Goal: Task Accomplishment & Management: Use online tool/utility

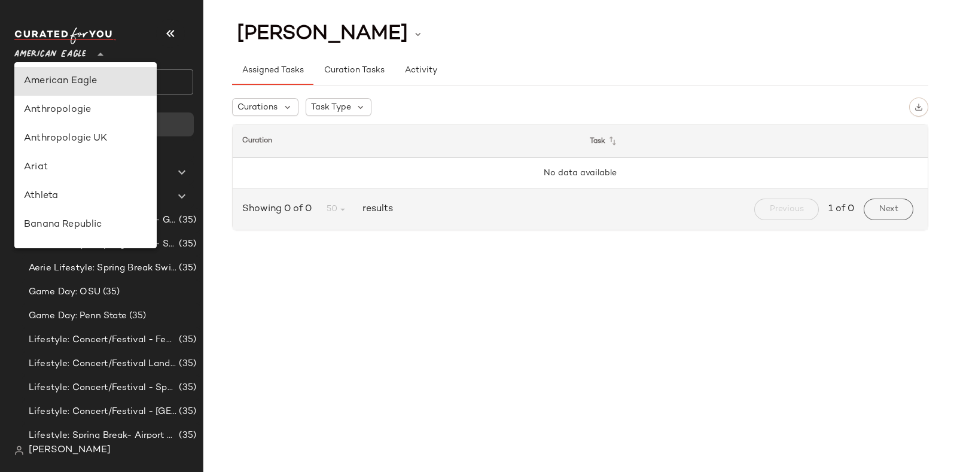
click at [95, 52] on icon at bounding box center [100, 54] width 14 height 14
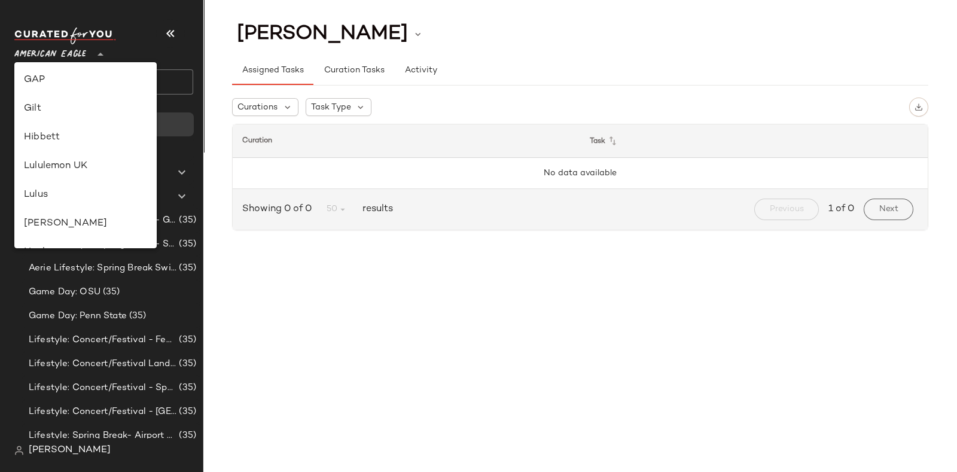
scroll to position [434, 0]
click at [84, 215] on div "Revolve" at bounding box center [85, 222] width 123 height 14
type input "**"
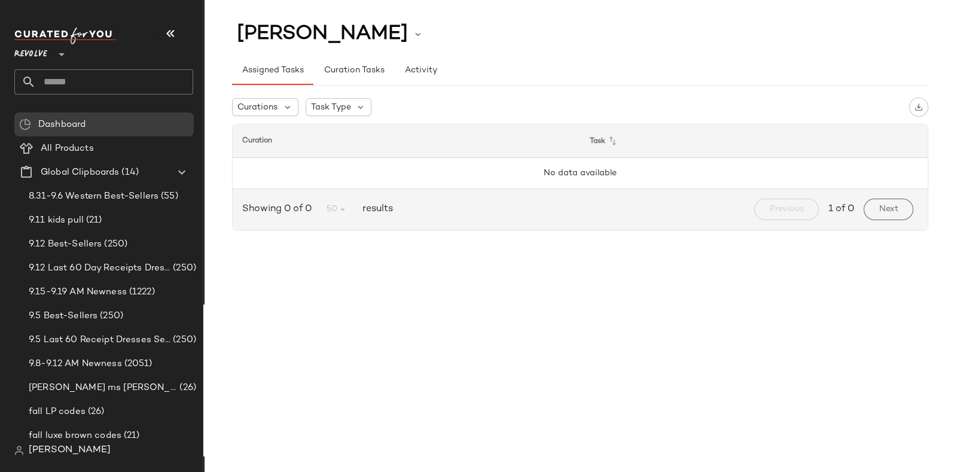
click at [138, 75] on input "text" at bounding box center [114, 81] width 157 height 25
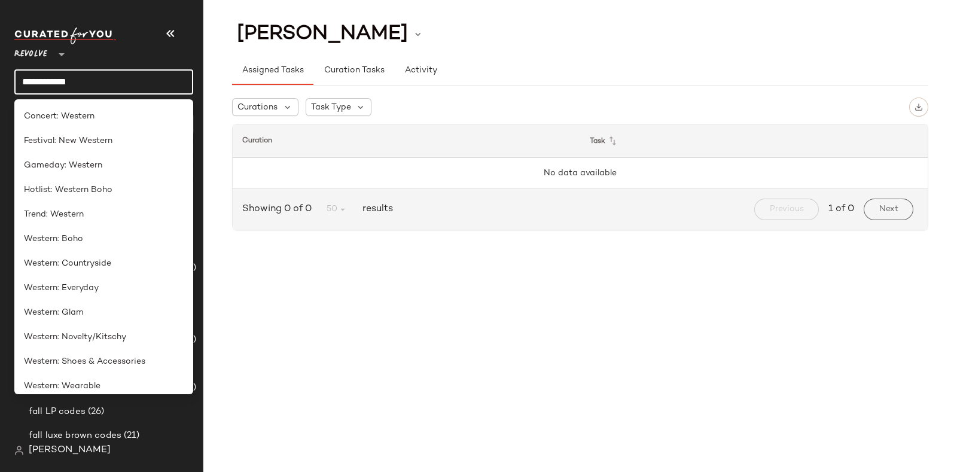
click at [138, 75] on input "**********" at bounding box center [103, 81] width 179 height 25
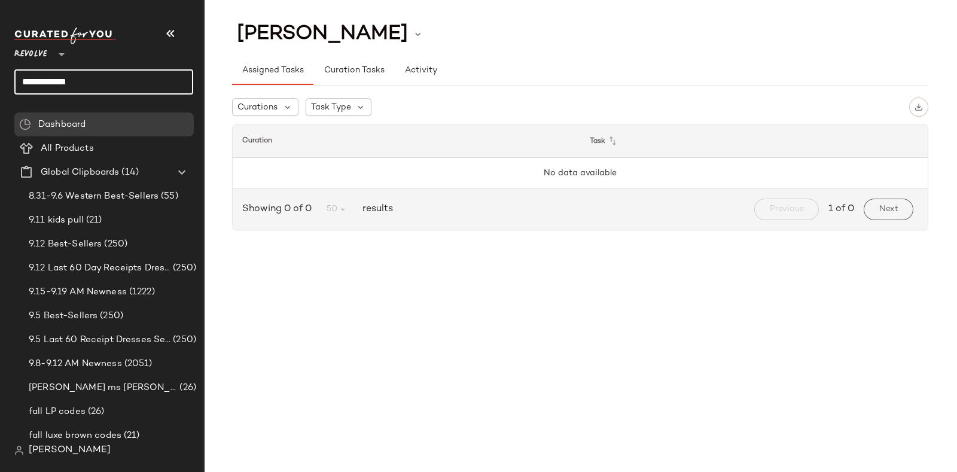
click at [145, 78] on input "**********" at bounding box center [103, 81] width 179 height 25
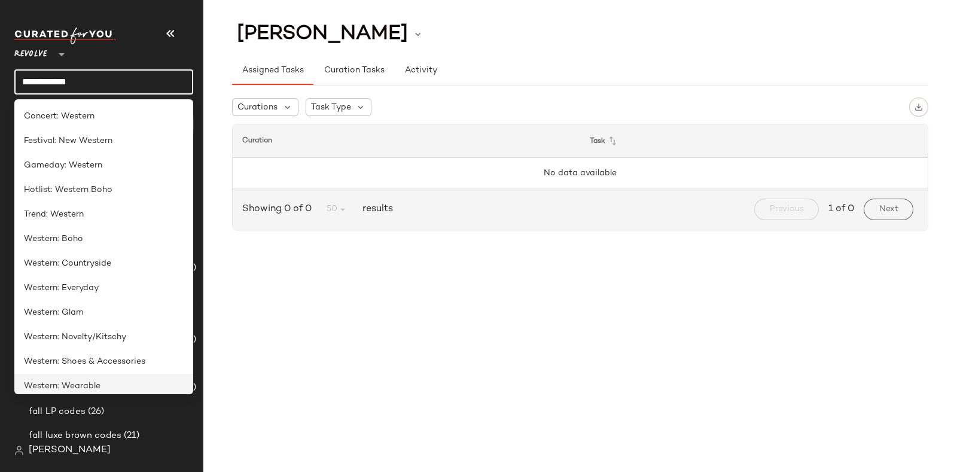
type input "**********"
click at [118, 384] on div "Western: Wearable" at bounding box center [104, 386] width 160 height 13
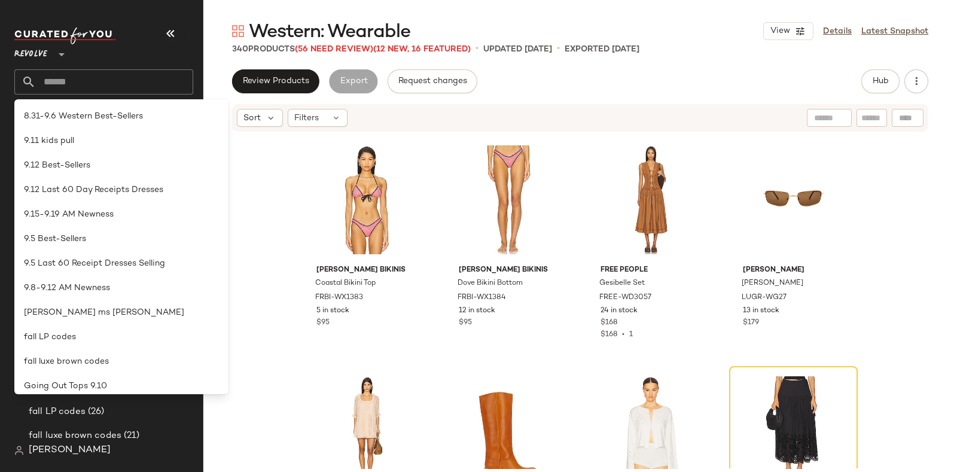
click at [472, 17] on main "Western: Wearable View Details Latest Snapshot 340 Products (56 Need Review) (1…" at bounding box center [478, 236] width 957 height 472
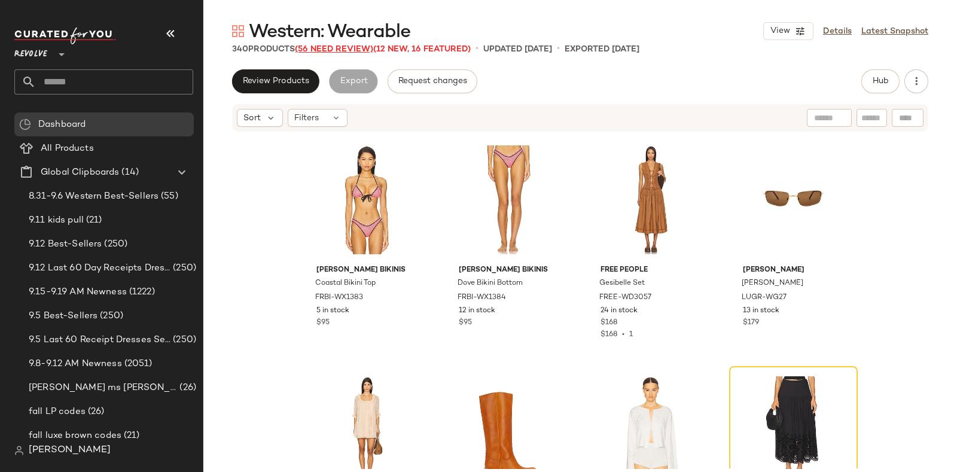
click at [341, 45] on span "(56 Need Review)" at bounding box center [334, 49] width 78 height 9
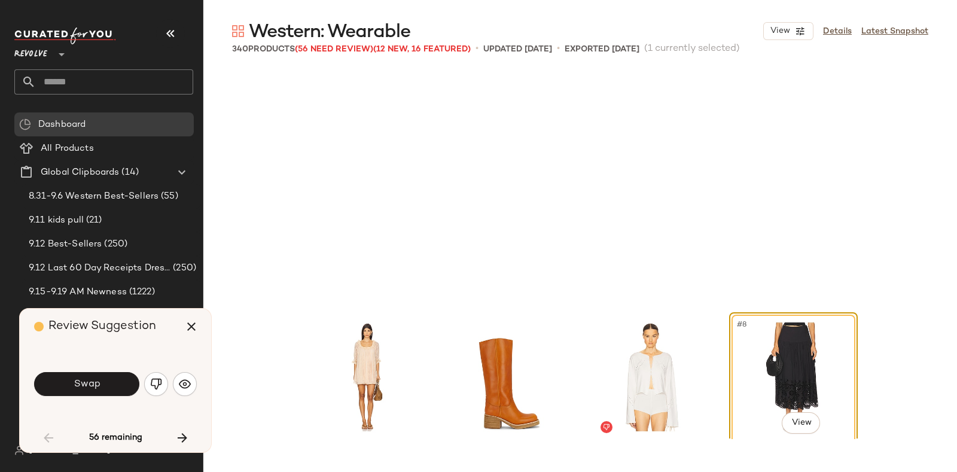
scroll to position [240, 0]
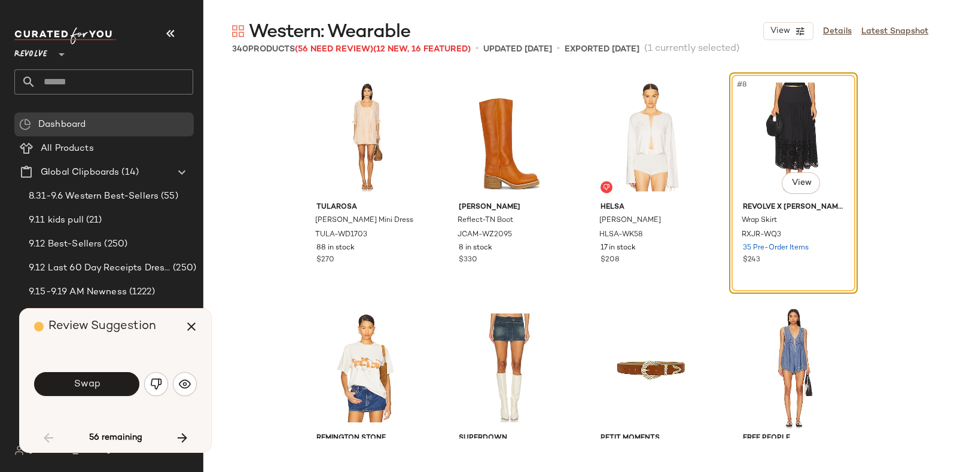
click at [148, 374] on div "Swap" at bounding box center [115, 384] width 163 height 29
click at [161, 373] on button "button" at bounding box center [156, 384] width 24 height 24
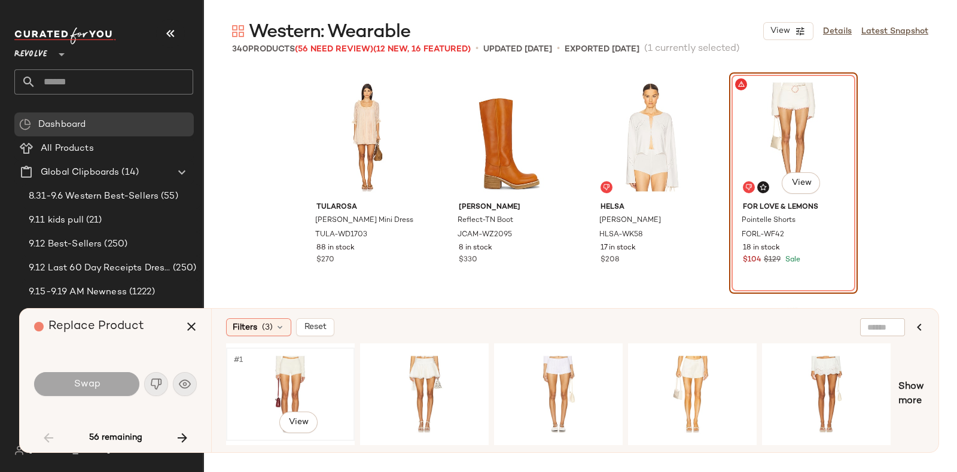
click at [323, 360] on div "#1 View" at bounding box center [290, 394] width 120 height 85
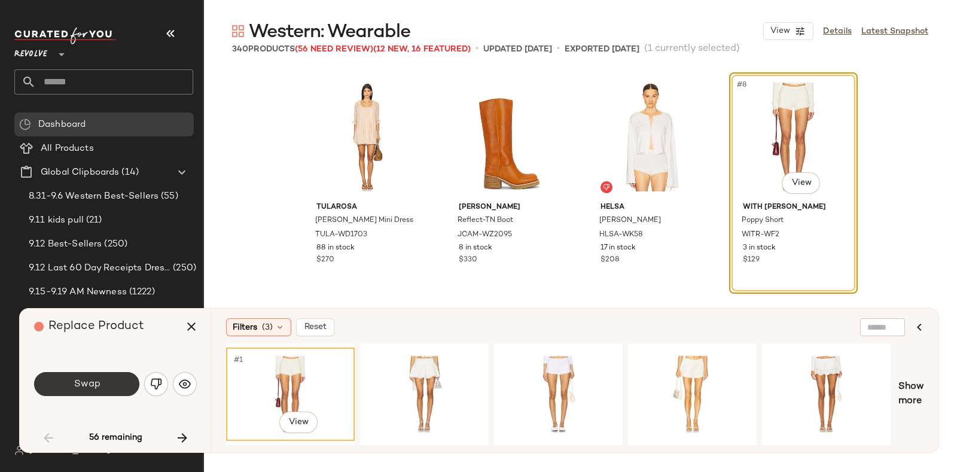
click at [99, 379] on span "Swap" at bounding box center [86, 384] width 27 height 11
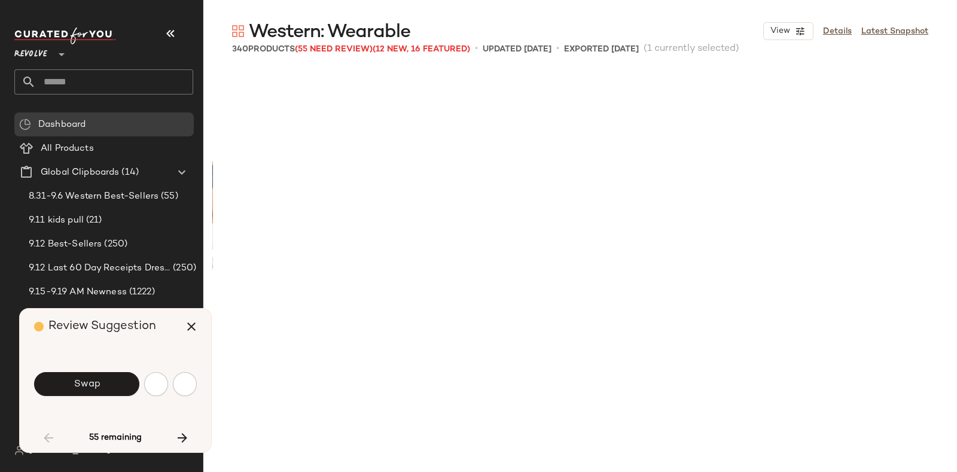
scroll to position [693, 0]
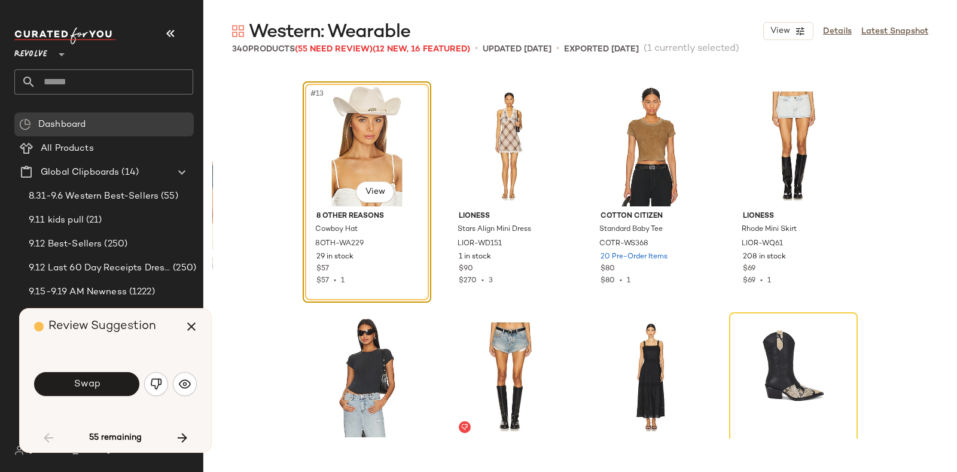
drag, startPoint x: 163, startPoint y: 326, endPoint x: 148, endPoint y: 333, distance: 16.1
click at [148, 333] on span "Review Suggestion" at bounding box center [102, 326] width 108 height 13
click at [154, 384] on img "button" at bounding box center [156, 384] width 12 height 12
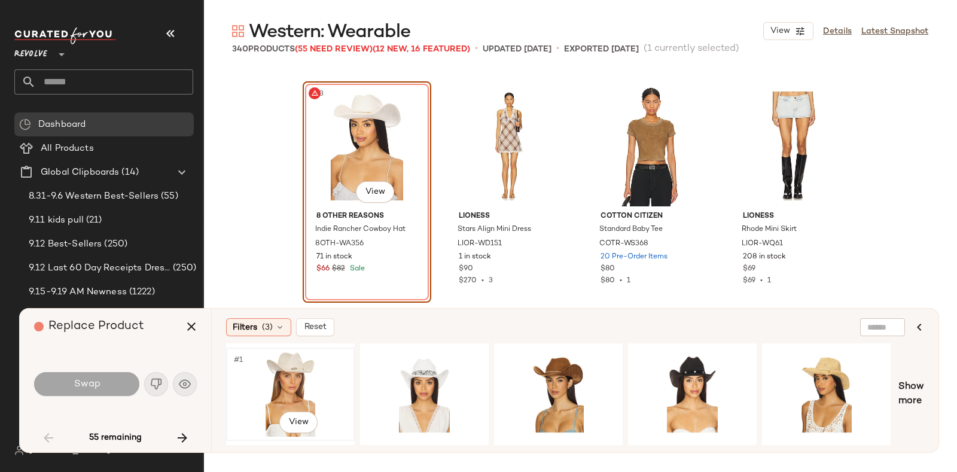
click at [288, 369] on div "#1 View" at bounding box center [290, 394] width 120 height 85
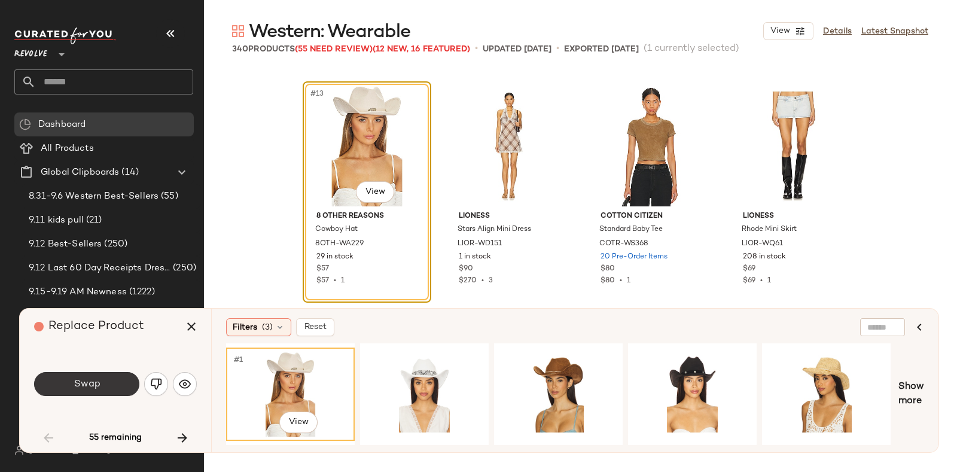
click at [85, 380] on span "Swap" at bounding box center [86, 384] width 27 height 11
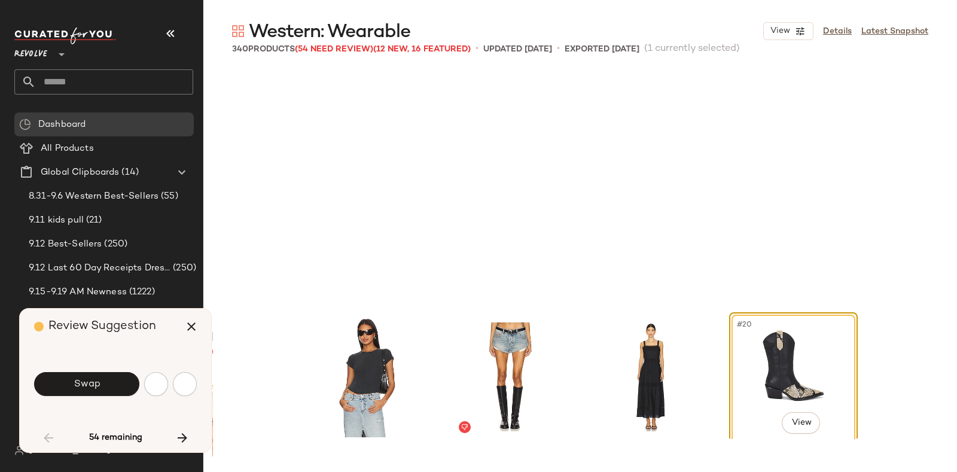
scroll to position [924, 0]
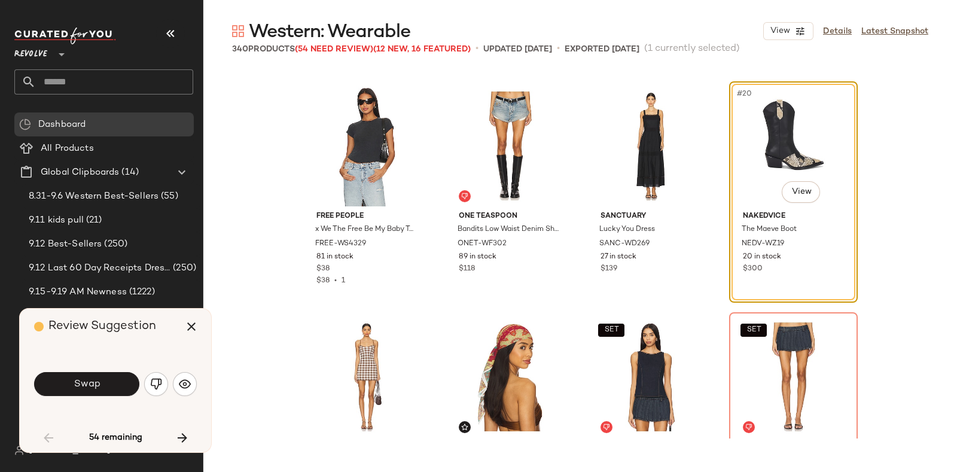
click at [163, 323] on div "Review Suggestion" at bounding box center [120, 327] width 172 height 36
click at [89, 378] on button "Swap" at bounding box center [86, 384] width 105 height 24
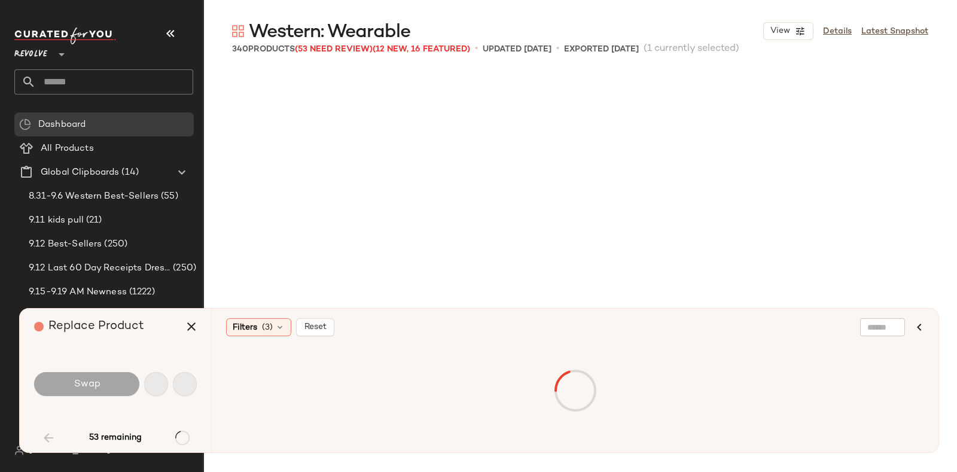
scroll to position [1154, 0]
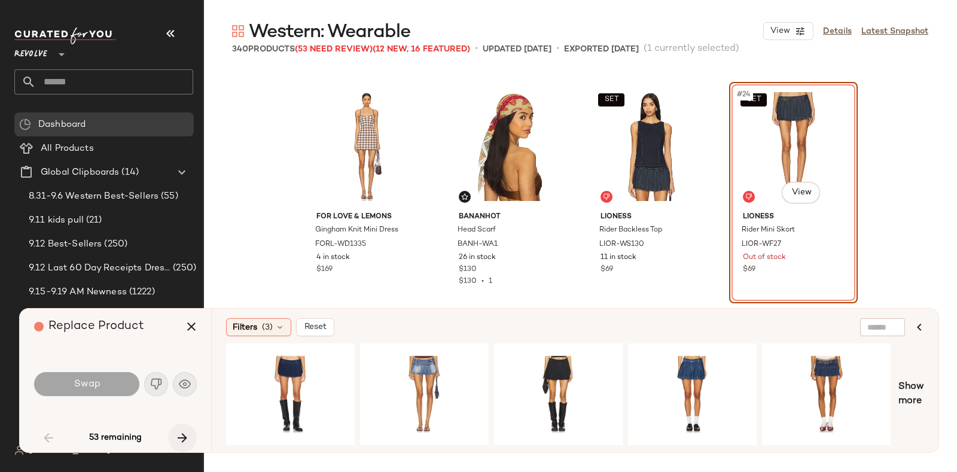
click at [182, 436] on icon "button" at bounding box center [182, 438] width 14 height 14
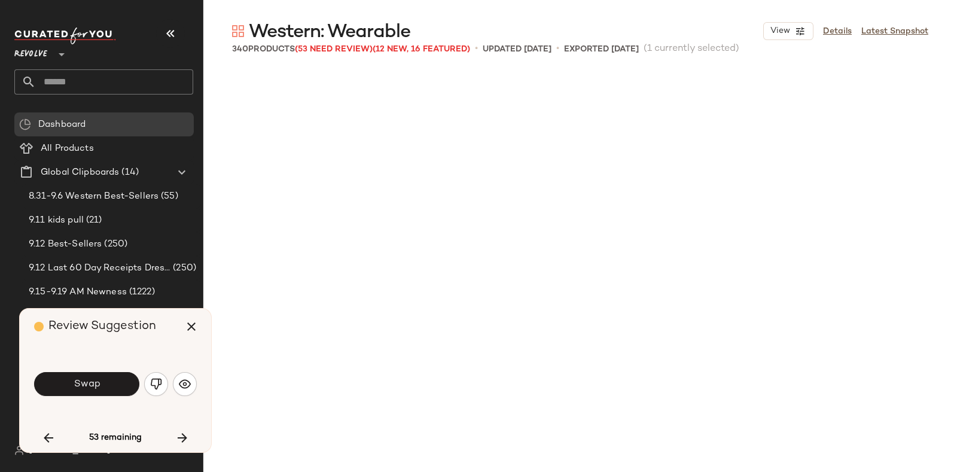
scroll to position [1616, 0]
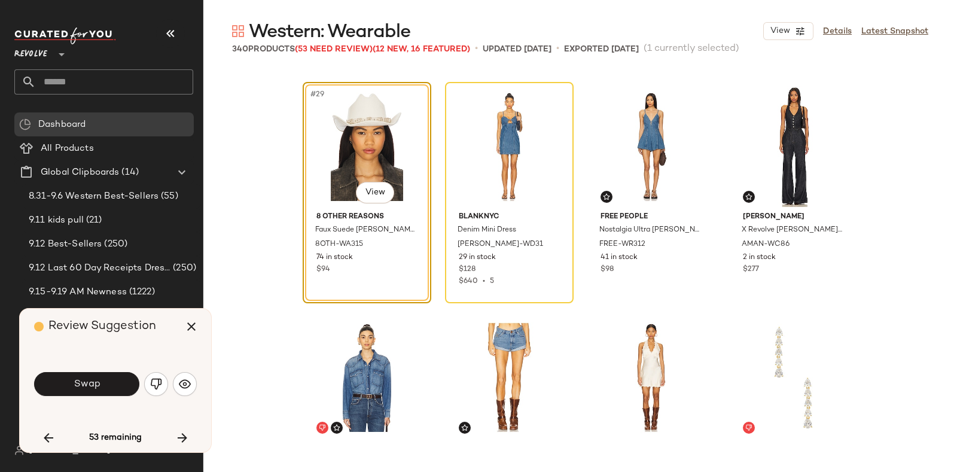
click at [158, 341] on div "Review Suggestion" at bounding box center [120, 327] width 172 height 36
click at [83, 382] on span "Swap" at bounding box center [86, 384] width 27 height 11
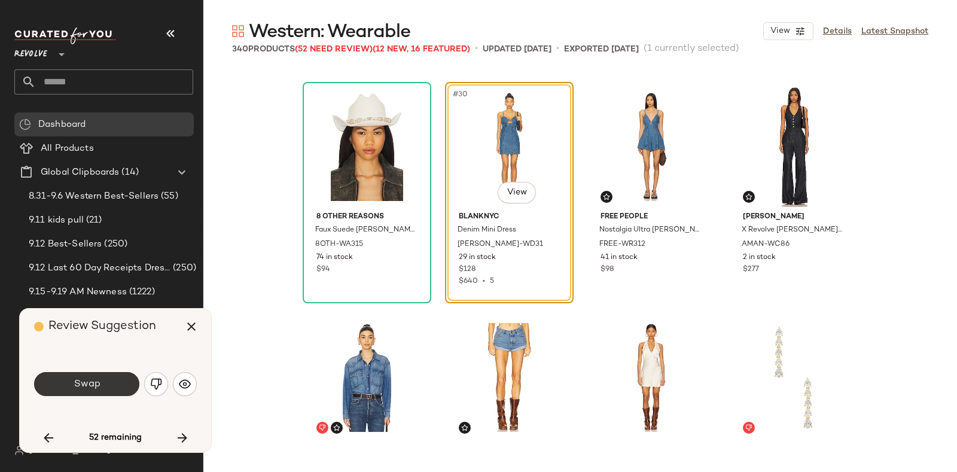
click at [115, 381] on button "Swap" at bounding box center [86, 384] width 105 height 24
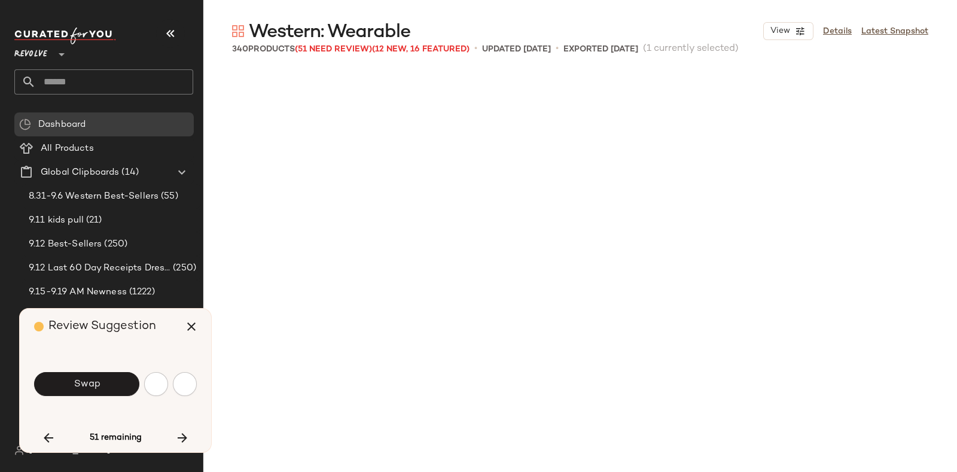
scroll to position [2079, 0]
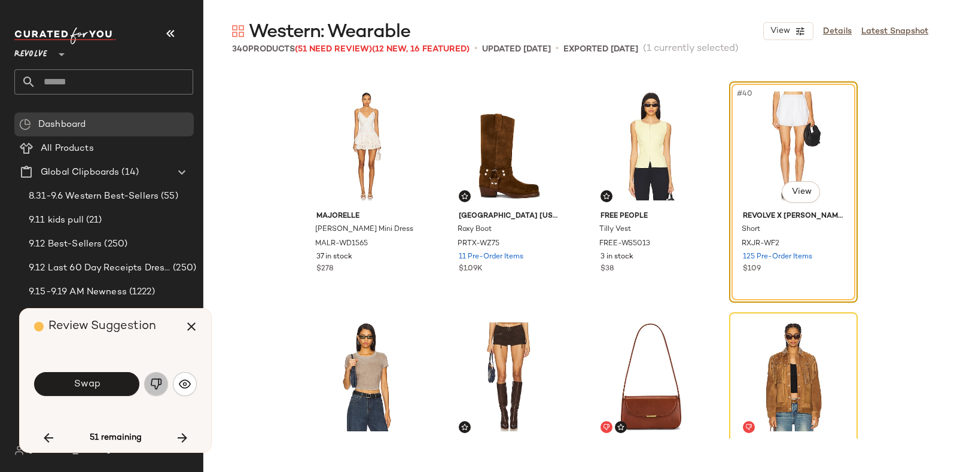
click at [148, 380] on button "button" at bounding box center [156, 384] width 24 height 24
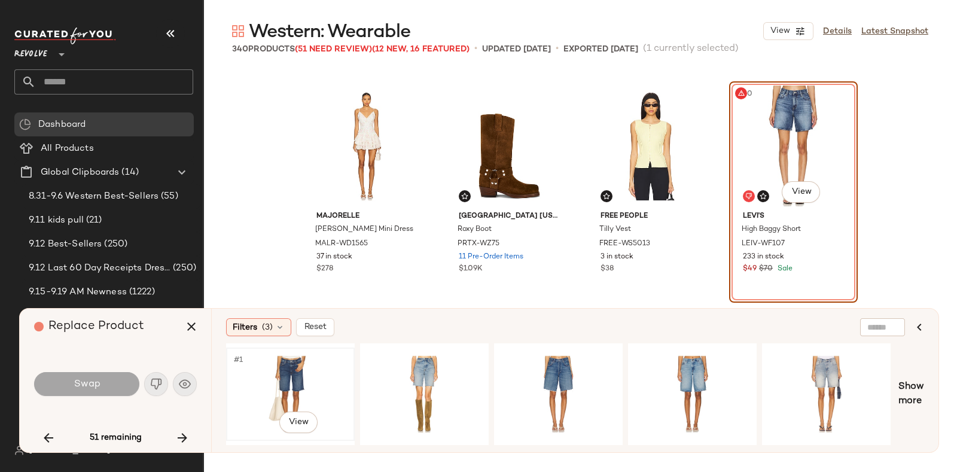
click at [293, 361] on div "#1 View" at bounding box center [290, 394] width 120 height 85
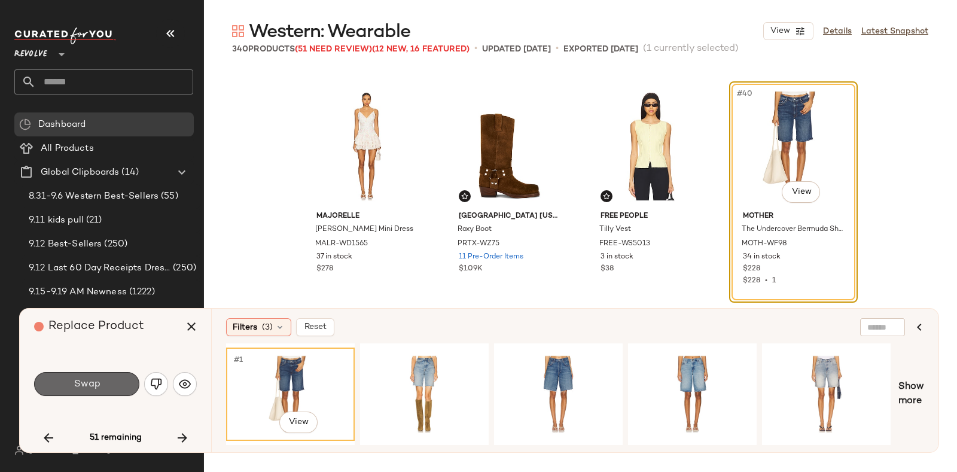
click at [121, 381] on button "Swap" at bounding box center [86, 384] width 105 height 24
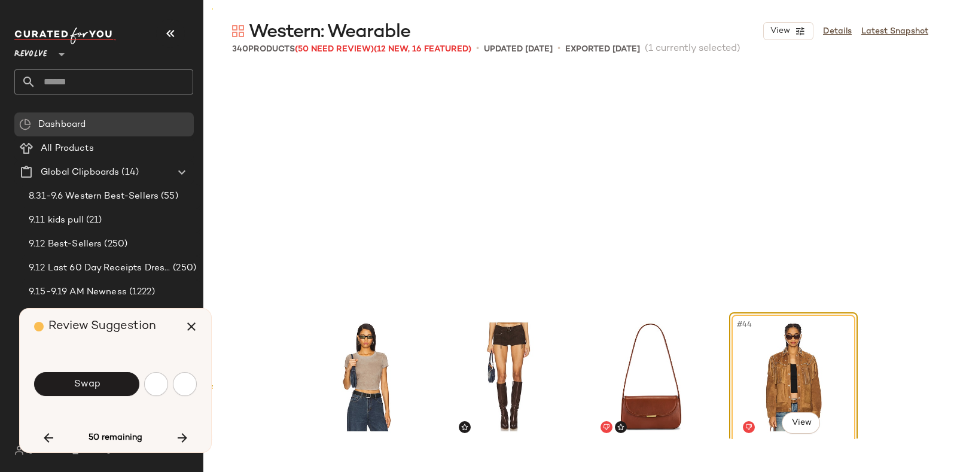
scroll to position [2309, 0]
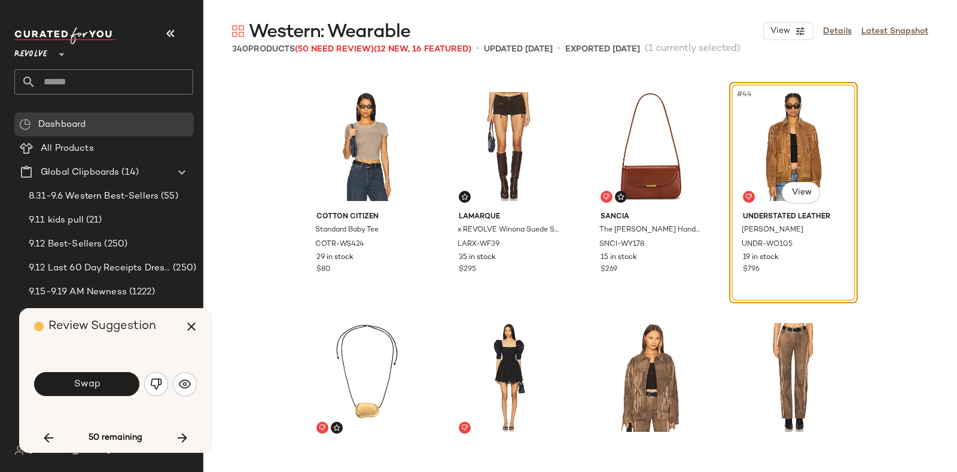
click at [168, 320] on div "Review Suggestion" at bounding box center [120, 327] width 172 height 36
click at [87, 384] on span "Swap" at bounding box center [86, 384] width 27 height 11
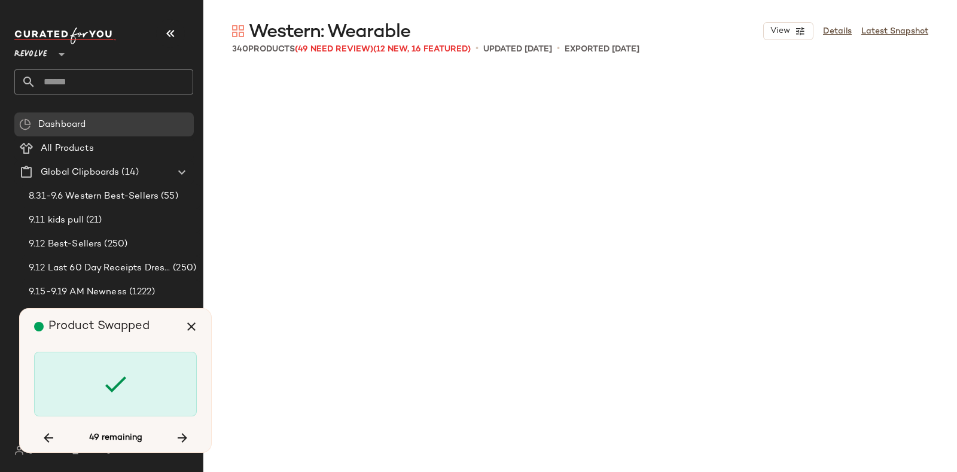
scroll to position [4158, 0]
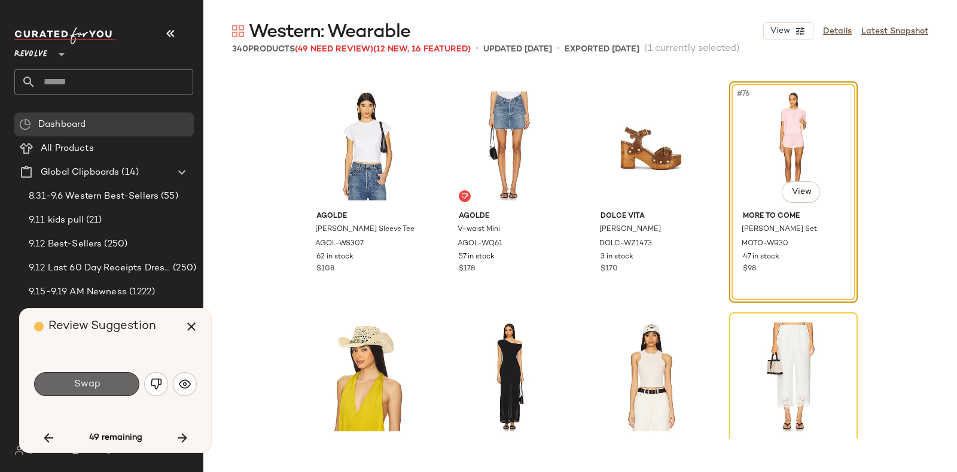
click at [120, 375] on button "Swap" at bounding box center [86, 384] width 105 height 24
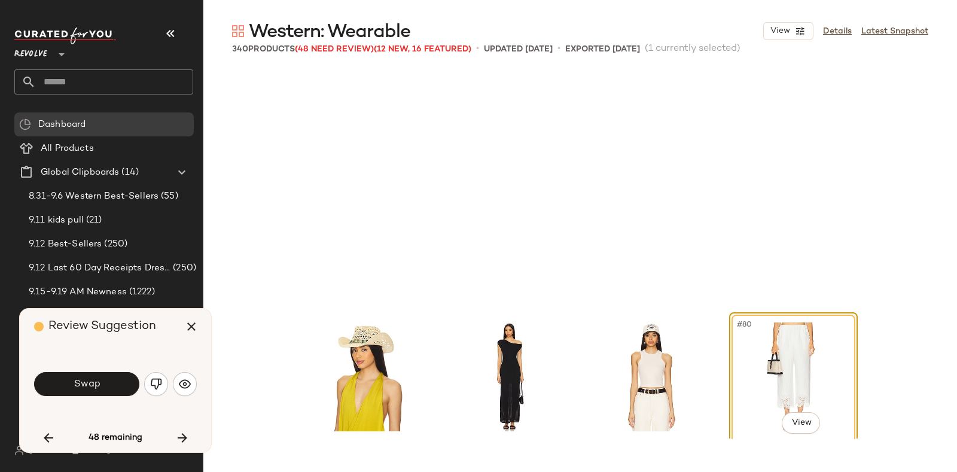
scroll to position [4389, 0]
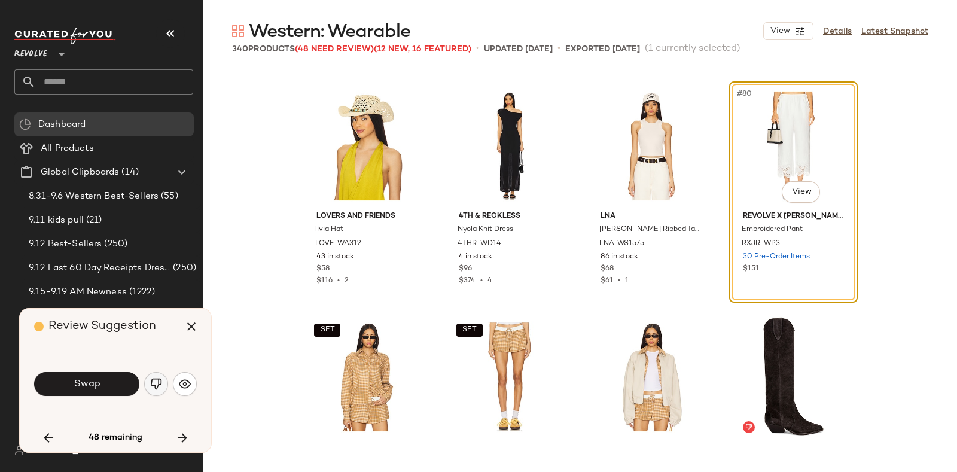
click at [150, 385] on button "button" at bounding box center [156, 384] width 24 height 24
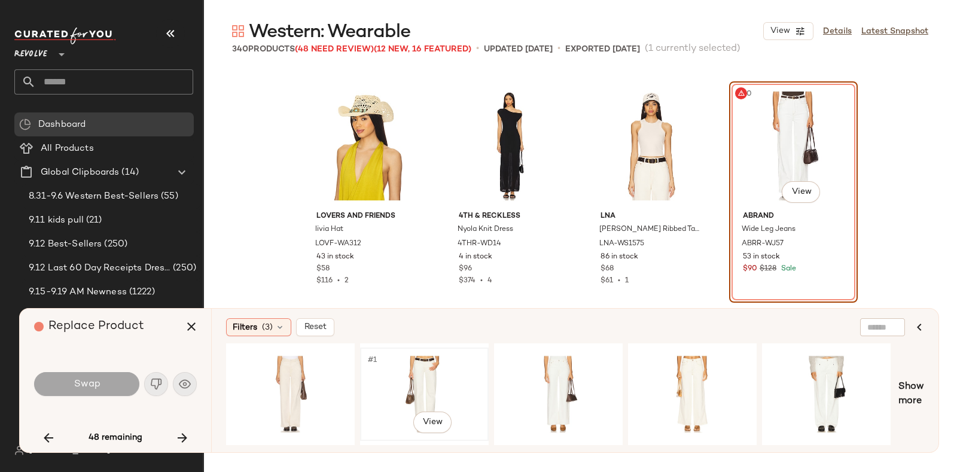
click at [410, 369] on div "#1 View" at bounding box center [424, 394] width 120 height 85
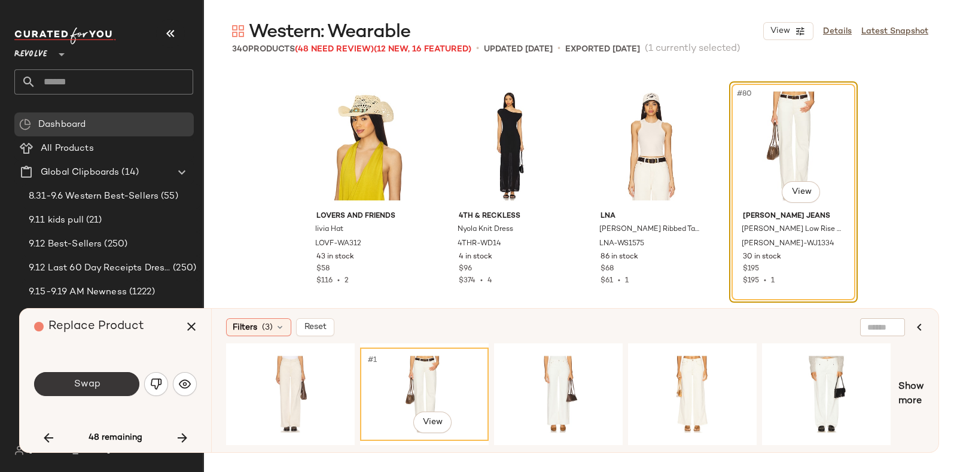
click at [105, 378] on button "Swap" at bounding box center [86, 384] width 105 height 24
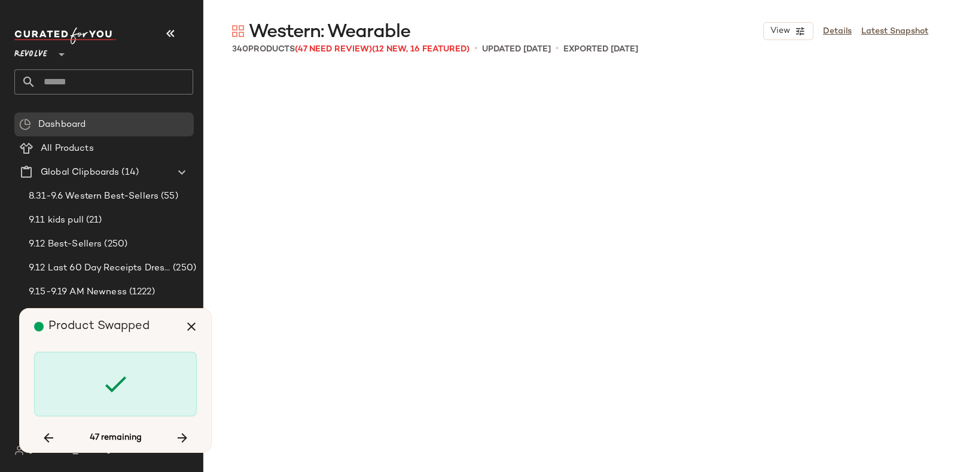
scroll to position [5775, 0]
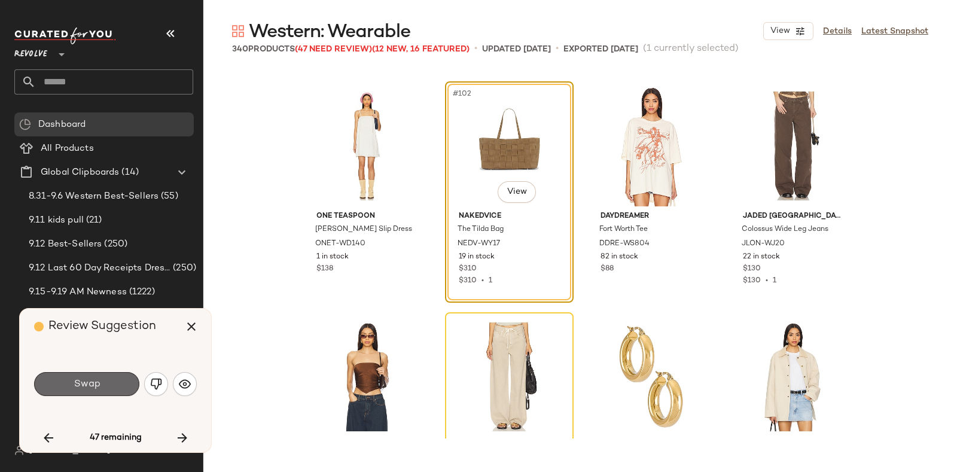
click at [102, 378] on button "Swap" at bounding box center [86, 384] width 105 height 24
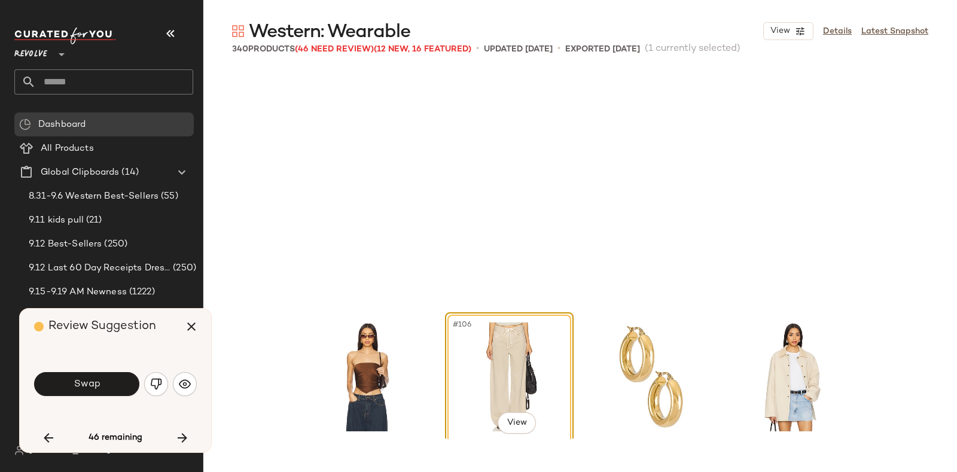
scroll to position [6005, 0]
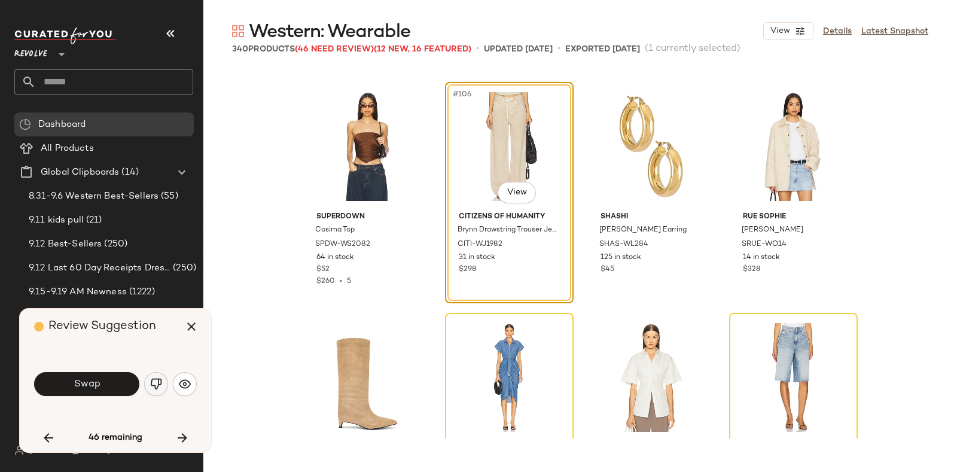
click at [151, 379] on img "button" at bounding box center [156, 384] width 12 height 12
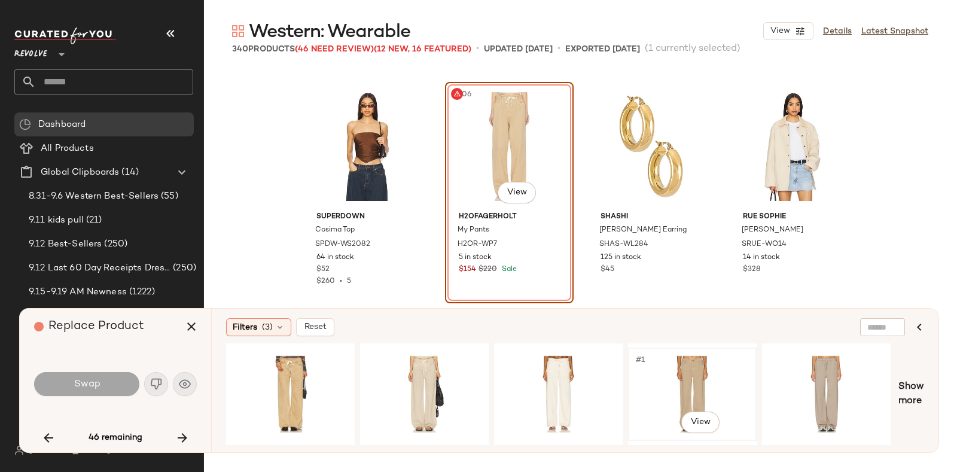
click at [647, 359] on div "#1 View" at bounding box center [693, 394] width 120 height 85
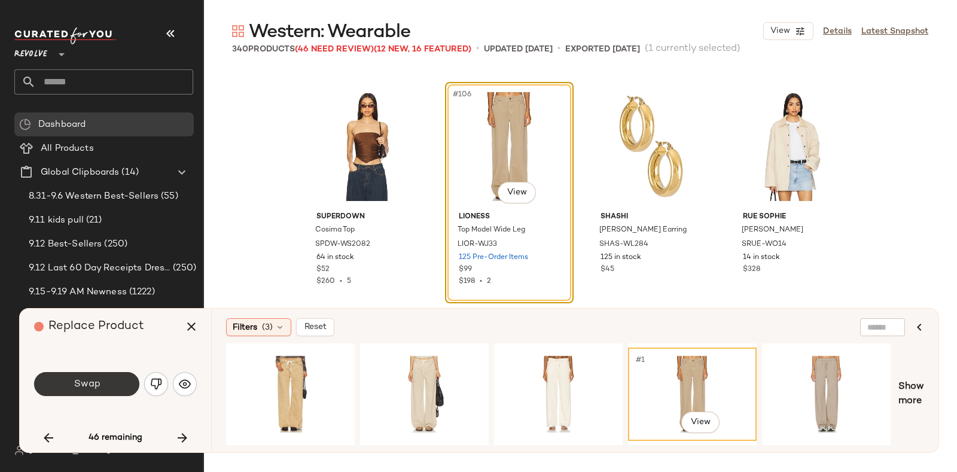
click at [93, 381] on span "Swap" at bounding box center [86, 384] width 27 height 11
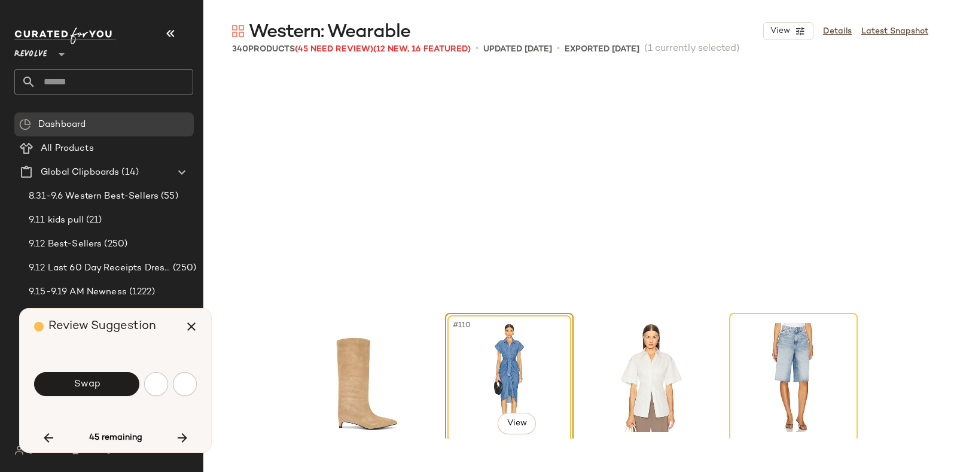
scroll to position [6236, 0]
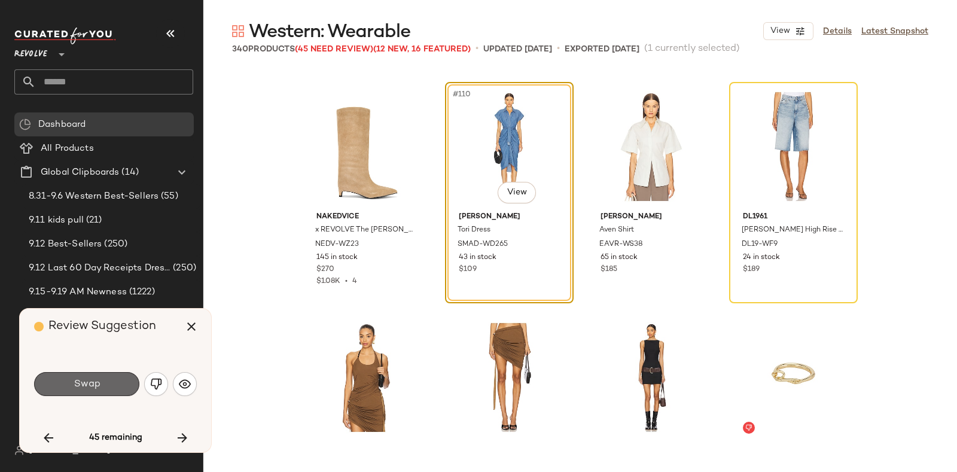
click at [102, 382] on button "Swap" at bounding box center [86, 384] width 105 height 24
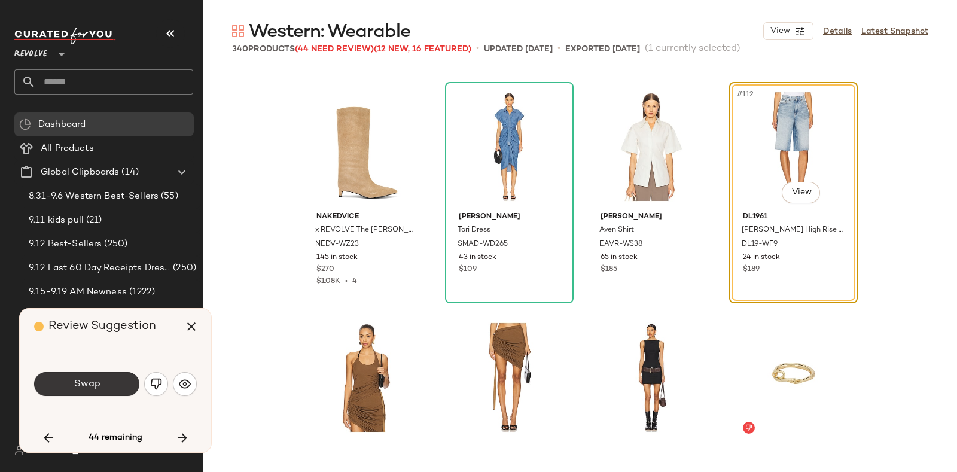
click at [95, 379] on span "Swap" at bounding box center [86, 384] width 27 height 11
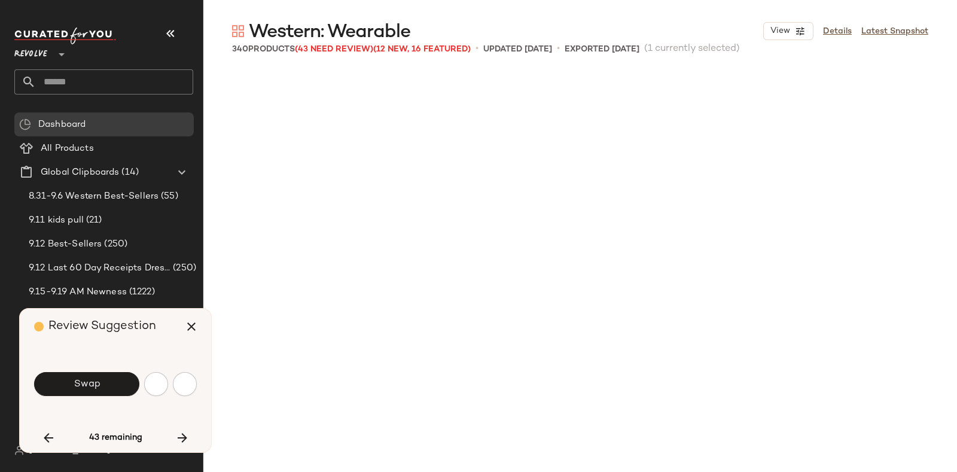
scroll to position [6699, 0]
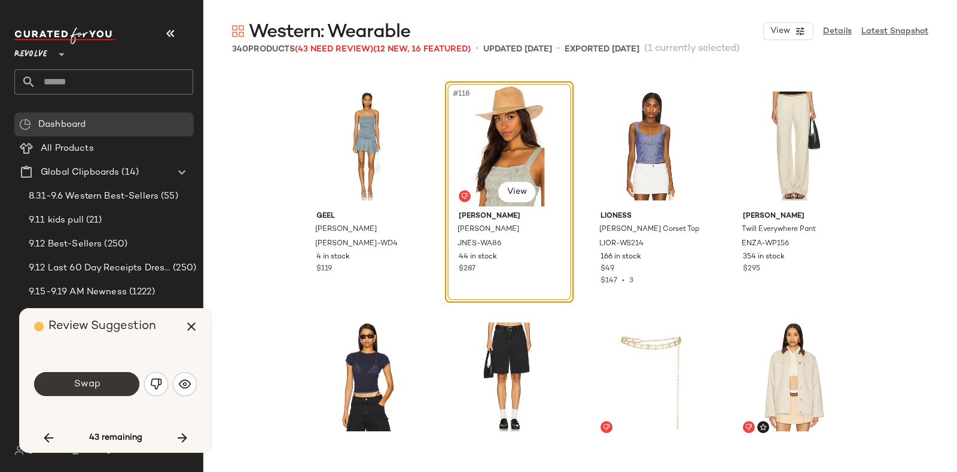
click at [108, 378] on button "Swap" at bounding box center [86, 384] width 105 height 24
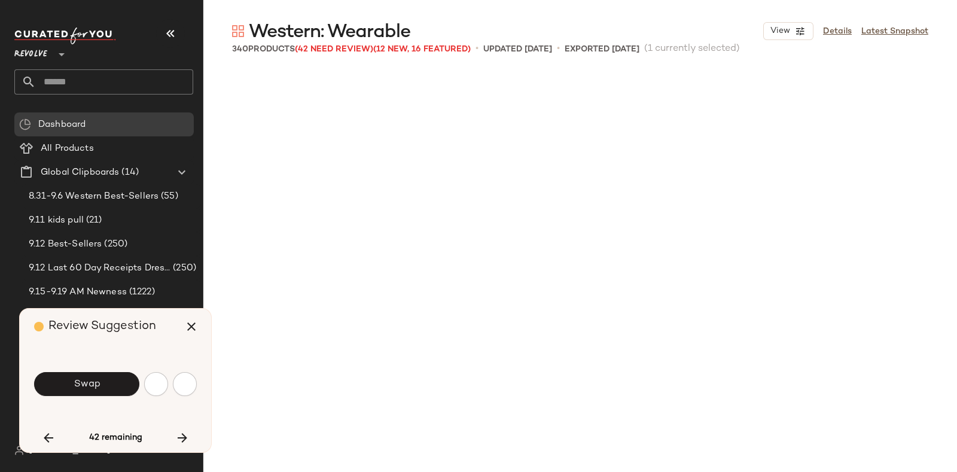
scroll to position [7160, 0]
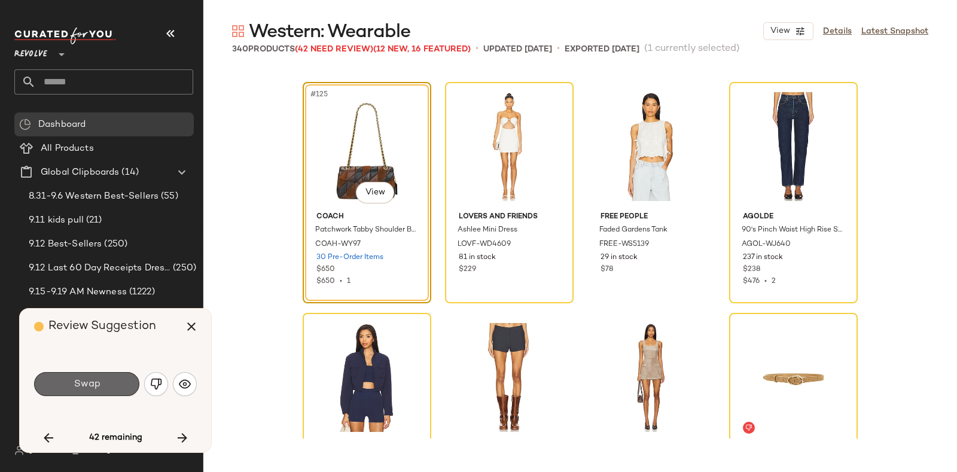
click at [117, 376] on button "Swap" at bounding box center [86, 384] width 105 height 24
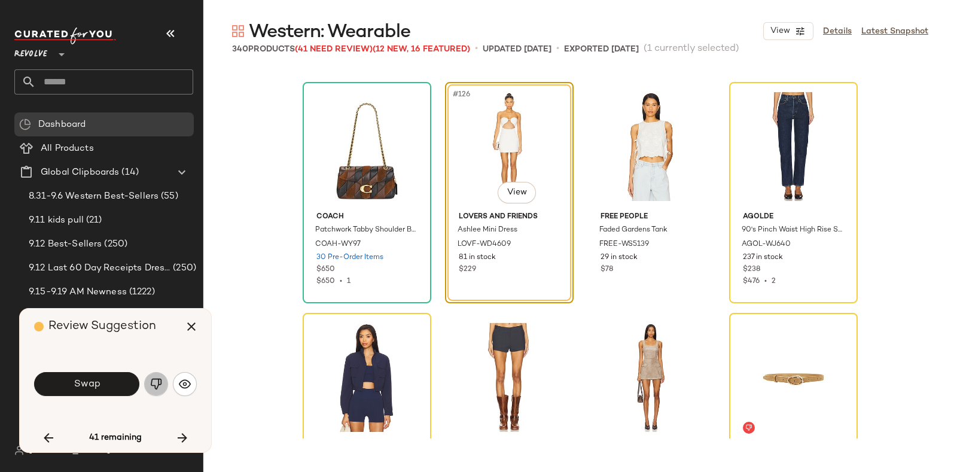
click at [151, 379] on img "button" at bounding box center [156, 384] width 12 height 12
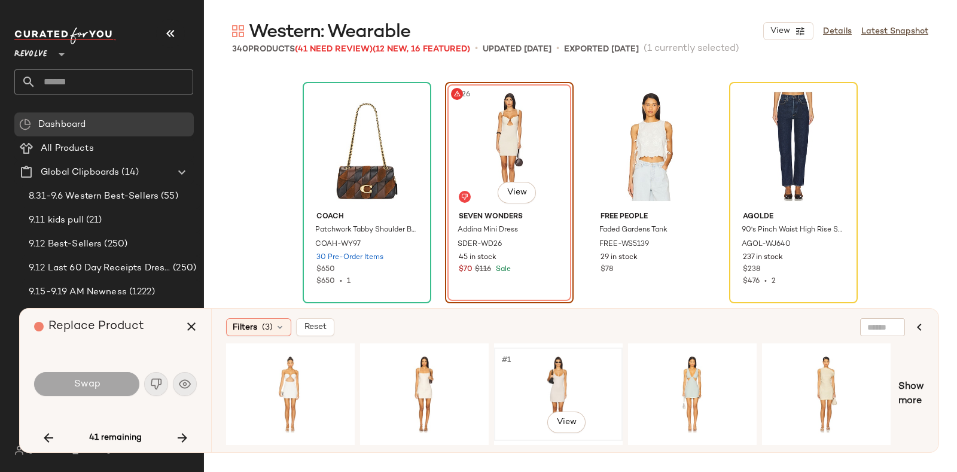
click at [543, 366] on div "#1 View" at bounding box center [558, 394] width 120 height 85
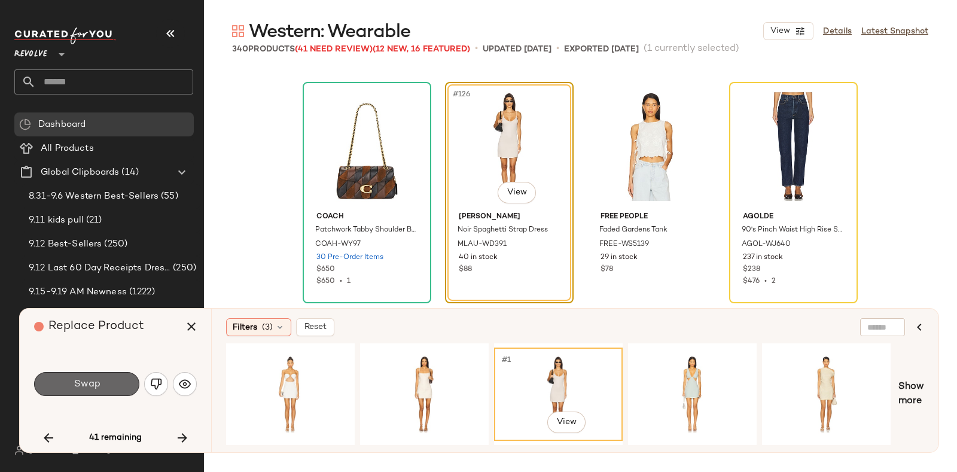
click at [108, 377] on button "Swap" at bounding box center [86, 384] width 105 height 24
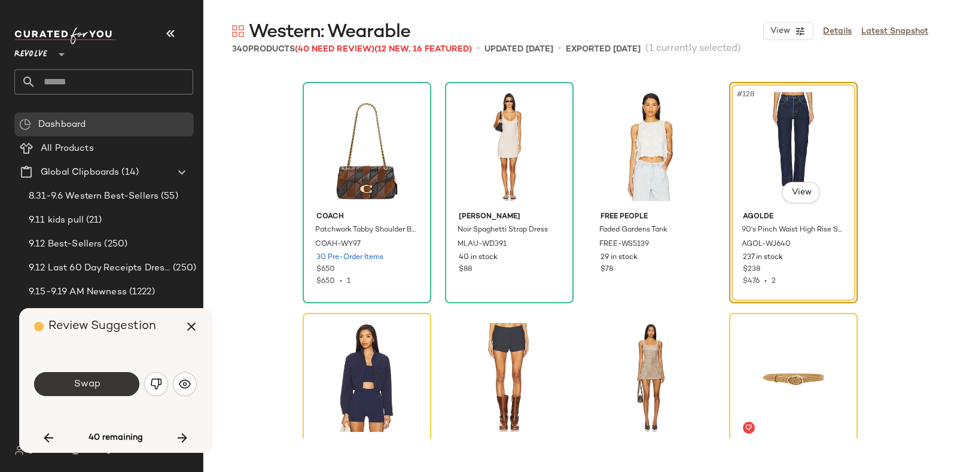
click at [99, 376] on button "Swap" at bounding box center [86, 384] width 105 height 24
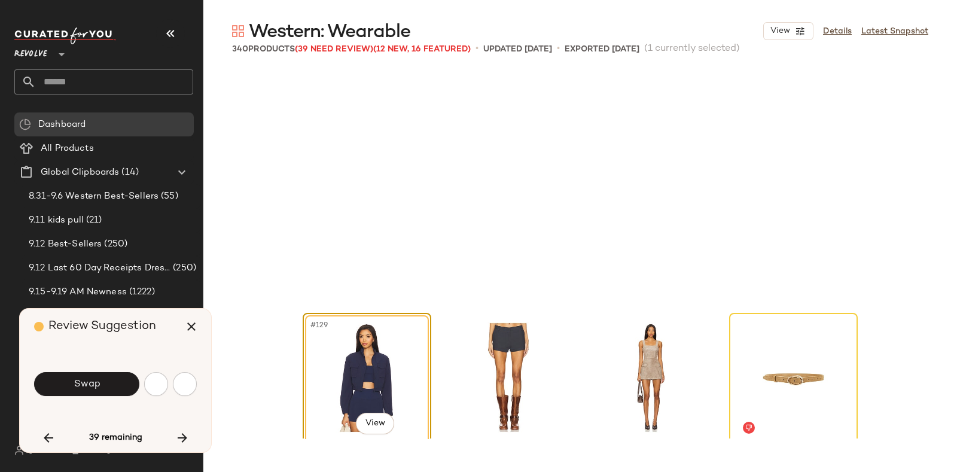
scroll to position [7391, 0]
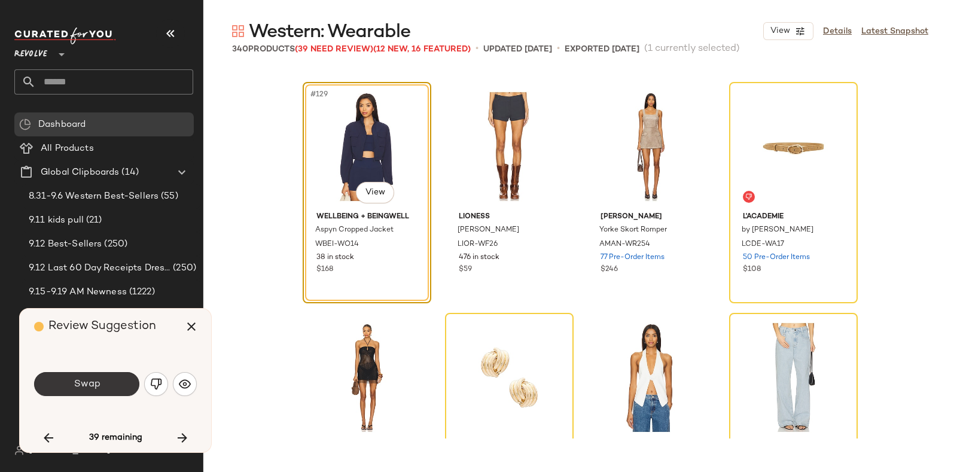
click at [96, 382] on span "Swap" at bounding box center [86, 384] width 27 height 11
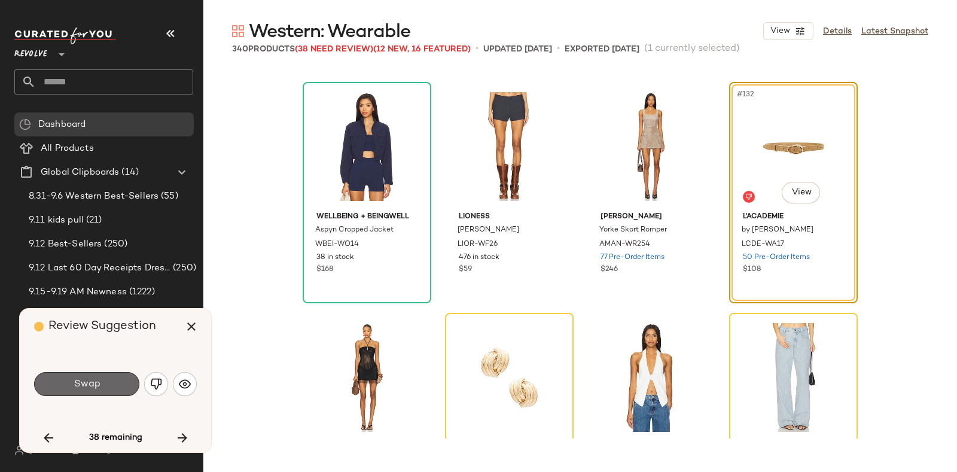
click at [103, 382] on button "Swap" at bounding box center [86, 384] width 105 height 24
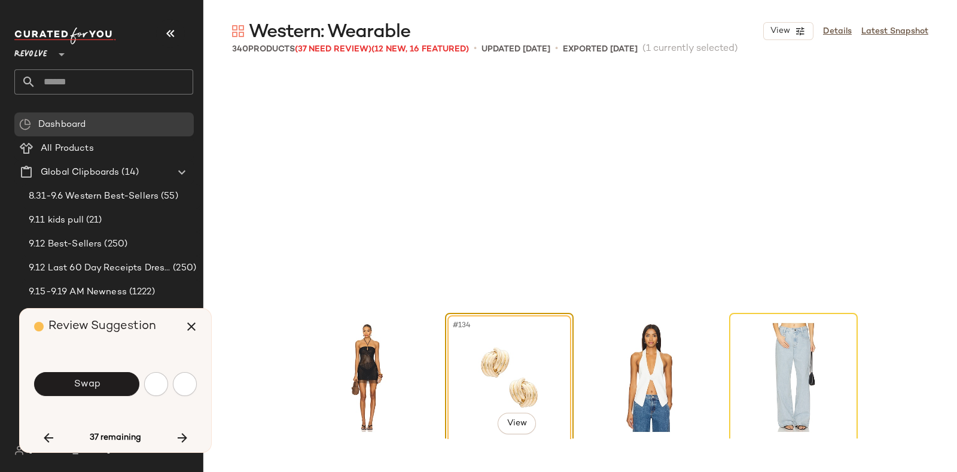
scroll to position [7623, 0]
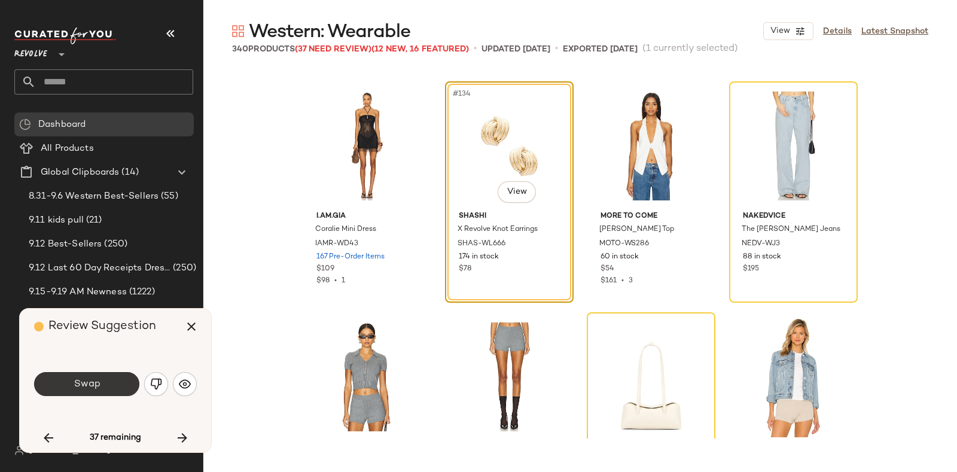
click at [105, 378] on button "Swap" at bounding box center [86, 384] width 105 height 24
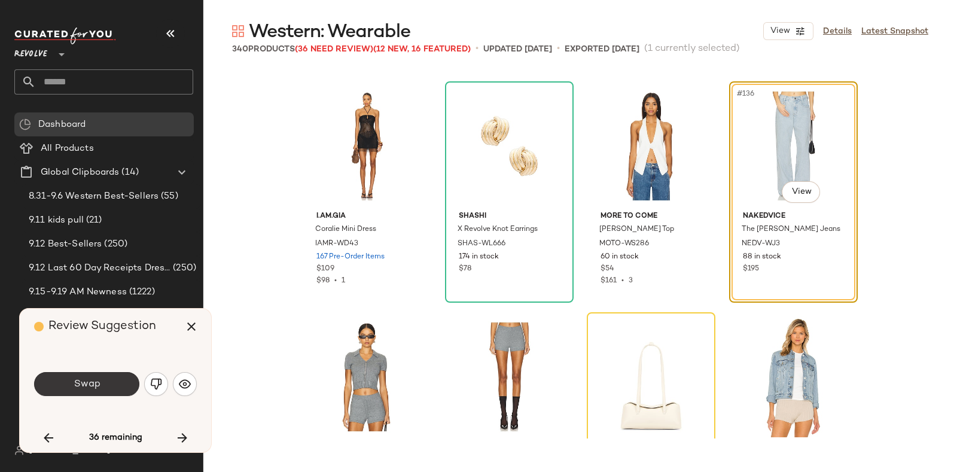
drag, startPoint x: 166, startPoint y: 322, endPoint x: 108, endPoint y: 381, distance: 83.4
click at [108, 381] on button "Swap" at bounding box center [86, 384] width 105 height 24
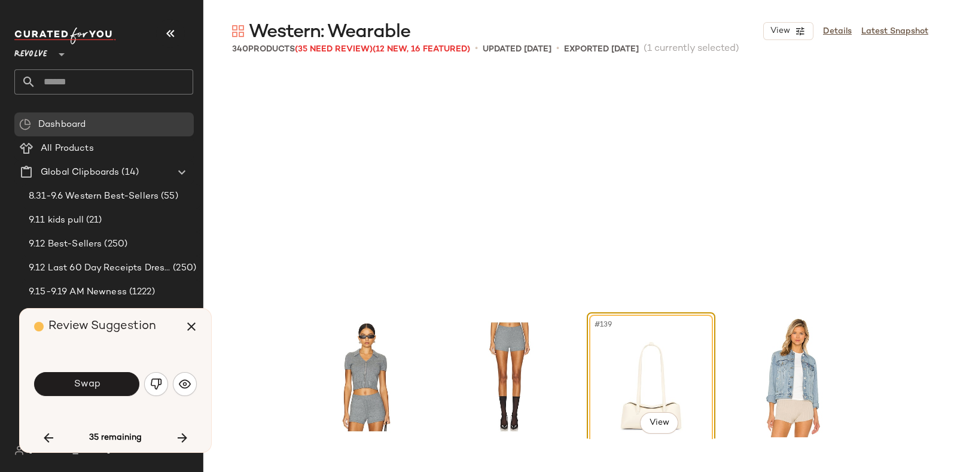
scroll to position [7854, 0]
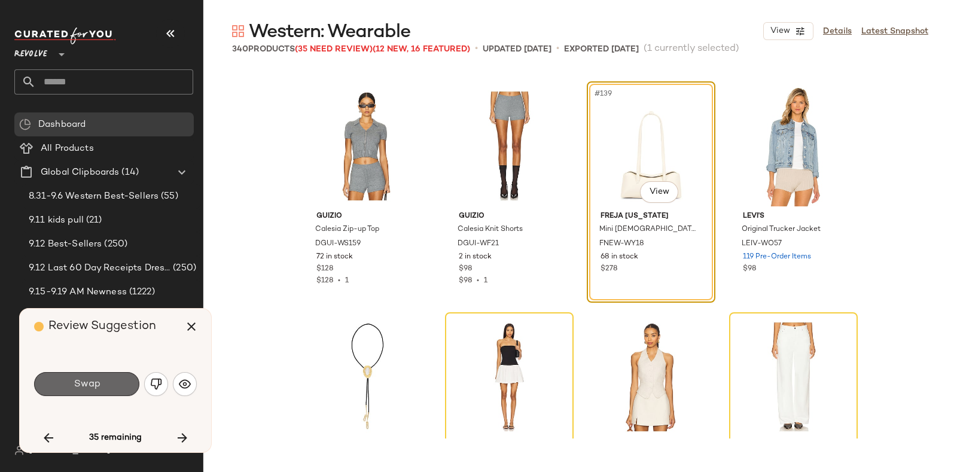
click at [117, 379] on button "Swap" at bounding box center [86, 384] width 105 height 24
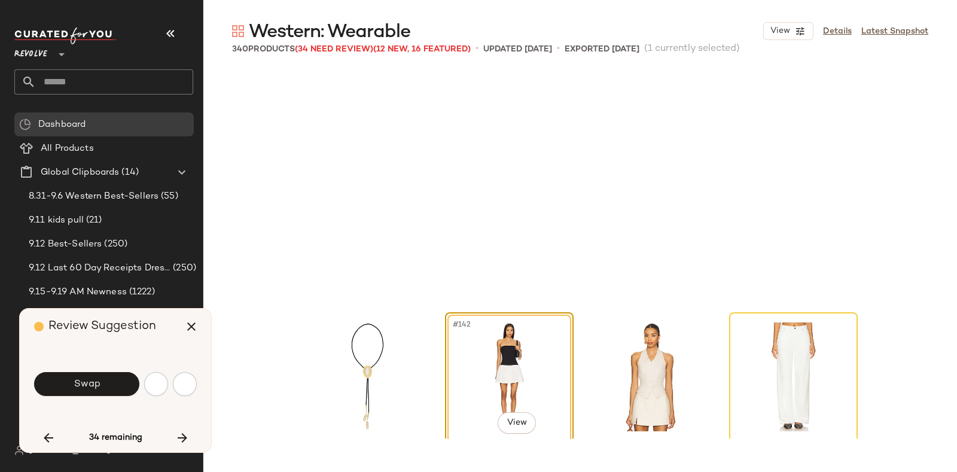
scroll to position [8084, 0]
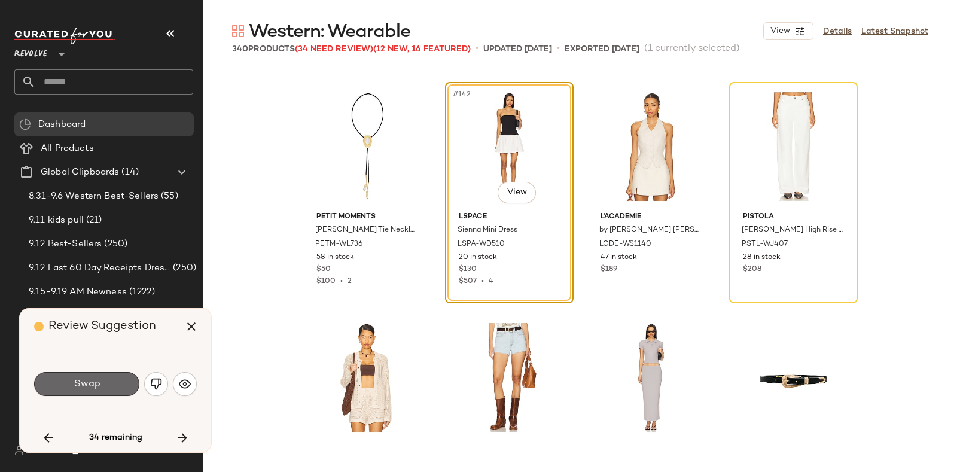
click at [107, 384] on button "Swap" at bounding box center [86, 384] width 105 height 24
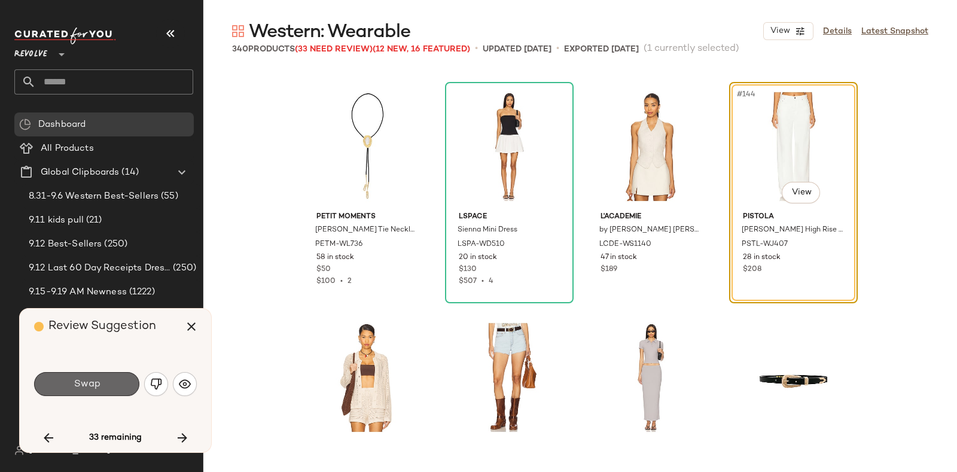
click at [102, 384] on button "Swap" at bounding box center [86, 384] width 105 height 24
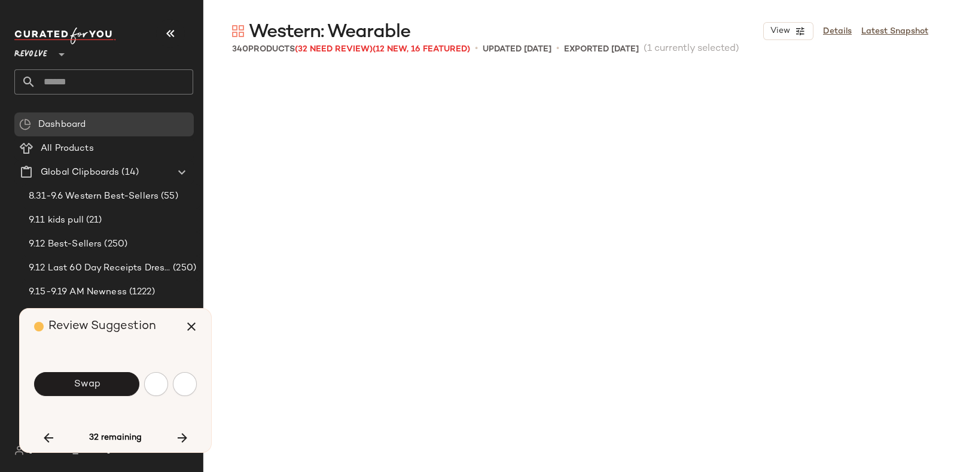
scroll to position [8546, 0]
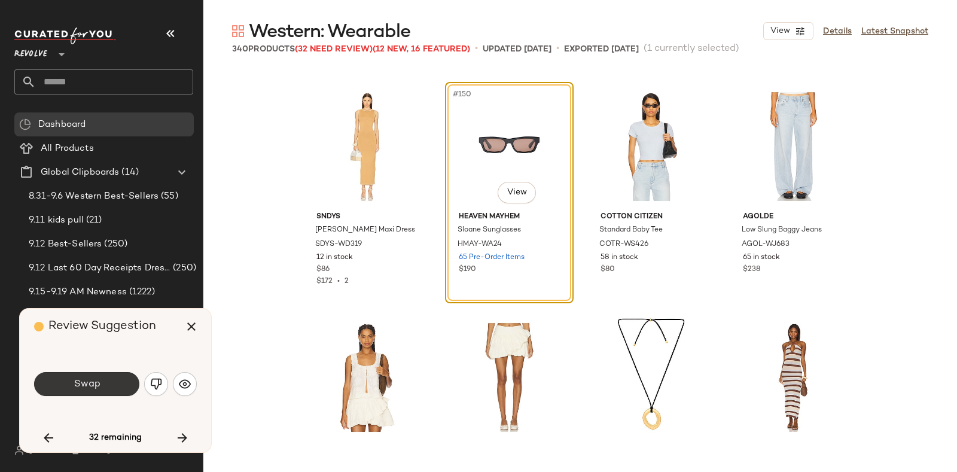
click at [114, 378] on button "Swap" at bounding box center [86, 384] width 105 height 24
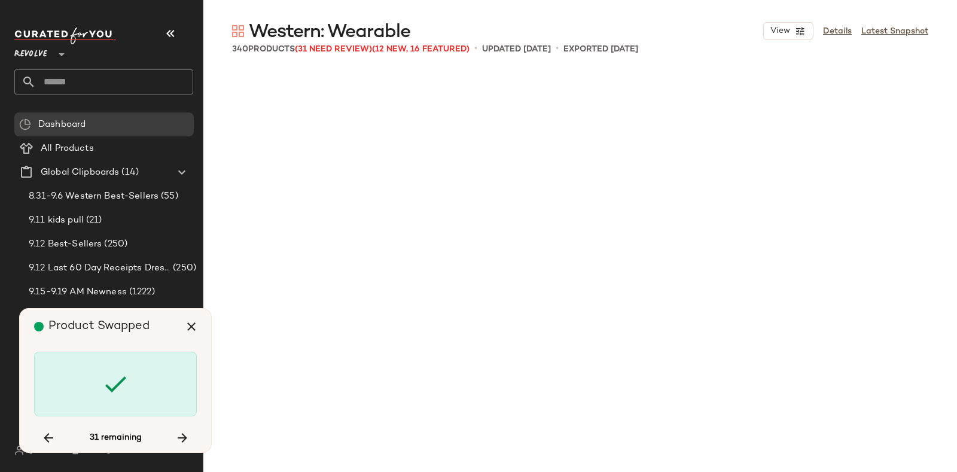
scroll to position [9470, 0]
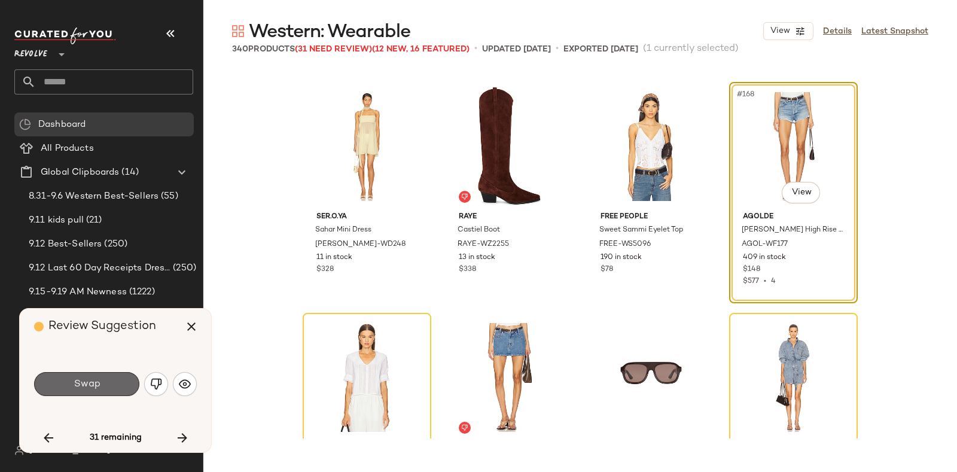
click at [117, 381] on button "Swap" at bounding box center [86, 384] width 105 height 24
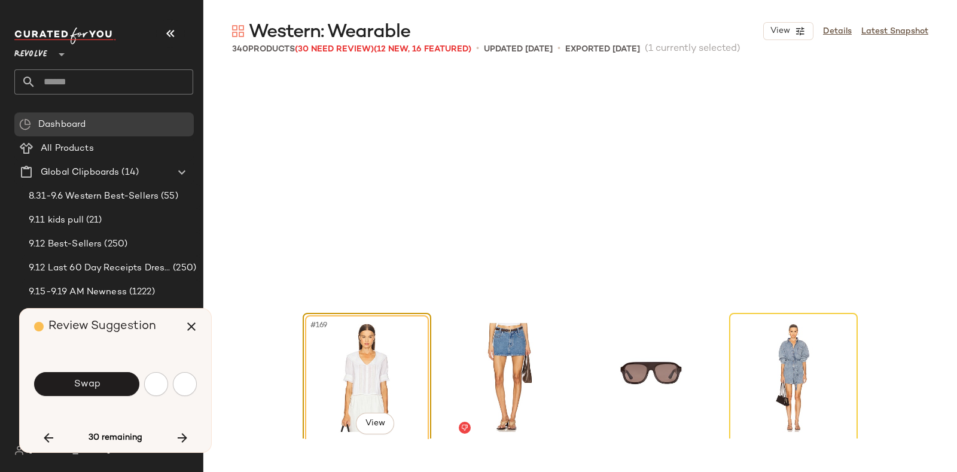
scroll to position [9701, 0]
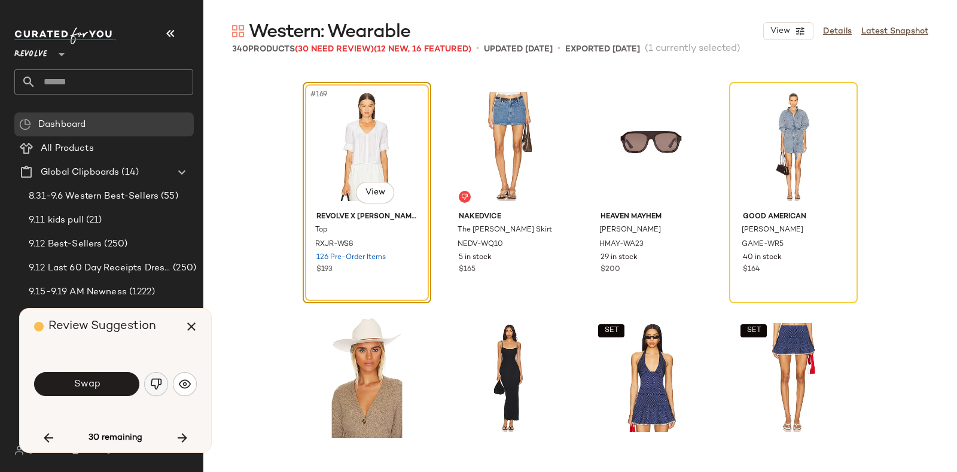
click at [151, 378] on img "button" at bounding box center [156, 384] width 12 height 12
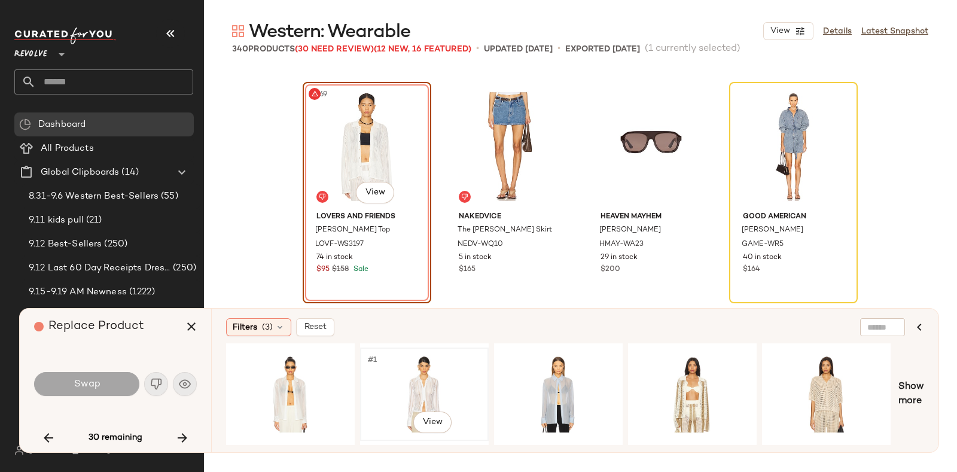
click at [440, 373] on div "#1 View" at bounding box center [424, 394] width 120 height 85
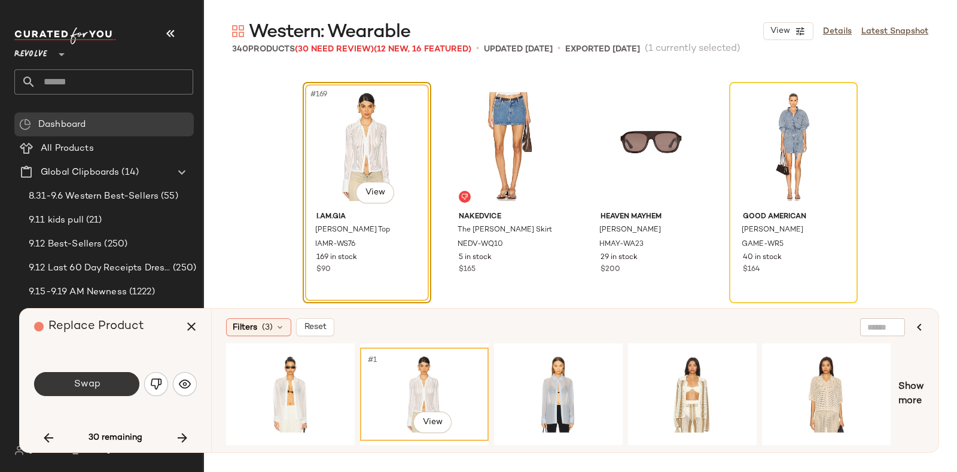
click at [75, 377] on button "Swap" at bounding box center [86, 384] width 105 height 24
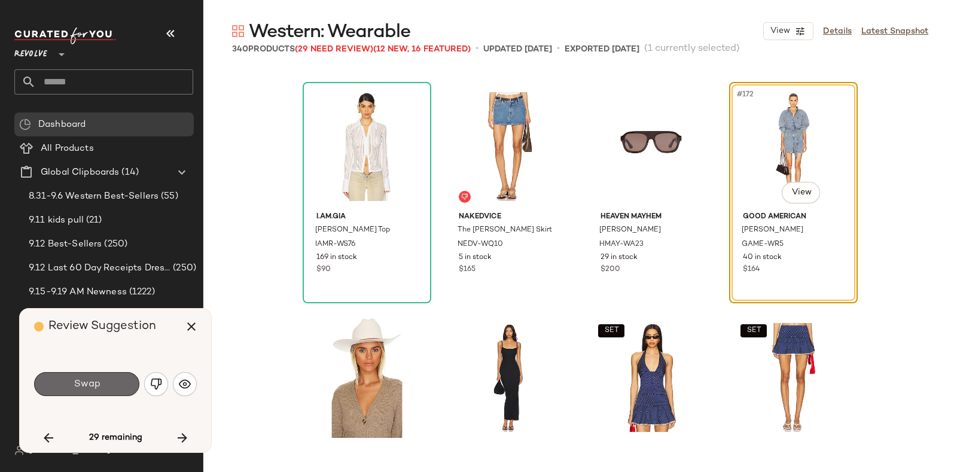
click at [107, 380] on button "Swap" at bounding box center [86, 384] width 105 height 24
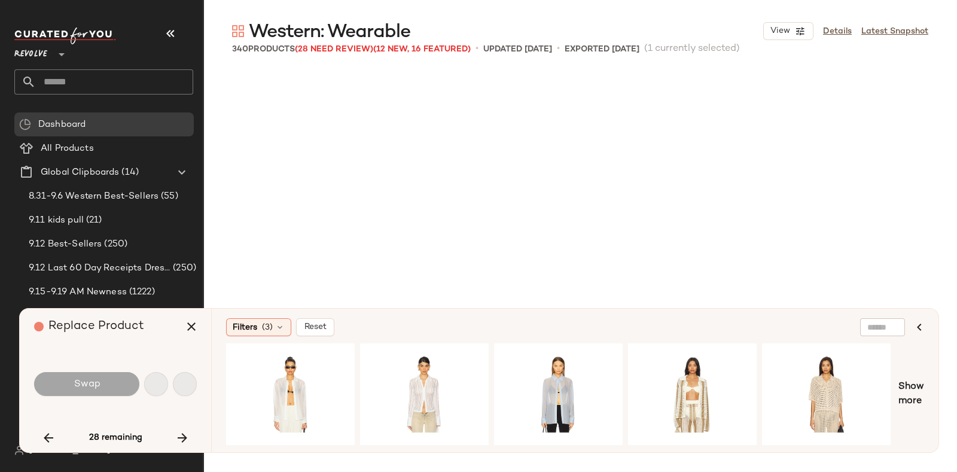
scroll to position [10164, 0]
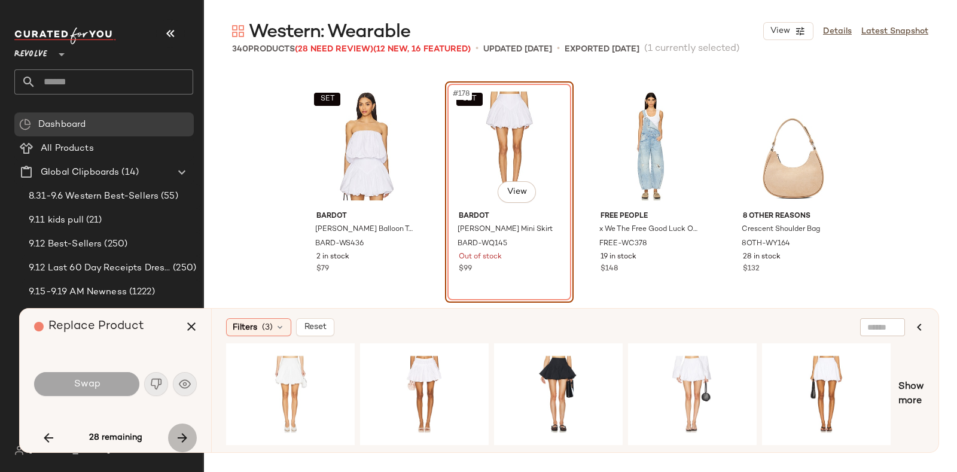
click at [184, 431] on icon "button" at bounding box center [182, 438] width 14 height 14
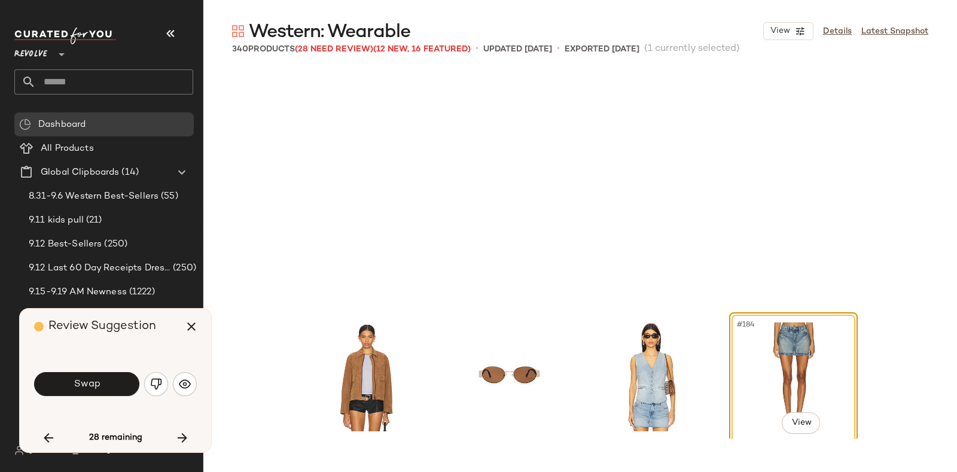
scroll to position [10395, 0]
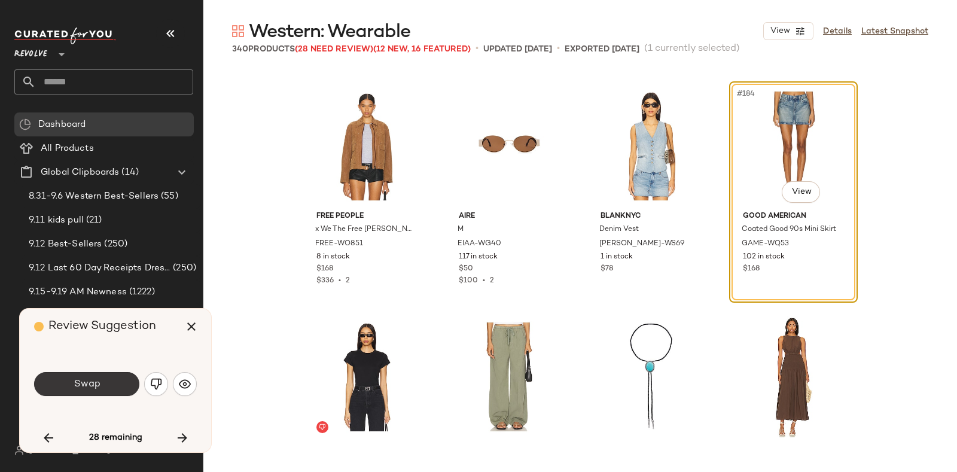
click at [118, 380] on button "Swap" at bounding box center [86, 384] width 105 height 24
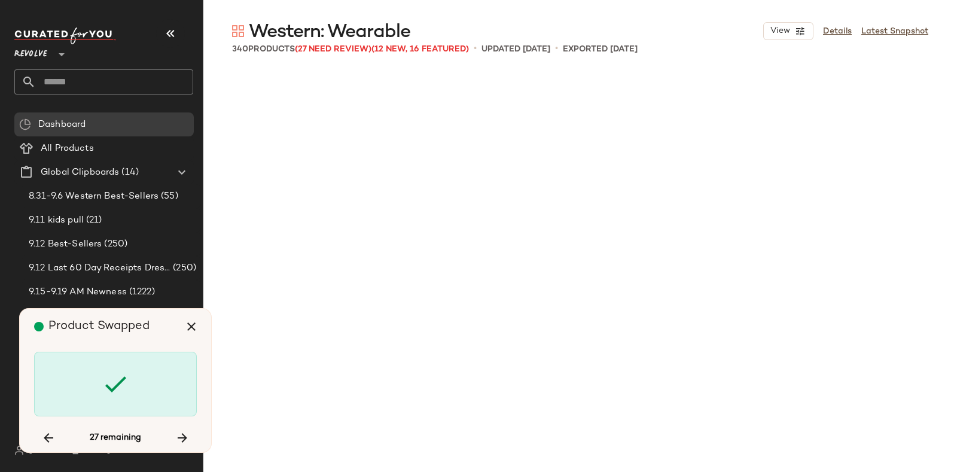
scroll to position [11780, 0]
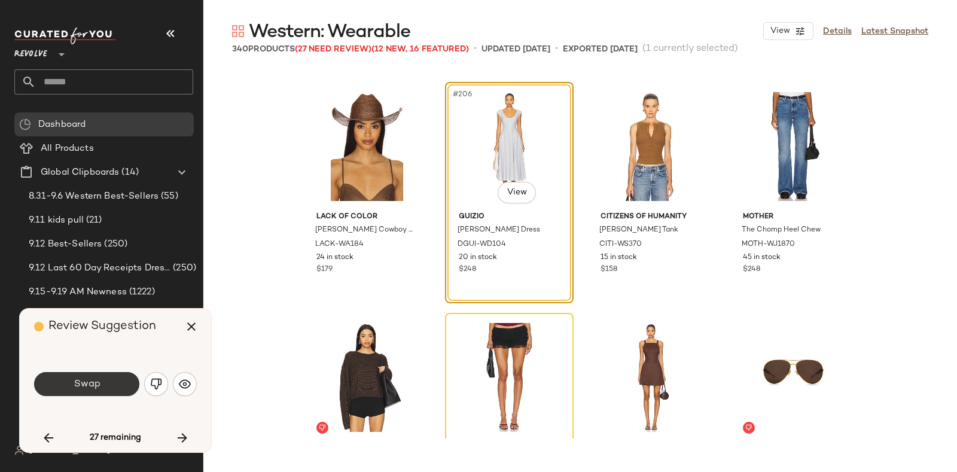
click at [98, 383] on span "Swap" at bounding box center [86, 384] width 27 height 11
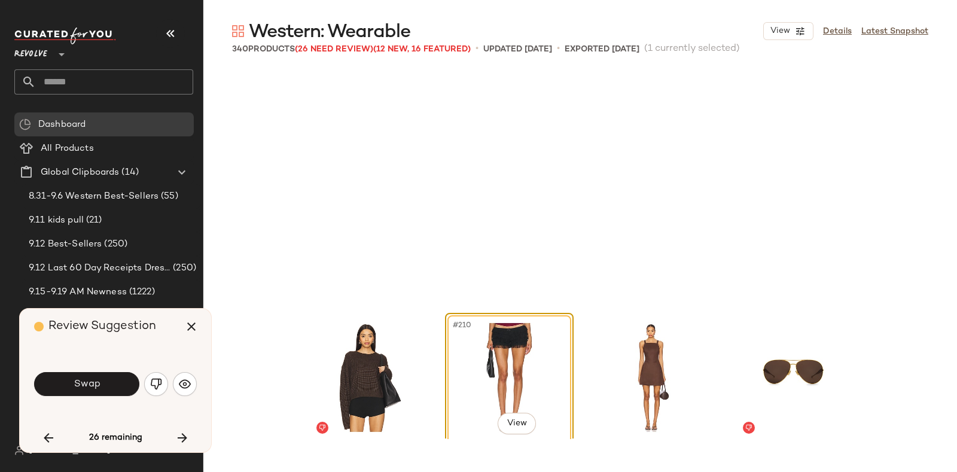
scroll to position [12011, 0]
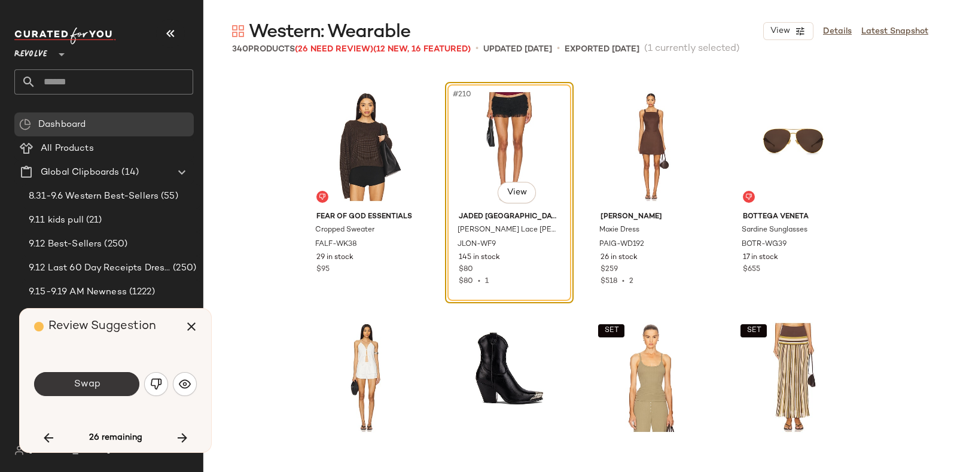
click at [114, 380] on button "Swap" at bounding box center [86, 384] width 105 height 24
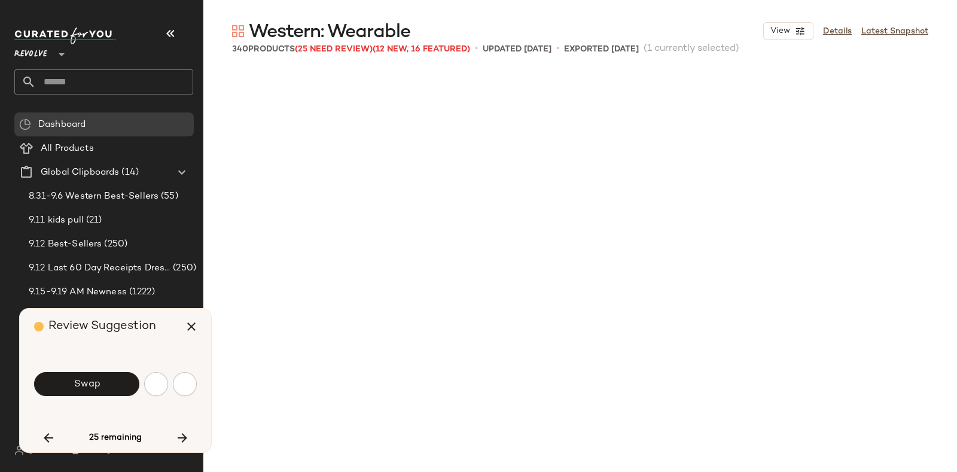
scroll to position [12704, 0]
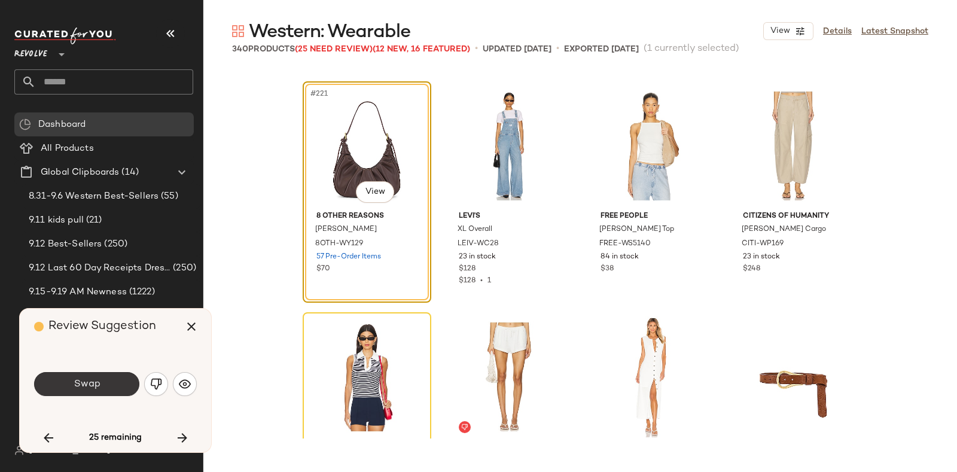
click at [106, 382] on button "Swap" at bounding box center [86, 384] width 105 height 24
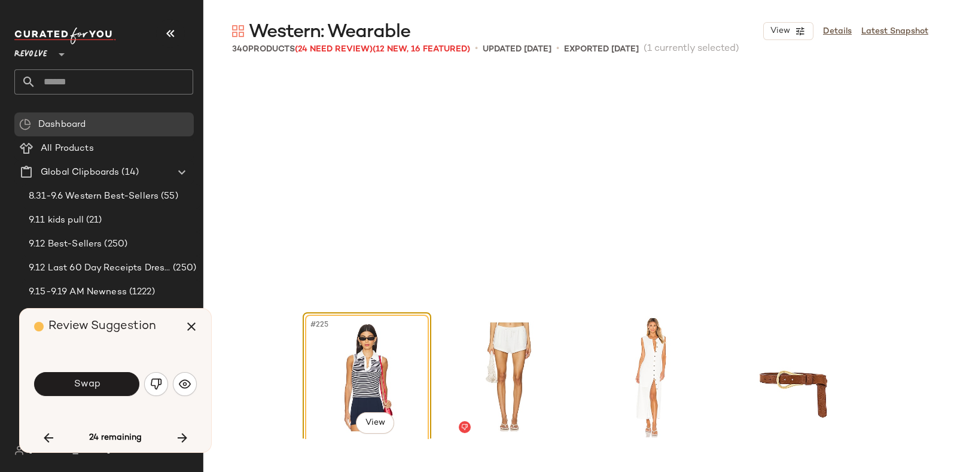
scroll to position [12935, 0]
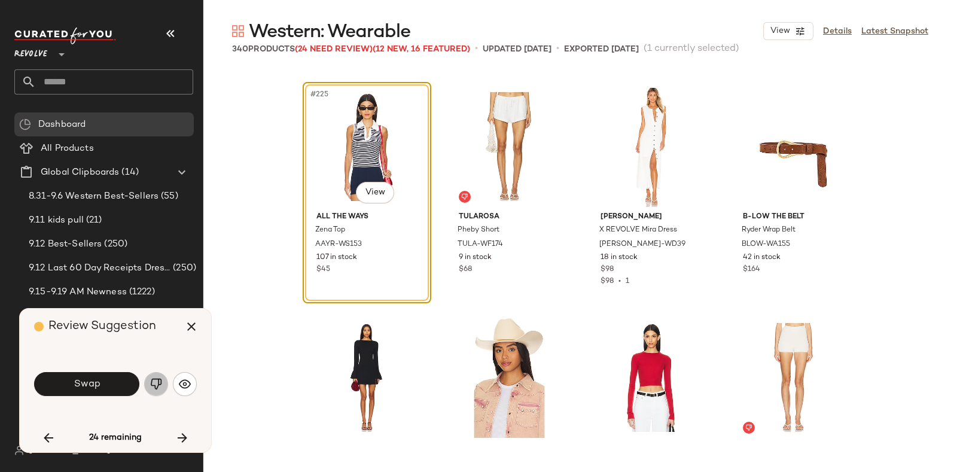
click at [151, 379] on img "button" at bounding box center [156, 384] width 12 height 12
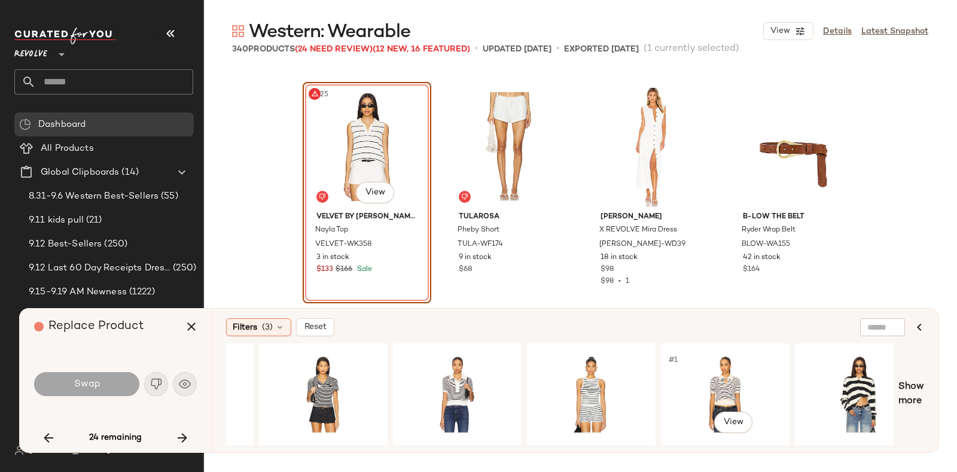
scroll to position [0, 666]
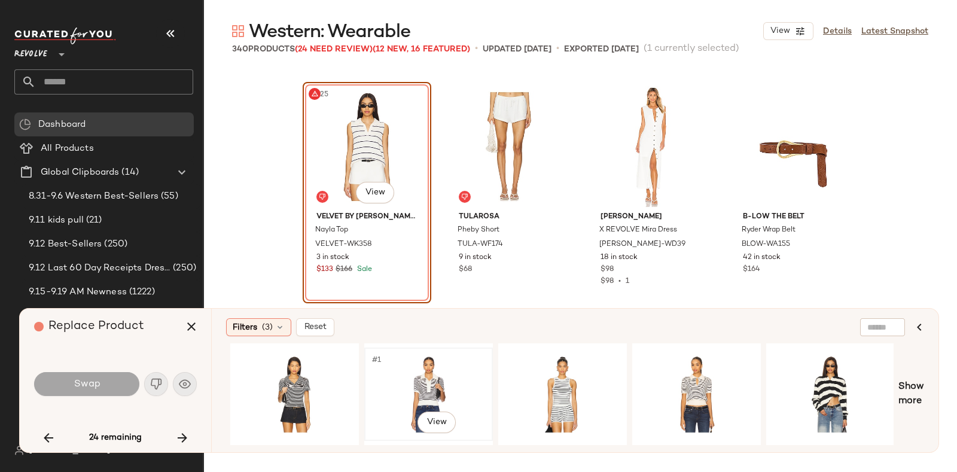
click at [421, 369] on div "#1 View" at bounding box center [429, 394] width 120 height 85
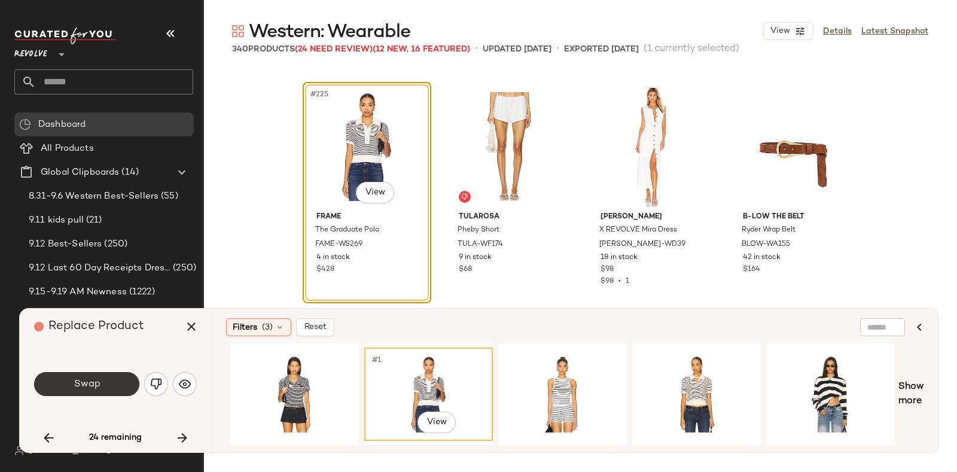
click at [84, 386] on span "Swap" at bounding box center [86, 384] width 27 height 11
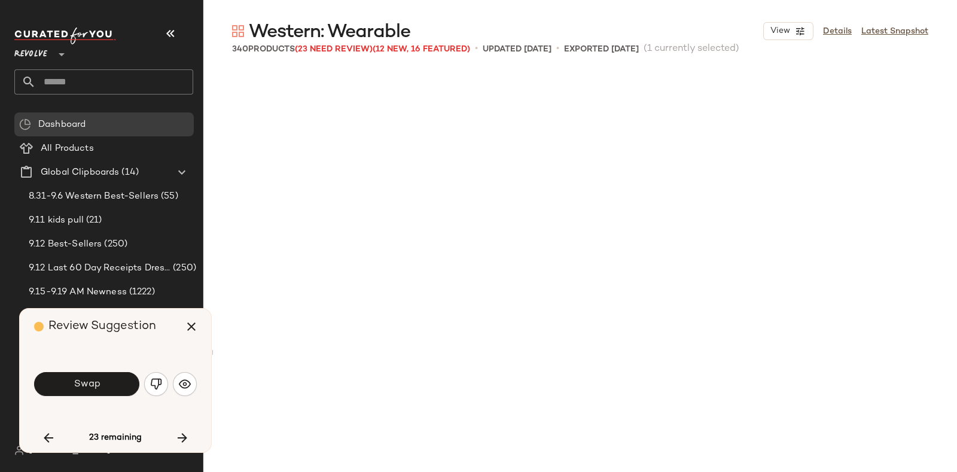
scroll to position [13628, 0]
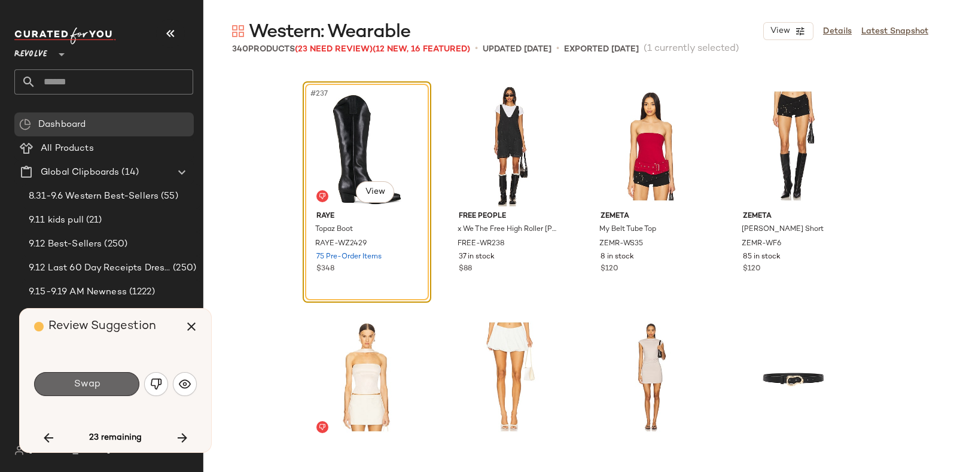
click at [100, 381] on button "Swap" at bounding box center [86, 384] width 105 height 24
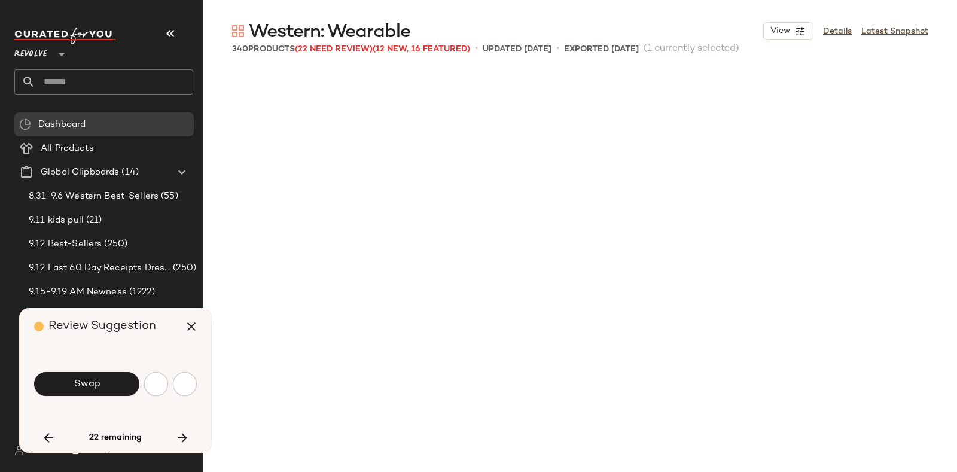
scroll to position [14321, 0]
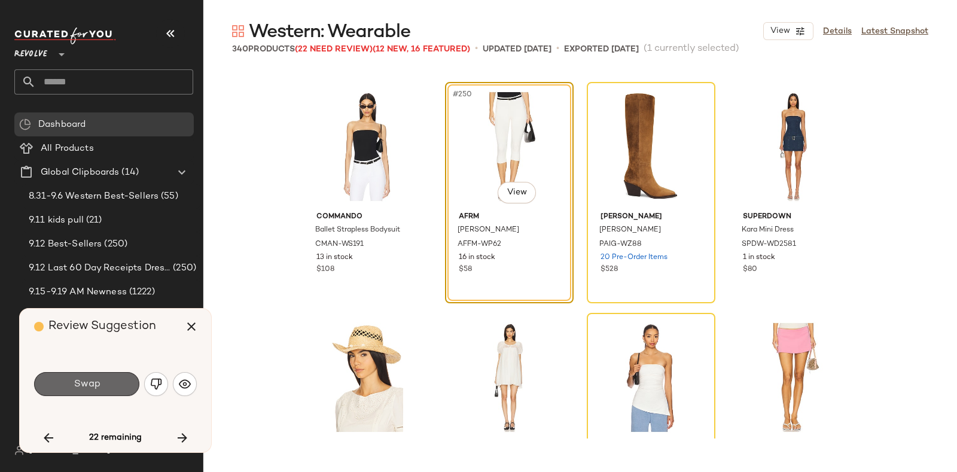
click at [90, 379] on span "Swap" at bounding box center [86, 384] width 27 height 11
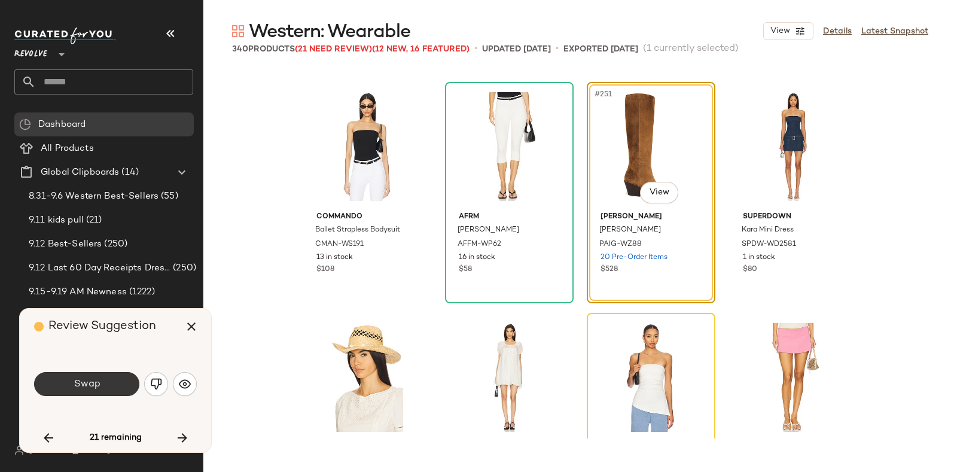
click at [106, 380] on button "Swap" at bounding box center [86, 384] width 105 height 24
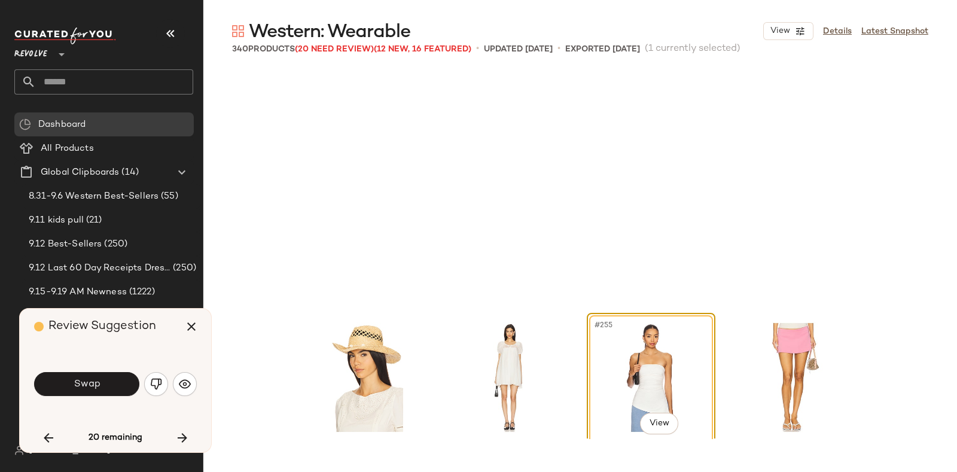
scroll to position [14552, 0]
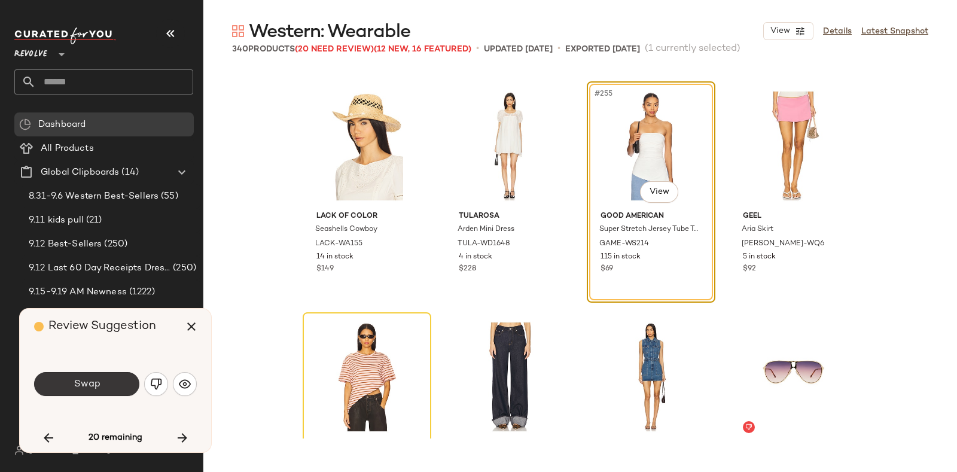
click at [95, 388] on span "Swap" at bounding box center [86, 384] width 27 height 11
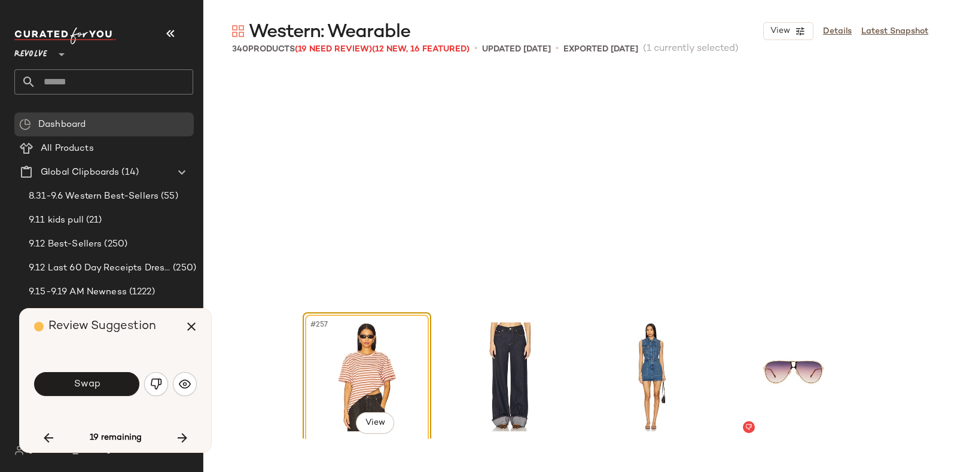
scroll to position [14783, 0]
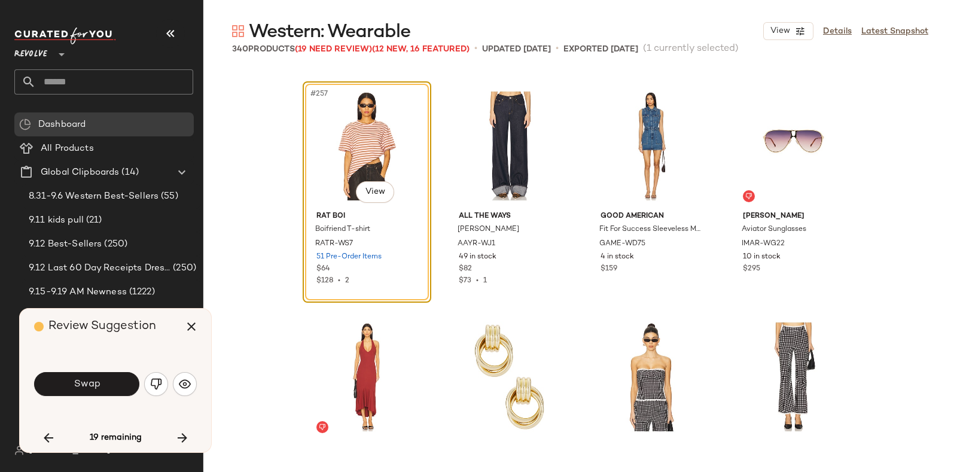
click at [95, 388] on span "Swap" at bounding box center [86, 384] width 27 height 11
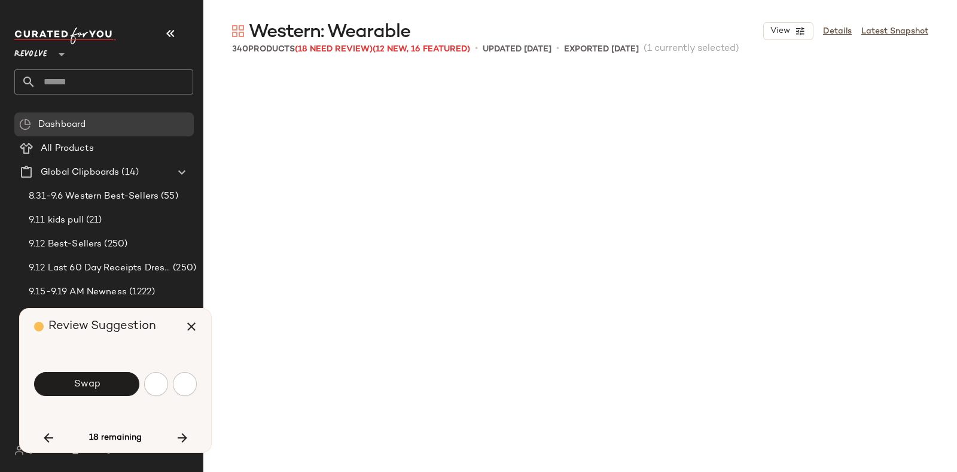
scroll to position [15245, 0]
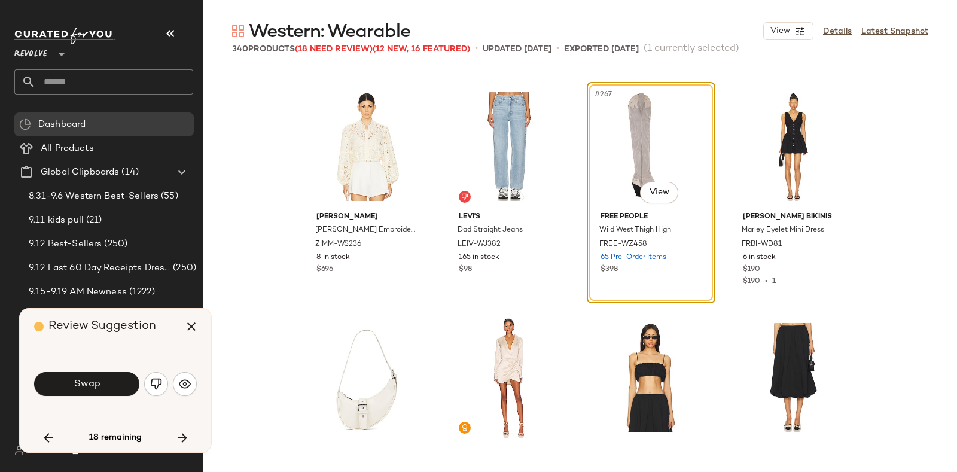
click at [95, 388] on span "Swap" at bounding box center [86, 384] width 27 height 11
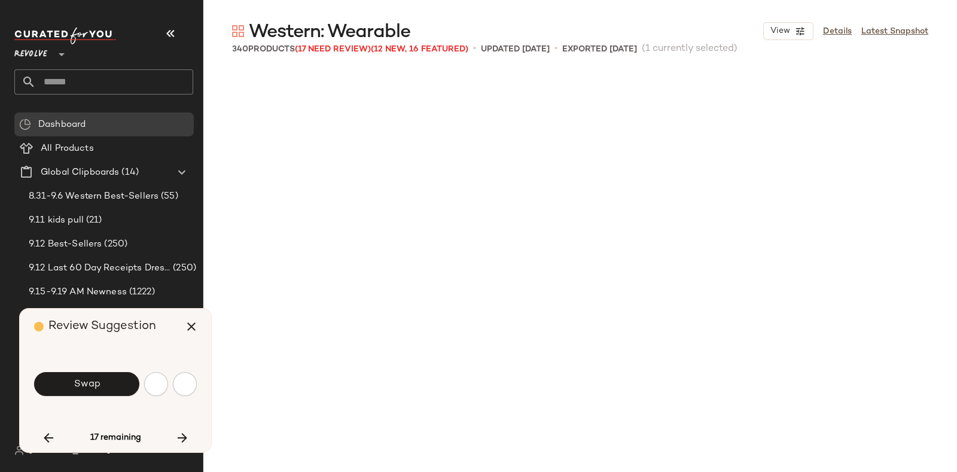
scroll to position [15707, 0]
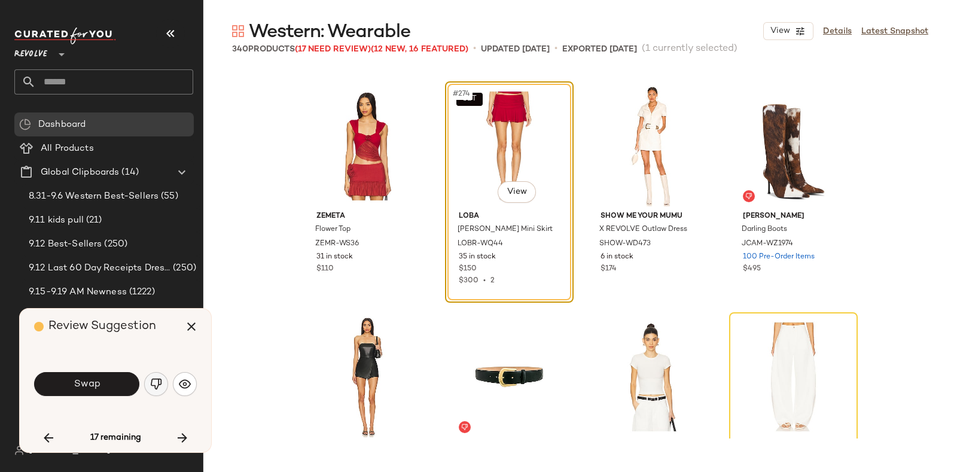
click at [151, 382] on img "button" at bounding box center [156, 384] width 12 height 12
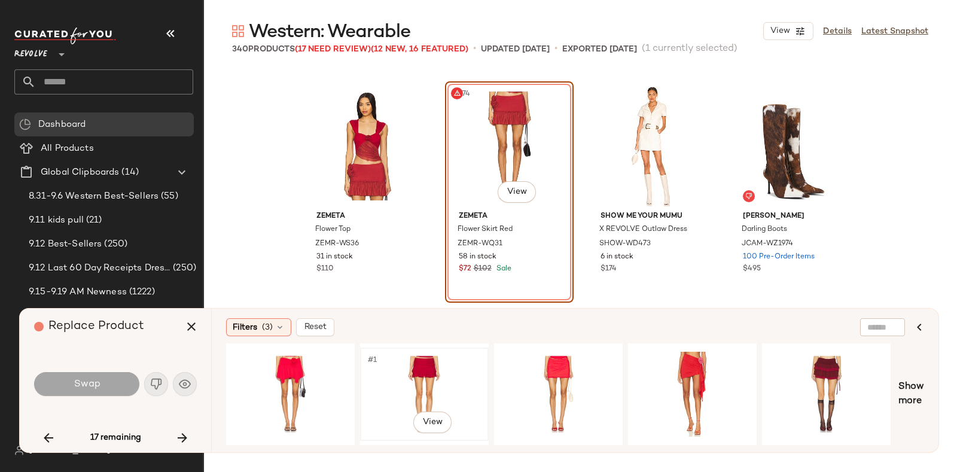
click at [437, 363] on div "#1 View" at bounding box center [424, 394] width 120 height 85
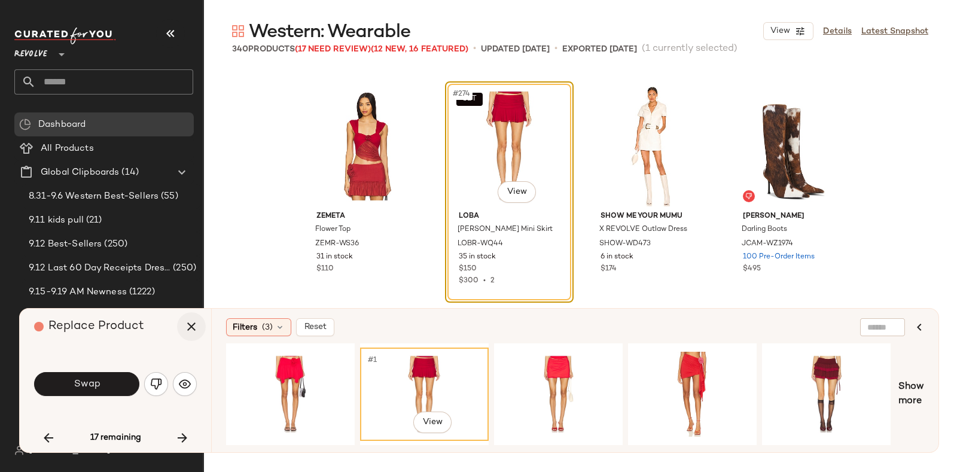
click at [191, 324] on icon "button" at bounding box center [191, 327] width 14 height 14
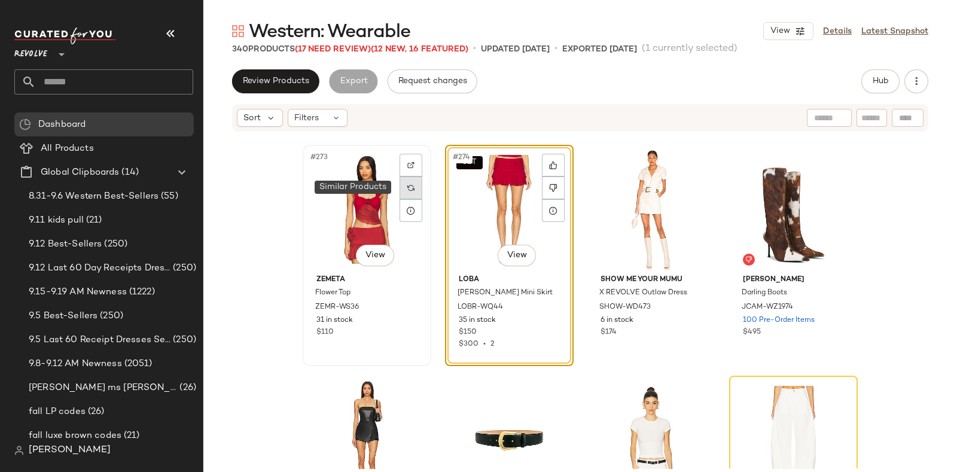
click at [408, 187] on img at bounding box center [411, 187] width 7 height 7
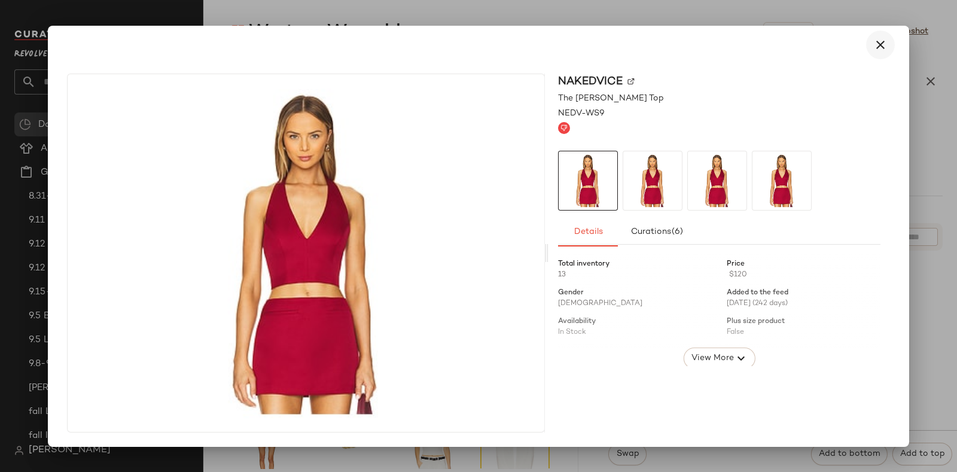
click at [881, 45] on icon "button" at bounding box center [881, 45] width 14 height 14
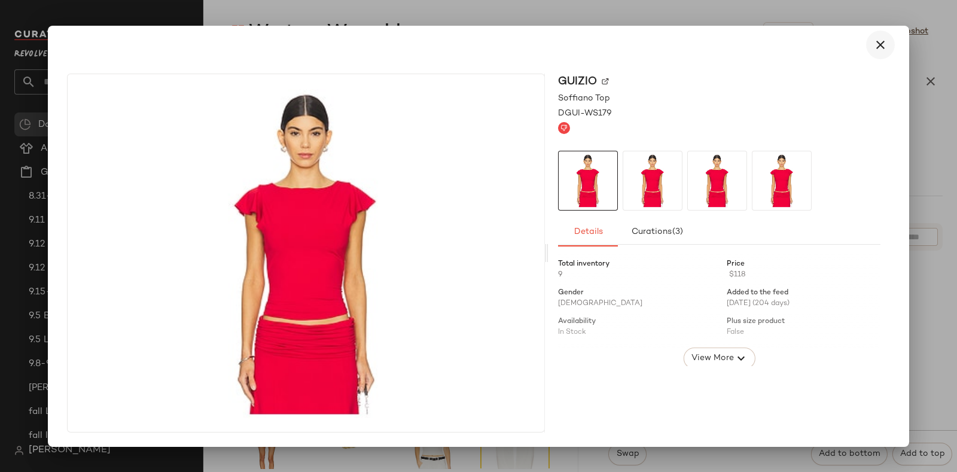
click at [881, 42] on icon "button" at bounding box center [881, 45] width 14 height 14
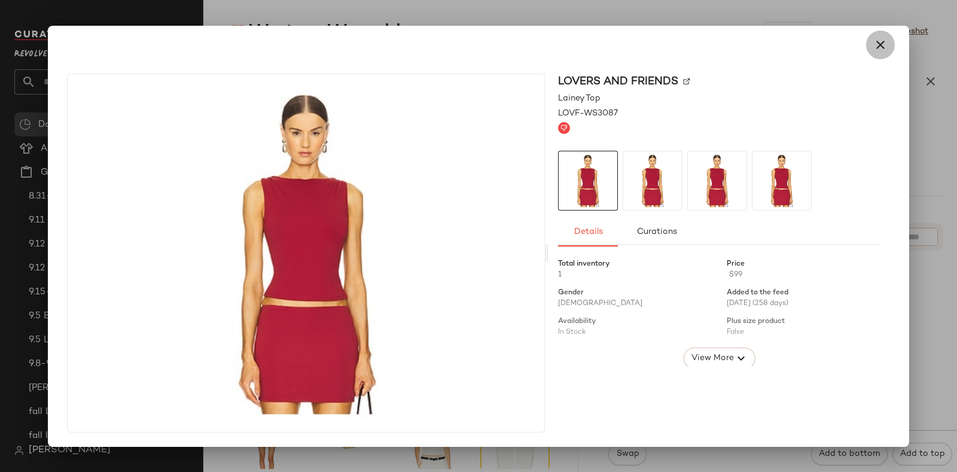
click at [877, 43] on icon "button" at bounding box center [881, 45] width 14 height 14
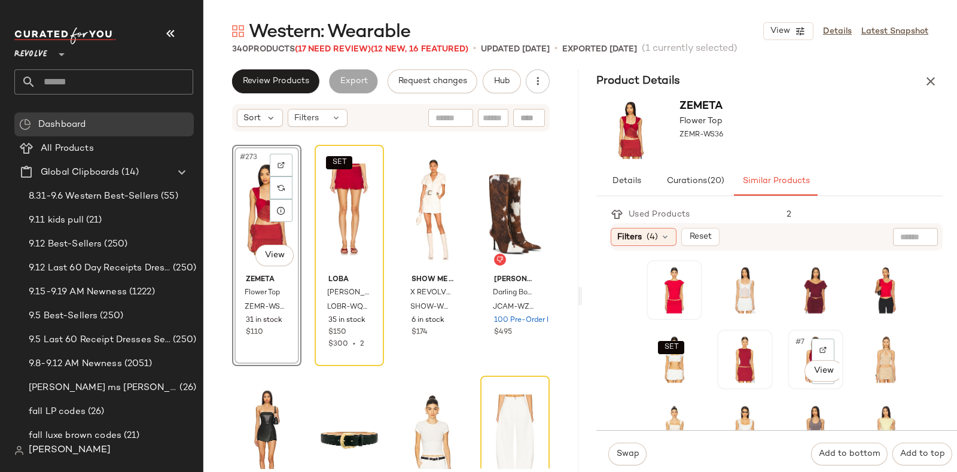
click at [792, 381] on div "#7 View" at bounding box center [815, 359] width 47 height 51
click at [342, 193] on div "SET #274 View" at bounding box center [349, 209] width 61 height 121
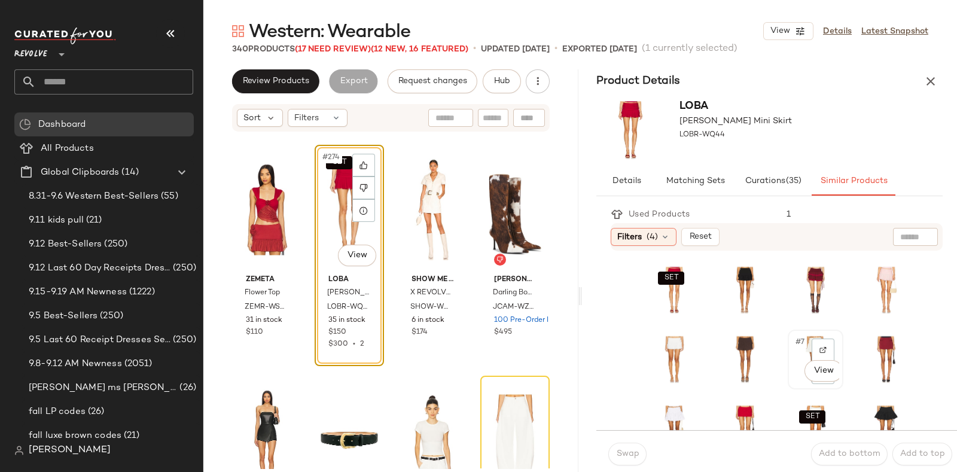
scroll to position [84, 0]
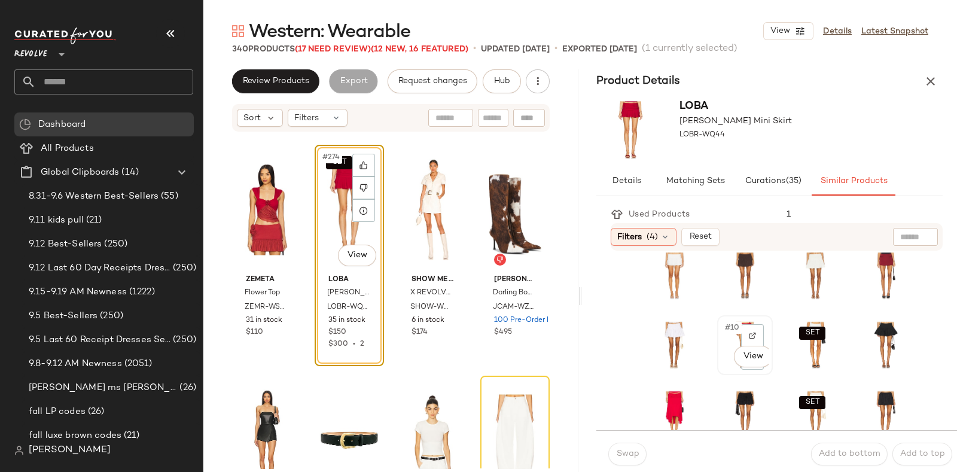
click at [722, 362] on div "#10 View" at bounding box center [745, 345] width 47 height 51
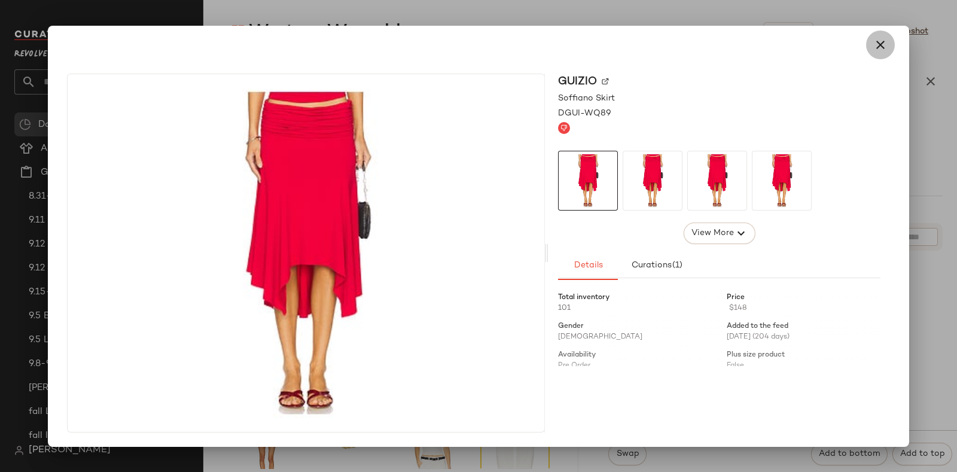
click at [877, 38] on icon "button" at bounding box center [881, 45] width 14 height 14
click at [880, 42] on icon "button" at bounding box center [881, 45] width 14 height 14
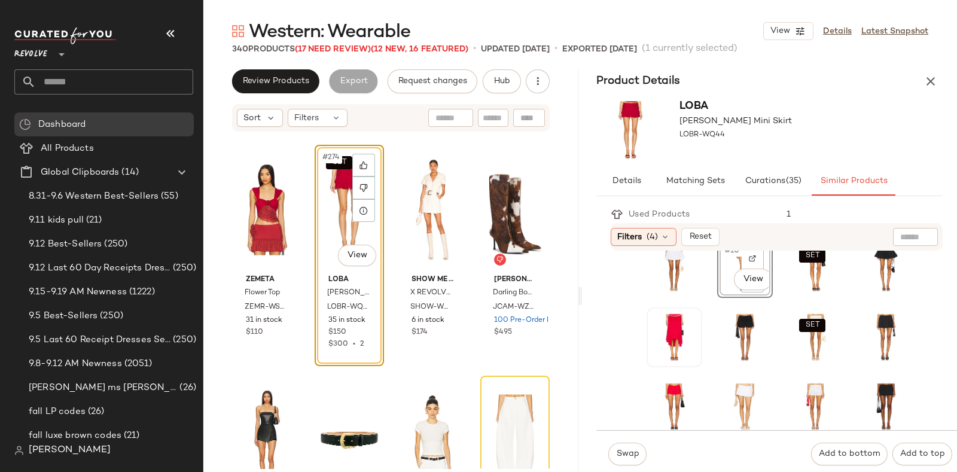
click at [880, 42] on div "Western: Wearable View Details Latest Snapshot" at bounding box center [580, 31] width 754 height 24
click at [281, 187] on img at bounding box center [281, 187] width 7 height 7
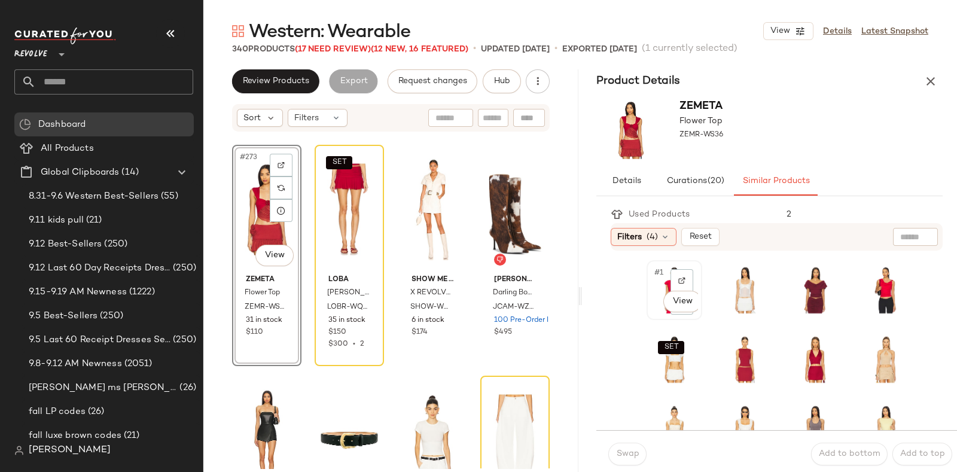
click at [649, 306] on div "#1 View" at bounding box center [674, 290] width 53 height 57
click at [628, 450] on span "Swap" at bounding box center [627, 454] width 23 height 10
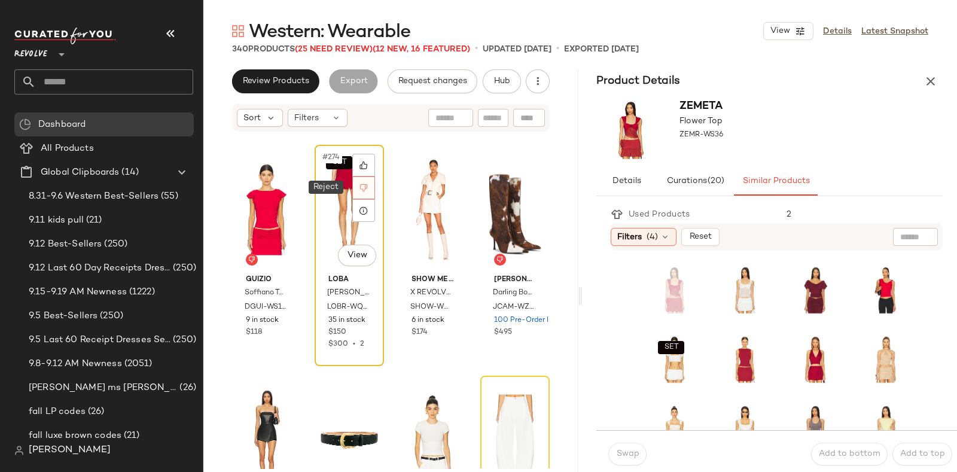
click at [360, 187] on icon at bounding box center [364, 188] width 8 height 8
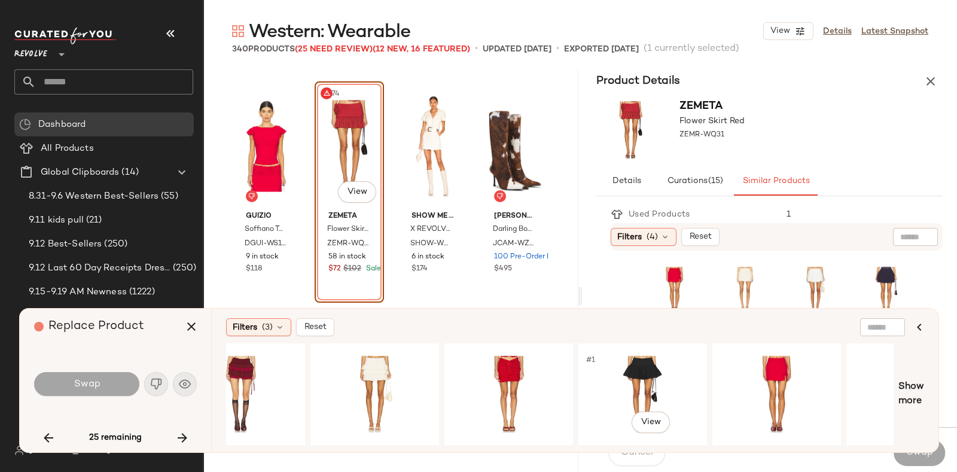
scroll to position [0, 666]
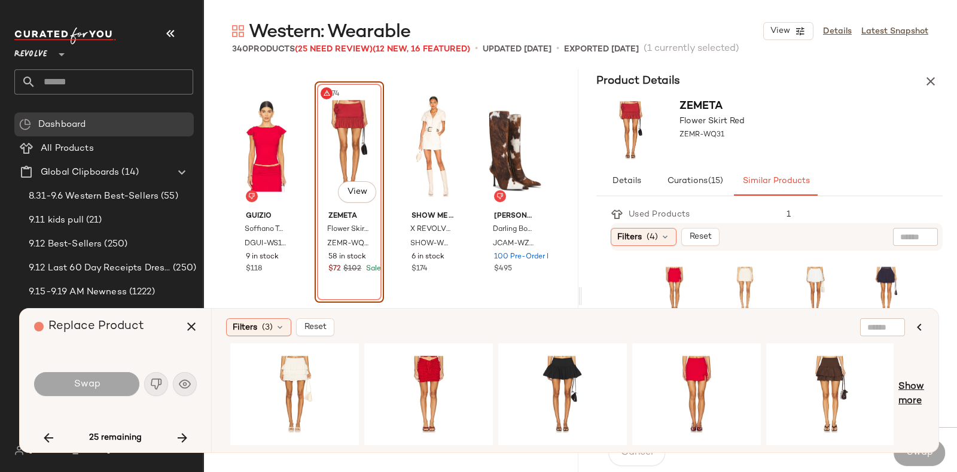
click at [913, 385] on span "Show more" at bounding box center [912, 394] width 26 height 29
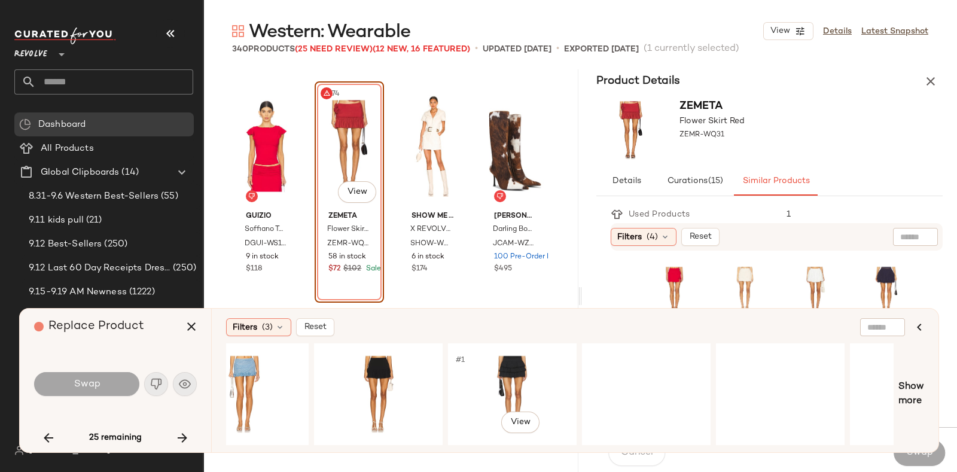
scroll to position [0, 1872]
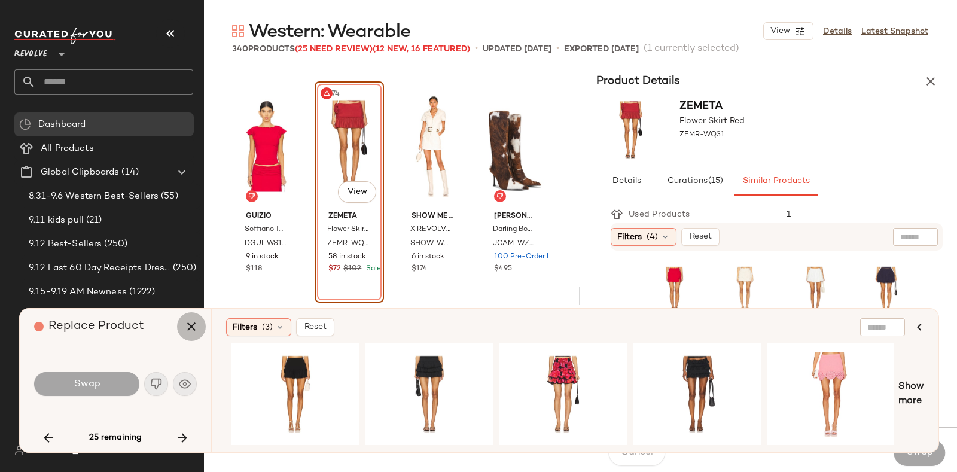
click at [191, 326] on icon "button" at bounding box center [191, 327] width 14 height 14
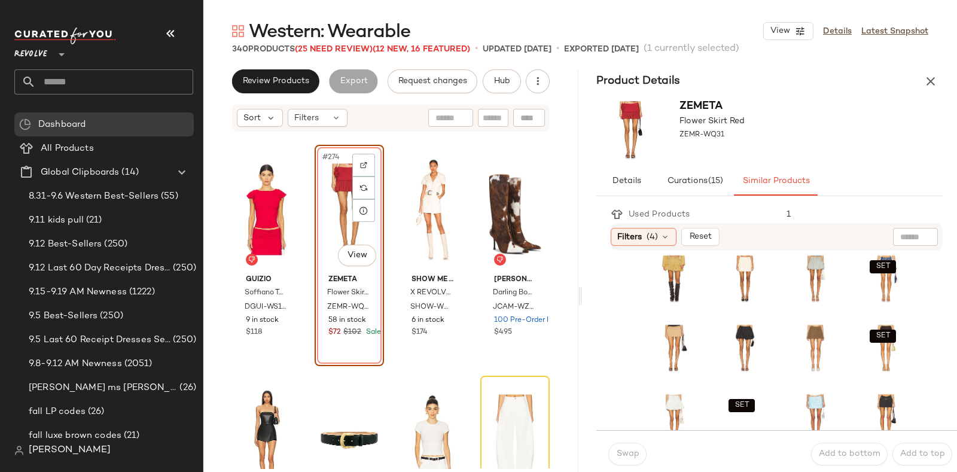
scroll to position [236, 0]
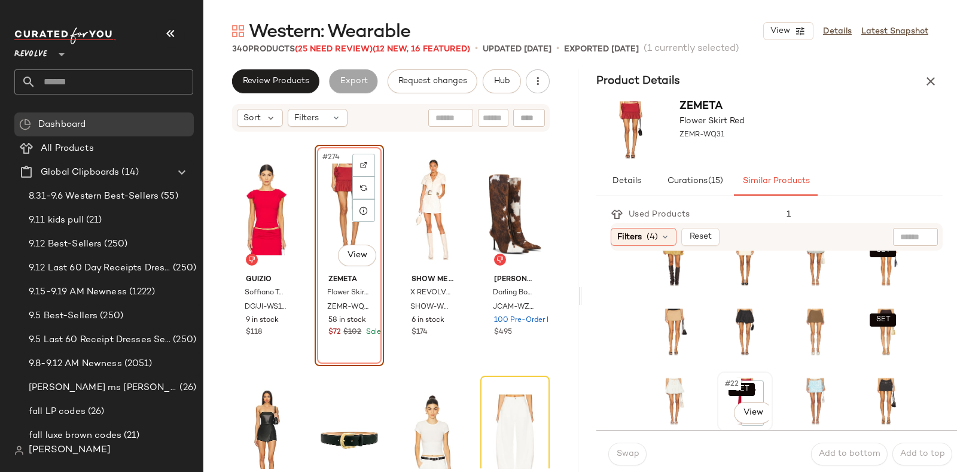
click at [722, 405] on div "SET #22 View" at bounding box center [745, 401] width 47 height 51
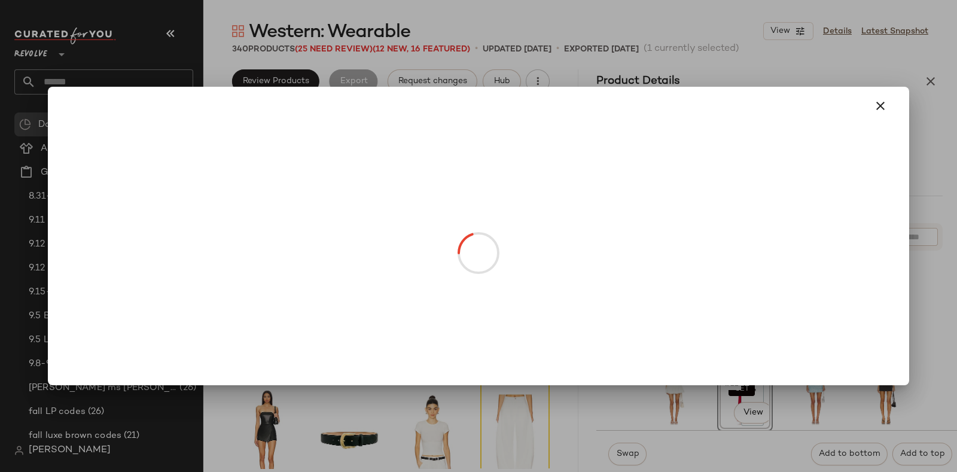
click at [721, 419] on body "Revolve ** Dashboard All Products Global Clipboards (14) 8.31-9.6 Western Best-…" at bounding box center [478, 236] width 957 height 472
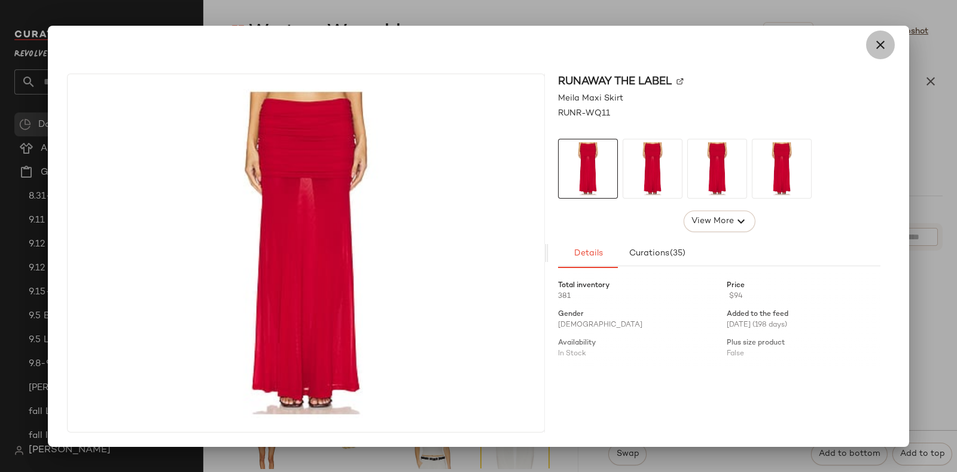
click at [886, 33] on button "button" at bounding box center [881, 45] width 29 height 29
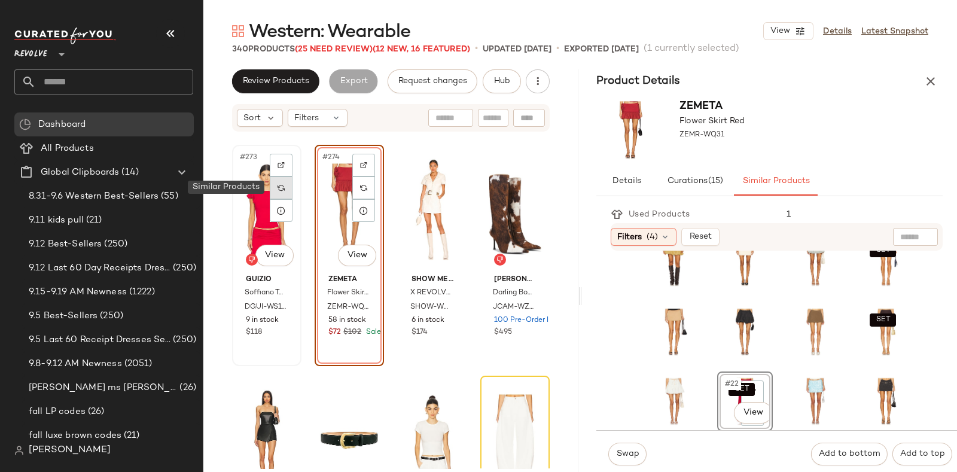
click at [279, 188] on img at bounding box center [281, 187] width 7 height 7
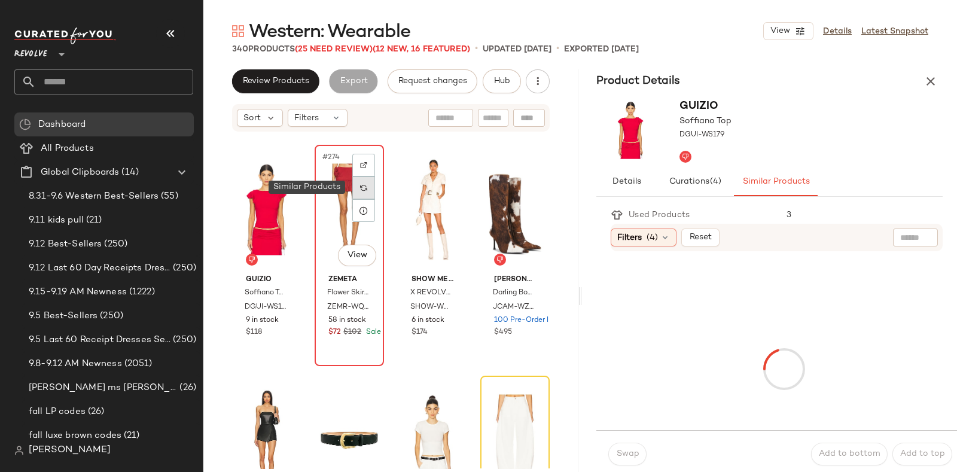
click at [360, 187] on img at bounding box center [363, 187] width 7 height 7
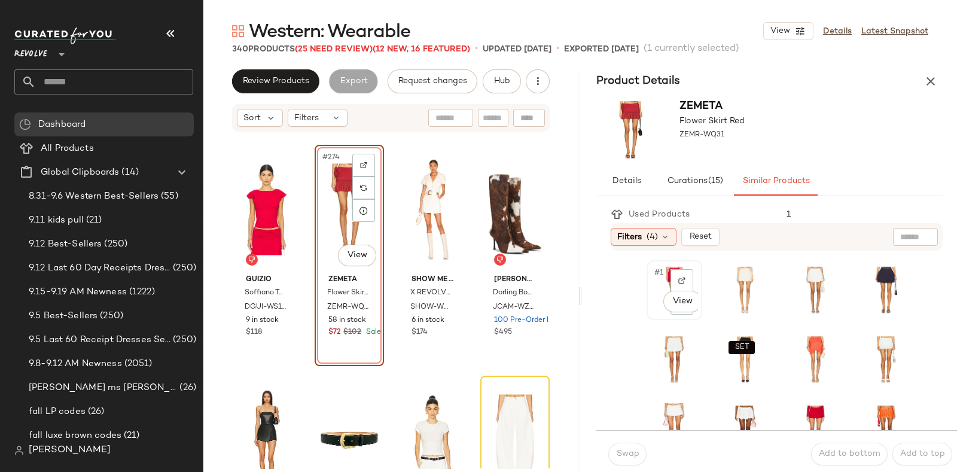
click at [652, 312] on div "#1 View" at bounding box center [674, 290] width 47 height 51
click at [655, 311] on div "#1 View" at bounding box center [674, 290] width 47 height 51
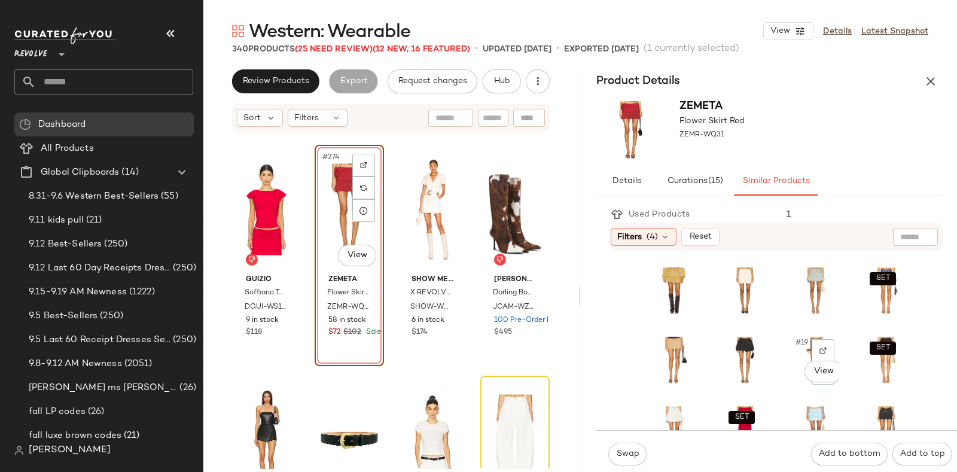
scroll to position [236, 0]
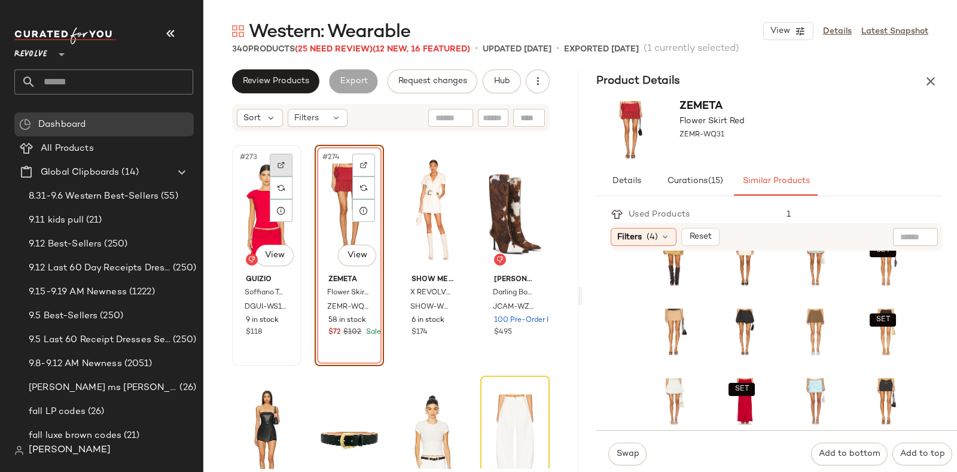
click at [284, 157] on div at bounding box center [281, 165] width 23 height 23
click at [503, 77] on span "Hub" at bounding box center [502, 82] width 17 height 10
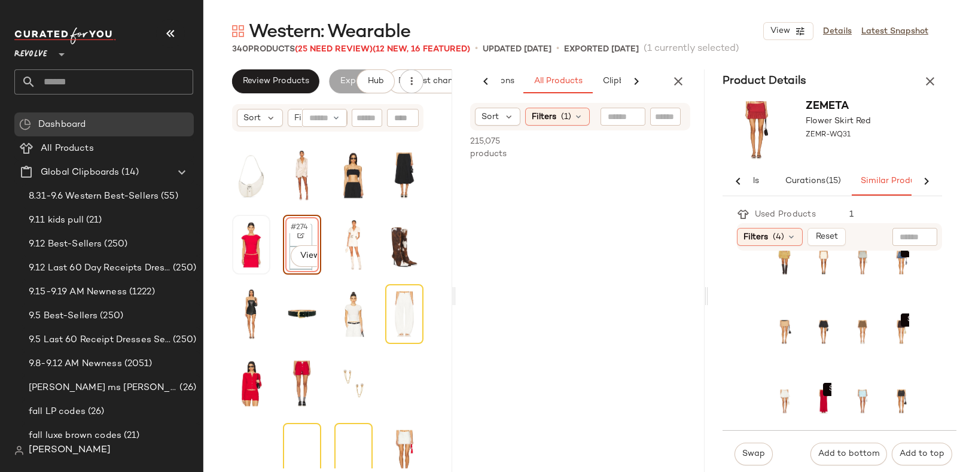
scroll to position [0, 77]
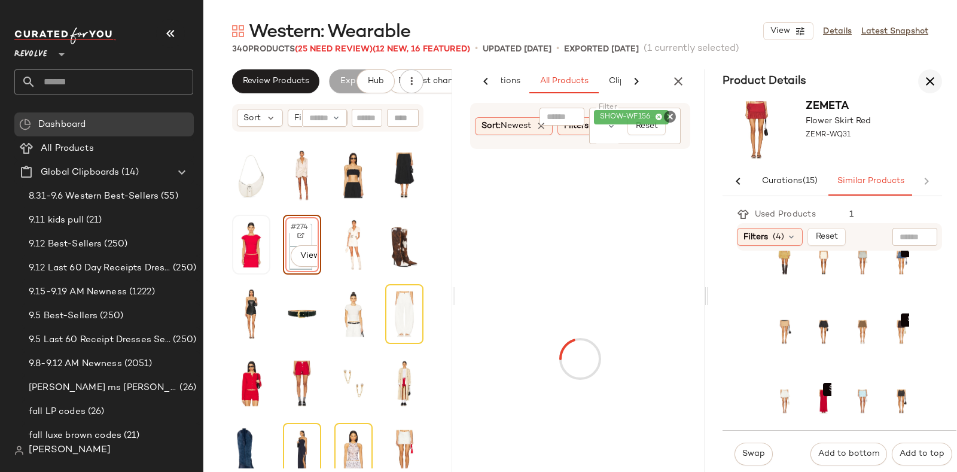
click at [926, 77] on icon "button" at bounding box center [930, 81] width 14 height 14
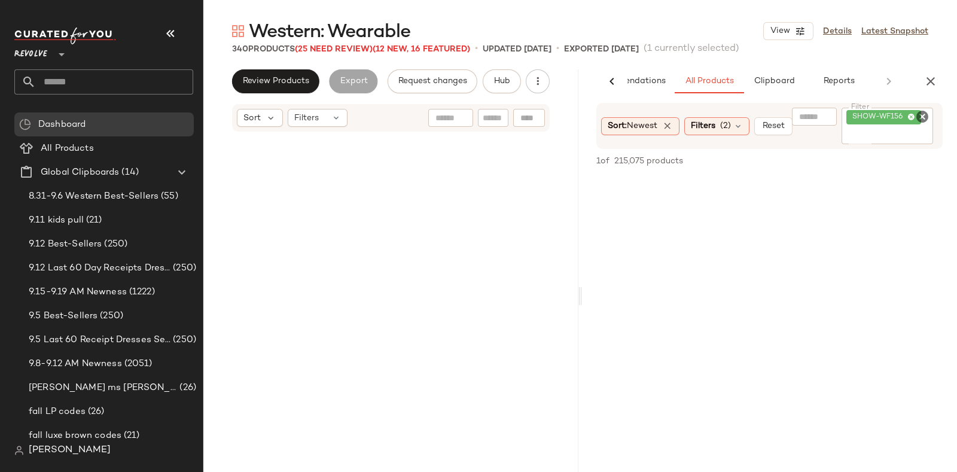
scroll to position [6708, 0]
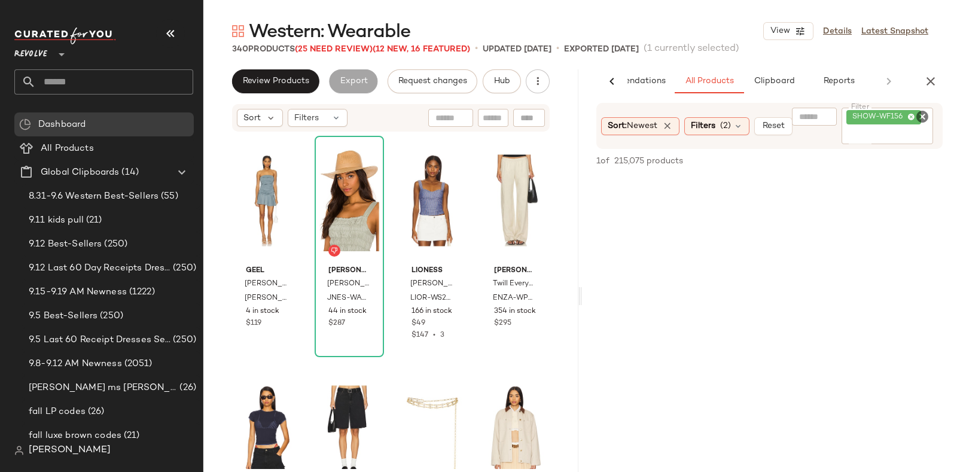
click at [925, 115] on icon "Clear Filter" at bounding box center [923, 117] width 14 height 14
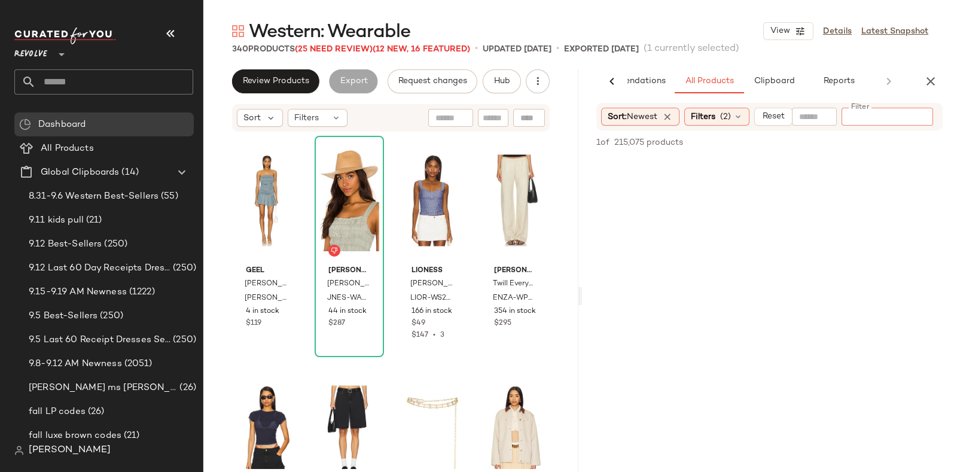
paste input "*********"
type input "*********"
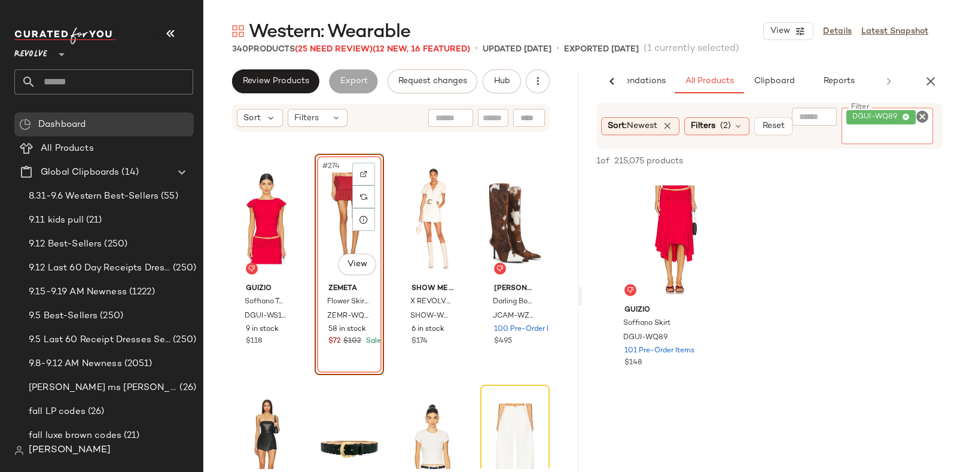
scroll to position [15695, 0]
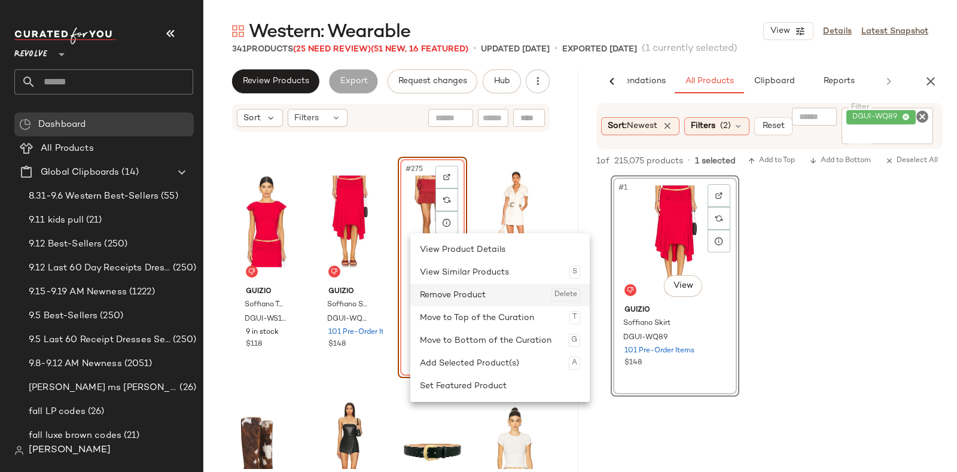
click at [452, 292] on div "Remove Product Delete" at bounding box center [500, 295] width 160 height 23
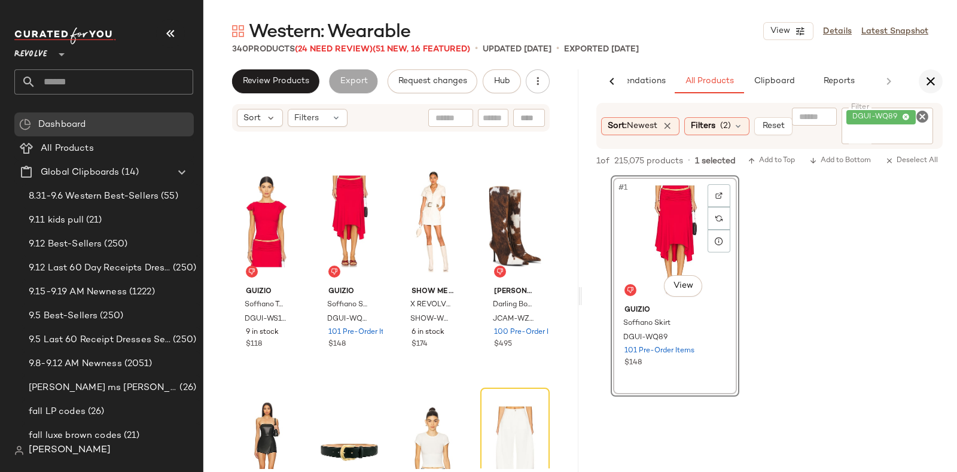
click at [931, 76] on icon "button" at bounding box center [931, 81] width 14 height 14
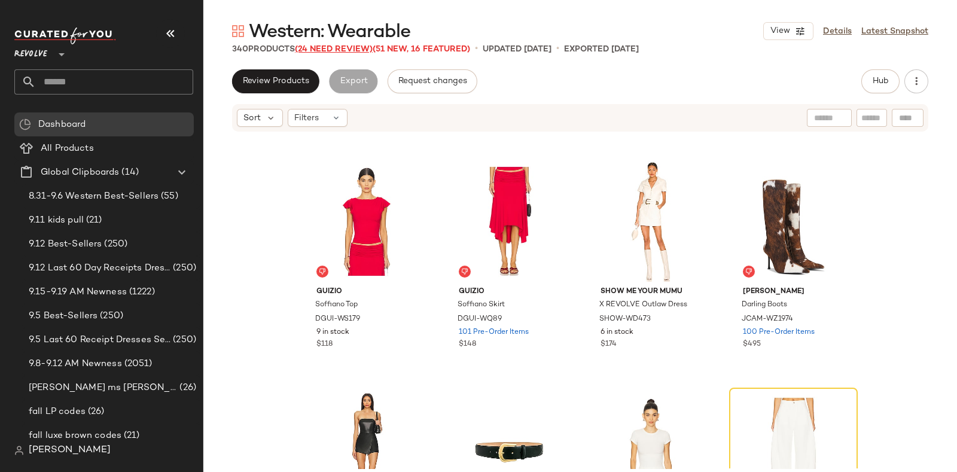
click at [341, 49] on span "(24 Need Review)" at bounding box center [334, 49] width 78 height 9
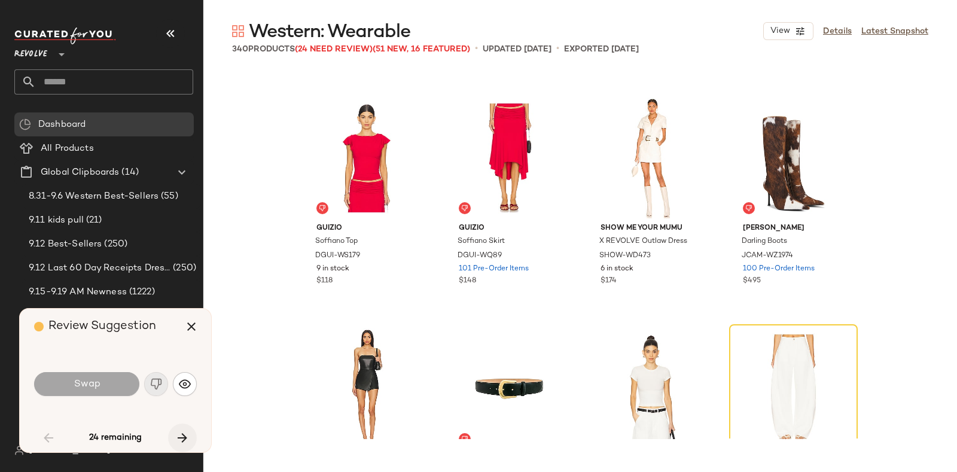
click at [182, 436] on icon "button" at bounding box center [182, 438] width 14 height 14
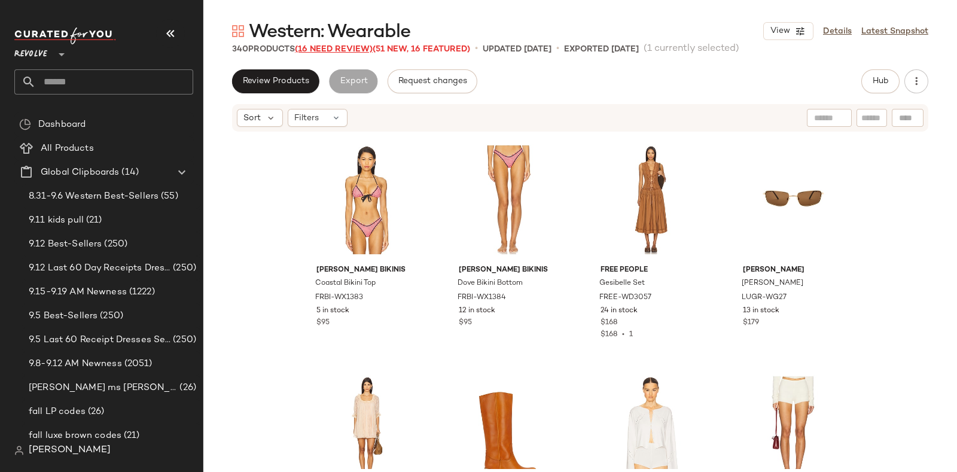
click at [340, 47] on span "(16 Need Review)" at bounding box center [334, 49] width 78 height 9
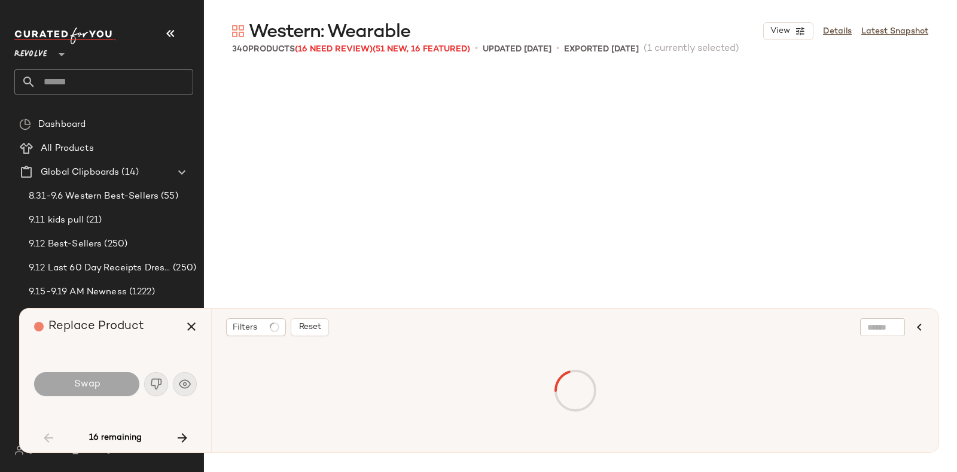
scroll to position [1154, 0]
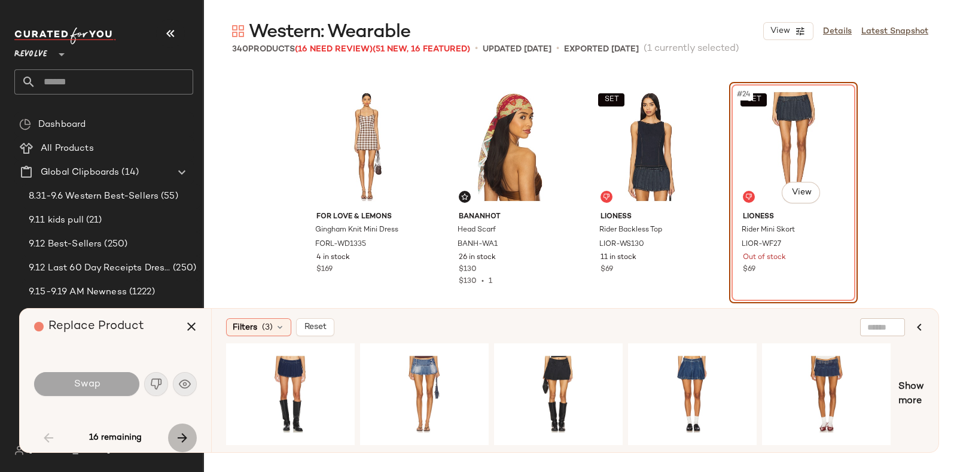
click at [178, 431] on icon "button" at bounding box center [182, 438] width 14 height 14
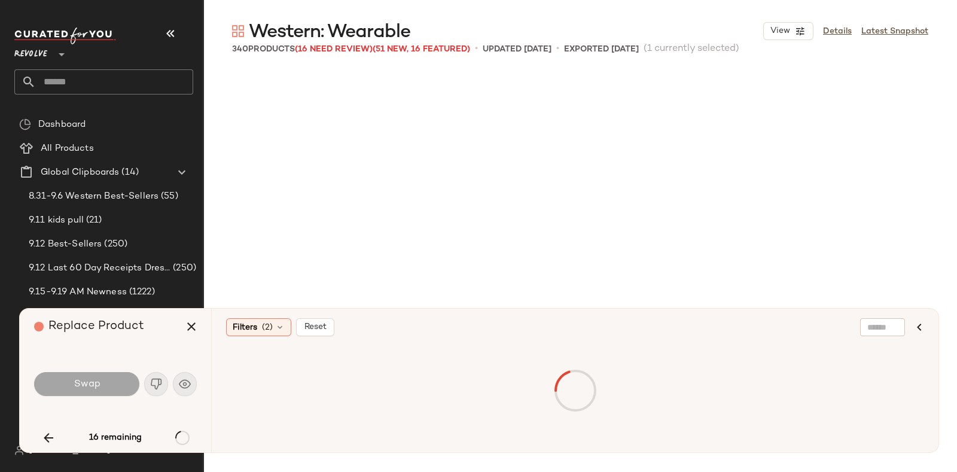
scroll to position [10164, 0]
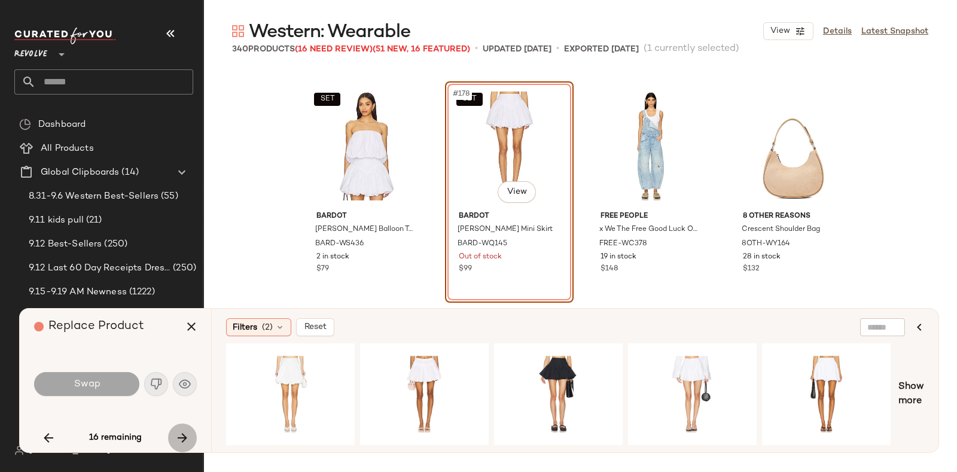
click at [178, 435] on icon "button" at bounding box center [182, 438] width 14 height 14
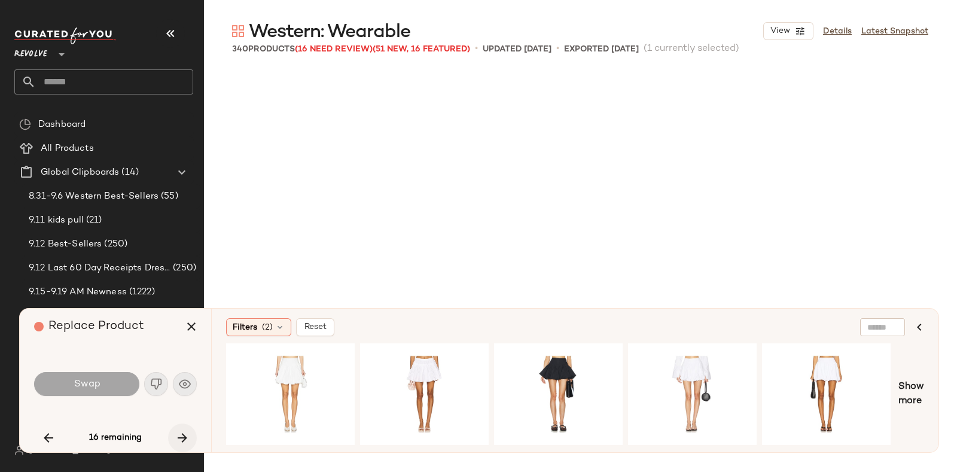
scroll to position [15938, 0]
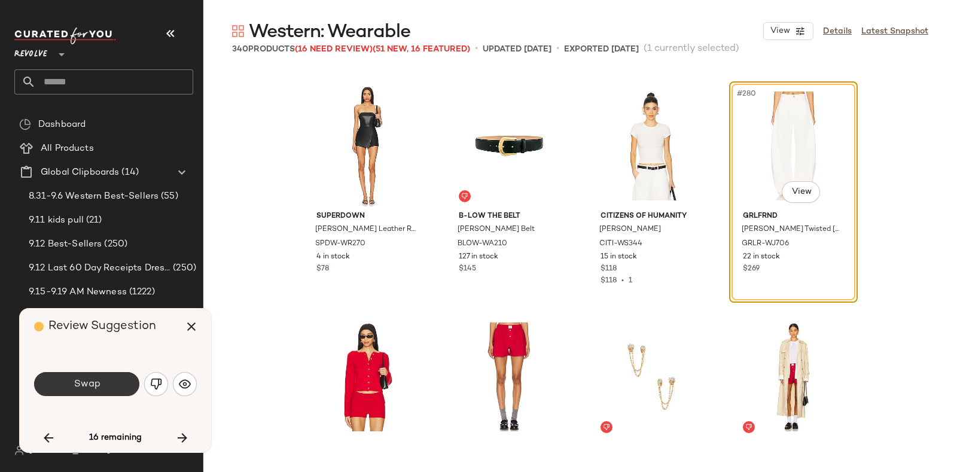
click at [114, 384] on button "Swap" at bounding box center [86, 384] width 105 height 24
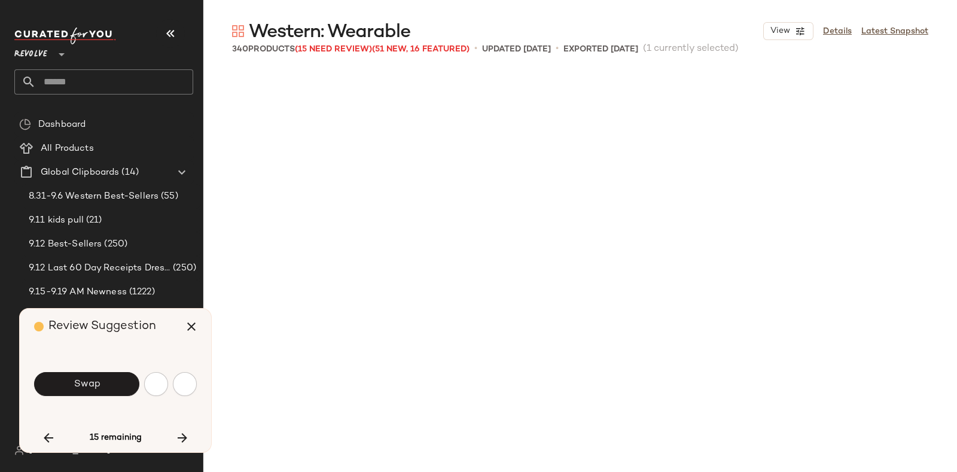
scroll to position [16400, 0]
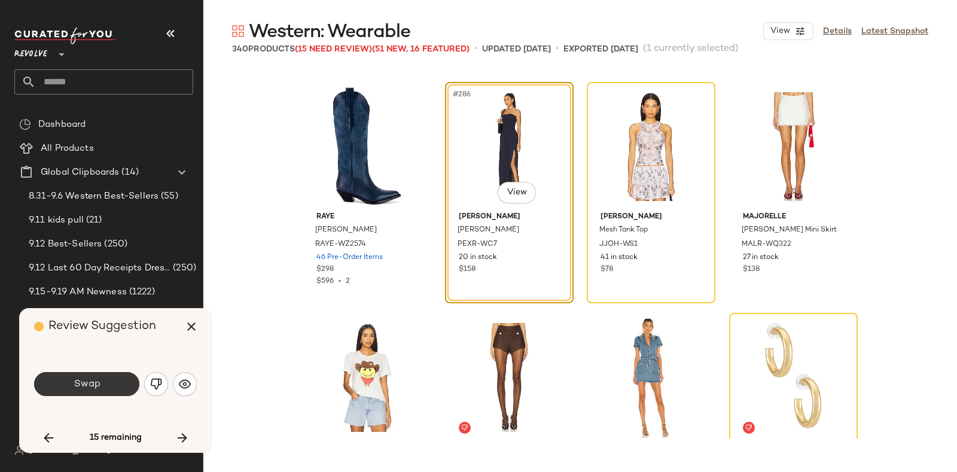
click at [114, 378] on button "Swap" at bounding box center [86, 384] width 105 height 24
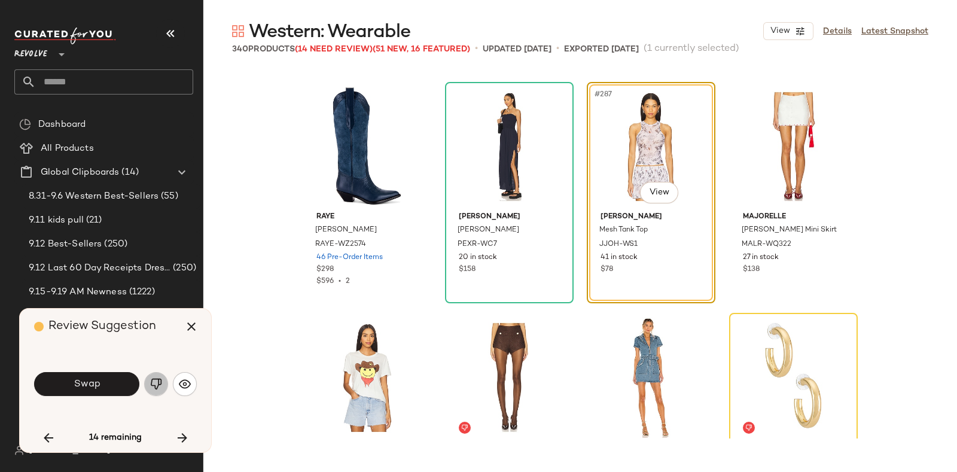
click at [154, 376] on button "button" at bounding box center [156, 384] width 24 height 24
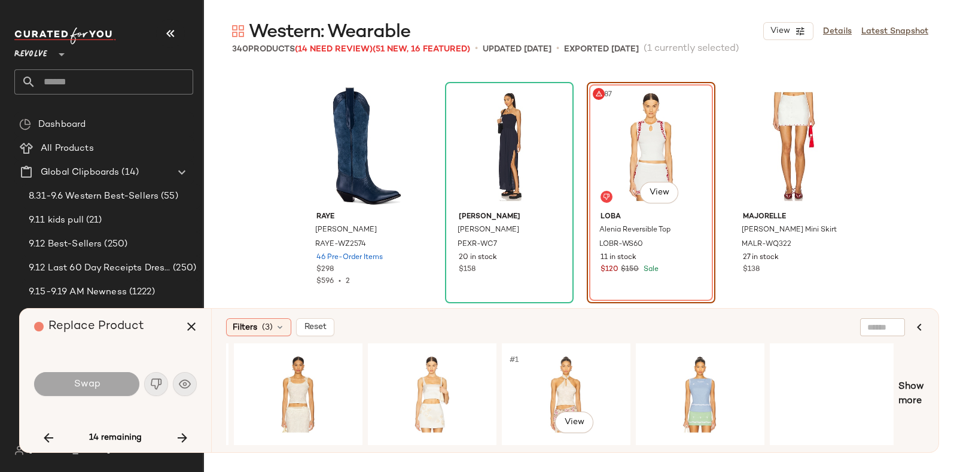
scroll to position [0, 666]
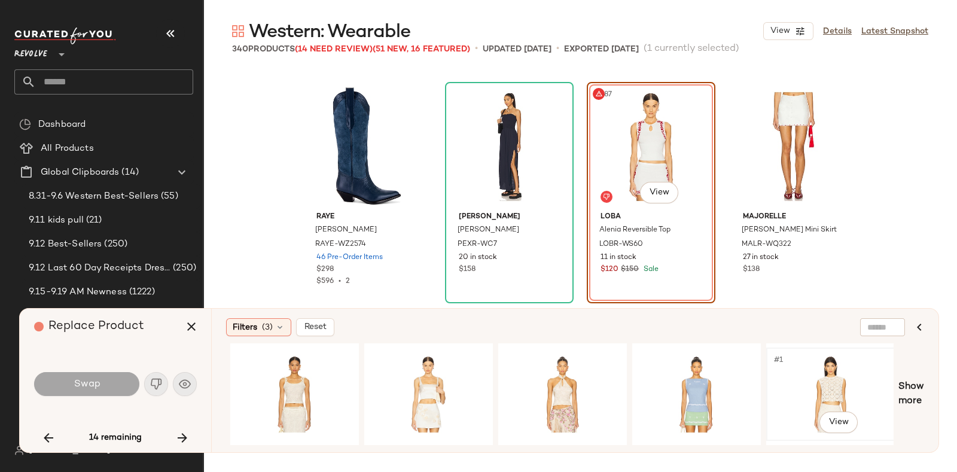
click at [844, 369] on div "#1 View" at bounding box center [831, 394] width 120 height 85
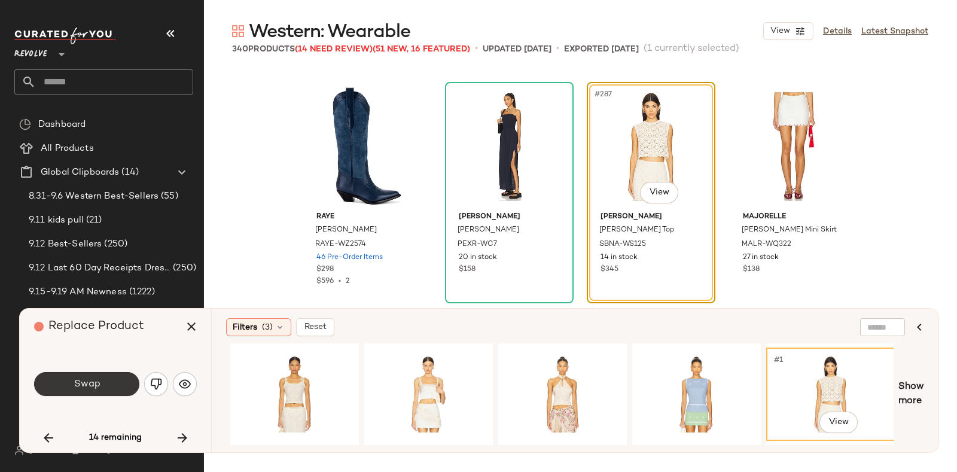
click at [111, 379] on button "Swap" at bounding box center [86, 384] width 105 height 24
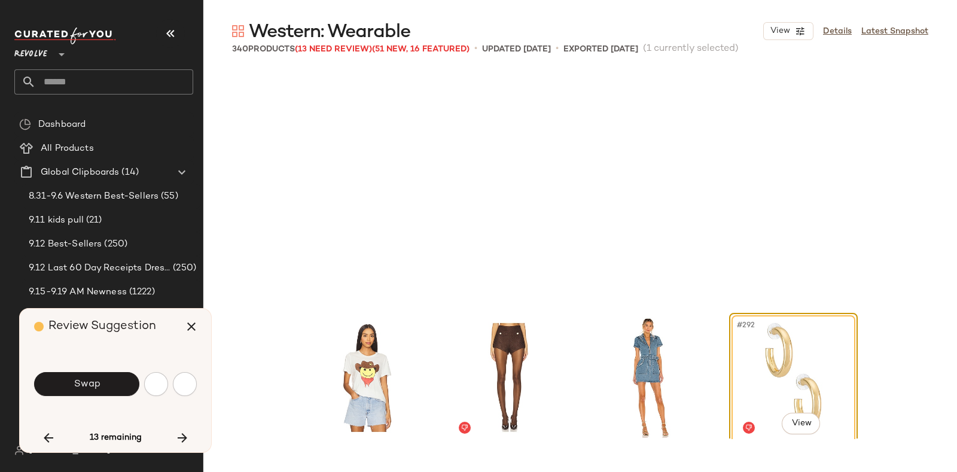
scroll to position [16631, 0]
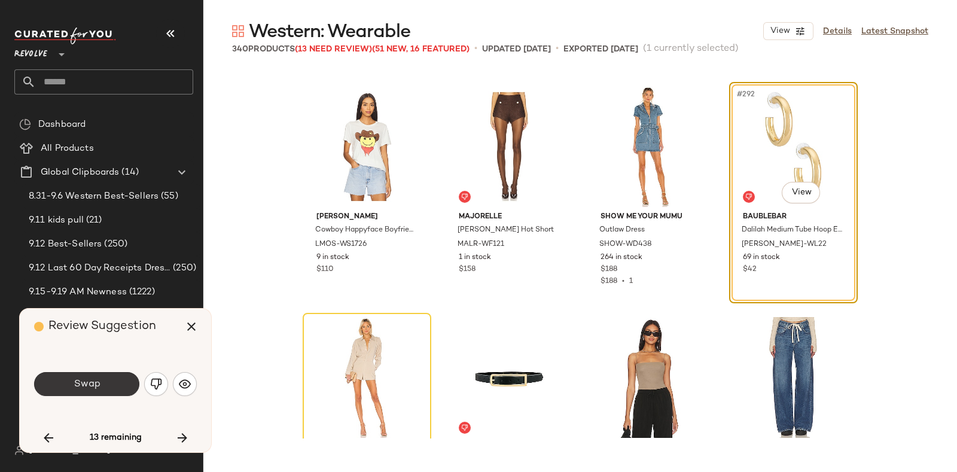
click at [102, 378] on button "Swap" at bounding box center [86, 384] width 105 height 24
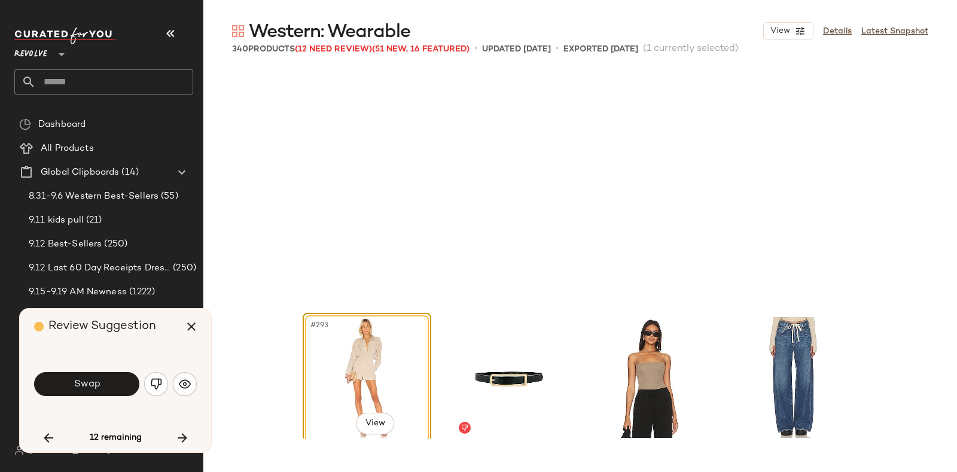
scroll to position [16862, 0]
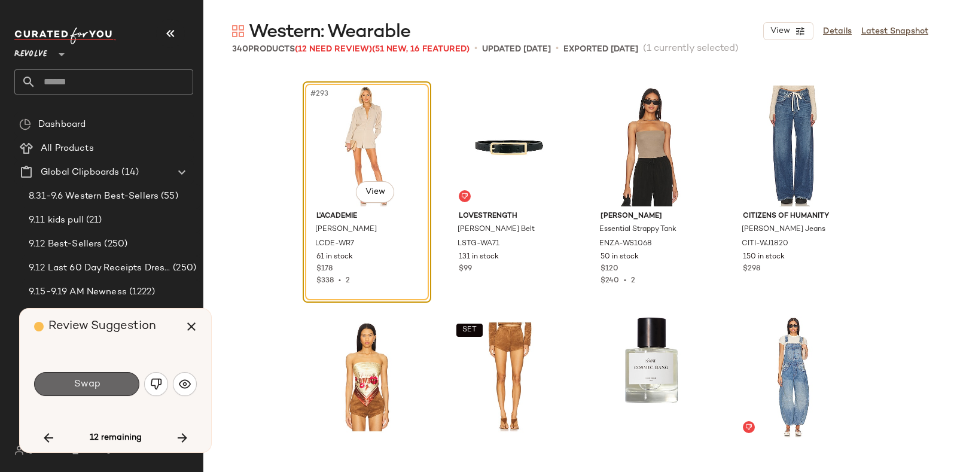
click at [117, 382] on button "Swap" at bounding box center [86, 384] width 105 height 24
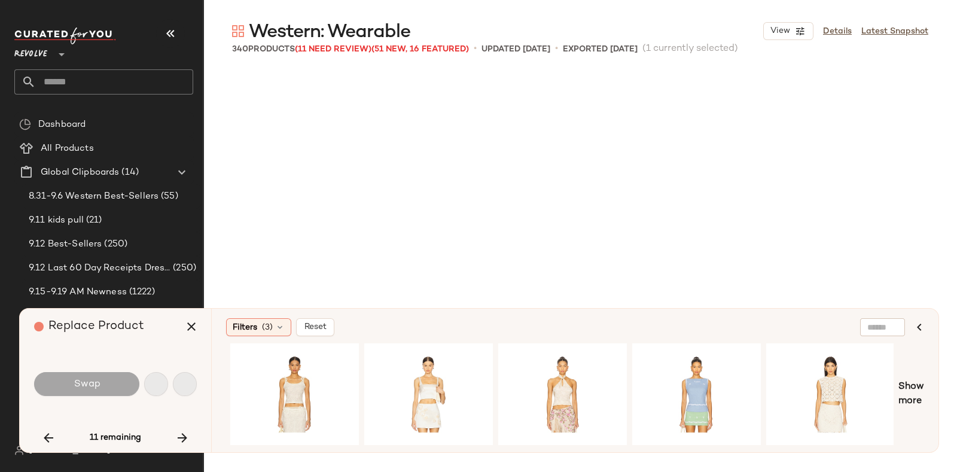
scroll to position [17555, 0]
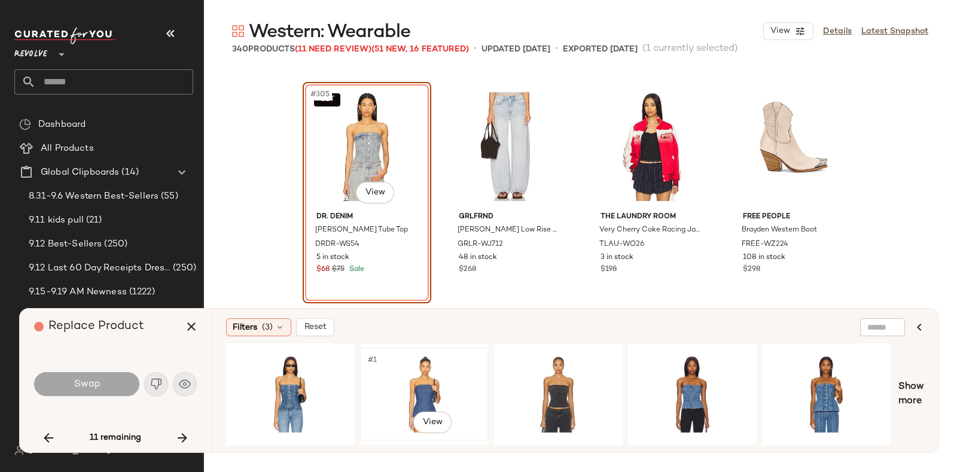
click at [419, 369] on div "#1 View" at bounding box center [424, 394] width 120 height 85
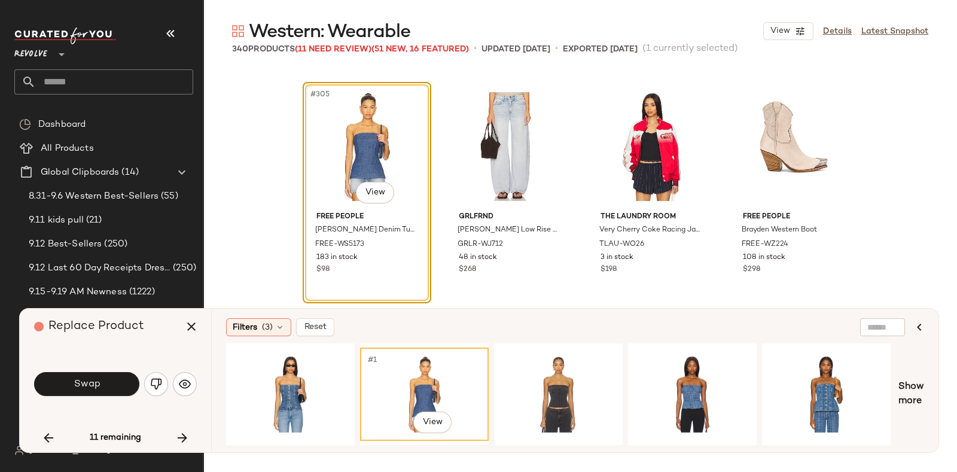
click at [60, 372] on div "Swap" at bounding box center [115, 384] width 163 height 29
click at [75, 381] on span "Swap" at bounding box center [86, 384] width 27 height 11
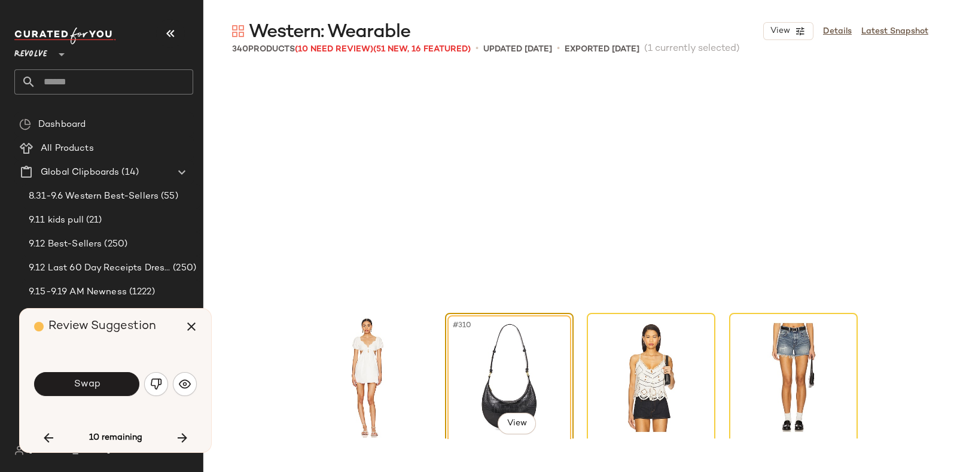
scroll to position [17786, 0]
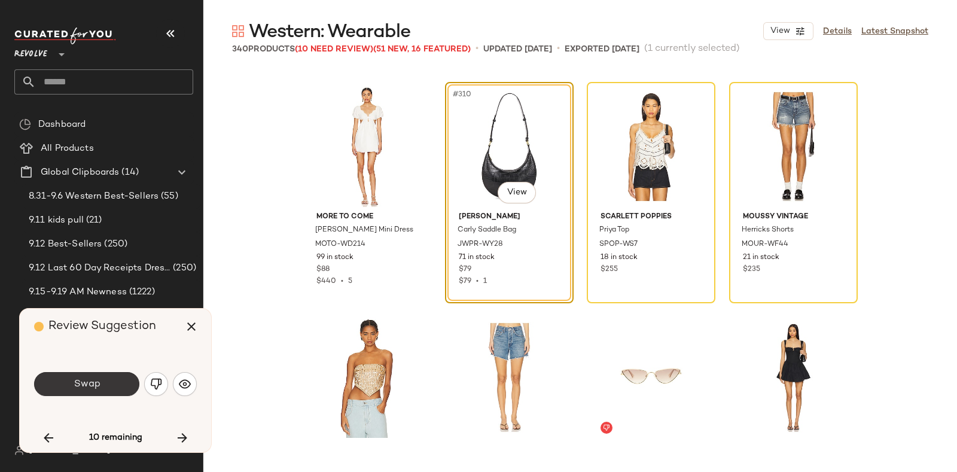
click at [110, 378] on button "Swap" at bounding box center [86, 384] width 105 height 24
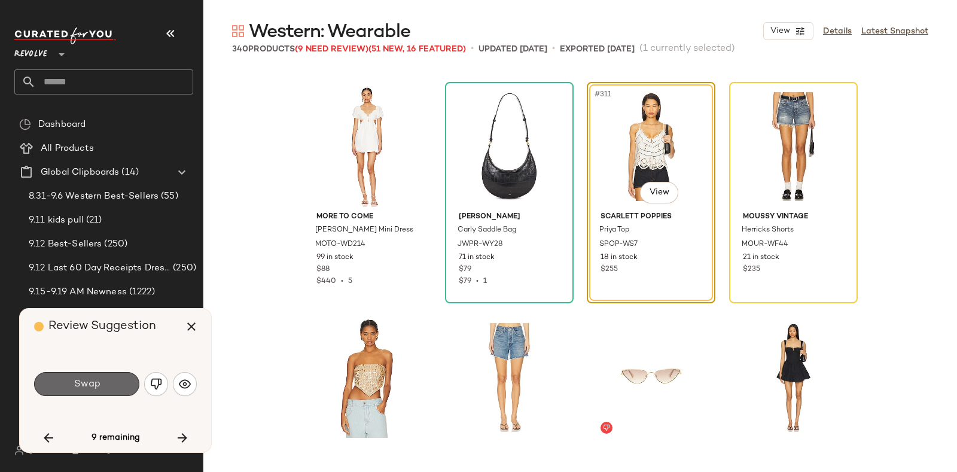
click at [114, 379] on button "Swap" at bounding box center [86, 384] width 105 height 24
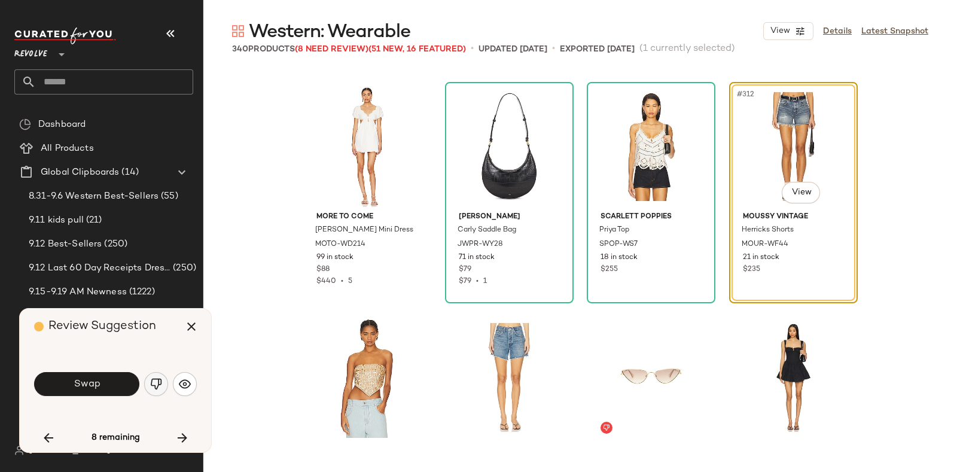
click at [151, 385] on img "button" at bounding box center [156, 384] width 12 height 12
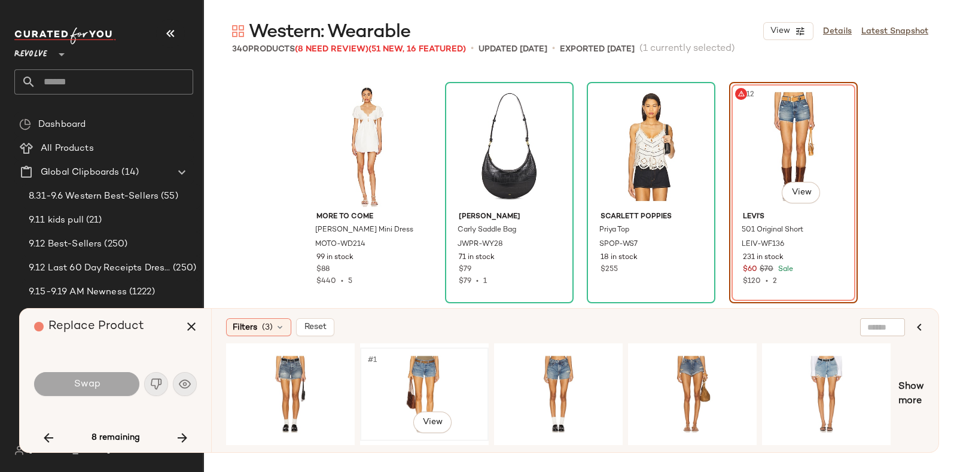
click at [452, 358] on div "#1 View" at bounding box center [424, 394] width 120 height 85
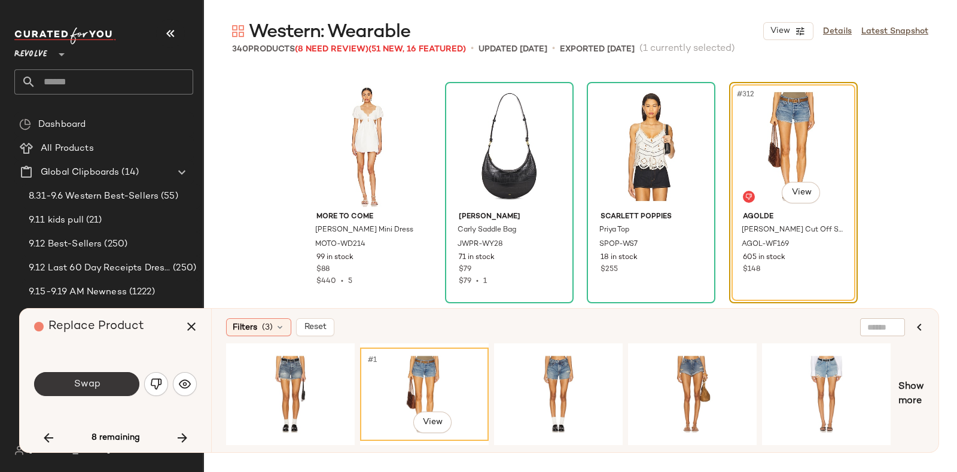
click at [105, 380] on button "Swap" at bounding box center [86, 384] width 105 height 24
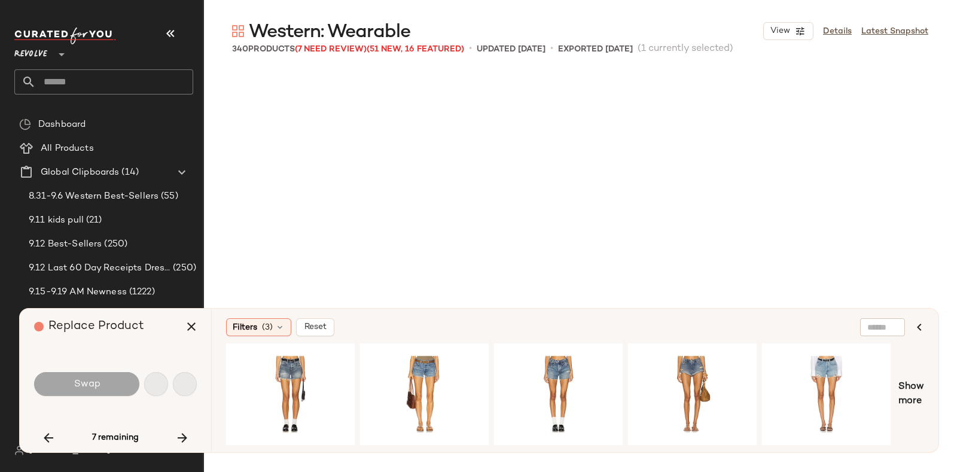
scroll to position [18248, 0]
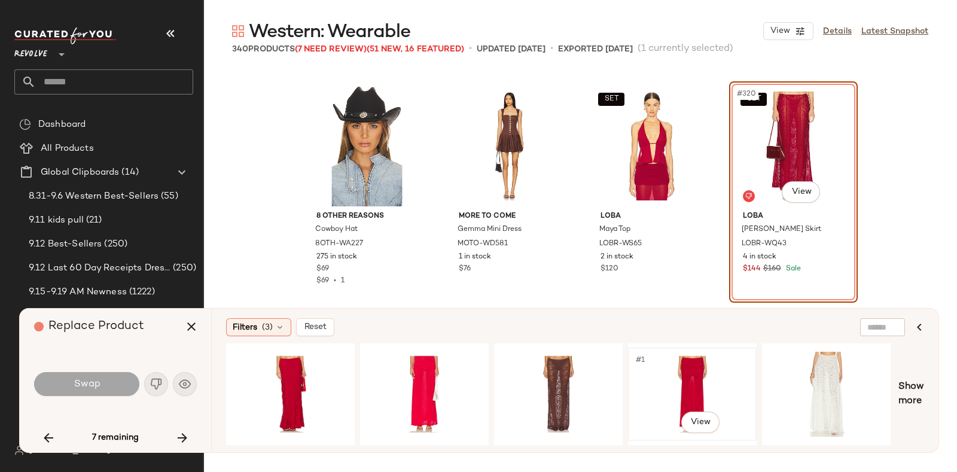
click at [680, 365] on div "#1 View" at bounding box center [693, 394] width 120 height 85
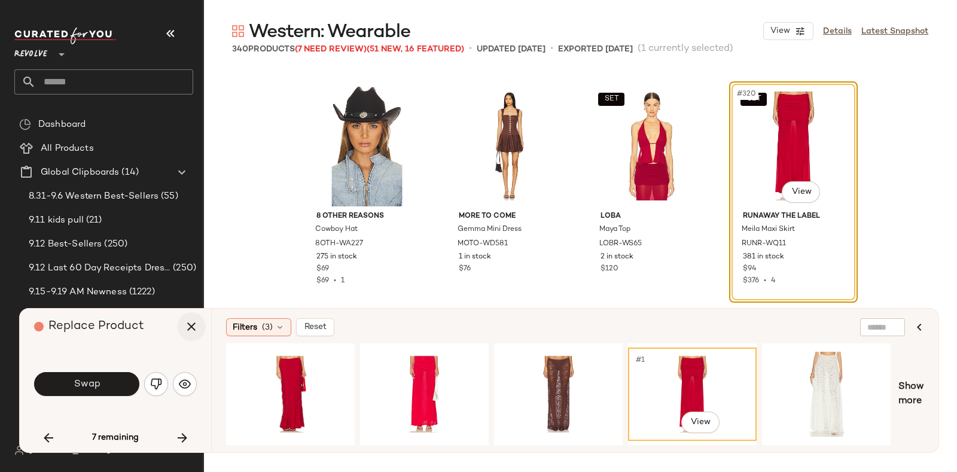
click at [198, 323] on icon "button" at bounding box center [191, 327] width 14 height 14
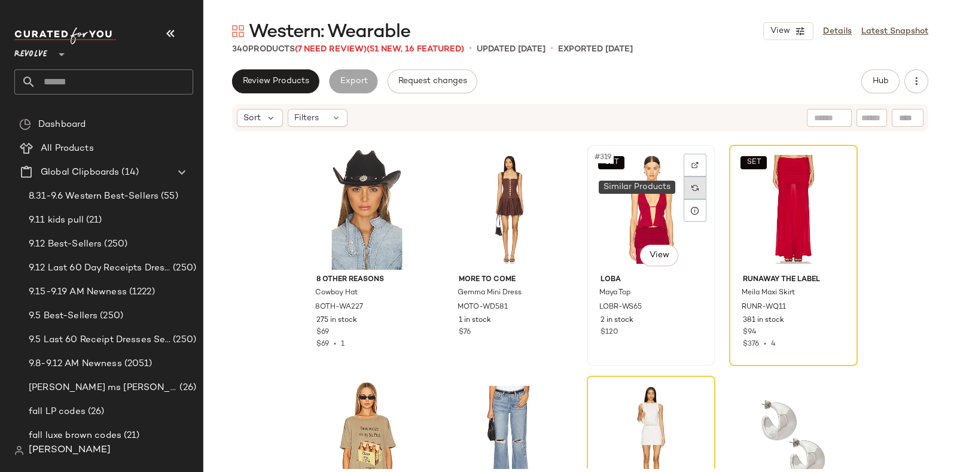
click at [695, 186] on img at bounding box center [695, 187] width 7 height 7
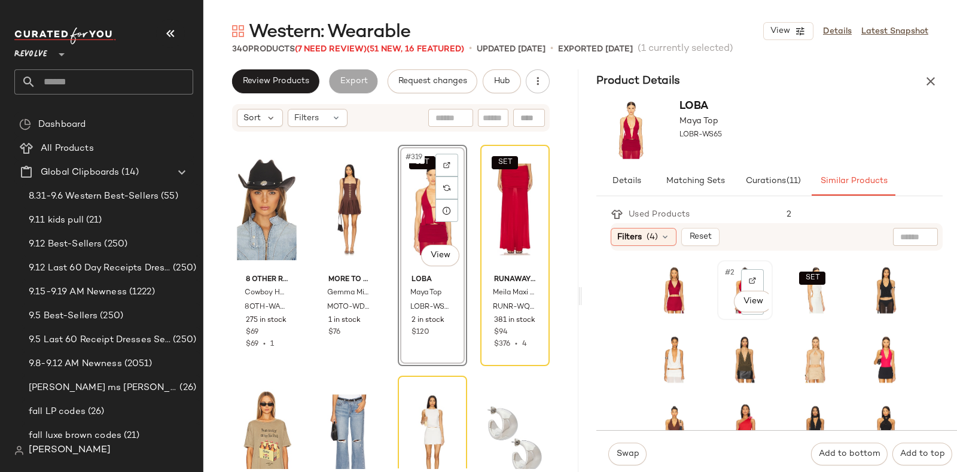
click at [722, 302] on div "#2 View" at bounding box center [745, 290] width 47 height 51
click at [631, 452] on span "Swap" at bounding box center [627, 454] width 23 height 10
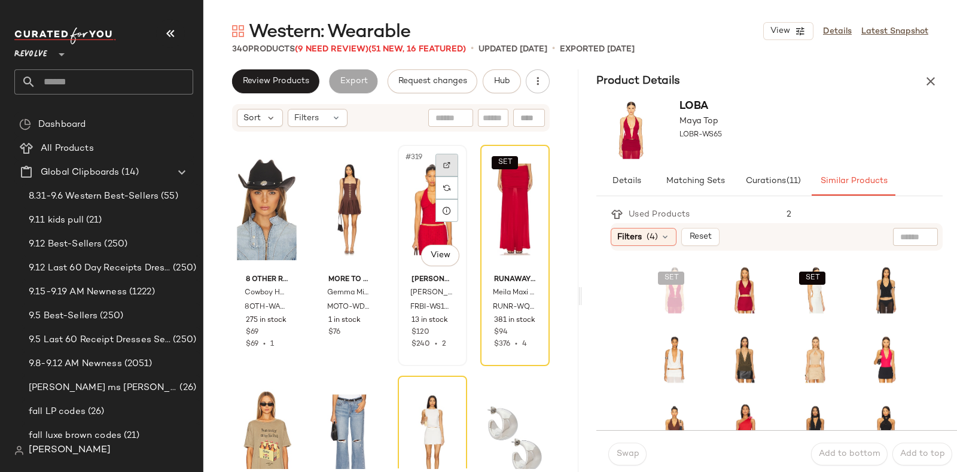
click at [443, 164] on img at bounding box center [446, 165] width 7 height 7
click at [496, 81] on span "Hub" at bounding box center [502, 82] width 17 height 10
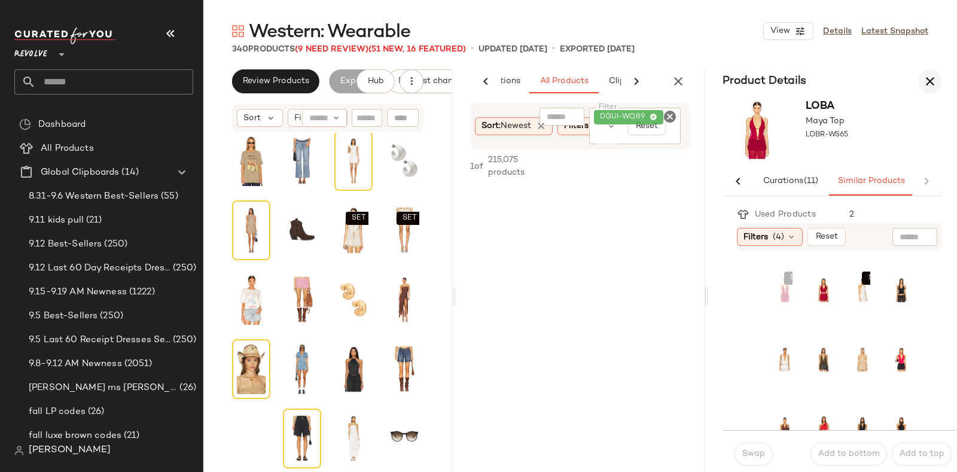
scroll to position [0, 141]
click at [929, 78] on icon "button" at bounding box center [930, 81] width 14 height 14
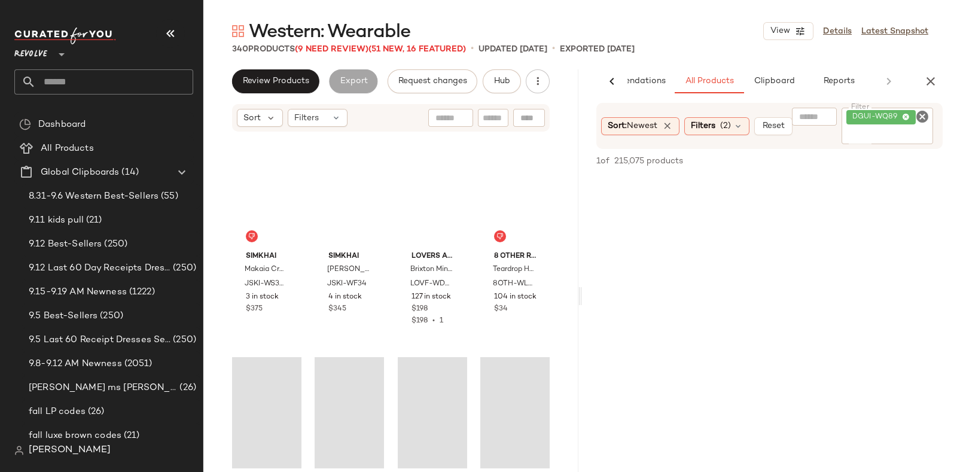
scroll to position [5544, 0]
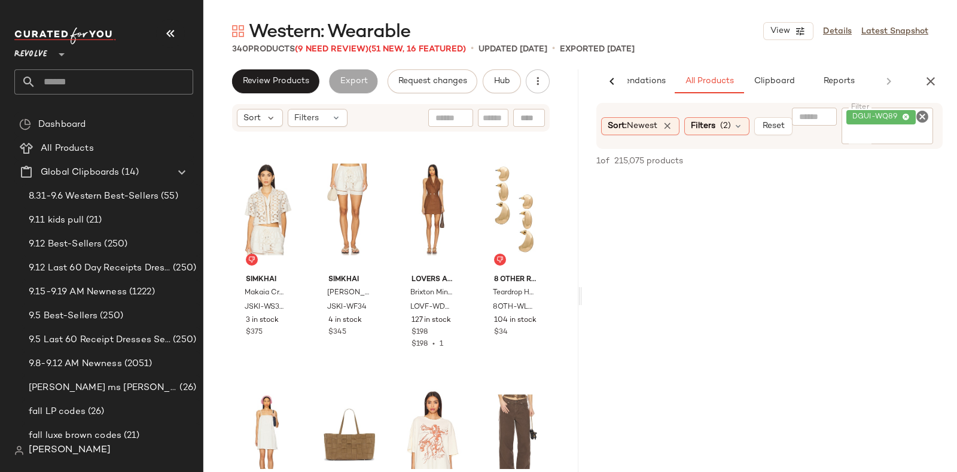
click at [925, 113] on icon "Clear Filter" at bounding box center [923, 117] width 14 height 14
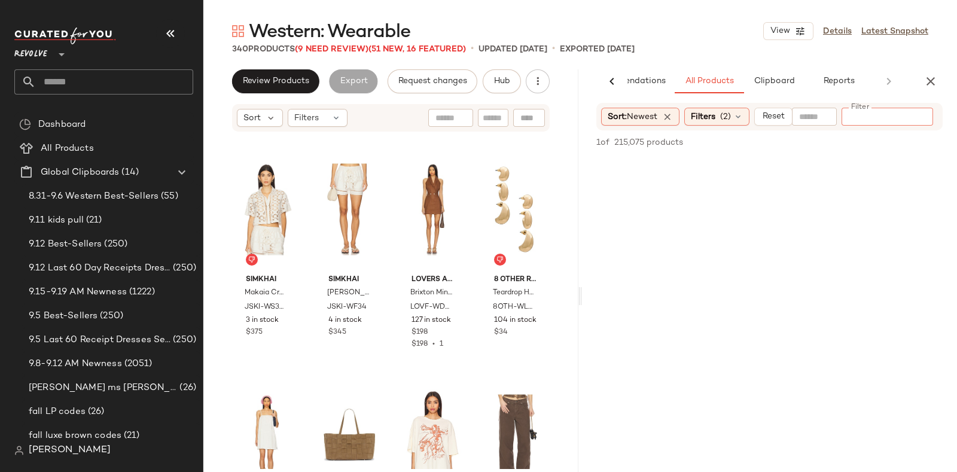
paste input "*********"
type input "*********"
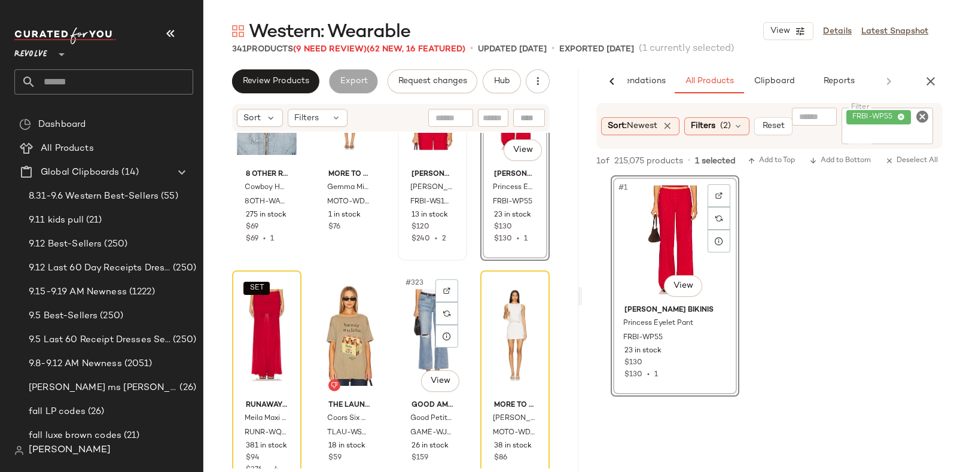
scroll to position [18370, 0]
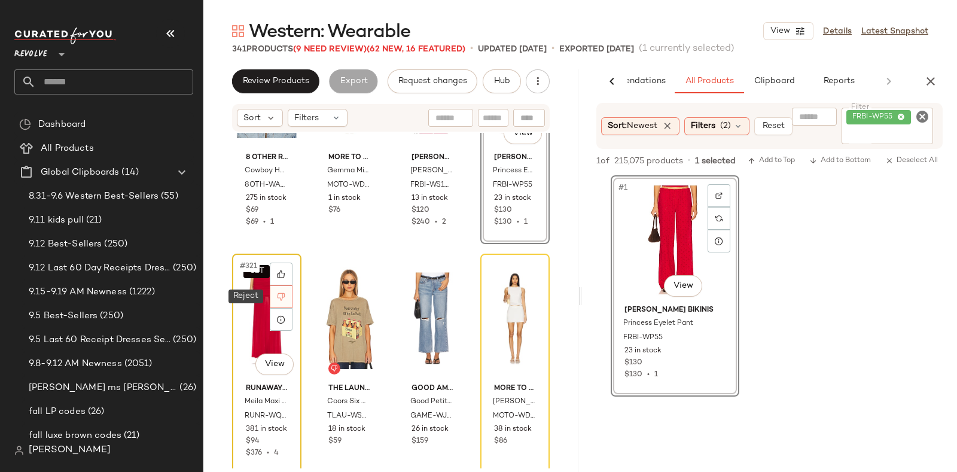
click at [284, 294] on icon at bounding box center [282, 297] width 8 height 8
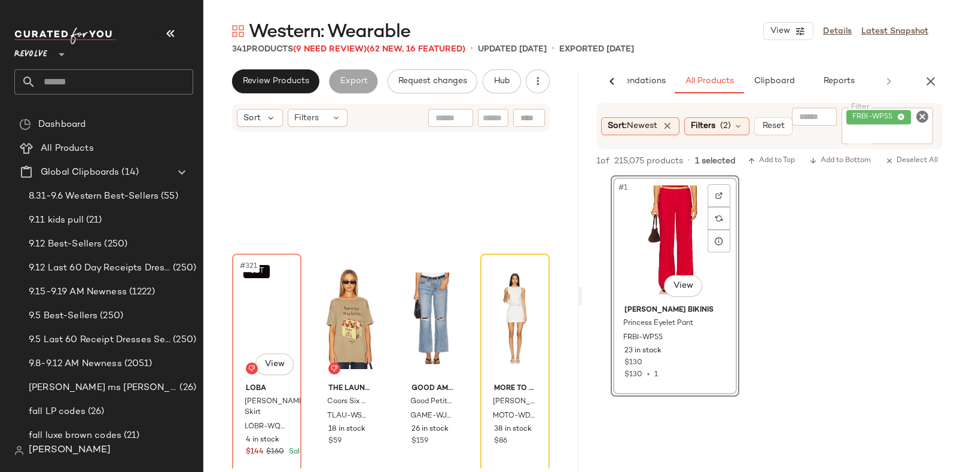
scroll to position [18479, 0]
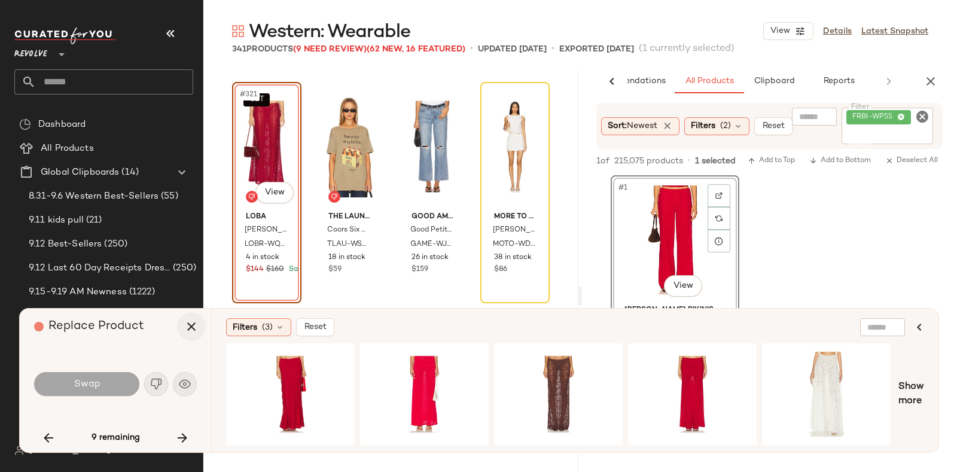
click at [186, 322] on icon "button" at bounding box center [191, 327] width 14 height 14
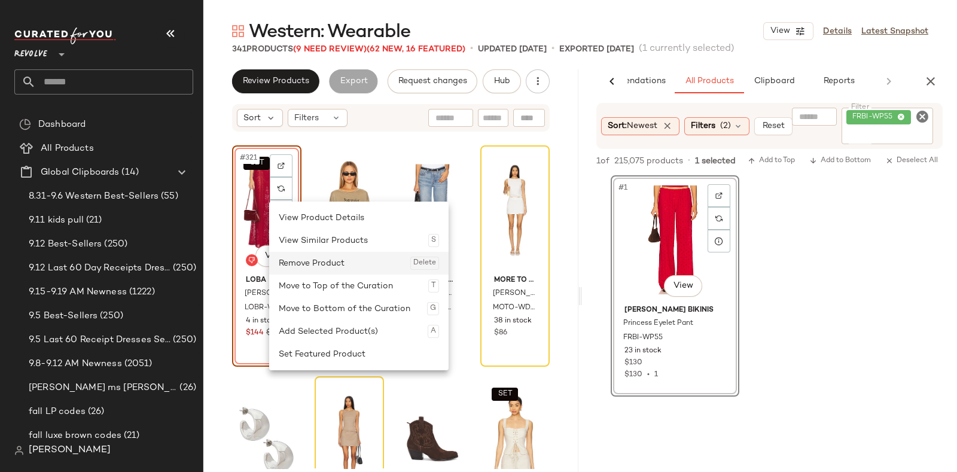
click at [292, 261] on div "Remove Product Delete" at bounding box center [359, 263] width 160 height 23
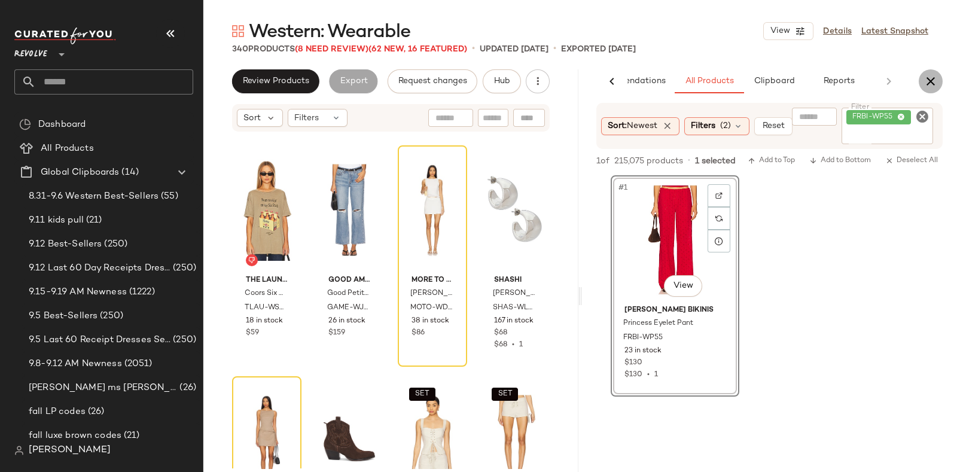
click at [934, 79] on icon "button" at bounding box center [931, 81] width 14 height 14
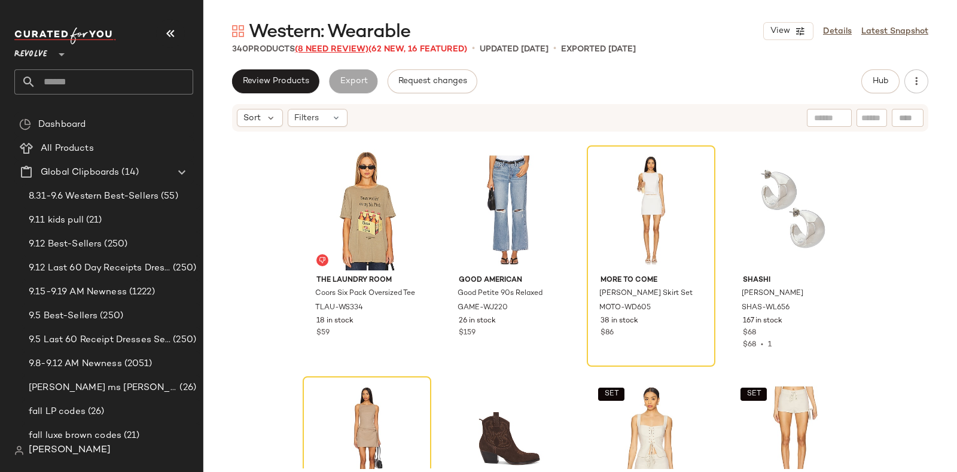
click at [320, 46] on span "(8 Need Review)" at bounding box center [332, 49] width 74 height 9
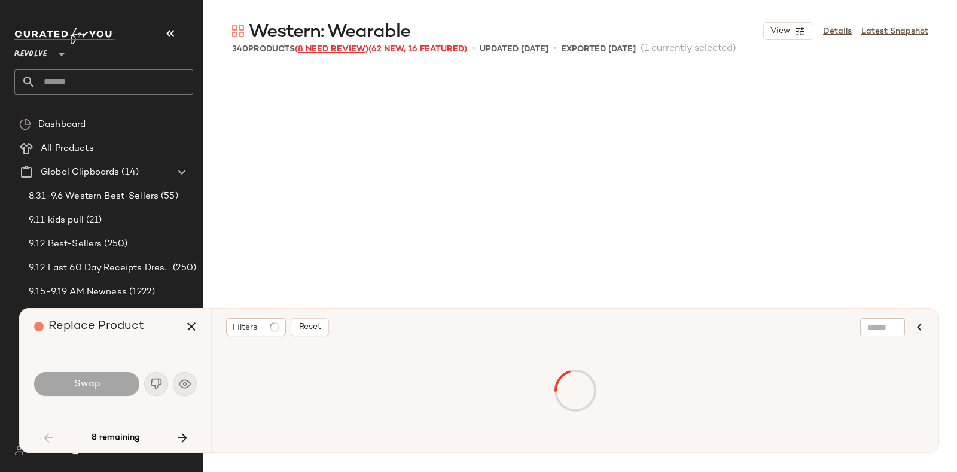
scroll to position [1154, 0]
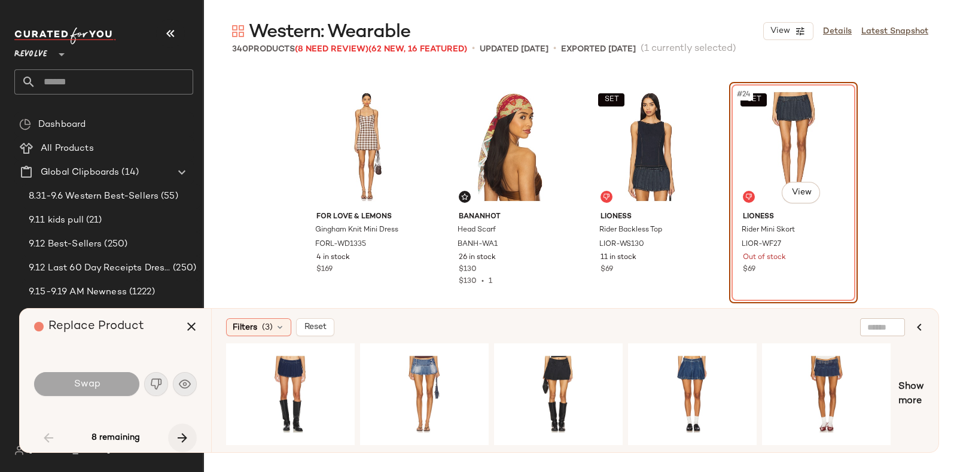
click at [183, 433] on icon "button" at bounding box center [182, 438] width 14 height 14
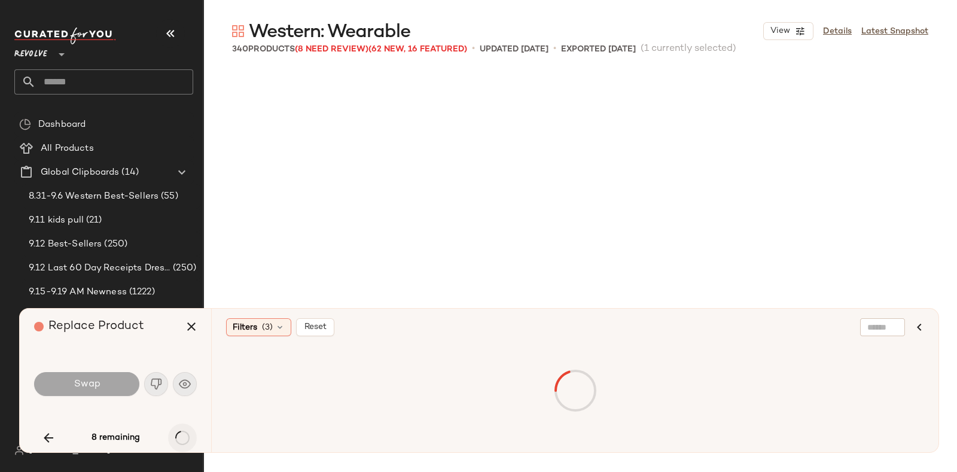
scroll to position [10164, 0]
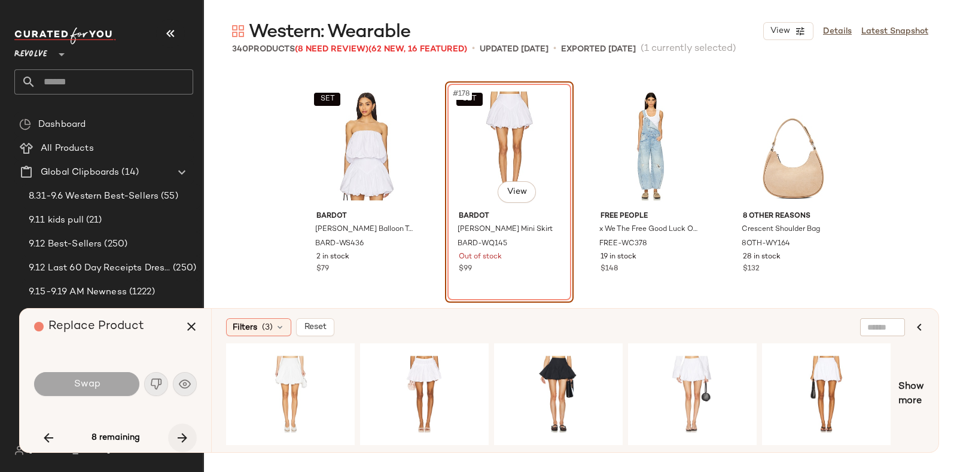
click at [178, 434] on icon "button" at bounding box center [182, 438] width 14 height 14
click at [183, 434] on icon "button" at bounding box center [182, 438] width 14 height 14
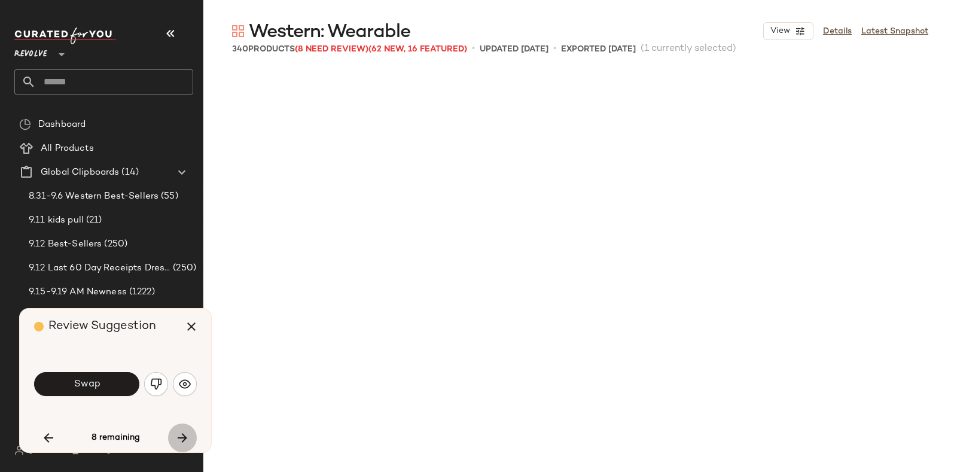
scroll to position [18479, 0]
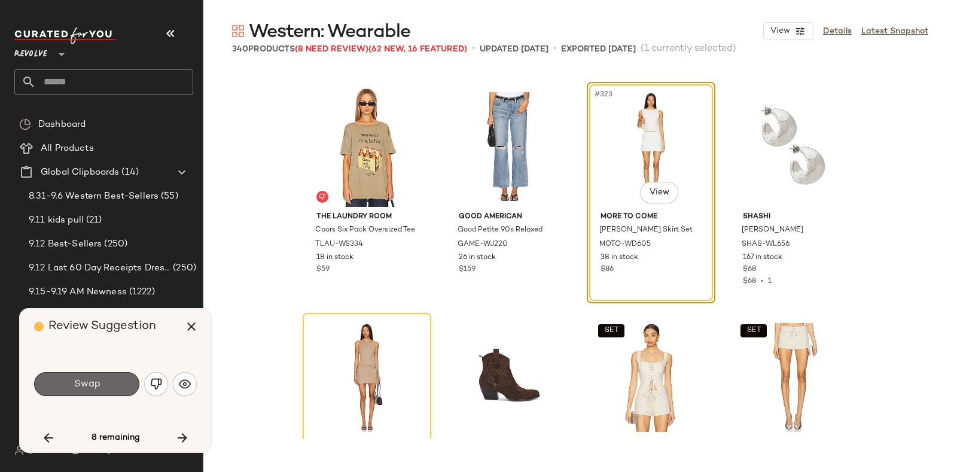
click at [107, 384] on button "Swap" at bounding box center [86, 384] width 105 height 24
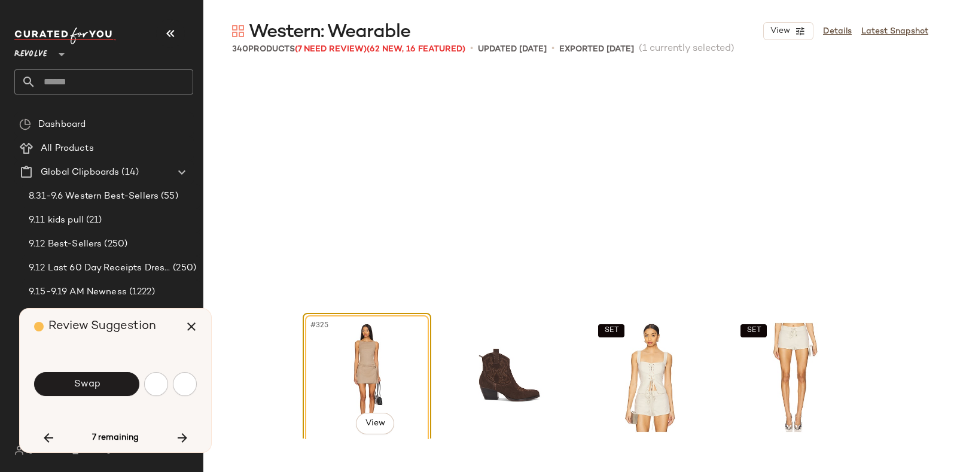
scroll to position [18710, 0]
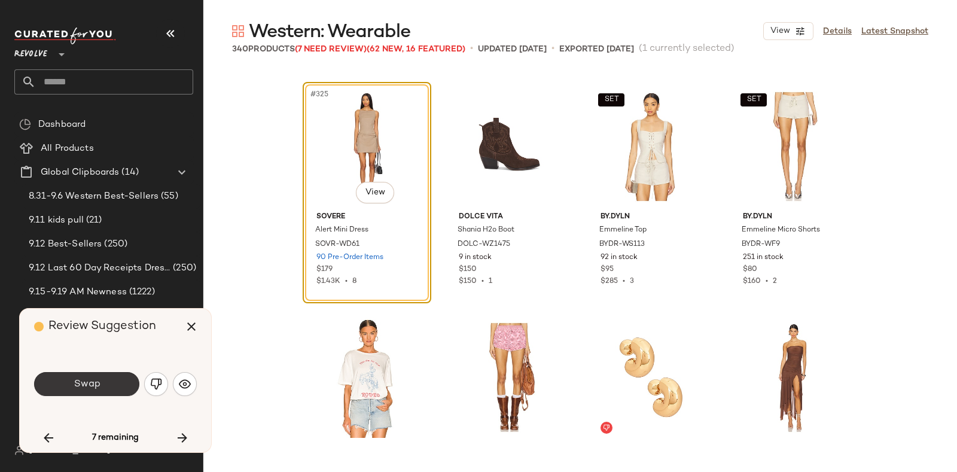
click at [113, 376] on button "Swap" at bounding box center [86, 384] width 105 height 24
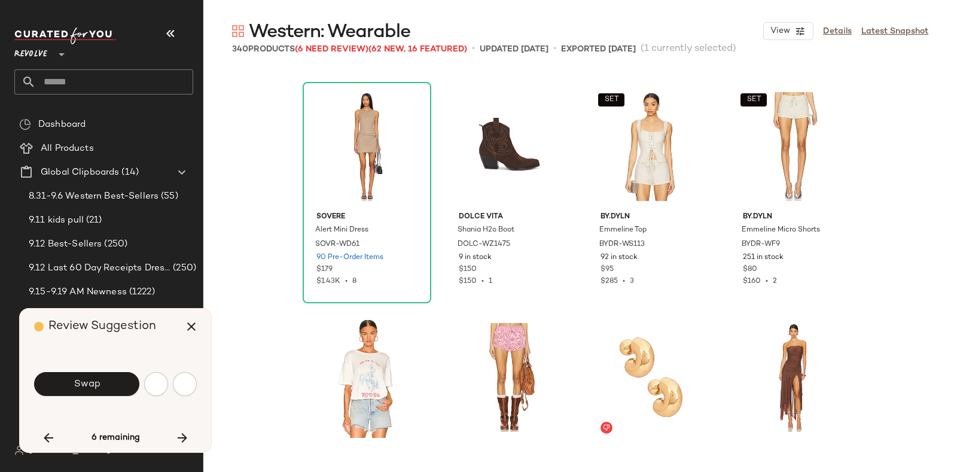
scroll to position [19172, 0]
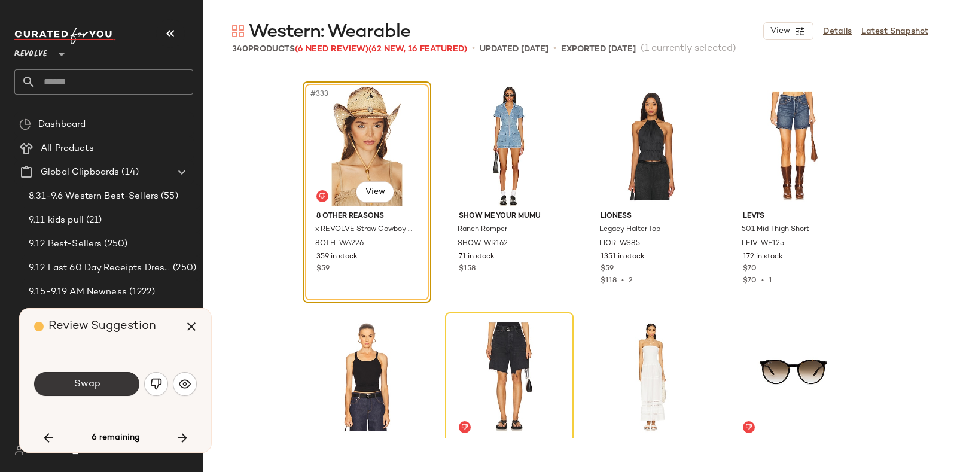
click at [113, 378] on button "Swap" at bounding box center [86, 384] width 105 height 24
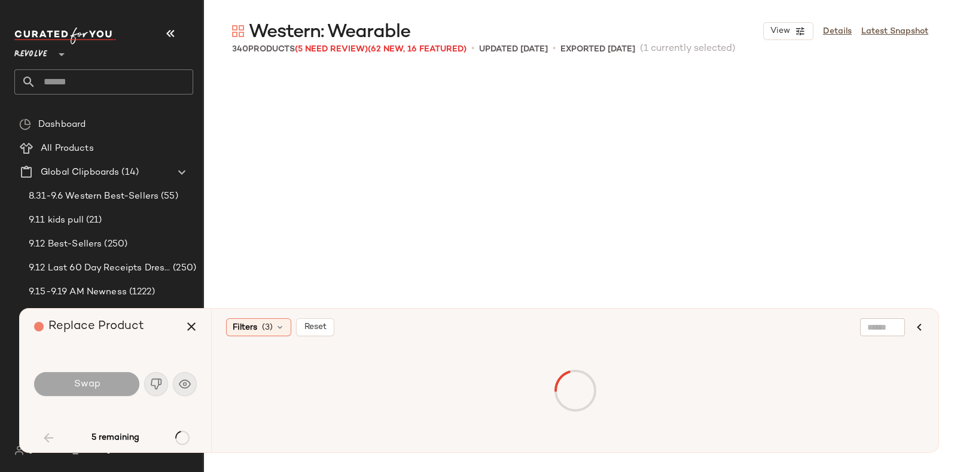
scroll to position [1154, 0]
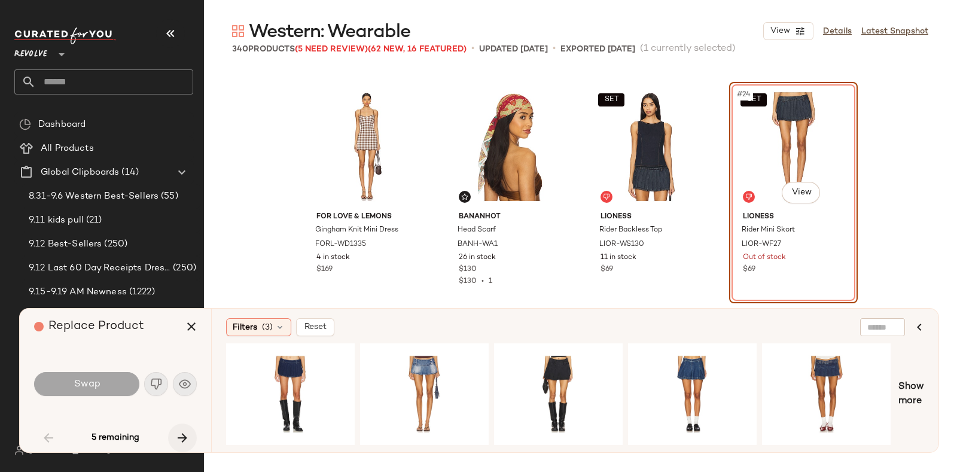
click at [179, 429] on button "button" at bounding box center [182, 438] width 29 height 29
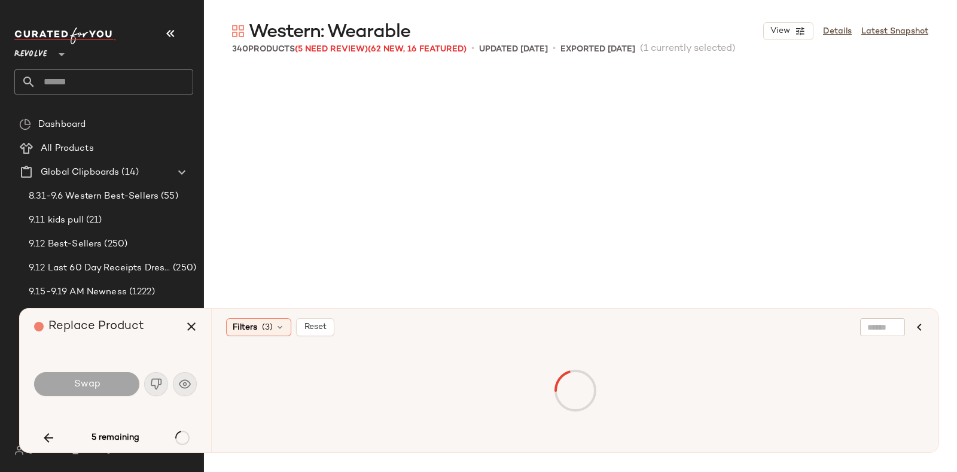
scroll to position [10164, 0]
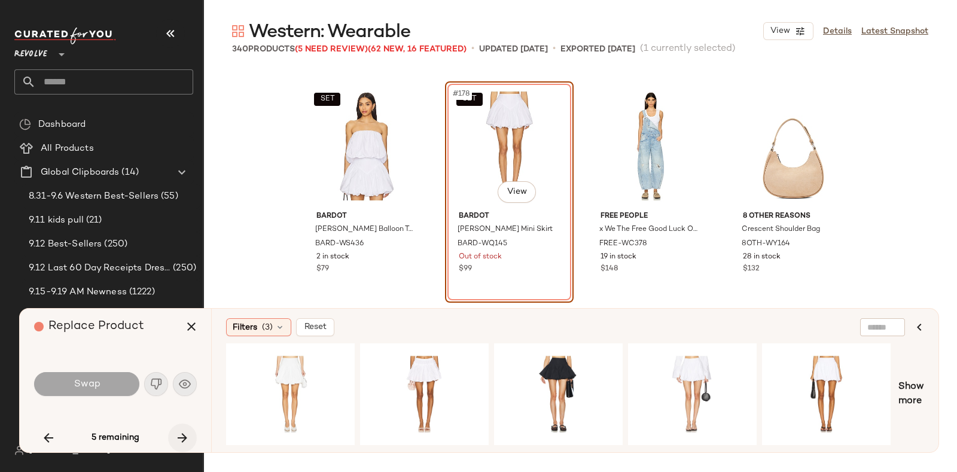
click at [180, 432] on icon "button" at bounding box center [182, 438] width 14 height 14
click at [177, 433] on icon "button" at bounding box center [182, 438] width 14 height 14
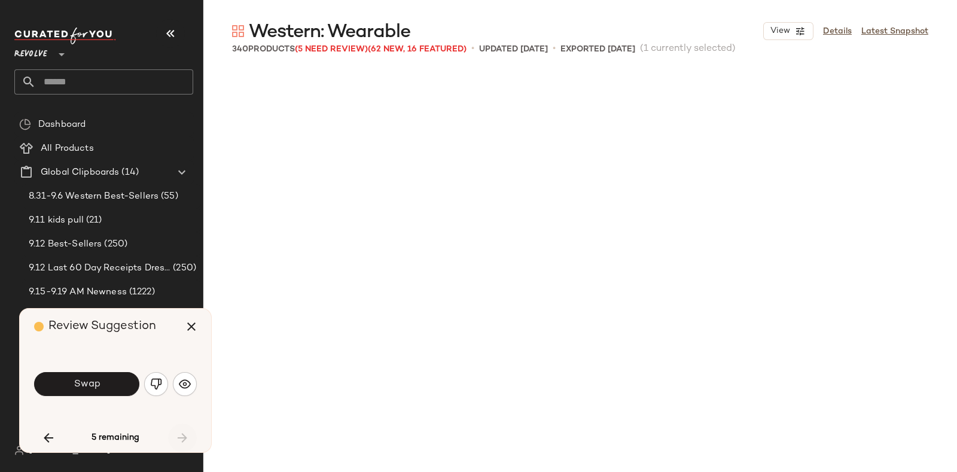
scroll to position [19267, 0]
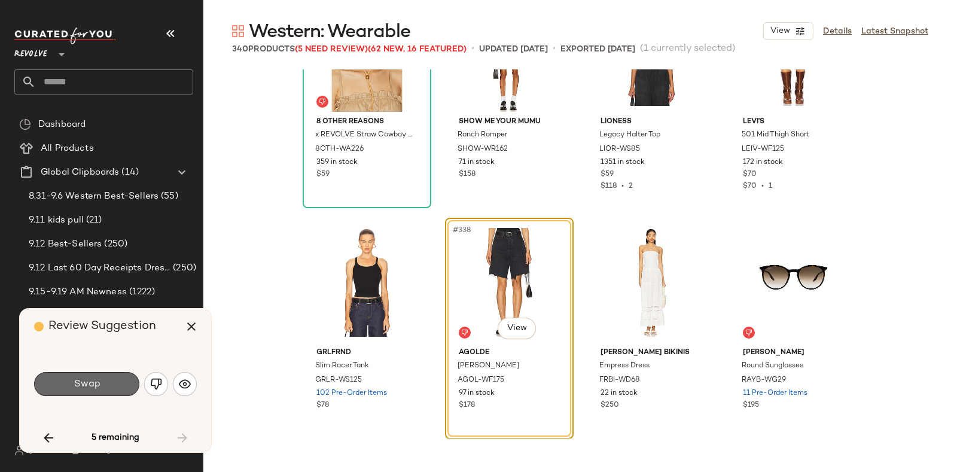
click at [111, 376] on button "Swap" at bounding box center [86, 384] width 105 height 24
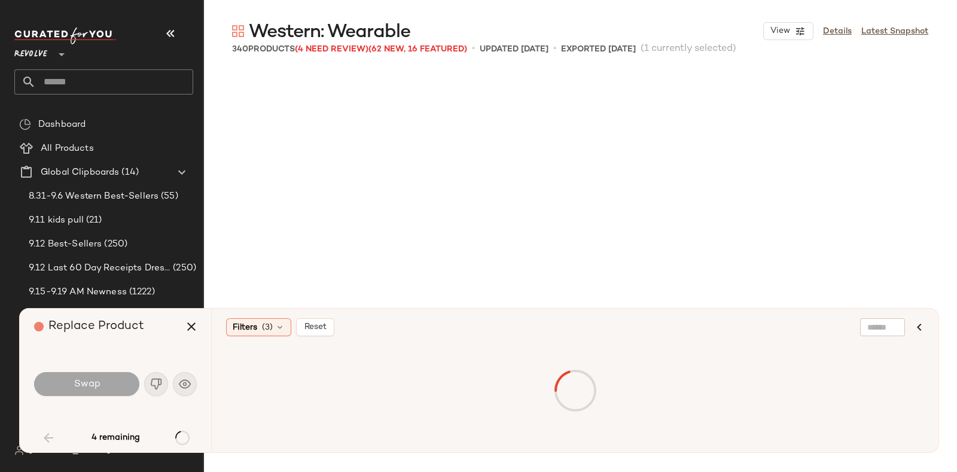
scroll to position [1154, 0]
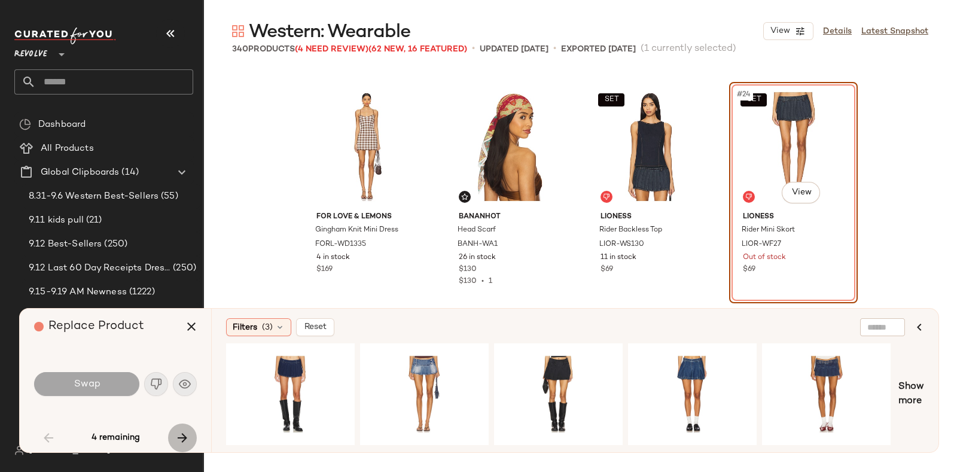
click at [182, 436] on icon "button" at bounding box center [182, 438] width 14 height 14
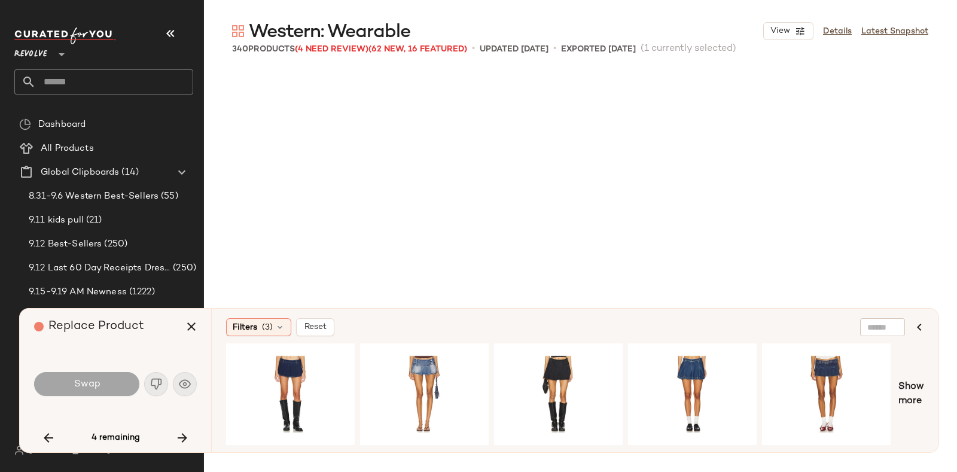
scroll to position [10164, 0]
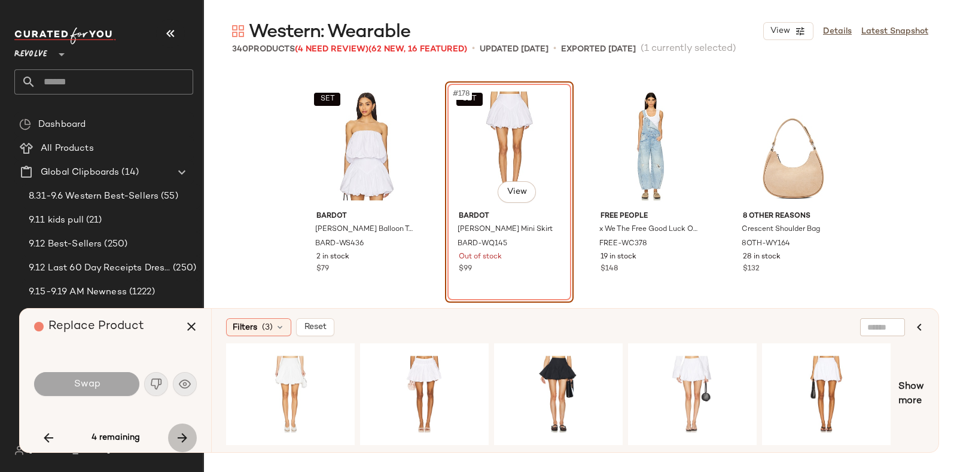
click at [181, 433] on icon "button" at bounding box center [182, 438] width 14 height 14
click at [183, 328] on button "button" at bounding box center [191, 326] width 29 height 29
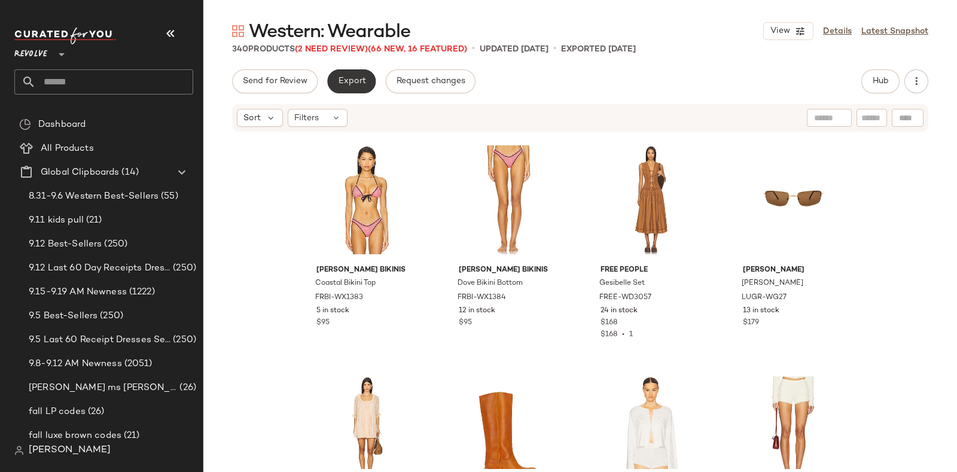
click at [353, 78] on span "Export" at bounding box center [352, 82] width 28 height 10
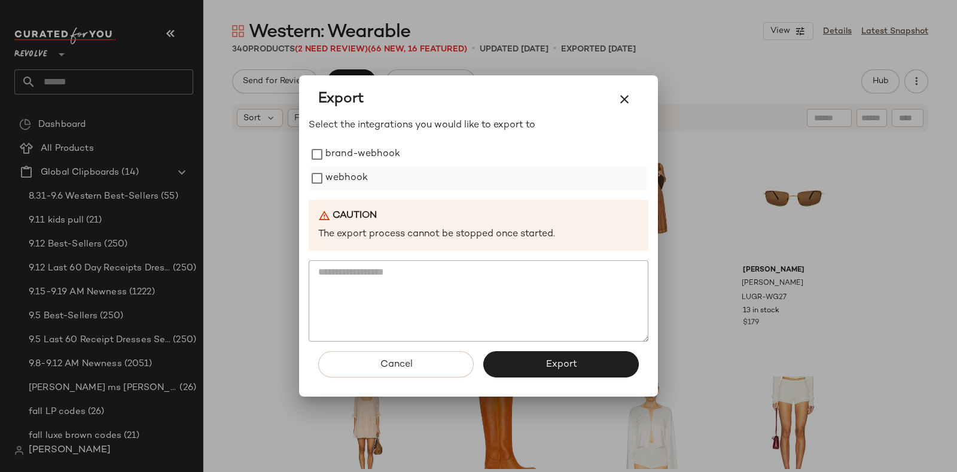
click at [351, 172] on label "webhook" at bounding box center [347, 178] width 42 height 24
click at [533, 357] on button "Export" at bounding box center [562, 364] width 156 height 26
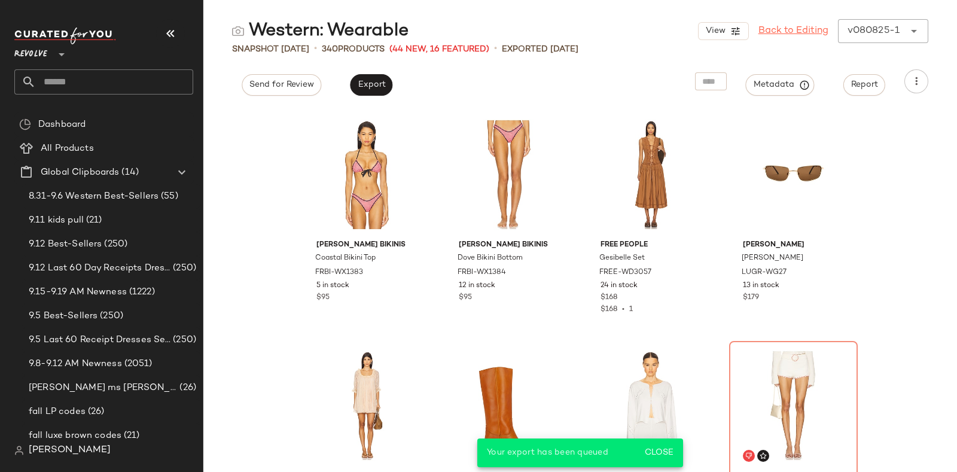
click at [792, 29] on link "Back to Editing" at bounding box center [794, 31] width 70 height 14
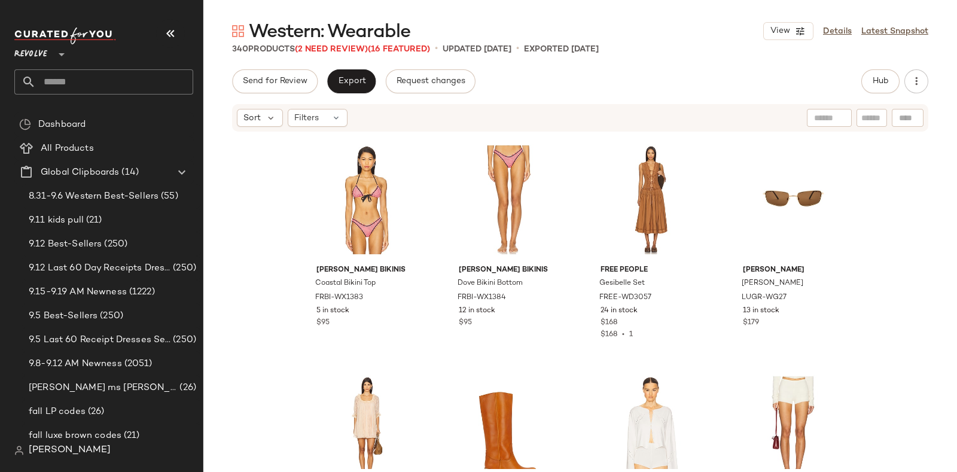
click at [123, 77] on input "text" at bounding box center [114, 81] width 157 height 25
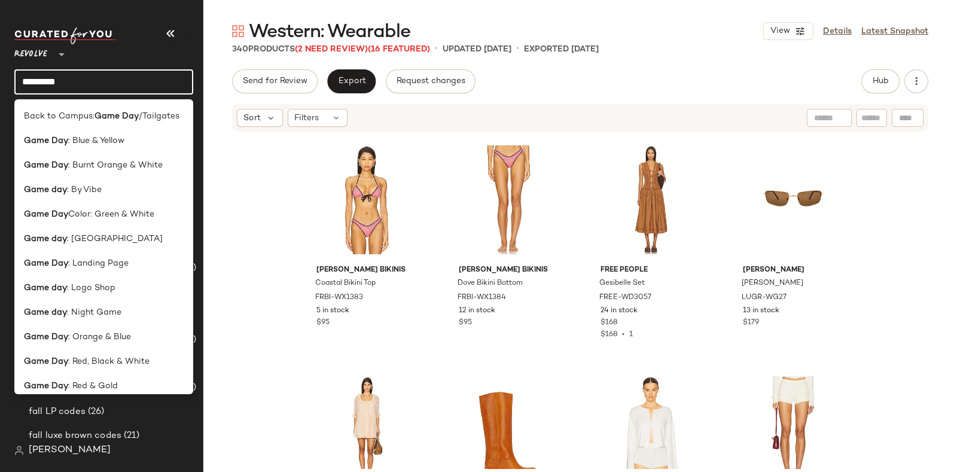
type input "********"
click at [135, 219] on span "Color: Green & White" at bounding box center [111, 214] width 86 height 13
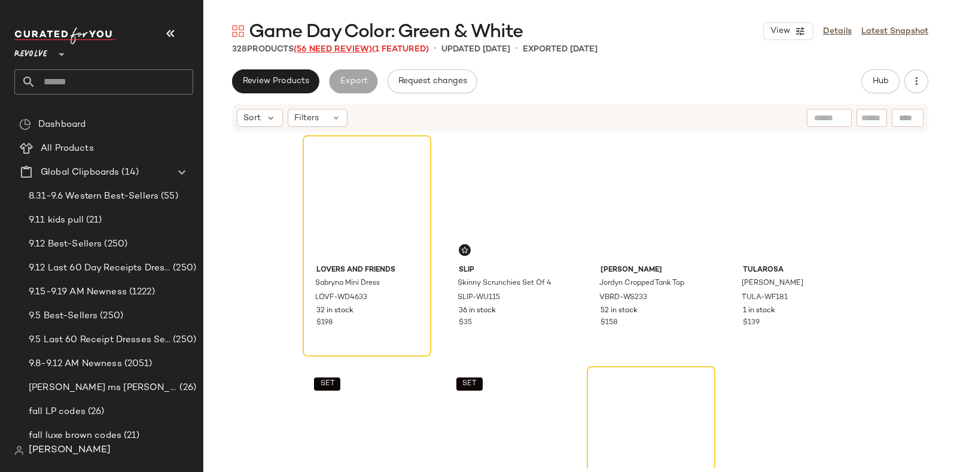
click at [328, 48] on span "(56 Need Review)" at bounding box center [333, 49] width 78 height 9
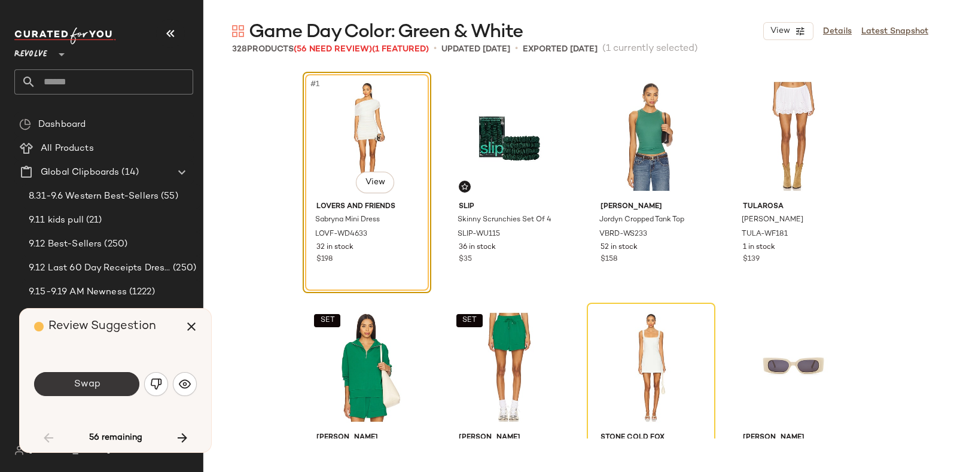
click at [100, 385] on button "Swap" at bounding box center [86, 384] width 105 height 24
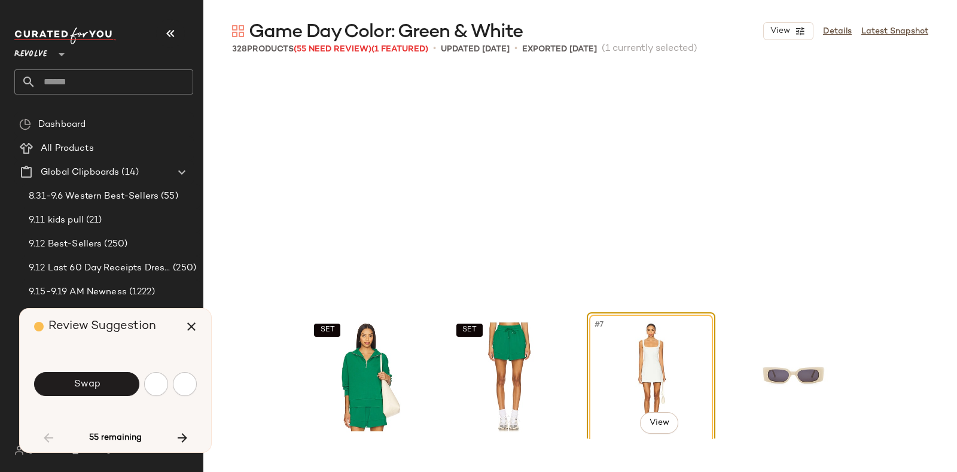
scroll to position [240, 0]
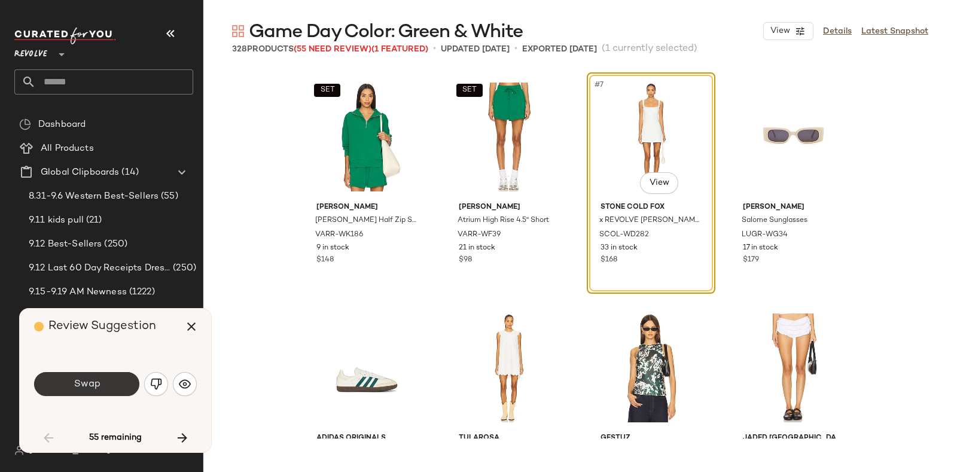
click at [104, 382] on button "Swap" at bounding box center [86, 384] width 105 height 24
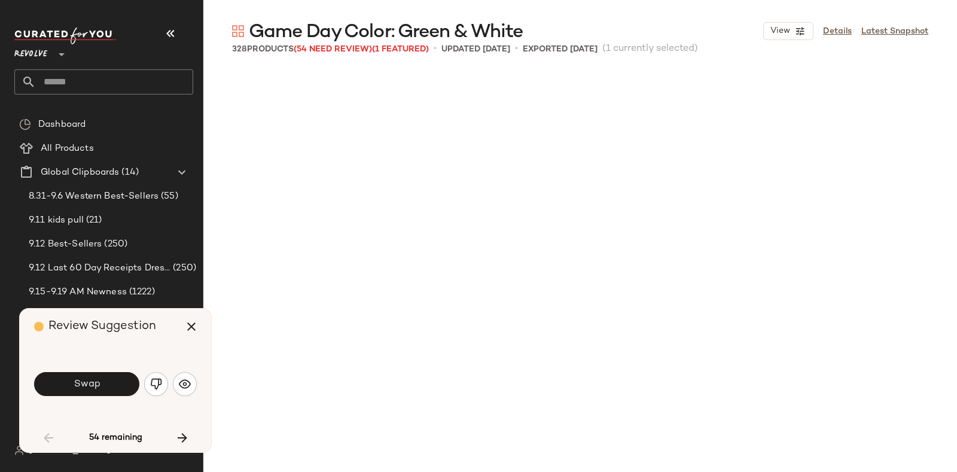
scroll to position [924, 0]
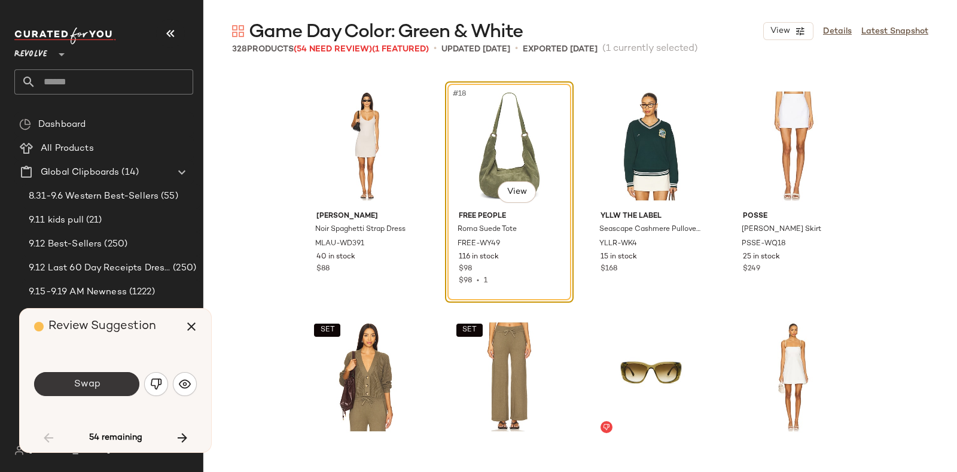
click at [104, 383] on button "Swap" at bounding box center [86, 384] width 105 height 24
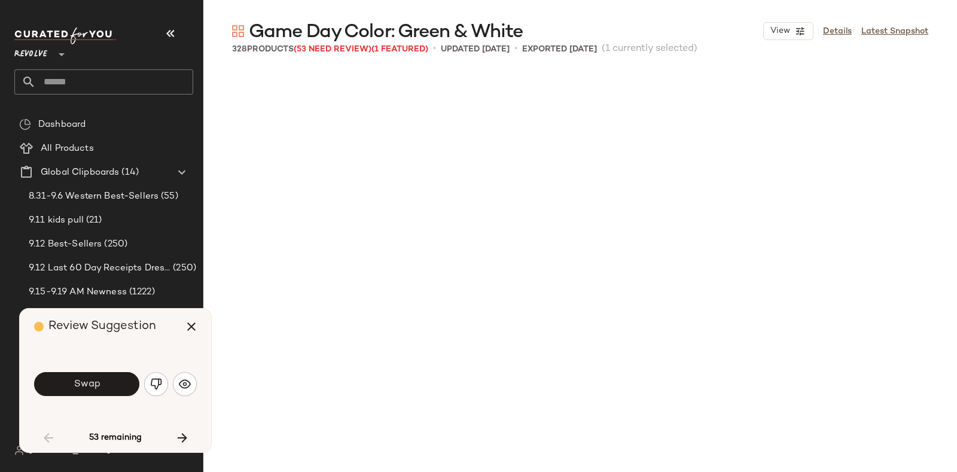
scroll to position [1616, 0]
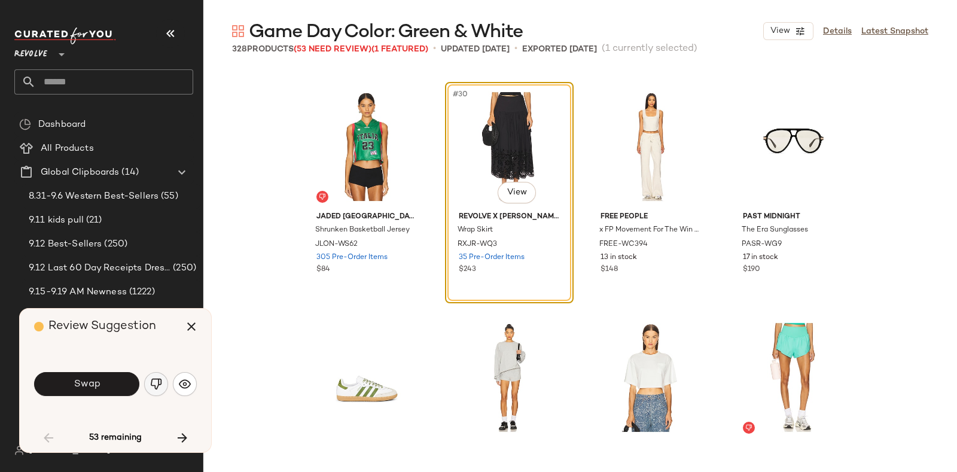
click at [154, 386] on img "button" at bounding box center [156, 384] width 12 height 12
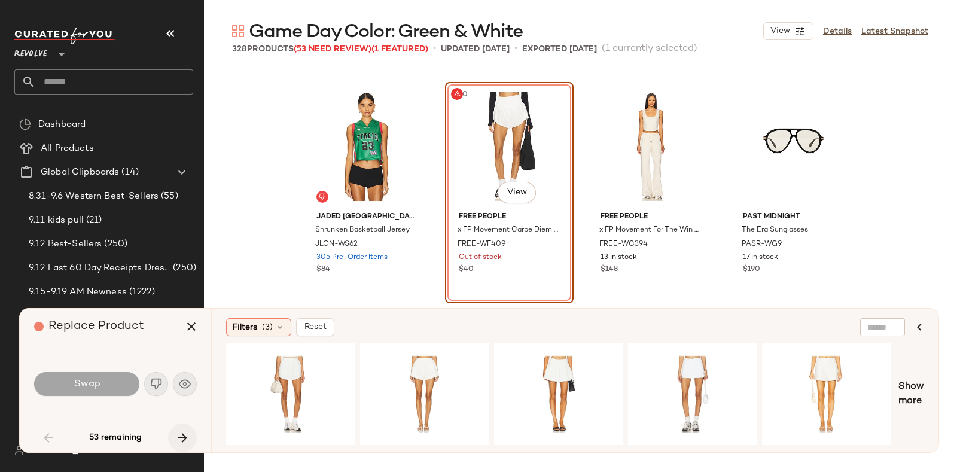
click at [178, 427] on button "button" at bounding box center [182, 438] width 29 height 29
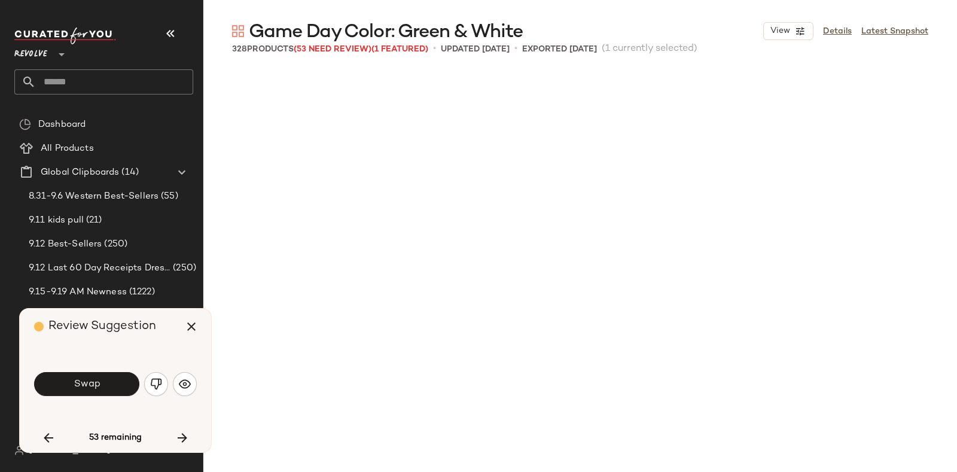
scroll to position [2079, 0]
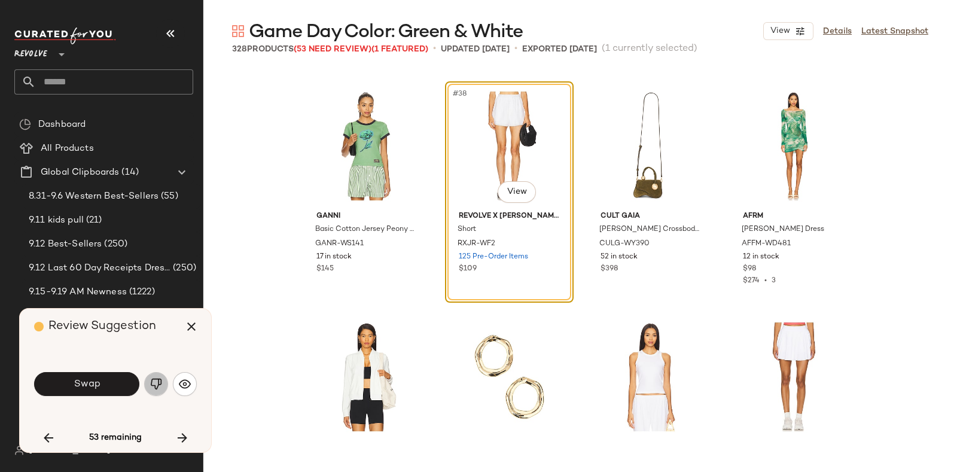
click at [153, 382] on img "button" at bounding box center [156, 384] width 12 height 12
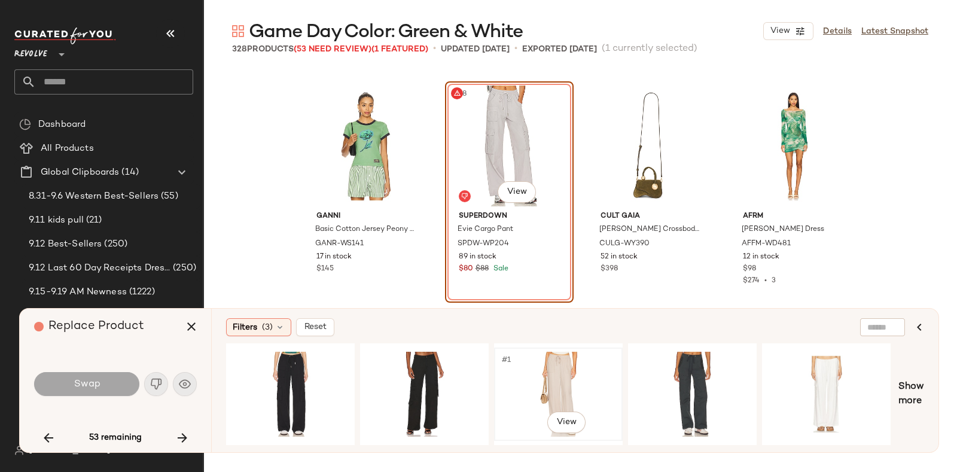
click at [574, 360] on div "#1 View" at bounding box center [558, 394] width 120 height 85
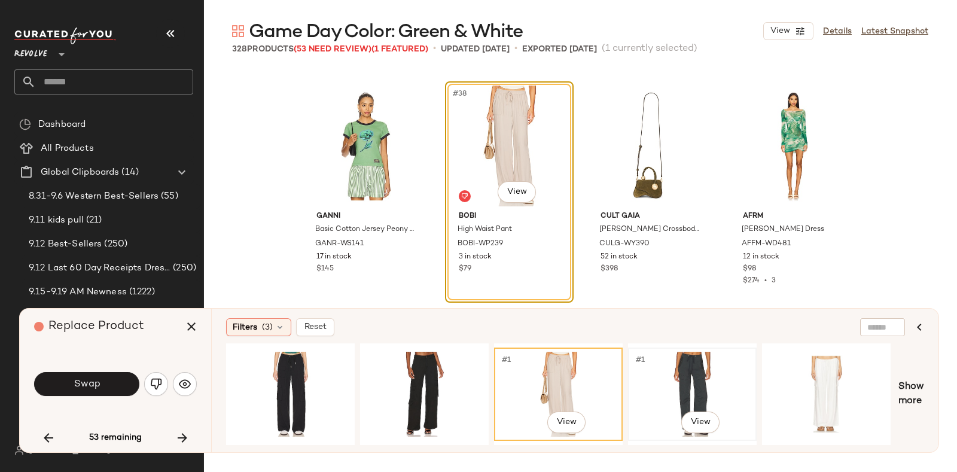
click at [683, 360] on div "#1 View" at bounding box center [693, 394] width 120 height 85
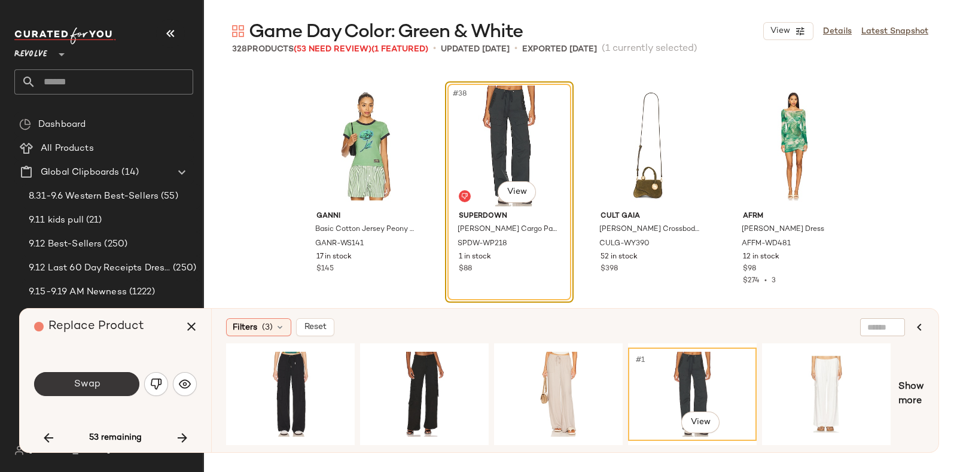
click at [89, 379] on span "Swap" at bounding box center [86, 384] width 27 height 11
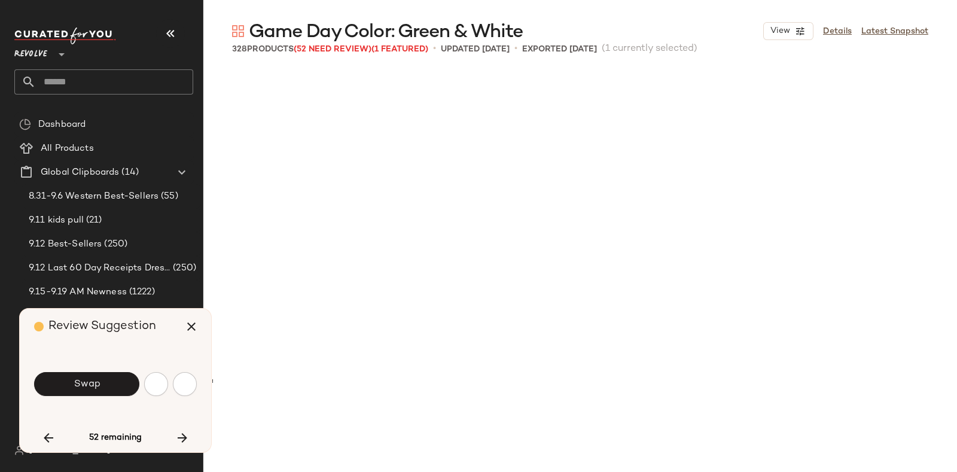
scroll to position [2540, 0]
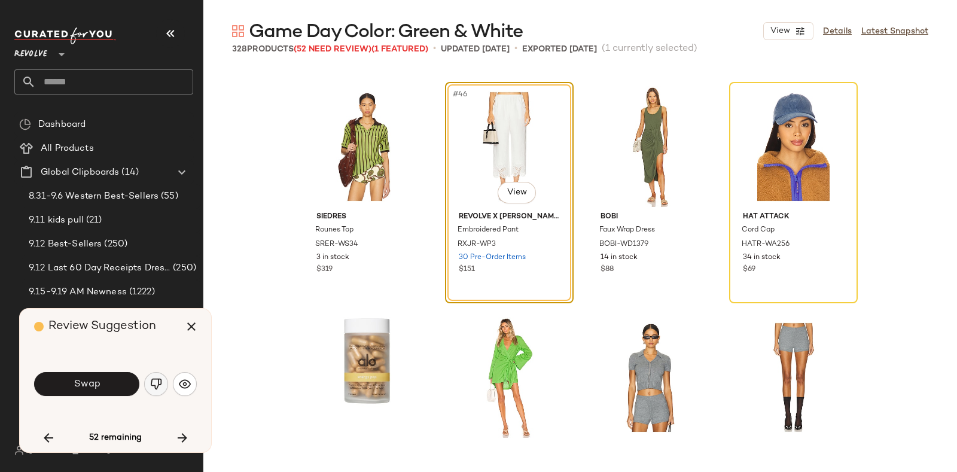
click at [157, 381] on img "button" at bounding box center [156, 384] width 12 height 12
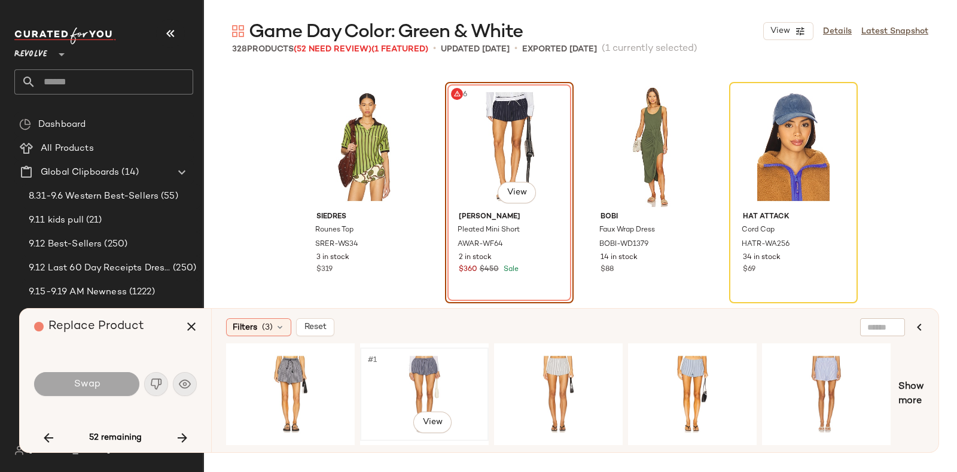
click at [403, 359] on div "#1 View" at bounding box center [424, 394] width 120 height 85
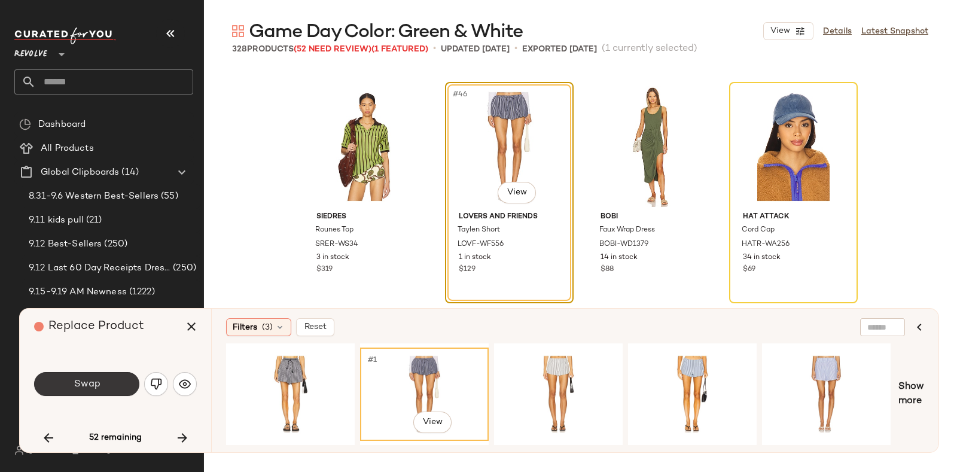
click at [114, 381] on button "Swap" at bounding box center [86, 384] width 105 height 24
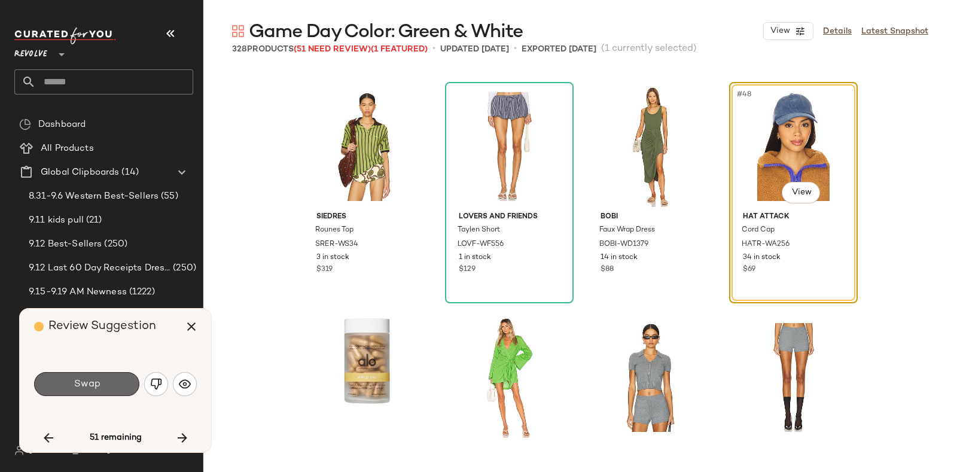
click at [117, 382] on button "Swap" at bounding box center [86, 384] width 105 height 24
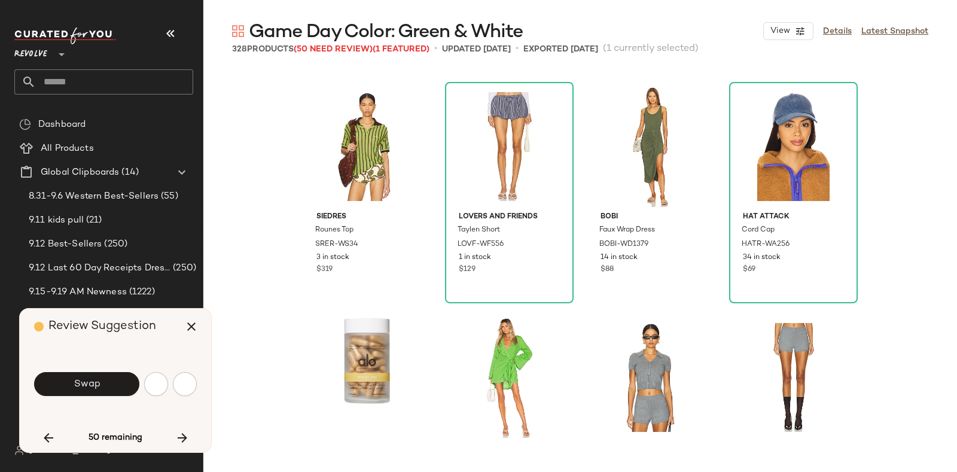
scroll to position [3234, 0]
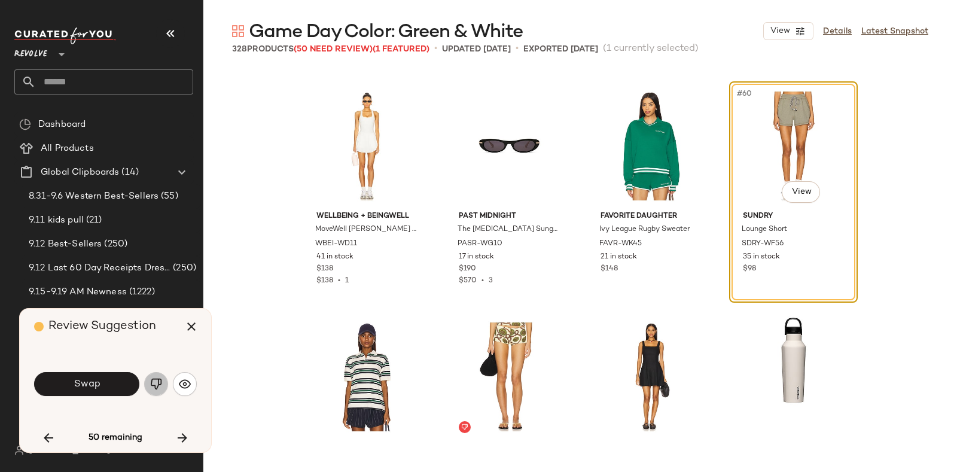
click at [153, 384] on img "button" at bounding box center [156, 384] width 12 height 12
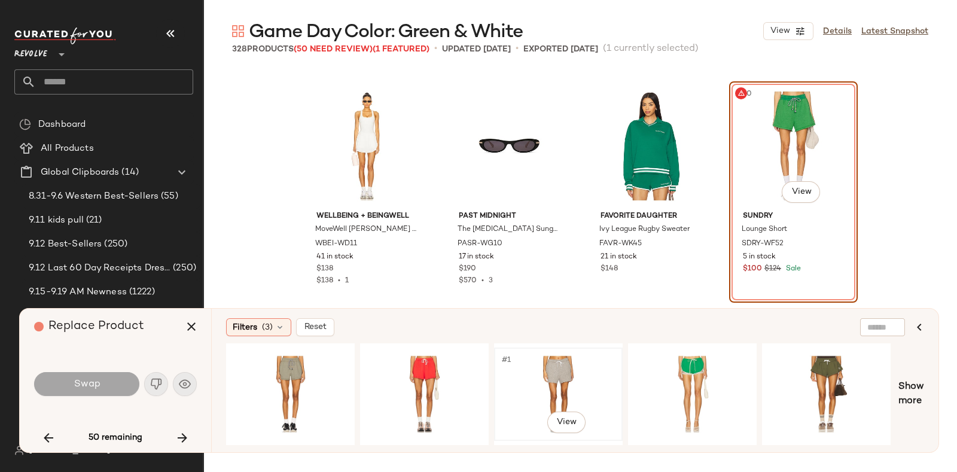
click at [536, 362] on div "#1 View" at bounding box center [558, 394] width 120 height 85
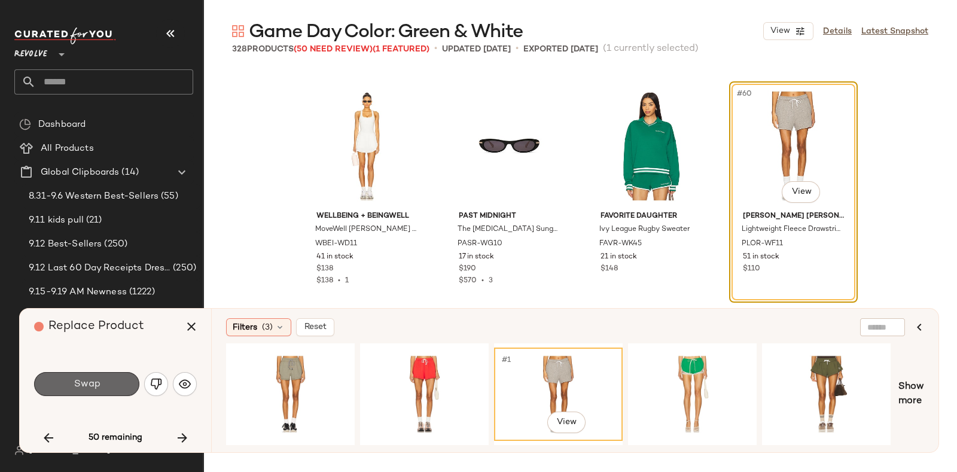
click at [114, 381] on button "Swap" at bounding box center [86, 384] width 105 height 24
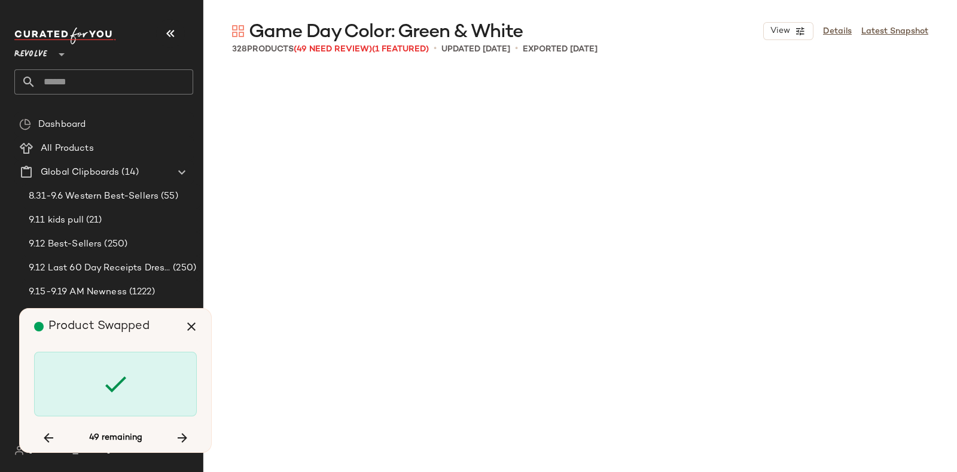
scroll to position [4158, 0]
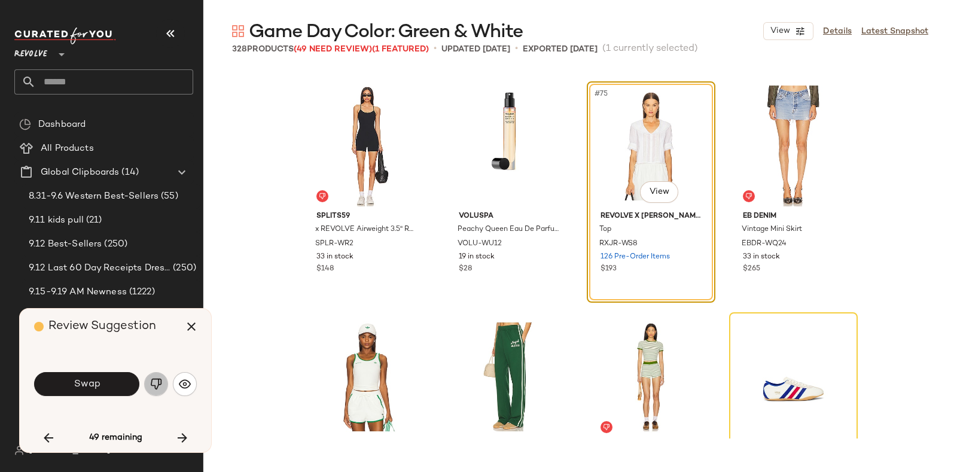
click at [153, 379] on img "button" at bounding box center [156, 384] width 12 height 12
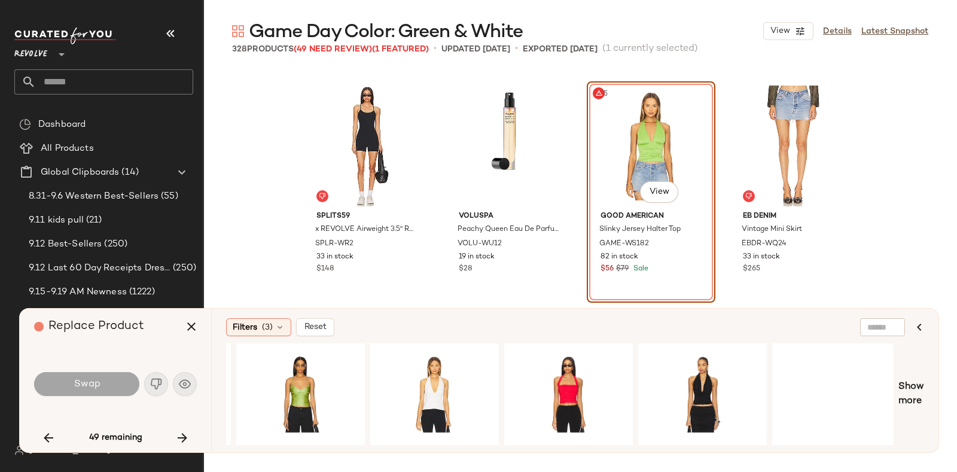
scroll to position [0, 666]
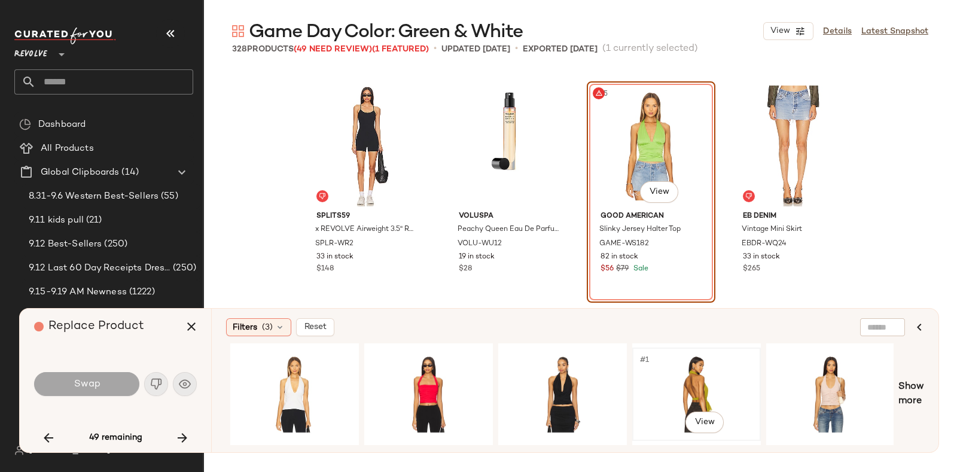
click at [703, 373] on div "#1 View" at bounding box center [697, 394] width 120 height 85
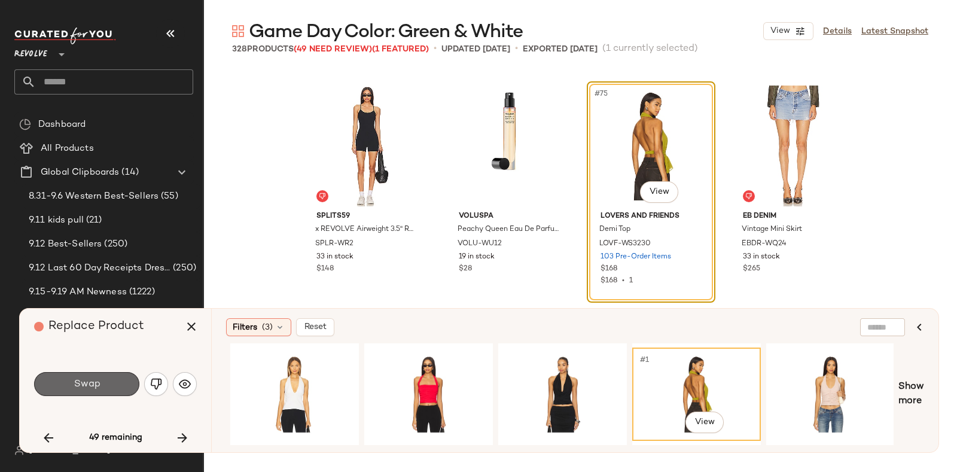
click at [92, 379] on span "Swap" at bounding box center [86, 384] width 27 height 11
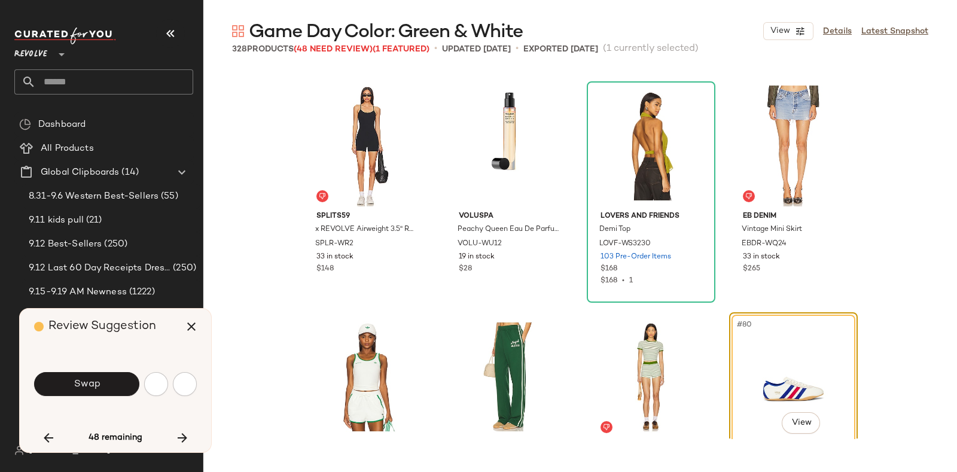
scroll to position [4389, 0]
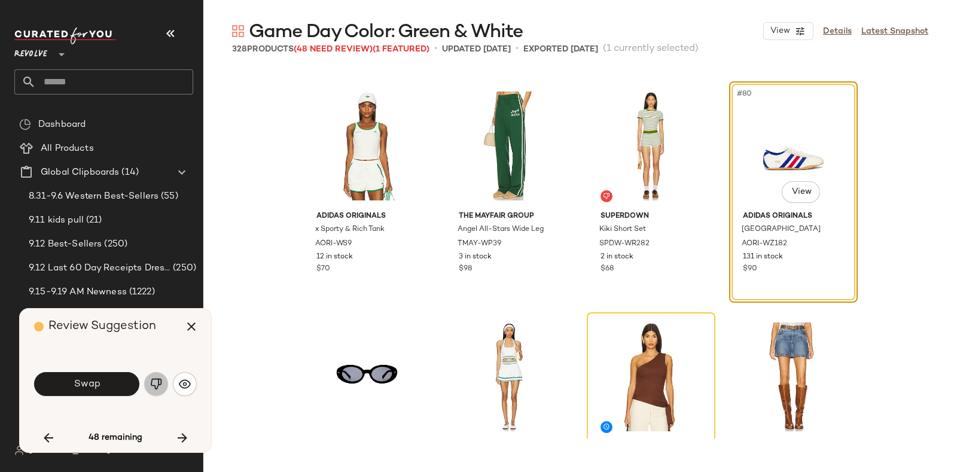
click at [158, 379] on img "button" at bounding box center [156, 384] width 12 height 12
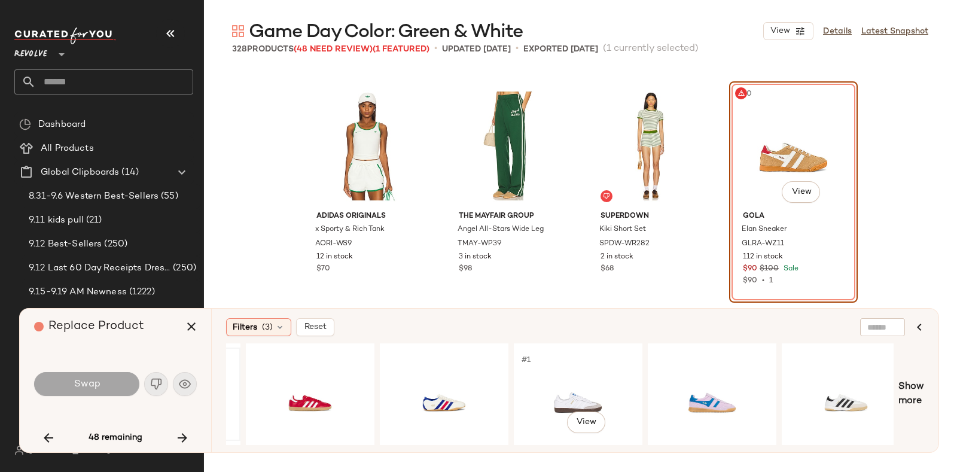
scroll to position [0, 381]
click at [567, 372] on div "#1 View" at bounding box center [579, 394] width 120 height 85
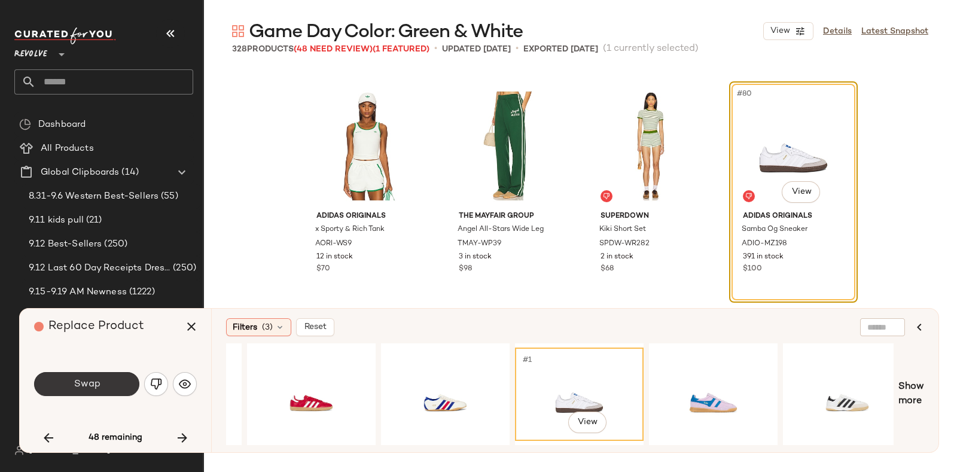
click at [91, 379] on span "Swap" at bounding box center [86, 384] width 27 height 11
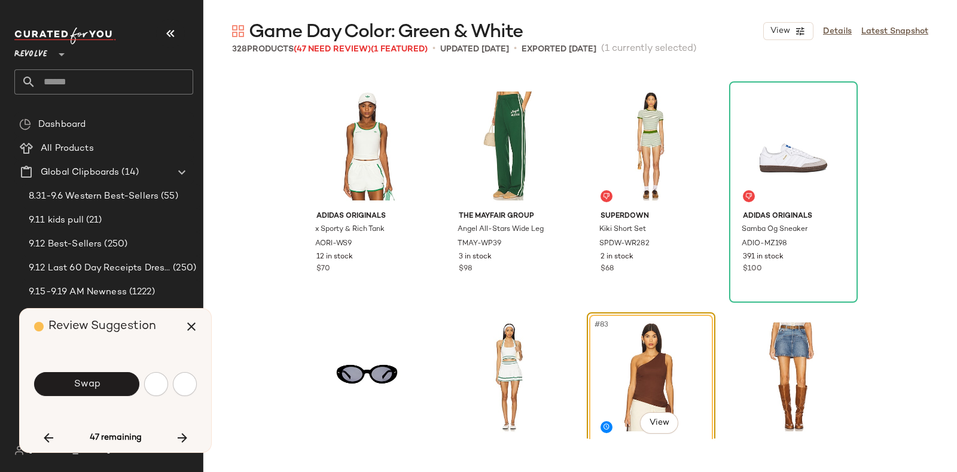
scroll to position [4619, 0]
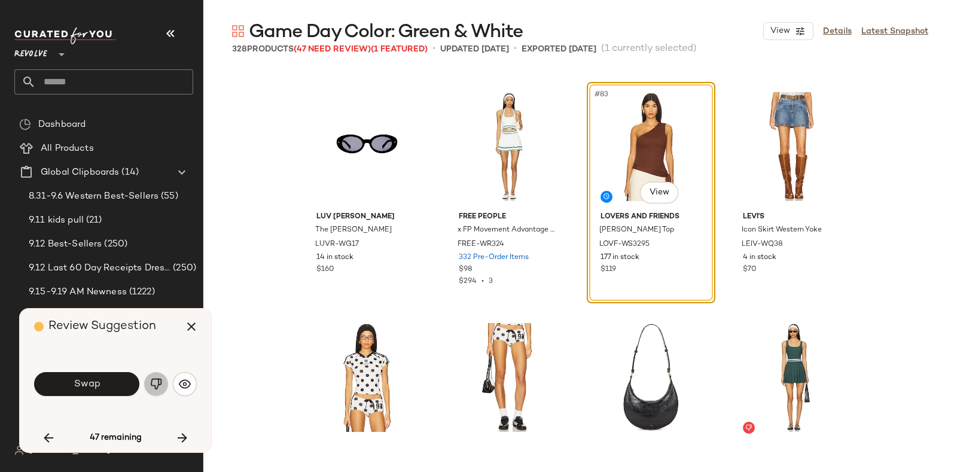
click at [154, 379] on img "button" at bounding box center [156, 384] width 12 height 12
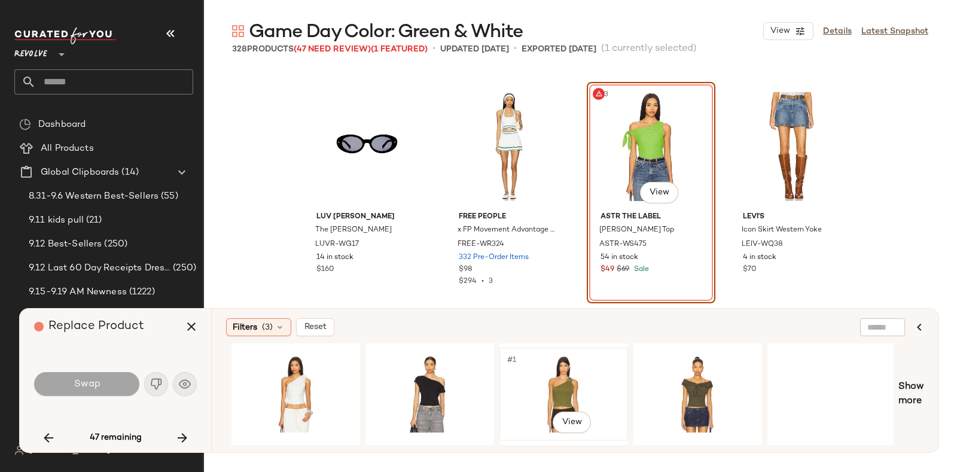
scroll to position [0, 942]
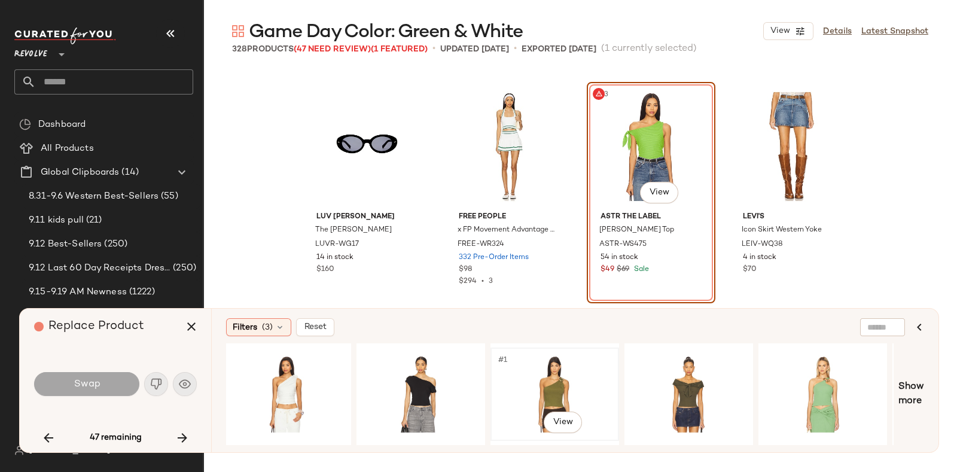
click at [575, 369] on div "#1 View" at bounding box center [555, 394] width 120 height 85
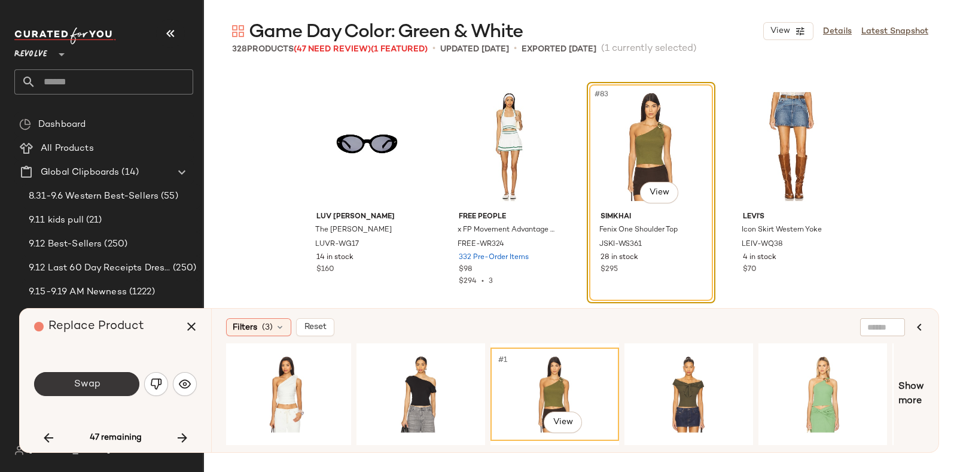
click at [76, 377] on button "Swap" at bounding box center [86, 384] width 105 height 24
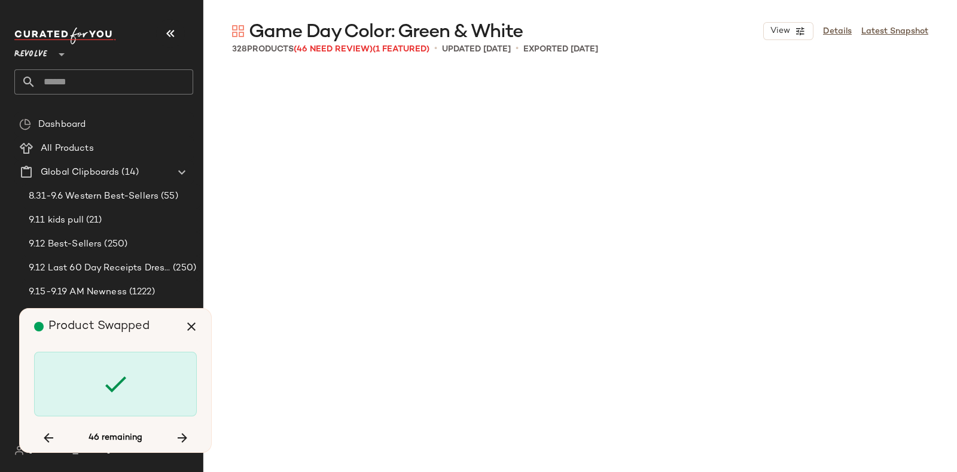
scroll to position [5544, 0]
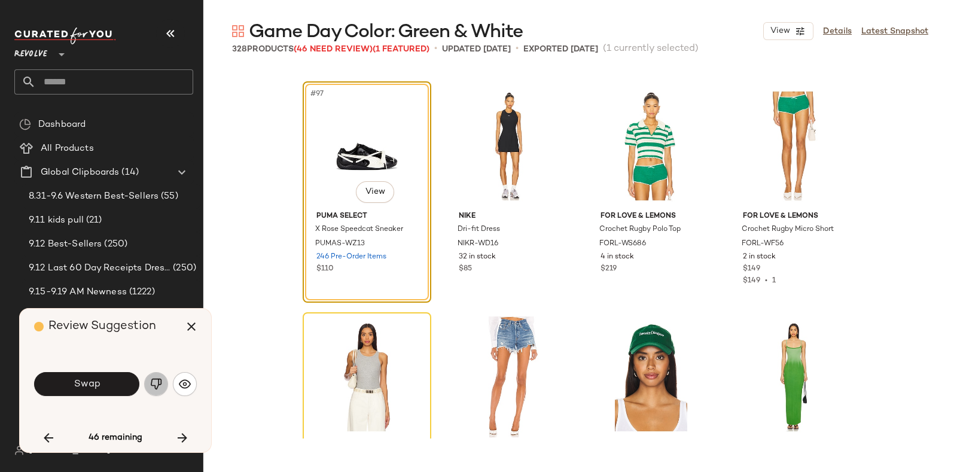
click at [152, 380] on img "button" at bounding box center [156, 384] width 12 height 12
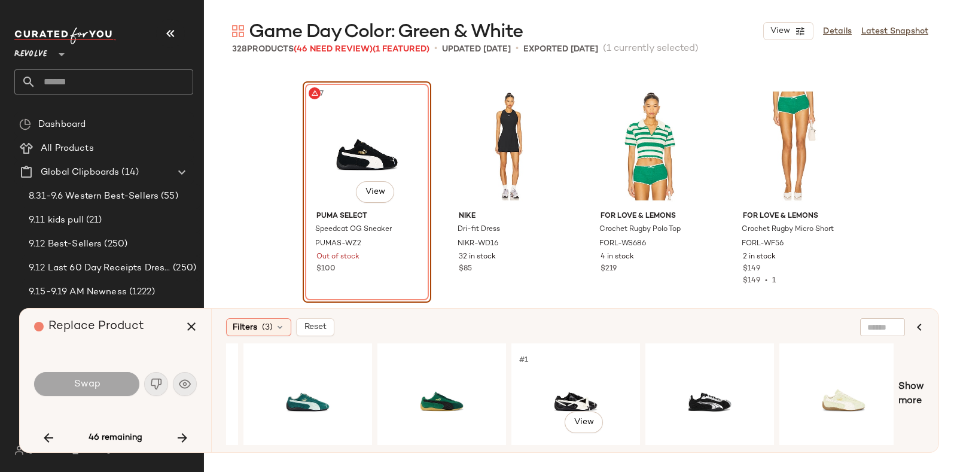
scroll to position [0, 653]
click at [316, 378] on div "#1 View" at bounding box center [307, 394] width 120 height 85
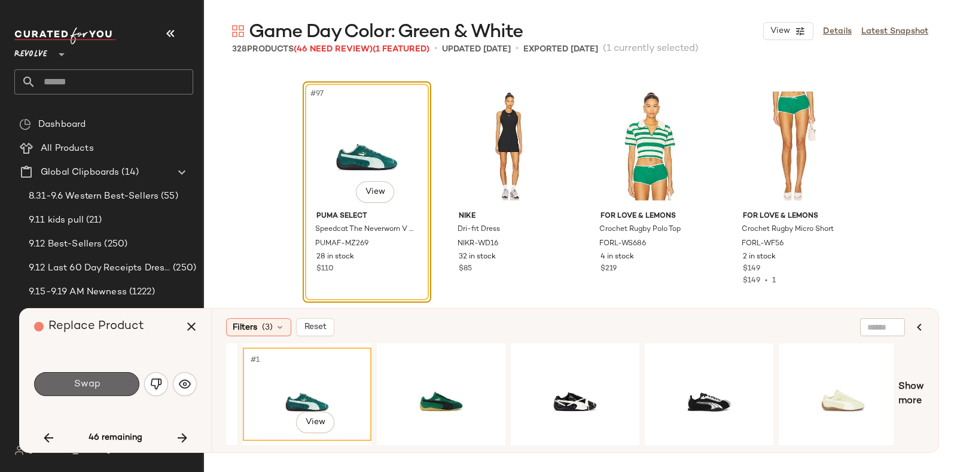
click at [71, 381] on button "Swap" at bounding box center [86, 384] width 105 height 24
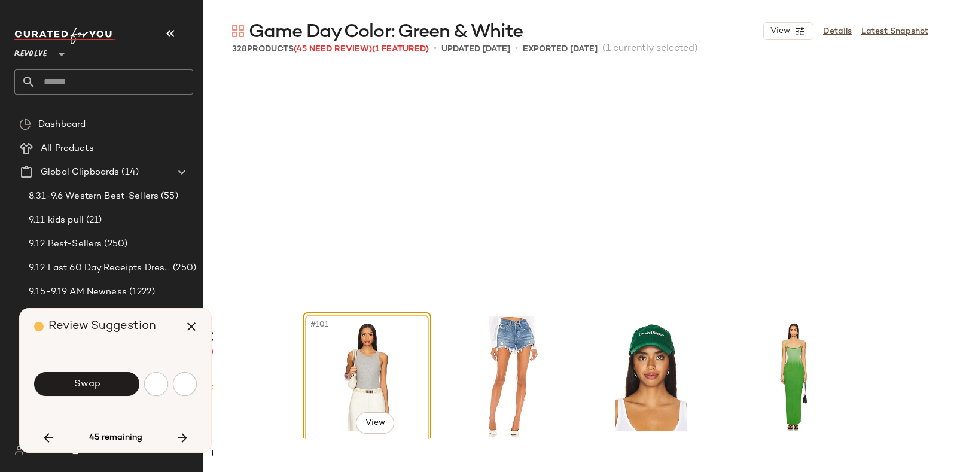
scroll to position [5775, 0]
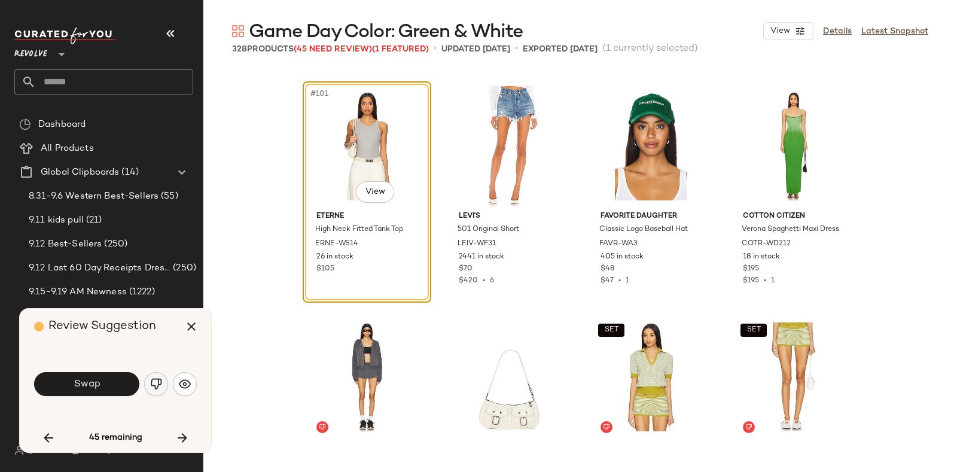
click at [148, 384] on button "button" at bounding box center [156, 384] width 24 height 24
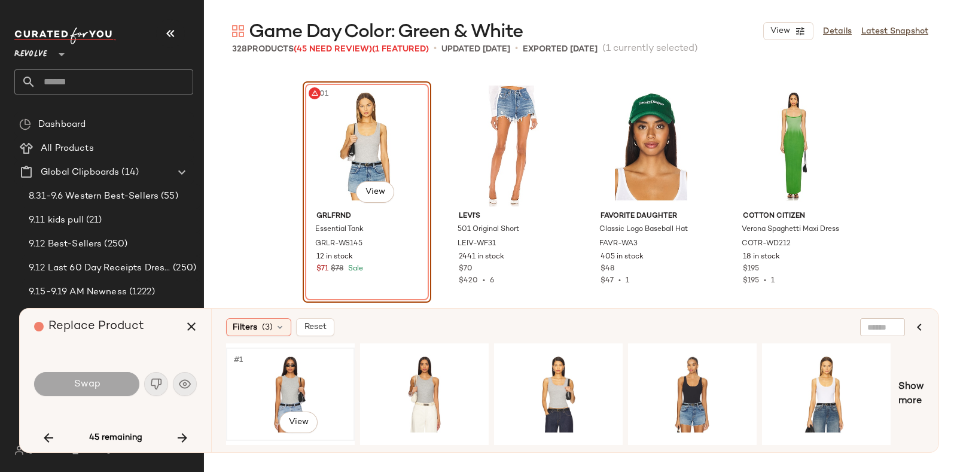
click at [305, 364] on div "#1 View" at bounding box center [290, 394] width 120 height 85
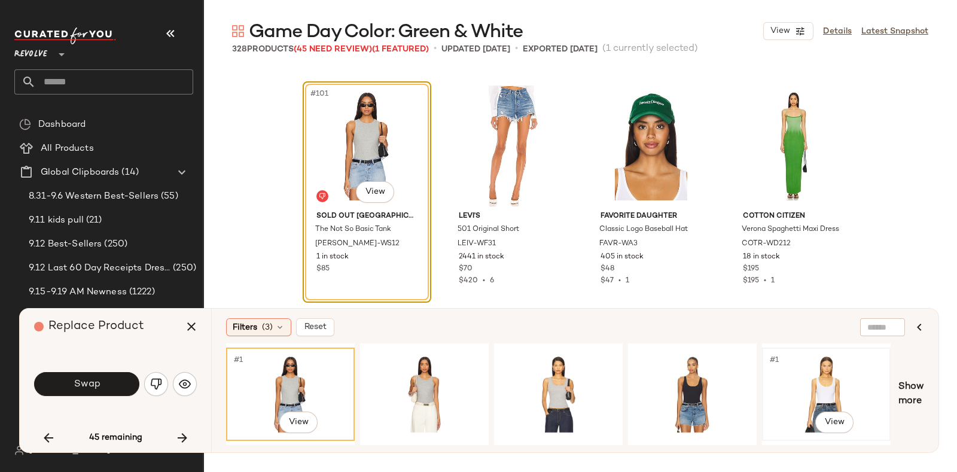
click at [817, 375] on div "#1 View" at bounding box center [827, 394] width 120 height 85
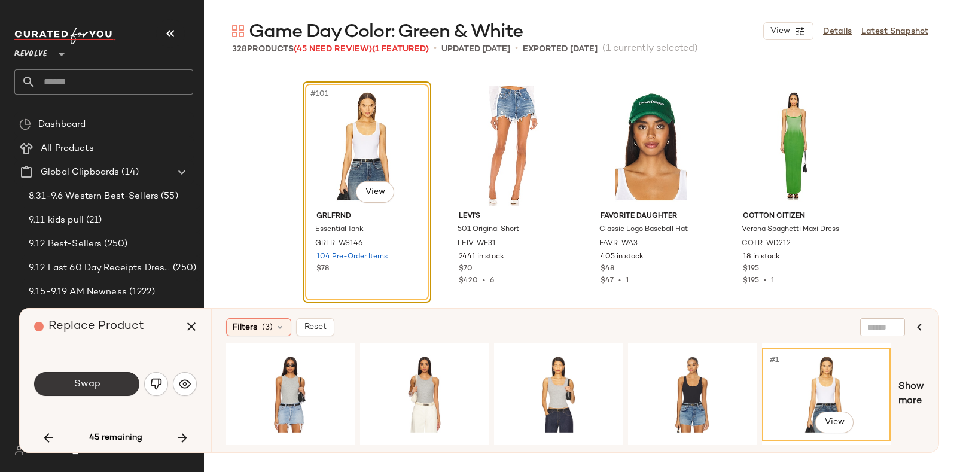
click at [99, 381] on span "Swap" at bounding box center [86, 384] width 27 height 11
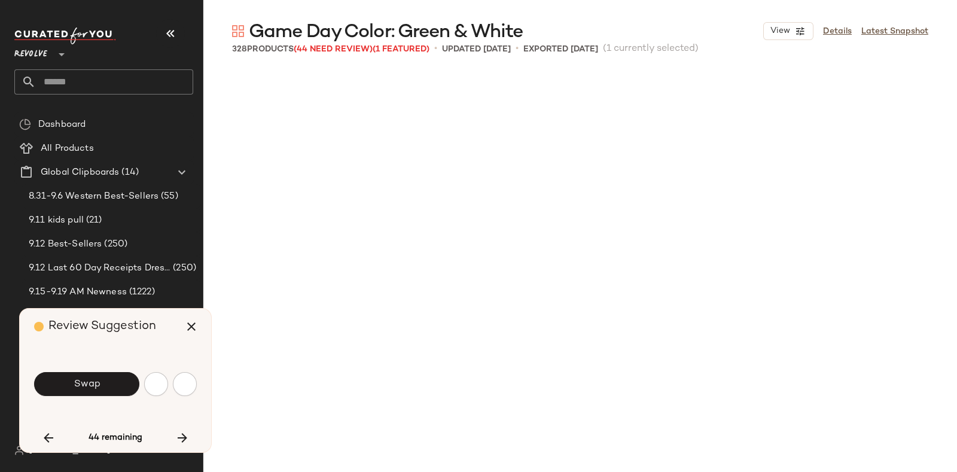
scroll to position [6236, 0]
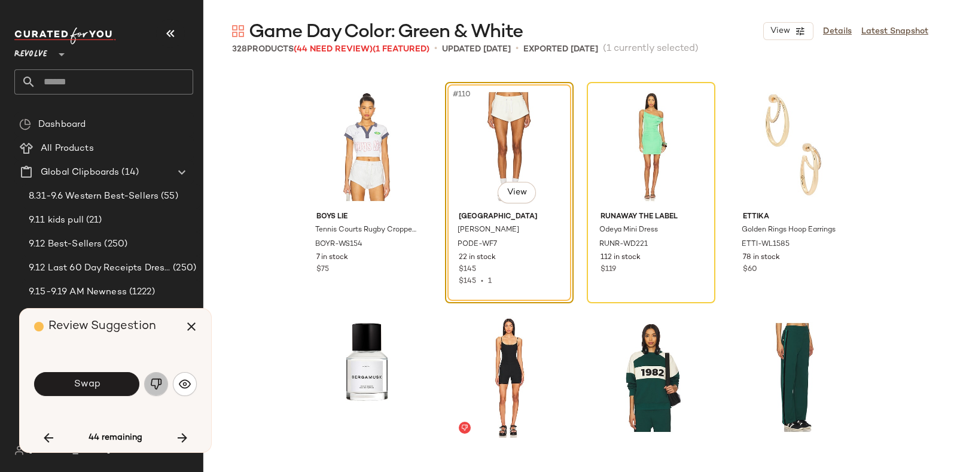
click at [155, 376] on button "button" at bounding box center [156, 384] width 24 height 24
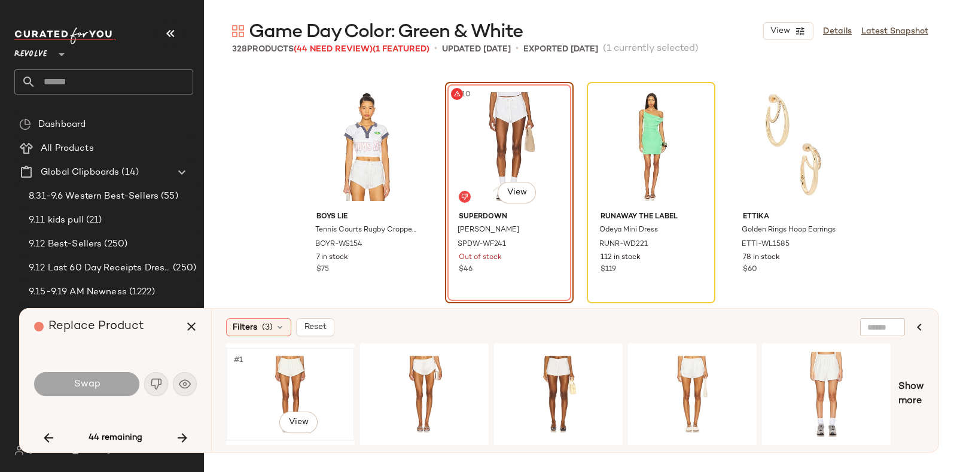
click at [275, 363] on div "#1 View" at bounding box center [290, 394] width 120 height 85
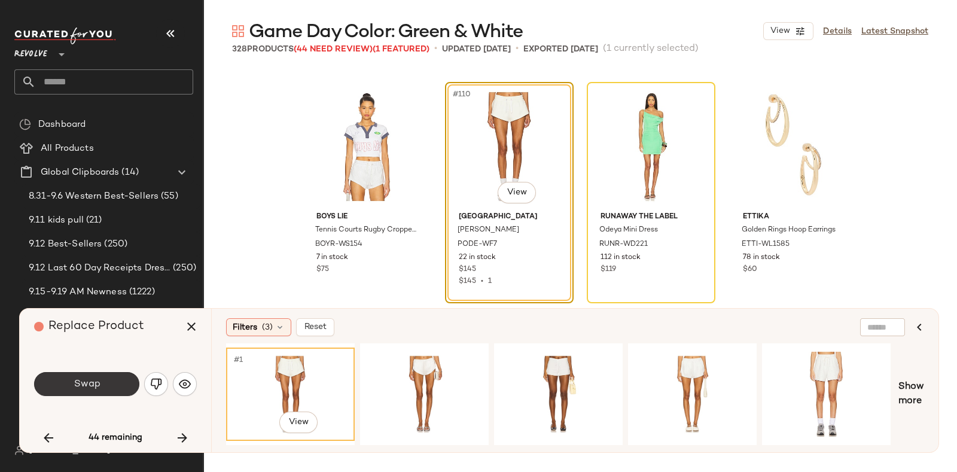
click at [124, 378] on button "Swap" at bounding box center [86, 384] width 105 height 24
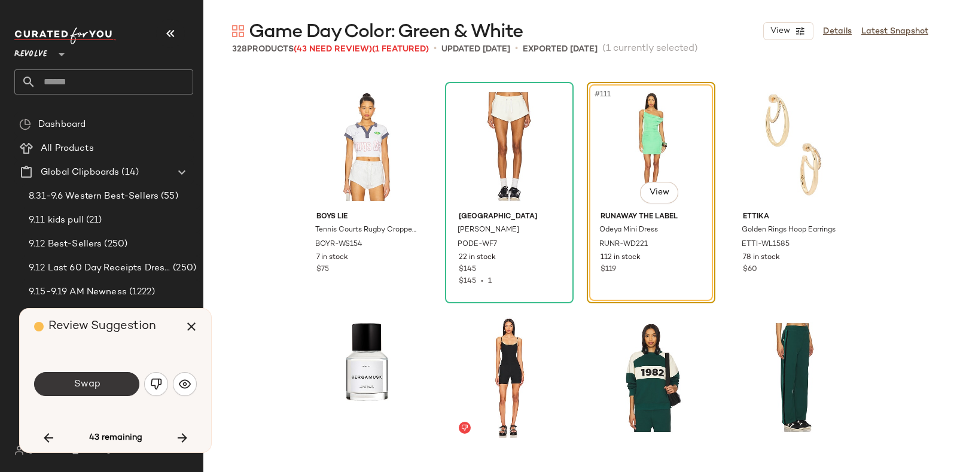
click at [106, 373] on button "Swap" at bounding box center [86, 384] width 105 height 24
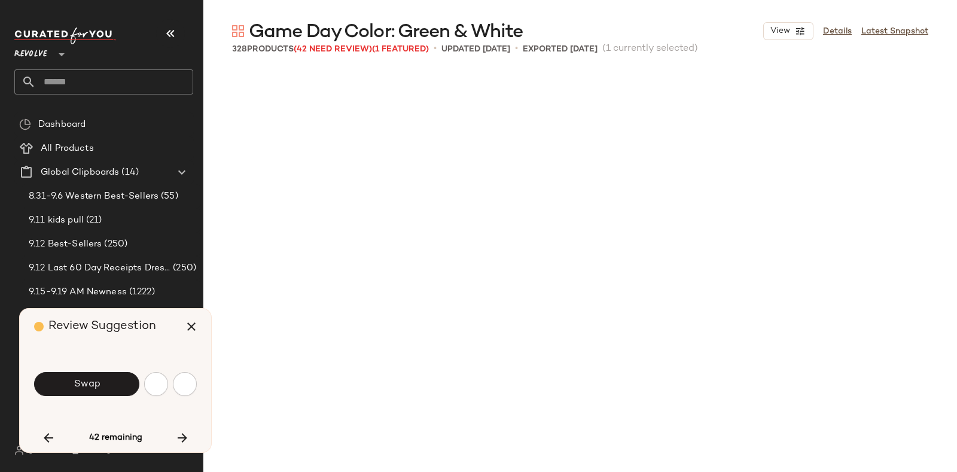
scroll to position [6930, 0]
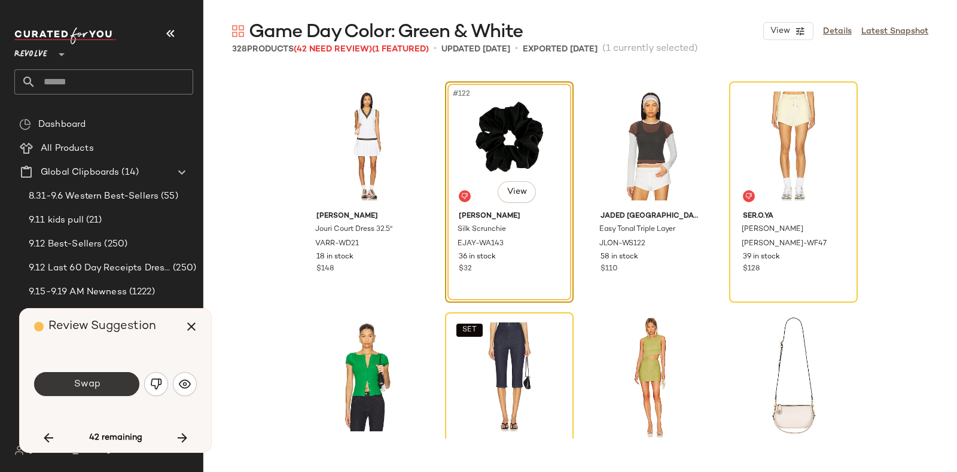
click at [95, 391] on button "Swap" at bounding box center [86, 384] width 105 height 24
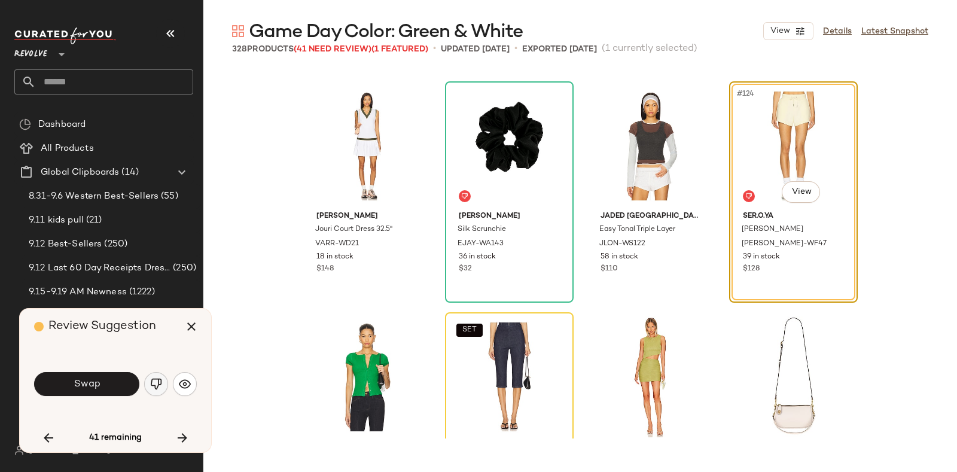
click at [146, 377] on button "button" at bounding box center [156, 384] width 24 height 24
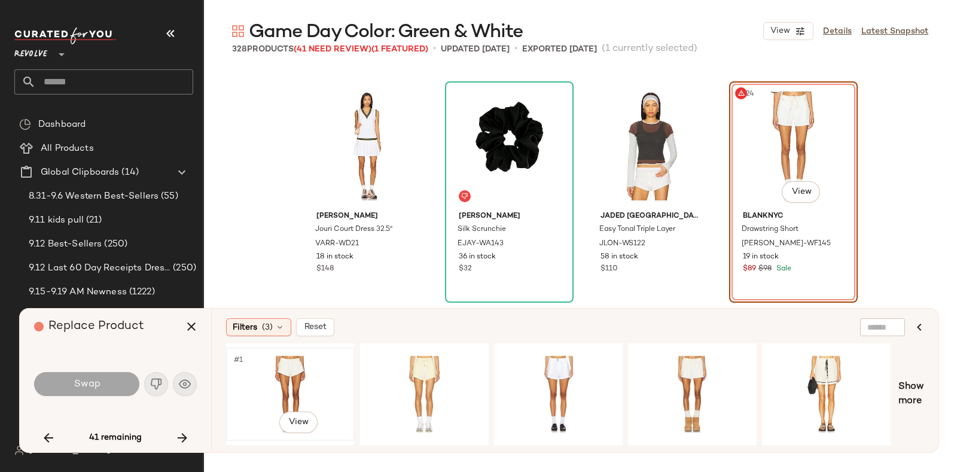
click at [284, 360] on div "#1 View" at bounding box center [290, 394] width 120 height 85
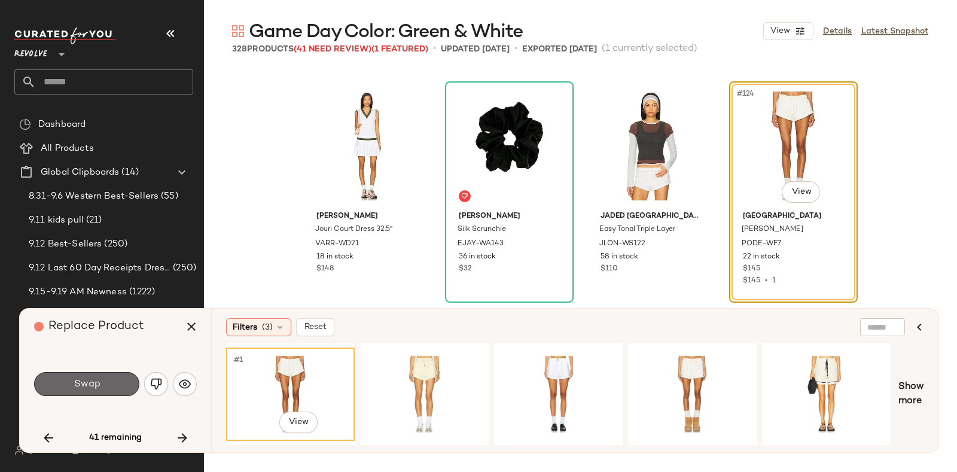
click at [99, 375] on button "Swap" at bounding box center [86, 384] width 105 height 24
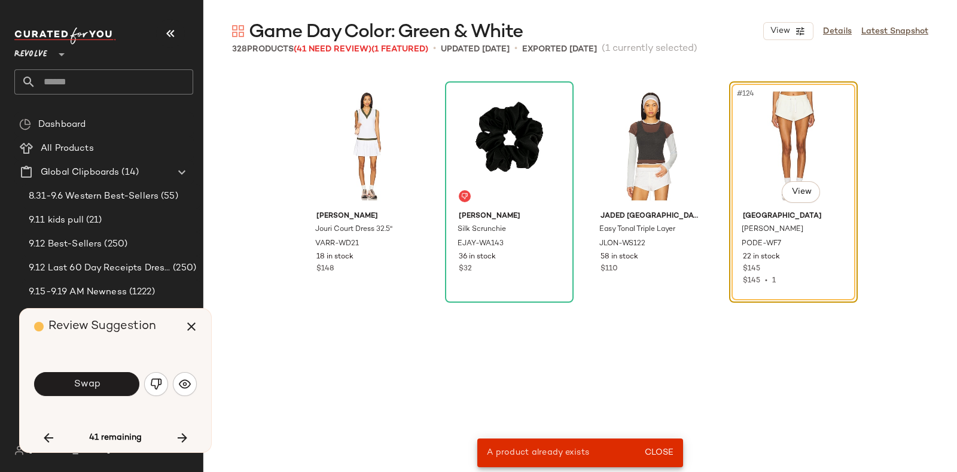
scroll to position [6236, 0]
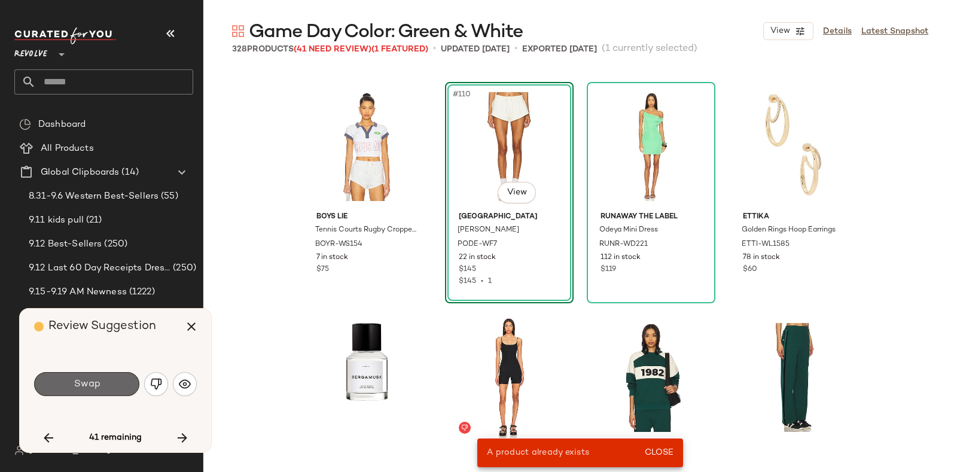
click at [111, 380] on button "Swap" at bounding box center [86, 384] width 105 height 24
click at [115, 381] on button "Swap" at bounding box center [86, 384] width 105 height 24
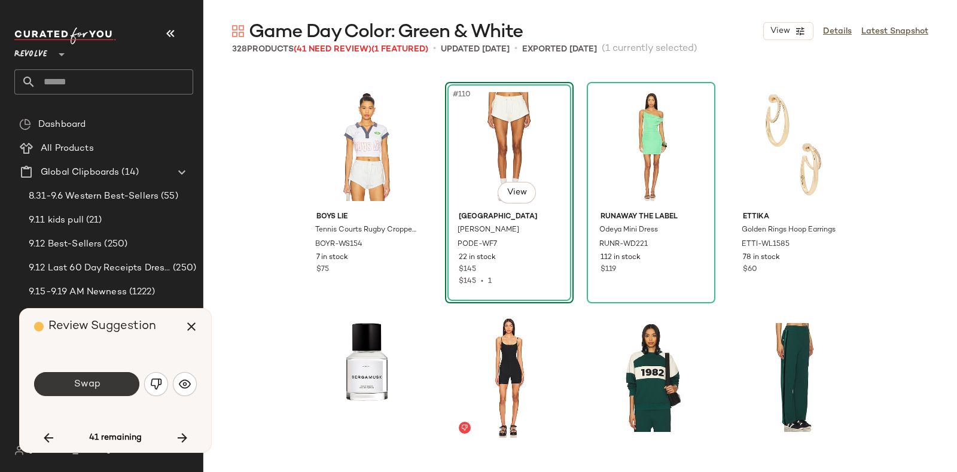
click at [88, 391] on button "Swap" at bounding box center [86, 384] width 105 height 24
click at [99, 385] on span "Swap" at bounding box center [86, 384] width 27 height 11
click at [92, 386] on span "Swap" at bounding box center [86, 384] width 27 height 11
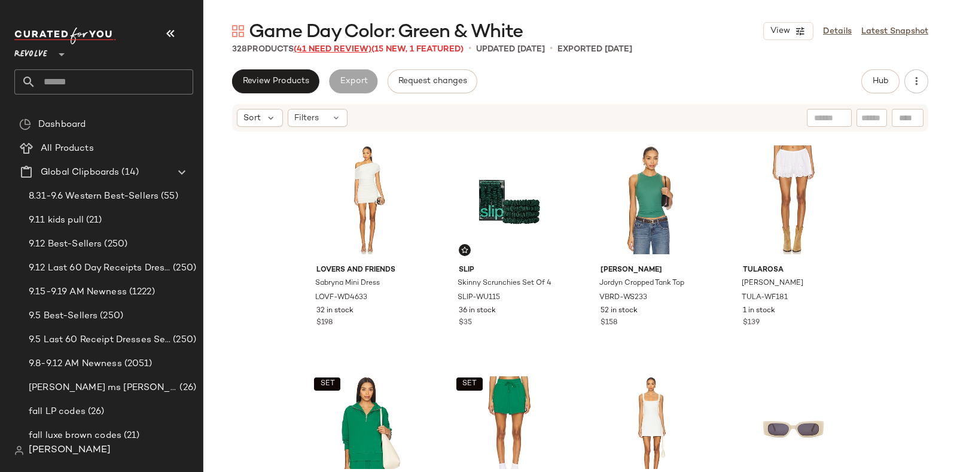
click at [328, 46] on span "(41 Need Review)" at bounding box center [333, 49] width 78 height 9
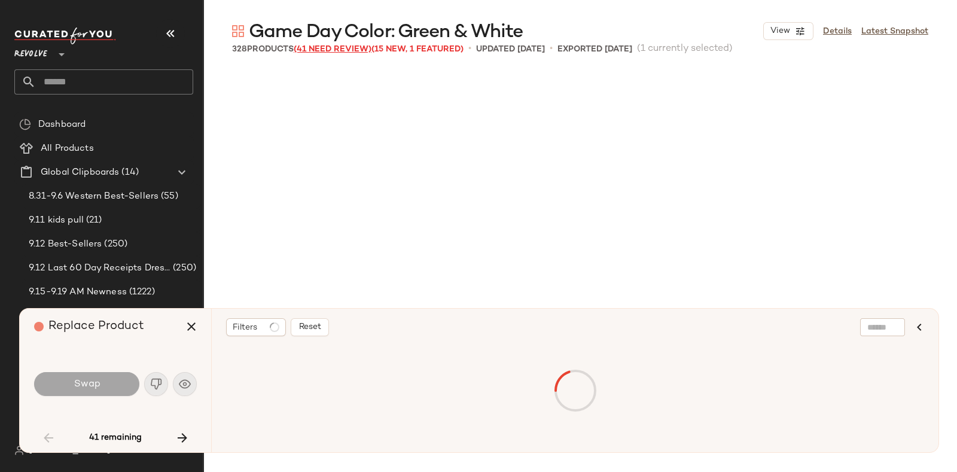
scroll to position [1616, 0]
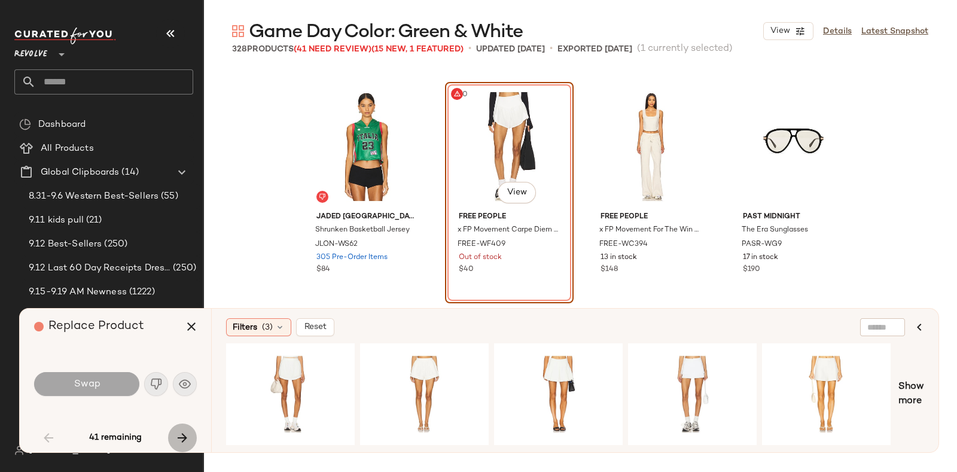
click at [181, 435] on icon "button" at bounding box center [182, 438] width 14 height 14
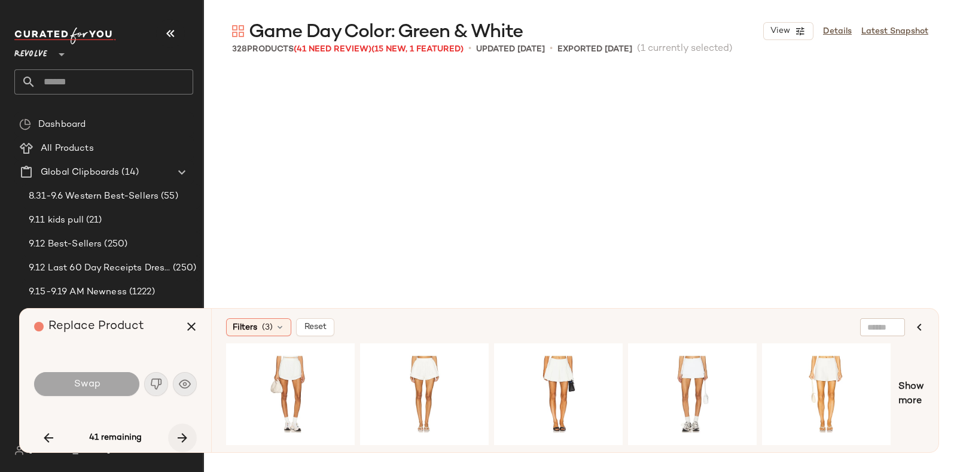
scroll to position [6930, 0]
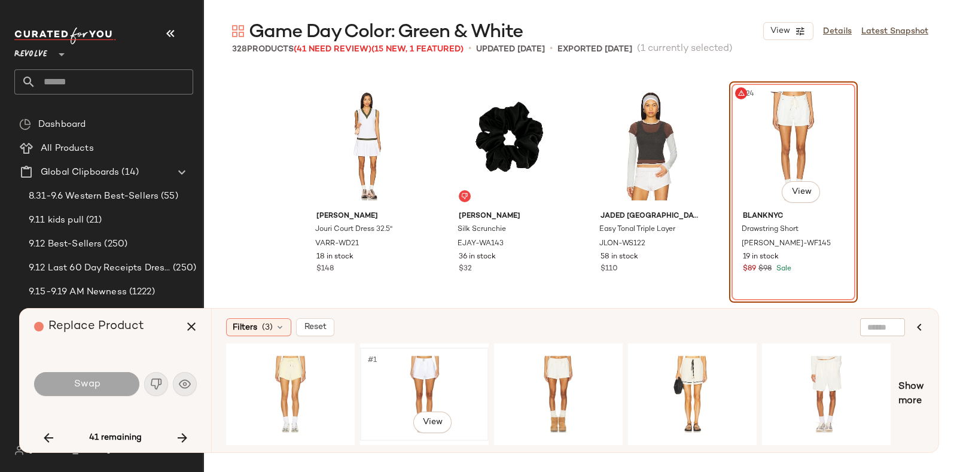
click at [419, 363] on div "#1 View" at bounding box center [424, 394] width 120 height 85
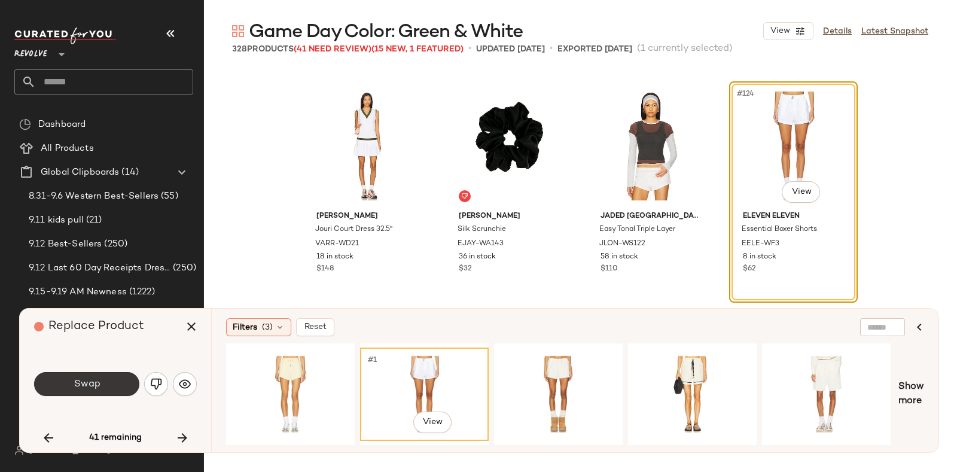
click at [81, 381] on span "Swap" at bounding box center [86, 384] width 27 height 11
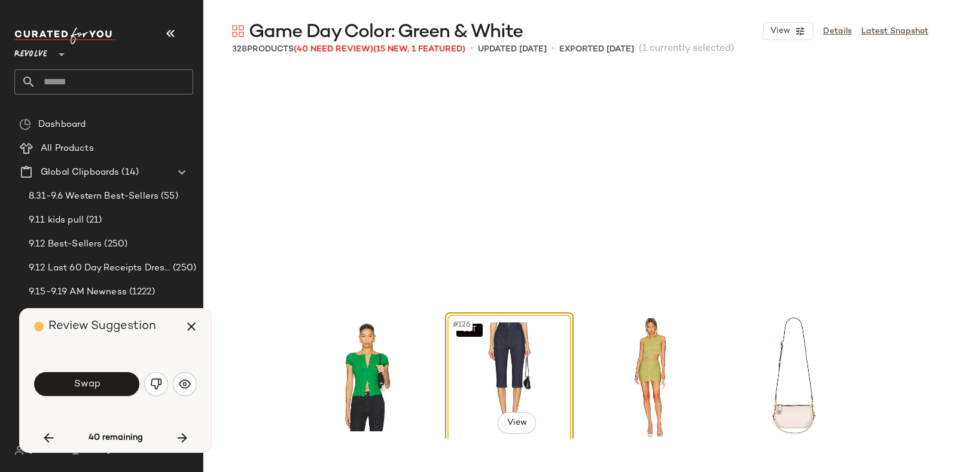
scroll to position [7160, 0]
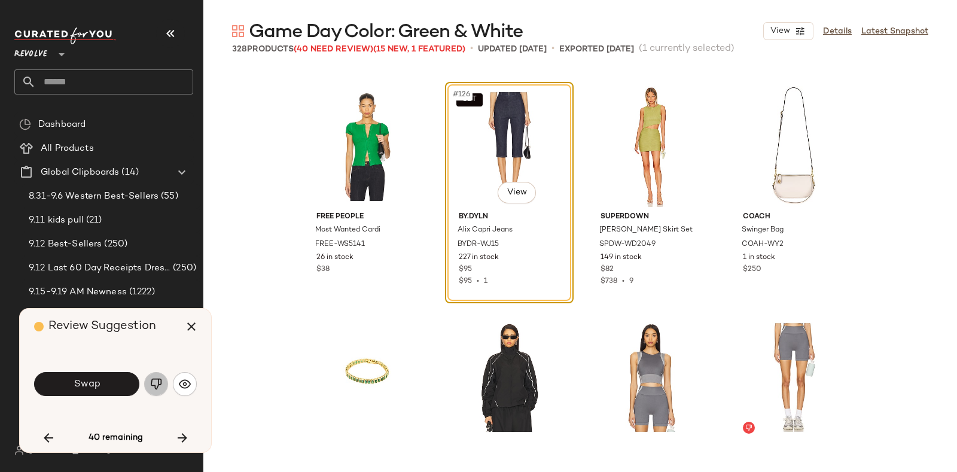
click at [151, 387] on img "button" at bounding box center [156, 384] width 12 height 12
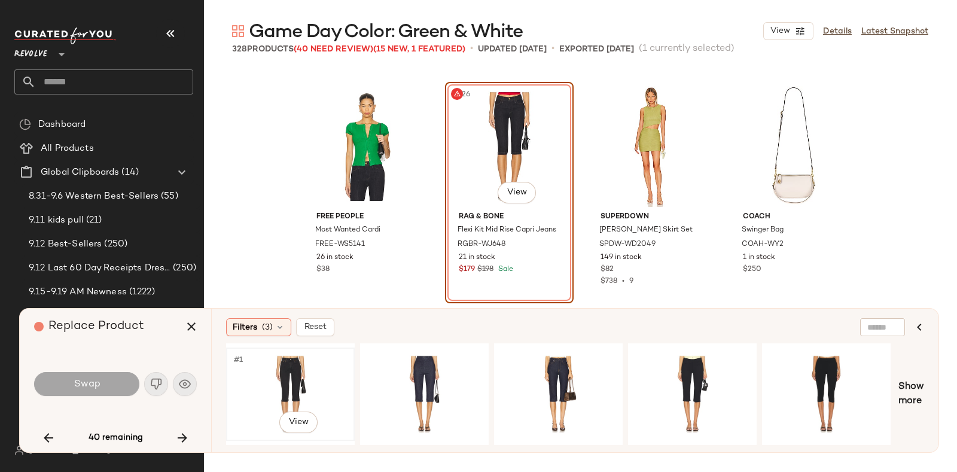
click at [299, 355] on div "#1 View" at bounding box center [290, 394] width 120 height 85
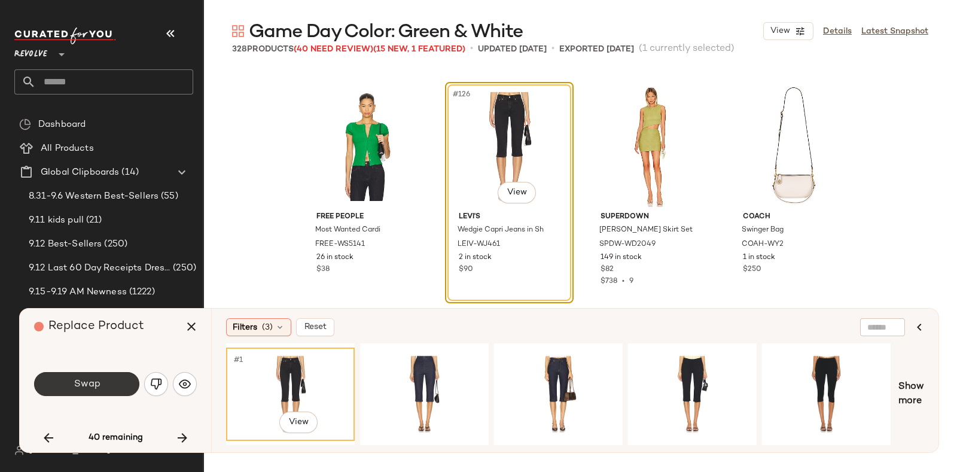
click at [102, 373] on button "Swap" at bounding box center [86, 384] width 105 height 24
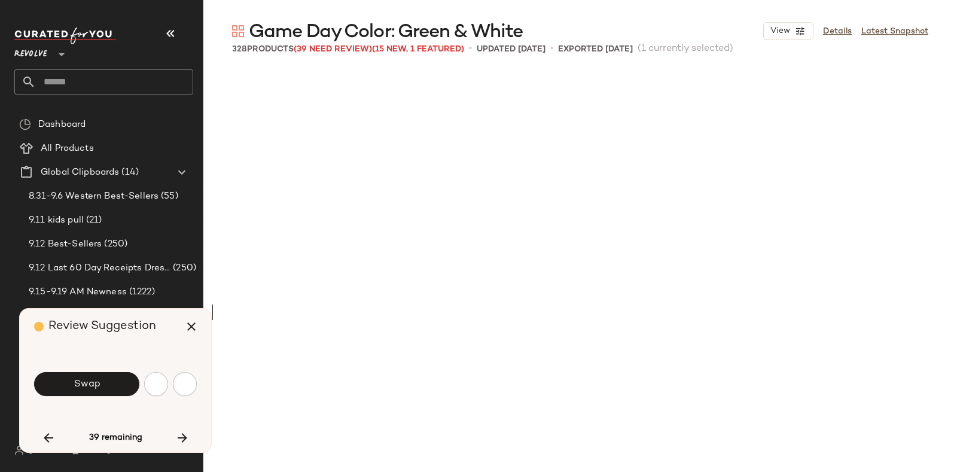
scroll to position [7854, 0]
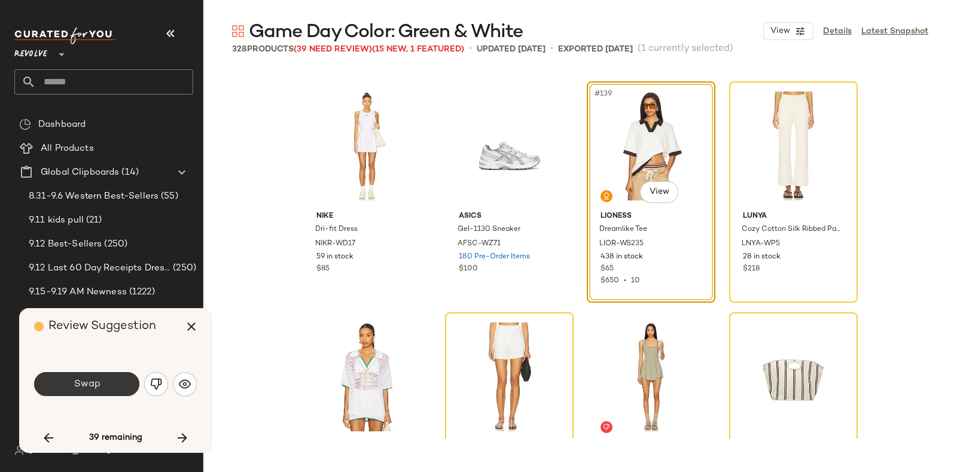
click at [121, 379] on button "Swap" at bounding box center [86, 384] width 105 height 24
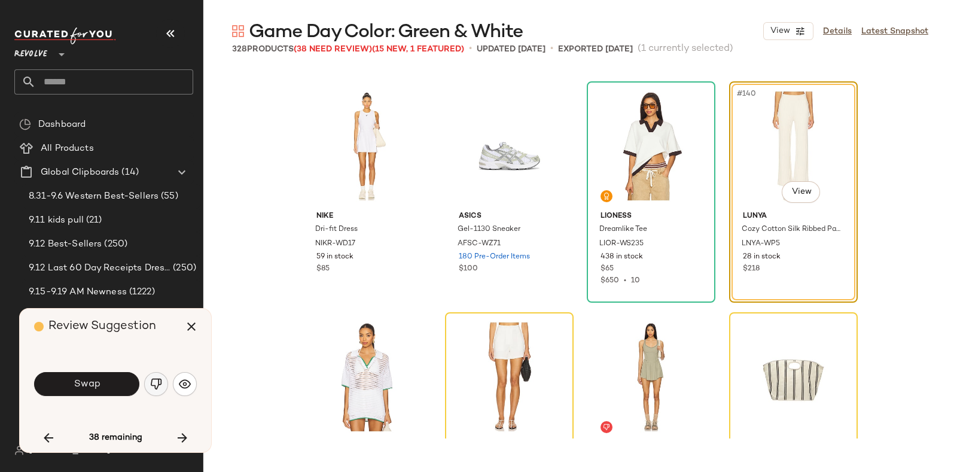
click at [156, 383] on img "button" at bounding box center [156, 384] width 12 height 12
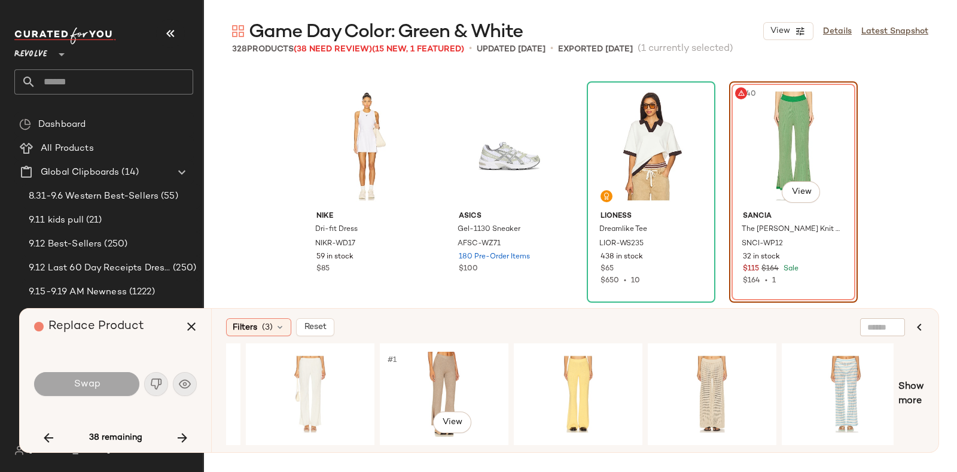
scroll to position [0, 666]
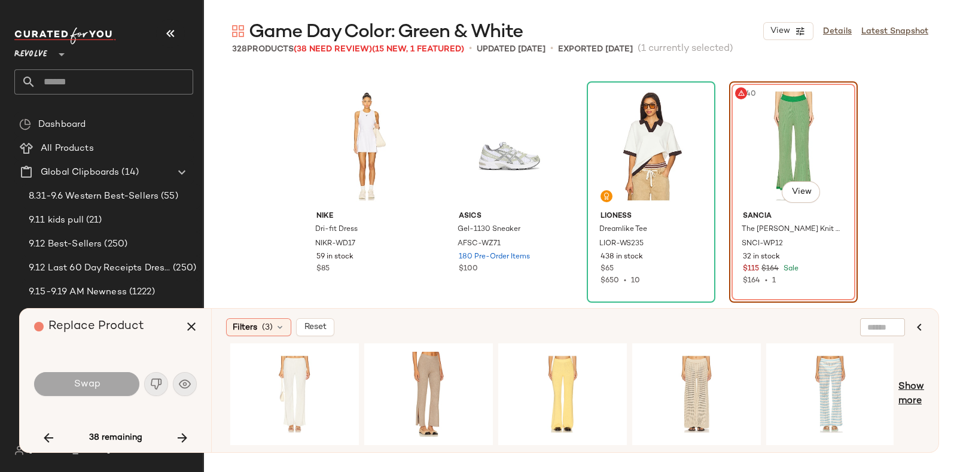
click at [915, 390] on span "Show more" at bounding box center [912, 394] width 26 height 29
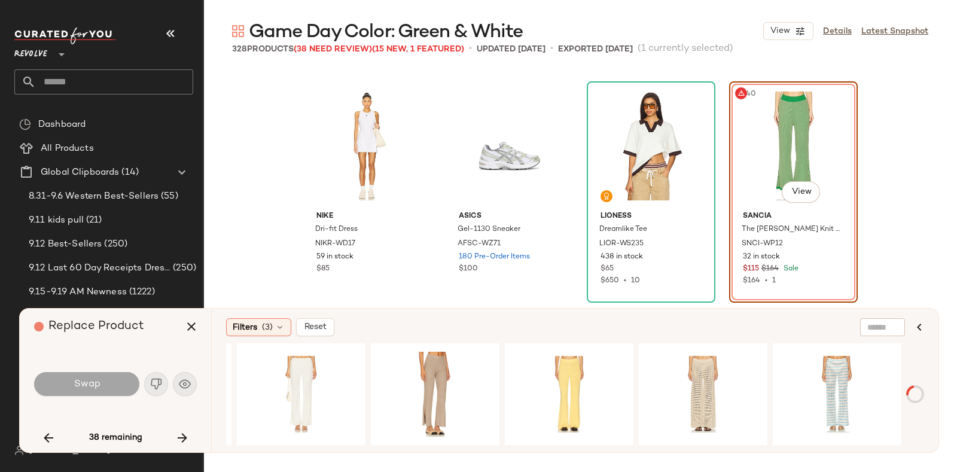
scroll to position [0, 659]
click at [856, 381] on div "#1 View" at bounding box center [838, 394] width 120 height 85
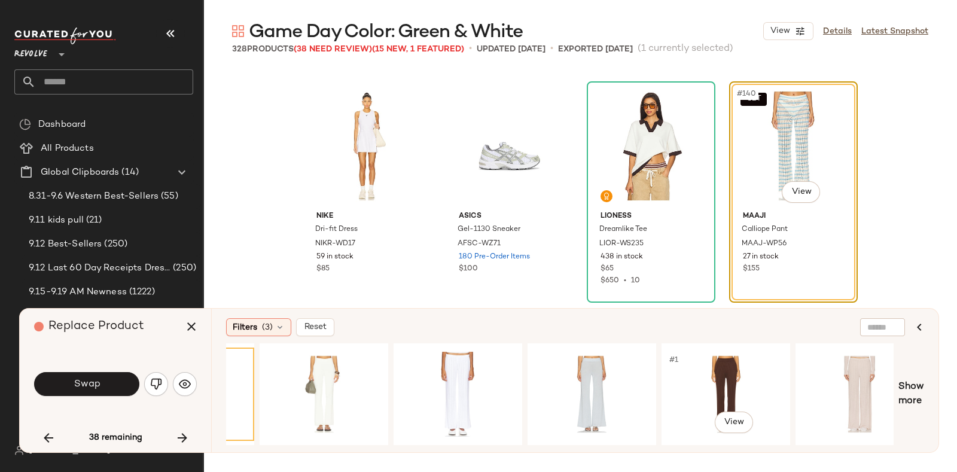
scroll to position [0, 1309]
click at [910, 389] on span "Show more" at bounding box center [912, 394] width 26 height 29
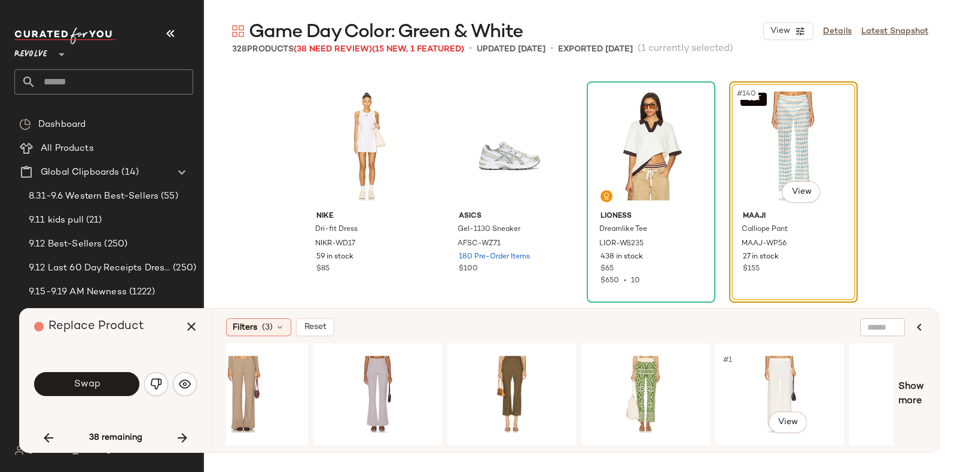
scroll to position [0, 2373]
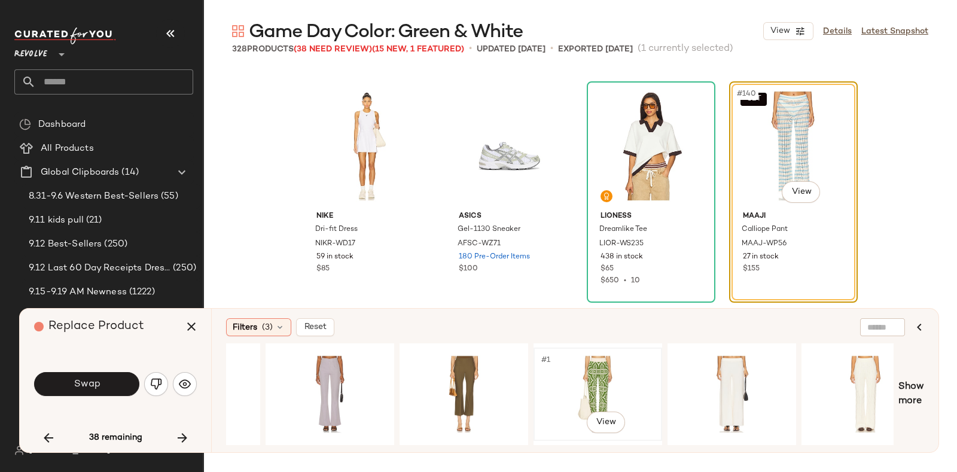
click at [622, 366] on div "#1 View" at bounding box center [598, 394] width 120 height 85
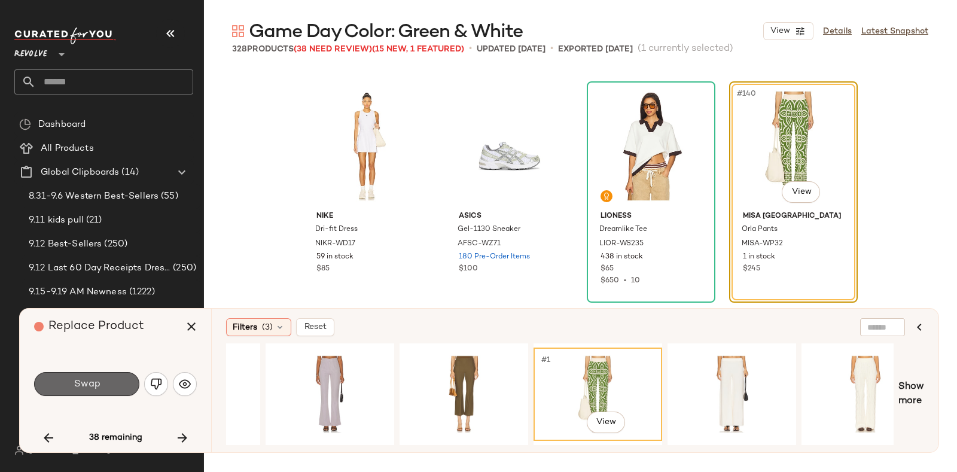
click at [59, 384] on button "Swap" at bounding box center [86, 384] width 105 height 24
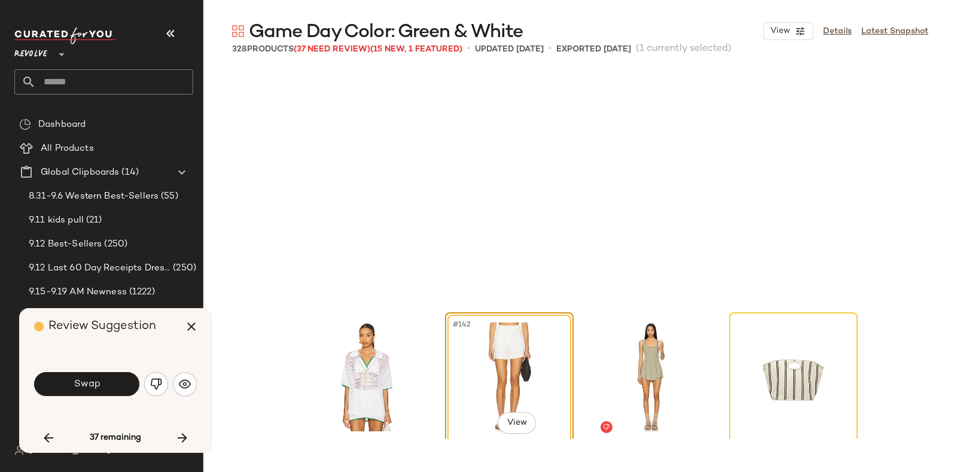
scroll to position [8084, 0]
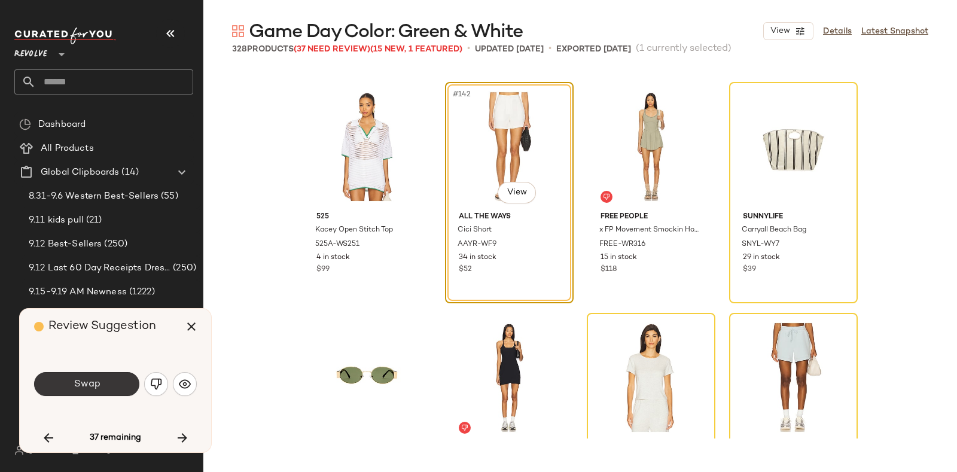
click at [121, 380] on button "Swap" at bounding box center [86, 384] width 105 height 24
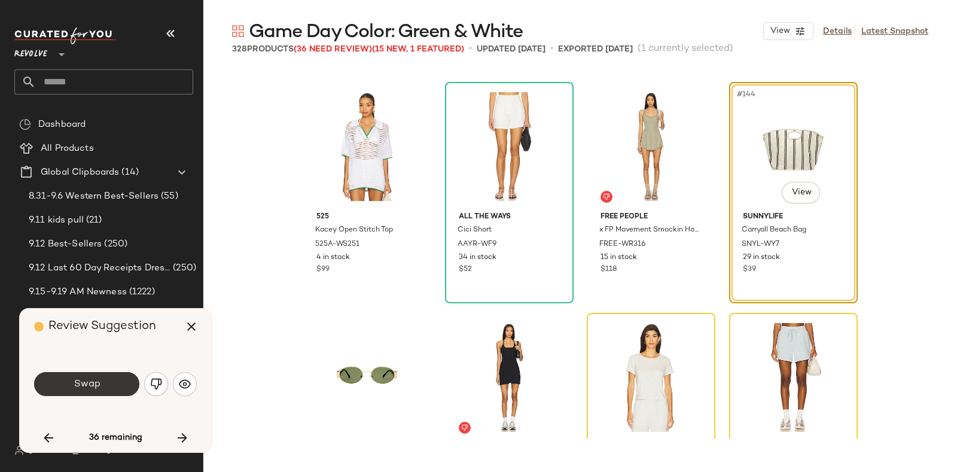
click at [110, 382] on button "Swap" at bounding box center [86, 384] width 105 height 24
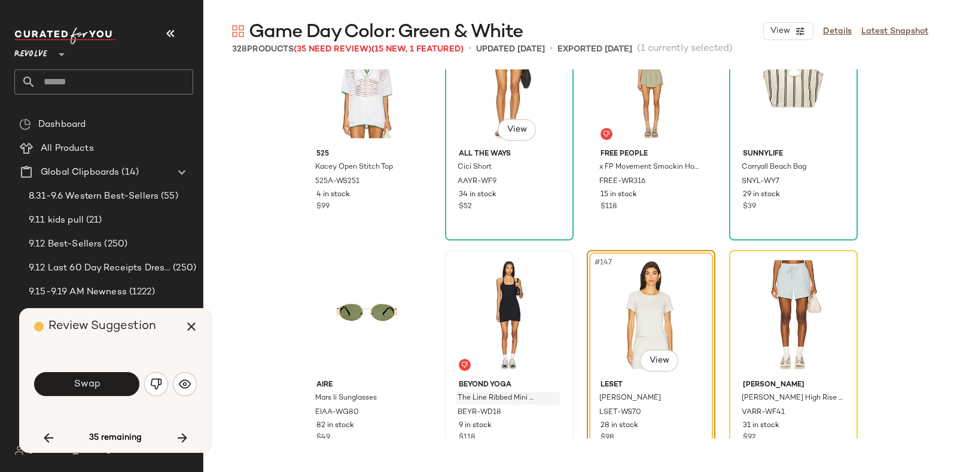
scroll to position [8149, 0]
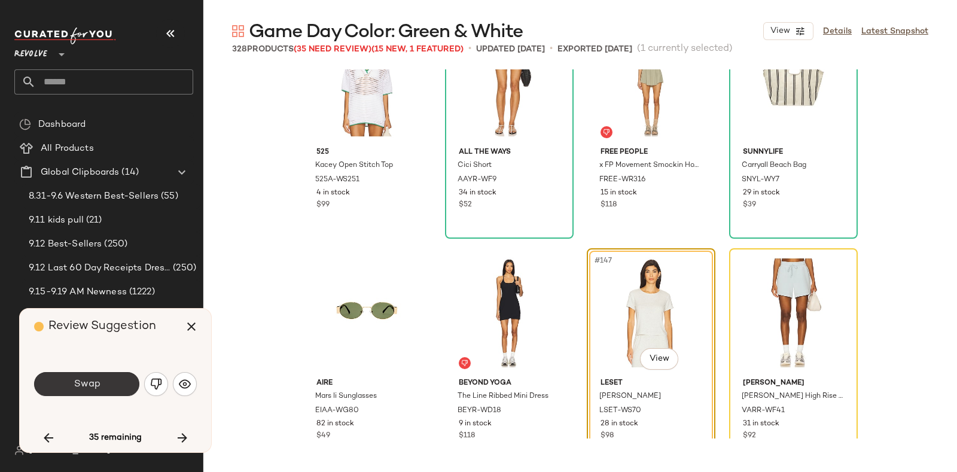
click at [88, 376] on button "Swap" at bounding box center [86, 384] width 105 height 24
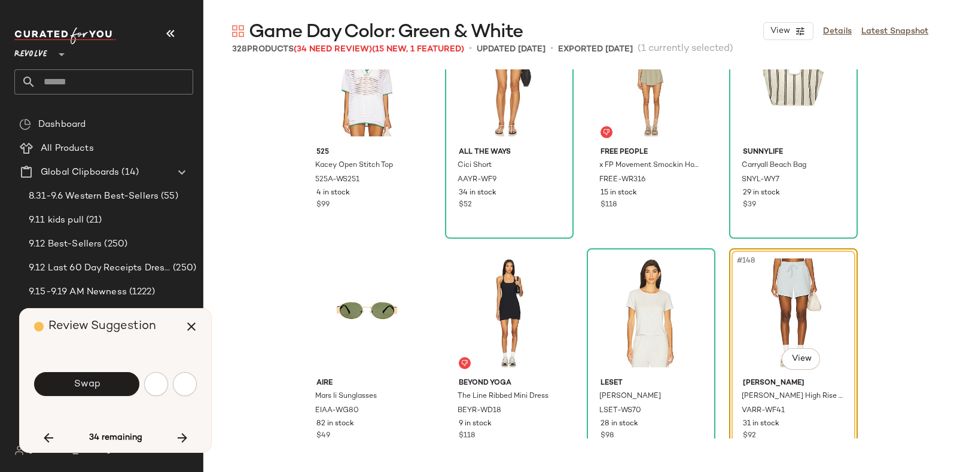
scroll to position [8315, 0]
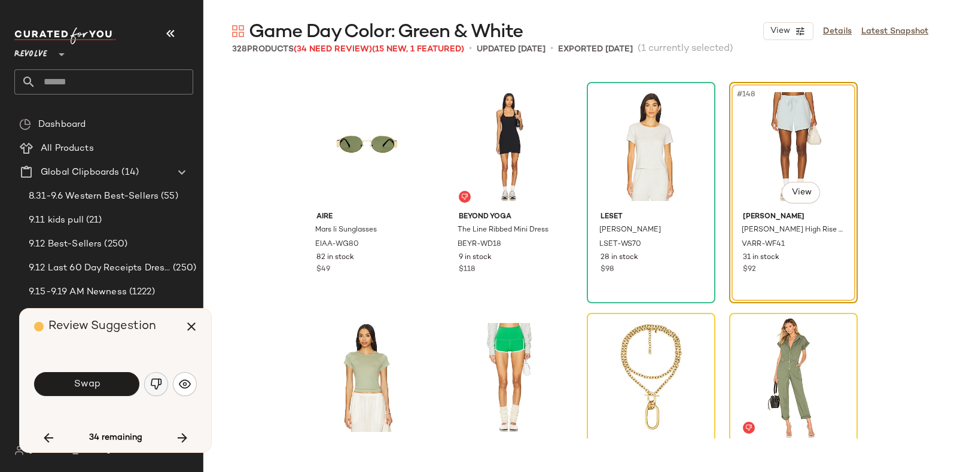
click at [151, 378] on button "button" at bounding box center [156, 384] width 24 height 24
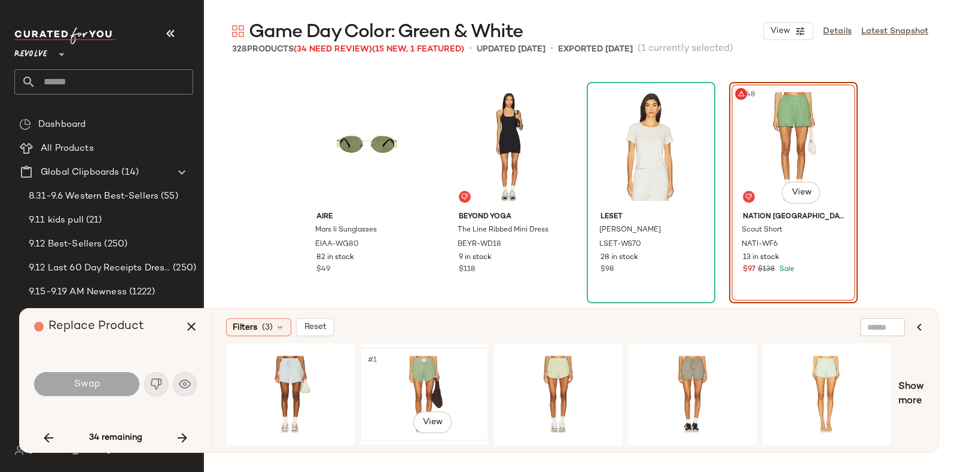
click at [411, 361] on div "#1 View" at bounding box center [424, 394] width 120 height 85
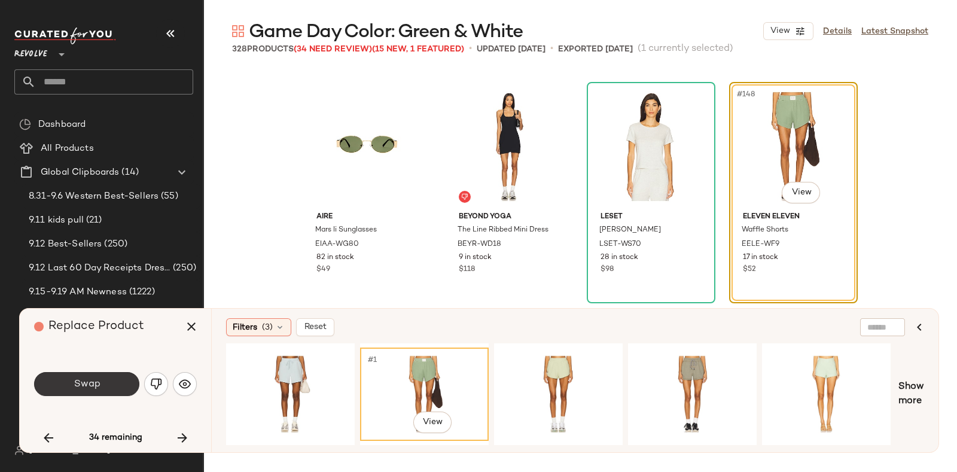
click at [114, 372] on button "Swap" at bounding box center [86, 384] width 105 height 24
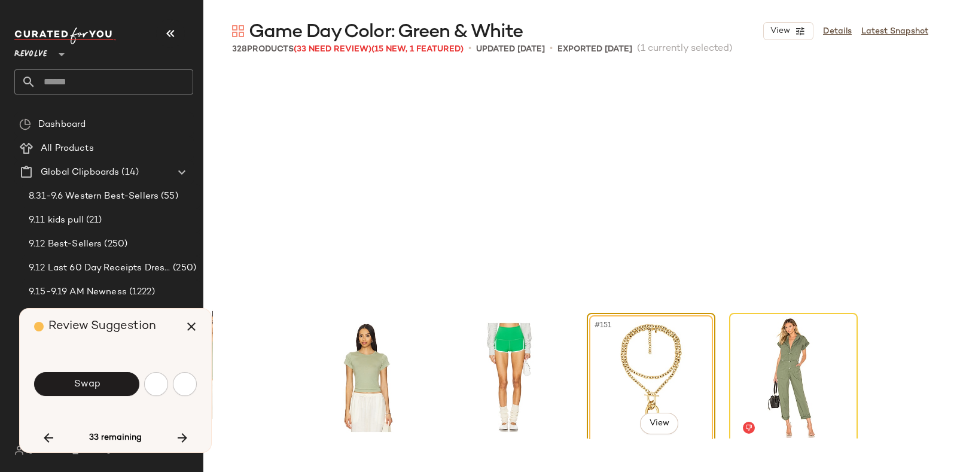
scroll to position [8546, 0]
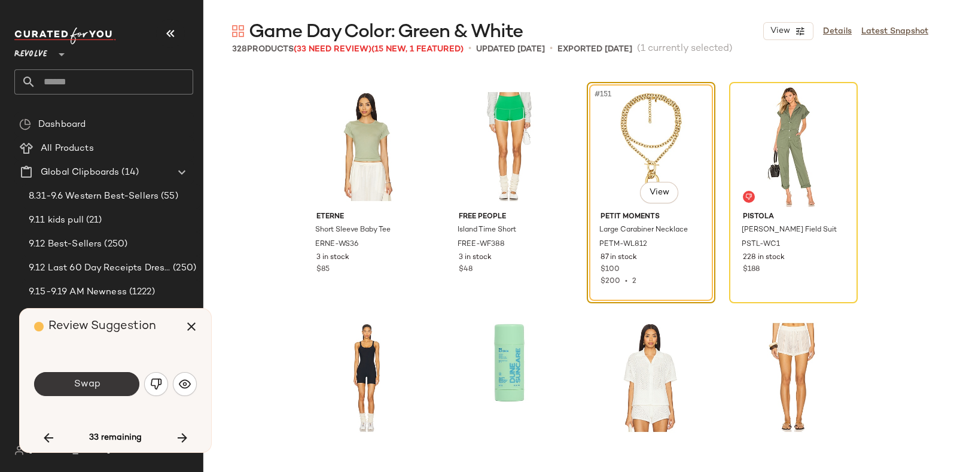
click at [105, 389] on button "Swap" at bounding box center [86, 384] width 105 height 24
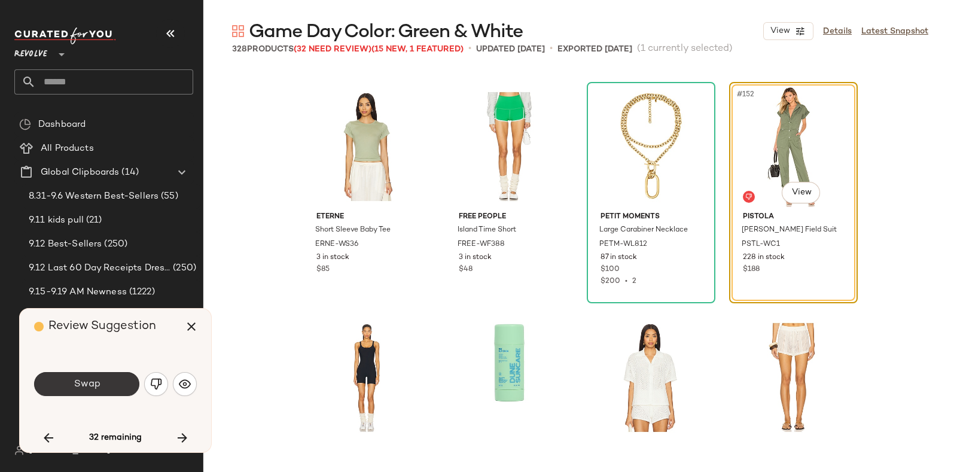
click at [112, 381] on button "Swap" at bounding box center [86, 384] width 105 height 24
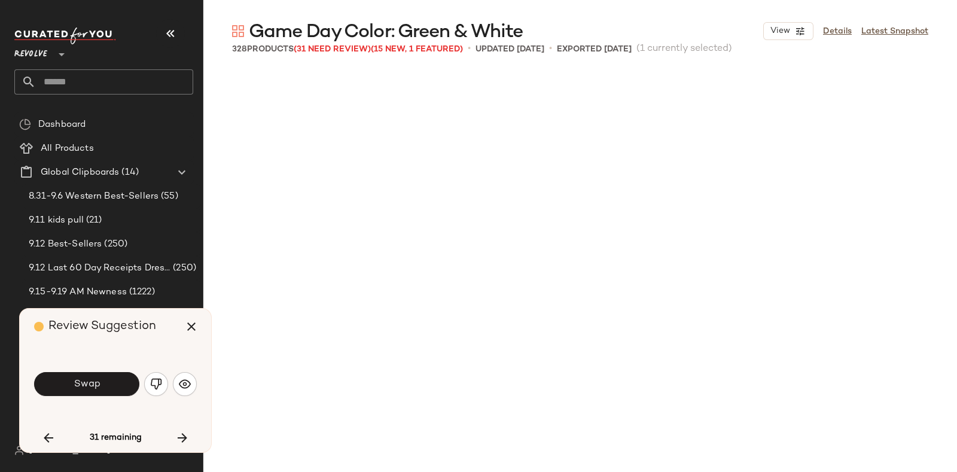
scroll to position [9009, 0]
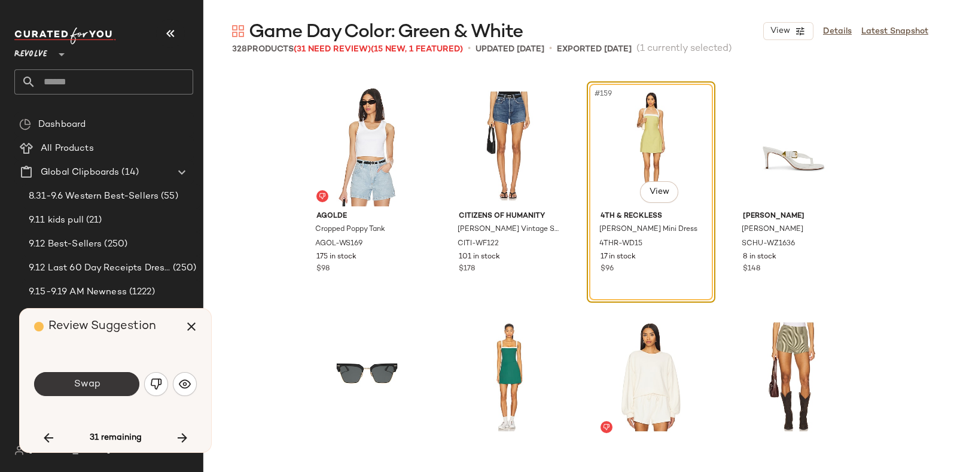
click at [98, 385] on span "Swap" at bounding box center [86, 384] width 27 height 11
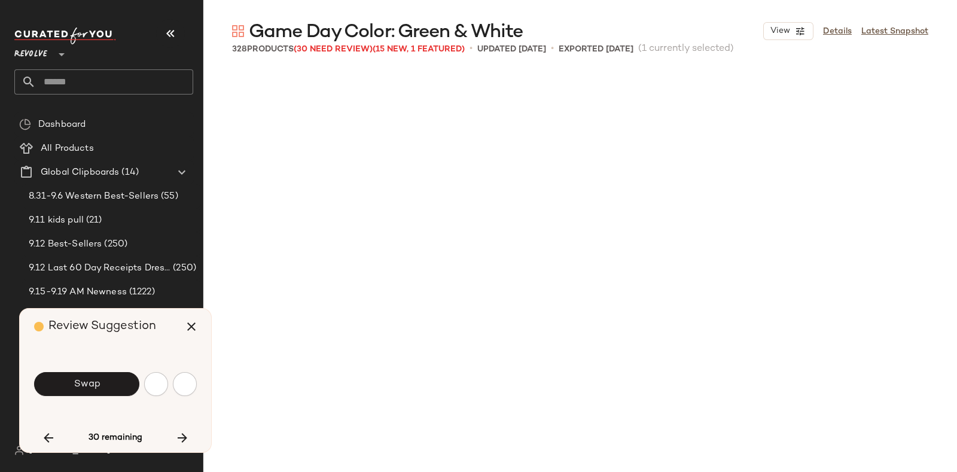
scroll to position [9470, 0]
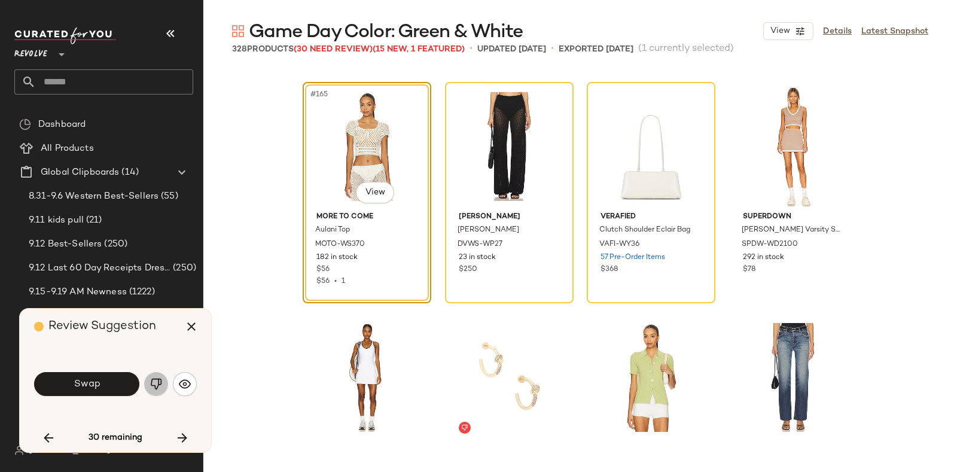
click at [153, 381] on img "button" at bounding box center [156, 384] width 12 height 12
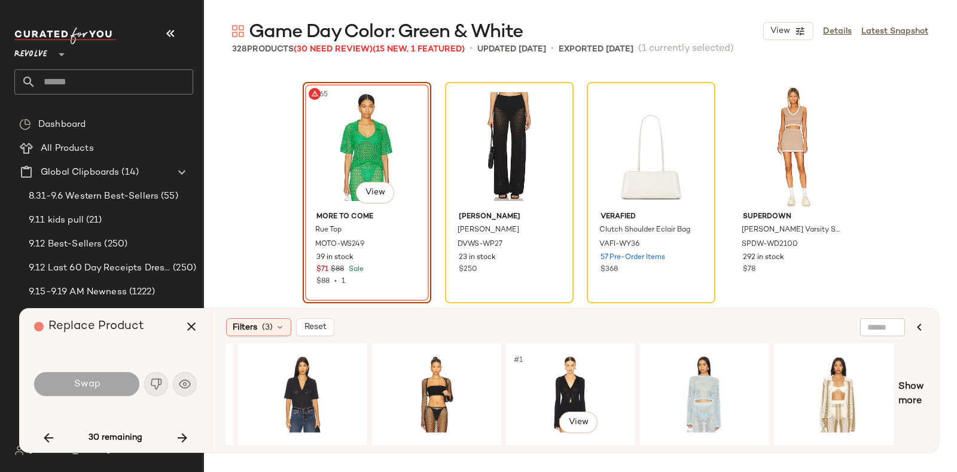
scroll to position [0, 1336]
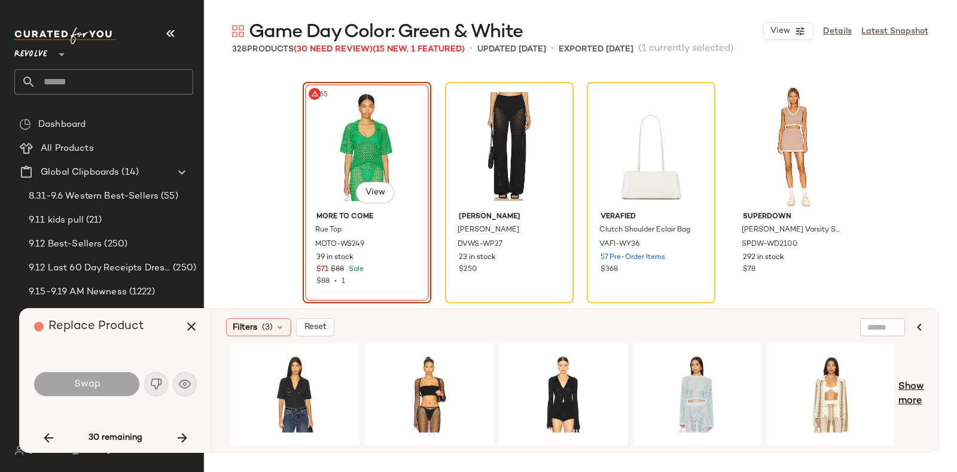
click at [910, 389] on span "Show more" at bounding box center [912, 394] width 26 height 29
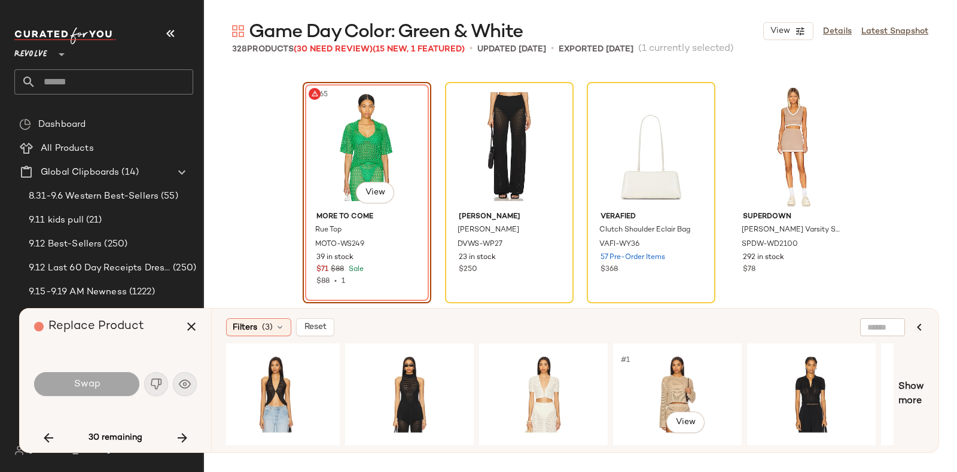
scroll to position [0, 2676]
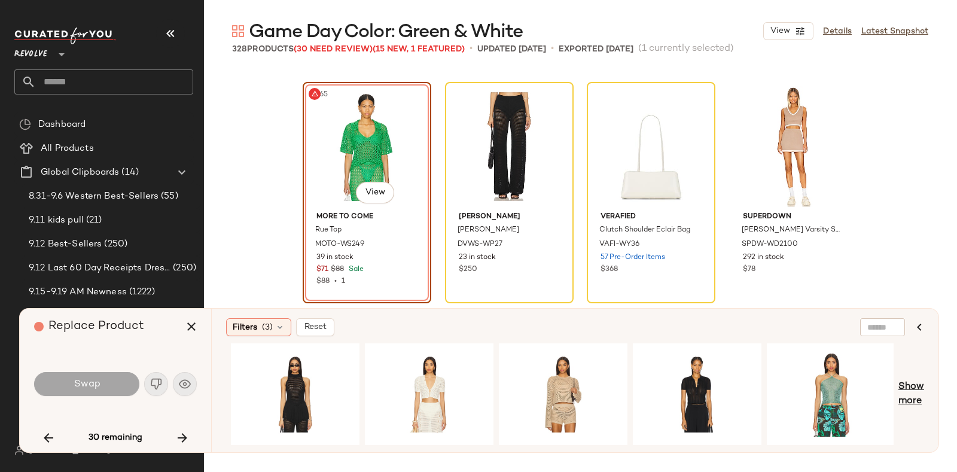
click at [917, 390] on span "Show more" at bounding box center [912, 394] width 26 height 29
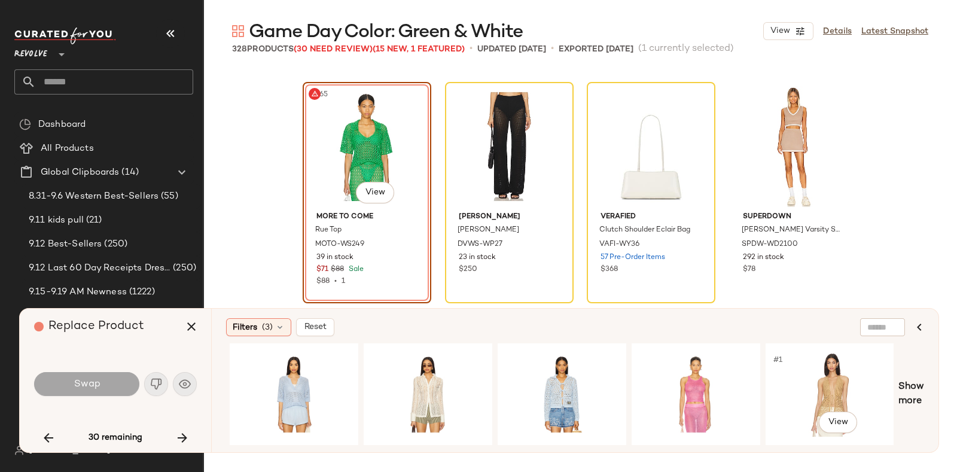
scroll to position [0, 3615]
click at [426, 382] on div "#1 View" at bounding box center [429, 394] width 120 height 85
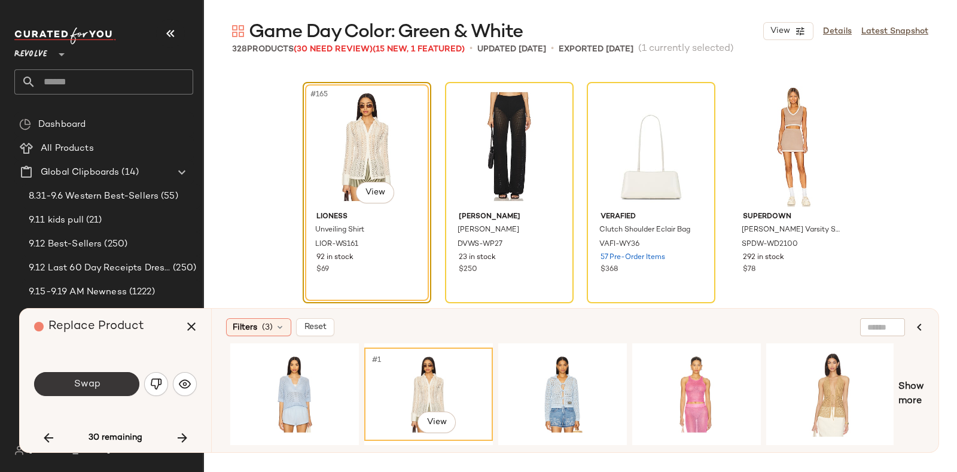
click at [111, 384] on button "Swap" at bounding box center [86, 384] width 105 height 24
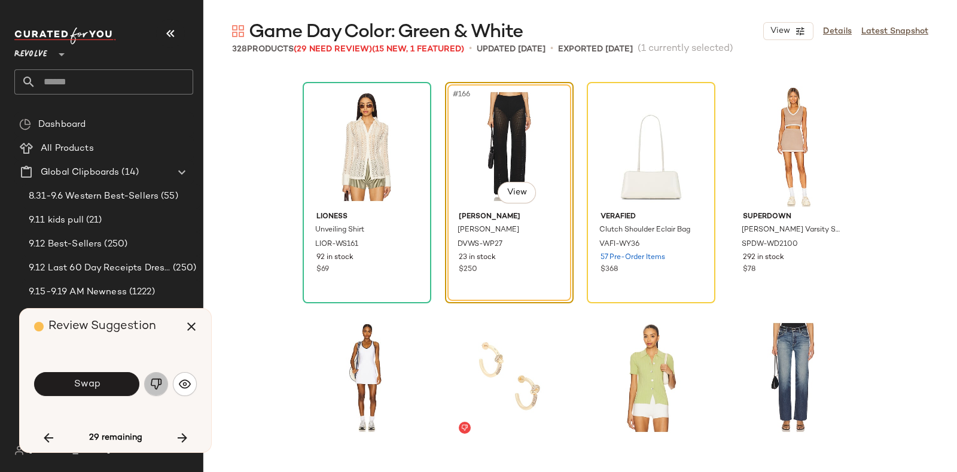
click at [153, 384] on img "button" at bounding box center [156, 384] width 12 height 12
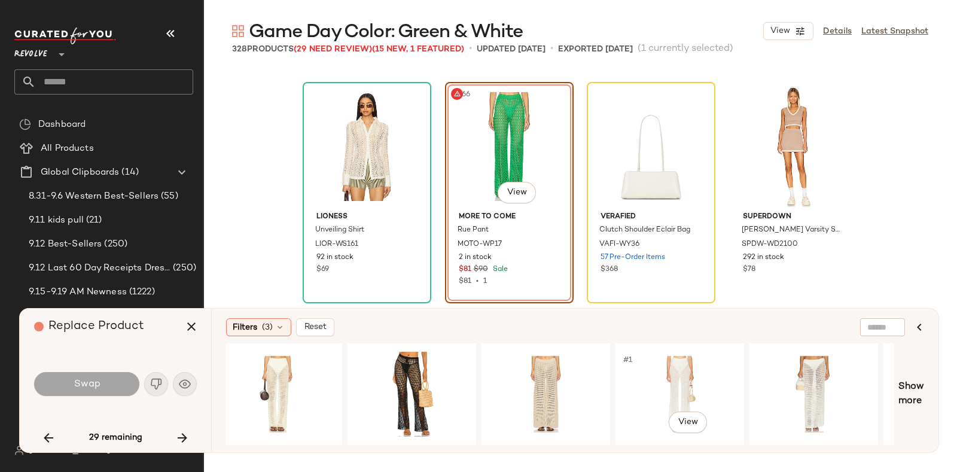
scroll to position [0, 666]
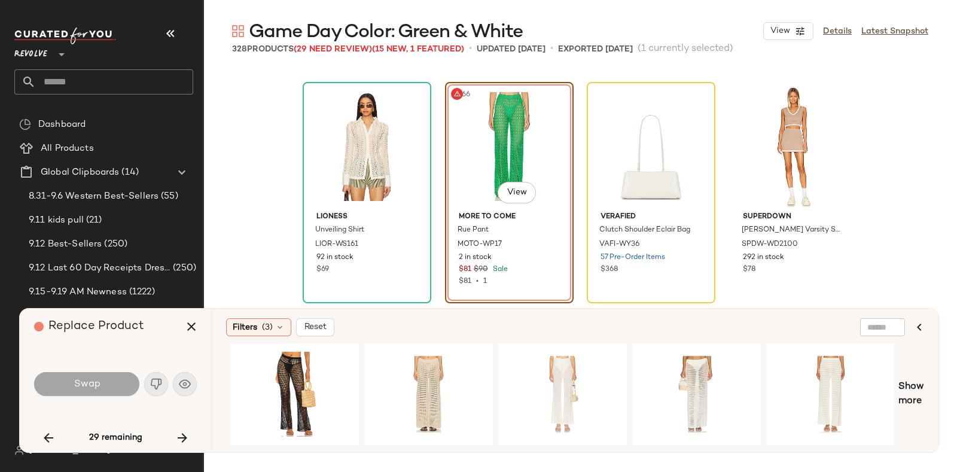
click at [925, 387] on div "Filters (3) Reset Show more" at bounding box center [575, 381] width 728 height 144
click at [904, 391] on span "Show more" at bounding box center [912, 394] width 26 height 29
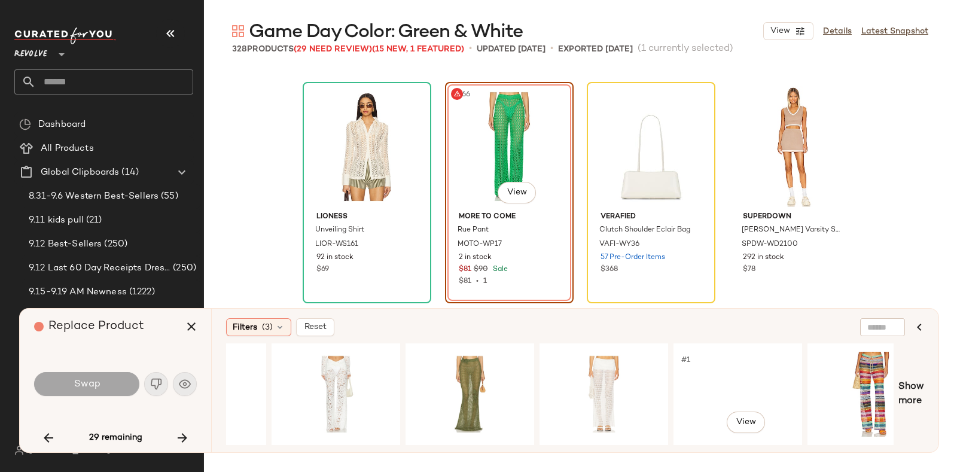
scroll to position [0, 1698]
click at [476, 373] on div "#1 View" at bounding box center [469, 394] width 120 height 85
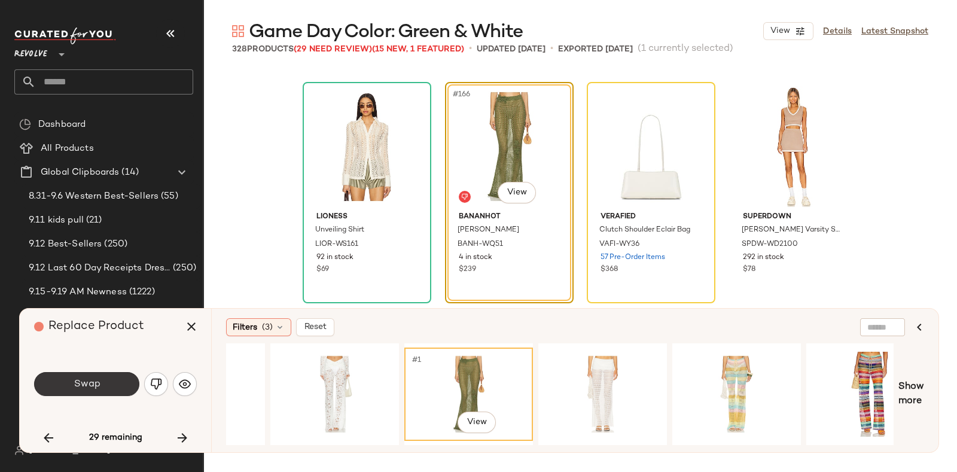
click at [115, 382] on button "Swap" at bounding box center [86, 384] width 105 height 24
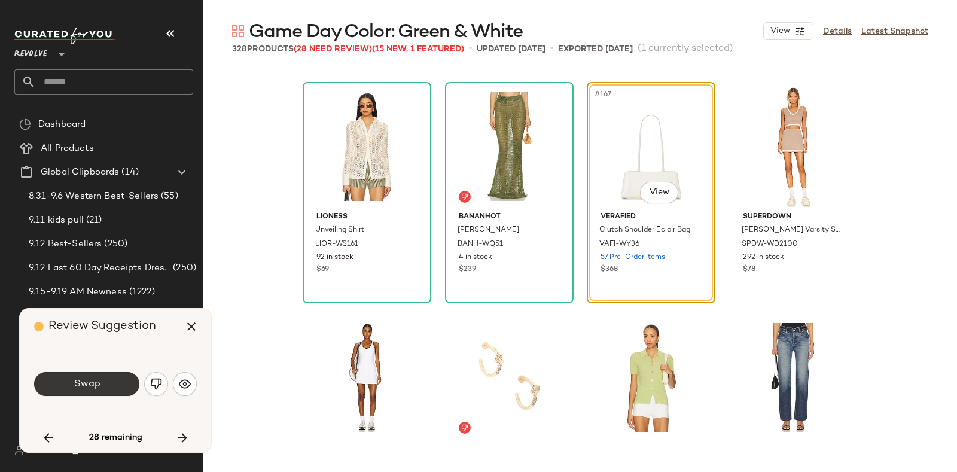
click at [104, 381] on button "Swap" at bounding box center [86, 384] width 105 height 24
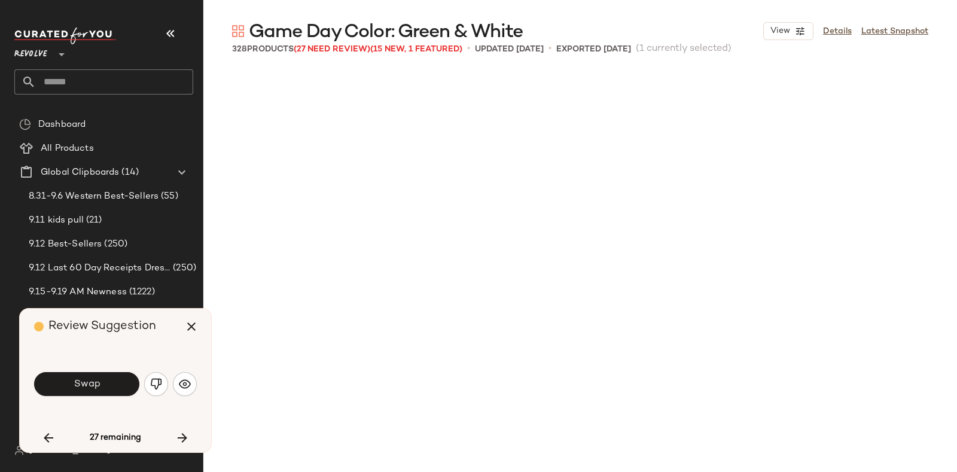
scroll to position [10164, 0]
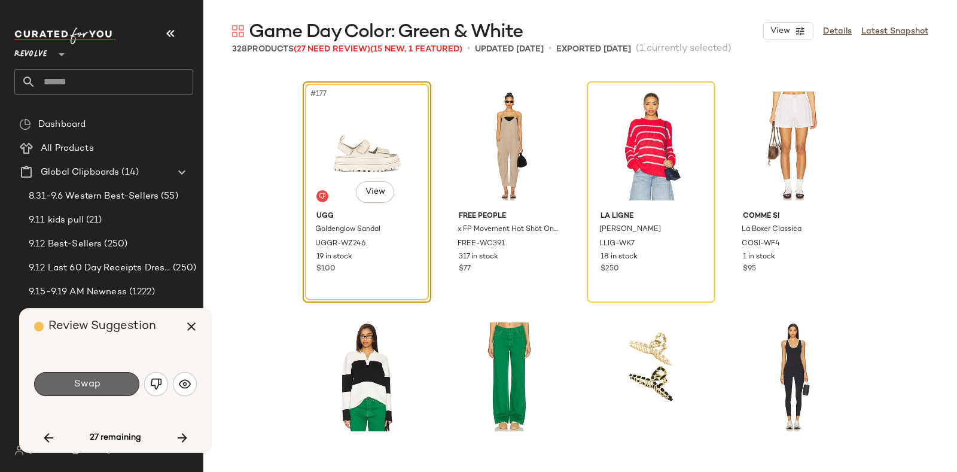
click at [118, 382] on button "Swap" at bounding box center [86, 384] width 105 height 24
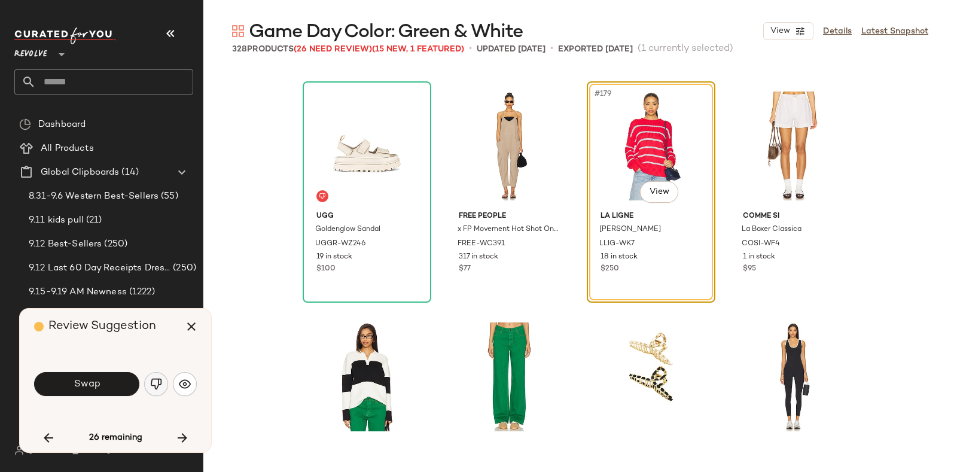
click at [154, 378] on img "button" at bounding box center [156, 384] width 12 height 12
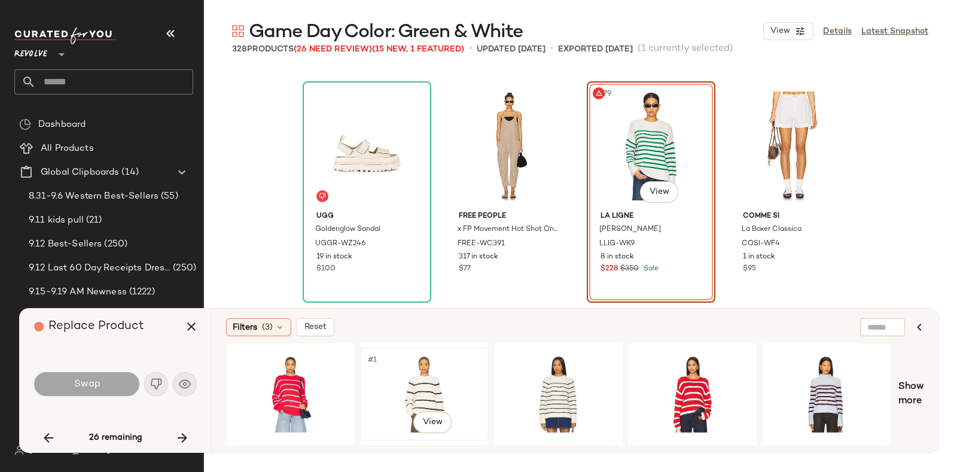
click at [434, 370] on div "#1 View" at bounding box center [424, 394] width 120 height 85
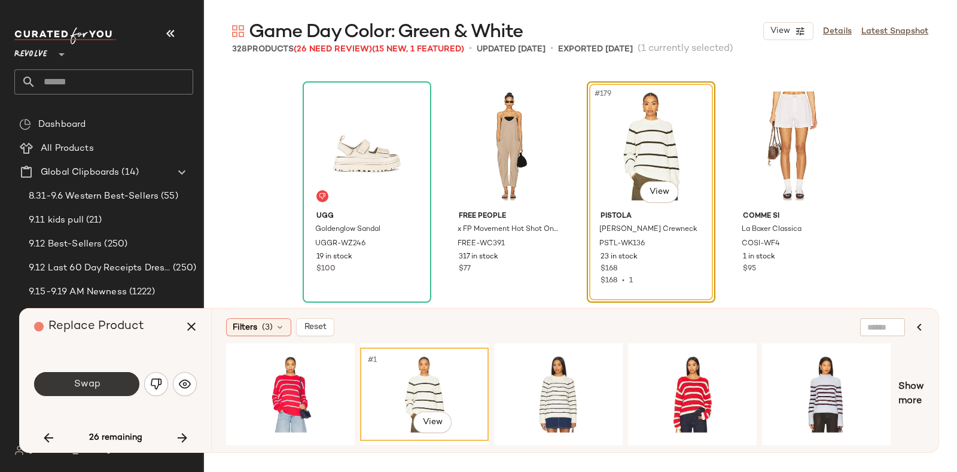
click at [115, 383] on button "Swap" at bounding box center [86, 384] width 105 height 24
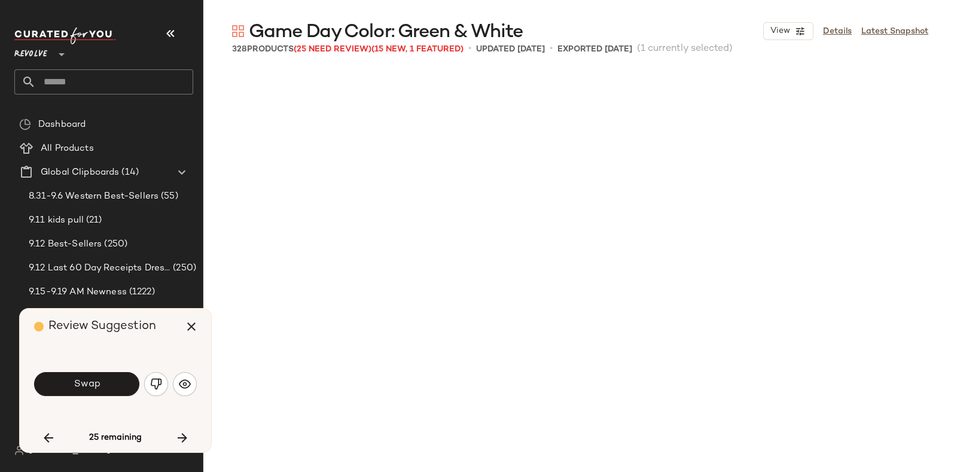
scroll to position [10625, 0]
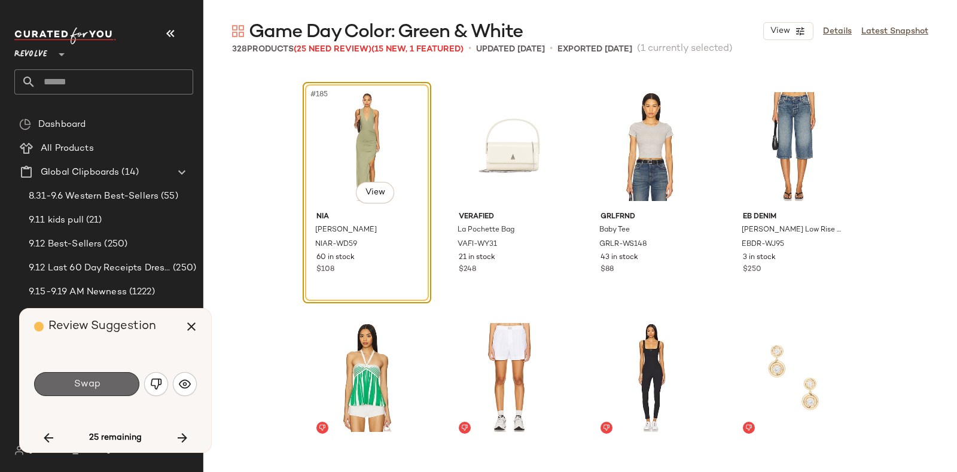
click at [108, 385] on button "Swap" at bounding box center [86, 384] width 105 height 24
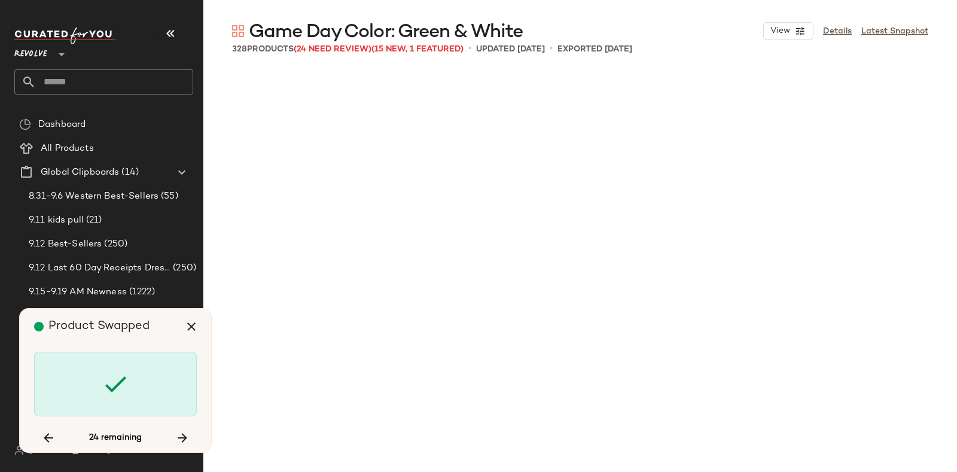
scroll to position [12011, 0]
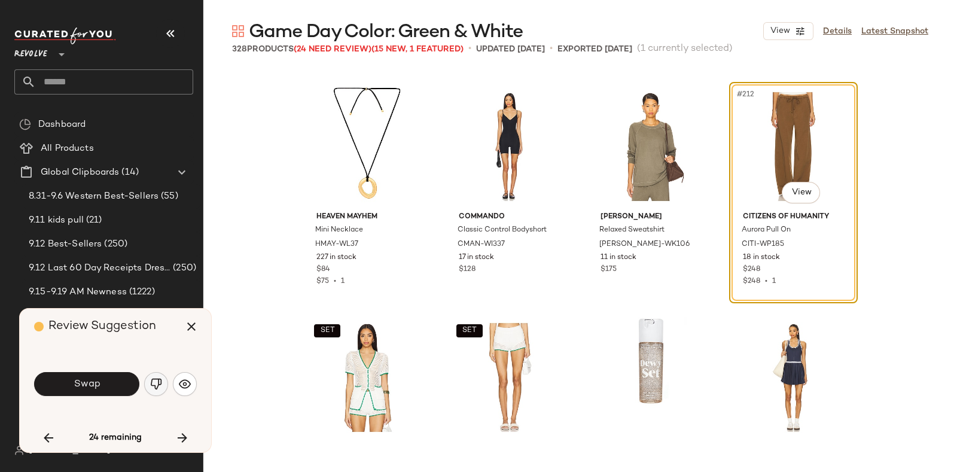
click at [154, 379] on img "button" at bounding box center [156, 384] width 12 height 12
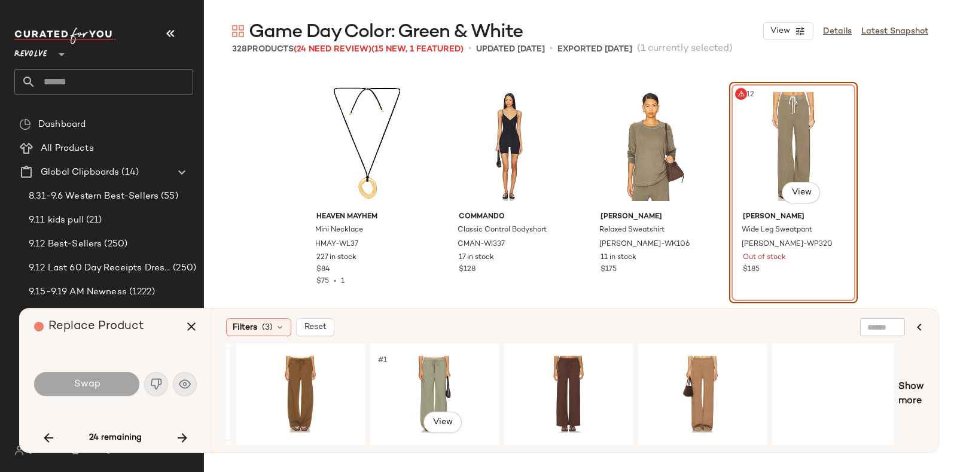
scroll to position [0, 315]
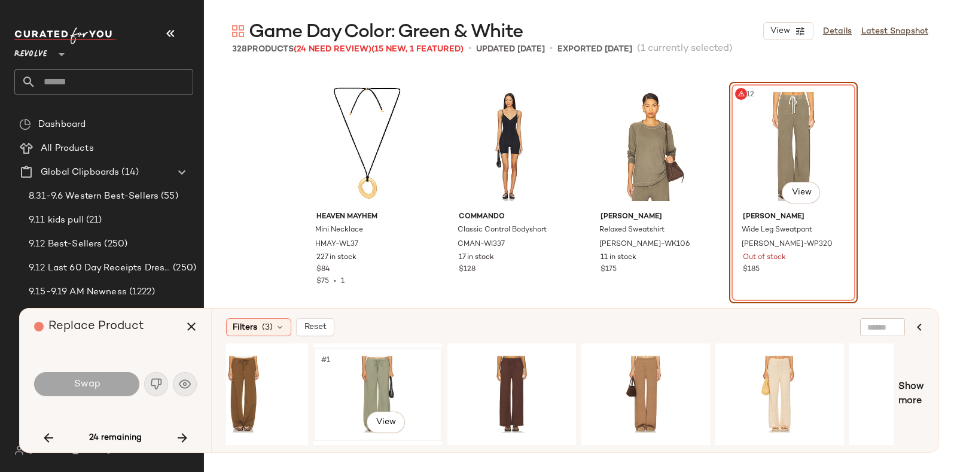
click at [377, 369] on div "#1 View" at bounding box center [378, 394] width 120 height 85
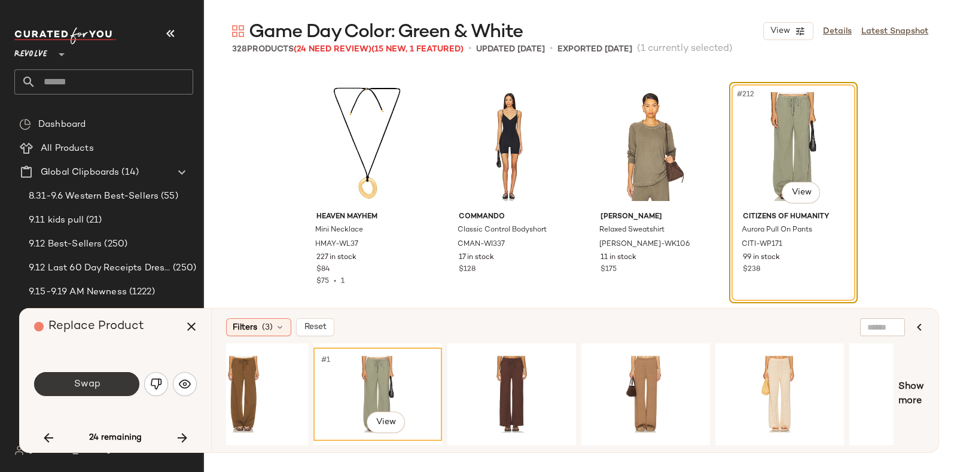
click at [72, 379] on button "Swap" at bounding box center [86, 384] width 105 height 24
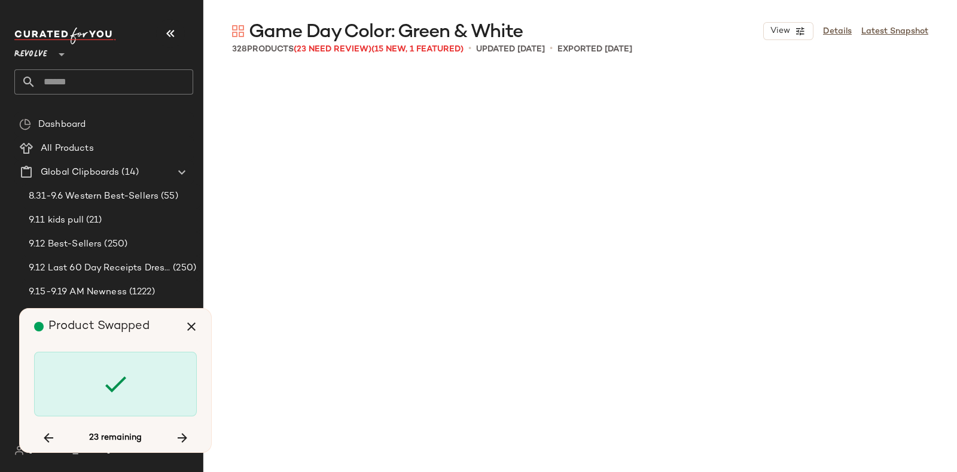
scroll to position [12935, 0]
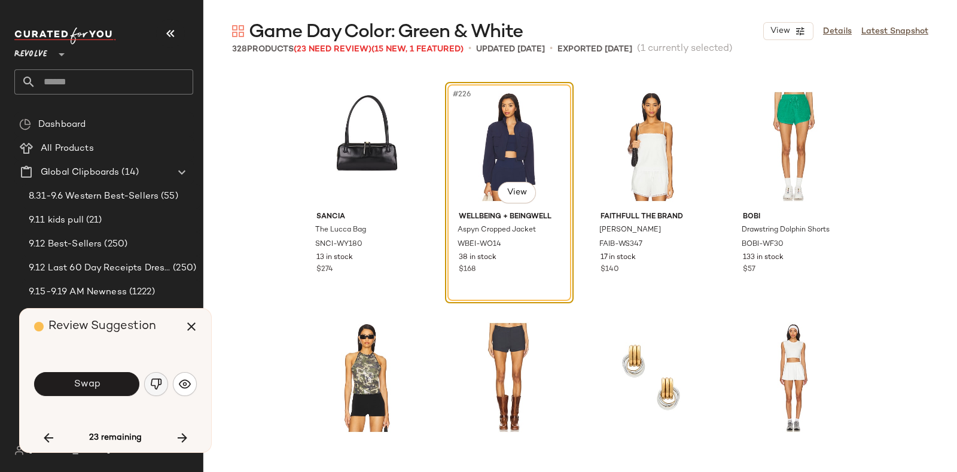
click at [156, 378] on img "button" at bounding box center [156, 384] width 12 height 12
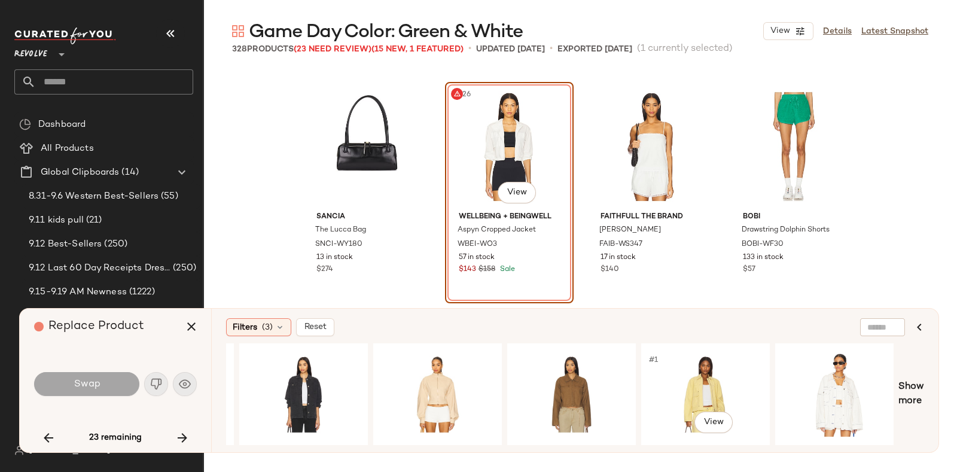
scroll to position [0, 1872]
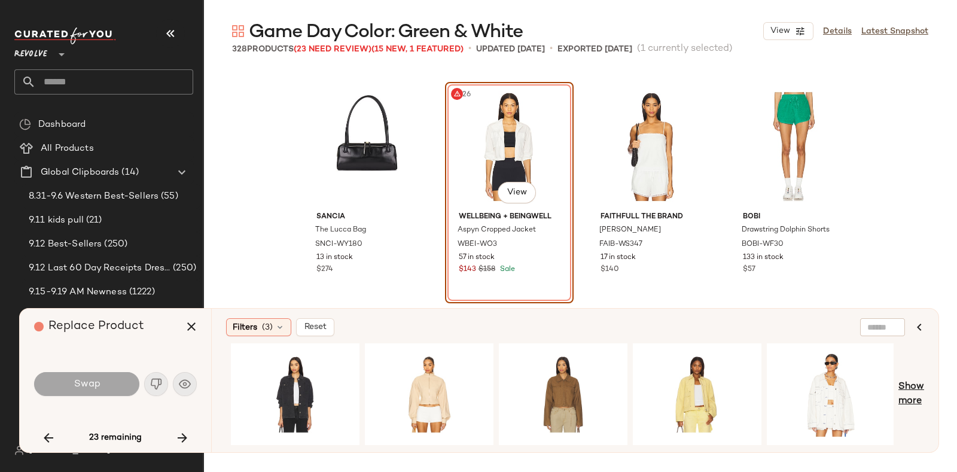
click at [907, 385] on span "Show more" at bounding box center [912, 394] width 26 height 29
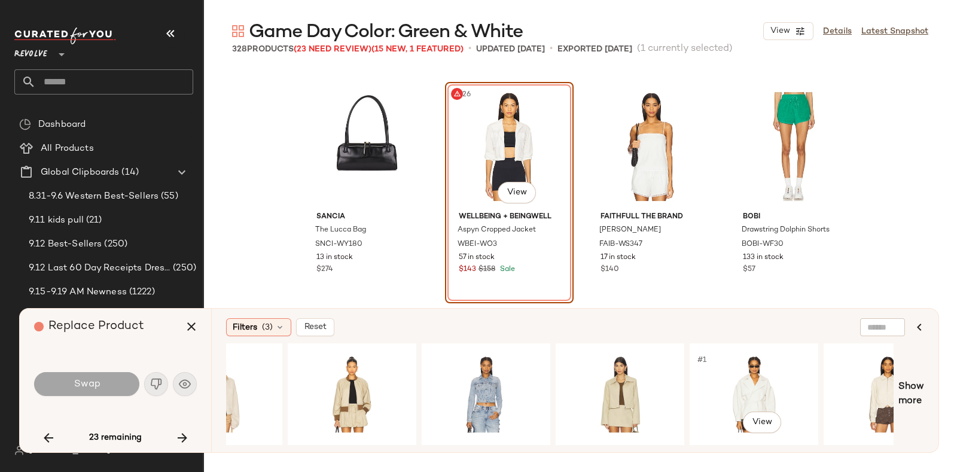
scroll to position [0, 3212]
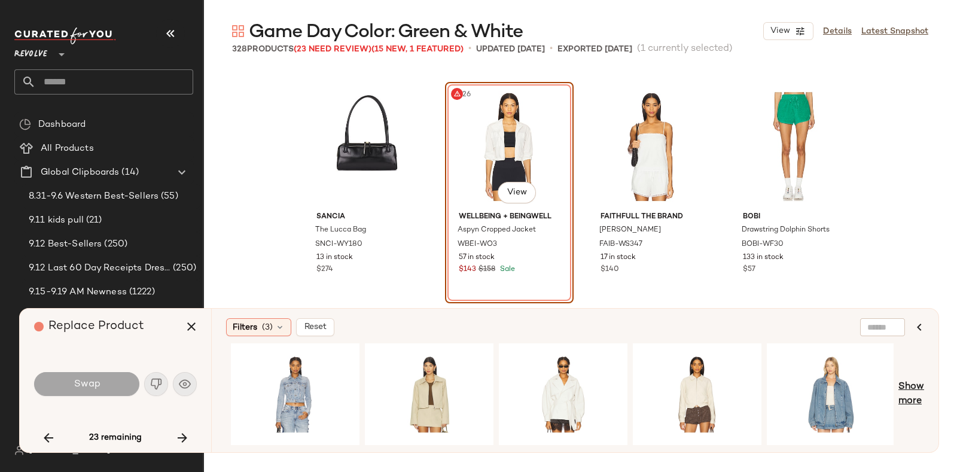
click at [916, 387] on span "Show more" at bounding box center [912, 394] width 26 height 29
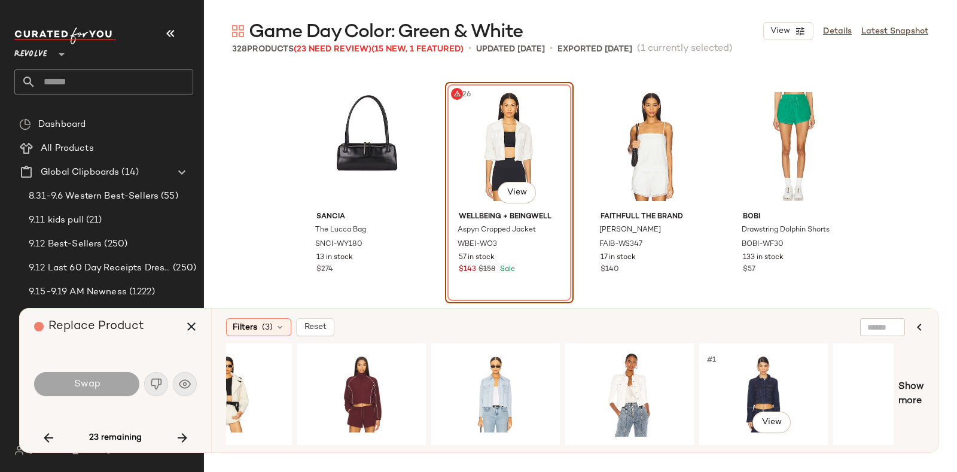
scroll to position [0, 4553]
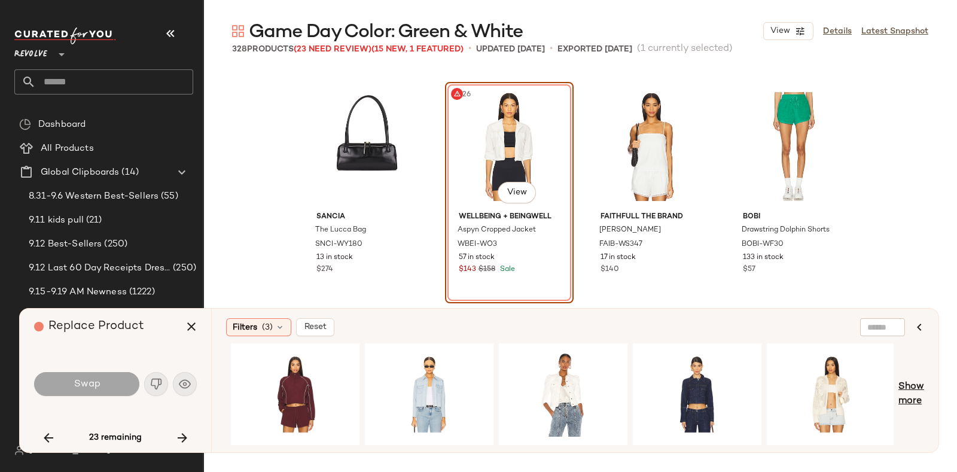
click at [916, 390] on span "Show more" at bounding box center [912, 394] width 26 height 29
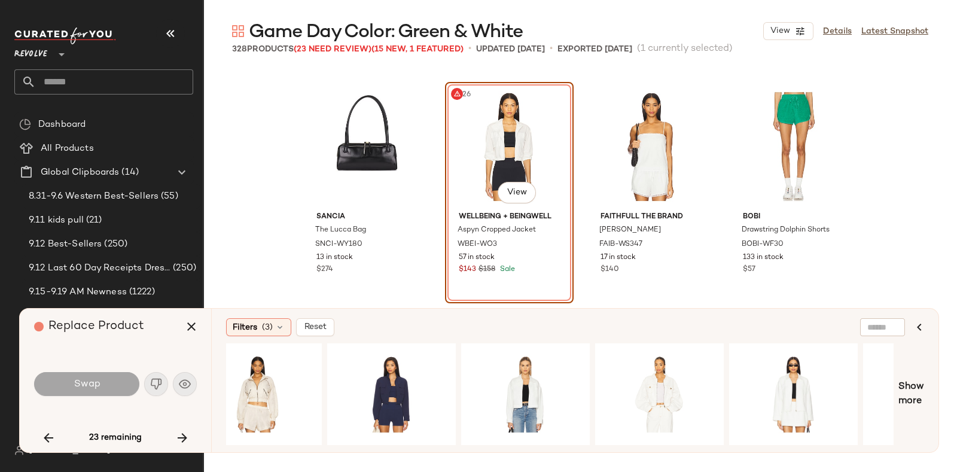
scroll to position [0, 0]
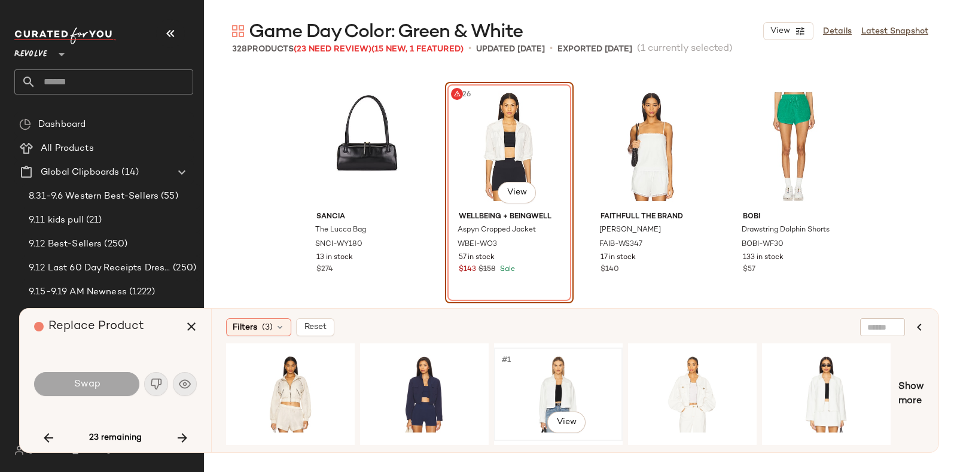
click at [586, 382] on div "#1 View" at bounding box center [558, 394] width 120 height 85
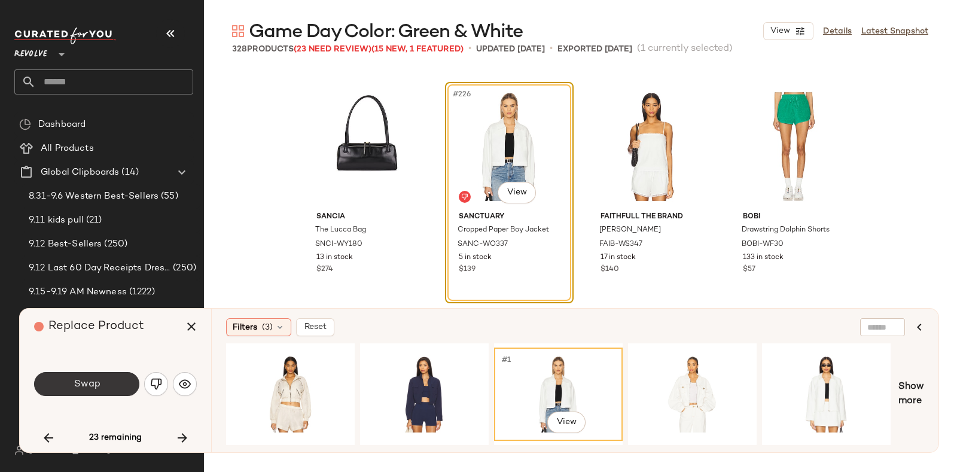
click at [93, 382] on span "Swap" at bounding box center [86, 384] width 27 height 11
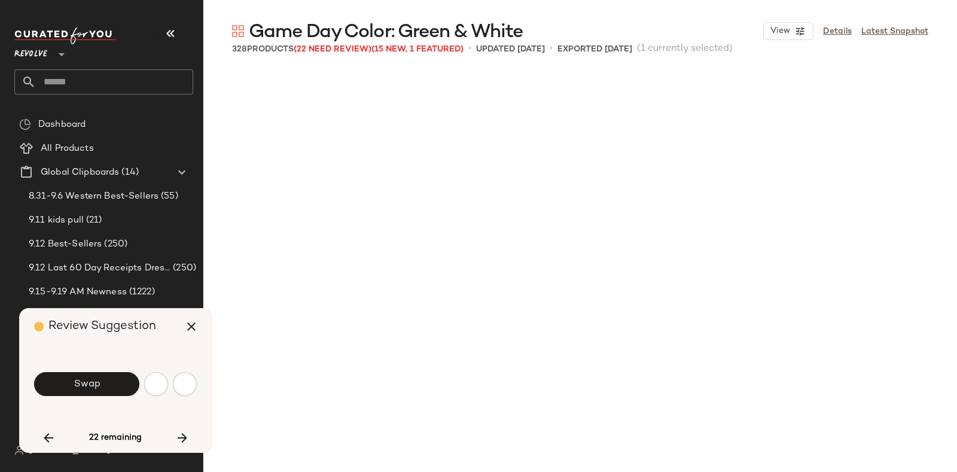
scroll to position [13397, 0]
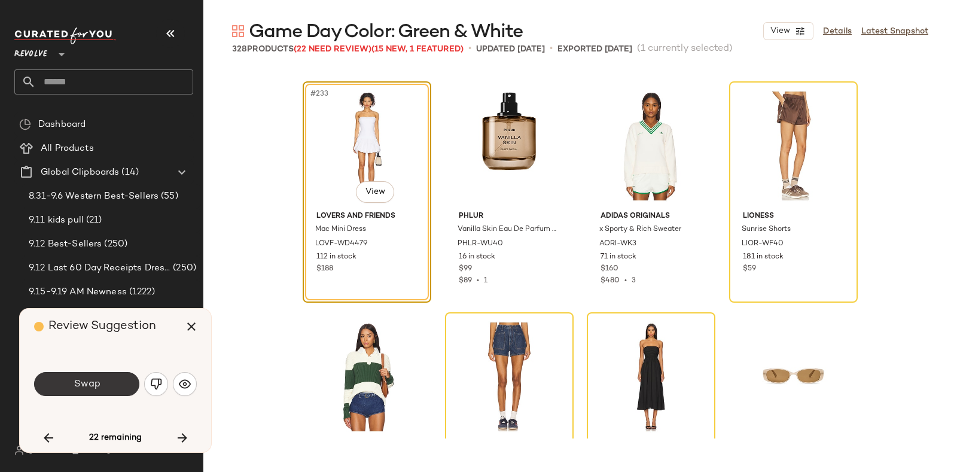
click at [90, 384] on span "Swap" at bounding box center [86, 384] width 27 height 11
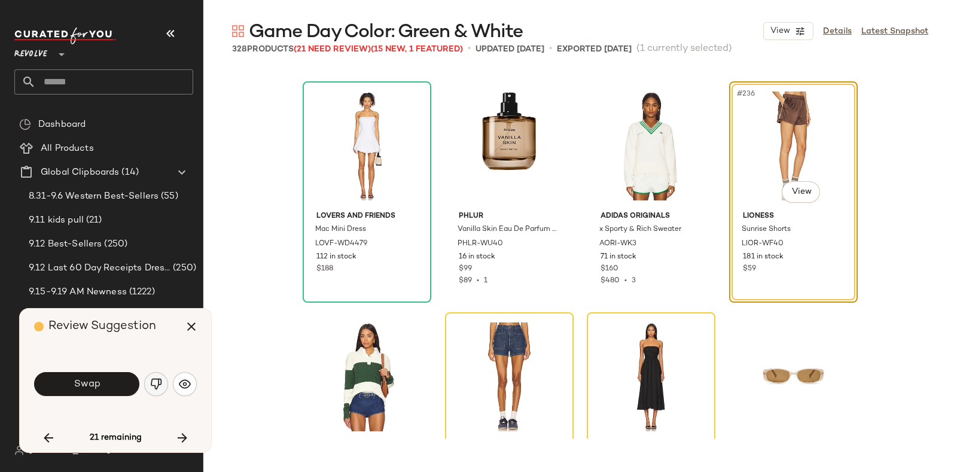
click at [149, 384] on button "button" at bounding box center [156, 384] width 24 height 24
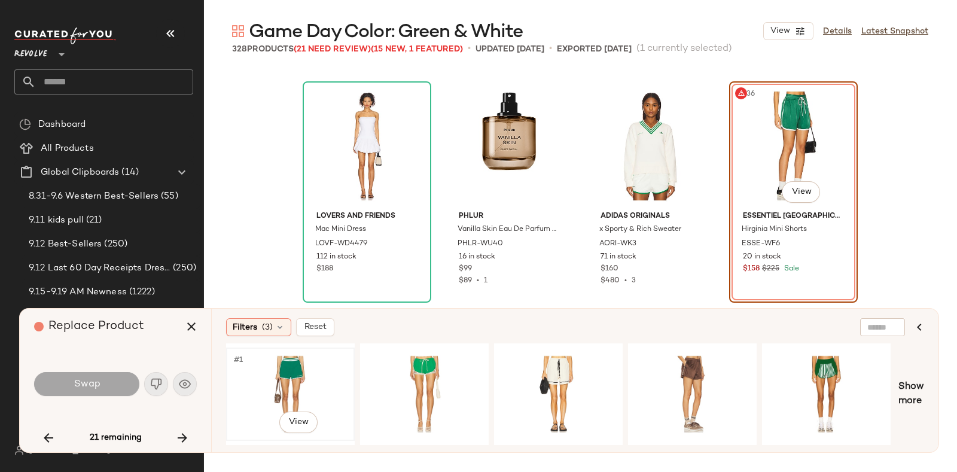
click at [294, 363] on div "#1 View" at bounding box center [290, 394] width 120 height 85
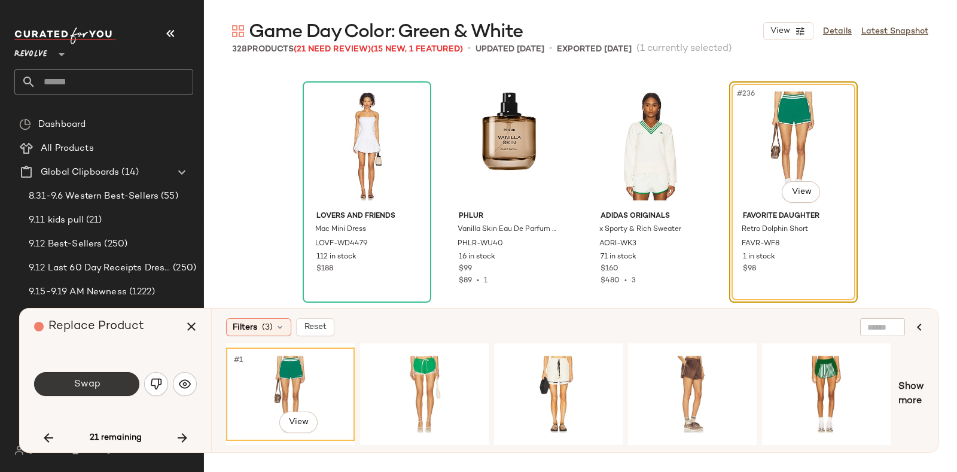
click at [98, 383] on span "Swap" at bounding box center [86, 384] width 27 height 11
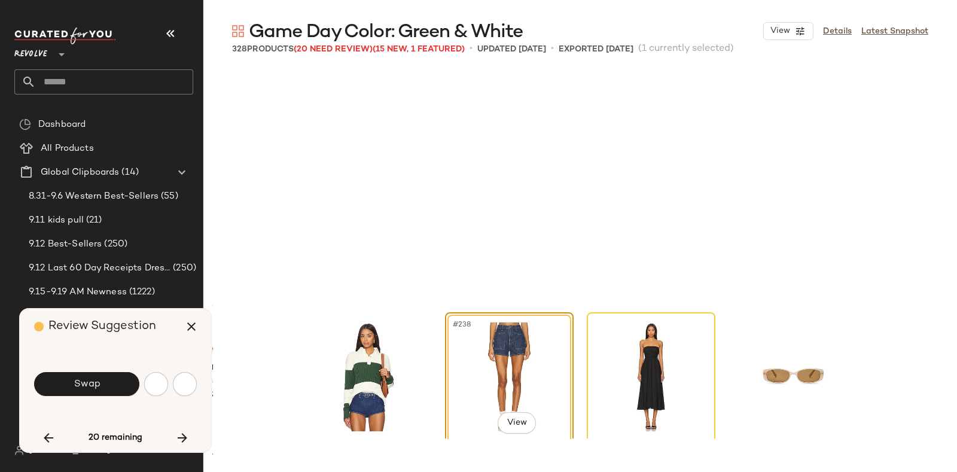
scroll to position [13628, 0]
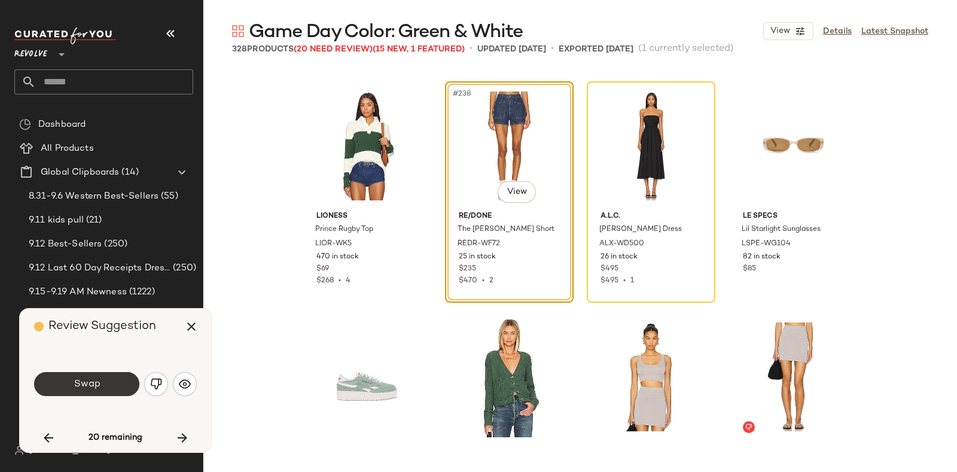
click at [88, 384] on span "Swap" at bounding box center [86, 384] width 27 height 11
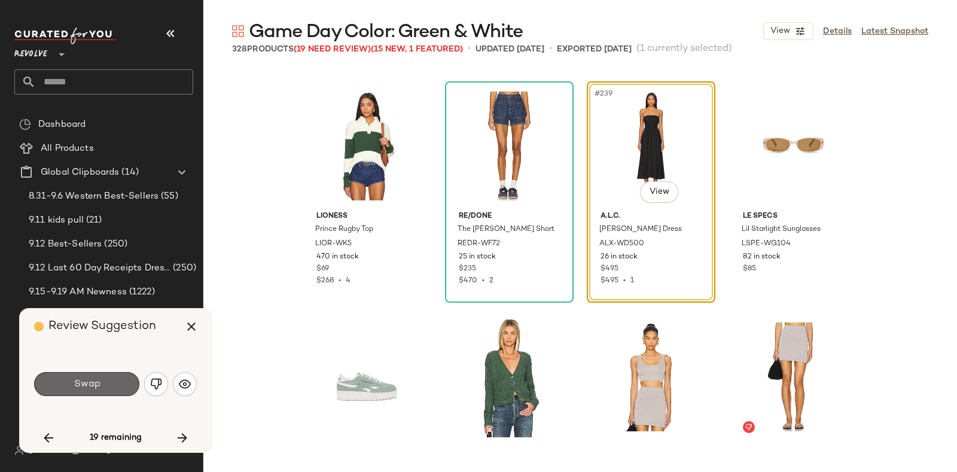
click at [109, 375] on button "Swap" at bounding box center [86, 384] width 105 height 24
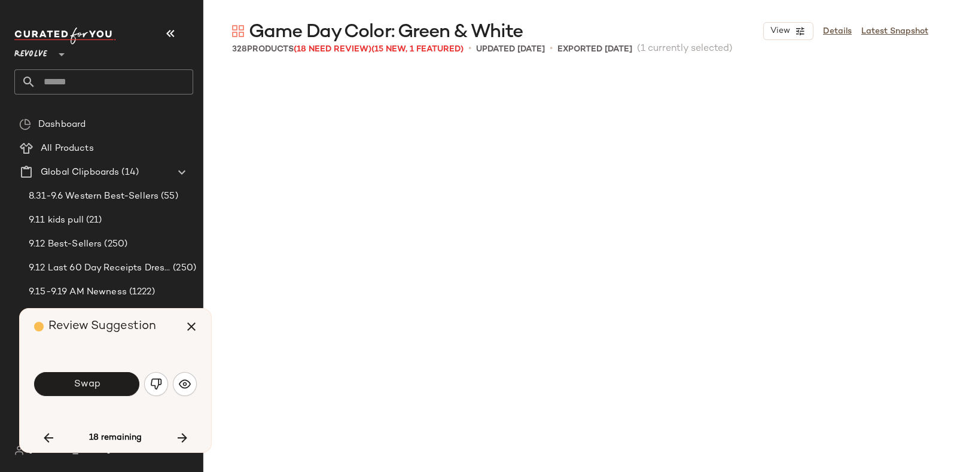
scroll to position [14321, 0]
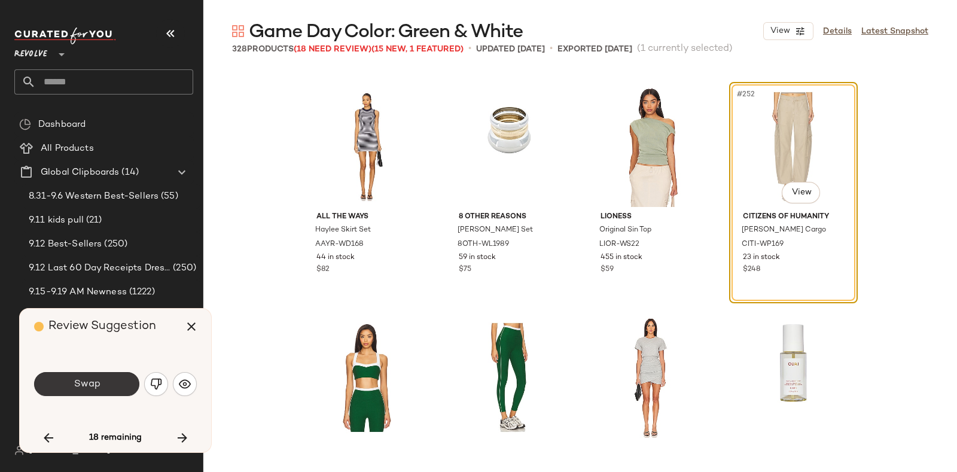
click at [100, 381] on button "Swap" at bounding box center [86, 384] width 105 height 24
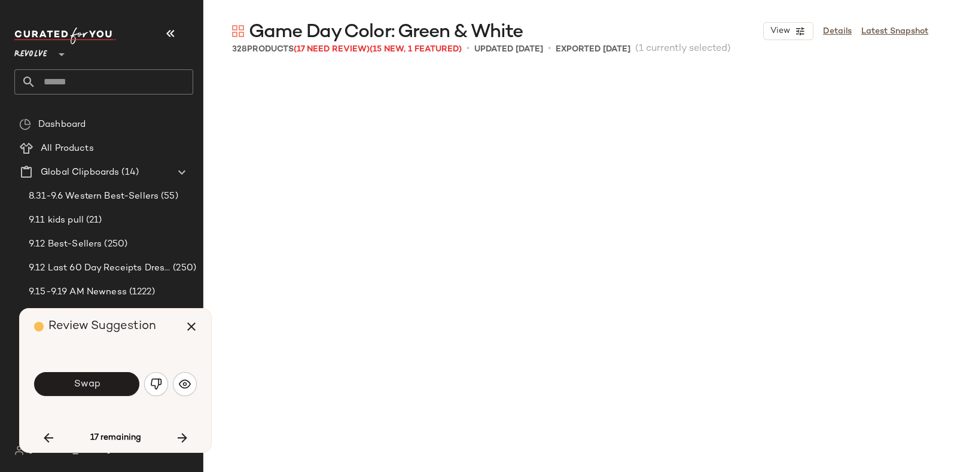
scroll to position [14783, 0]
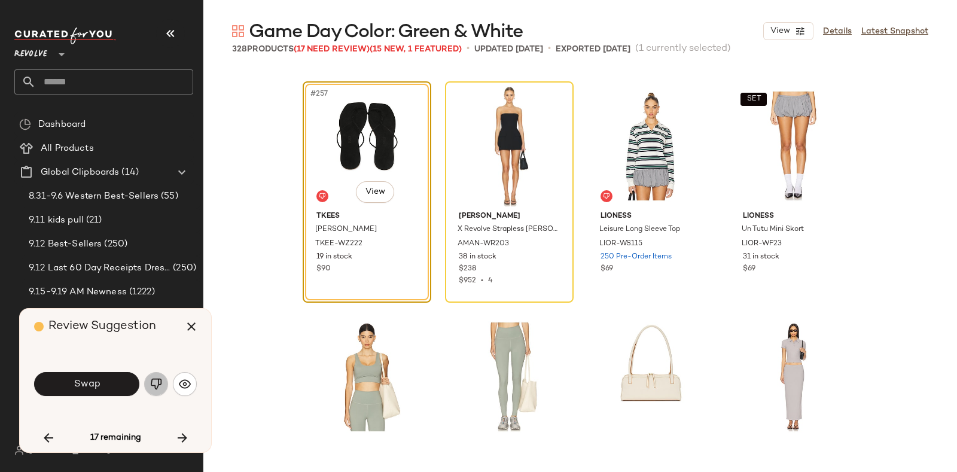
click at [156, 384] on img "button" at bounding box center [156, 384] width 12 height 12
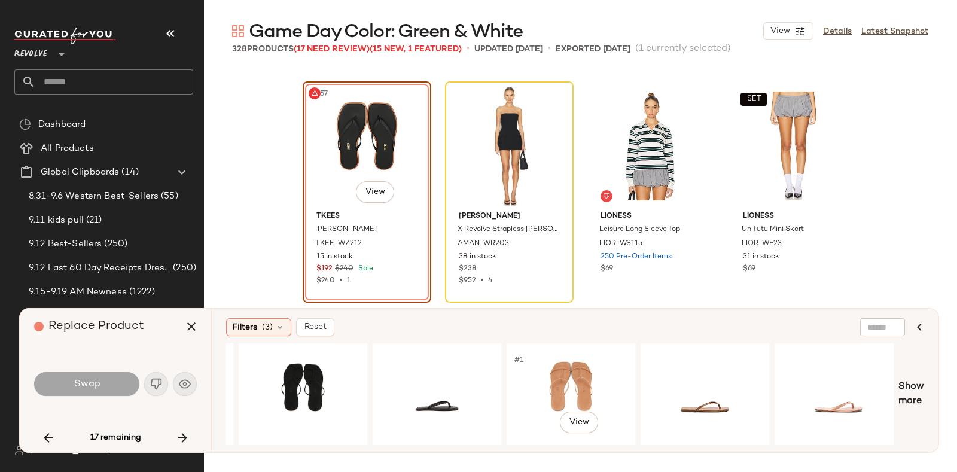
scroll to position [0, 666]
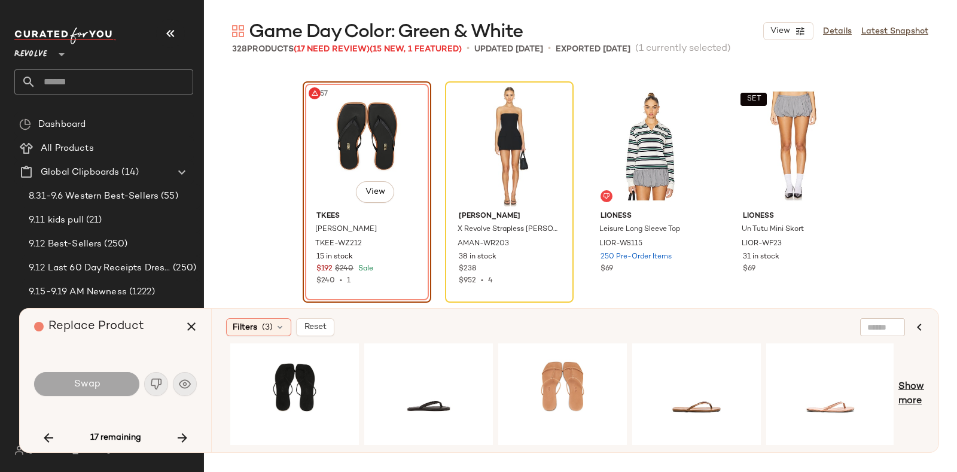
click at [907, 385] on span "Show more" at bounding box center [912, 394] width 26 height 29
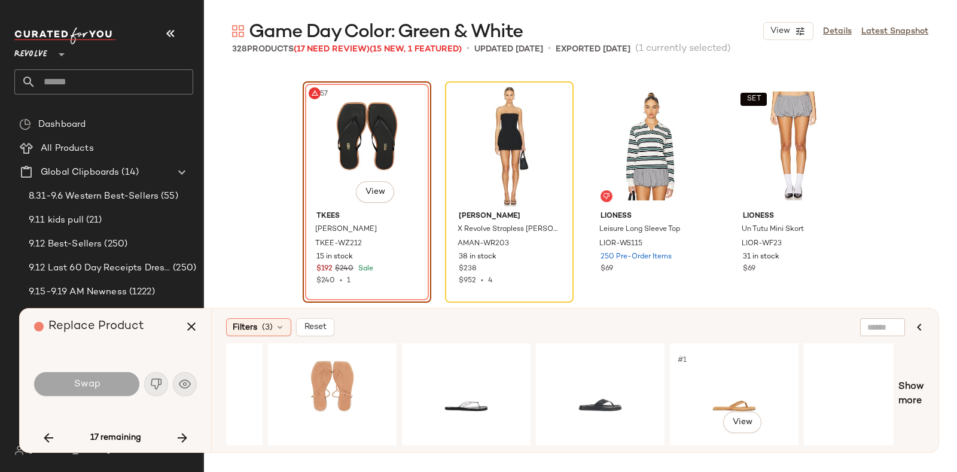
scroll to position [0, 2006]
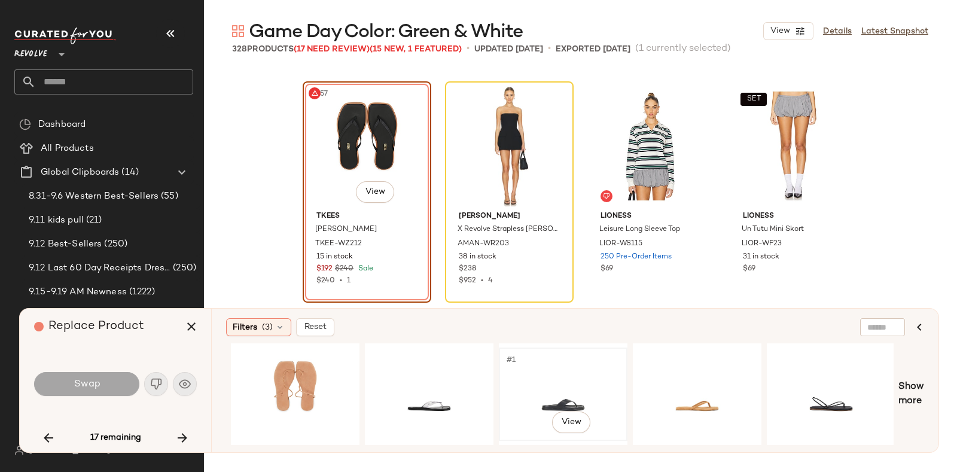
click at [560, 389] on div "#1 View" at bounding box center [563, 394] width 120 height 85
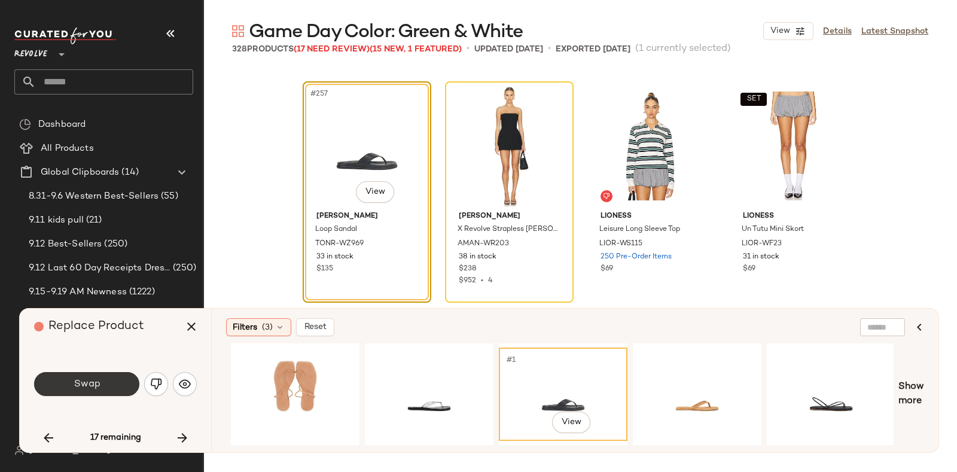
click at [90, 379] on span "Swap" at bounding box center [86, 384] width 27 height 11
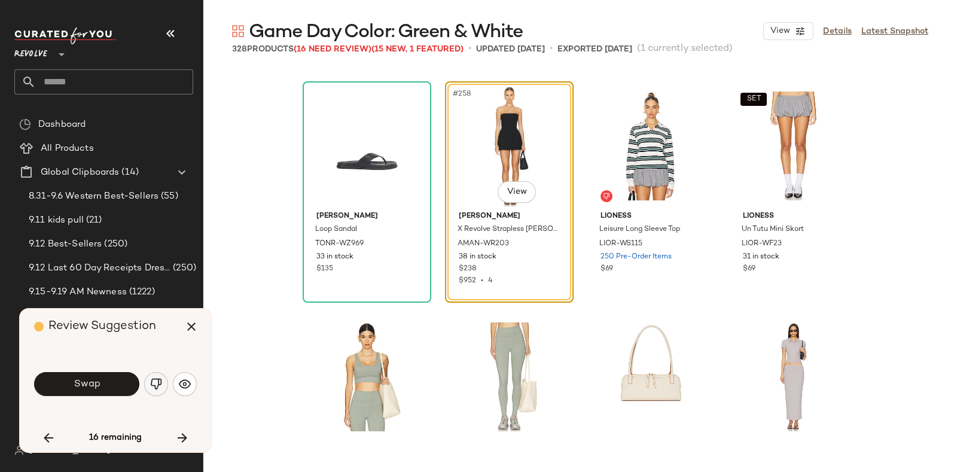
click at [154, 381] on img "button" at bounding box center [156, 384] width 12 height 12
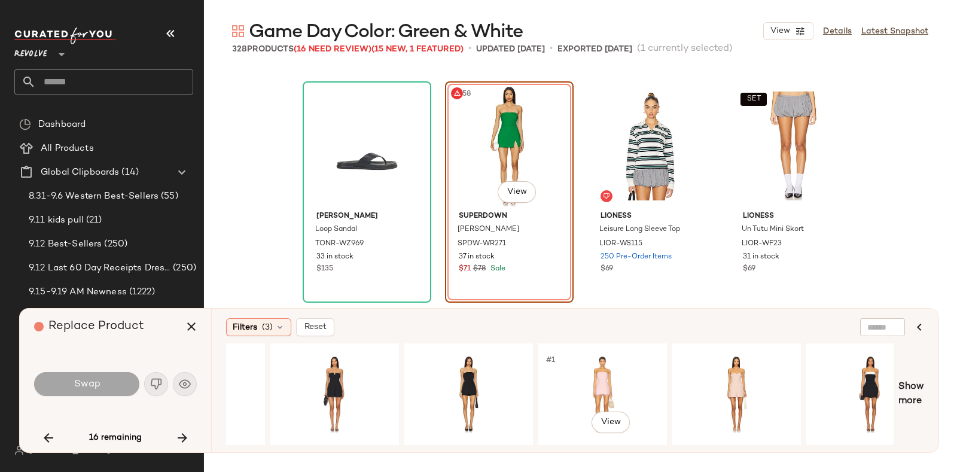
scroll to position [0, 666]
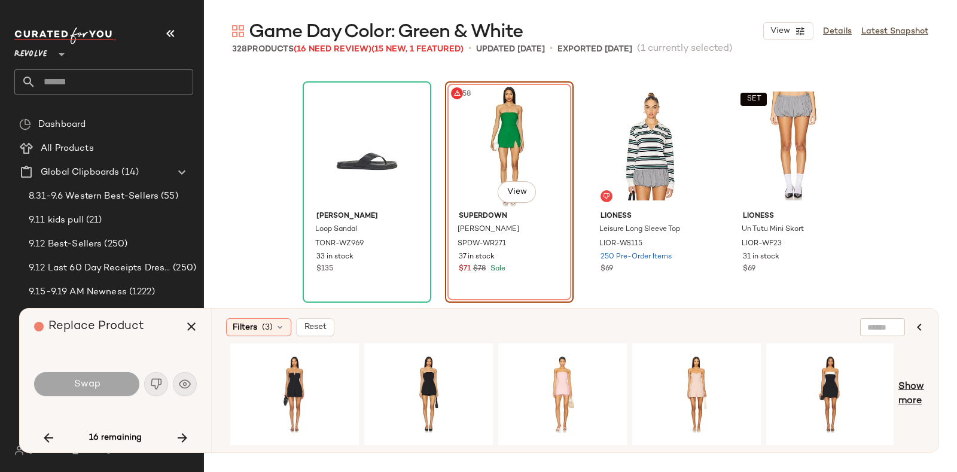
click at [906, 384] on span "Show more" at bounding box center [912, 394] width 26 height 29
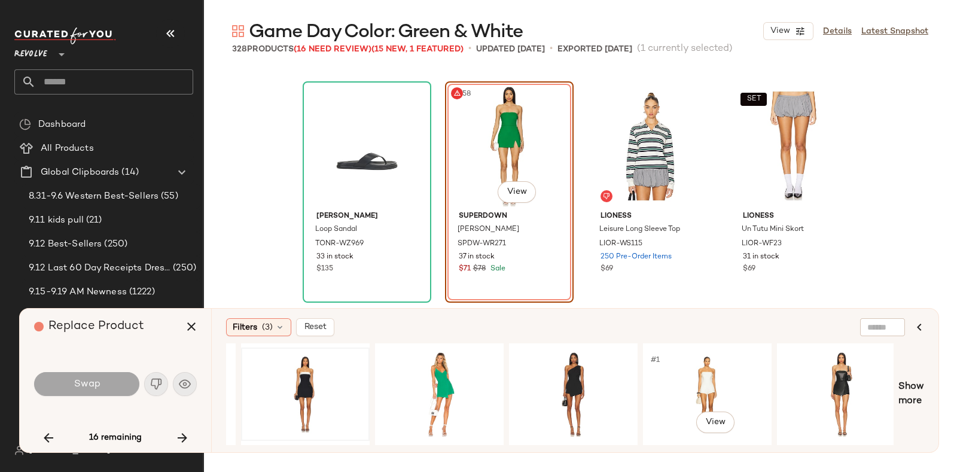
scroll to position [0, 1193]
click at [449, 367] on div "#1 View" at bounding box center [438, 394] width 120 height 85
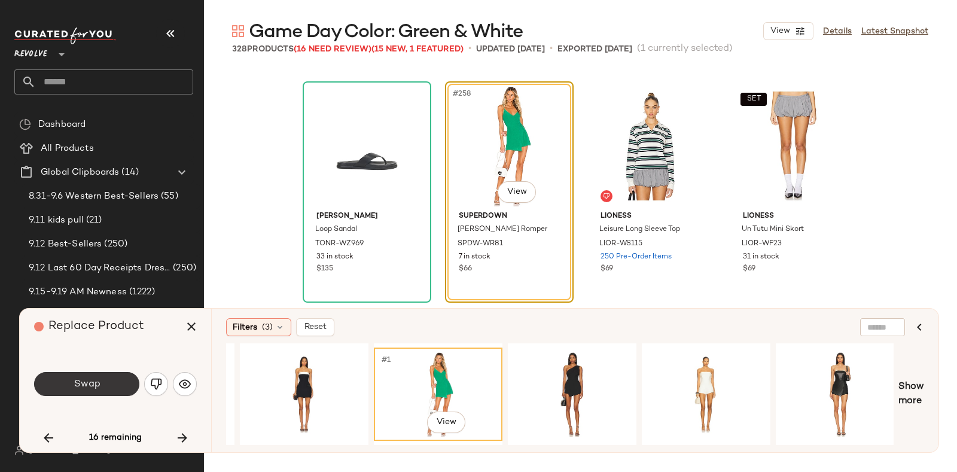
click at [85, 381] on span "Swap" at bounding box center [86, 384] width 27 height 11
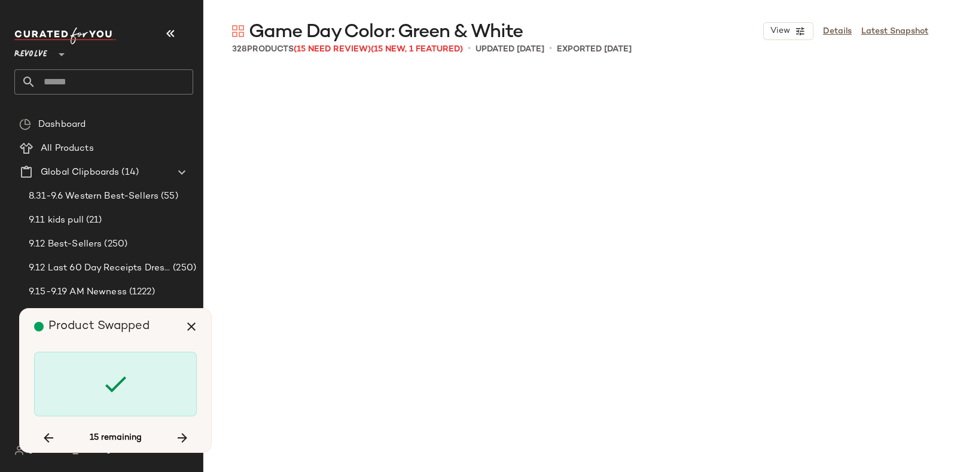
scroll to position [15938, 0]
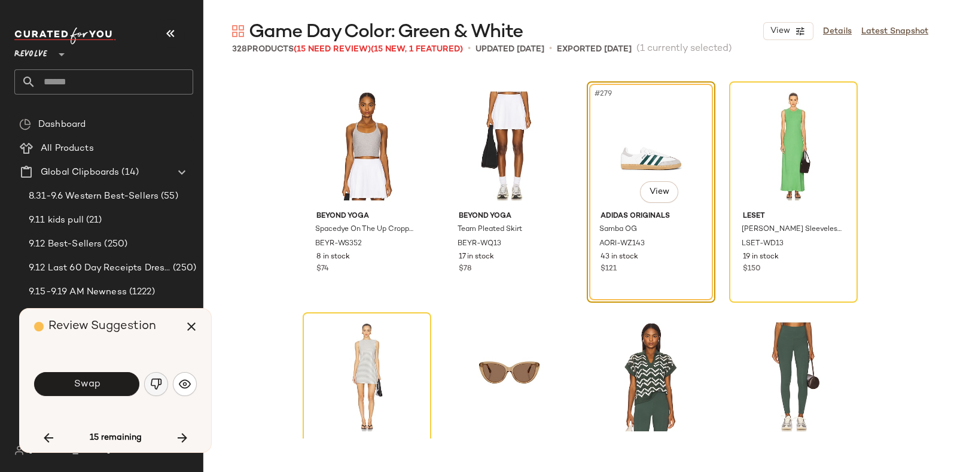
click at [156, 381] on img "button" at bounding box center [156, 384] width 12 height 12
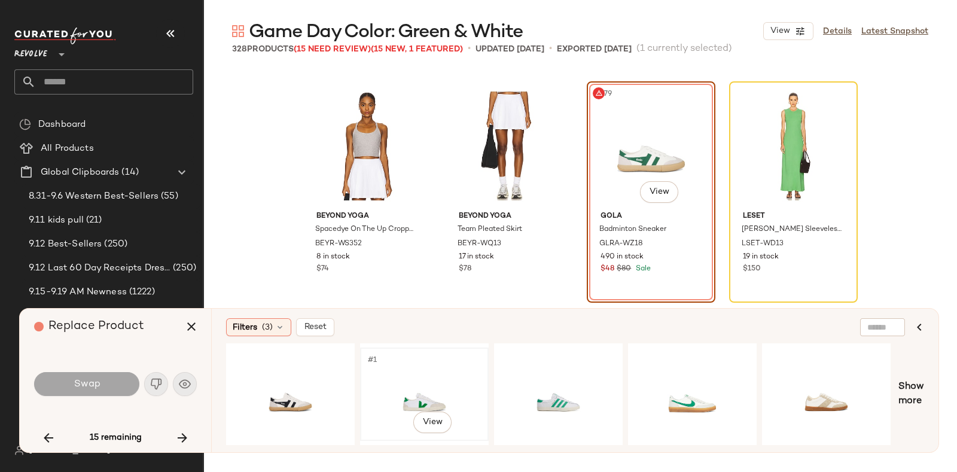
click at [414, 370] on div "#1 View" at bounding box center [424, 394] width 120 height 85
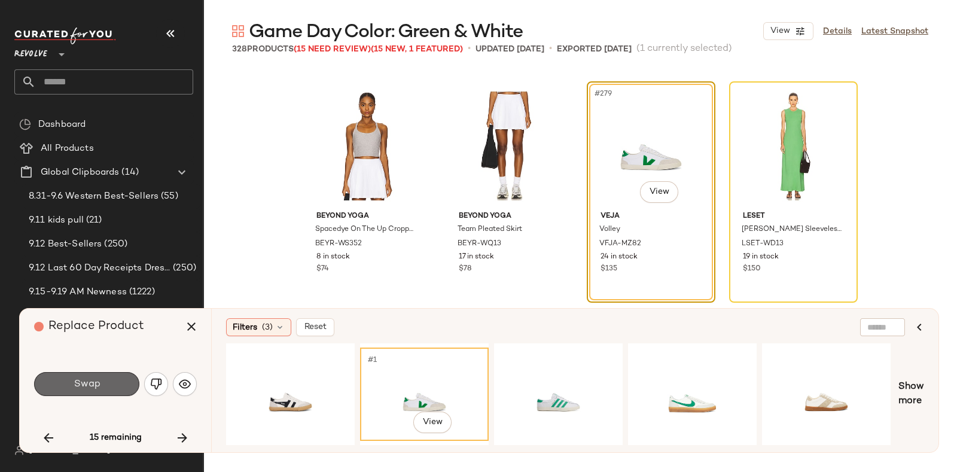
click at [104, 381] on button "Swap" at bounding box center [86, 384] width 105 height 24
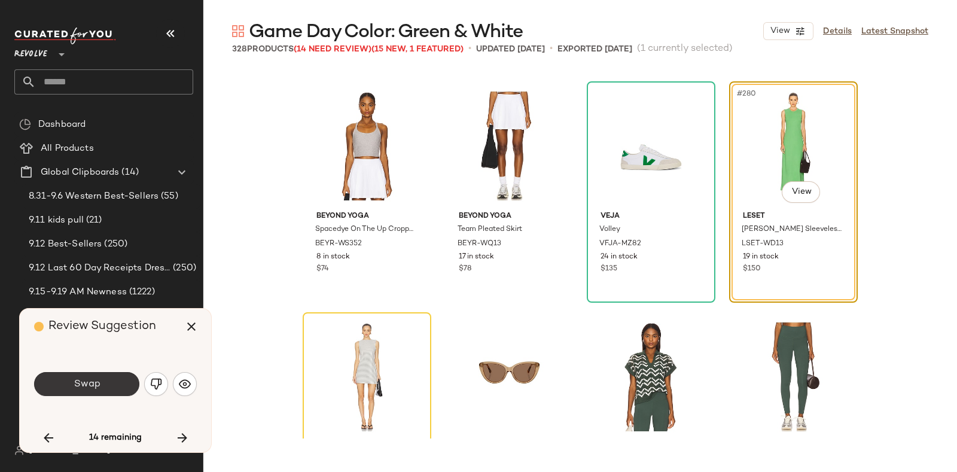
click at [98, 384] on span "Swap" at bounding box center [86, 384] width 27 height 11
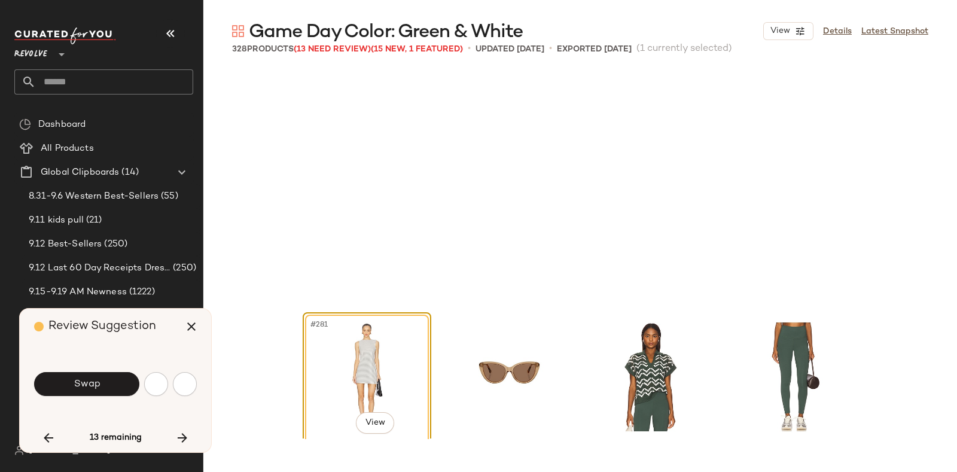
scroll to position [16169, 0]
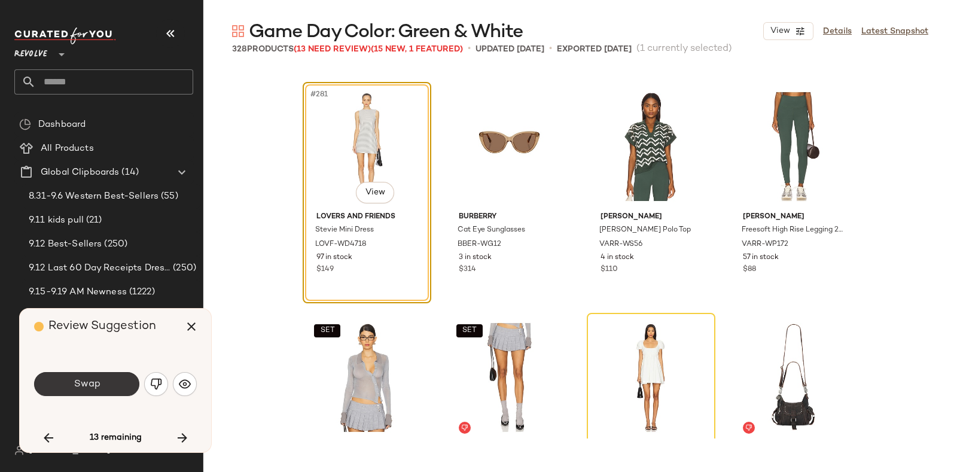
click at [118, 373] on button "Swap" at bounding box center [86, 384] width 105 height 24
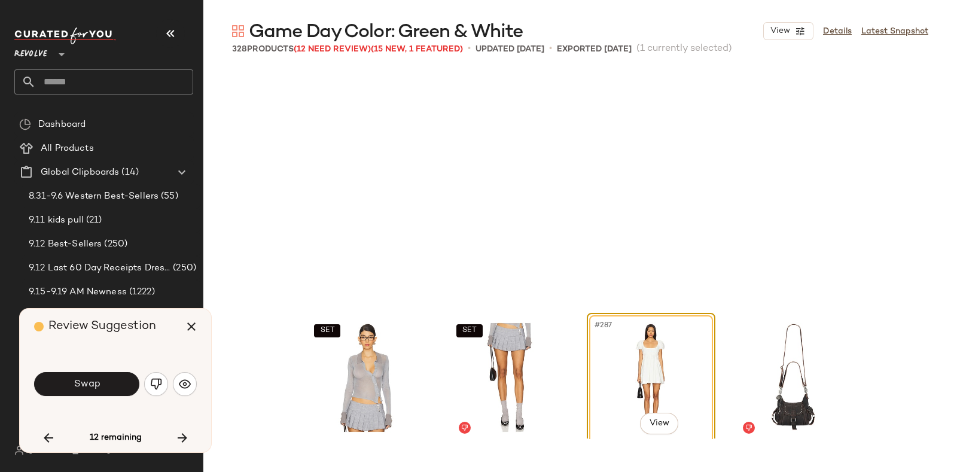
scroll to position [16400, 0]
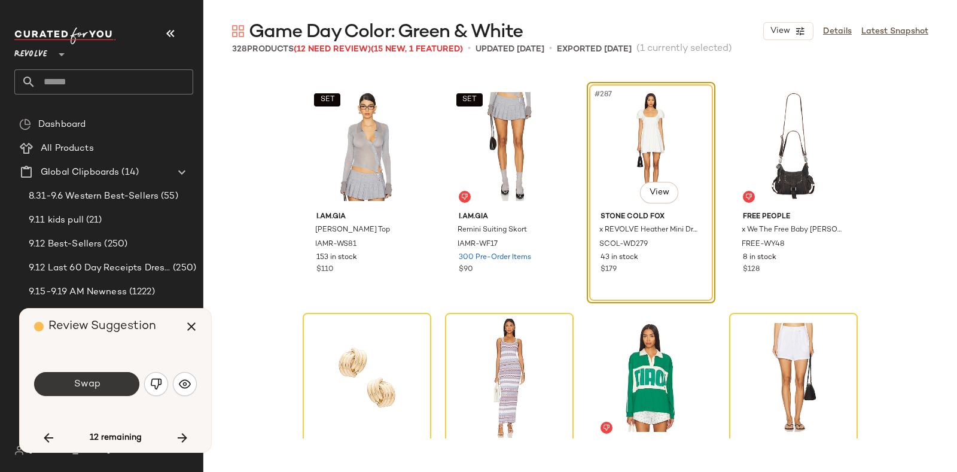
click at [107, 387] on button "Swap" at bounding box center [86, 384] width 105 height 24
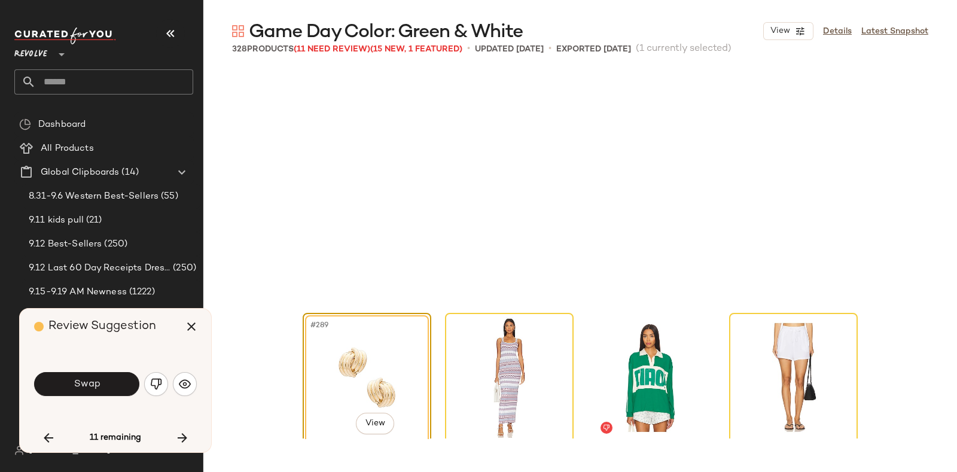
scroll to position [16631, 0]
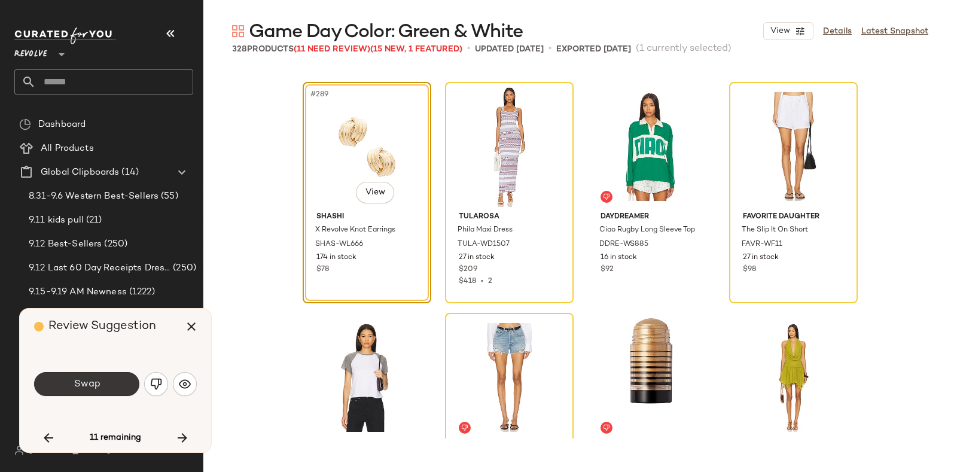
click at [117, 382] on button "Swap" at bounding box center [86, 384] width 105 height 24
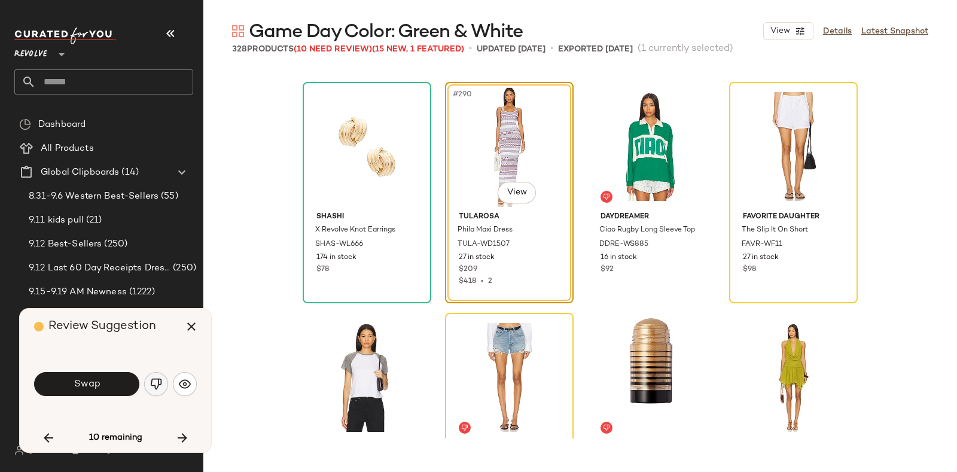
click at [152, 380] on img "button" at bounding box center [156, 384] width 12 height 12
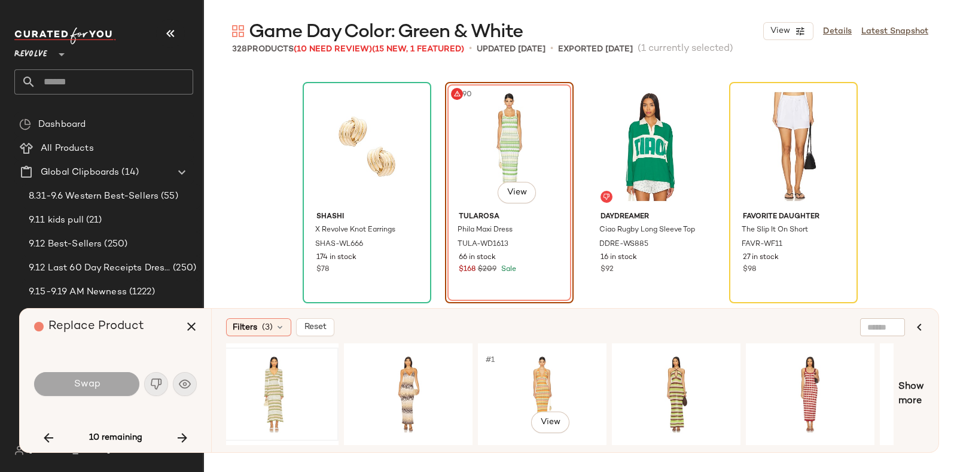
scroll to position [0, 148]
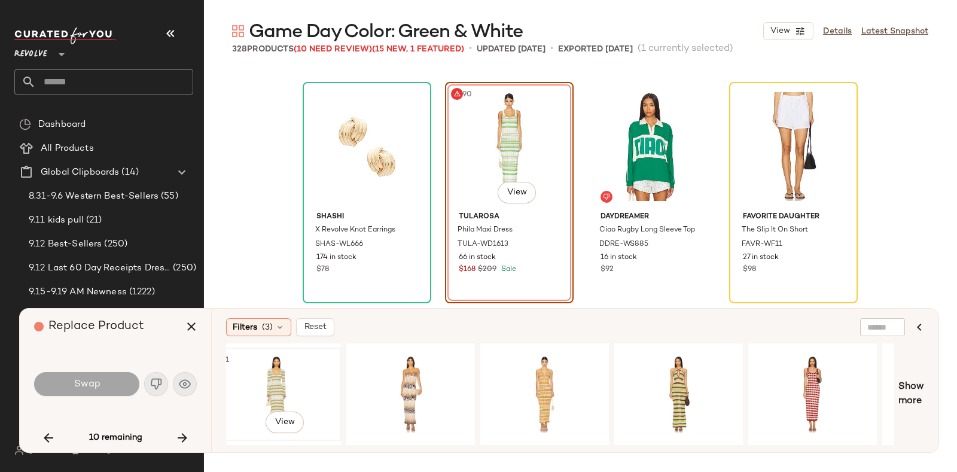
click at [291, 361] on div "#1 View" at bounding box center [277, 394] width 120 height 85
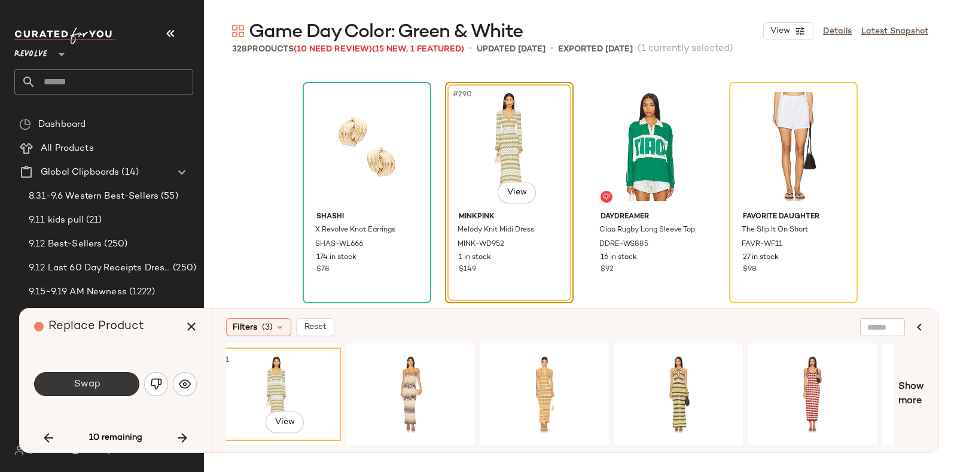
click at [90, 379] on span "Swap" at bounding box center [86, 384] width 27 height 11
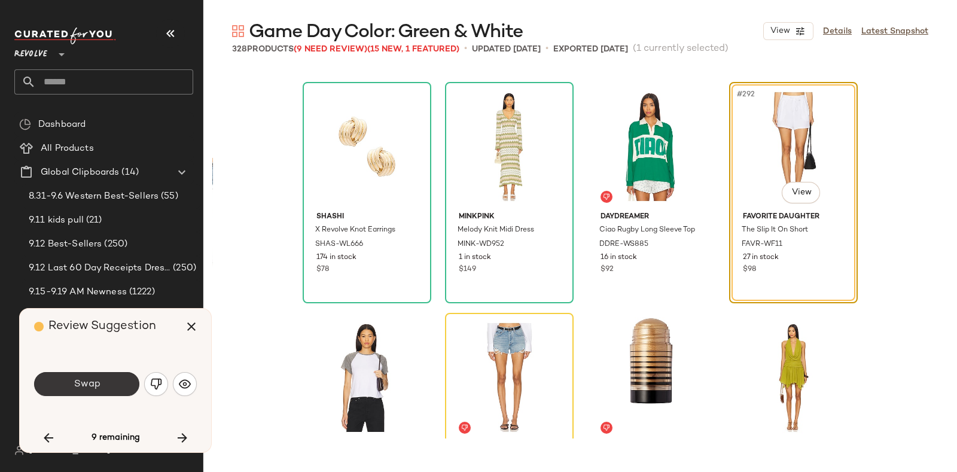
click at [106, 377] on button "Swap" at bounding box center [86, 384] width 105 height 24
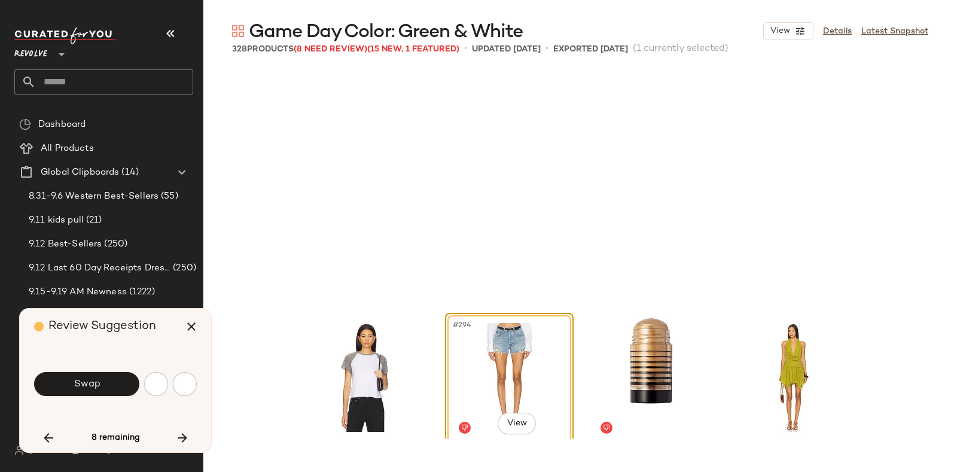
scroll to position [16862, 0]
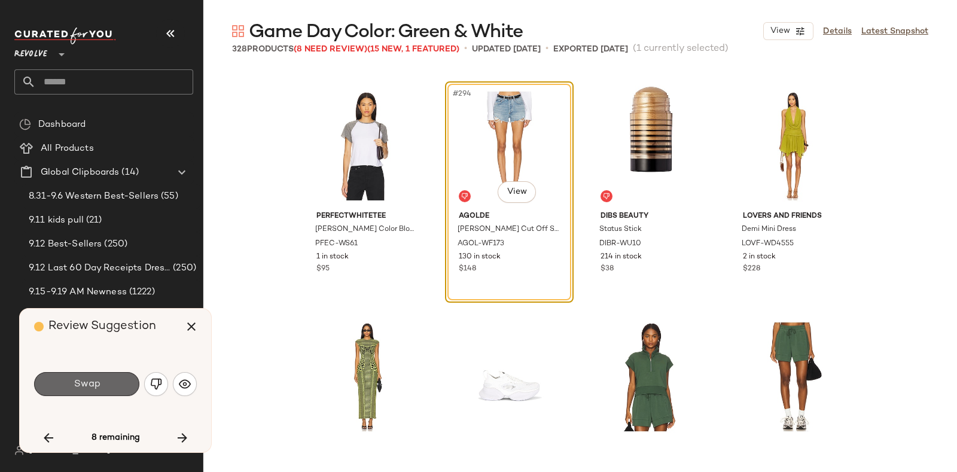
click at [109, 381] on button "Swap" at bounding box center [86, 384] width 105 height 24
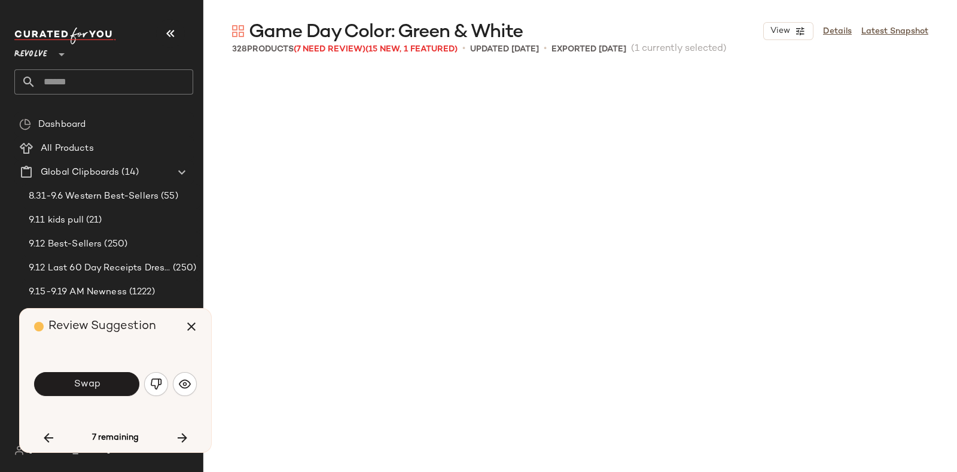
scroll to position [17324, 0]
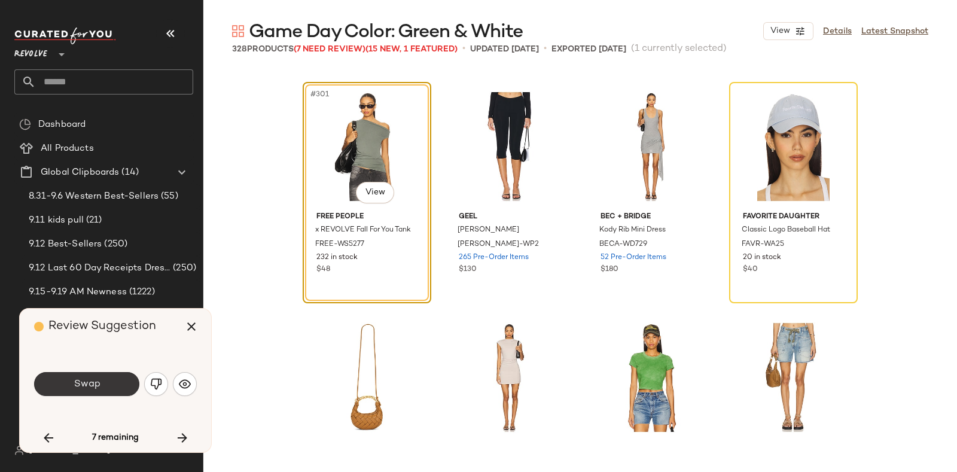
click at [111, 379] on button "Swap" at bounding box center [86, 384] width 105 height 24
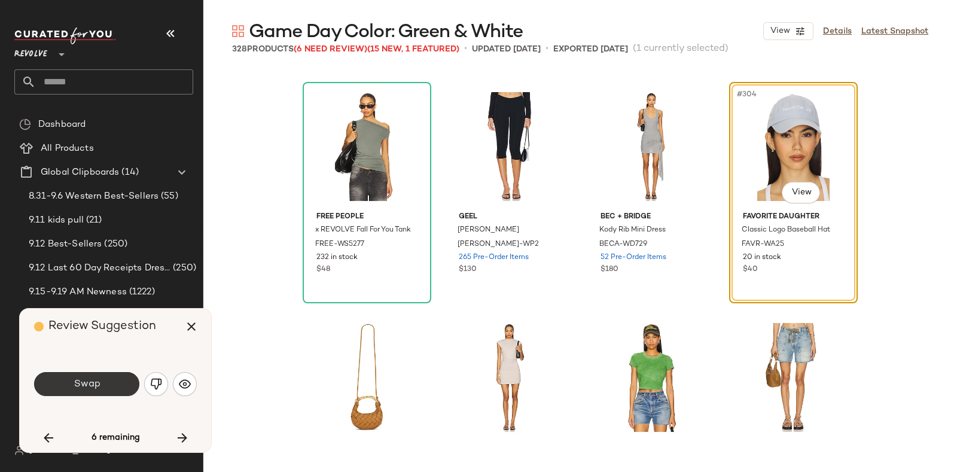
click at [108, 385] on button "Swap" at bounding box center [86, 384] width 105 height 24
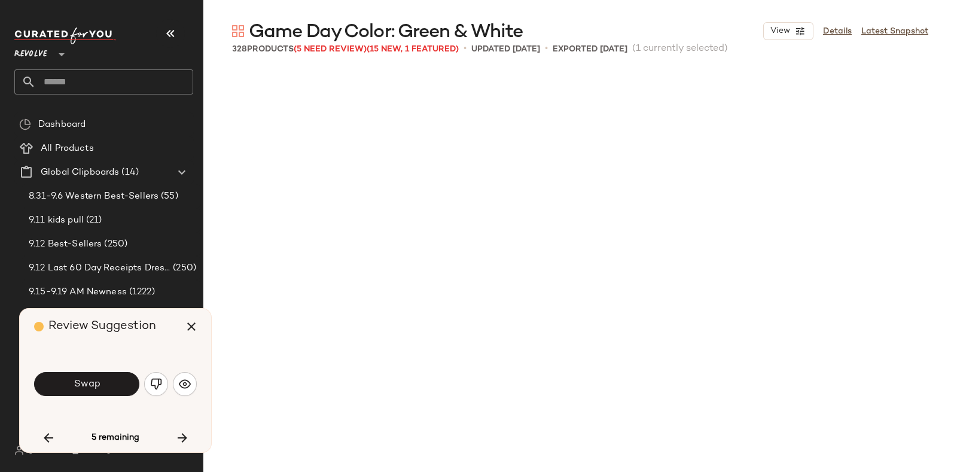
scroll to position [18017, 0]
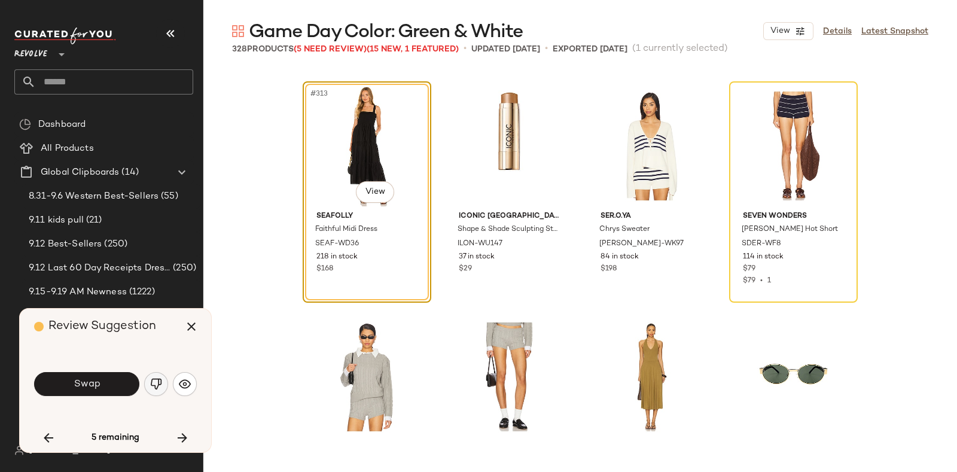
click at [156, 375] on button "button" at bounding box center [156, 384] width 24 height 24
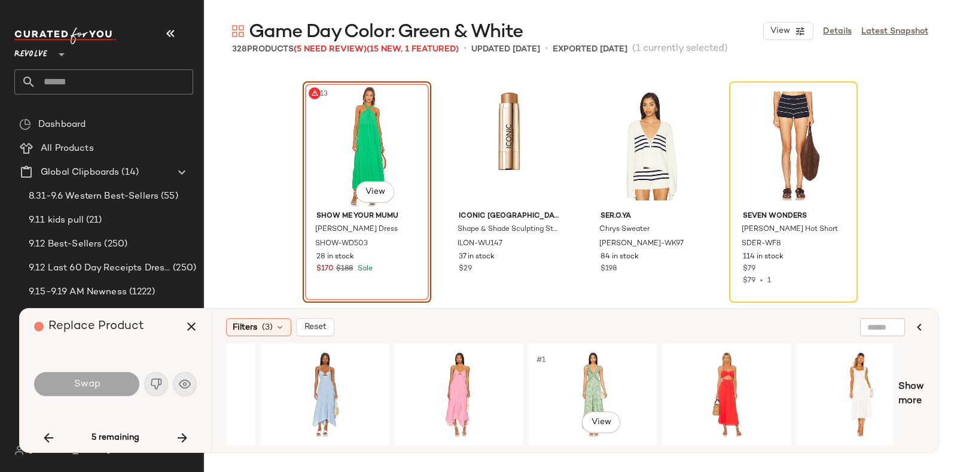
scroll to position [0, 666]
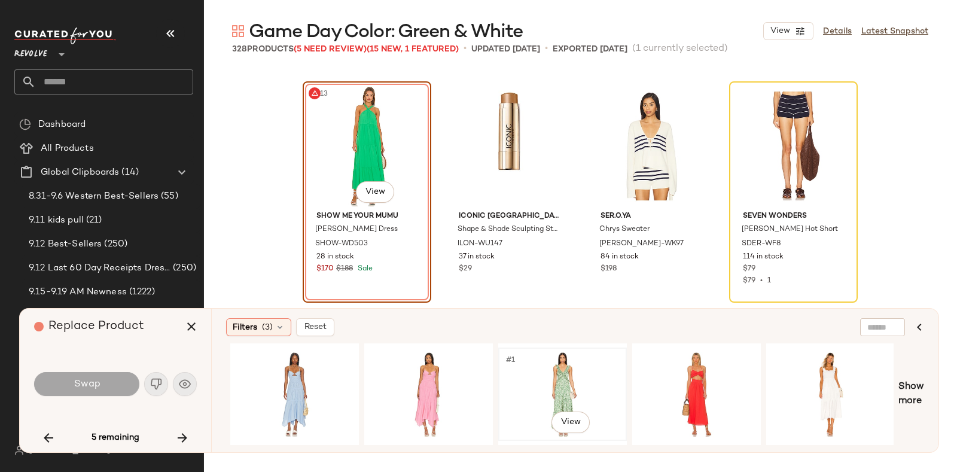
click at [557, 371] on div "#1 View" at bounding box center [563, 394] width 120 height 85
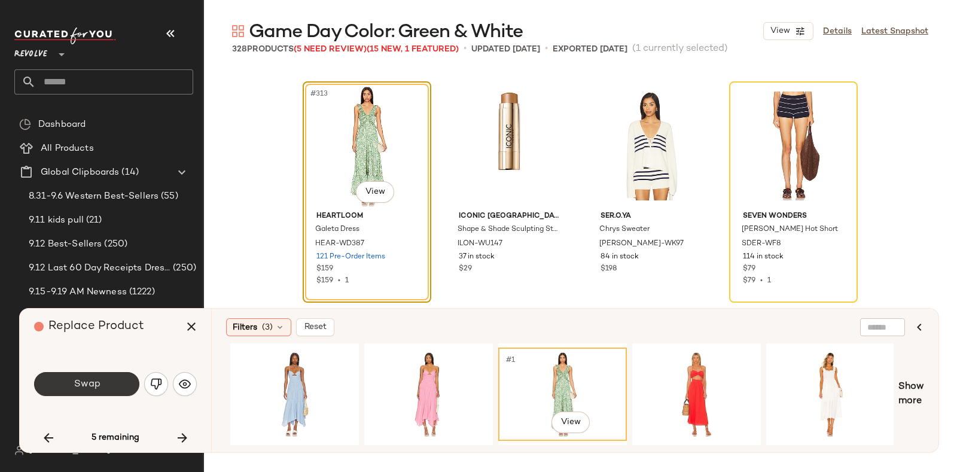
click at [81, 378] on button "Swap" at bounding box center [86, 384] width 105 height 24
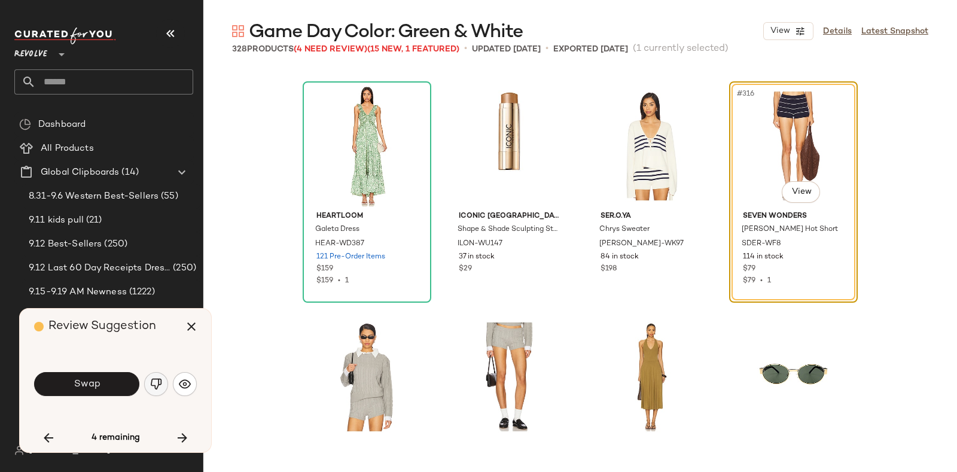
click at [157, 379] on img "button" at bounding box center [156, 384] width 12 height 12
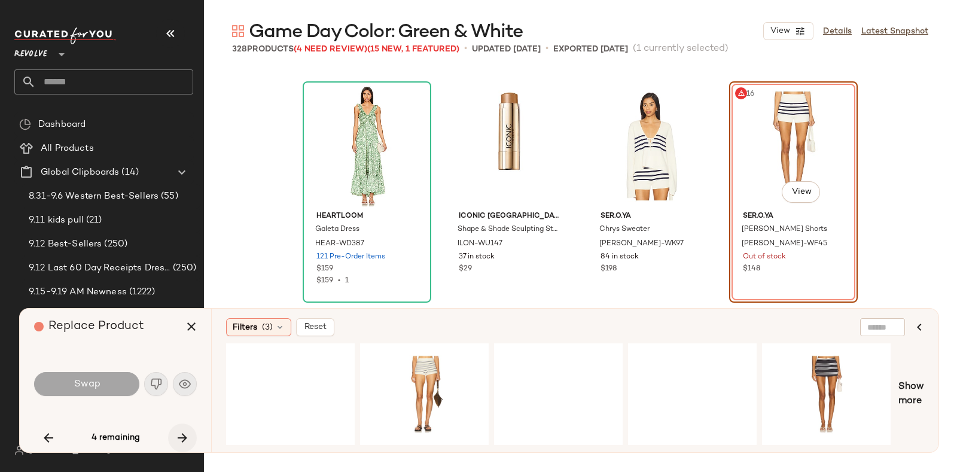
click at [180, 432] on icon "button" at bounding box center [182, 438] width 14 height 14
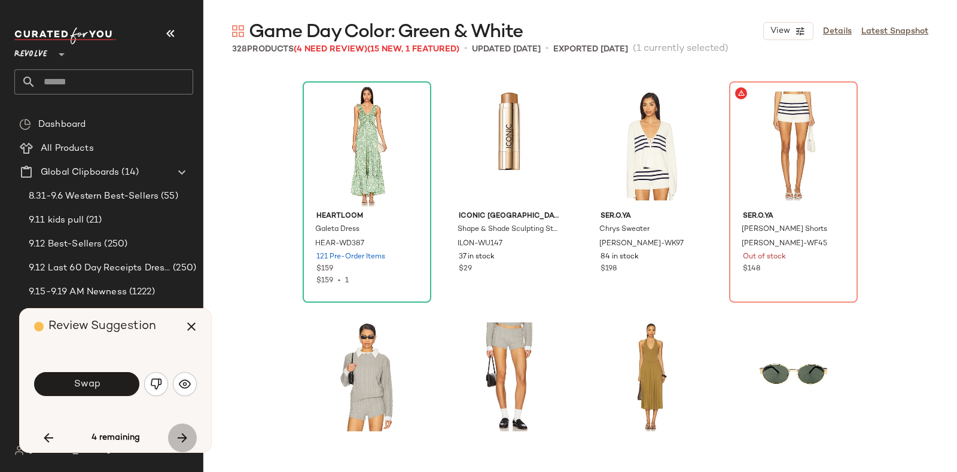
scroll to position [18479, 0]
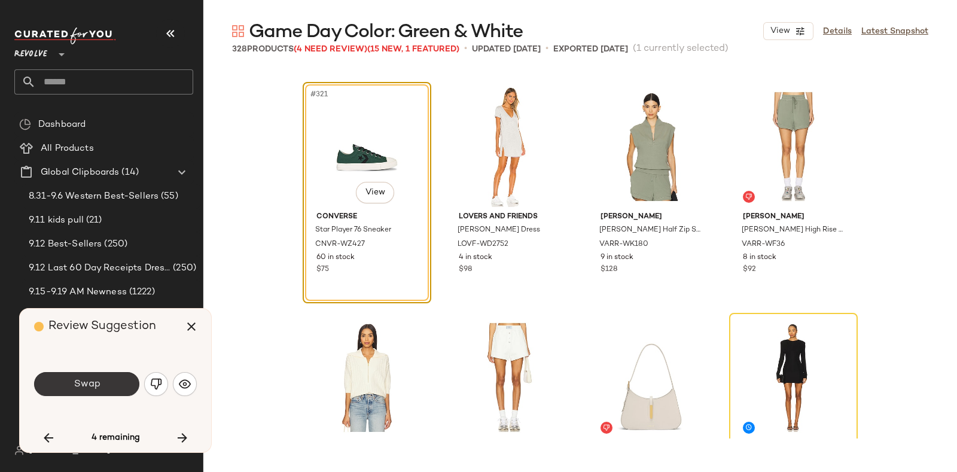
click at [115, 380] on button "Swap" at bounding box center [86, 384] width 105 height 24
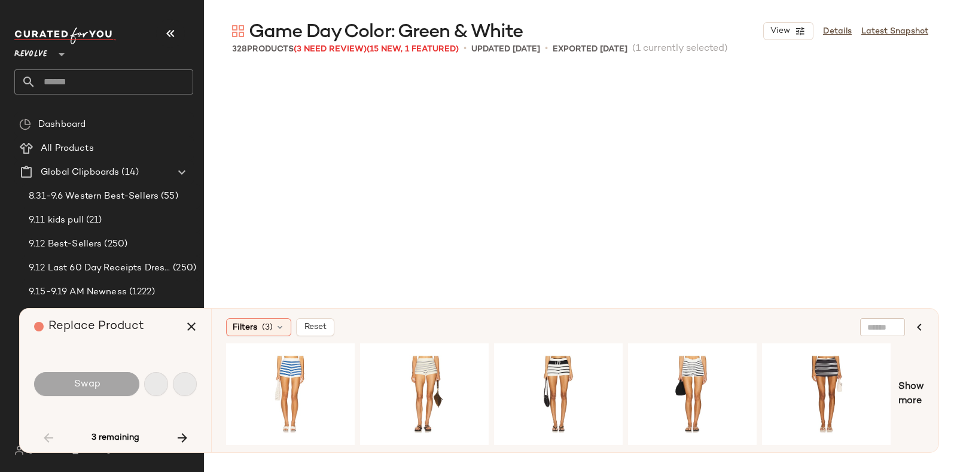
scroll to position [1616, 0]
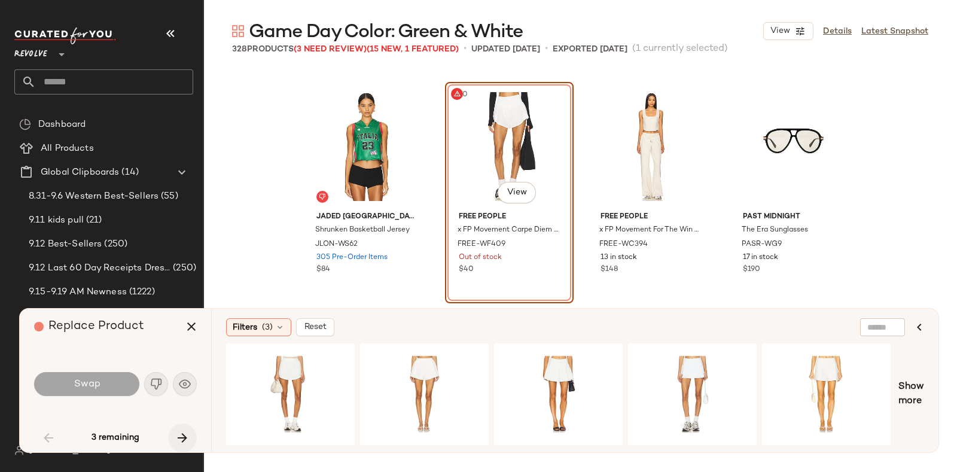
click at [178, 433] on icon "button" at bounding box center [182, 438] width 14 height 14
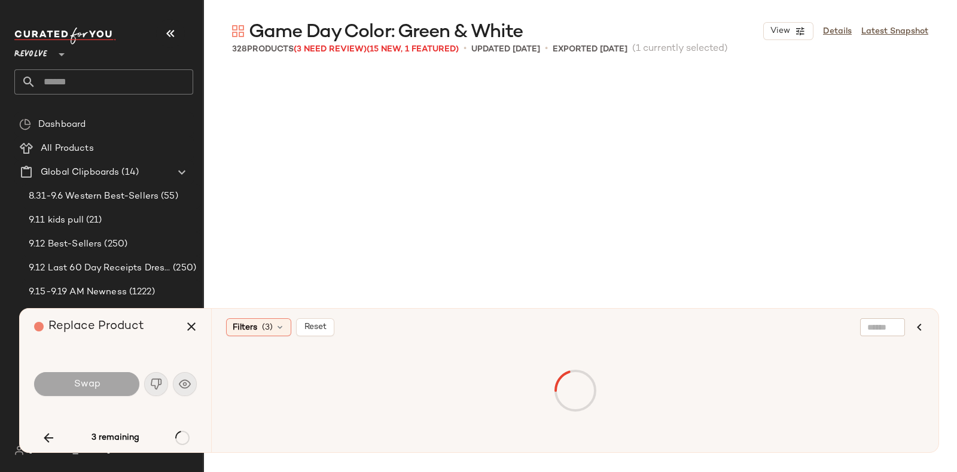
scroll to position [18017, 0]
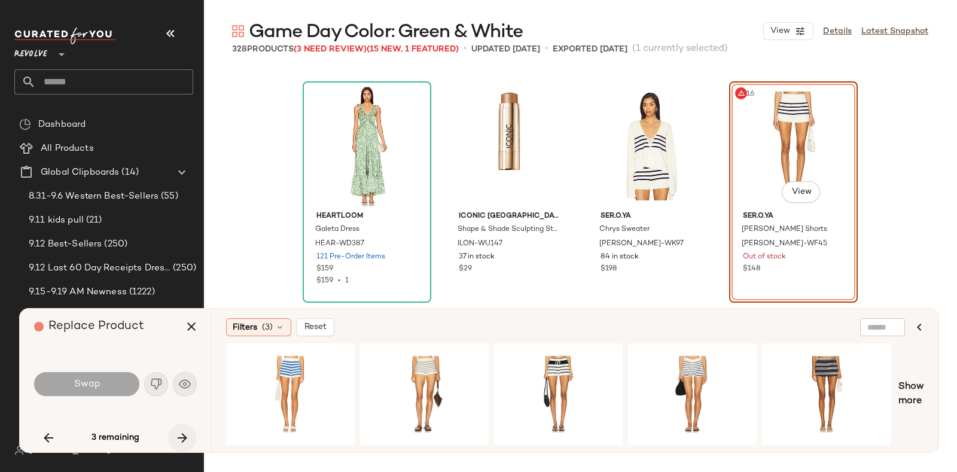
click at [181, 434] on icon "button" at bounding box center [182, 438] width 14 height 14
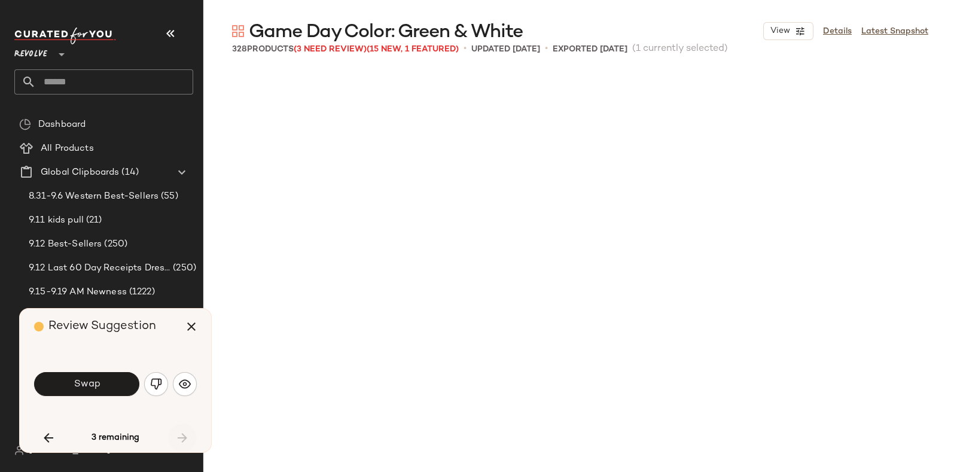
scroll to position [18574, 0]
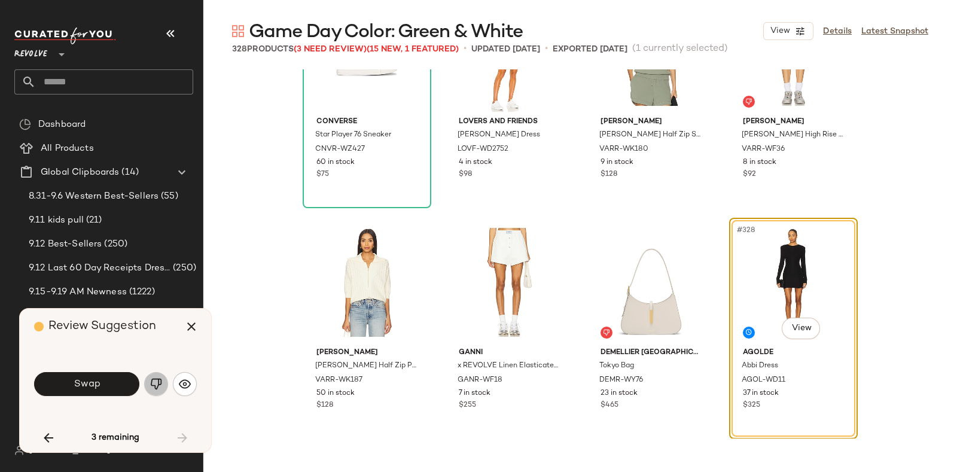
click at [154, 384] on img "button" at bounding box center [156, 384] width 12 height 12
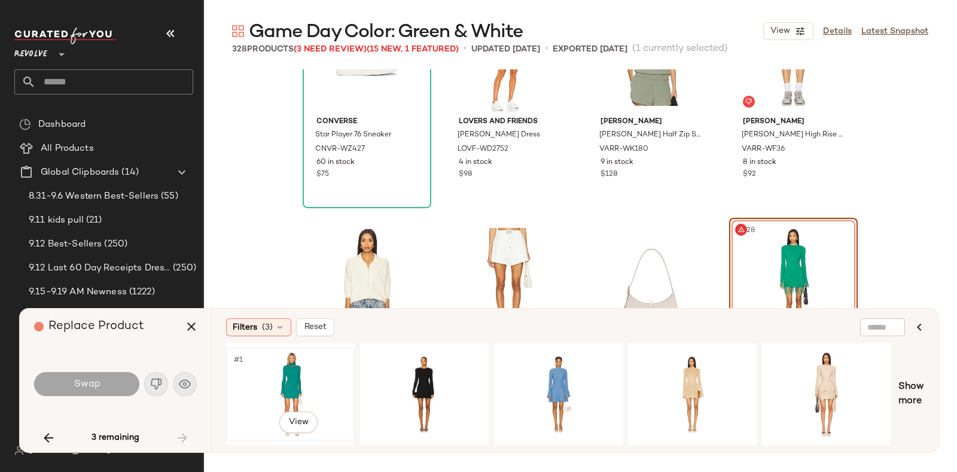
click at [284, 362] on div "#1 View" at bounding box center [290, 394] width 120 height 85
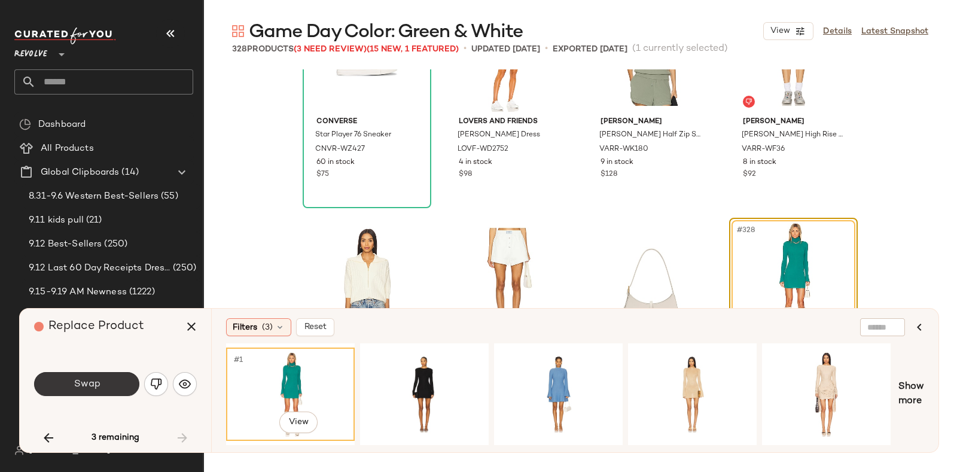
click at [107, 381] on button "Swap" at bounding box center [86, 384] width 105 height 24
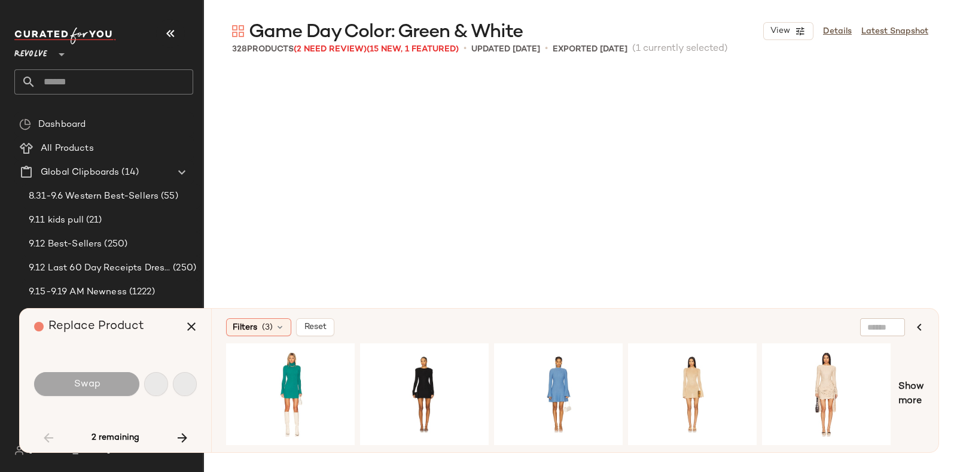
scroll to position [1616, 0]
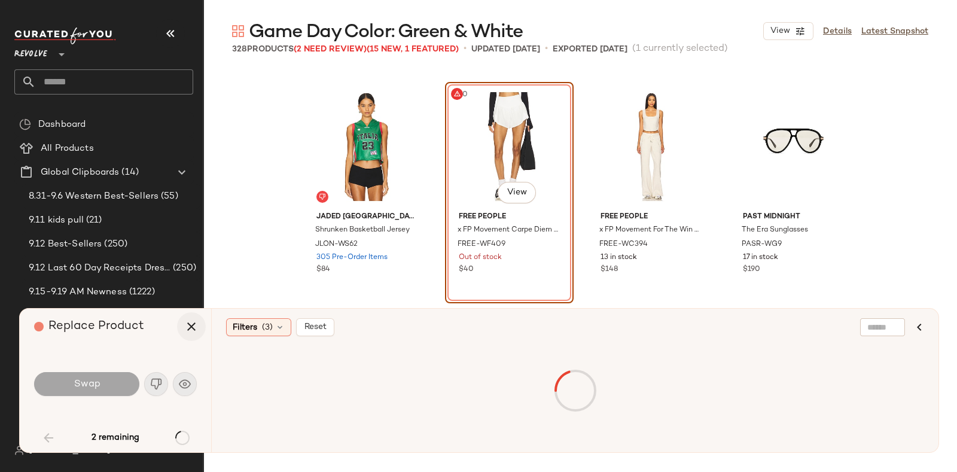
click at [188, 324] on icon "button" at bounding box center [191, 327] width 14 height 14
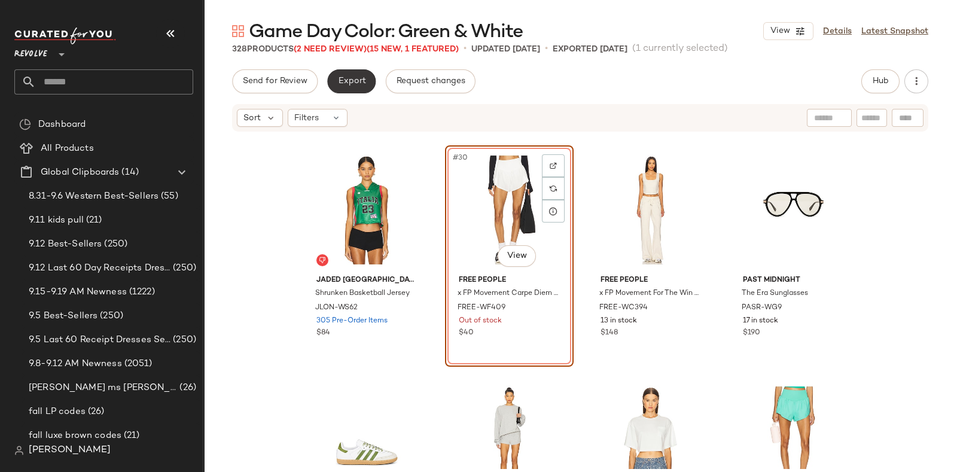
click at [363, 79] on span "Export" at bounding box center [352, 82] width 28 height 10
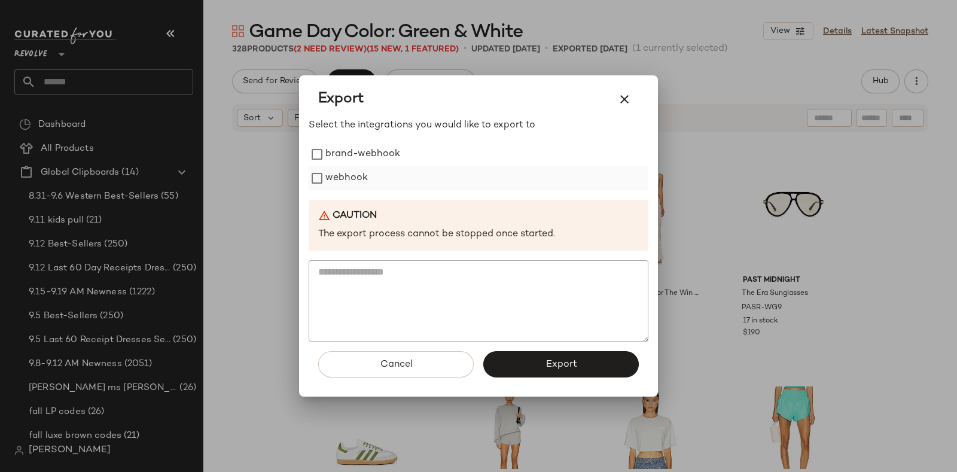
click at [355, 172] on label "webhook" at bounding box center [347, 178] width 42 height 24
click at [528, 366] on button "Export" at bounding box center [562, 364] width 156 height 26
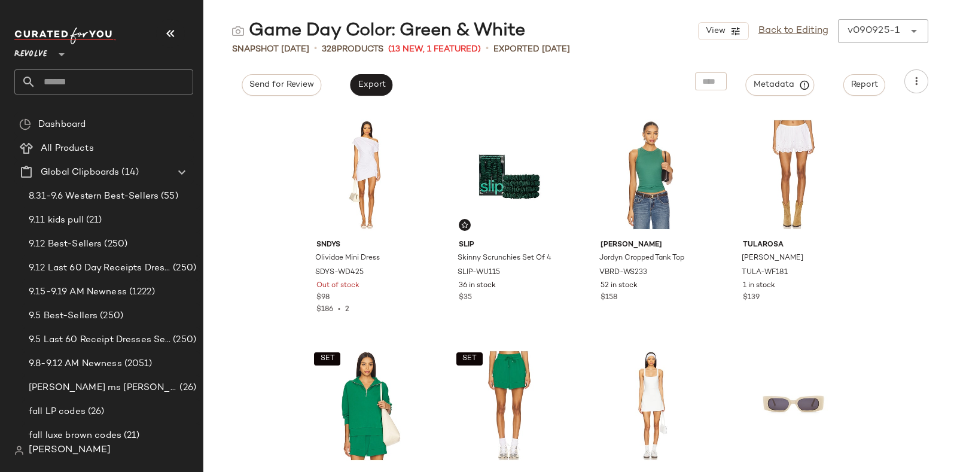
click at [118, 72] on input "text" at bounding box center [114, 81] width 157 height 25
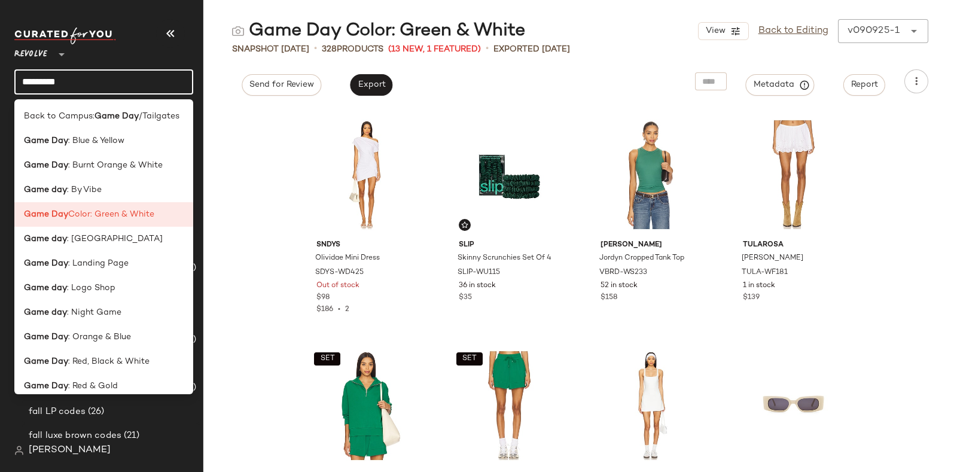
type input "********"
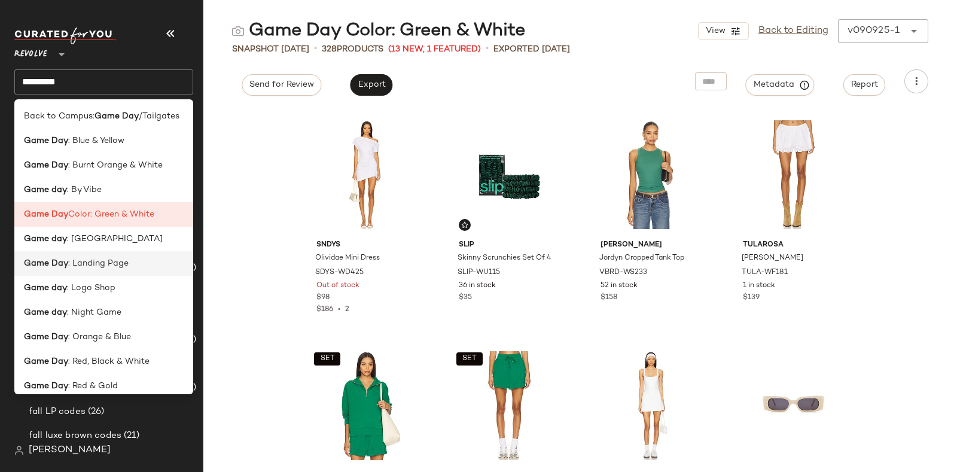
scroll to position [33, 0]
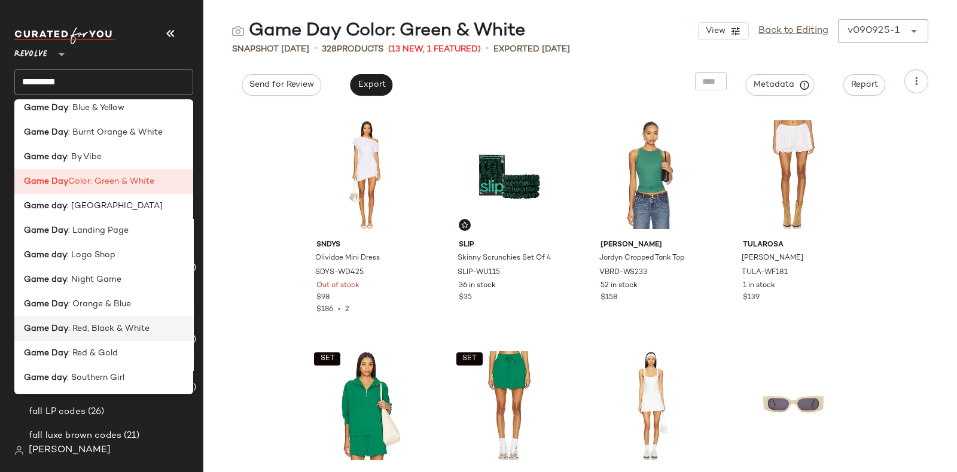
click at [120, 325] on span ": Red, Black & White" at bounding box center [108, 329] width 81 height 13
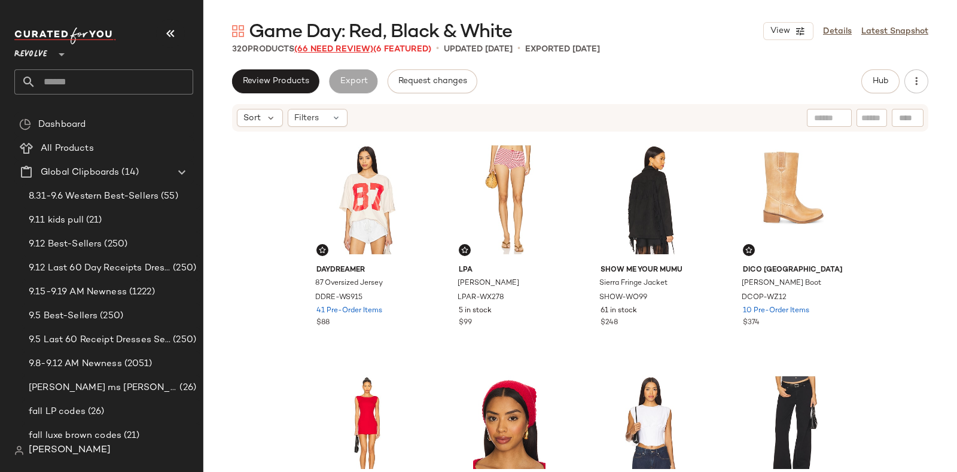
click at [352, 47] on span "(66 Need Review)" at bounding box center [333, 49] width 79 height 9
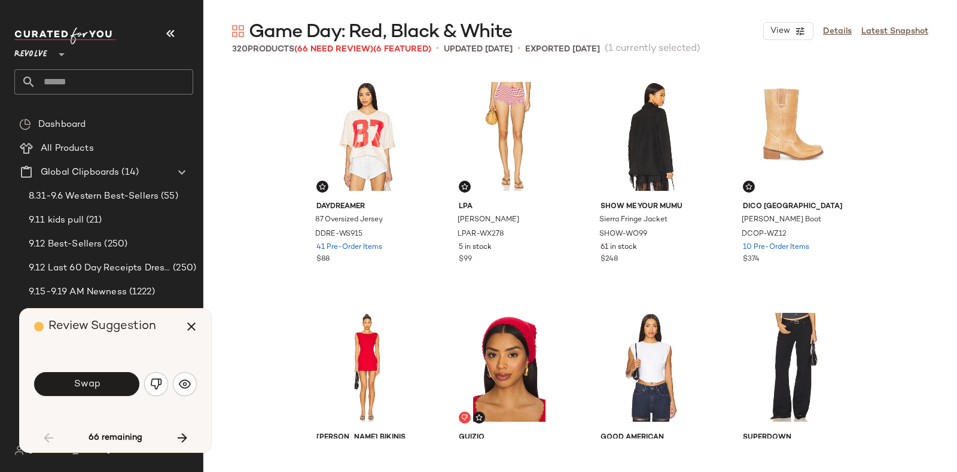
scroll to position [471, 0]
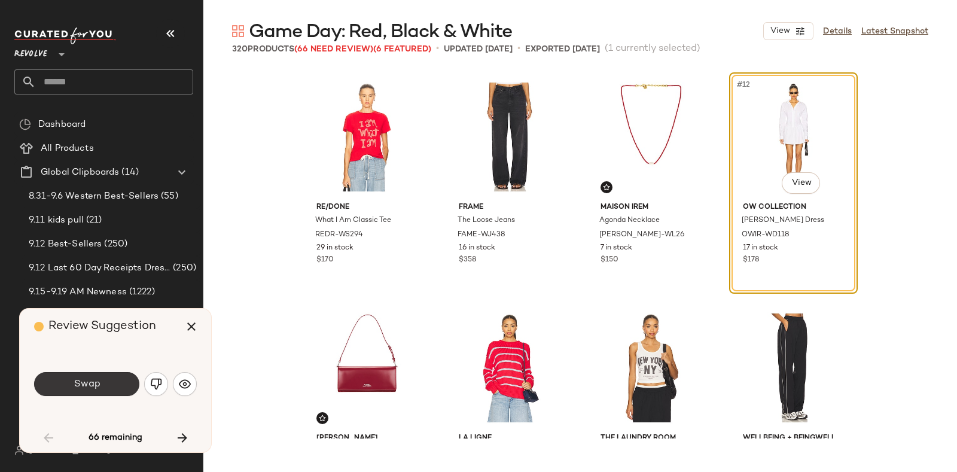
click at [115, 381] on button "Swap" at bounding box center [86, 384] width 105 height 24
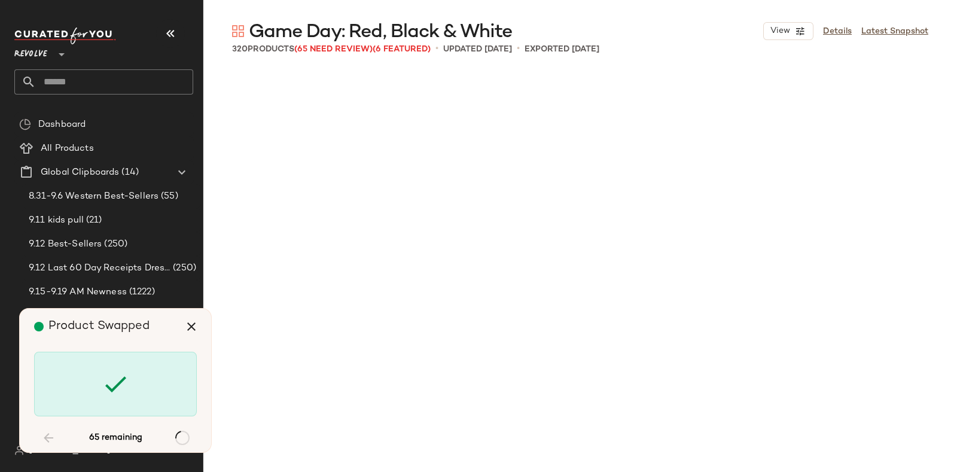
scroll to position [2079, 0]
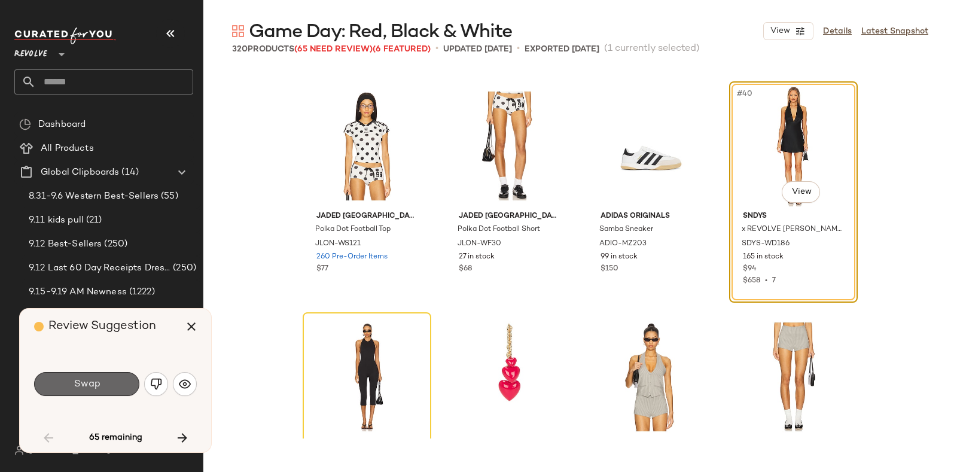
click at [115, 379] on button "Swap" at bounding box center [86, 384] width 105 height 24
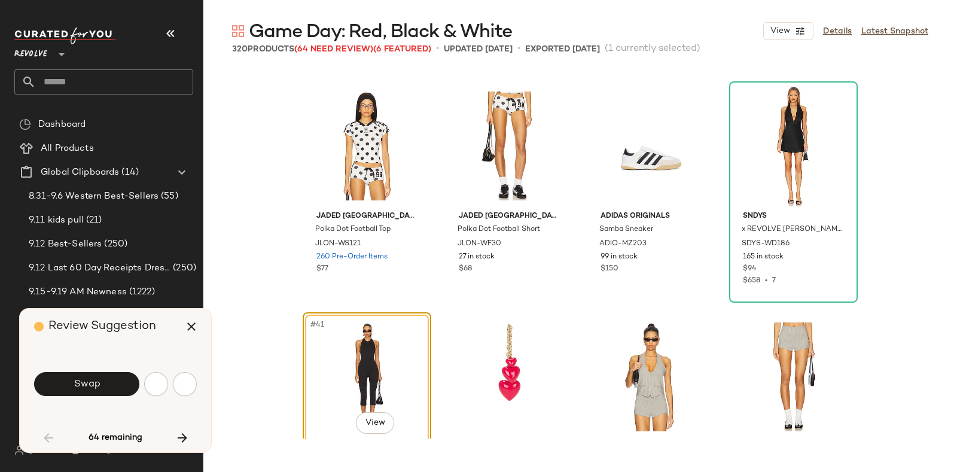
scroll to position [2309, 0]
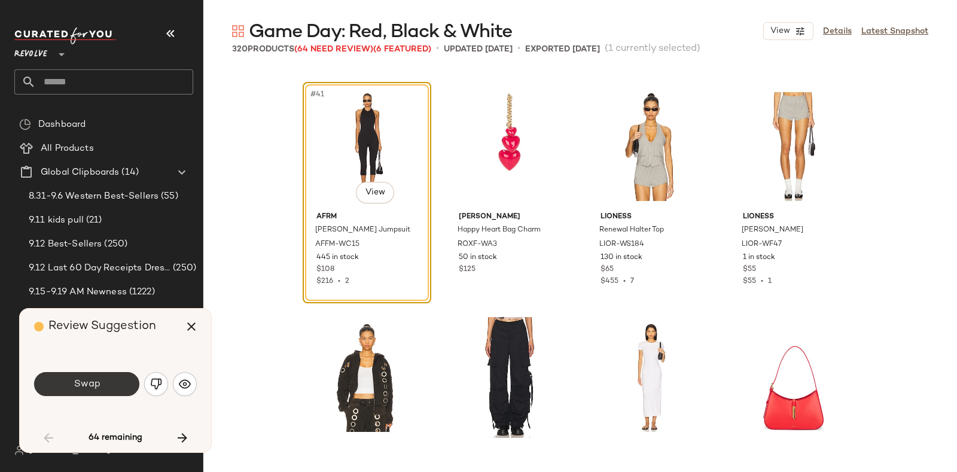
click at [115, 381] on button "Swap" at bounding box center [86, 384] width 105 height 24
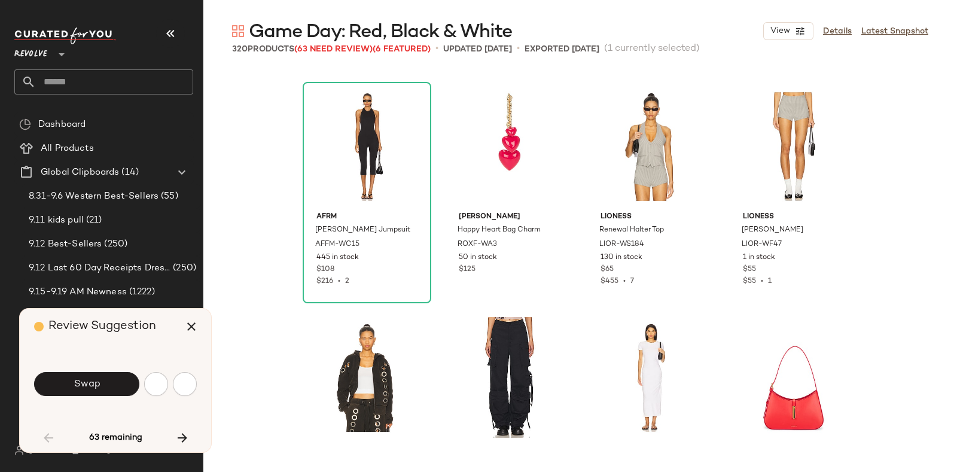
scroll to position [2771, 0]
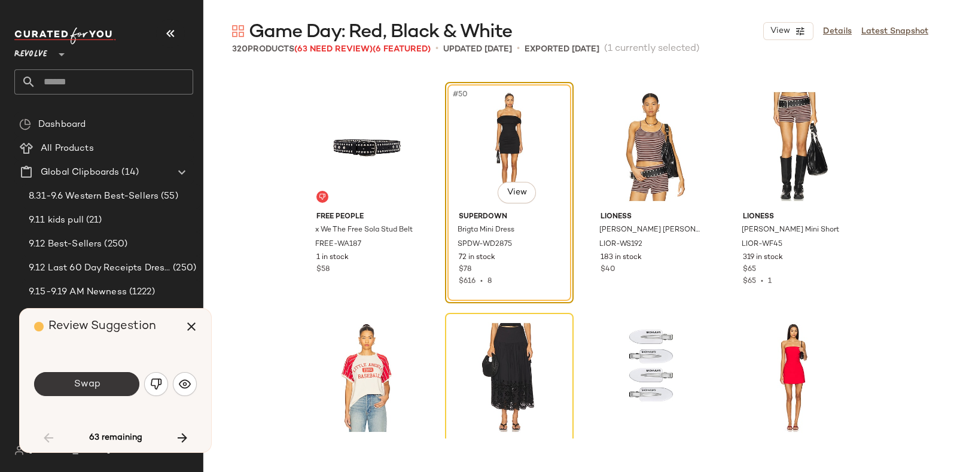
click at [118, 376] on button "Swap" at bounding box center [86, 384] width 105 height 24
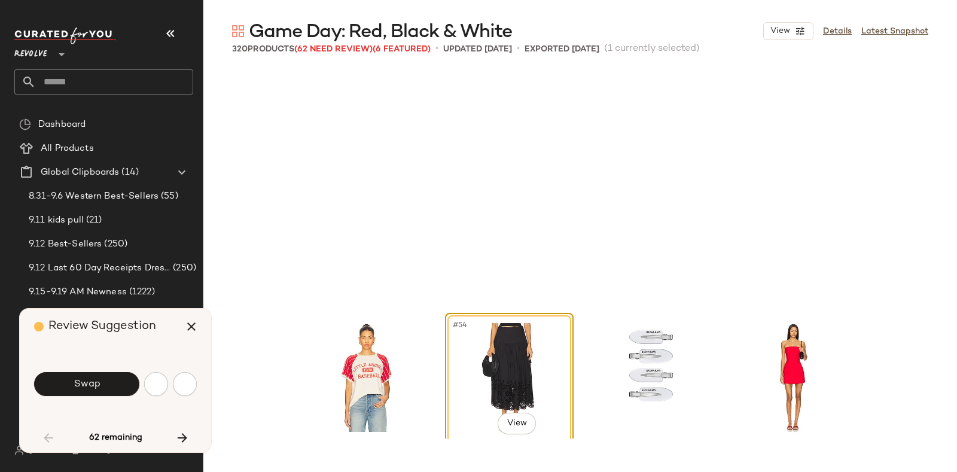
scroll to position [3003, 0]
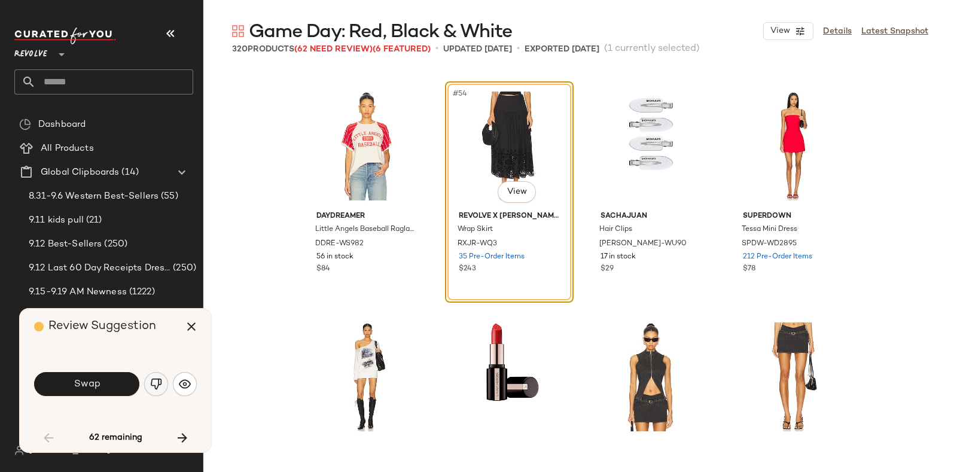
click at [151, 382] on img "button" at bounding box center [156, 384] width 12 height 12
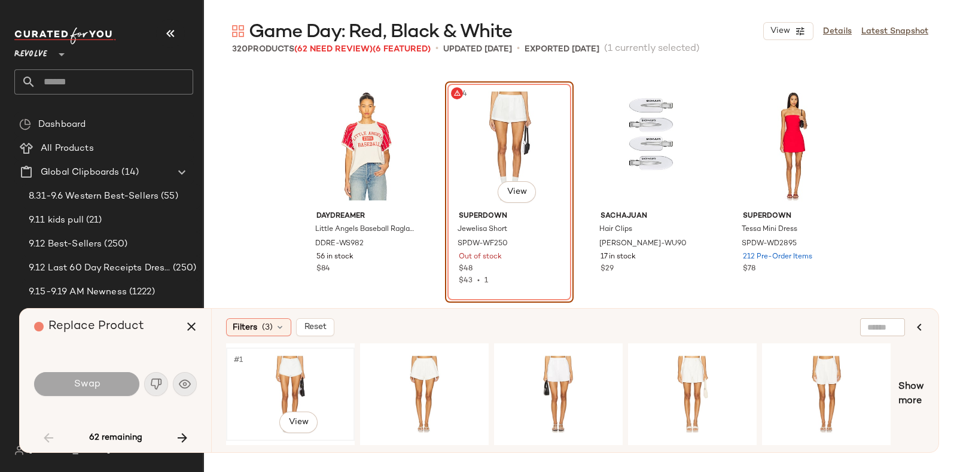
click at [311, 373] on div "#1 View" at bounding box center [290, 394] width 120 height 85
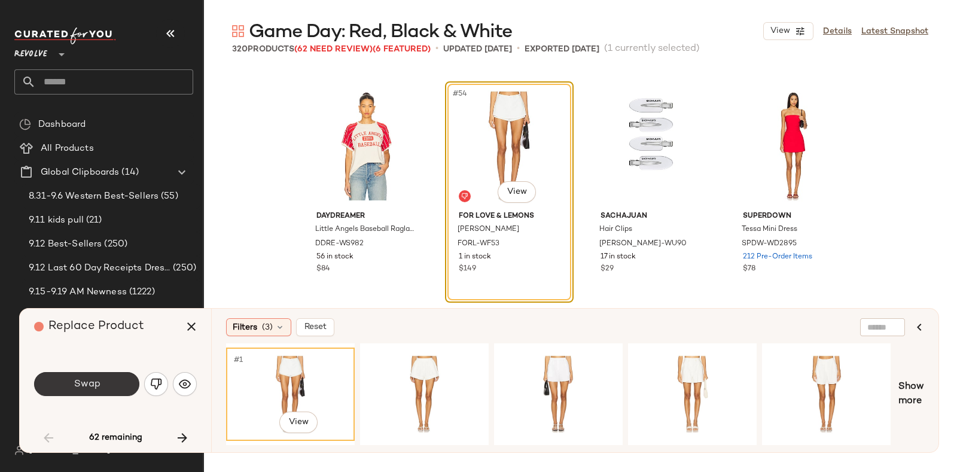
click at [103, 380] on button "Swap" at bounding box center [86, 384] width 105 height 24
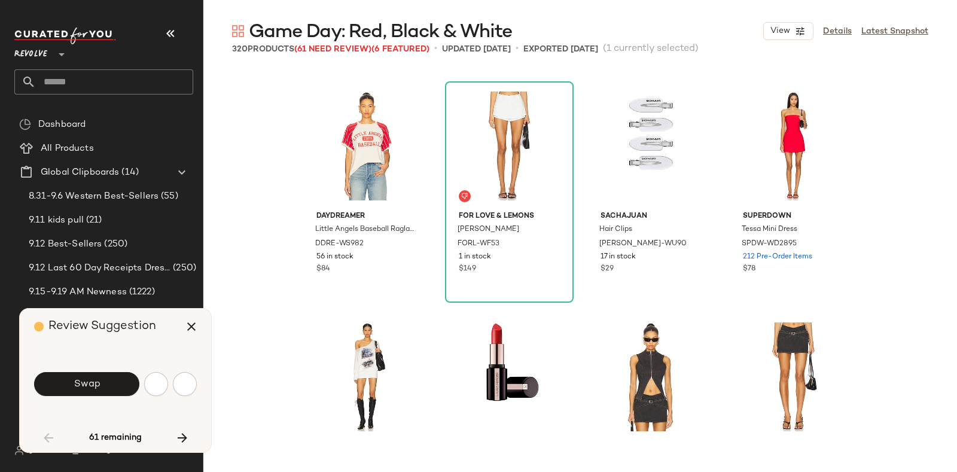
scroll to position [3465, 0]
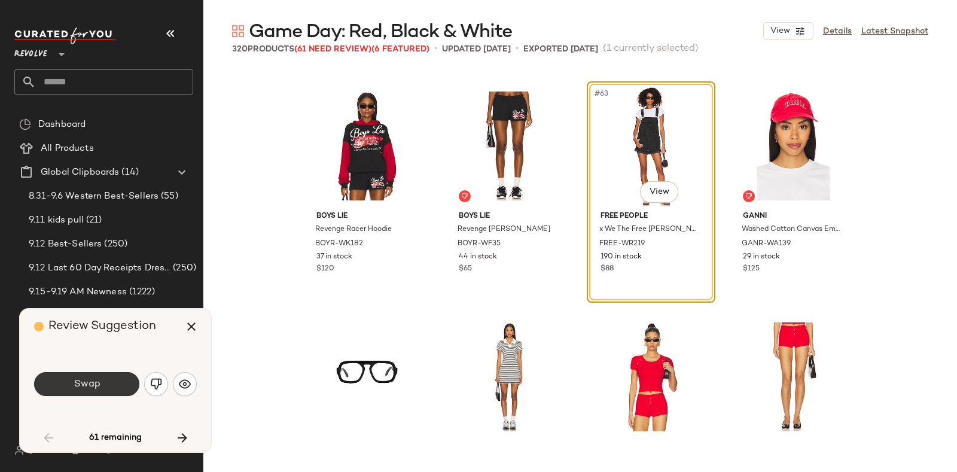
click at [114, 378] on button "Swap" at bounding box center [86, 384] width 105 height 24
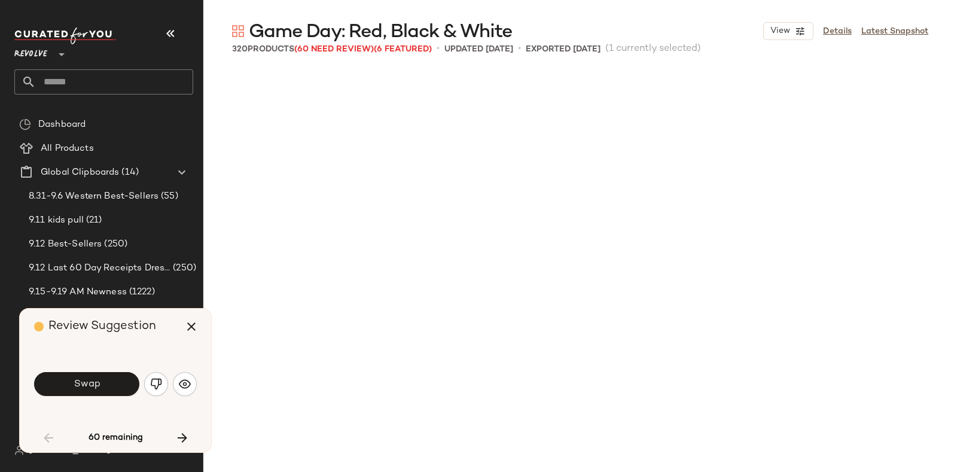
scroll to position [3926, 0]
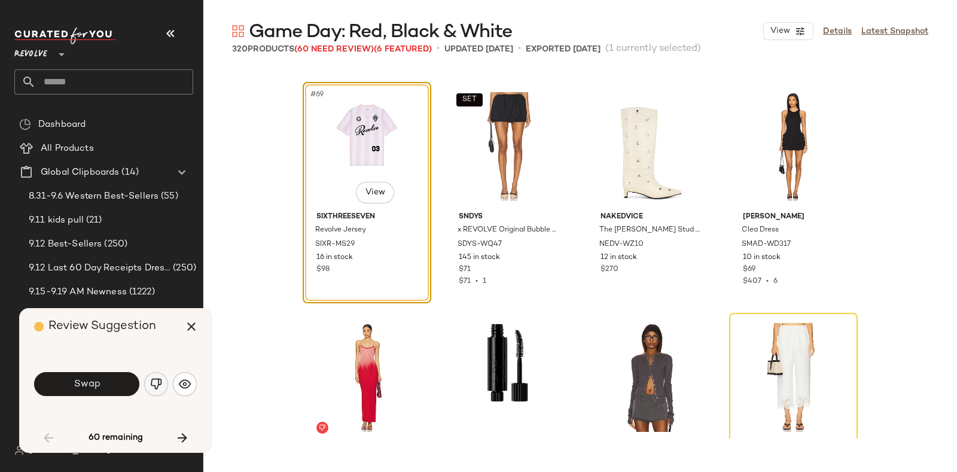
click at [153, 377] on button "button" at bounding box center [156, 384] width 24 height 24
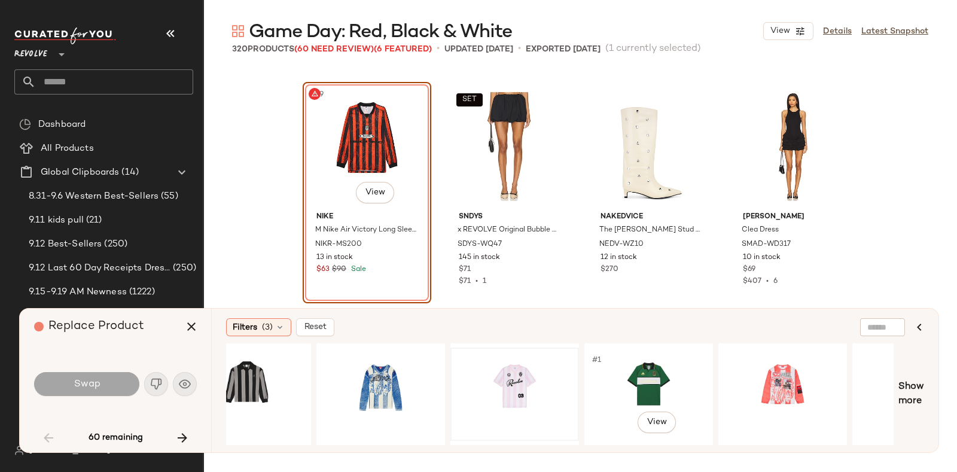
scroll to position [0, 666]
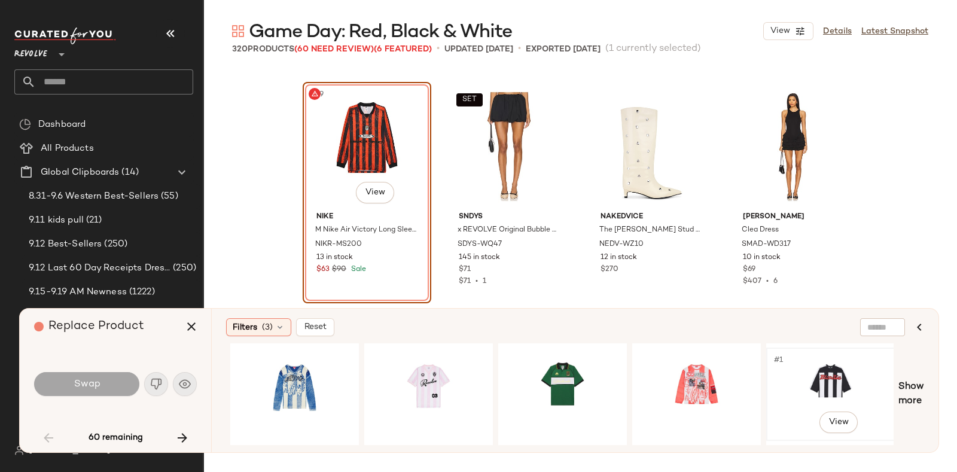
click at [843, 372] on div "#1 View" at bounding box center [831, 394] width 120 height 85
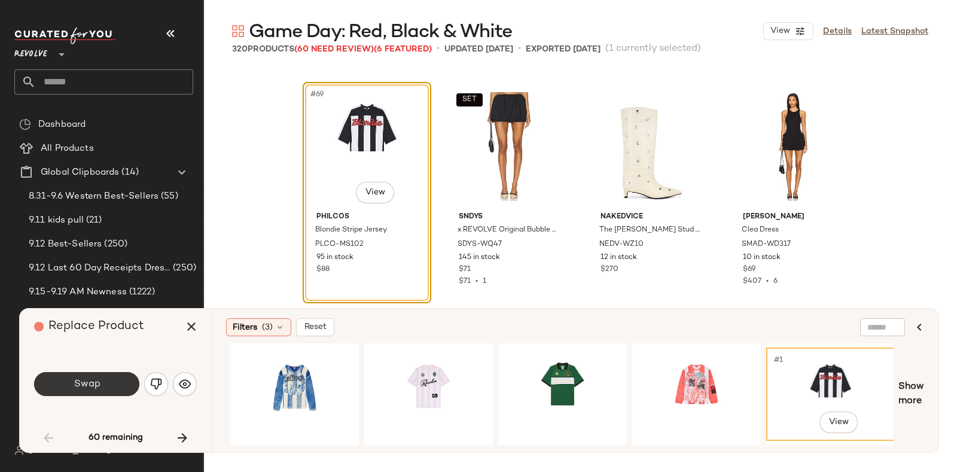
click at [114, 379] on button "Swap" at bounding box center [86, 384] width 105 height 24
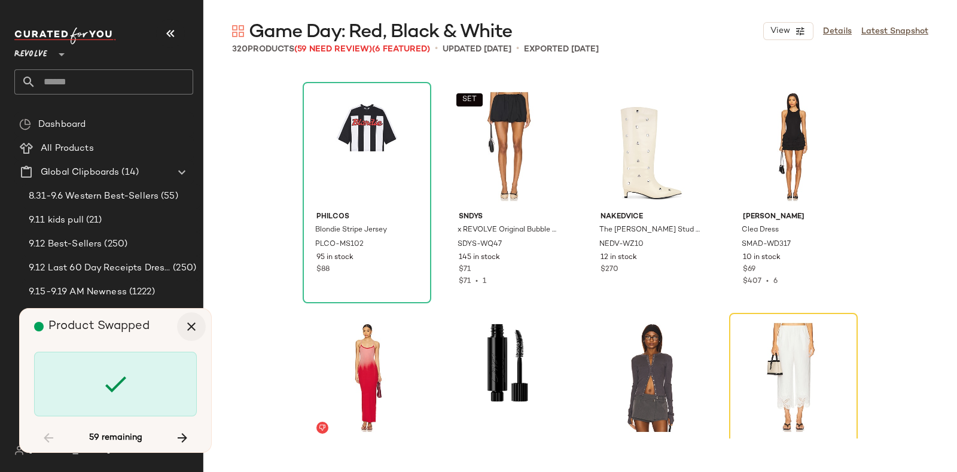
click at [191, 326] on icon "button" at bounding box center [191, 327] width 14 height 14
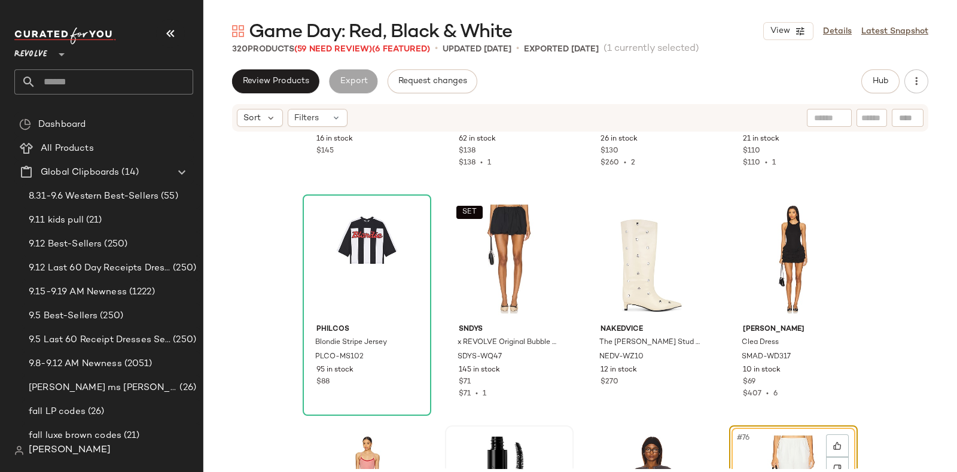
scroll to position [3878, 0]
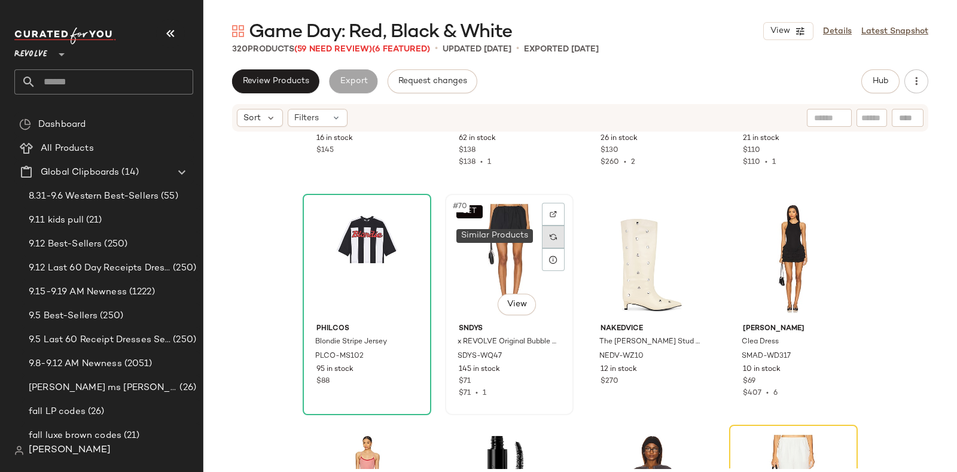
click at [549, 232] on div at bounding box center [553, 237] width 23 height 23
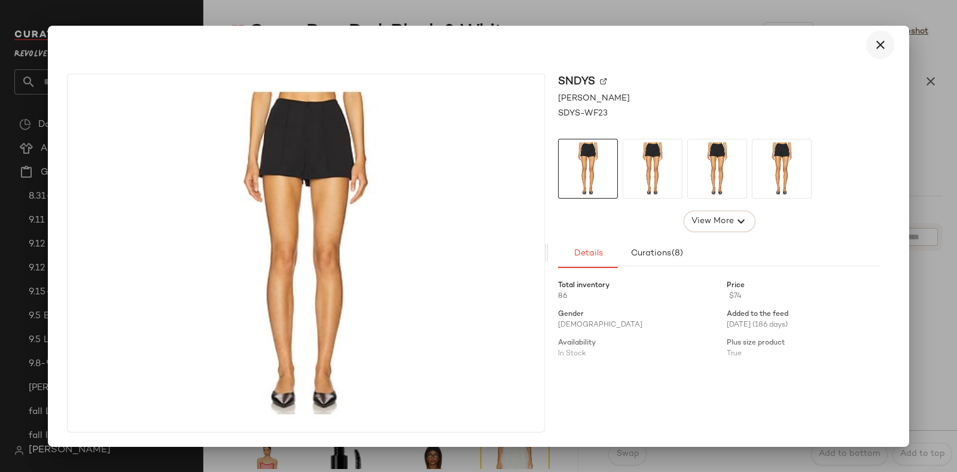
click at [883, 42] on icon "button" at bounding box center [881, 45] width 14 height 14
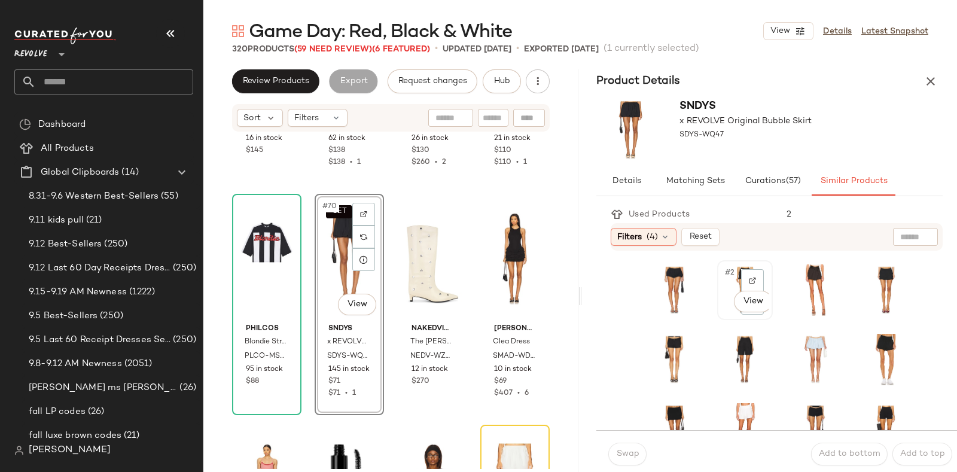
click at [722, 309] on div "#2 View" at bounding box center [745, 290] width 47 height 51
click at [633, 453] on span "Swap" at bounding box center [627, 454] width 23 height 10
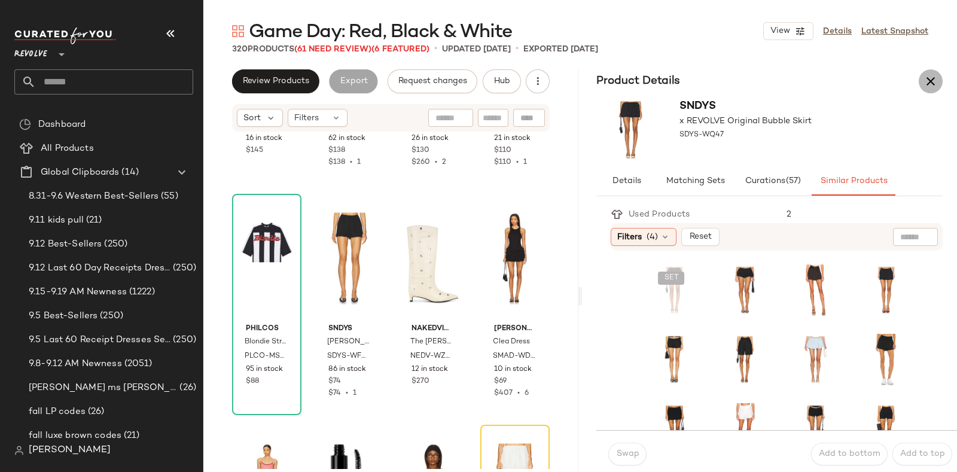
click at [932, 77] on icon "button" at bounding box center [931, 81] width 14 height 14
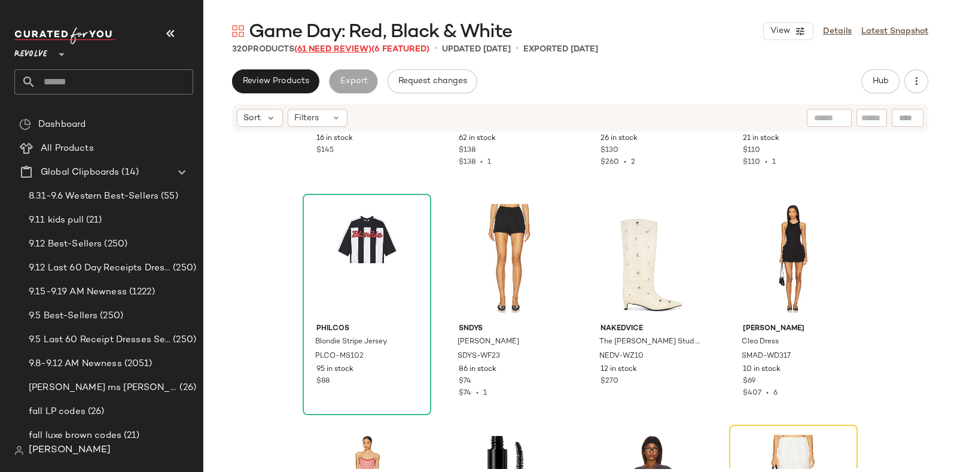
click at [317, 46] on span "(61 Need Review)" at bounding box center [332, 49] width 77 height 9
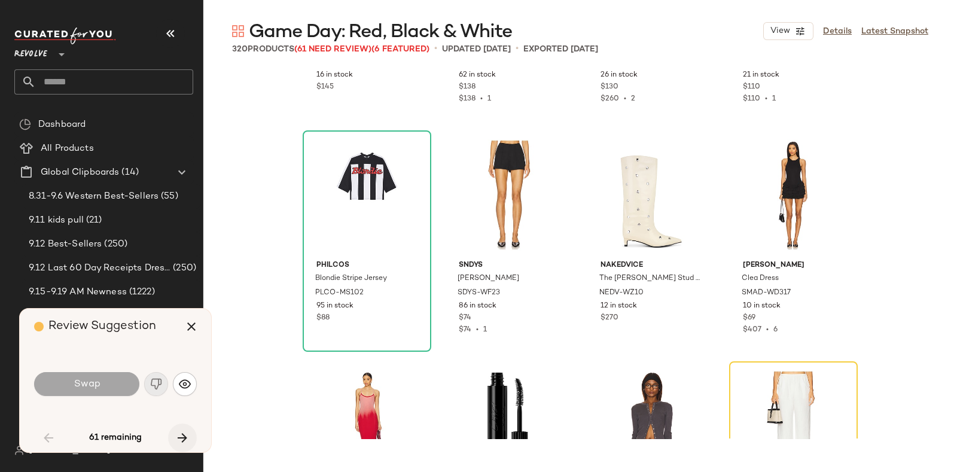
click at [179, 432] on icon "button" at bounding box center [182, 438] width 14 height 14
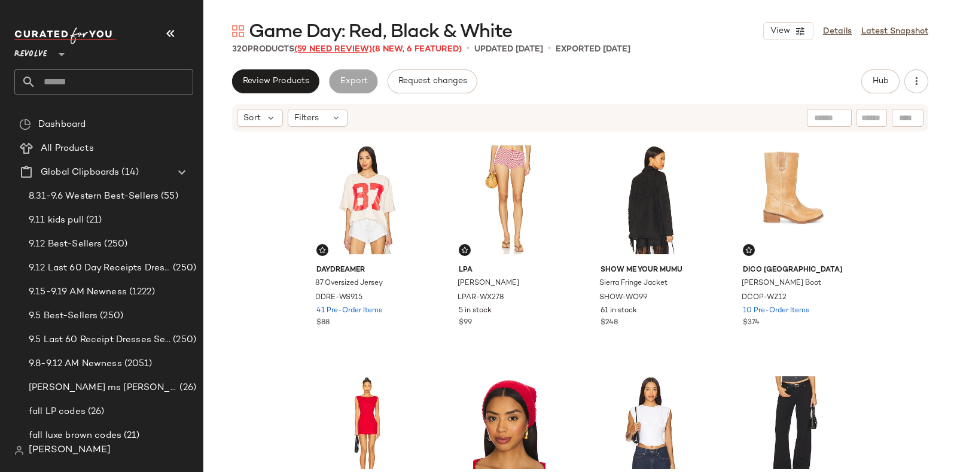
click at [325, 45] on span "(59 Need Review)" at bounding box center [333, 49] width 78 height 9
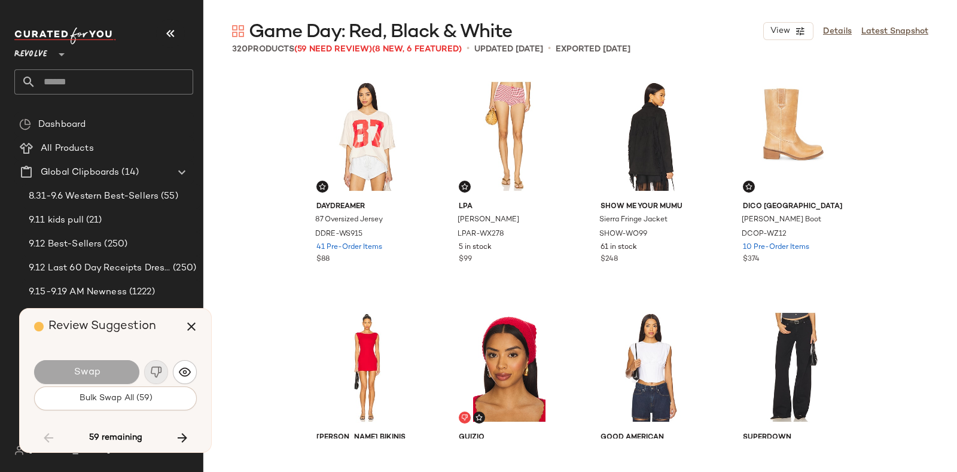
scroll to position [4158, 0]
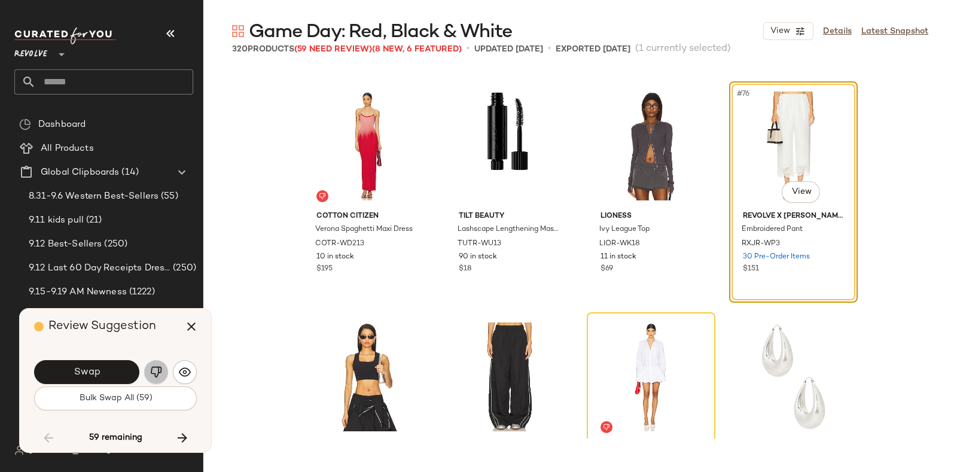
click at [156, 366] on img "button" at bounding box center [156, 372] width 12 height 12
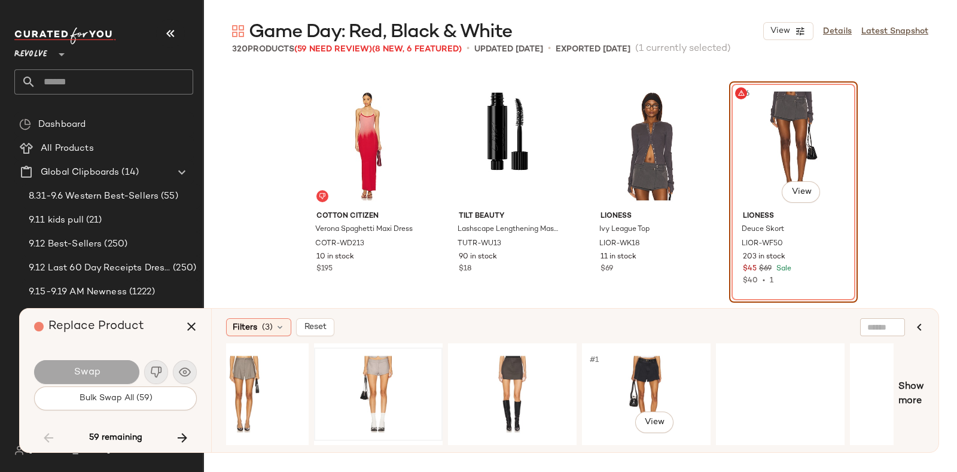
scroll to position [0, 181]
click at [640, 370] on div "#1 View" at bounding box center [646, 394] width 120 height 85
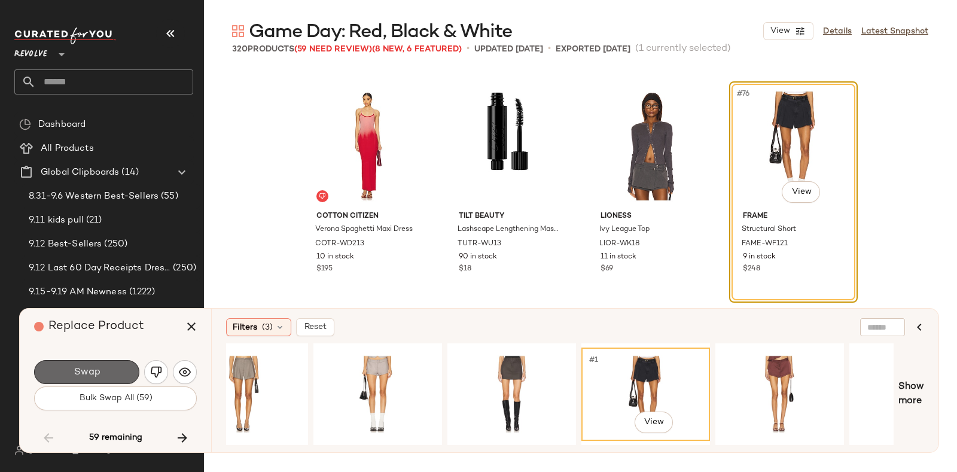
click at [107, 367] on button "Swap" at bounding box center [86, 372] width 105 height 24
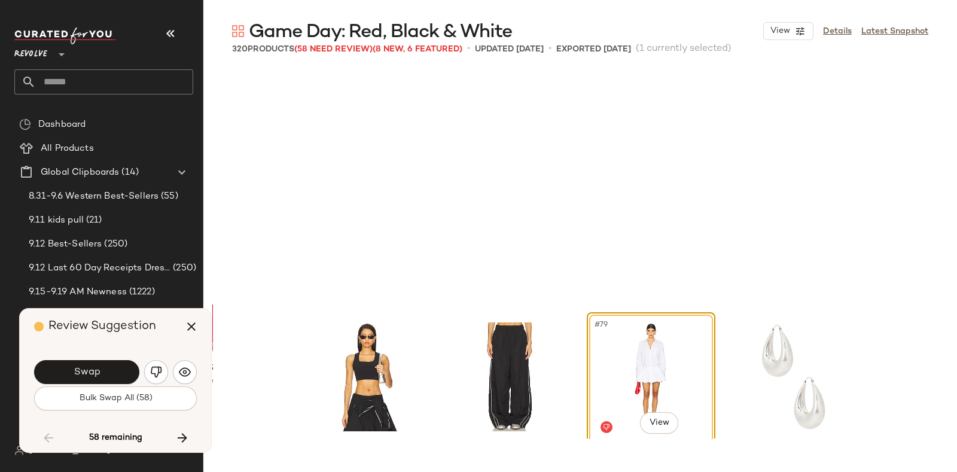
scroll to position [4389, 0]
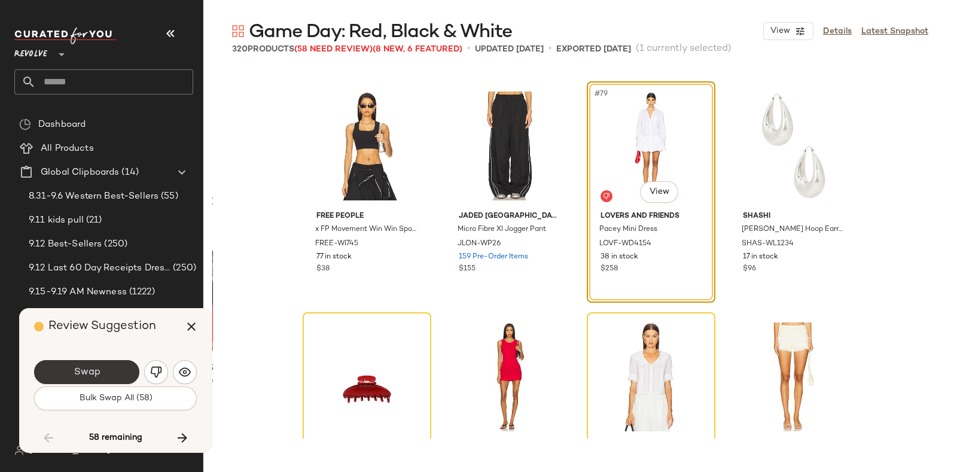
click at [105, 372] on button "Swap" at bounding box center [86, 372] width 105 height 24
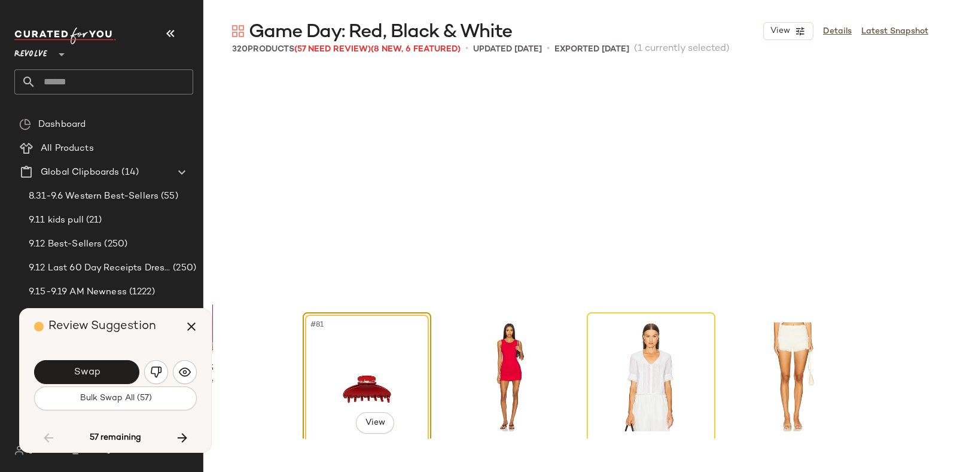
scroll to position [4619, 0]
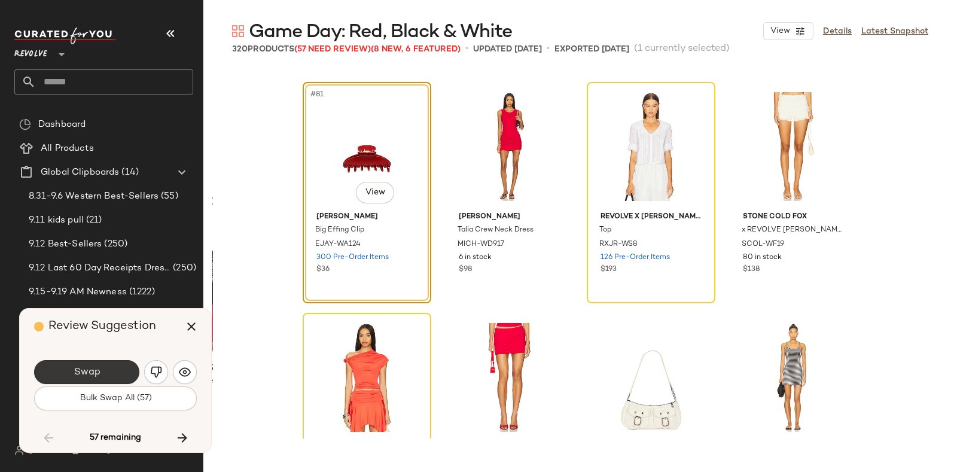
click at [105, 369] on button "Swap" at bounding box center [86, 372] width 105 height 24
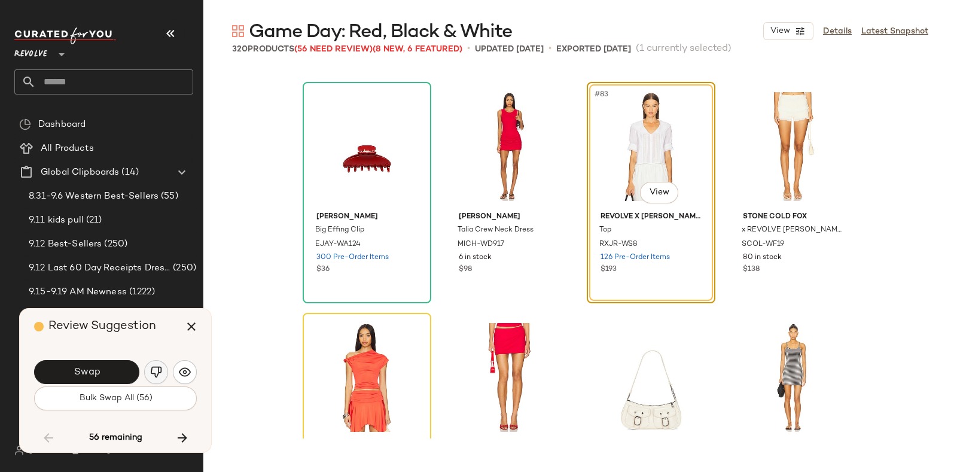
click at [150, 362] on button "button" at bounding box center [156, 372] width 24 height 24
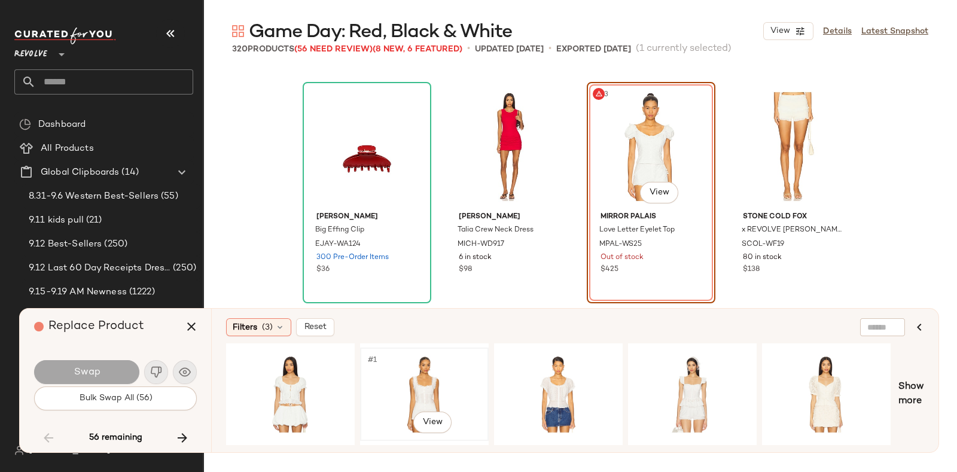
click at [419, 372] on div "#1 View" at bounding box center [424, 394] width 120 height 85
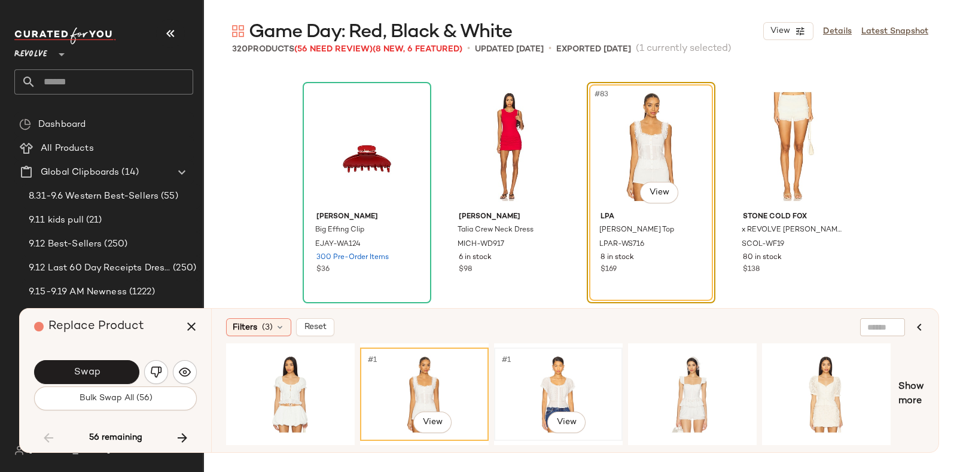
click at [525, 368] on div "#1 View" at bounding box center [558, 394] width 120 height 85
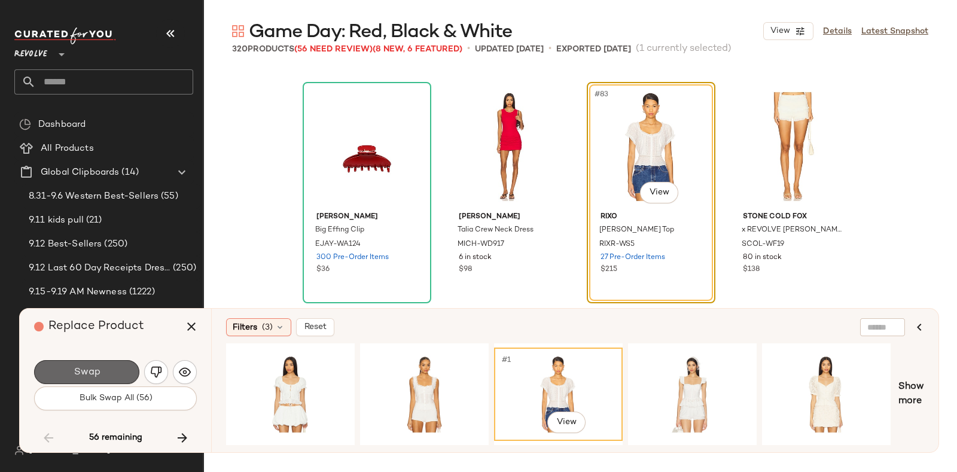
click at [103, 370] on button "Swap" at bounding box center [86, 372] width 105 height 24
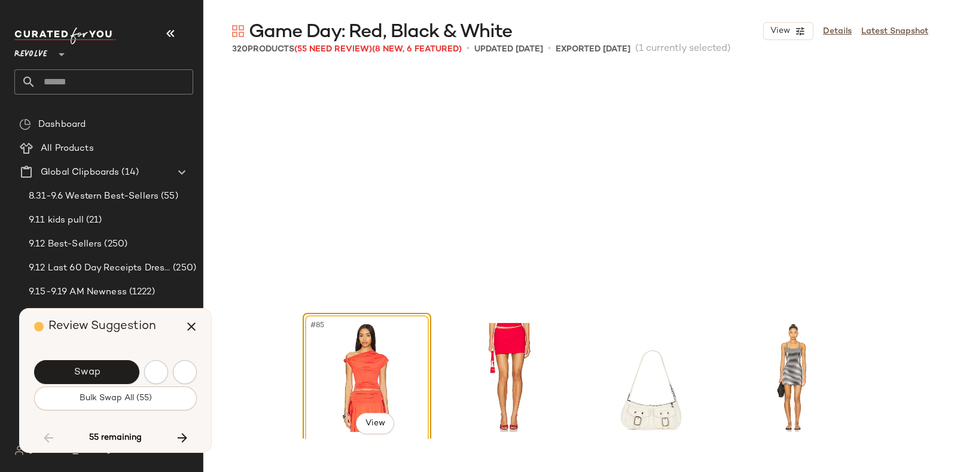
scroll to position [4850, 0]
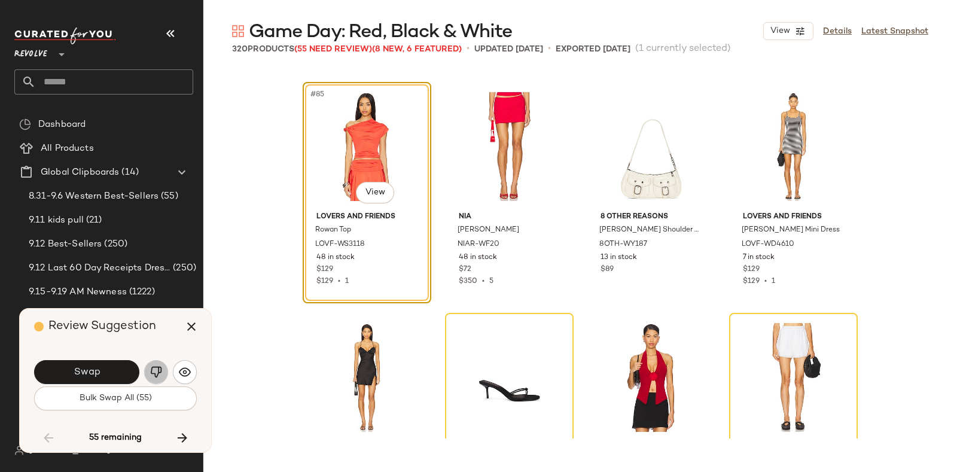
click at [153, 372] on img "button" at bounding box center [156, 372] width 12 height 12
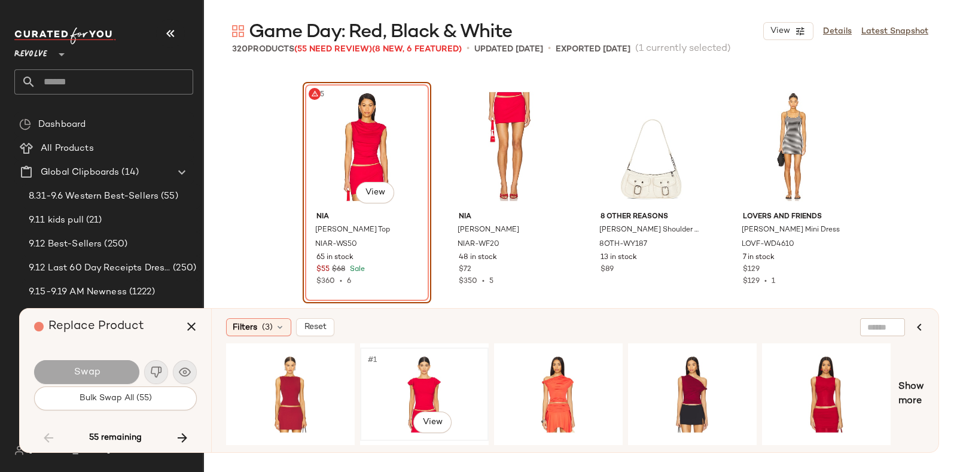
click at [408, 357] on div "#1 View" at bounding box center [424, 394] width 120 height 85
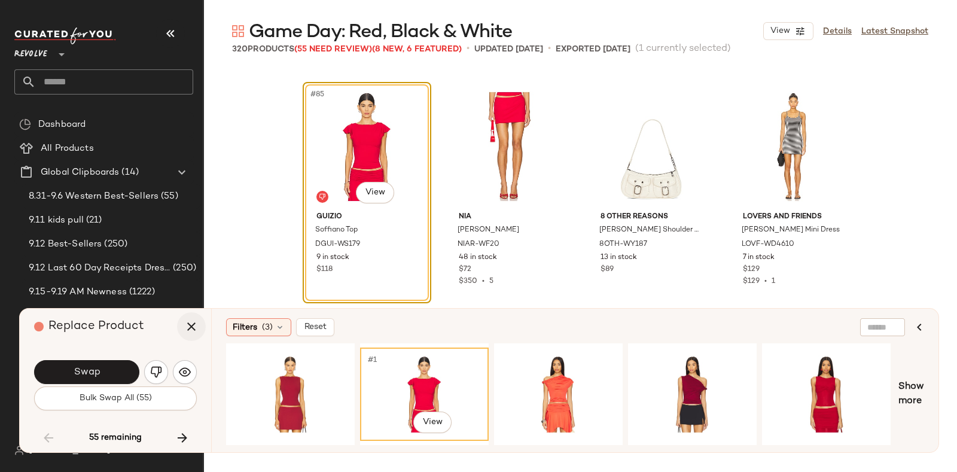
click at [189, 329] on icon "button" at bounding box center [191, 327] width 14 height 14
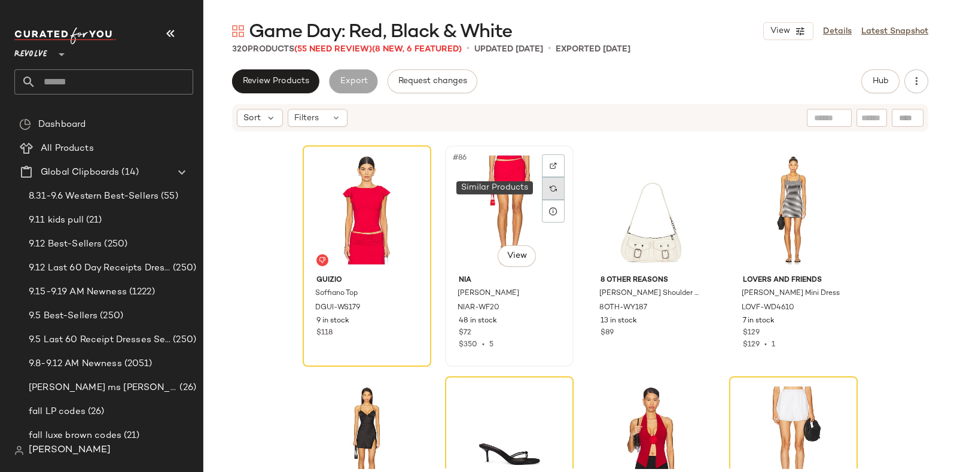
click at [554, 181] on div at bounding box center [553, 188] width 23 height 23
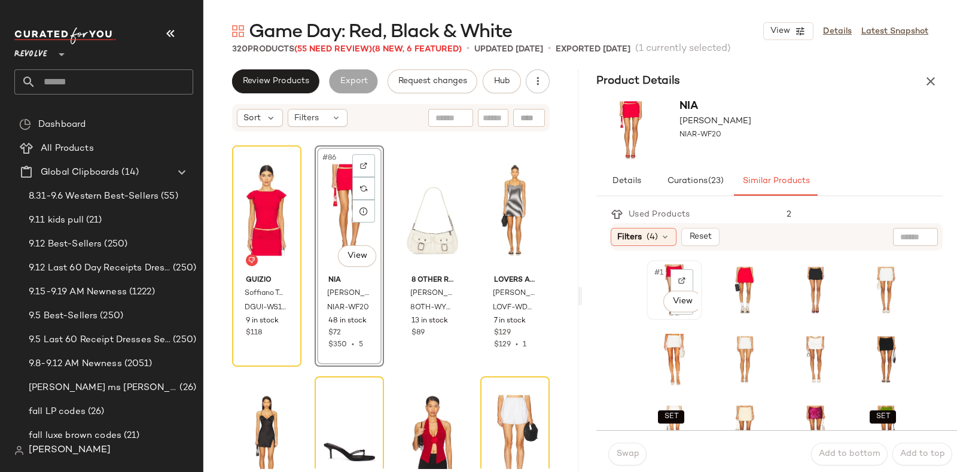
click at [652, 302] on div "#1 View" at bounding box center [674, 290] width 47 height 51
click at [622, 453] on span "Swap" at bounding box center [627, 454] width 23 height 10
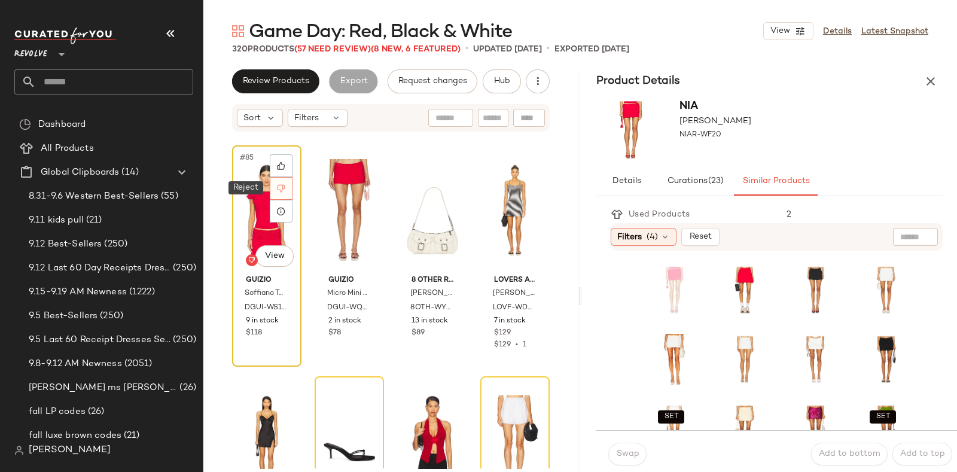
click at [281, 185] on icon at bounding box center [281, 188] width 8 height 8
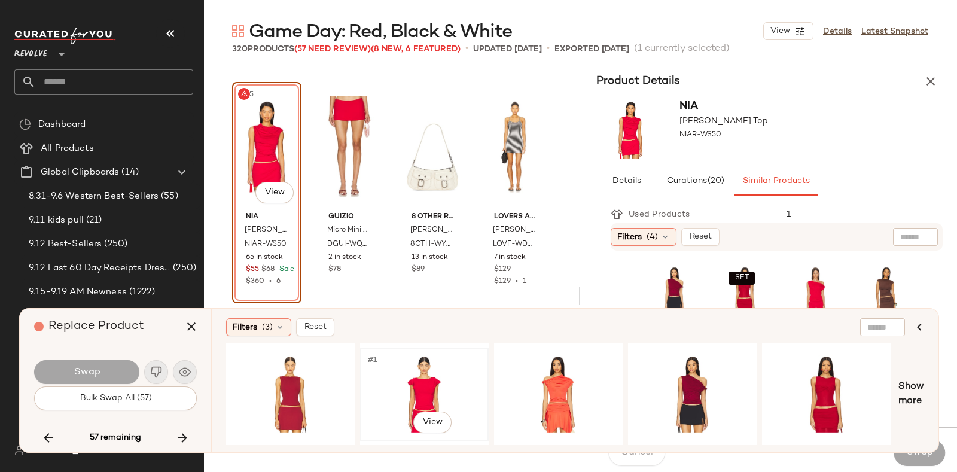
click at [413, 367] on div "#1 View" at bounding box center [424, 394] width 120 height 85
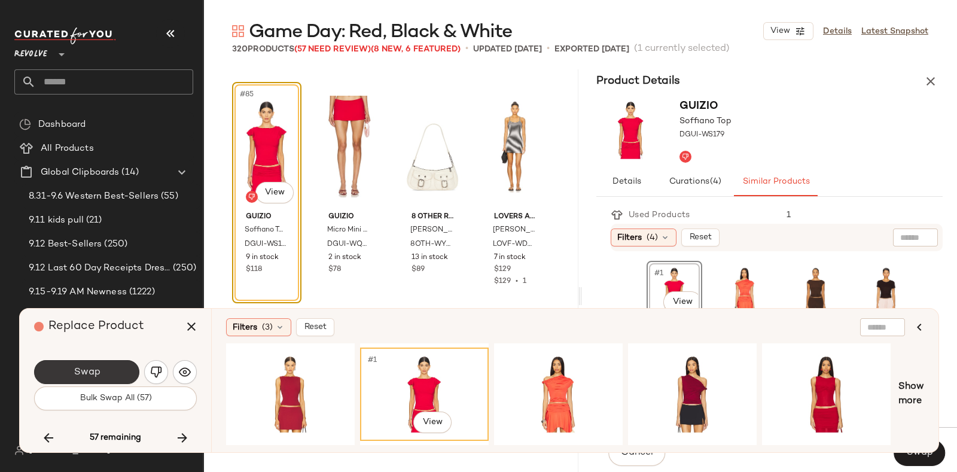
click at [95, 360] on button "Swap" at bounding box center [86, 372] width 105 height 24
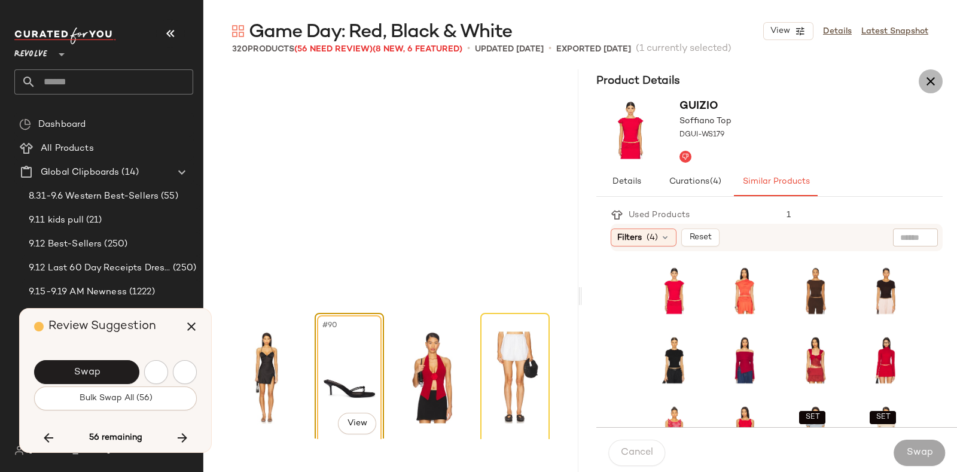
click at [929, 82] on icon "button" at bounding box center [931, 81] width 14 height 14
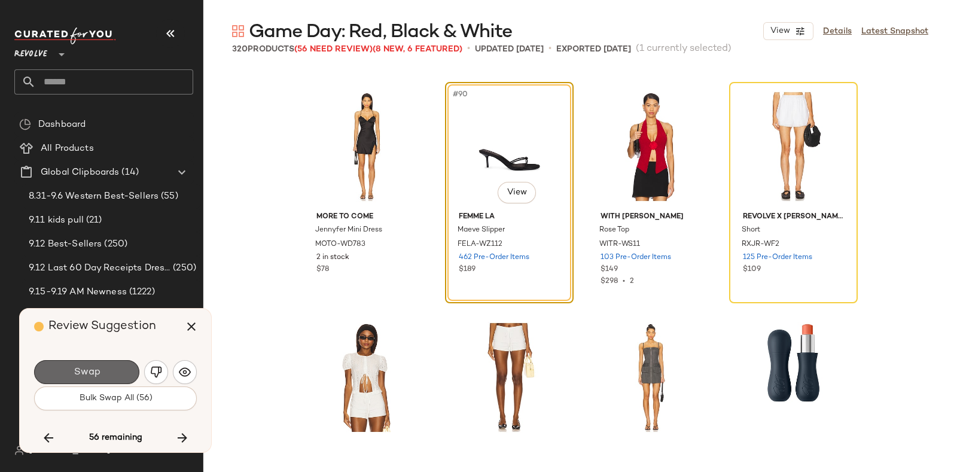
click at [114, 361] on button "Swap" at bounding box center [86, 372] width 105 height 24
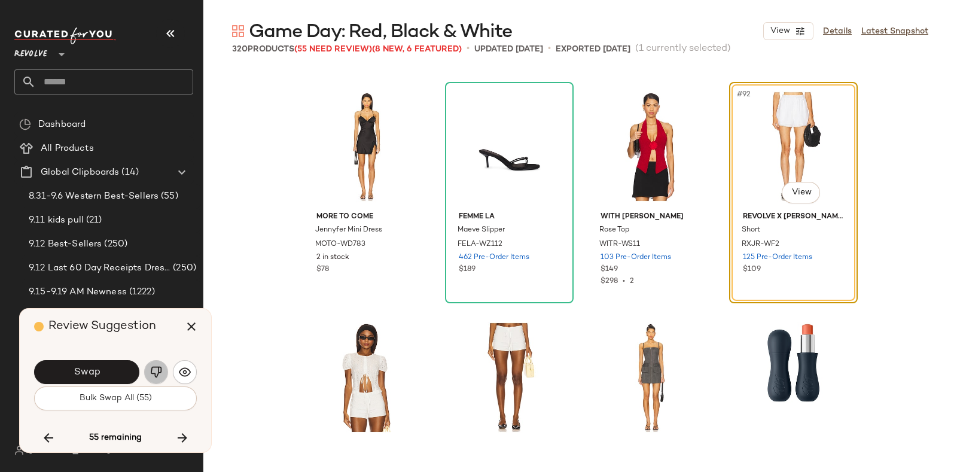
click at [158, 366] on img "button" at bounding box center [156, 372] width 12 height 12
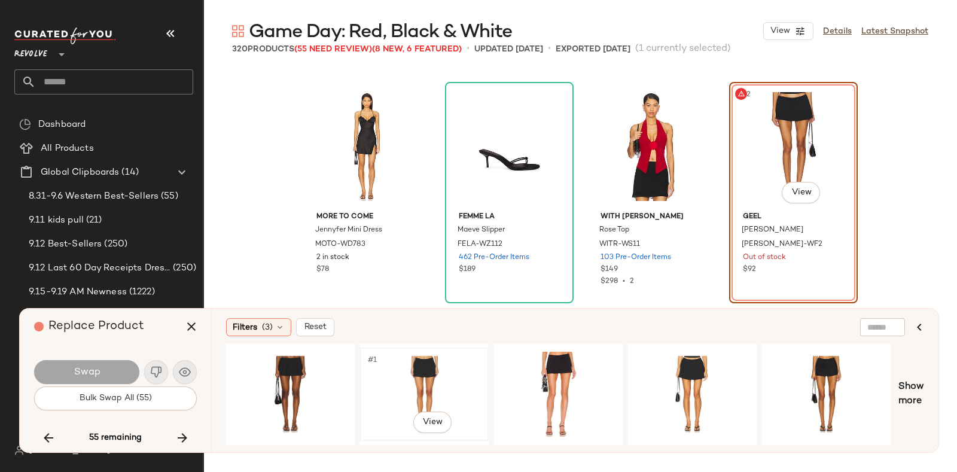
click at [409, 369] on div "#1 View" at bounding box center [424, 394] width 120 height 85
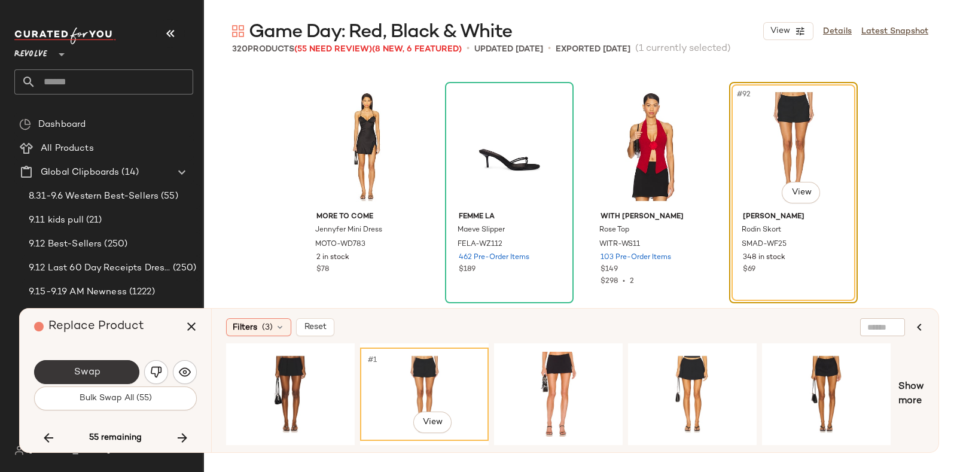
click at [117, 368] on button "Swap" at bounding box center [86, 372] width 105 height 24
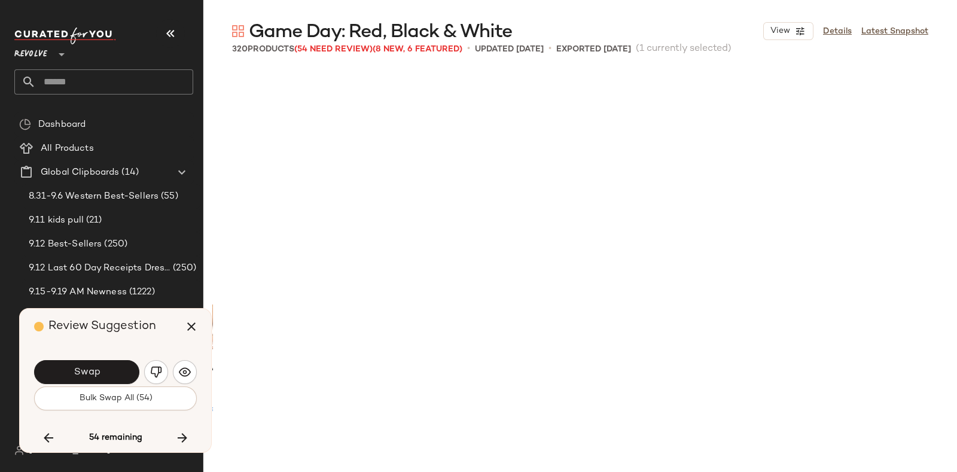
scroll to position [5544, 0]
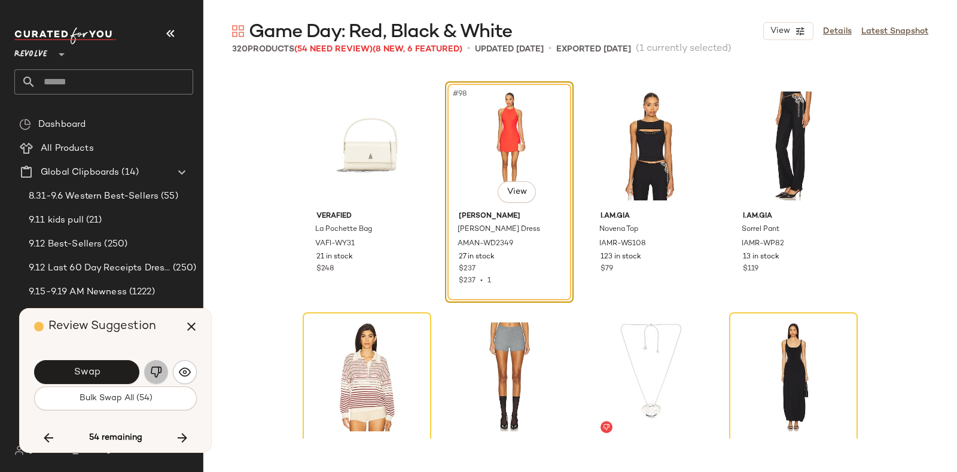
click at [156, 369] on img "button" at bounding box center [156, 372] width 12 height 12
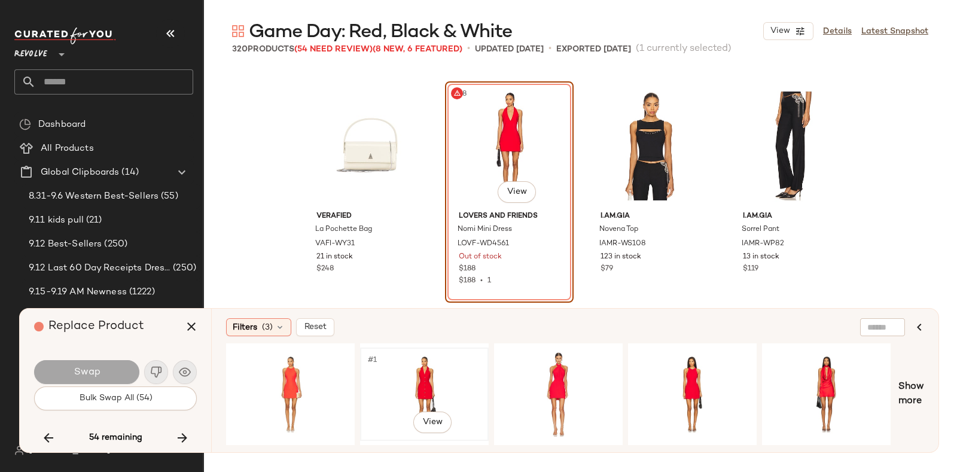
click at [427, 370] on div "#1 View" at bounding box center [424, 394] width 120 height 85
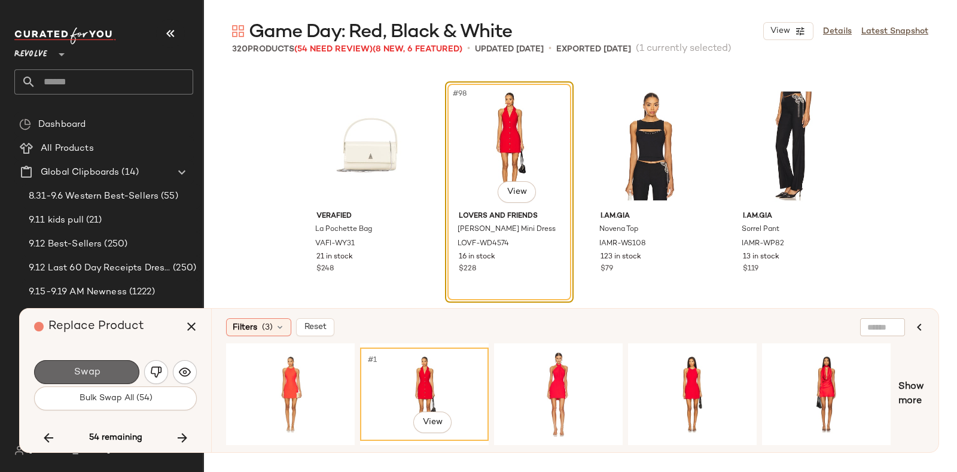
click at [104, 367] on button "Swap" at bounding box center [86, 372] width 105 height 24
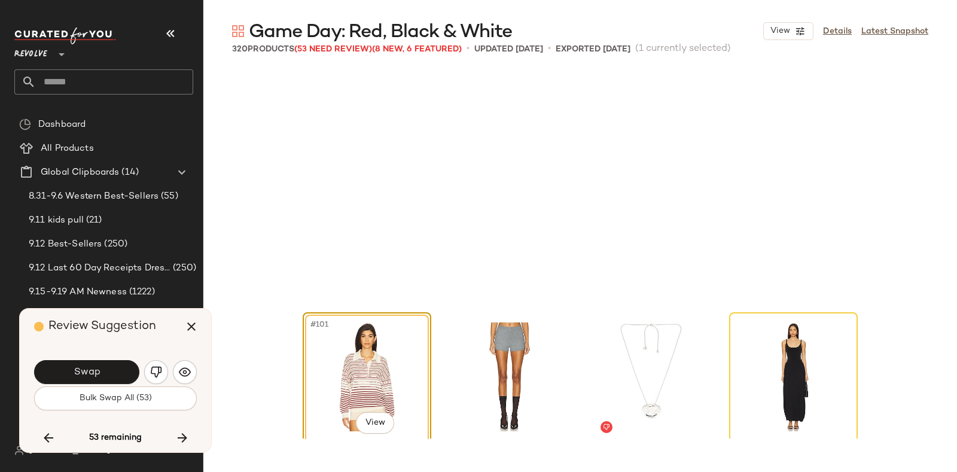
scroll to position [5775, 0]
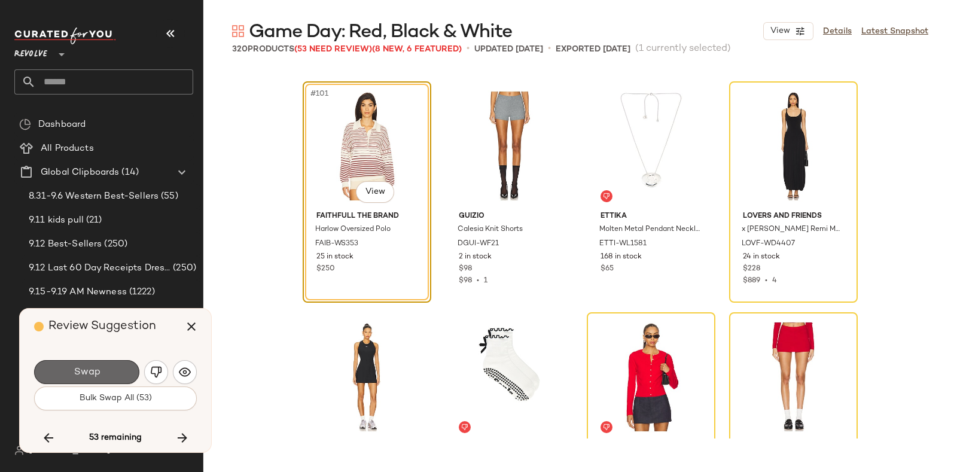
click at [97, 370] on span "Swap" at bounding box center [86, 372] width 27 height 11
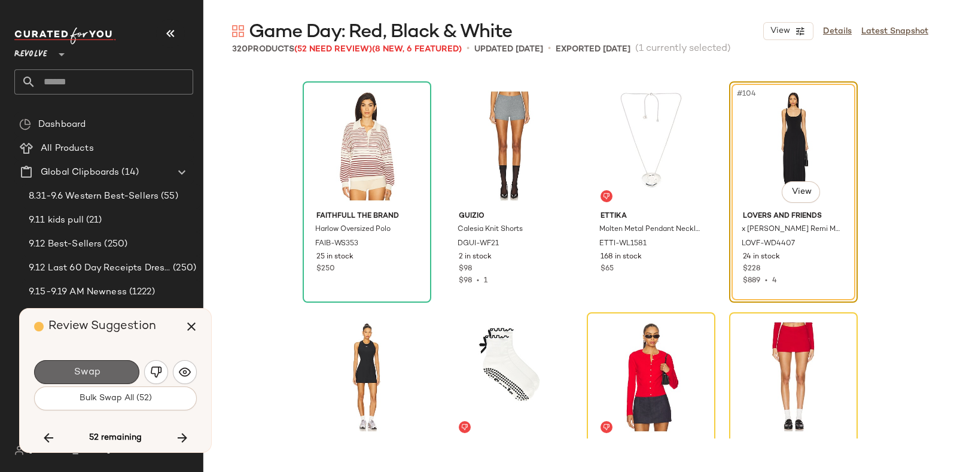
click at [104, 368] on button "Swap" at bounding box center [86, 372] width 105 height 24
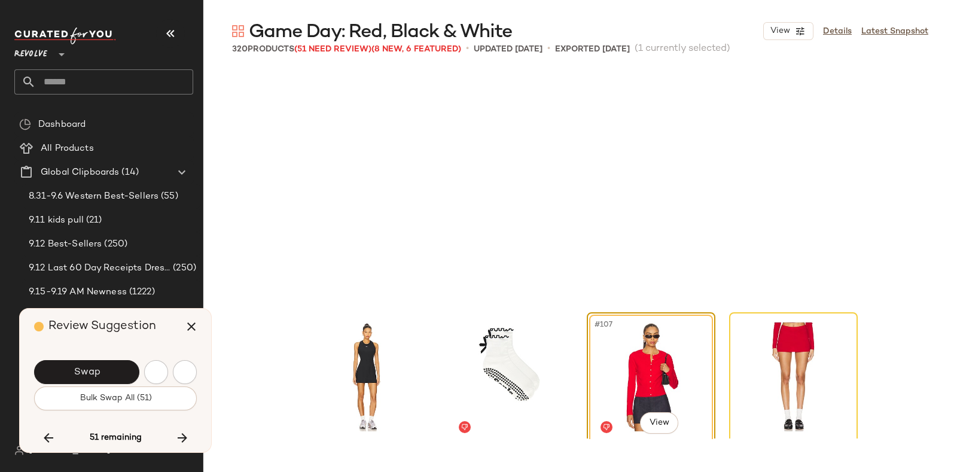
scroll to position [6005, 0]
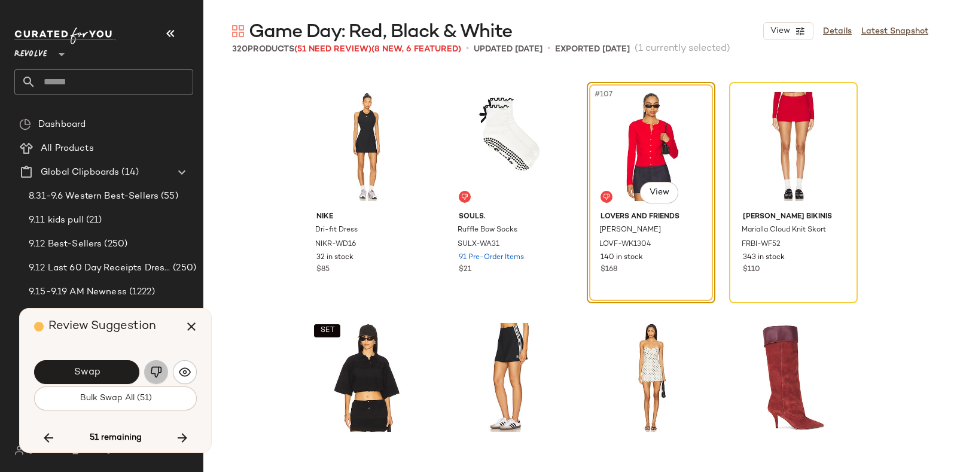
click at [156, 370] on img "button" at bounding box center [156, 372] width 12 height 12
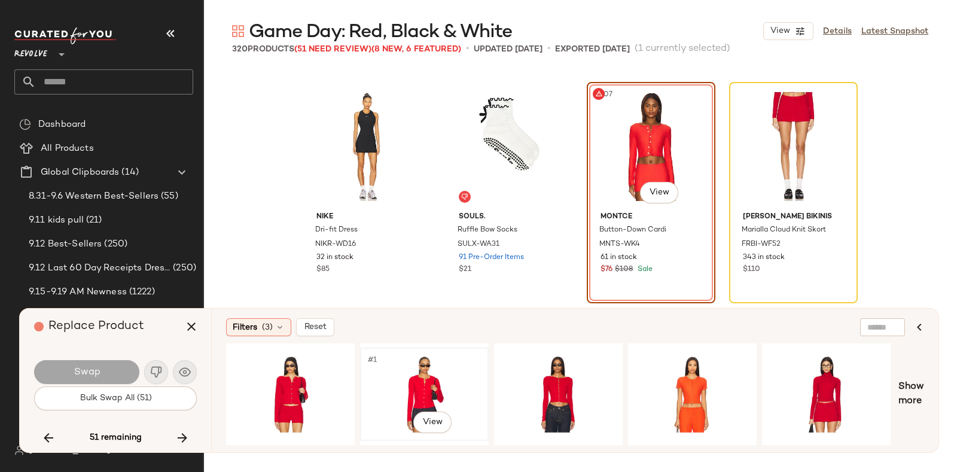
click at [426, 366] on div "#1 View" at bounding box center [424, 394] width 120 height 85
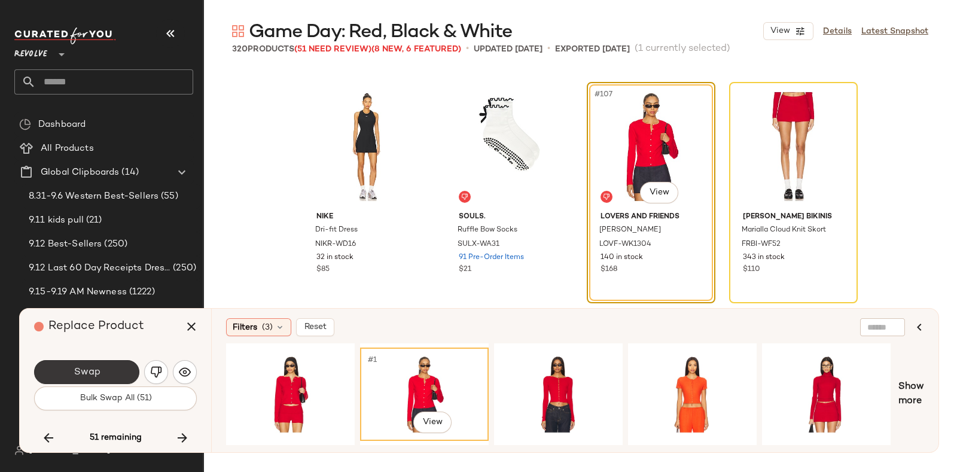
click at [109, 365] on button "Swap" at bounding box center [86, 372] width 105 height 24
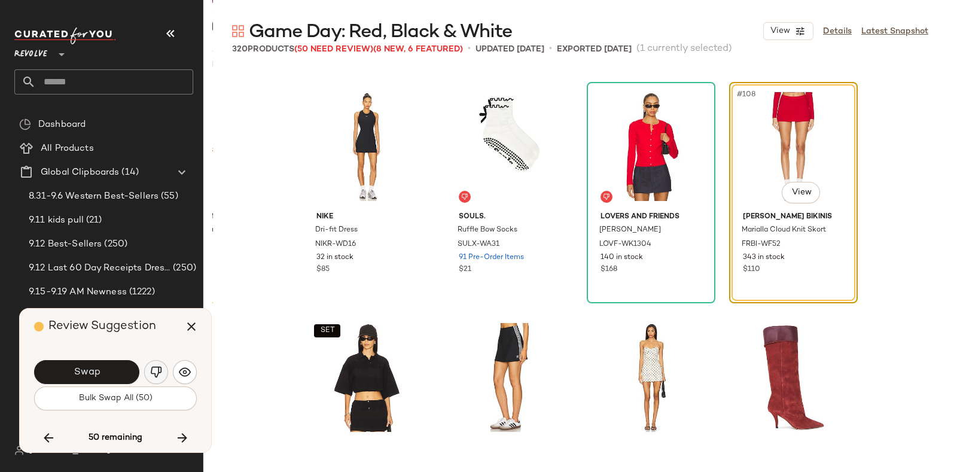
click at [156, 372] on img "button" at bounding box center [156, 372] width 12 height 12
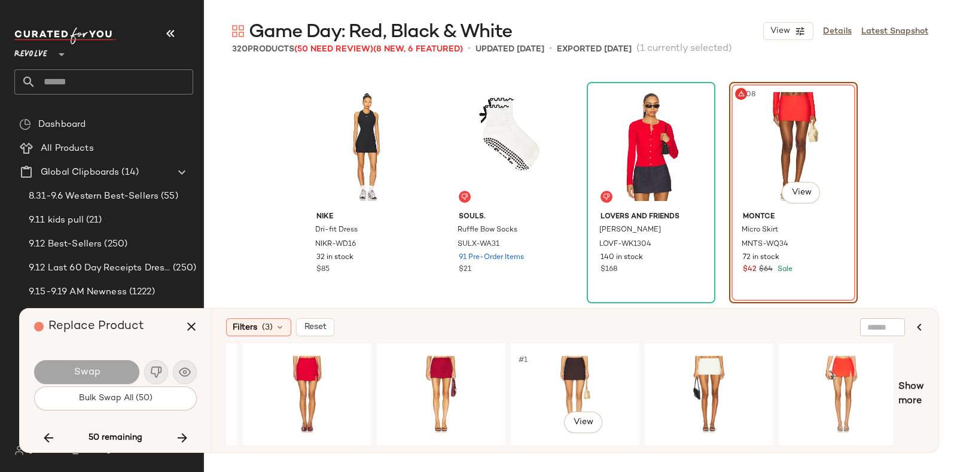
scroll to position [0, 670]
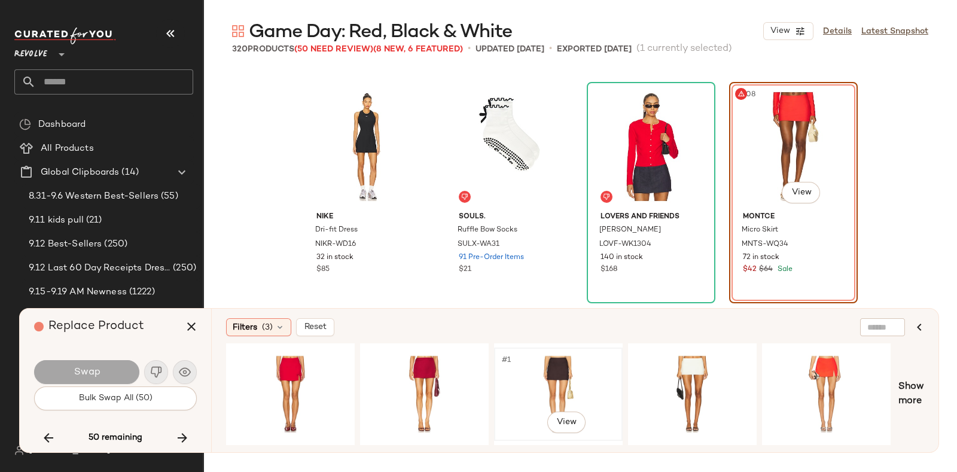
click at [566, 363] on div "#1 View" at bounding box center [558, 394] width 120 height 85
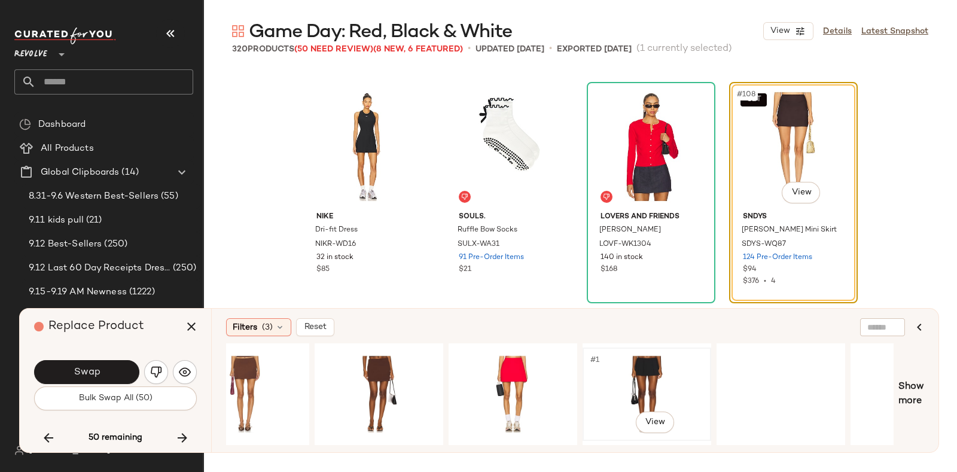
scroll to position [0, 1394]
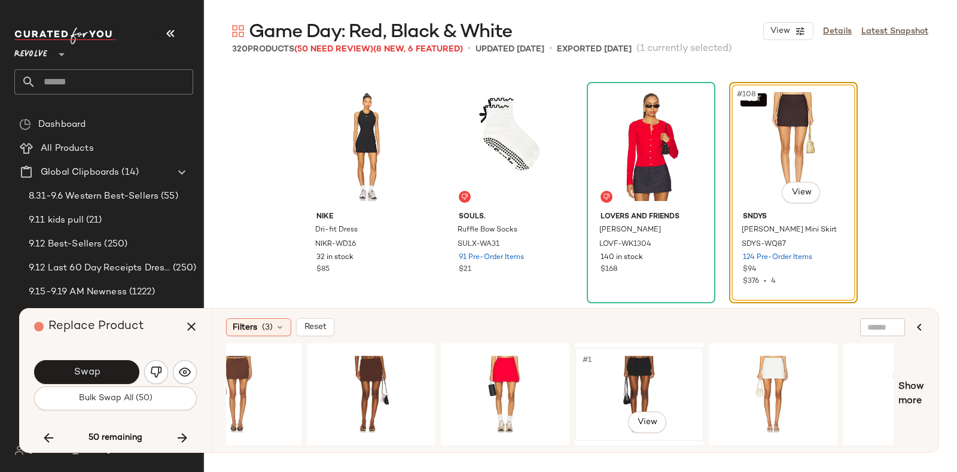
click at [626, 372] on div "#1 View" at bounding box center [639, 394] width 120 height 85
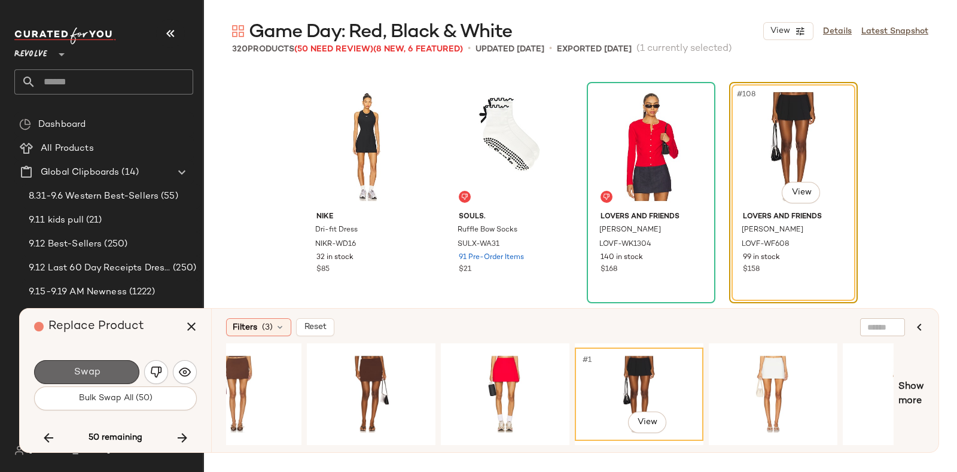
click at [108, 367] on button "Swap" at bounding box center [86, 372] width 105 height 24
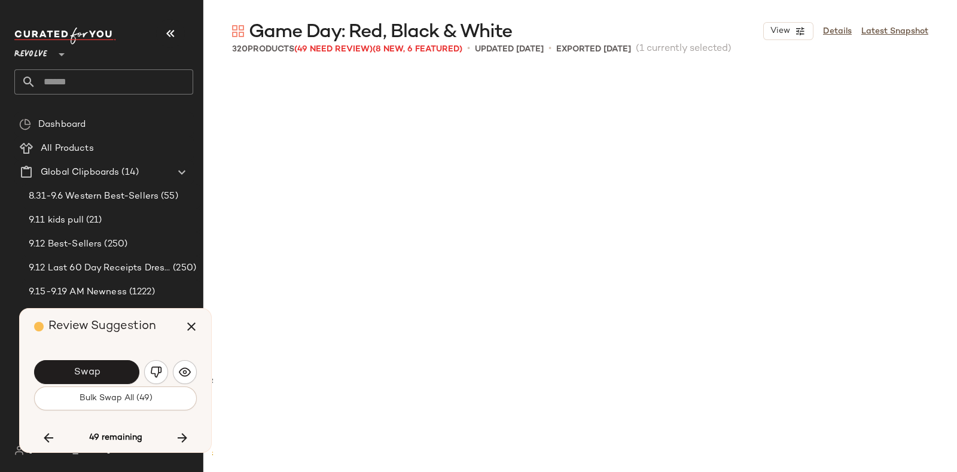
scroll to position [6468, 0]
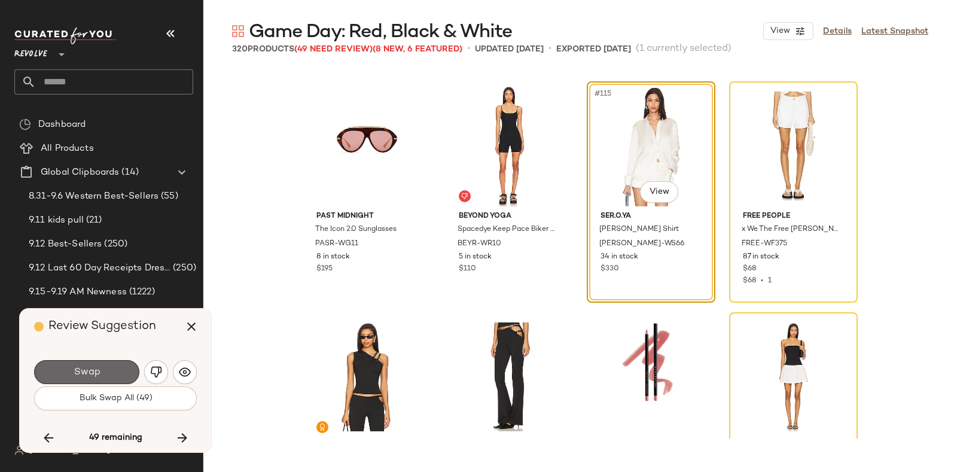
click at [114, 366] on button "Swap" at bounding box center [86, 372] width 105 height 24
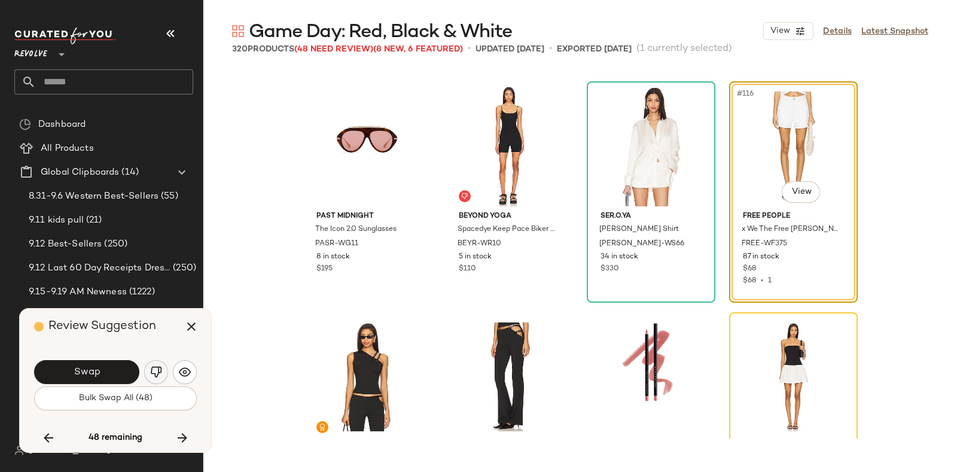
click at [153, 364] on button "button" at bounding box center [156, 372] width 24 height 24
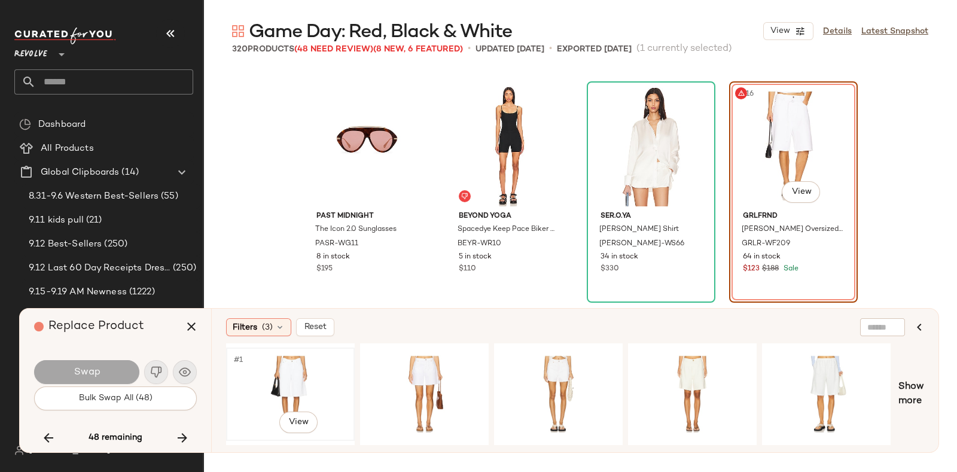
click at [287, 363] on div "#1 View" at bounding box center [290, 394] width 120 height 85
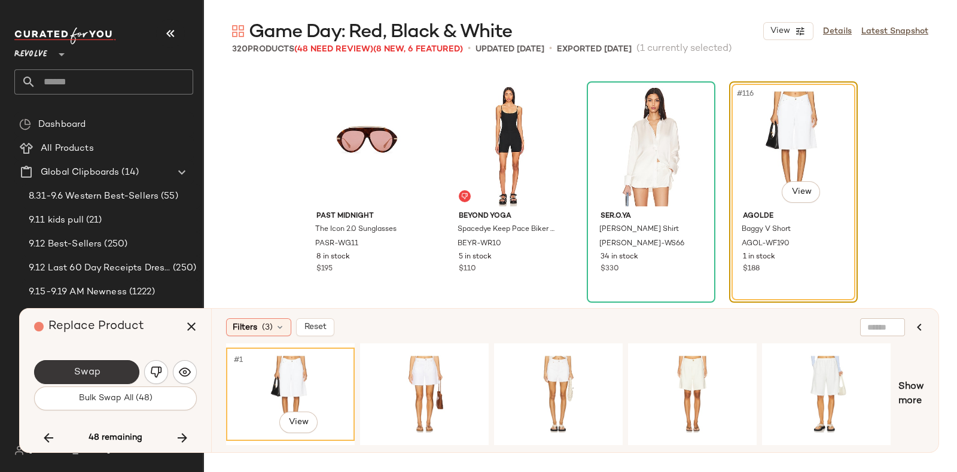
click at [113, 369] on button "Swap" at bounding box center [86, 372] width 105 height 24
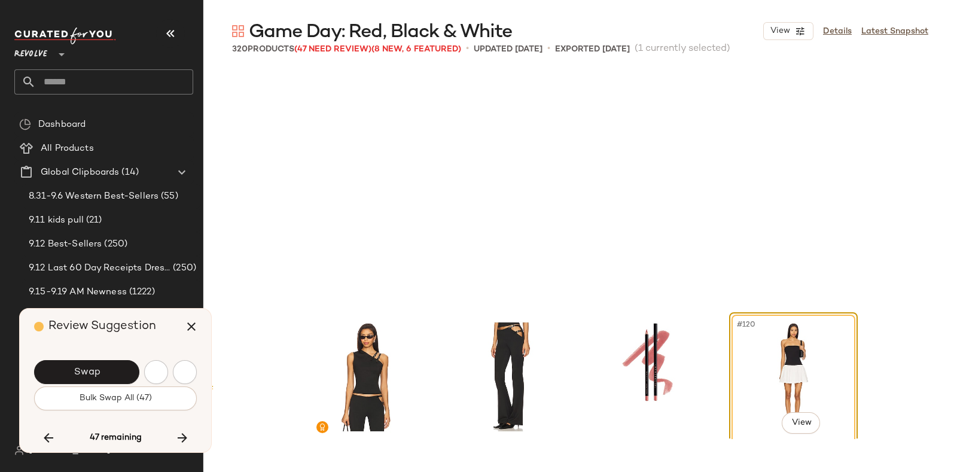
scroll to position [6699, 0]
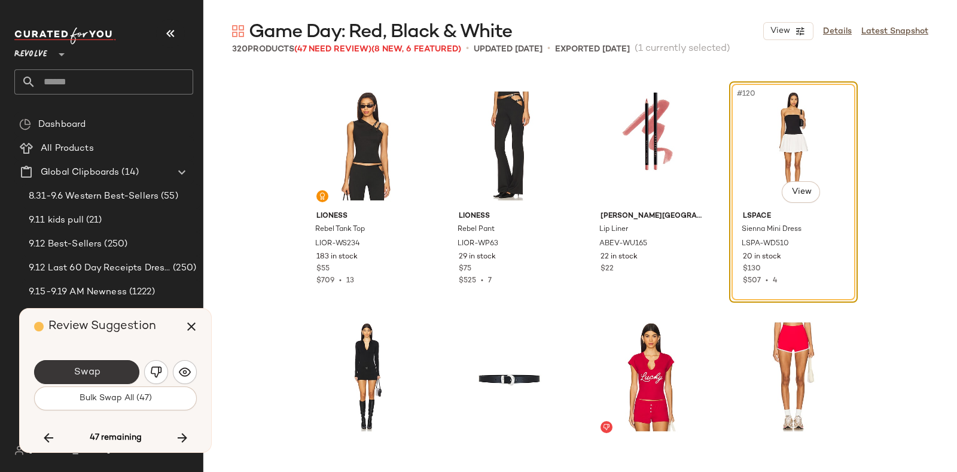
click at [104, 365] on button "Swap" at bounding box center [86, 372] width 105 height 24
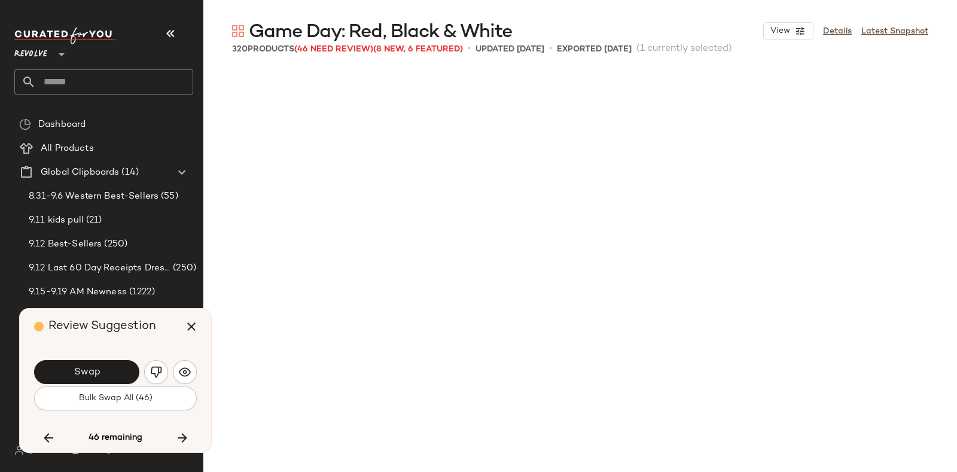
scroll to position [7391, 0]
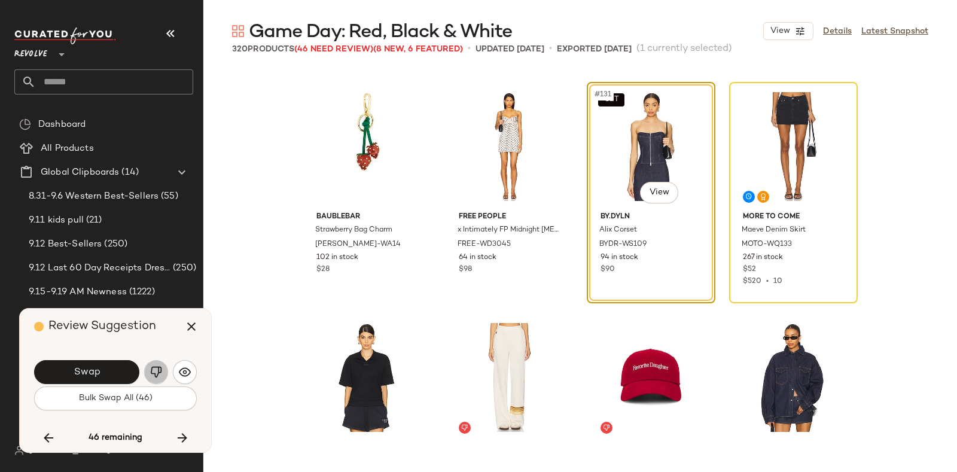
click at [153, 361] on button "button" at bounding box center [156, 372] width 24 height 24
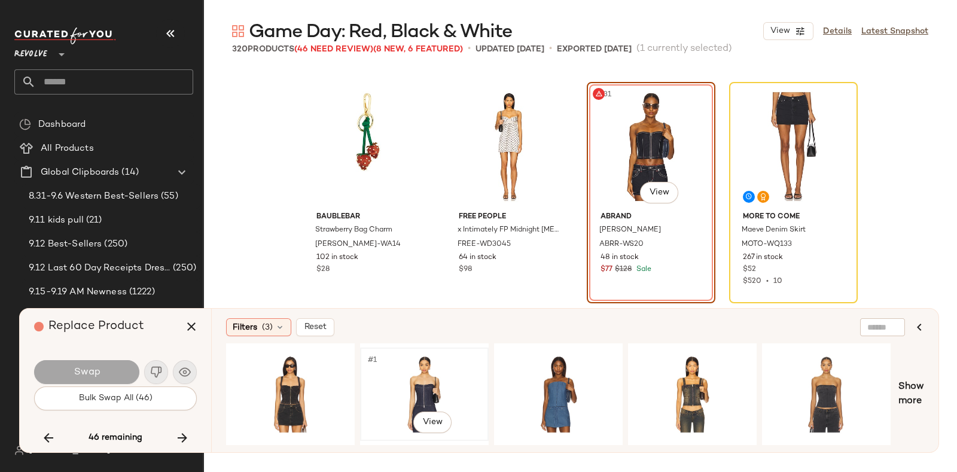
click at [442, 365] on div "#1 View" at bounding box center [424, 394] width 120 height 85
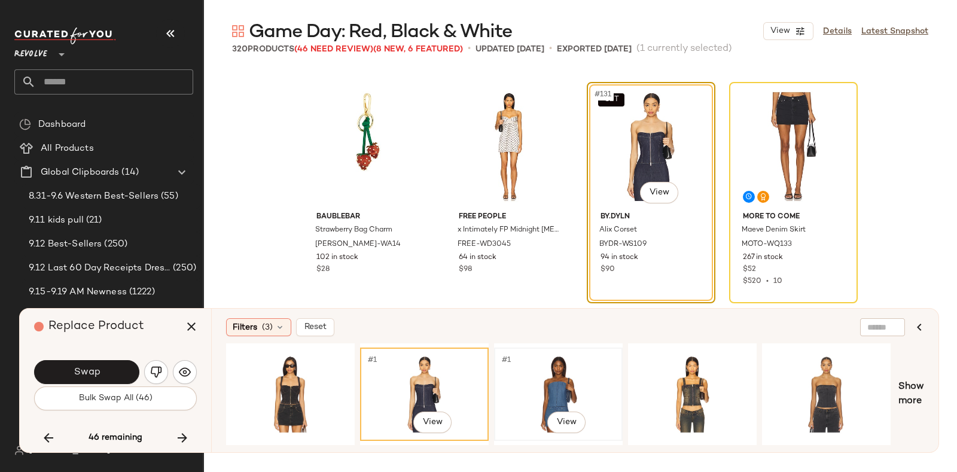
scroll to position [0, 48]
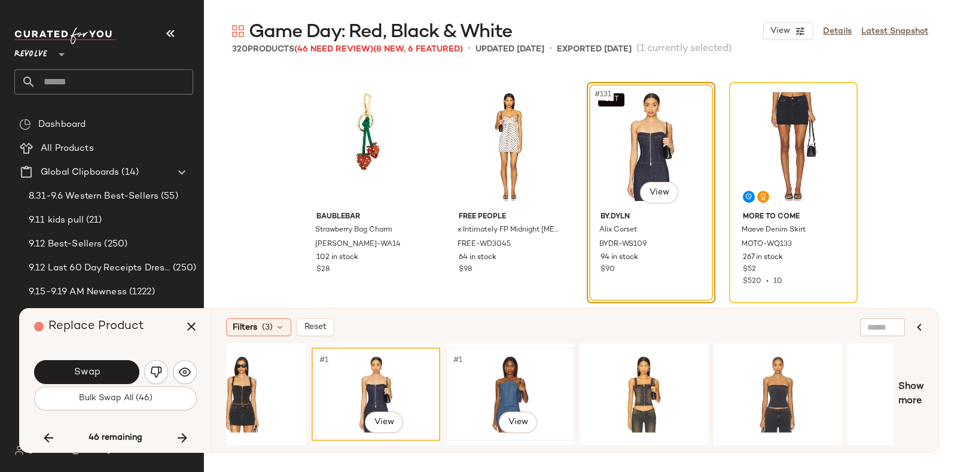
click at [503, 367] on div "#1 View" at bounding box center [510, 394] width 120 height 85
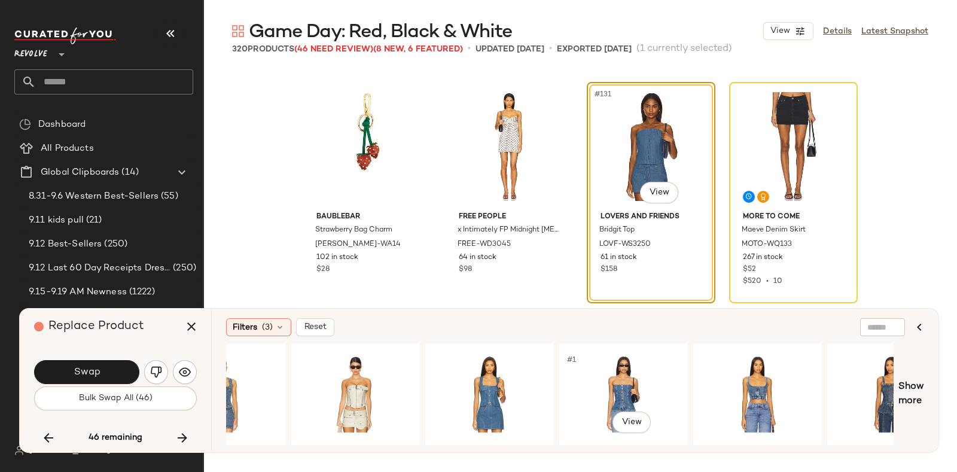
scroll to position [0, 740]
click at [622, 375] on div "#1 View" at bounding box center [623, 394] width 120 height 85
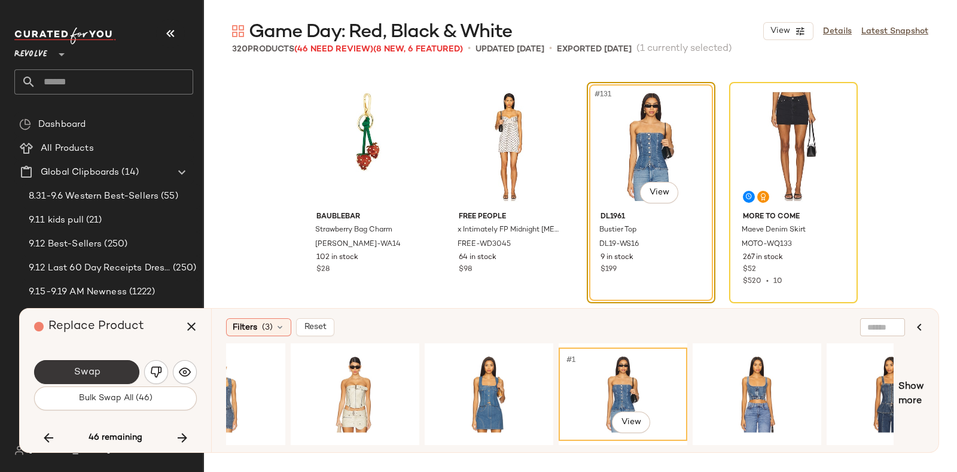
click at [77, 371] on span "Swap" at bounding box center [86, 372] width 27 height 11
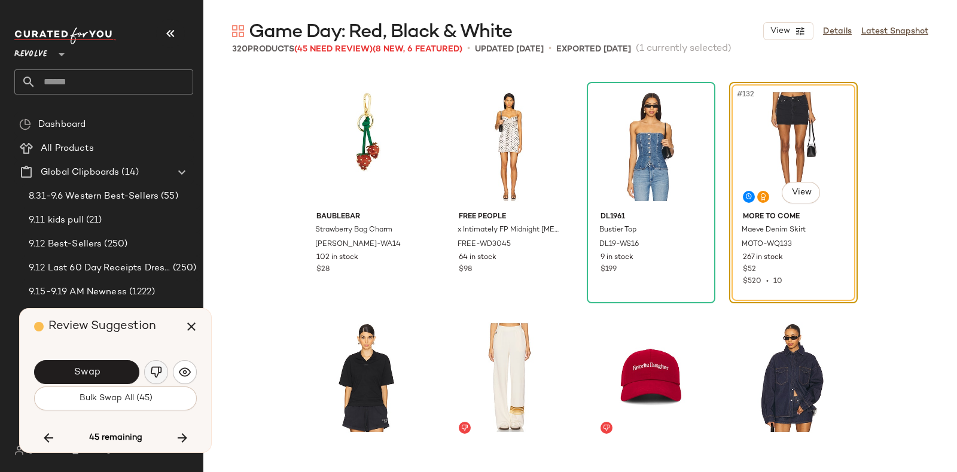
click at [153, 369] on img "button" at bounding box center [156, 372] width 12 height 12
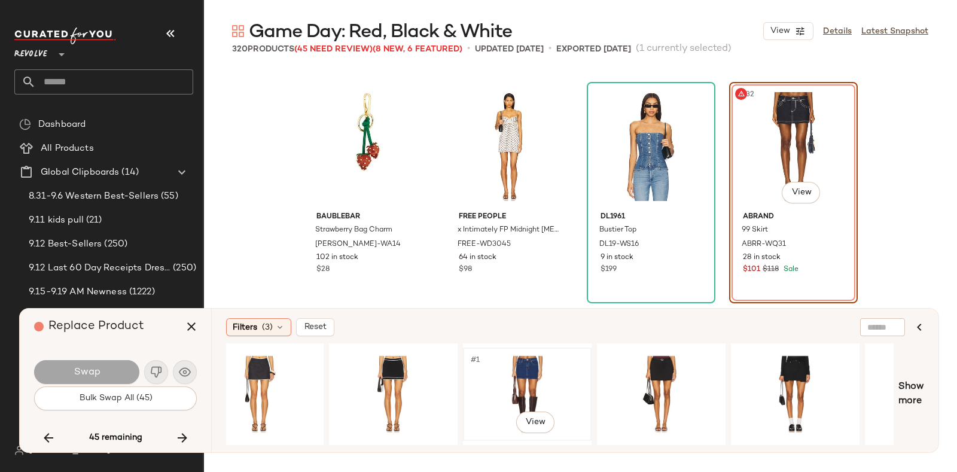
scroll to position [0, 706]
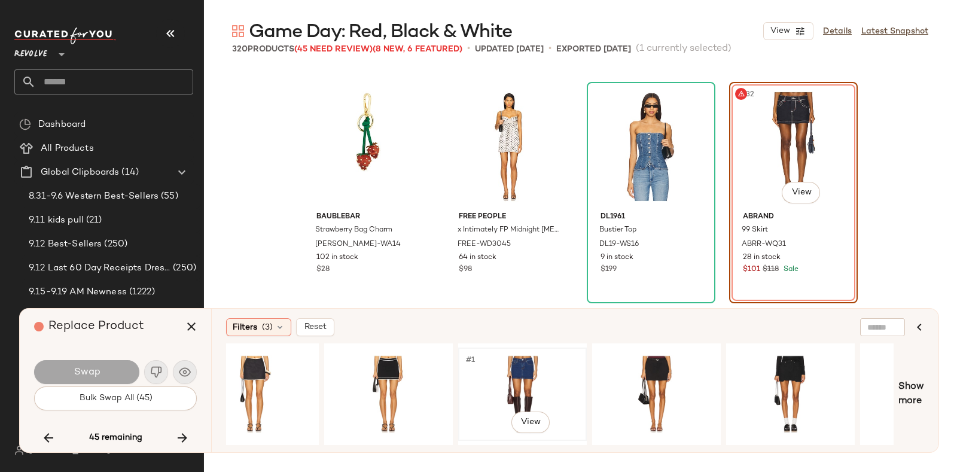
click at [522, 355] on div "#1 View" at bounding box center [523, 394] width 120 height 85
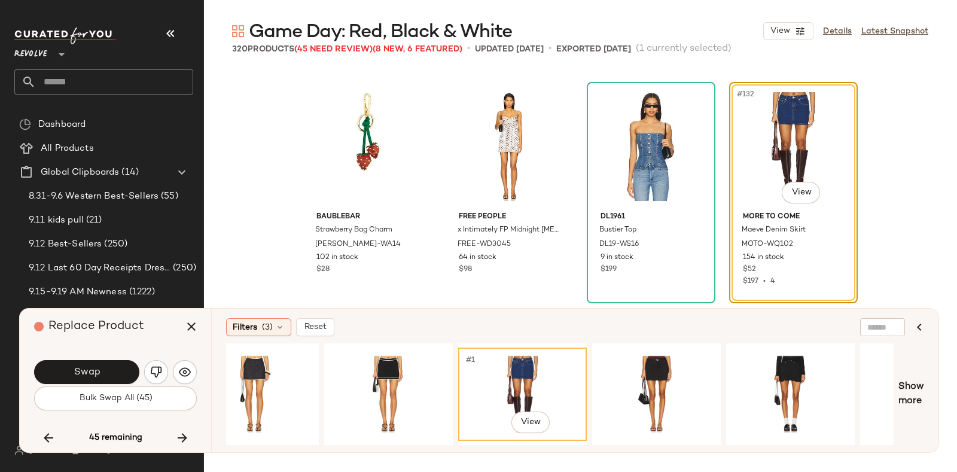
click at [84, 360] on div "Swap" at bounding box center [115, 372] width 163 height 29
click at [100, 366] on button "Swap" at bounding box center [86, 372] width 105 height 24
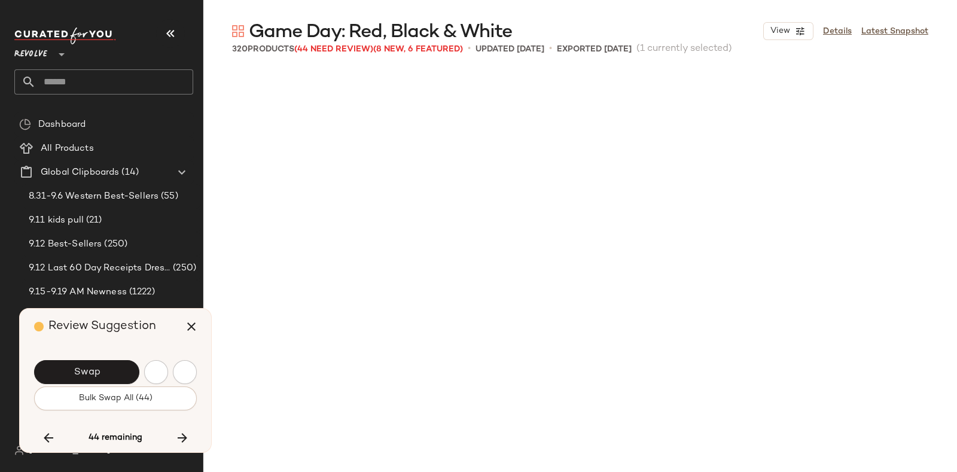
scroll to position [8084, 0]
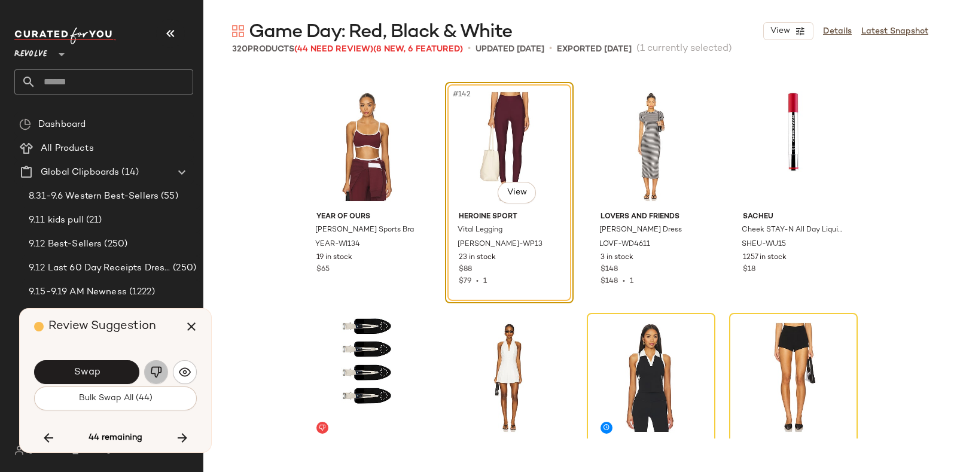
click at [151, 369] on img "button" at bounding box center [156, 372] width 12 height 12
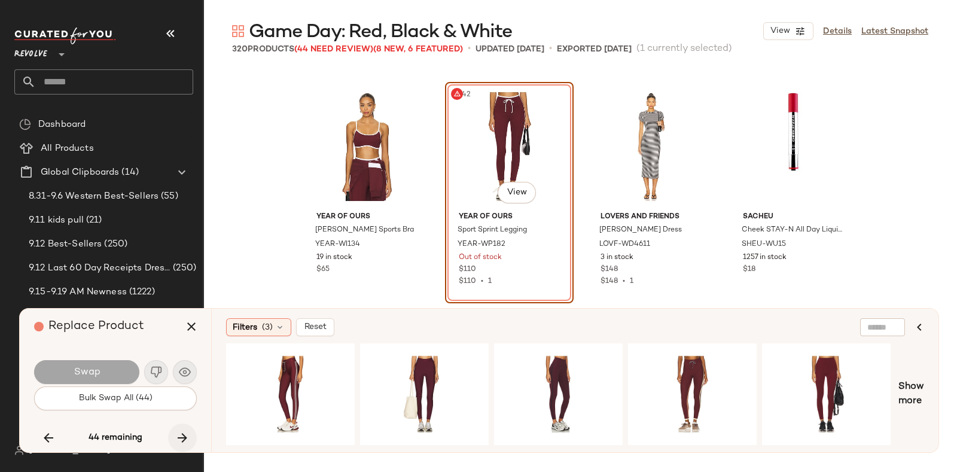
click at [180, 431] on icon "button" at bounding box center [182, 438] width 14 height 14
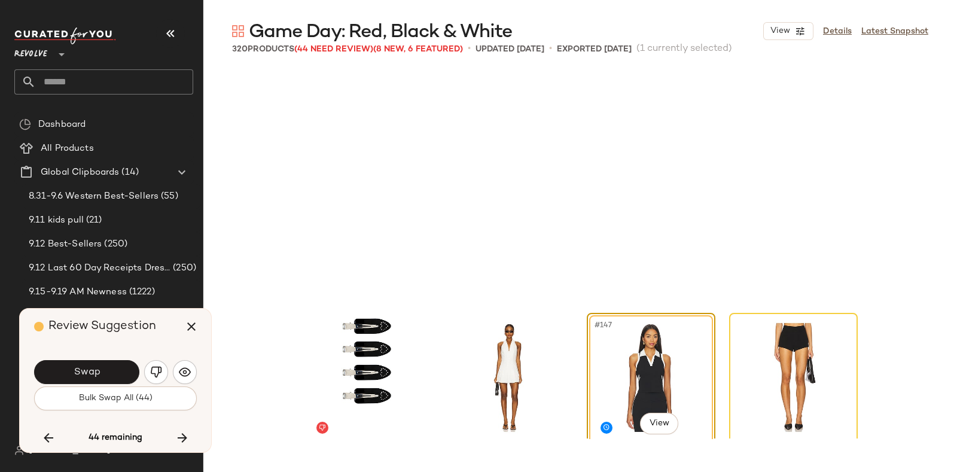
scroll to position [8315, 0]
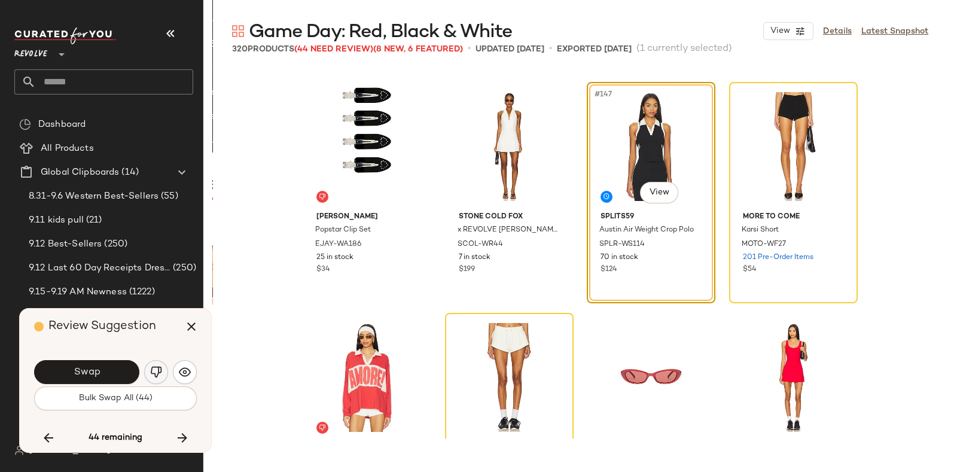
click at [156, 366] on button "button" at bounding box center [156, 372] width 24 height 24
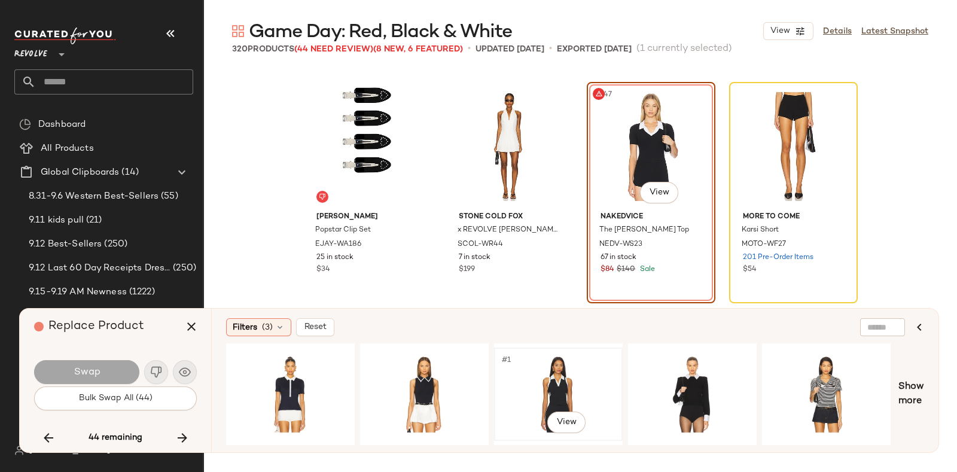
click at [551, 365] on div "#1 View" at bounding box center [558, 394] width 120 height 85
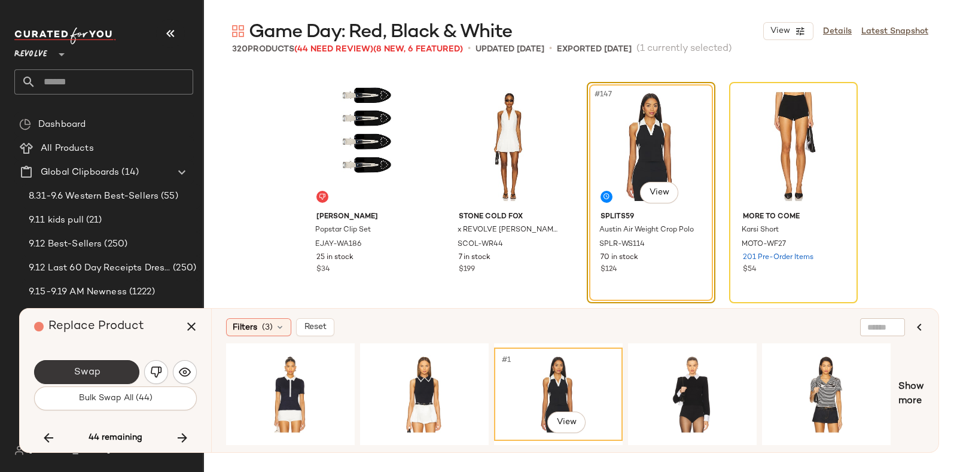
click at [111, 362] on button "Swap" at bounding box center [86, 372] width 105 height 24
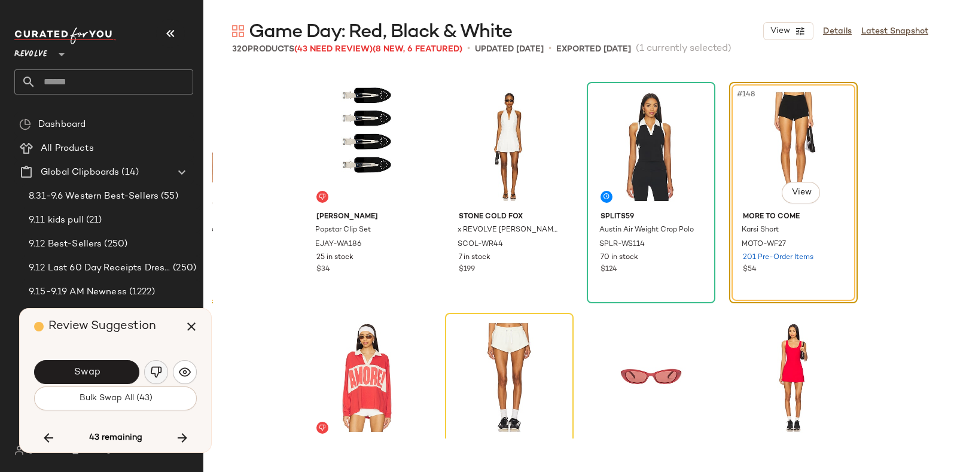
click at [152, 366] on button "button" at bounding box center [156, 372] width 24 height 24
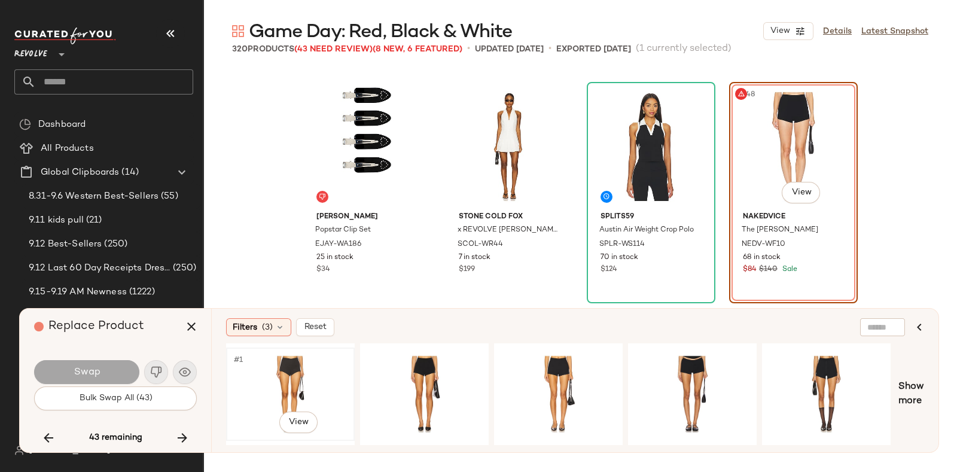
click at [302, 357] on div "#1 View" at bounding box center [290, 394] width 120 height 85
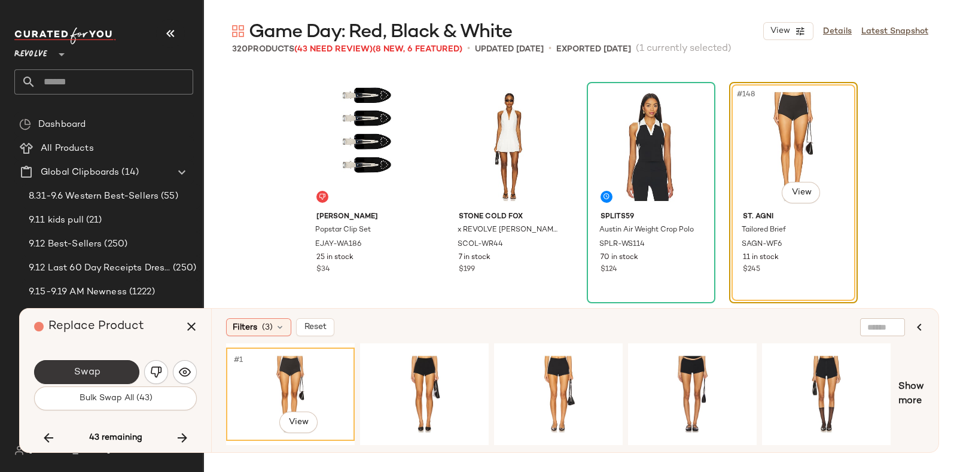
click at [99, 367] on span "Swap" at bounding box center [86, 372] width 27 height 11
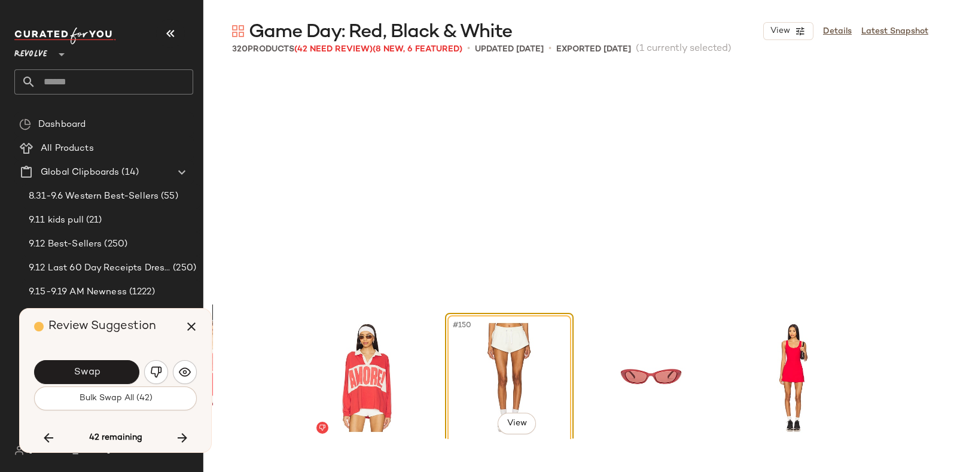
scroll to position [8546, 0]
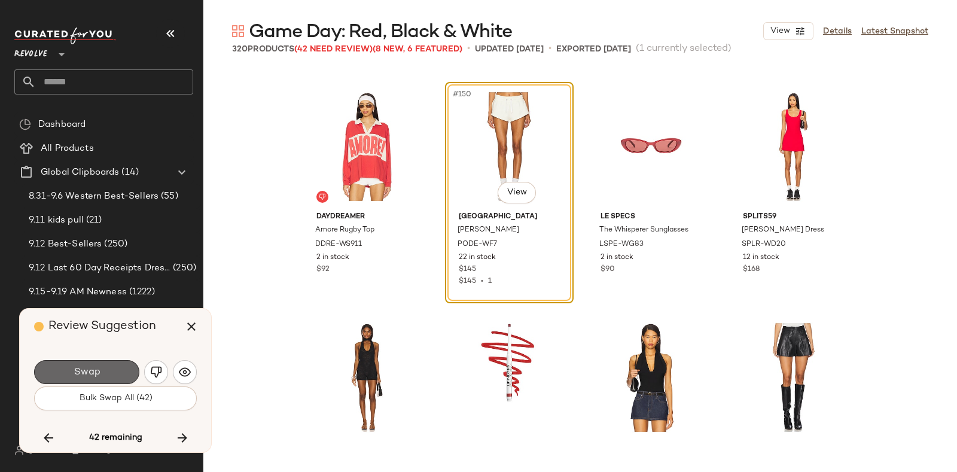
click at [111, 366] on button "Swap" at bounding box center [86, 372] width 105 height 24
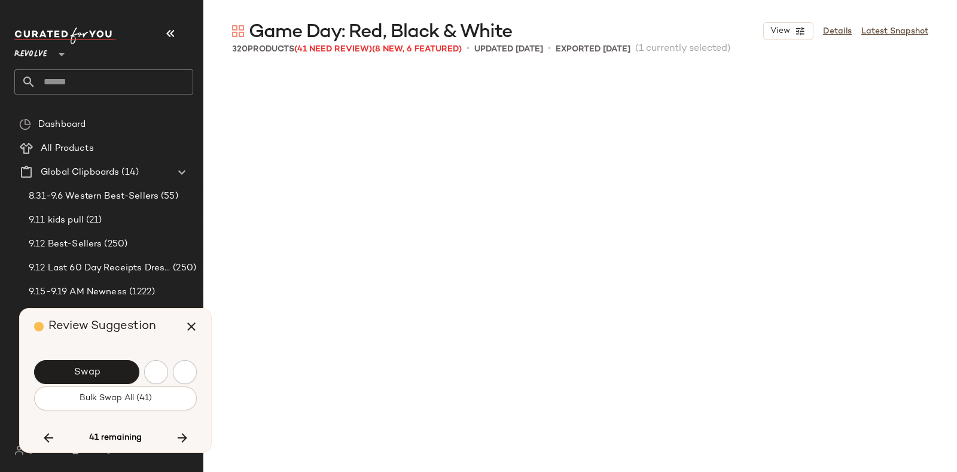
scroll to position [9009, 0]
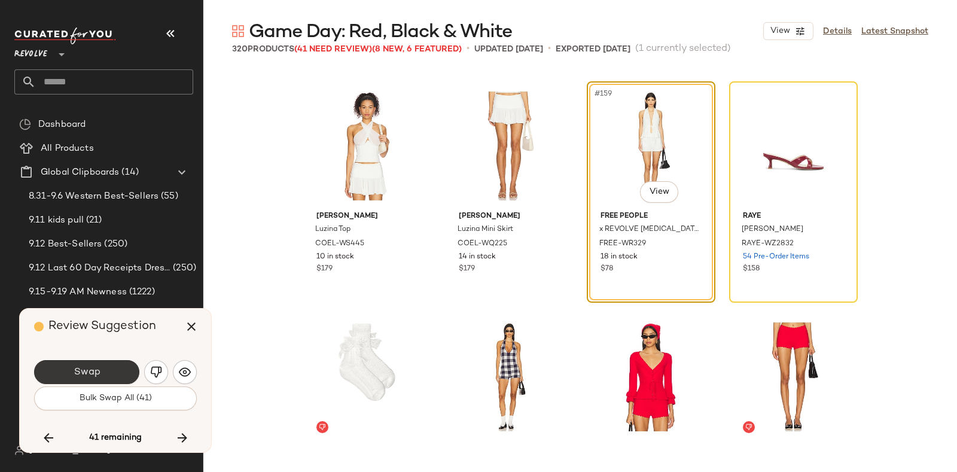
click at [120, 366] on button "Swap" at bounding box center [86, 372] width 105 height 24
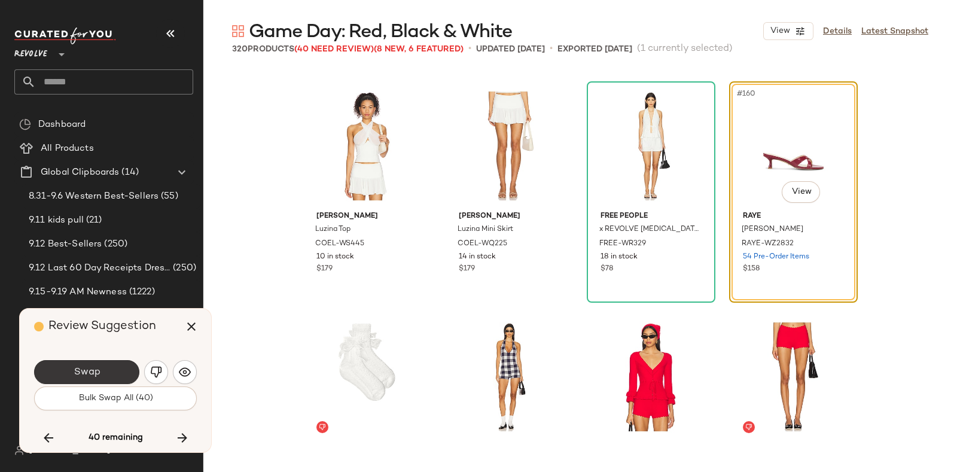
click at [113, 372] on button "Swap" at bounding box center [86, 372] width 105 height 24
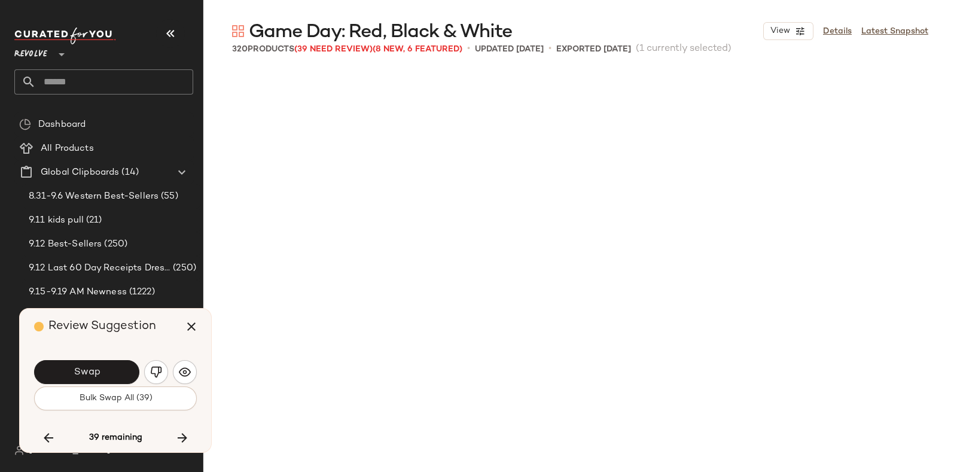
scroll to position [9470, 0]
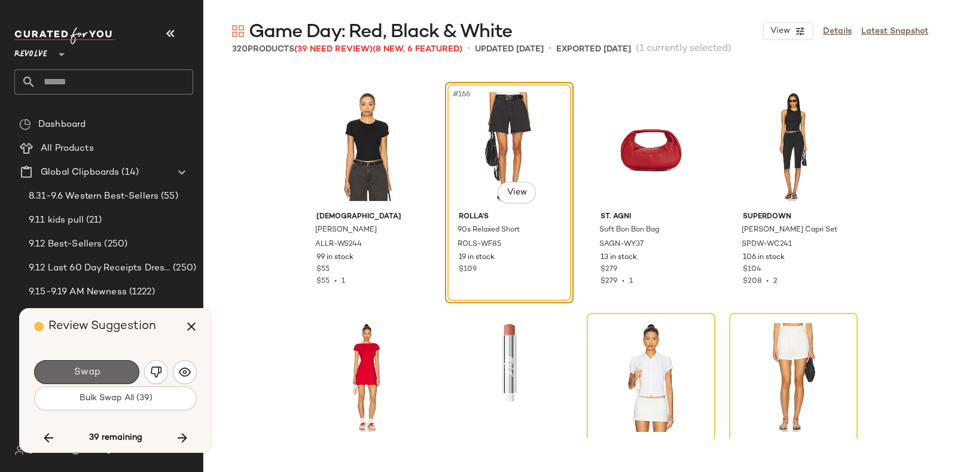
click at [114, 366] on button "Swap" at bounding box center [86, 372] width 105 height 24
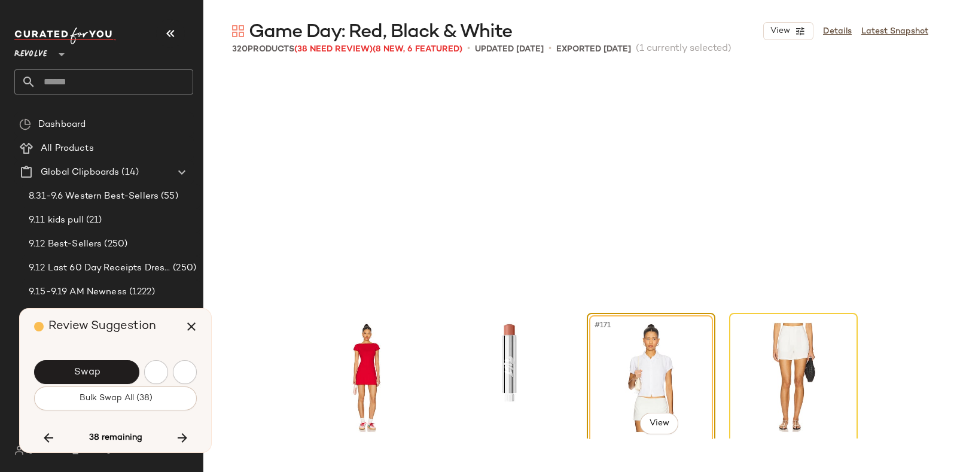
scroll to position [9701, 0]
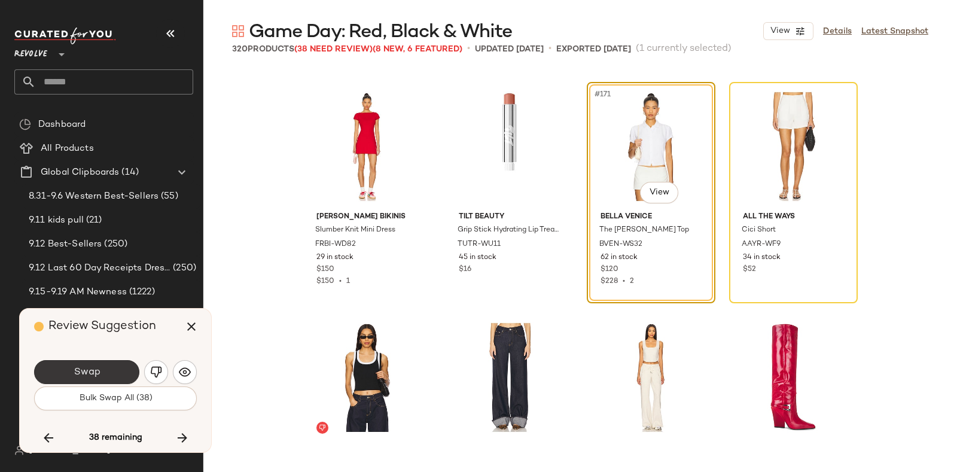
click at [114, 366] on button "Swap" at bounding box center [86, 372] width 105 height 24
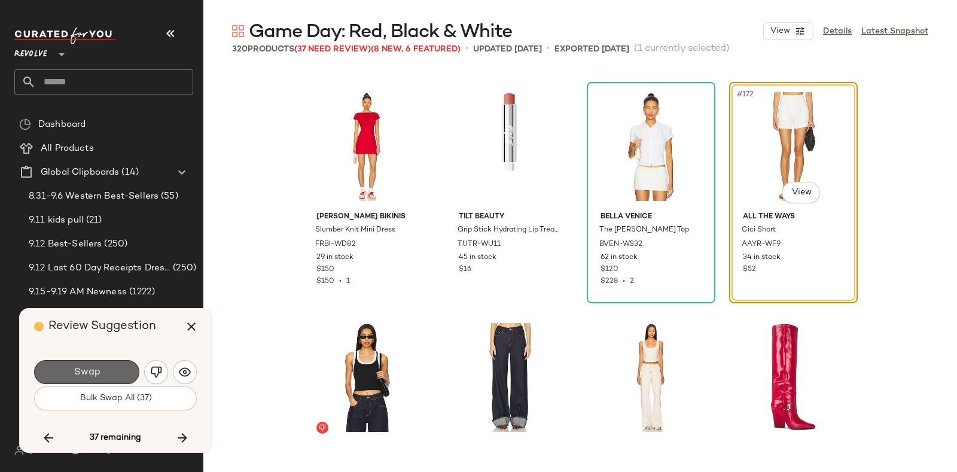
click at [120, 364] on button "Swap" at bounding box center [86, 372] width 105 height 24
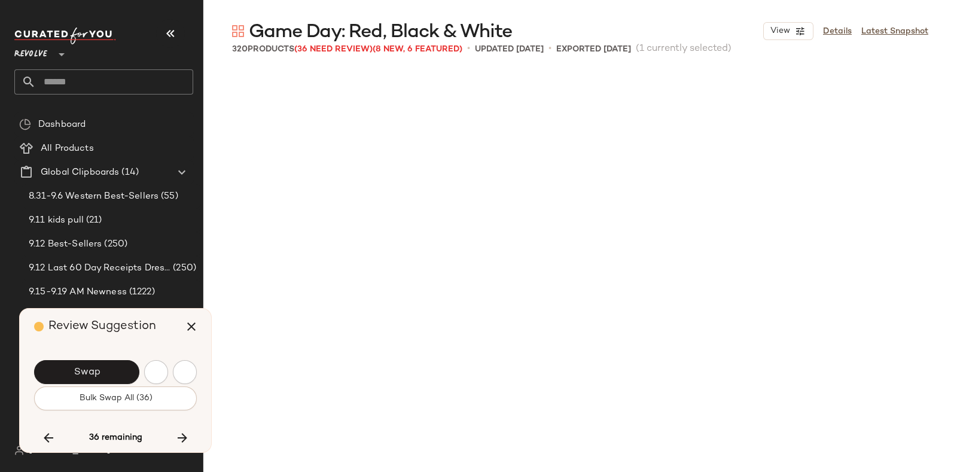
scroll to position [10164, 0]
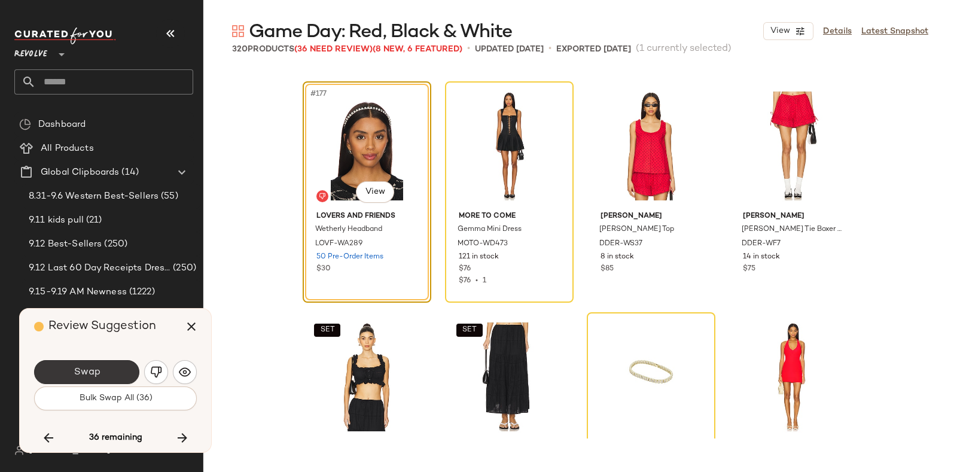
click at [115, 367] on button "Swap" at bounding box center [86, 372] width 105 height 24
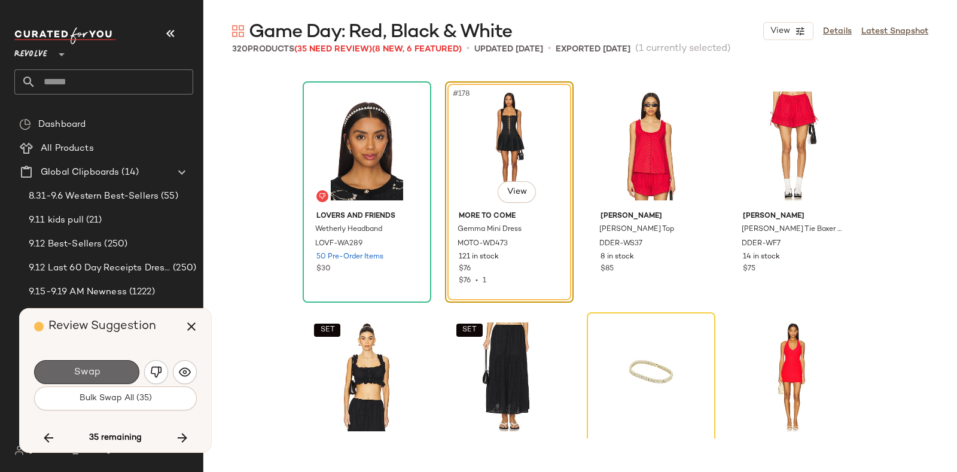
click at [115, 365] on button "Swap" at bounding box center [86, 372] width 105 height 24
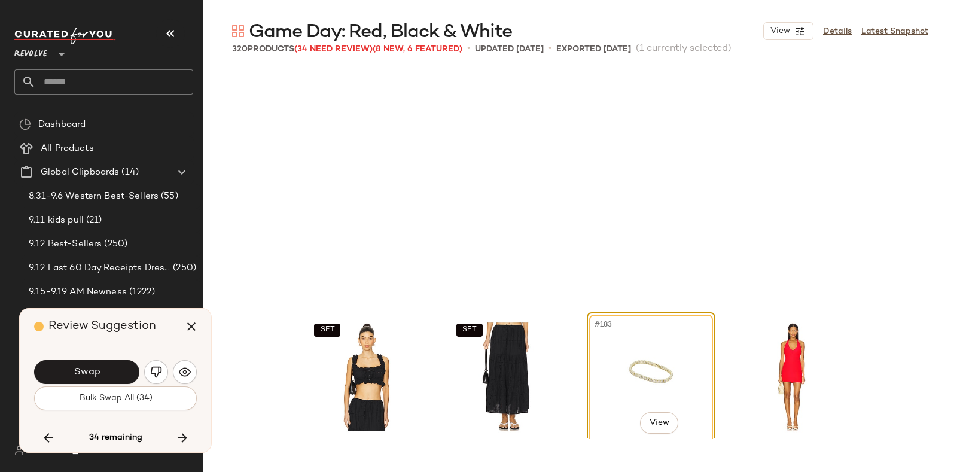
scroll to position [10395, 0]
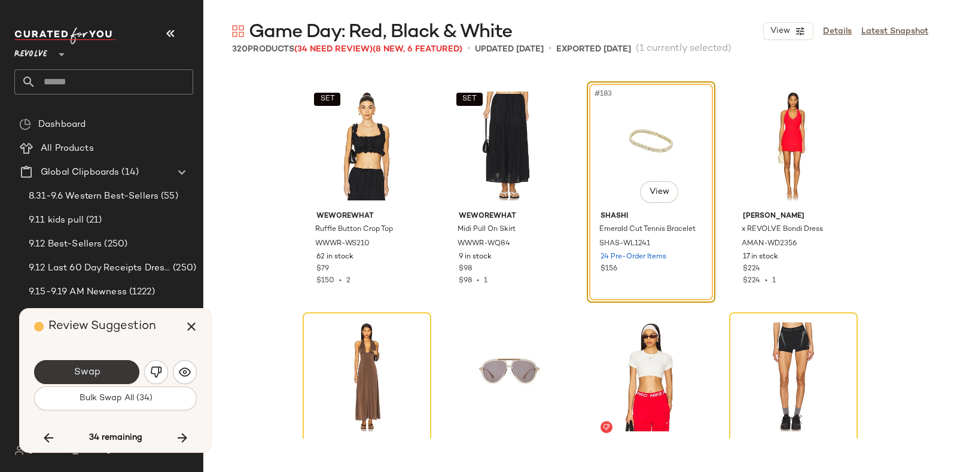
click at [117, 367] on button "Swap" at bounding box center [86, 372] width 105 height 24
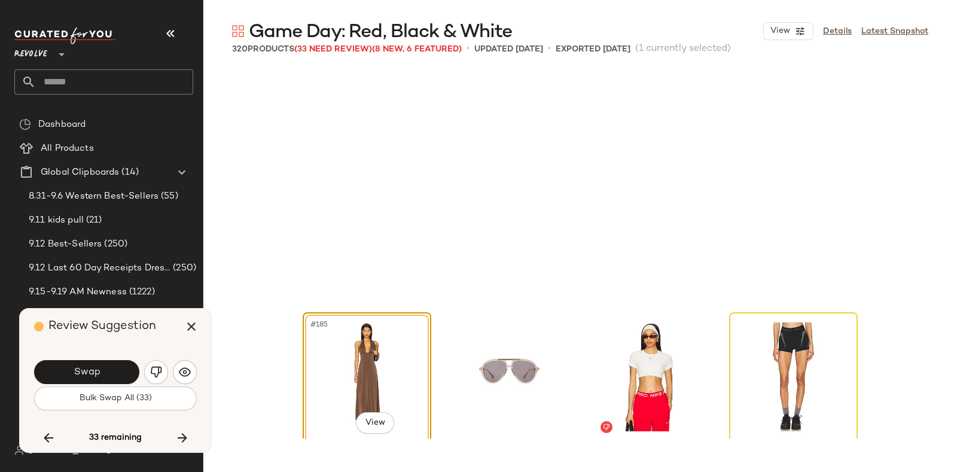
scroll to position [10625, 0]
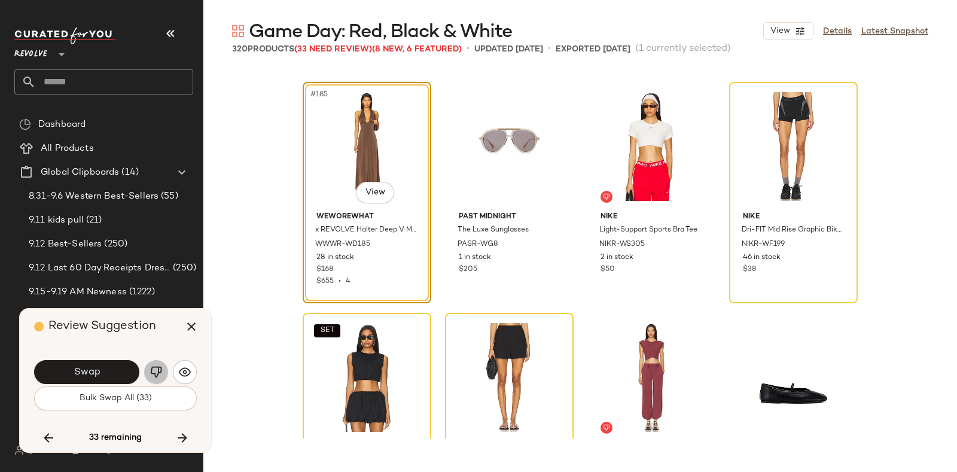
click at [158, 365] on button "button" at bounding box center [156, 372] width 24 height 24
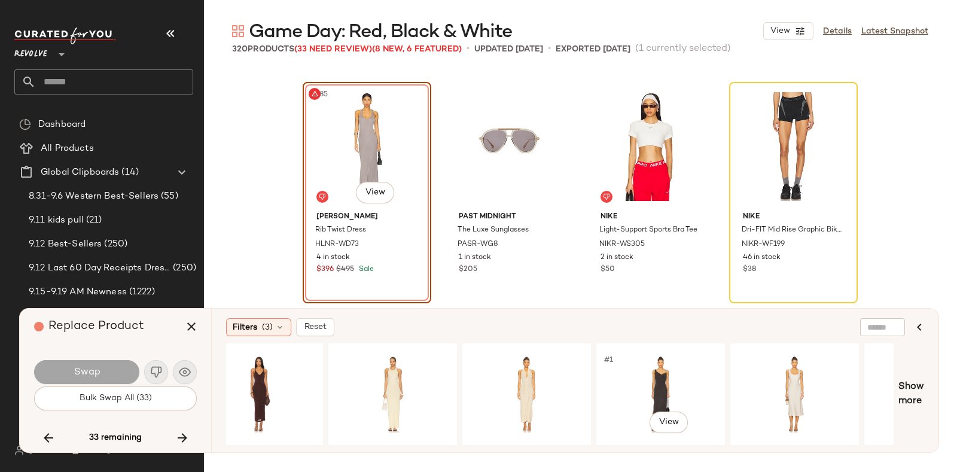
scroll to position [0, 666]
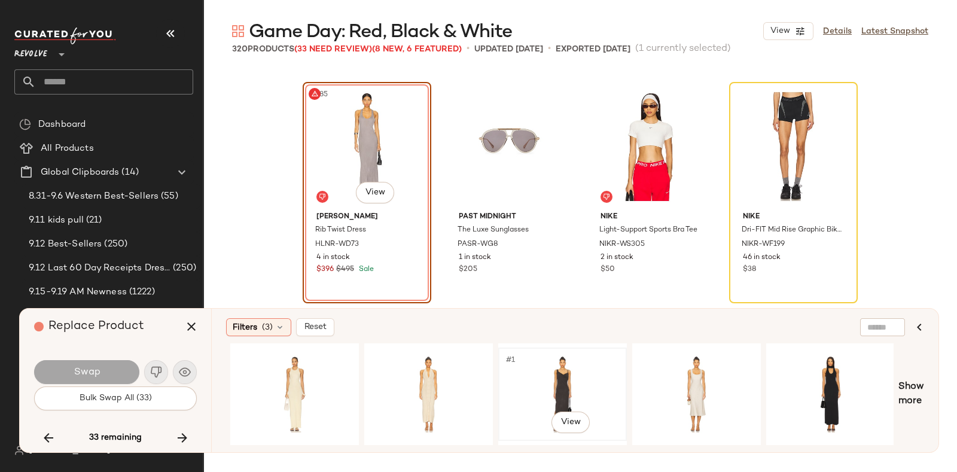
click at [559, 363] on div "#1 View" at bounding box center [563, 394] width 120 height 85
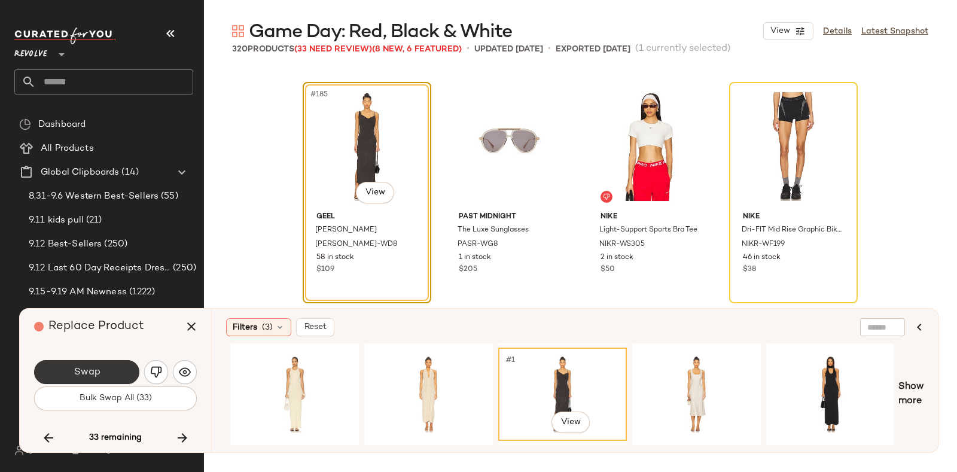
click at [88, 369] on span "Swap" at bounding box center [86, 372] width 27 height 11
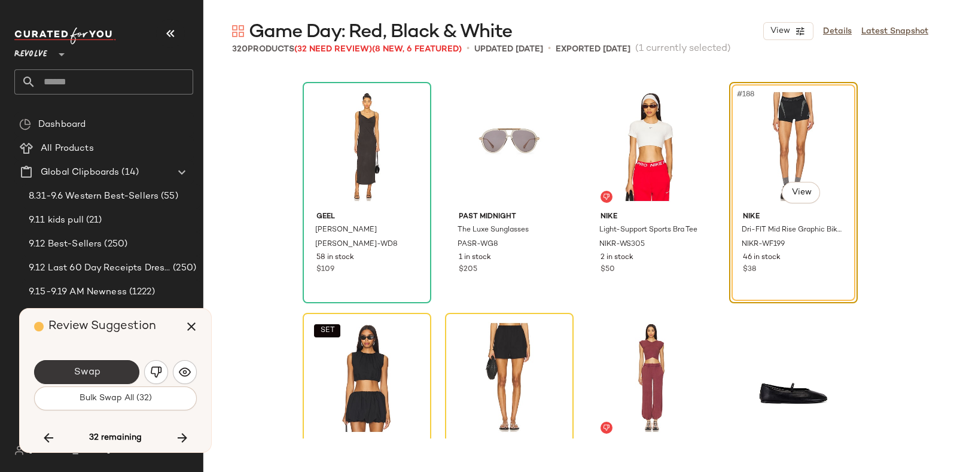
click at [100, 368] on button "Swap" at bounding box center [86, 372] width 105 height 24
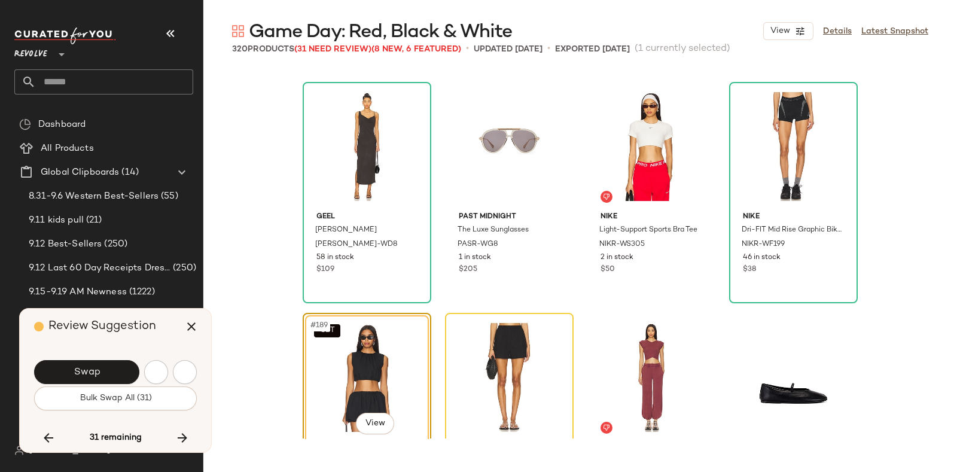
scroll to position [10856, 0]
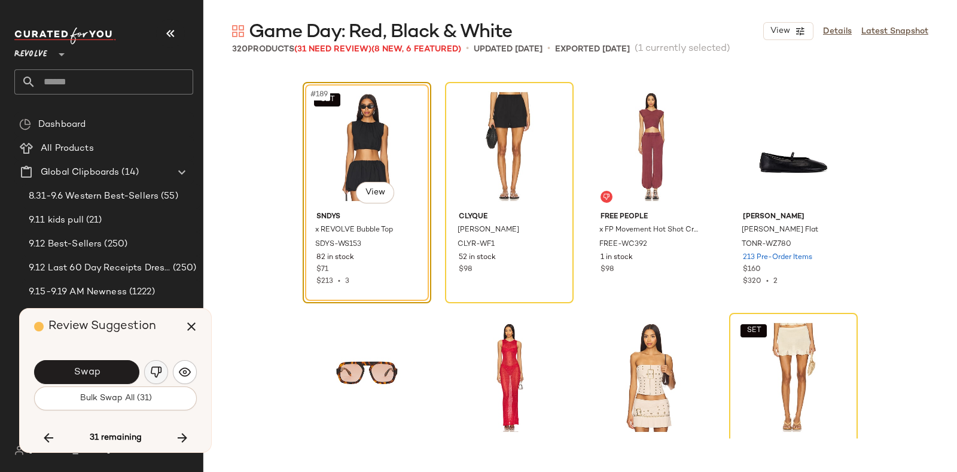
click at [158, 367] on img "button" at bounding box center [156, 372] width 12 height 12
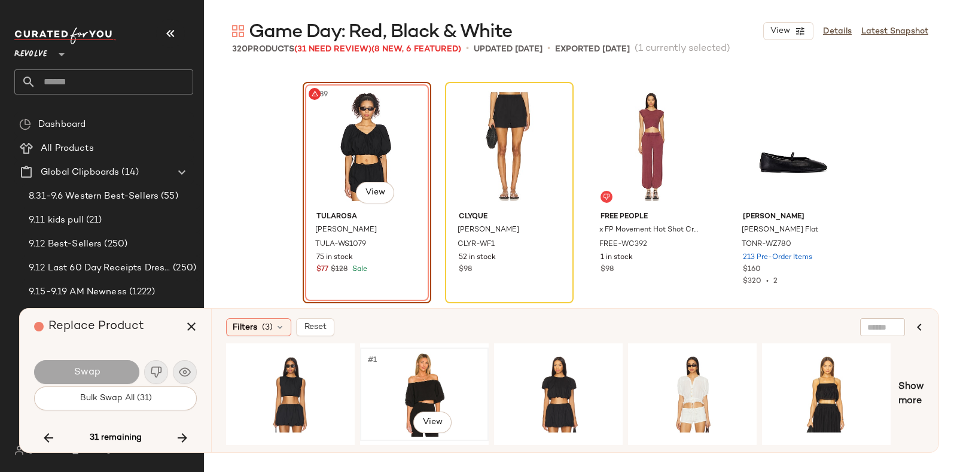
click at [426, 364] on div "#1 View" at bounding box center [424, 394] width 120 height 85
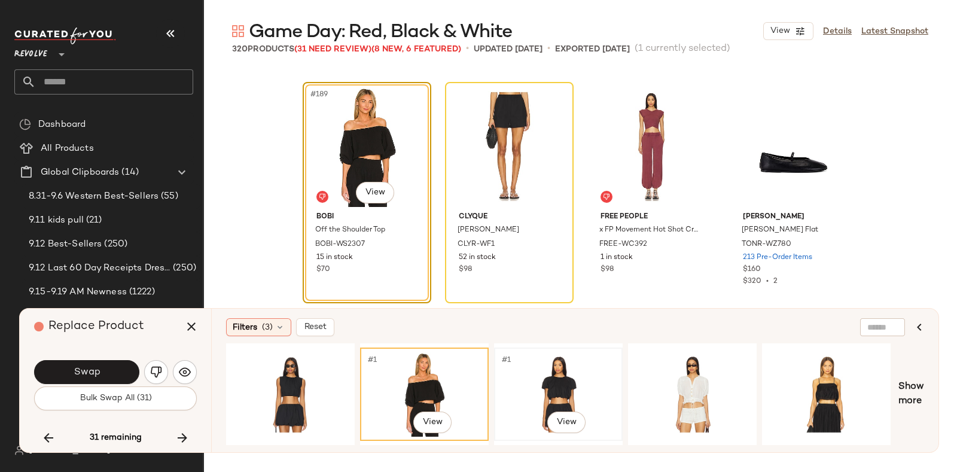
click at [567, 356] on div "#1 View" at bounding box center [558, 394] width 120 height 85
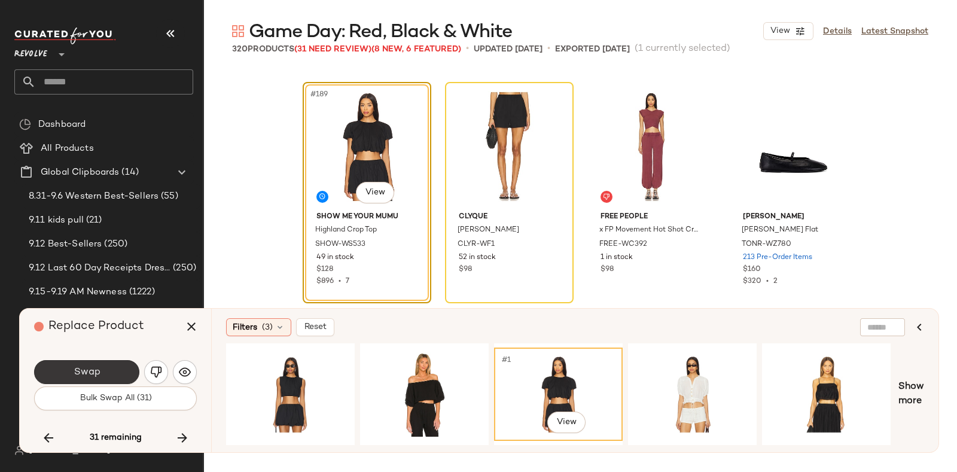
click at [99, 367] on span "Swap" at bounding box center [86, 372] width 27 height 11
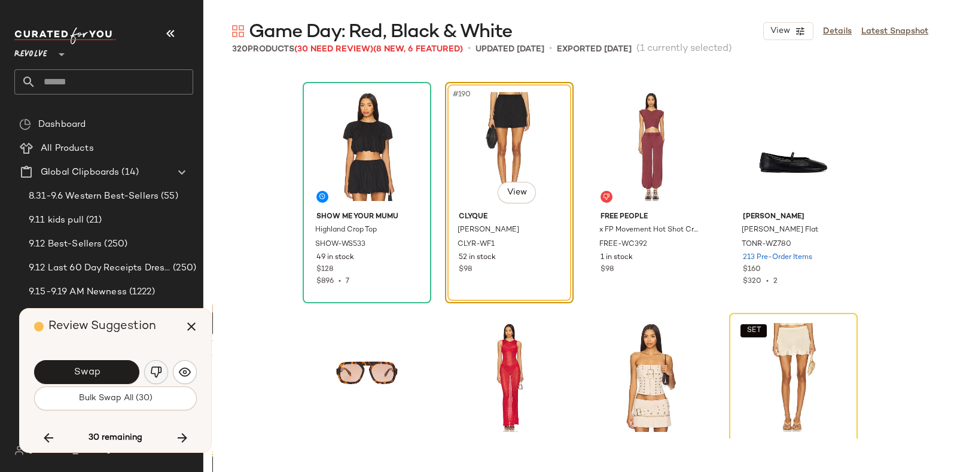
click at [157, 369] on img "button" at bounding box center [156, 372] width 12 height 12
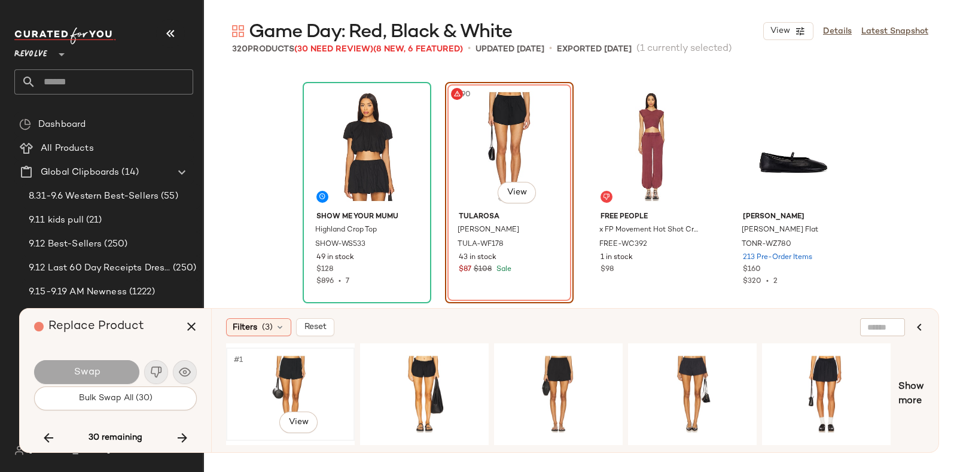
click at [308, 361] on div "#1 View" at bounding box center [290, 394] width 120 height 85
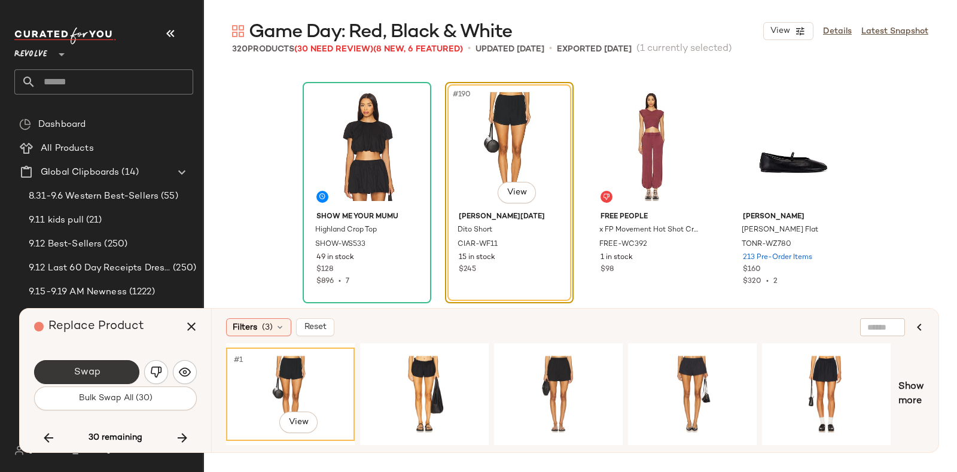
click at [96, 369] on span "Swap" at bounding box center [86, 372] width 27 height 11
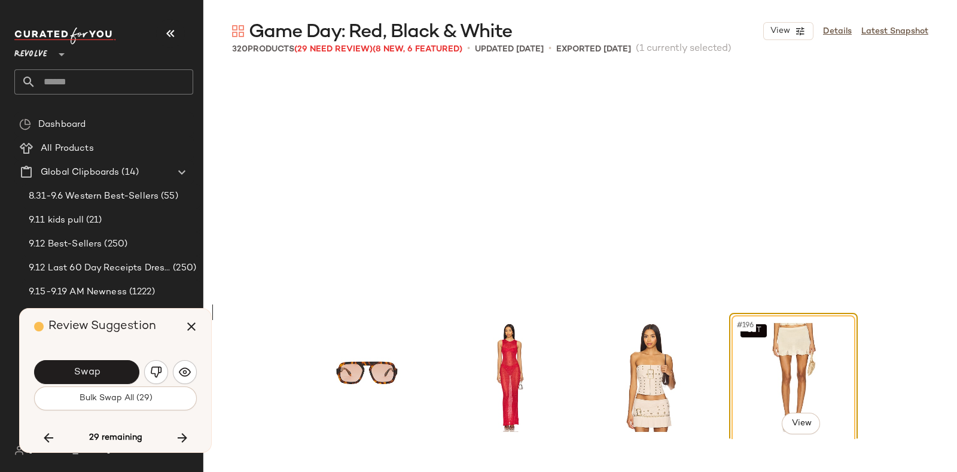
scroll to position [11088, 0]
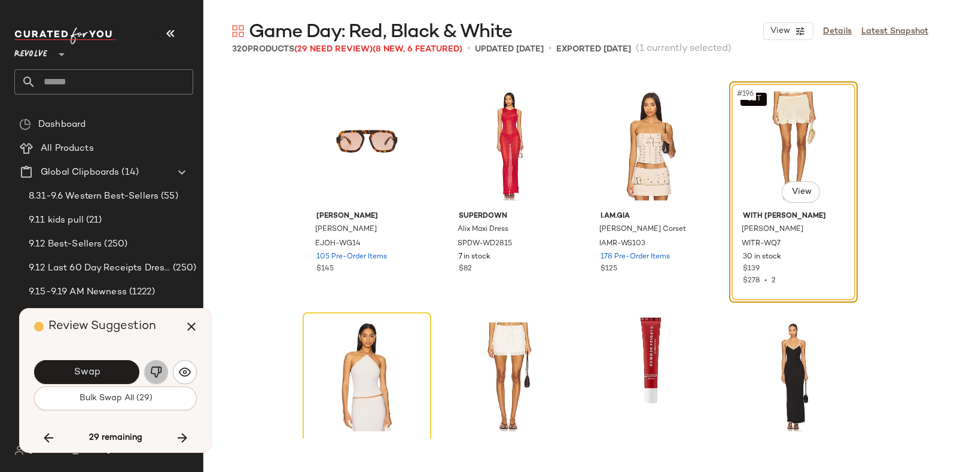
click at [156, 363] on button "button" at bounding box center [156, 372] width 24 height 24
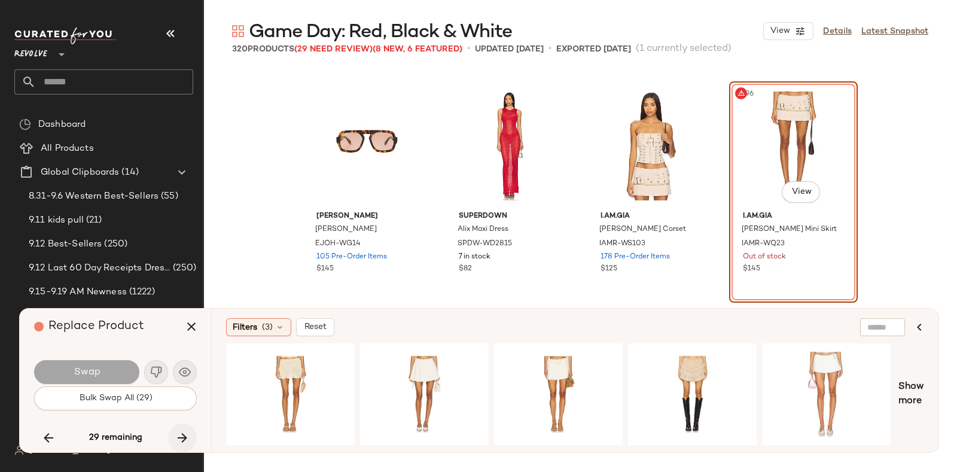
click at [175, 435] on icon "button" at bounding box center [182, 438] width 14 height 14
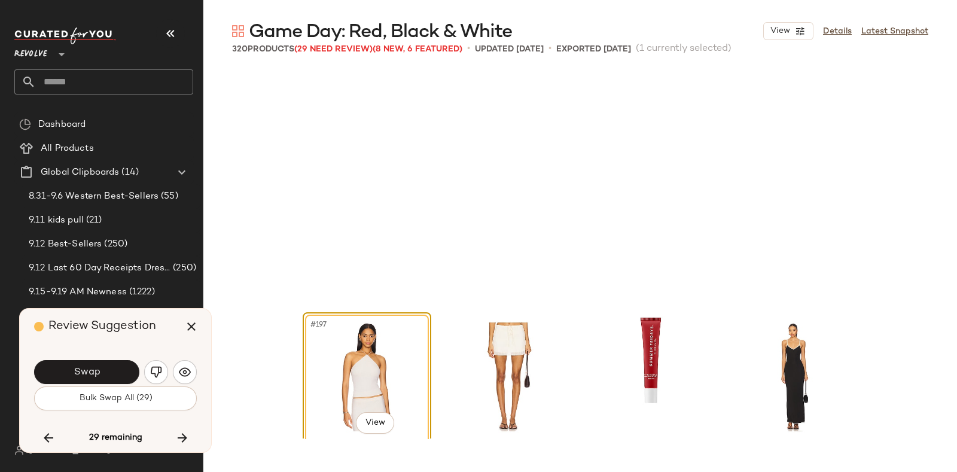
scroll to position [11319, 0]
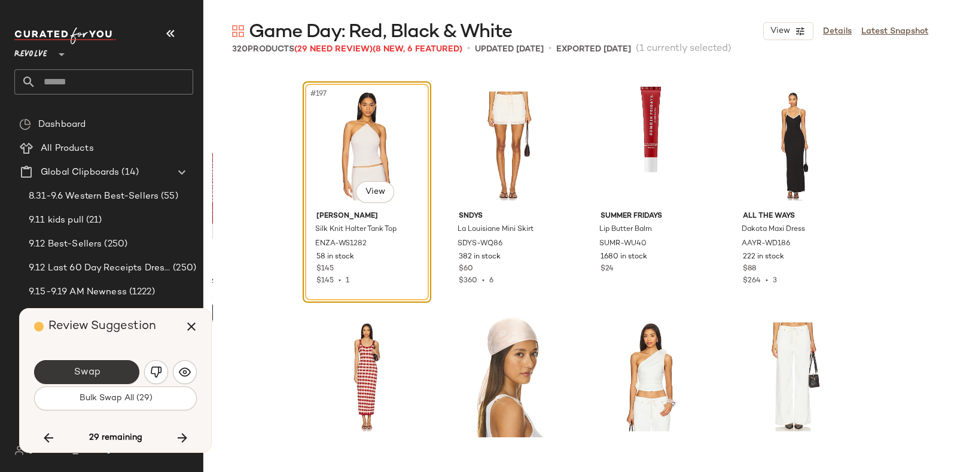
click at [114, 366] on button "Swap" at bounding box center [86, 372] width 105 height 24
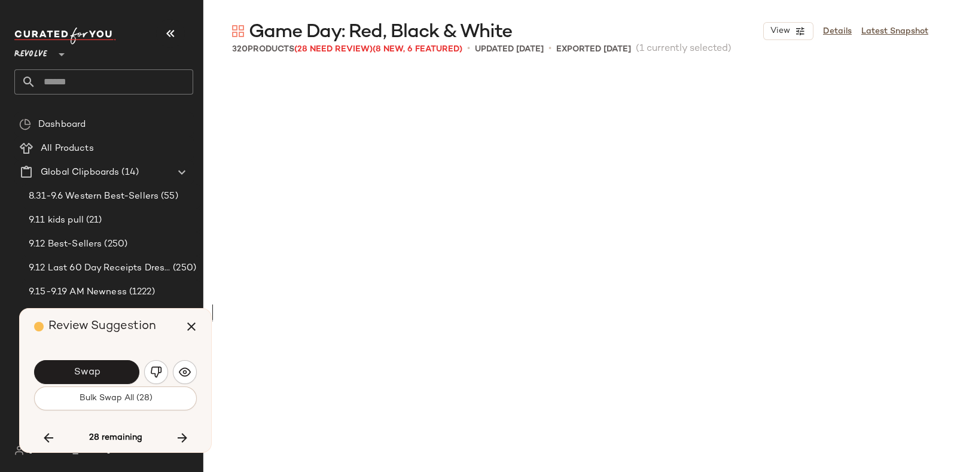
scroll to position [11780, 0]
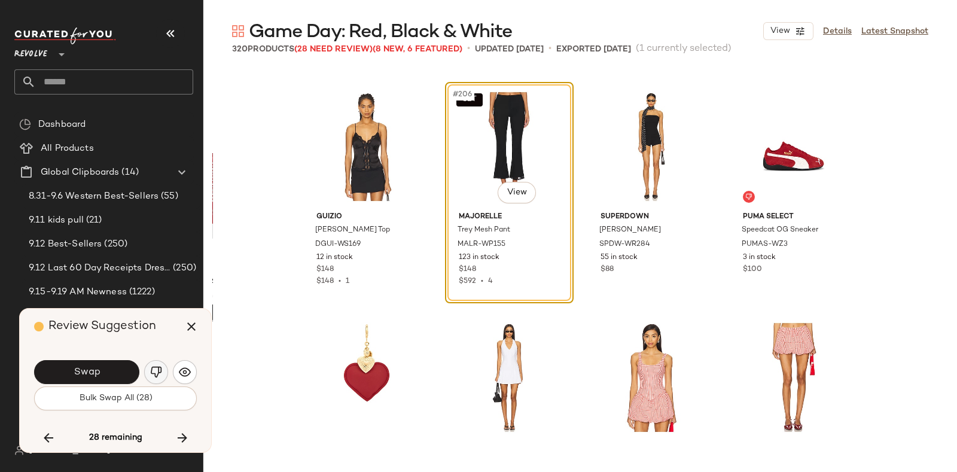
click at [153, 369] on img "button" at bounding box center [156, 372] width 12 height 12
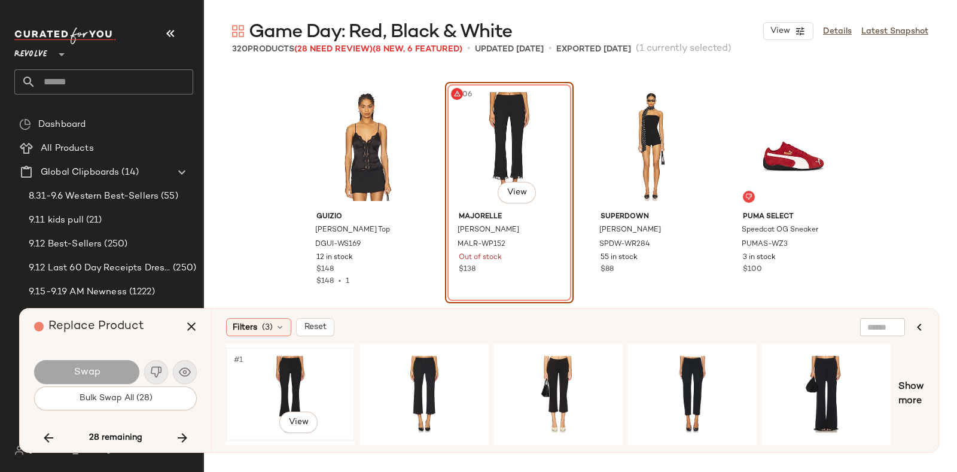
click at [272, 370] on div "#1 View" at bounding box center [290, 394] width 120 height 85
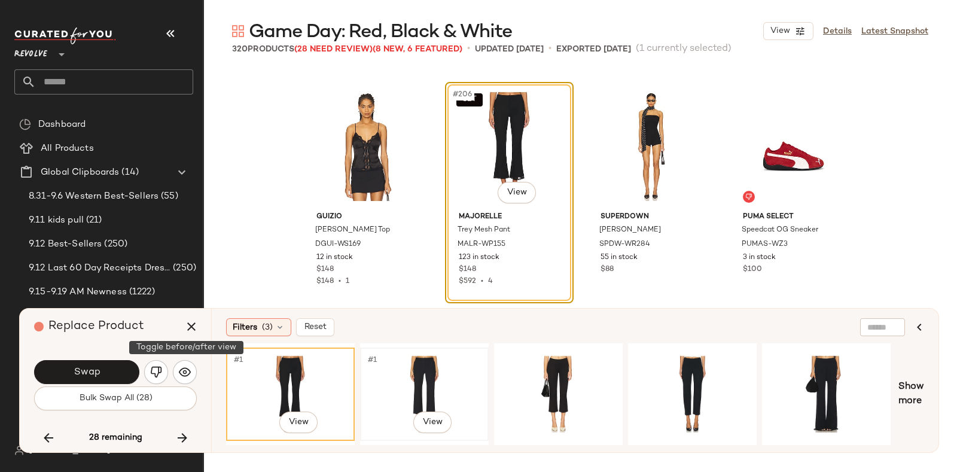
click at [419, 368] on div "#1 View" at bounding box center [424, 394] width 120 height 85
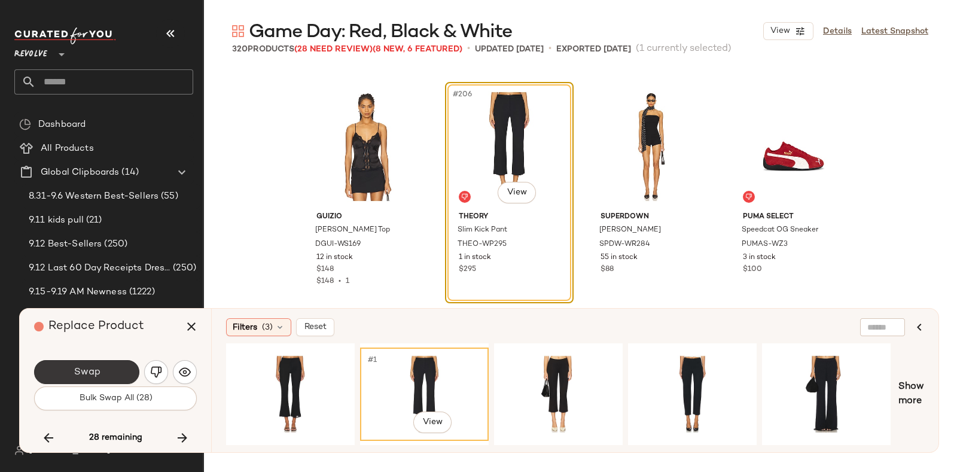
click at [111, 364] on button "Swap" at bounding box center [86, 372] width 105 height 24
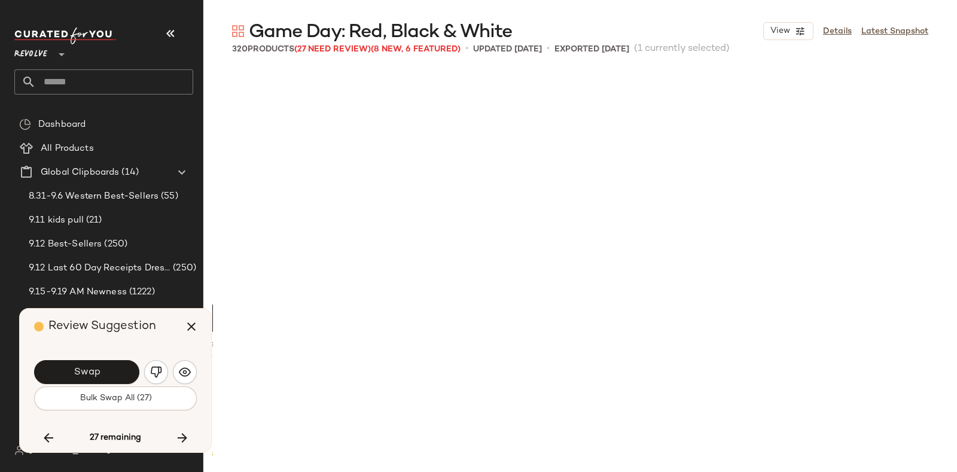
scroll to position [12242, 0]
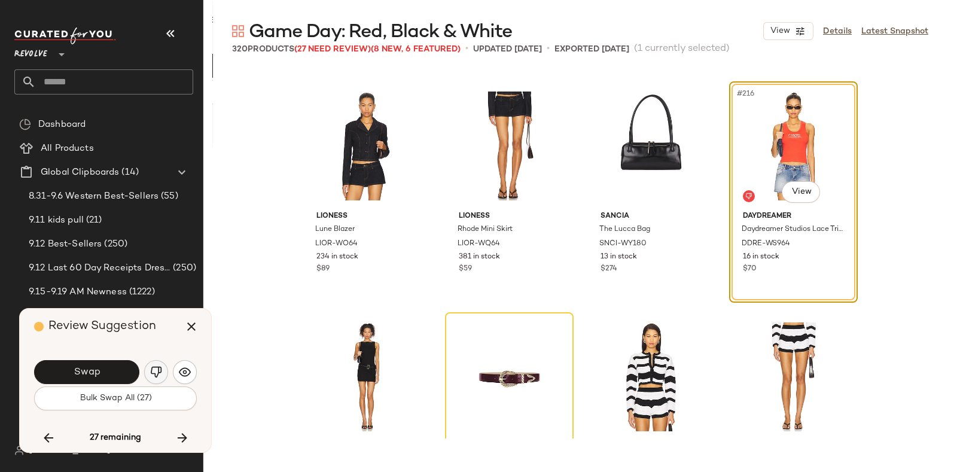
click at [153, 374] on img "button" at bounding box center [156, 372] width 12 height 12
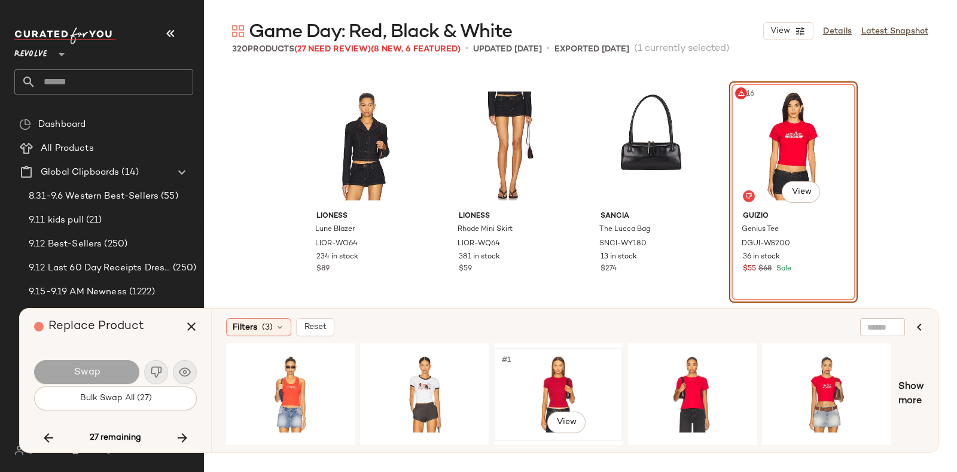
click at [538, 361] on div "#1 View" at bounding box center [558, 394] width 120 height 85
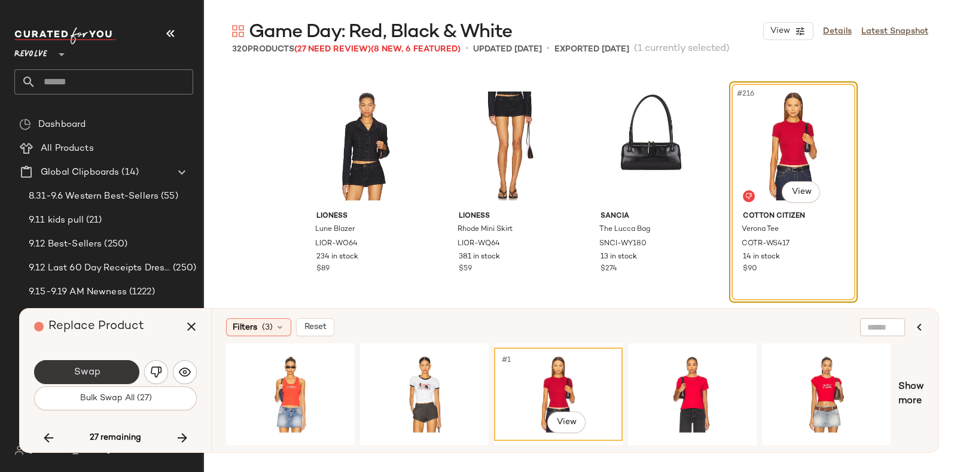
click at [107, 366] on button "Swap" at bounding box center [86, 372] width 105 height 24
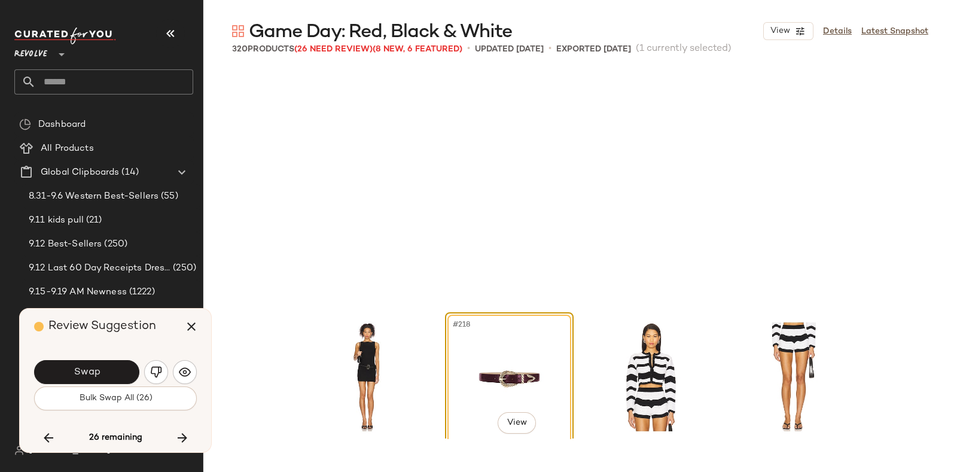
scroll to position [12473, 0]
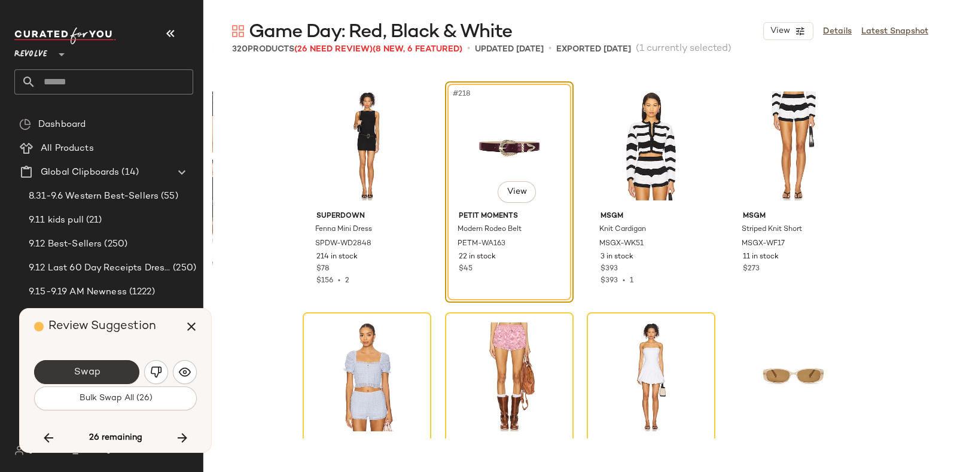
click at [110, 368] on button "Swap" at bounding box center [86, 372] width 105 height 24
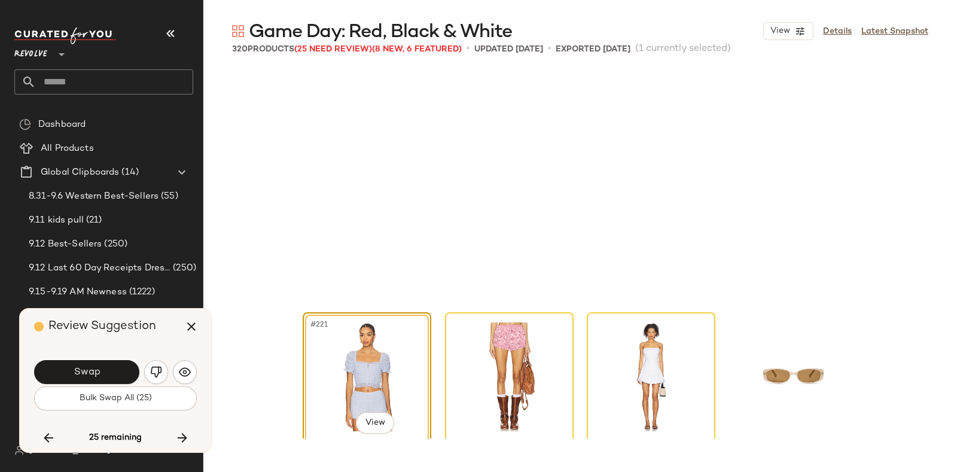
scroll to position [12704, 0]
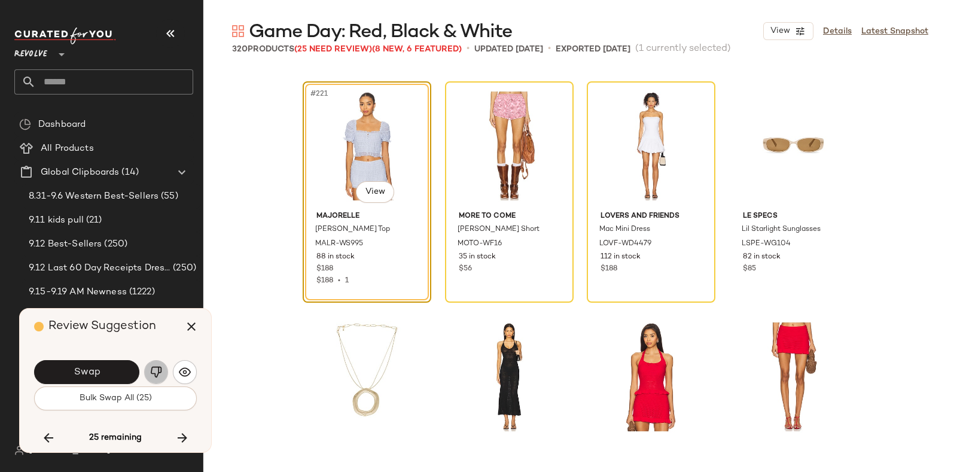
click at [153, 369] on img "button" at bounding box center [156, 372] width 12 height 12
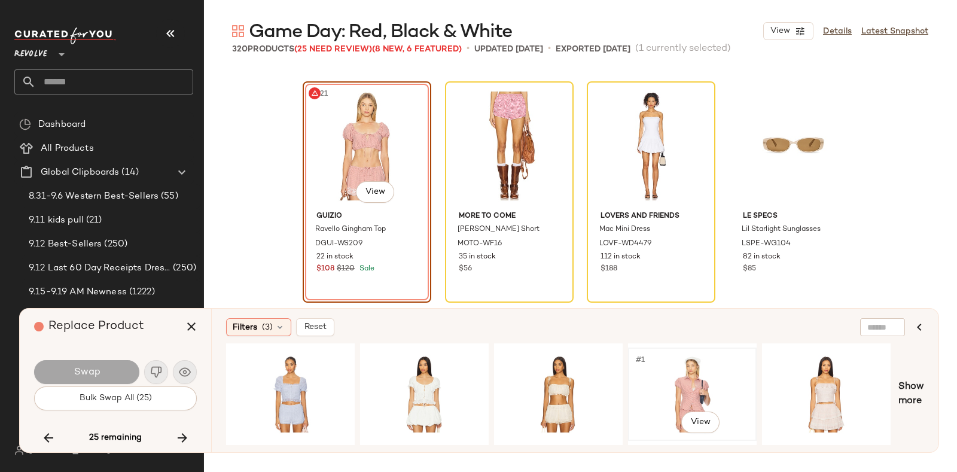
click at [689, 363] on div "#1 View" at bounding box center [693, 394] width 120 height 85
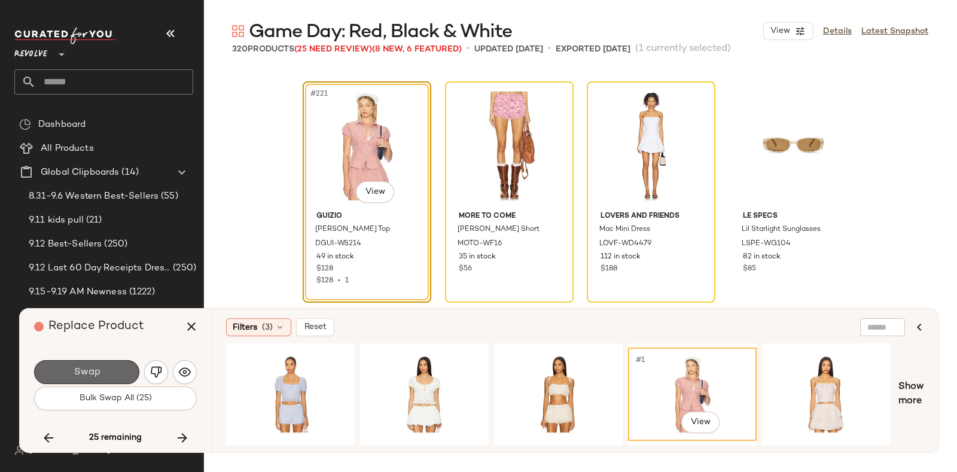
click at [105, 369] on button "Swap" at bounding box center [86, 372] width 105 height 24
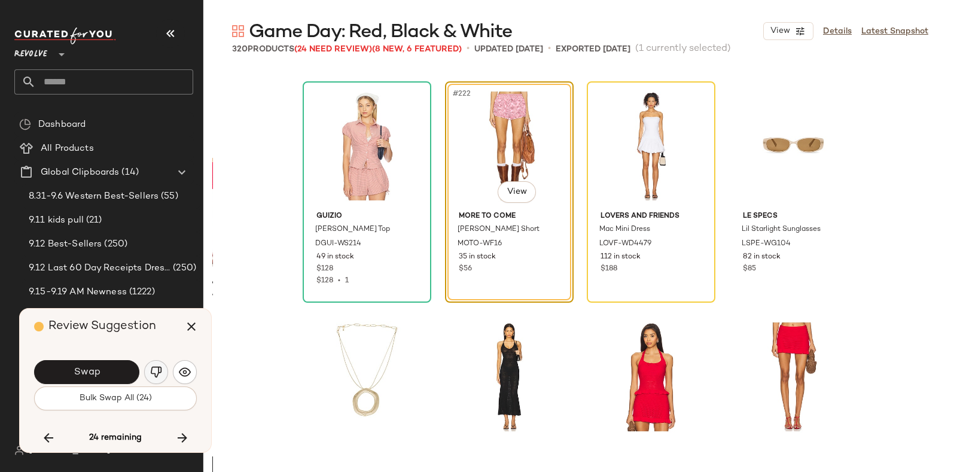
click at [154, 362] on button "button" at bounding box center [156, 372] width 24 height 24
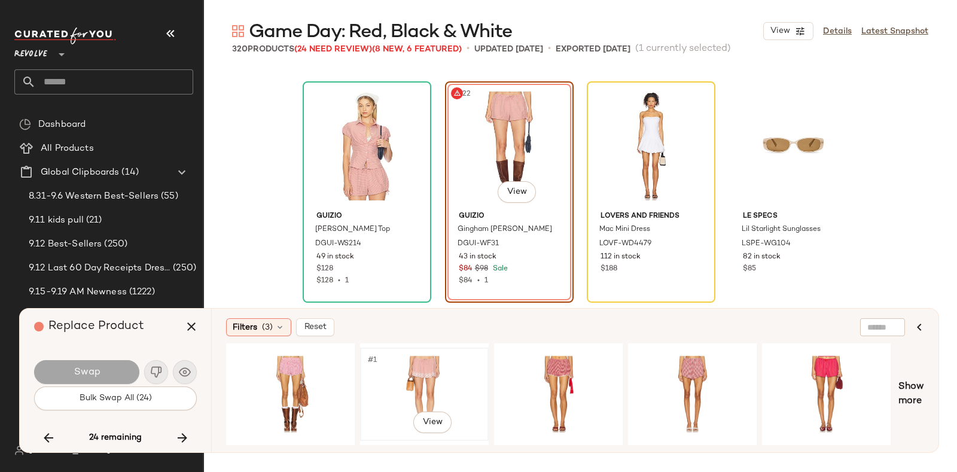
click at [430, 375] on div "#1 View" at bounding box center [424, 394] width 120 height 85
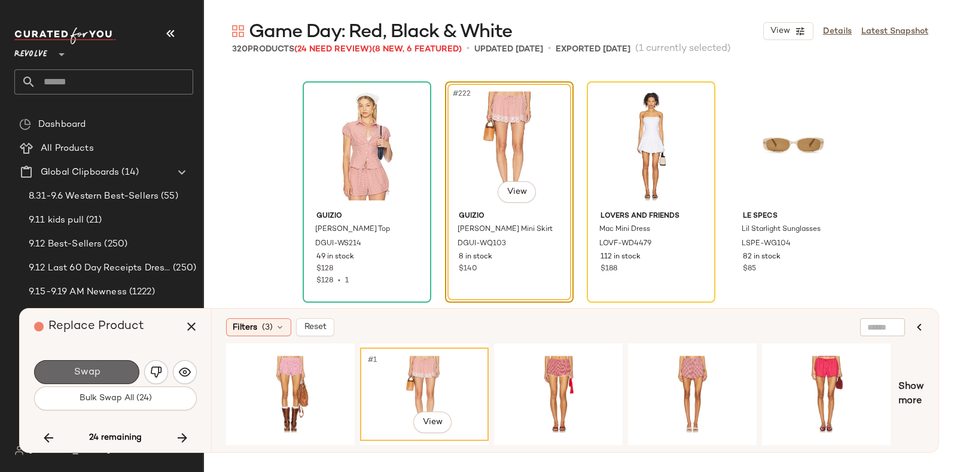
click at [104, 372] on button "Swap" at bounding box center [86, 372] width 105 height 24
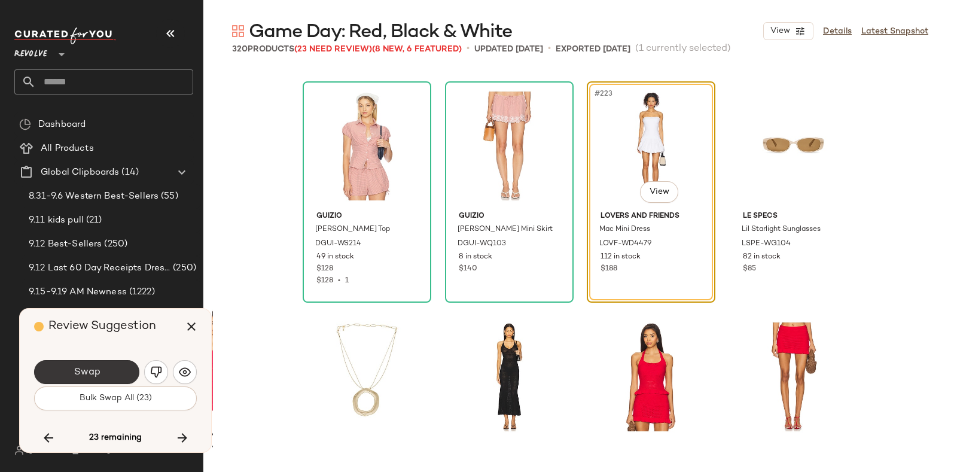
click at [116, 366] on button "Swap" at bounding box center [86, 372] width 105 height 24
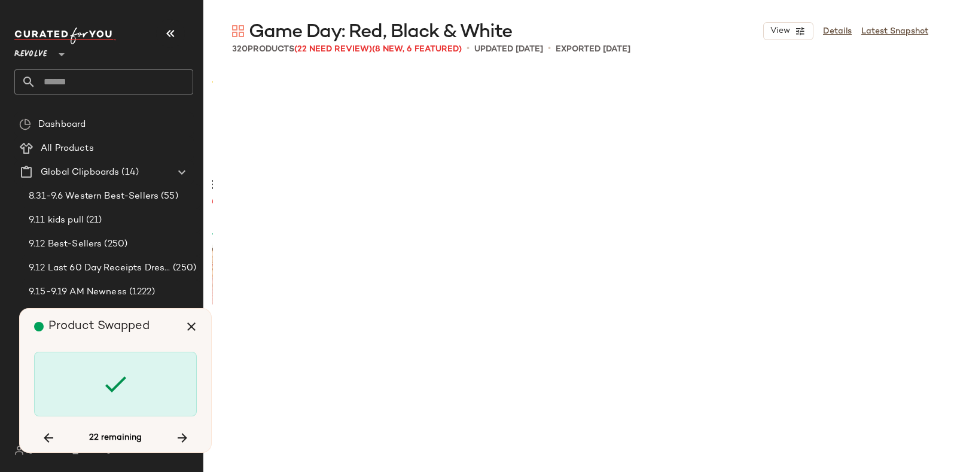
scroll to position [13628, 0]
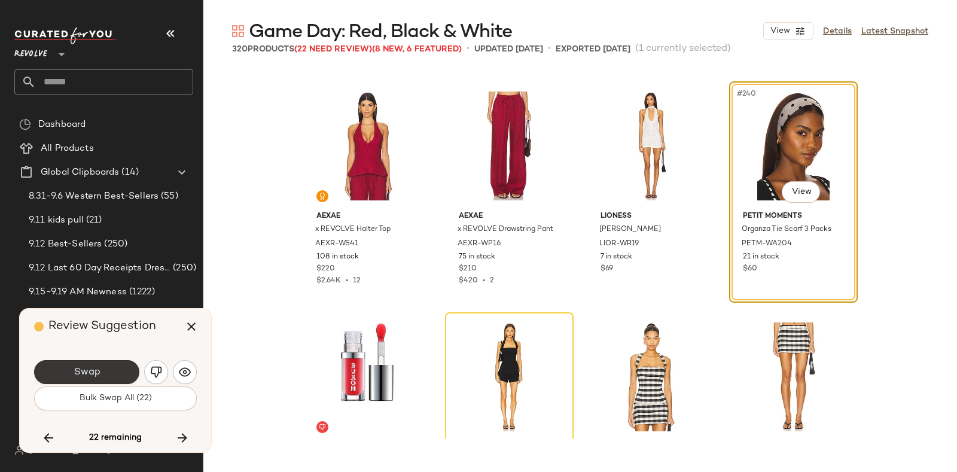
click at [112, 368] on button "Swap" at bounding box center [86, 372] width 105 height 24
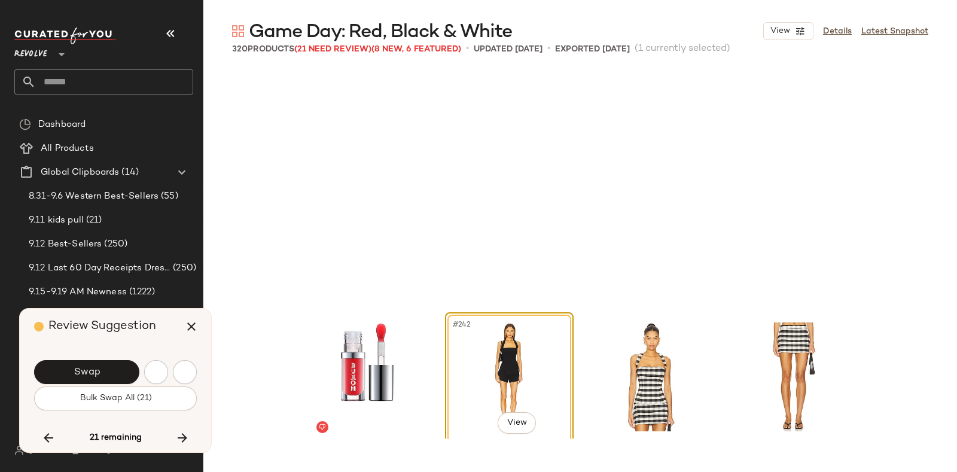
scroll to position [13859, 0]
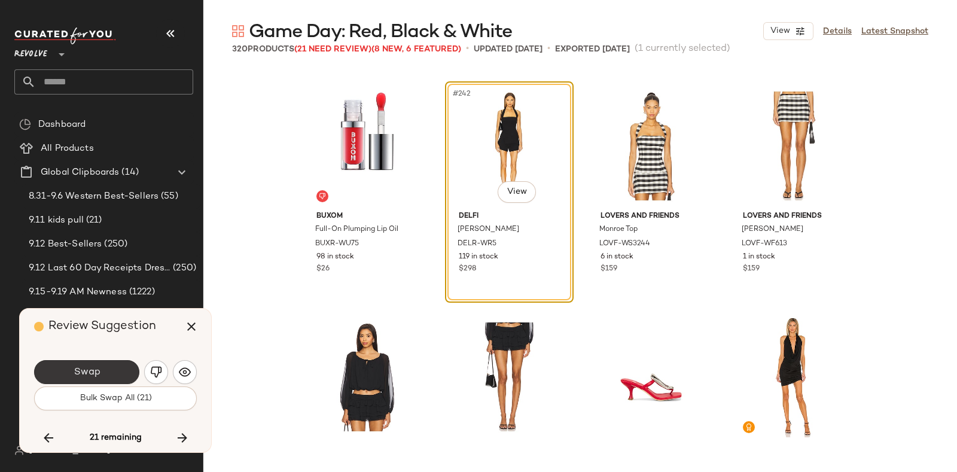
click at [113, 367] on button "Swap" at bounding box center [86, 372] width 105 height 24
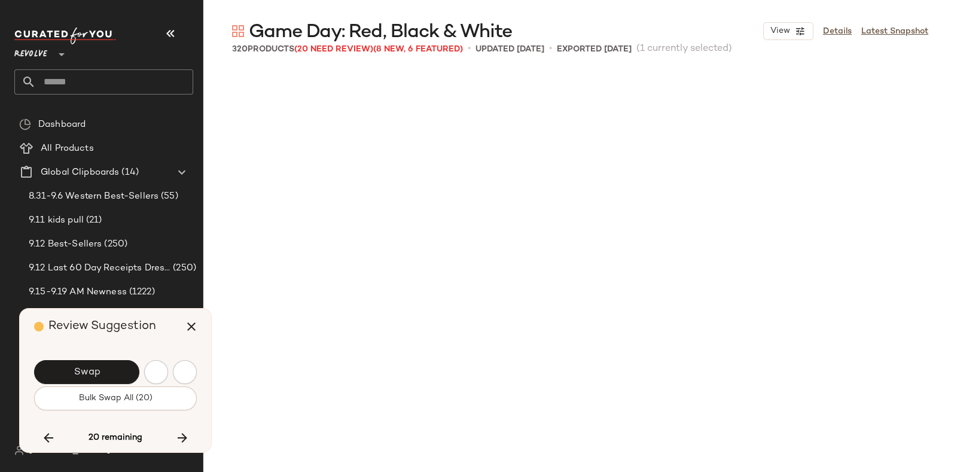
scroll to position [14321, 0]
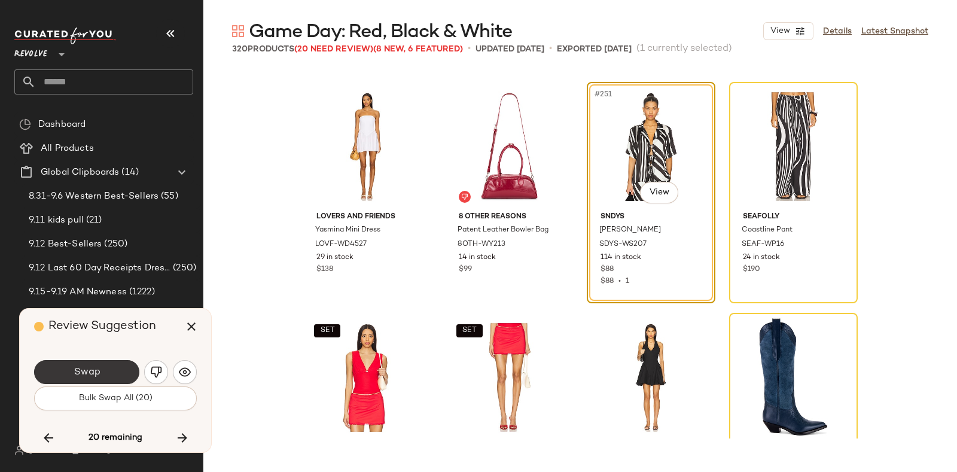
click at [110, 370] on button "Swap" at bounding box center [86, 372] width 105 height 24
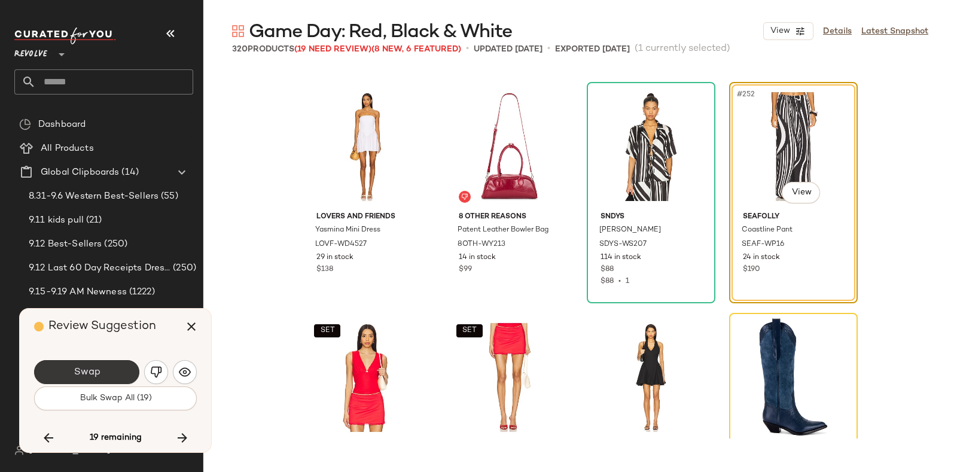
click at [113, 365] on button "Swap" at bounding box center [86, 372] width 105 height 24
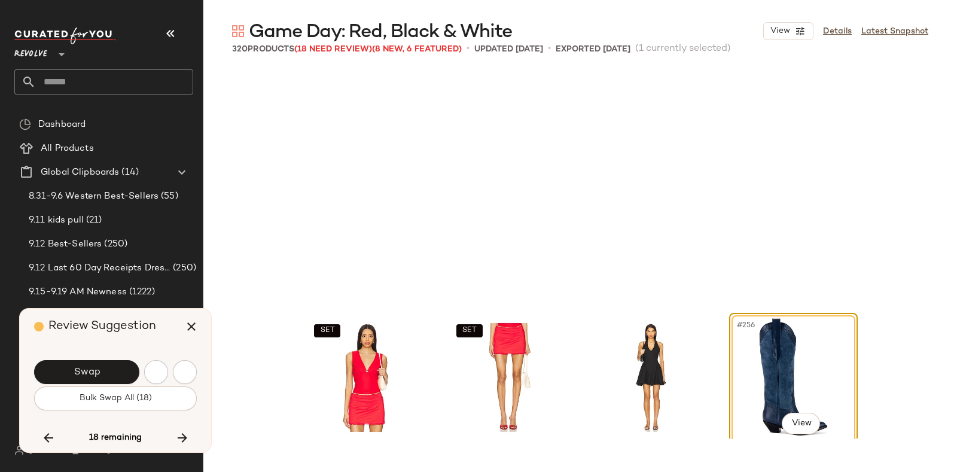
scroll to position [14552, 0]
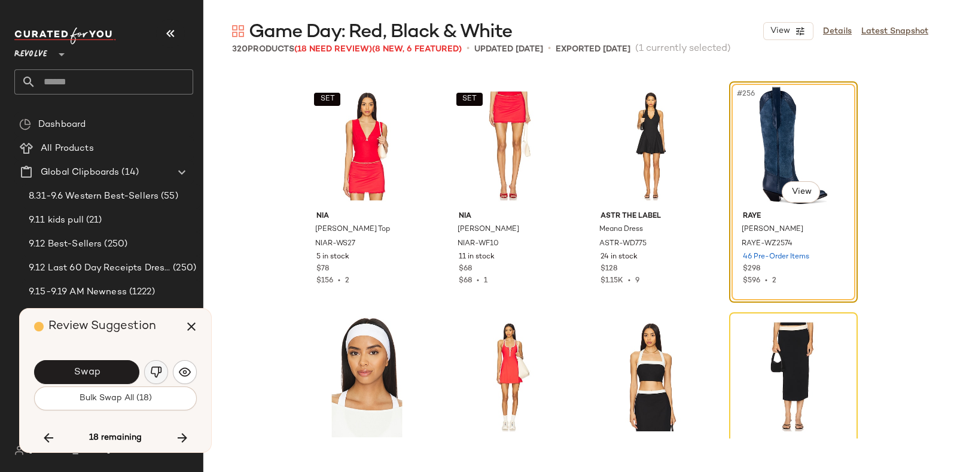
click at [157, 366] on img "button" at bounding box center [156, 372] width 12 height 12
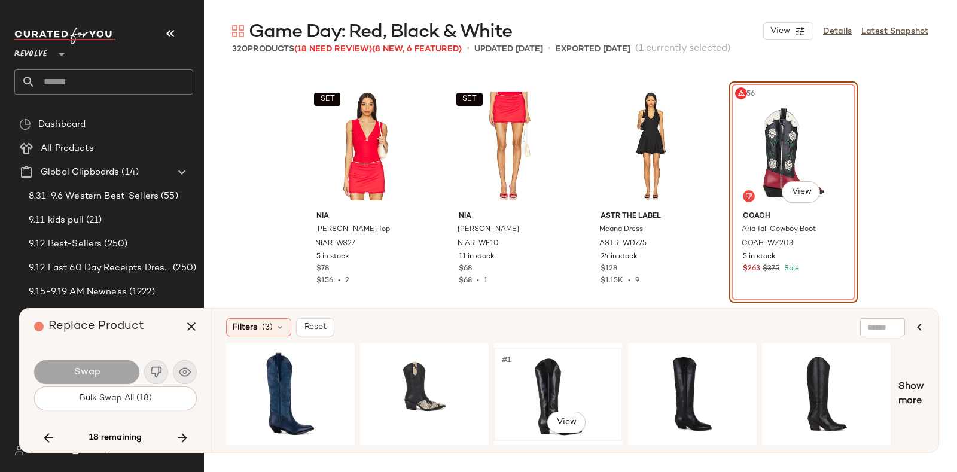
click at [532, 361] on div "#1 View" at bounding box center [558, 394] width 120 height 85
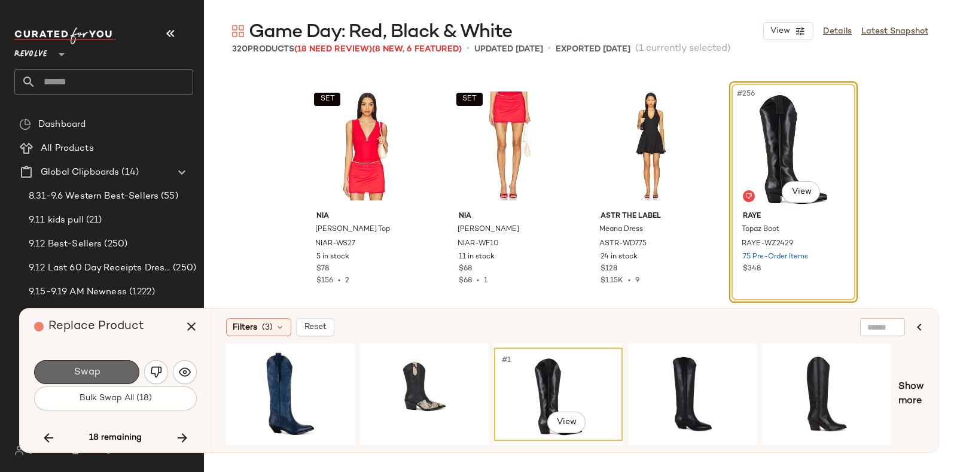
click at [91, 367] on span "Swap" at bounding box center [86, 372] width 27 height 11
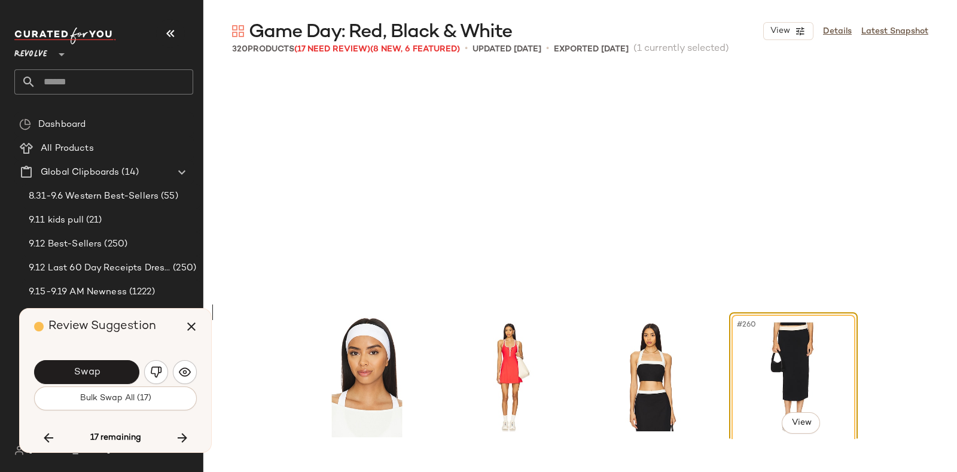
scroll to position [14783, 0]
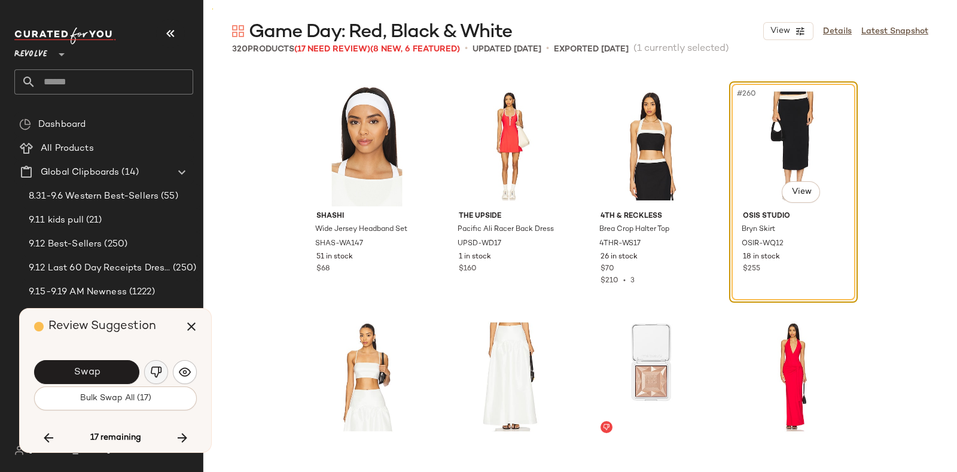
click at [154, 369] on img "button" at bounding box center [156, 372] width 12 height 12
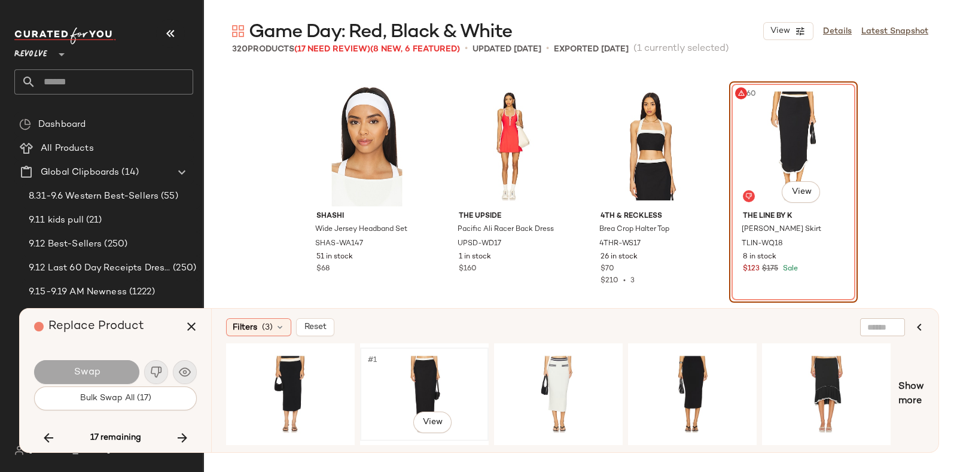
click at [419, 367] on div "#1 View" at bounding box center [424, 394] width 120 height 85
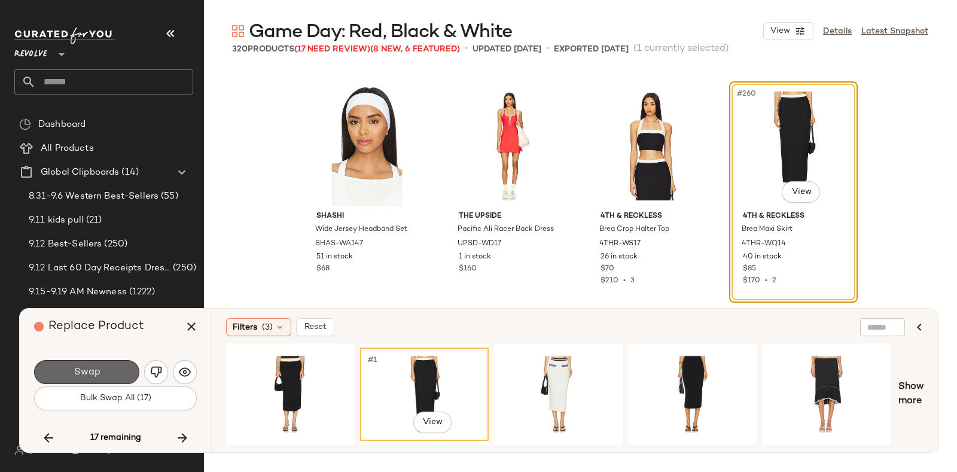
click at [111, 365] on button "Swap" at bounding box center [86, 372] width 105 height 24
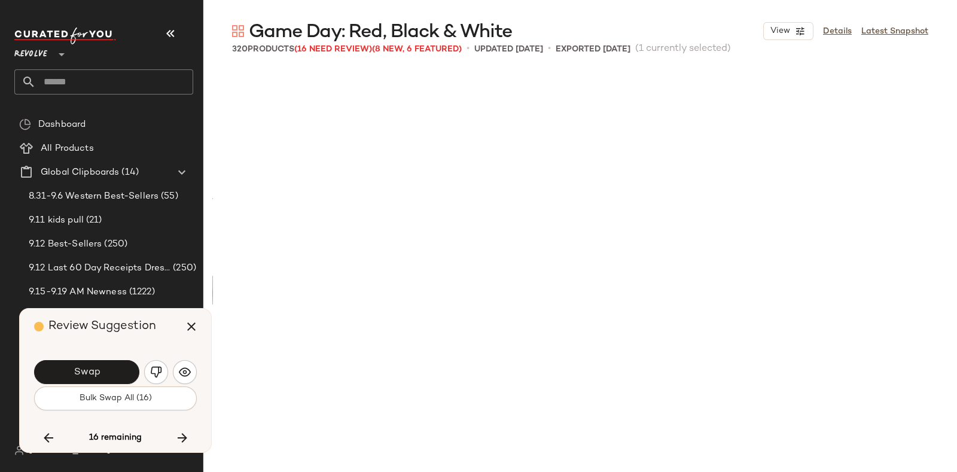
scroll to position [15245, 0]
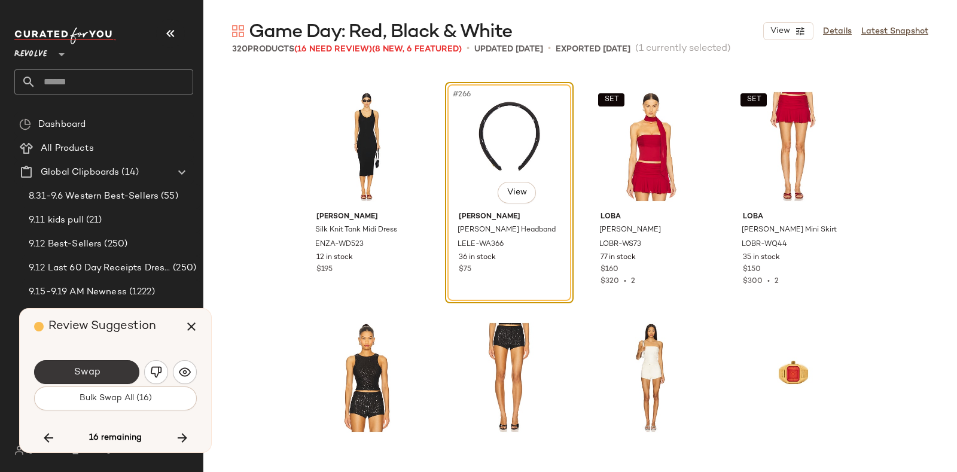
click at [100, 369] on button "Swap" at bounding box center [86, 372] width 105 height 24
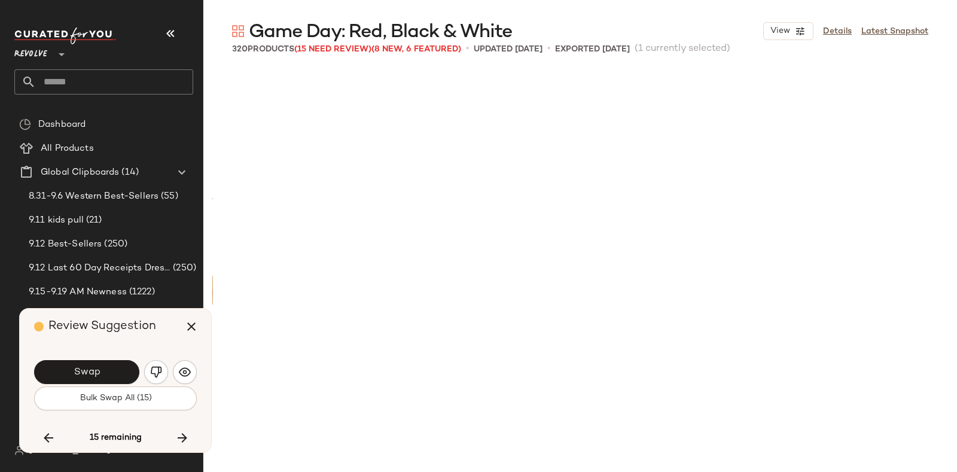
scroll to position [15707, 0]
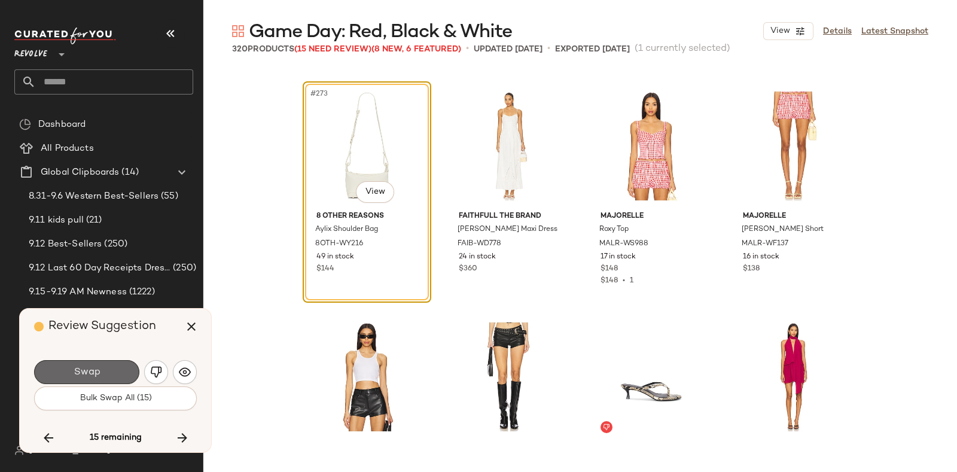
click at [104, 369] on button "Swap" at bounding box center [86, 372] width 105 height 24
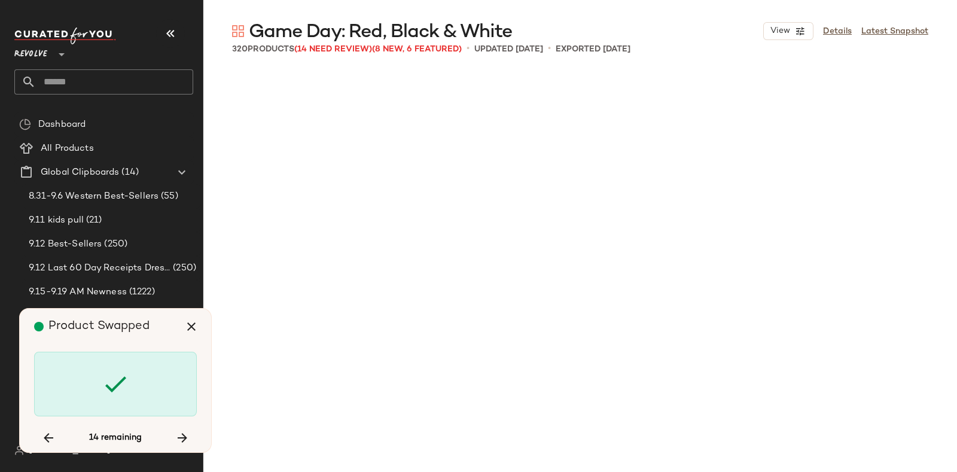
scroll to position [16631, 0]
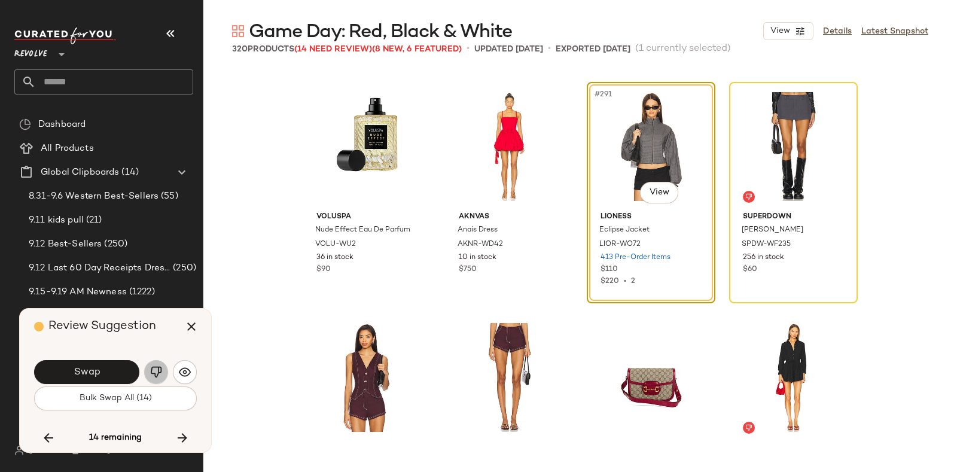
click at [156, 363] on button "button" at bounding box center [156, 372] width 24 height 24
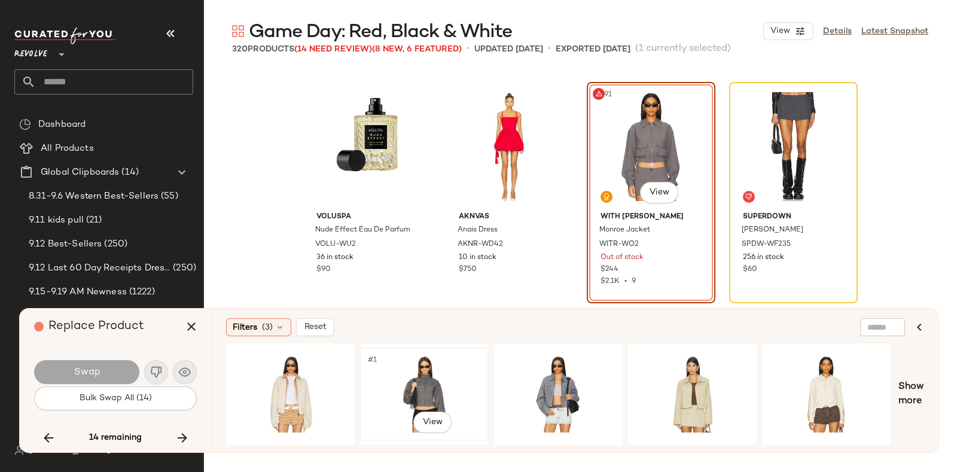
click at [450, 372] on div "#1 View" at bounding box center [424, 394] width 120 height 85
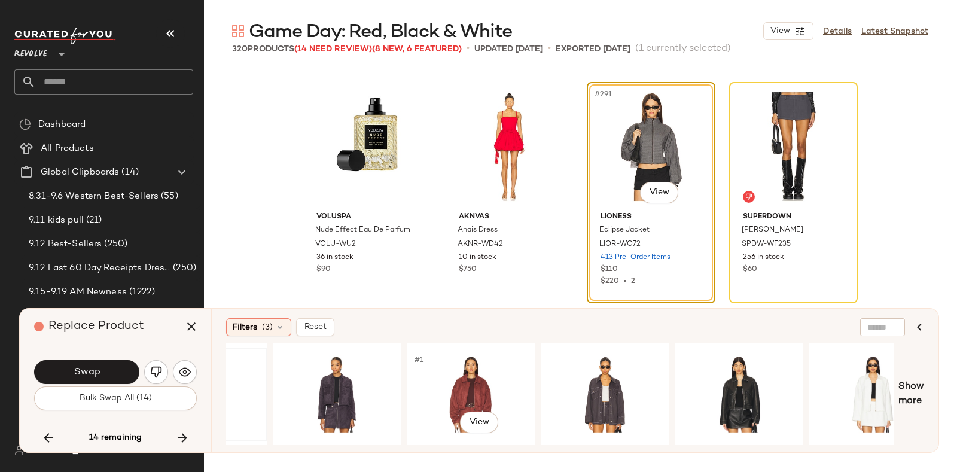
scroll to position [0, 666]
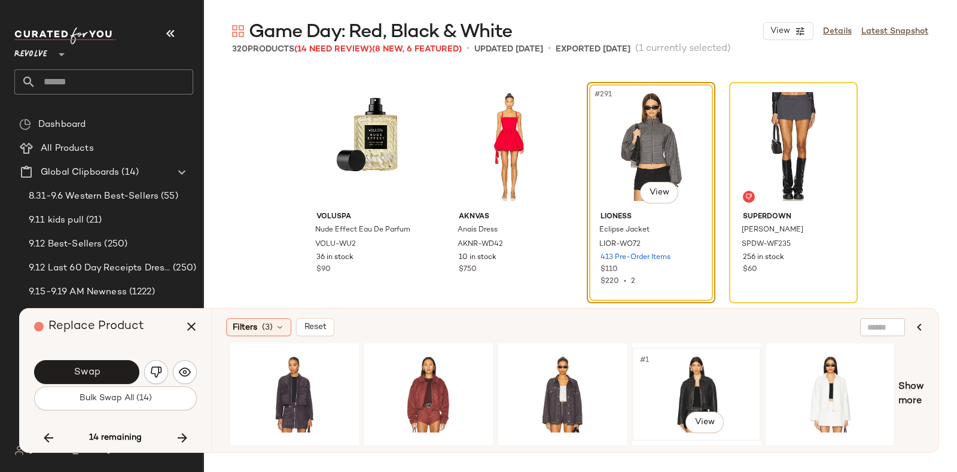
click at [676, 372] on div "#1 View" at bounding box center [697, 394] width 120 height 85
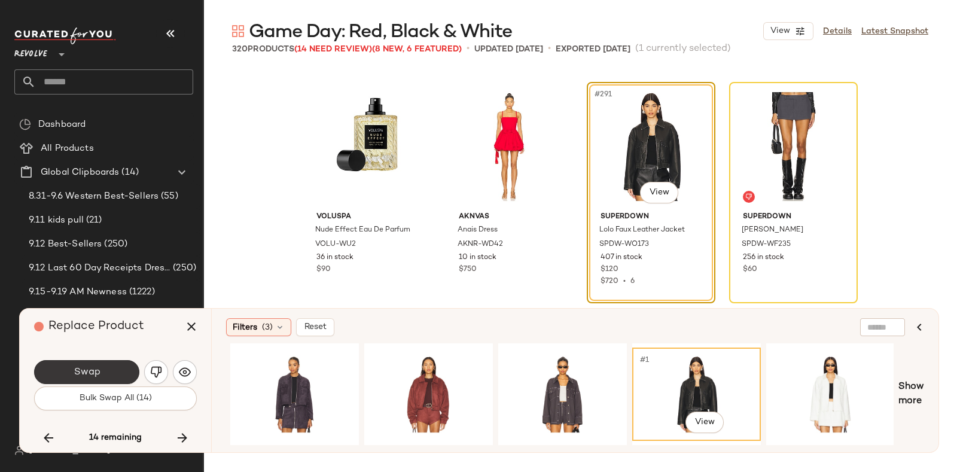
click at [99, 370] on span "Swap" at bounding box center [86, 372] width 27 height 11
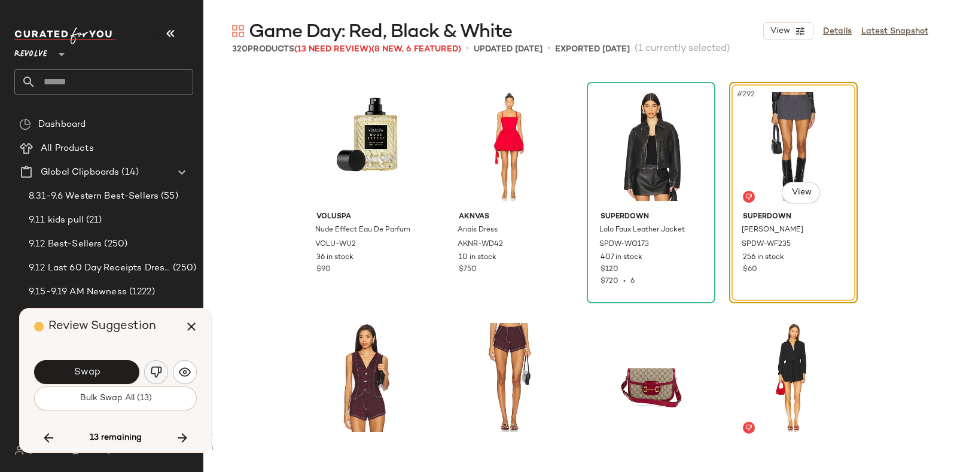
click at [155, 370] on img "button" at bounding box center [156, 372] width 12 height 12
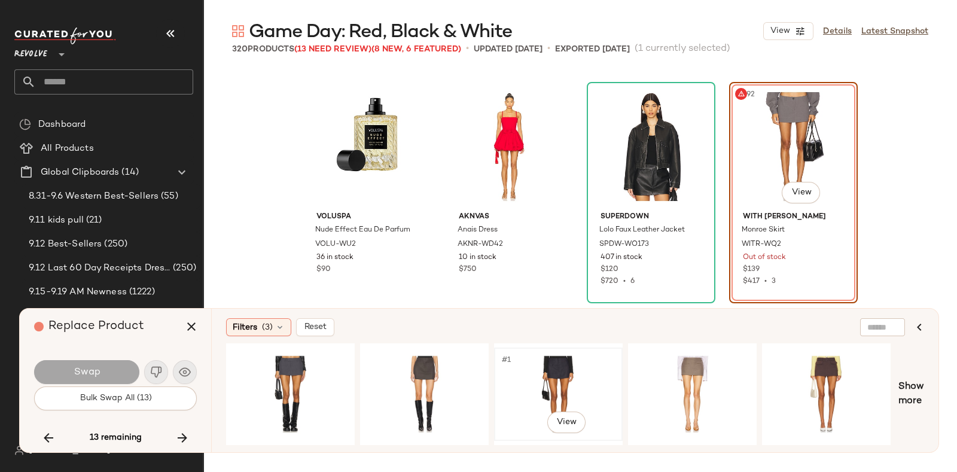
click at [550, 360] on div "#1 View" at bounding box center [558, 394] width 120 height 85
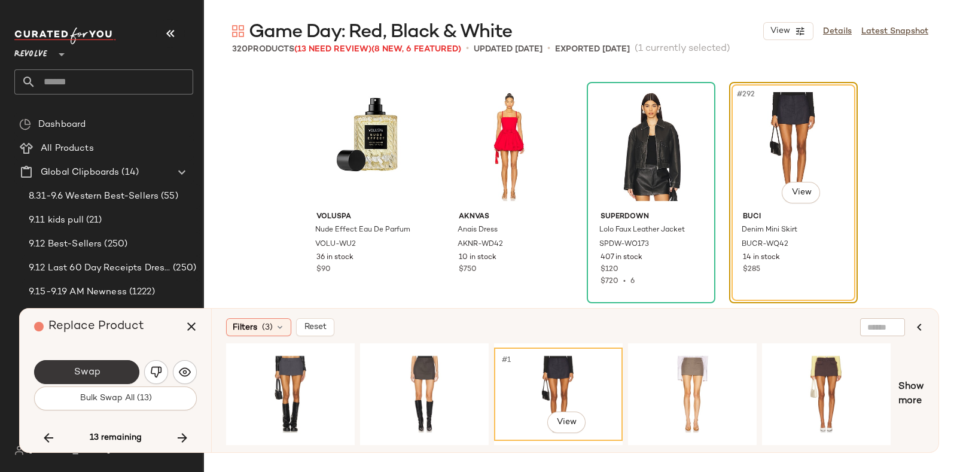
click at [108, 365] on button "Swap" at bounding box center [86, 372] width 105 height 24
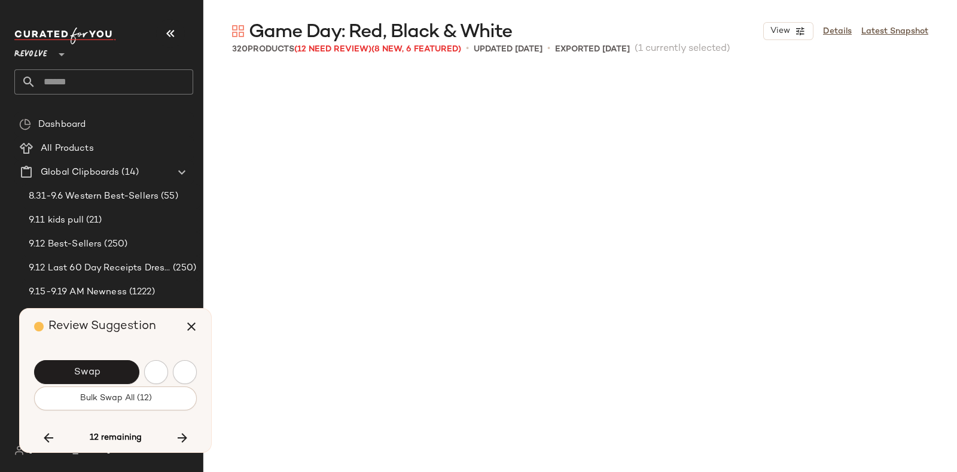
scroll to position [17093, 0]
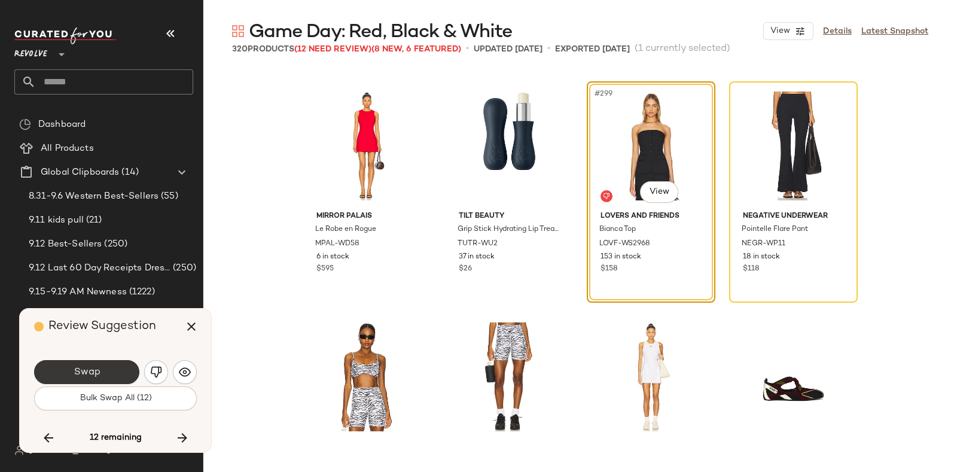
click at [112, 366] on button "Swap" at bounding box center [86, 372] width 105 height 24
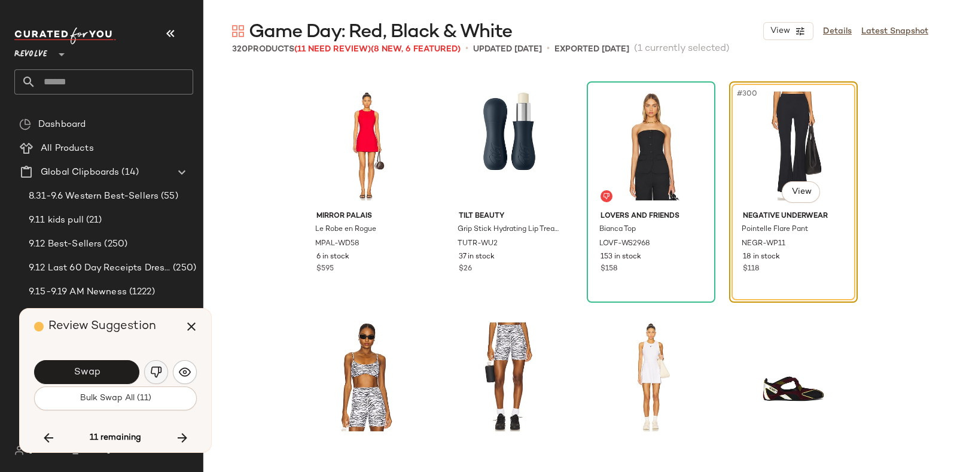
click at [153, 366] on img "button" at bounding box center [156, 372] width 12 height 12
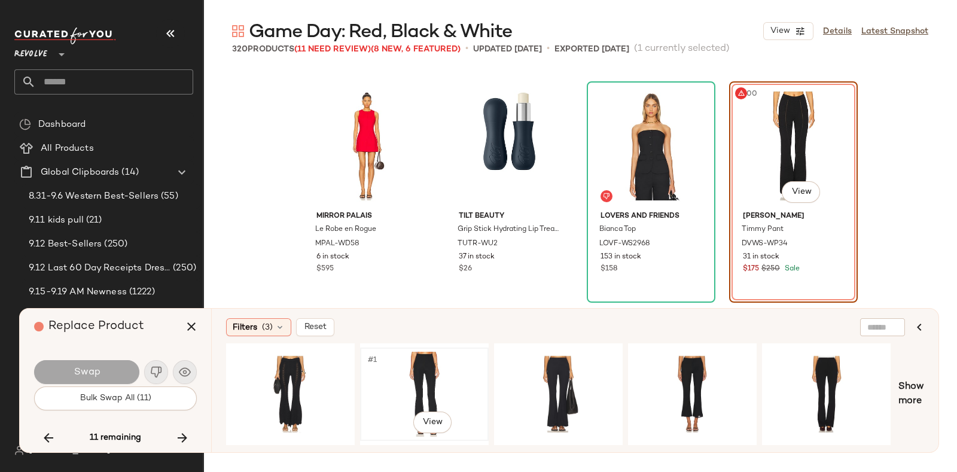
click at [422, 363] on div "#1 View" at bounding box center [424, 394] width 120 height 85
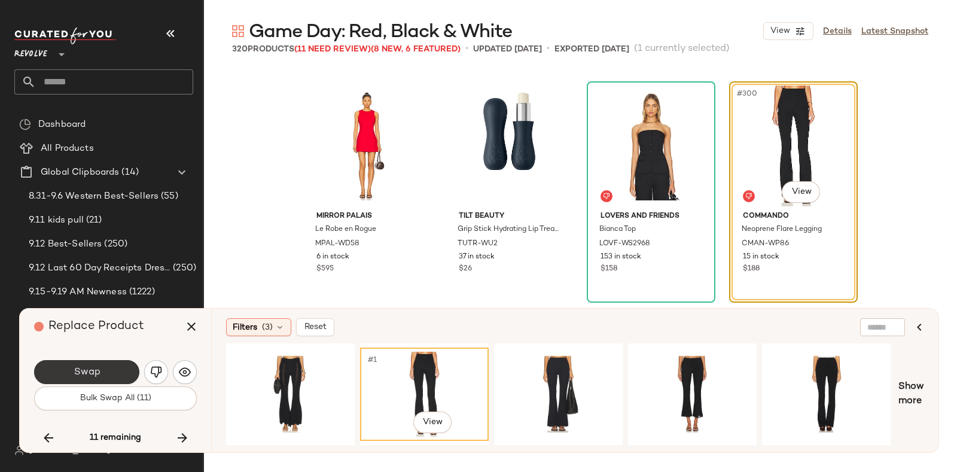
click at [113, 370] on button "Swap" at bounding box center [86, 372] width 105 height 24
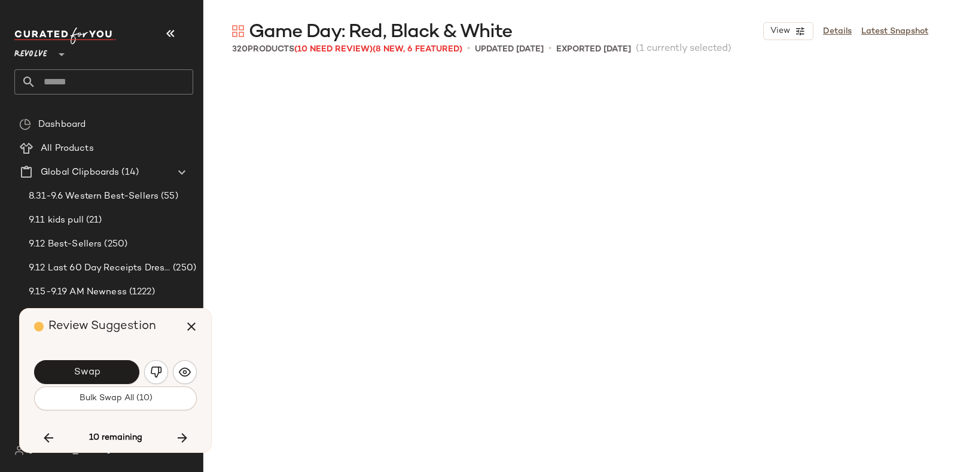
scroll to position [17786, 0]
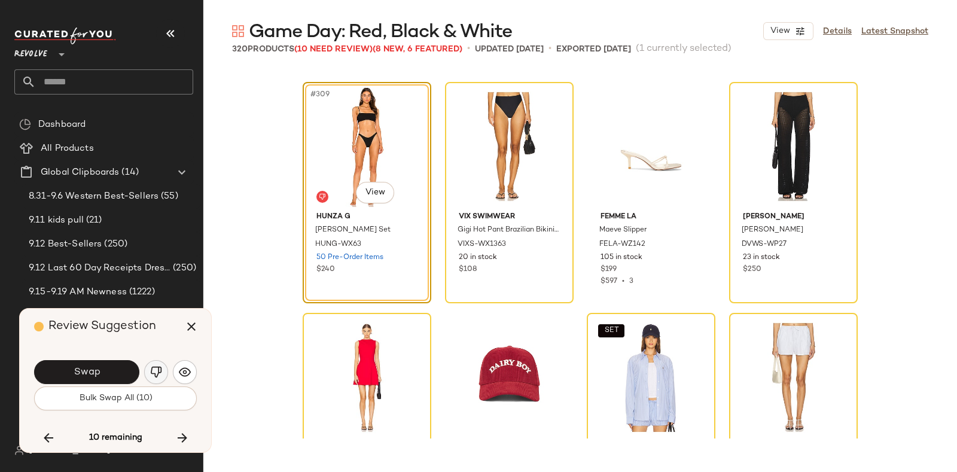
click at [155, 369] on img "button" at bounding box center [156, 372] width 12 height 12
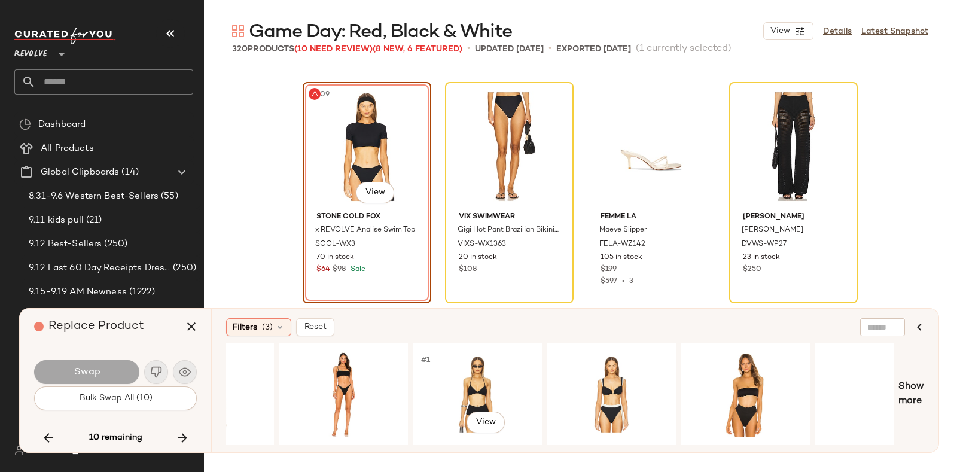
scroll to position [0, 666]
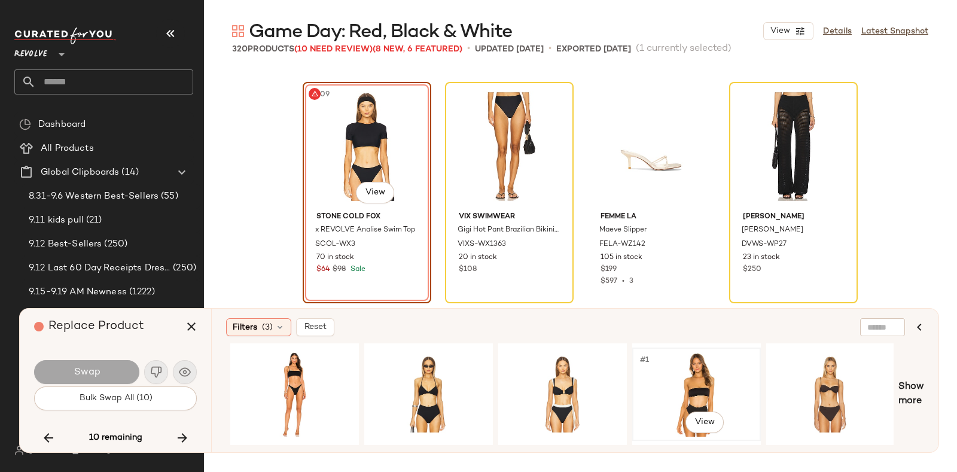
click at [703, 372] on div "#1 View" at bounding box center [697, 394] width 120 height 85
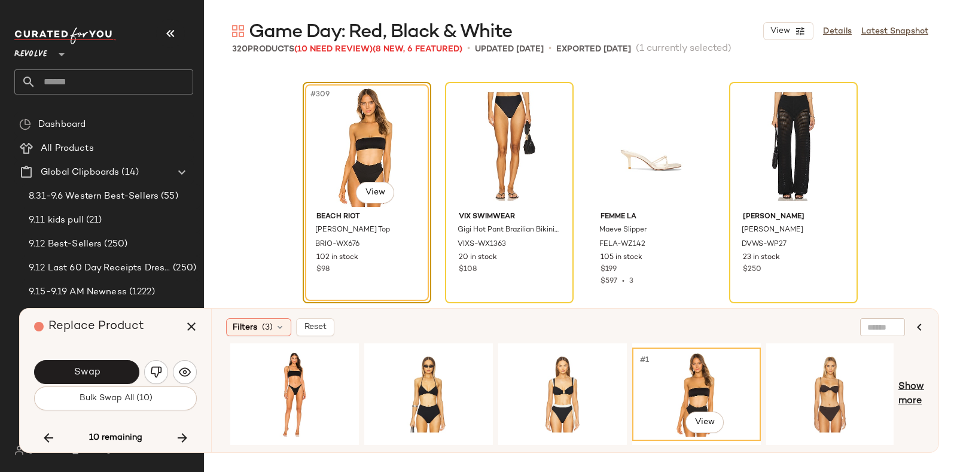
click at [913, 387] on span "Show more" at bounding box center [912, 394] width 26 height 29
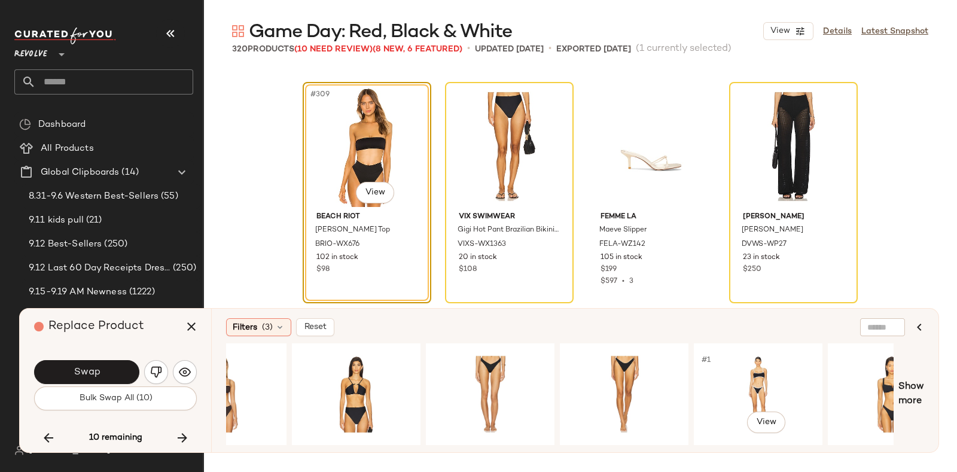
scroll to position [0, 1272]
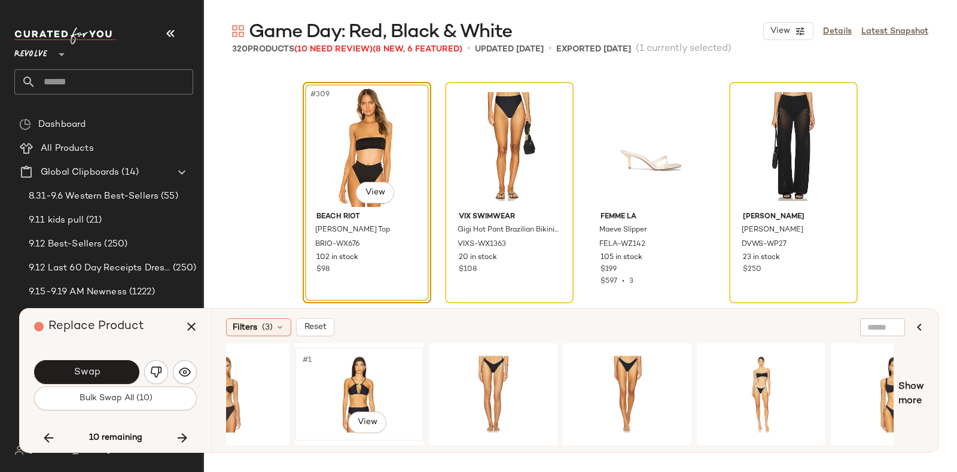
click at [355, 372] on div "#1 View" at bounding box center [359, 394] width 120 height 85
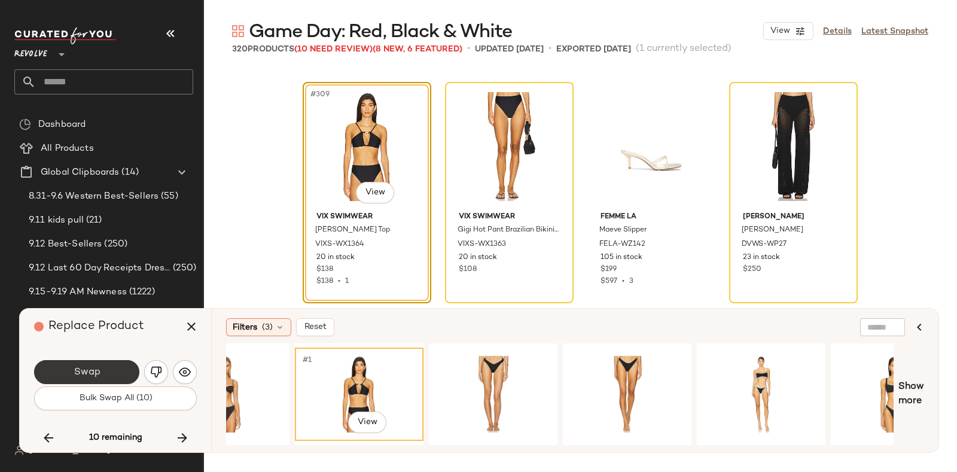
click at [99, 367] on span "Swap" at bounding box center [86, 372] width 27 height 11
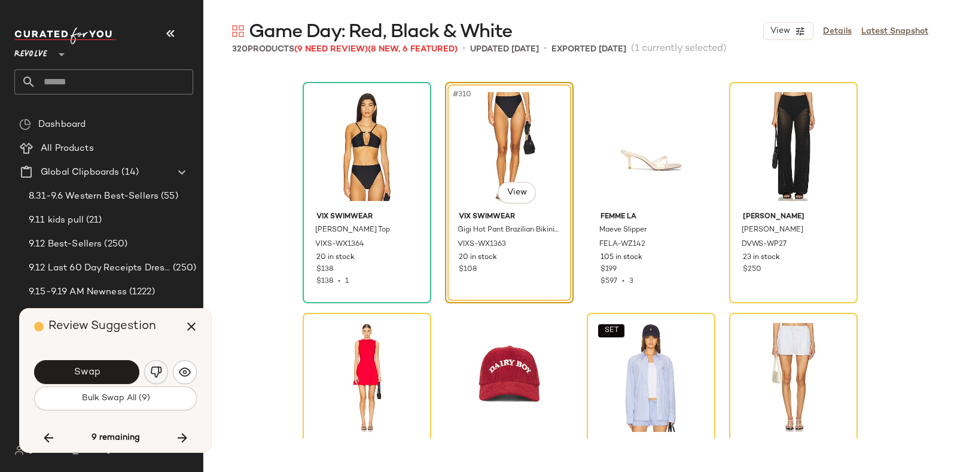
click at [153, 370] on img "button" at bounding box center [156, 372] width 12 height 12
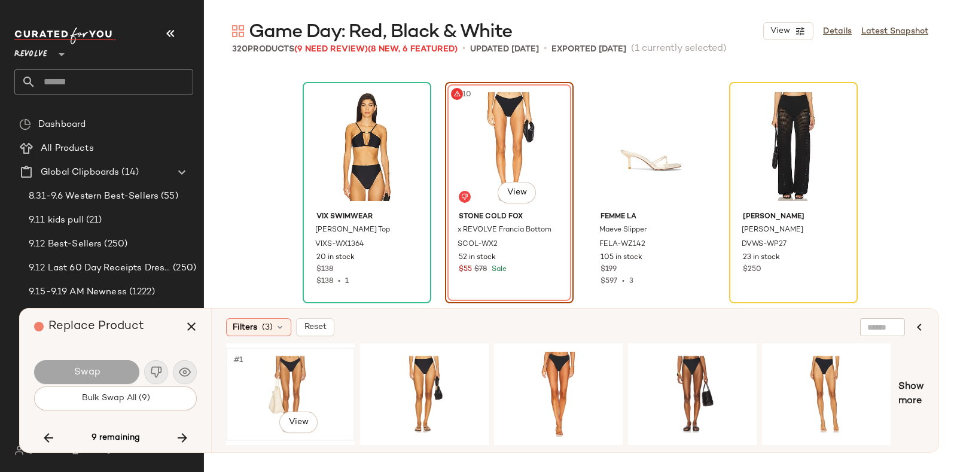
click at [305, 367] on div "#1 View" at bounding box center [290, 394] width 120 height 85
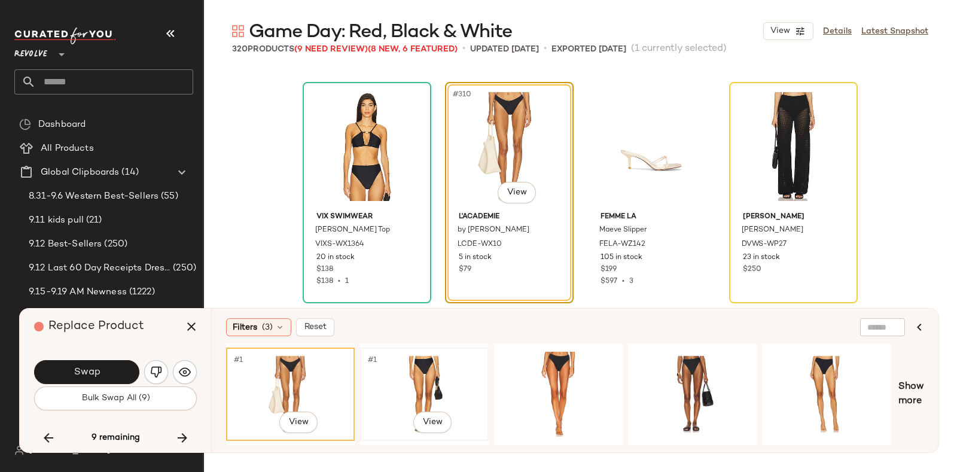
click at [413, 372] on div "#1 View" at bounding box center [424, 394] width 120 height 85
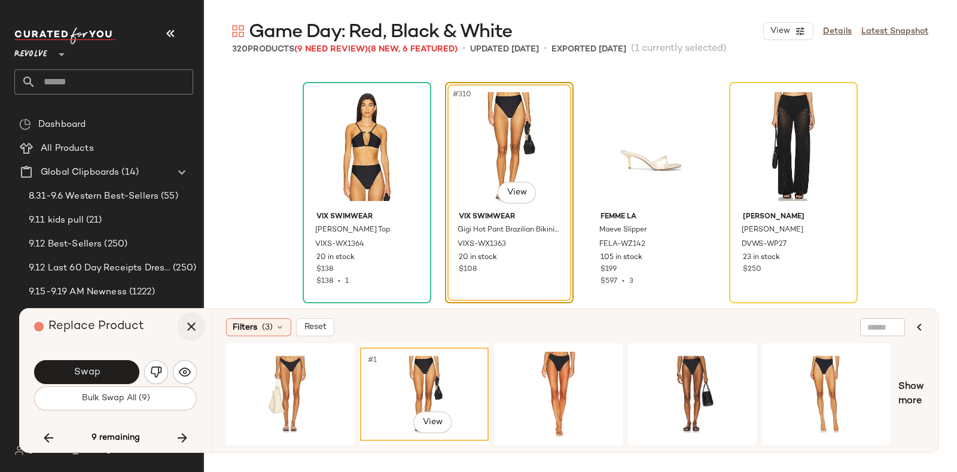
click at [186, 323] on icon "button" at bounding box center [191, 327] width 14 height 14
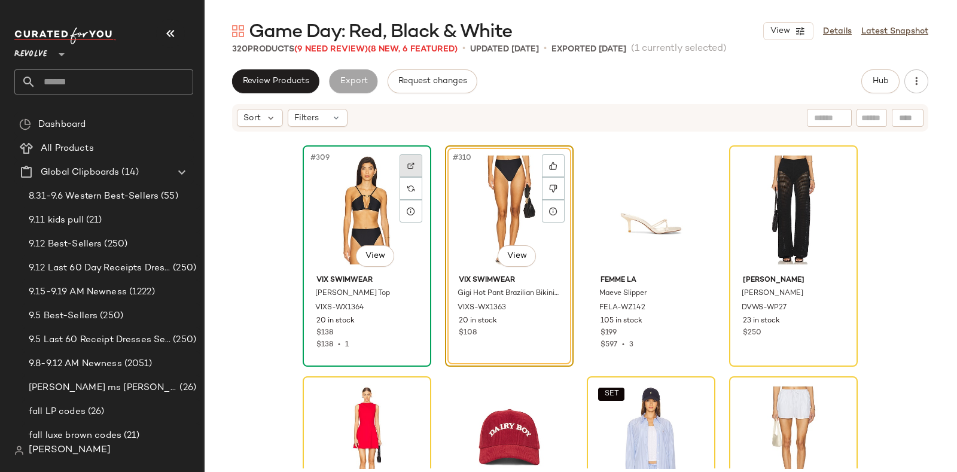
click at [408, 162] on img at bounding box center [411, 165] width 7 height 7
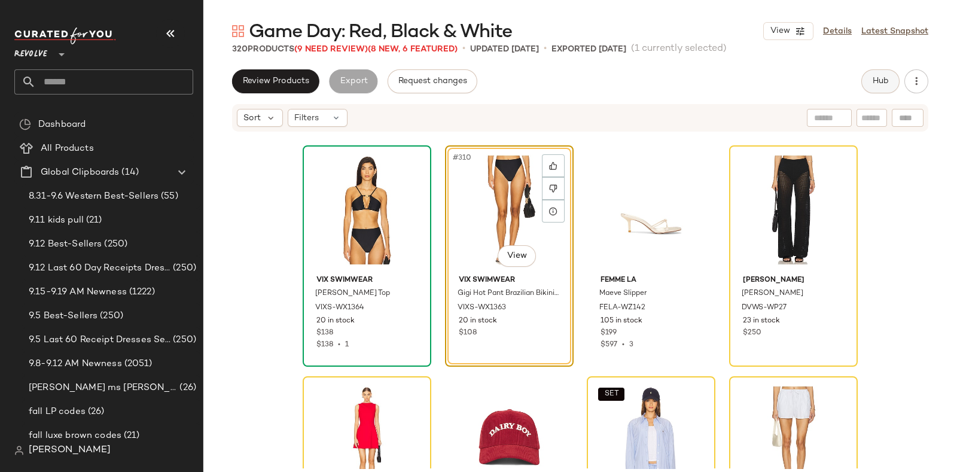
click at [878, 79] on span "Hub" at bounding box center [880, 82] width 17 height 10
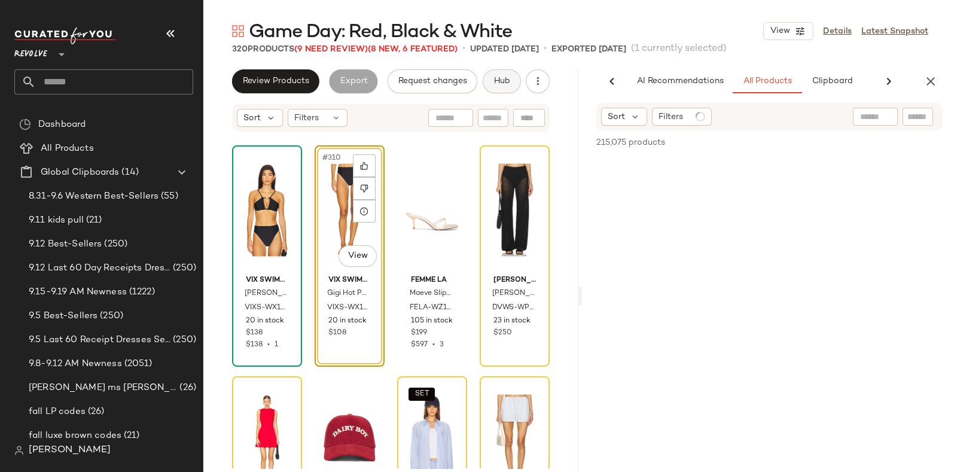
scroll to position [0, 57]
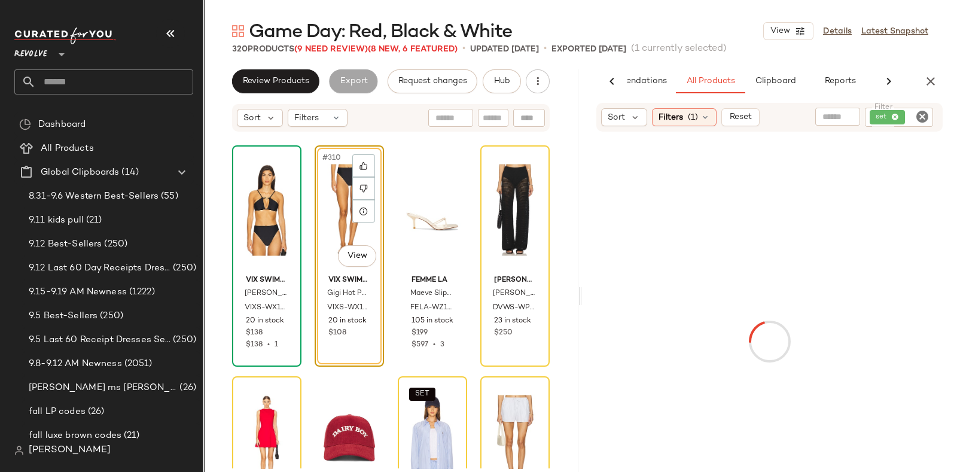
click at [922, 111] on icon "Clear Filter" at bounding box center [923, 117] width 14 height 14
paste input "**********"
click at [922, 111] on input "**********" at bounding box center [918, 117] width 21 height 13
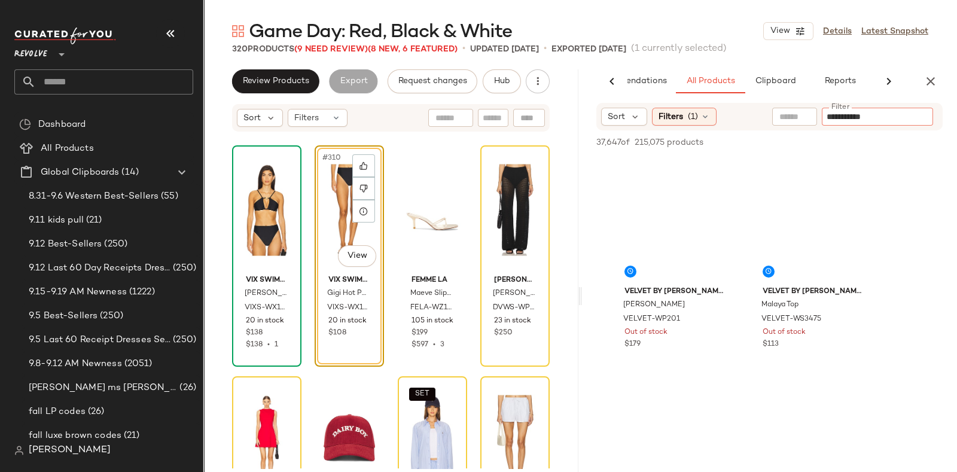
click at [922, 111] on input "**********" at bounding box center [878, 117] width 102 height 13
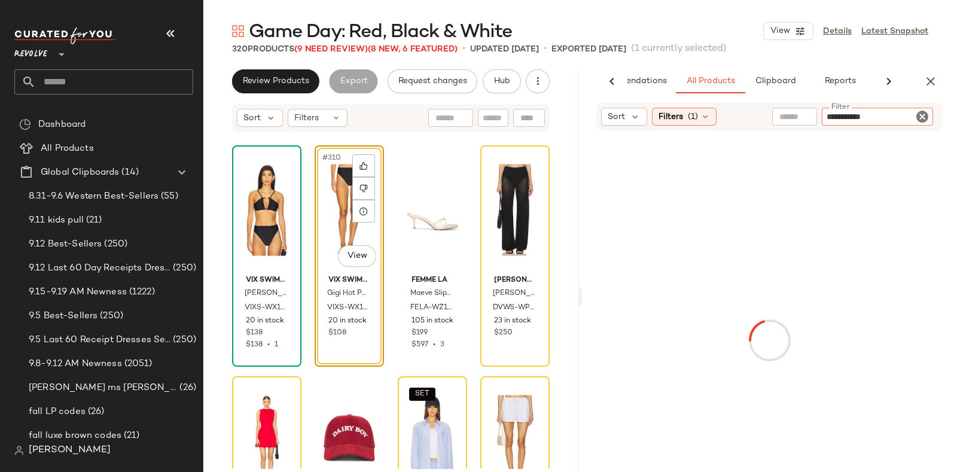
type input "**********"
drag, startPoint x: 922, startPoint y: 110, endPoint x: 856, endPoint y: 68, distance: 78.5
click at [856, 68] on div "Game Day: Red, Black & White View Details Latest Snapshot 320 Products (9 Need …" at bounding box center [580, 245] width 754 height 453
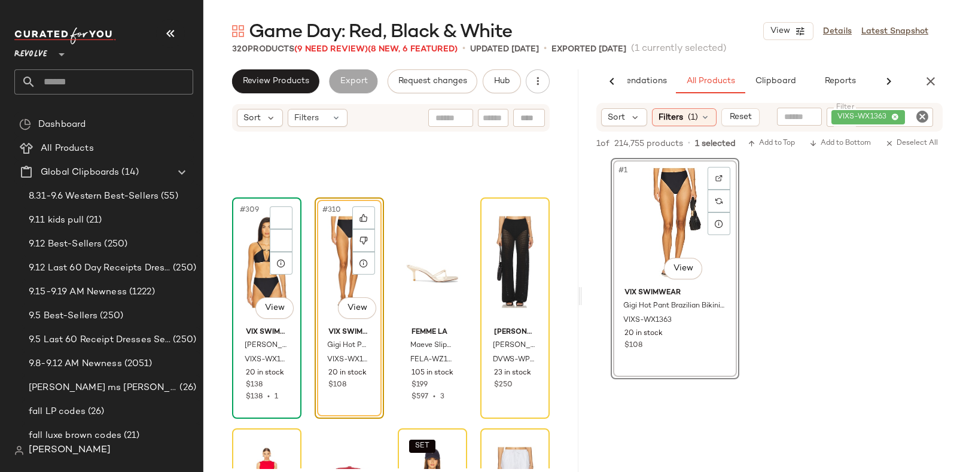
scroll to position [17732, 0]
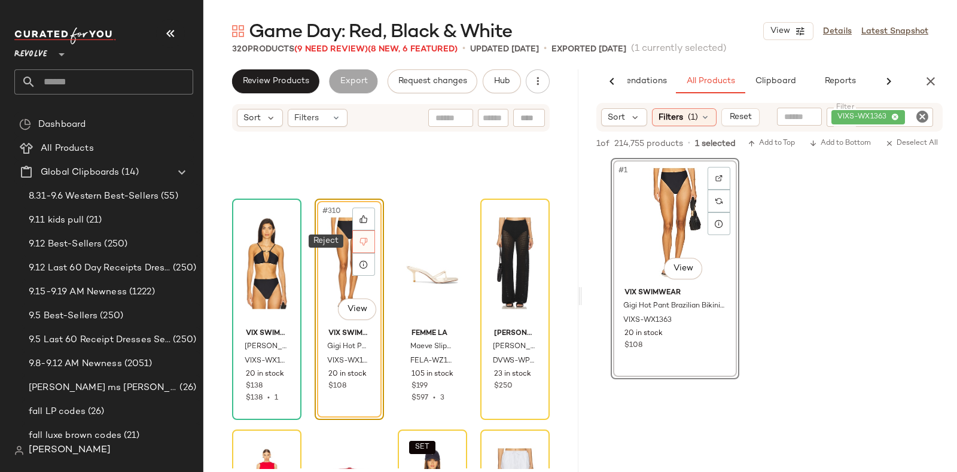
click at [361, 238] on icon at bounding box center [364, 242] width 8 height 8
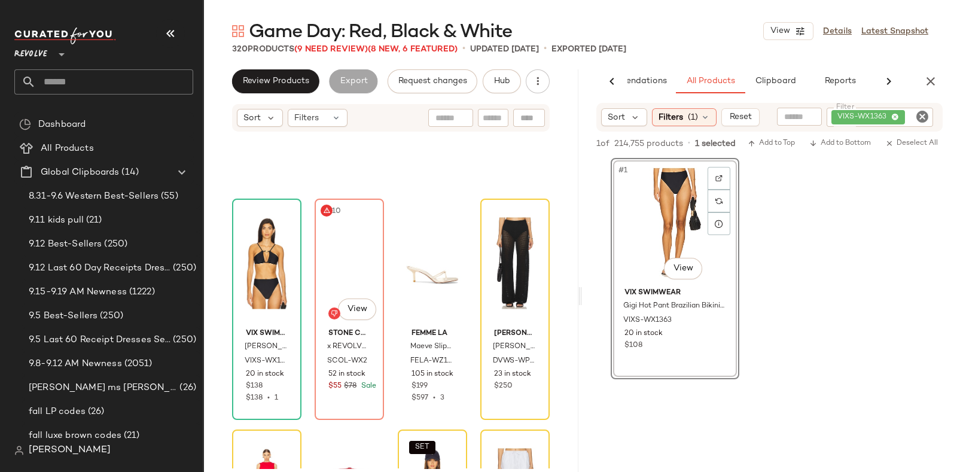
scroll to position [17786, 0]
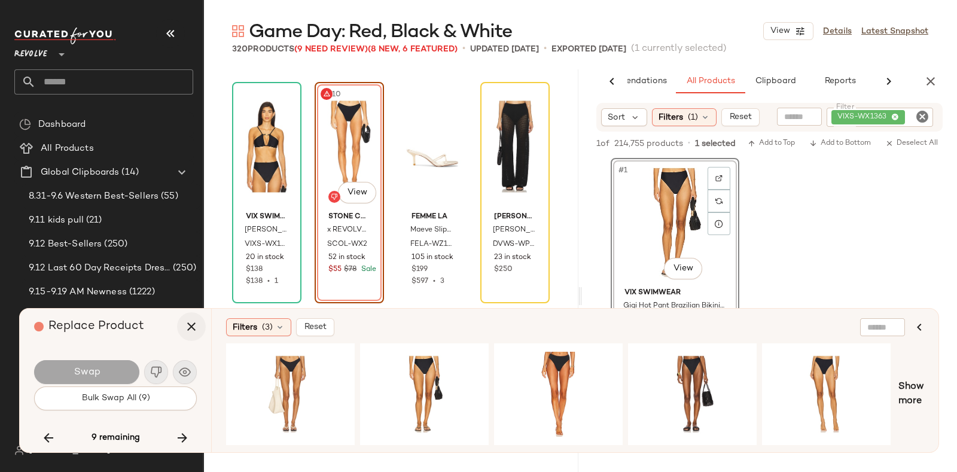
click at [187, 325] on icon "button" at bounding box center [191, 327] width 14 height 14
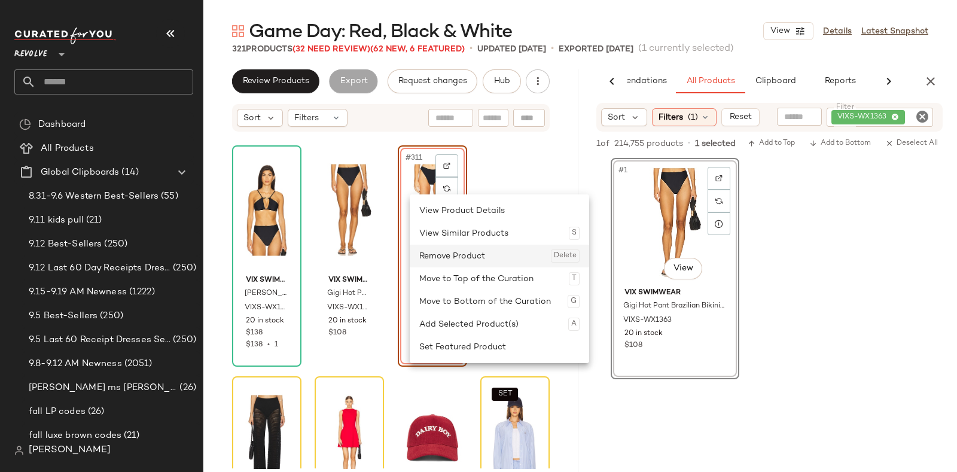
click at [447, 252] on div "Remove Product Delete" at bounding box center [499, 256] width 160 height 23
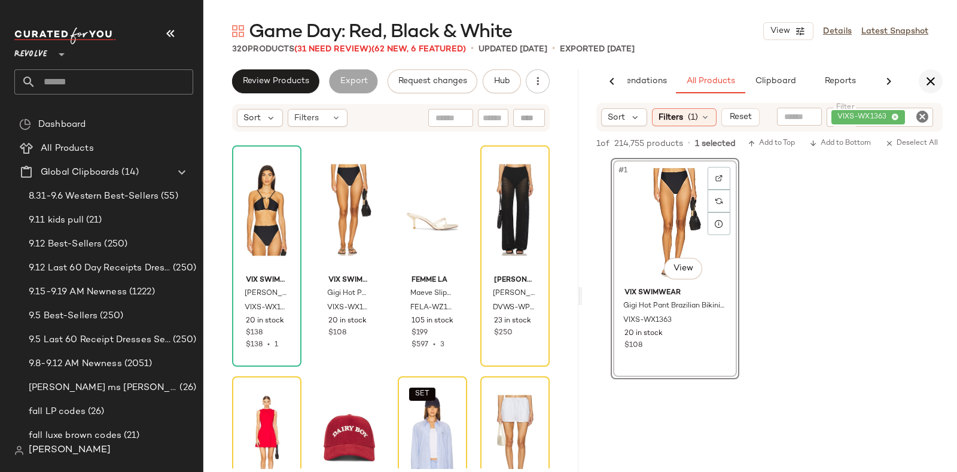
click at [928, 78] on icon "button" at bounding box center [931, 81] width 14 height 14
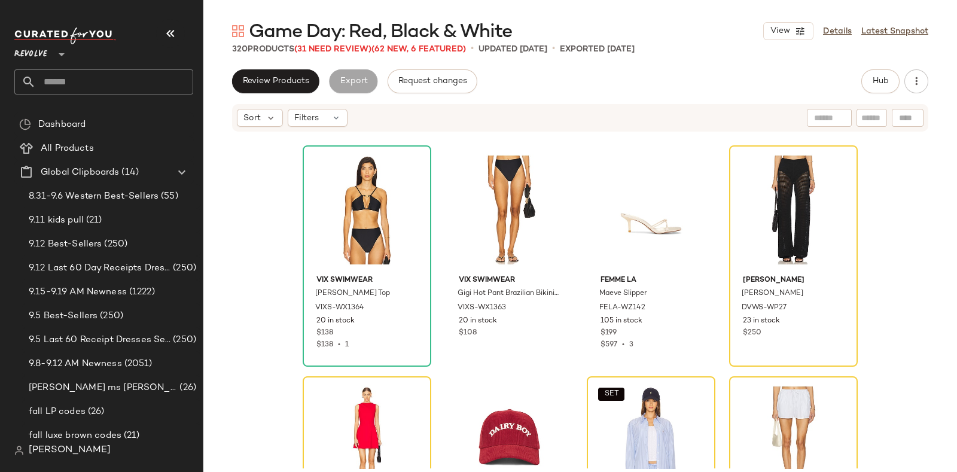
click at [321, 43] on span "Game Day: Red, Black & White" at bounding box center [380, 32] width 263 height 24
click at [326, 50] on span "(31 Need Review)" at bounding box center [332, 49] width 77 height 9
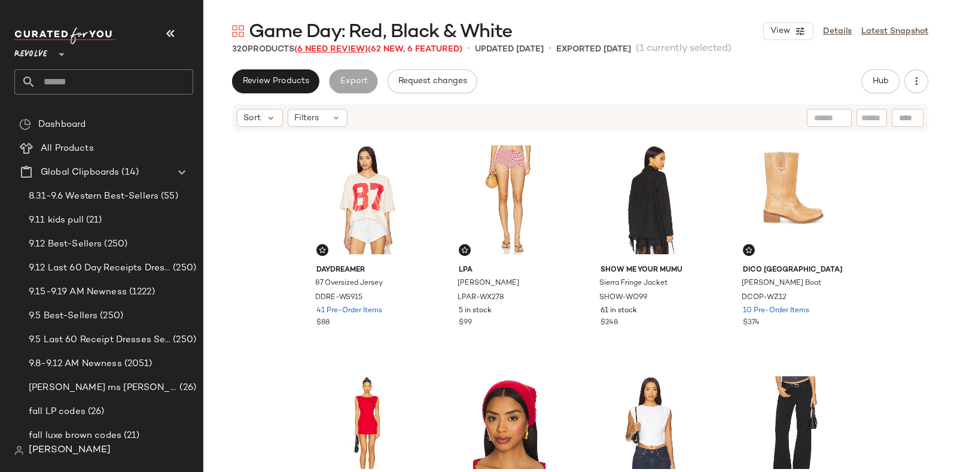
click at [341, 50] on span "(6 Need Review)" at bounding box center [331, 49] width 74 height 9
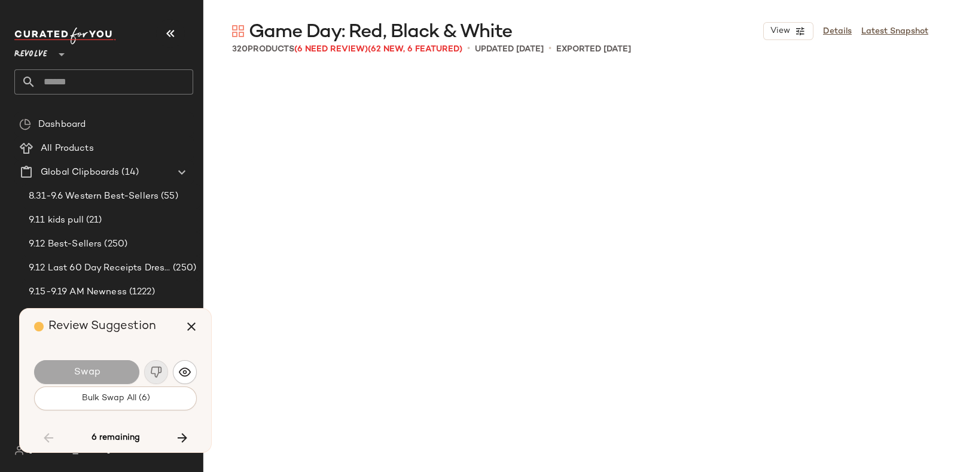
scroll to position [8084, 0]
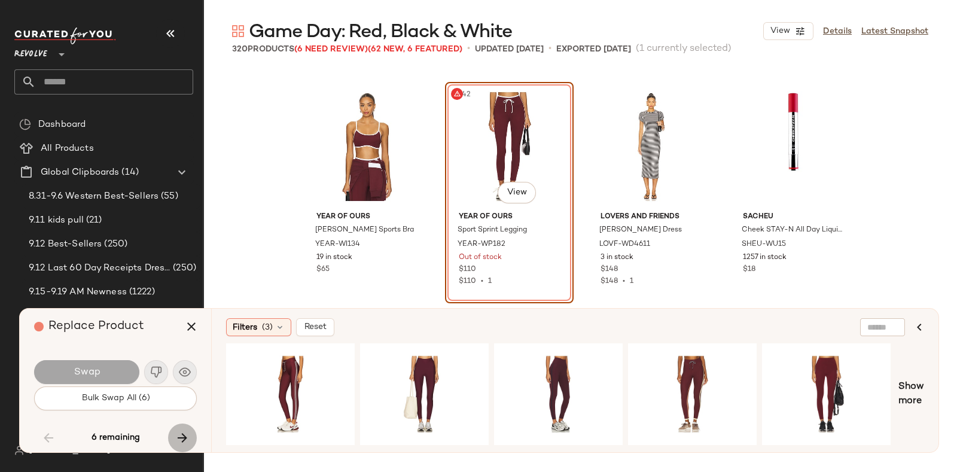
click at [182, 434] on icon "button" at bounding box center [182, 438] width 14 height 14
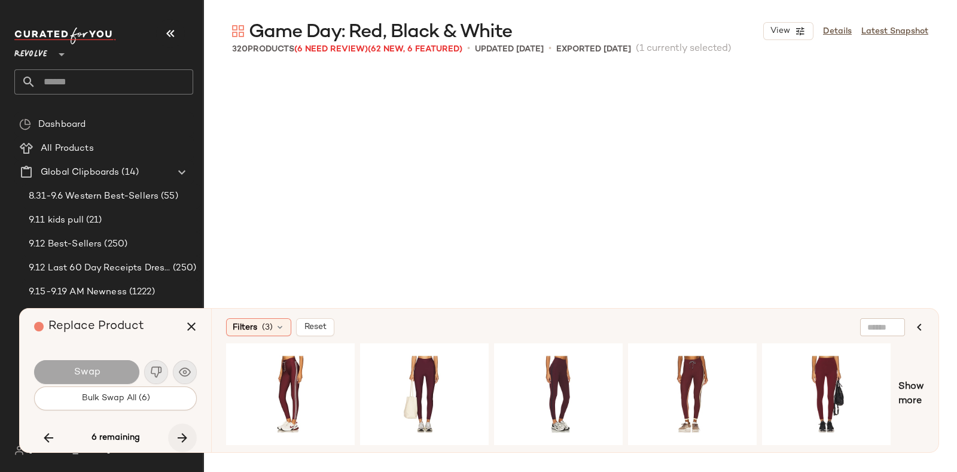
scroll to position [11088, 0]
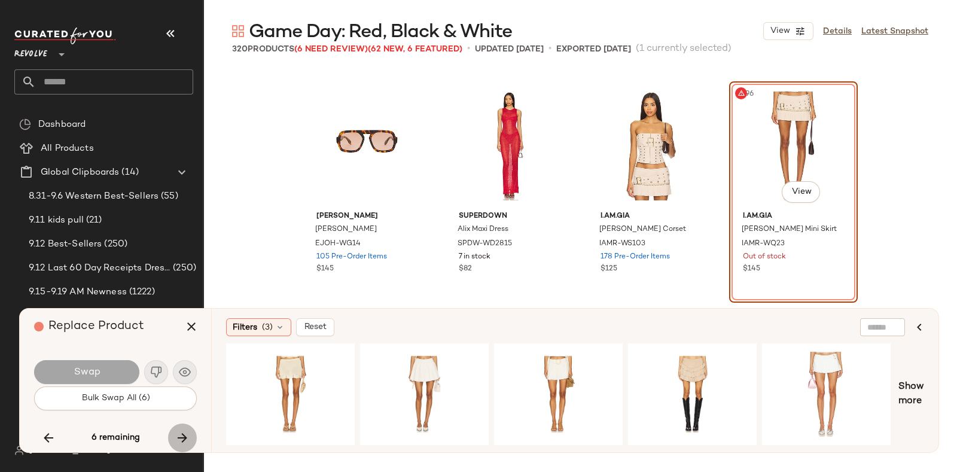
click at [180, 432] on icon "button" at bounding box center [182, 438] width 14 height 14
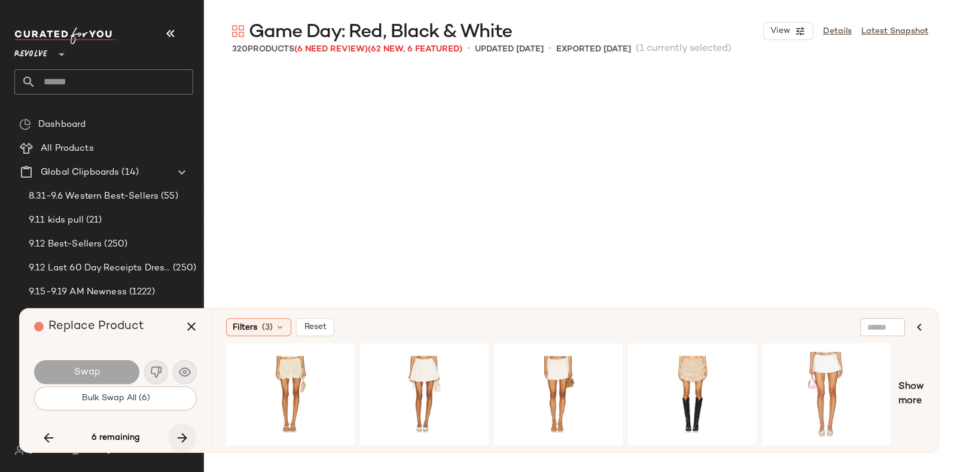
scroll to position [17786, 0]
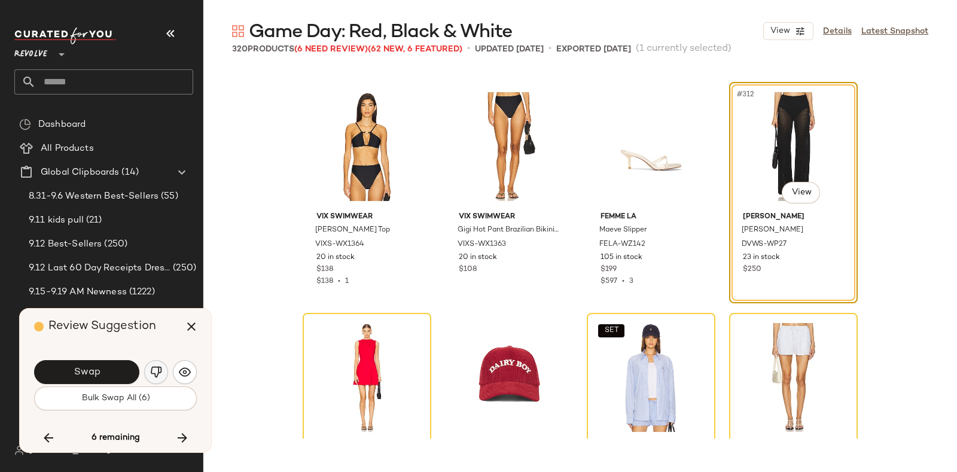
click at [155, 368] on img "button" at bounding box center [156, 372] width 12 height 12
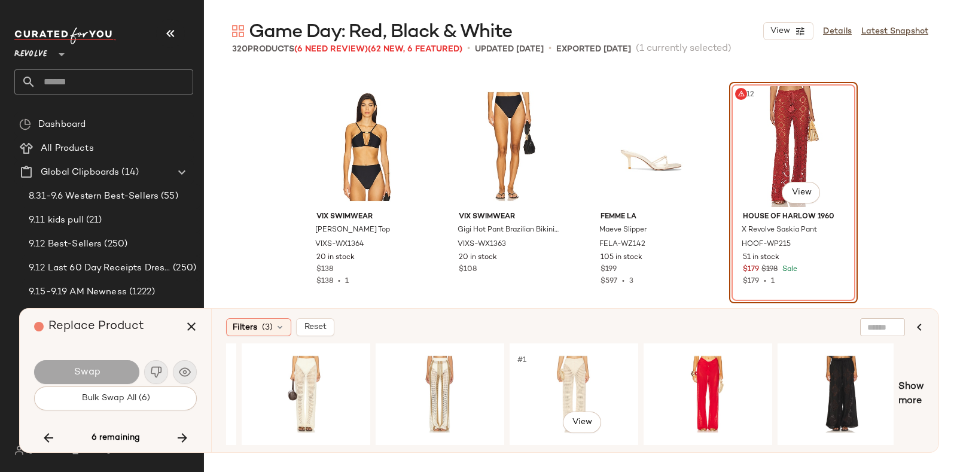
scroll to position [0, 655]
click at [707, 364] on div "#1 View" at bounding box center [707, 394] width 120 height 85
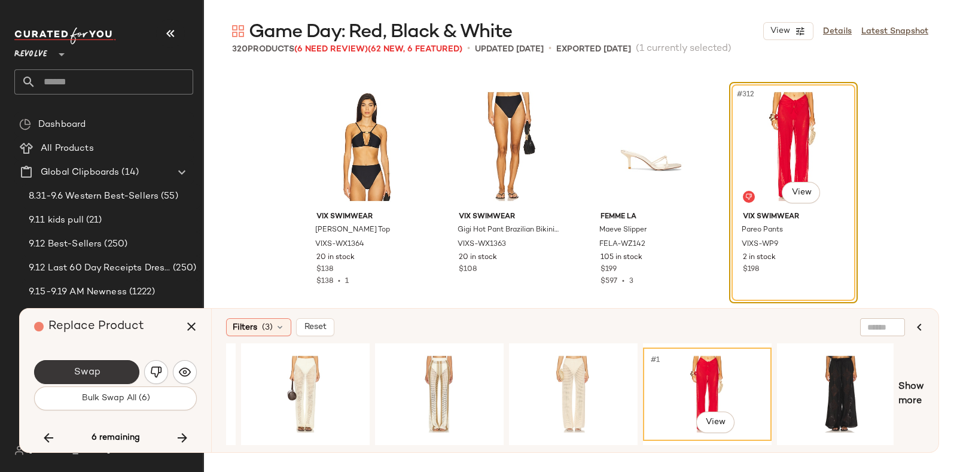
click at [103, 366] on button "Swap" at bounding box center [86, 372] width 105 height 24
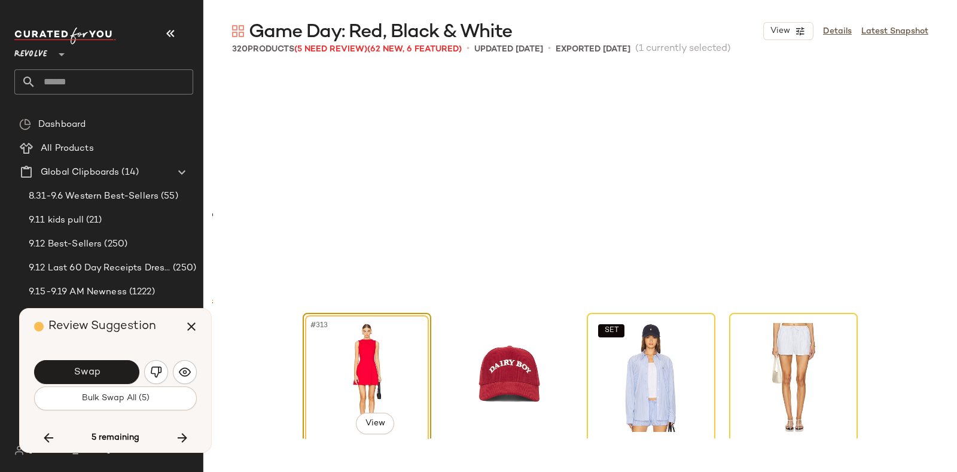
scroll to position [18017, 0]
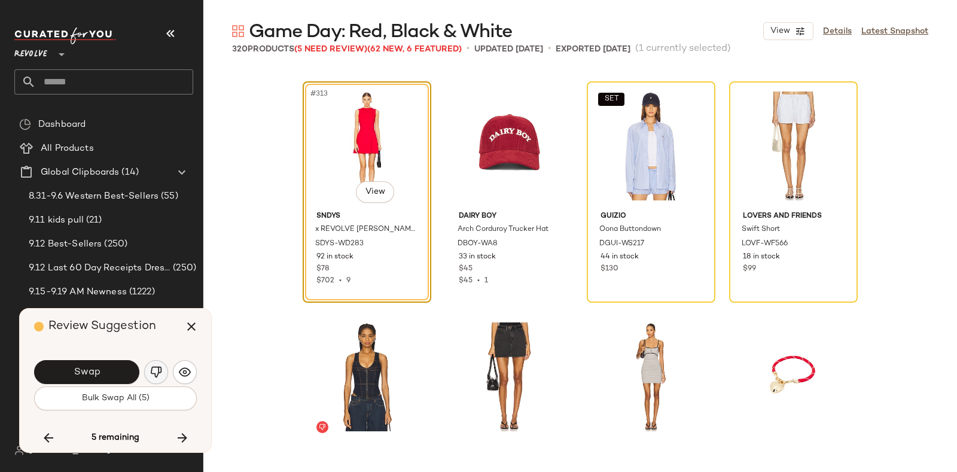
click at [156, 369] on img "button" at bounding box center [156, 372] width 12 height 12
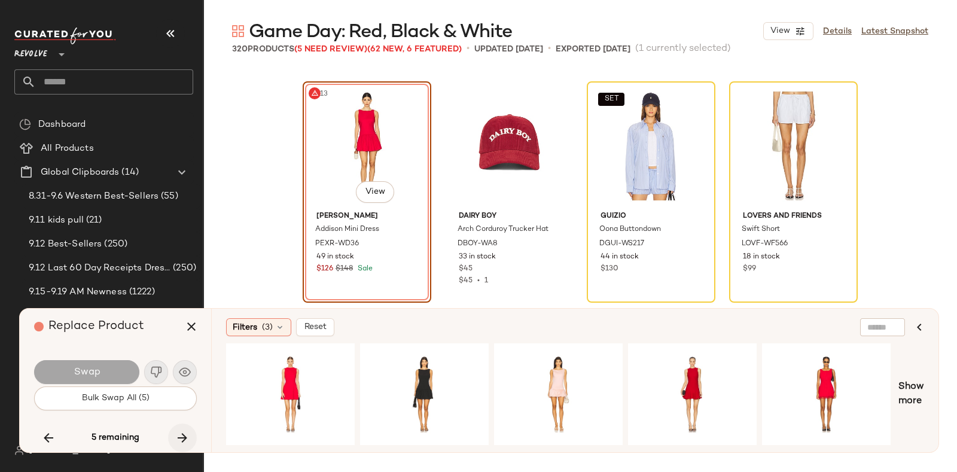
click at [178, 434] on icon "button" at bounding box center [182, 438] width 14 height 14
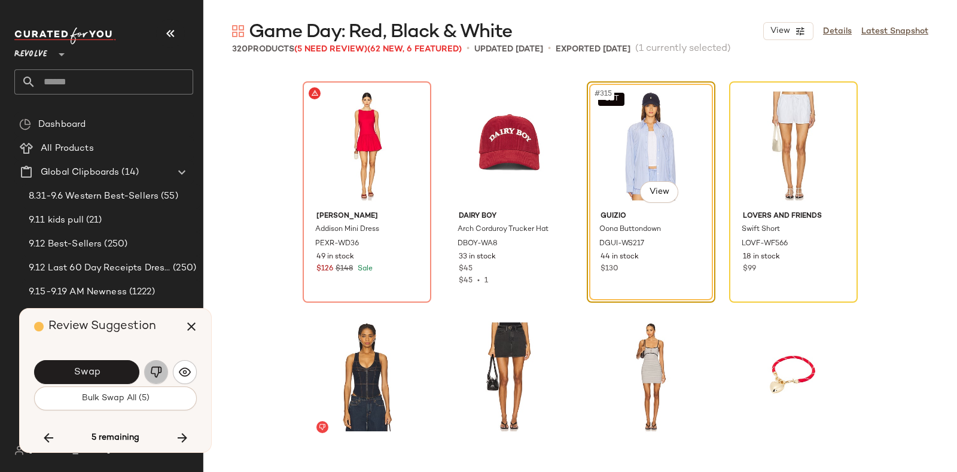
click at [151, 366] on img "button" at bounding box center [156, 372] width 12 height 12
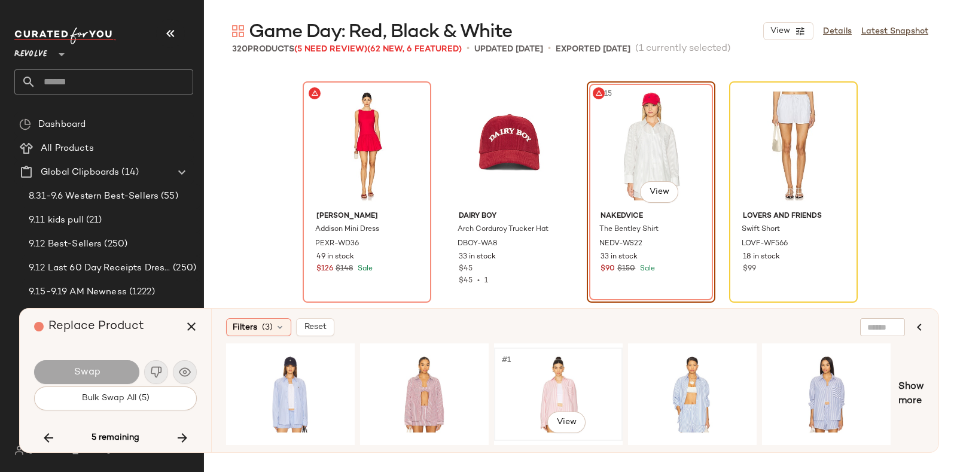
click at [566, 372] on div "#1 View" at bounding box center [558, 394] width 120 height 85
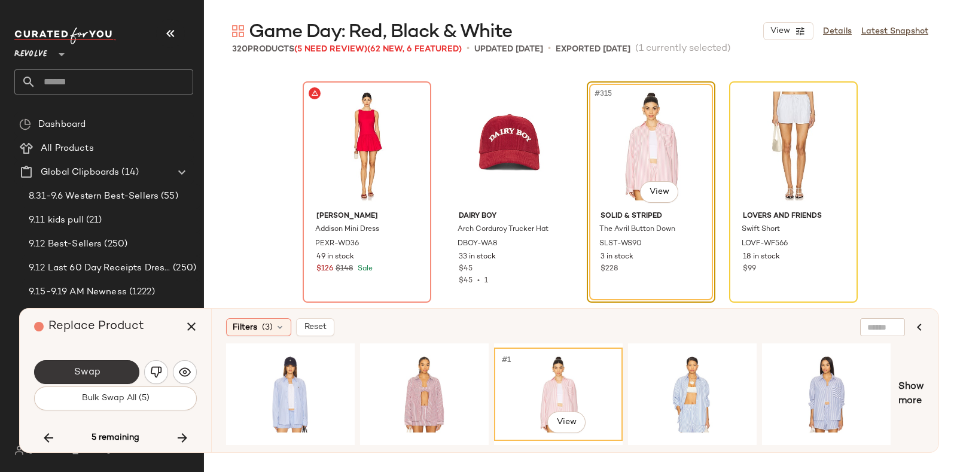
click at [106, 364] on button "Swap" at bounding box center [86, 372] width 105 height 24
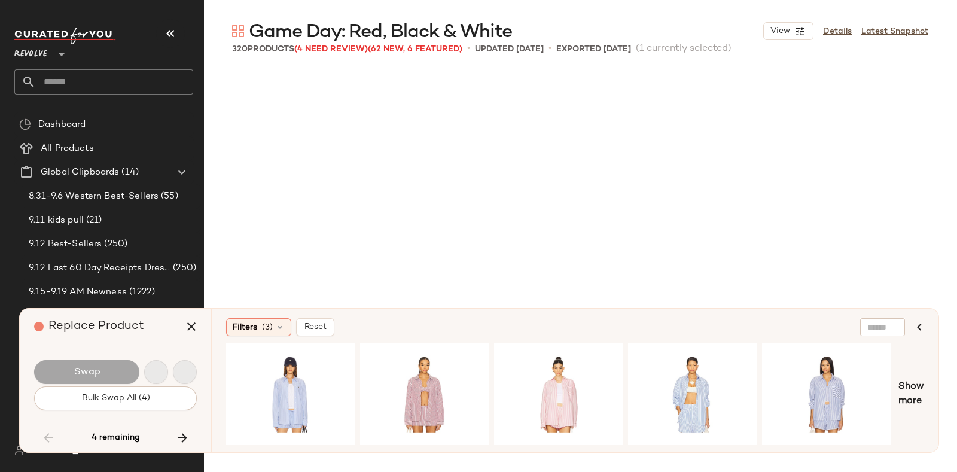
scroll to position [8084, 0]
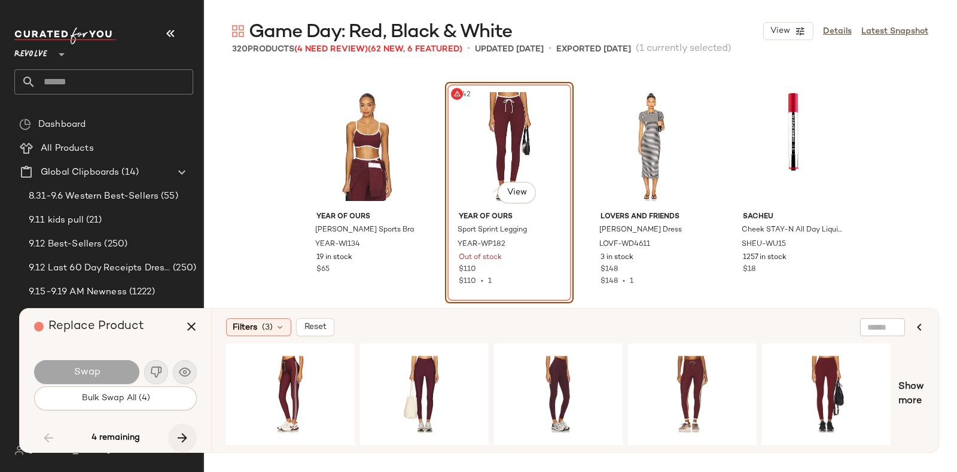
click at [177, 433] on icon "button" at bounding box center [182, 438] width 14 height 14
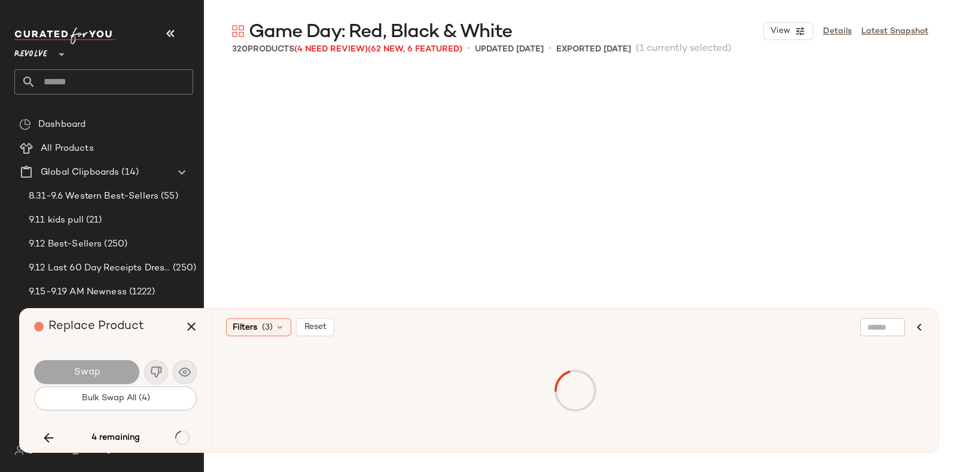
scroll to position [11088, 0]
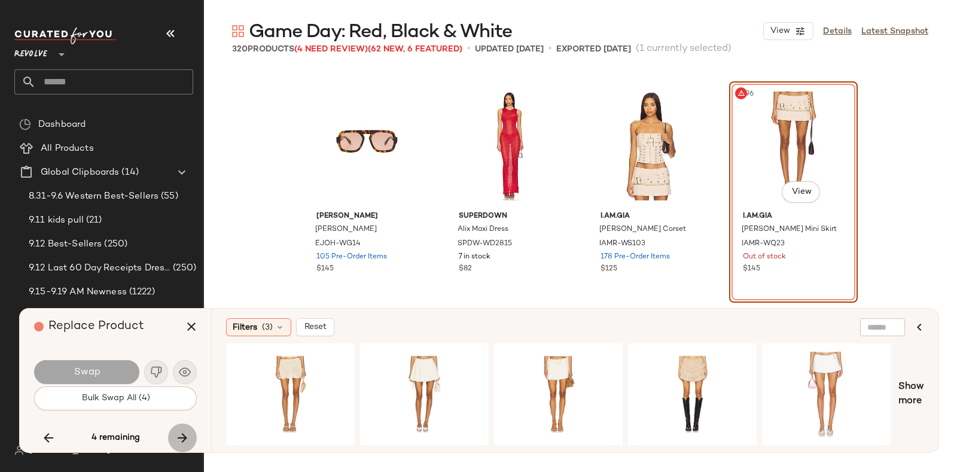
click at [175, 429] on button "button" at bounding box center [182, 438] width 29 height 29
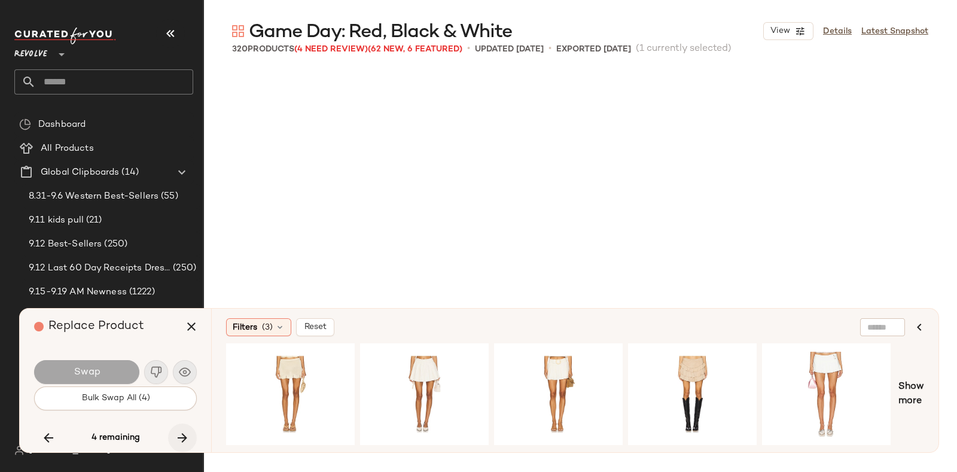
scroll to position [18017, 0]
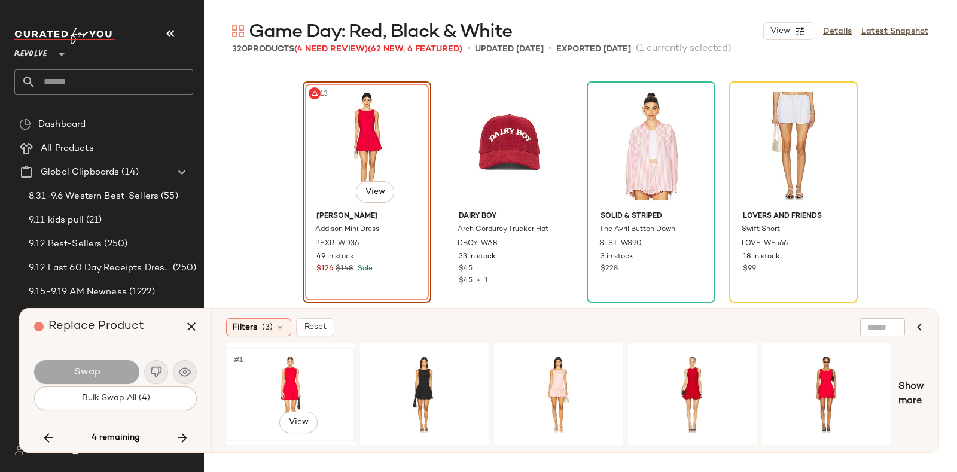
click at [275, 375] on div "#1 View" at bounding box center [290, 394] width 120 height 85
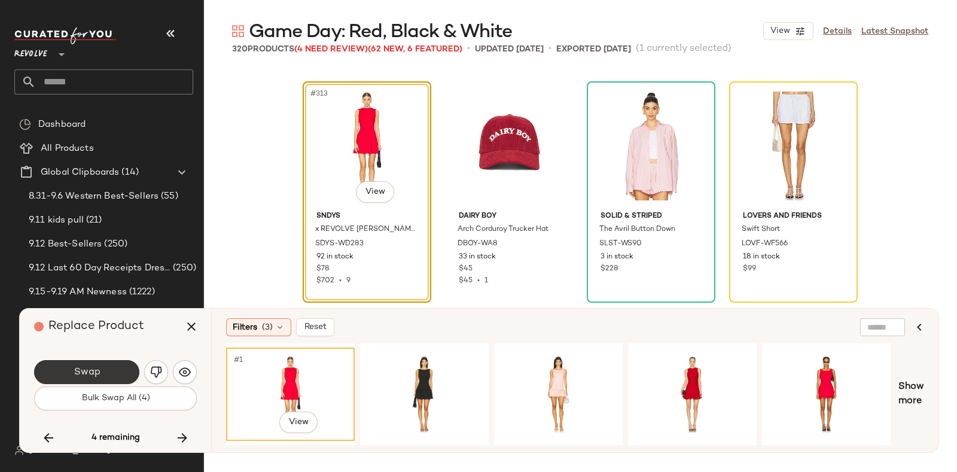
click at [104, 364] on button "Swap" at bounding box center [86, 372] width 105 height 24
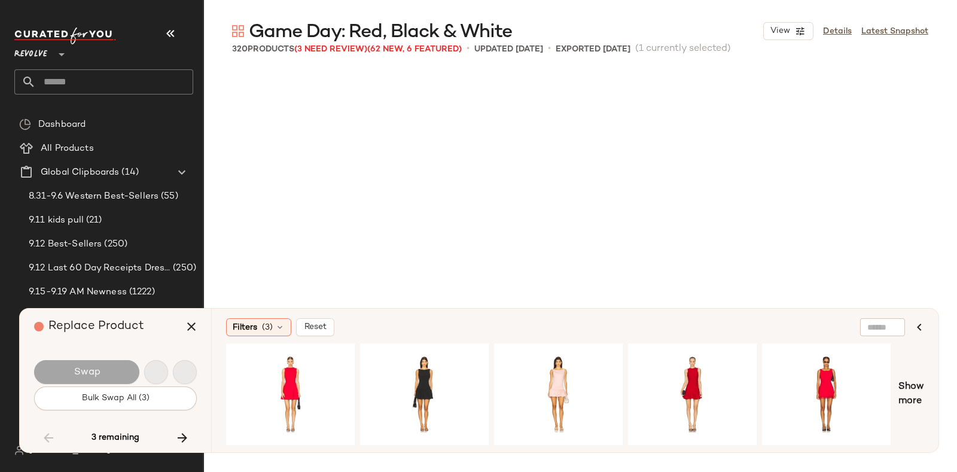
scroll to position [8084, 0]
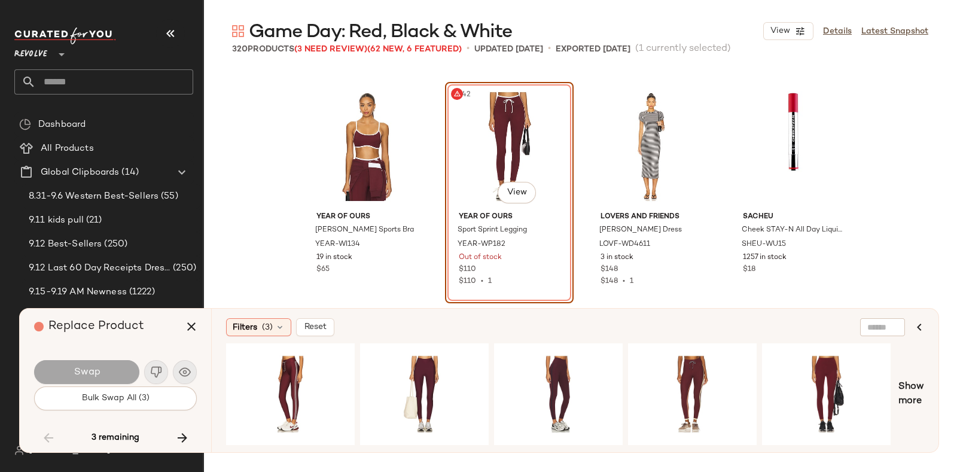
click at [159, 332] on div "Replace Product" at bounding box center [120, 327] width 172 height 36
click at [176, 431] on icon "button" at bounding box center [182, 438] width 14 height 14
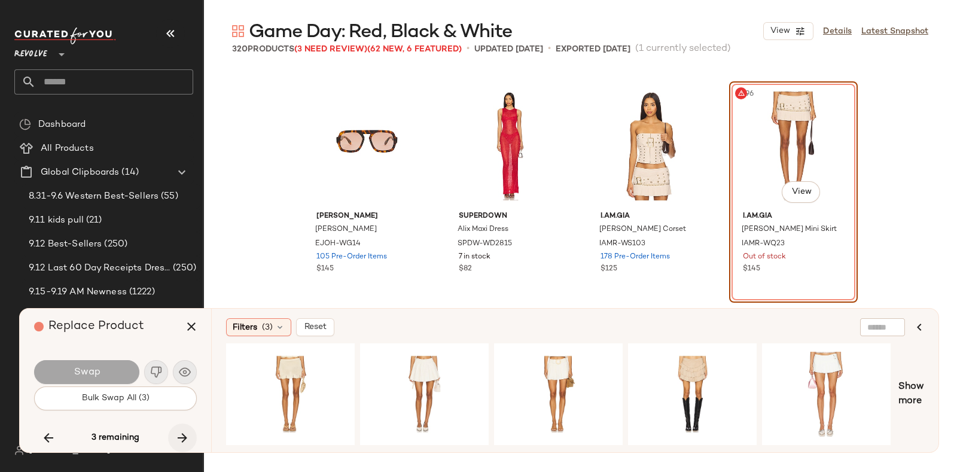
click at [176, 431] on icon "button" at bounding box center [182, 438] width 14 height 14
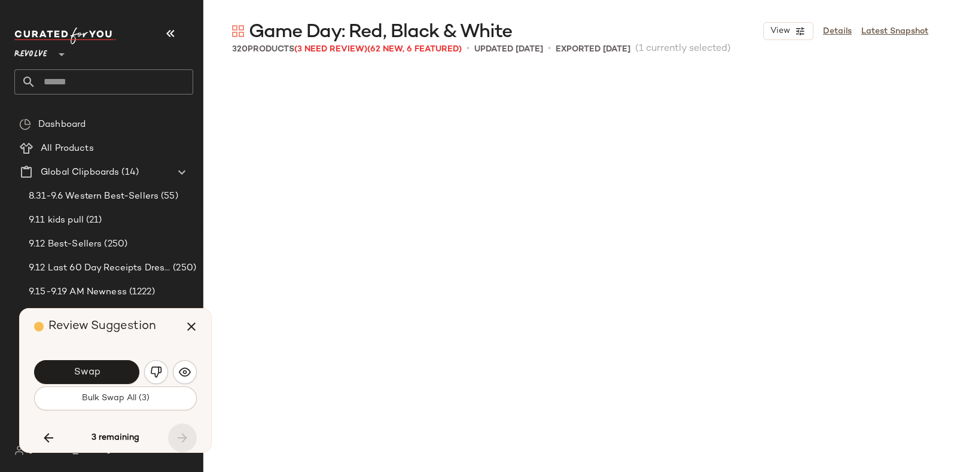
scroll to position [18017, 0]
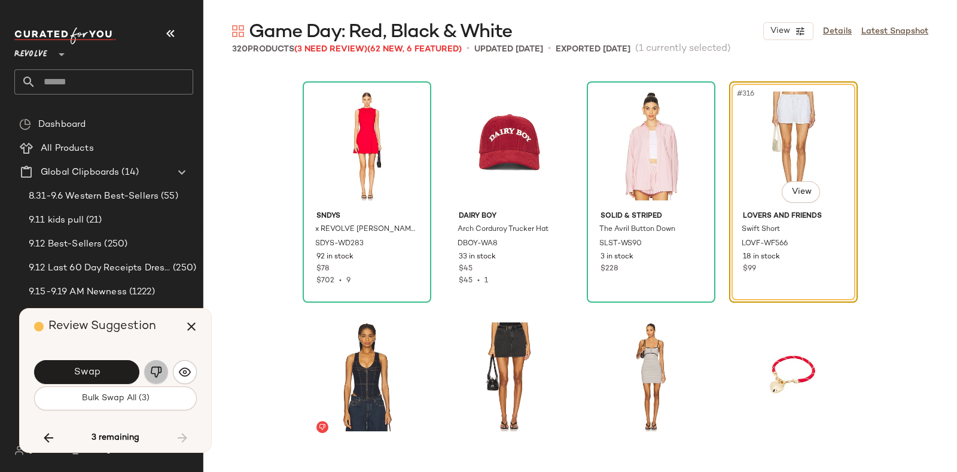
click at [152, 369] on img "button" at bounding box center [156, 372] width 12 height 12
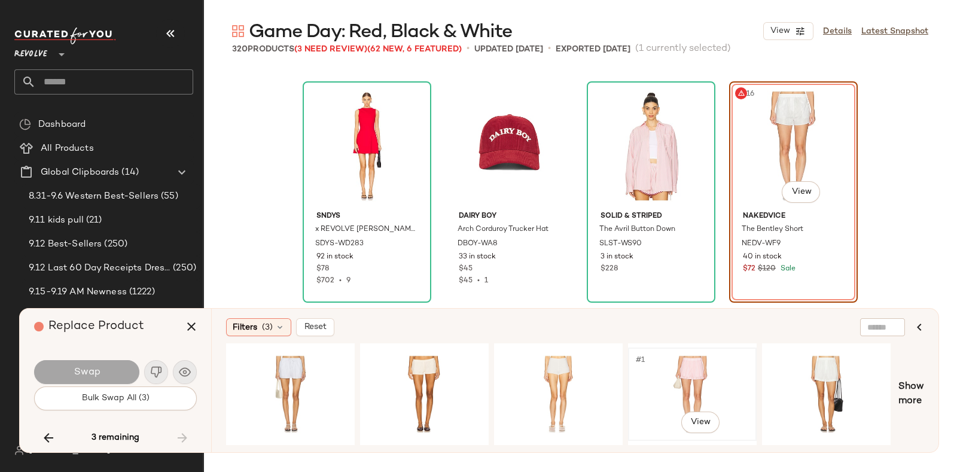
click at [700, 368] on div "#1 View" at bounding box center [693, 394] width 120 height 85
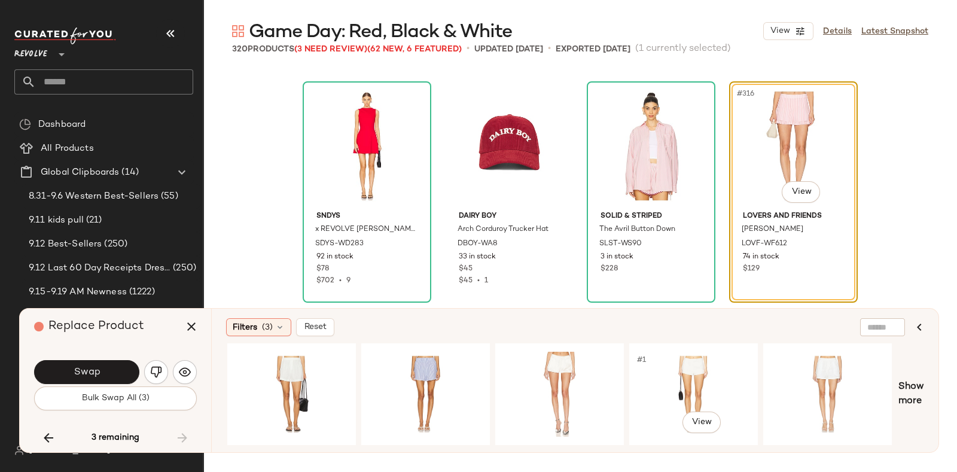
scroll to position [0, 666]
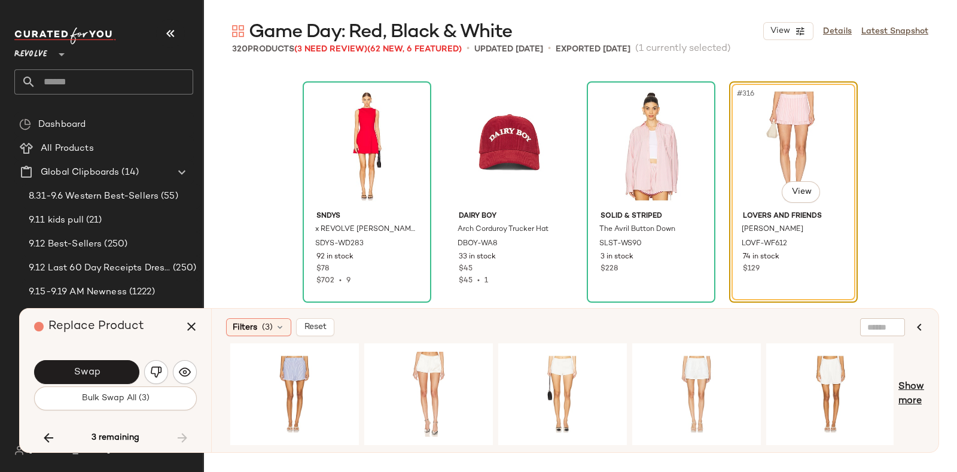
click at [912, 384] on span "Show more" at bounding box center [912, 394] width 26 height 29
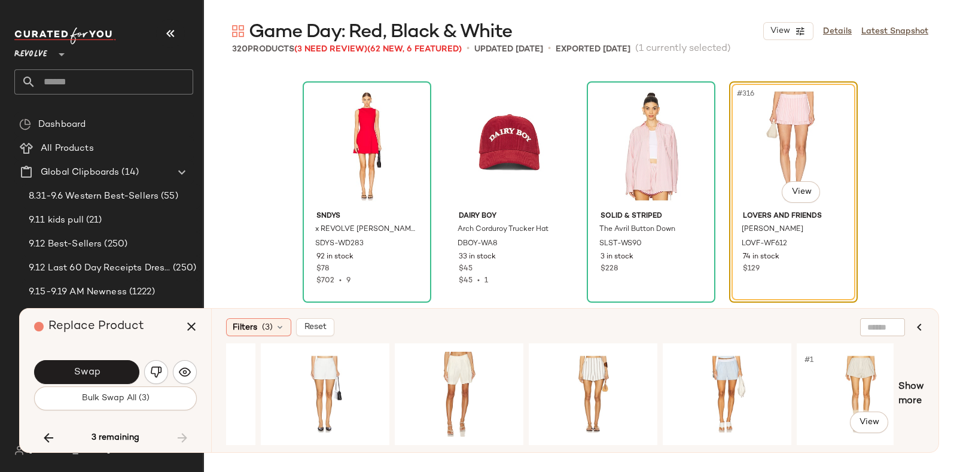
scroll to position [0, 1872]
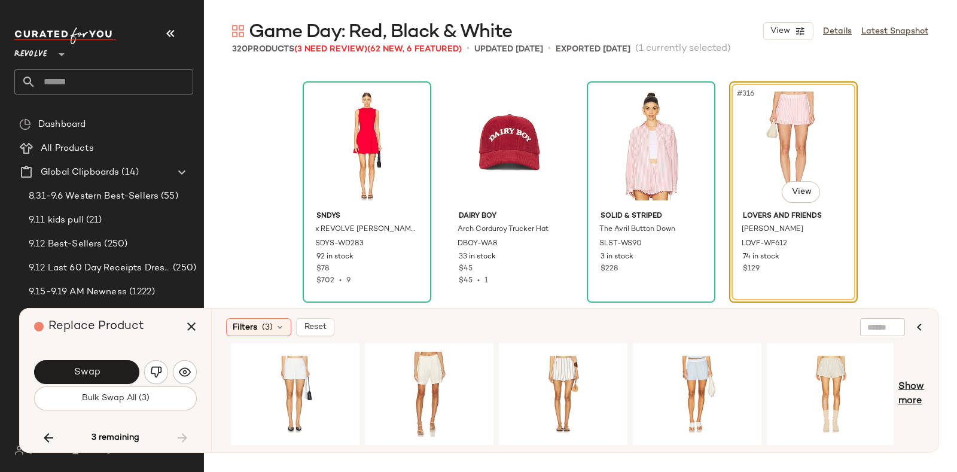
click at [913, 388] on span "Show more" at bounding box center [912, 394] width 26 height 29
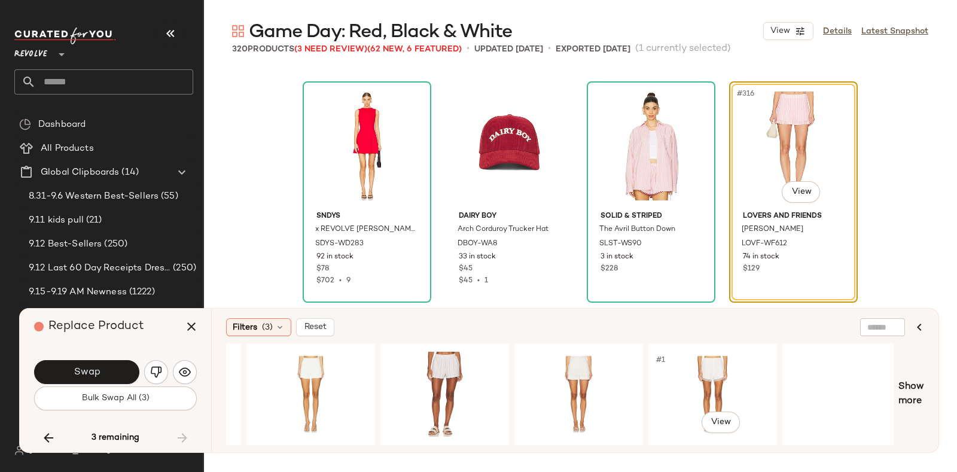
scroll to position [0, 3212]
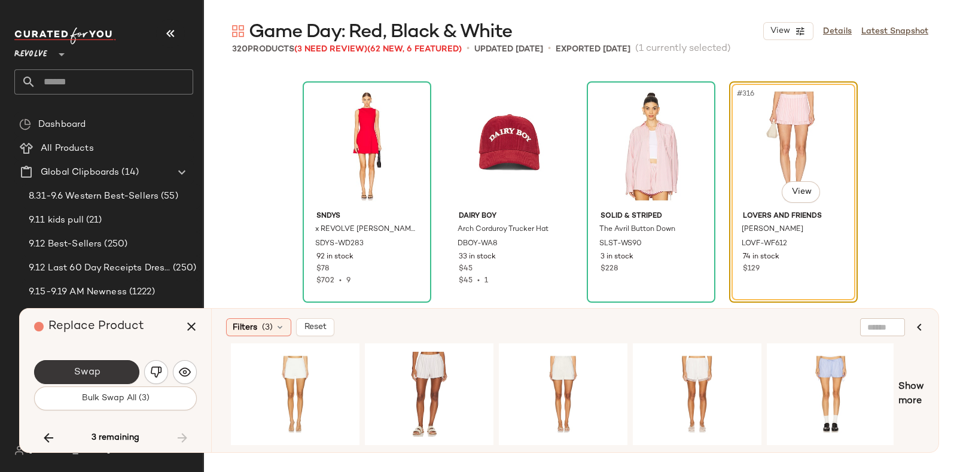
click at [99, 366] on button "Swap" at bounding box center [86, 372] width 105 height 24
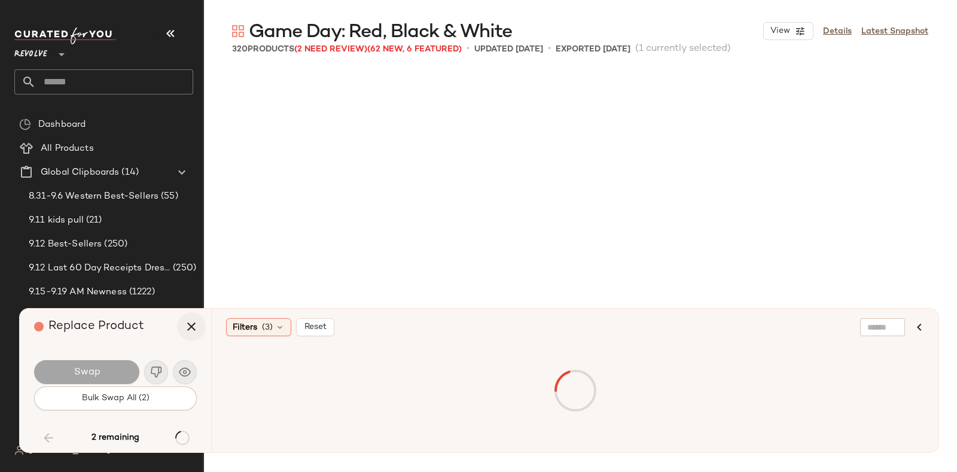
scroll to position [8084, 0]
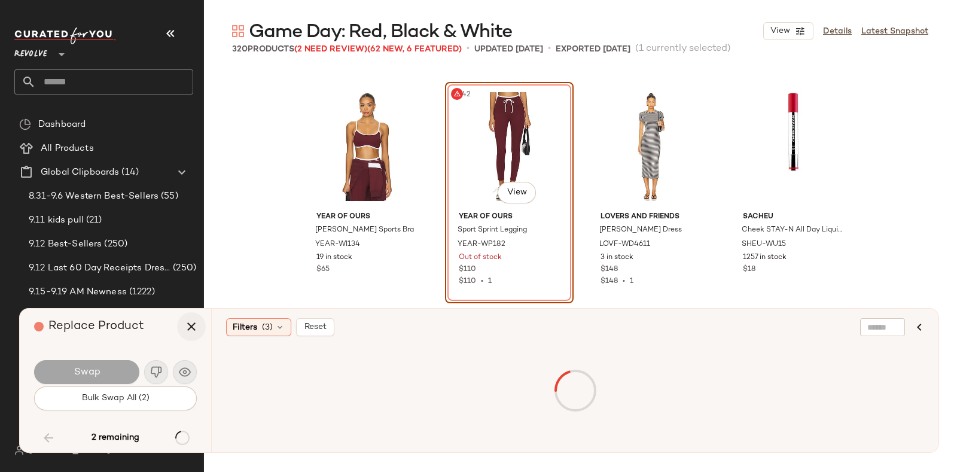
click at [189, 323] on icon "button" at bounding box center [191, 327] width 14 height 14
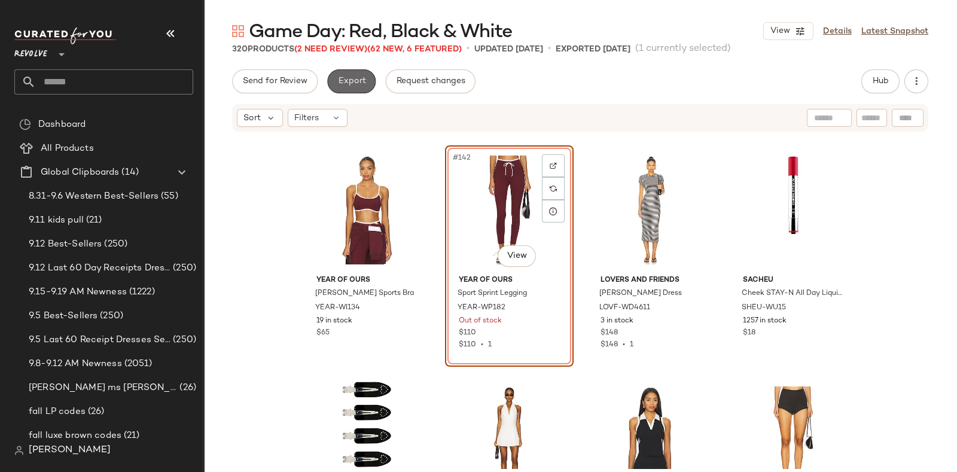
click at [355, 77] on span "Export" at bounding box center [352, 82] width 28 height 10
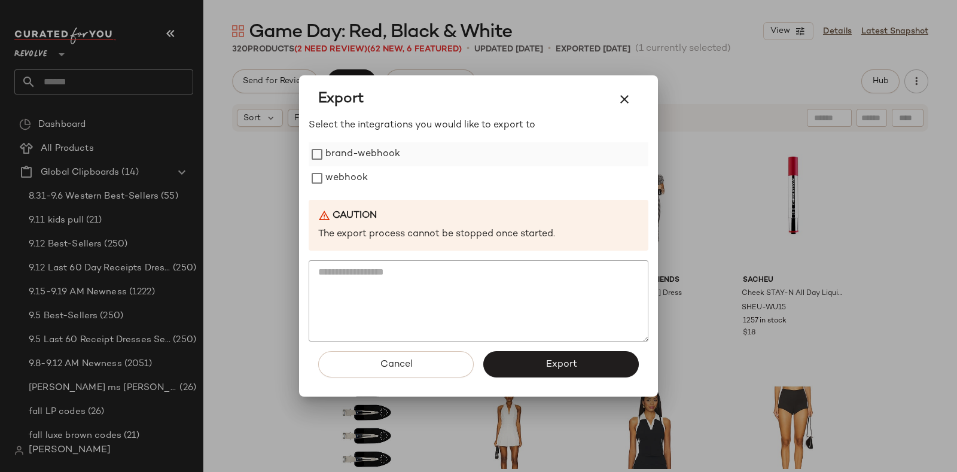
click at [356, 165] on label "brand-webhook" at bounding box center [363, 154] width 75 height 24
click at [355, 156] on label "brand-webhook" at bounding box center [363, 154] width 75 height 24
click at [351, 175] on label "webhook" at bounding box center [347, 178] width 42 height 24
click at [555, 360] on span "Export" at bounding box center [561, 364] width 32 height 11
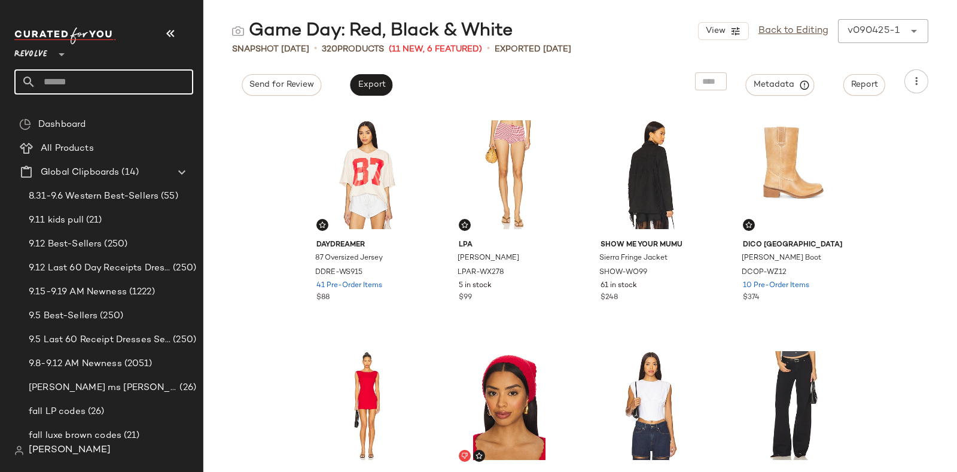
click at [105, 78] on input "text" at bounding box center [114, 81] width 157 height 25
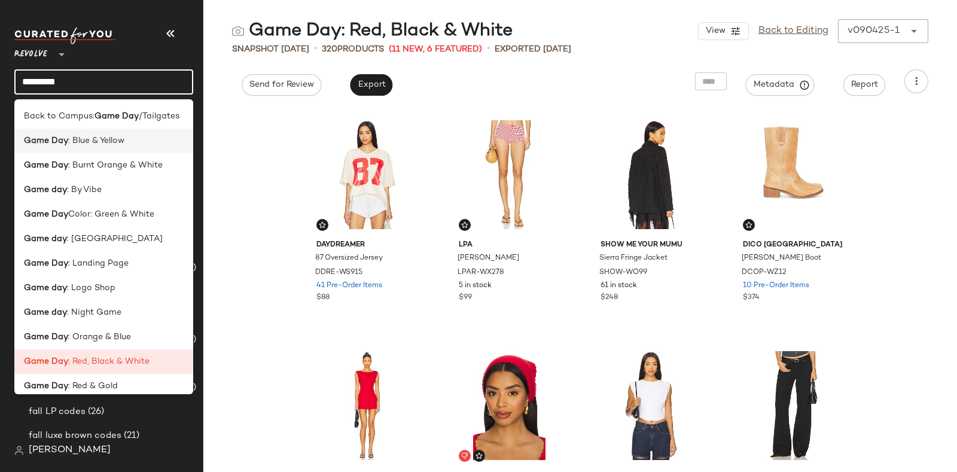
type input "********"
click at [119, 139] on span ": Blue & Yellow" at bounding box center [96, 141] width 56 height 13
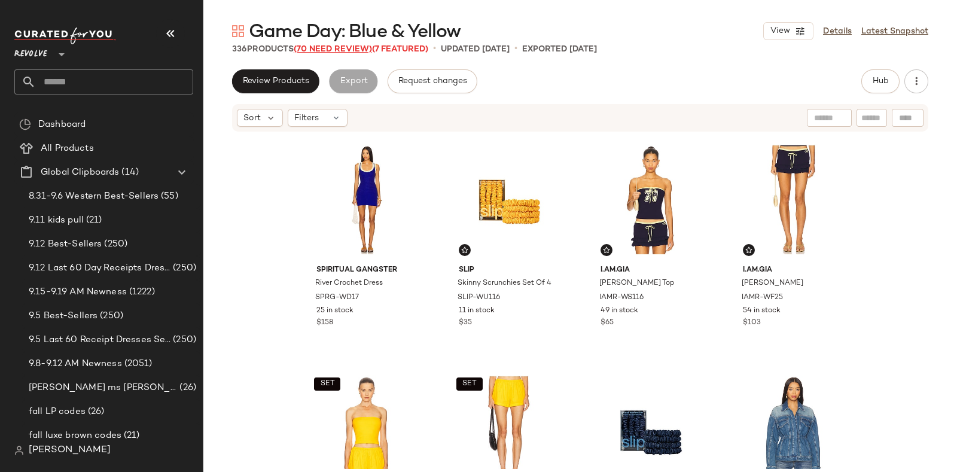
click at [332, 47] on span "(70 Need Review)" at bounding box center [333, 49] width 78 height 9
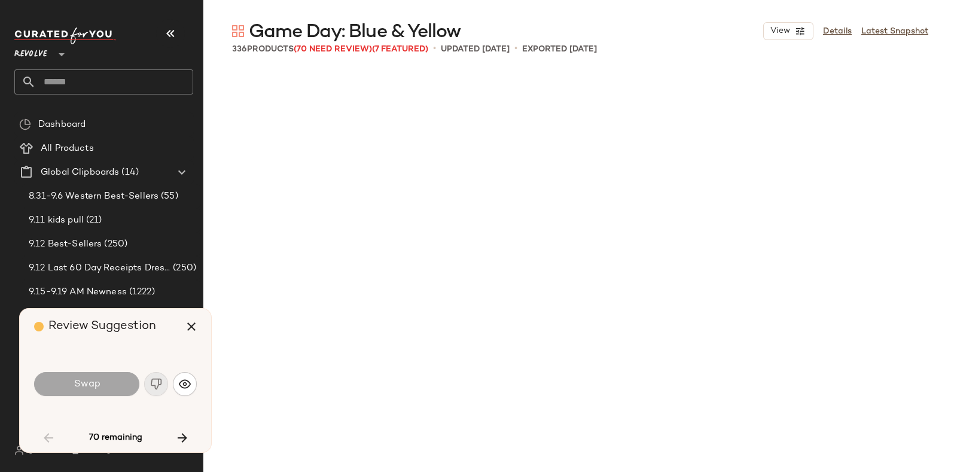
scroll to position [924, 0]
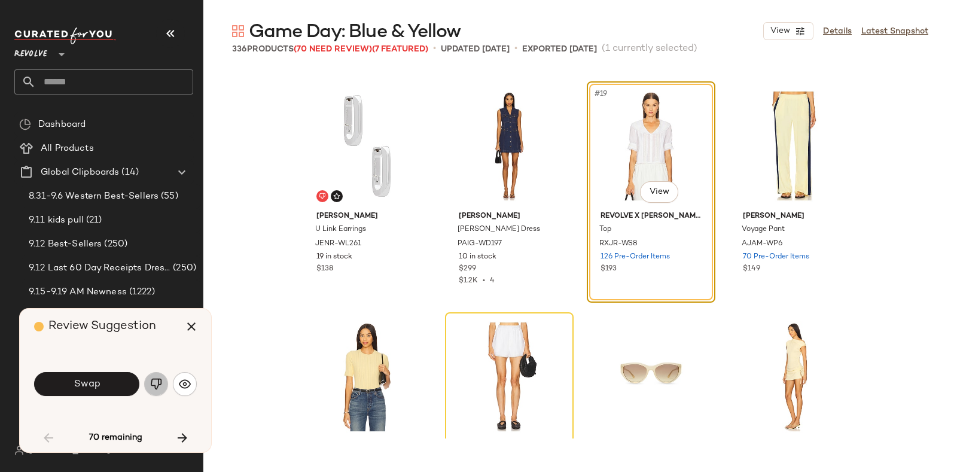
click at [153, 379] on img "button" at bounding box center [156, 384] width 12 height 12
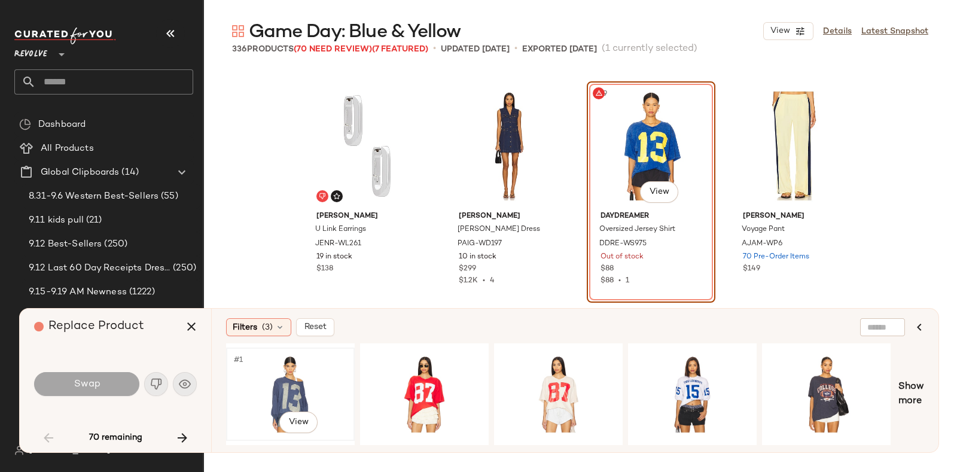
click at [302, 377] on div "#1 View" at bounding box center [290, 394] width 120 height 85
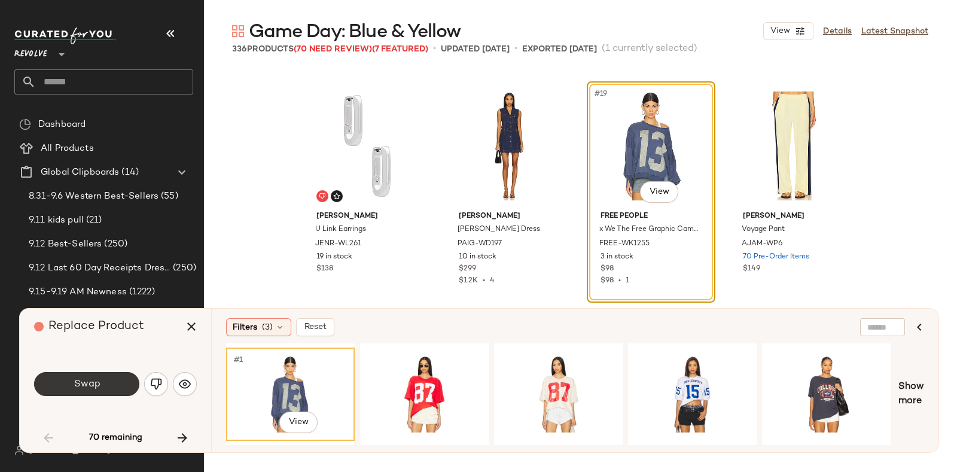
click at [100, 382] on button "Swap" at bounding box center [86, 384] width 105 height 24
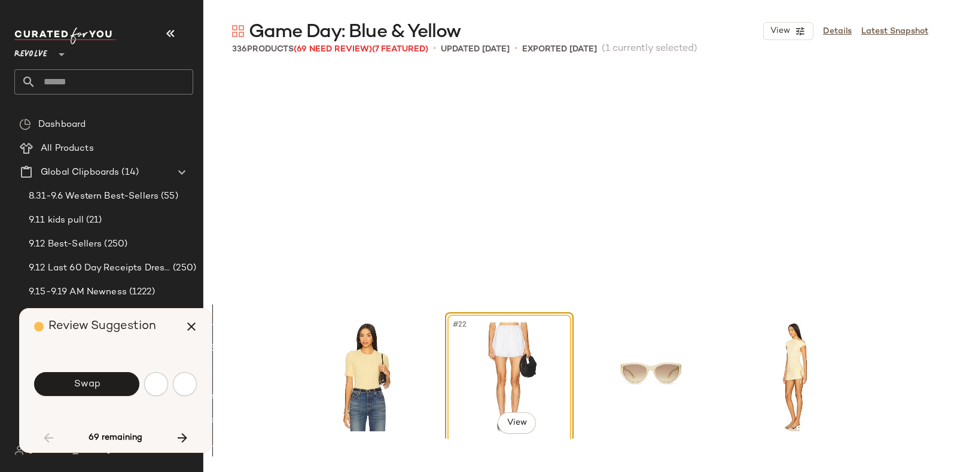
scroll to position [1154, 0]
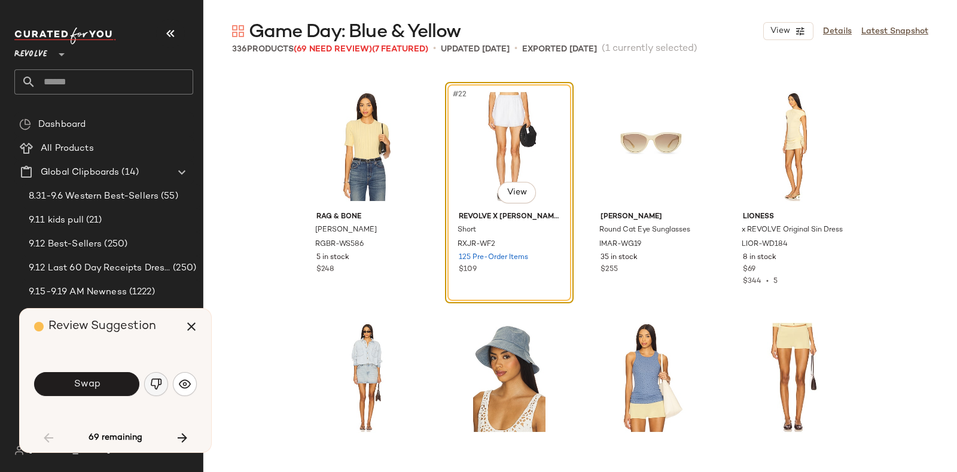
click at [155, 379] on img "button" at bounding box center [156, 384] width 12 height 12
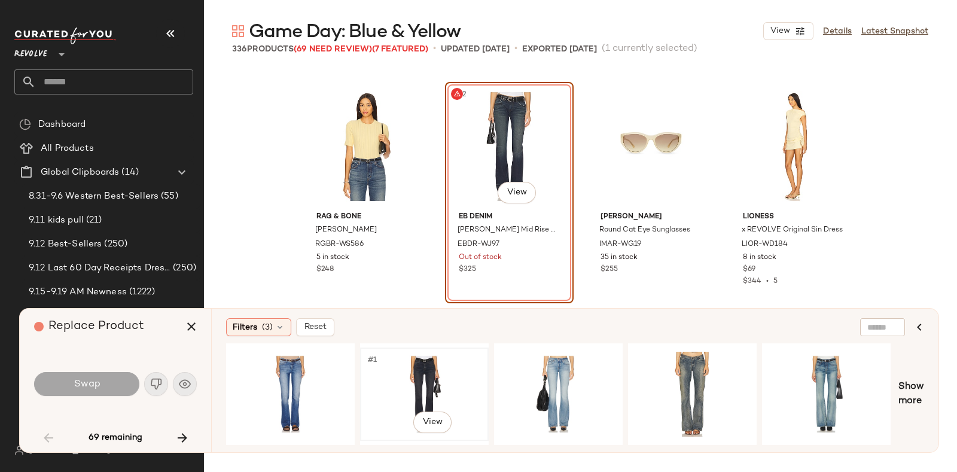
click at [407, 374] on div "#1 View" at bounding box center [424, 394] width 120 height 85
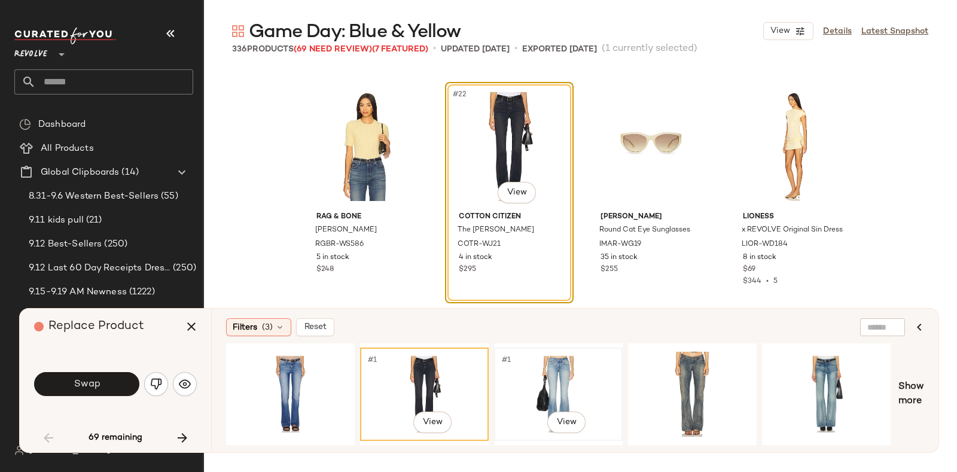
click at [564, 384] on div "#1 View" at bounding box center [558, 394] width 120 height 85
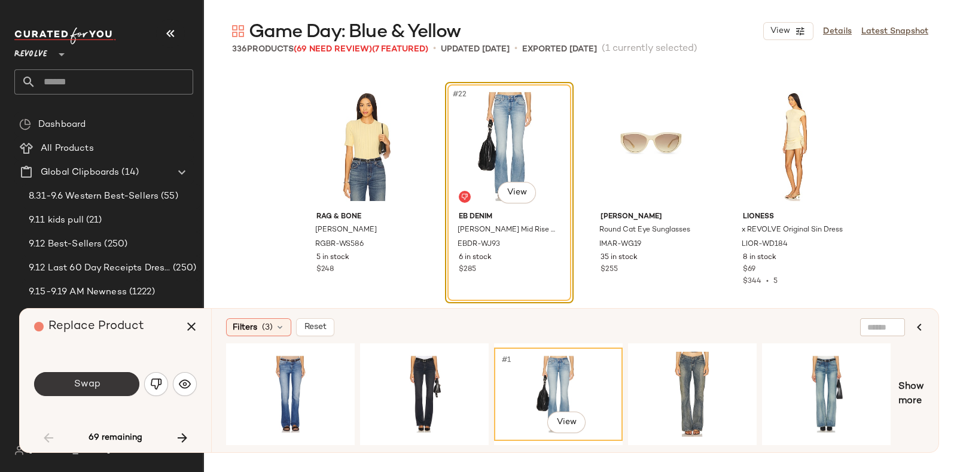
click at [99, 382] on span "Swap" at bounding box center [86, 384] width 27 height 11
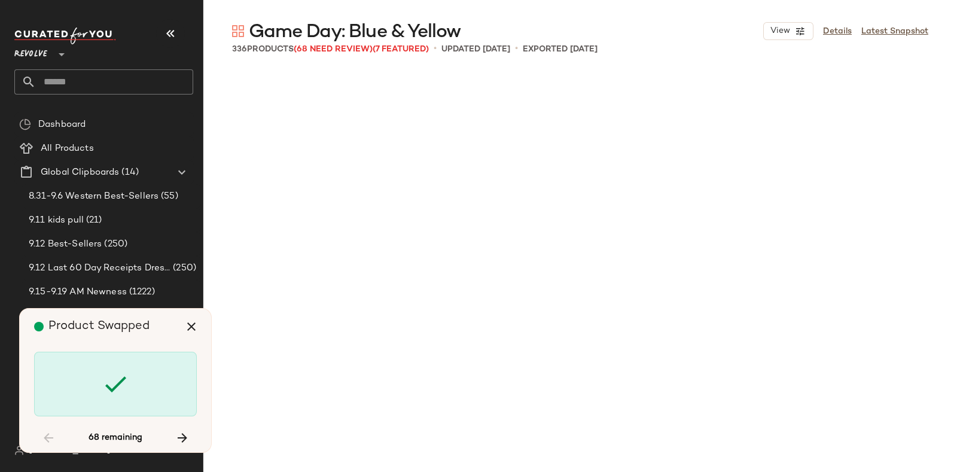
scroll to position [2309, 0]
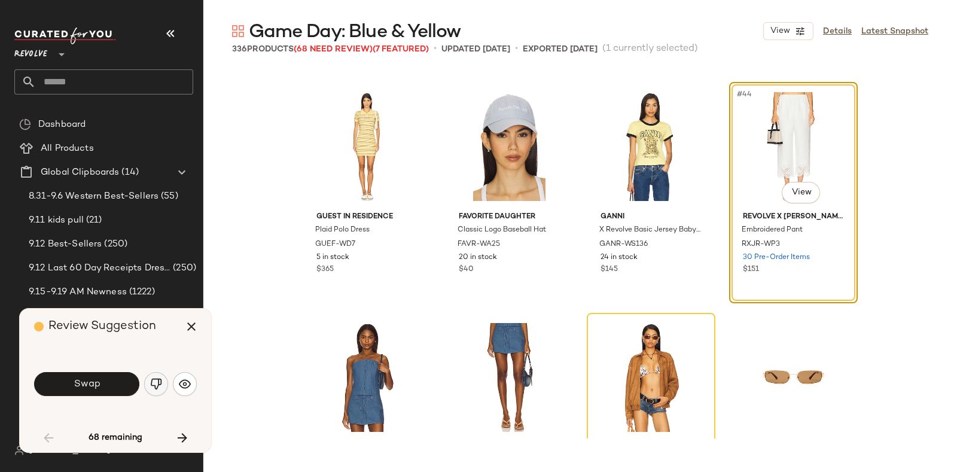
click at [157, 382] on img "button" at bounding box center [156, 384] width 12 height 12
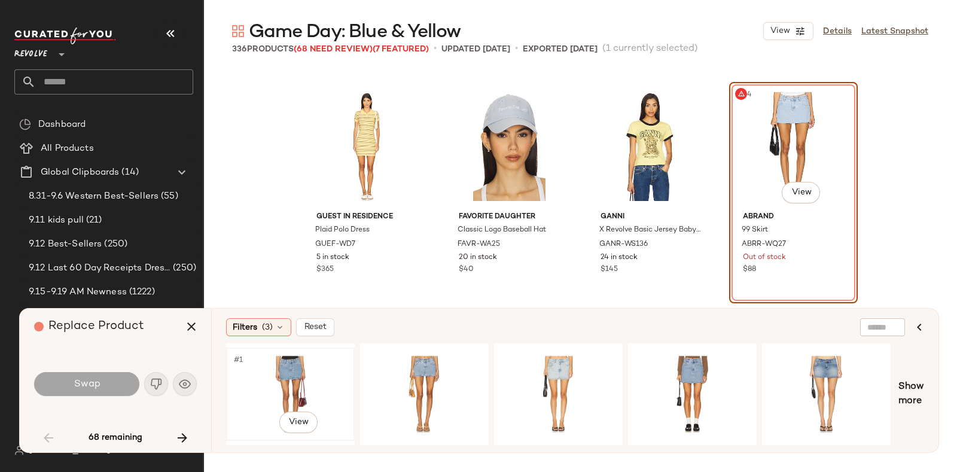
click at [300, 354] on div "#1 View" at bounding box center [290, 394] width 120 height 85
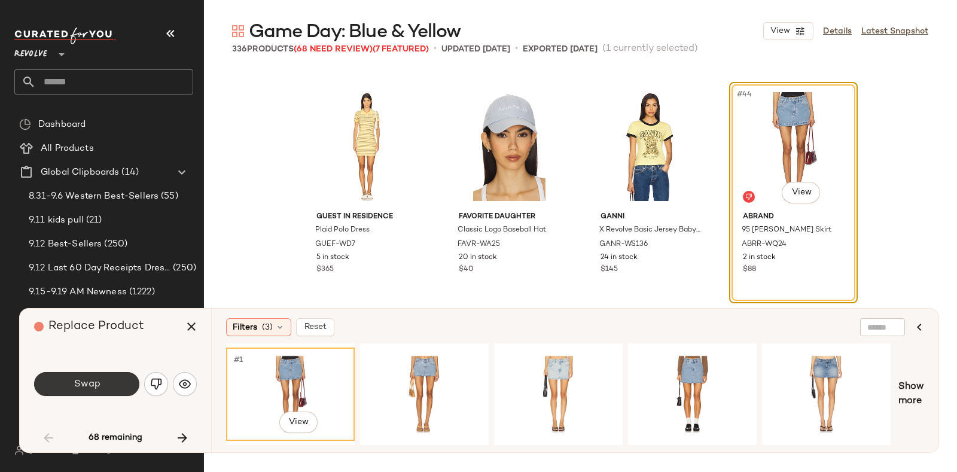
click at [101, 375] on button "Swap" at bounding box center [86, 384] width 105 height 24
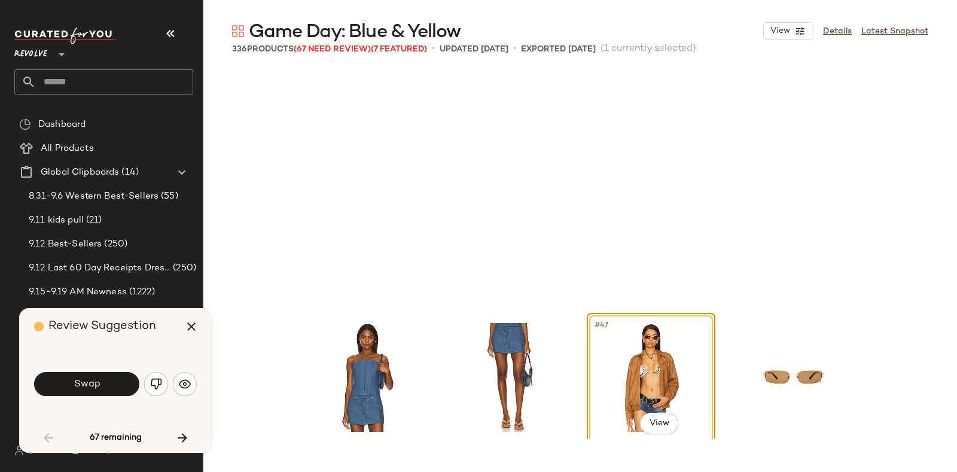
scroll to position [2540, 0]
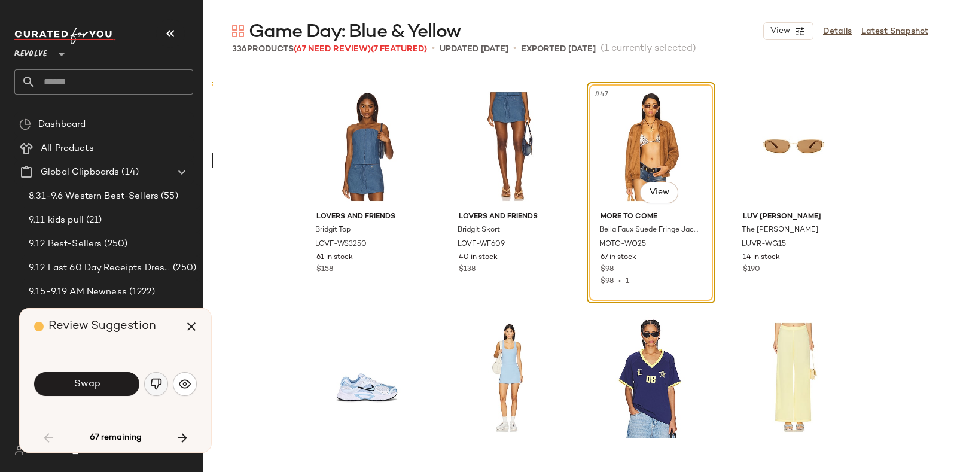
click at [153, 381] on img "button" at bounding box center [156, 384] width 12 height 12
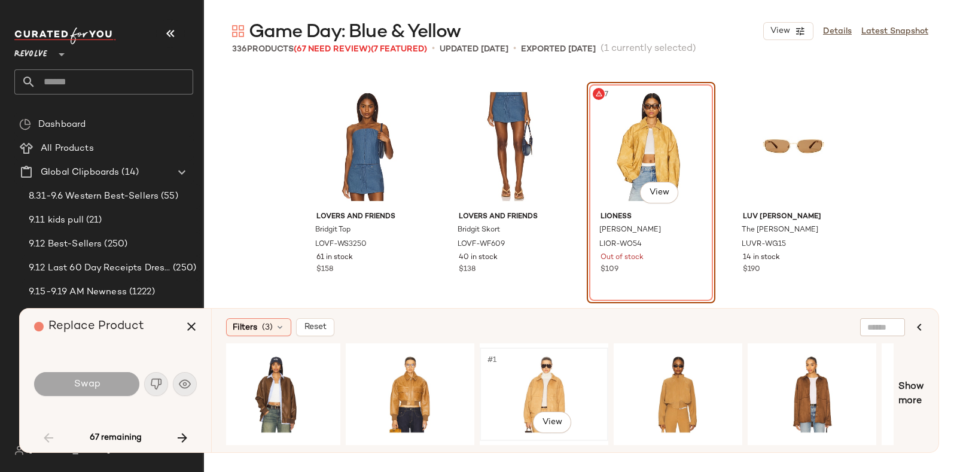
scroll to position [0, 419]
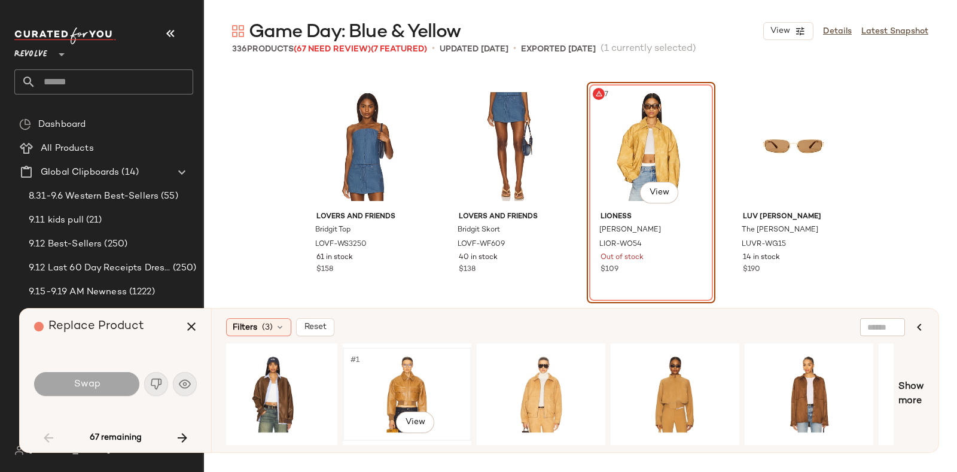
click at [421, 370] on div "#1 View" at bounding box center [407, 394] width 120 height 85
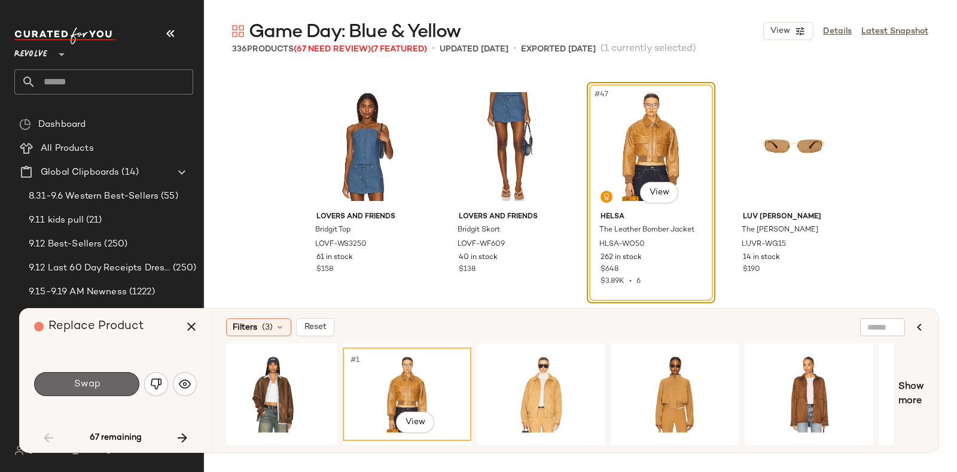
click at [82, 376] on button "Swap" at bounding box center [86, 384] width 105 height 24
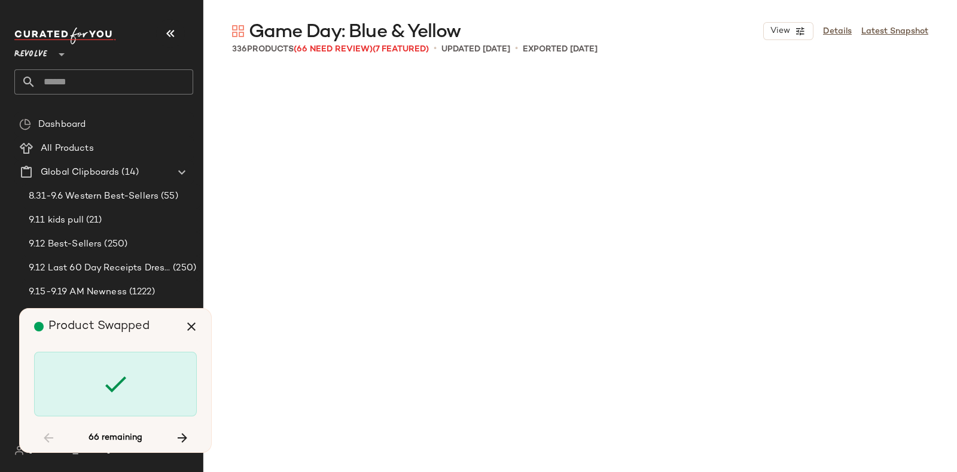
scroll to position [3695, 0]
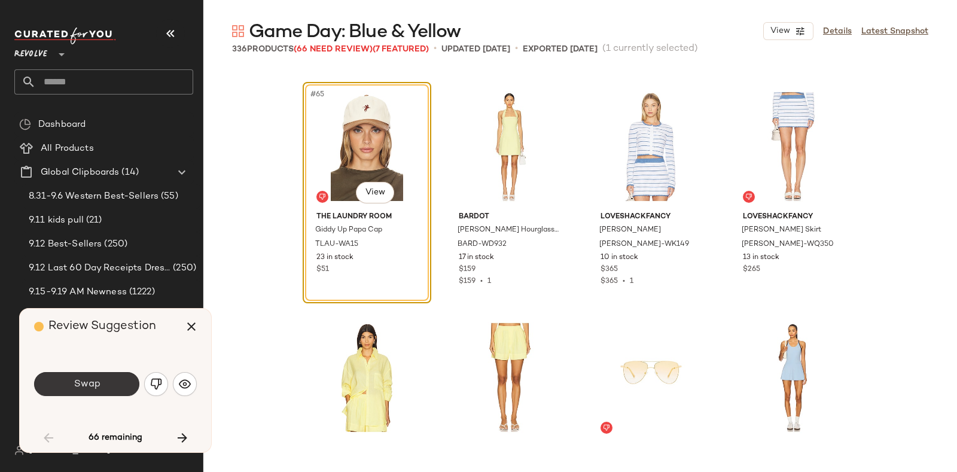
click at [110, 381] on button "Swap" at bounding box center [86, 384] width 105 height 24
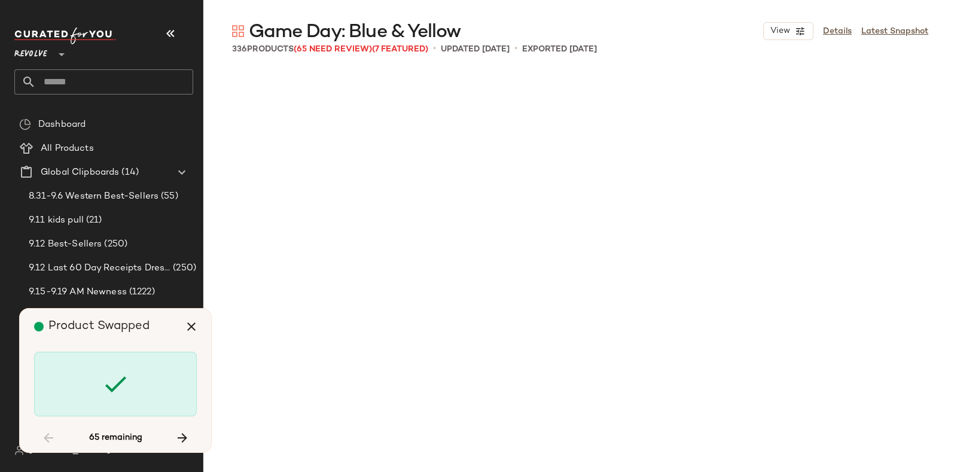
scroll to position [4850, 0]
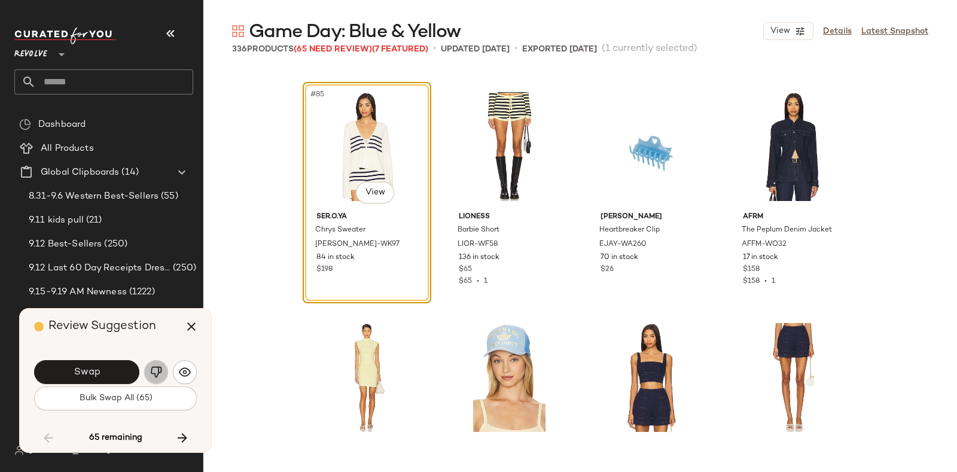
click at [150, 369] on img "button" at bounding box center [156, 372] width 12 height 12
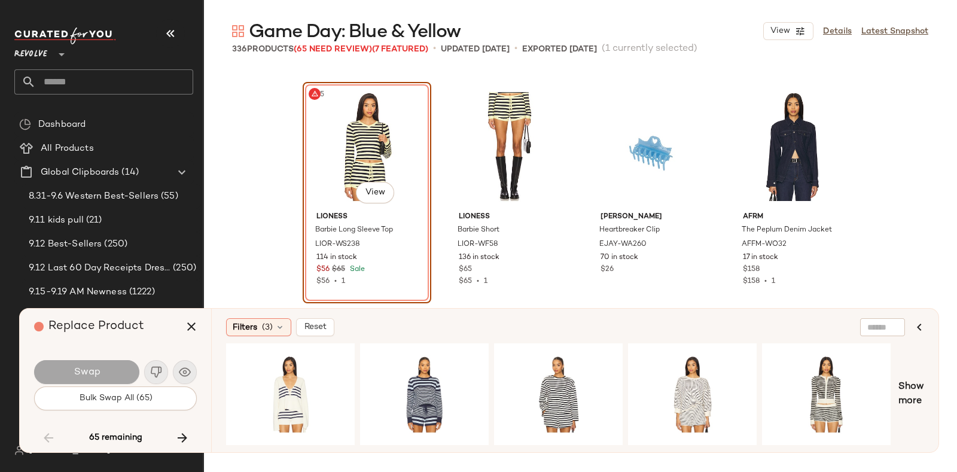
drag, startPoint x: 151, startPoint y: 339, endPoint x: 172, endPoint y: 340, distance: 21.0
click at [172, 340] on div "Replace Product" at bounding box center [120, 327] width 172 height 36
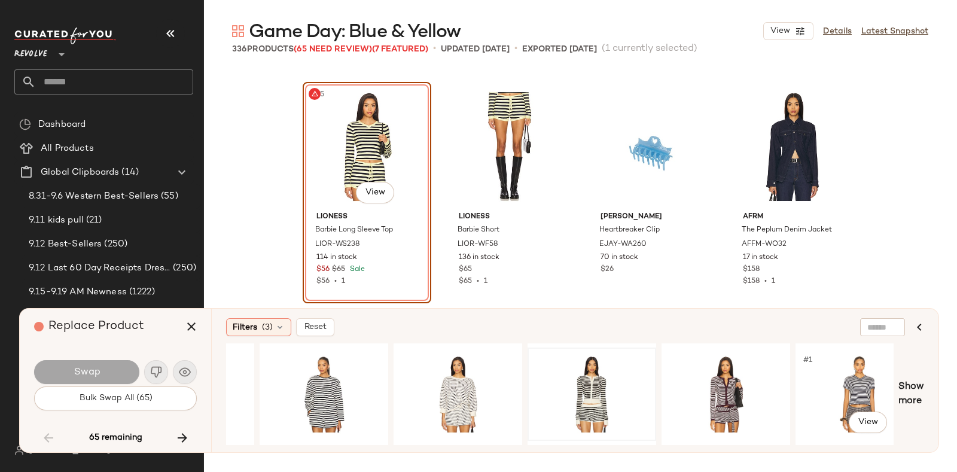
scroll to position [0, 0]
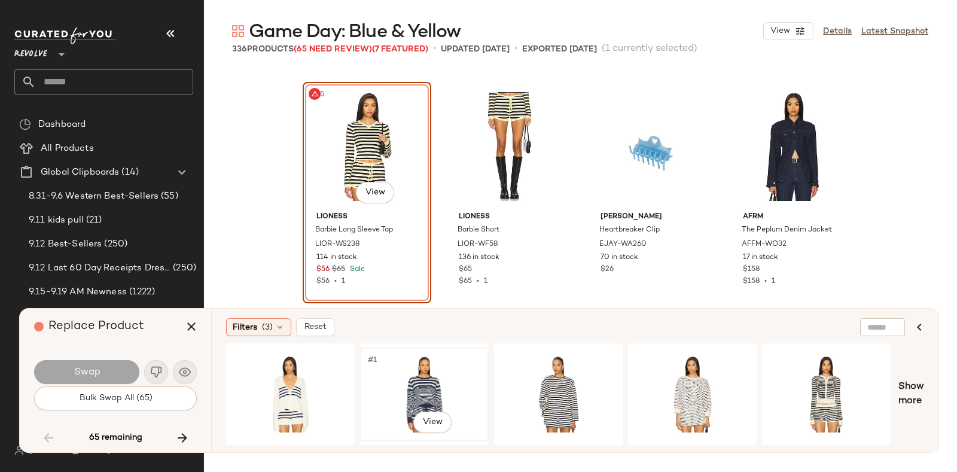
click at [424, 367] on div "#1 View" at bounding box center [424, 394] width 120 height 85
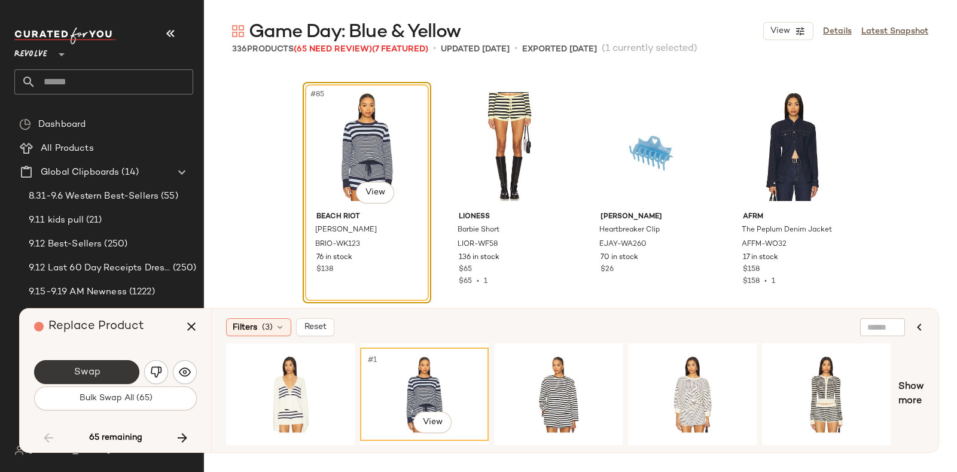
click at [108, 366] on button "Swap" at bounding box center [86, 372] width 105 height 24
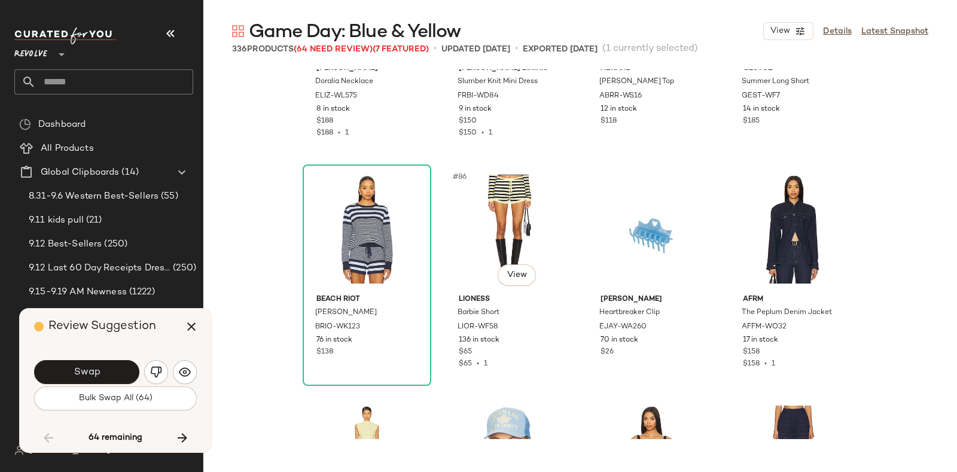
scroll to position [4766, 0]
click at [378, 208] on div "#85 View" at bounding box center [367, 230] width 120 height 121
click at [193, 321] on icon "button" at bounding box center [191, 327] width 14 height 14
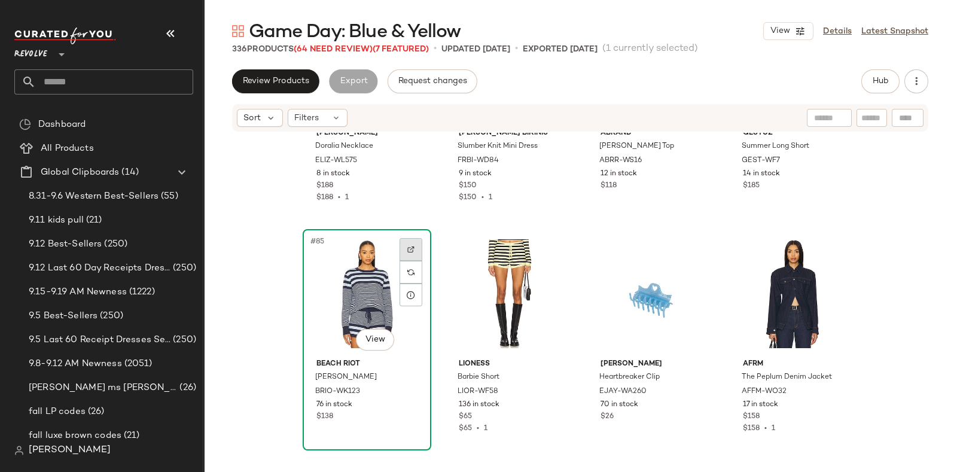
click at [408, 242] on div at bounding box center [411, 249] width 23 height 23
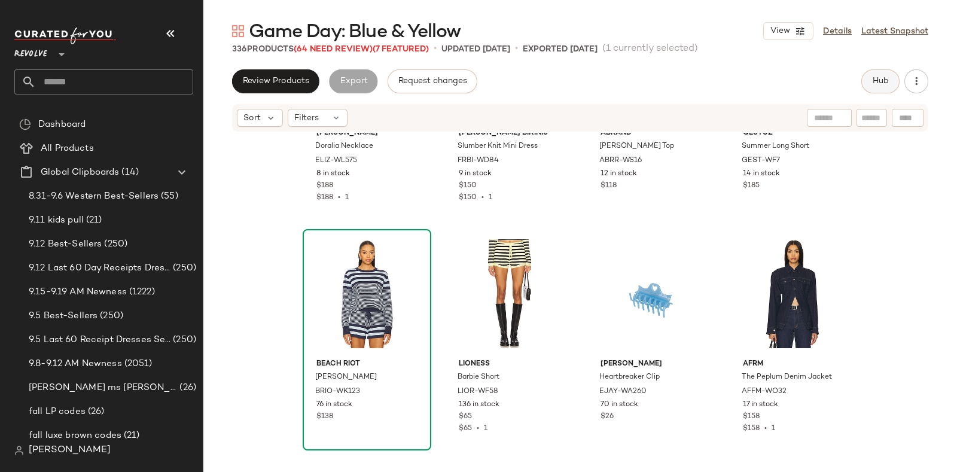
click at [880, 77] on span "Hub" at bounding box center [880, 82] width 17 height 10
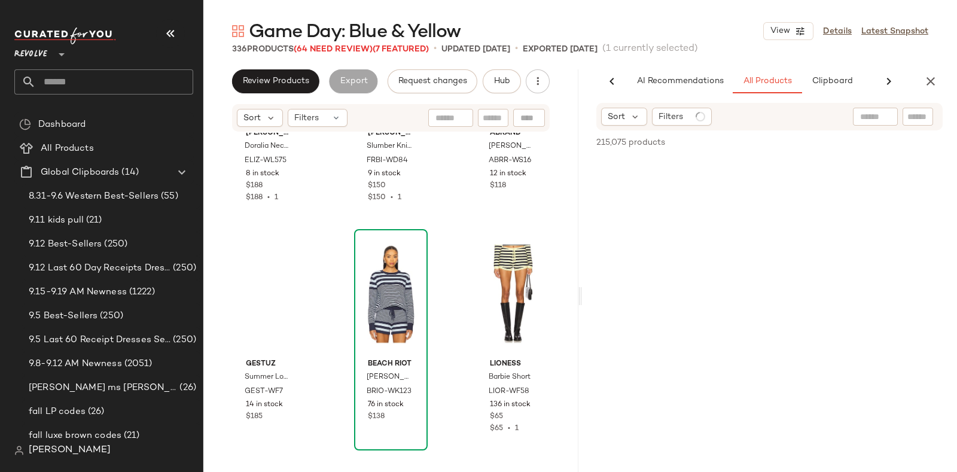
scroll to position [0, 57]
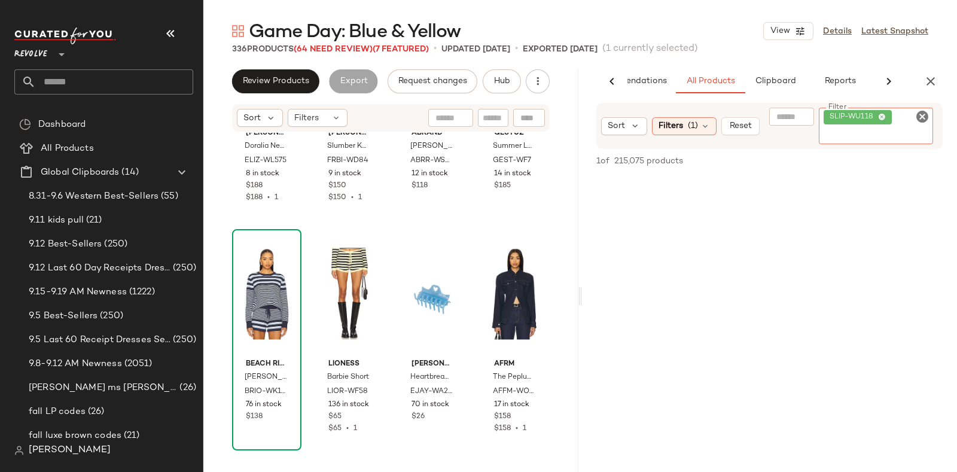
click at [920, 119] on div "Filter SLIP-WU118 Filter" at bounding box center [876, 126] width 115 height 37
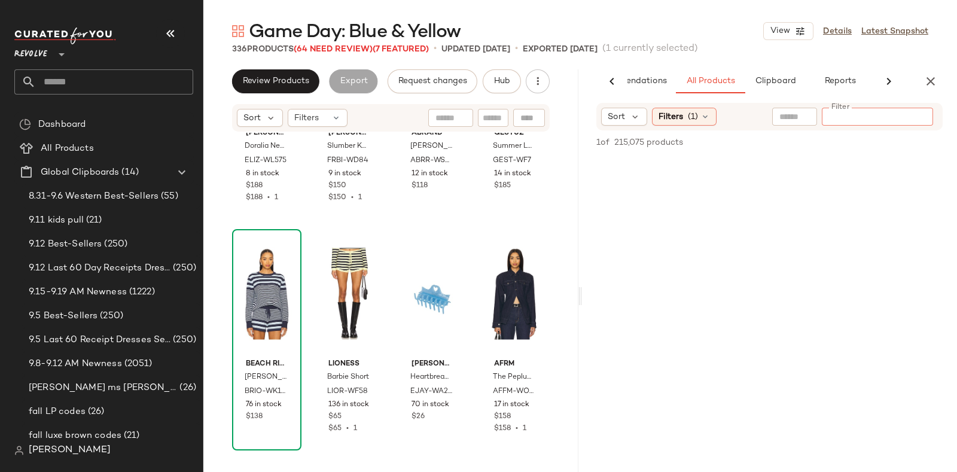
paste input "**********"
click at [832, 116] on input "**********" at bounding box center [878, 117] width 102 height 13
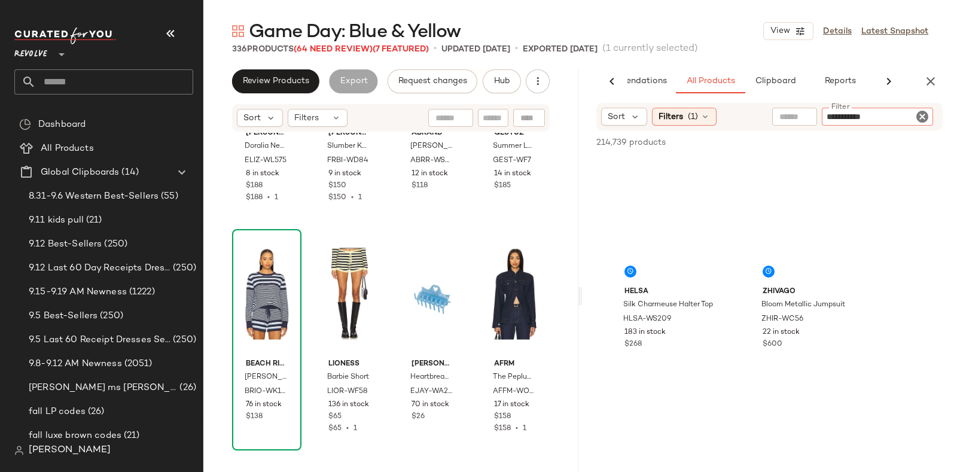
type input "**********"
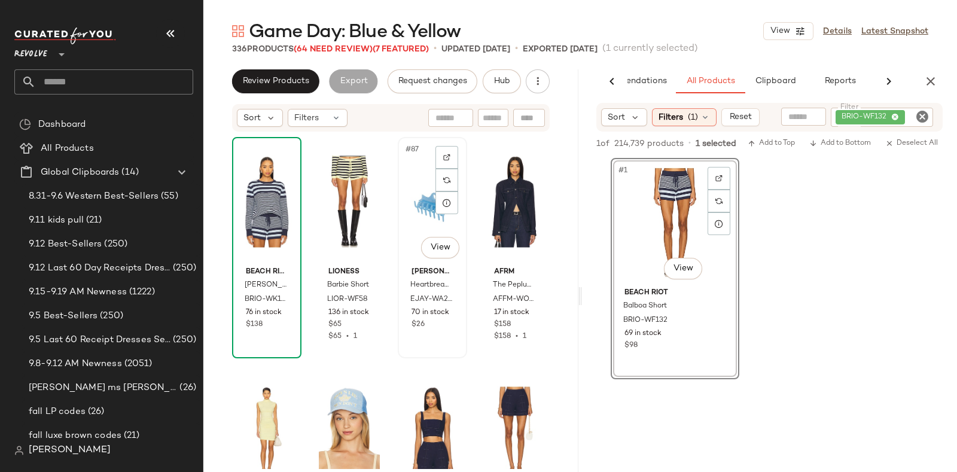
scroll to position [4861, 0]
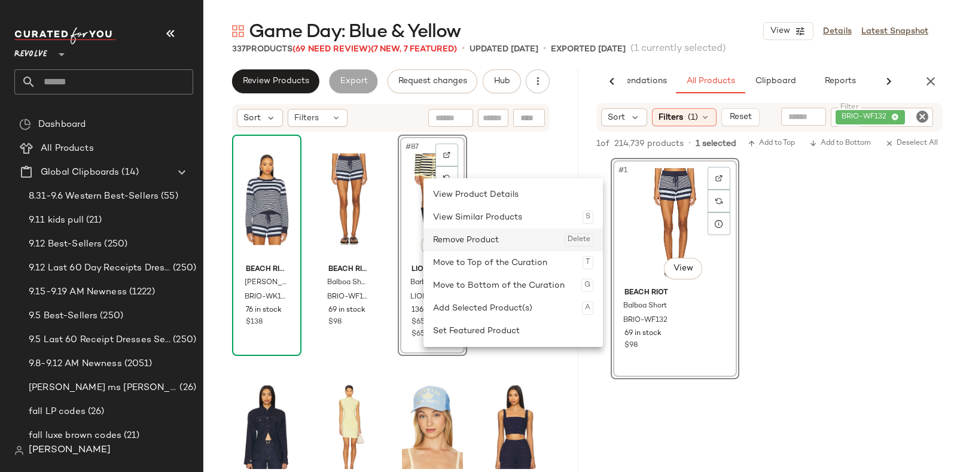
click at [443, 238] on div "Remove Product Delete" at bounding box center [513, 240] width 160 height 23
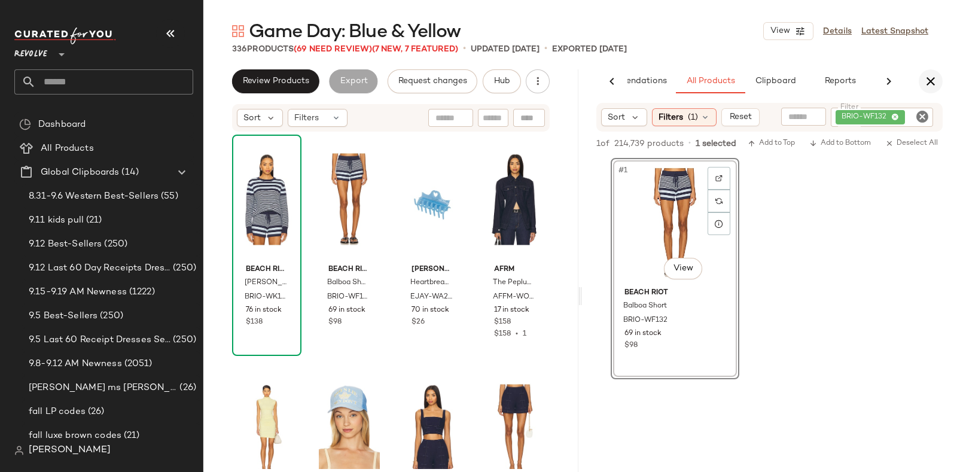
click at [934, 79] on icon "button" at bounding box center [931, 81] width 14 height 14
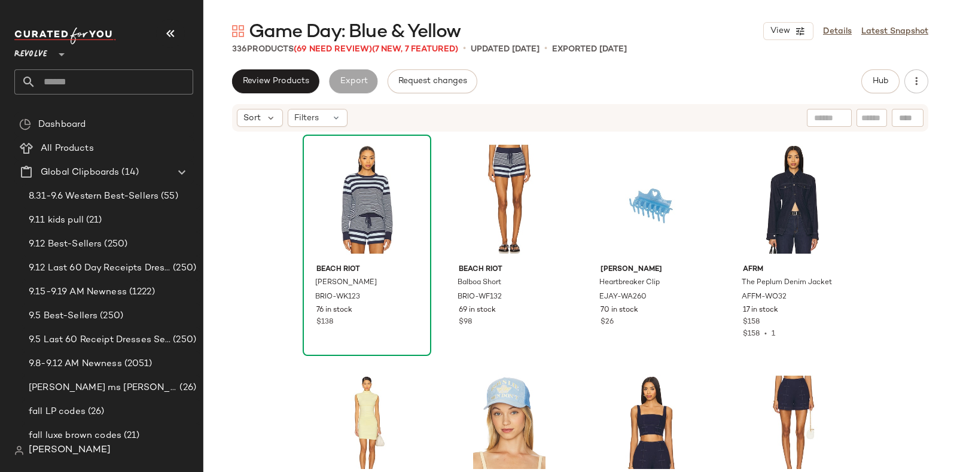
scroll to position [4861, 0]
click at [318, 43] on span "Game Day: Blue & Yellow" at bounding box center [355, 32] width 212 height 24
click at [323, 46] on span "(69 Need Review)" at bounding box center [333, 49] width 78 height 9
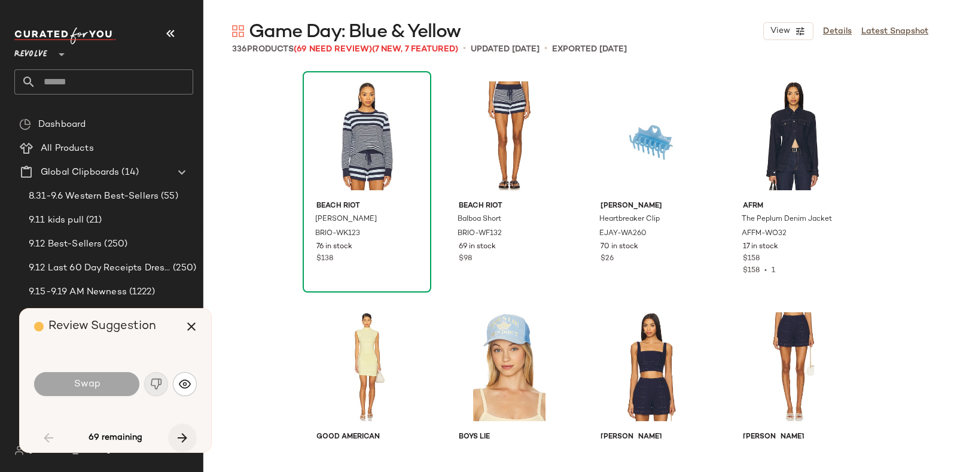
click at [179, 435] on icon "button" at bounding box center [182, 438] width 14 height 14
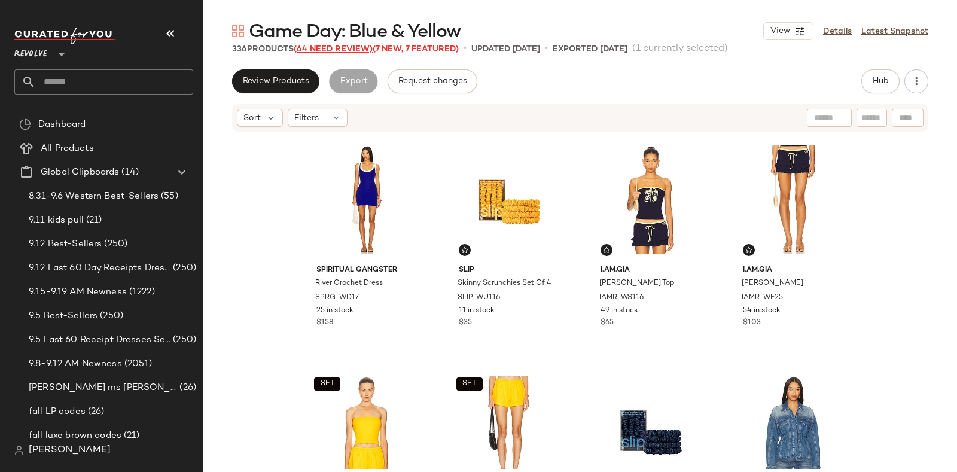
click at [328, 47] on span "(64 Need Review)" at bounding box center [333, 49] width 79 height 9
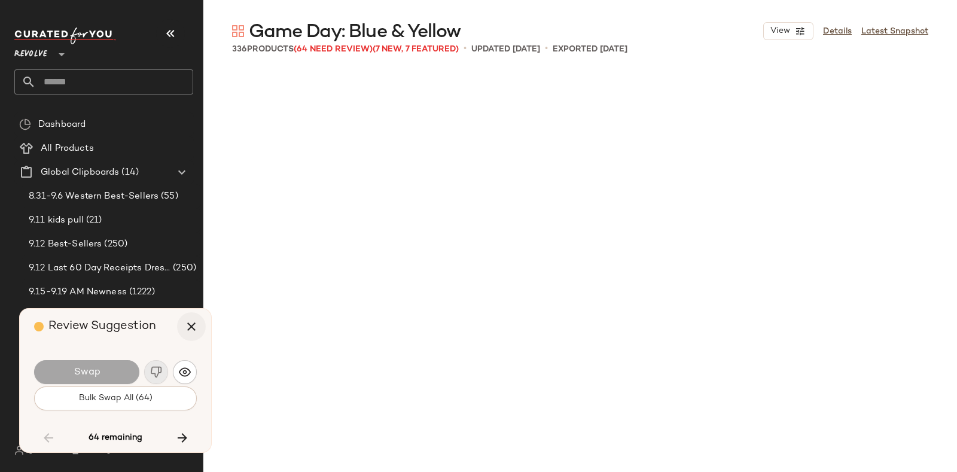
scroll to position [5313, 0]
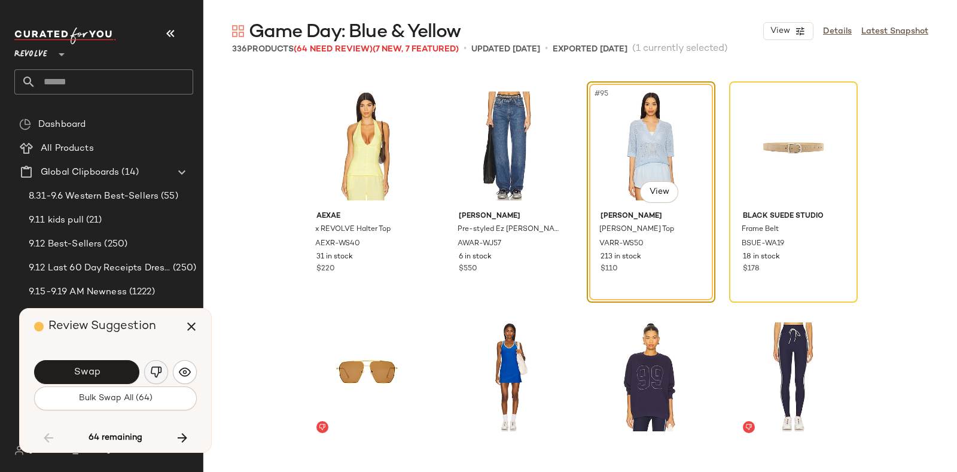
click at [151, 366] on img "button" at bounding box center [156, 372] width 12 height 12
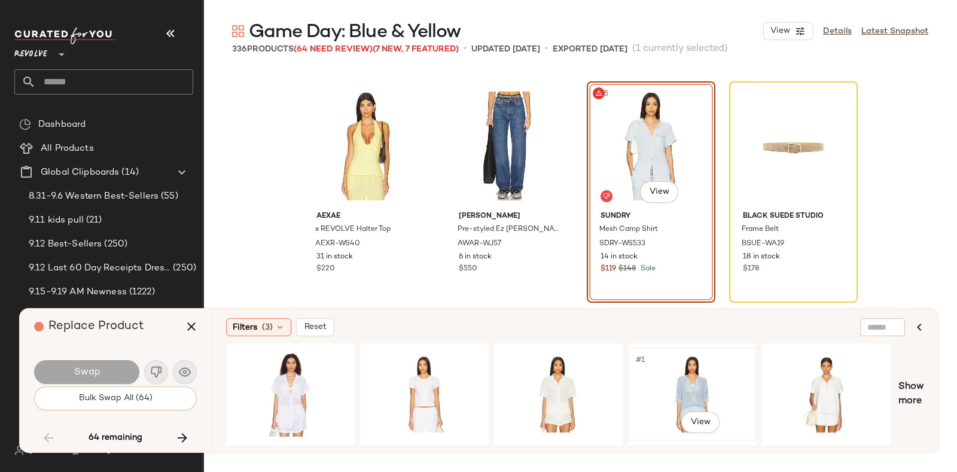
click at [675, 355] on div "#1 View" at bounding box center [693, 394] width 120 height 85
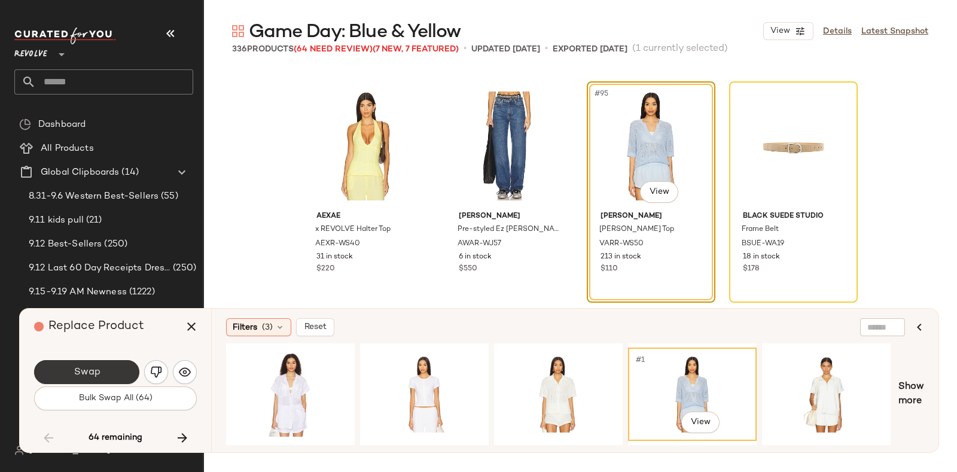
click at [97, 367] on span "Swap" at bounding box center [86, 372] width 27 height 11
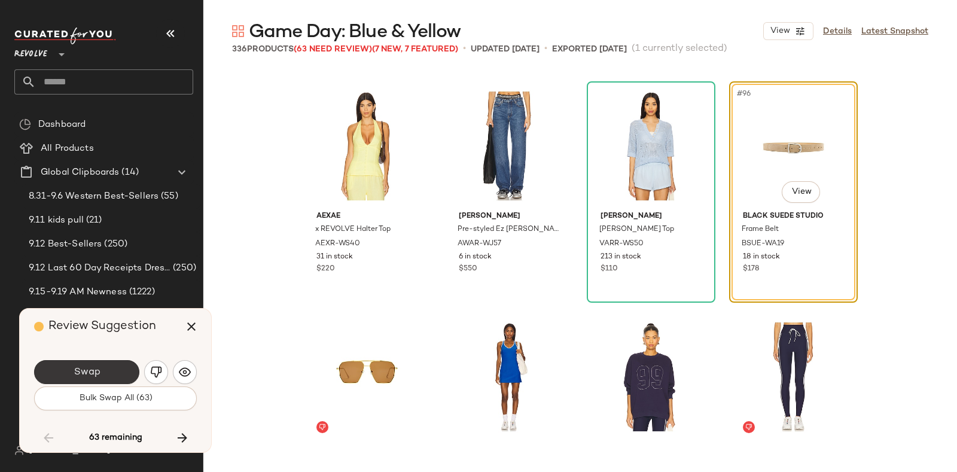
click at [107, 370] on button "Swap" at bounding box center [86, 372] width 105 height 24
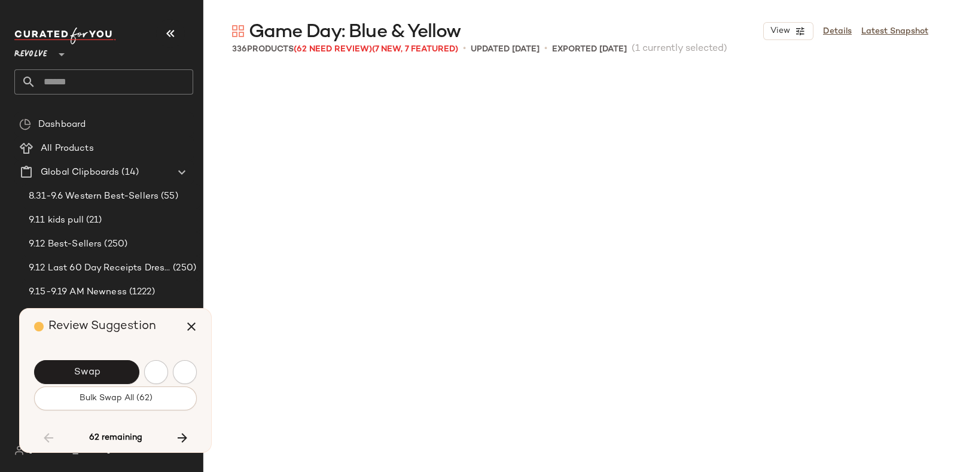
scroll to position [5775, 0]
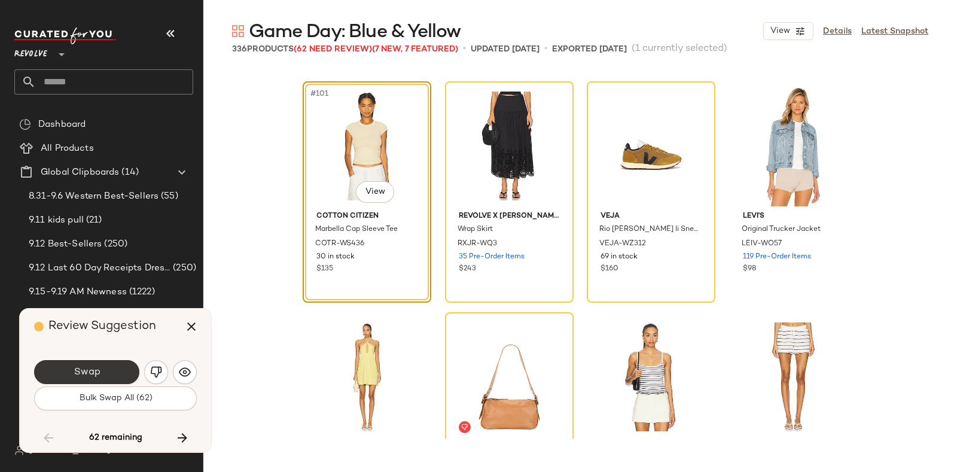
click at [119, 368] on button "Swap" at bounding box center [86, 372] width 105 height 24
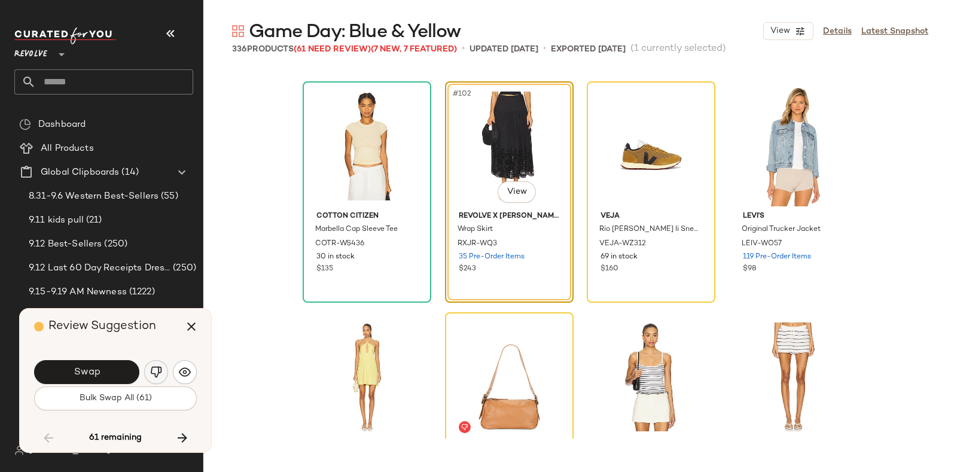
click at [160, 372] on img "button" at bounding box center [156, 372] width 12 height 12
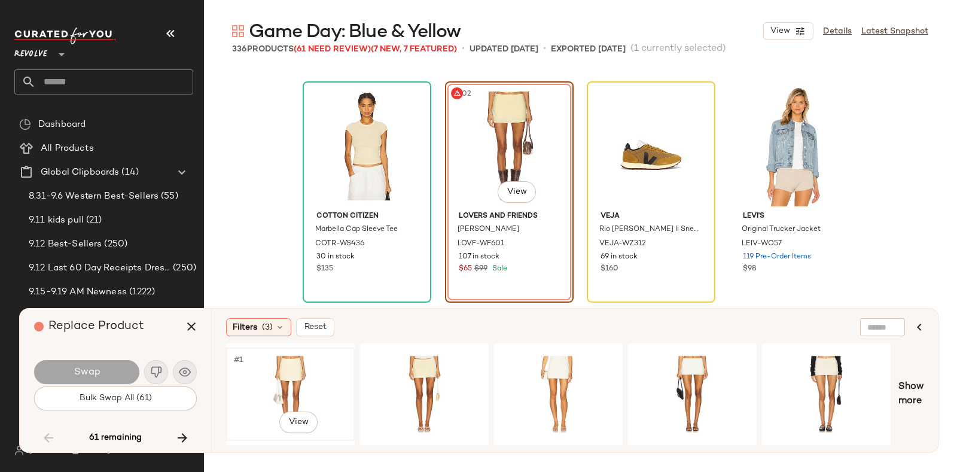
click at [308, 364] on div "#1 View" at bounding box center [290, 394] width 120 height 85
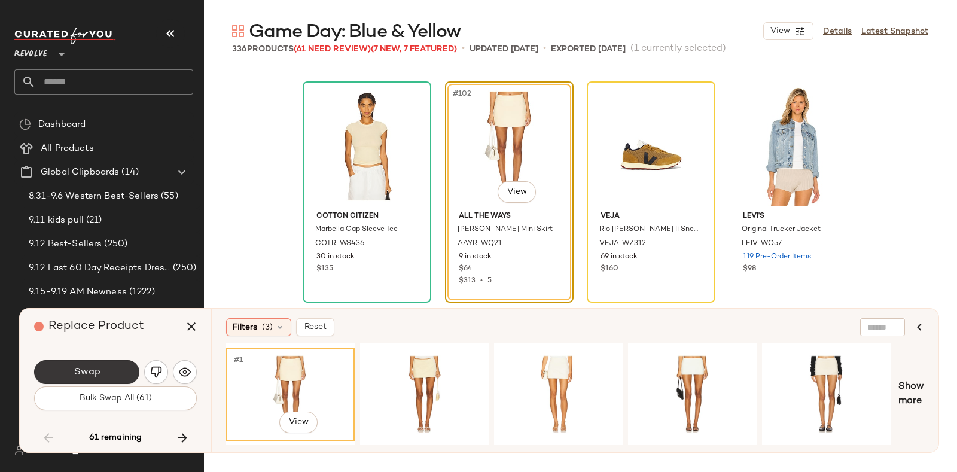
click at [101, 363] on button "Swap" at bounding box center [86, 372] width 105 height 24
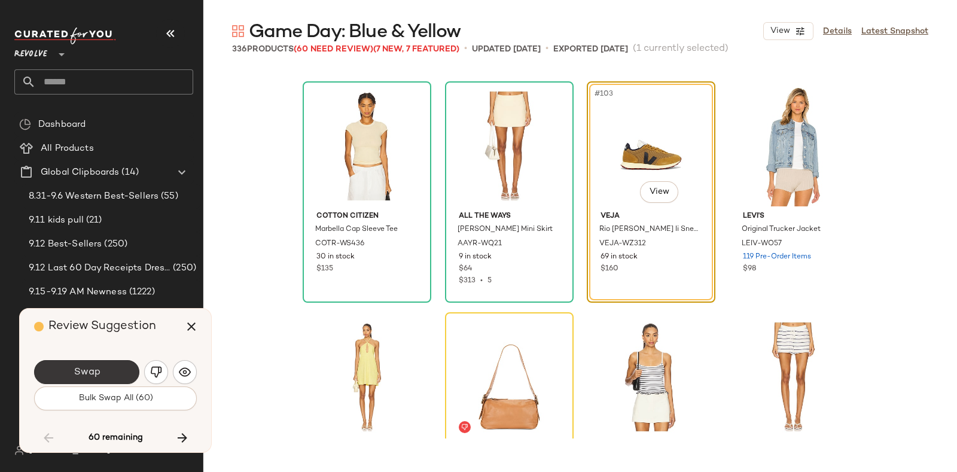
click at [117, 369] on button "Swap" at bounding box center [86, 372] width 105 height 24
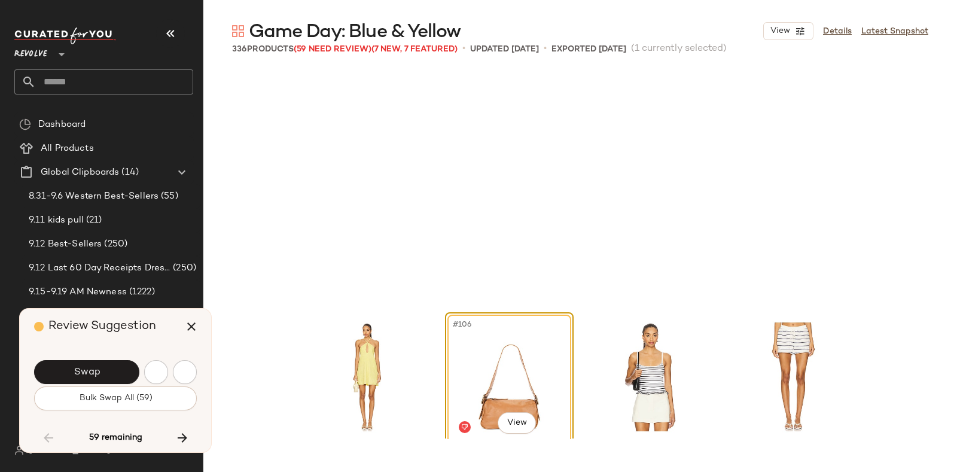
scroll to position [6005, 0]
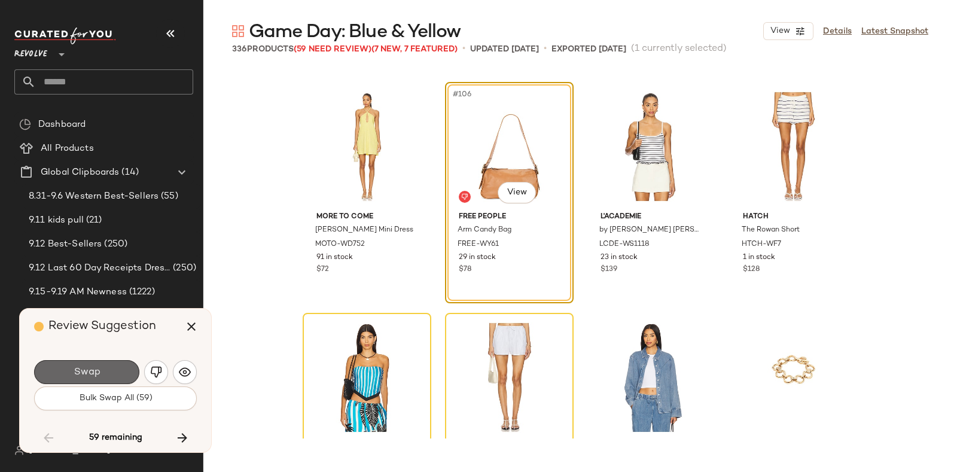
click at [113, 366] on button "Swap" at bounding box center [86, 372] width 105 height 24
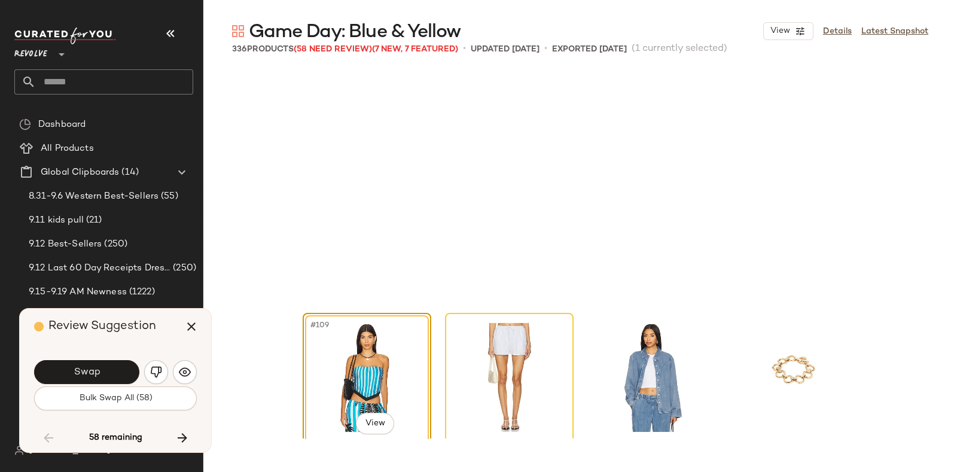
scroll to position [6236, 0]
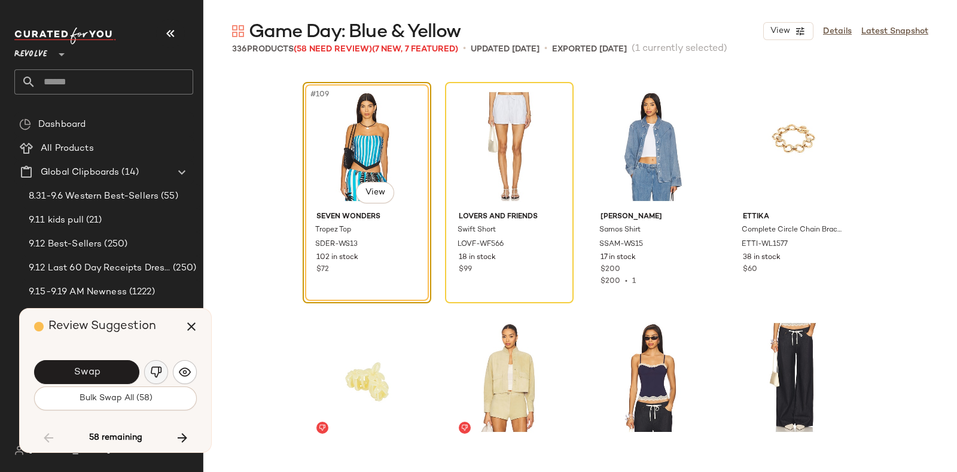
click at [156, 367] on img "button" at bounding box center [156, 372] width 12 height 12
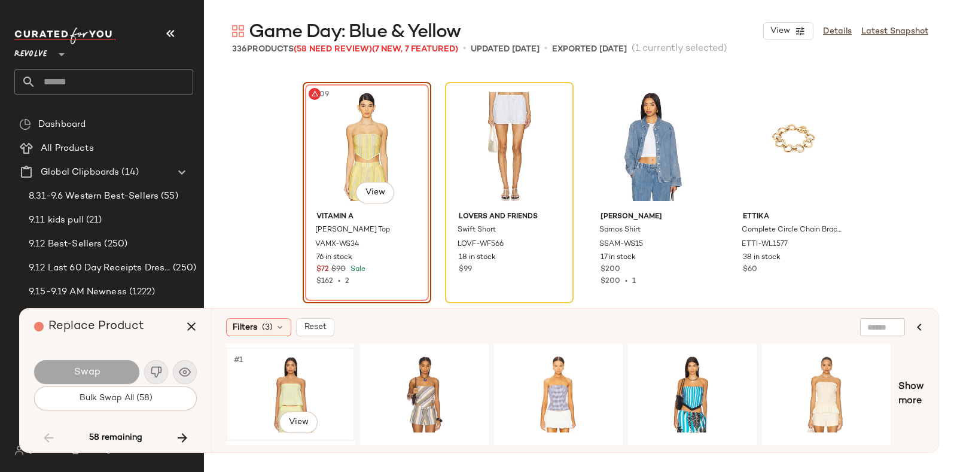
click at [303, 369] on div "#1 View" at bounding box center [290, 394] width 120 height 85
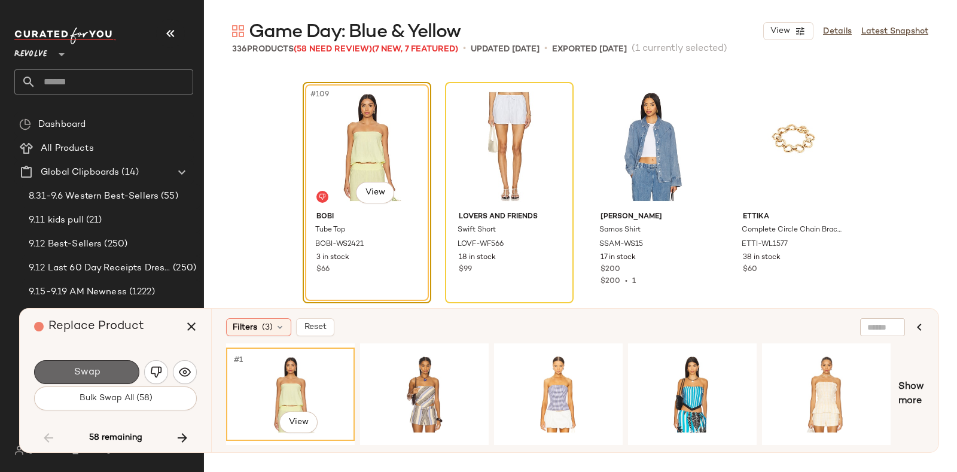
click at [104, 361] on button "Swap" at bounding box center [86, 372] width 105 height 24
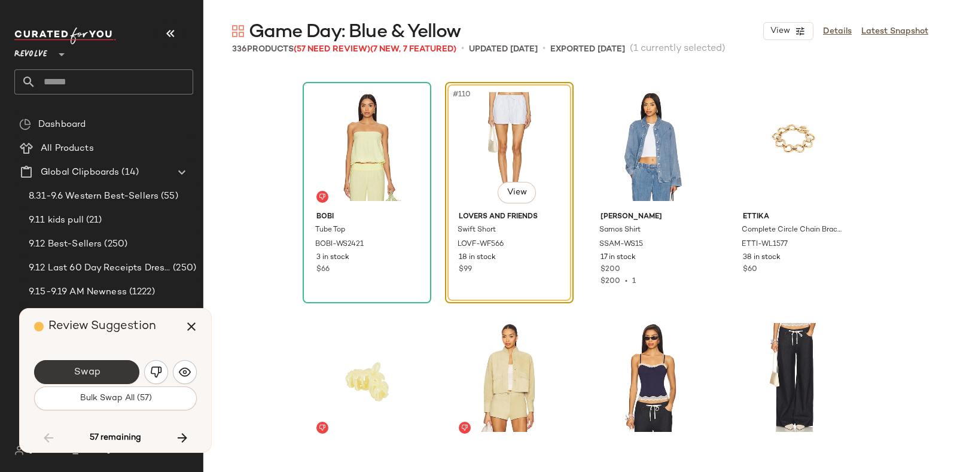
click at [95, 363] on button "Swap" at bounding box center [86, 372] width 105 height 24
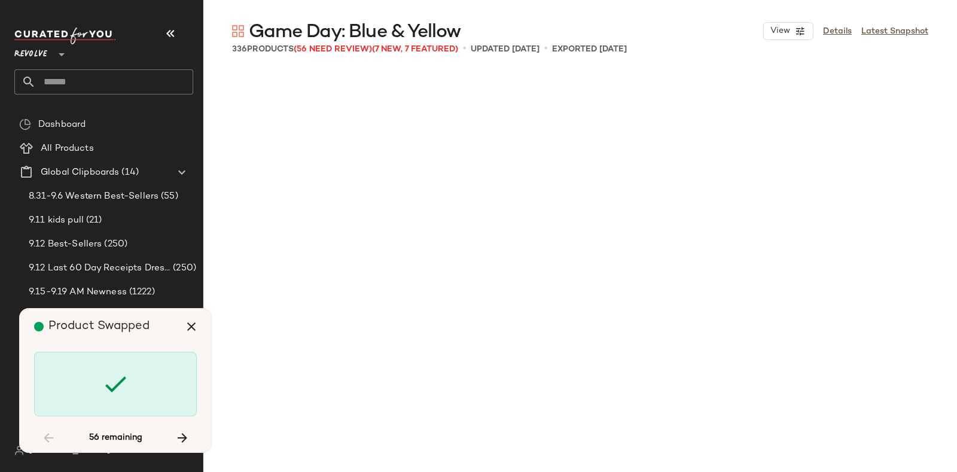
scroll to position [7160, 0]
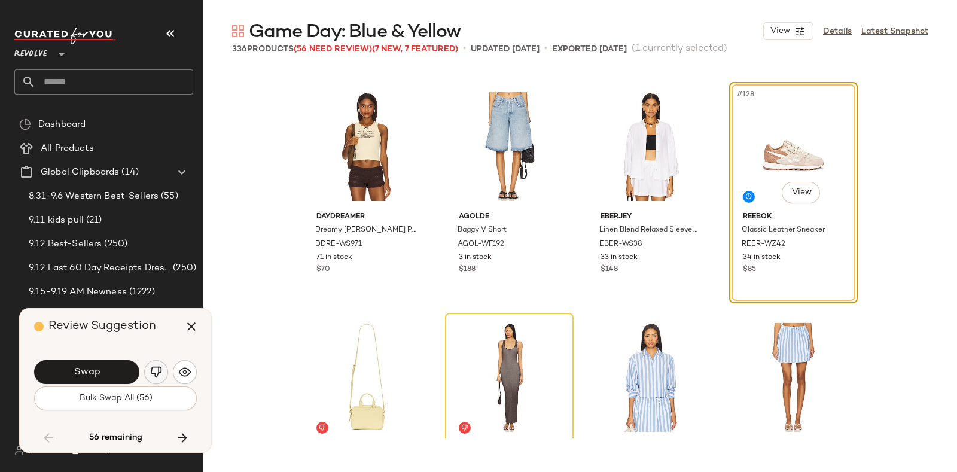
click at [148, 366] on button "button" at bounding box center [156, 372] width 24 height 24
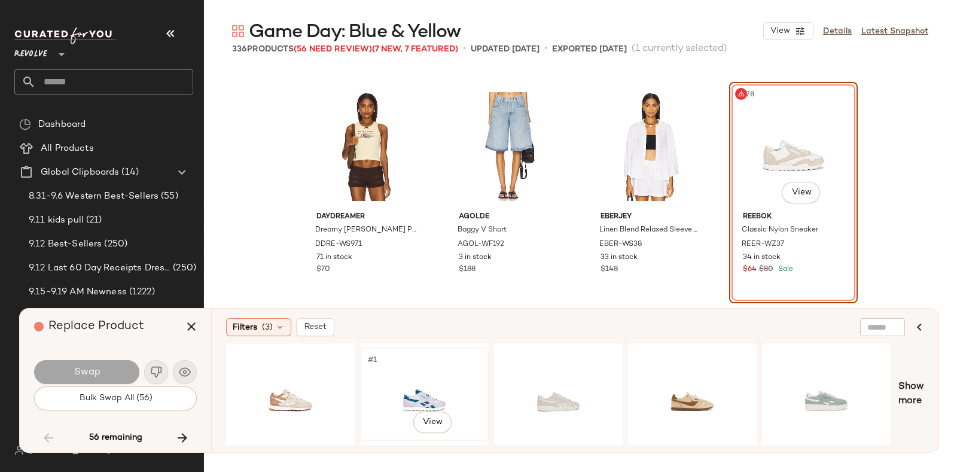
click at [416, 374] on div "#1 View" at bounding box center [424, 394] width 120 height 85
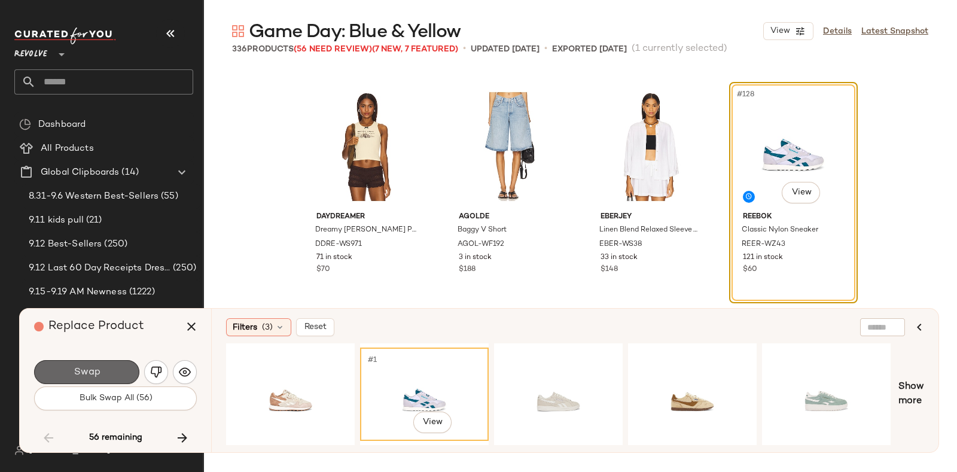
click at [105, 366] on button "Swap" at bounding box center [86, 372] width 105 height 24
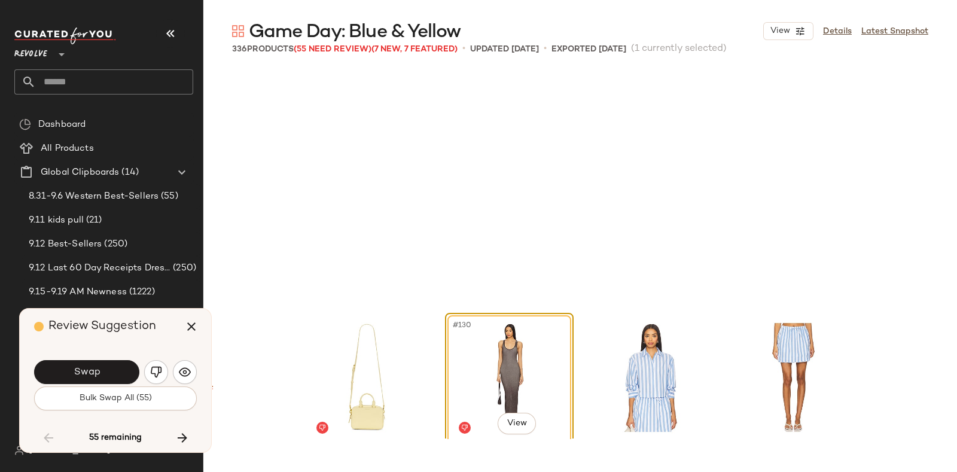
scroll to position [7391, 0]
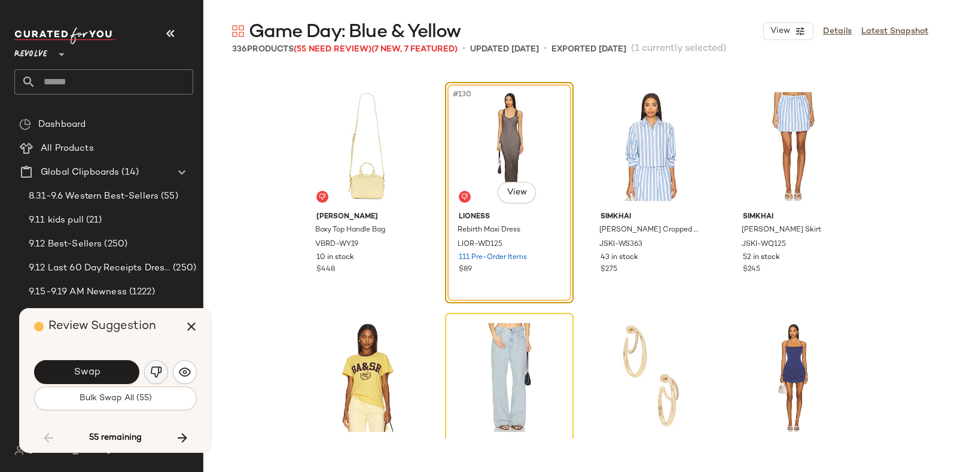
click at [156, 365] on button "button" at bounding box center [156, 372] width 24 height 24
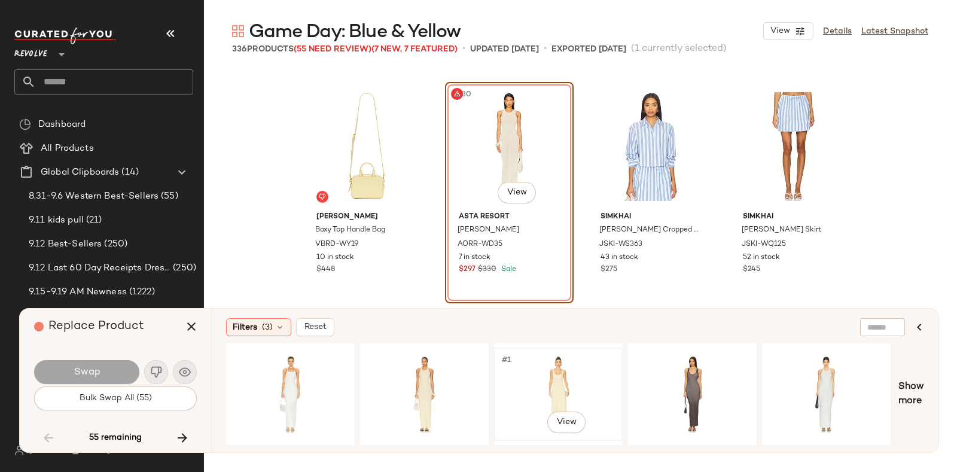
click at [546, 363] on div "#1 View" at bounding box center [558, 394] width 120 height 85
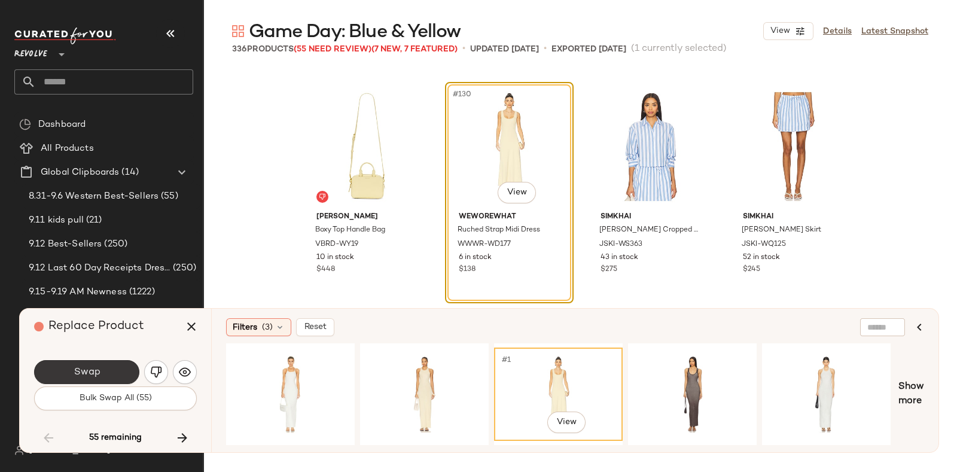
click at [108, 369] on button "Swap" at bounding box center [86, 372] width 105 height 24
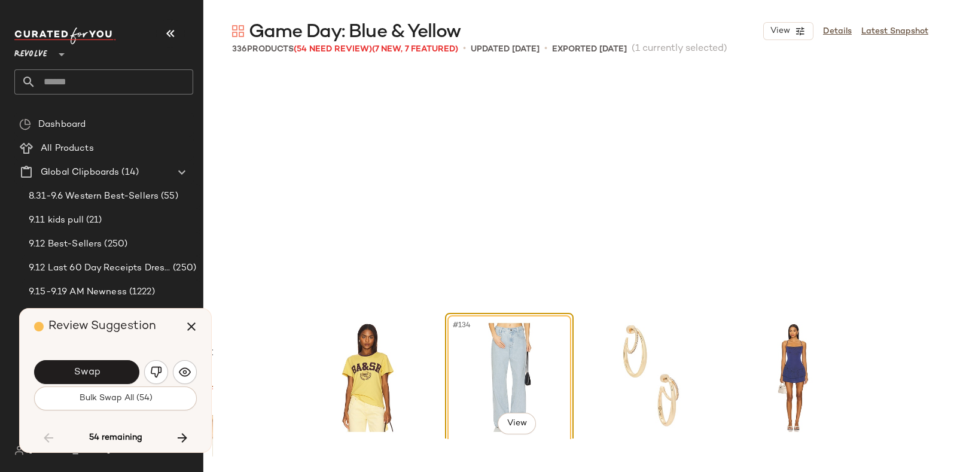
scroll to position [7623, 0]
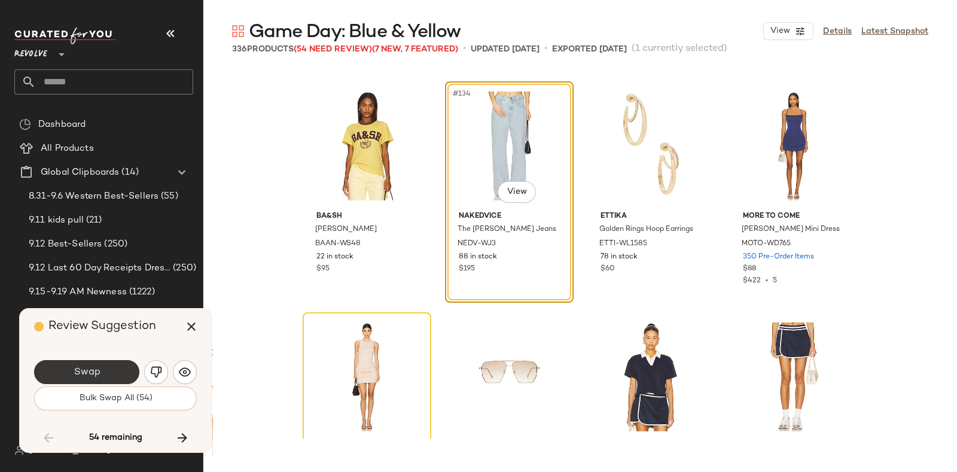
click at [103, 376] on button "Swap" at bounding box center [86, 372] width 105 height 24
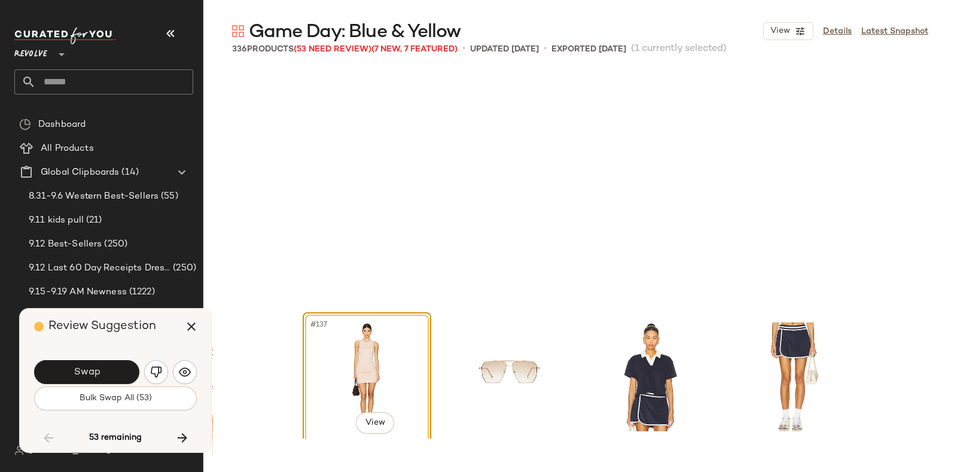
scroll to position [7854, 0]
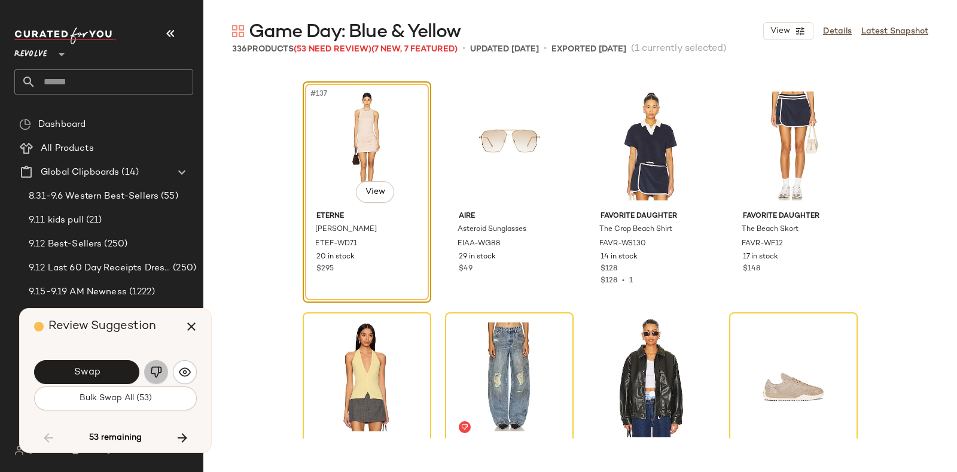
click at [151, 369] on img "button" at bounding box center [156, 372] width 12 height 12
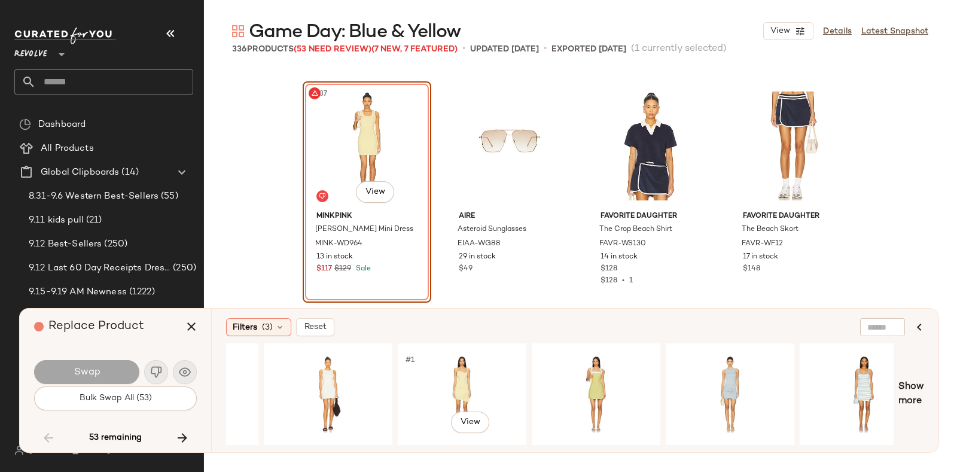
scroll to position [0, 643]
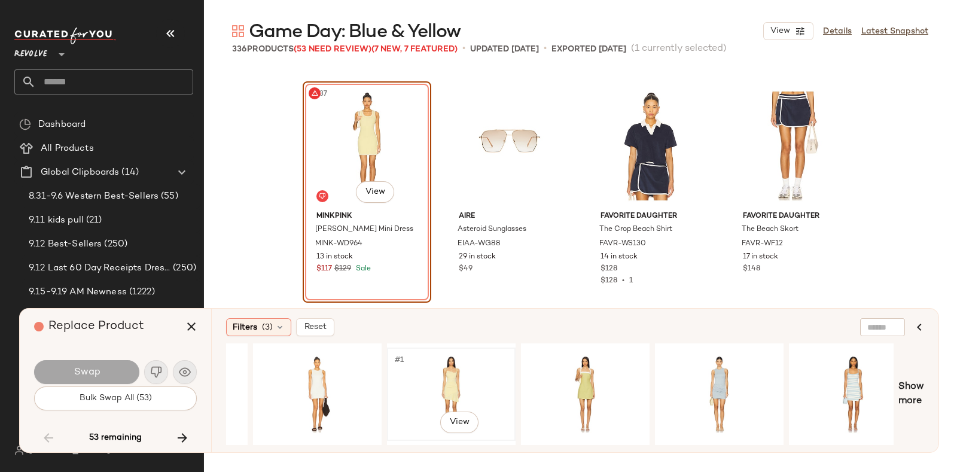
click at [478, 358] on div "#1 View" at bounding box center [451, 394] width 120 height 85
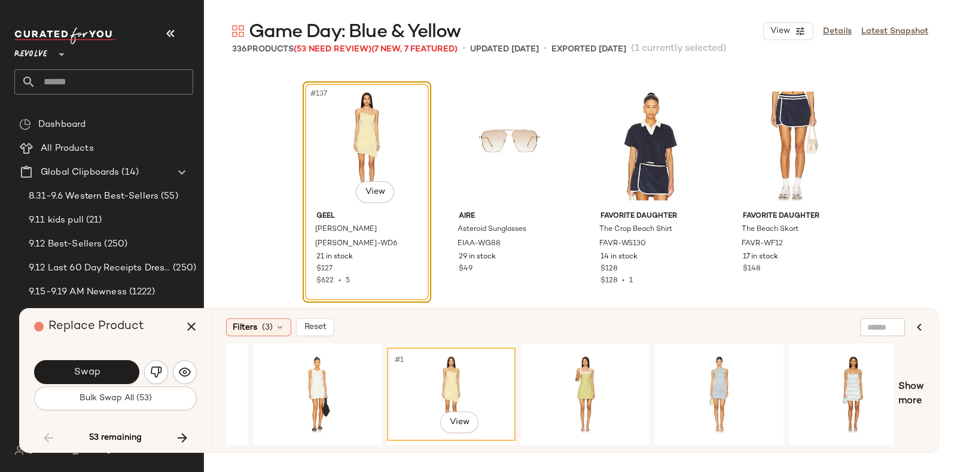
click at [82, 359] on div "Swap" at bounding box center [115, 372] width 163 height 29
click at [90, 369] on span "Swap" at bounding box center [86, 372] width 27 height 11
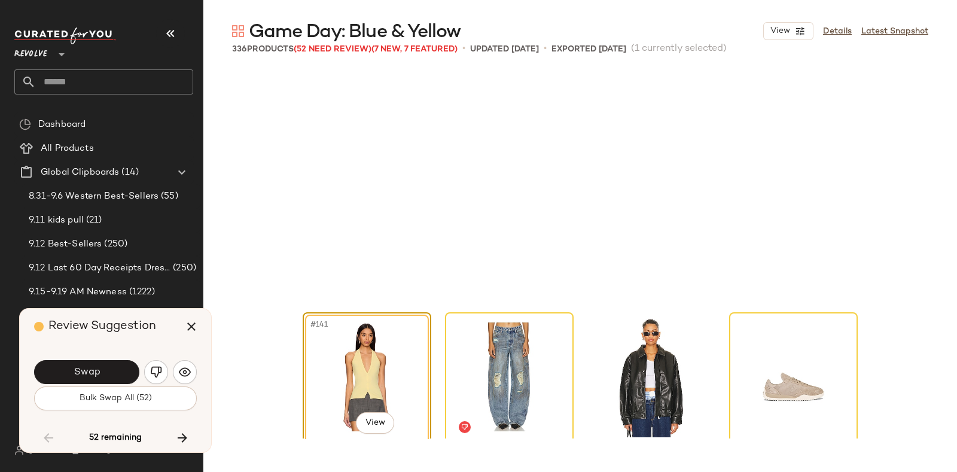
scroll to position [8084, 0]
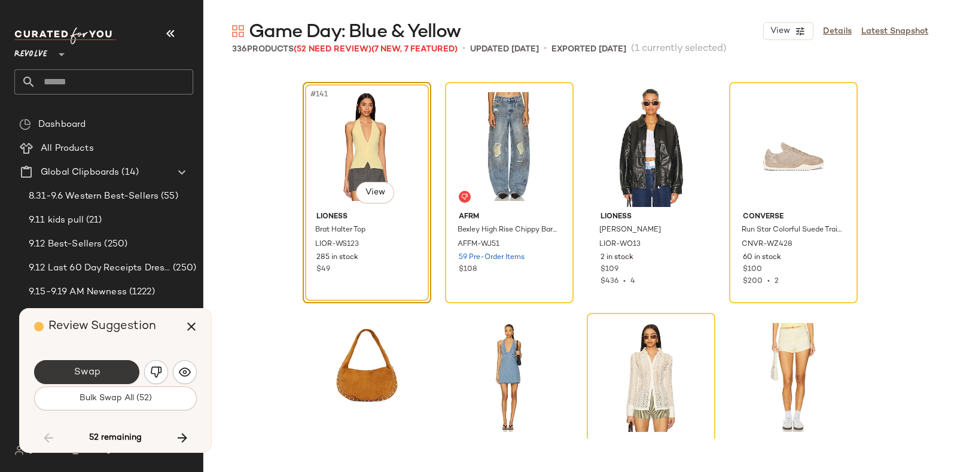
click at [115, 366] on button "Swap" at bounding box center [86, 372] width 105 height 24
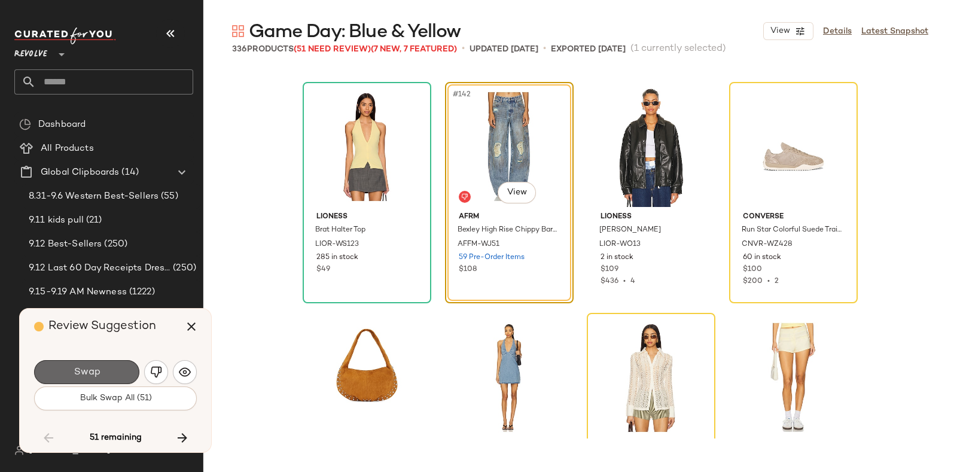
click at [108, 363] on button "Swap" at bounding box center [86, 372] width 105 height 24
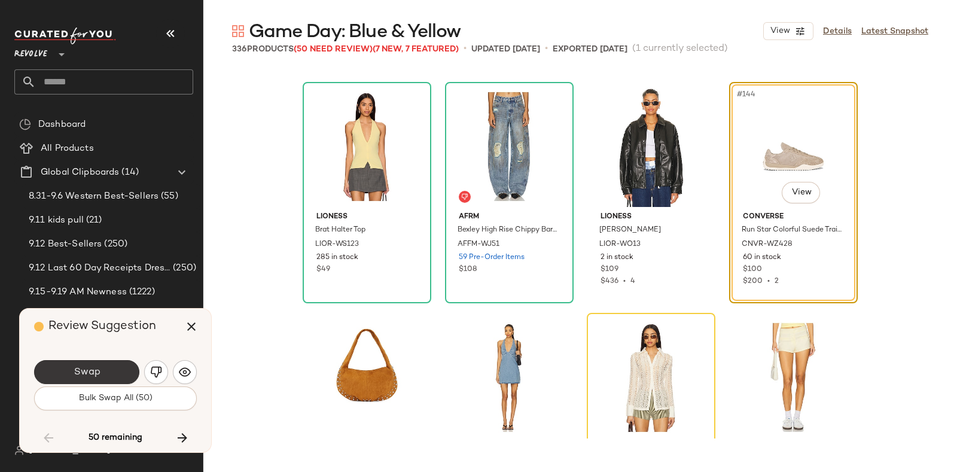
click at [114, 366] on button "Swap" at bounding box center [86, 372] width 105 height 24
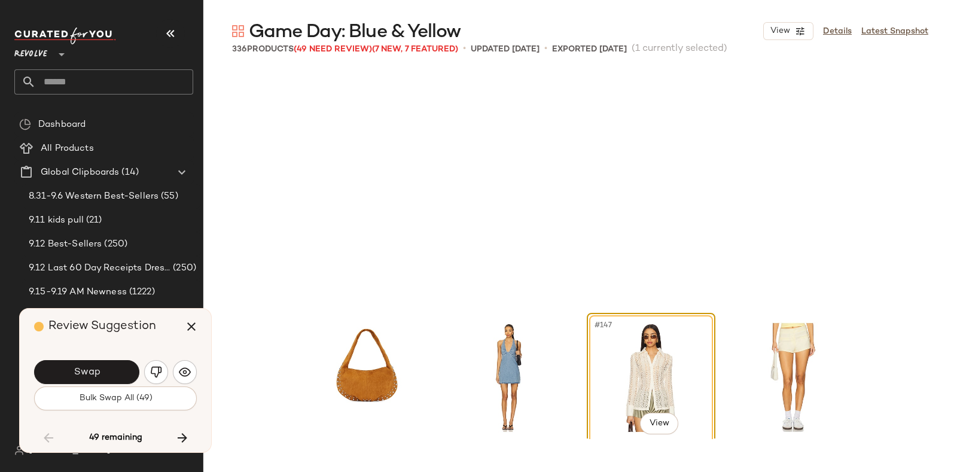
scroll to position [8315, 0]
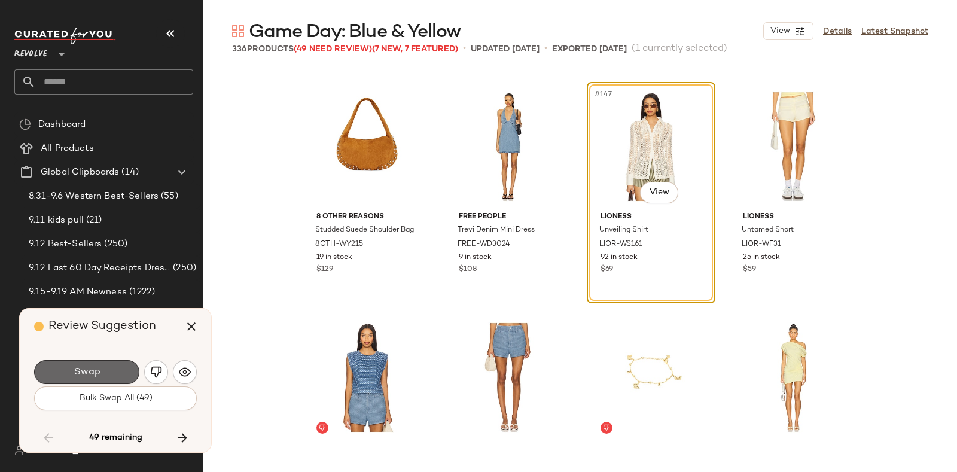
click at [105, 368] on button "Swap" at bounding box center [86, 372] width 105 height 24
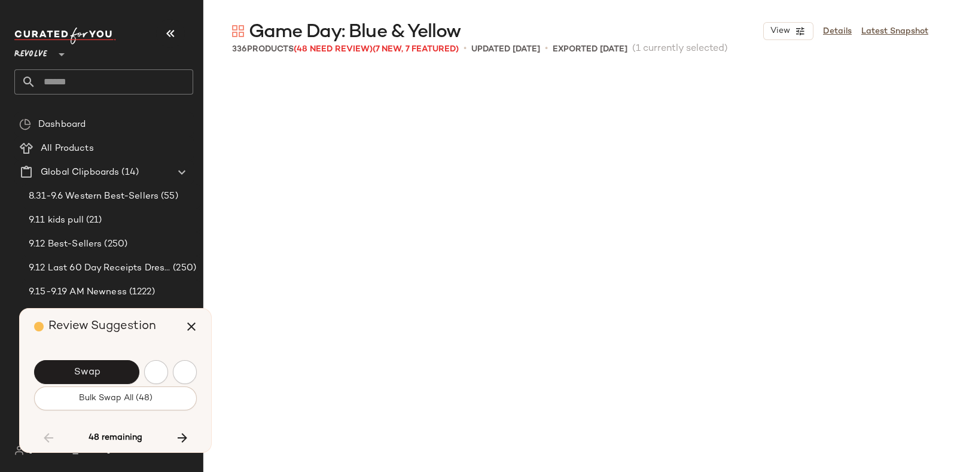
scroll to position [8778, 0]
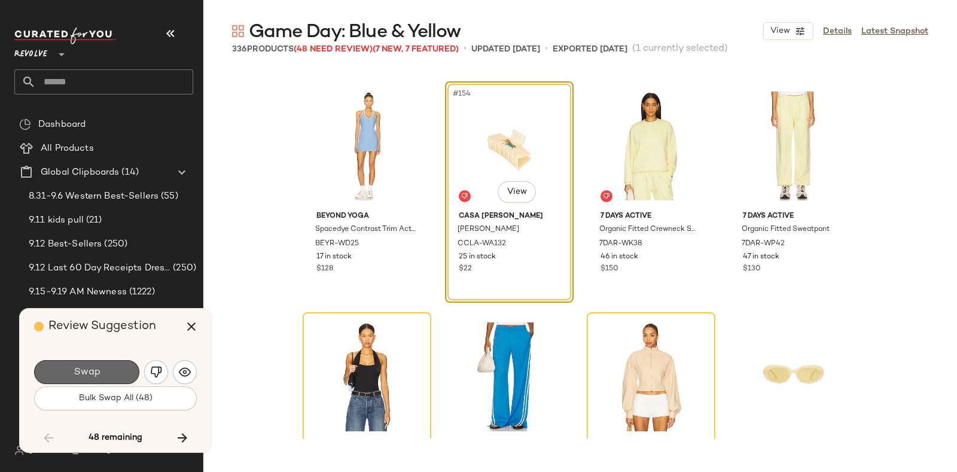
click at [106, 366] on button "Swap" at bounding box center [86, 372] width 105 height 24
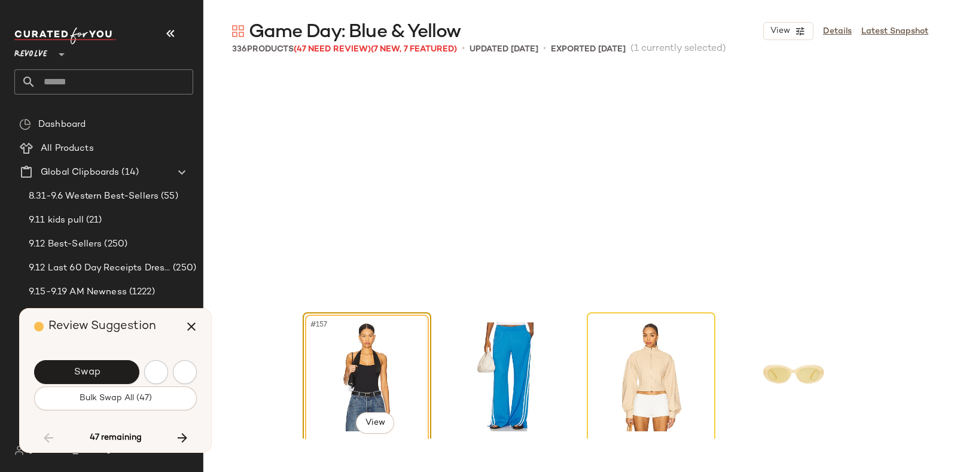
scroll to position [9009, 0]
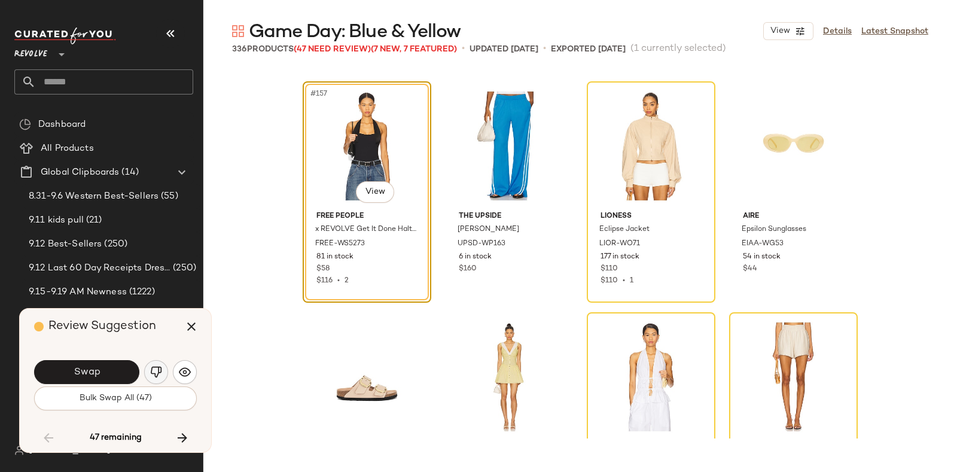
click at [150, 363] on button "button" at bounding box center [156, 372] width 24 height 24
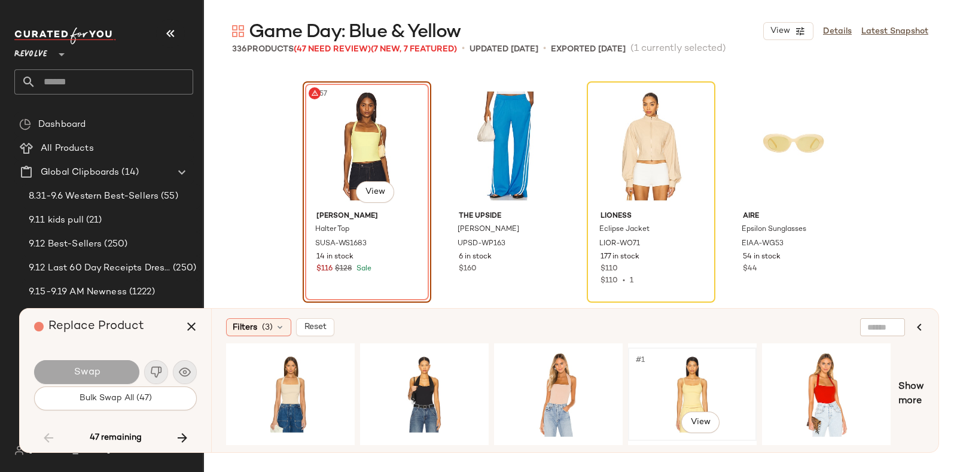
click at [692, 374] on div "#1 View" at bounding box center [693, 394] width 120 height 85
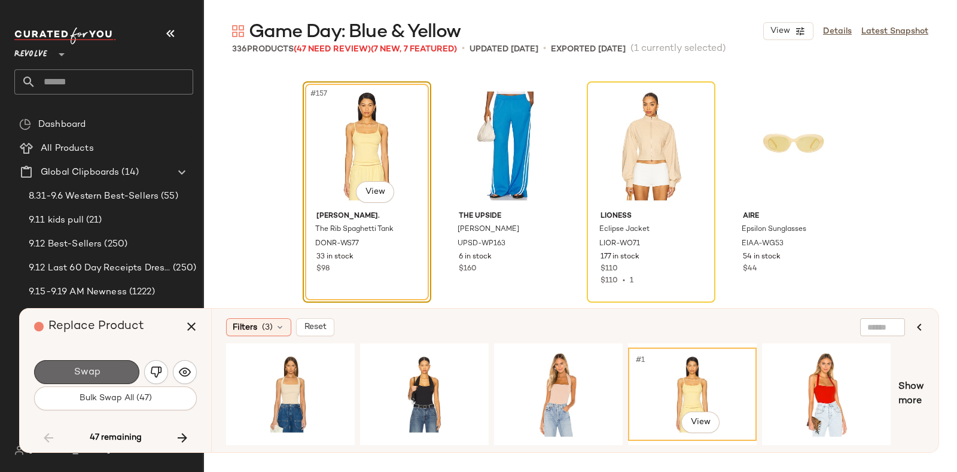
click at [110, 369] on button "Swap" at bounding box center [86, 372] width 105 height 24
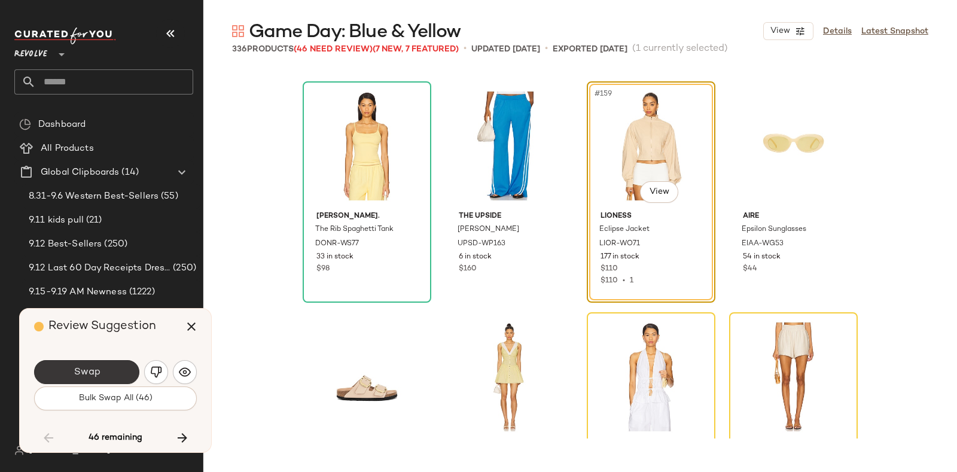
click at [102, 363] on button "Swap" at bounding box center [86, 372] width 105 height 24
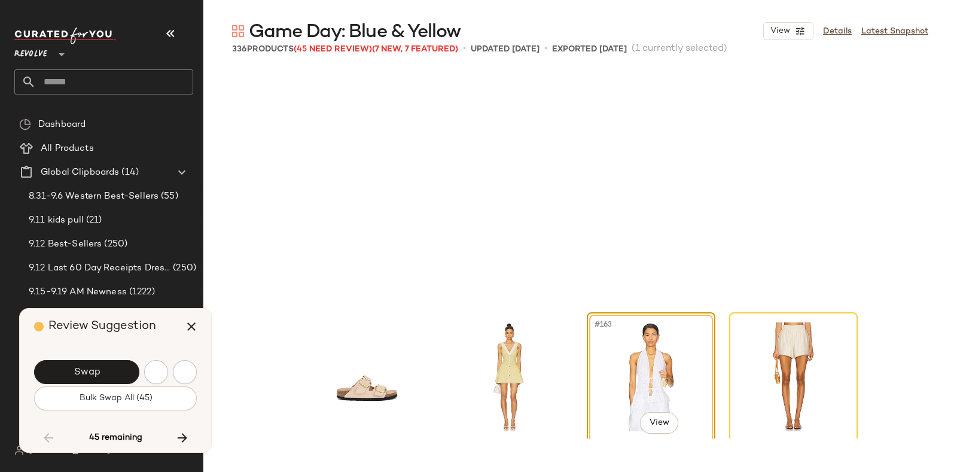
scroll to position [9239, 0]
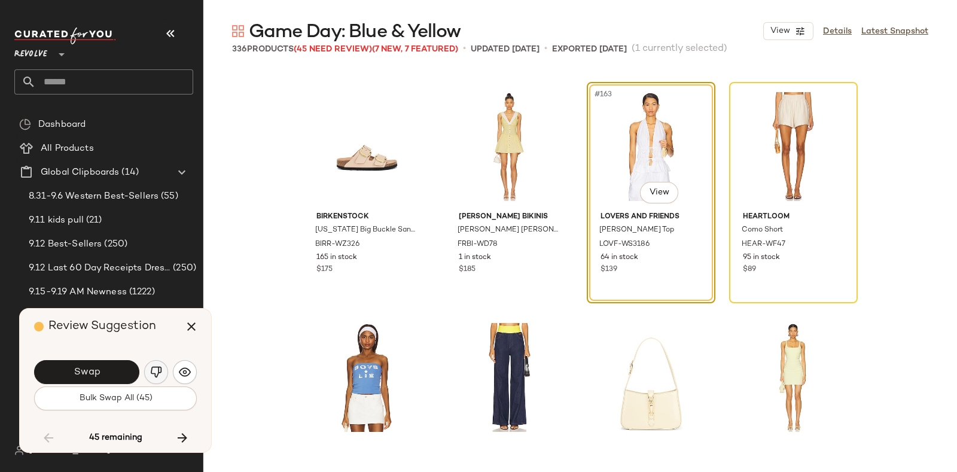
click at [155, 365] on button "button" at bounding box center [156, 372] width 24 height 24
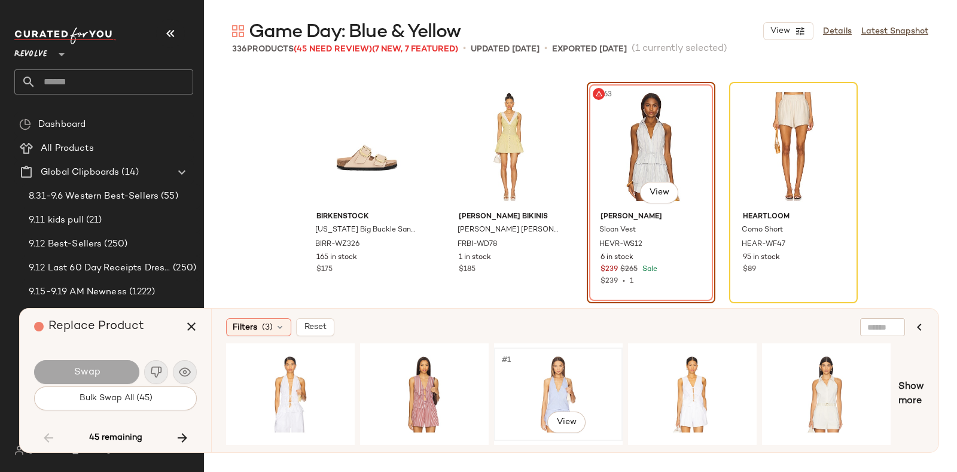
click at [552, 367] on div "#1 View" at bounding box center [558, 394] width 120 height 85
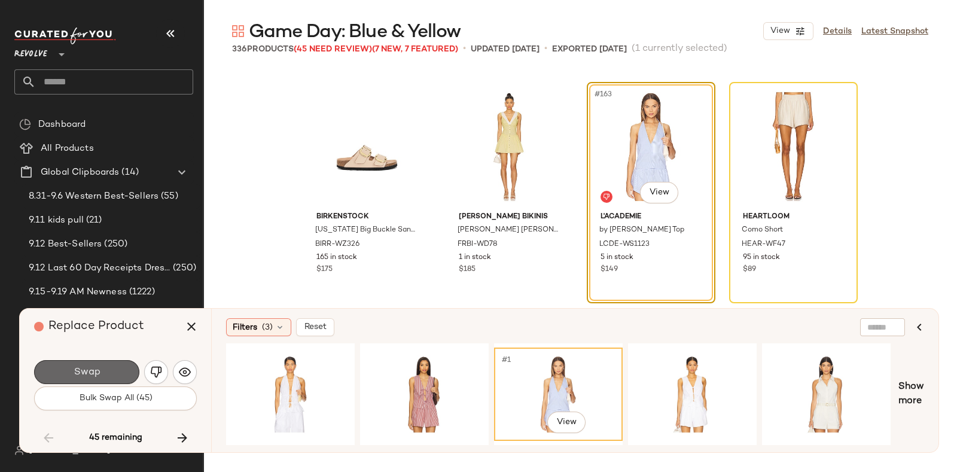
click at [110, 367] on button "Swap" at bounding box center [86, 372] width 105 height 24
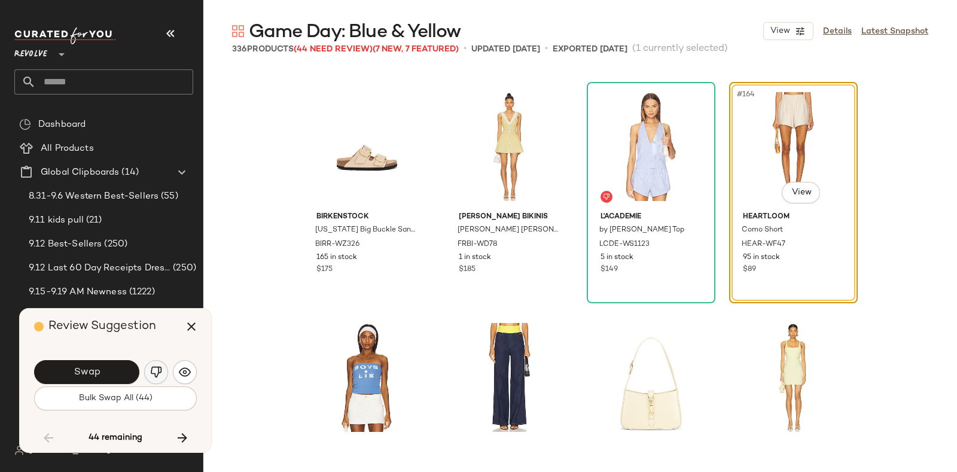
click at [150, 369] on img "button" at bounding box center [156, 372] width 12 height 12
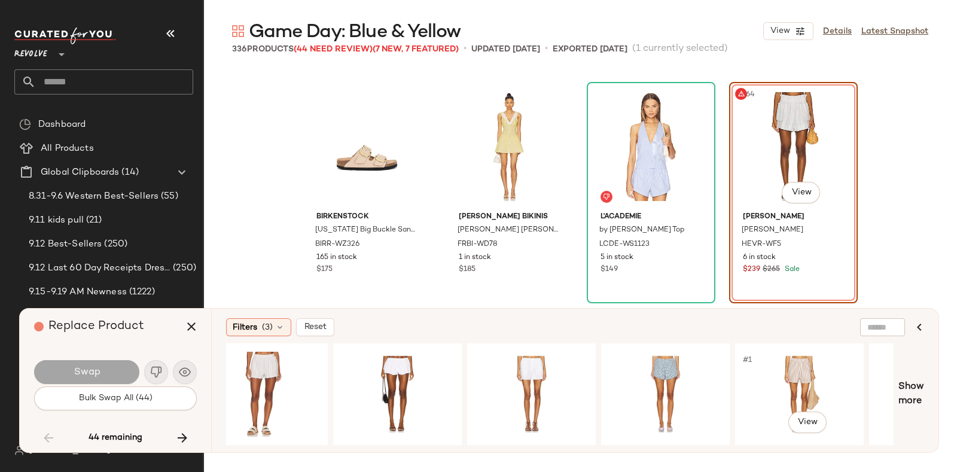
scroll to position [0, 426]
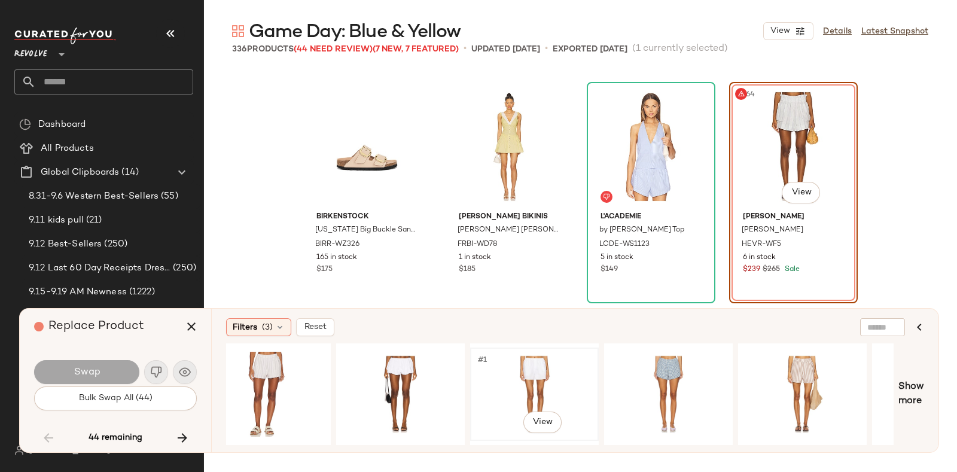
click at [542, 370] on div "#1 View" at bounding box center [535, 394] width 120 height 85
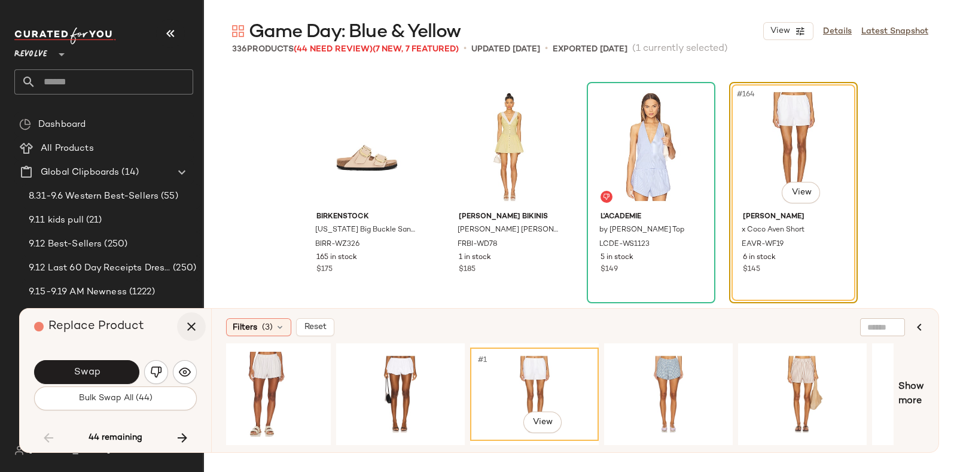
click at [191, 327] on icon "button" at bounding box center [191, 327] width 14 height 14
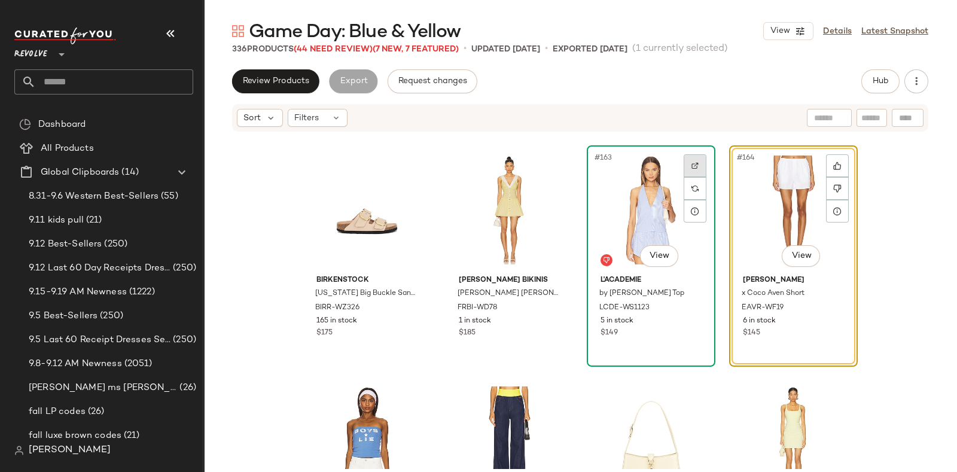
click at [693, 163] on img at bounding box center [695, 165] width 7 height 7
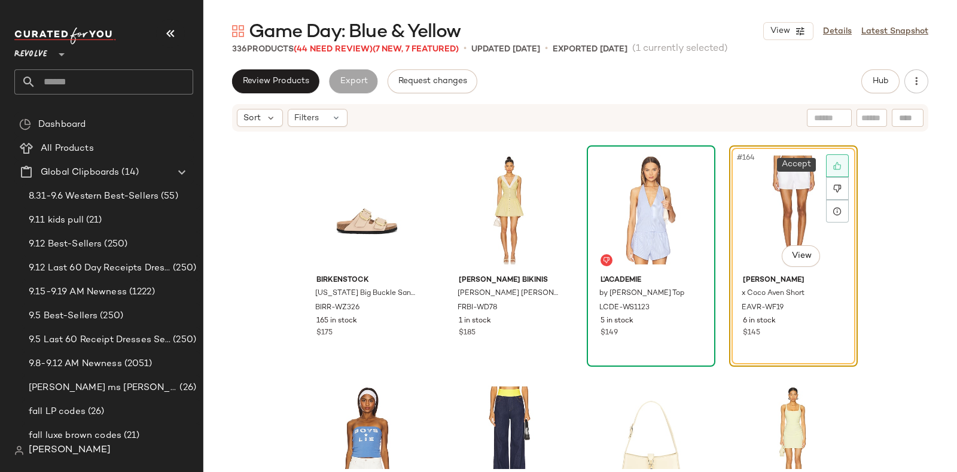
click at [834, 166] on icon at bounding box center [838, 166] width 8 height 8
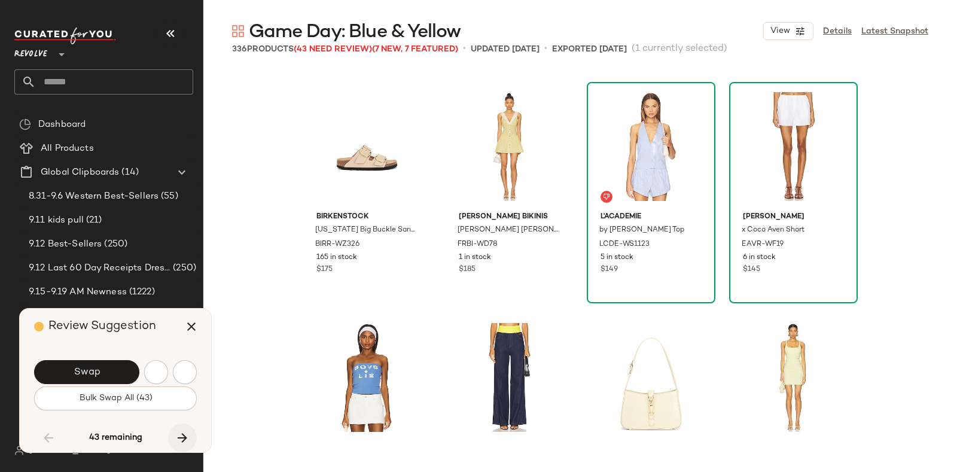
click at [184, 431] on icon "button" at bounding box center [182, 438] width 14 height 14
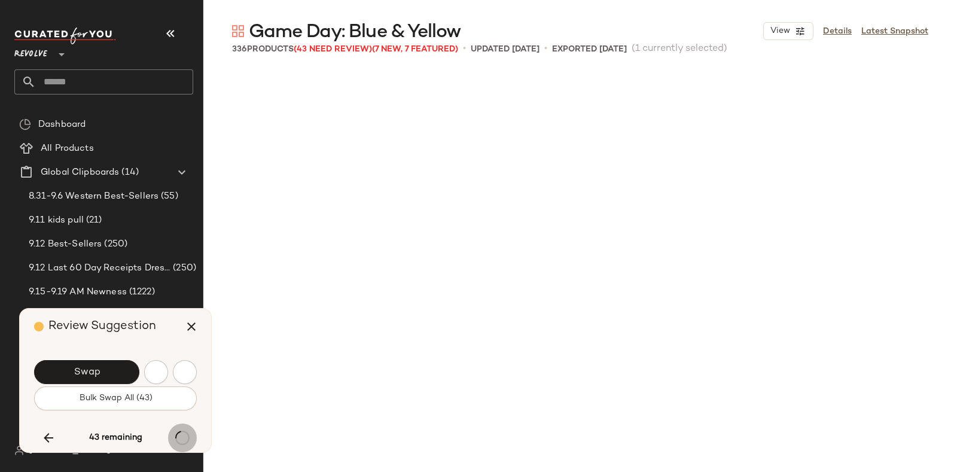
scroll to position [10395, 0]
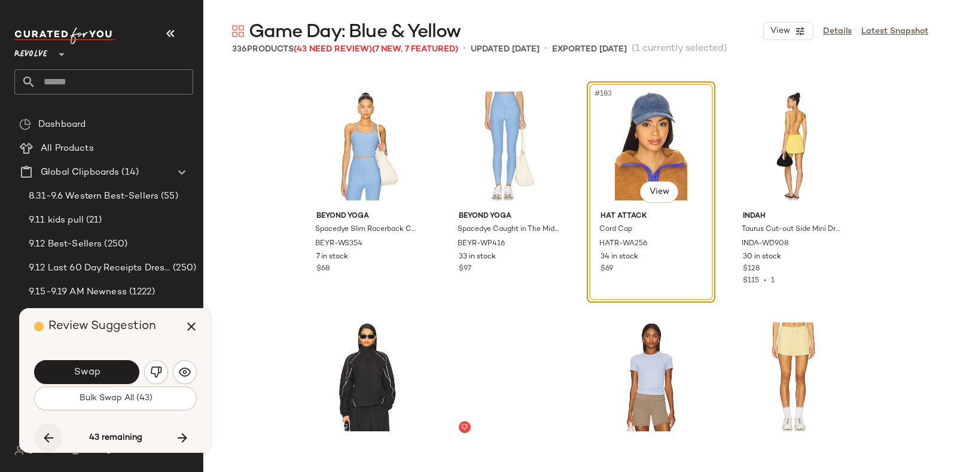
click at [42, 435] on icon "button" at bounding box center [48, 438] width 14 height 14
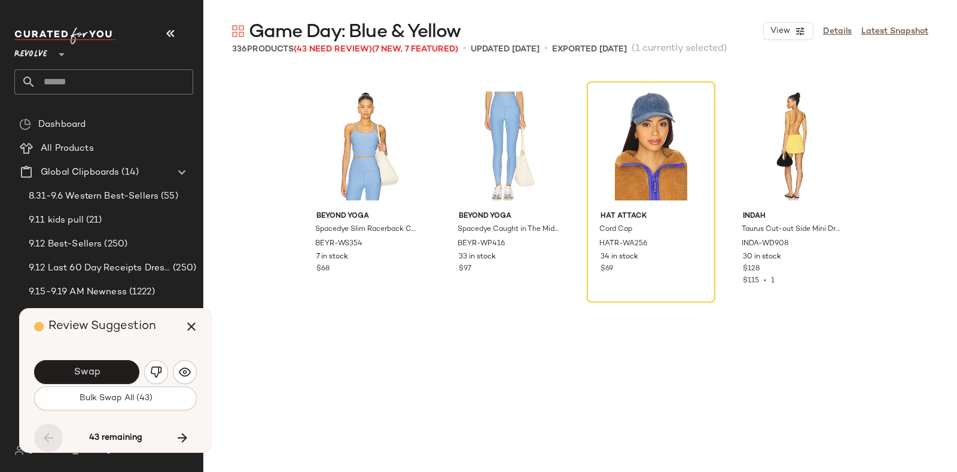
scroll to position [9701, 0]
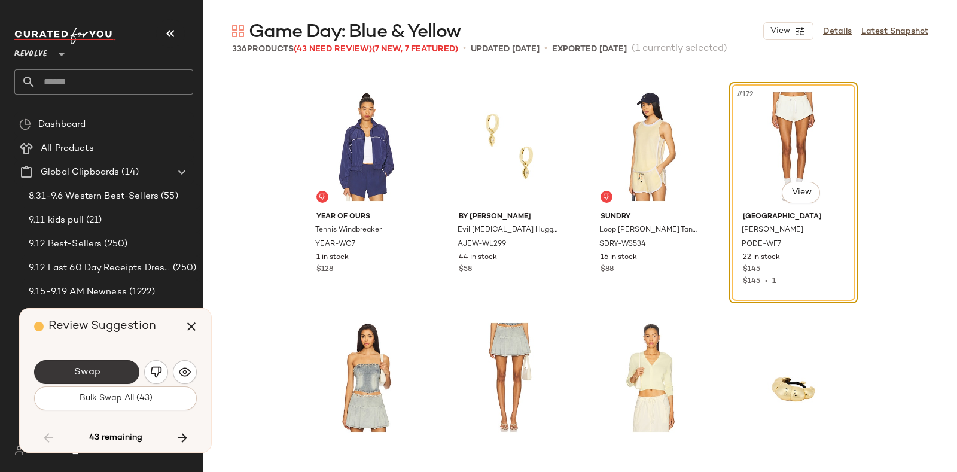
click at [116, 368] on button "Swap" at bounding box center [86, 372] width 105 height 24
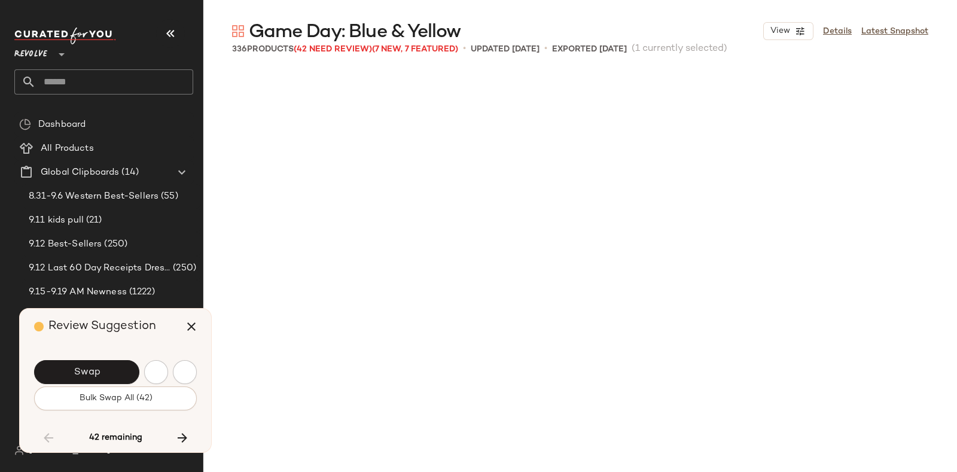
scroll to position [10395, 0]
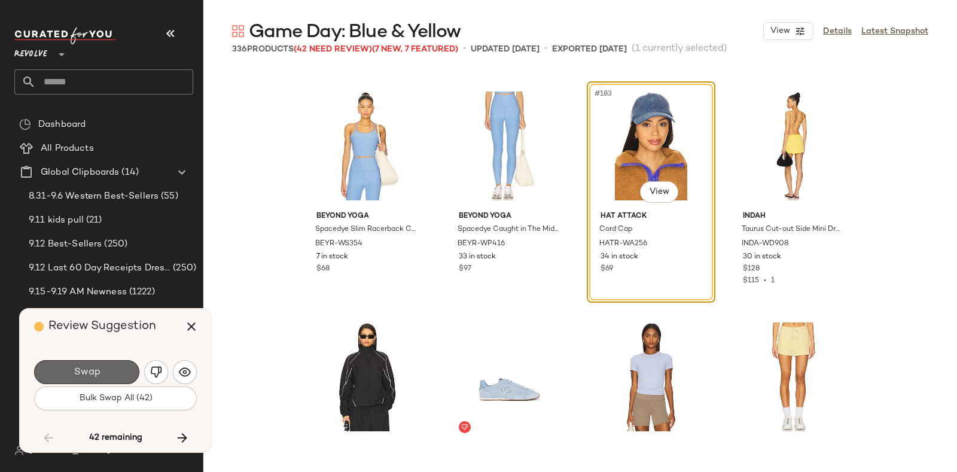
click at [116, 366] on button "Swap" at bounding box center [86, 372] width 105 height 24
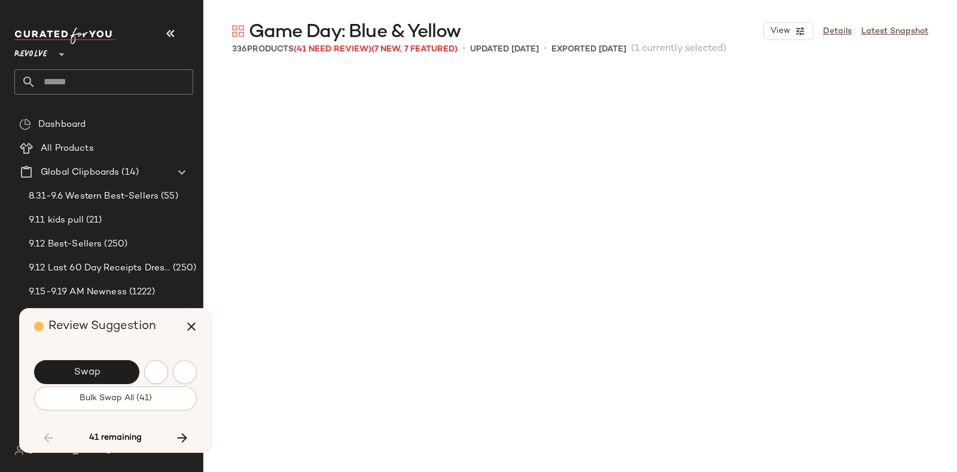
scroll to position [11088, 0]
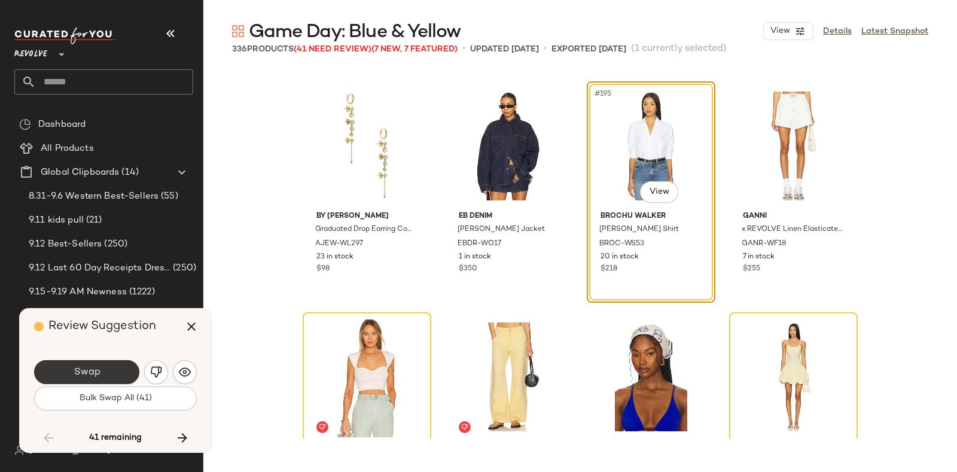
click at [124, 363] on button "Swap" at bounding box center [86, 372] width 105 height 24
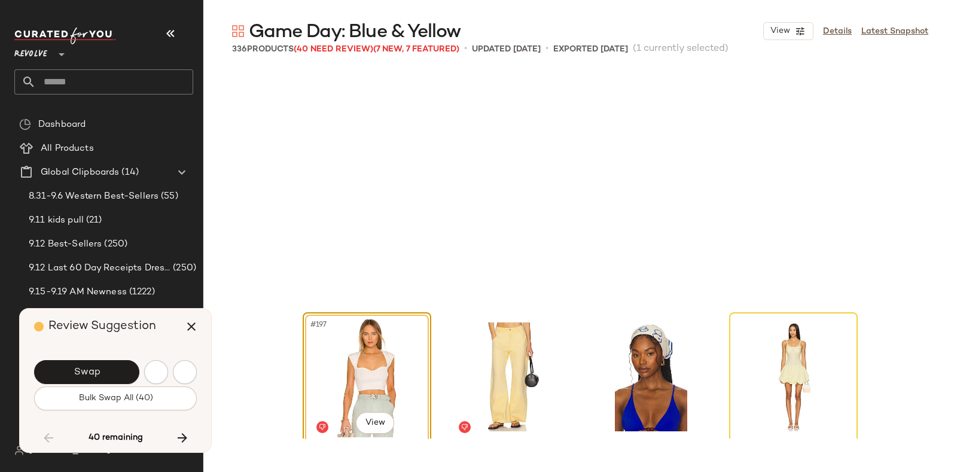
scroll to position [11319, 0]
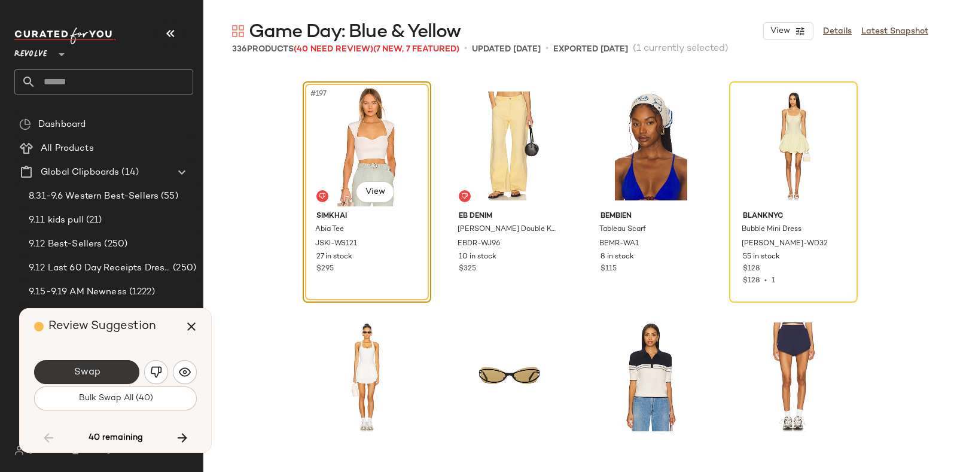
click at [118, 367] on button "Swap" at bounding box center [86, 372] width 105 height 24
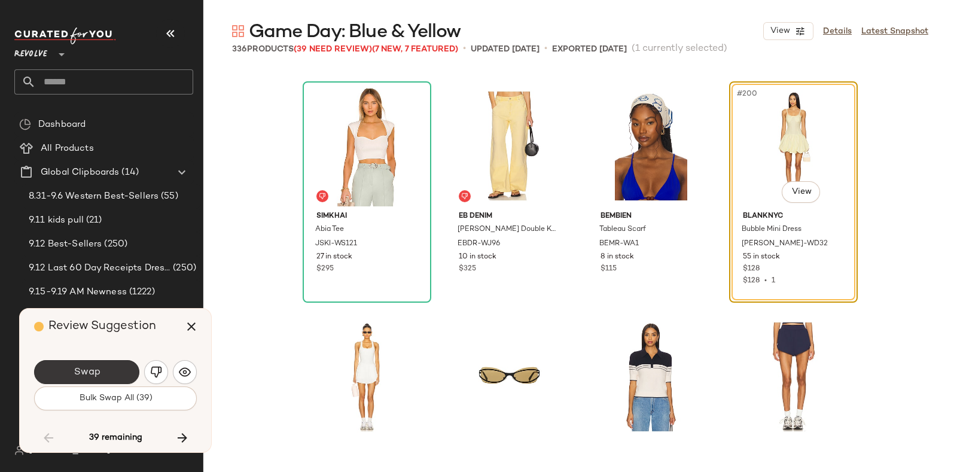
click at [114, 366] on button "Swap" at bounding box center [86, 372] width 105 height 24
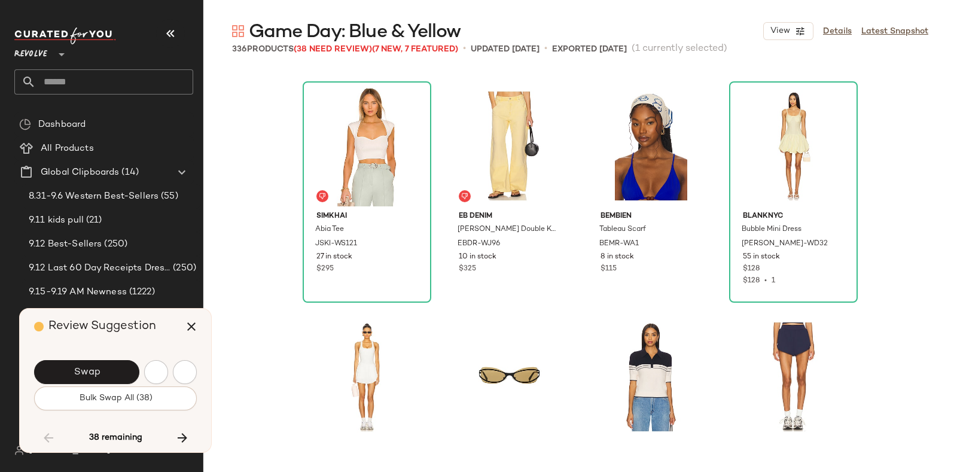
scroll to position [11780, 0]
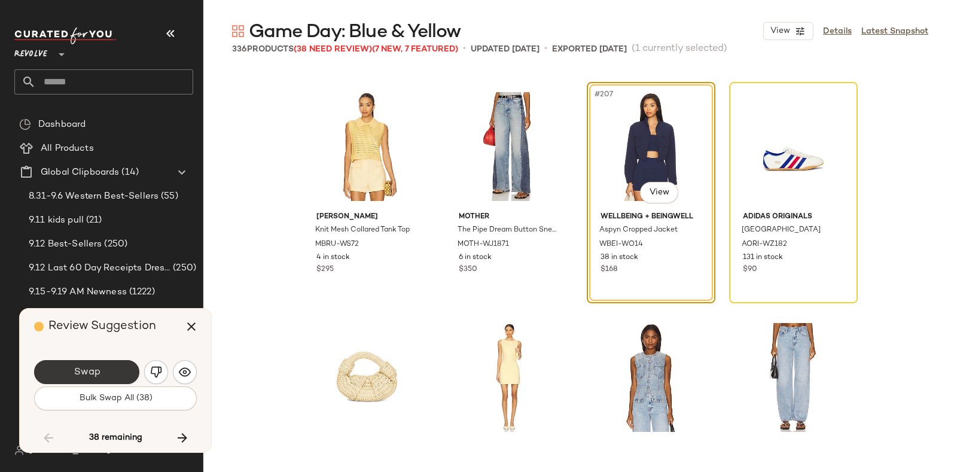
click at [114, 367] on button "Swap" at bounding box center [86, 372] width 105 height 24
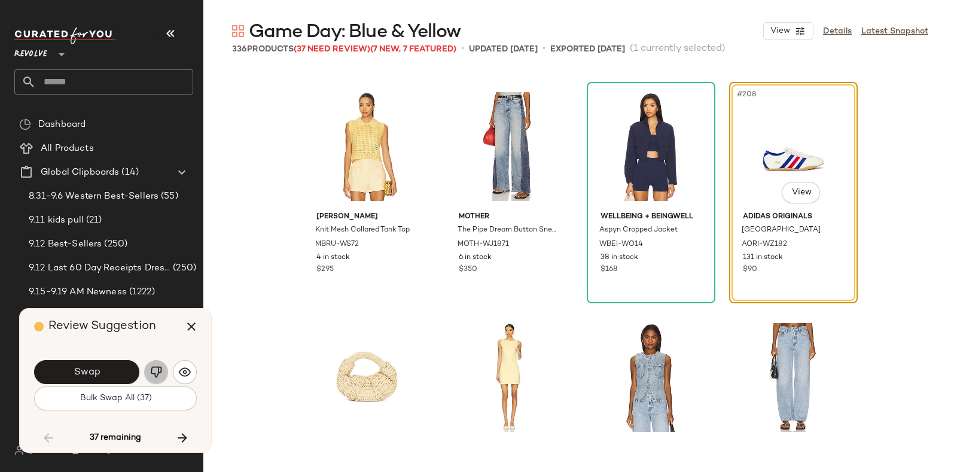
click at [150, 367] on img "button" at bounding box center [156, 372] width 12 height 12
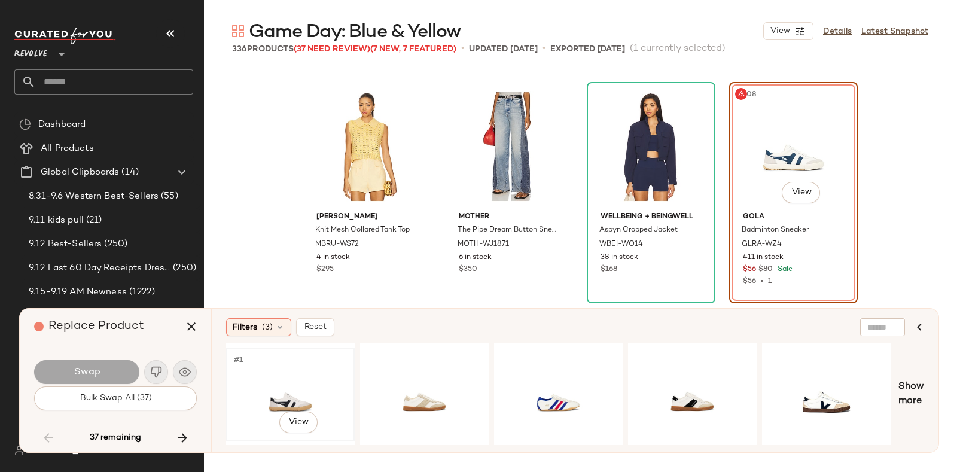
click at [274, 369] on div "#1 View" at bounding box center [290, 394] width 120 height 85
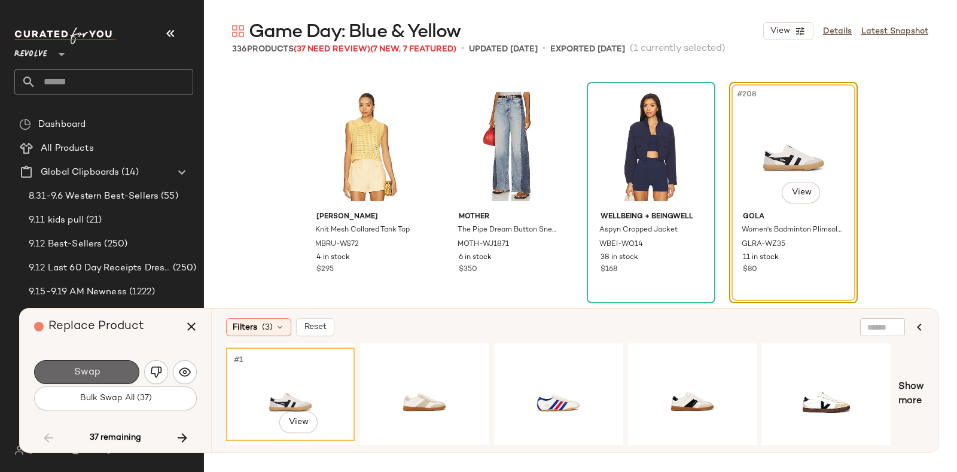
click at [117, 366] on button "Swap" at bounding box center [86, 372] width 105 height 24
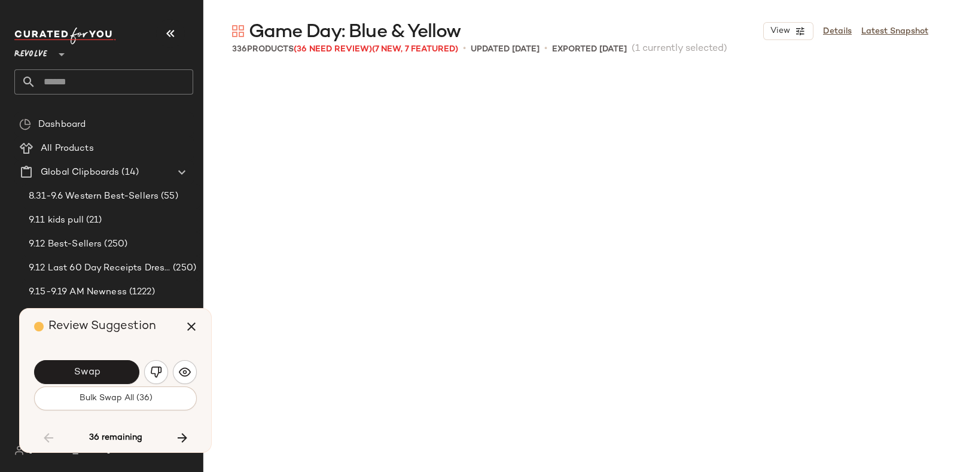
scroll to position [12242, 0]
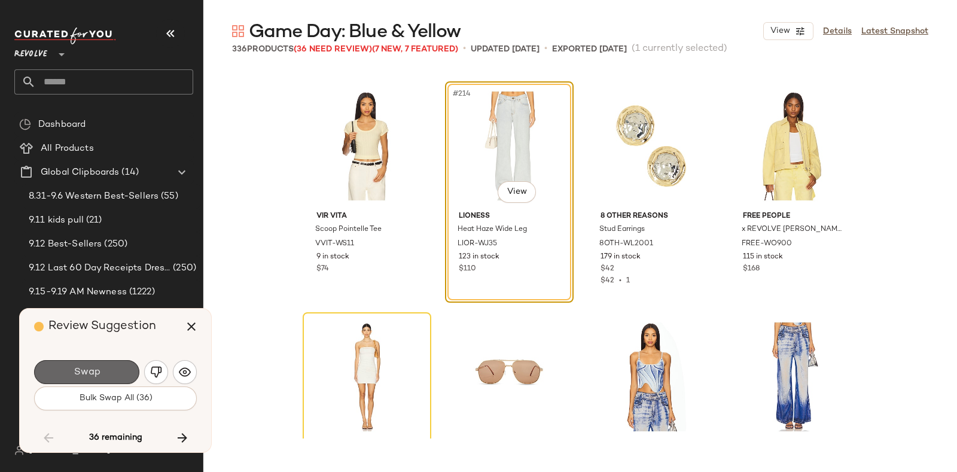
click at [120, 366] on button "Swap" at bounding box center [86, 372] width 105 height 24
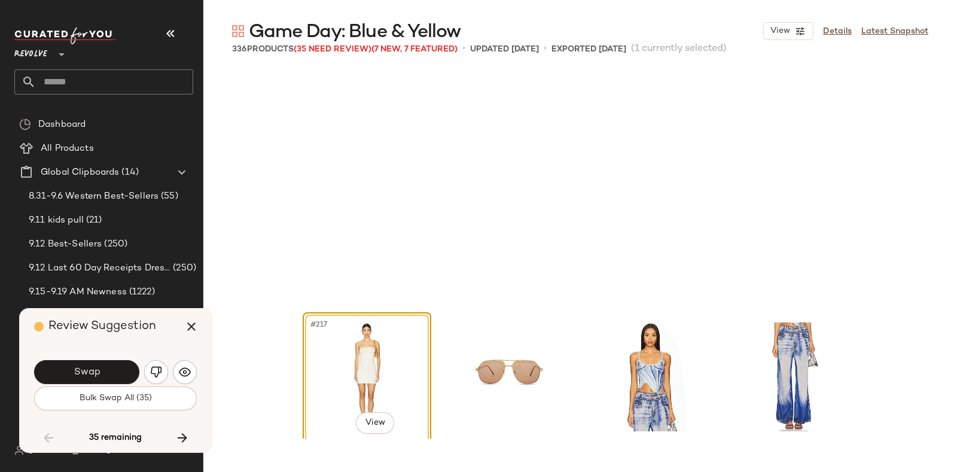
scroll to position [12473, 0]
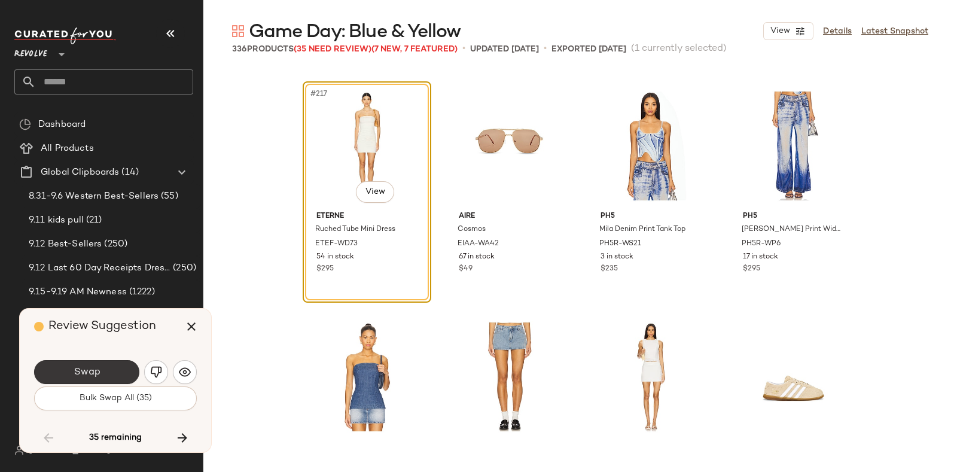
click at [116, 366] on button "Swap" at bounding box center [86, 372] width 105 height 24
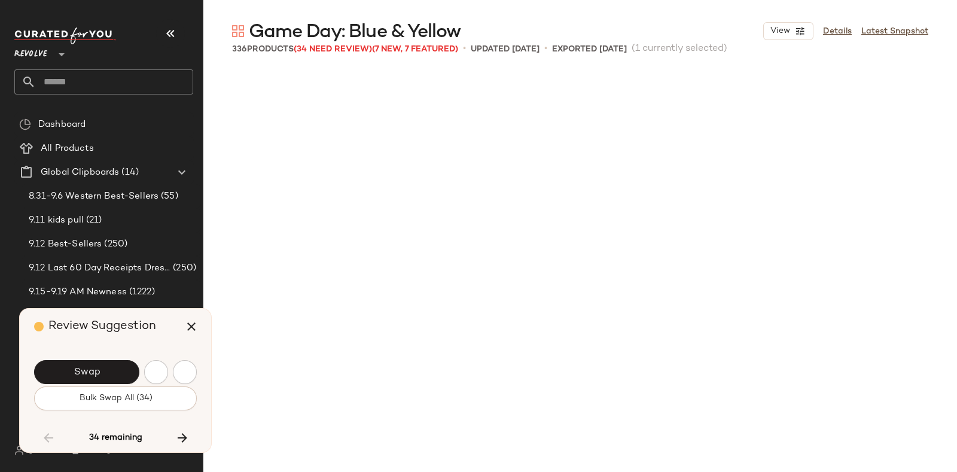
scroll to position [12935, 0]
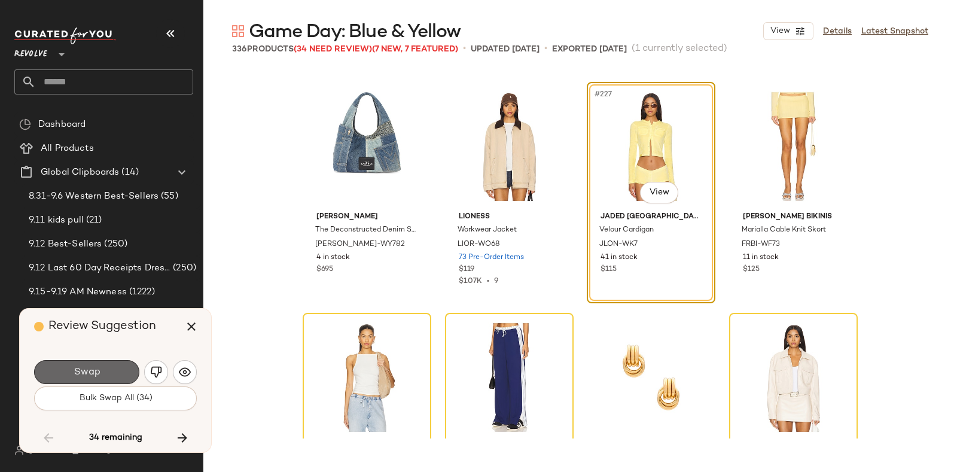
click at [117, 367] on button "Swap" at bounding box center [86, 372] width 105 height 24
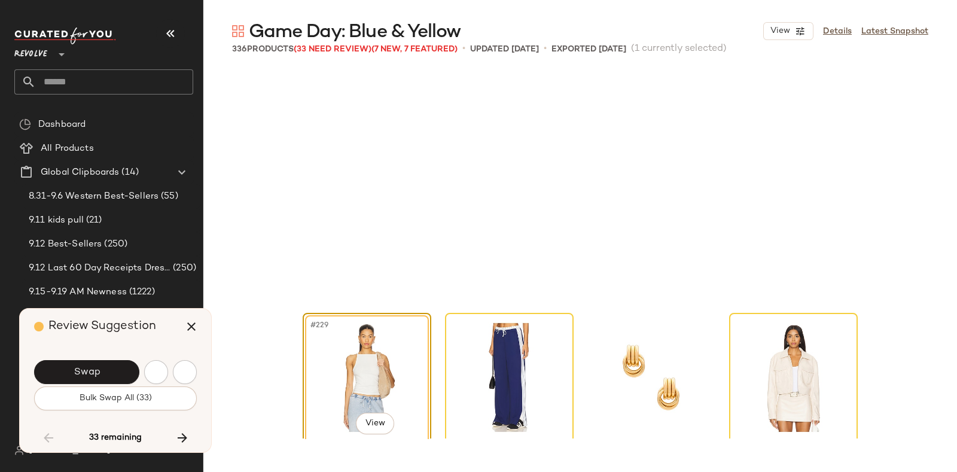
scroll to position [13166, 0]
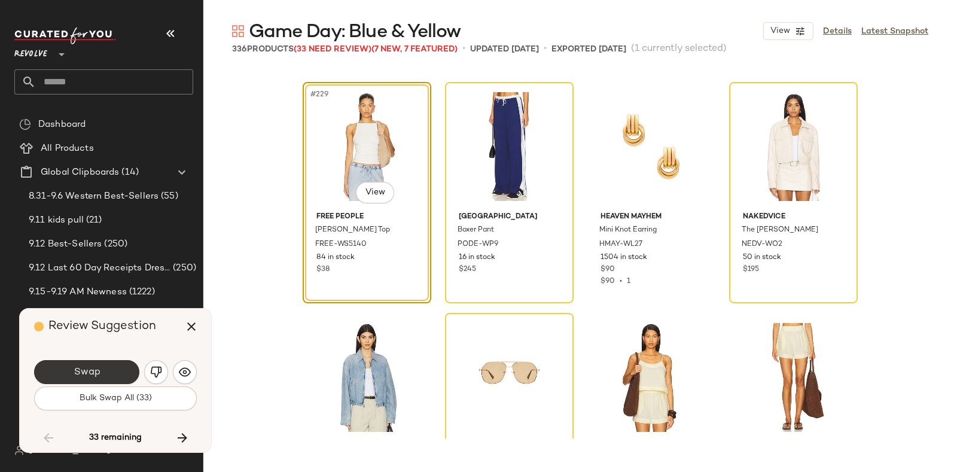
click at [108, 370] on button "Swap" at bounding box center [86, 372] width 105 height 24
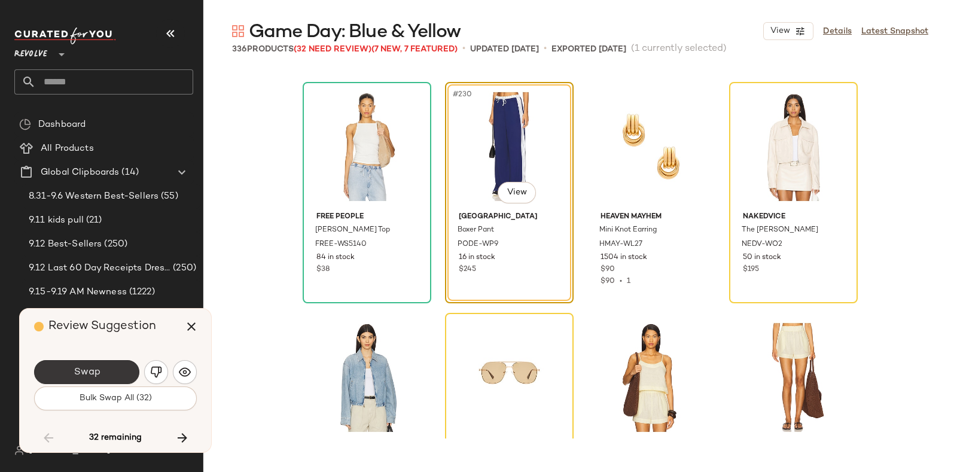
click at [110, 366] on button "Swap" at bounding box center [86, 372] width 105 height 24
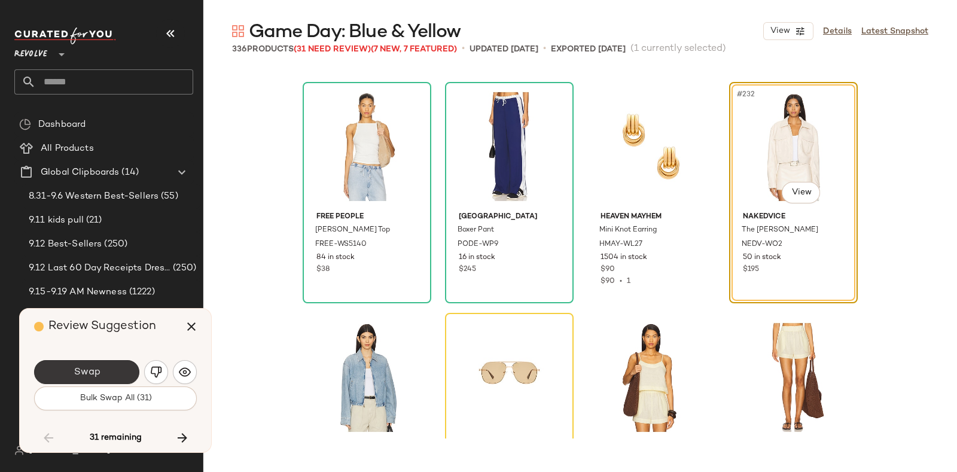
click at [112, 369] on button "Swap" at bounding box center [86, 372] width 105 height 24
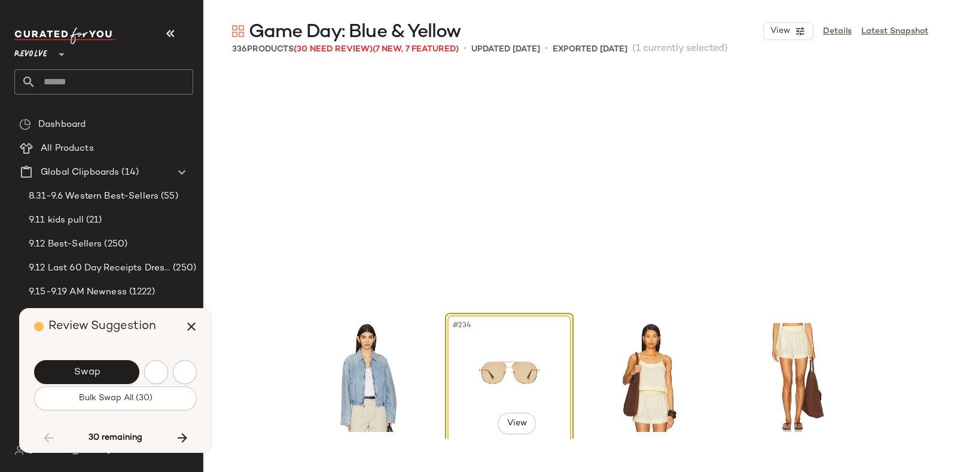
scroll to position [13397, 0]
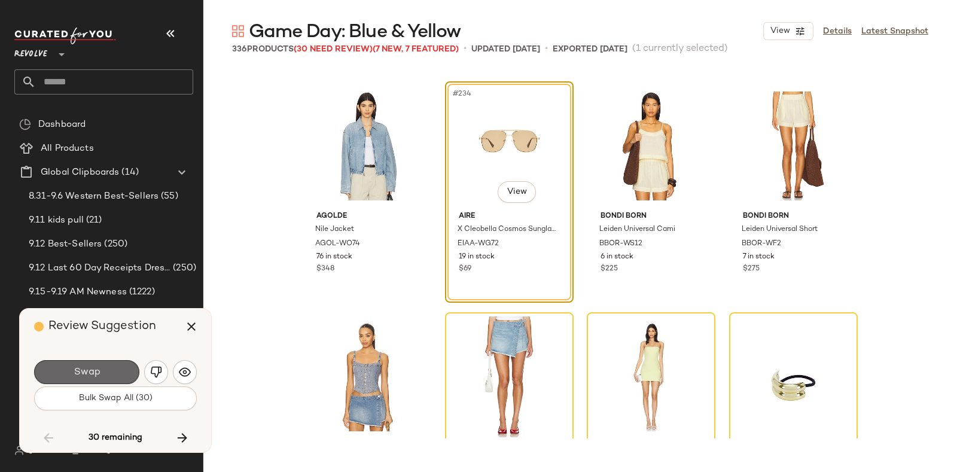
click at [121, 370] on button "Swap" at bounding box center [86, 372] width 105 height 24
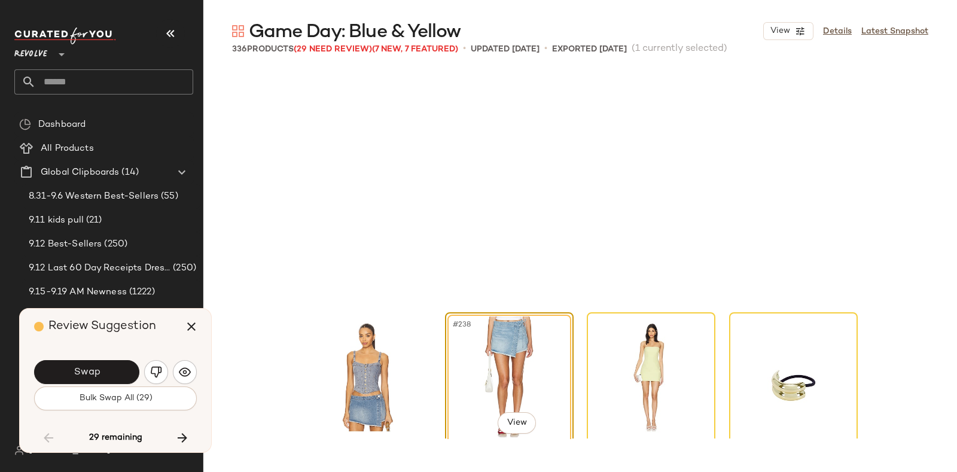
scroll to position [13628, 0]
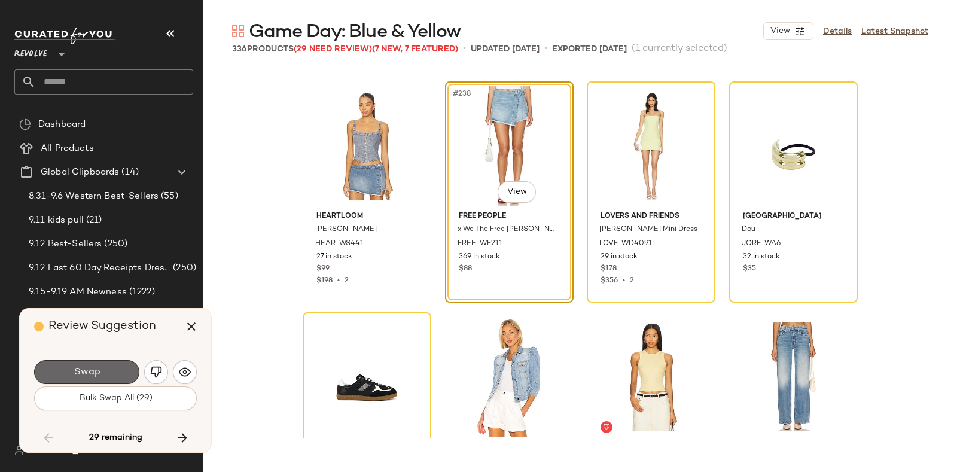
click at [116, 366] on button "Swap" at bounding box center [86, 372] width 105 height 24
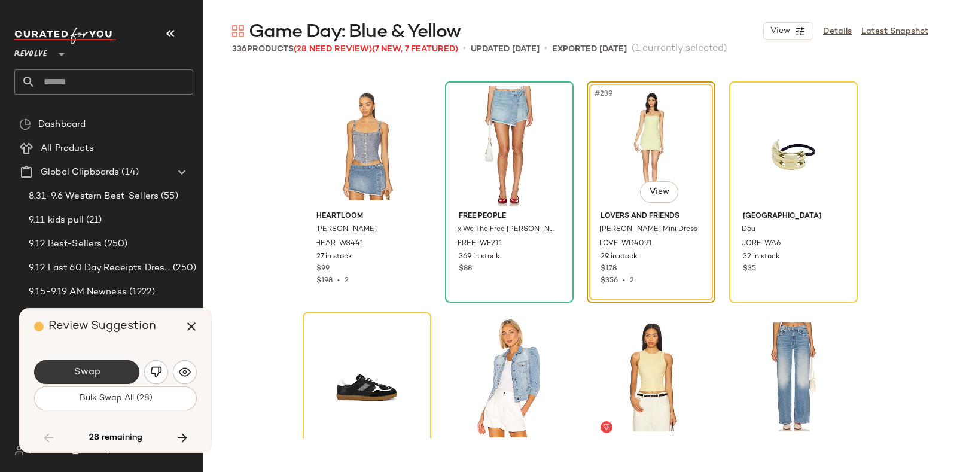
click at [111, 366] on button "Swap" at bounding box center [86, 372] width 105 height 24
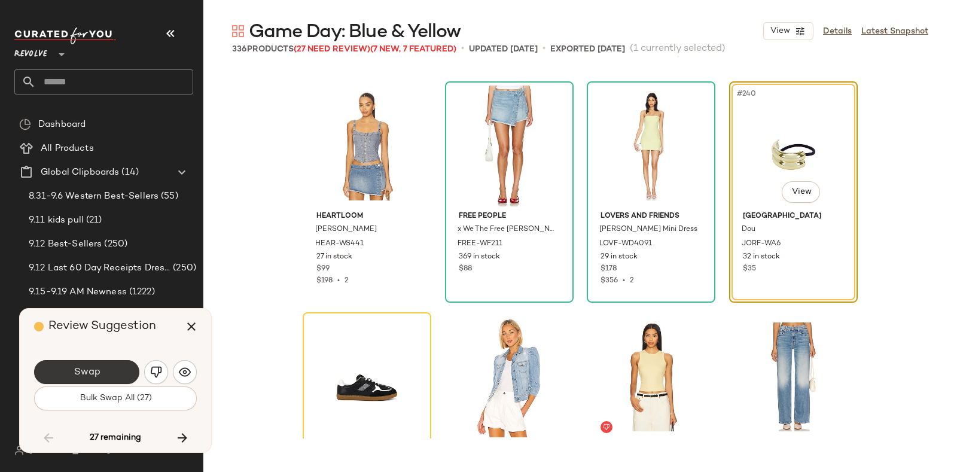
click at [105, 369] on button "Swap" at bounding box center [86, 372] width 105 height 24
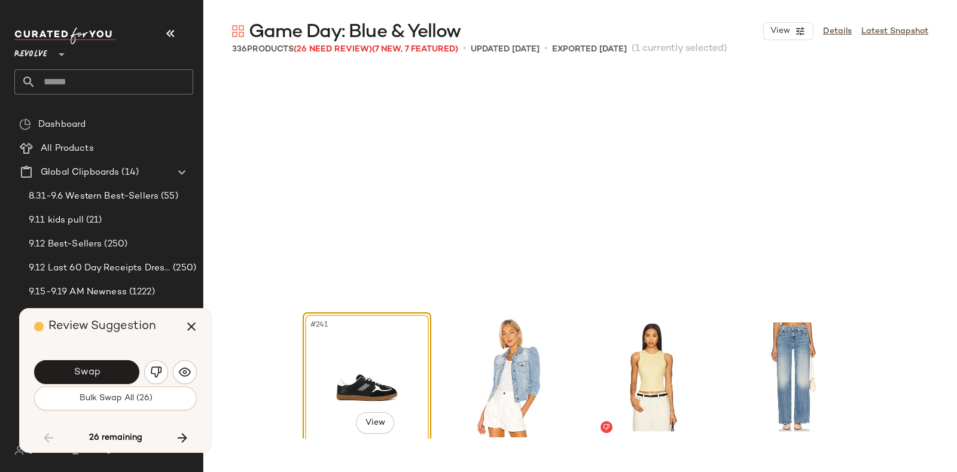
scroll to position [13859, 0]
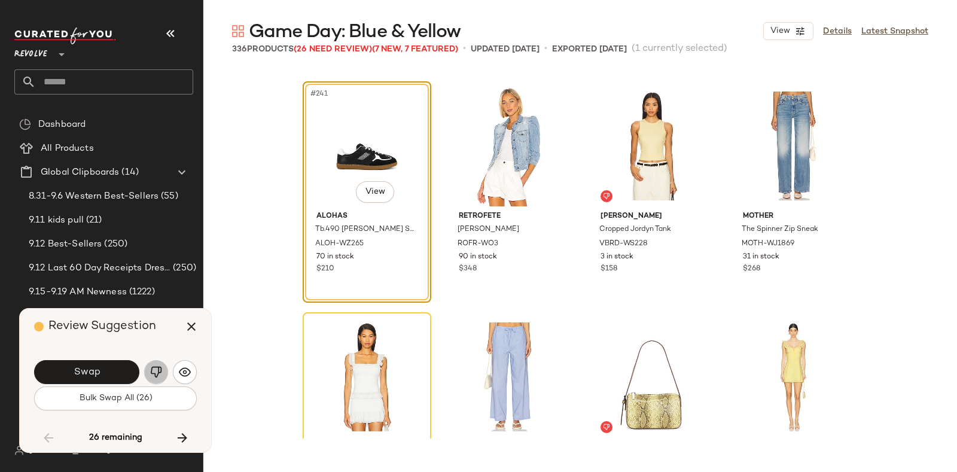
click at [158, 366] on img "button" at bounding box center [156, 372] width 12 height 12
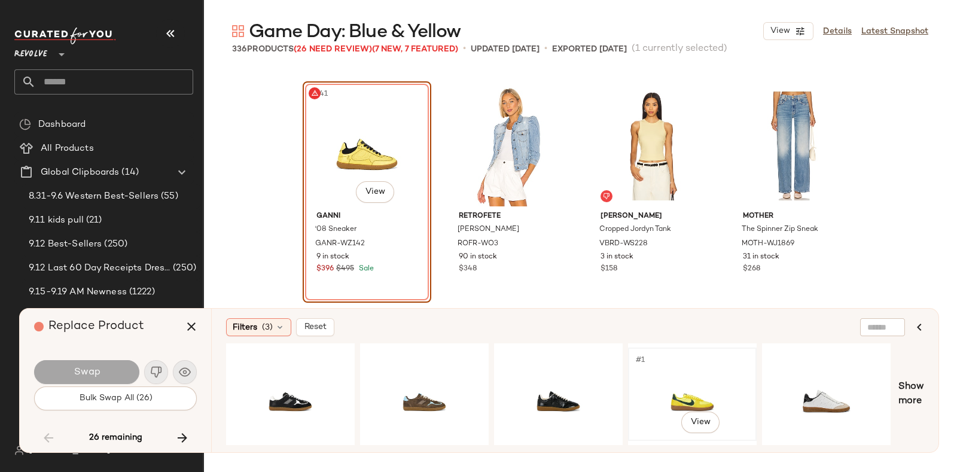
click at [697, 372] on div "#1 View" at bounding box center [693, 394] width 120 height 85
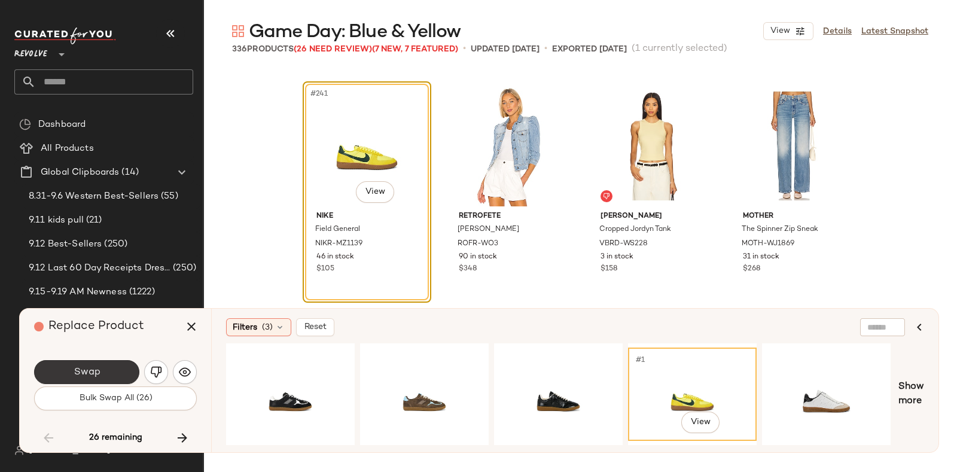
click at [103, 365] on button "Swap" at bounding box center [86, 372] width 105 height 24
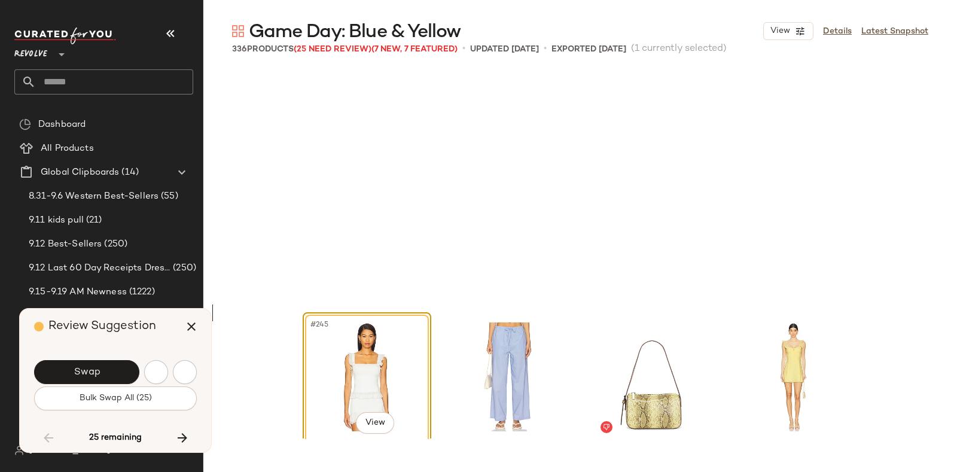
scroll to position [14090, 0]
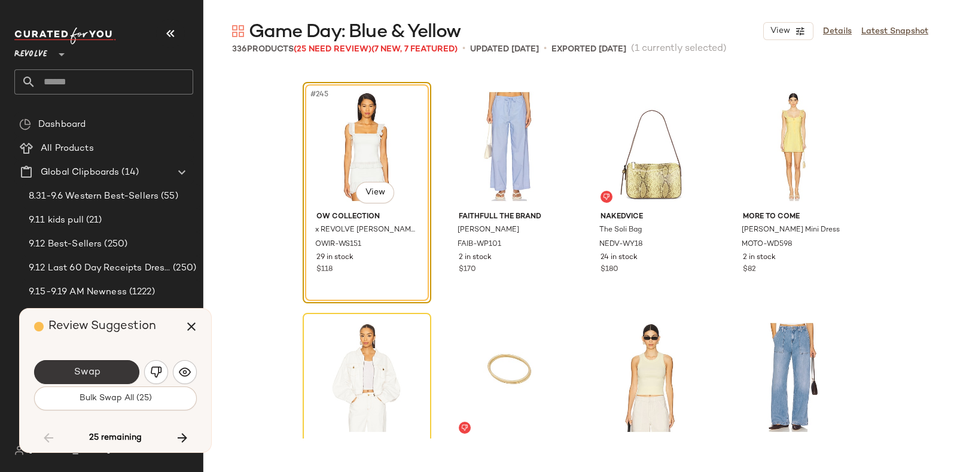
click at [124, 371] on button "Swap" at bounding box center [86, 372] width 105 height 24
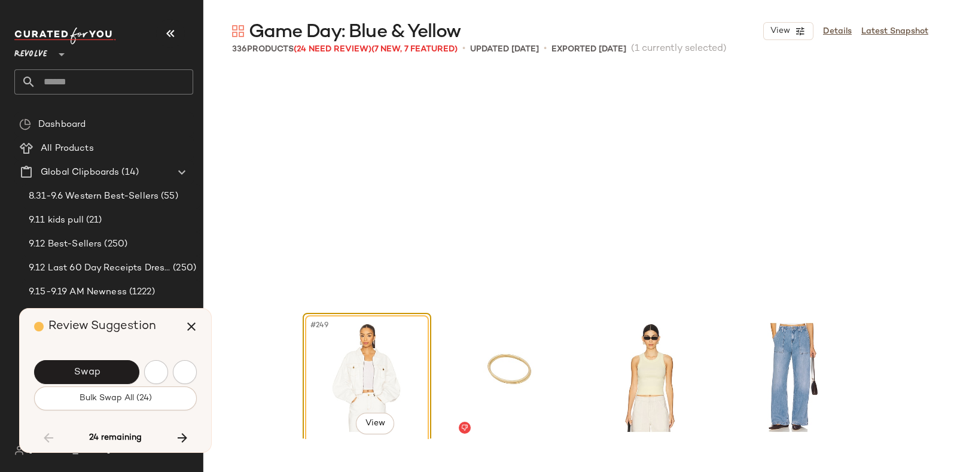
scroll to position [14321, 0]
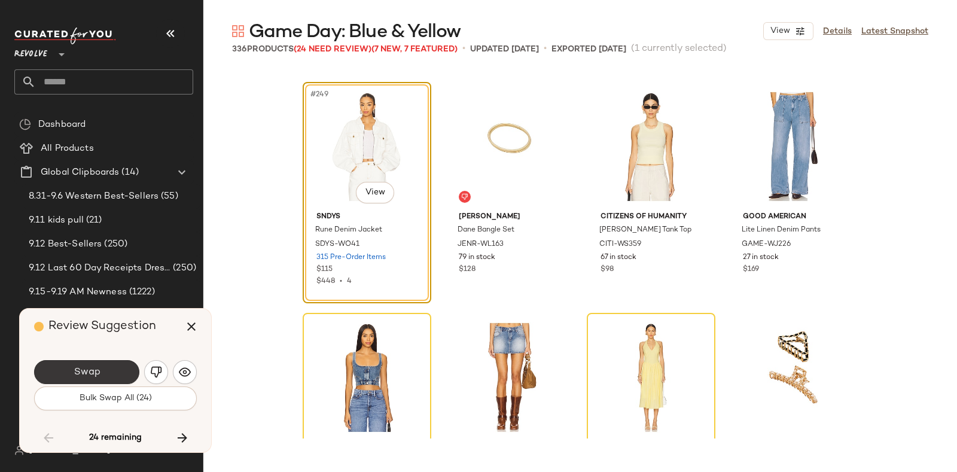
click at [111, 372] on button "Swap" at bounding box center [86, 372] width 105 height 24
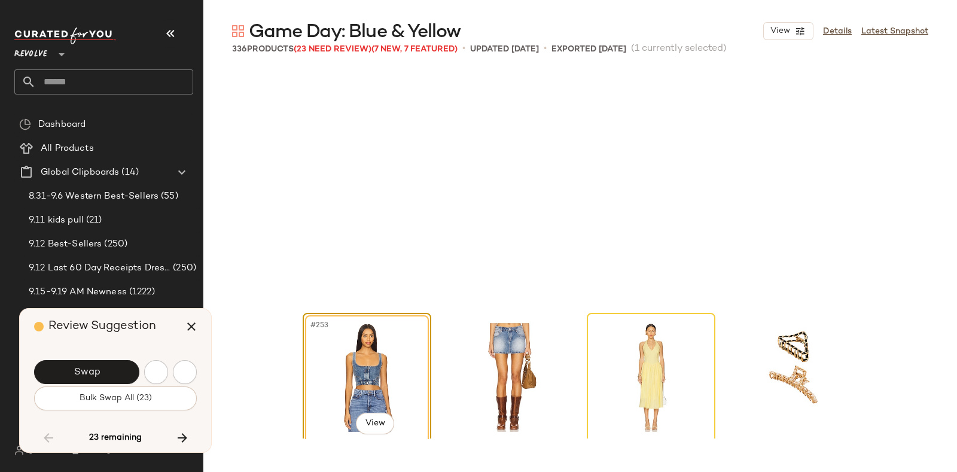
scroll to position [14552, 0]
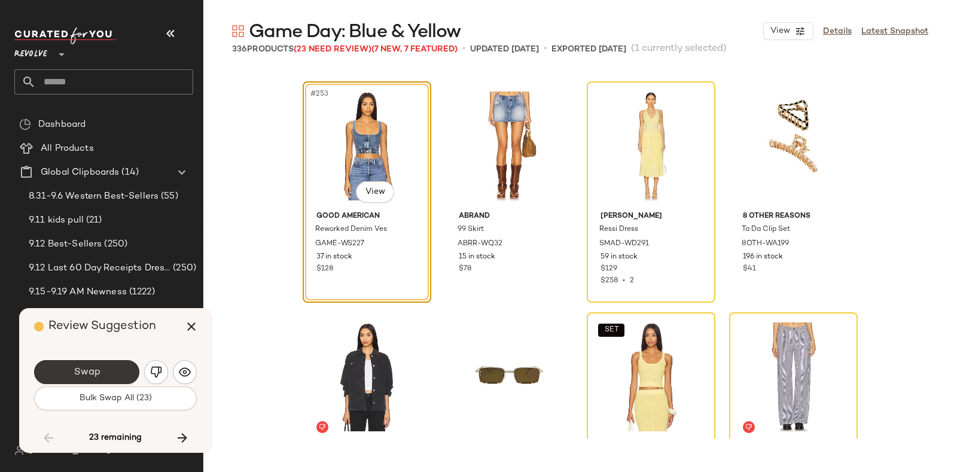
click at [101, 369] on button "Swap" at bounding box center [86, 372] width 105 height 24
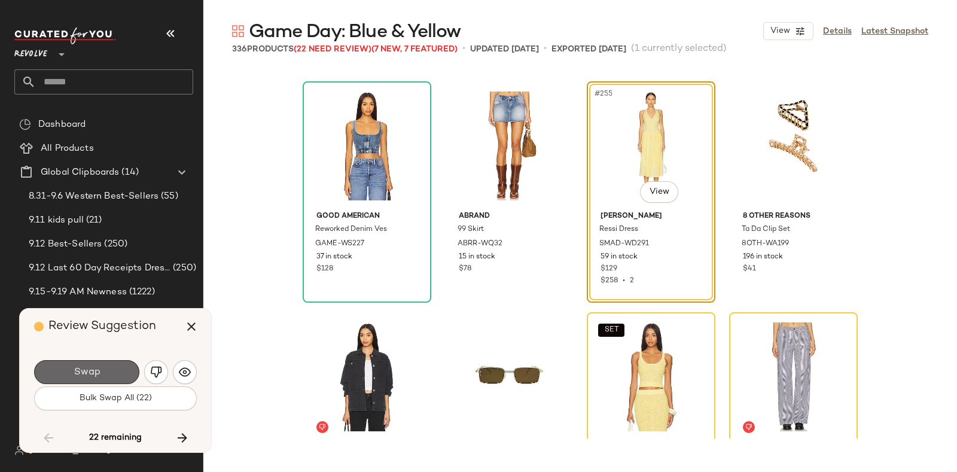
click at [89, 367] on span "Swap" at bounding box center [86, 372] width 27 height 11
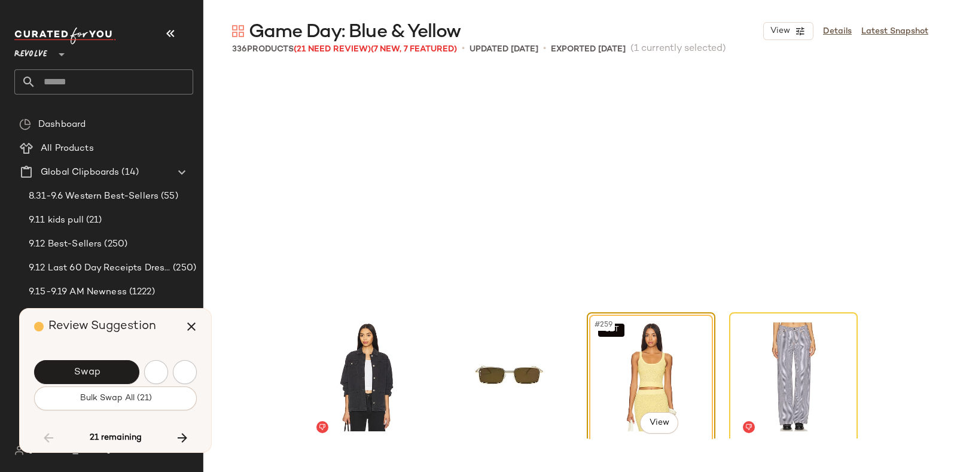
scroll to position [14783, 0]
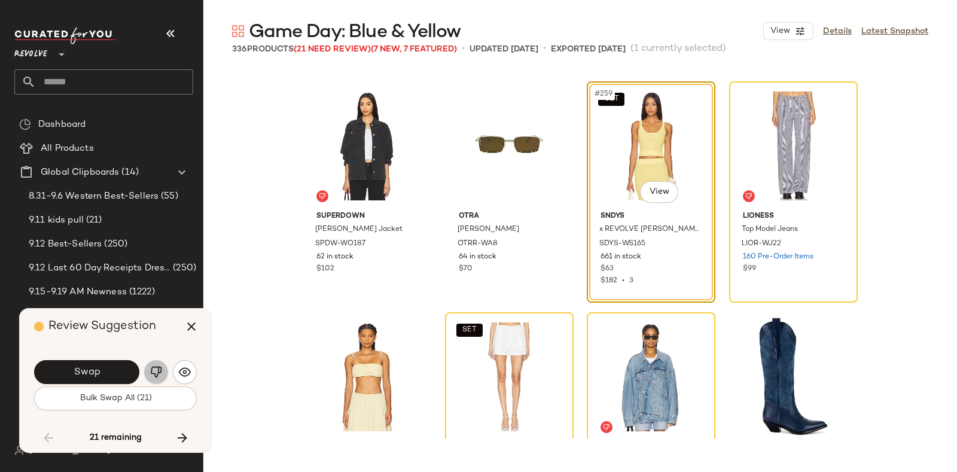
click at [148, 367] on button "button" at bounding box center [156, 372] width 24 height 24
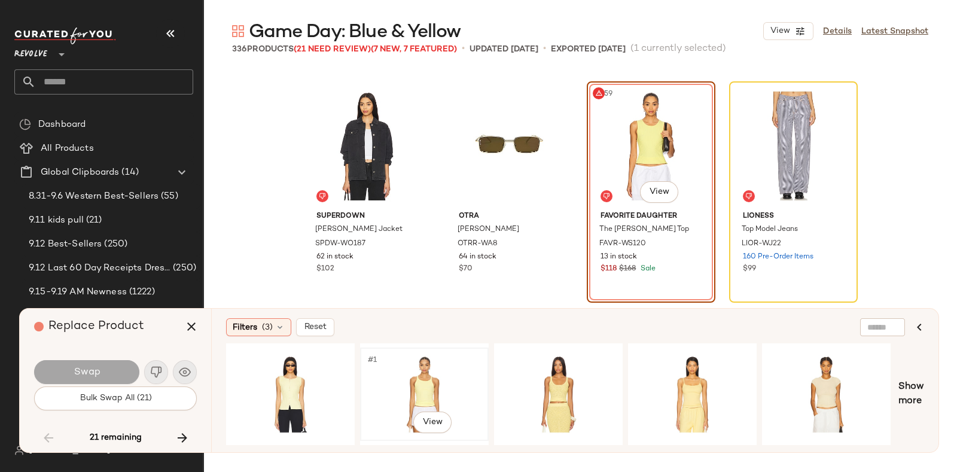
click at [433, 363] on div "#1 View" at bounding box center [424, 394] width 120 height 85
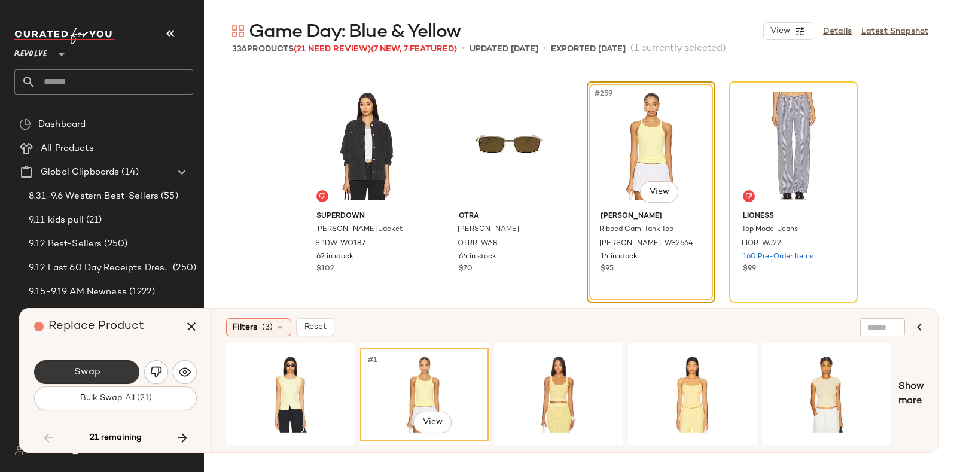
click at [118, 364] on button "Swap" at bounding box center [86, 372] width 105 height 24
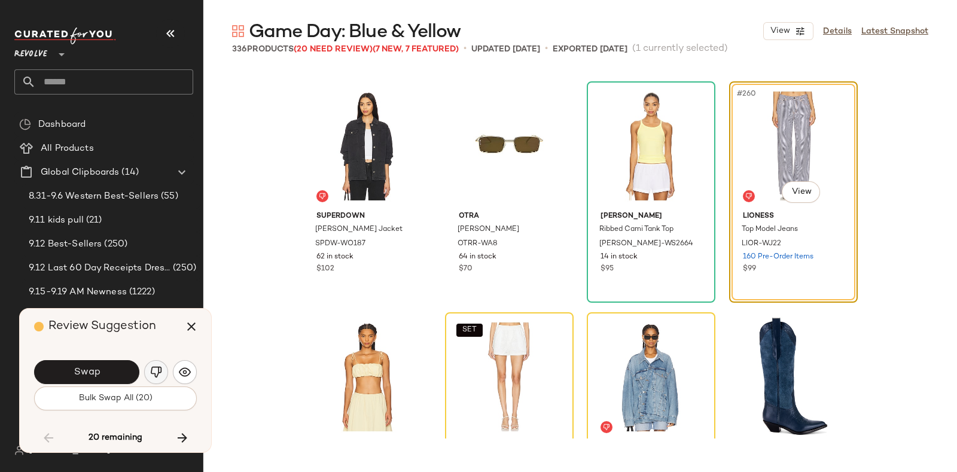
click at [153, 365] on button "button" at bounding box center [156, 372] width 24 height 24
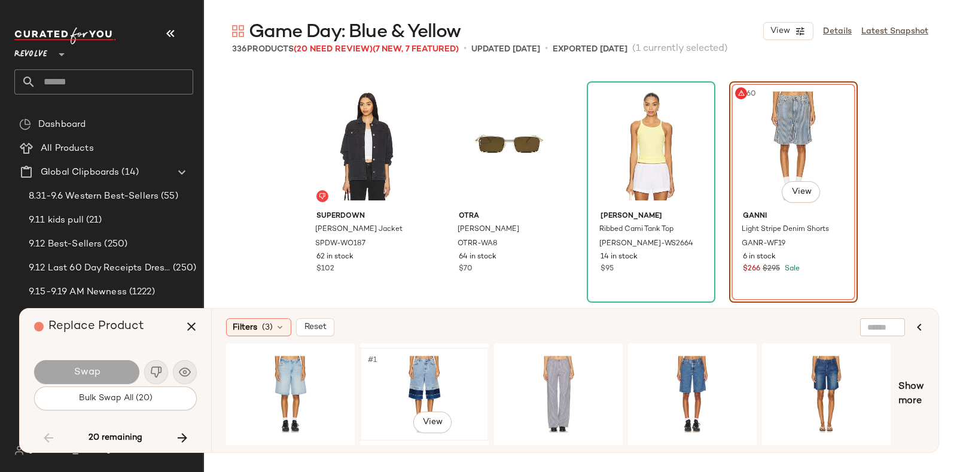
click at [431, 365] on div "#1 View" at bounding box center [424, 394] width 120 height 85
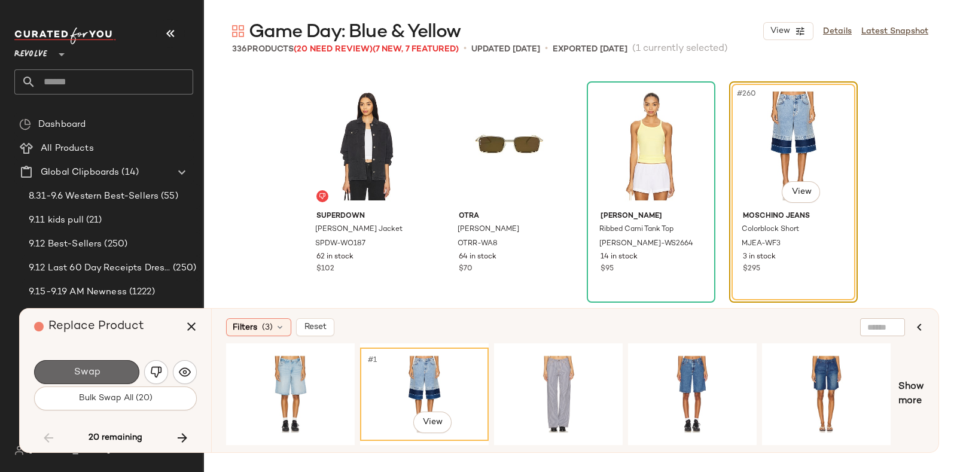
click at [115, 366] on button "Swap" at bounding box center [86, 372] width 105 height 24
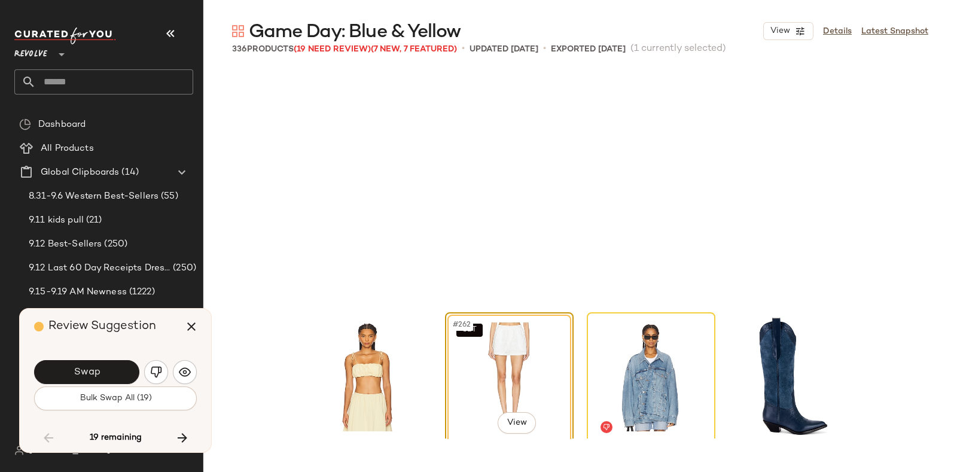
scroll to position [15014, 0]
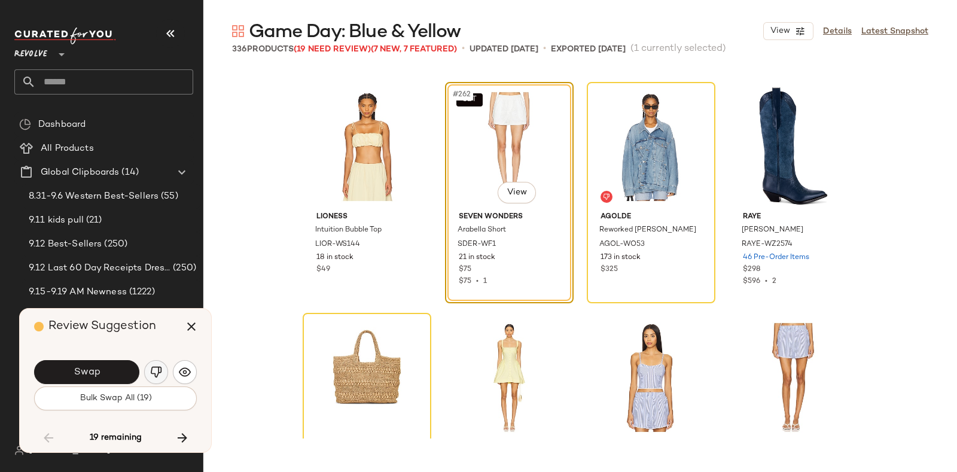
click at [147, 372] on button "button" at bounding box center [156, 372] width 24 height 24
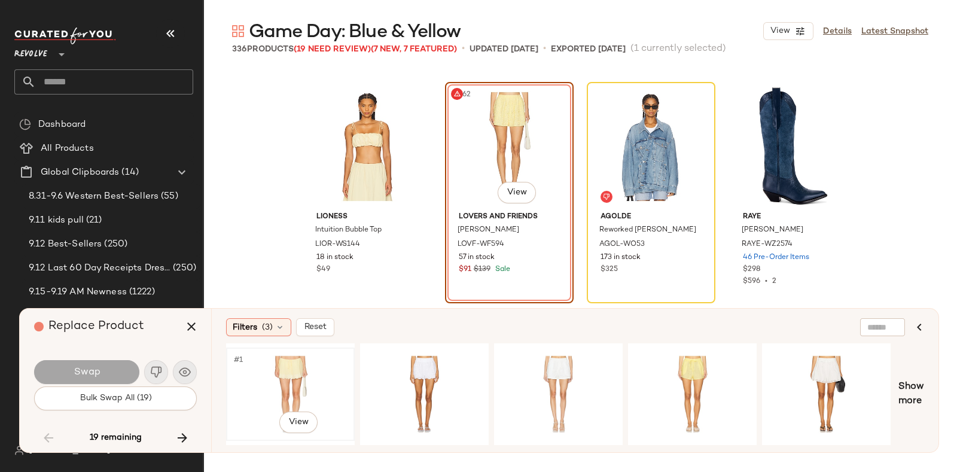
click at [299, 366] on div "#1 View" at bounding box center [290, 394] width 120 height 85
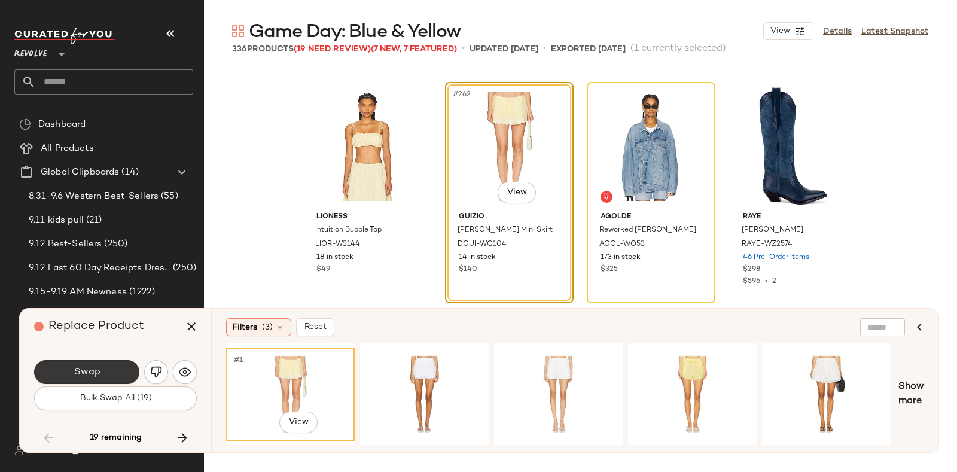
click at [108, 368] on button "Swap" at bounding box center [86, 372] width 105 height 24
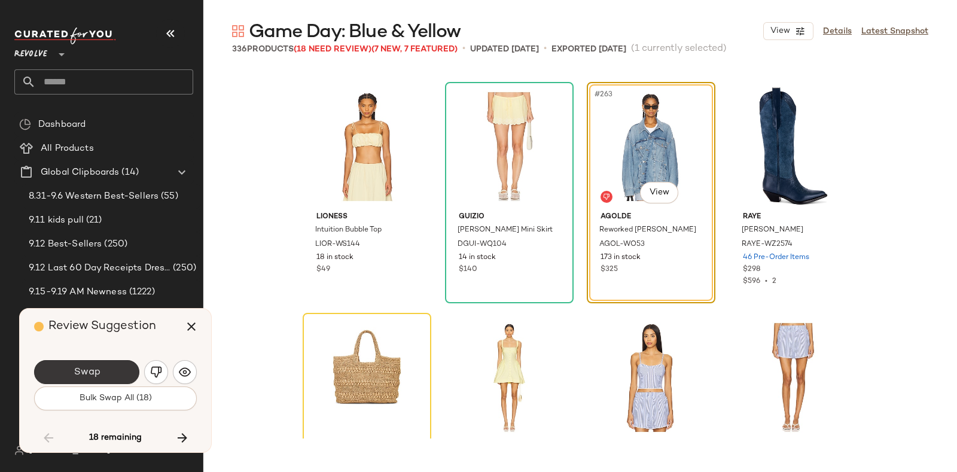
click at [105, 368] on button "Swap" at bounding box center [86, 372] width 105 height 24
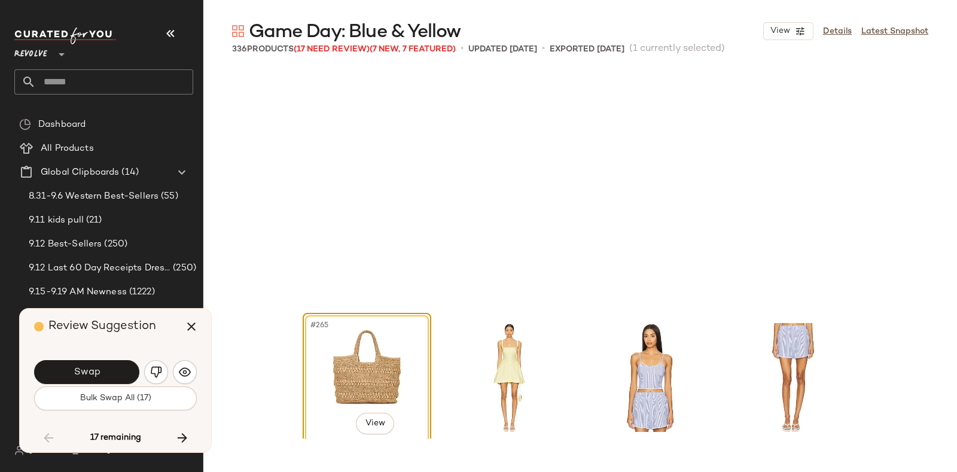
scroll to position [15245, 0]
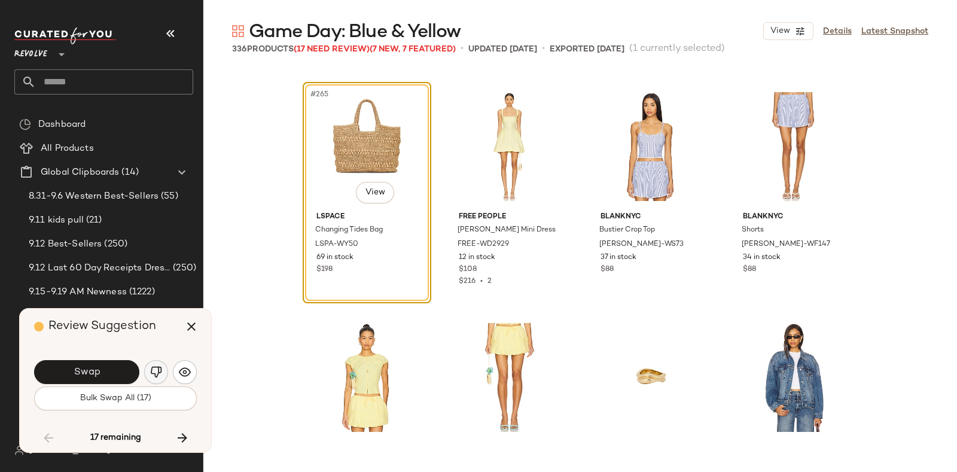
click at [153, 366] on img "button" at bounding box center [156, 372] width 12 height 12
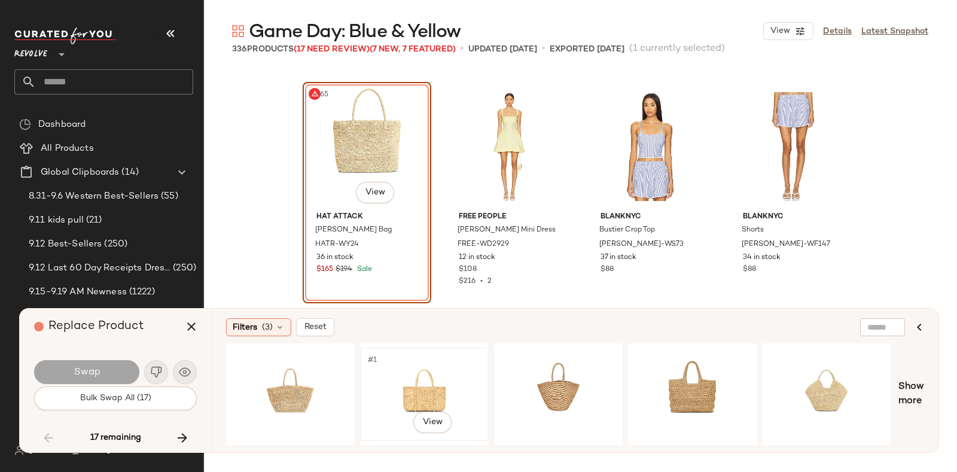
click at [431, 363] on div "#1 View" at bounding box center [424, 394] width 120 height 85
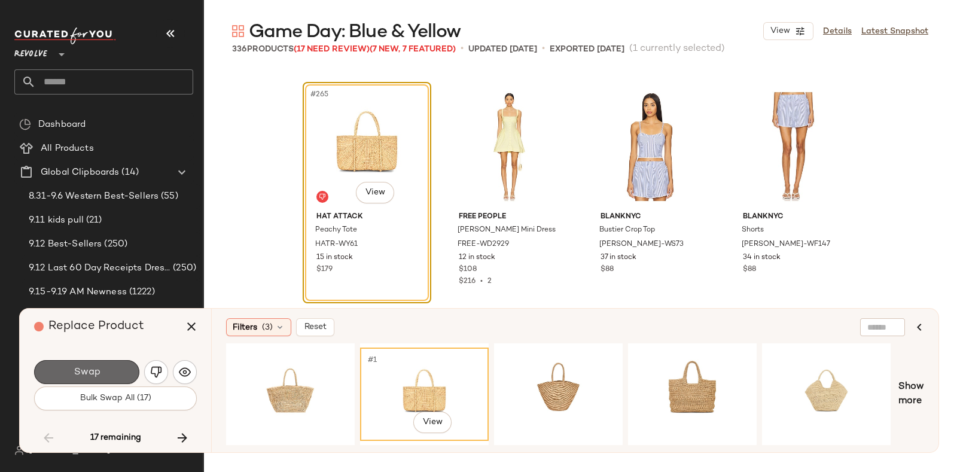
click at [108, 364] on button "Swap" at bounding box center [86, 372] width 105 height 24
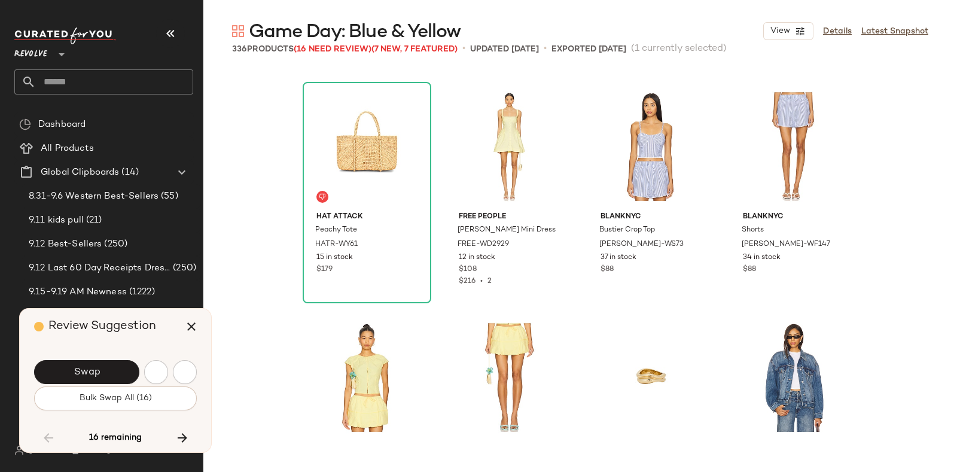
scroll to position [15707, 0]
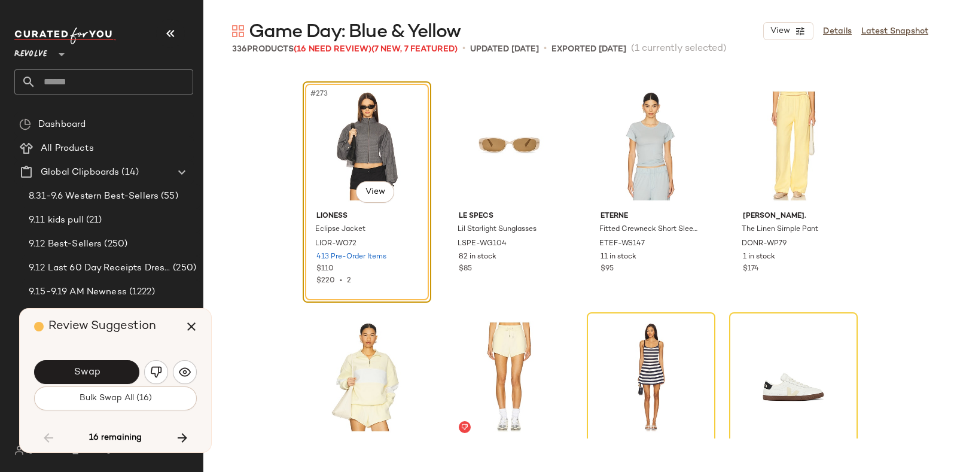
drag, startPoint x: 167, startPoint y: 326, endPoint x: 154, endPoint y: 331, distance: 13.7
click at [154, 331] on span "Review Suggestion" at bounding box center [102, 326] width 108 height 13
click at [151, 364] on button "button" at bounding box center [156, 372] width 24 height 24
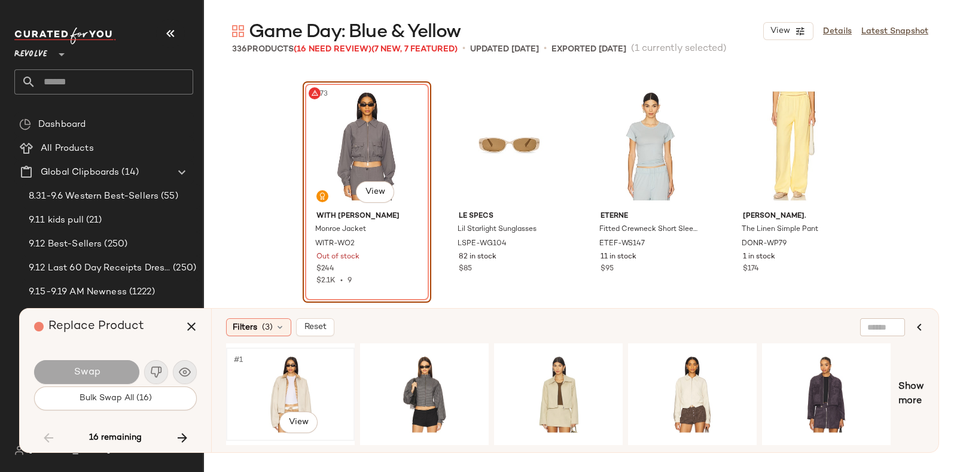
click at [312, 360] on div "#1 View" at bounding box center [290, 394] width 120 height 85
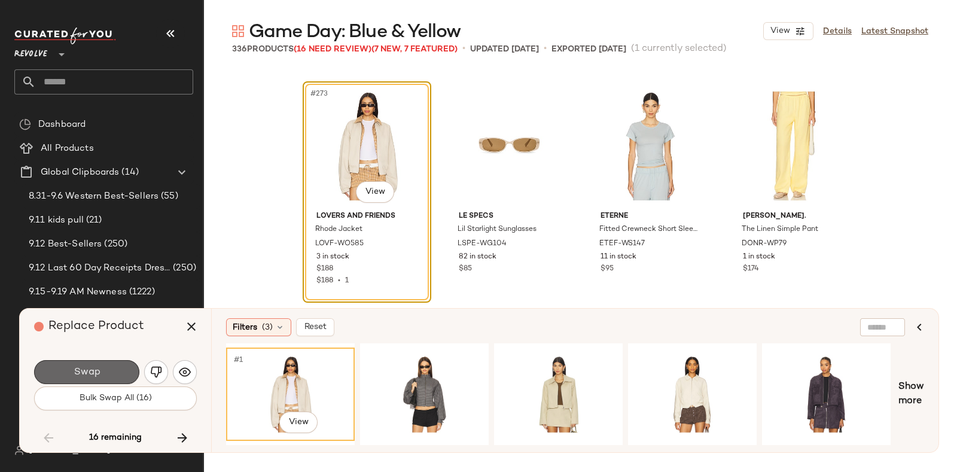
click at [113, 369] on button "Swap" at bounding box center [86, 372] width 105 height 24
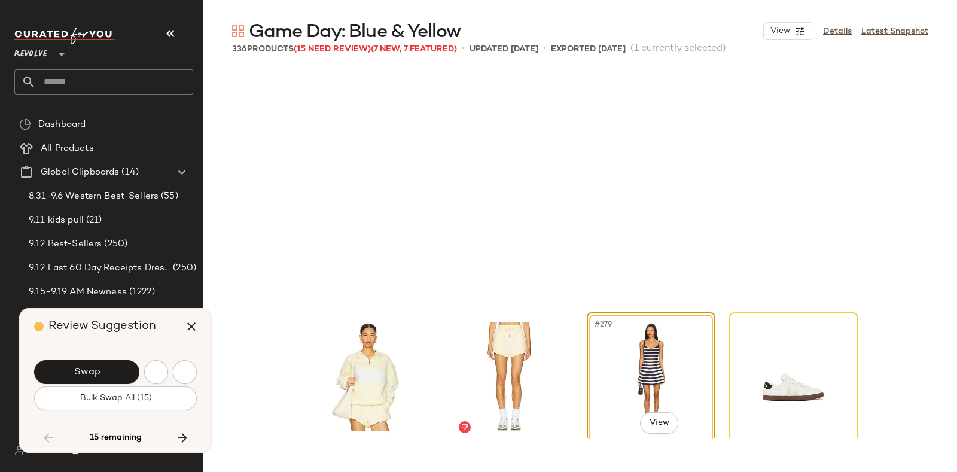
scroll to position [15938, 0]
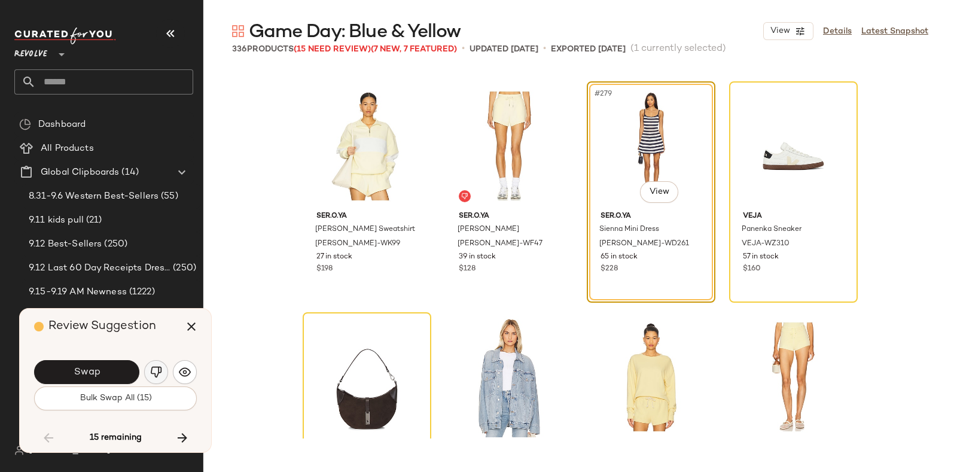
click at [154, 370] on img "button" at bounding box center [156, 372] width 12 height 12
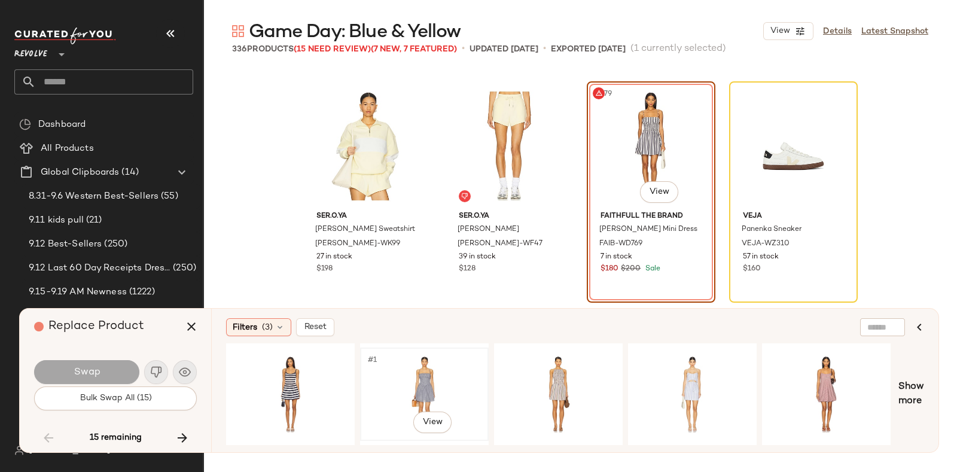
click at [436, 366] on div "#1 View" at bounding box center [424, 394] width 120 height 85
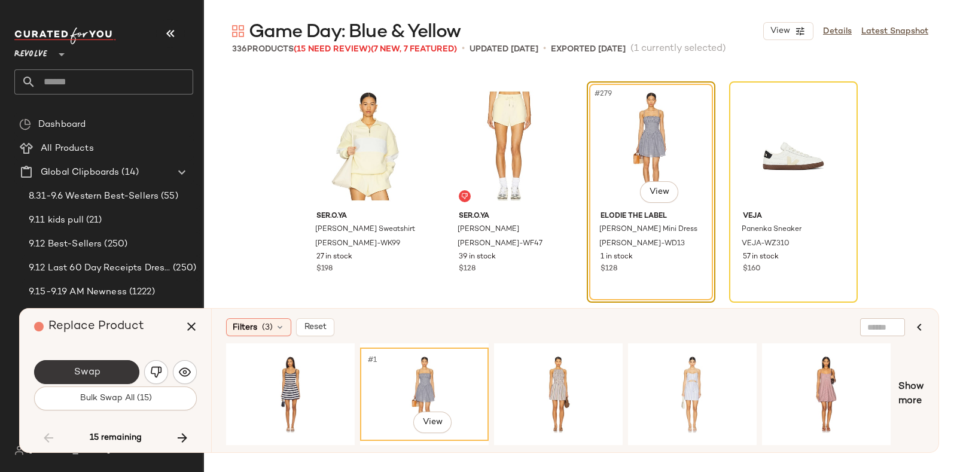
click at [115, 367] on button "Swap" at bounding box center [86, 372] width 105 height 24
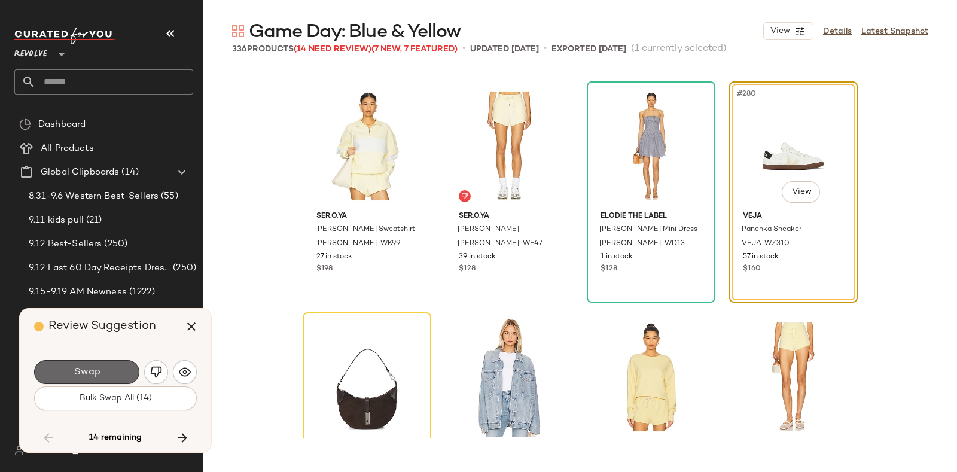
click at [99, 367] on span "Swap" at bounding box center [86, 372] width 27 height 11
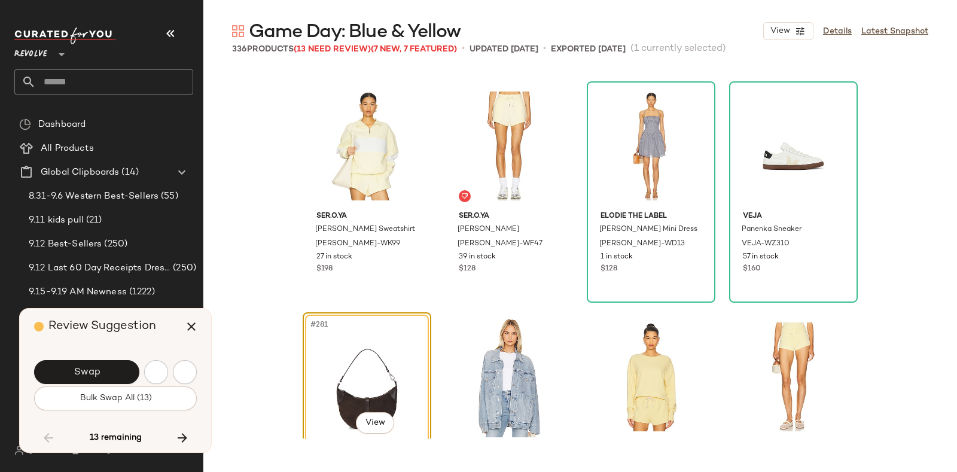
scroll to position [16169, 0]
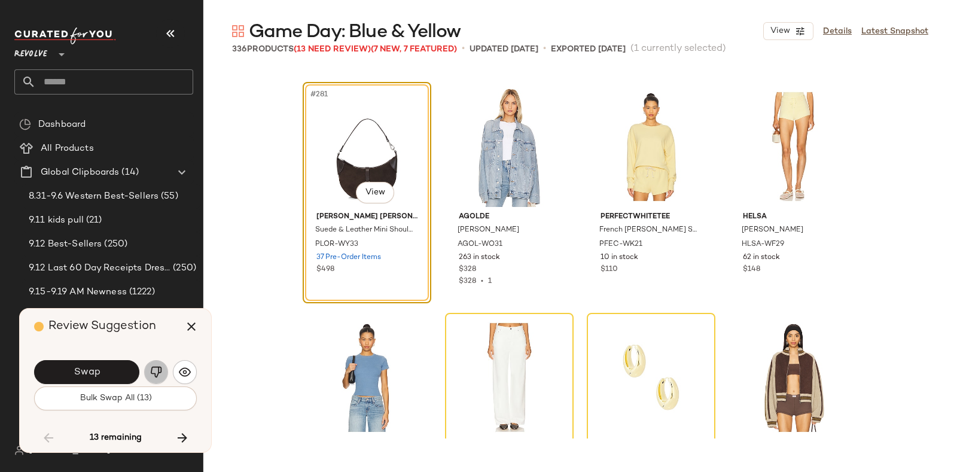
click at [153, 368] on img "button" at bounding box center [156, 372] width 12 height 12
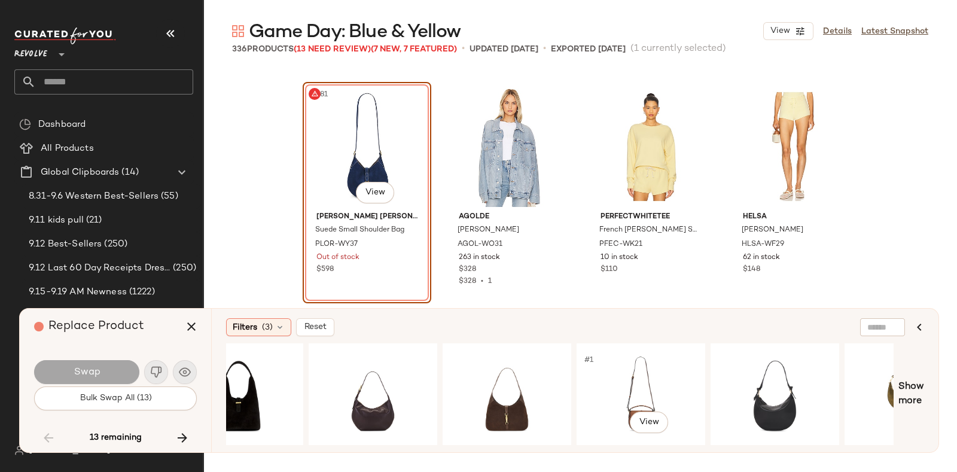
scroll to position [0, 666]
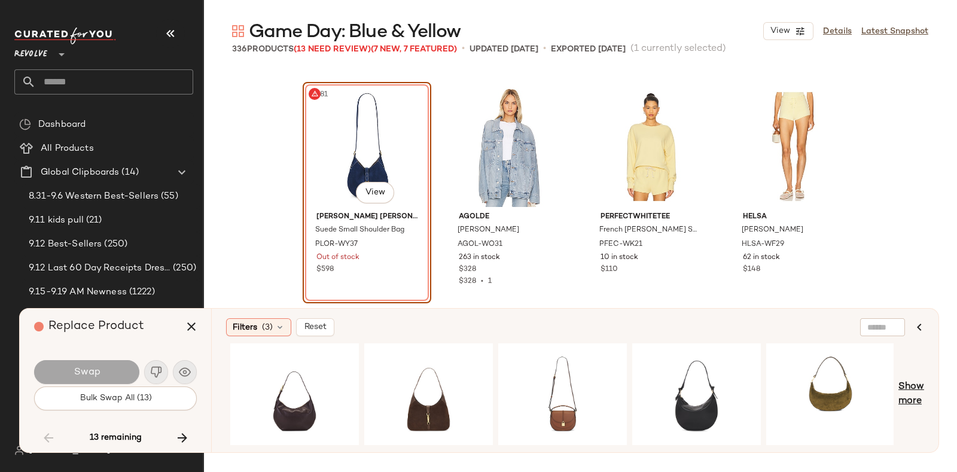
click at [906, 390] on span "Show more" at bounding box center [912, 394] width 26 height 29
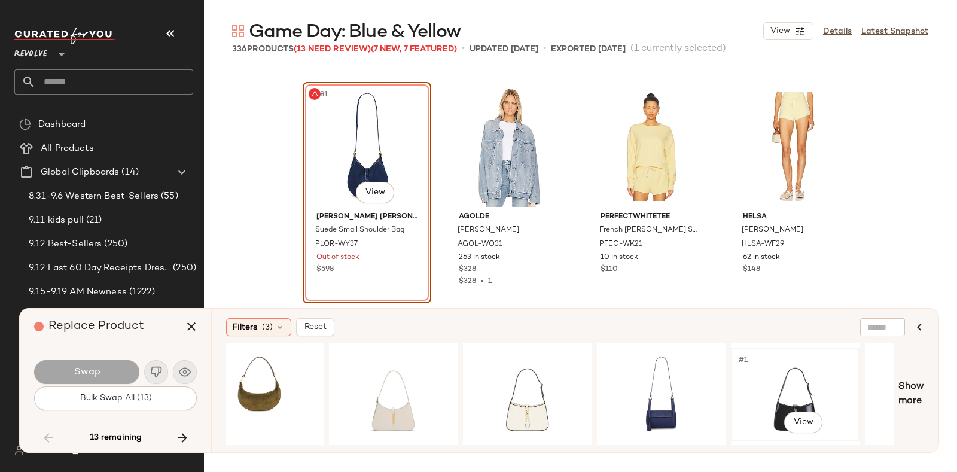
scroll to position [0, 1236]
click at [406, 381] on div "#1 View" at bounding box center [395, 394] width 120 height 85
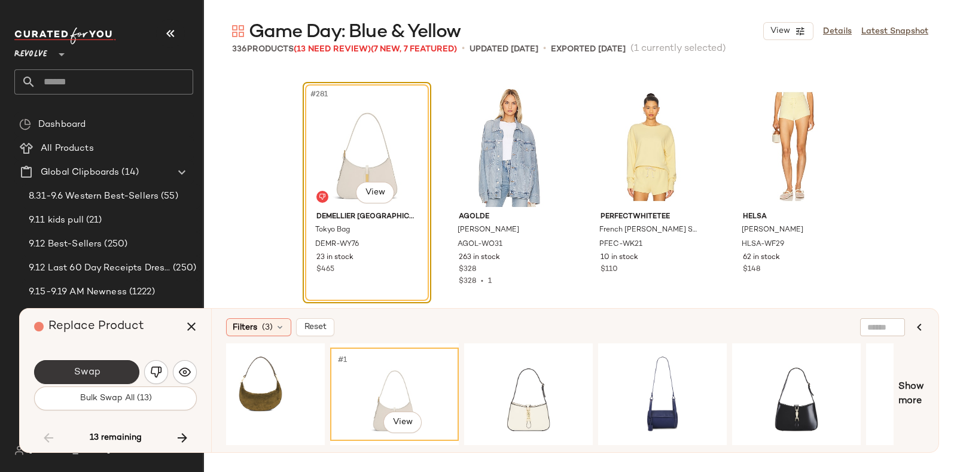
click at [103, 363] on button "Swap" at bounding box center [86, 372] width 105 height 24
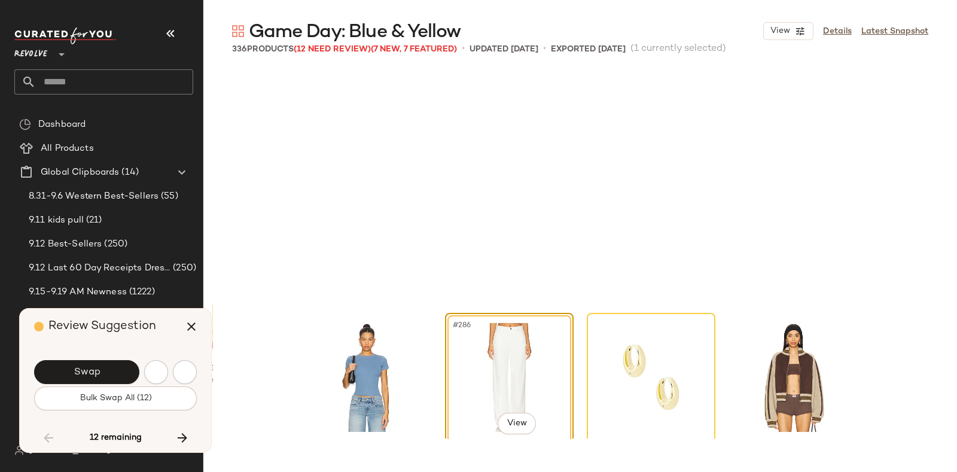
scroll to position [16400, 0]
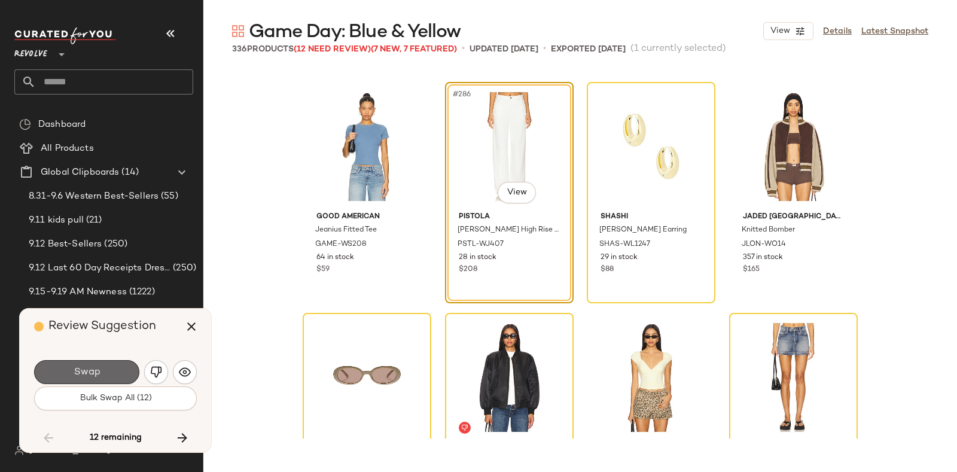
click at [110, 368] on button "Swap" at bounding box center [86, 372] width 105 height 24
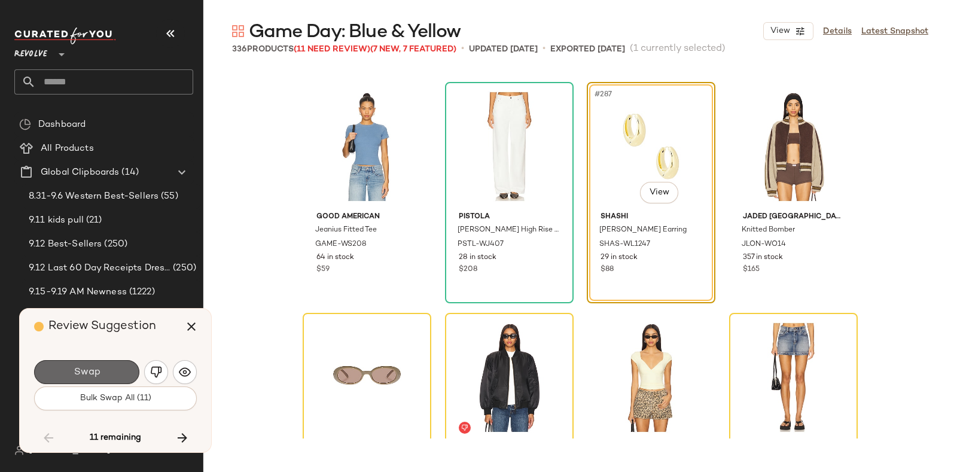
click at [111, 367] on button "Swap" at bounding box center [86, 372] width 105 height 24
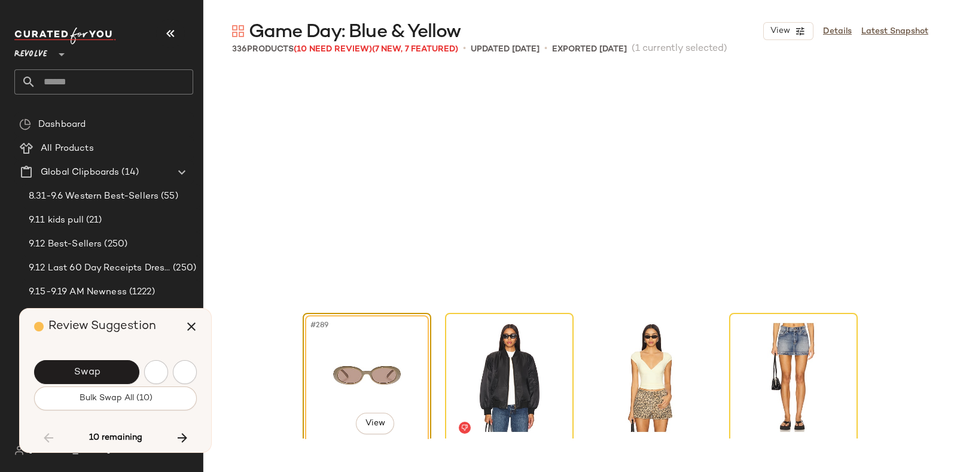
scroll to position [16631, 0]
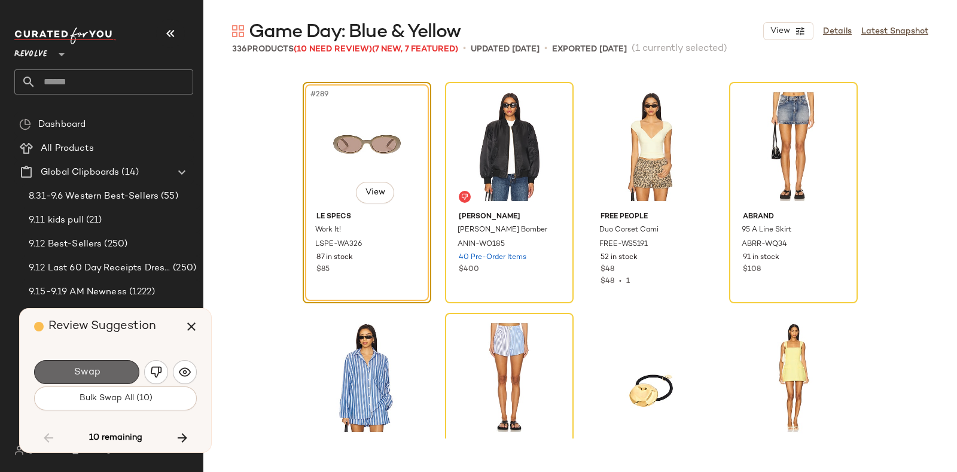
click at [117, 363] on button "Swap" at bounding box center [86, 372] width 105 height 24
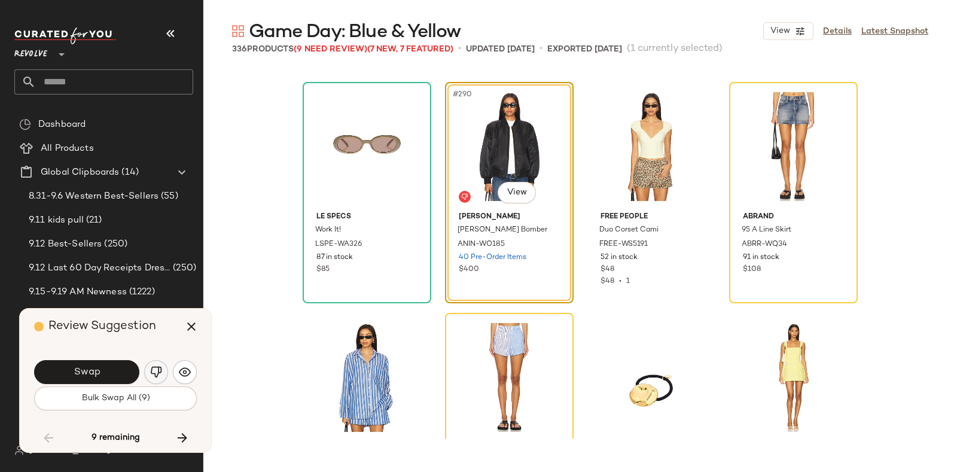
click at [152, 366] on img "button" at bounding box center [156, 372] width 12 height 12
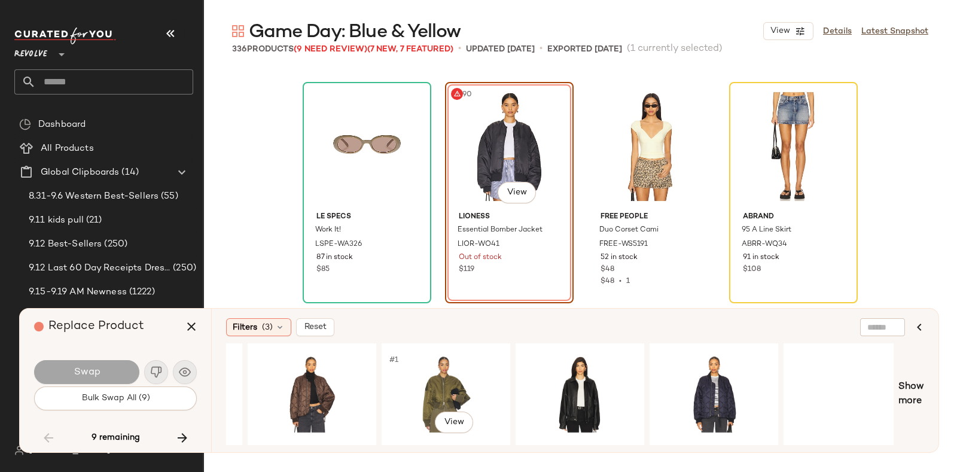
scroll to position [0, 666]
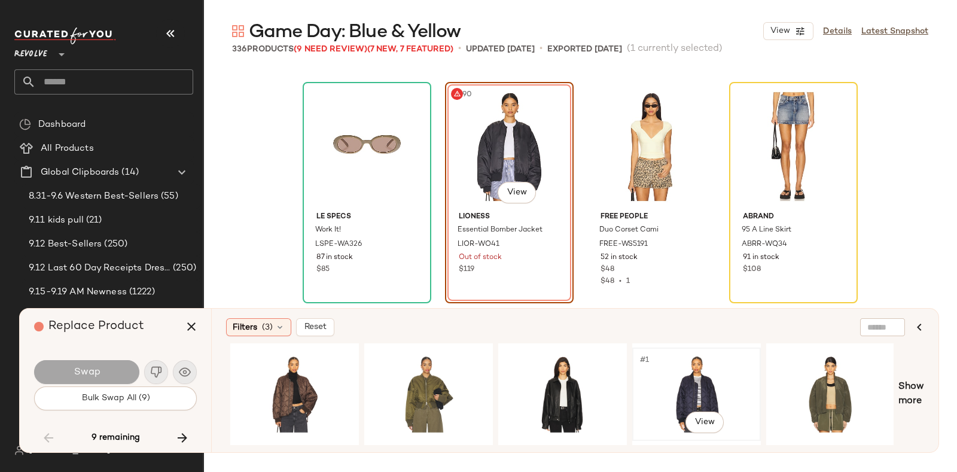
click at [706, 367] on div "#1 View" at bounding box center [697, 394] width 120 height 85
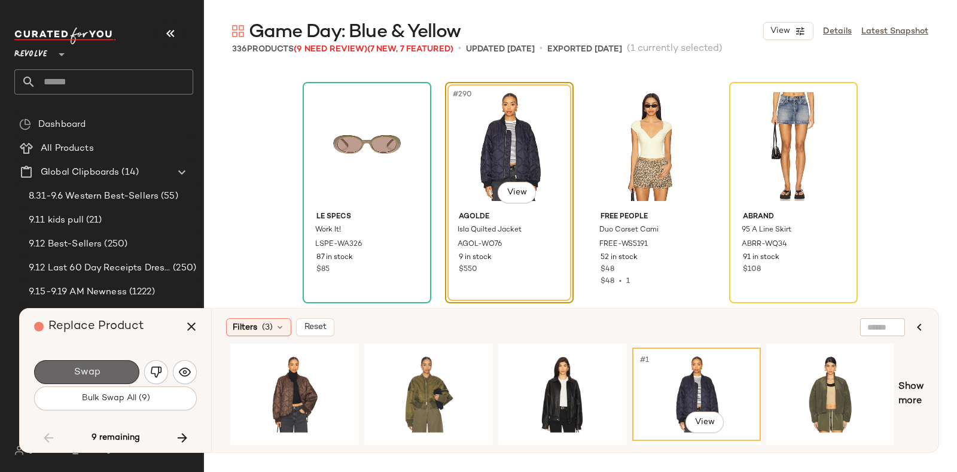
click at [114, 364] on button "Swap" at bounding box center [86, 372] width 105 height 24
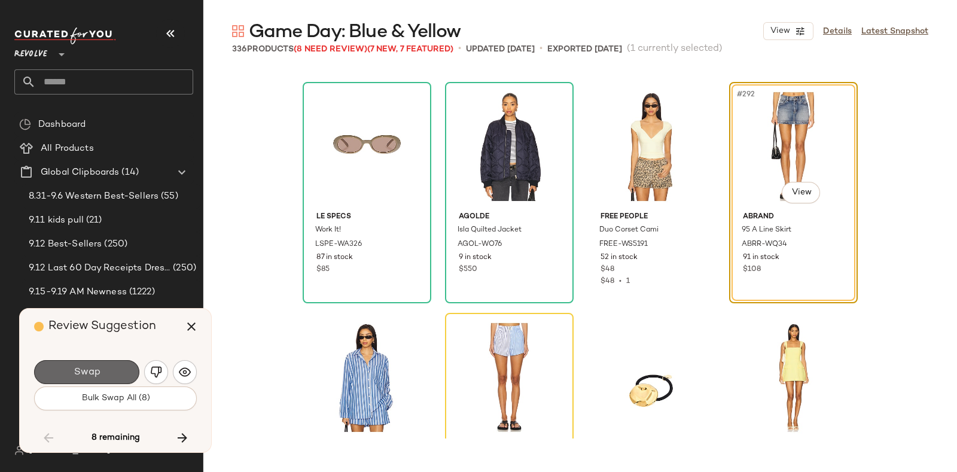
click at [113, 366] on button "Swap" at bounding box center [86, 372] width 105 height 24
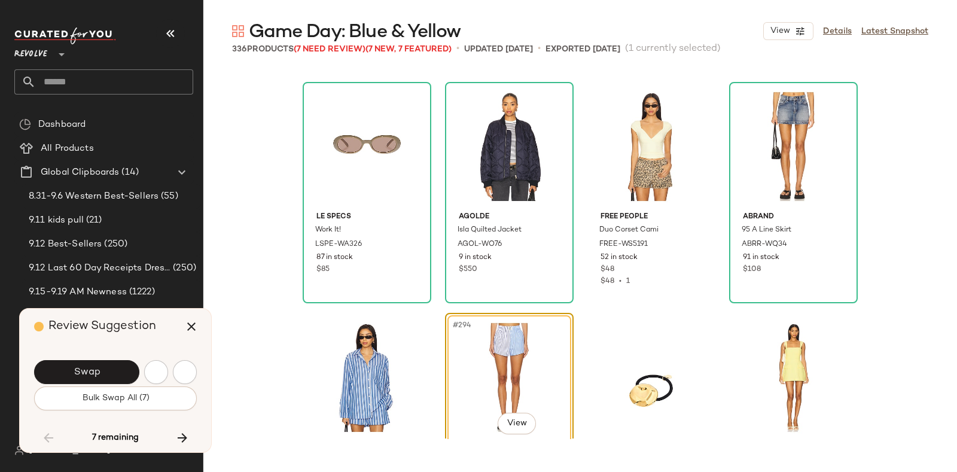
scroll to position [16862, 0]
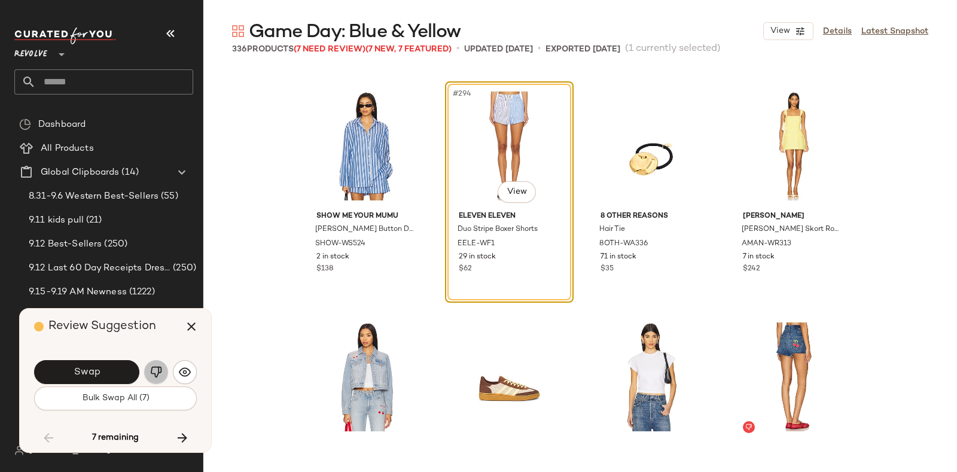
click at [152, 369] on img "button" at bounding box center [156, 372] width 12 height 12
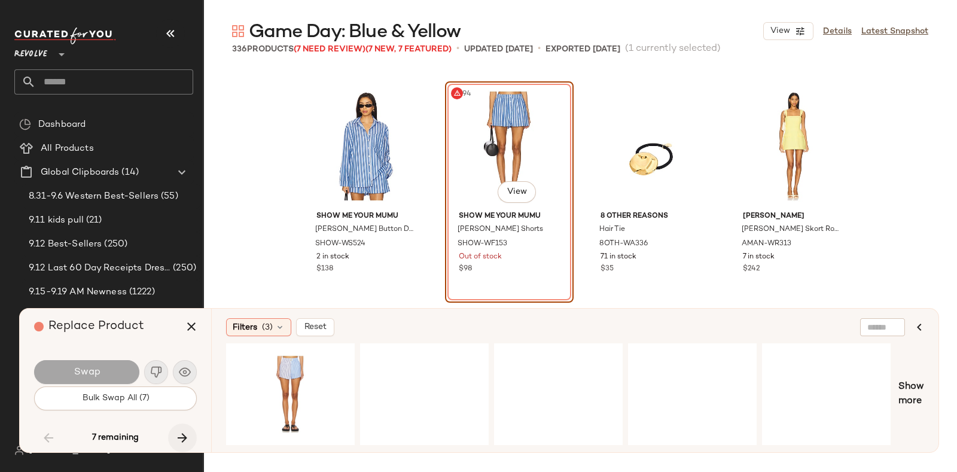
click at [179, 429] on button "button" at bounding box center [182, 438] width 29 height 29
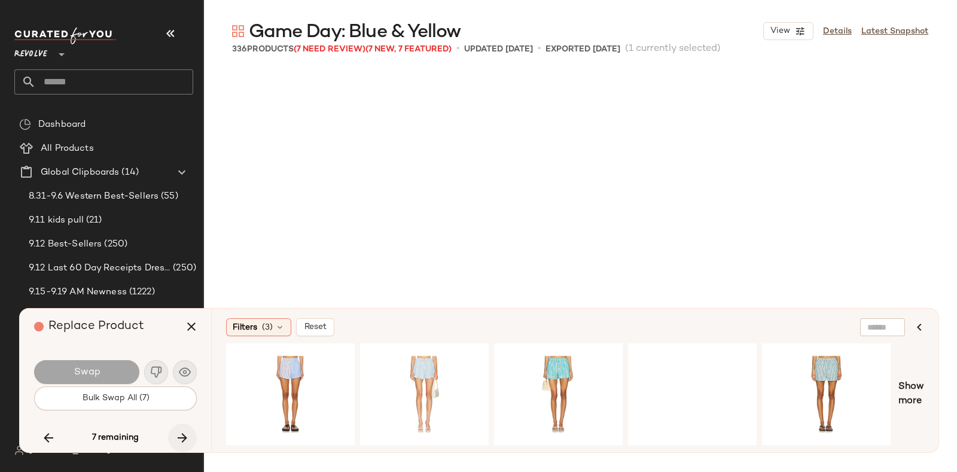
scroll to position [17786, 0]
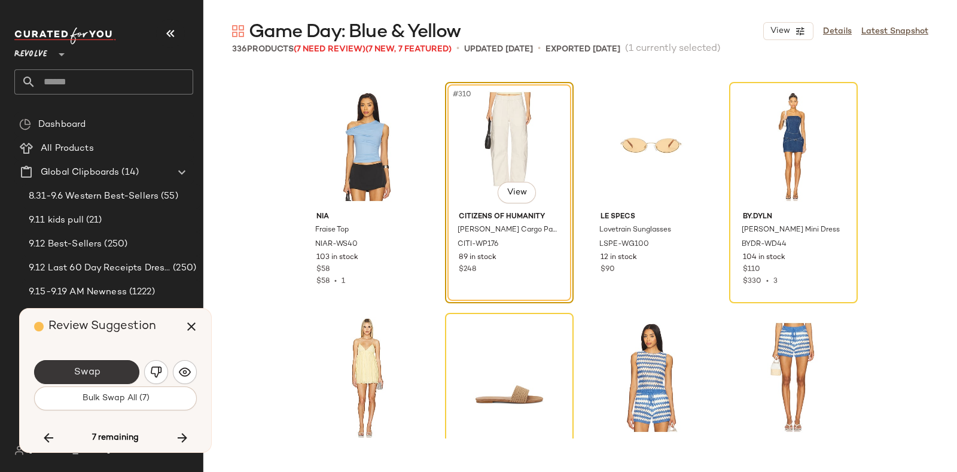
click at [110, 367] on button "Swap" at bounding box center [86, 372] width 105 height 24
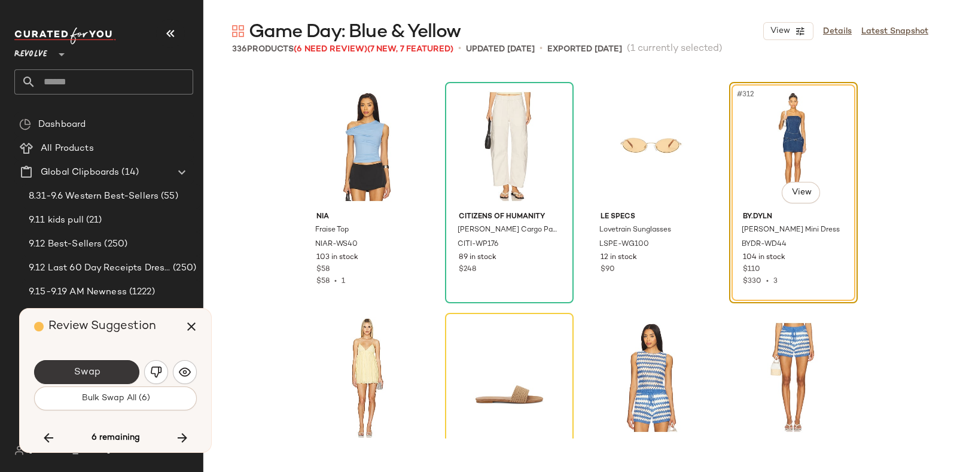
click at [124, 361] on button "Swap" at bounding box center [86, 372] width 105 height 24
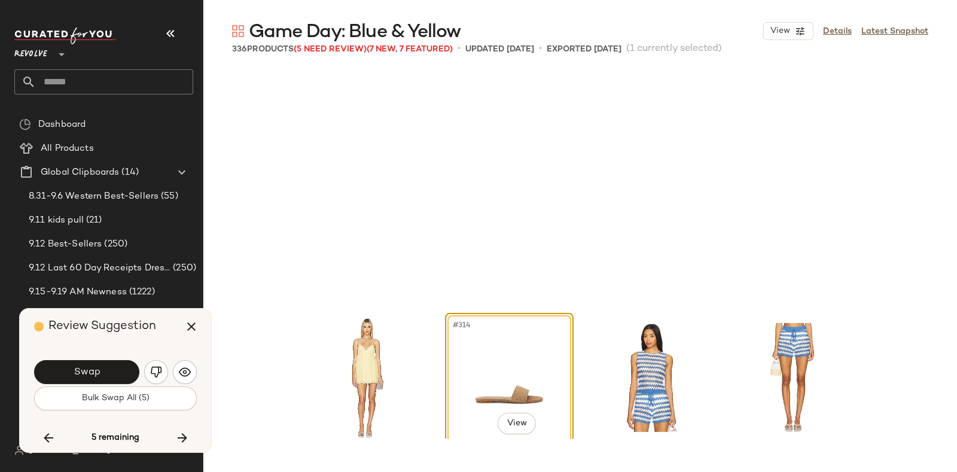
scroll to position [18017, 0]
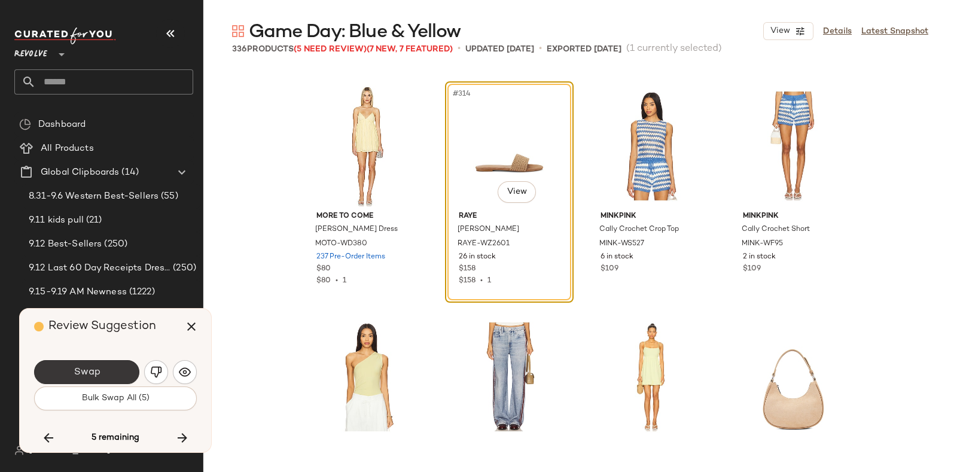
click at [116, 366] on button "Swap" at bounding box center [86, 372] width 105 height 24
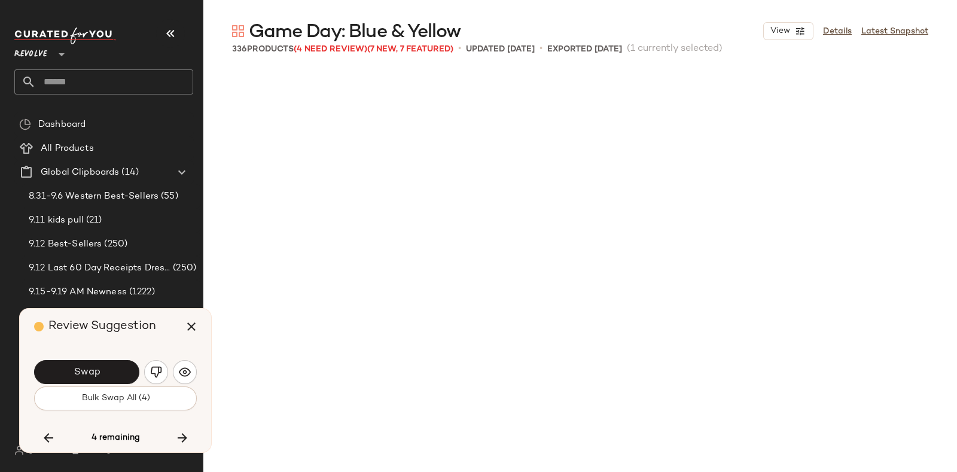
scroll to position [18710, 0]
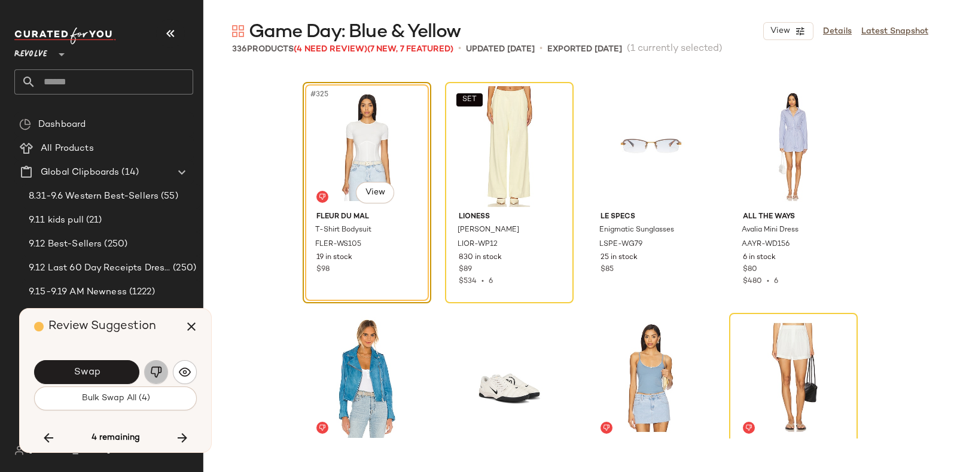
click at [154, 368] on img "button" at bounding box center [156, 372] width 12 height 12
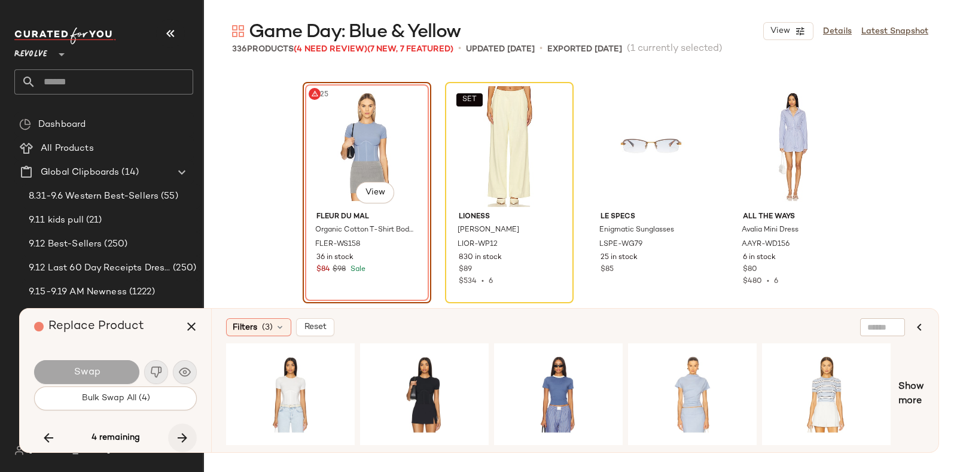
click at [183, 433] on icon "button" at bounding box center [182, 438] width 14 height 14
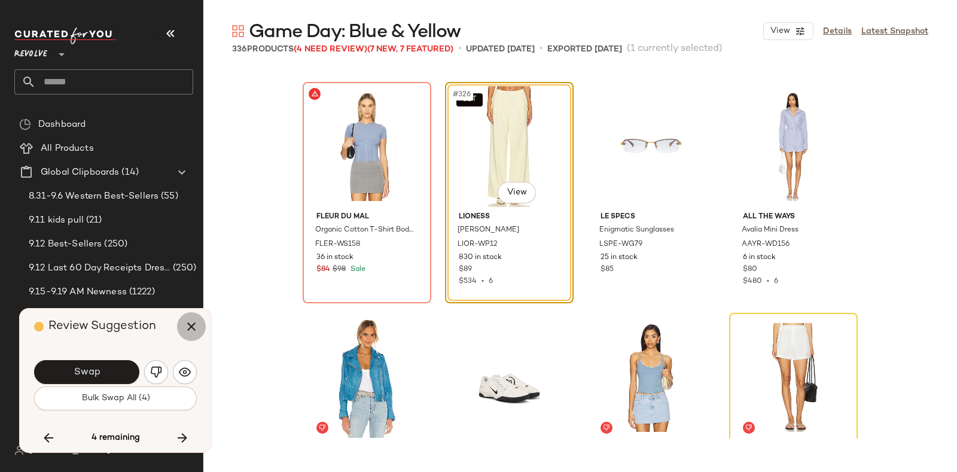
click at [189, 330] on icon "button" at bounding box center [191, 327] width 14 height 14
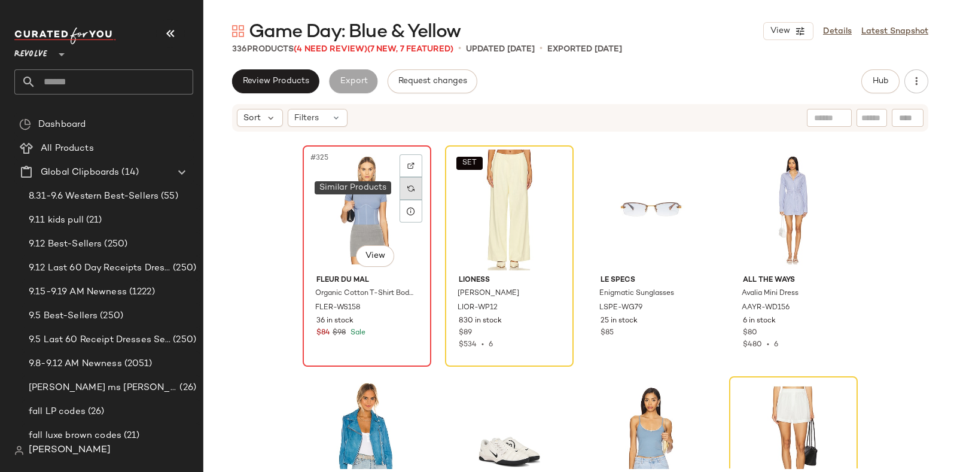
click at [408, 186] on img at bounding box center [411, 188] width 7 height 7
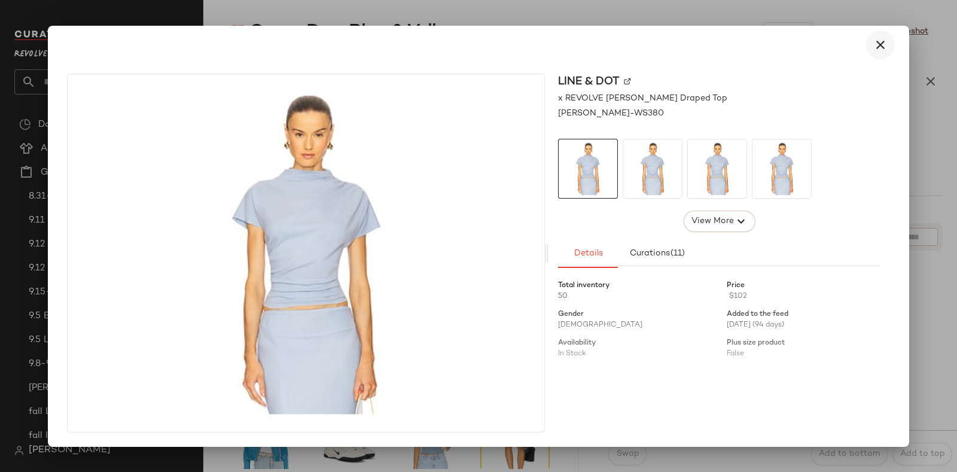
click at [879, 45] on icon "button" at bounding box center [881, 45] width 14 height 14
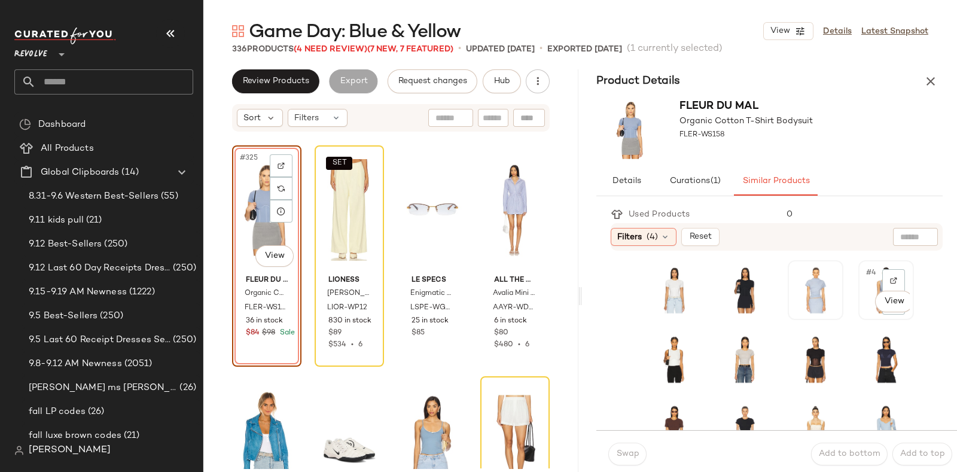
click at [863, 309] on div "#4 View" at bounding box center [886, 290] width 47 height 51
click at [620, 450] on span "Swap" at bounding box center [627, 454] width 23 height 10
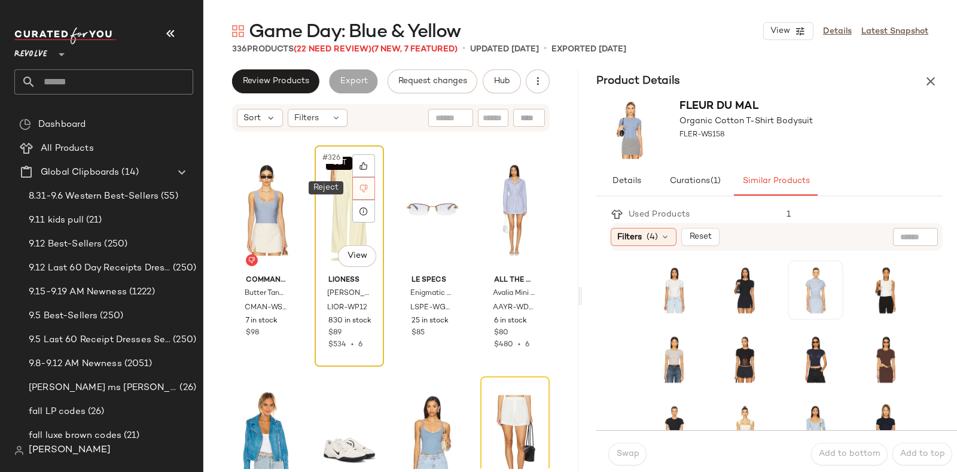
click at [363, 187] on icon at bounding box center [364, 188] width 8 height 8
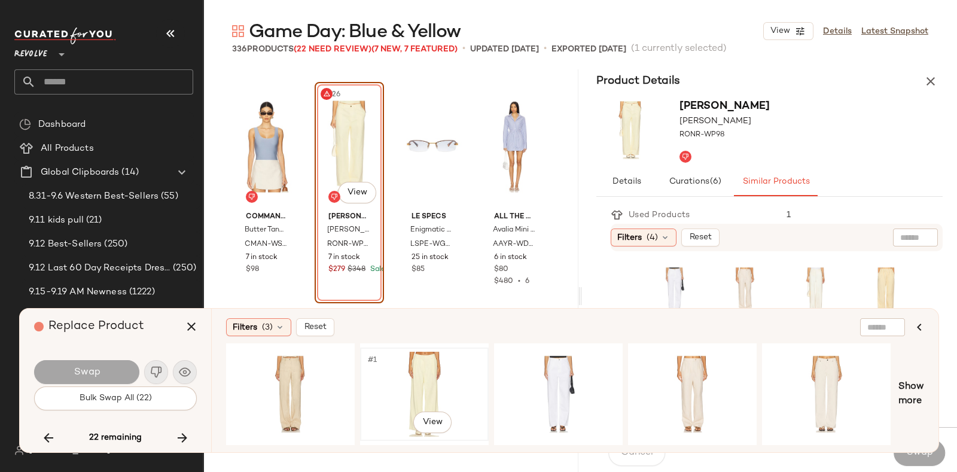
click at [411, 364] on div "#1 View" at bounding box center [424, 394] width 120 height 85
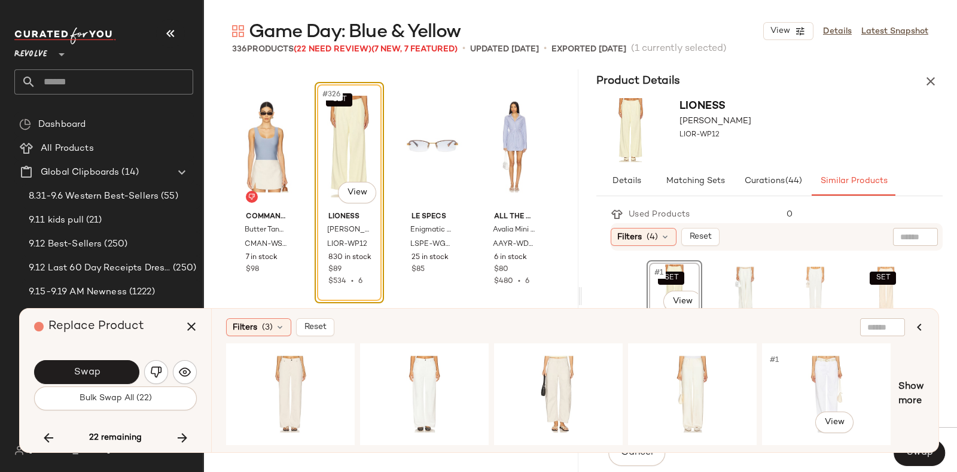
scroll to position [0, 666]
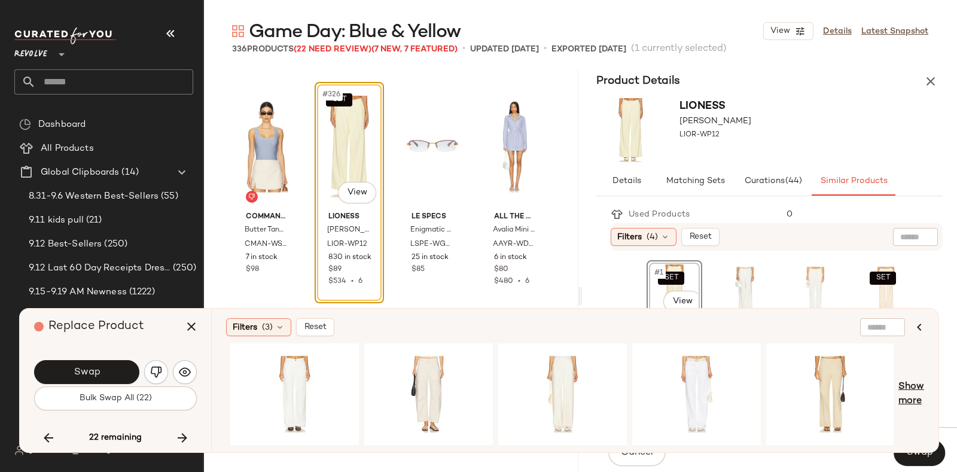
click at [901, 385] on span "Show more" at bounding box center [912, 394] width 26 height 29
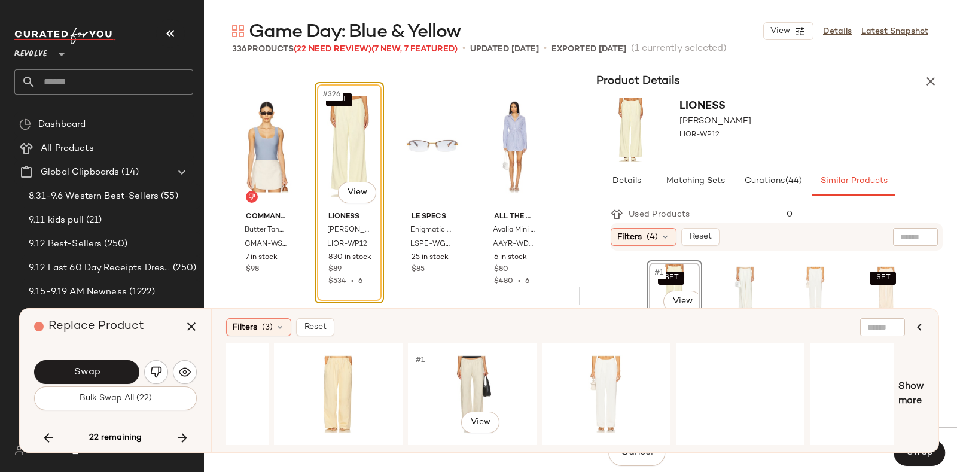
scroll to position [0, 1872]
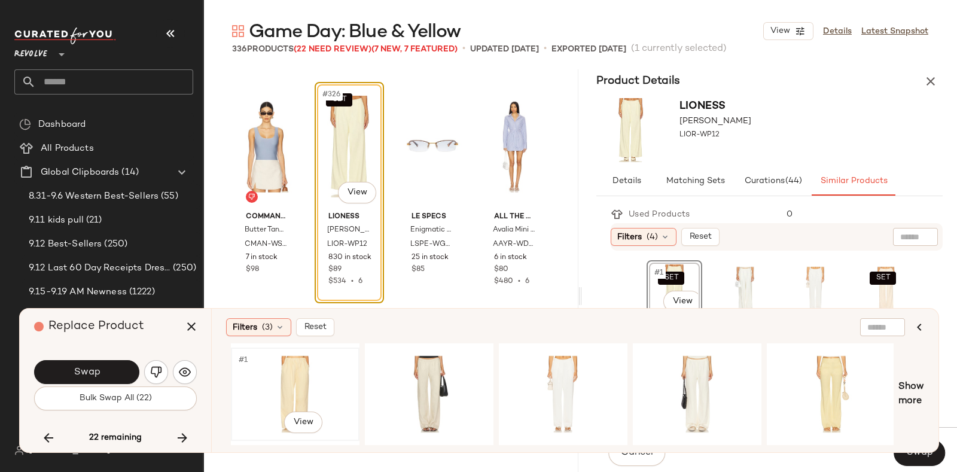
click at [296, 375] on div "#1 View" at bounding box center [295, 394] width 120 height 85
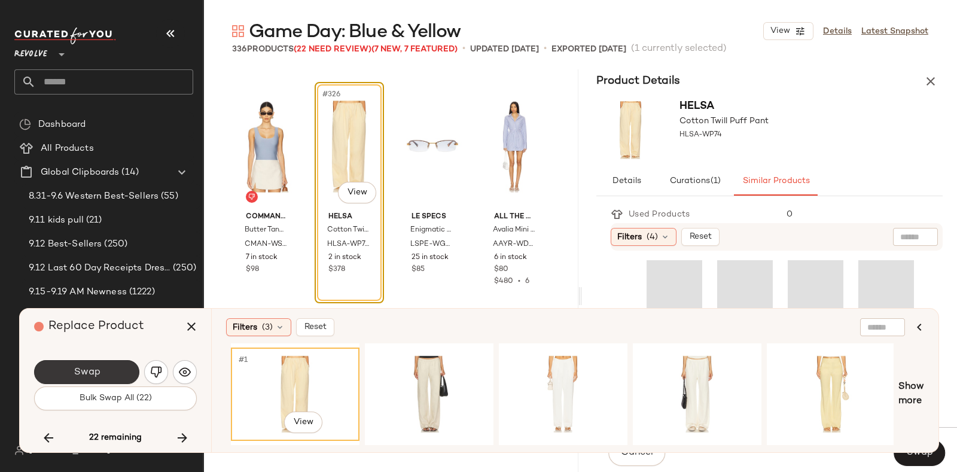
click at [96, 369] on span "Swap" at bounding box center [86, 372] width 27 height 11
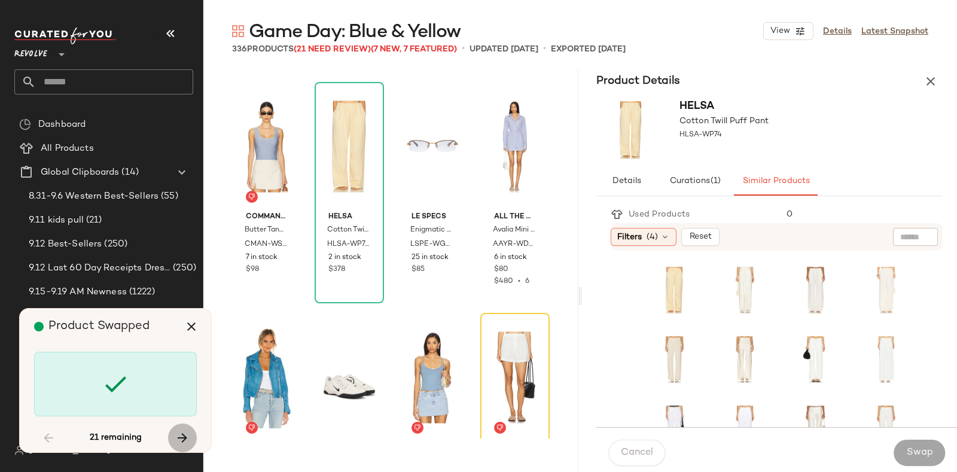
click at [180, 429] on button "button" at bounding box center [182, 438] width 29 height 29
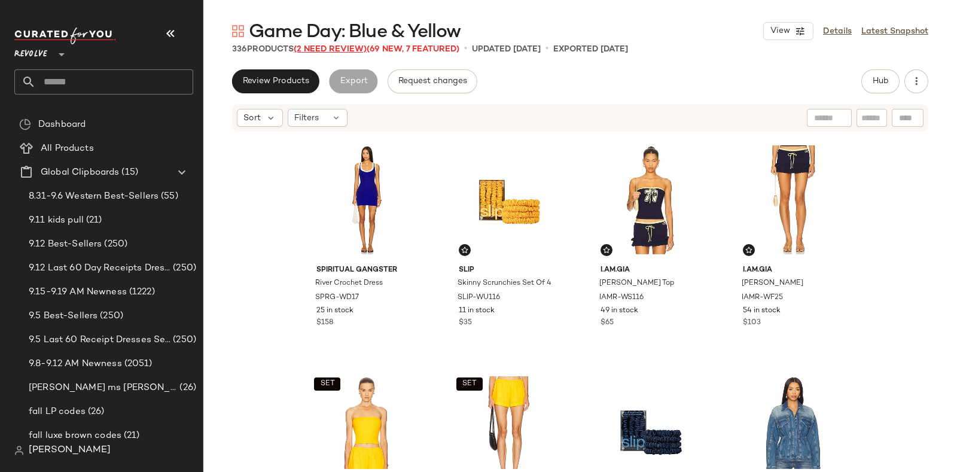
click at [343, 48] on span "(2 Need Review)" at bounding box center [330, 49] width 73 height 9
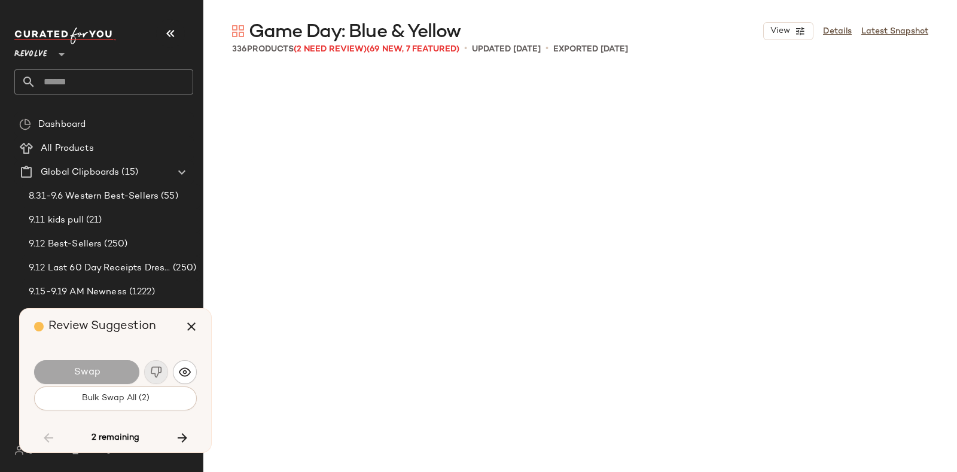
scroll to position [16862, 0]
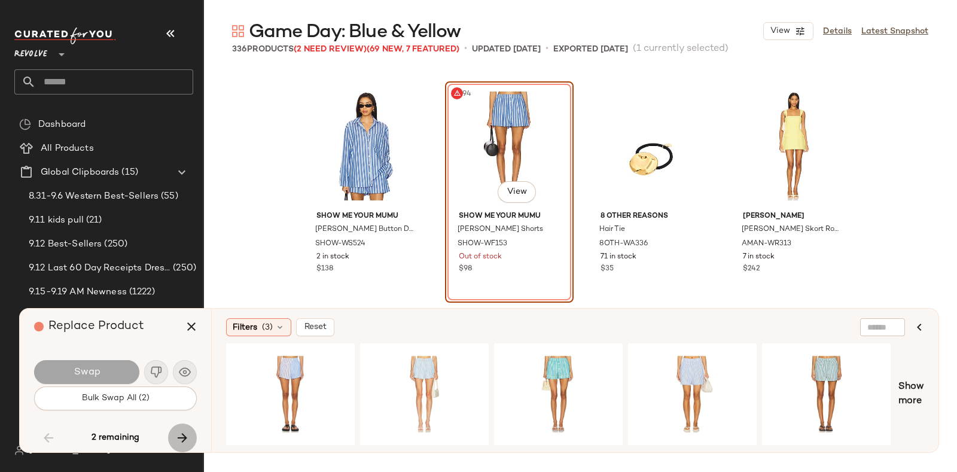
click at [182, 433] on icon "button" at bounding box center [182, 438] width 14 height 14
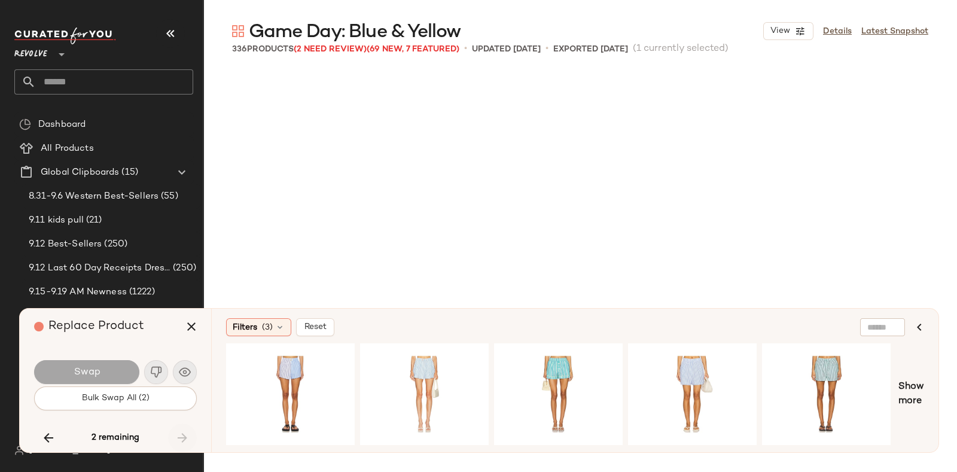
scroll to position [18941, 0]
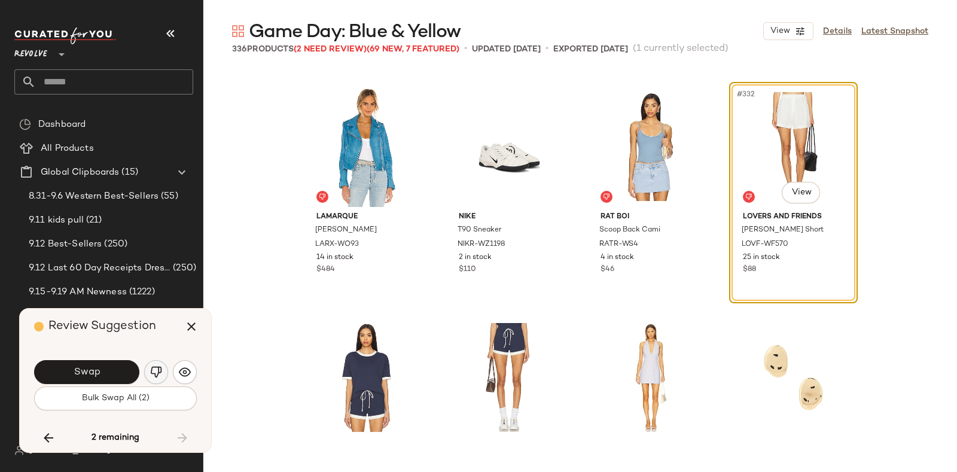
click at [153, 366] on button "button" at bounding box center [156, 372] width 24 height 24
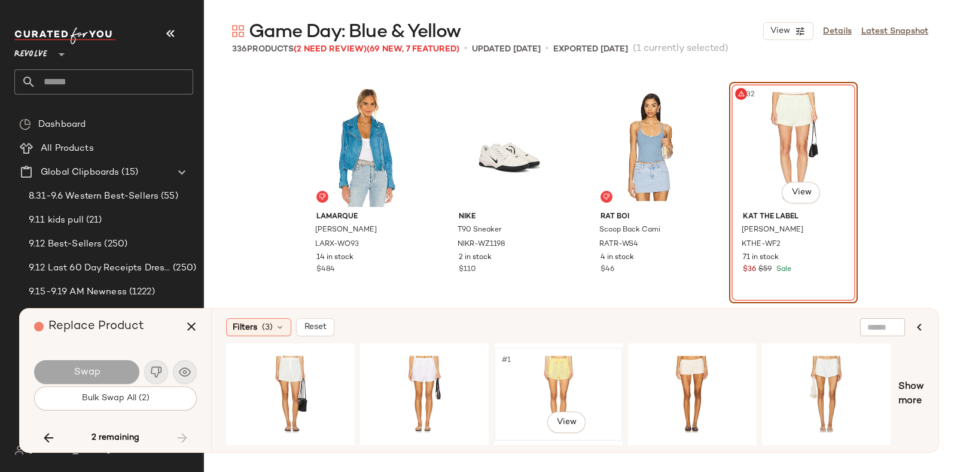
click at [560, 355] on div "#1 View" at bounding box center [558, 394] width 120 height 85
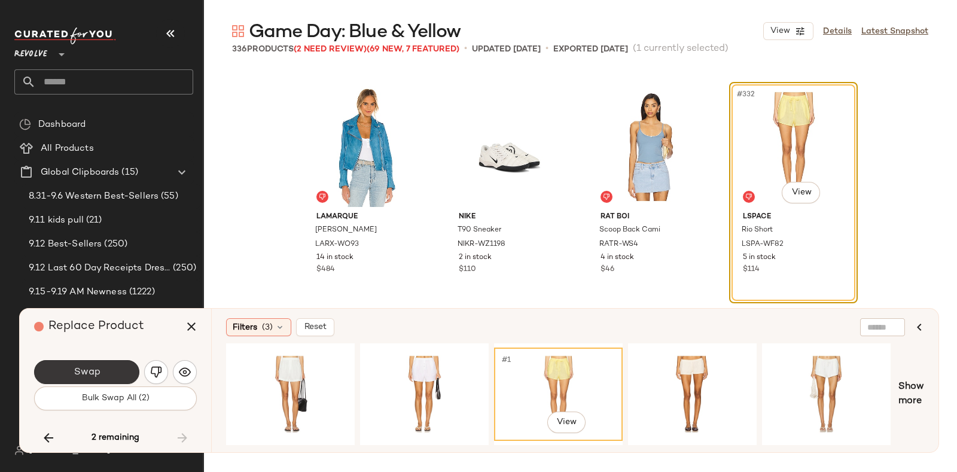
click at [85, 367] on span "Swap" at bounding box center [86, 372] width 27 height 11
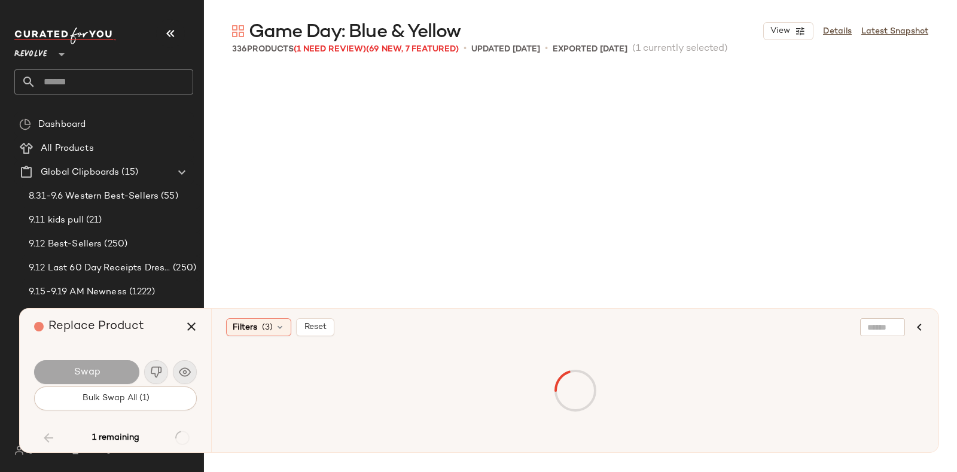
scroll to position [16862, 0]
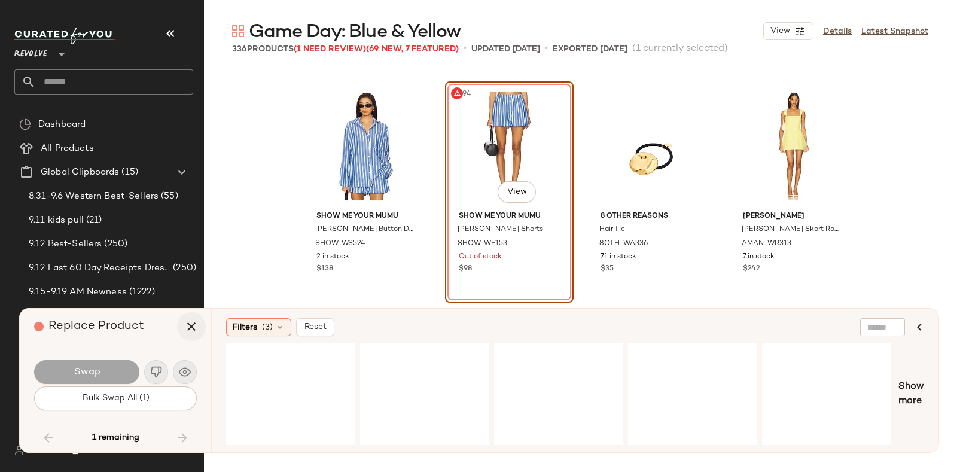
click at [186, 329] on icon "button" at bounding box center [191, 327] width 14 height 14
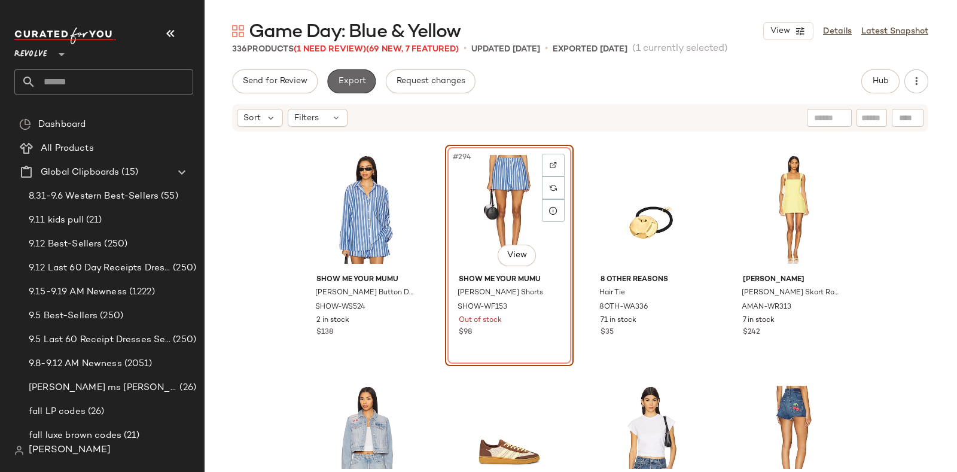
click at [350, 78] on span "Export" at bounding box center [352, 82] width 28 height 10
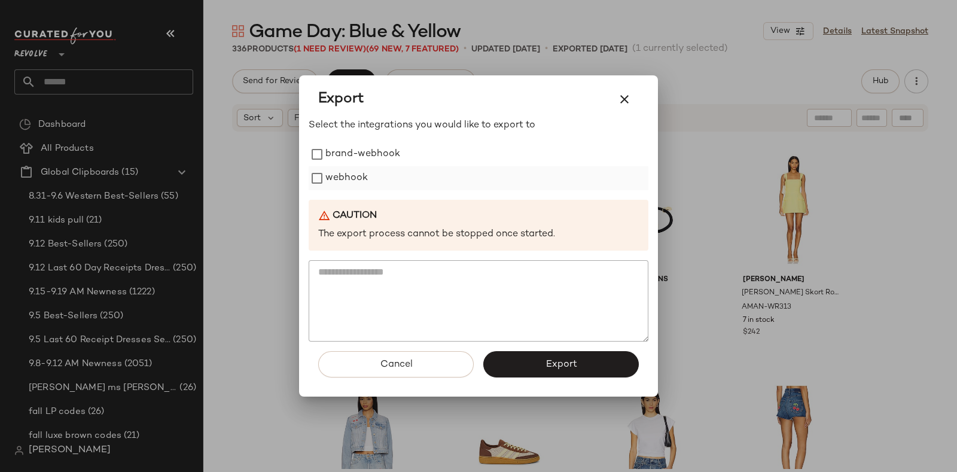
click at [351, 181] on label "webhook" at bounding box center [347, 178] width 42 height 24
click at [524, 361] on button "Export" at bounding box center [562, 364] width 156 height 26
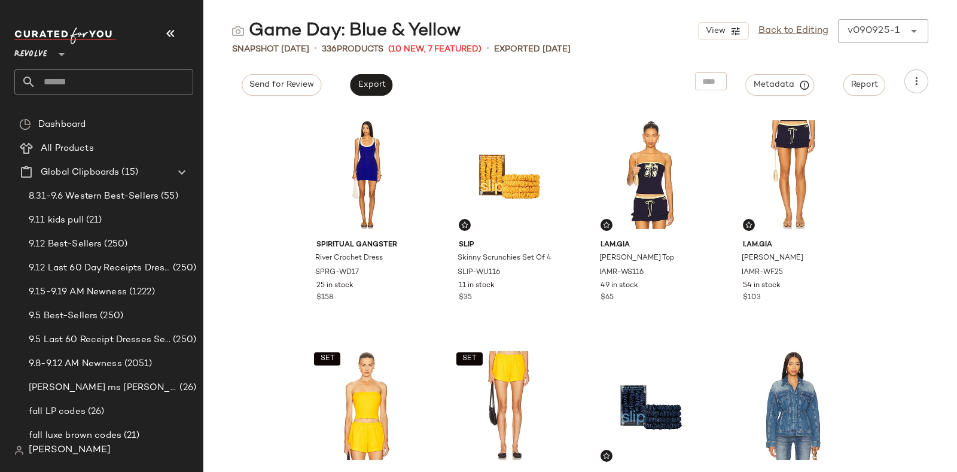
click at [99, 78] on input "text" at bounding box center [114, 81] width 157 height 25
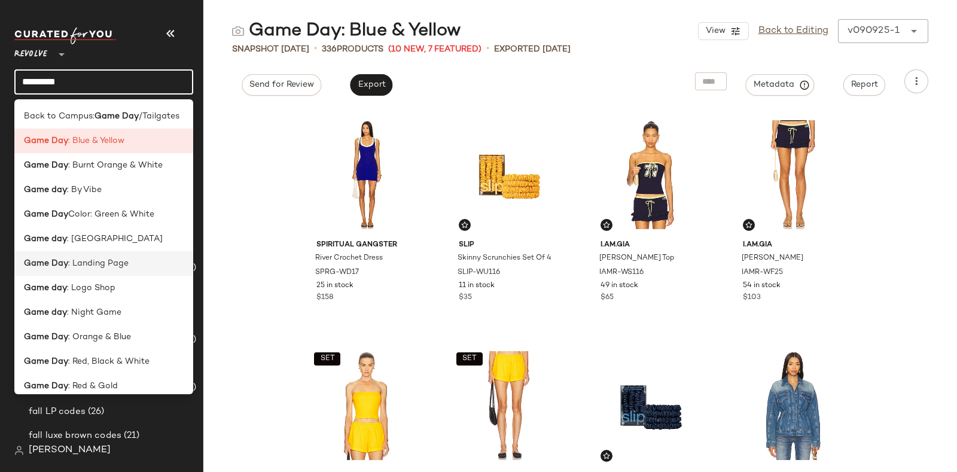
scroll to position [33, 0]
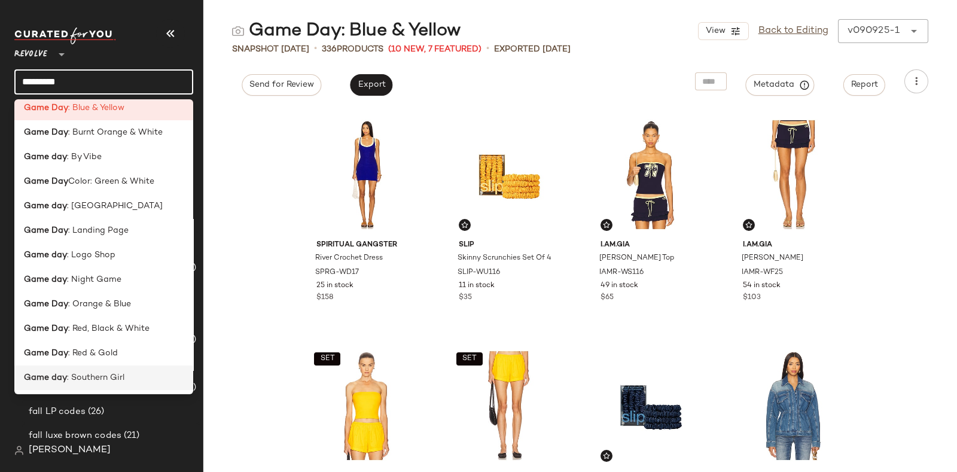
type input "********"
click at [109, 376] on span ": Southern Girl" at bounding box center [95, 378] width 57 height 13
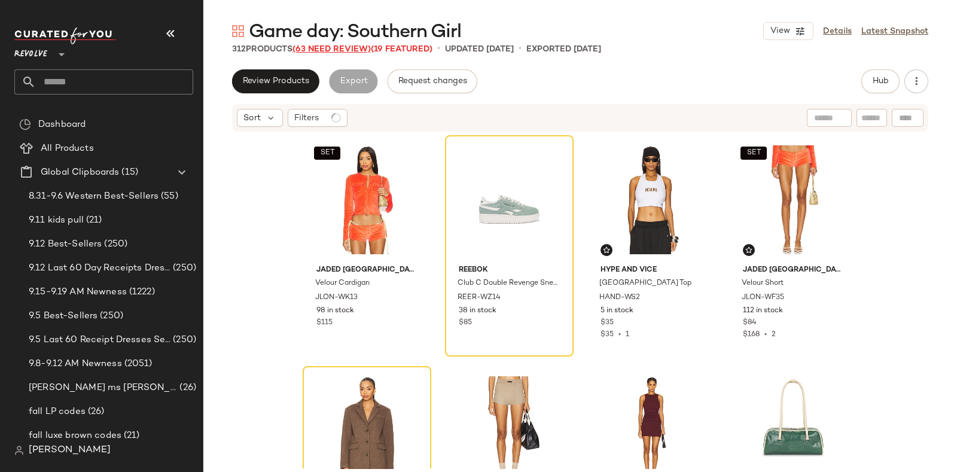
click at [323, 47] on span "(63 Need Review)" at bounding box center [332, 49] width 78 height 9
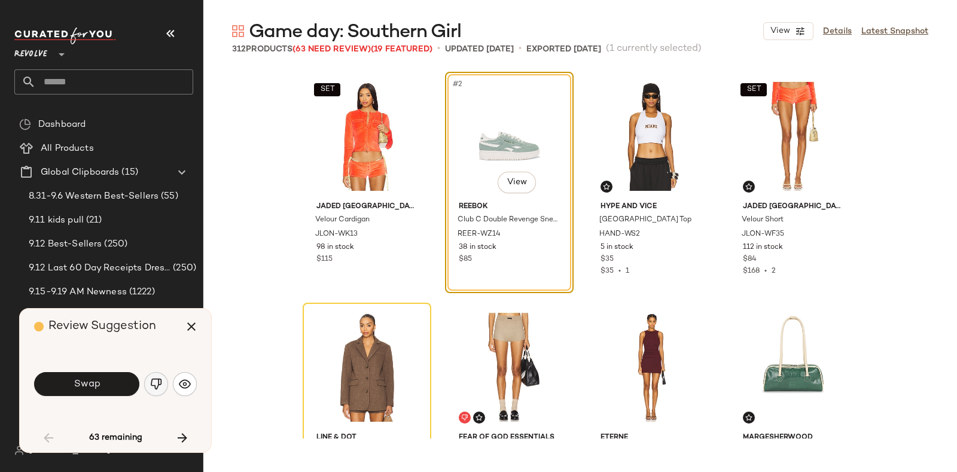
click at [150, 384] on img "button" at bounding box center [156, 384] width 12 height 12
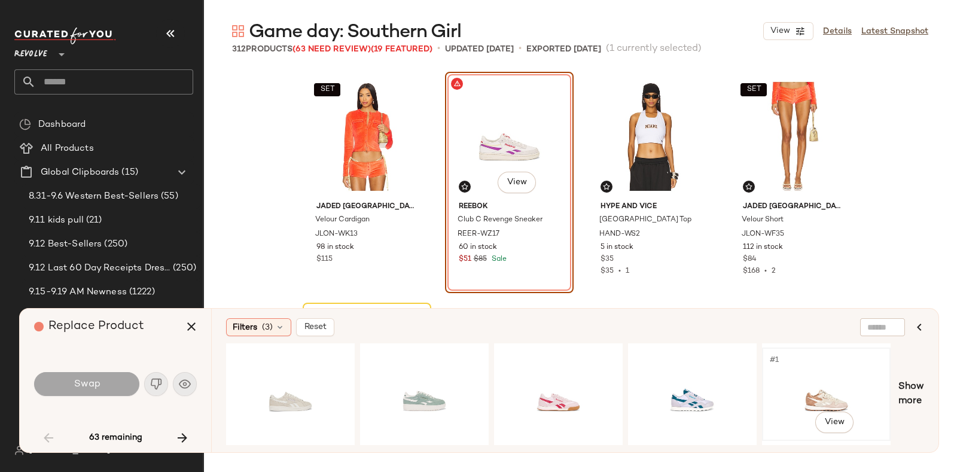
click at [801, 372] on div "#1 View" at bounding box center [827, 394] width 120 height 85
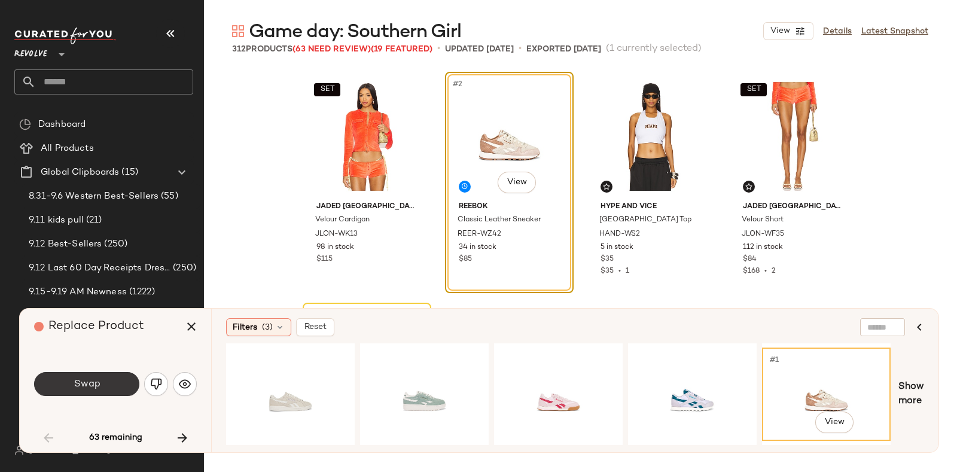
click at [112, 379] on button "Swap" at bounding box center [86, 384] width 105 height 24
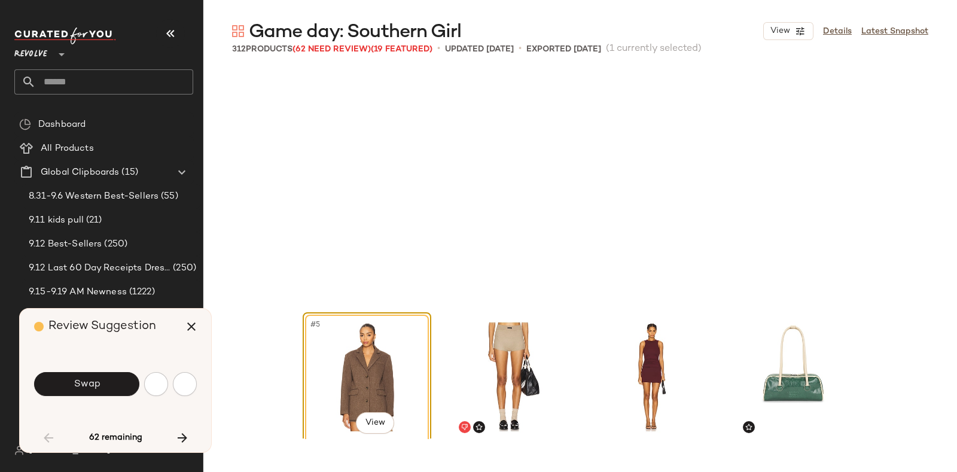
scroll to position [240, 0]
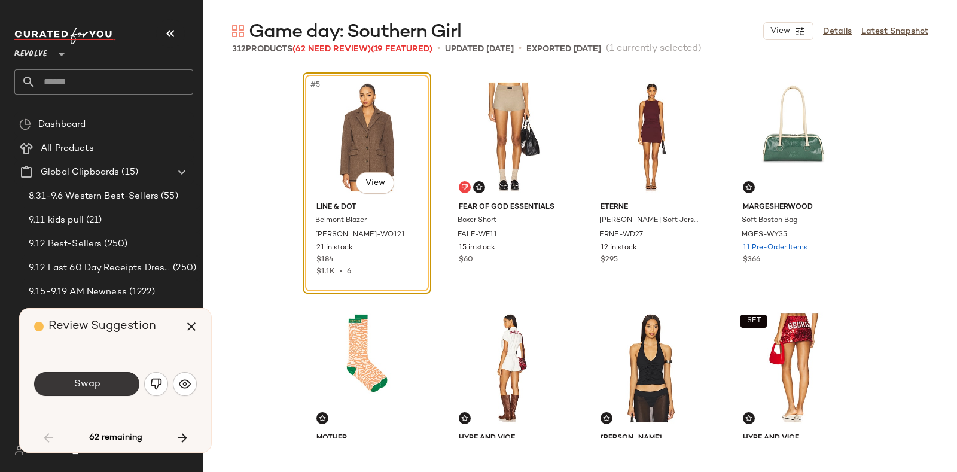
click at [110, 381] on button "Swap" at bounding box center [86, 384] width 105 height 24
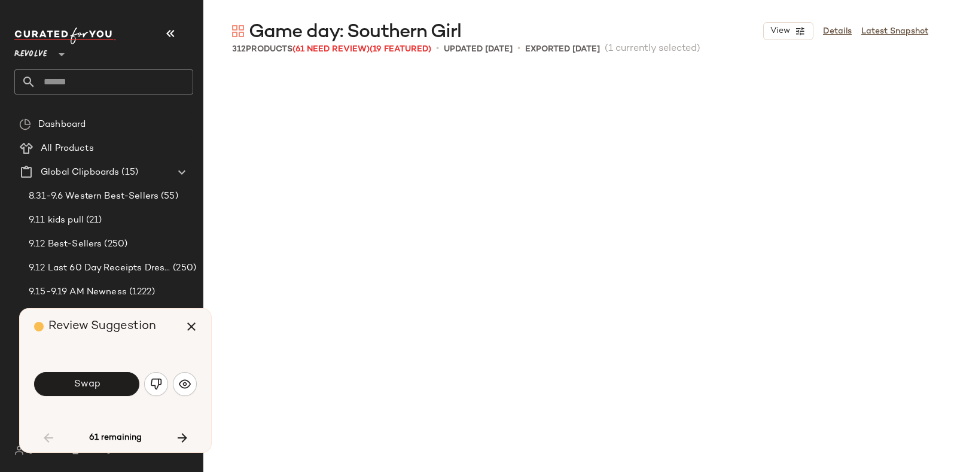
scroll to position [924, 0]
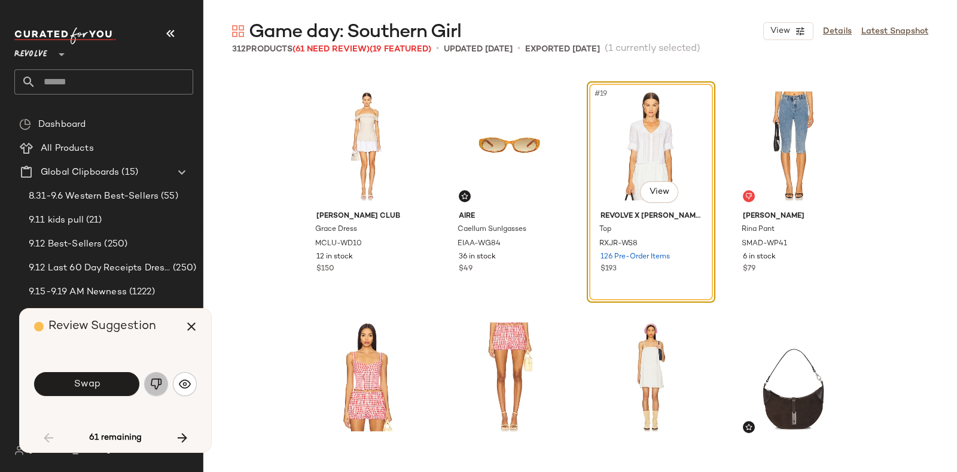
click at [153, 379] on img "button" at bounding box center [156, 384] width 12 height 12
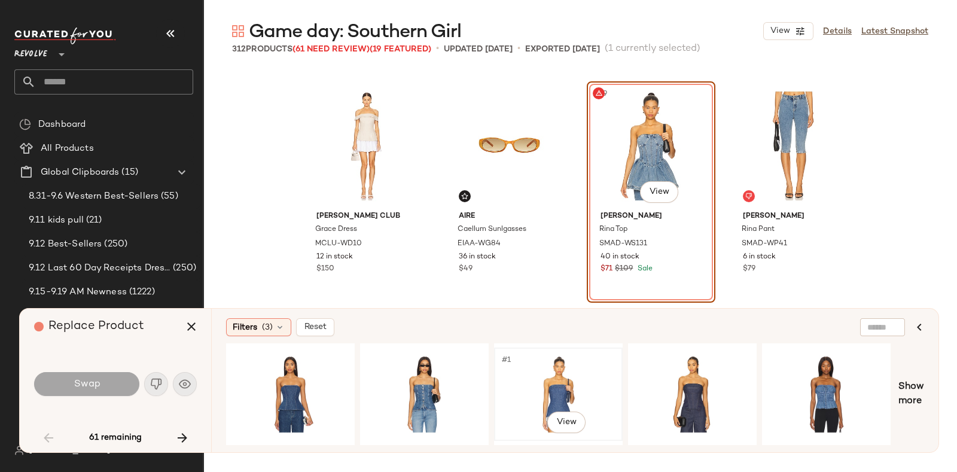
click at [560, 378] on div "#1 View" at bounding box center [558, 394] width 120 height 85
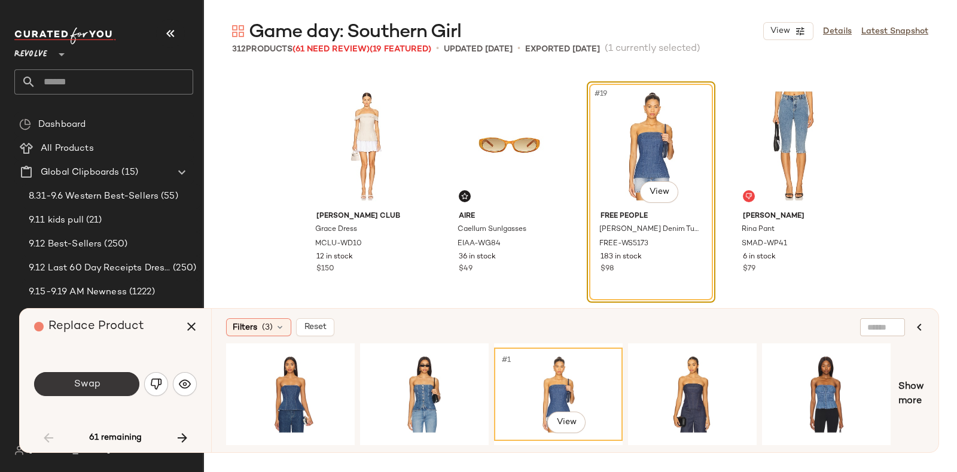
click at [117, 379] on button "Swap" at bounding box center [86, 384] width 105 height 24
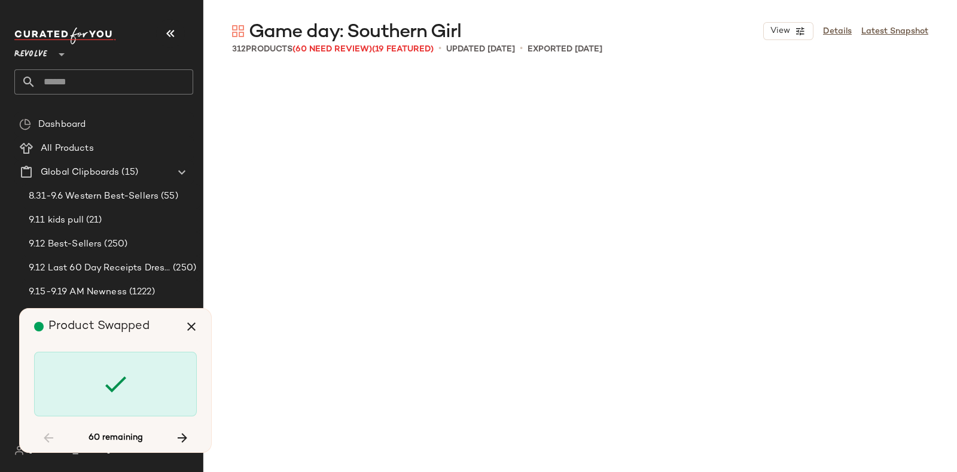
scroll to position [1848, 0]
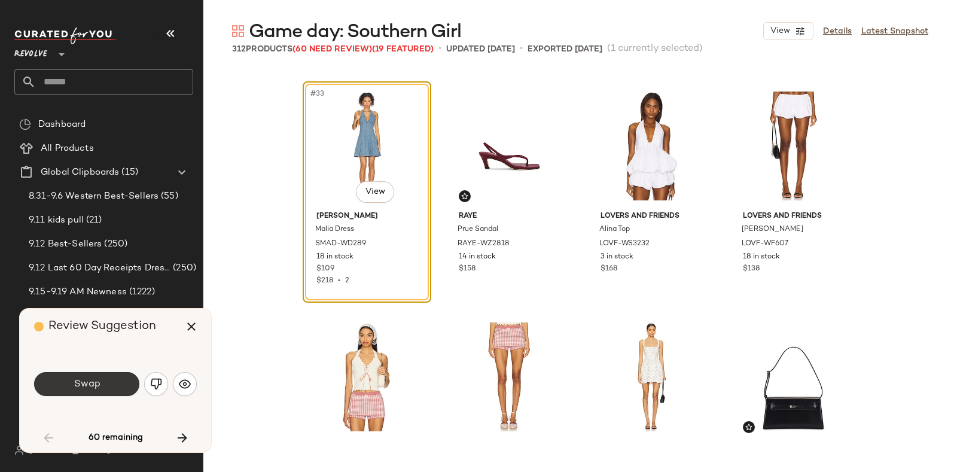
click at [94, 381] on span "Swap" at bounding box center [86, 384] width 27 height 11
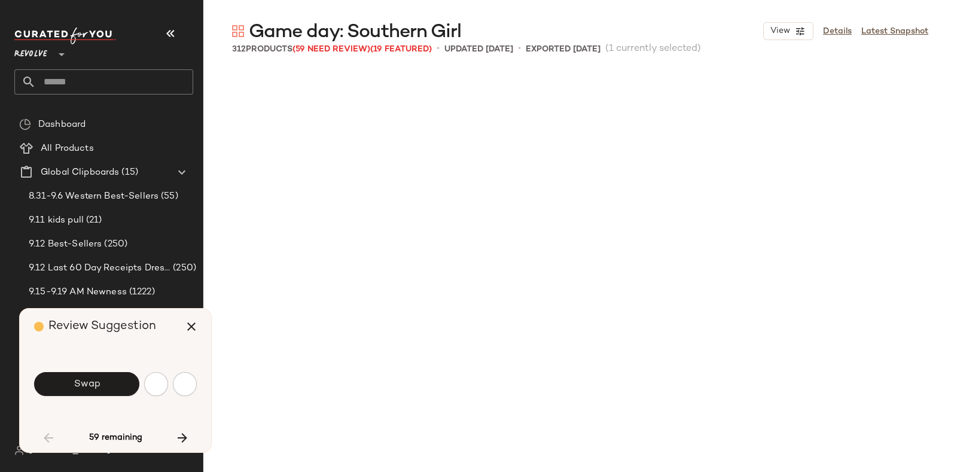
scroll to position [2309, 0]
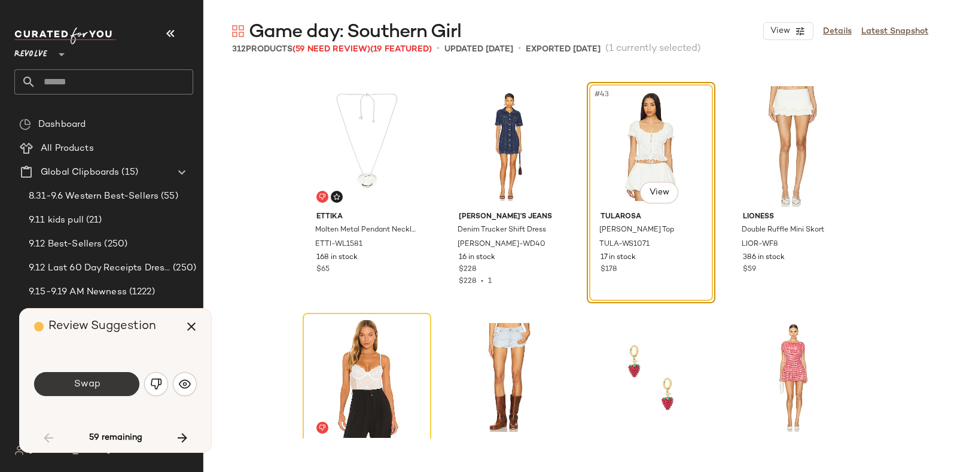
click at [114, 380] on button "Swap" at bounding box center [86, 384] width 105 height 24
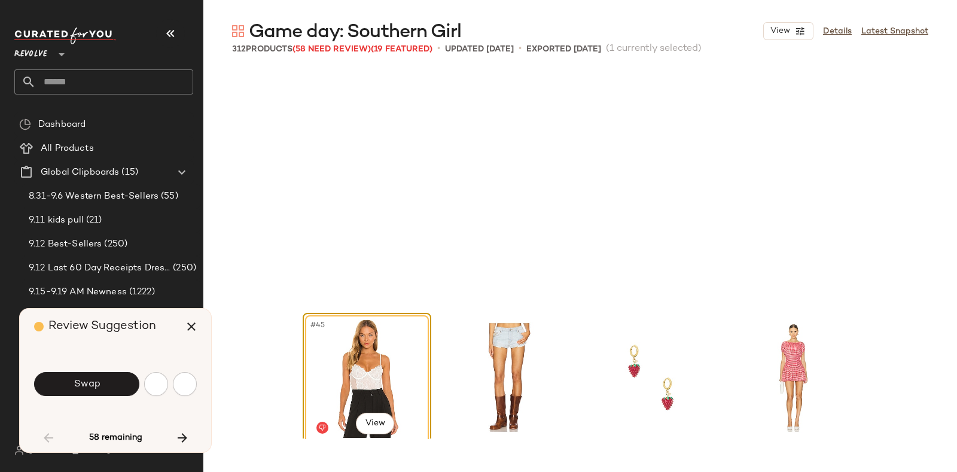
scroll to position [2540, 0]
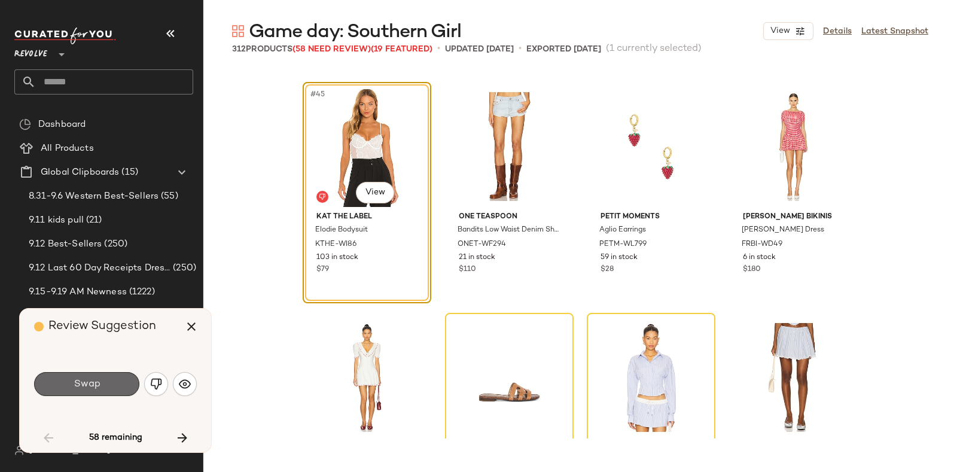
click at [103, 381] on button "Swap" at bounding box center [86, 384] width 105 height 24
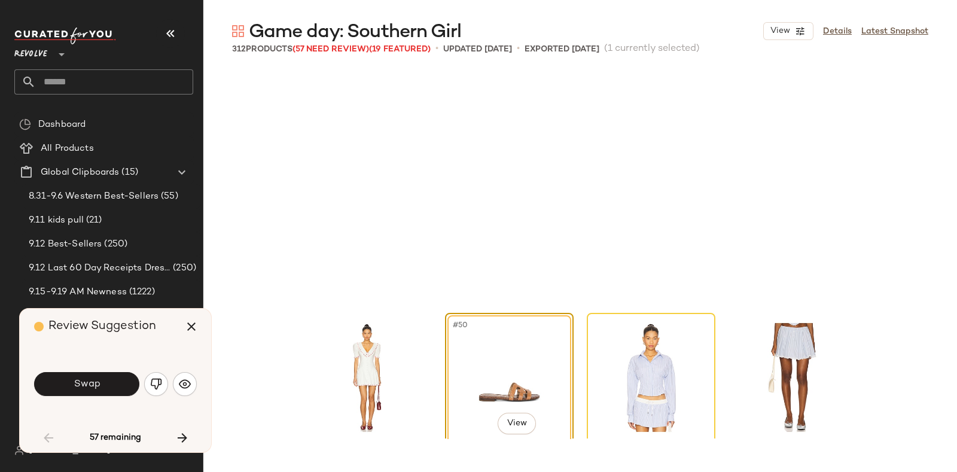
scroll to position [2771, 0]
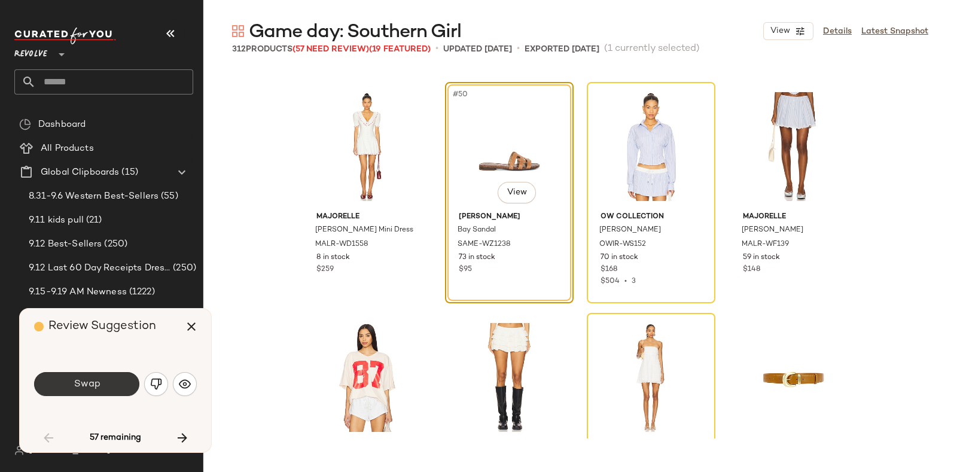
click at [98, 376] on button "Swap" at bounding box center [86, 384] width 105 height 24
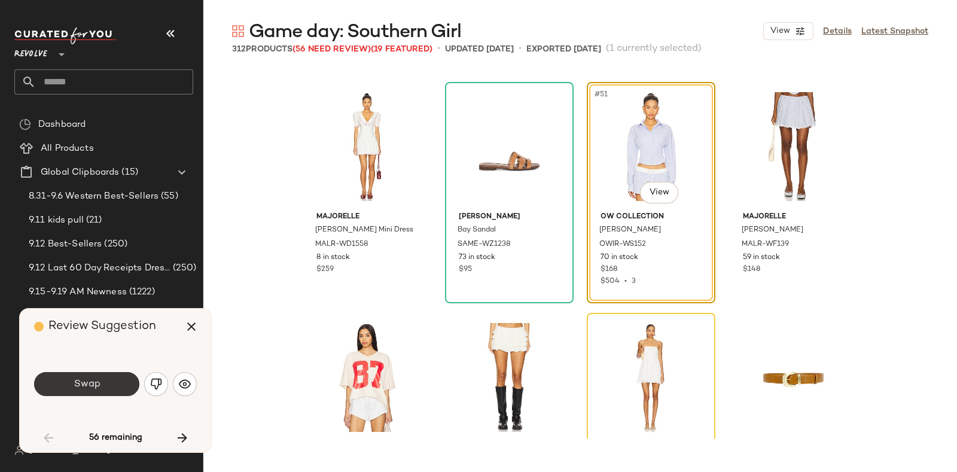
click at [99, 379] on span "Swap" at bounding box center [86, 384] width 27 height 11
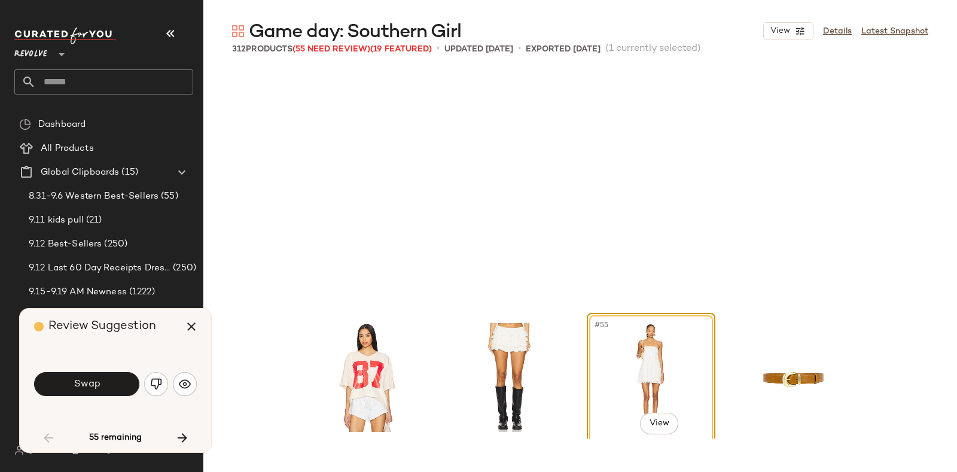
scroll to position [3003, 0]
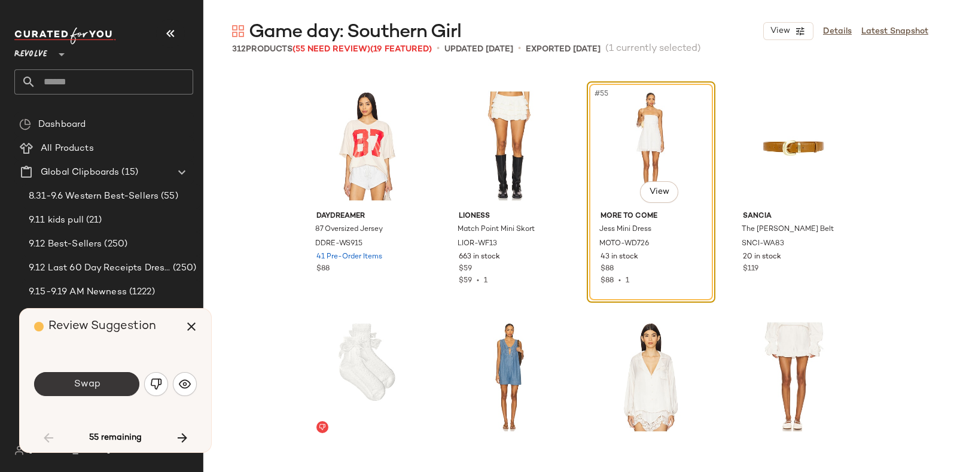
click at [108, 382] on button "Swap" at bounding box center [86, 384] width 105 height 24
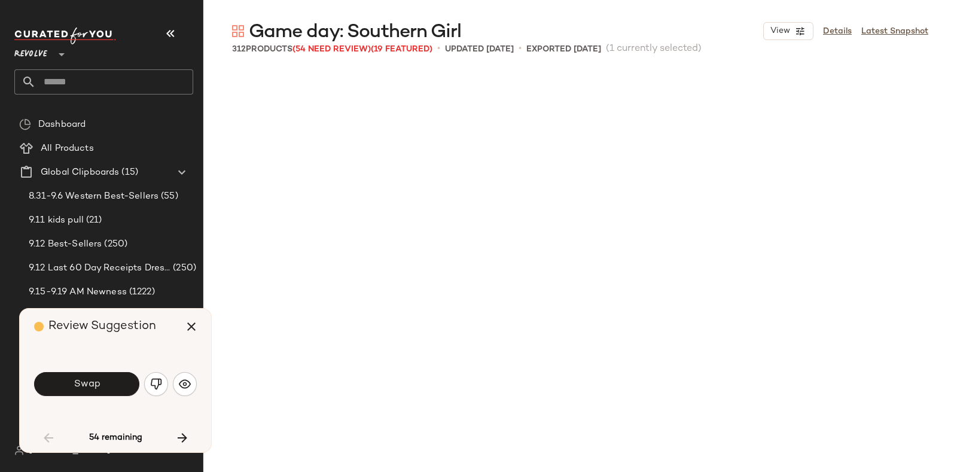
scroll to position [3695, 0]
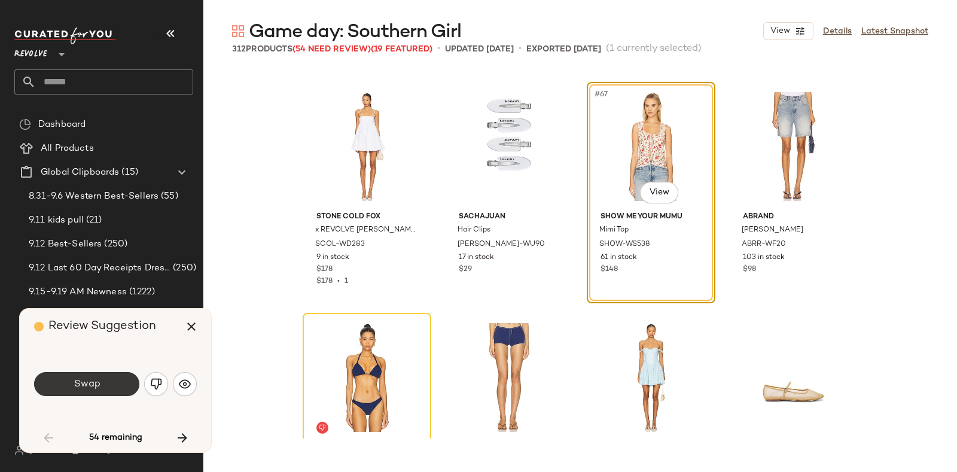
click at [113, 384] on button "Swap" at bounding box center [86, 384] width 105 height 24
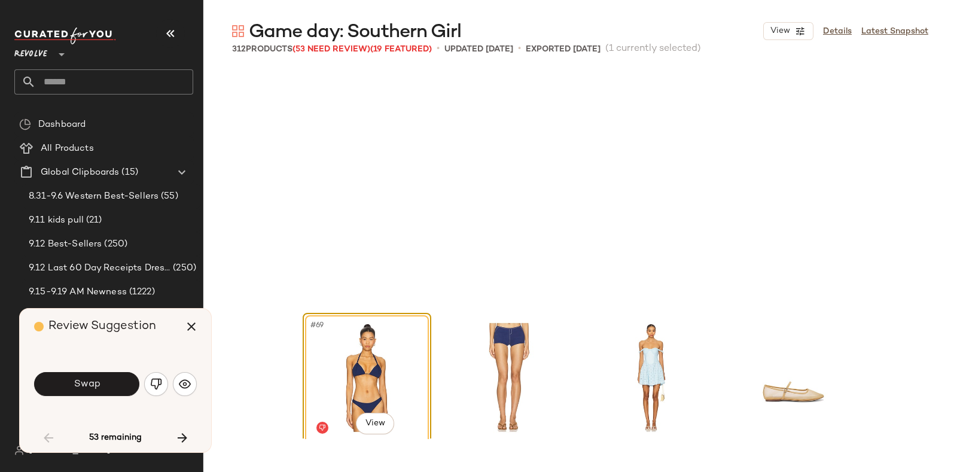
scroll to position [3926, 0]
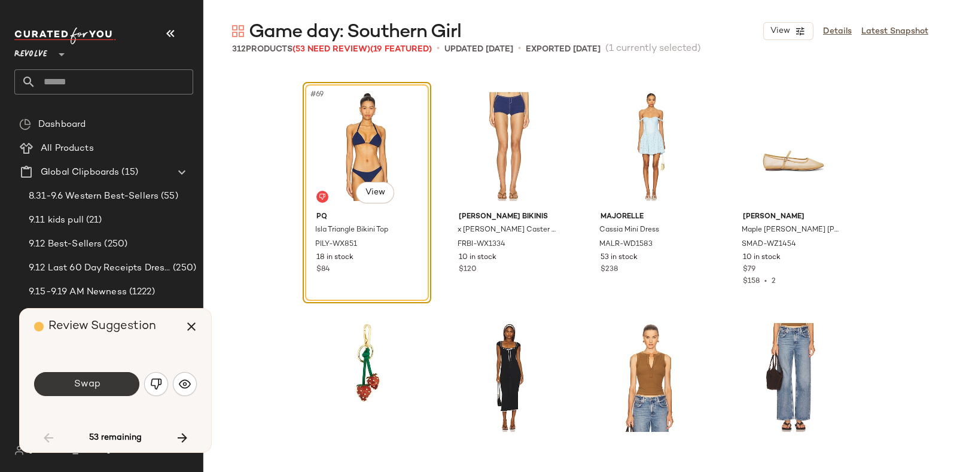
click at [102, 385] on button "Swap" at bounding box center [86, 384] width 105 height 24
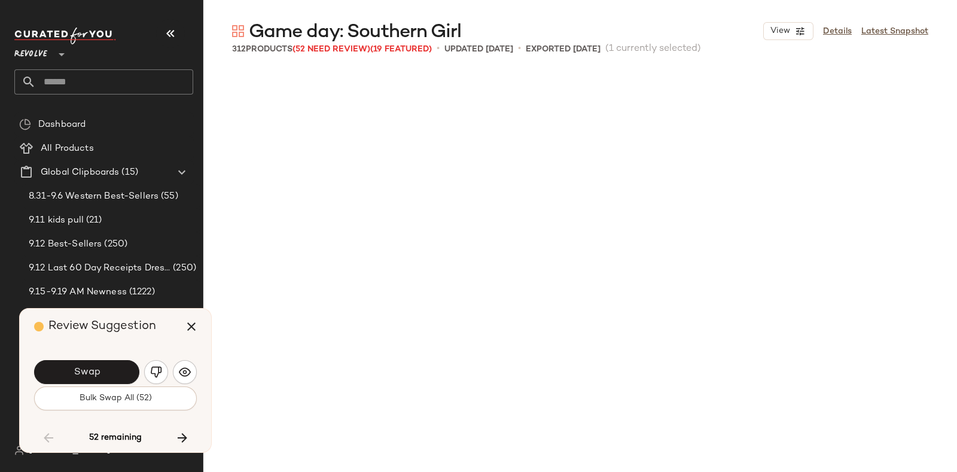
scroll to position [4389, 0]
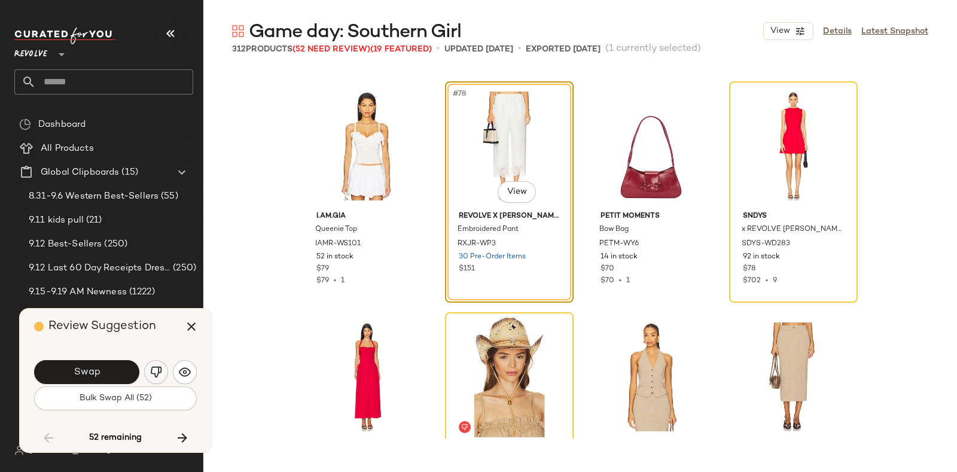
click at [154, 370] on img "button" at bounding box center [156, 372] width 12 height 12
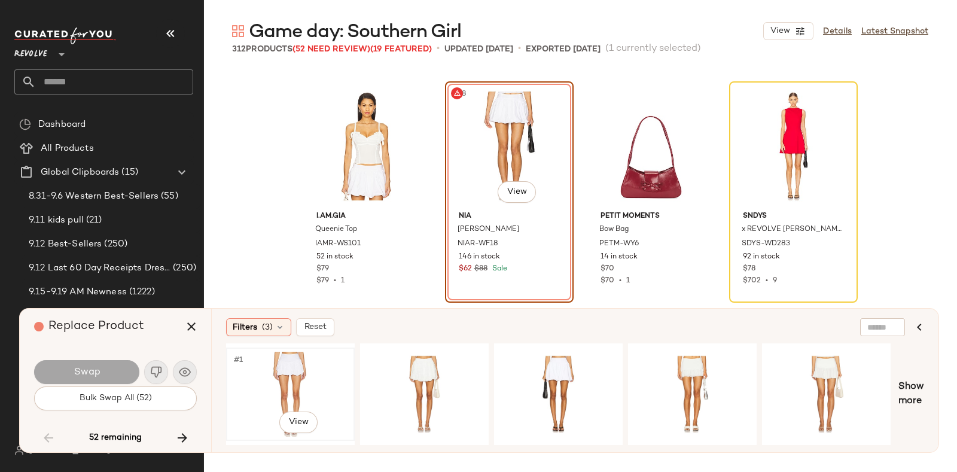
click at [290, 366] on div "#1 View" at bounding box center [290, 394] width 120 height 85
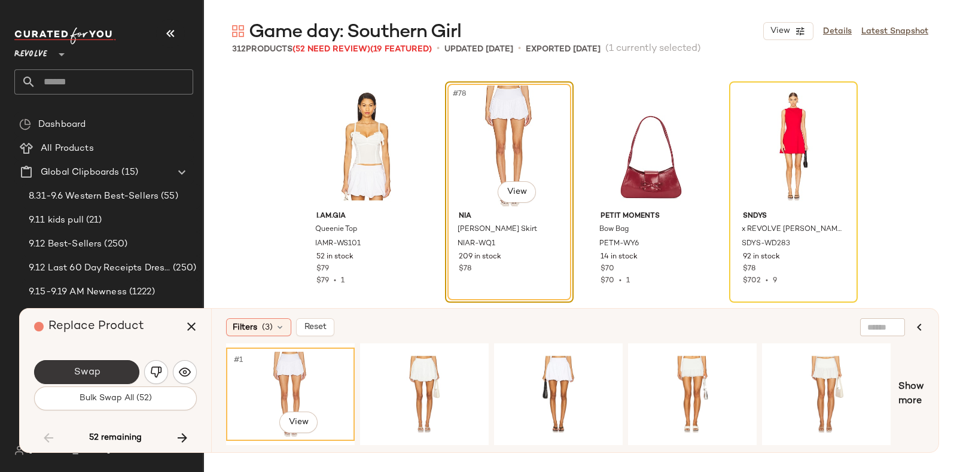
click at [117, 369] on button "Swap" at bounding box center [86, 372] width 105 height 24
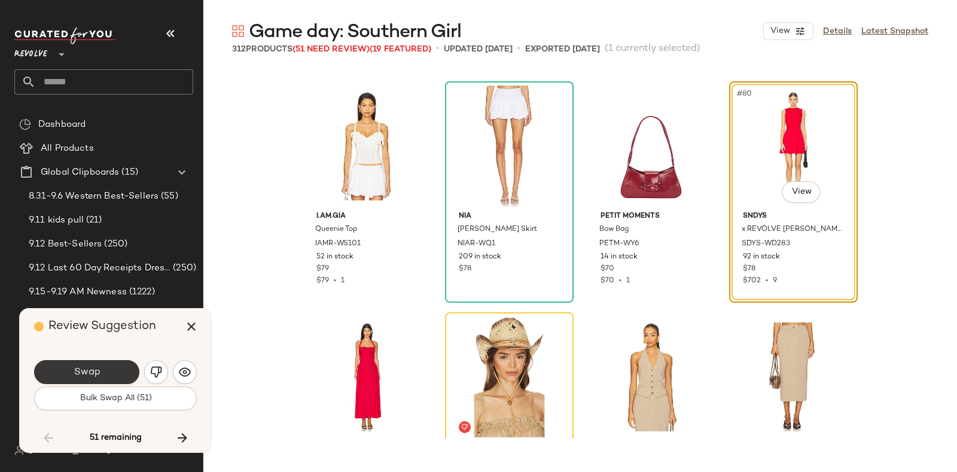
click at [101, 368] on button "Swap" at bounding box center [86, 372] width 105 height 24
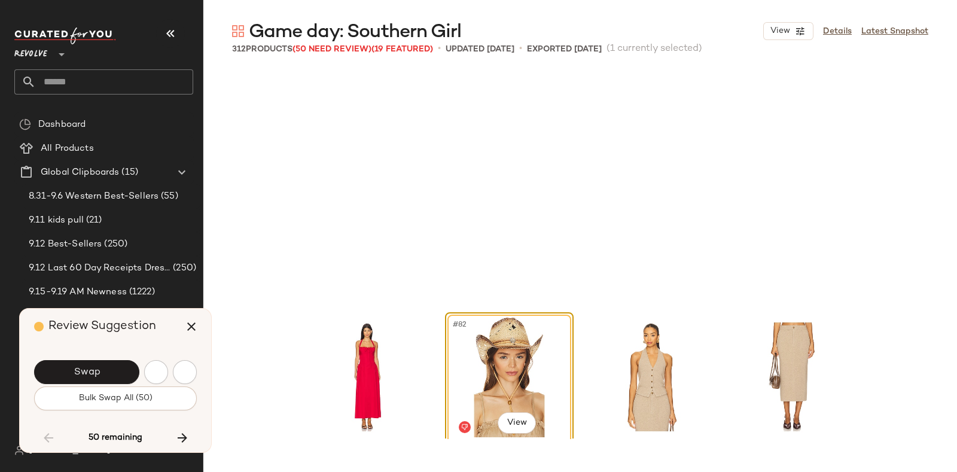
scroll to position [4619, 0]
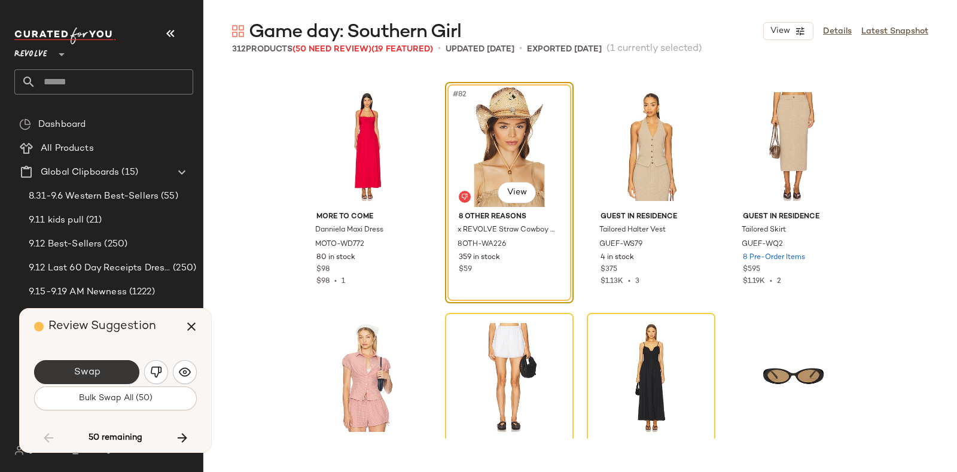
click at [115, 366] on button "Swap" at bounding box center [86, 372] width 105 height 24
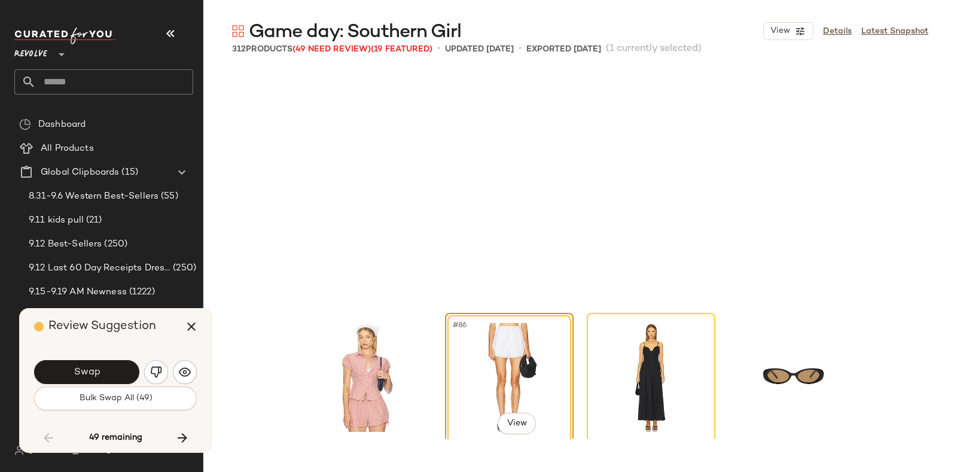
scroll to position [4850, 0]
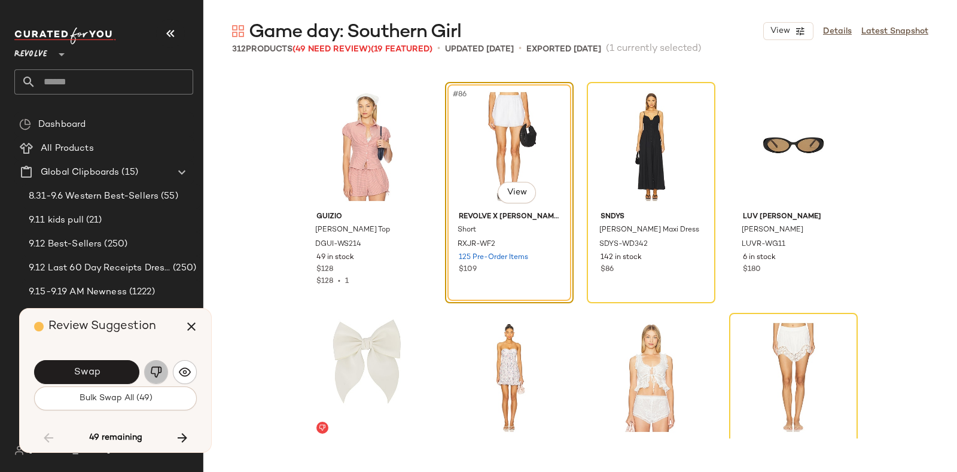
click at [157, 372] on img "button" at bounding box center [156, 372] width 12 height 12
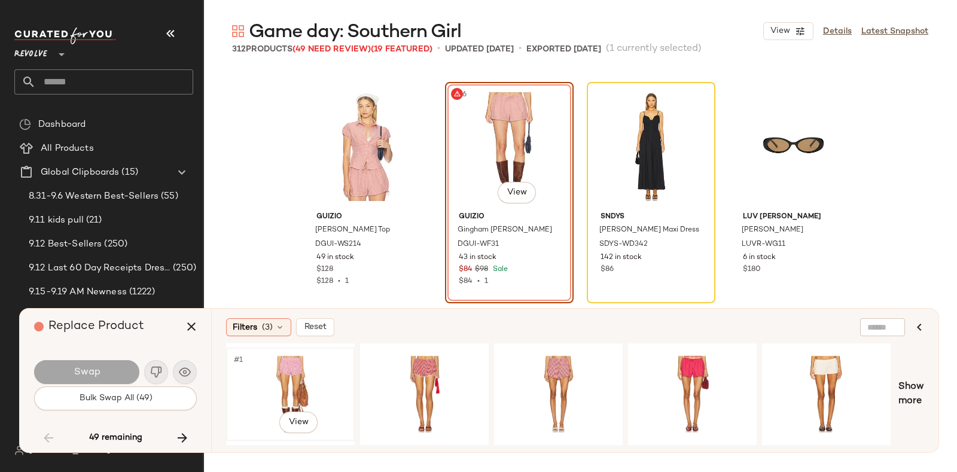
click at [301, 366] on div "#1 View" at bounding box center [290, 394] width 120 height 85
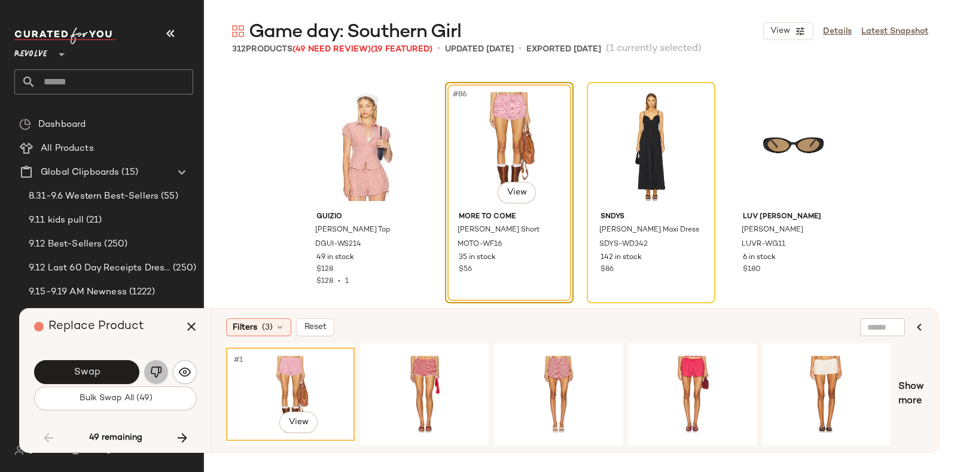
click at [149, 367] on button "button" at bounding box center [156, 372] width 24 height 24
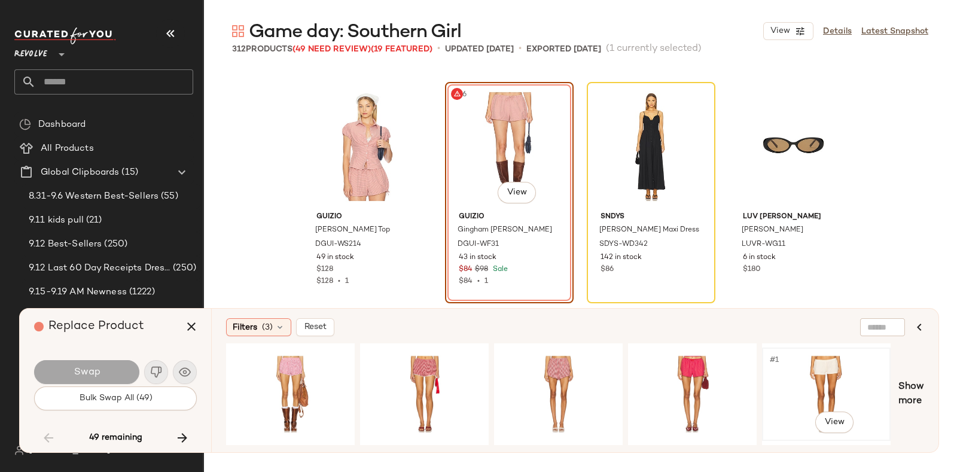
click at [826, 382] on div "#1 View" at bounding box center [827, 394] width 120 height 85
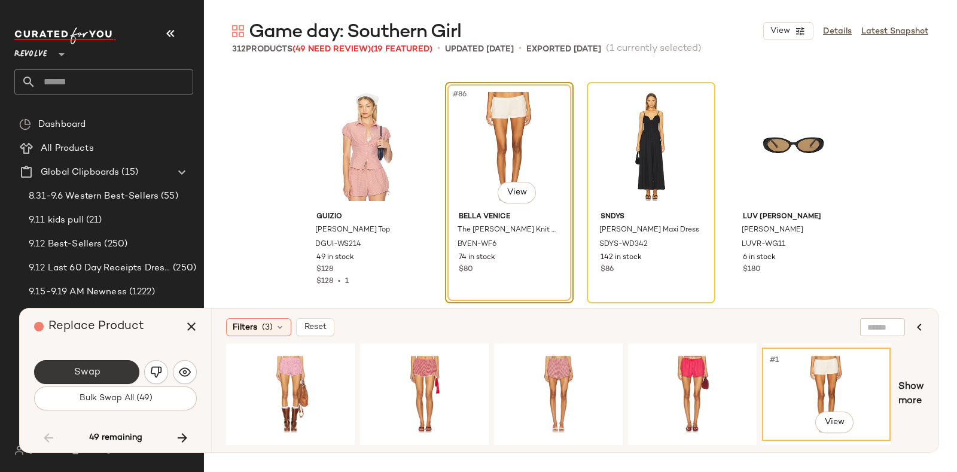
click at [115, 366] on button "Swap" at bounding box center [86, 372] width 105 height 24
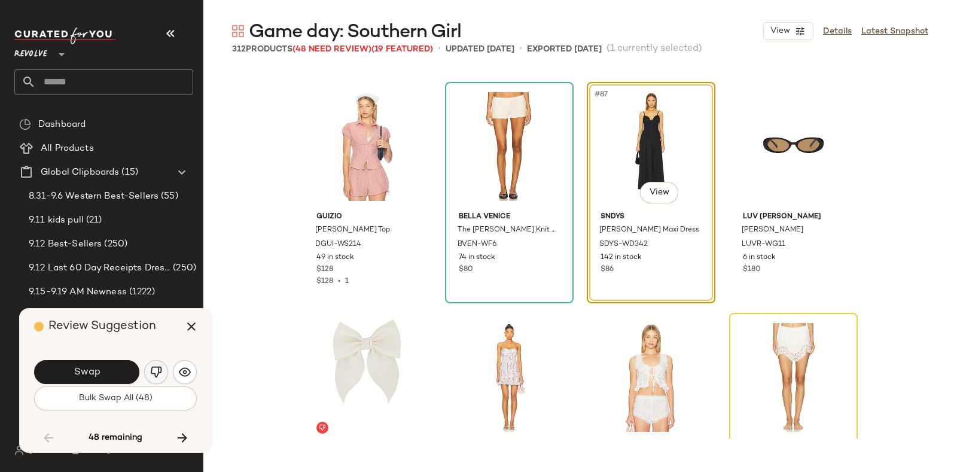
click at [159, 370] on img "button" at bounding box center [156, 372] width 12 height 12
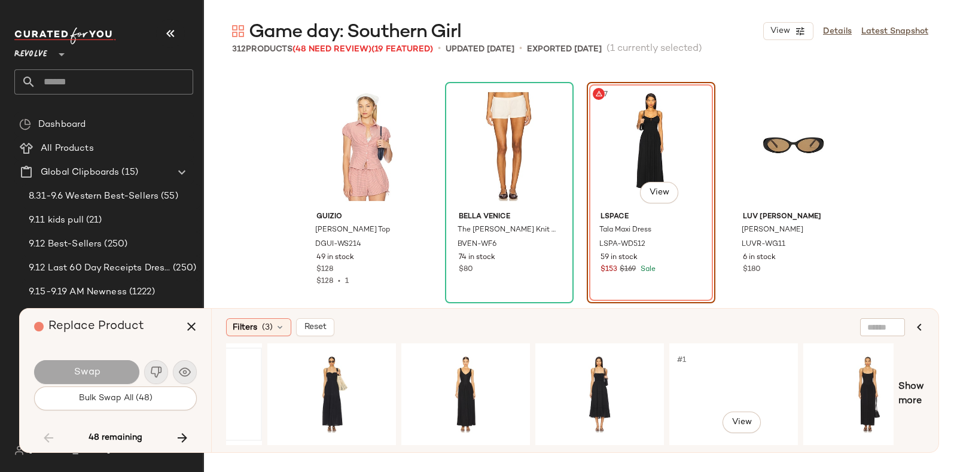
scroll to position [0, 666]
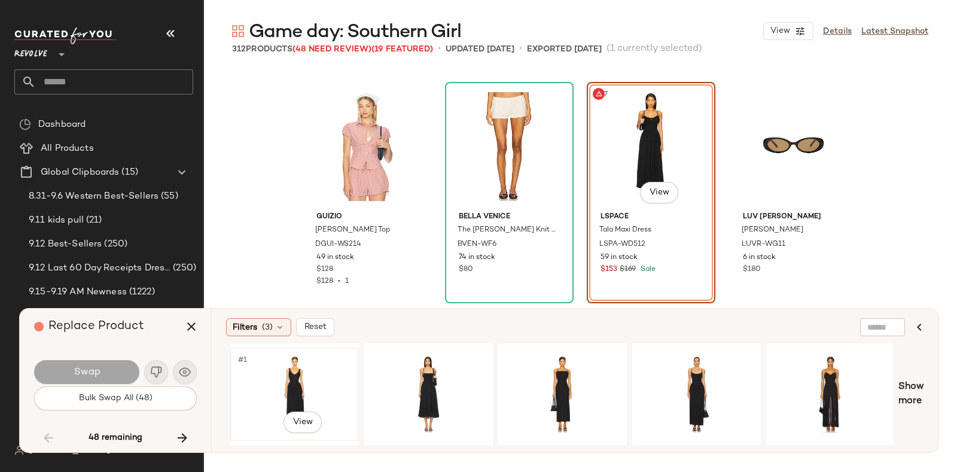
click at [295, 369] on div "#1 View" at bounding box center [295, 394] width 120 height 85
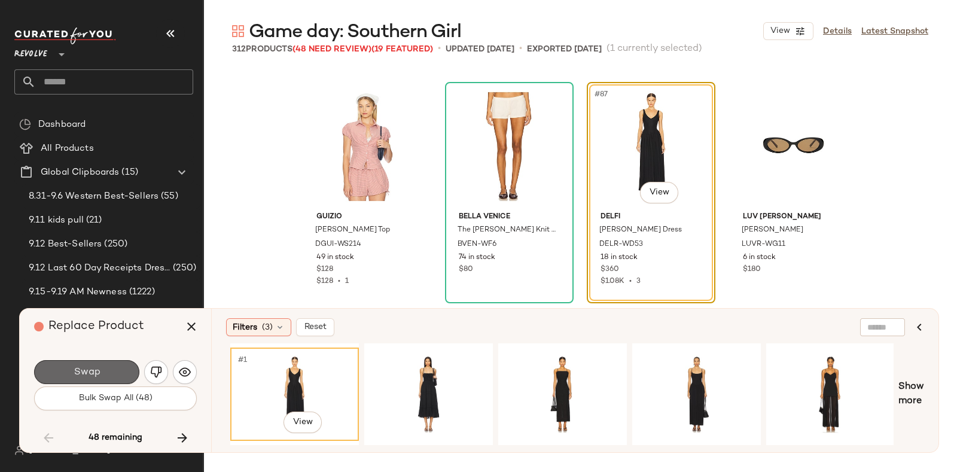
click at [98, 365] on button "Swap" at bounding box center [86, 372] width 105 height 24
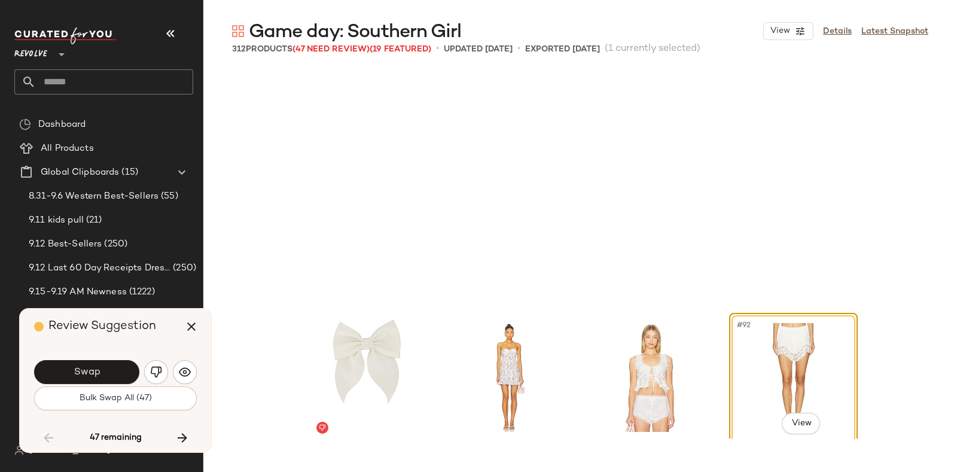
scroll to position [5081, 0]
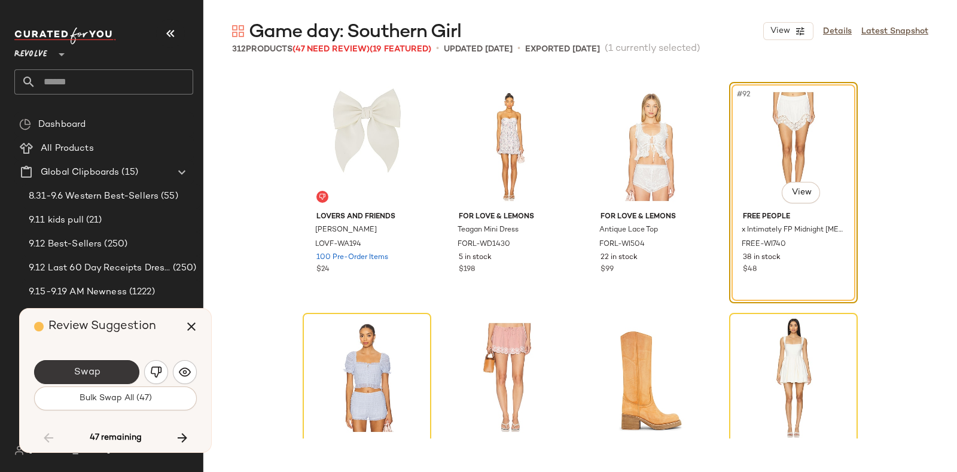
click at [113, 367] on button "Swap" at bounding box center [86, 372] width 105 height 24
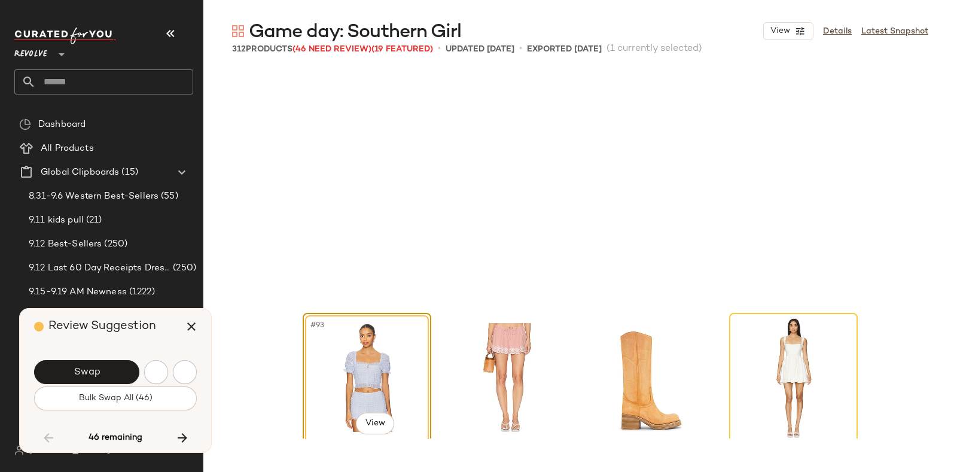
scroll to position [5313, 0]
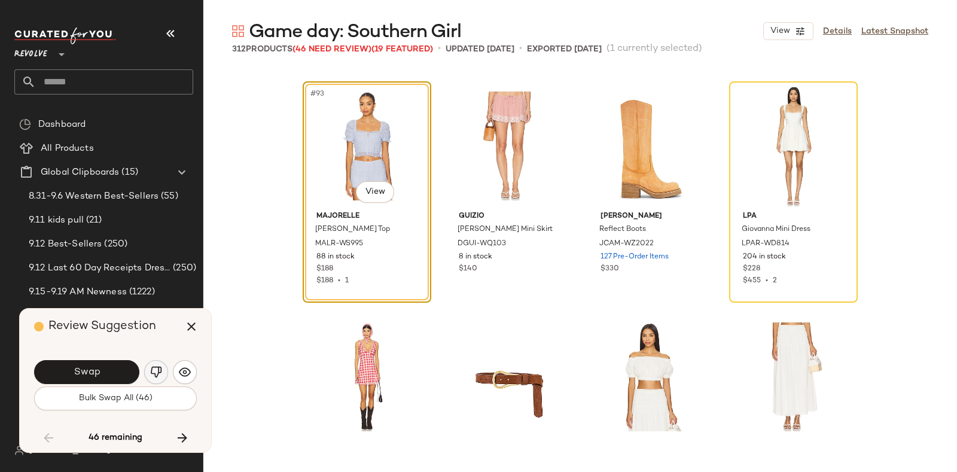
click at [156, 366] on button "button" at bounding box center [156, 372] width 24 height 24
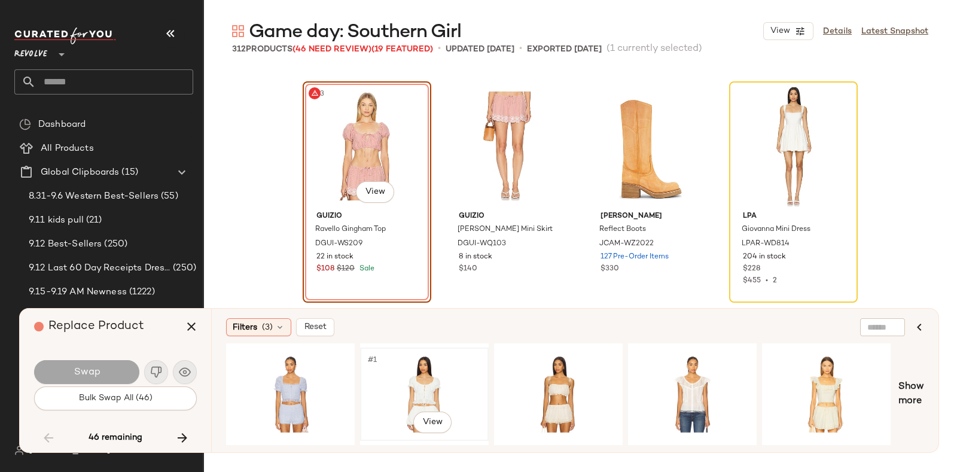
click at [405, 370] on div "#1 View" at bounding box center [424, 394] width 120 height 85
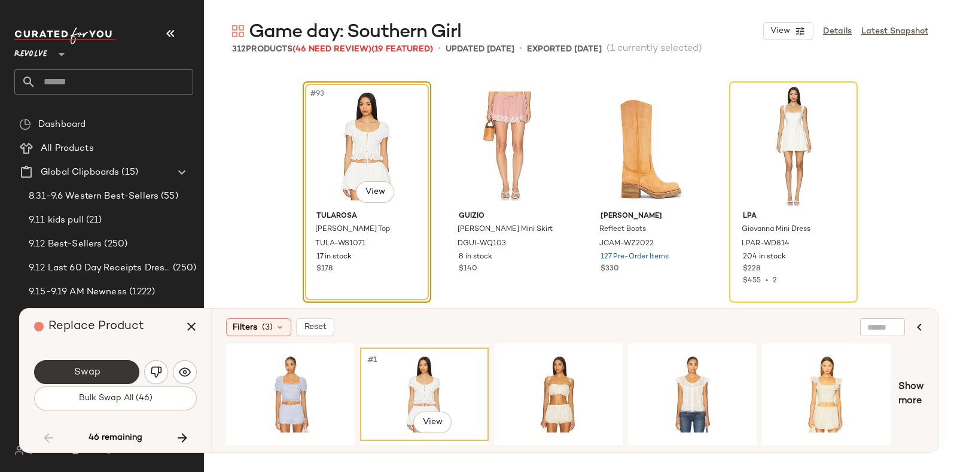
click at [101, 364] on button "Swap" at bounding box center [86, 372] width 105 height 24
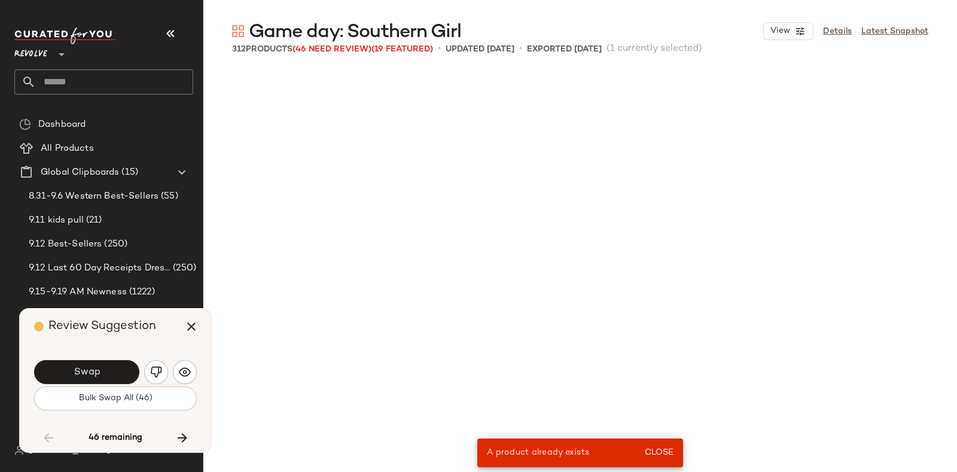
scroll to position [2309, 0]
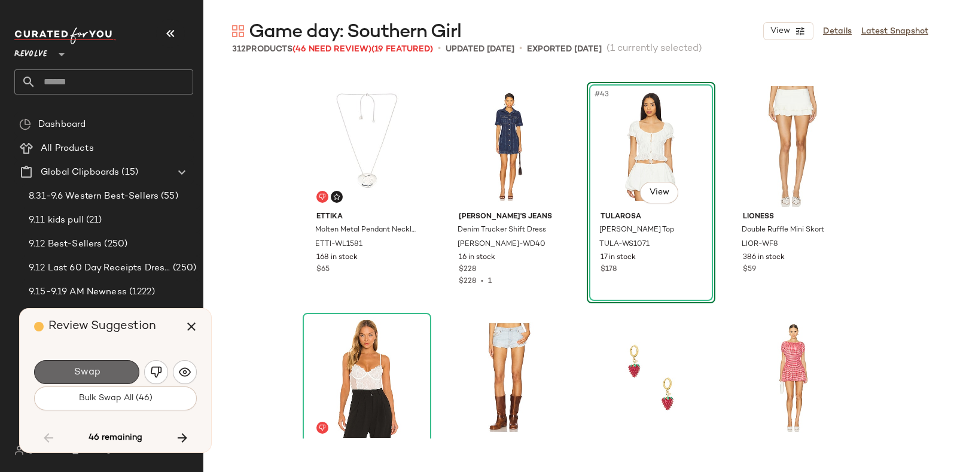
click at [121, 362] on button "Swap" at bounding box center [86, 372] width 105 height 24
click at [92, 369] on span "Swap" at bounding box center [86, 372] width 27 height 11
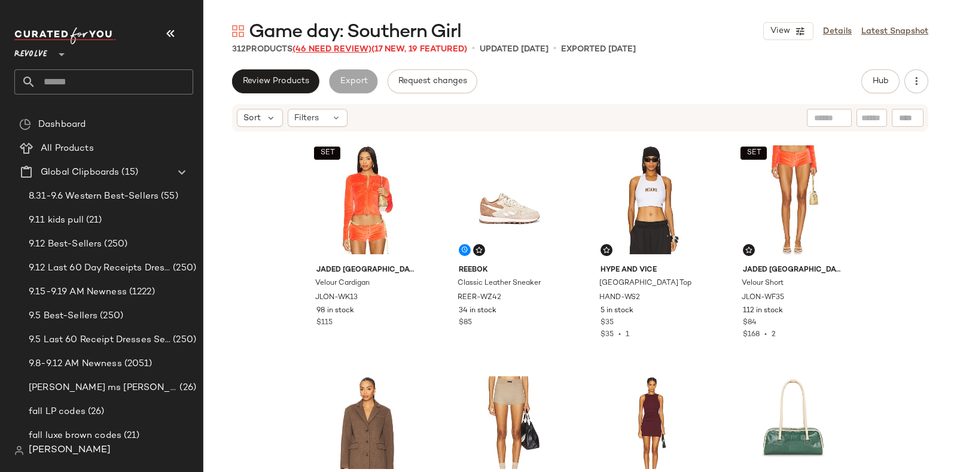
click at [332, 47] on span "(46 Need Review)" at bounding box center [332, 49] width 79 height 9
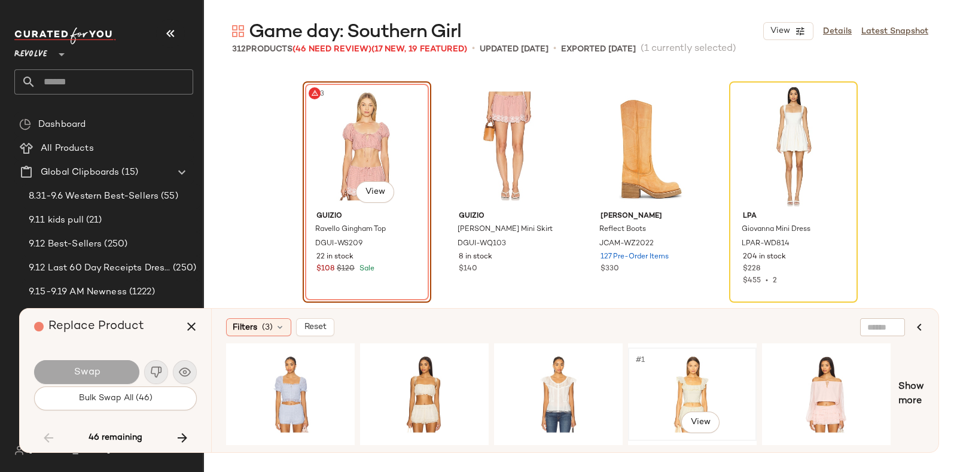
scroll to position [0, 32]
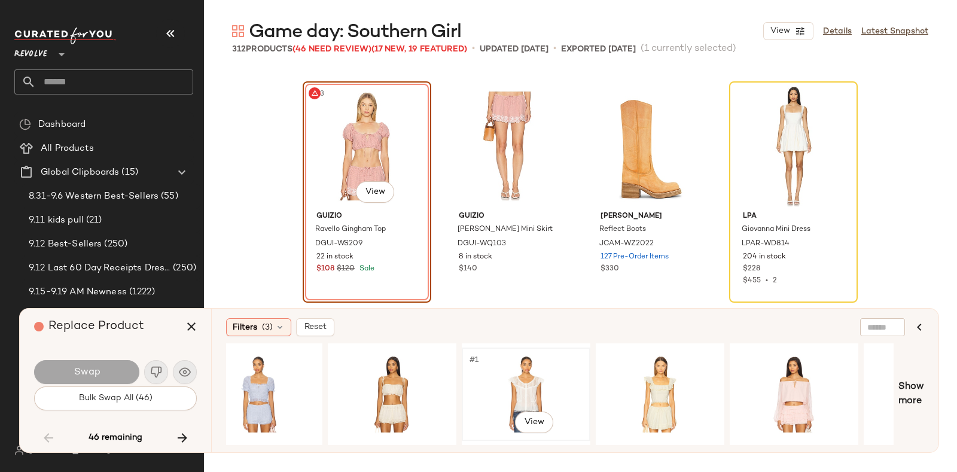
click at [543, 367] on div "#1 View" at bounding box center [526, 394] width 120 height 85
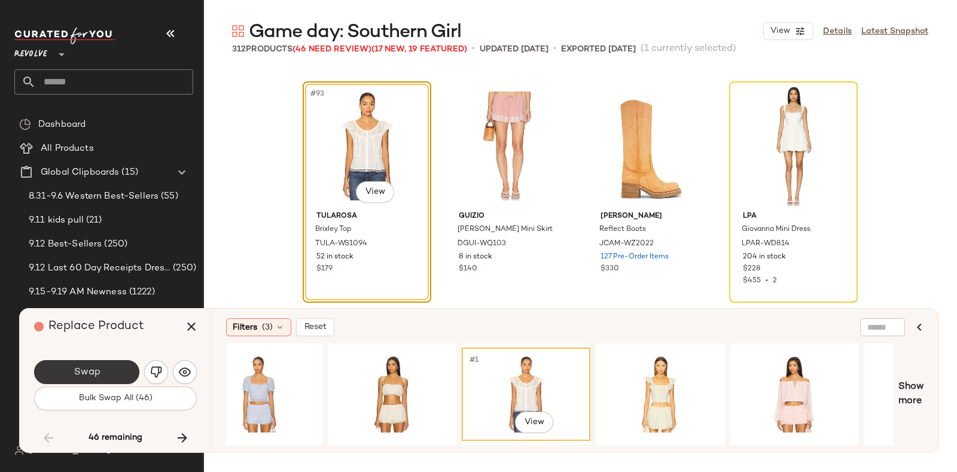
click at [108, 370] on button "Swap" at bounding box center [86, 372] width 105 height 24
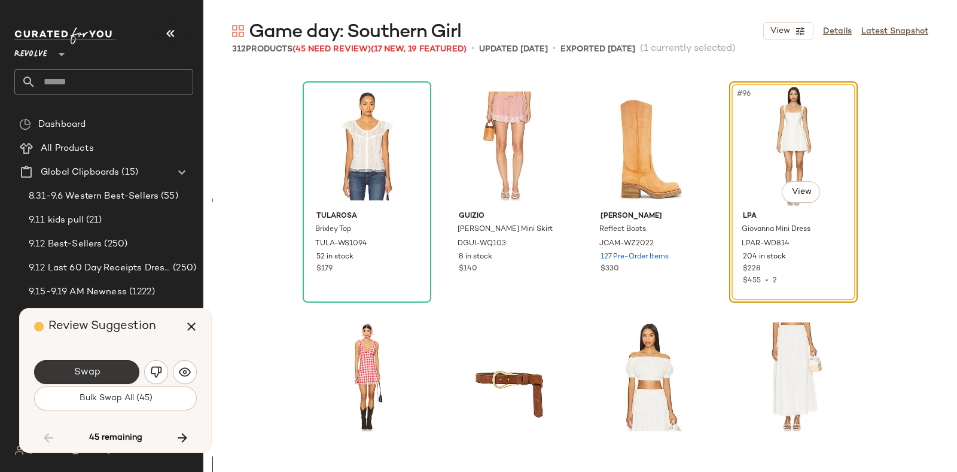
click at [104, 367] on button "Swap" at bounding box center [86, 372] width 105 height 24
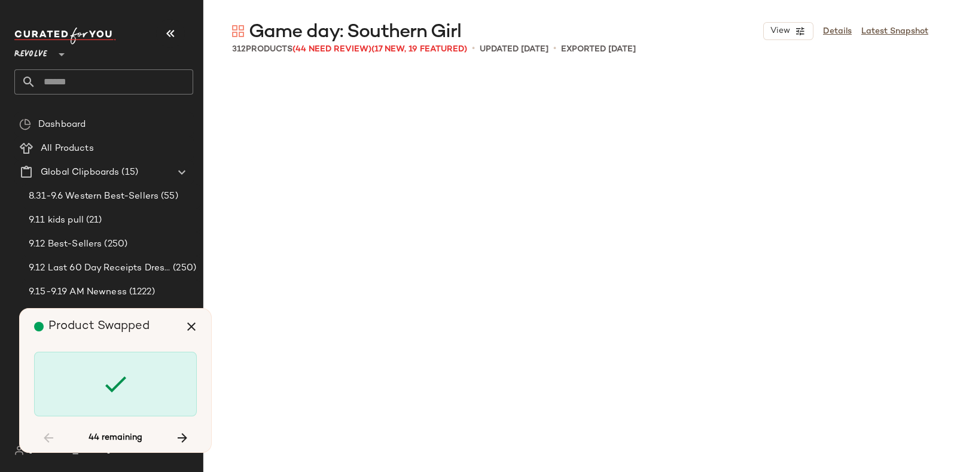
scroll to position [6699, 0]
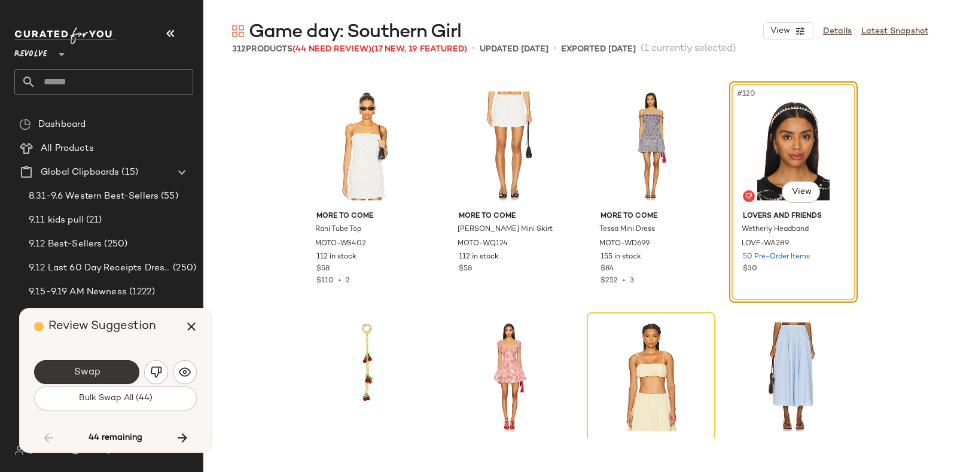
click at [104, 364] on button "Swap" at bounding box center [86, 372] width 105 height 24
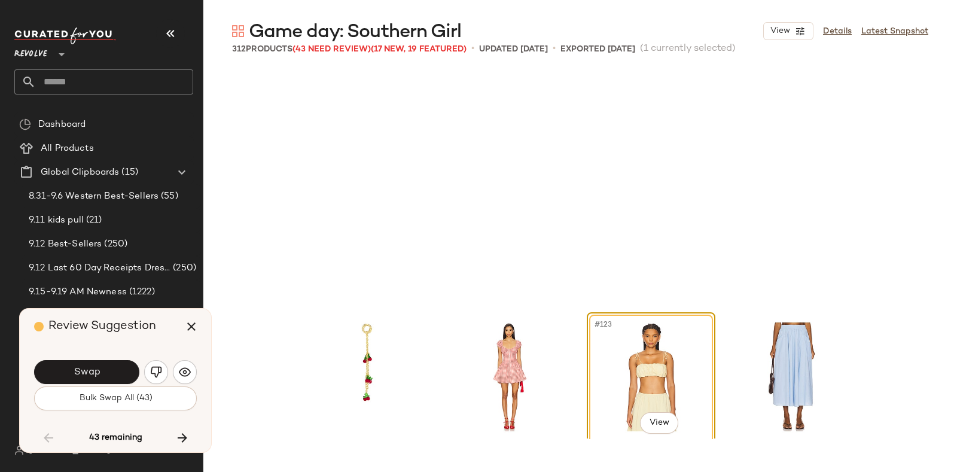
scroll to position [6930, 0]
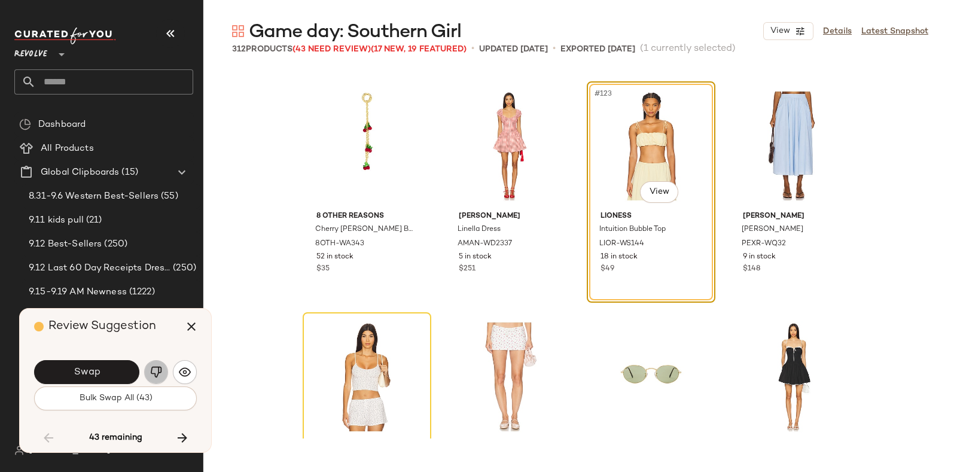
click at [154, 365] on button "button" at bounding box center [156, 372] width 24 height 24
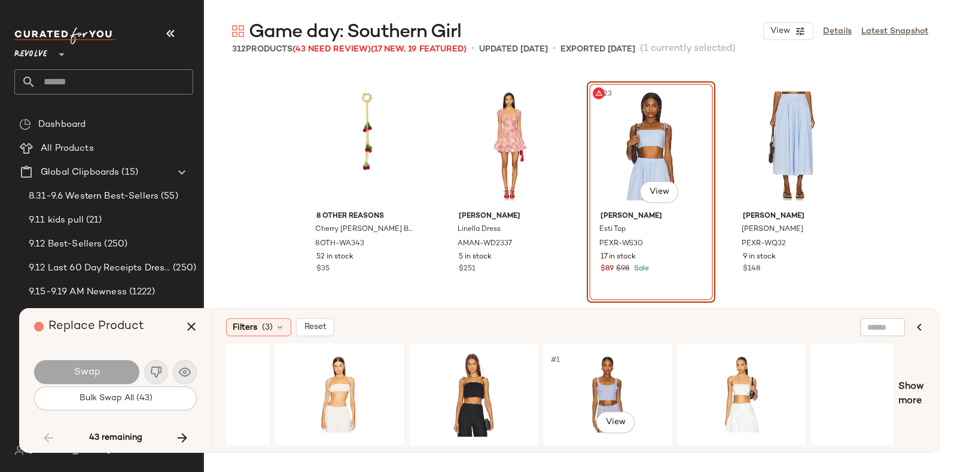
scroll to position [0, 487]
click at [358, 366] on div "#1 View" at bounding box center [339, 394] width 120 height 85
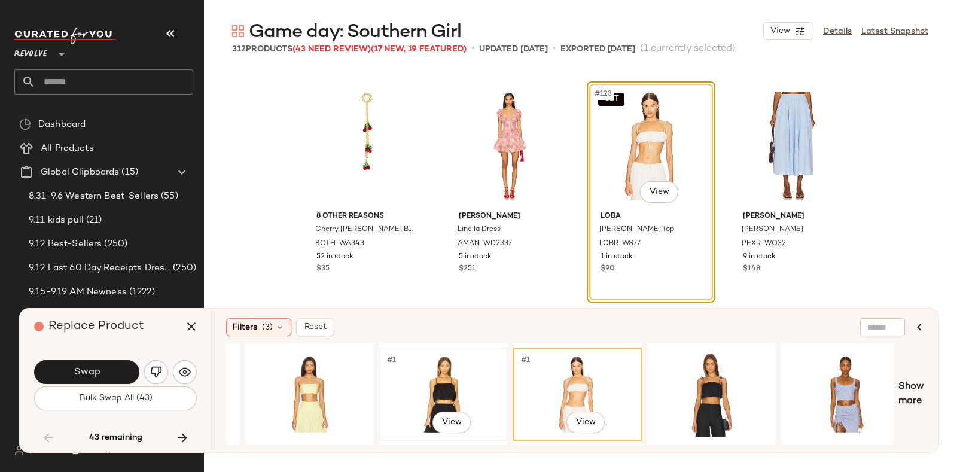
scroll to position [0, 0]
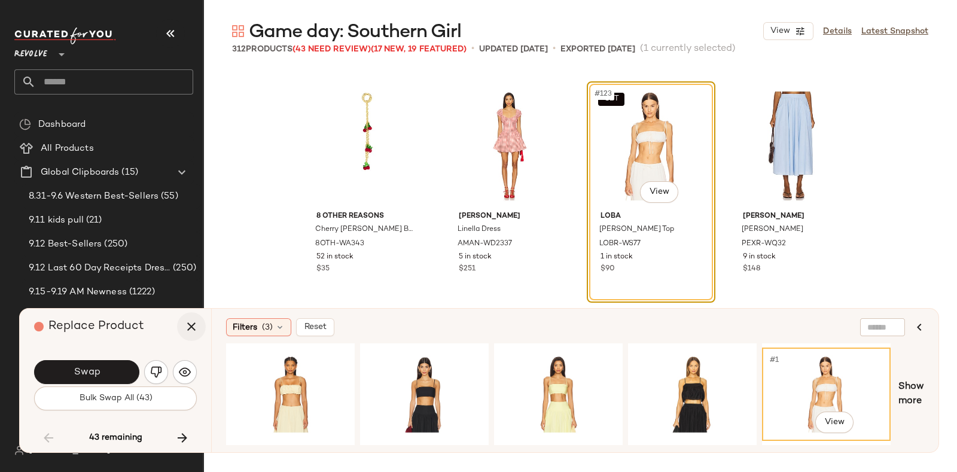
click at [190, 329] on icon "button" at bounding box center [191, 327] width 14 height 14
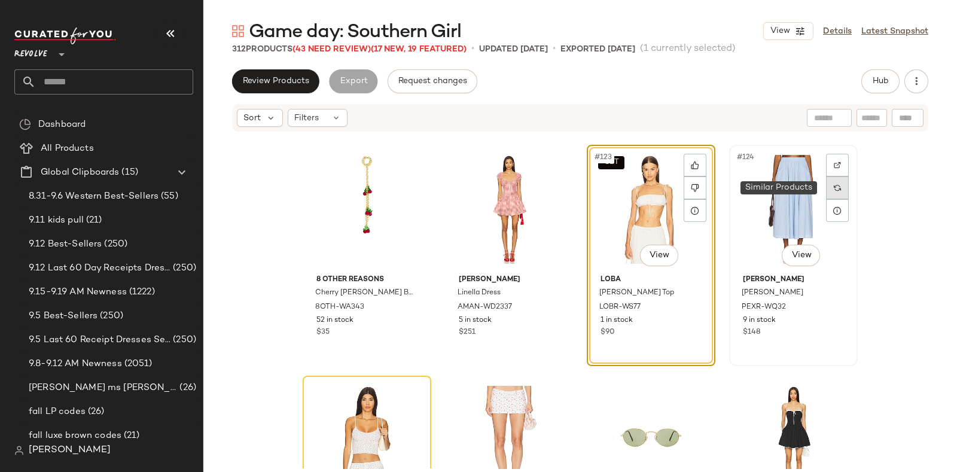
click at [838, 189] on div at bounding box center [837, 188] width 23 height 23
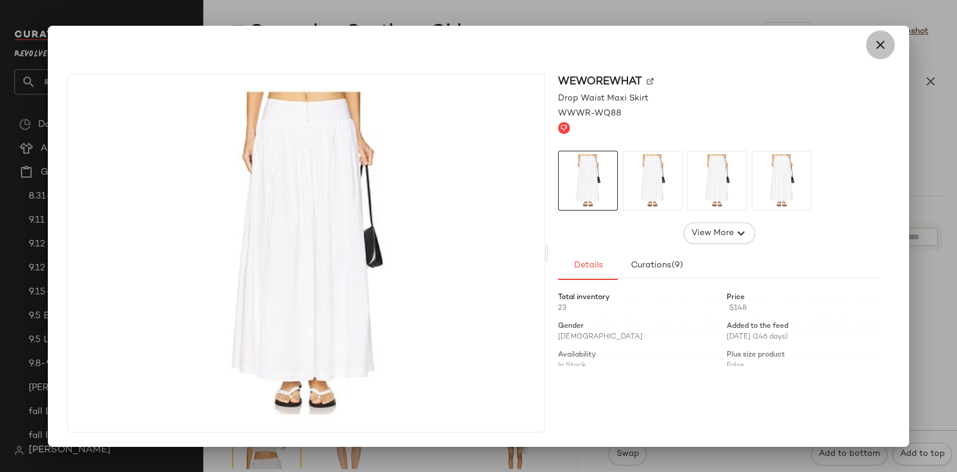
click at [879, 45] on icon "button" at bounding box center [881, 45] width 14 height 14
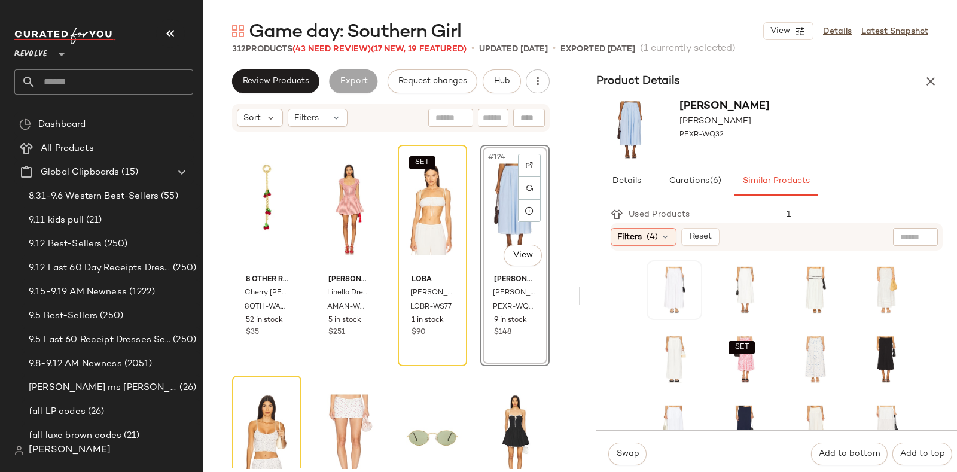
click at [645, 308] on div "SET SET" at bounding box center [780, 462] width 325 height 409
click at [651, 313] on div "#1 View" at bounding box center [674, 290] width 47 height 51
click at [625, 451] on span "Swap" at bounding box center [627, 454] width 23 height 10
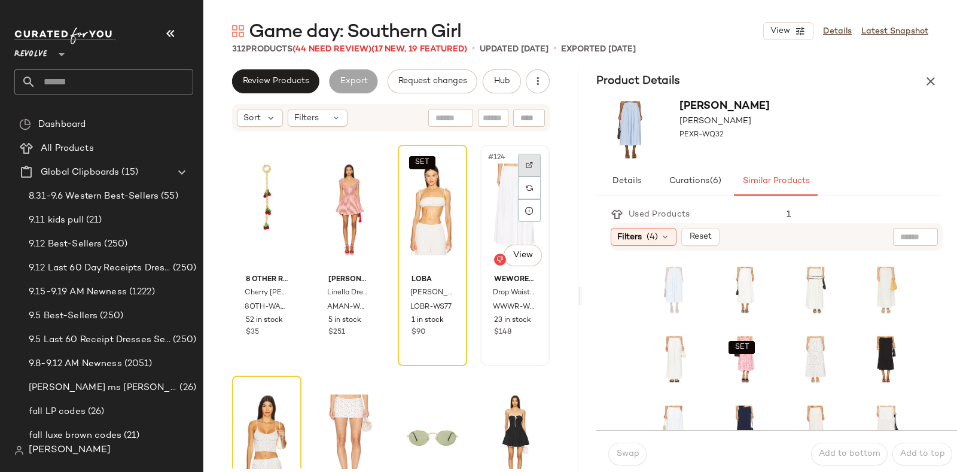
click at [522, 160] on div at bounding box center [529, 165] width 23 height 23
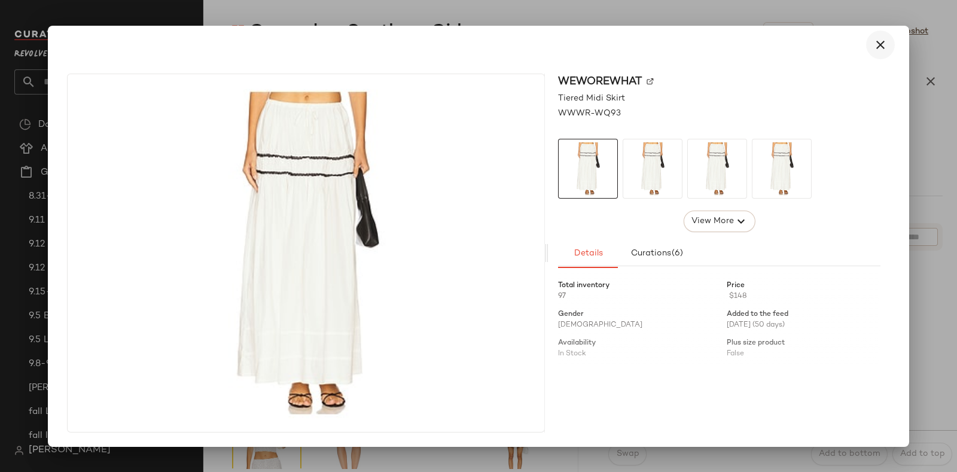
click at [880, 39] on icon "button" at bounding box center [881, 45] width 14 height 14
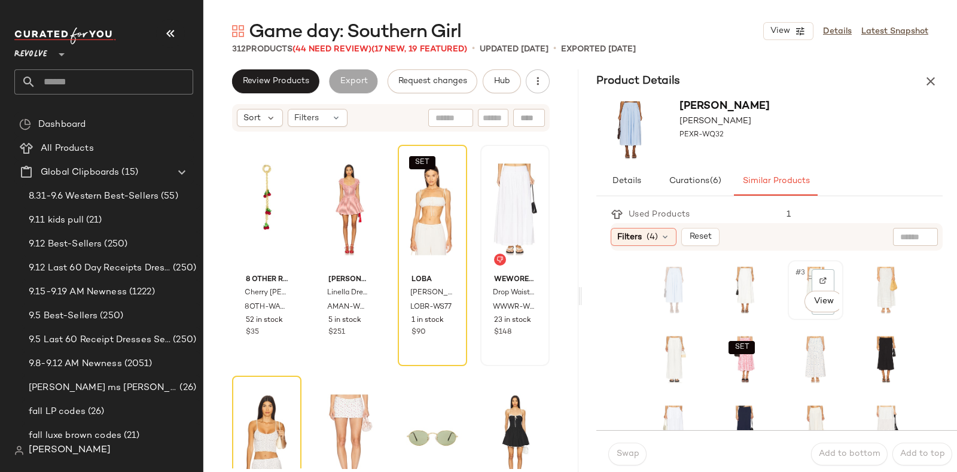
click at [789, 316] on div "#3 View" at bounding box center [815, 290] width 53 height 57
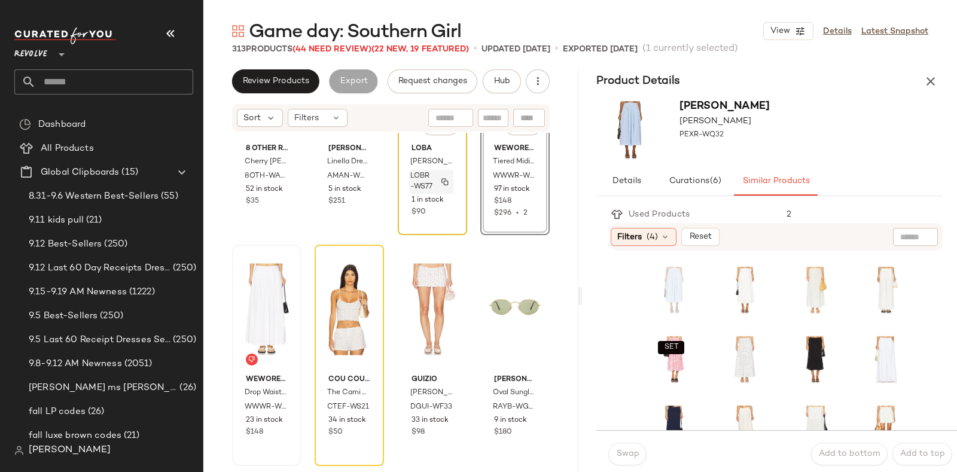
scroll to position [7065, 0]
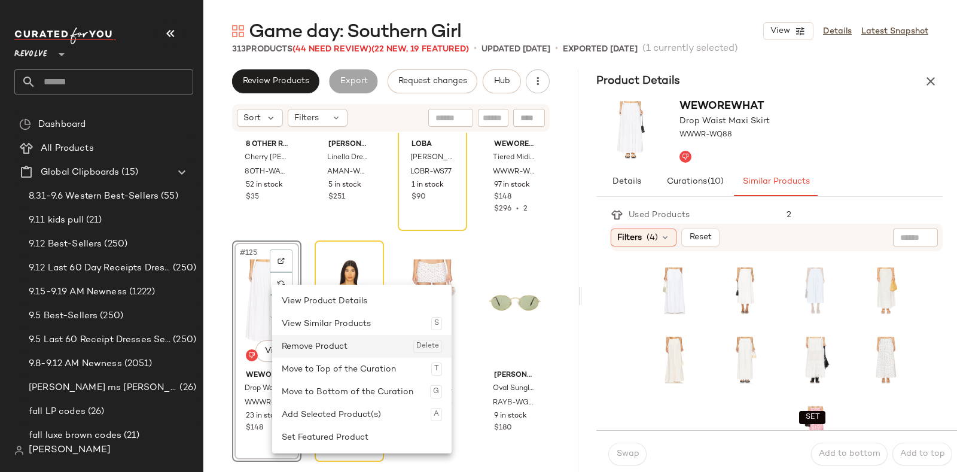
click at [284, 346] on div "Remove Product Delete" at bounding box center [362, 346] width 160 height 23
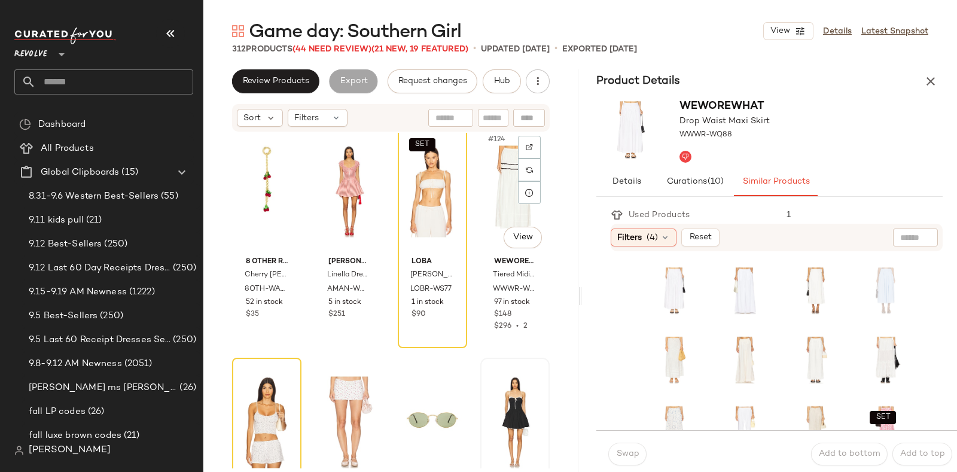
scroll to position [6947, 0]
click at [526, 147] on img at bounding box center [529, 147] width 7 height 7
click at [503, 84] on span "Hub" at bounding box center [502, 82] width 17 height 10
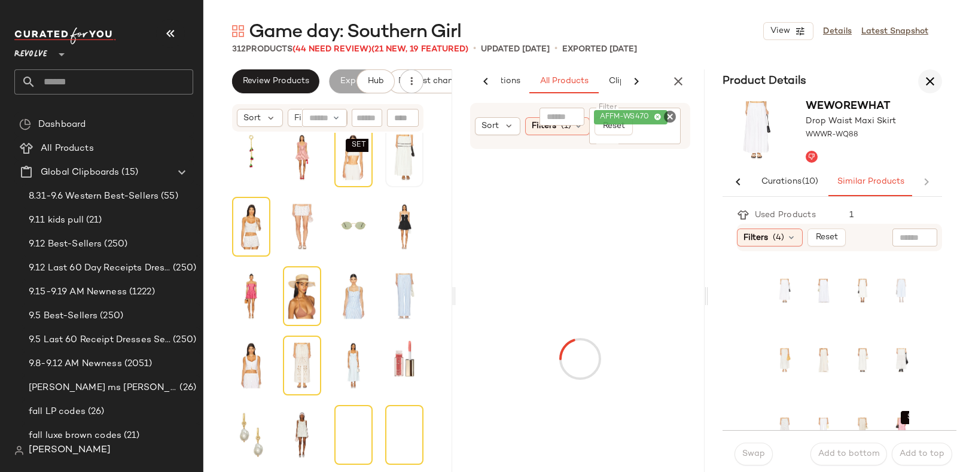
scroll to position [0, 63]
click at [931, 75] on icon "button" at bounding box center [930, 81] width 14 height 14
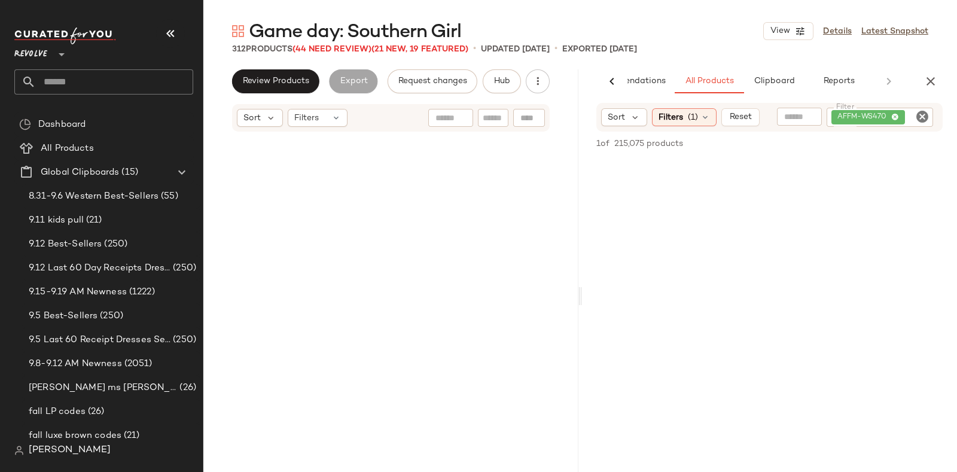
scroll to position [6947, 0]
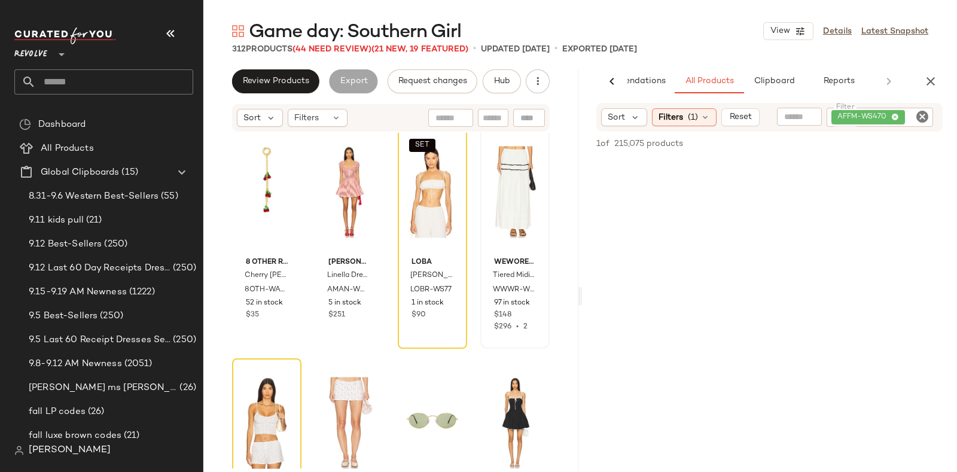
click at [922, 118] on icon "Clear Filter" at bounding box center [923, 117] width 14 height 14
paste input "**********"
type input "**********"
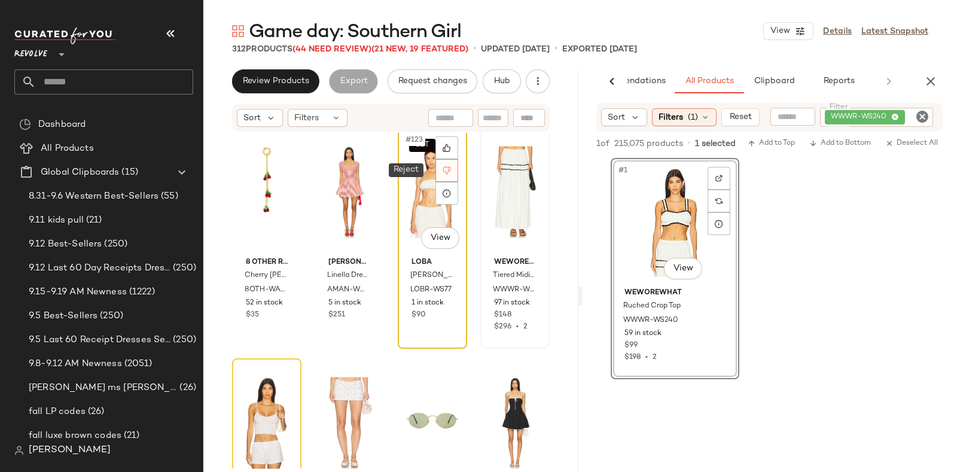
click at [443, 168] on icon at bounding box center [447, 170] width 8 height 8
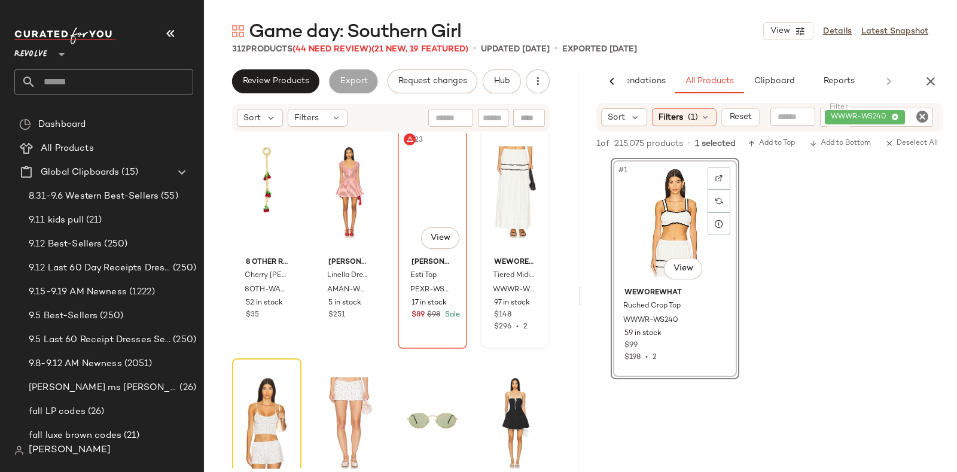
scroll to position [6930, 0]
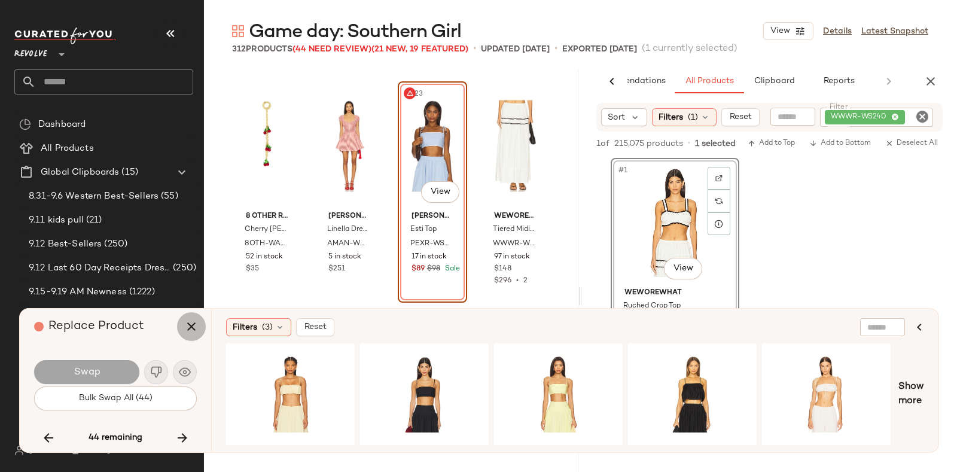
click at [187, 326] on icon "button" at bounding box center [191, 327] width 14 height 14
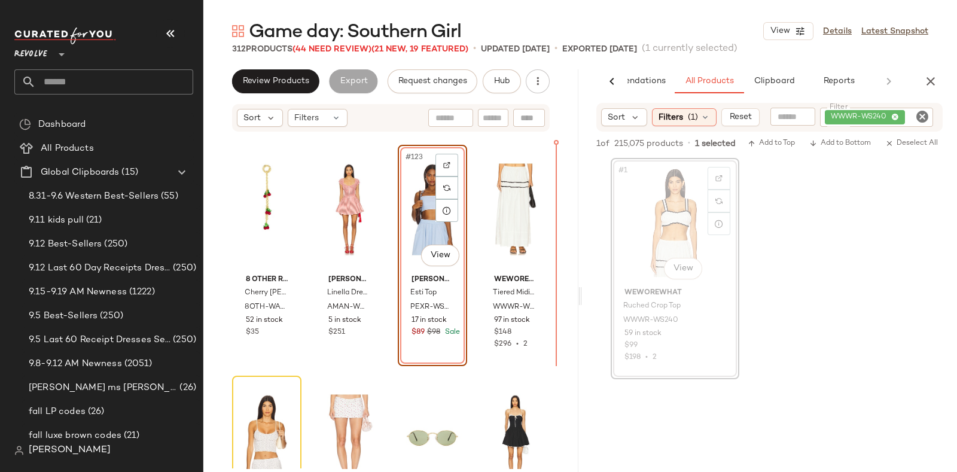
scroll to position [6925, 0]
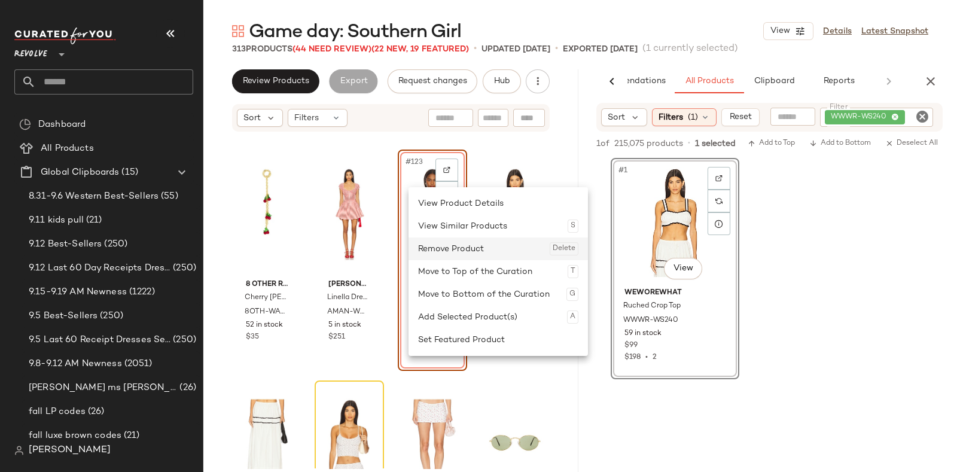
click at [434, 247] on div "Remove Product Delete" at bounding box center [498, 249] width 160 height 23
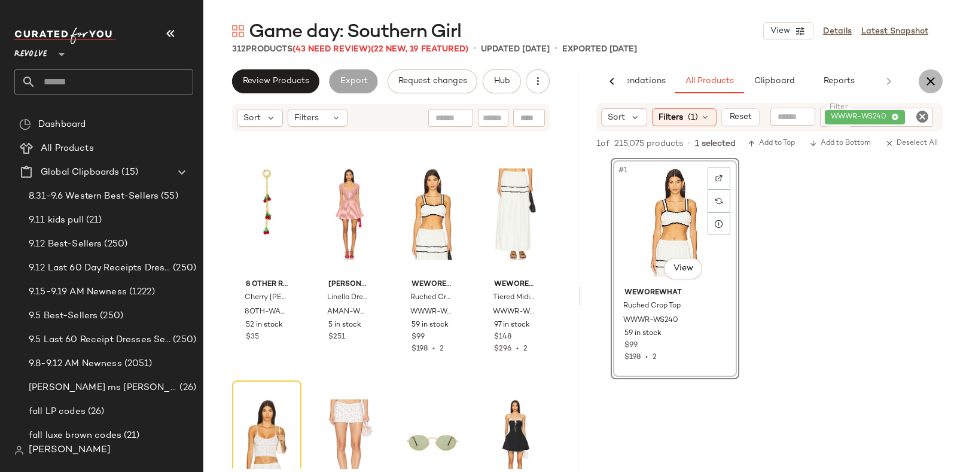
click at [928, 87] on icon "button" at bounding box center [931, 81] width 14 height 14
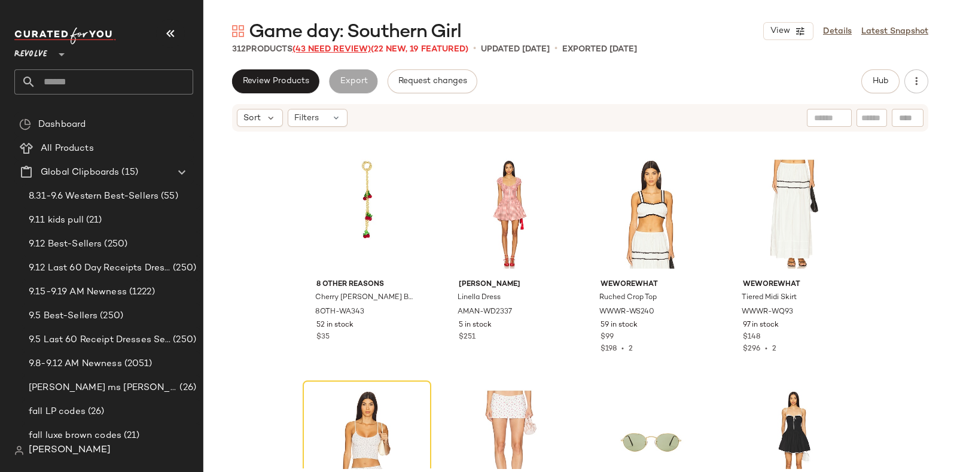
click at [338, 47] on span "(43 Need Review)" at bounding box center [332, 49] width 78 height 9
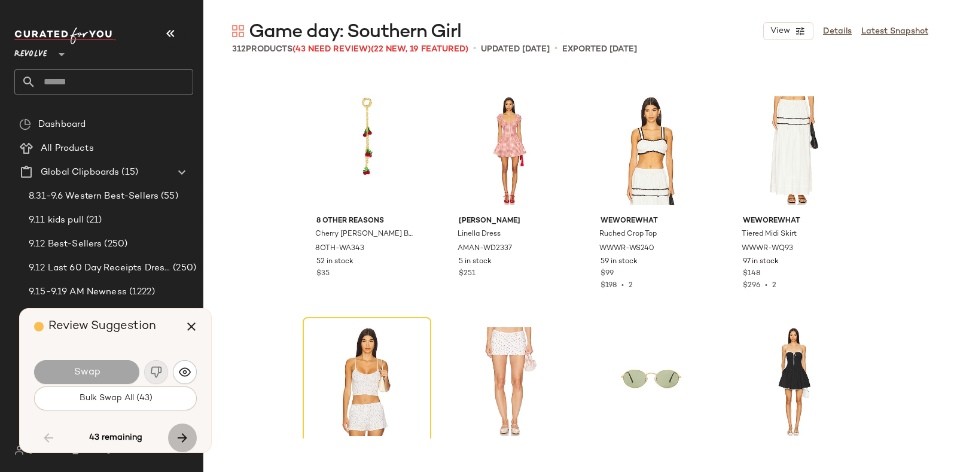
click at [181, 436] on icon "button" at bounding box center [182, 438] width 14 height 14
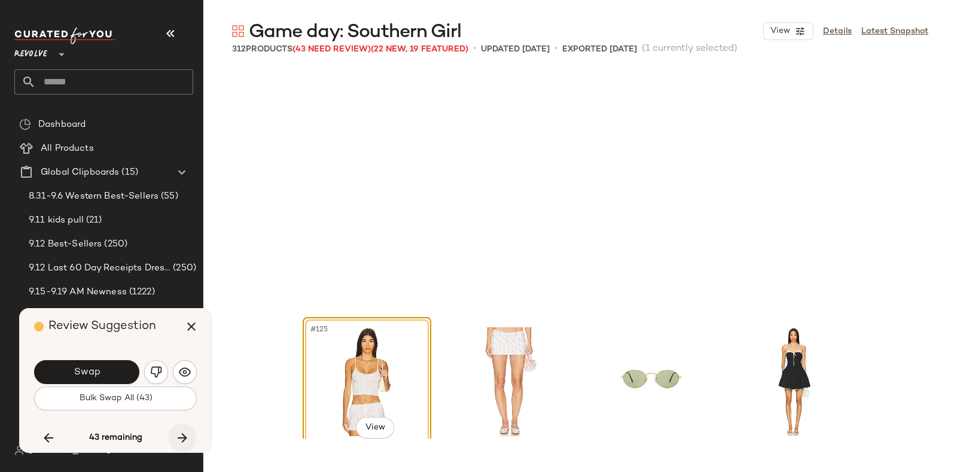
scroll to position [7160, 0]
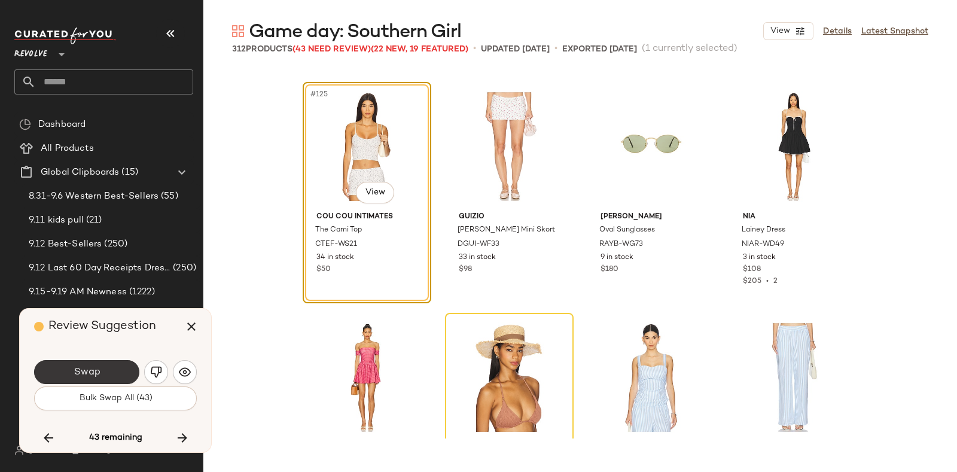
click at [102, 370] on button "Swap" at bounding box center [86, 372] width 105 height 24
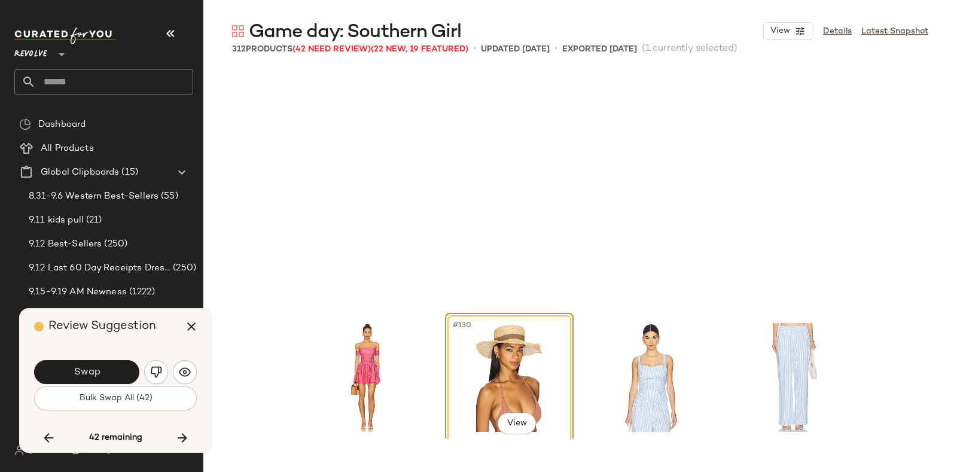
scroll to position [7391, 0]
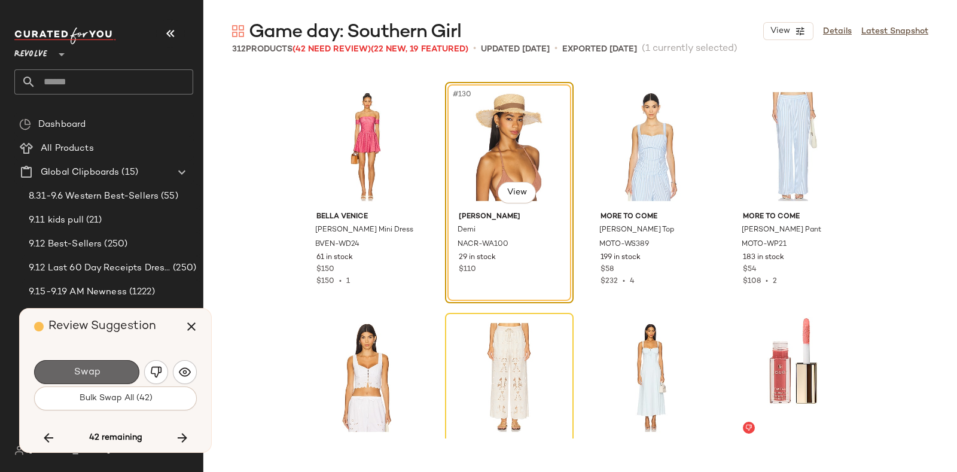
click at [117, 360] on button "Swap" at bounding box center [86, 372] width 105 height 24
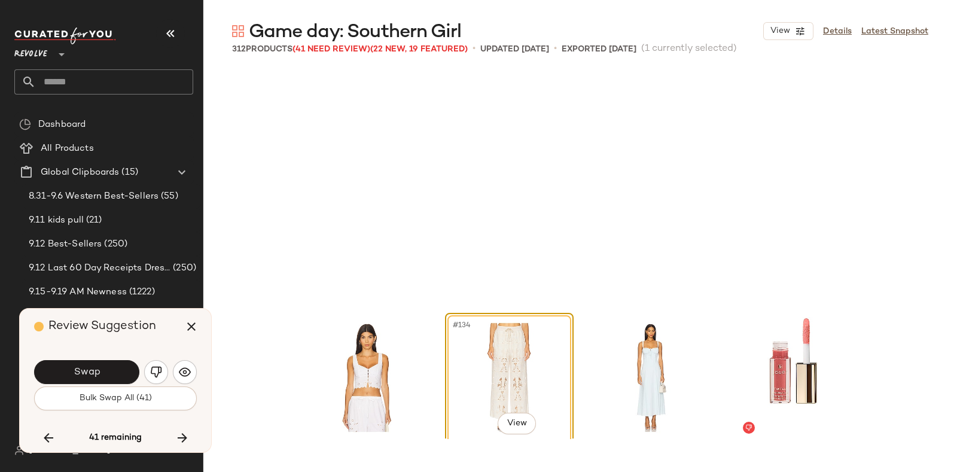
scroll to position [7623, 0]
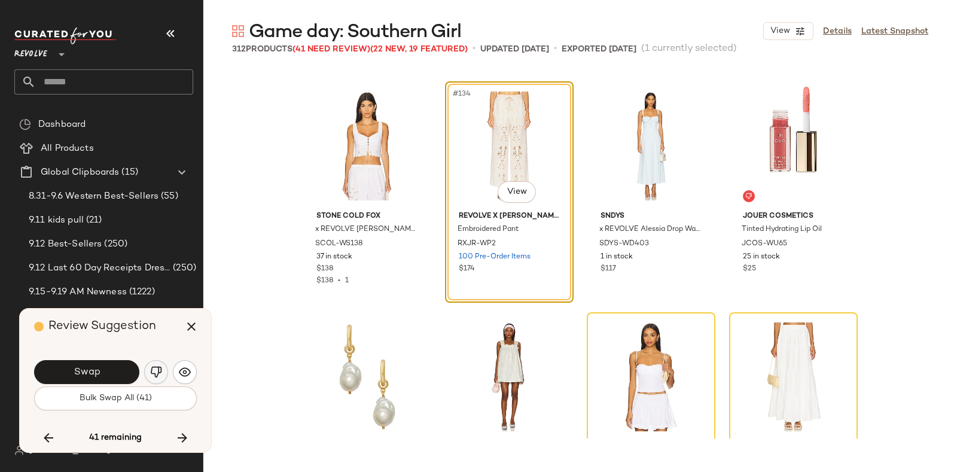
click at [156, 367] on img "button" at bounding box center [156, 372] width 12 height 12
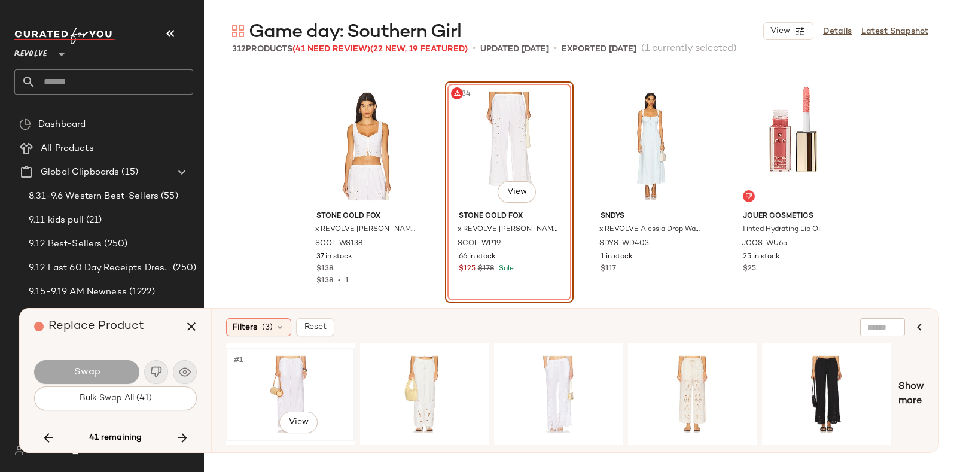
click at [296, 364] on div "#1 View" at bounding box center [290, 394] width 120 height 85
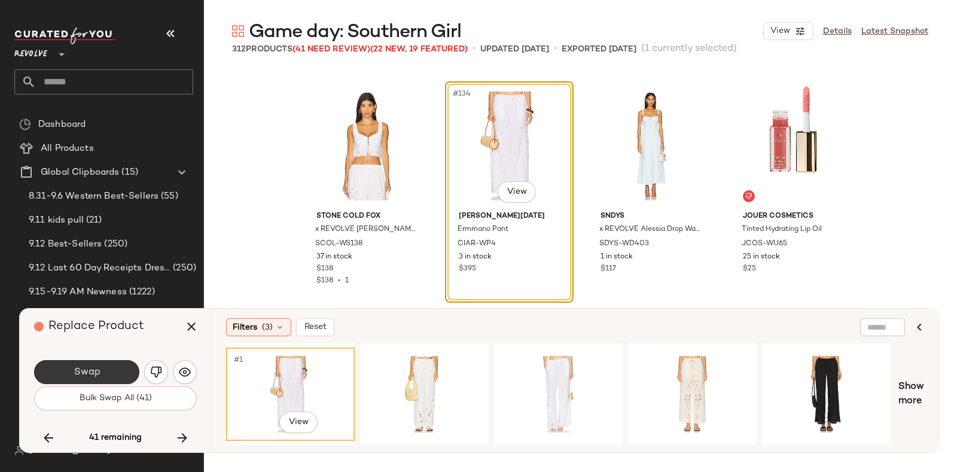
click at [114, 366] on button "Swap" at bounding box center [86, 372] width 105 height 24
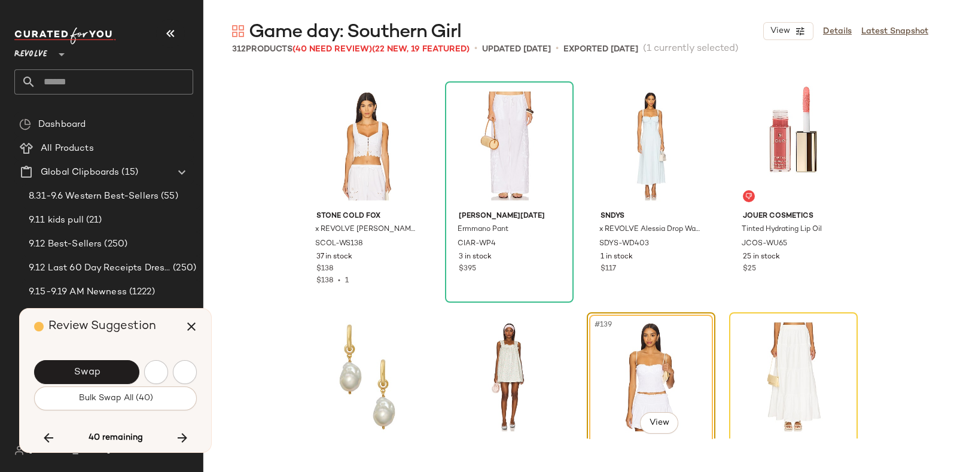
scroll to position [7854, 0]
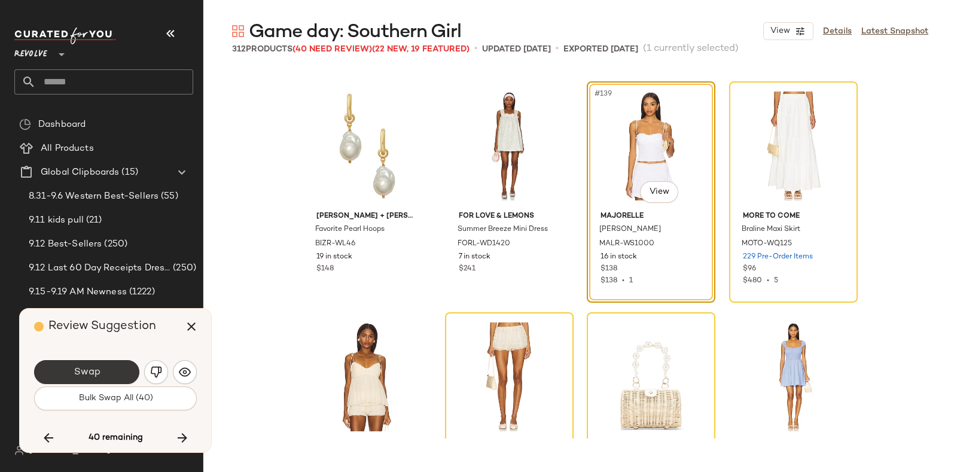
click at [93, 367] on span "Swap" at bounding box center [86, 372] width 27 height 11
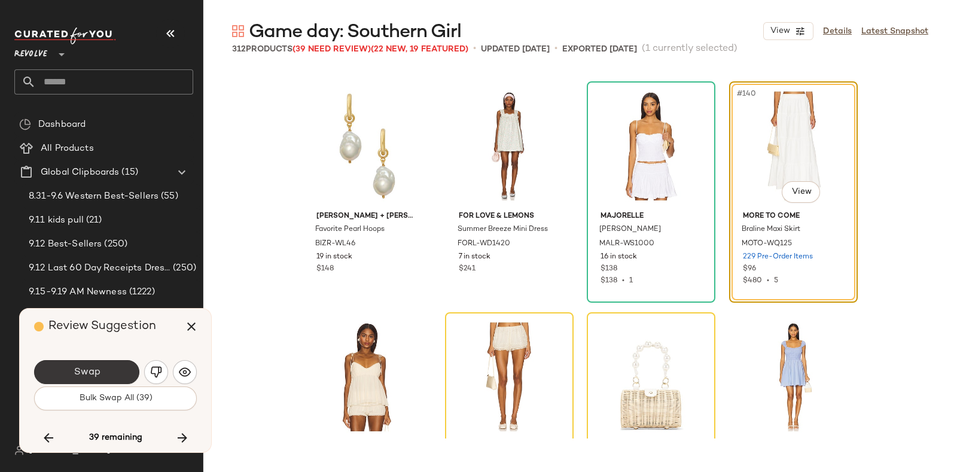
click at [97, 370] on span "Swap" at bounding box center [86, 372] width 27 height 11
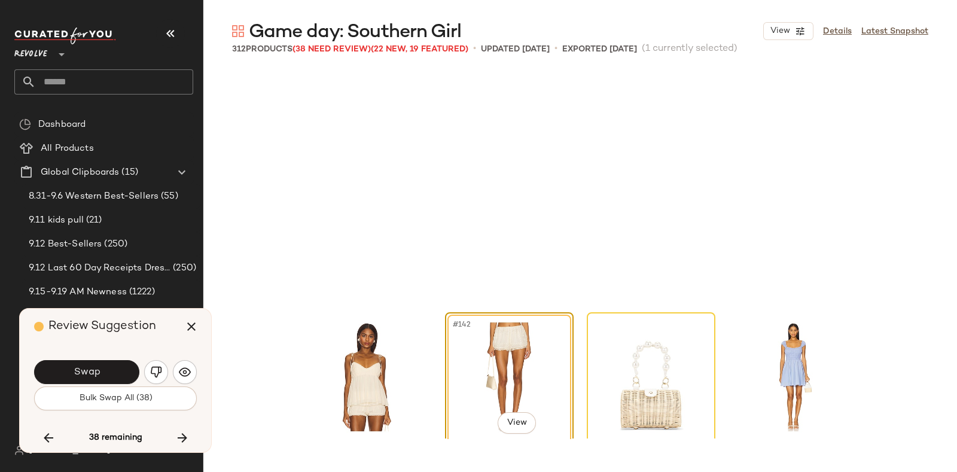
scroll to position [8084, 0]
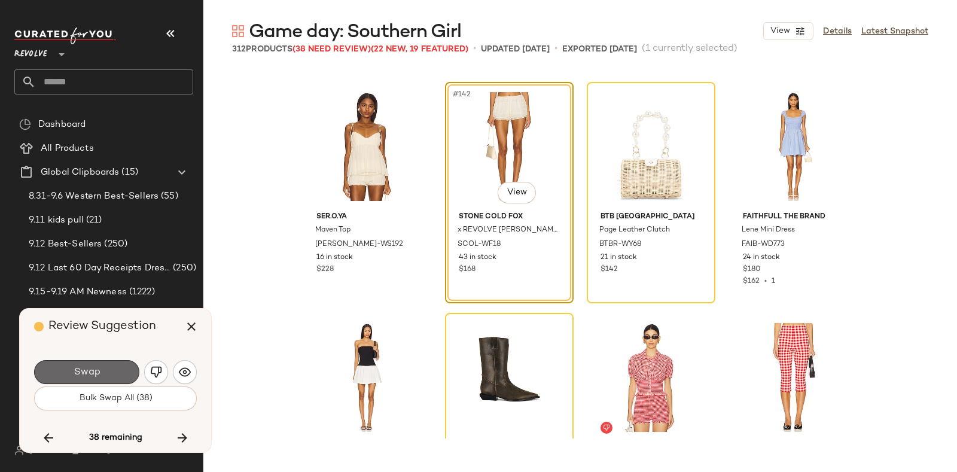
click at [108, 367] on button "Swap" at bounding box center [86, 372] width 105 height 24
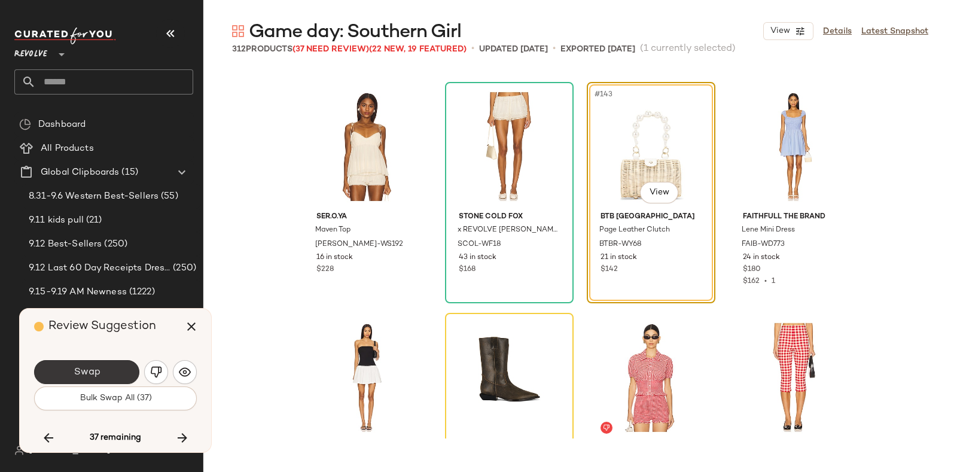
click at [113, 369] on button "Swap" at bounding box center [86, 372] width 105 height 24
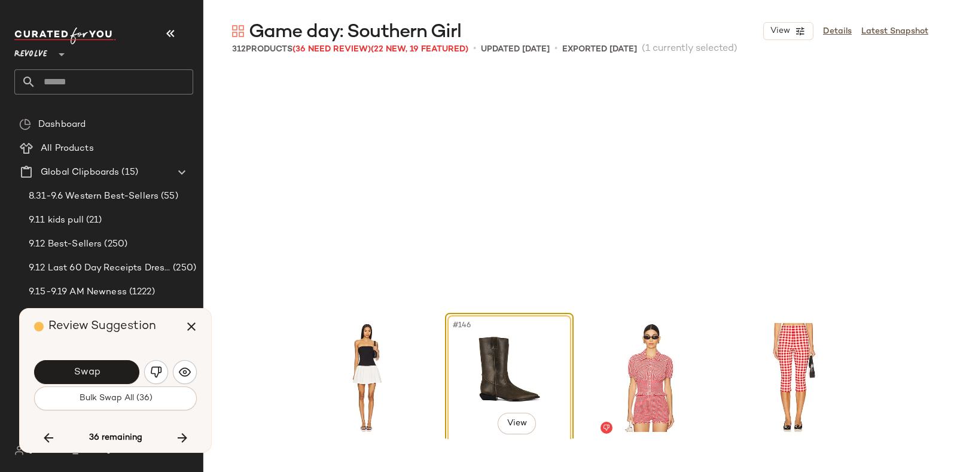
scroll to position [8315, 0]
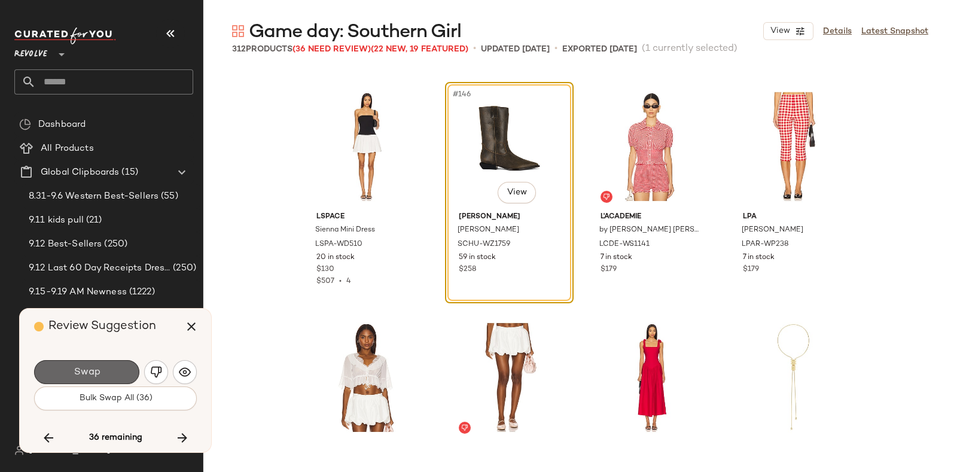
click at [87, 373] on span "Swap" at bounding box center [86, 372] width 27 height 11
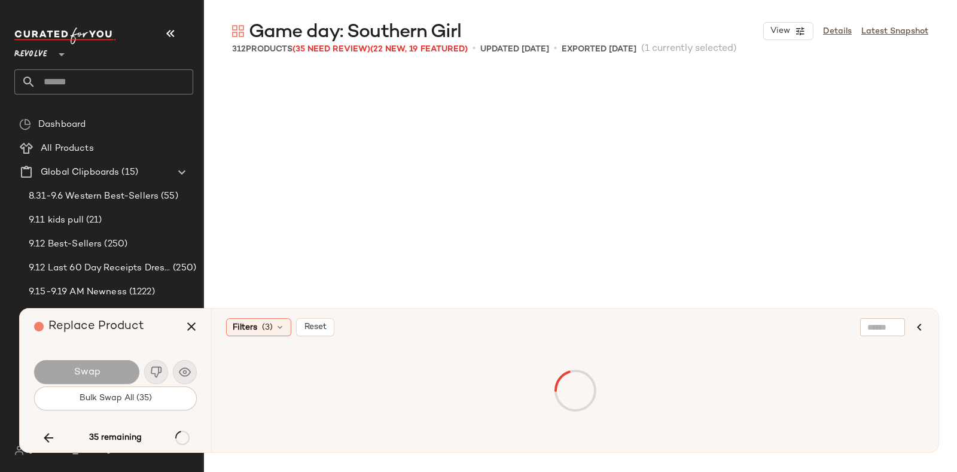
scroll to position [9009, 0]
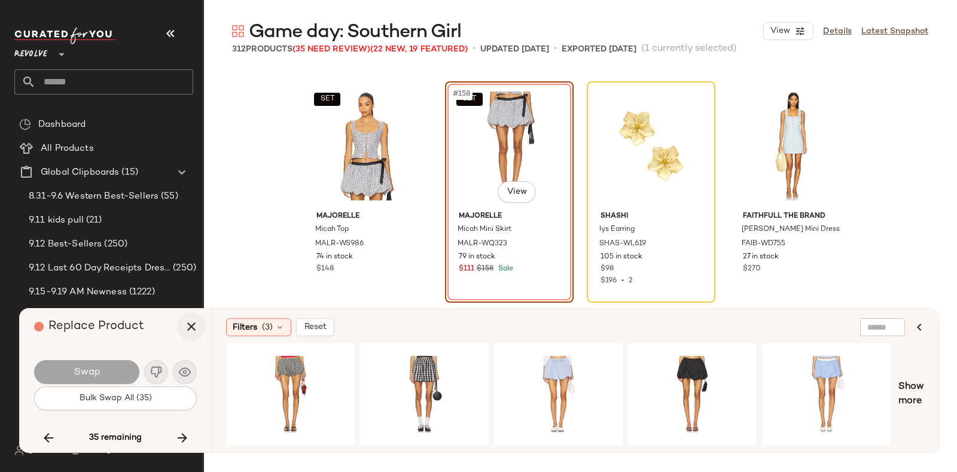
click at [187, 321] on icon "button" at bounding box center [191, 327] width 14 height 14
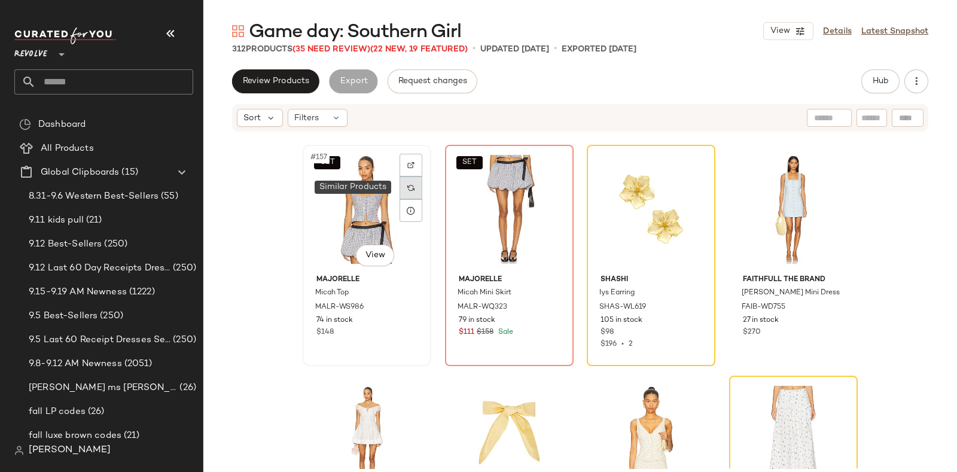
click at [410, 189] on img at bounding box center [411, 187] width 7 height 7
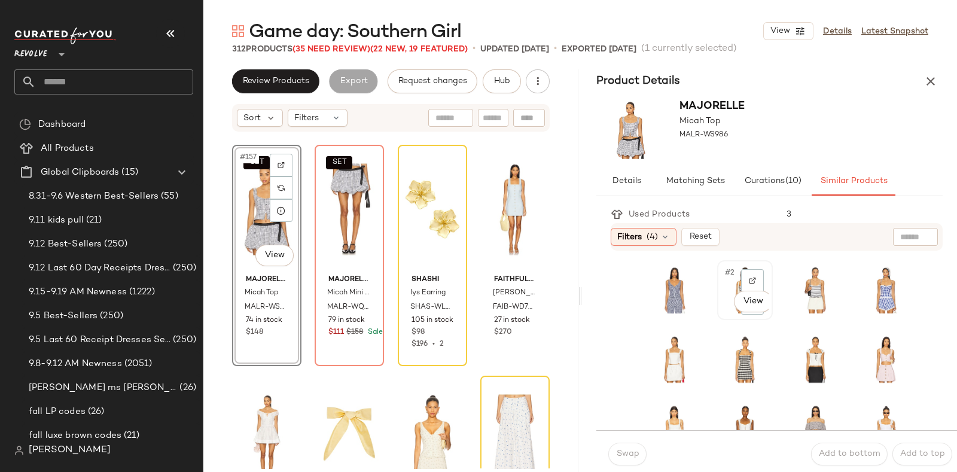
click at [718, 303] on div "#2 View" at bounding box center [746, 290] width 56 height 60
click at [634, 449] on span "Swap" at bounding box center [627, 454] width 23 height 10
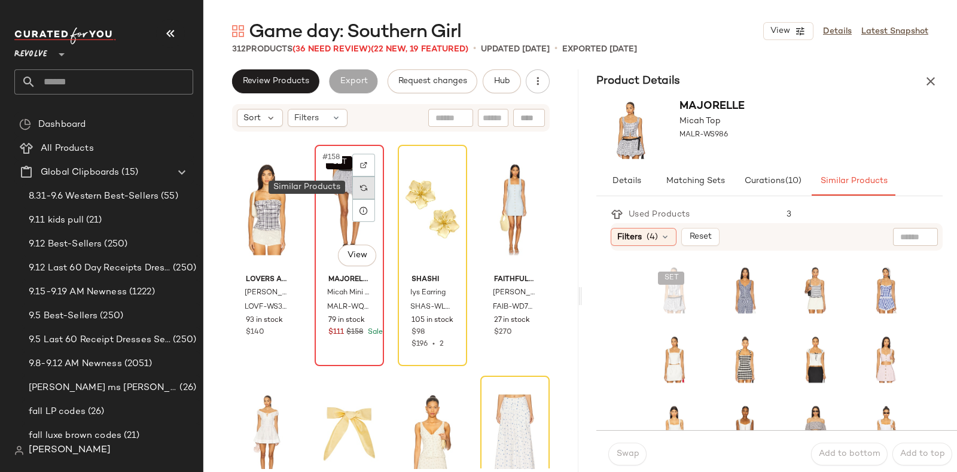
click at [362, 190] on img at bounding box center [363, 187] width 7 height 7
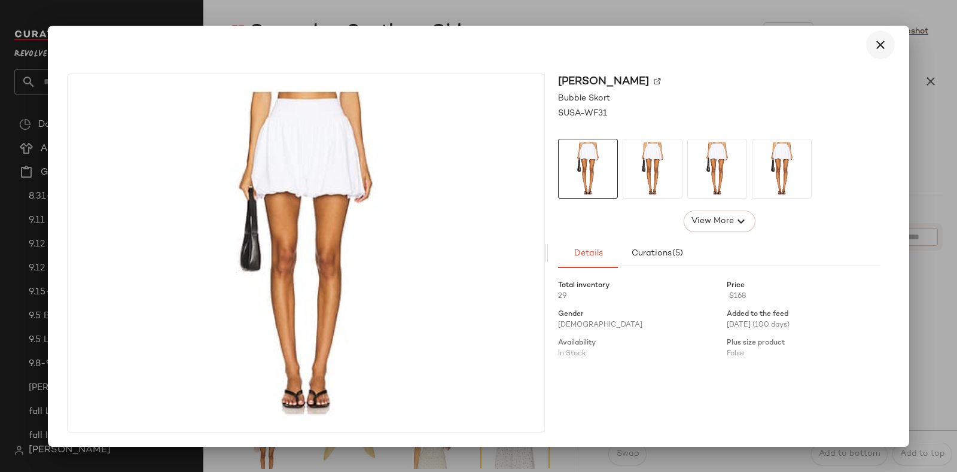
click at [877, 41] on icon "button" at bounding box center [881, 45] width 14 height 14
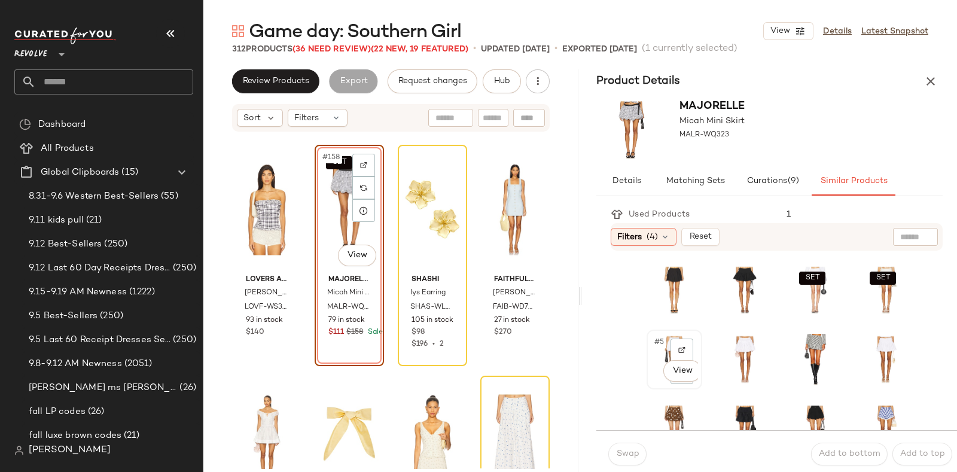
click at [654, 380] on div "#5 View" at bounding box center [674, 359] width 47 height 51
click at [623, 451] on span "Swap" at bounding box center [627, 454] width 23 height 10
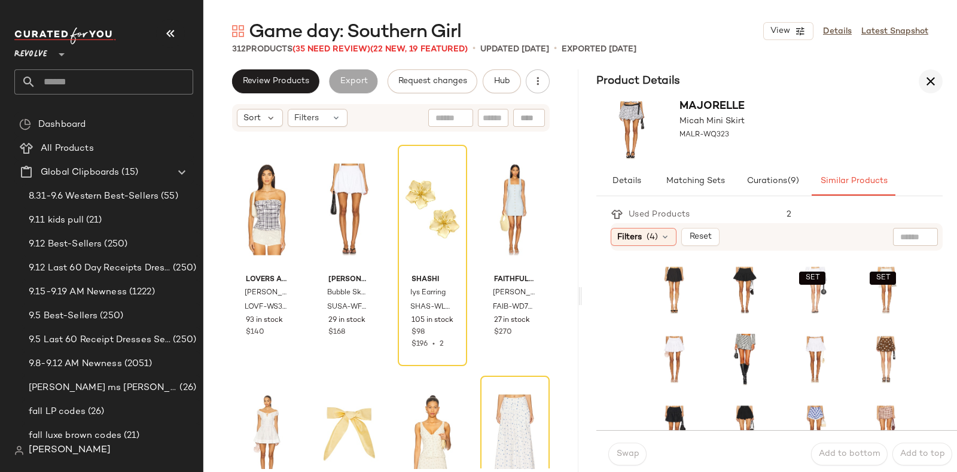
click at [925, 83] on icon "button" at bounding box center [931, 81] width 14 height 14
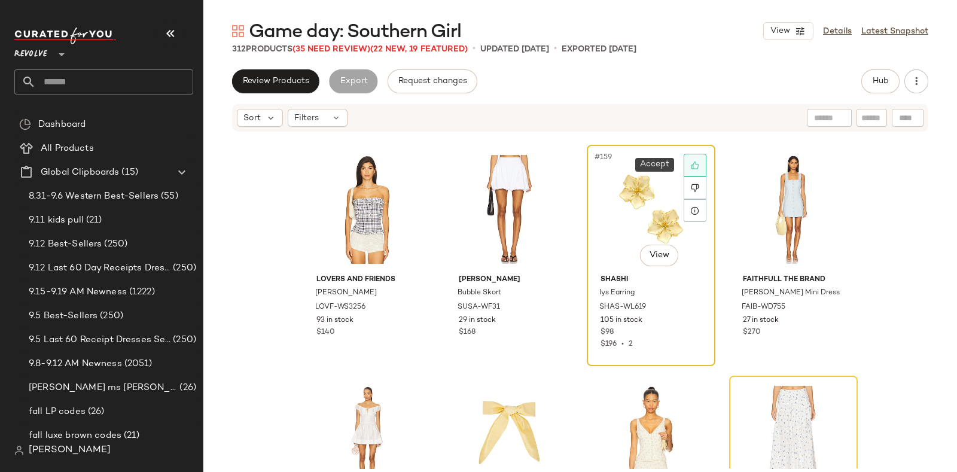
click at [691, 159] on div at bounding box center [695, 165] width 23 height 23
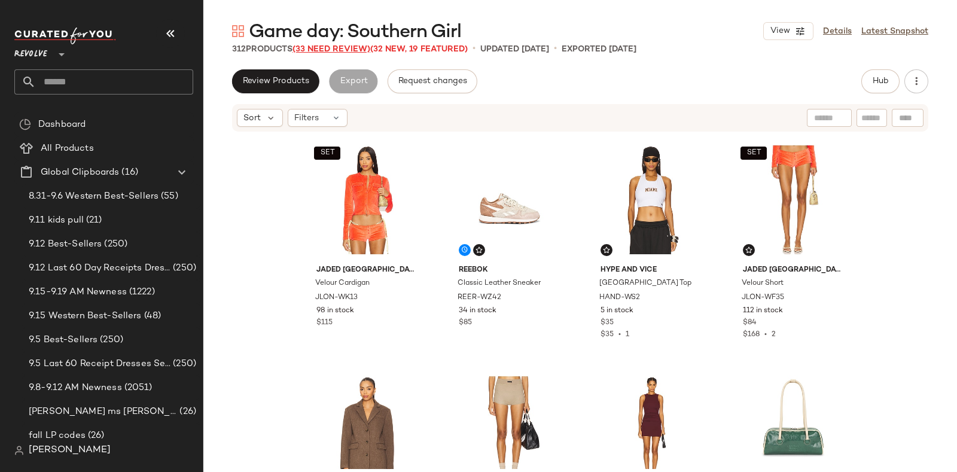
click at [332, 48] on span "(33 Need Review)" at bounding box center [332, 49] width 78 height 9
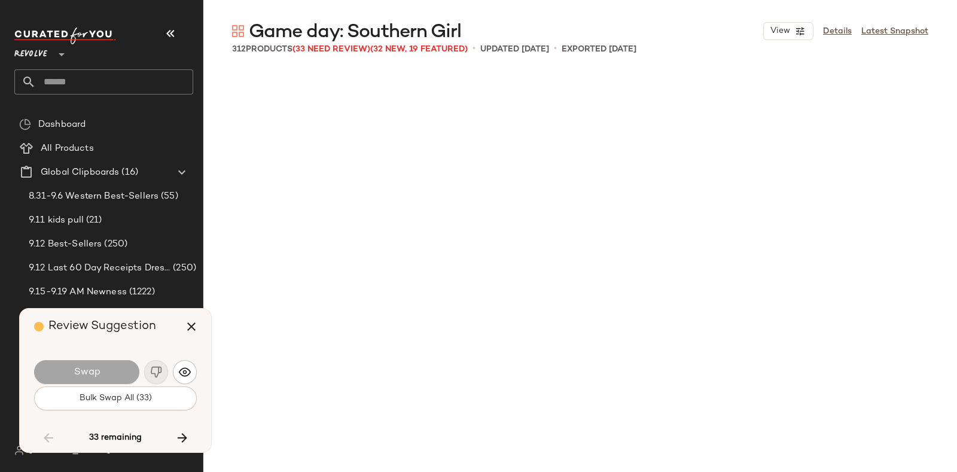
scroll to position [9009, 0]
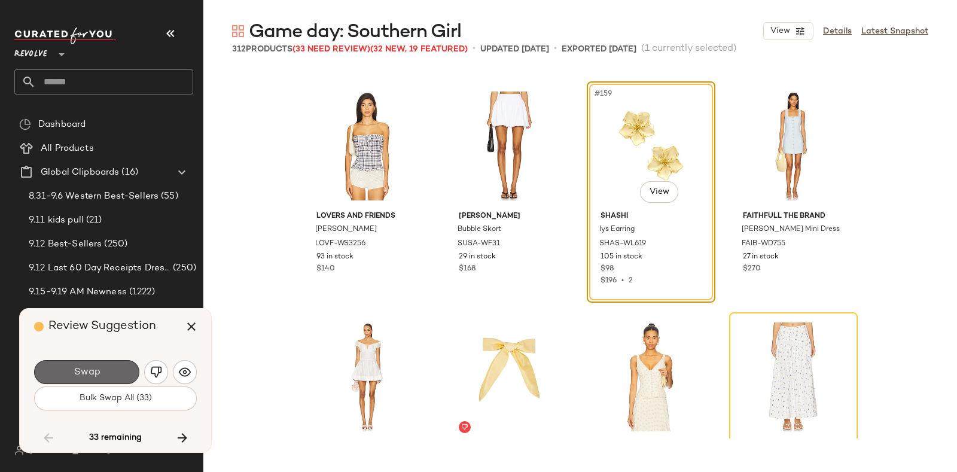
click at [102, 366] on button "Swap" at bounding box center [86, 372] width 105 height 24
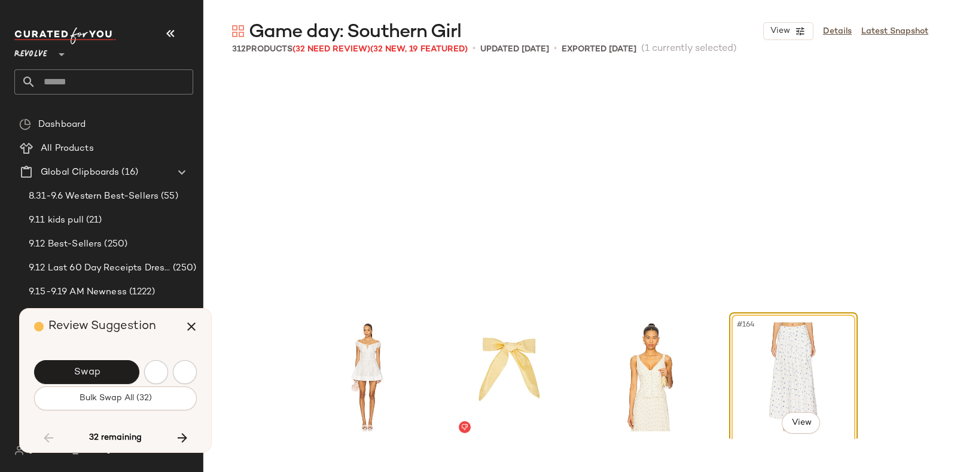
scroll to position [9239, 0]
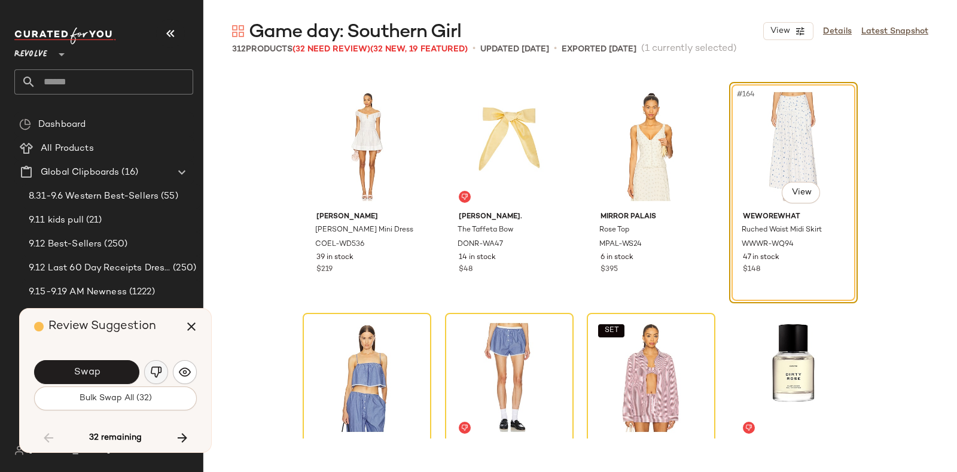
click at [153, 367] on img "button" at bounding box center [156, 372] width 12 height 12
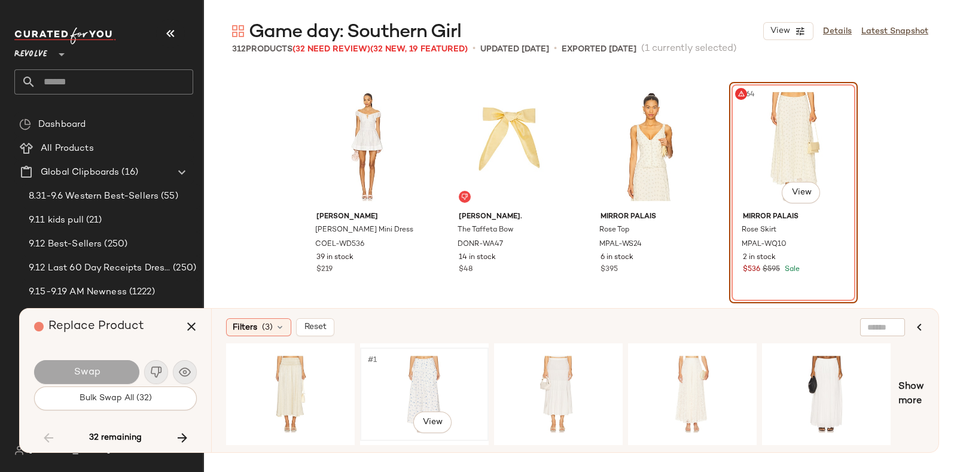
click at [411, 360] on div "#1 View" at bounding box center [424, 394] width 120 height 85
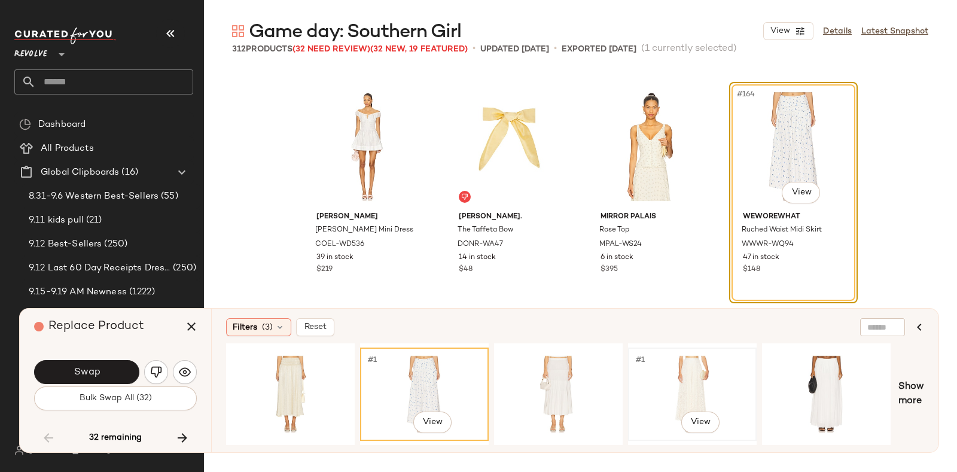
click at [666, 368] on div "#1 View" at bounding box center [693, 394] width 120 height 85
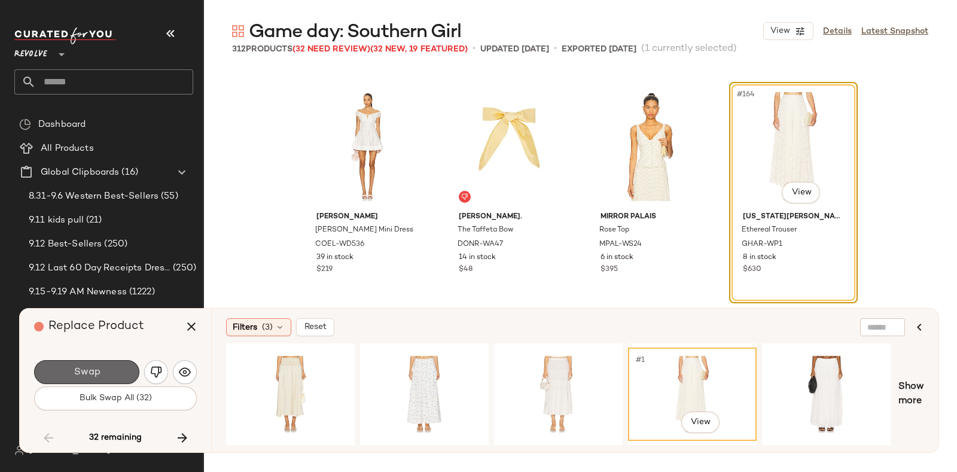
click at [101, 364] on button "Swap" at bounding box center [86, 372] width 105 height 24
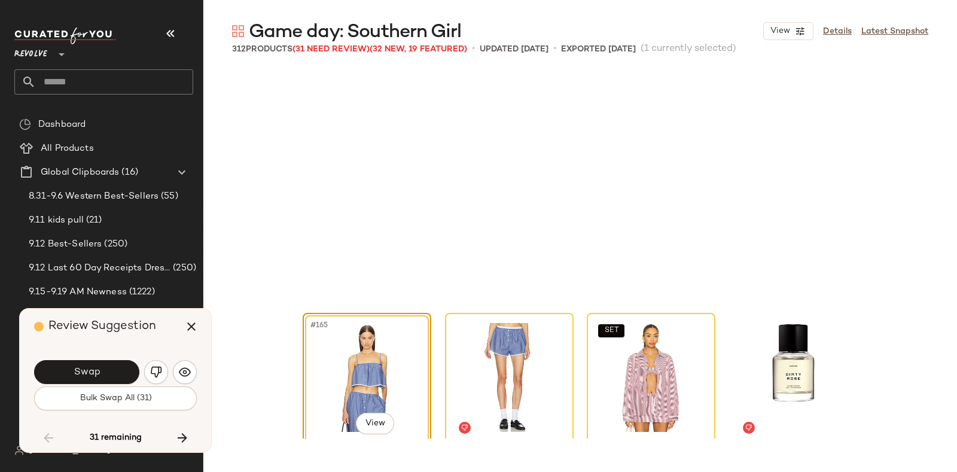
scroll to position [9470, 0]
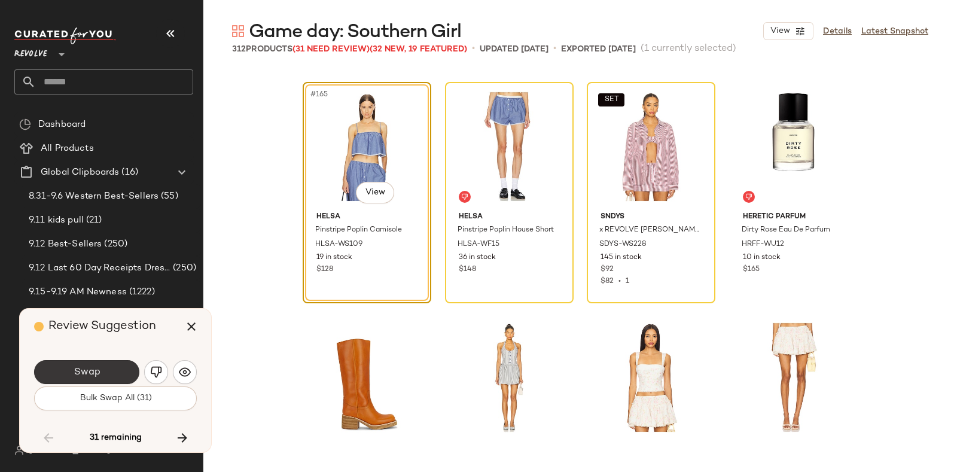
click at [99, 368] on span "Swap" at bounding box center [86, 372] width 27 height 11
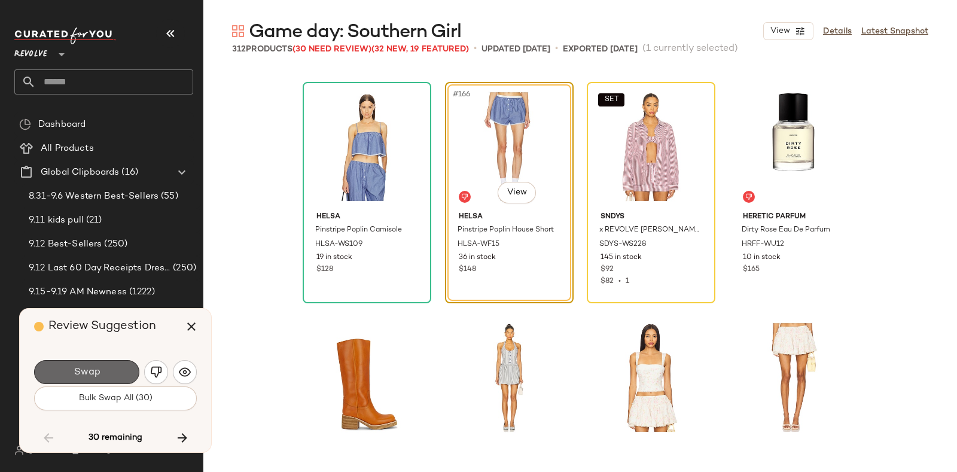
click at [111, 368] on button "Swap" at bounding box center [86, 372] width 105 height 24
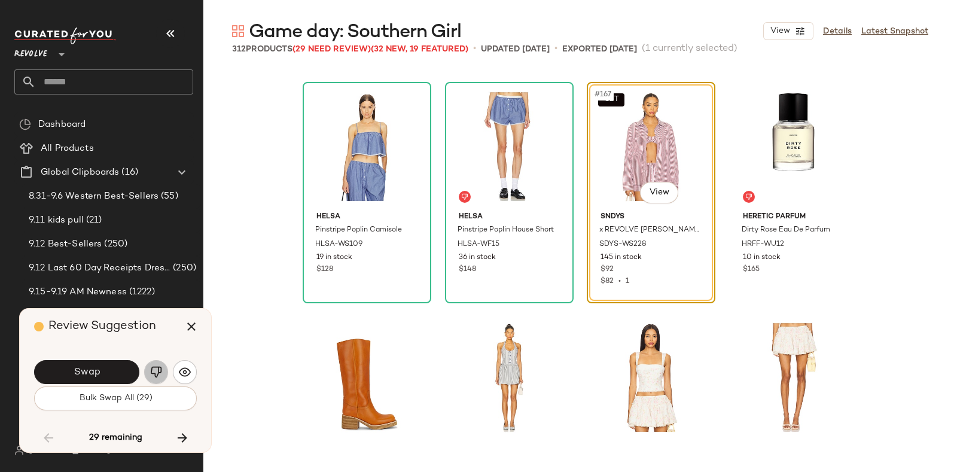
click at [153, 367] on img "button" at bounding box center [156, 372] width 12 height 12
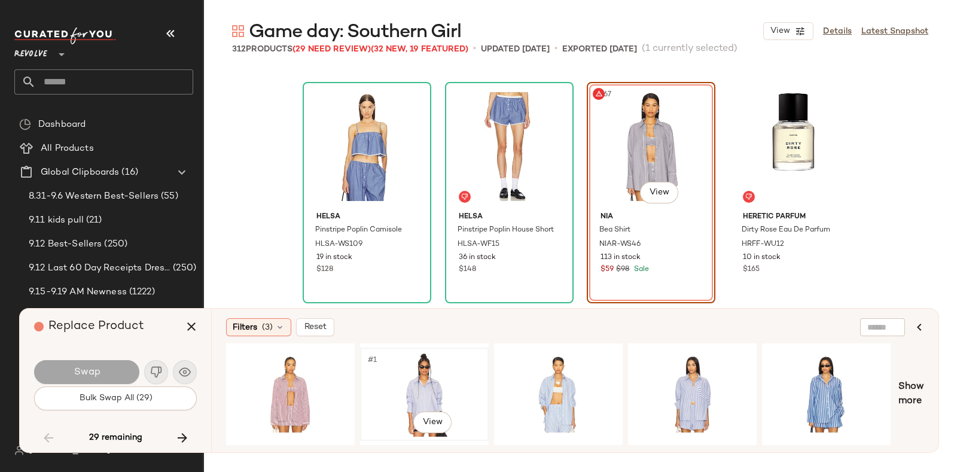
click at [419, 373] on div "#1 View" at bounding box center [424, 394] width 120 height 85
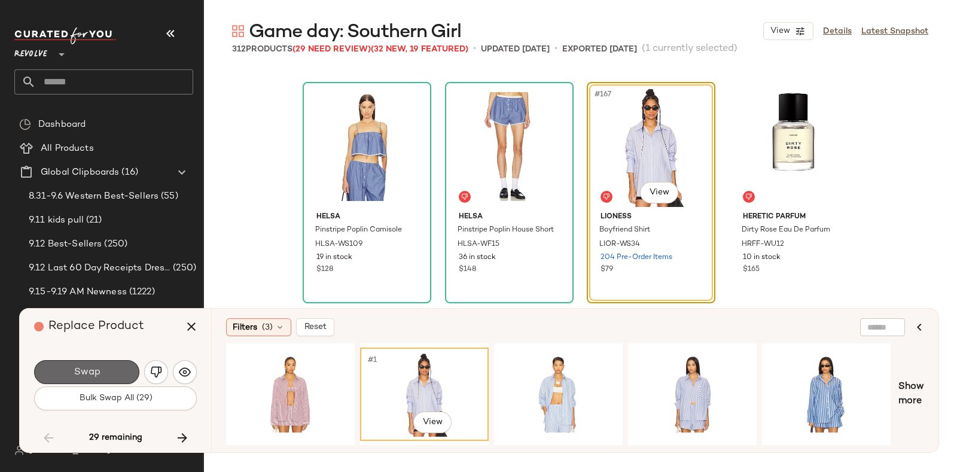
click at [94, 364] on button "Swap" at bounding box center [86, 372] width 105 height 24
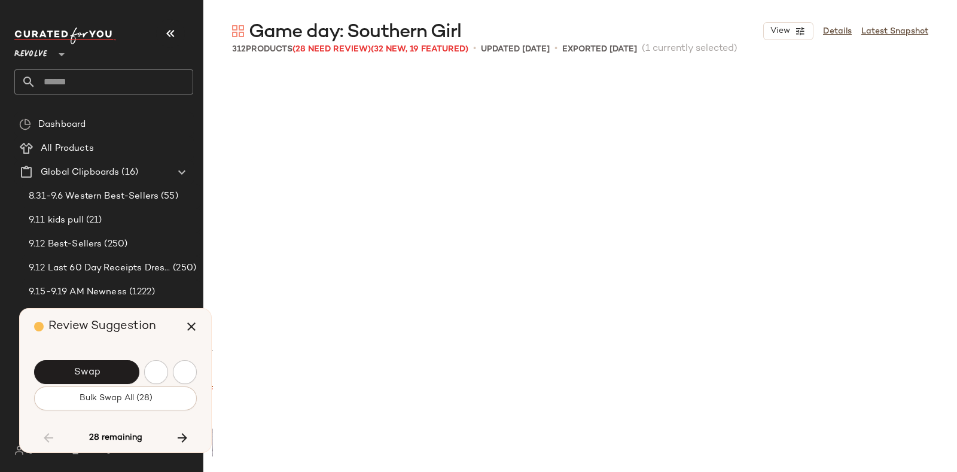
scroll to position [10164, 0]
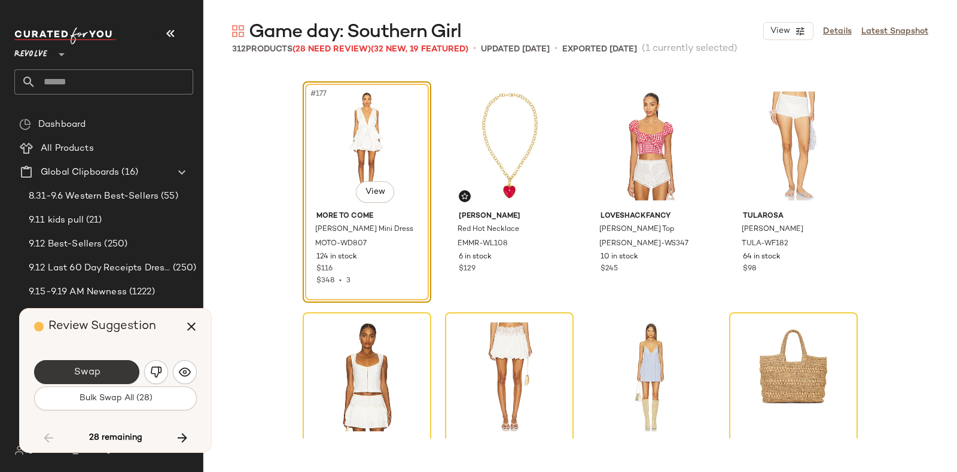
click at [105, 364] on button "Swap" at bounding box center [86, 372] width 105 height 24
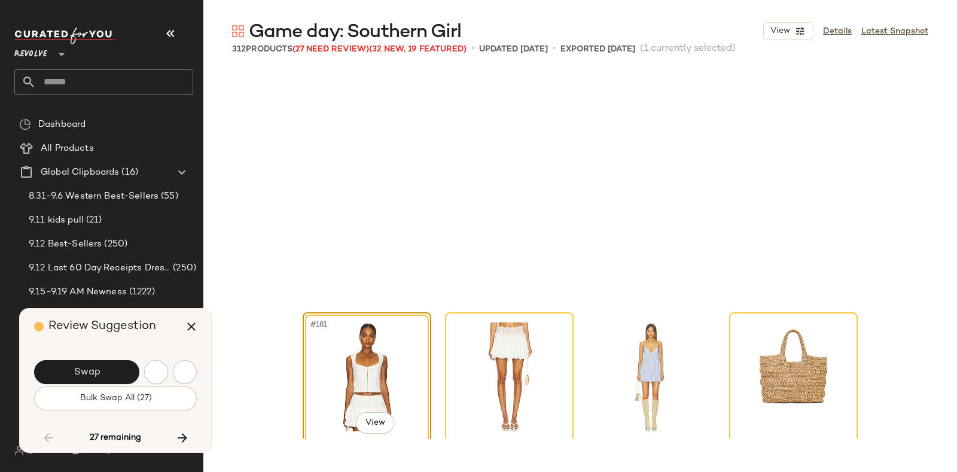
scroll to position [10395, 0]
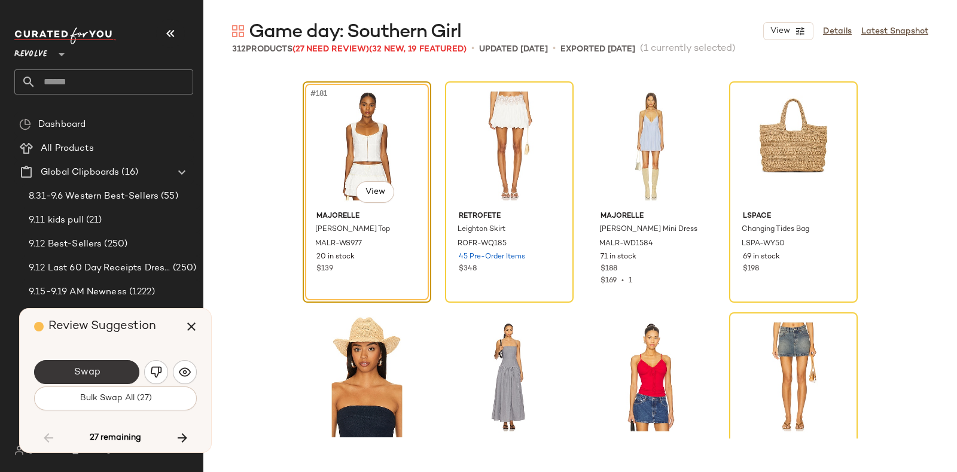
click at [93, 369] on span "Swap" at bounding box center [86, 372] width 27 height 11
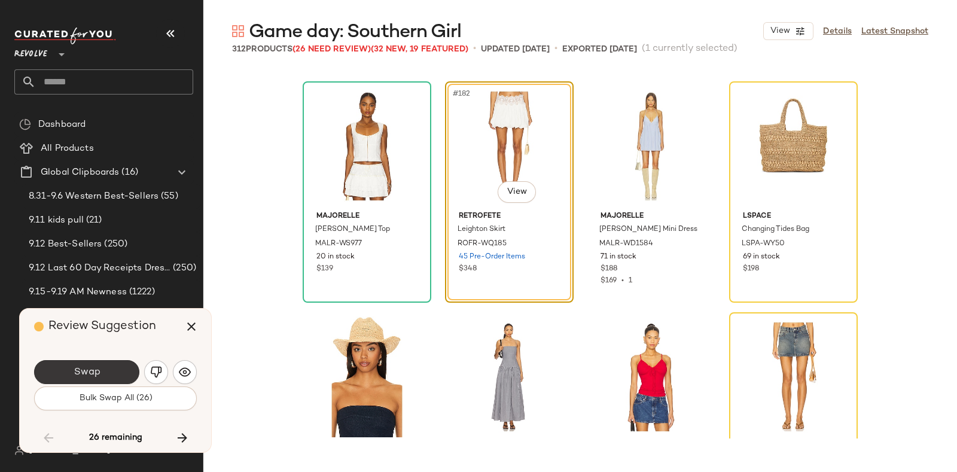
click at [114, 369] on button "Swap" at bounding box center [86, 372] width 105 height 24
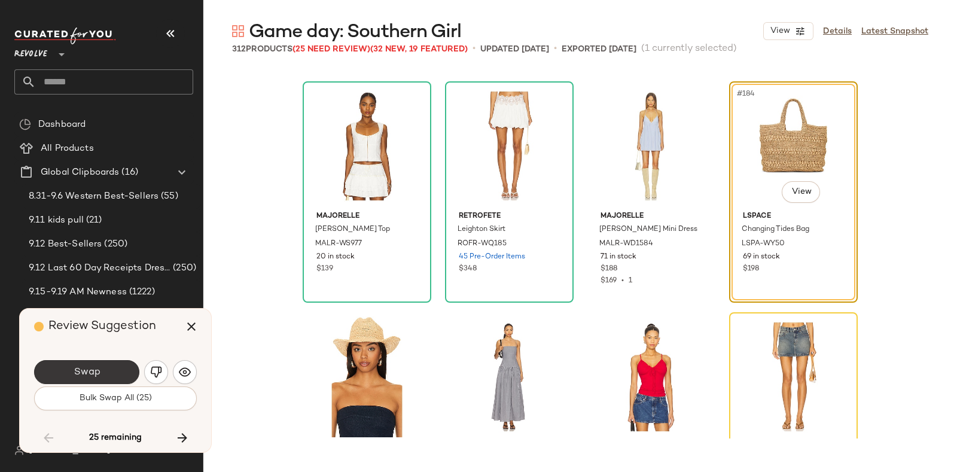
click at [121, 366] on button "Swap" at bounding box center [86, 372] width 105 height 24
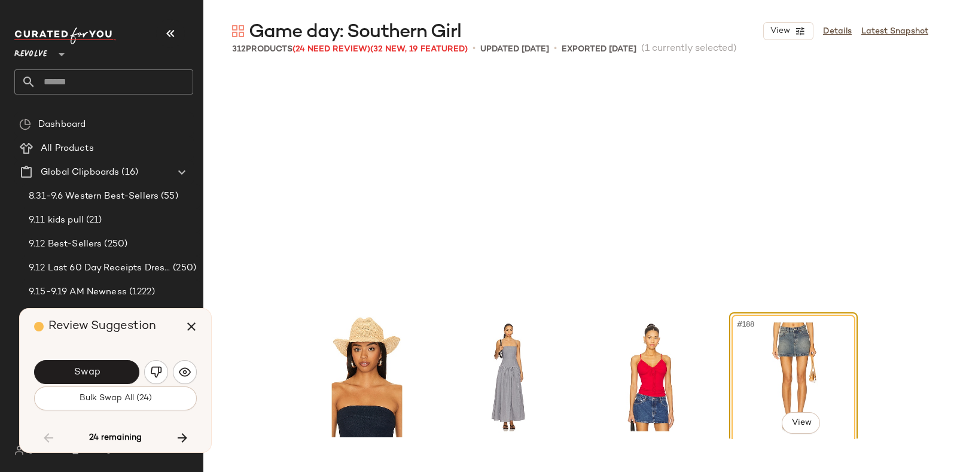
scroll to position [10625, 0]
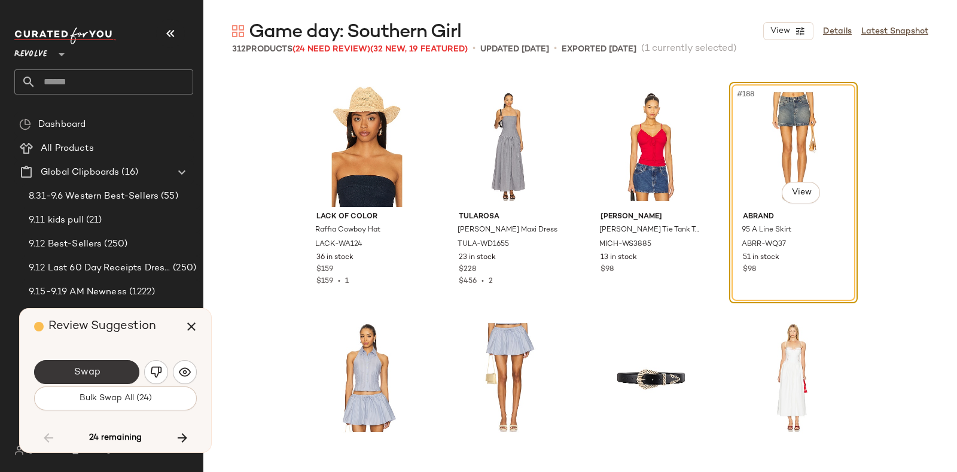
click at [118, 363] on button "Swap" at bounding box center [86, 372] width 105 height 24
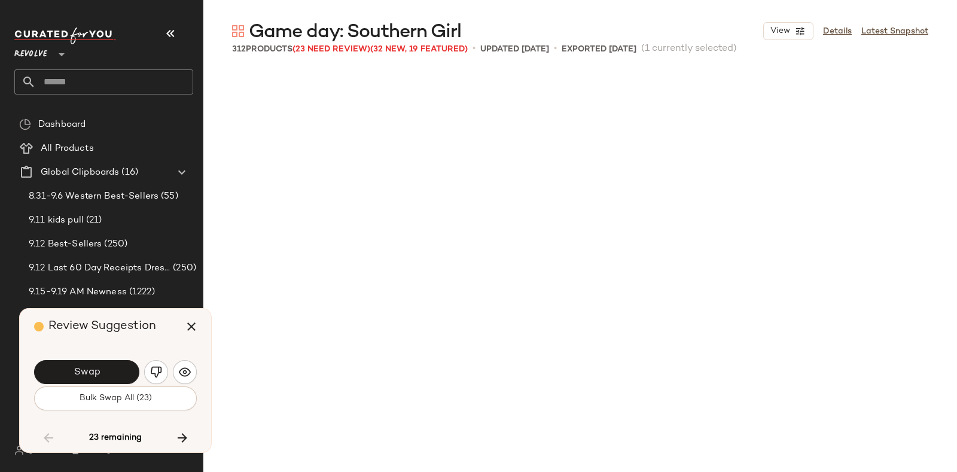
scroll to position [11088, 0]
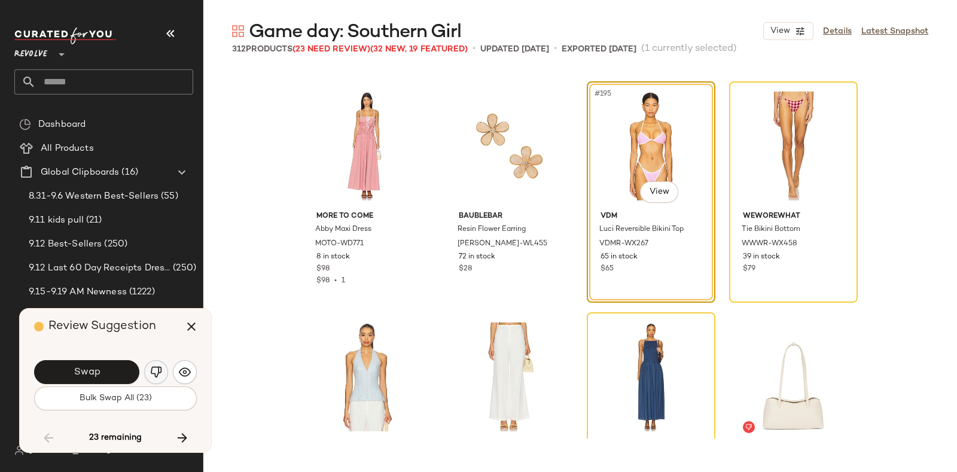
click at [155, 367] on img "button" at bounding box center [156, 372] width 12 height 12
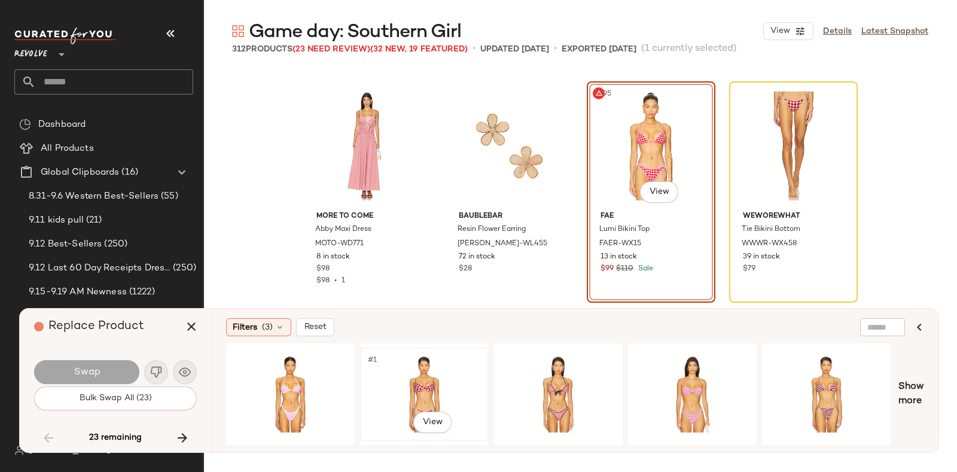
click at [399, 375] on div "#1 View" at bounding box center [424, 394] width 120 height 85
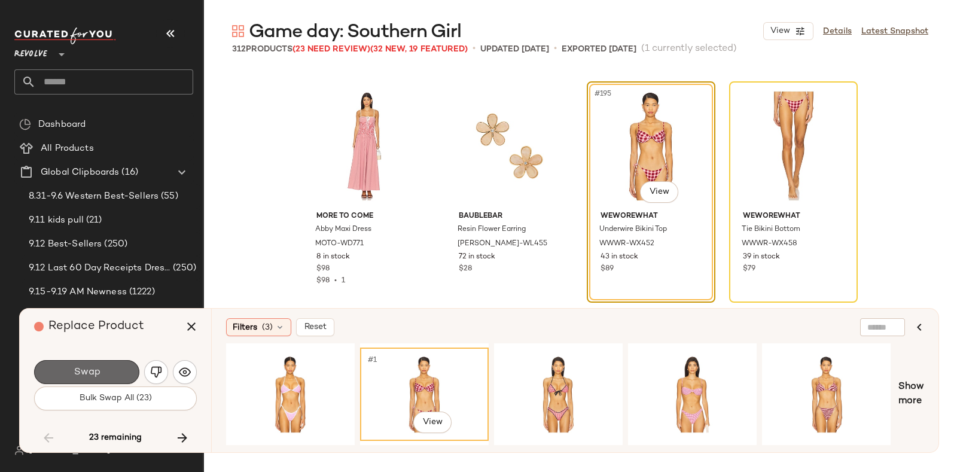
click at [114, 367] on button "Swap" at bounding box center [86, 372] width 105 height 24
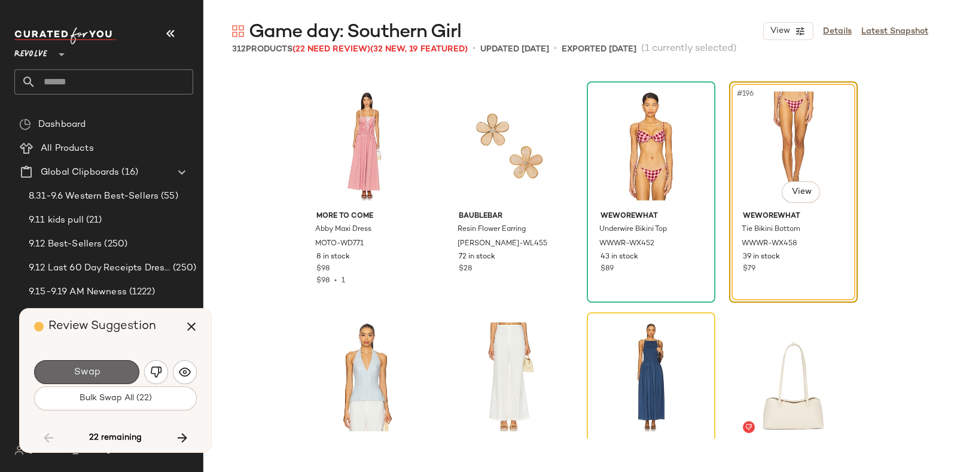
click at [110, 369] on button "Swap" at bounding box center [86, 372] width 105 height 24
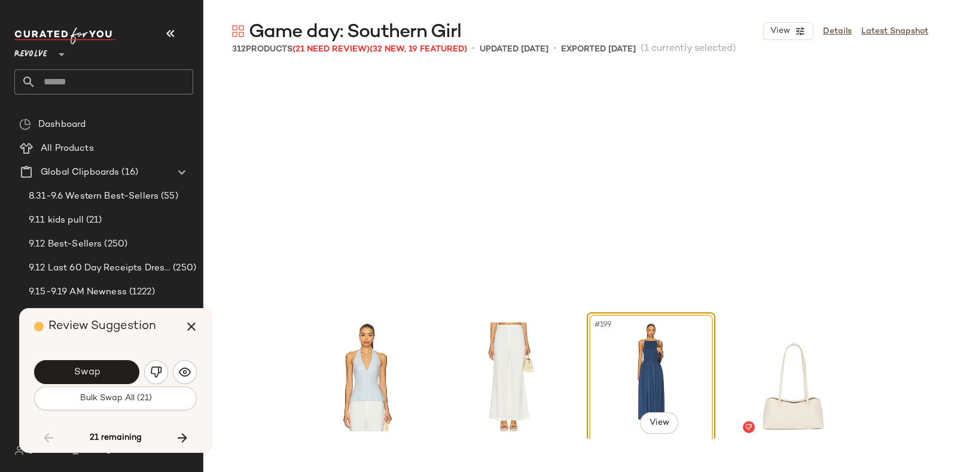
scroll to position [11319, 0]
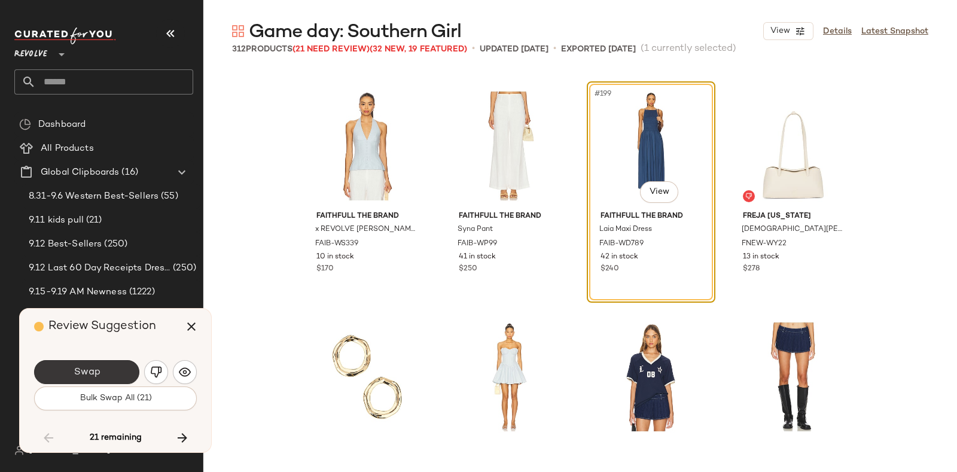
click at [117, 366] on button "Swap" at bounding box center [86, 372] width 105 height 24
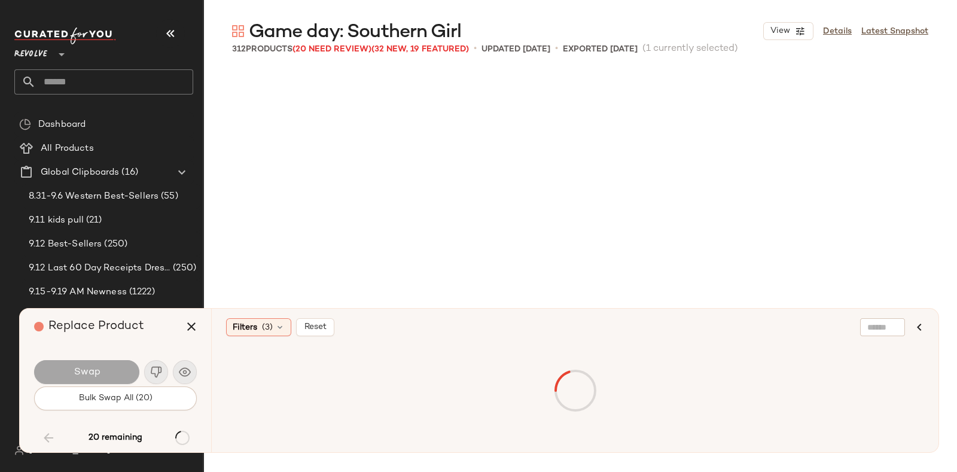
scroll to position [12011, 0]
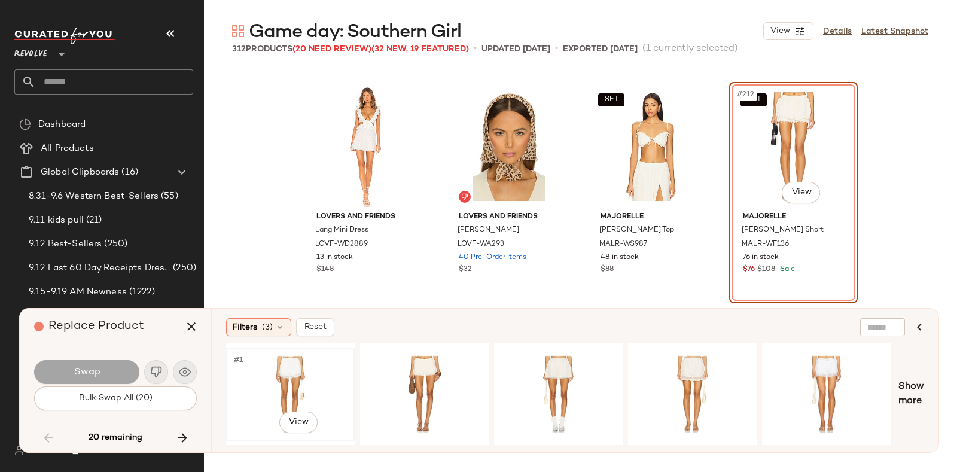
click at [282, 360] on div "#1 View" at bounding box center [290, 394] width 120 height 85
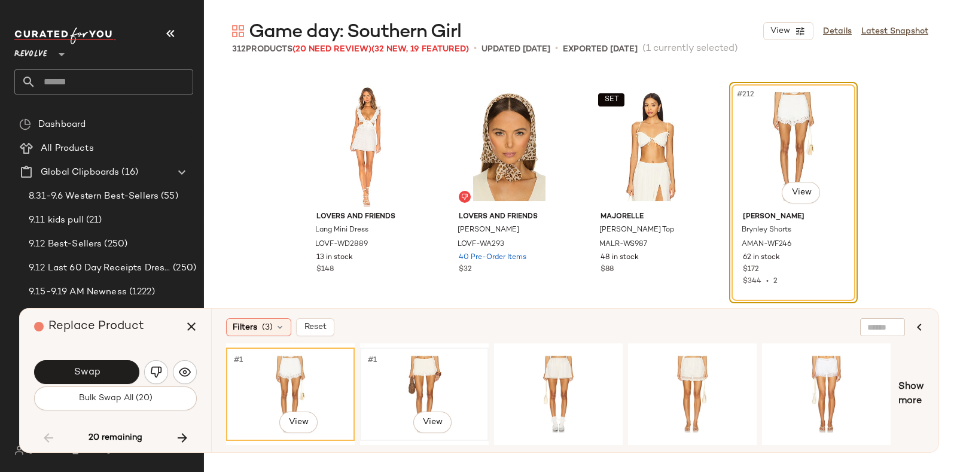
click at [470, 365] on div "#1 View" at bounding box center [424, 394] width 120 height 85
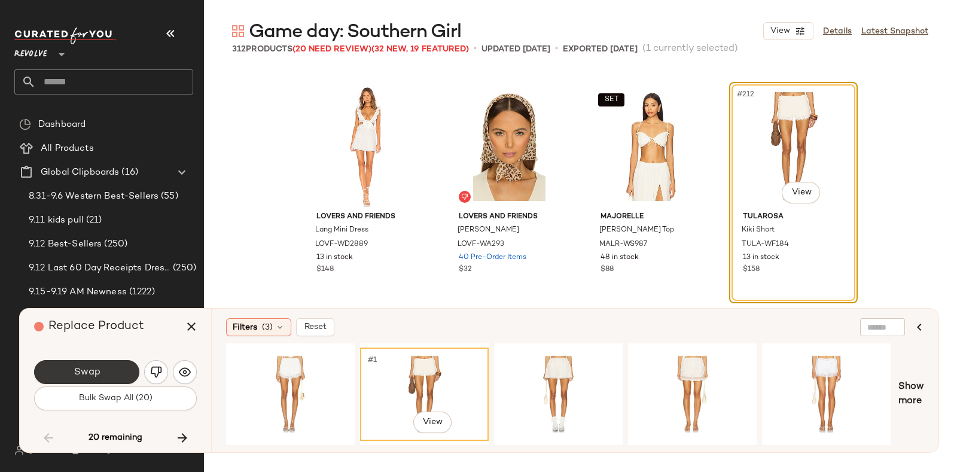
click at [126, 367] on button "Swap" at bounding box center [86, 372] width 105 height 24
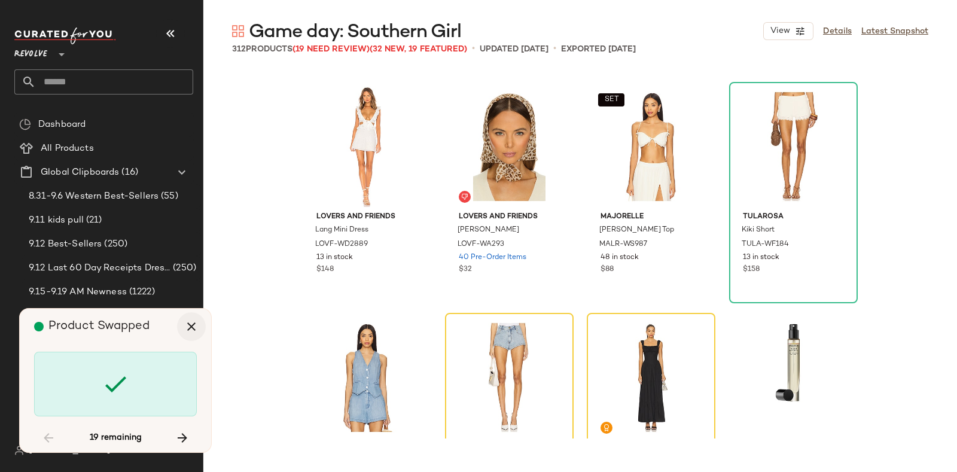
click at [198, 326] on icon "button" at bounding box center [191, 327] width 14 height 14
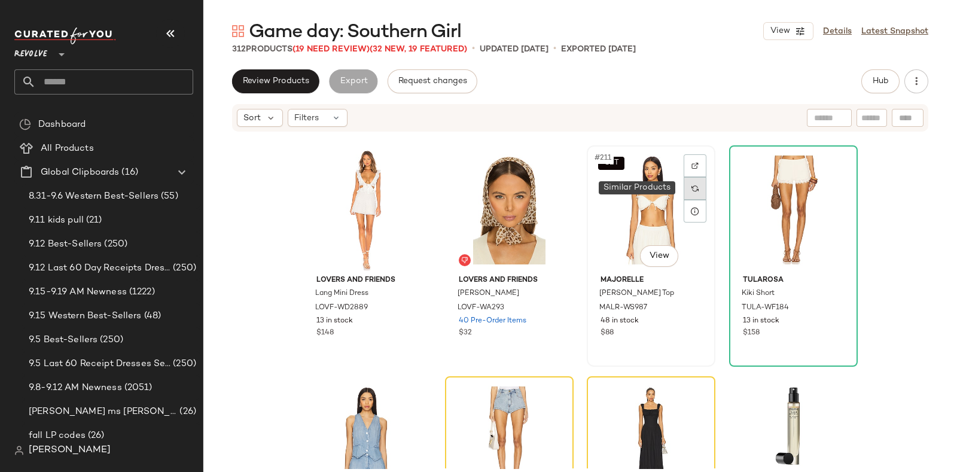
click at [694, 187] on img at bounding box center [695, 188] width 7 height 7
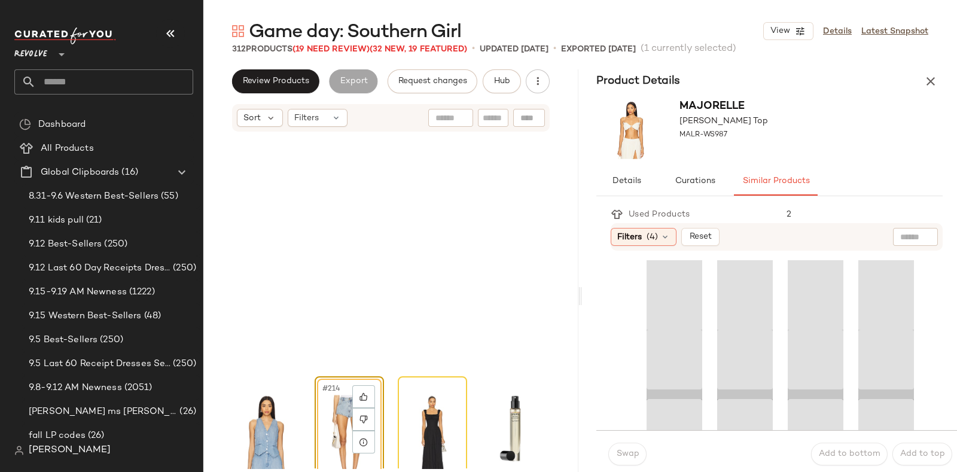
scroll to position [12242, 0]
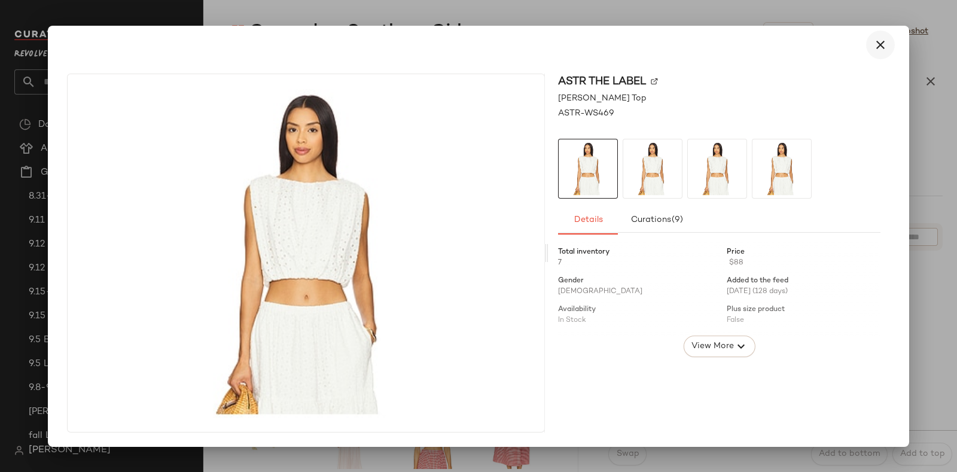
click at [879, 104] on div "ASTR the Label [PERSON_NAME] Top ASTR-WS469 Details Curations (9) Total invento…" at bounding box center [720, 253] width 342 height 359
click at [881, 41] on icon "button" at bounding box center [881, 45] width 14 height 14
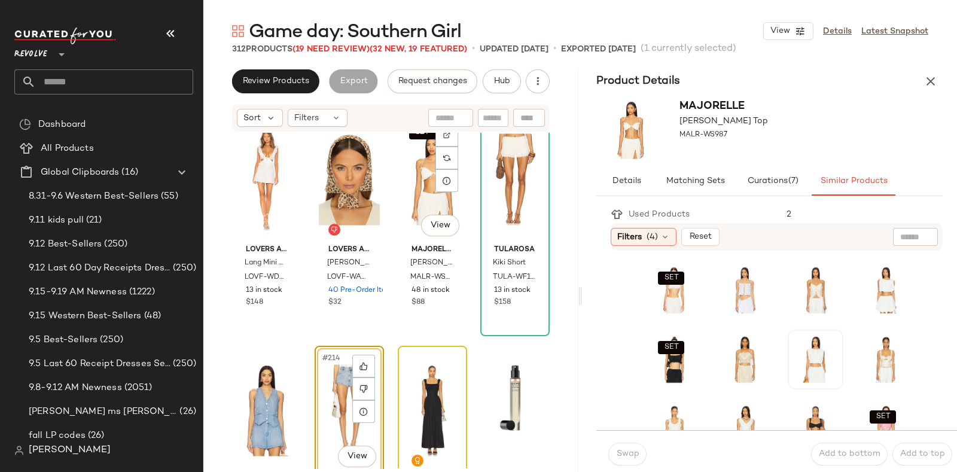
scroll to position [12041, 0]
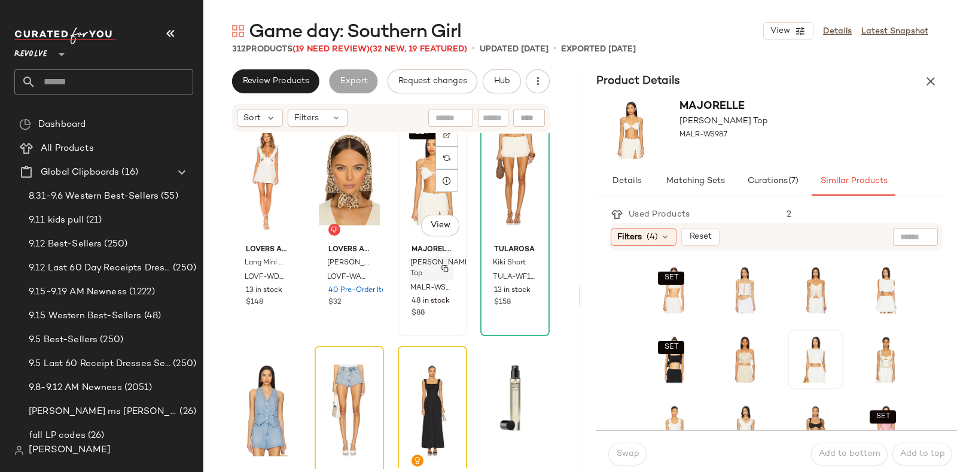
click at [414, 277] on span "[PERSON_NAME] Top" at bounding box center [442, 269] width 62 height 22
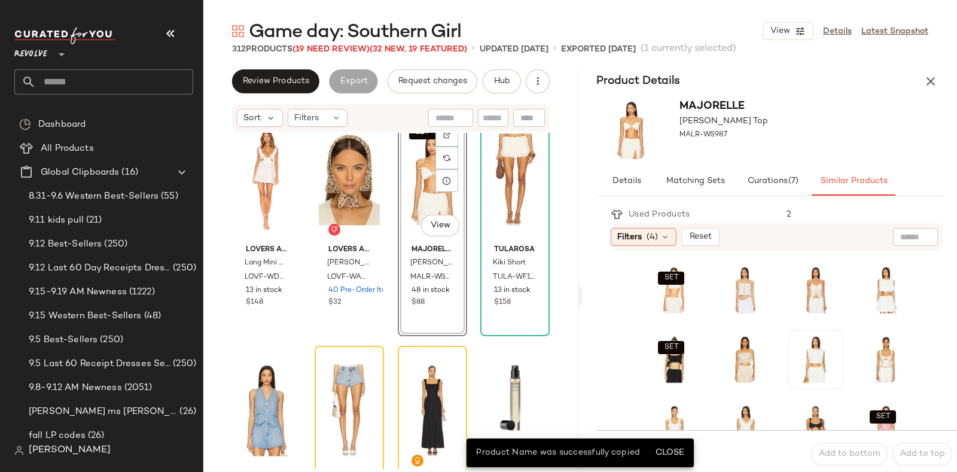
click at [413, 180] on div "SET #211 View" at bounding box center [432, 179] width 61 height 121
click at [792, 312] on div "#3 View" at bounding box center [815, 290] width 47 height 51
click at [664, 450] on span "Close" at bounding box center [669, 453] width 29 height 10
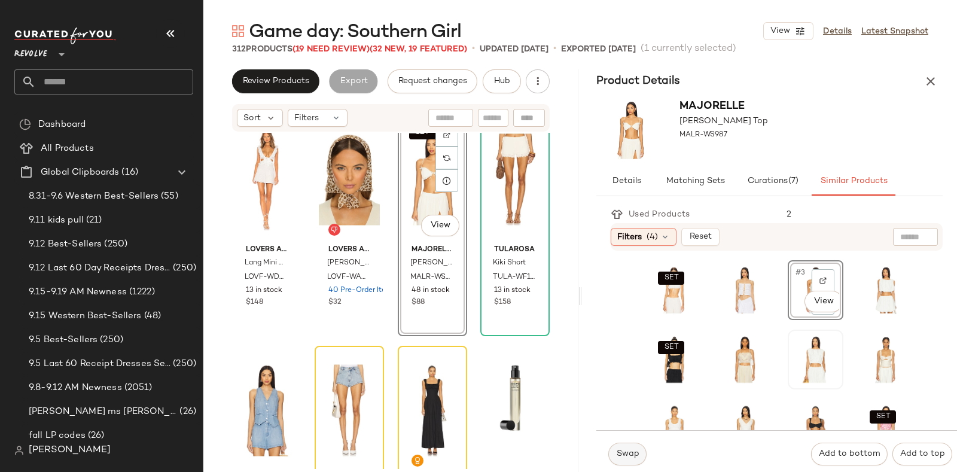
click at [631, 450] on span "Swap" at bounding box center [627, 454] width 23 height 10
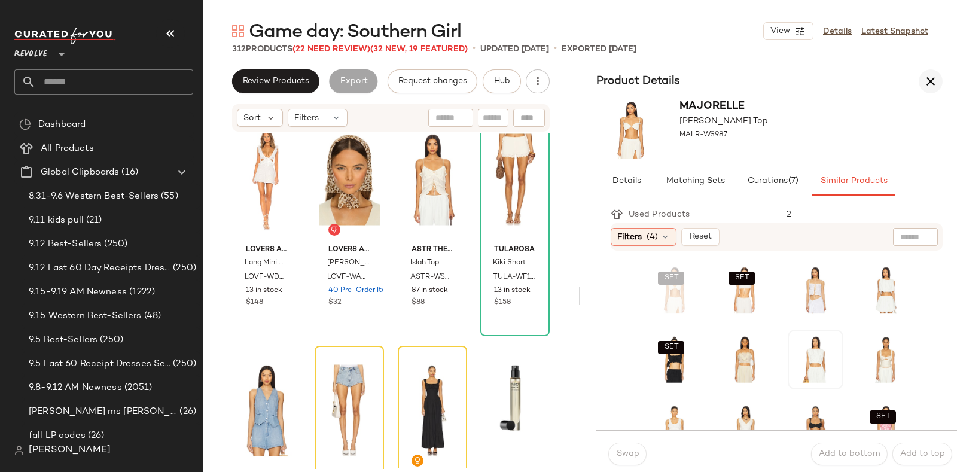
click at [931, 75] on icon "button" at bounding box center [931, 81] width 14 height 14
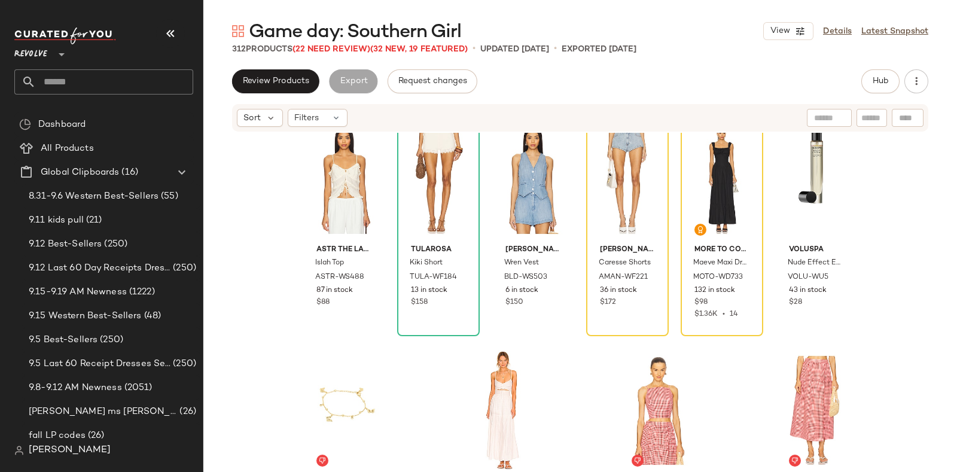
scroll to position [11810, 0]
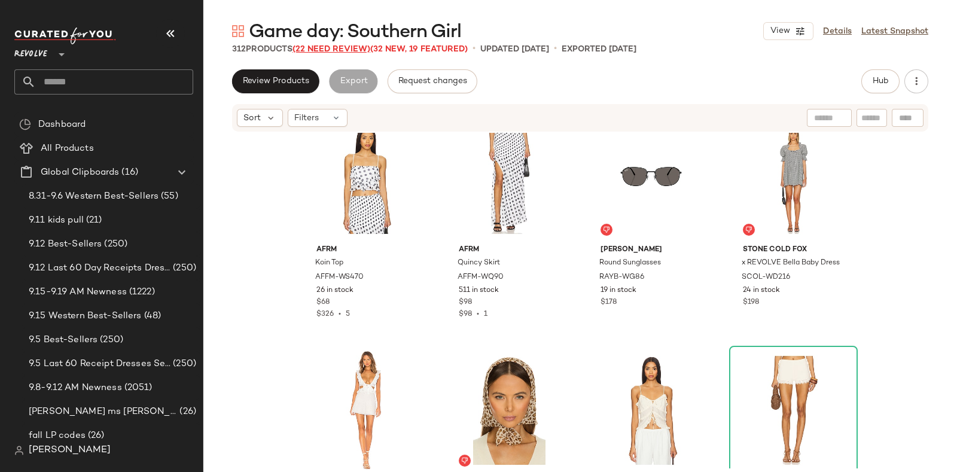
click at [319, 49] on span "(22 Need Review)" at bounding box center [332, 49] width 78 height 9
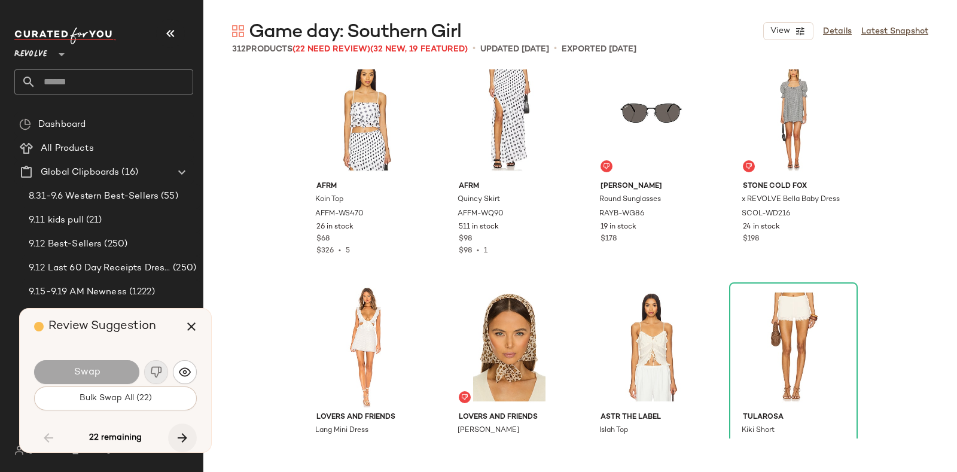
click at [178, 439] on icon "button" at bounding box center [182, 438] width 14 height 14
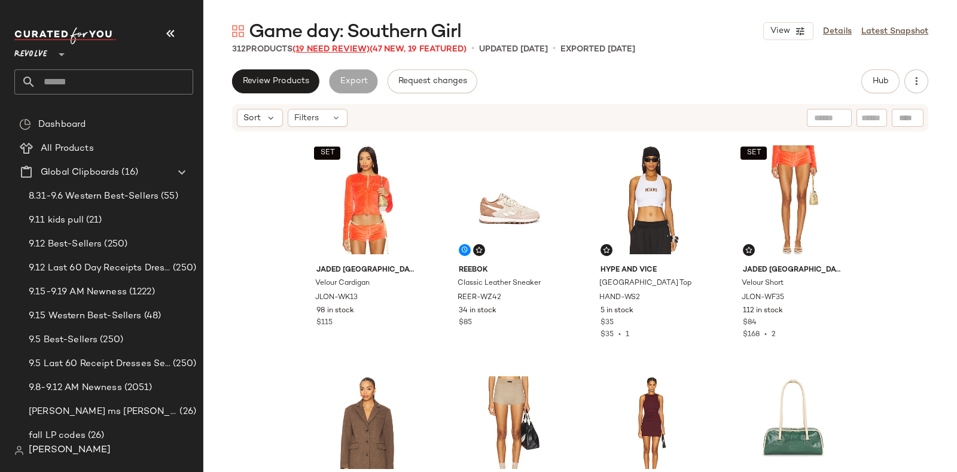
click at [349, 45] on span "(19 Need Review)" at bounding box center [331, 49] width 77 height 9
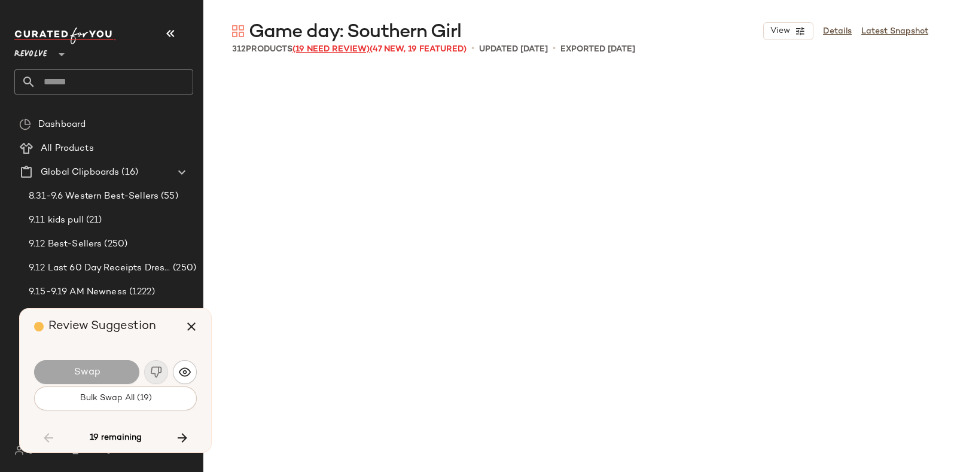
scroll to position [12242, 0]
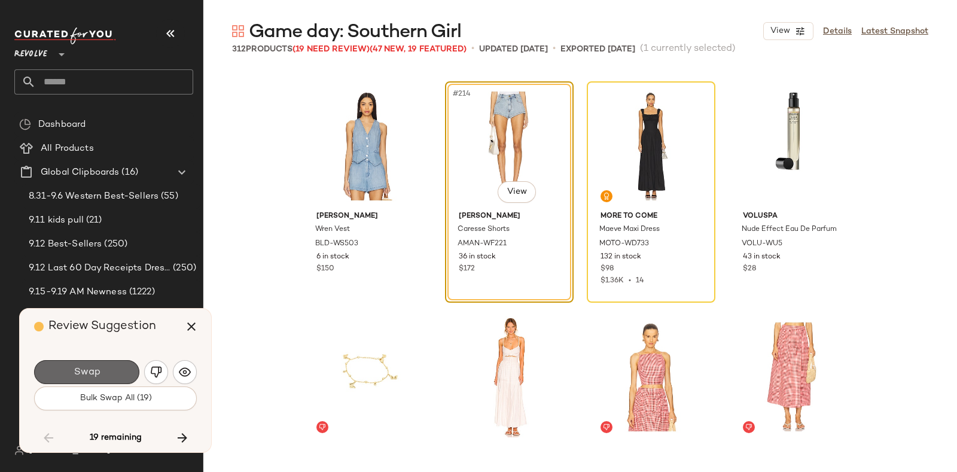
click at [126, 366] on button "Swap" at bounding box center [86, 372] width 105 height 24
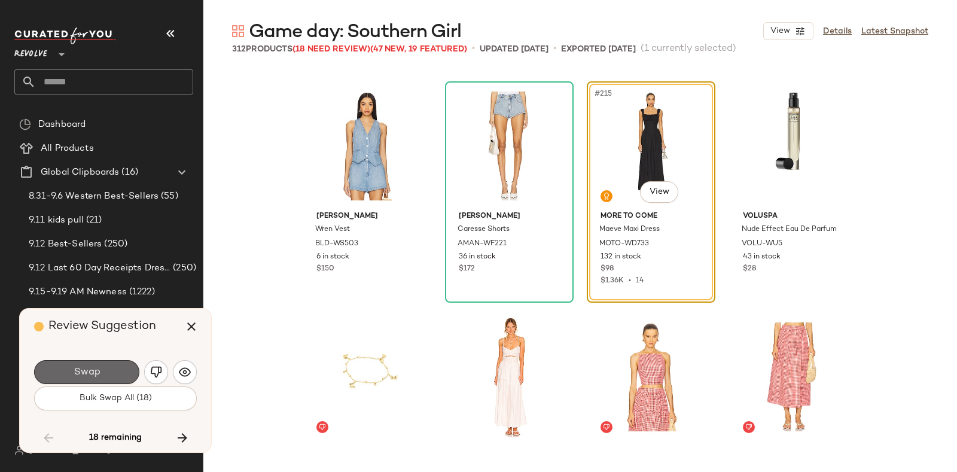
click at [117, 368] on button "Swap" at bounding box center [86, 372] width 105 height 24
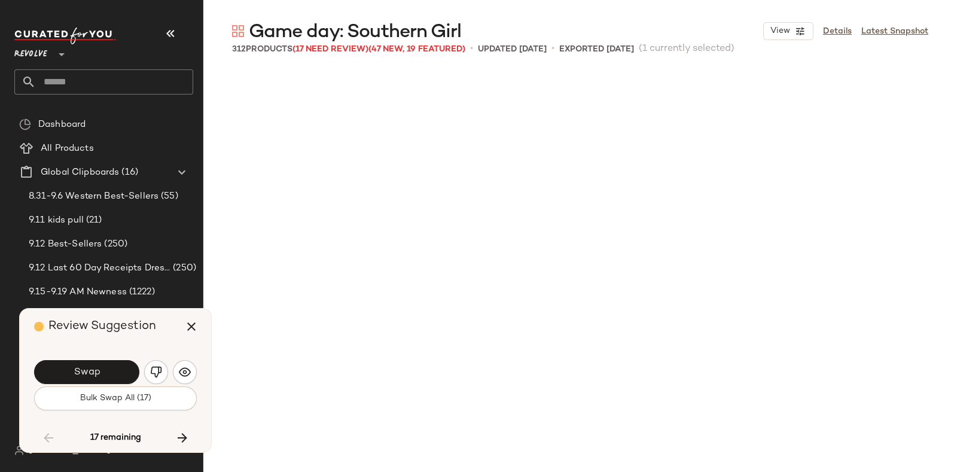
scroll to position [12704, 0]
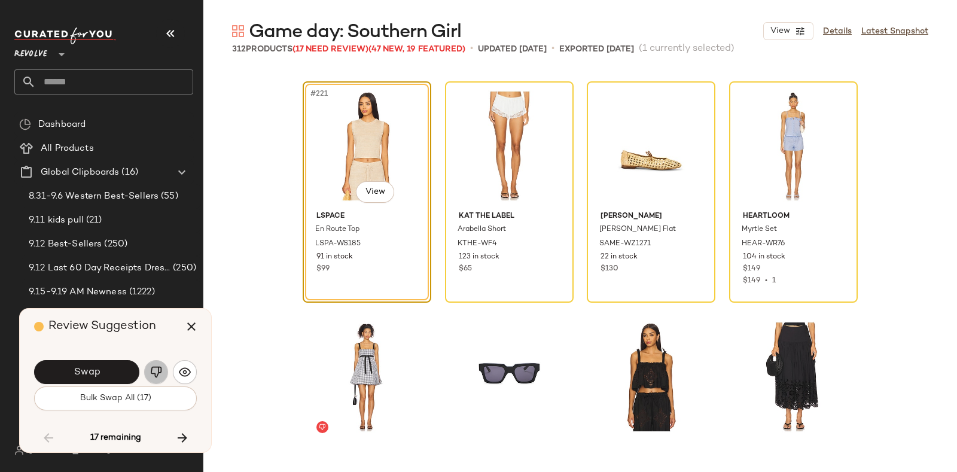
click at [152, 368] on img "button" at bounding box center [156, 372] width 12 height 12
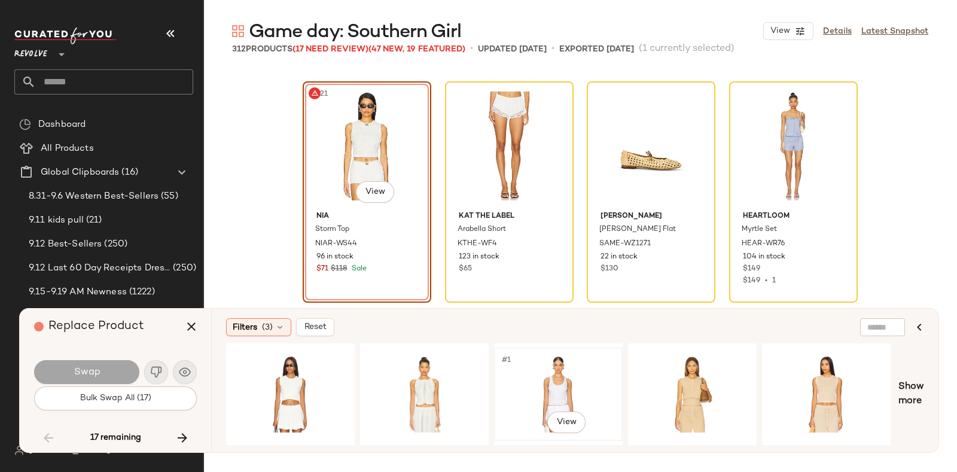
click at [504, 382] on div "#1 View" at bounding box center [558, 394] width 120 height 85
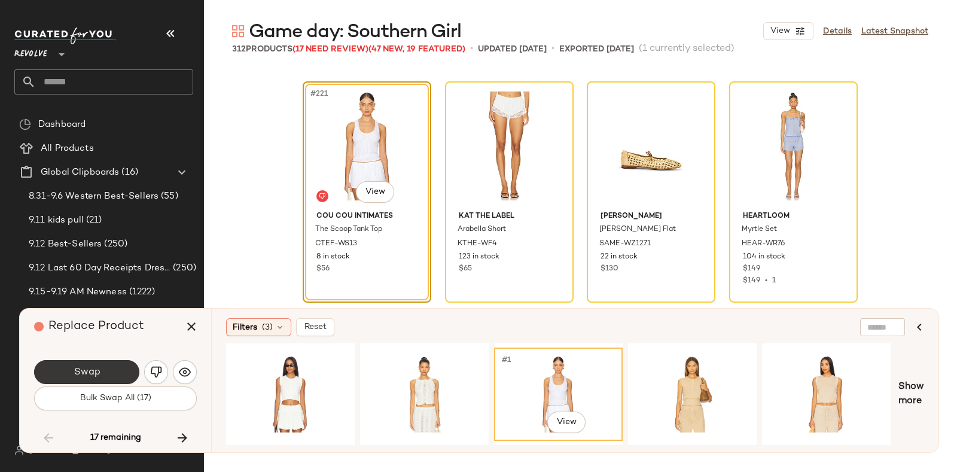
click at [111, 363] on button "Swap" at bounding box center [86, 372] width 105 height 24
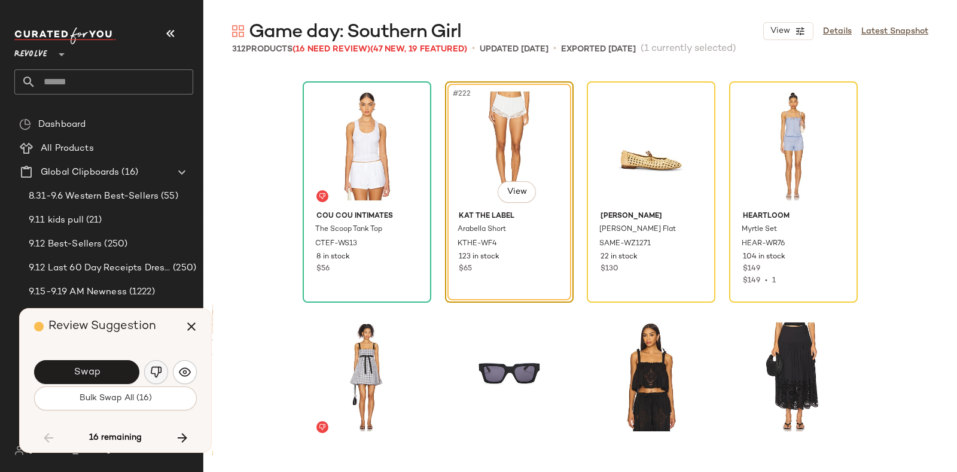
click at [156, 366] on img "button" at bounding box center [156, 372] width 12 height 12
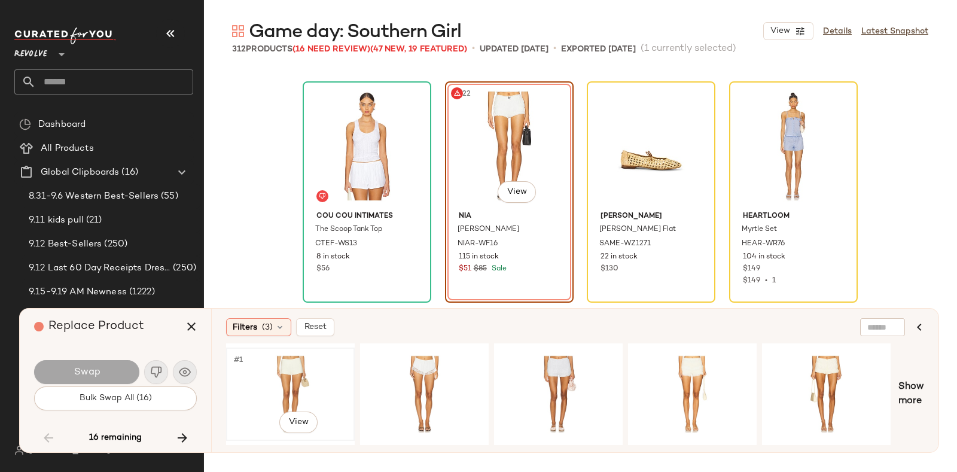
click at [253, 368] on div "#1 View" at bounding box center [290, 394] width 120 height 85
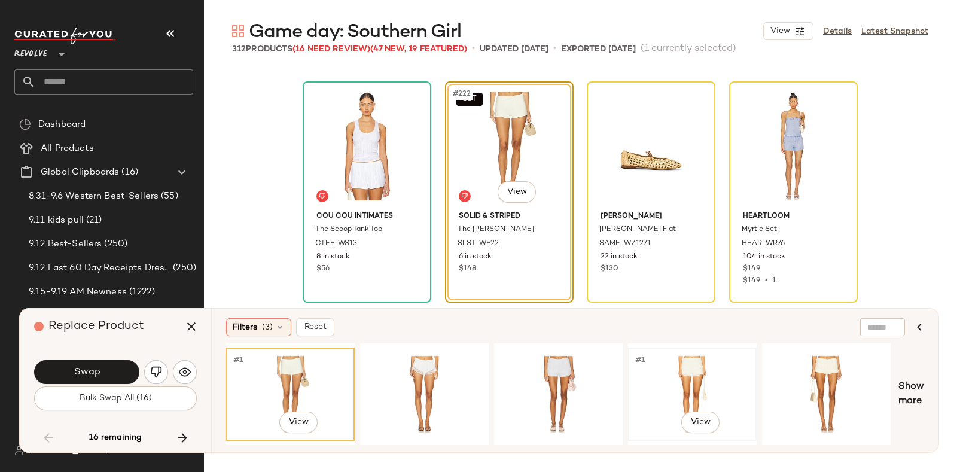
click at [653, 400] on div "#1 View" at bounding box center [693, 394] width 120 height 85
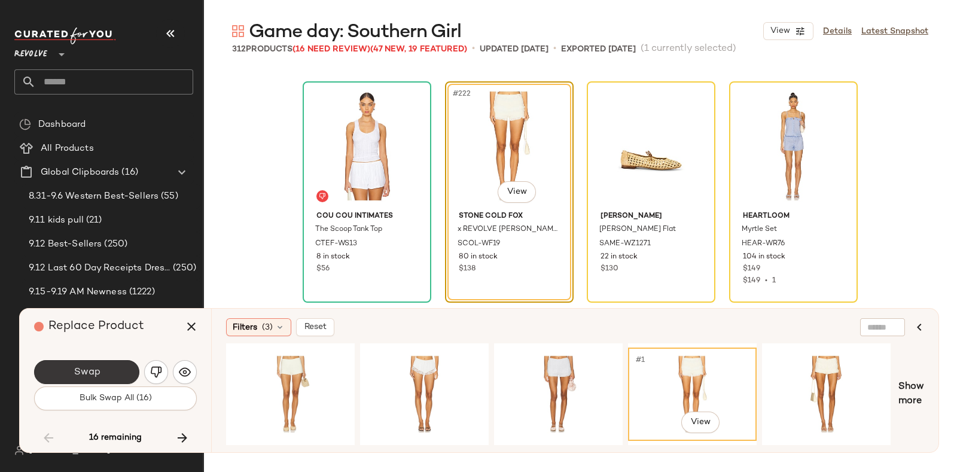
click at [111, 370] on button "Swap" at bounding box center [86, 372] width 105 height 24
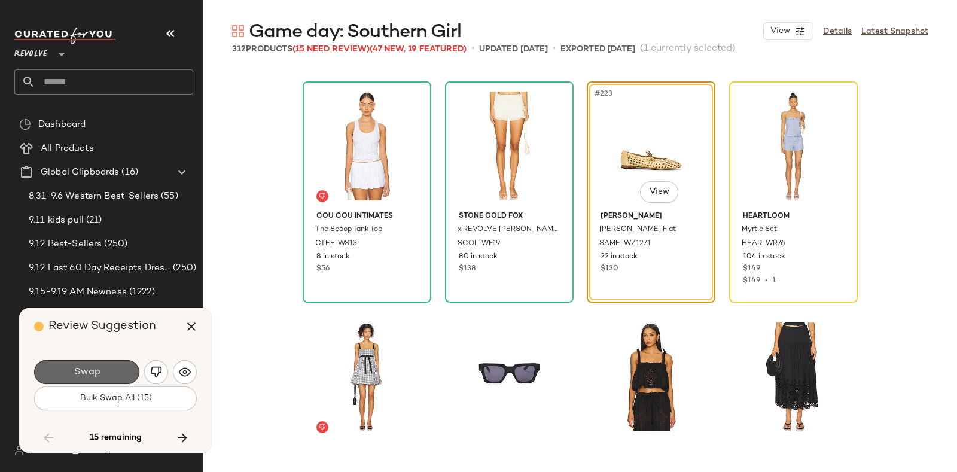
click at [121, 366] on button "Swap" at bounding box center [86, 372] width 105 height 24
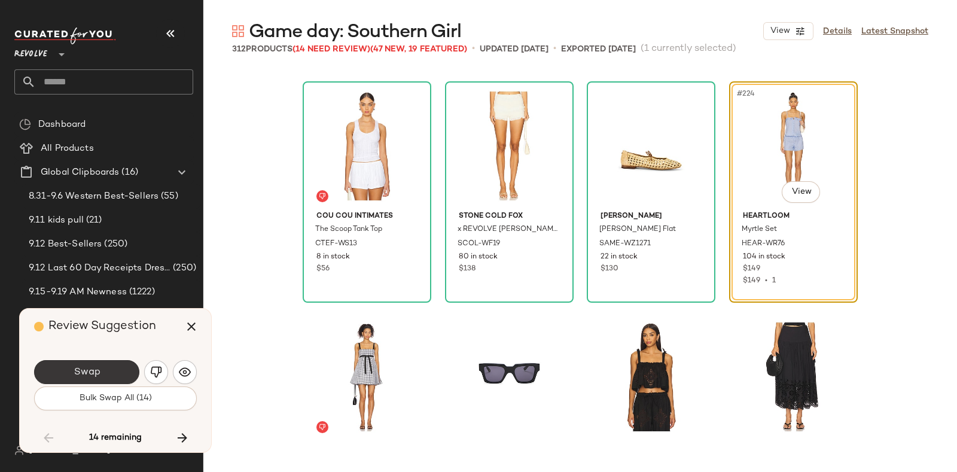
click at [108, 366] on button "Swap" at bounding box center [86, 372] width 105 height 24
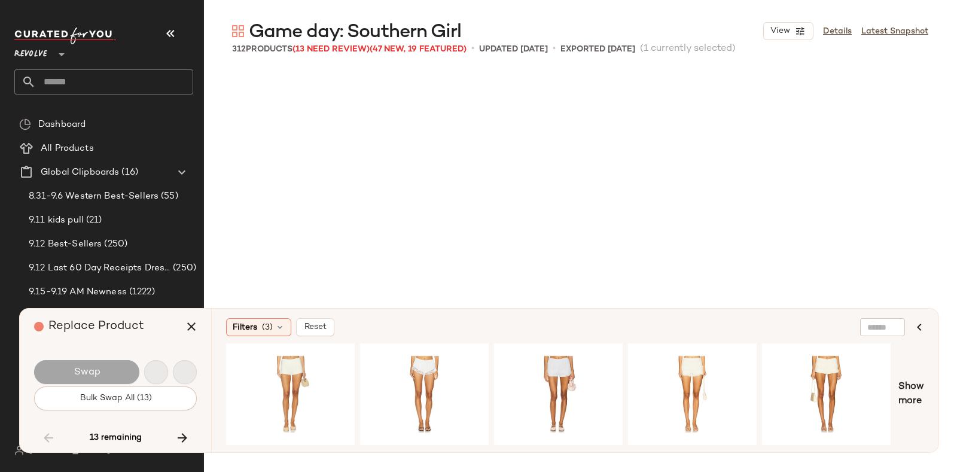
scroll to position [13166, 0]
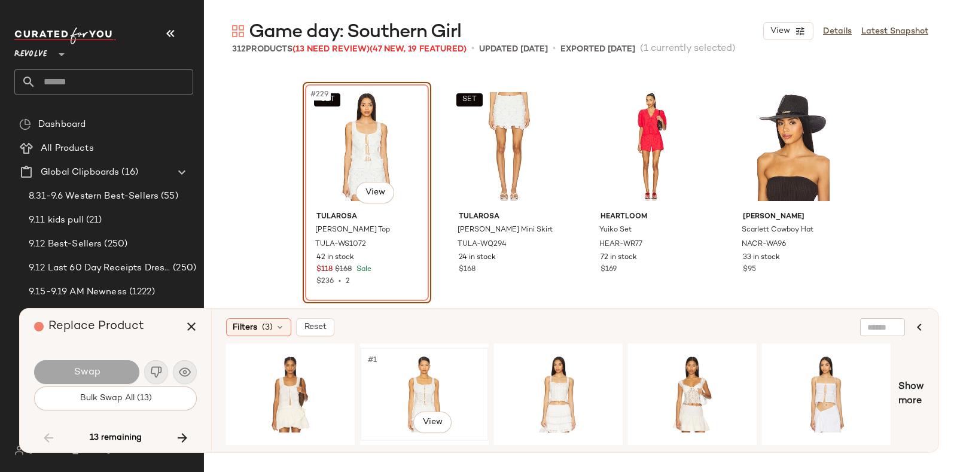
click at [381, 384] on div "#1 View" at bounding box center [424, 394] width 120 height 85
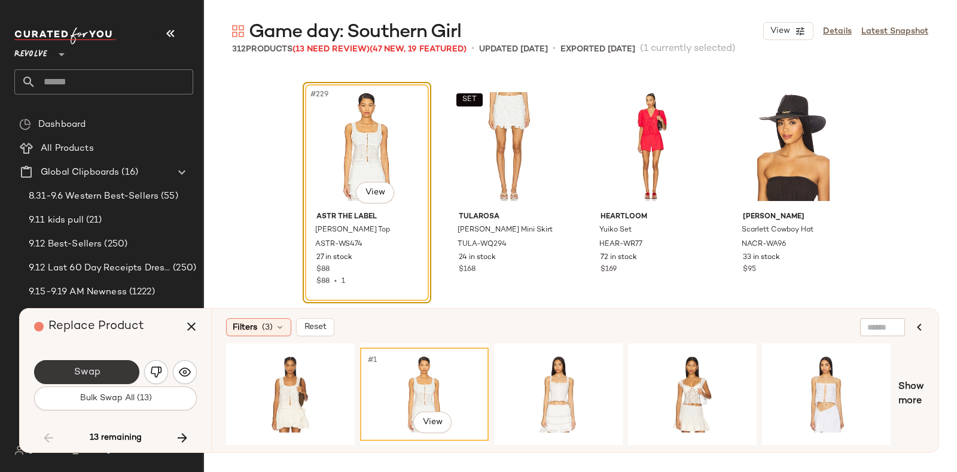
click at [107, 366] on button "Swap" at bounding box center [86, 372] width 105 height 24
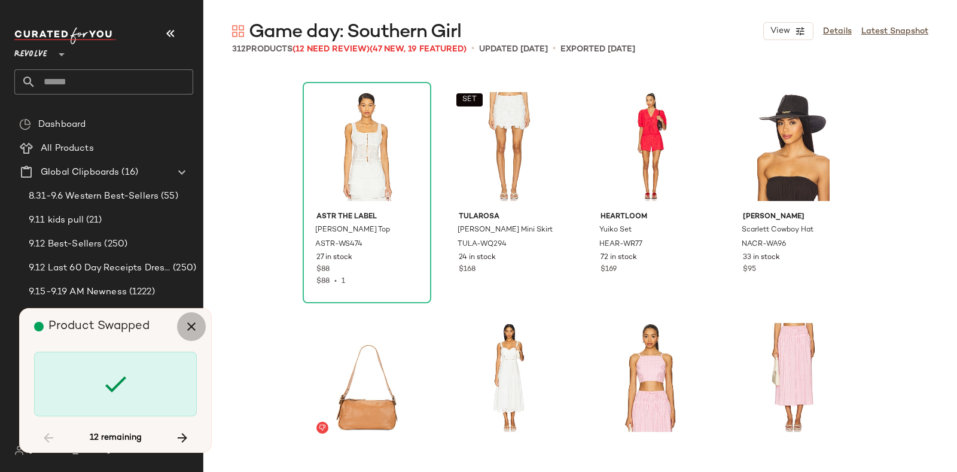
click at [193, 320] on icon "button" at bounding box center [191, 327] width 14 height 14
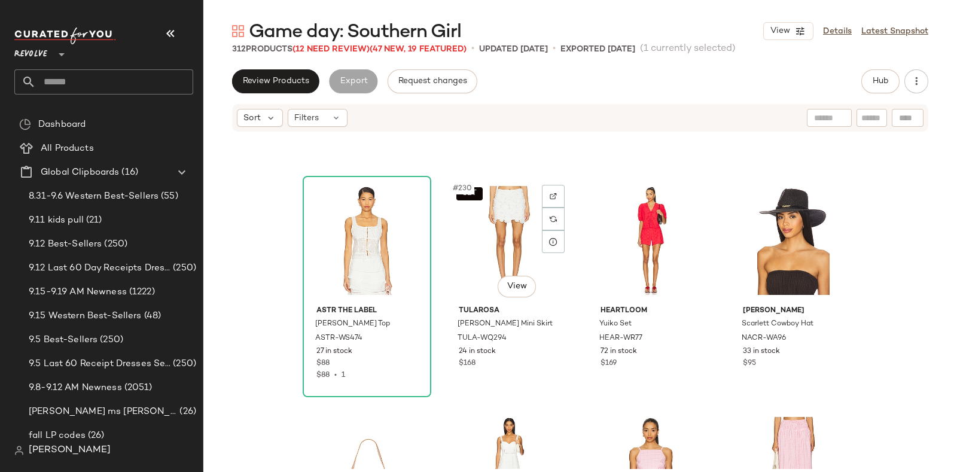
scroll to position [13123, 0]
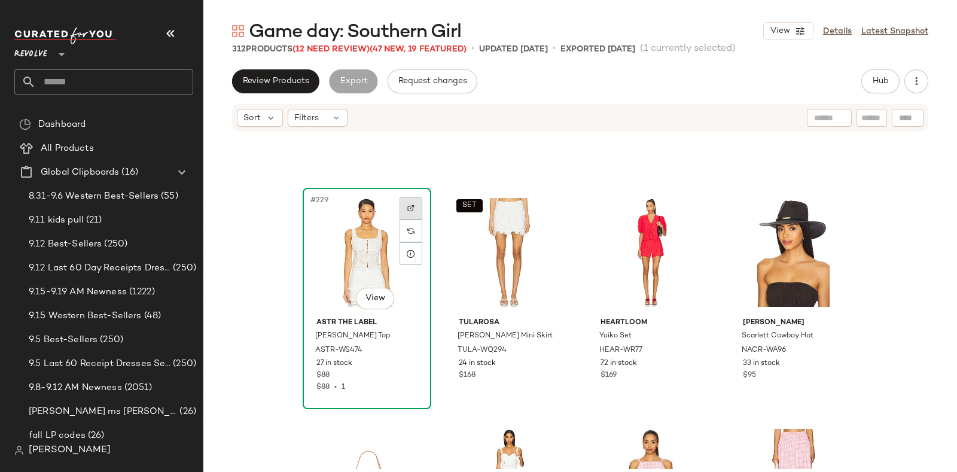
click at [408, 205] on img at bounding box center [411, 208] width 7 height 7
click at [880, 78] on span "Hub" at bounding box center [880, 82] width 17 height 10
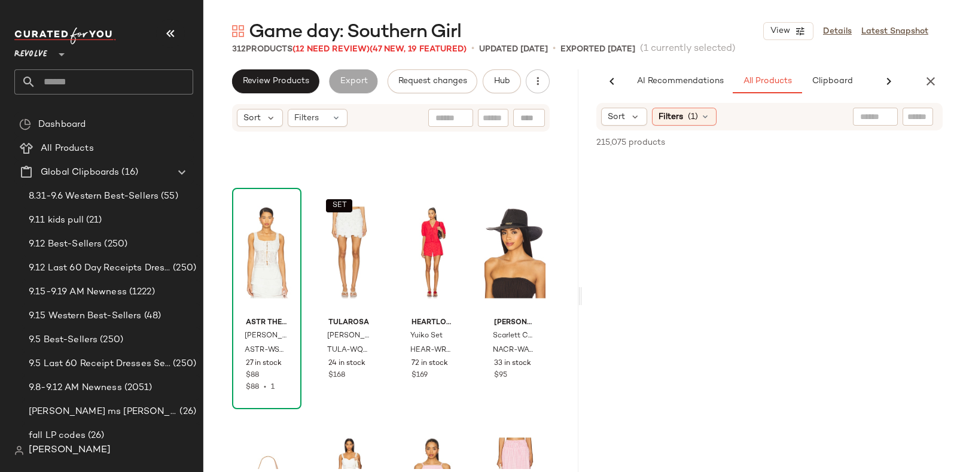
scroll to position [0, 45]
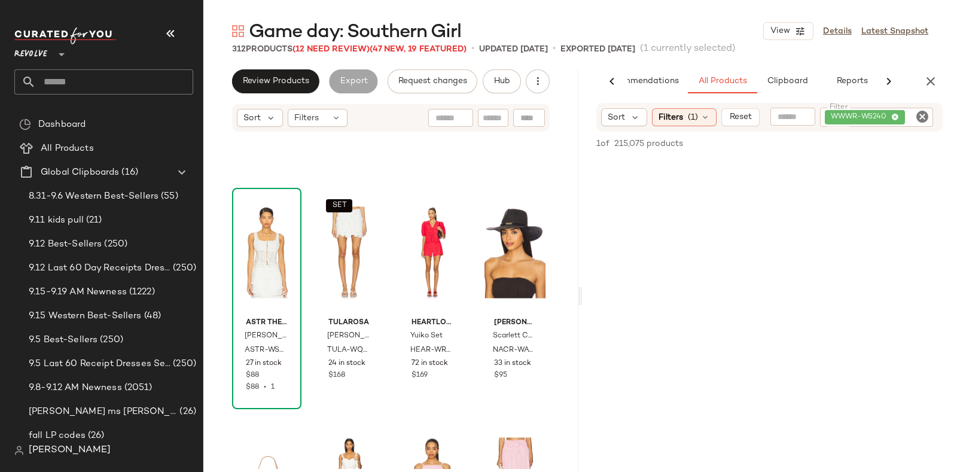
click at [927, 119] on icon "Clear Filter" at bounding box center [923, 117] width 14 height 14
paste input "*********"
type input "*********"
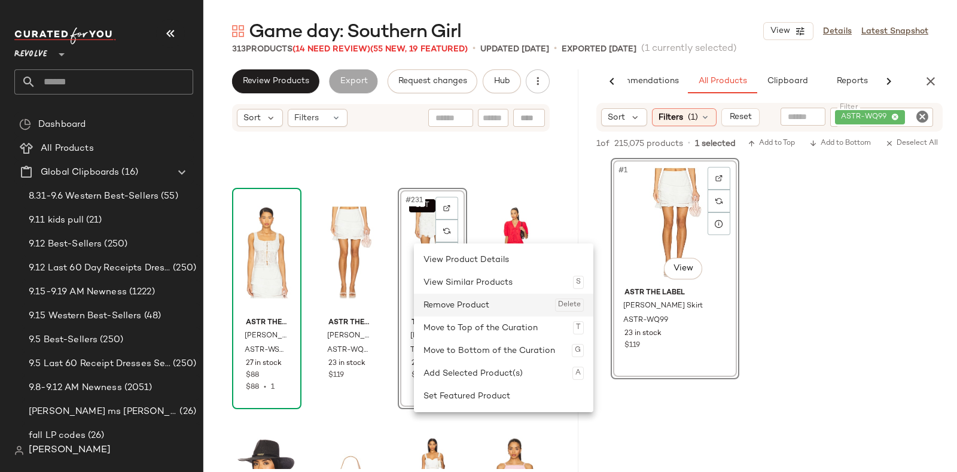
click at [459, 303] on div "Remove Product Delete" at bounding box center [504, 305] width 160 height 23
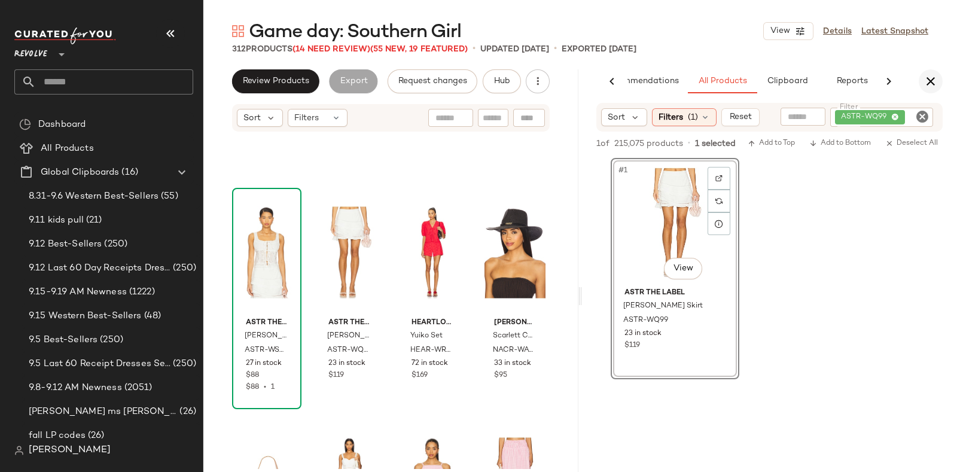
click at [934, 79] on icon "button" at bounding box center [931, 81] width 14 height 14
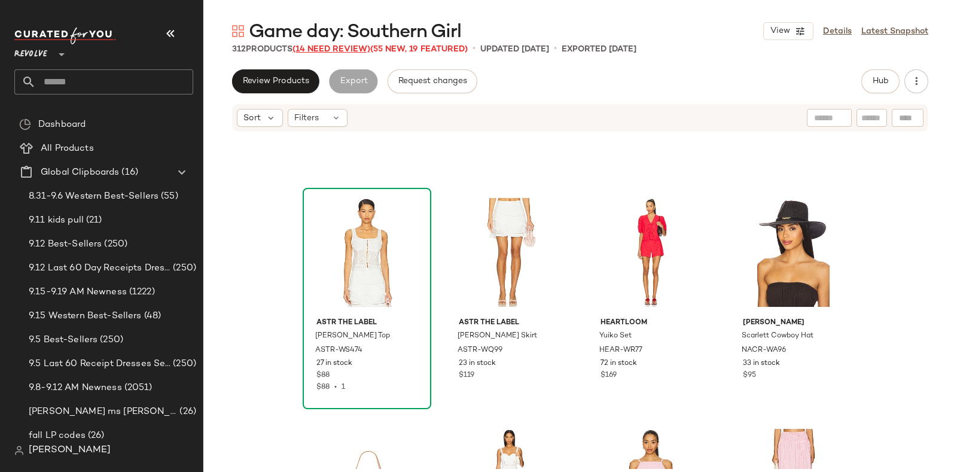
click at [320, 48] on span "(14 Need Review)" at bounding box center [332, 49] width 78 height 9
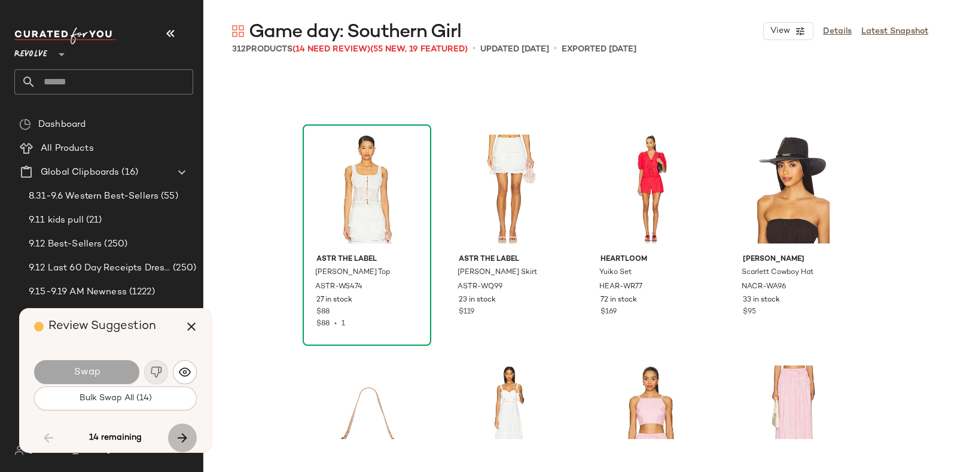
click at [186, 432] on icon "button" at bounding box center [182, 438] width 14 height 14
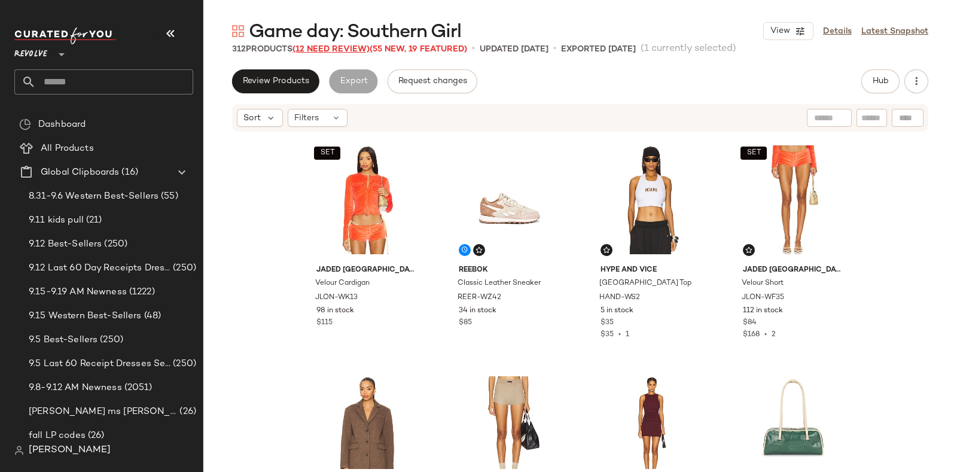
click at [324, 48] on span "(12 Need Review)" at bounding box center [331, 49] width 77 height 9
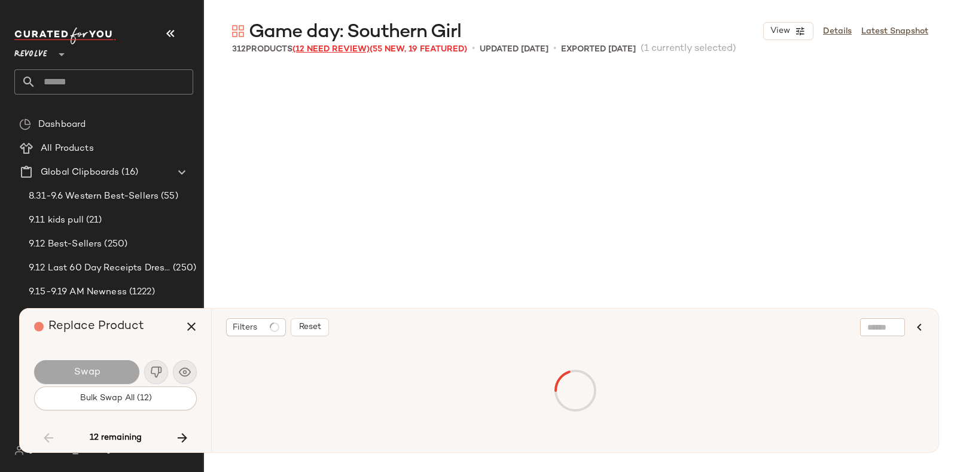
scroll to position [14090, 0]
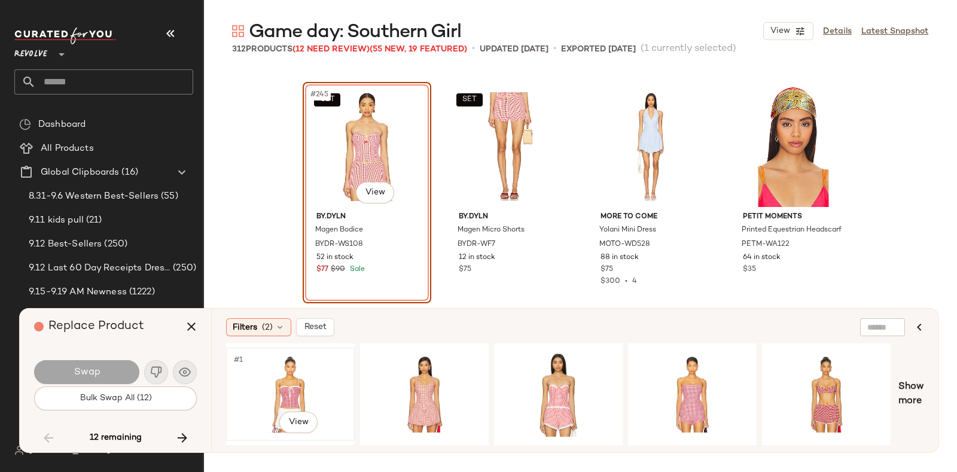
click at [282, 364] on div "#1 View" at bounding box center [290, 394] width 120 height 85
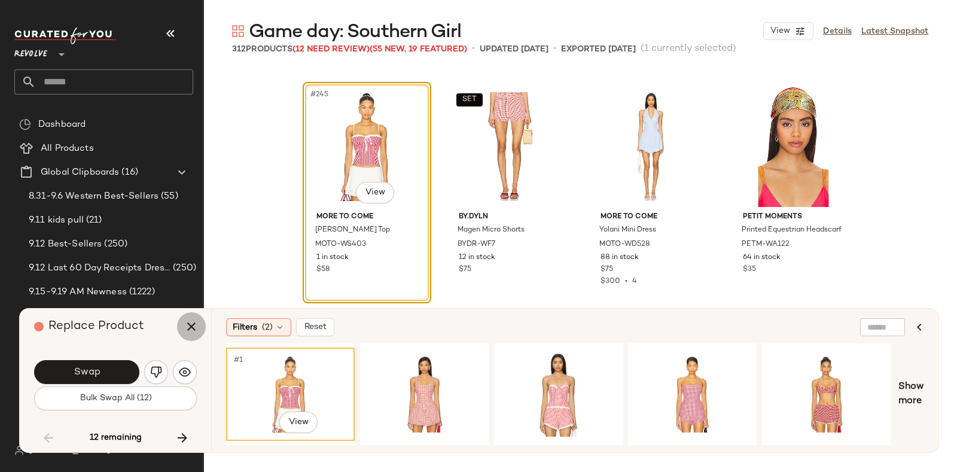
click at [187, 327] on icon "button" at bounding box center [191, 327] width 14 height 14
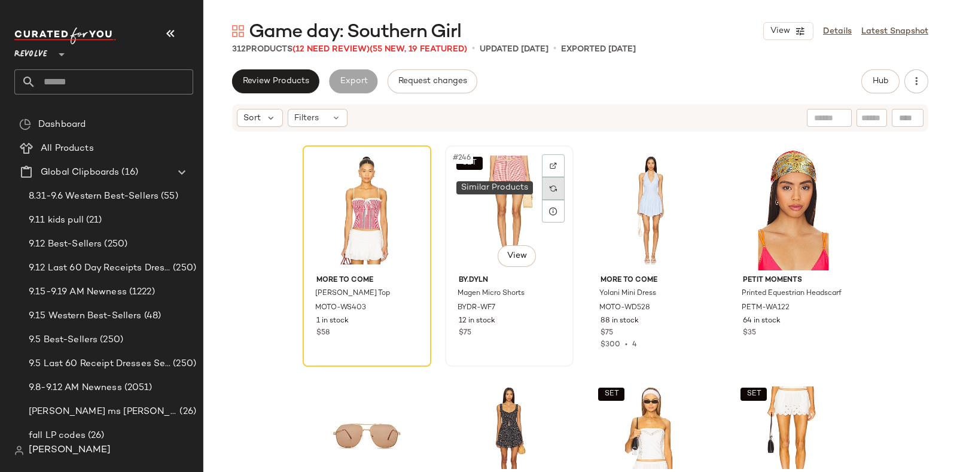
click at [554, 184] on div at bounding box center [553, 188] width 23 height 23
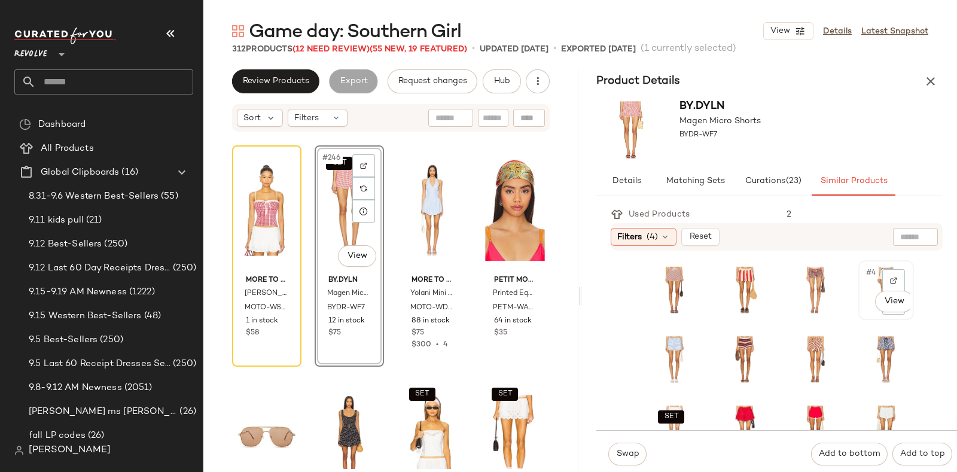
click at [863, 306] on div "#4 View" at bounding box center [886, 290] width 47 height 51
click at [632, 449] on span "Swap" at bounding box center [627, 454] width 23 height 10
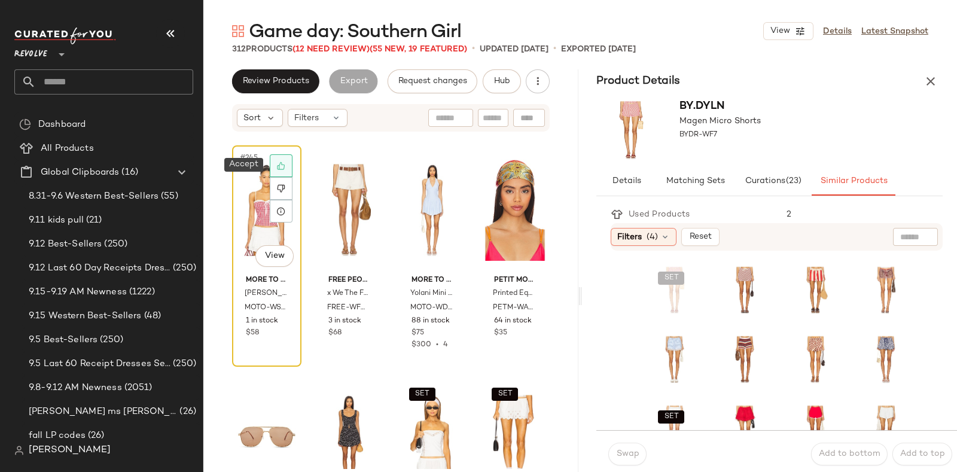
click at [284, 168] on icon at bounding box center [281, 166] width 8 height 8
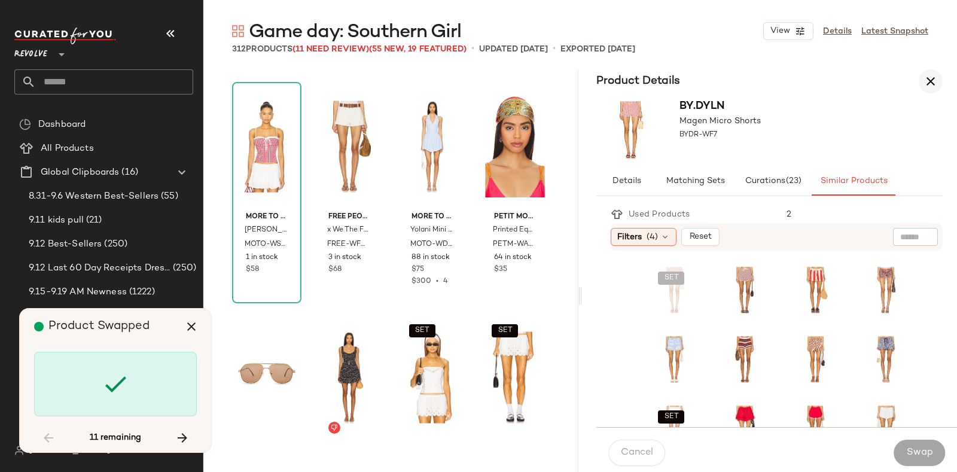
click at [926, 77] on icon "button" at bounding box center [931, 81] width 14 height 14
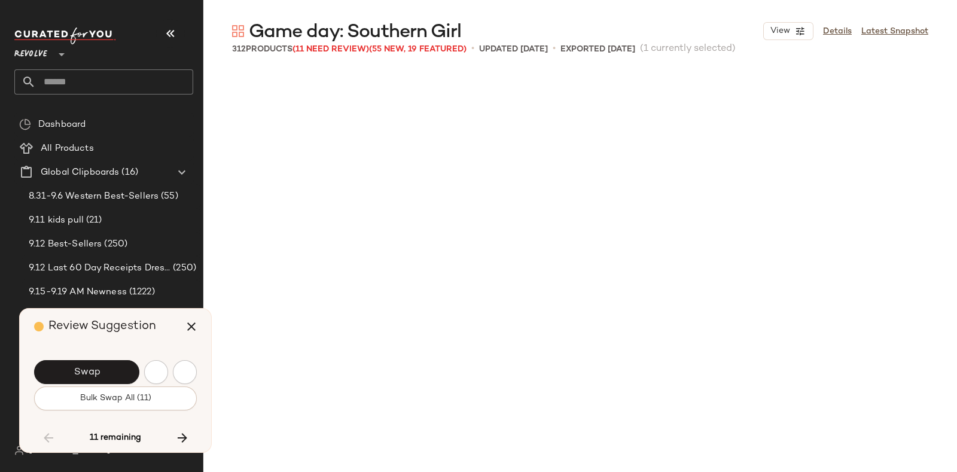
scroll to position [14552, 0]
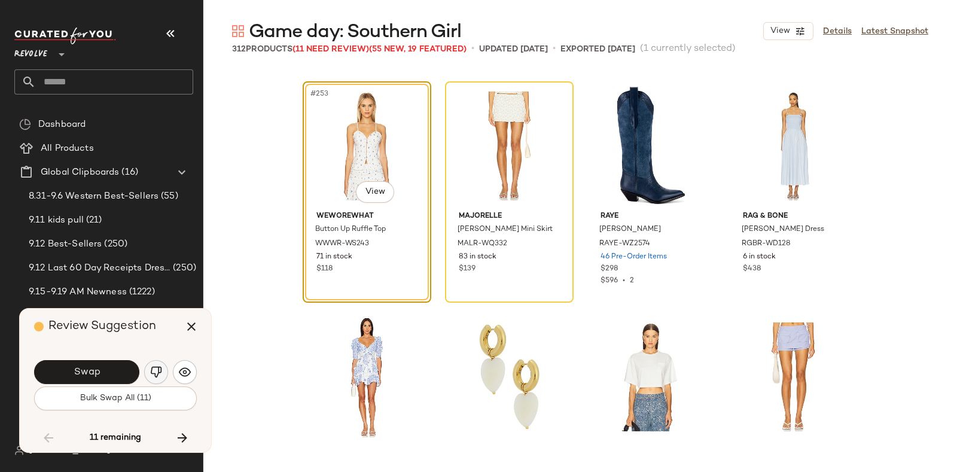
click at [157, 369] on img "button" at bounding box center [156, 372] width 12 height 12
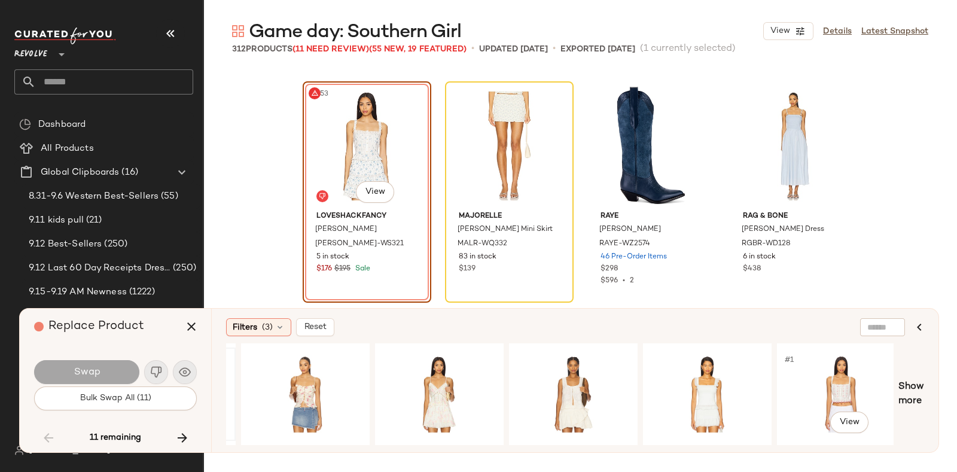
scroll to position [0, 656]
click at [248, 369] on div "#1 View" at bounding box center [304, 394] width 120 height 85
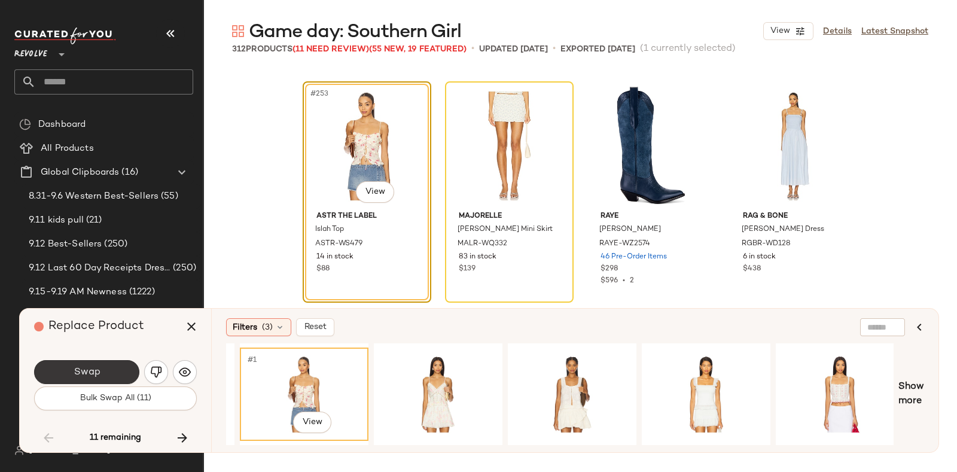
click at [90, 375] on span "Swap" at bounding box center [86, 372] width 27 height 11
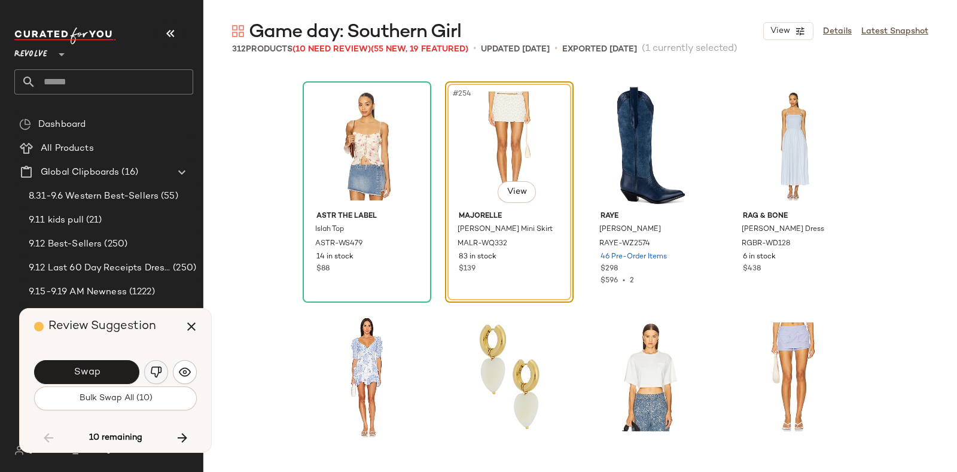
click at [156, 366] on img "button" at bounding box center [156, 372] width 12 height 12
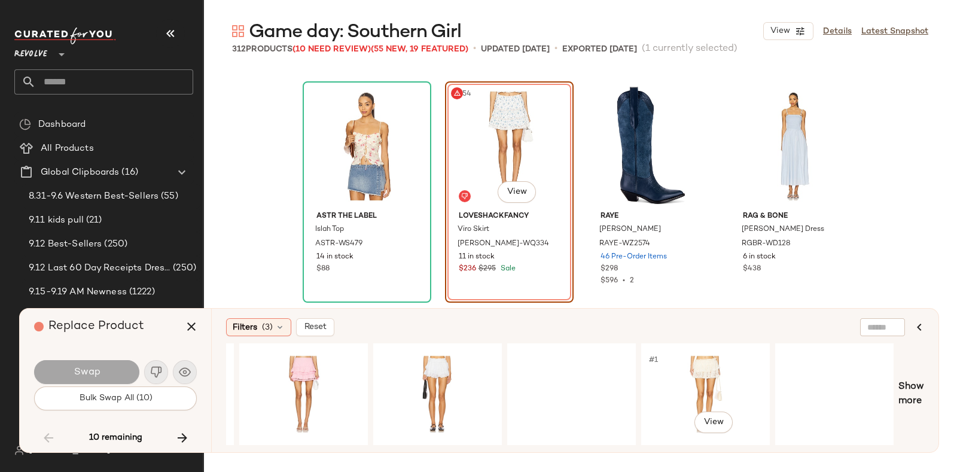
scroll to position [0, 1738]
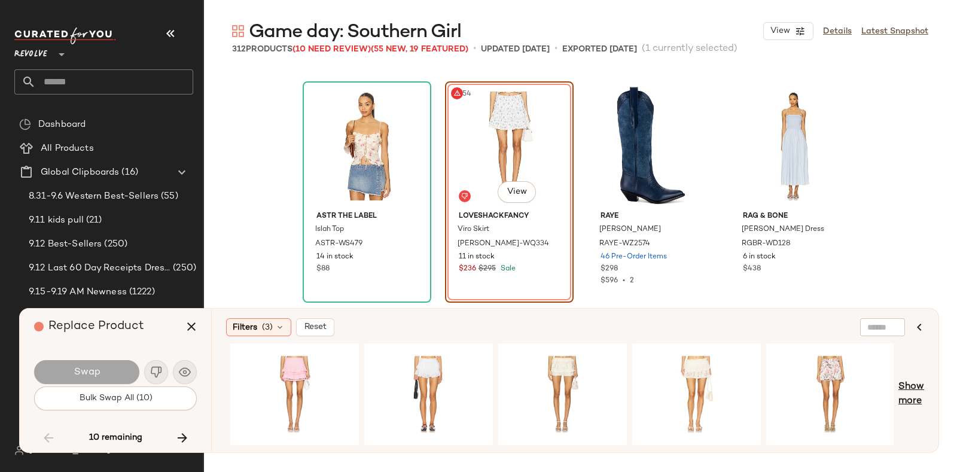
click at [912, 387] on span "Show more" at bounding box center [912, 394] width 26 height 29
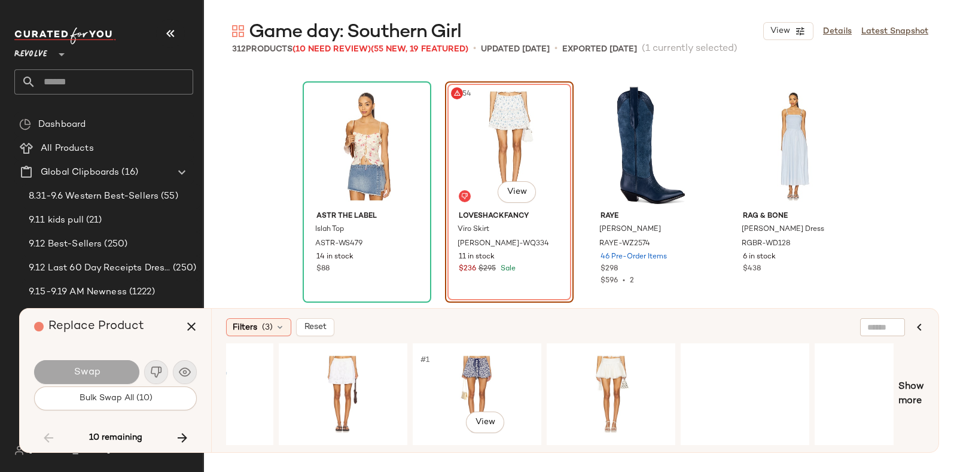
scroll to position [0, 2810]
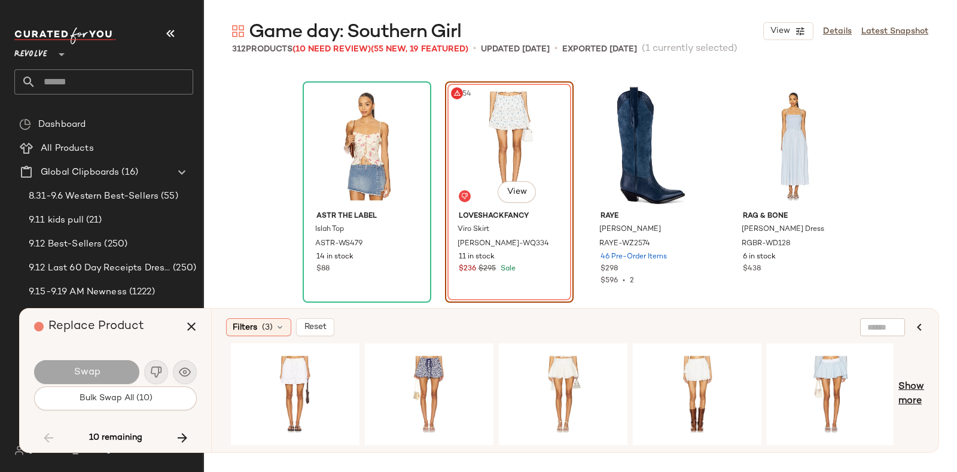
click at [919, 390] on span "Show more" at bounding box center [912, 394] width 26 height 29
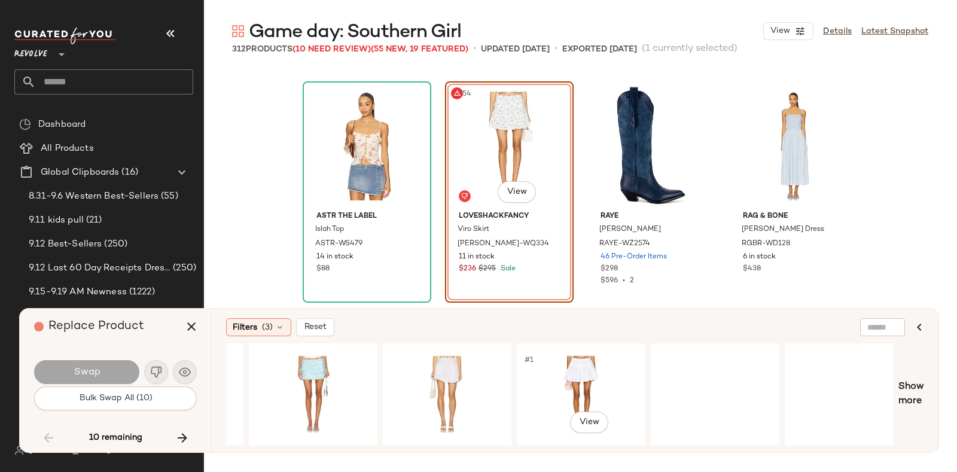
scroll to position [0, 4017]
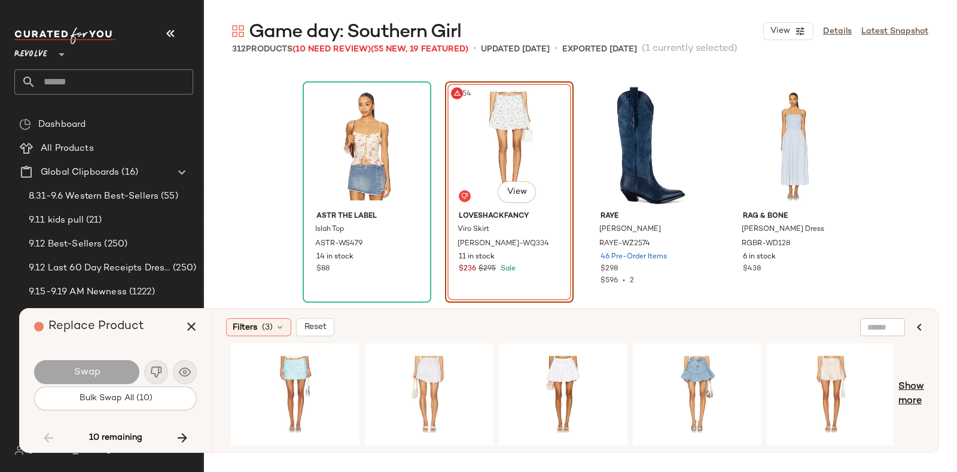
click at [911, 389] on span "Show more" at bounding box center [912, 394] width 26 height 29
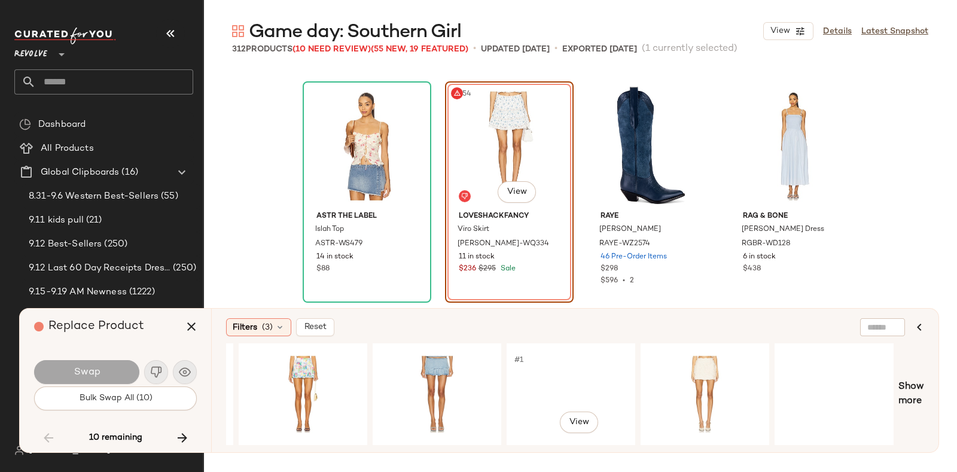
scroll to position [0, 5223]
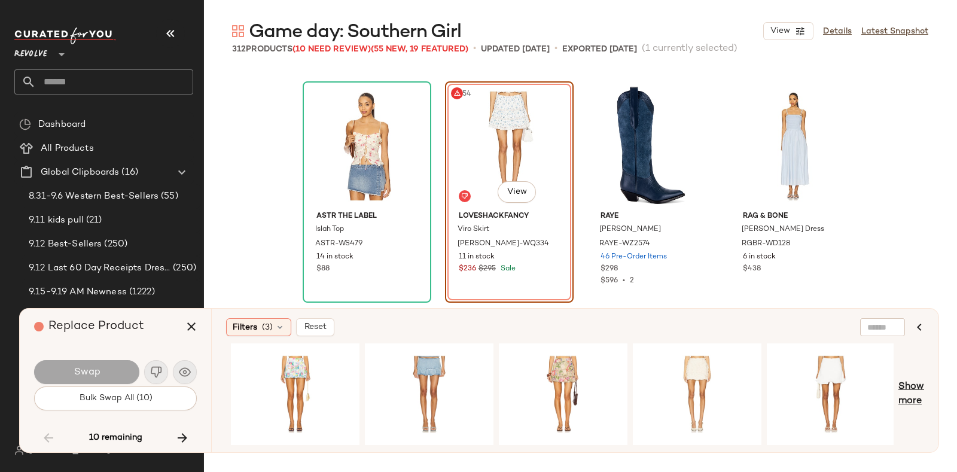
click at [913, 390] on span "Show more" at bounding box center [912, 394] width 26 height 29
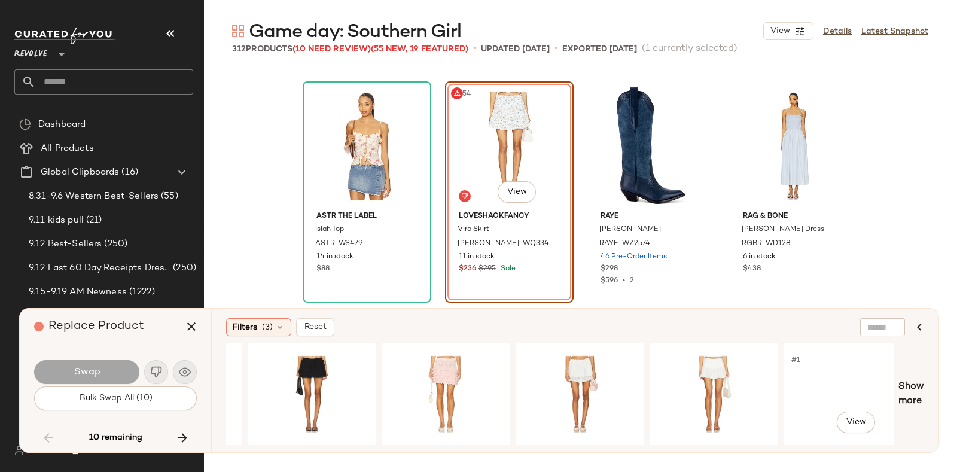
scroll to position [0, 6563]
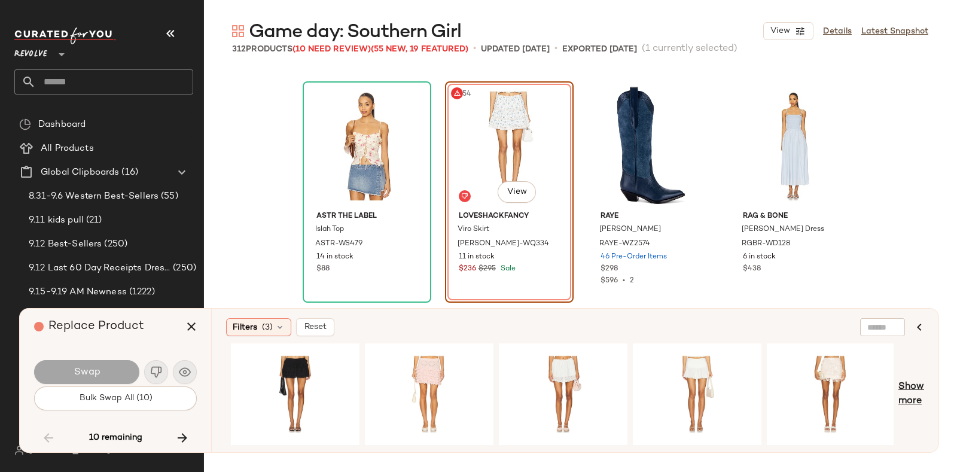
click at [912, 388] on span "Show more" at bounding box center [912, 394] width 26 height 29
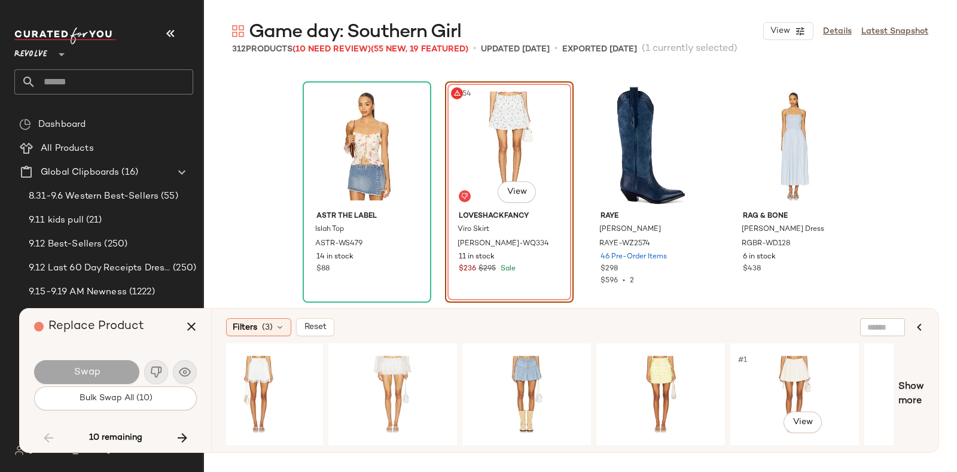
scroll to position [0, 7553]
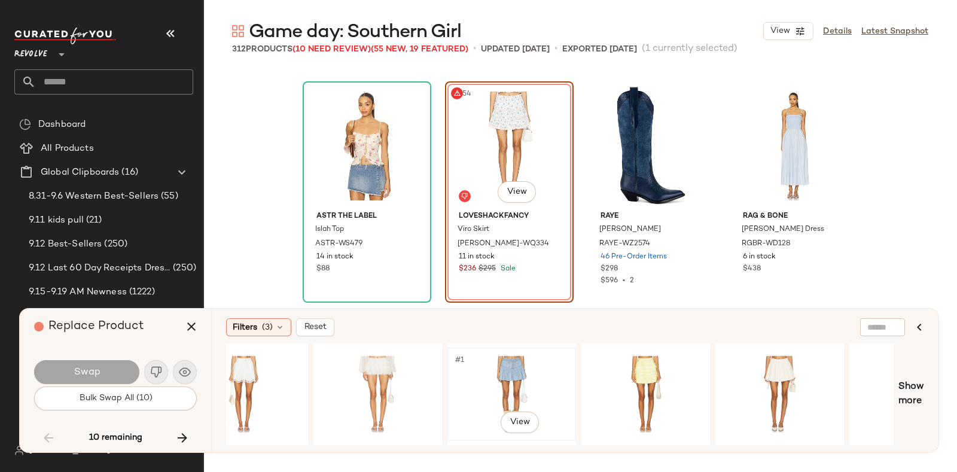
click at [491, 359] on div "#1 View" at bounding box center [512, 394] width 120 height 85
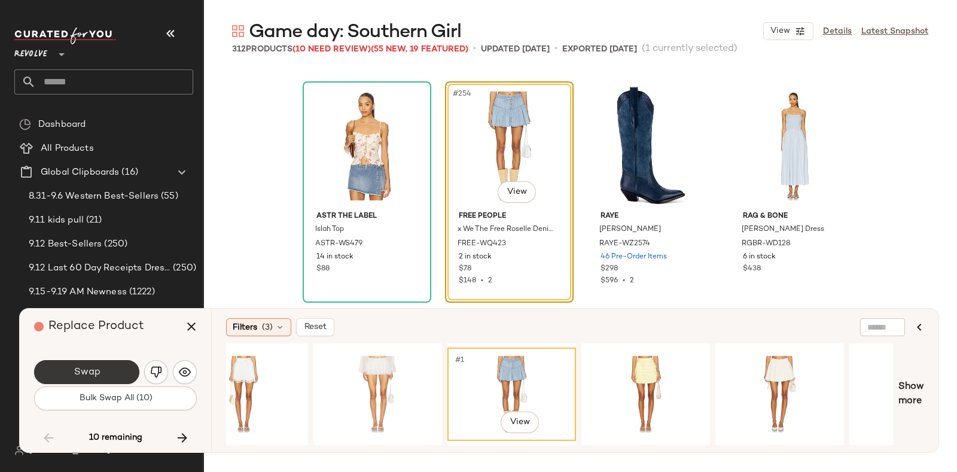
click at [87, 370] on span "Swap" at bounding box center [86, 372] width 27 height 11
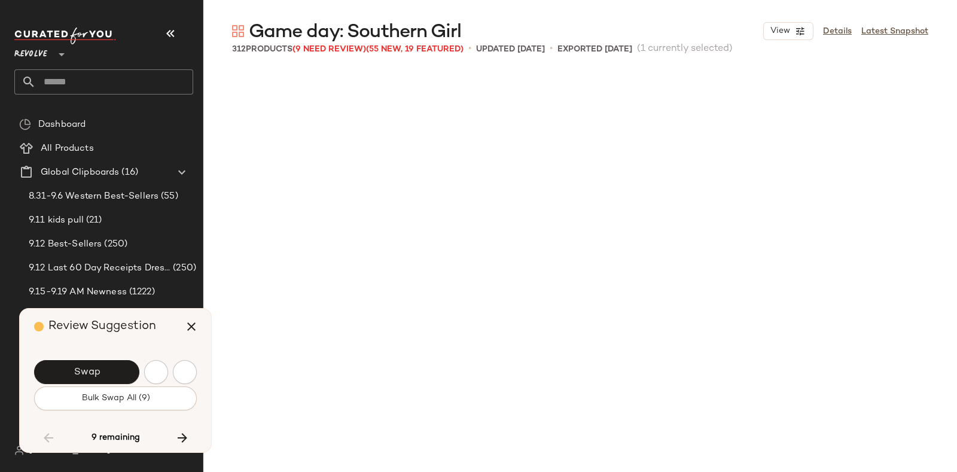
scroll to position [15245, 0]
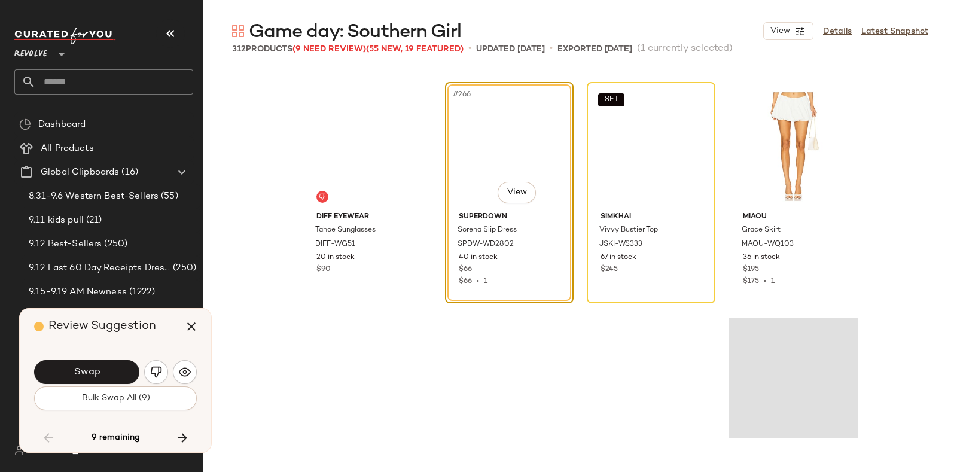
click at [164, 330] on div "Review Suggestion" at bounding box center [120, 327] width 172 height 36
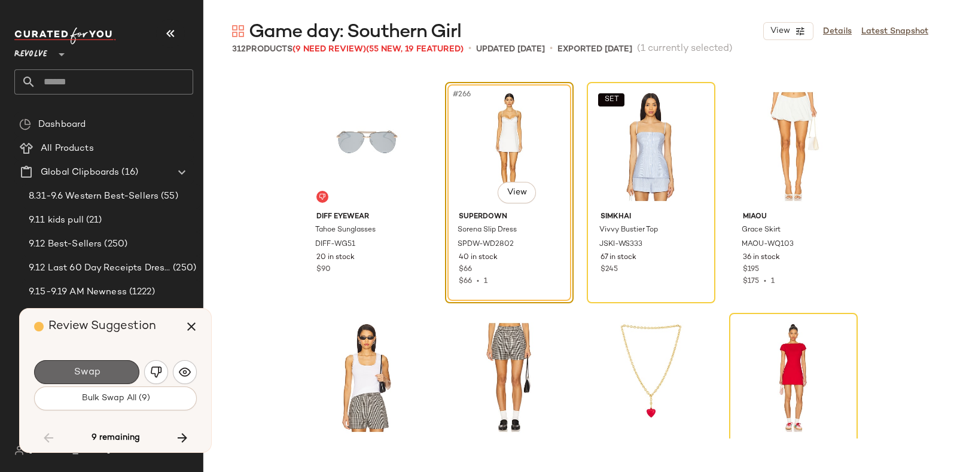
click at [103, 366] on button "Swap" at bounding box center [86, 372] width 105 height 24
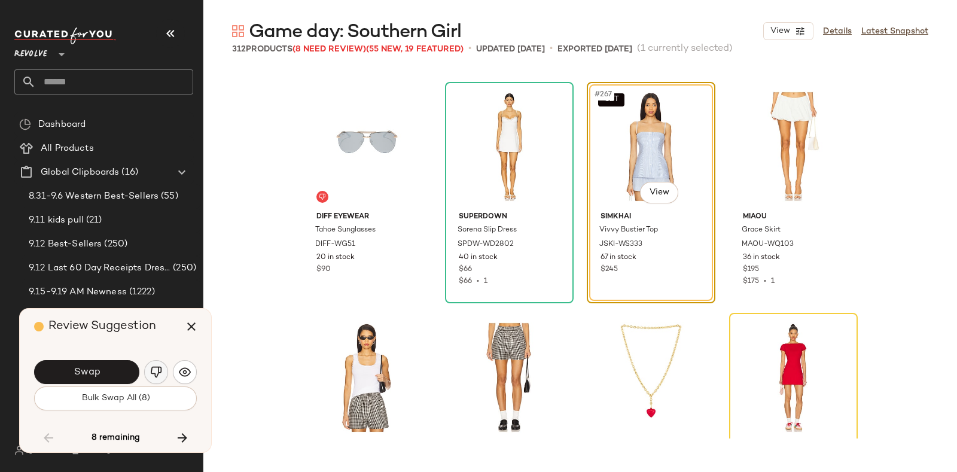
click at [155, 367] on img "button" at bounding box center [156, 372] width 12 height 12
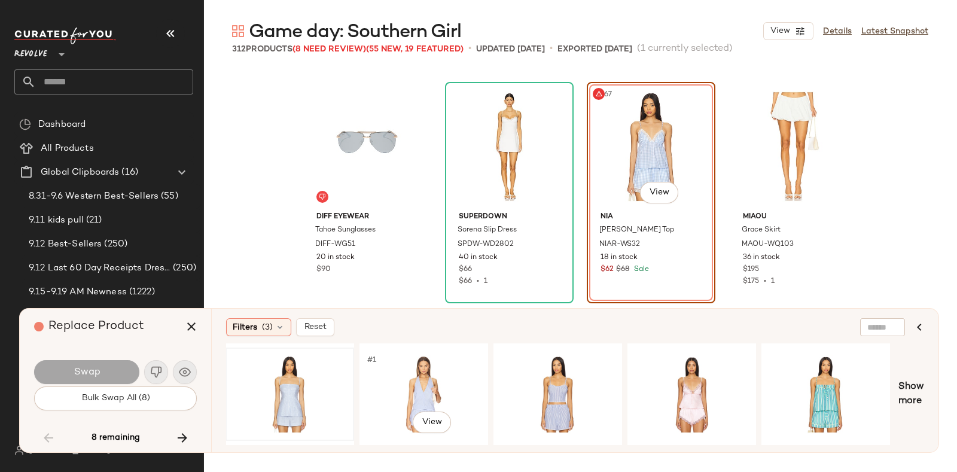
scroll to position [0, 272]
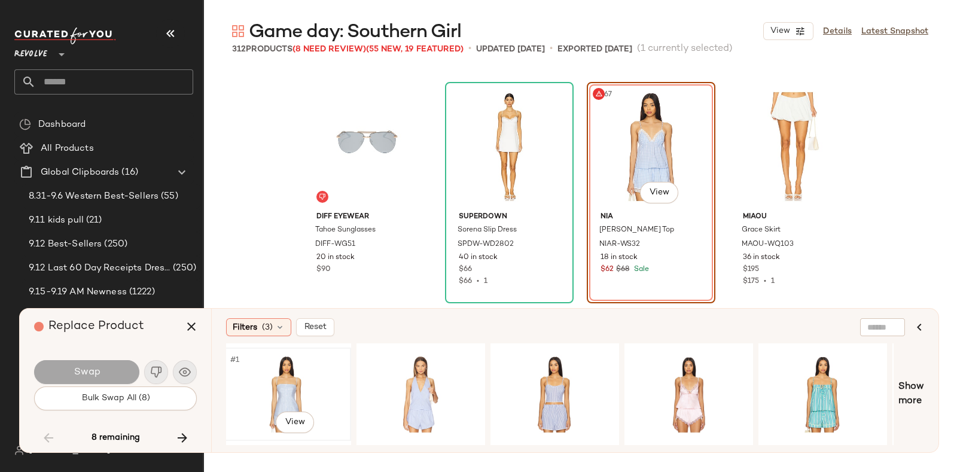
click at [307, 375] on div "#1 View" at bounding box center [287, 394] width 120 height 85
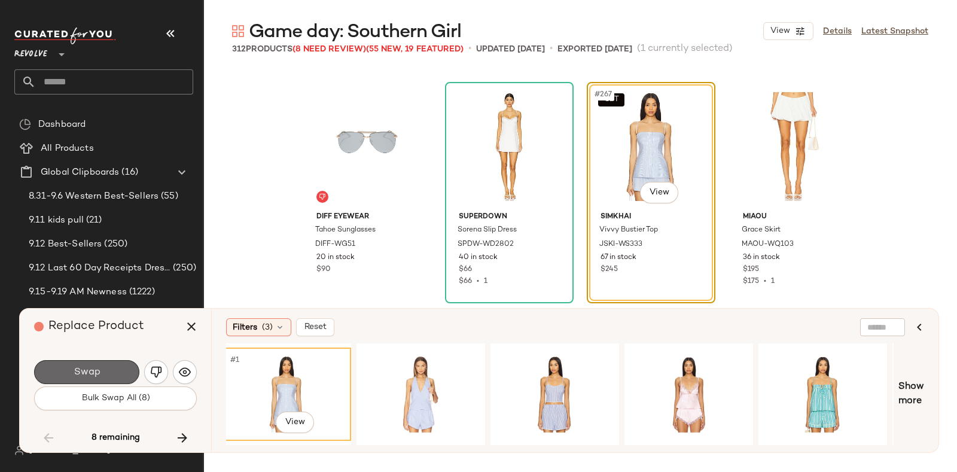
click at [105, 366] on button "Swap" at bounding box center [86, 372] width 105 height 24
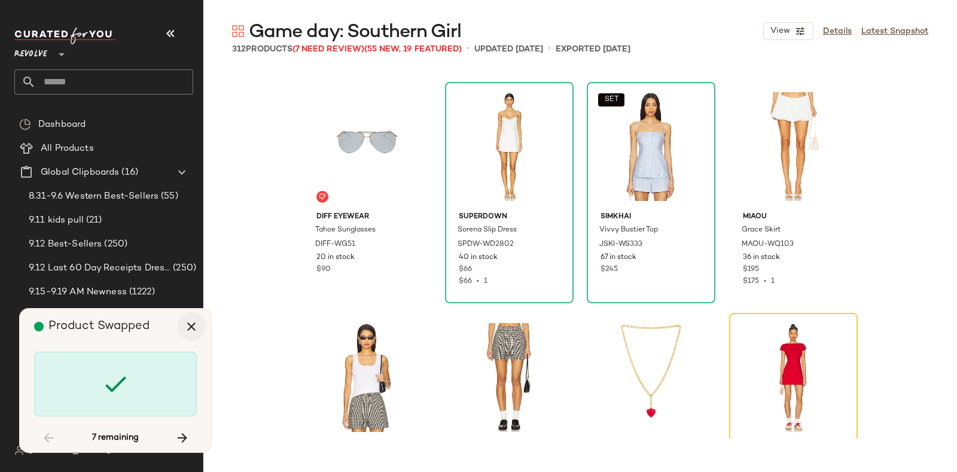
click at [184, 324] on icon "button" at bounding box center [191, 327] width 14 height 14
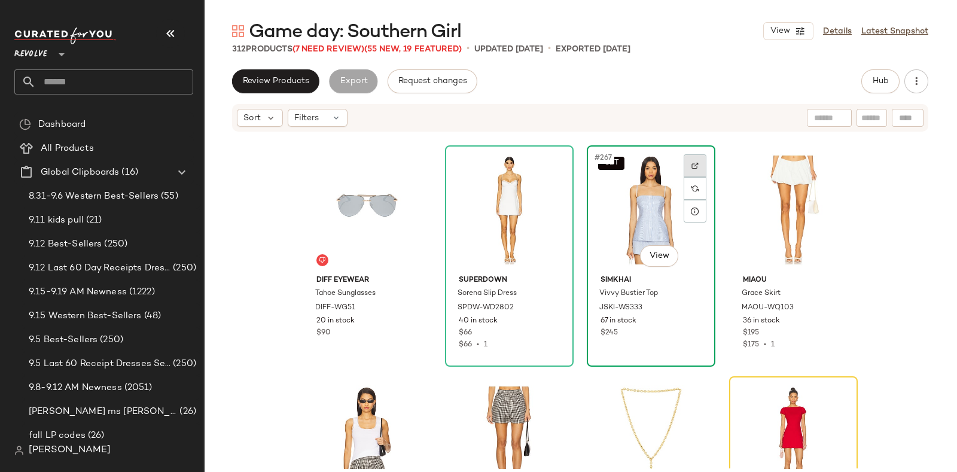
click at [692, 162] on img at bounding box center [695, 165] width 7 height 7
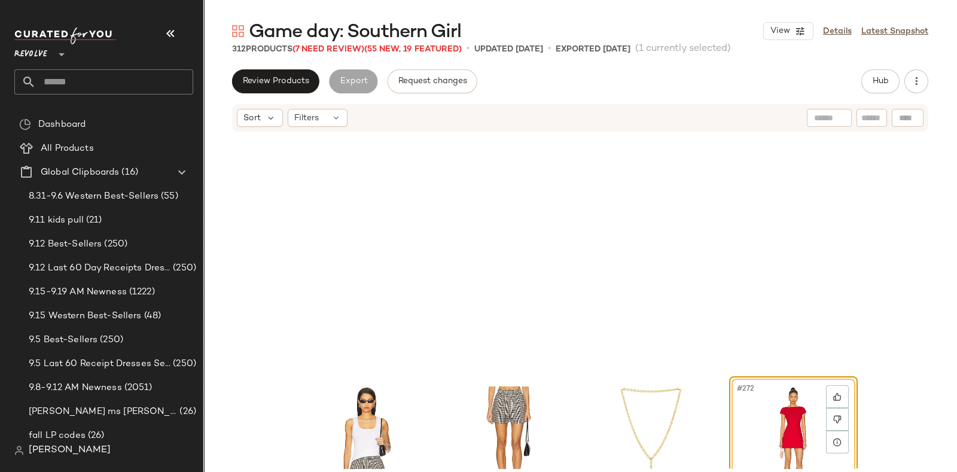
scroll to position [15476, 0]
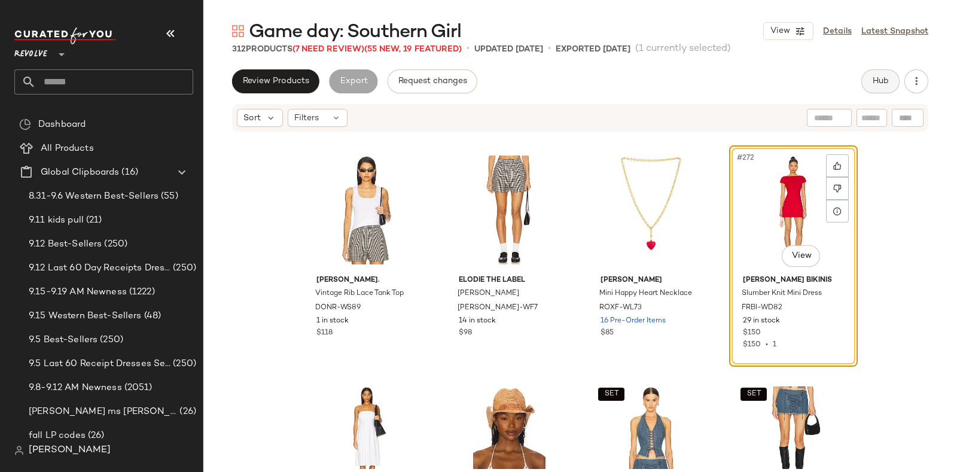
click at [873, 77] on span "Hub" at bounding box center [880, 82] width 17 height 10
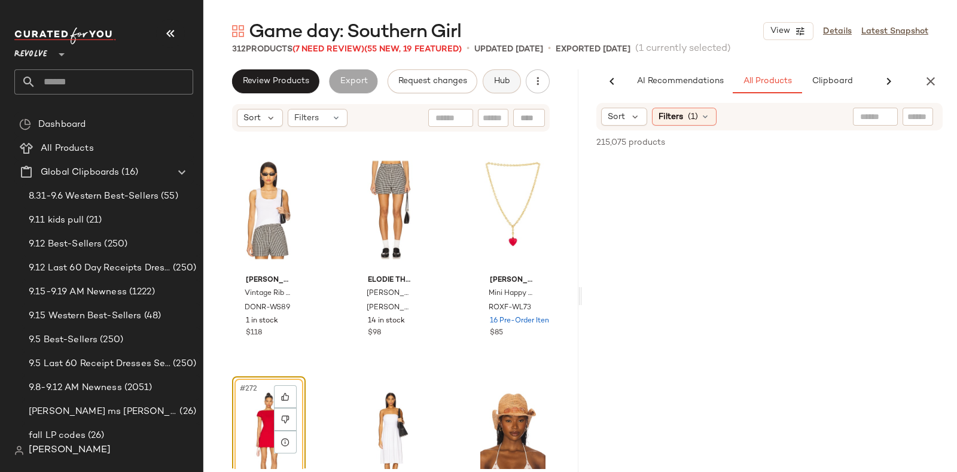
scroll to position [0, 57]
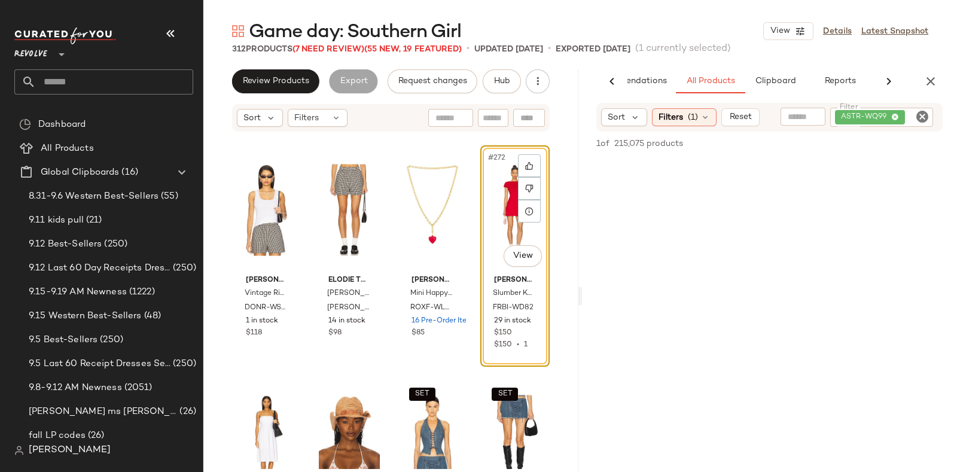
click at [927, 115] on icon "Clear Filter" at bounding box center [923, 117] width 14 height 14
paste input "*********"
type input "*********"
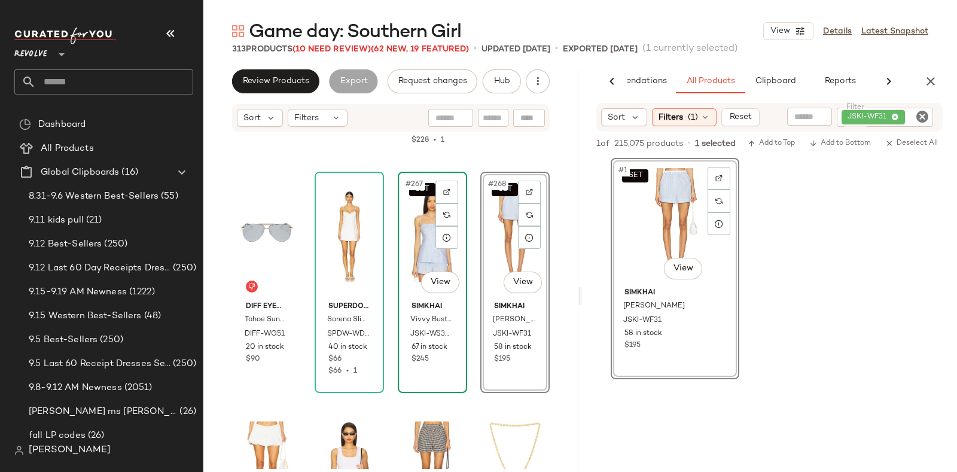
scroll to position [15347, 0]
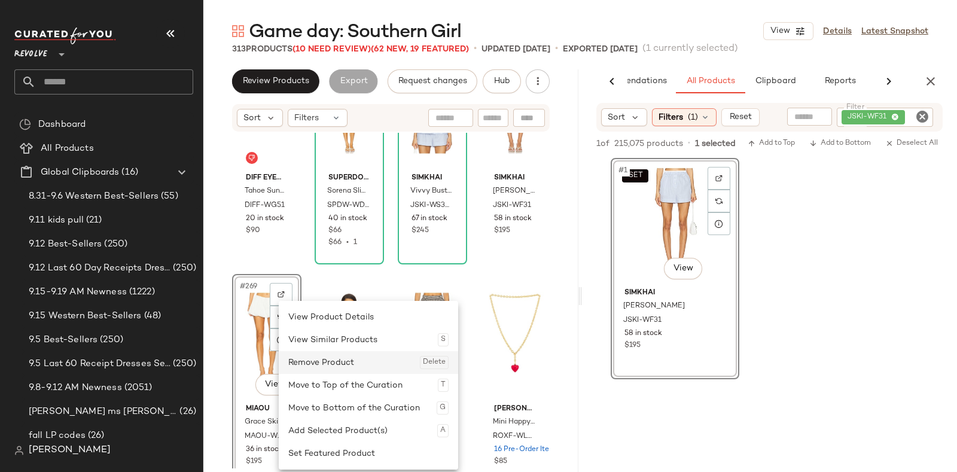
click at [299, 360] on div "Remove Product Delete" at bounding box center [368, 362] width 160 height 23
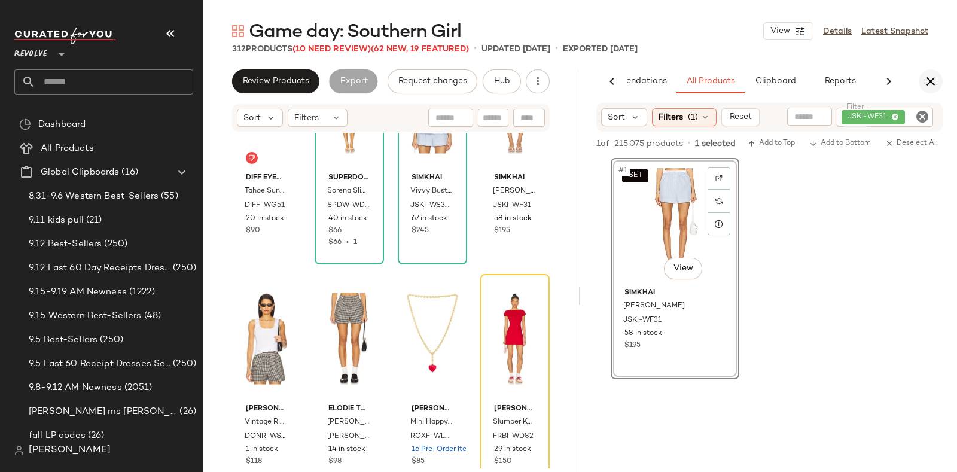
click at [931, 86] on icon "button" at bounding box center [931, 81] width 14 height 14
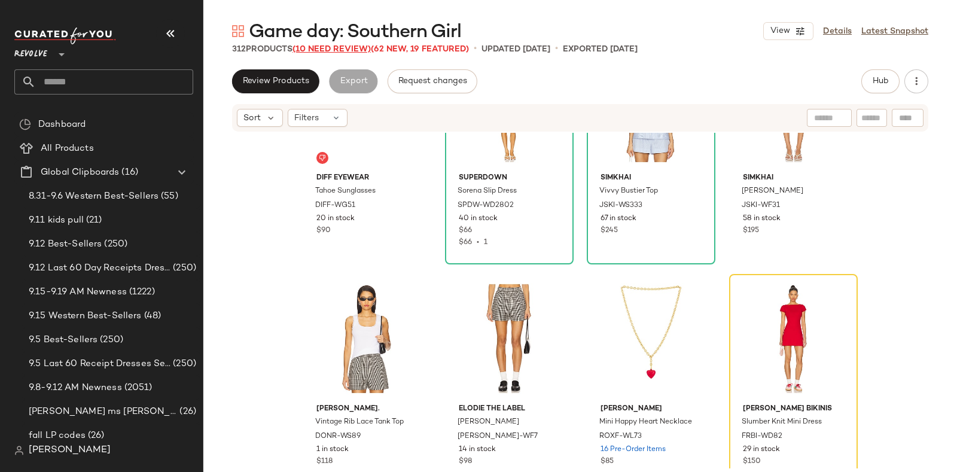
click at [338, 48] on span "(10 Need Review)" at bounding box center [332, 49] width 78 height 9
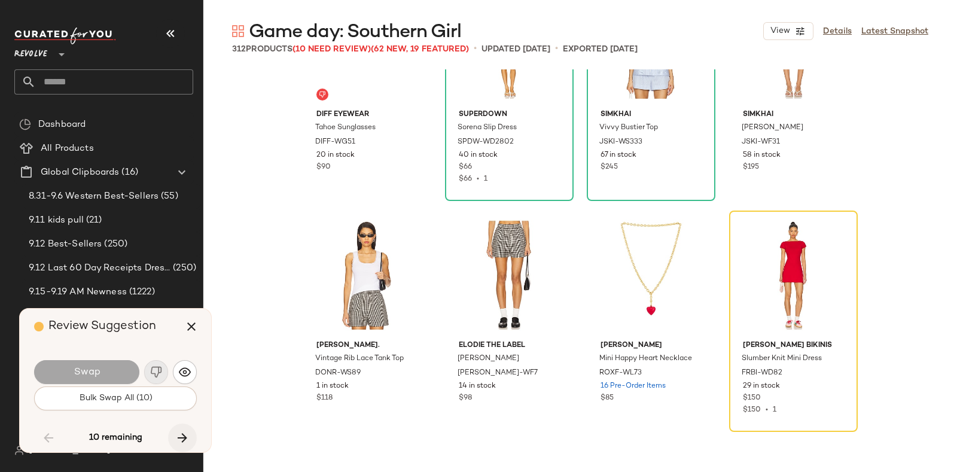
click at [179, 428] on button "button" at bounding box center [182, 438] width 29 height 29
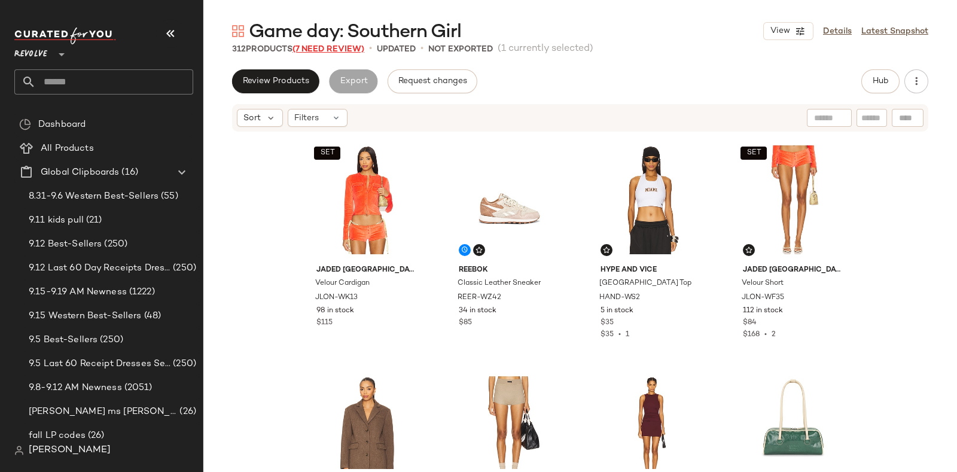
click at [320, 46] on span "(7 Need Review)" at bounding box center [329, 49] width 72 height 9
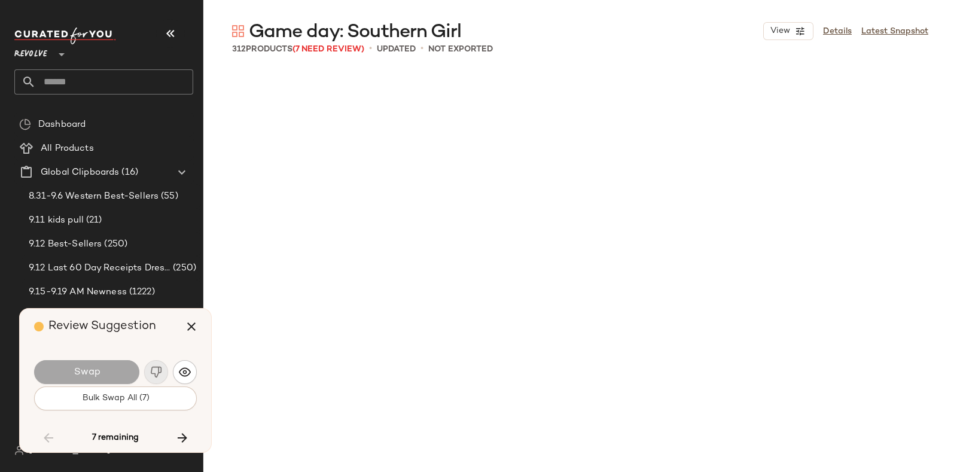
scroll to position [15476, 0]
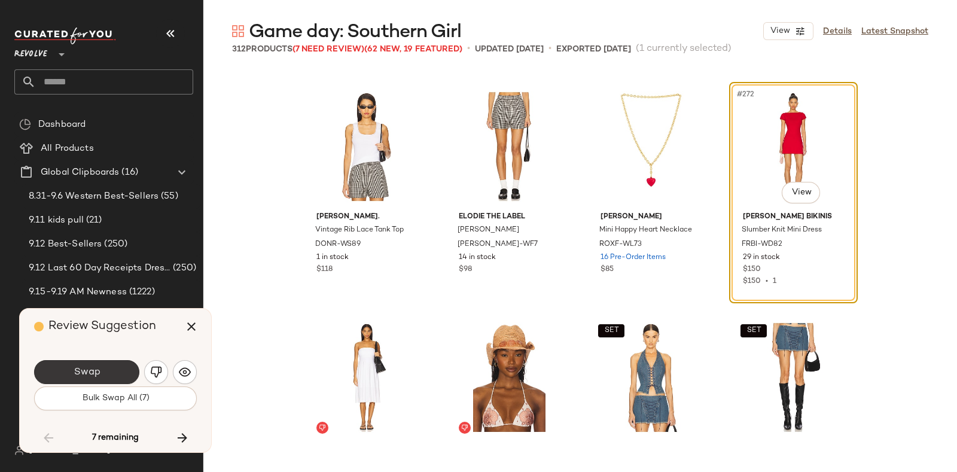
click at [99, 369] on span "Swap" at bounding box center [86, 372] width 27 height 11
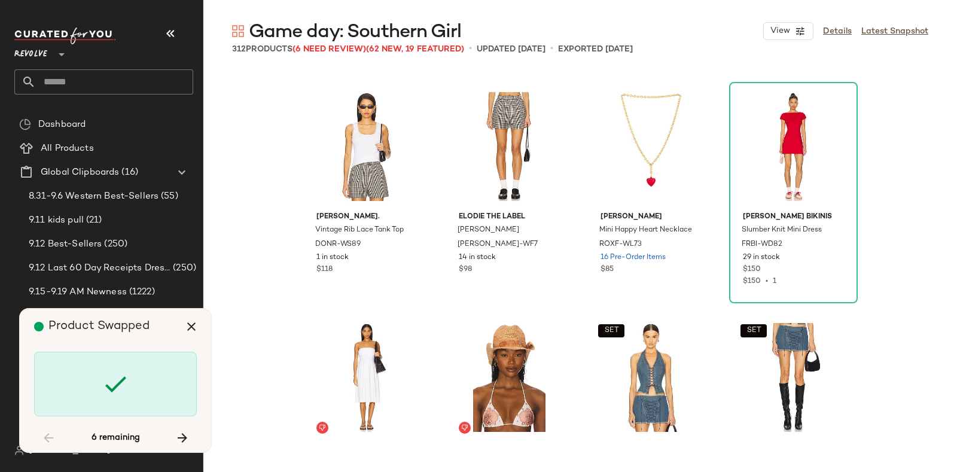
click at [162, 327] on div "Product Swapped" at bounding box center [120, 327] width 172 height 36
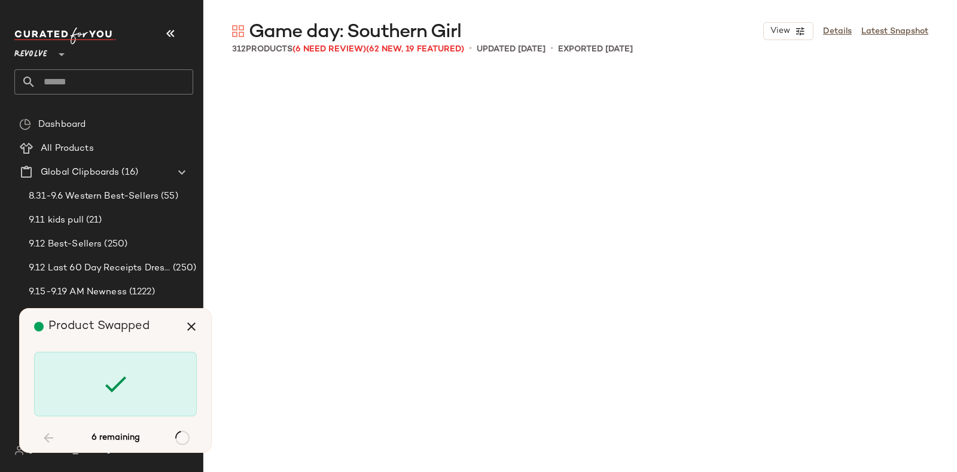
scroll to position [16862, 0]
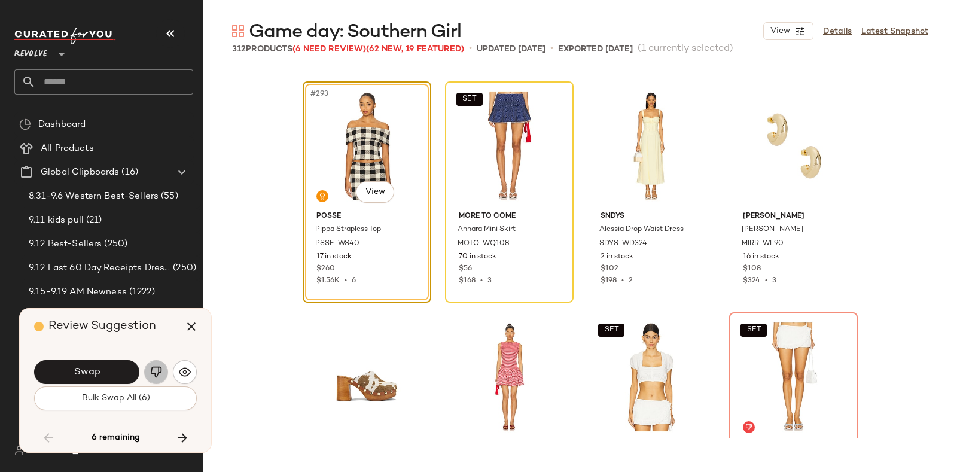
click at [151, 366] on img "button" at bounding box center [156, 372] width 12 height 12
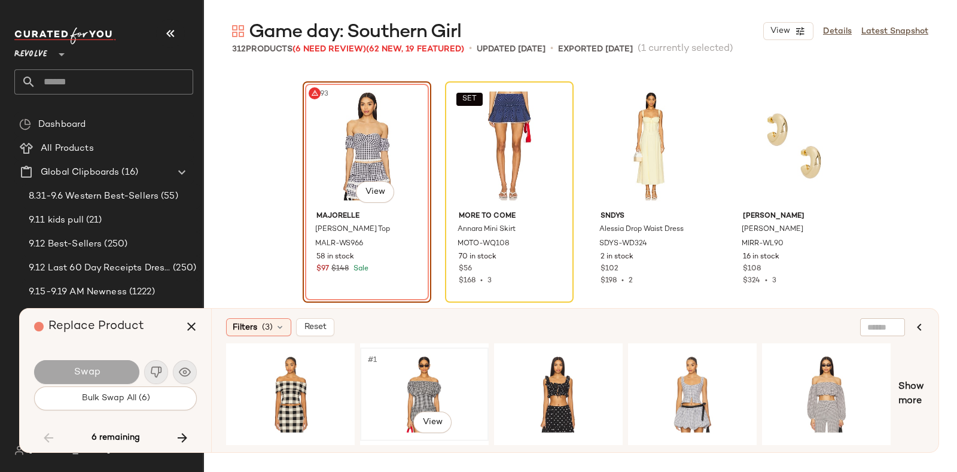
click at [398, 369] on div "#1 View" at bounding box center [424, 394] width 120 height 85
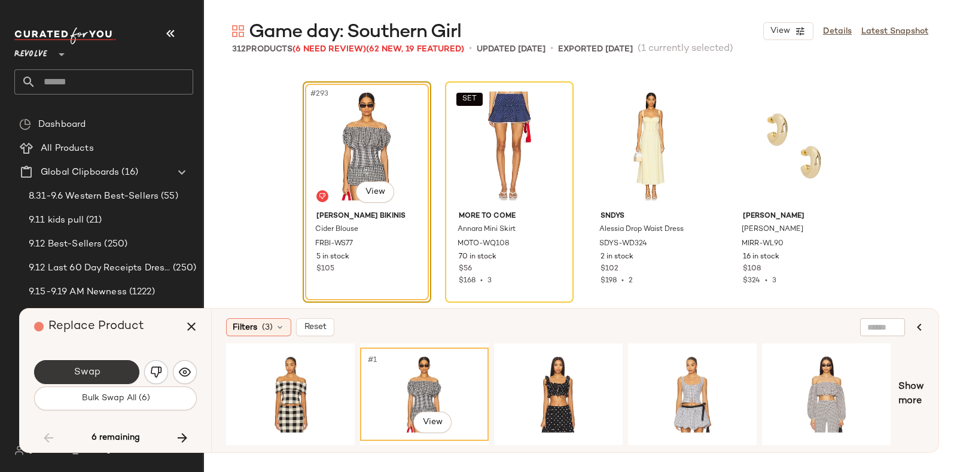
click at [110, 369] on button "Swap" at bounding box center [86, 372] width 105 height 24
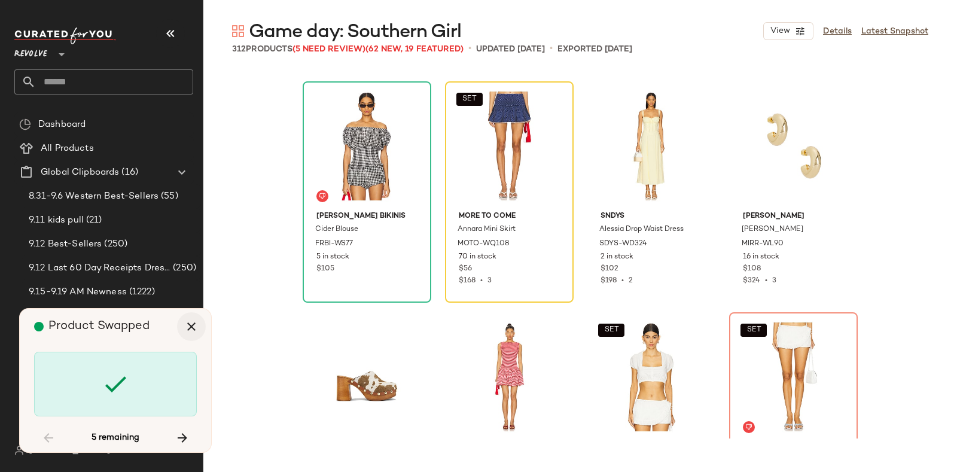
click at [186, 327] on icon "button" at bounding box center [191, 327] width 14 height 14
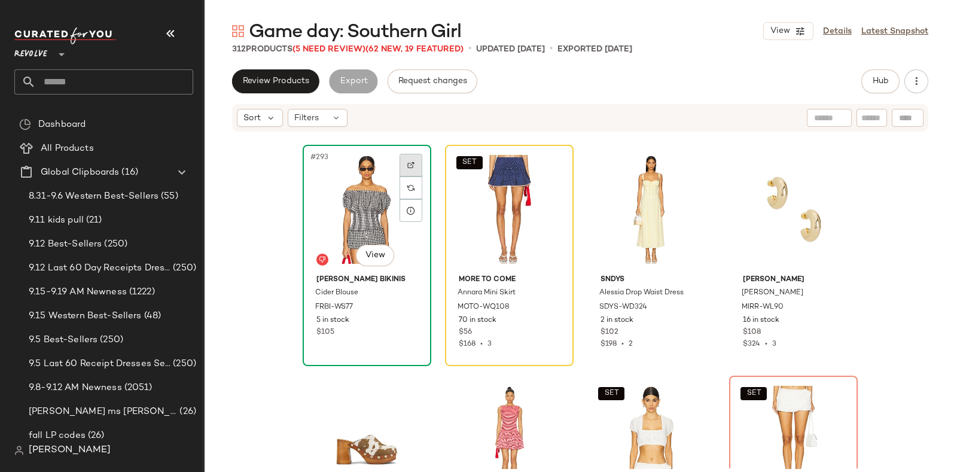
click at [408, 162] on img at bounding box center [411, 165] width 7 height 7
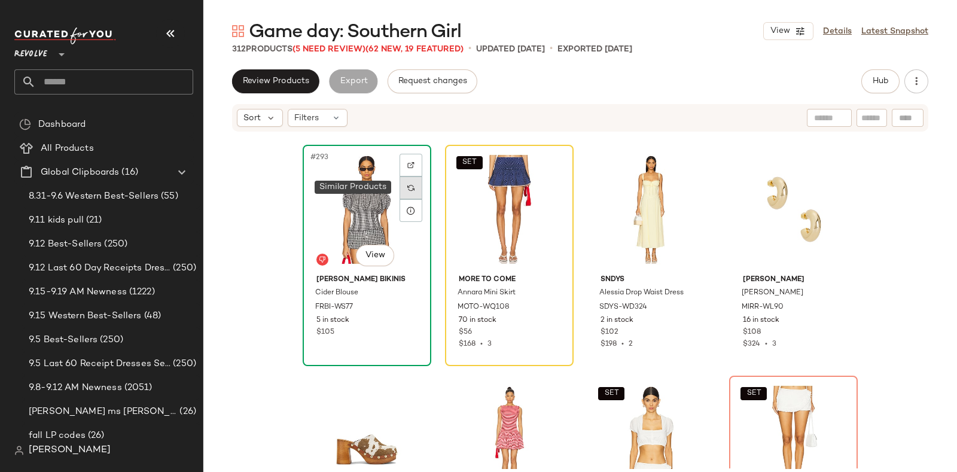
click at [400, 183] on div at bounding box center [411, 188] width 23 height 23
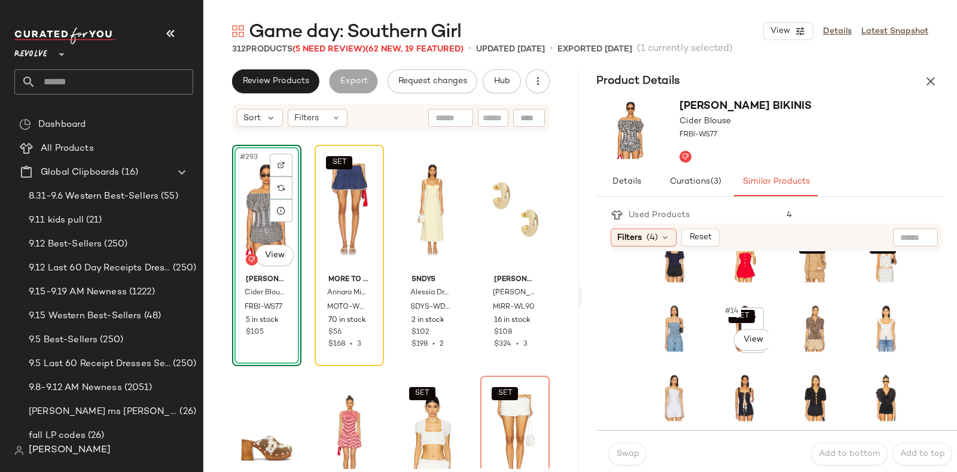
scroll to position [236, 0]
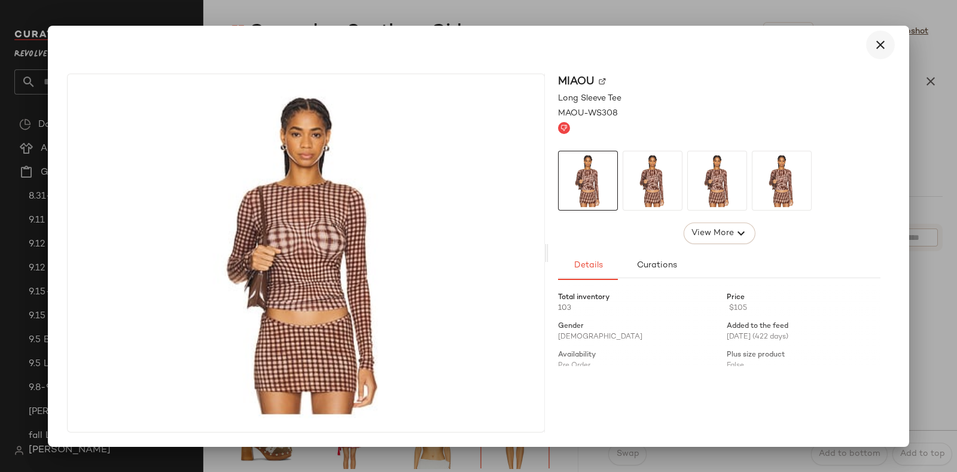
click at [883, 45] on icon "button" at bounding box center [881, 45] width 14 height 14
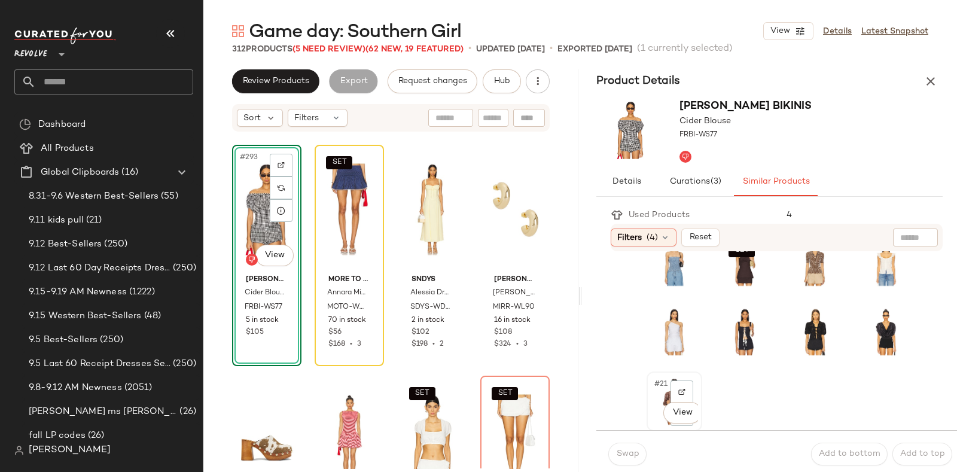
click at [652, 412] on div "#21 View" at bounding box center [674, 401] width 47 height 51
click at [621, 452] on span "Swap" at bounding box center [627, 454] width 23 height 10
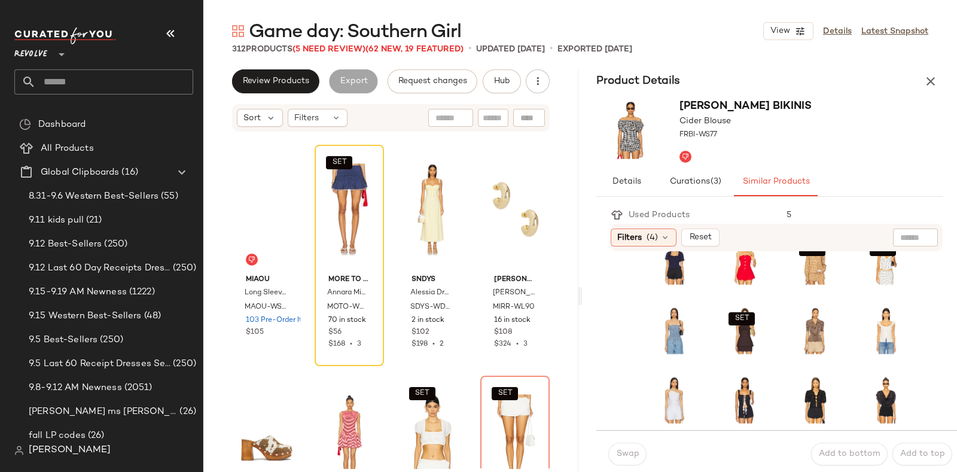
scroll to position [168, 0]
click at [287, 157] on div at bounding box center [281, 165] width 23 height 23
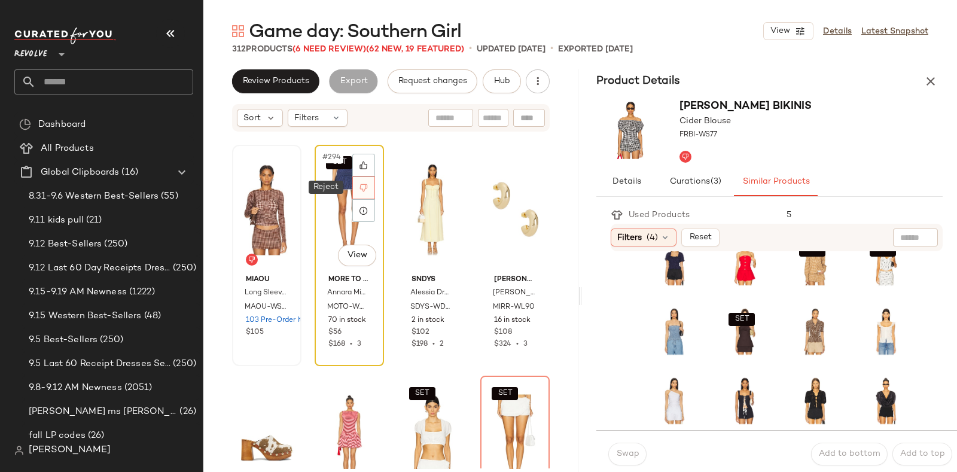
click at [363, 188] on icon at bounding box center [364, 188] width 8 height 8
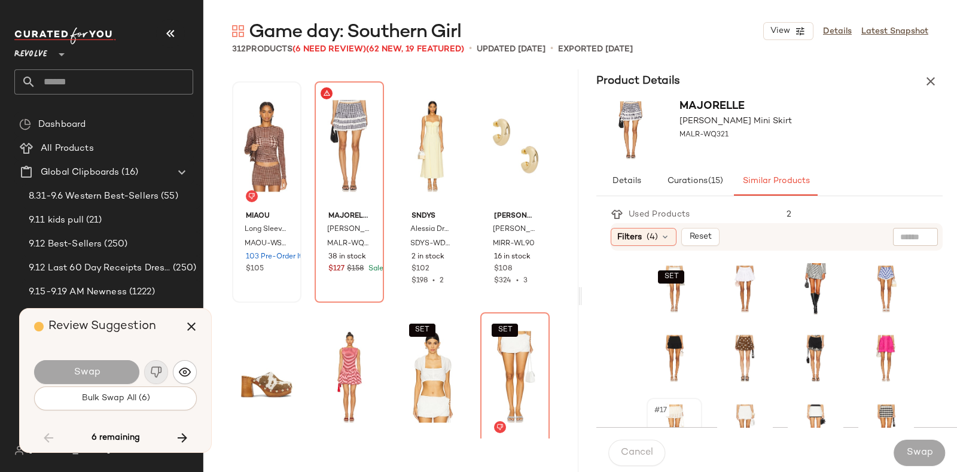
scroll to position [139, 0]
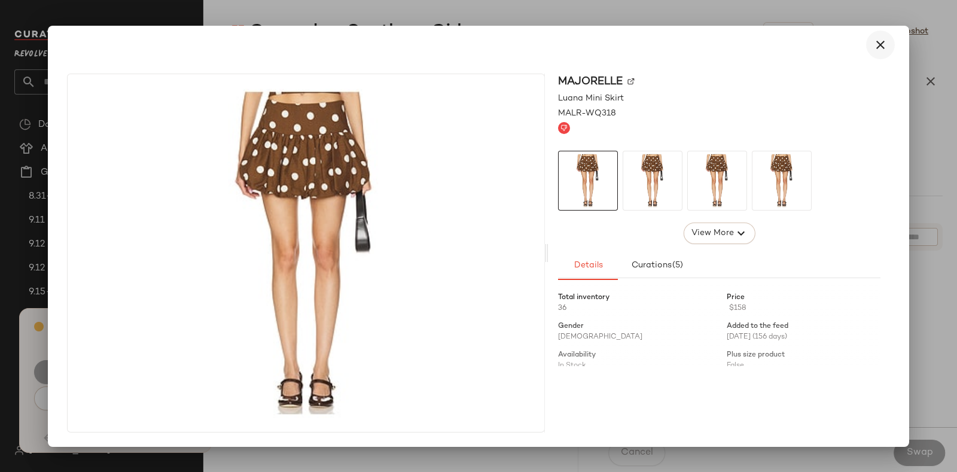
click at [880, 45] on icon "button" at bounding box center [881, 45] width 14 height 14
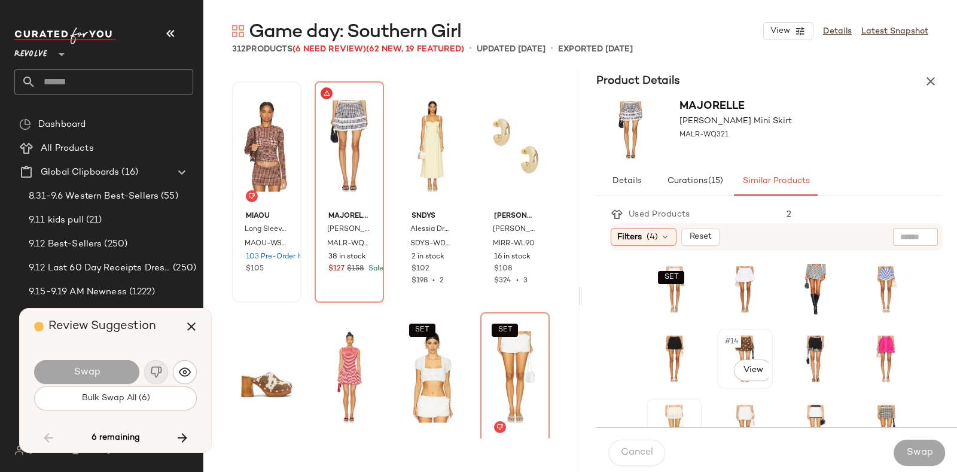
click at [722, 357] on div "#14 View" at bounding box center [745, 358] width 47 height 51
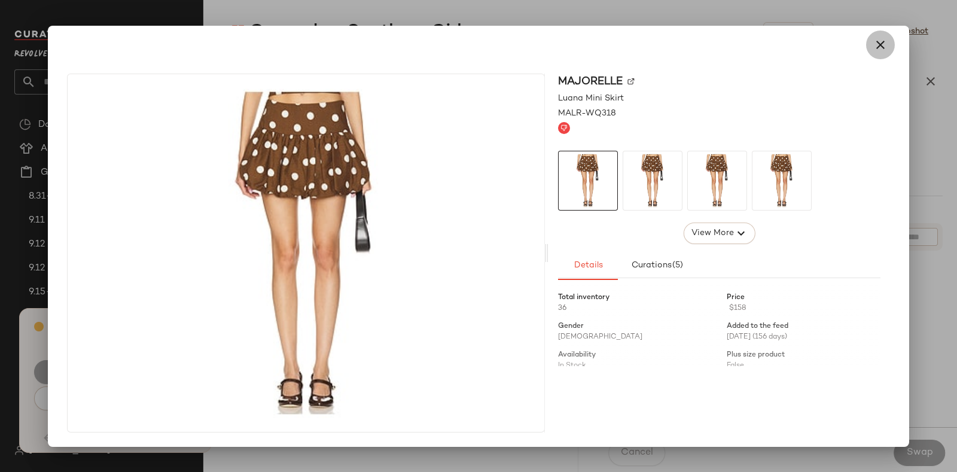
click at [882, 38] on icon "button" at bounding box center [881, 45] width 14 height 14
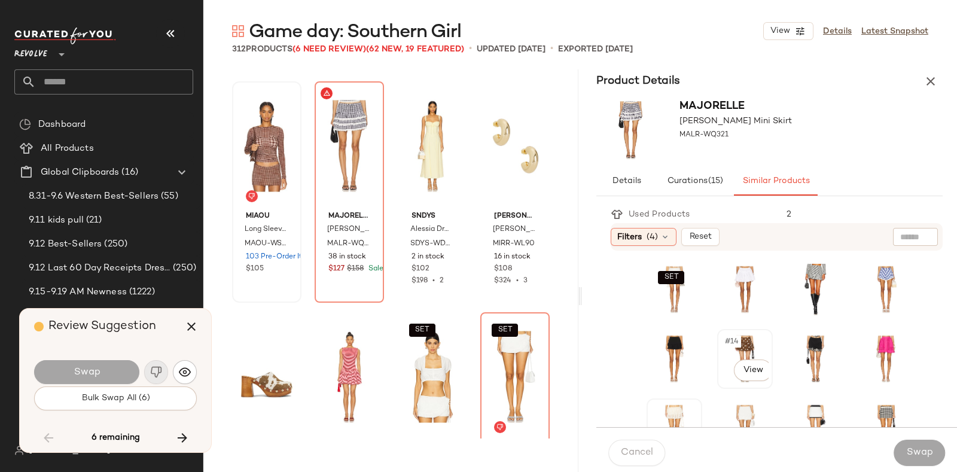
click at [722, 364] on div "#14 View" at bounding box center [745, 358] width 47 height 51
click at [189, 324] on icon "button" at bounding box center [191, 327] width 14 height 14
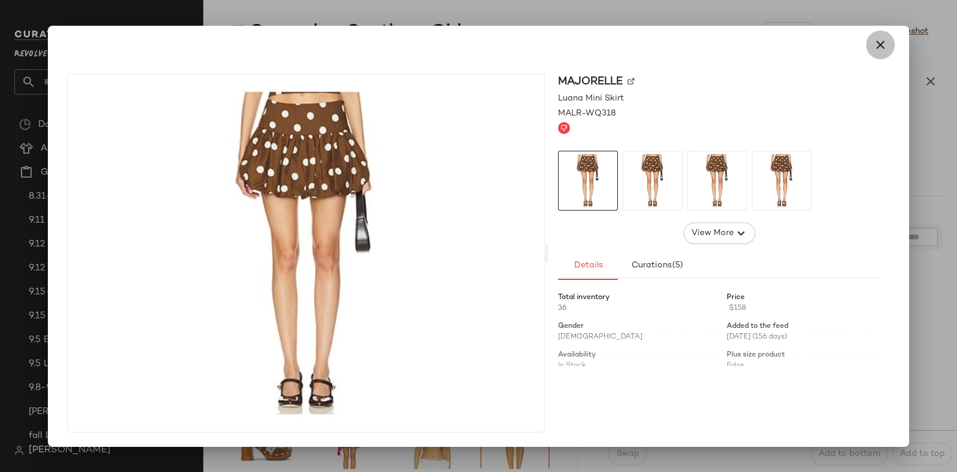
click at [887, 35] on button "button" at bounding box center [881, 45] width 29 height 29
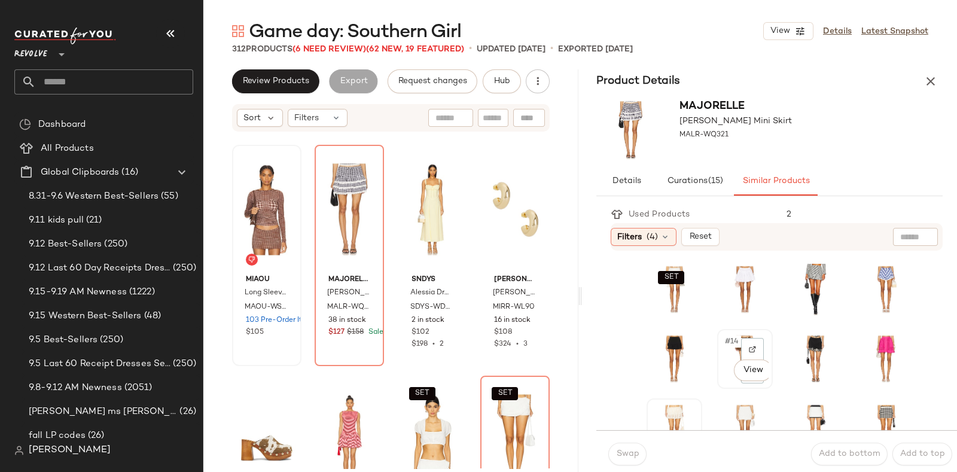
click at [722, 345] on div "#14 View" at bounding box center [745, 358] width 47 height 51
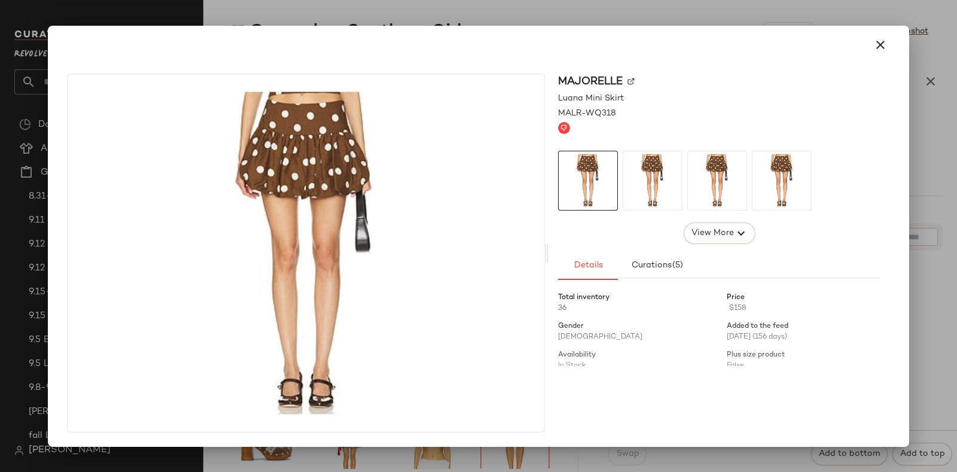
drag, startPoint x: 720, startPoint y: 354, endPoint x: 629, endPoint y: 338, distance: 93.0
click at [629, 338] on body "Revolve ** Dashboard All Products Global Clipboards (16) 8.31-9.6 Western Best-…" at bounding box center [478, 236] width 957 height 472
click at [880, 45] on icon "button" at bounding box center [881, 45] width 14 height 14
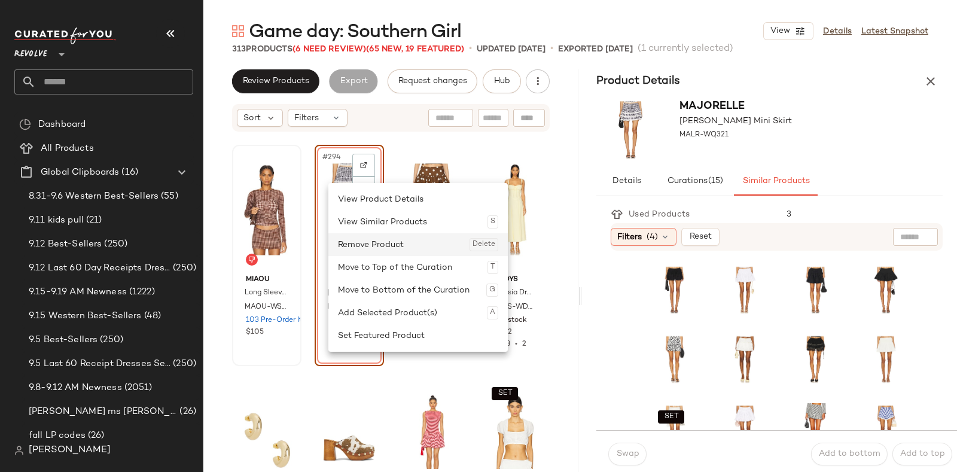
click at [356, 237] on div "Remove Product Delete" at bounding box center [418, 244] width 160 height 23
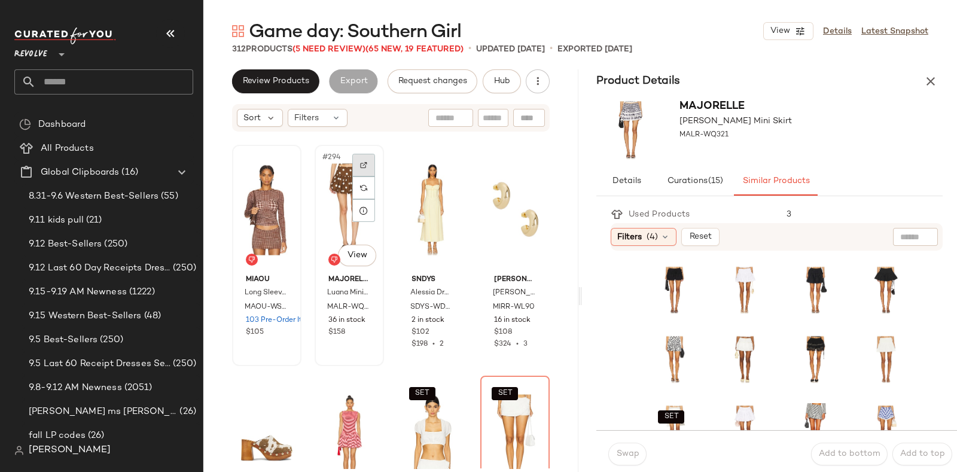
click at [366, 161] on div at bounding box center [363, 165] width 23 height 23
click at [278, 162] on img at bounding box center [281, 165] width 7 height 7
click at [937, 77] on icon "button" at bounding box center [931, 81] width 14 height 14
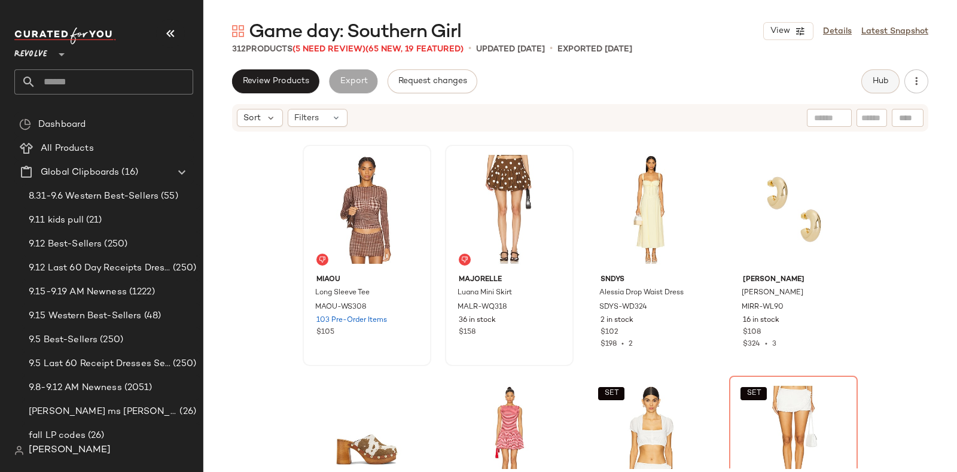
click at [865, 73] on button "Hub" at bounding box center [881, 81] width 38 height 24
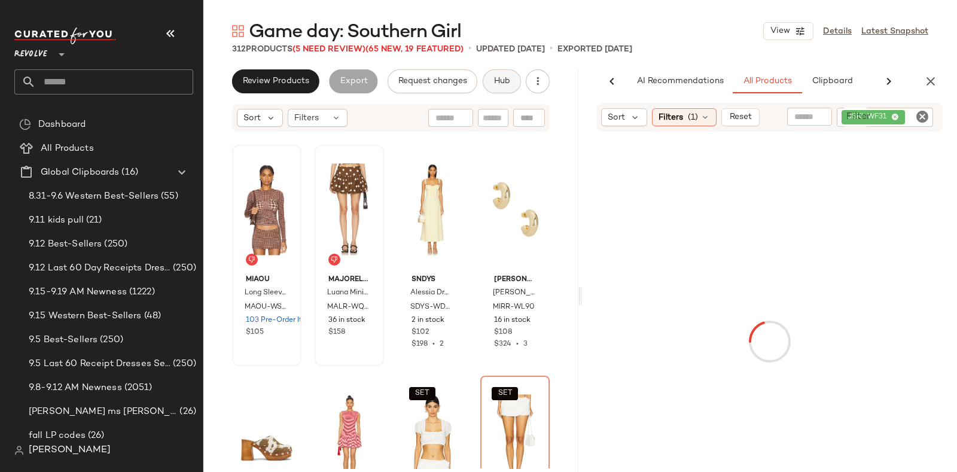
scroll to position [0, 45]
click at [920, 114] on icon "Clear Filter" at bounding box center [923, 117] width 14 height 14
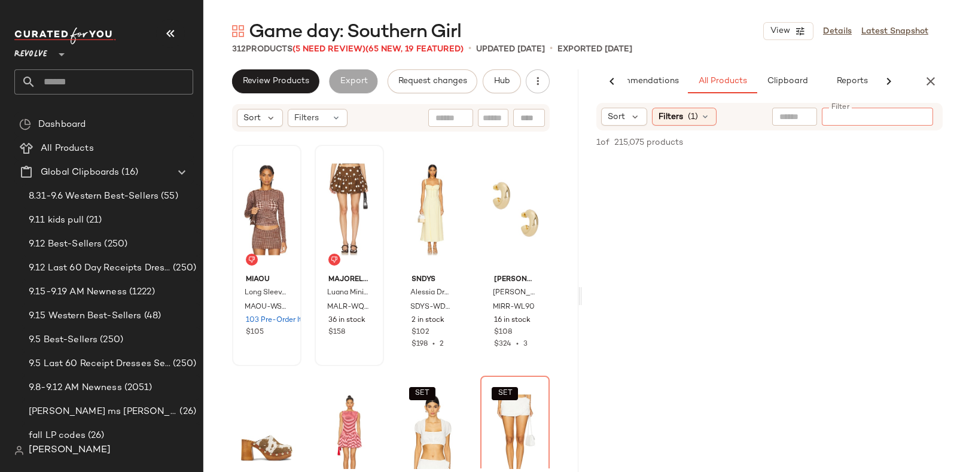
paste input "**********"
type input "**********"
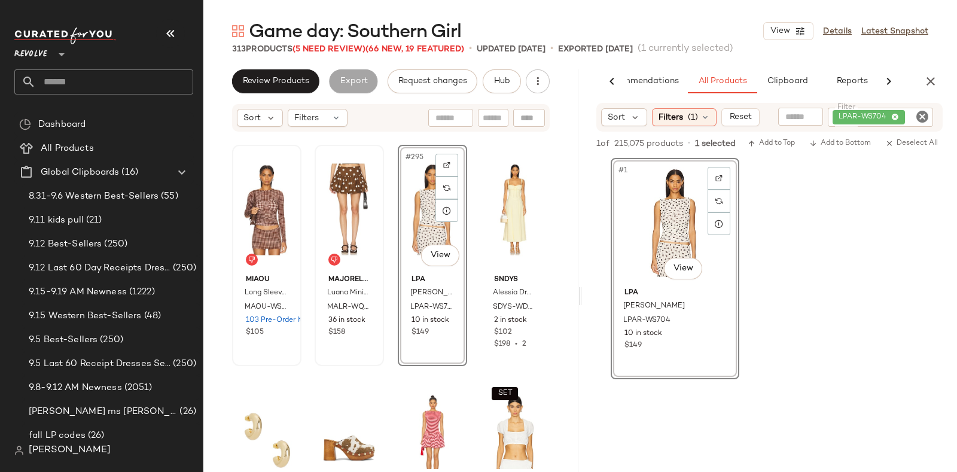
click at [922, 114] on icon "Clear Filter" at bounding box center [923, 117] width 14 height 14
paste input "**********"
type input "**********"
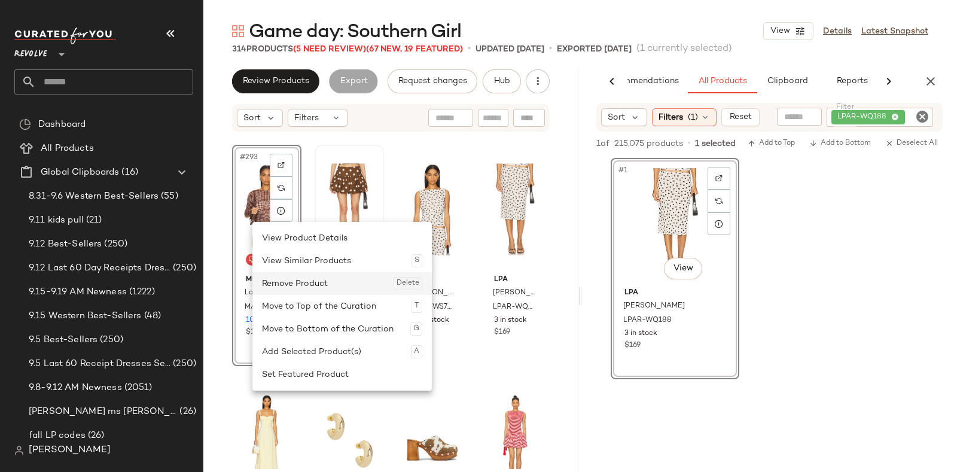
click at [275, 280] on div "Remove Product Delete" at bounding box center [342, 283] width 160 height 23
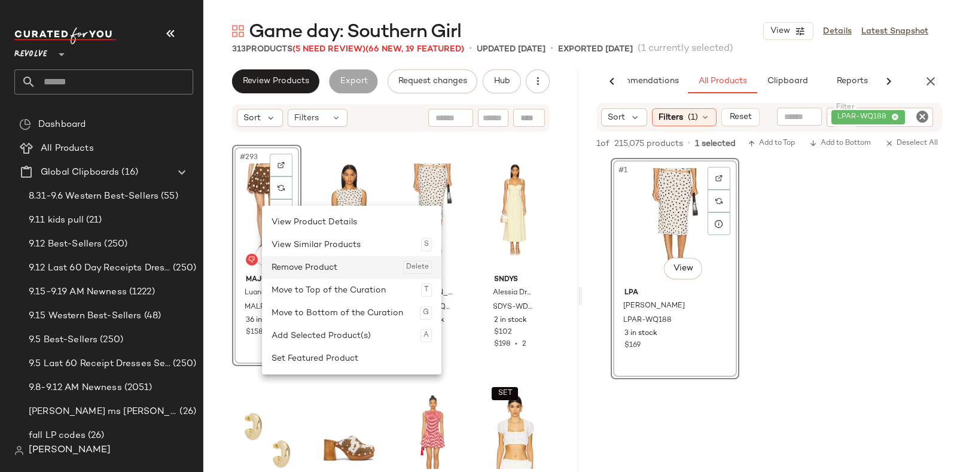
click at [285, 265] on div "Remove Product Delete" at bounding box center [352, 267] width 160 height 23
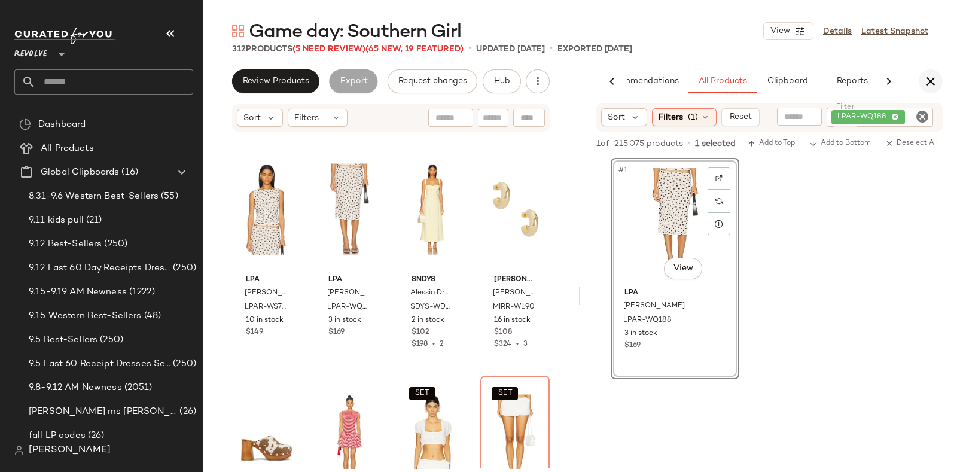
click at [925, 78] on icon "button" at bounding box center [931, 81] width 14 height 14
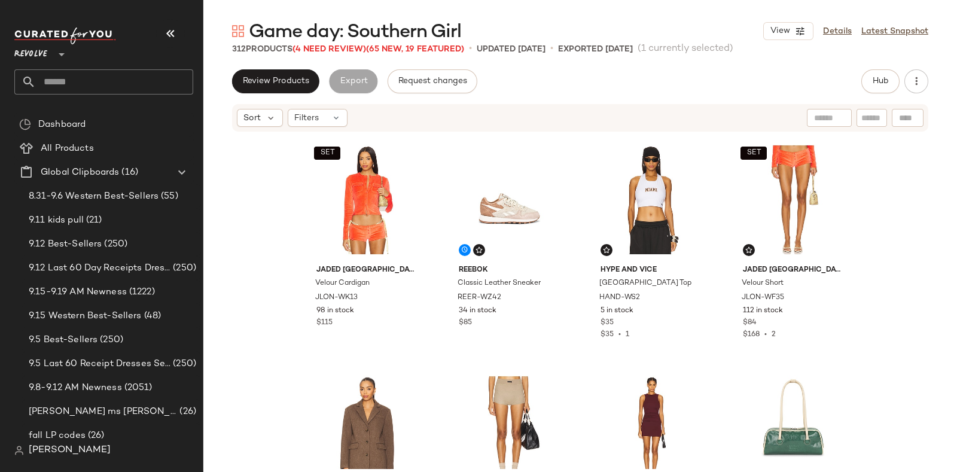
click at [332, 42] on span "Game day: Southern Girl" at bounding box center [355, 32] width 212 height 24
click at [335, 47] on span "(4 Need Review)" at bounding box center [330, 49] width 74 height 9
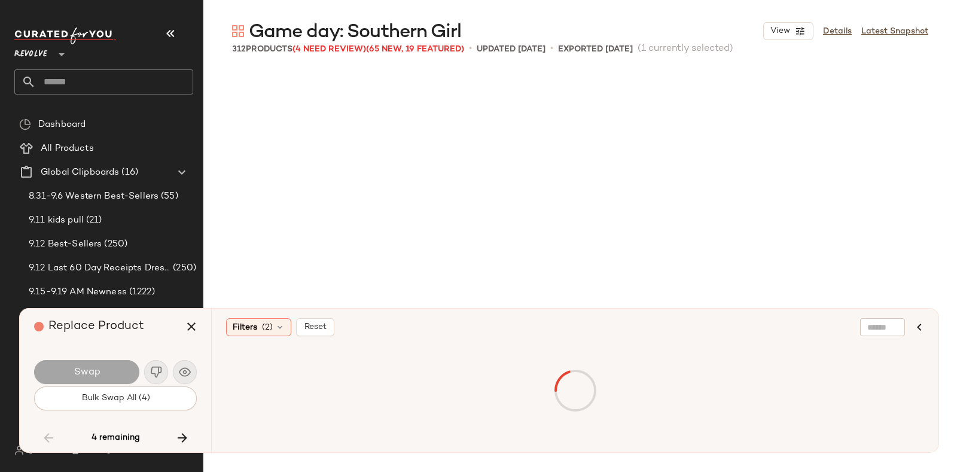
scroll to position [17093, 0]
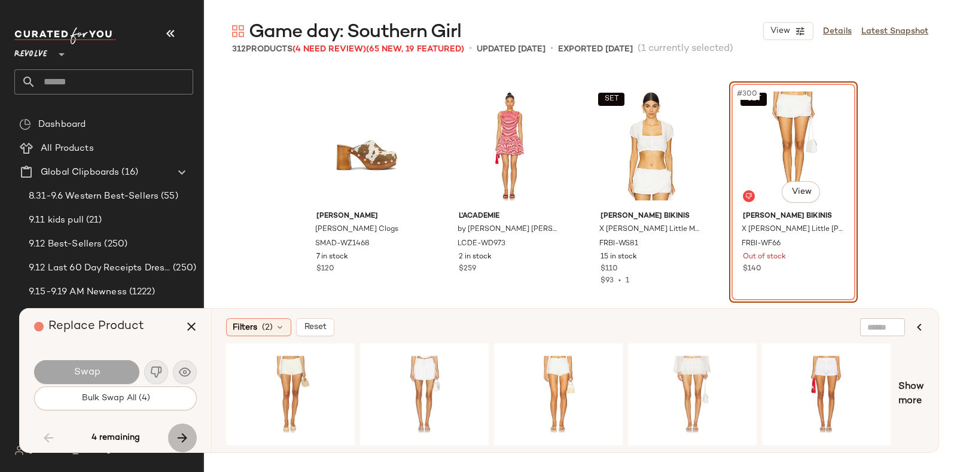
click at [179, 437] on icon "button" at bounding box center [182, 438] width 14 height 14
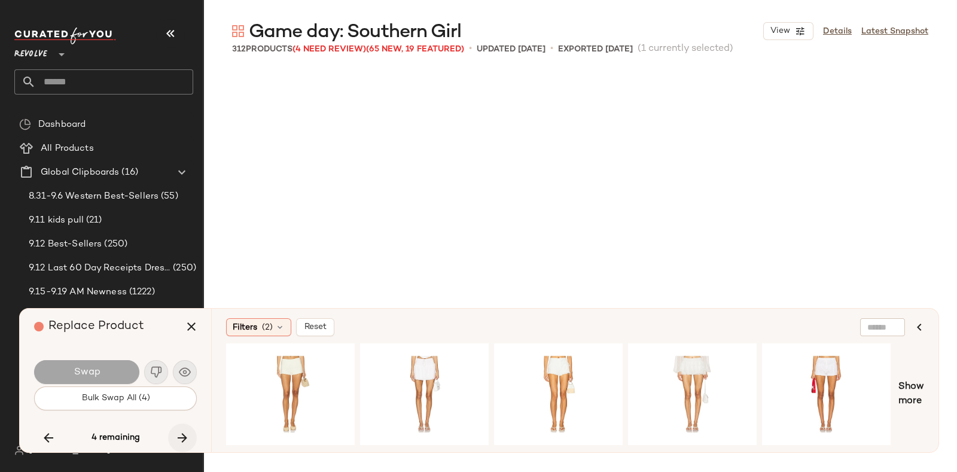
scroll to position [17324, 0]
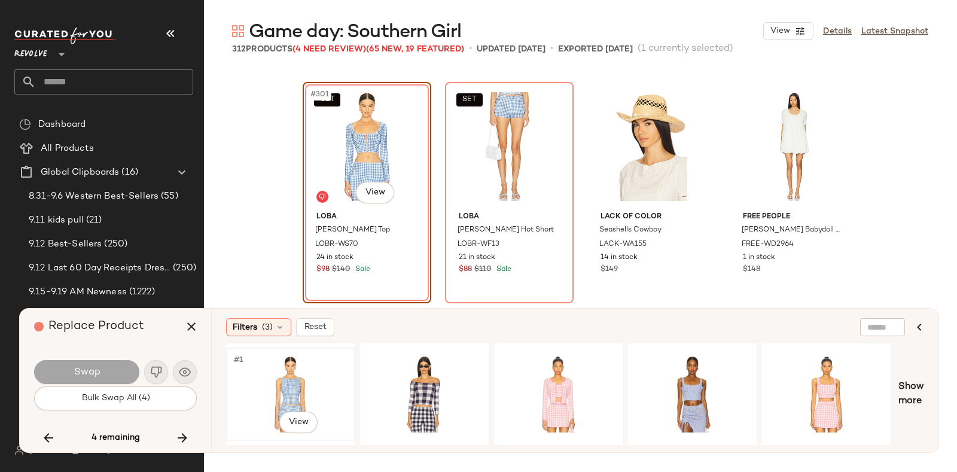
click at [293, 375] on div "#1 View" at bounding box center [290, 394] width 120 height 85
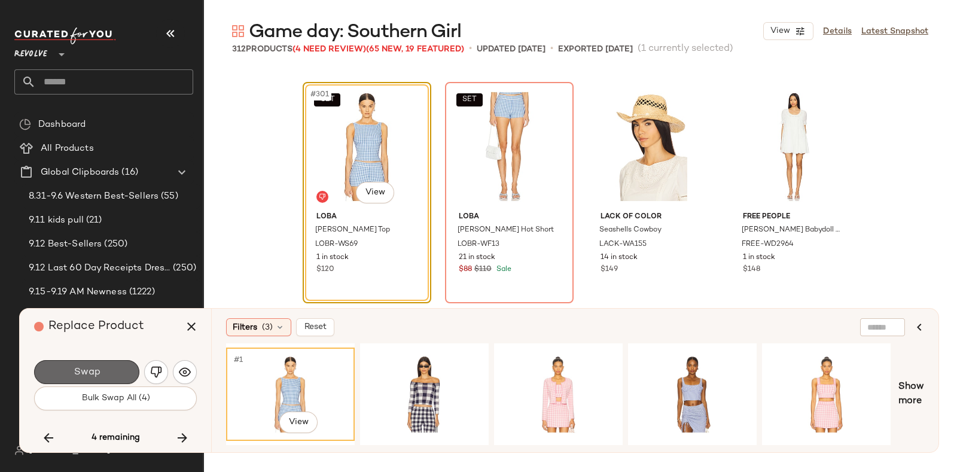
click at [102, 370] on button "Swap" at bounding box center [86, 372] width 105 height 24
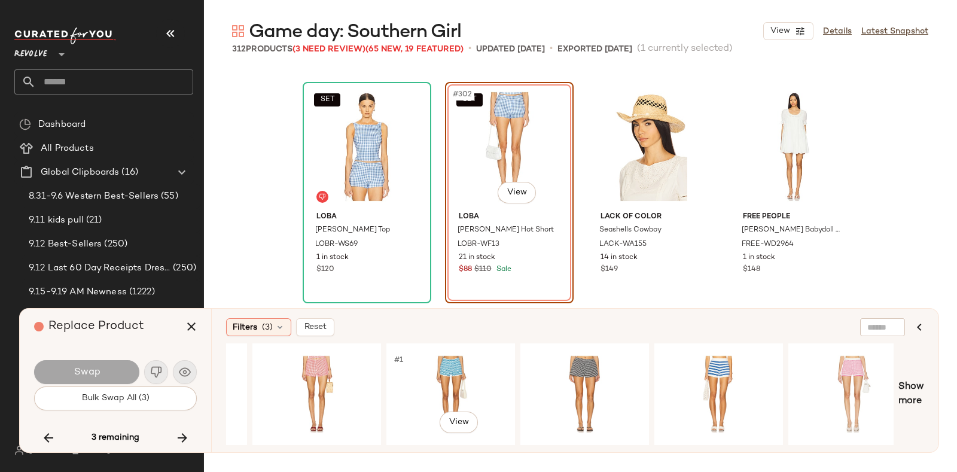
scroll to position [0, 666]
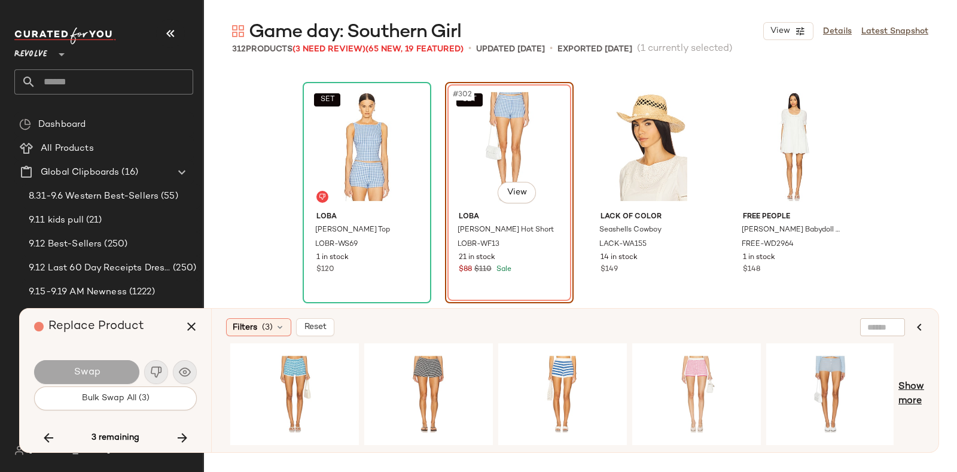
click at [912, 390] on span "Show more" at bounding box center [912, 394] width 26 height 29
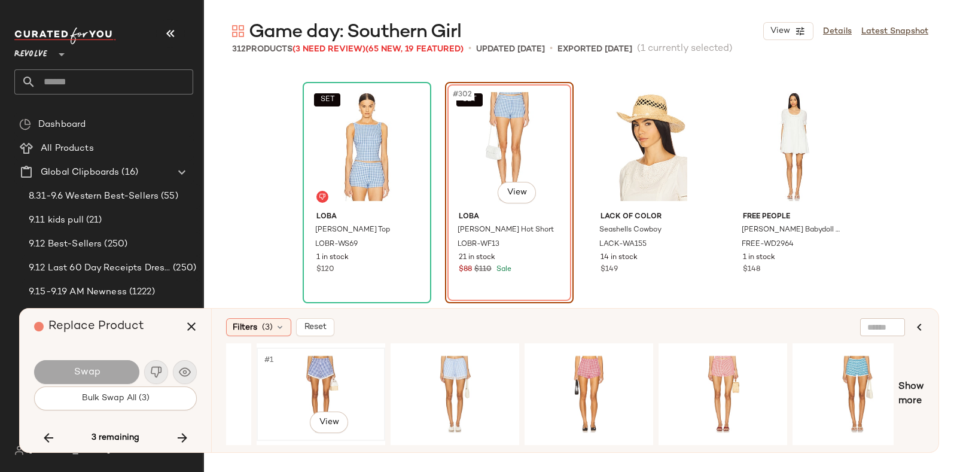
scroll to position [0, 0]
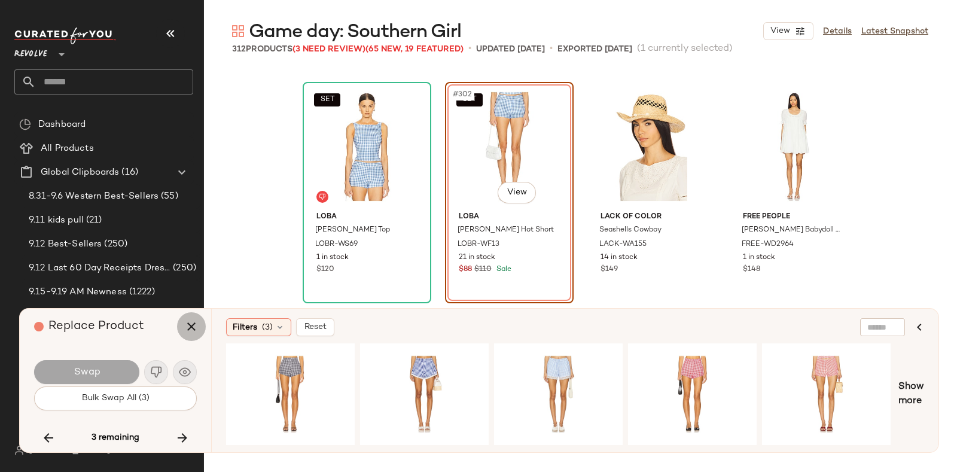
click at [194, 320] on icon "button" at bounding box center [191, 327] width 14 height 14
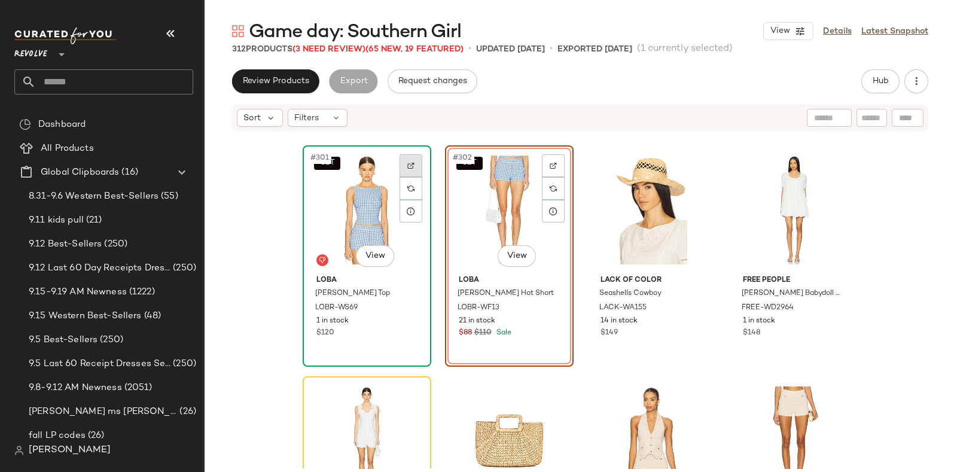
click at [402, 163] on div at bounding box center [411, 165] width 23 height 23
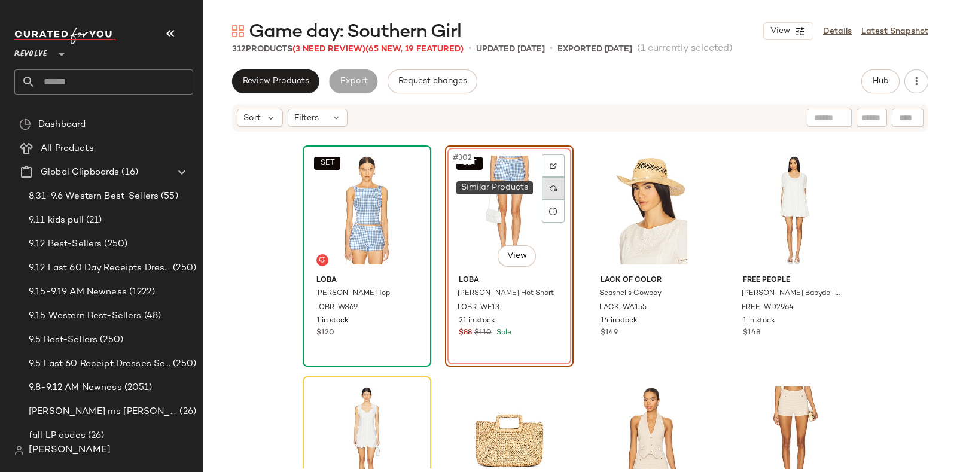
click at [542, 183] on div at bounding box center [553, 188] width 23 height 23
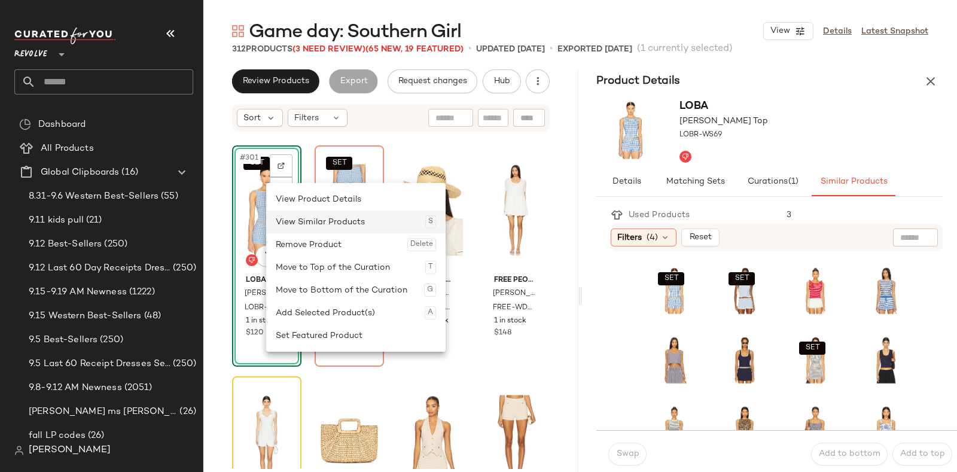
click at [367, 223] on div "View Similar Products S" at bounding box center [356, 222] width 160 height 23
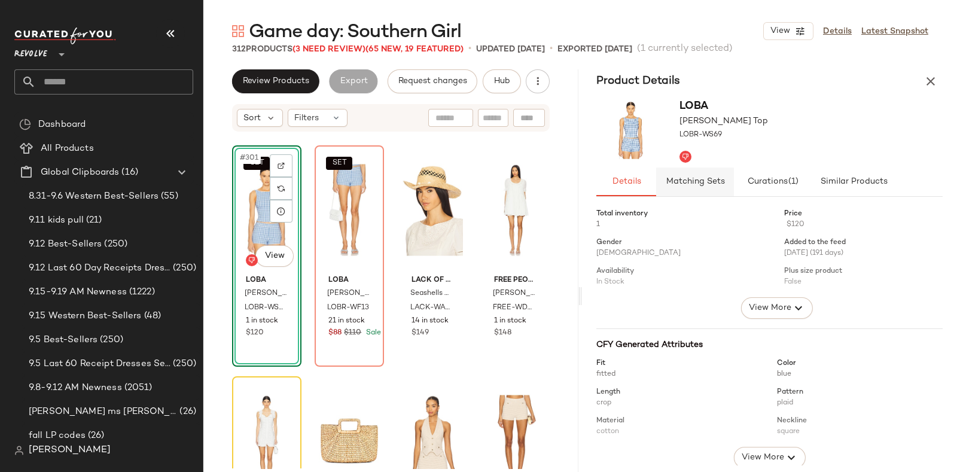
click at [697, 187] on button "Matching Sets" at bounding box center [695, 182] width 78 height 29
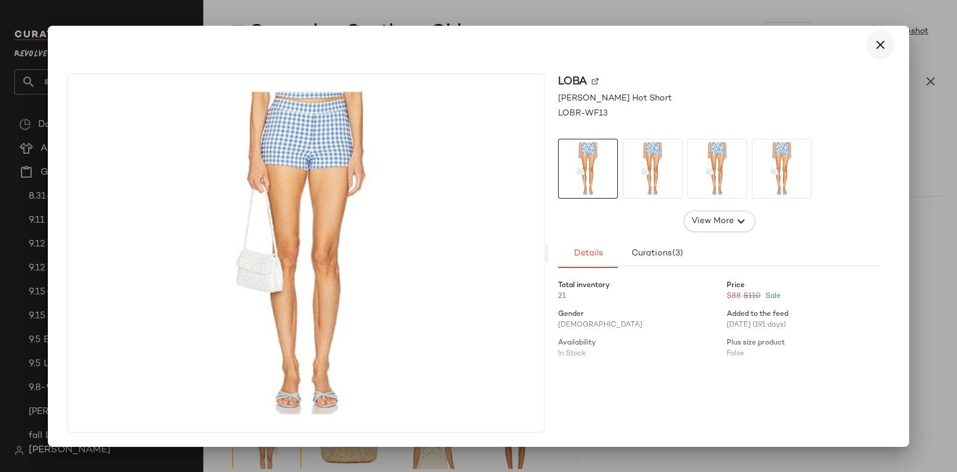
click at [886, 48] on icon "button" at bounding box center [881, 45] width 14 height 14
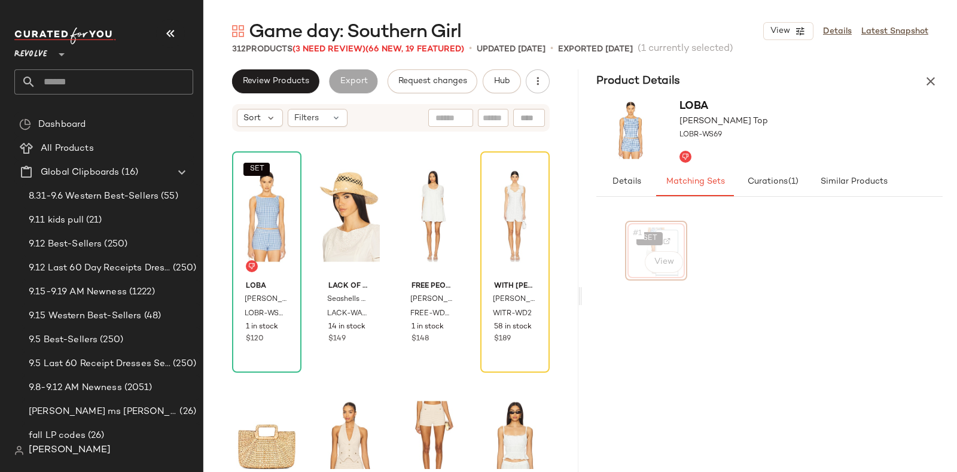
scroll to position [17316, 0]
click at [636, 236] on span "#1" at bounding box center [638, 233] width 13 height 12
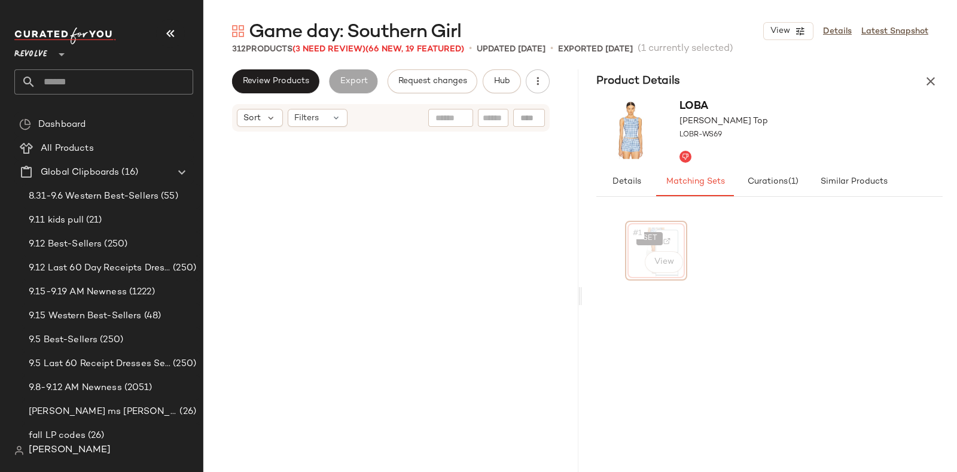
scroll to position [17683, 0]
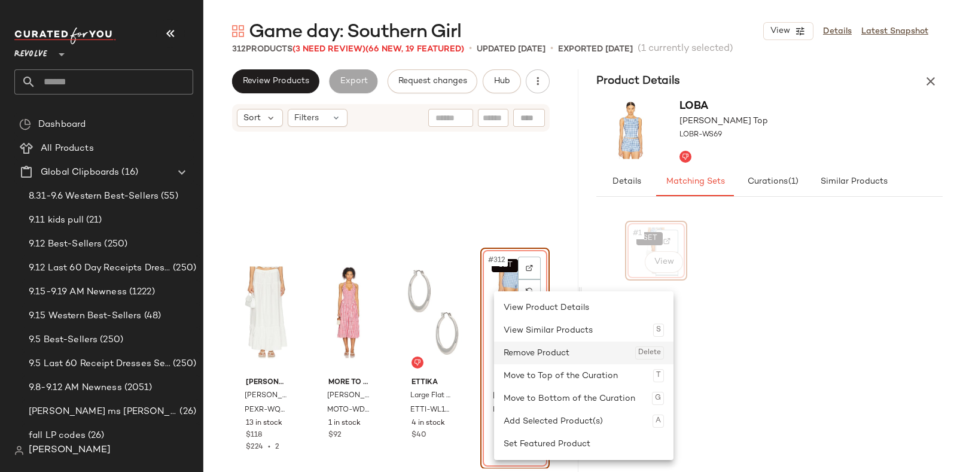
click at [519, 348] on div "Remove Product Delete" at bounding box center [584, 353] width 160 height 23
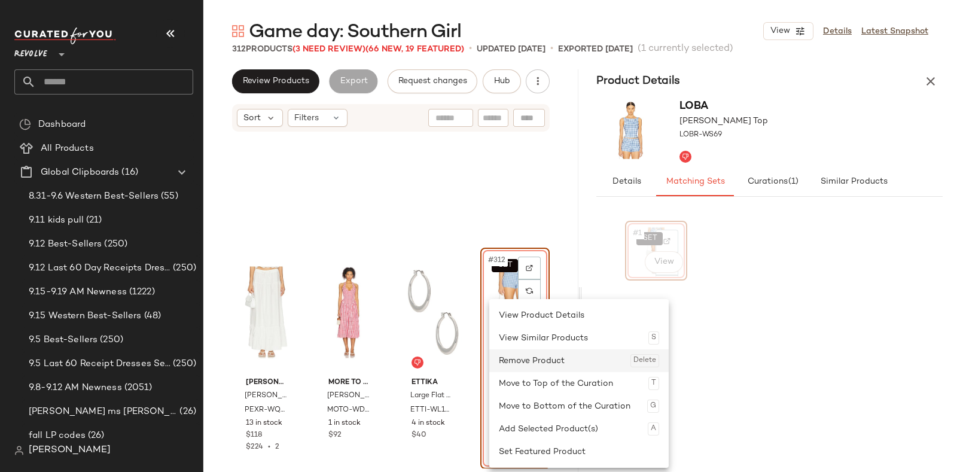
click at [524, 357] on div "Remove Product Delete" at bounding box center [579, 360] width 160 height 23
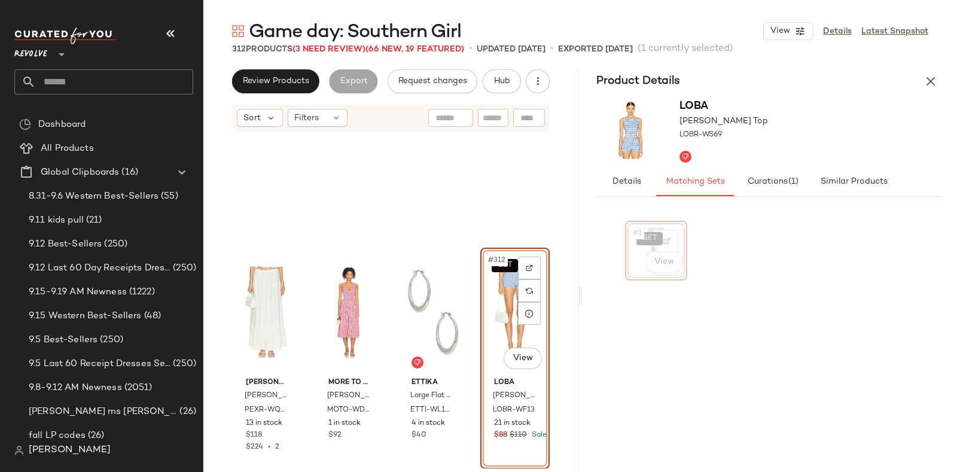
click at [500, 312] on div "SET #312 View" at bounding box center [515, 312] width 61 height 121
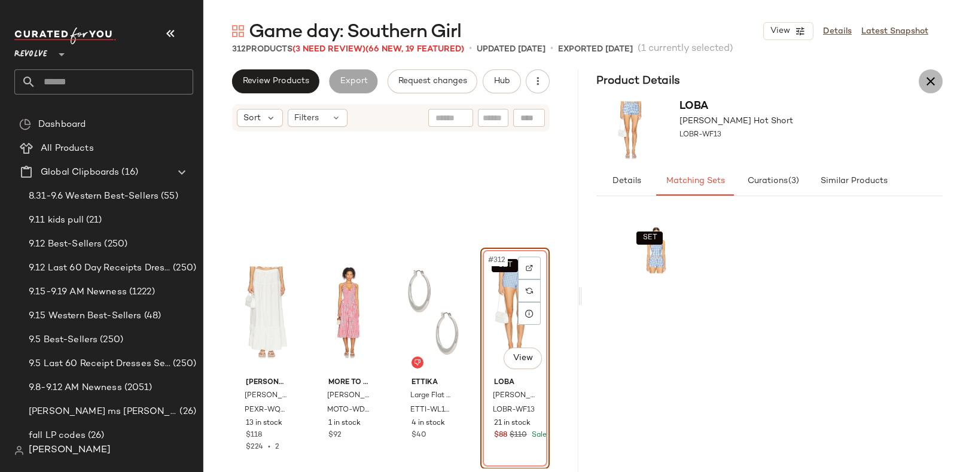
click at [928, 81] on icon "button" at bounding box center [931, 81] width 14 height 14
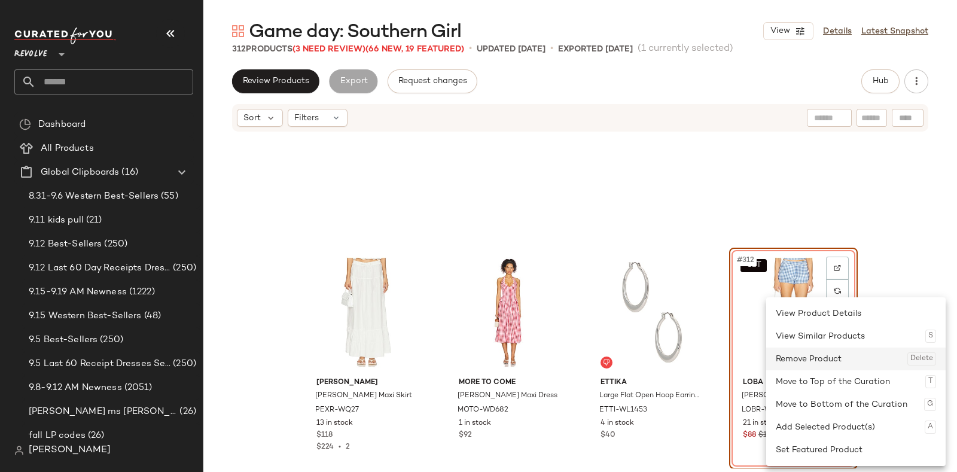
click at [796, 356] on div "Remove Product Delete" at bounding box center [856, 359] width 160 height 23
click at [787, 358] on div "Remove Product Delete" at bounding box center [845, 358] width 160 height 23
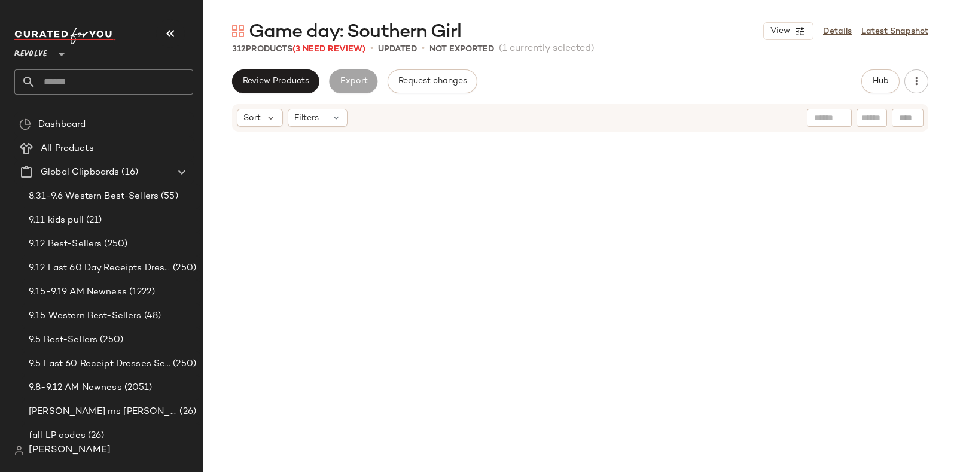
scroll to position [17683, 0]
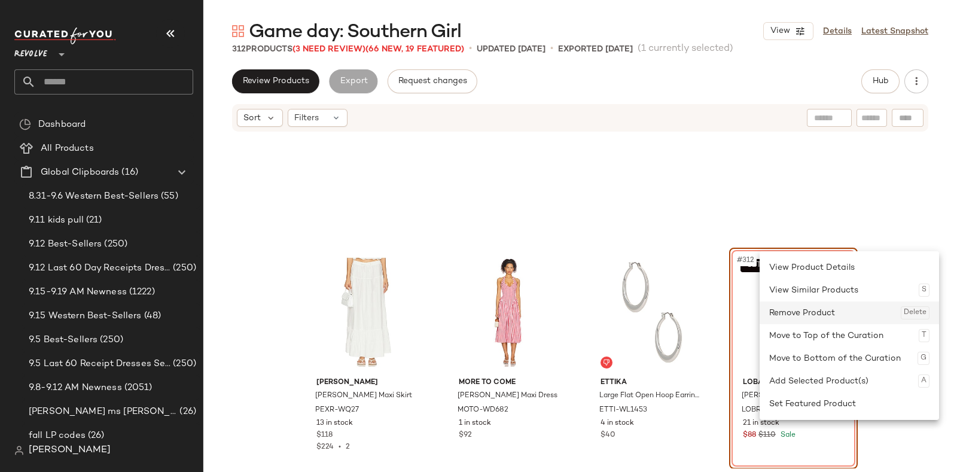
click at [785, 312] on div "Remove Product Delete" at bounding box center [850, 313] width 160 height 23
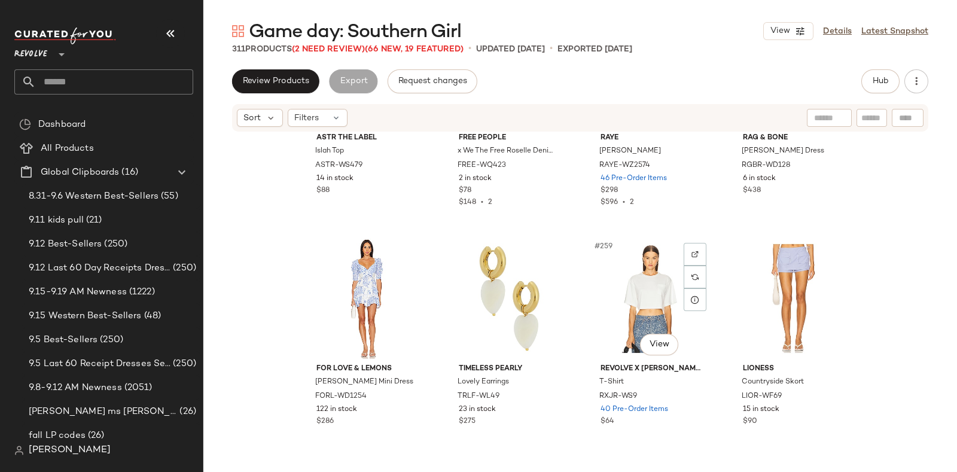
scroll to position [14694, 0]
click at [326, 48] on span "(2 Need Review)" at bounding box center [328, 49] width 73 height 9
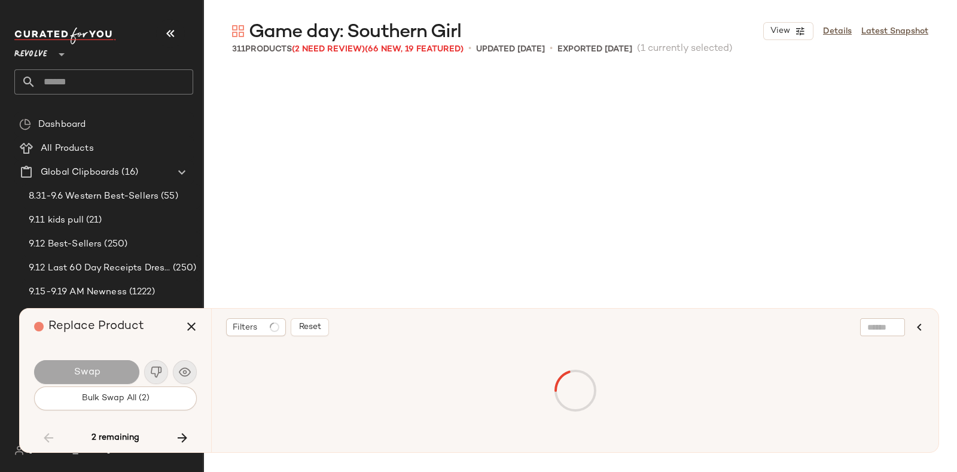
scroll to position [17093, 0]
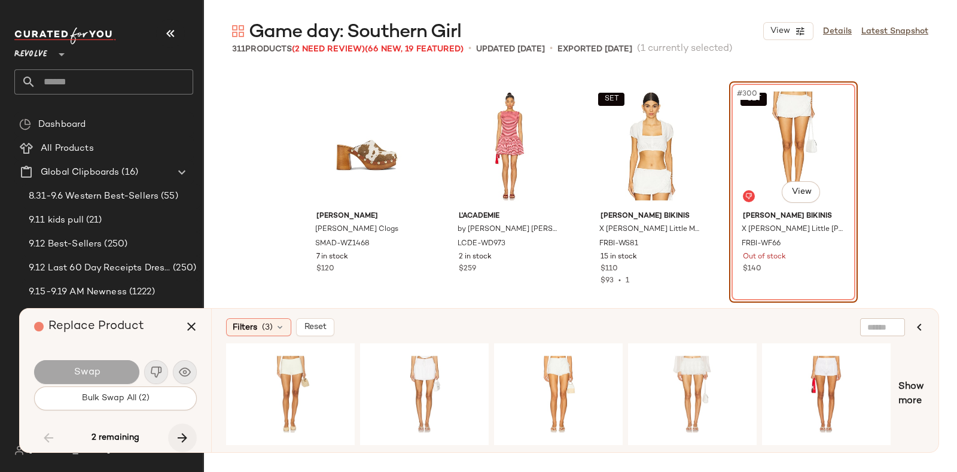
click at [180, 431] on icon "button" at bounding box center [182, 438] width 14 height 14
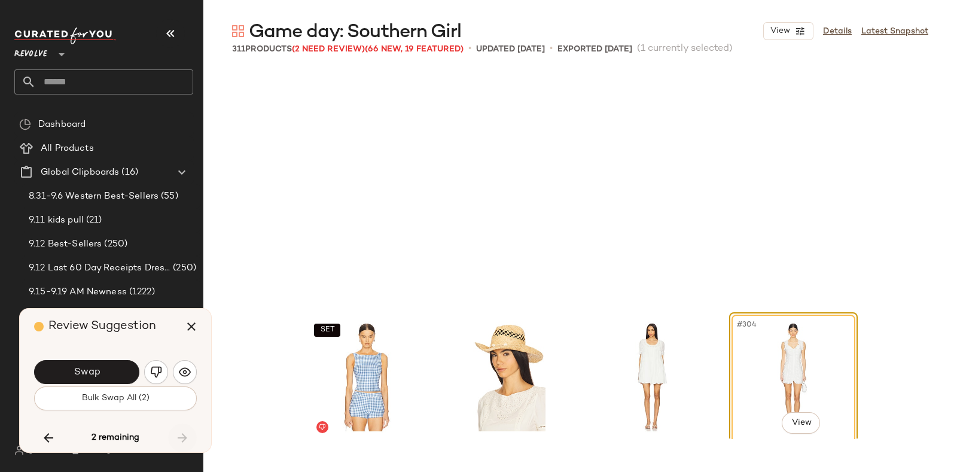
scroll to position [17324, 0]
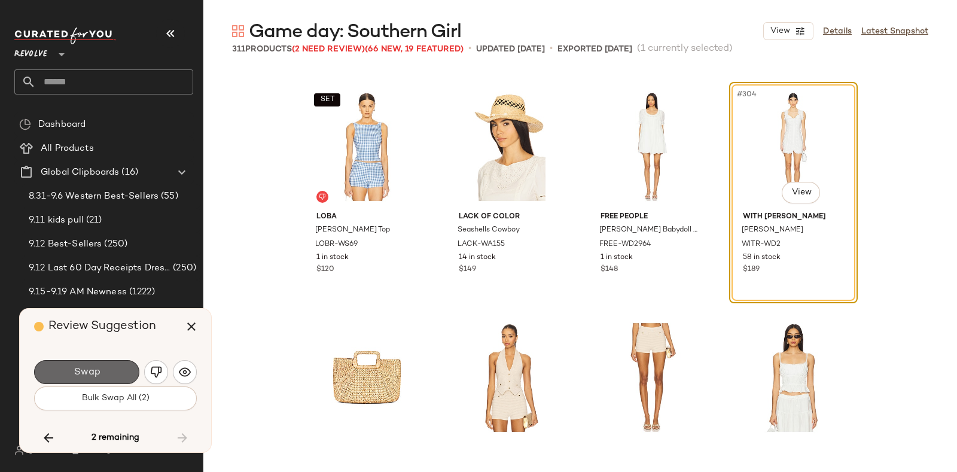
click at [111, 363] on button "Swap" at bounding box center [86, 372] width 105 height 24
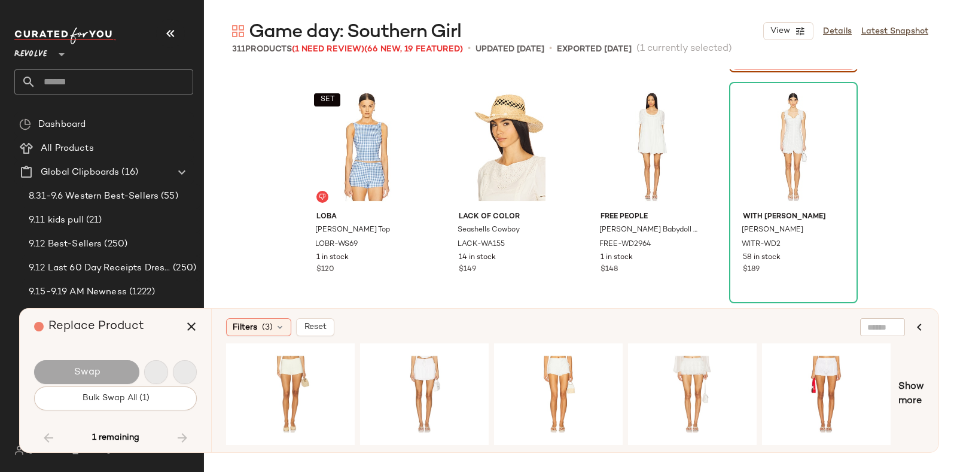
scroll to position [17093, 0]
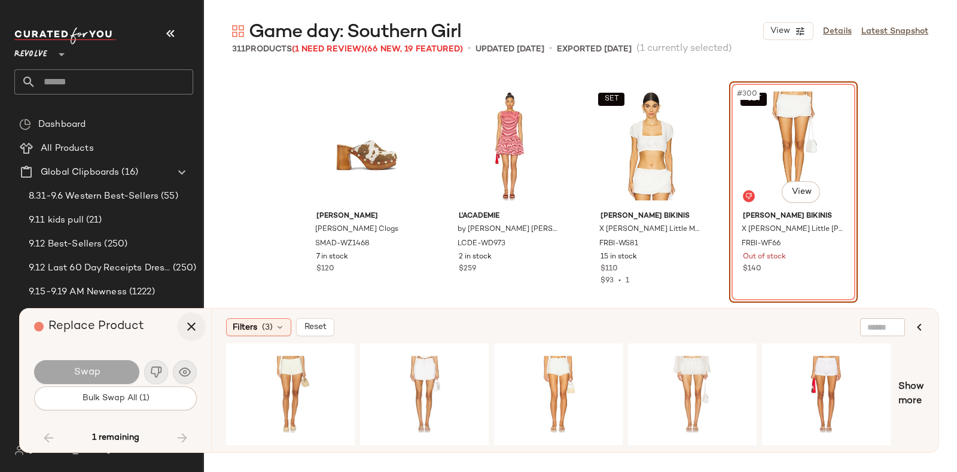
click at [188, 321] on icon "button" at bounding box center [191, 327] width 14 height 14
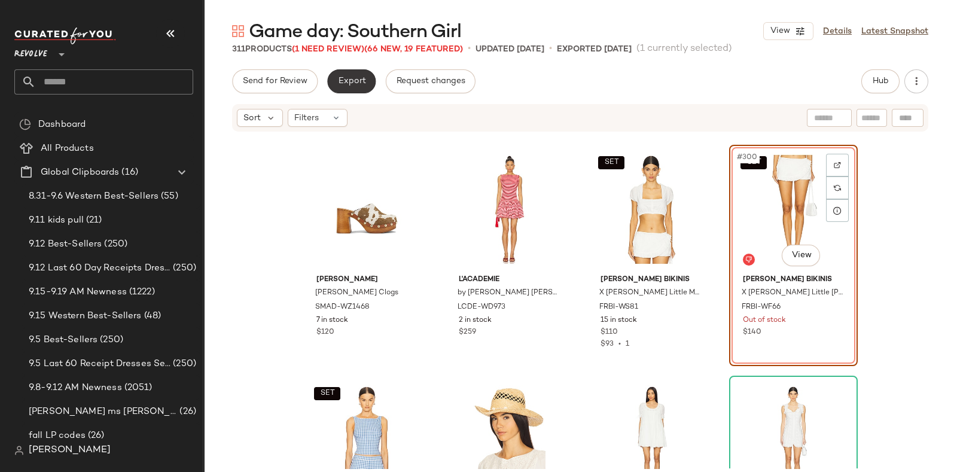
click at [341, 86] on span "Export" at bounding box center [352, 82] width 28 height 10
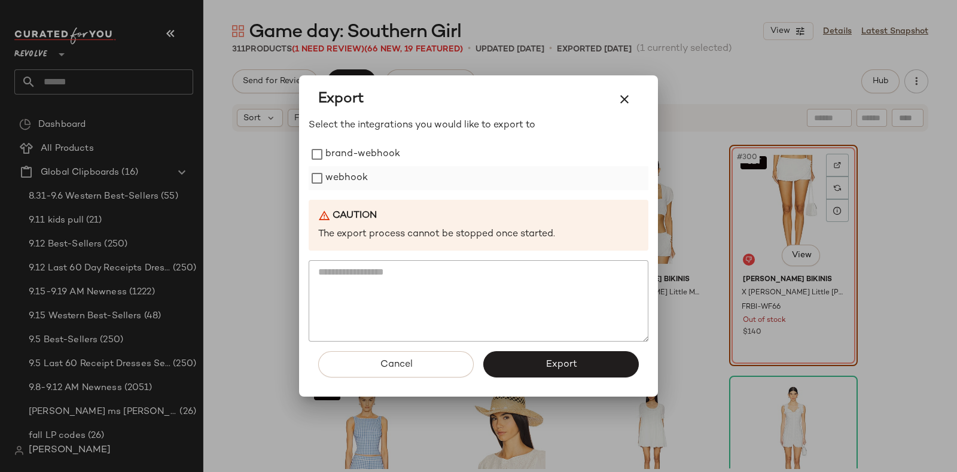
click at [350, 179] on label "webhook" at bounding box center [347, 178] width 42 height 24
click at [540, 357] on button "Export" at bounding box center [562, 364] width 156 height 26
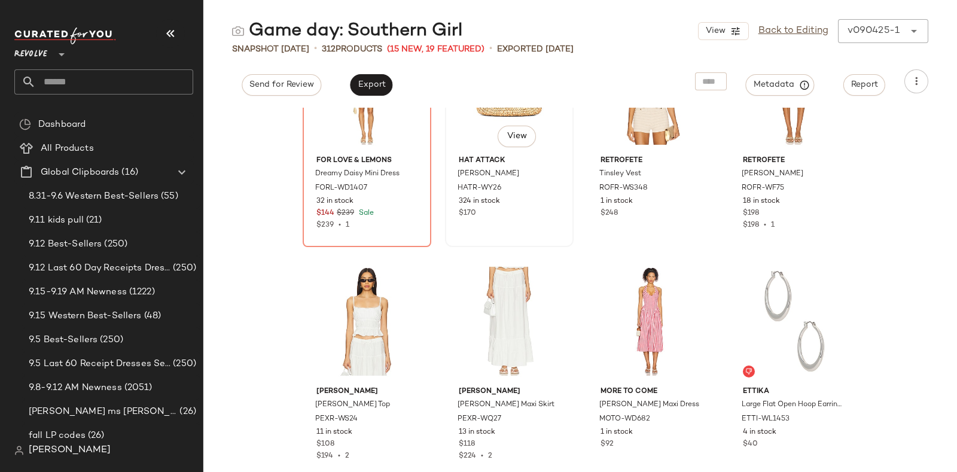
scroll to position [17655, 0]
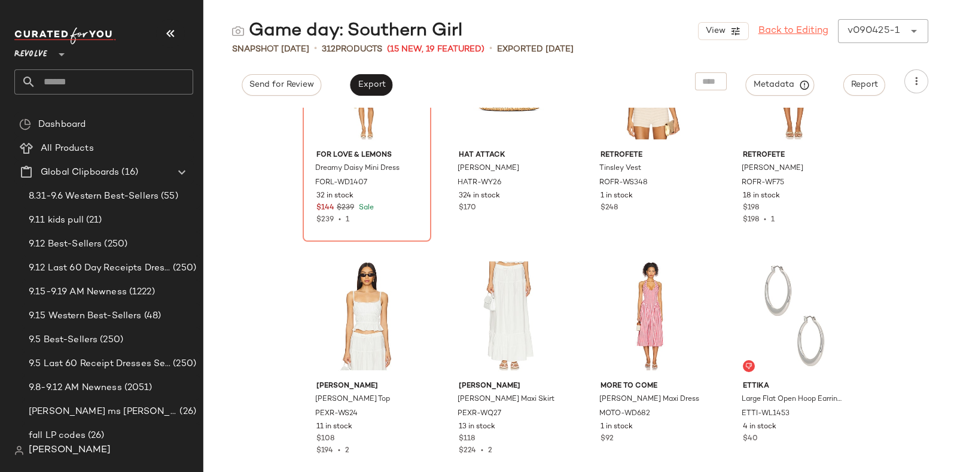
click at [788, 24] on link "Back to Editing" at bounding box center [794, 31] width 70 height 14
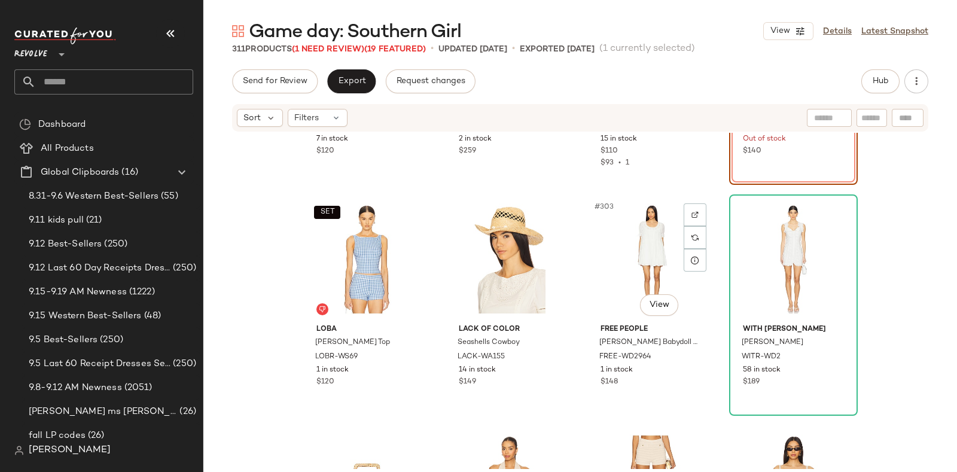
scroll to position [17273, 0]
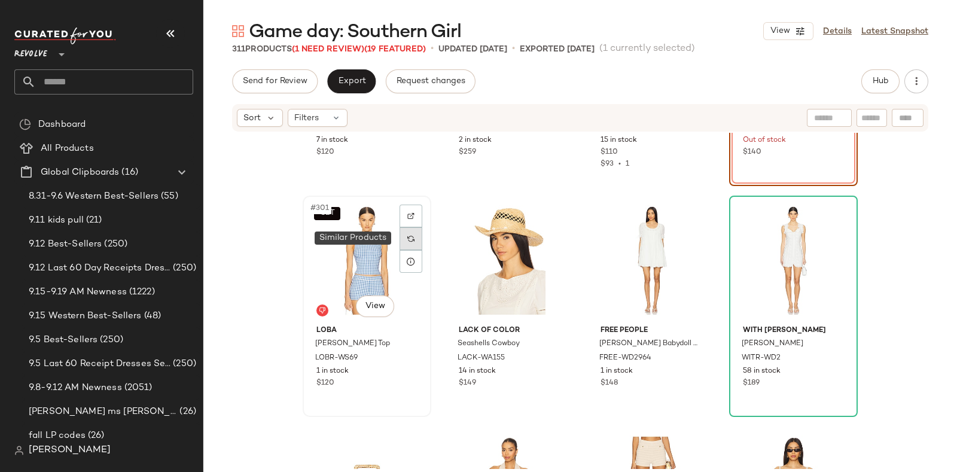
click at [402, 231] on div at bounding box center [411, 238] width 23 height 23
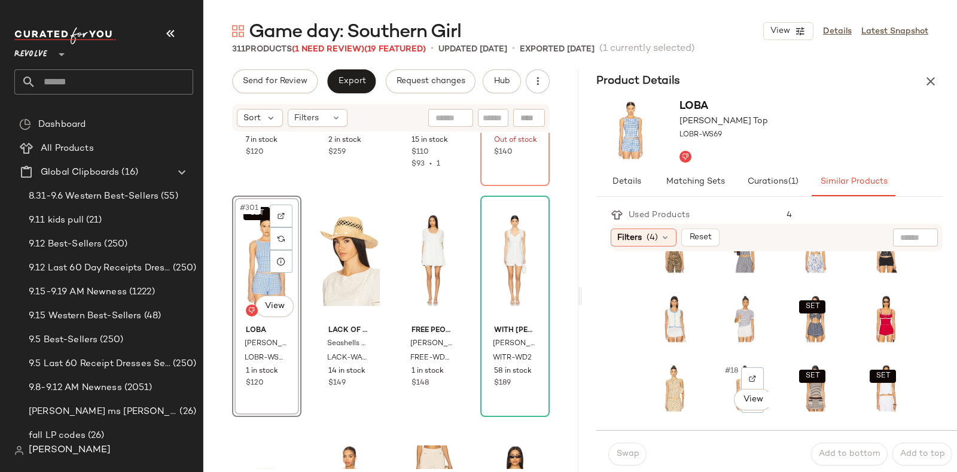
scroll to position [236, 0]
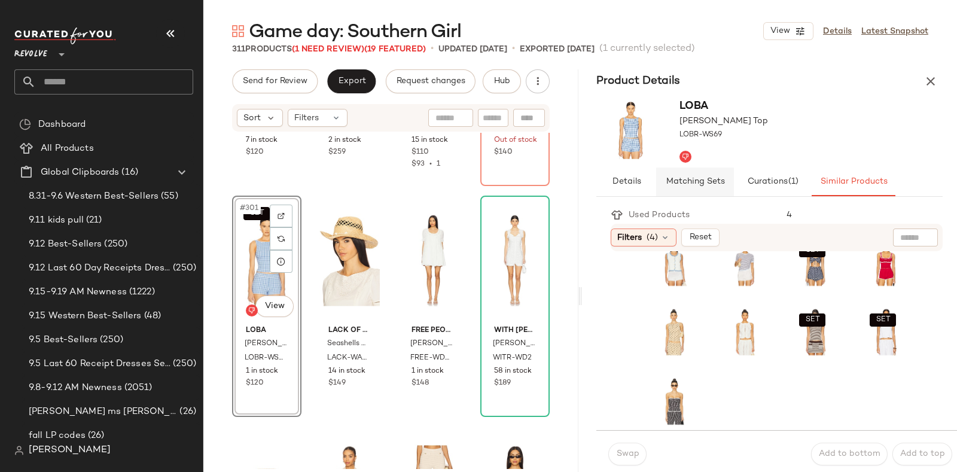
click at [713, 187] on button "Matching Sets" at bounding box center [695, 182] width 78 height 29
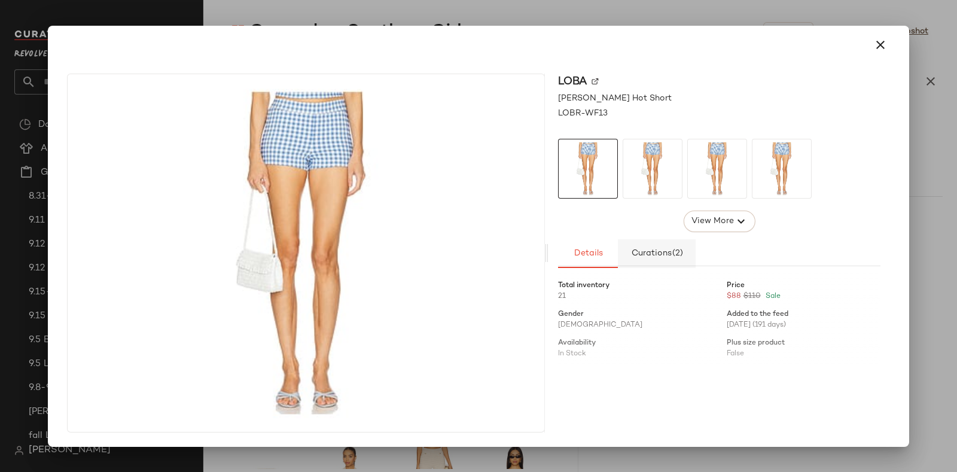
drag, startPoint x: 649, startPoint y: 257, endPoint x: 632, endPoint y: 256, distance: 17.4
click at [880, 42] on icon "button" at bounding box center [881, 45] width 14 height 14
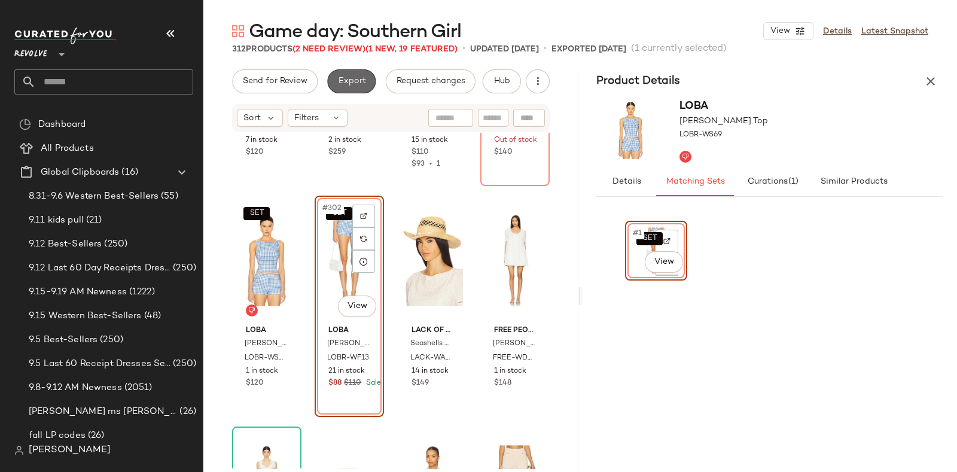
click at [346, 79] on span "Export" at bounding box center [352, 82] width 28 height 10
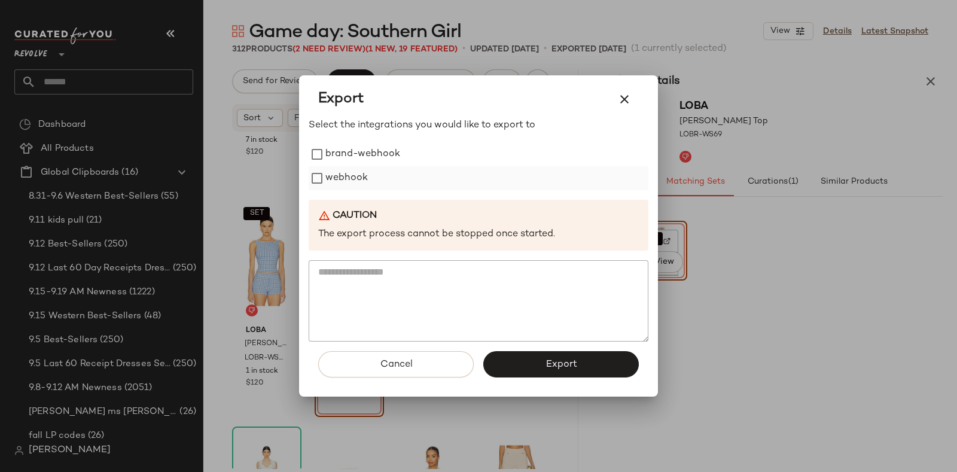
click at [365, 177] on label "webhook" at bounding box center [347, 178] width 42 height 24
click at [557, 363] on span "Export" at bounding box center [561, 364] width 32 height 11
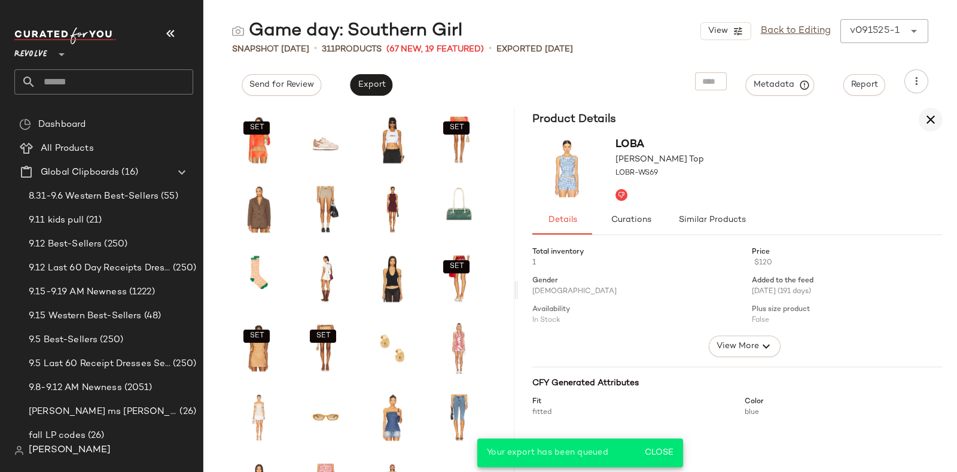
click at [929, 117] on icon "button" at bounding box center [931, 120] width 14 height 14
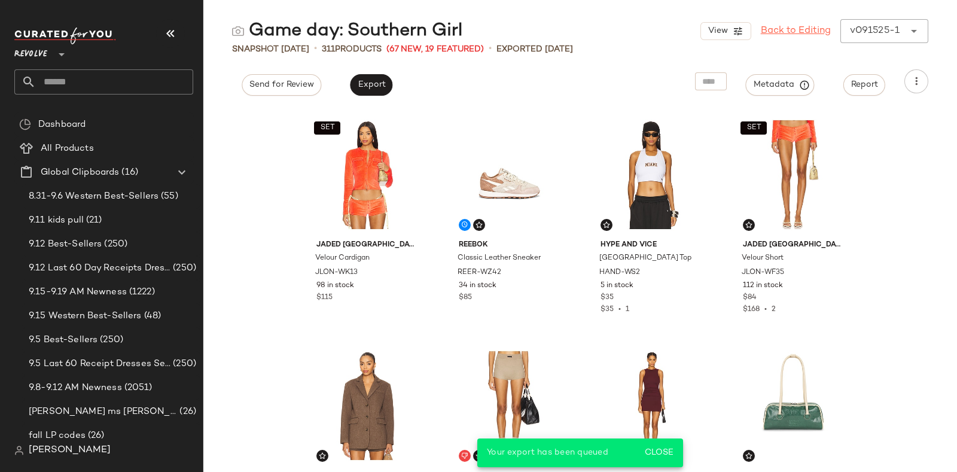
click at [796, 26] on link "Back to Editing" at bounding box center [796, 31] width 70 height 14
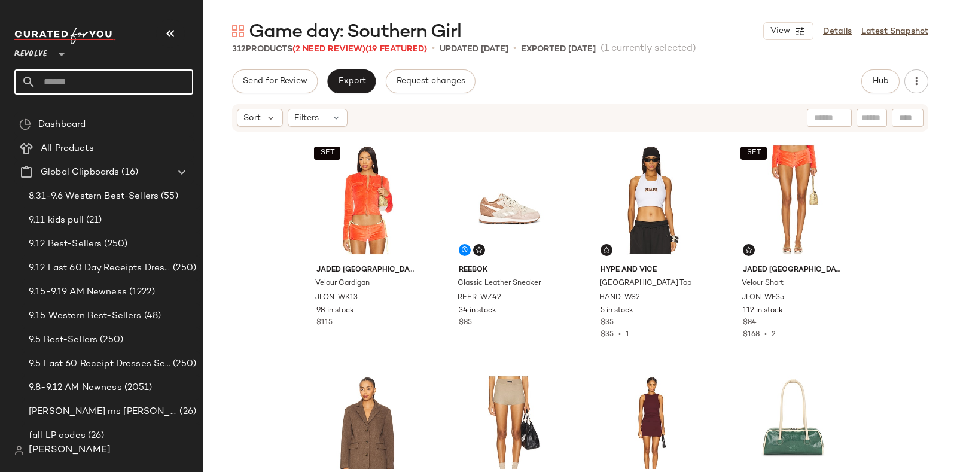
click at [86, 79] on input "text" at bounding box center [114, 81] width 157 height 25
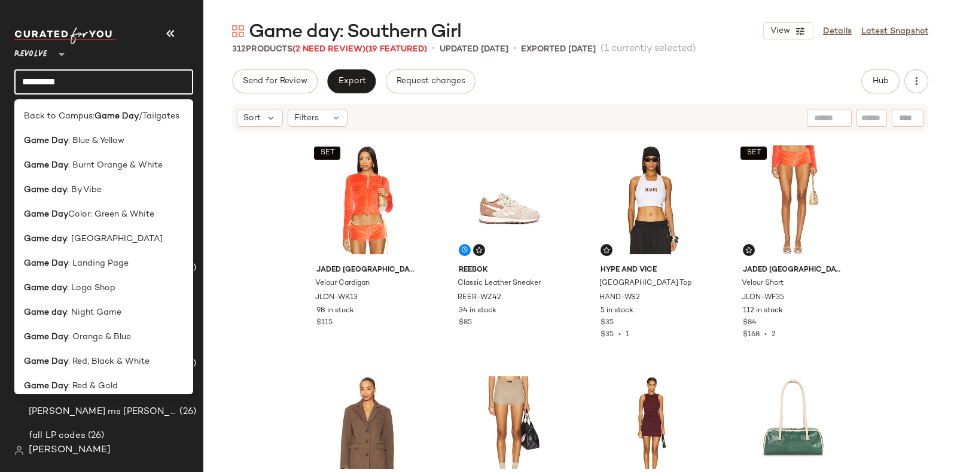
type input "********"
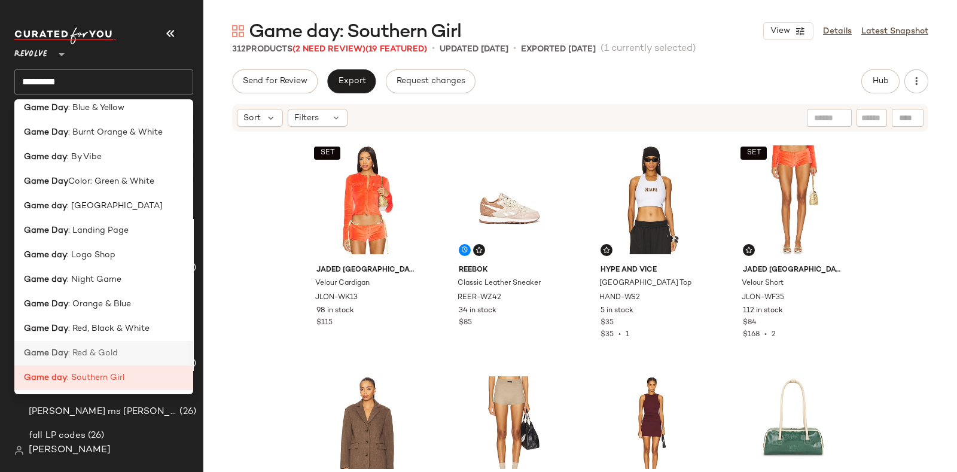
click at [115, 350] on span ": Red & Gold" at bounding box center [93, 353] width 50 height 13
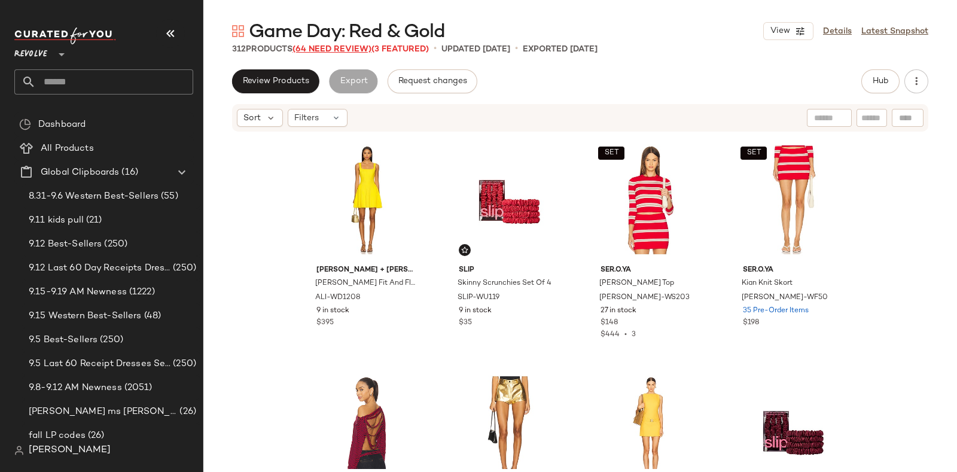
click at [339, 49] on span "(64 Need Review)" at bounding box center [332, 49] width 79 height 9
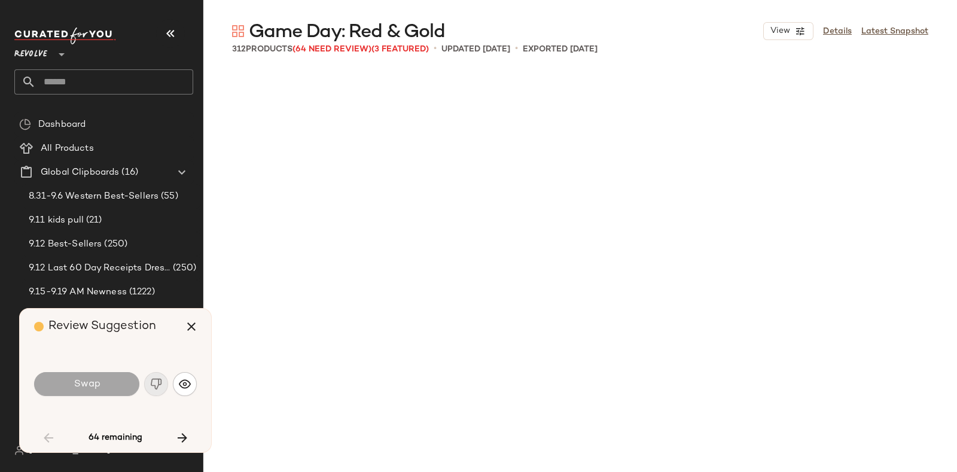
scroll to position [924, 0]
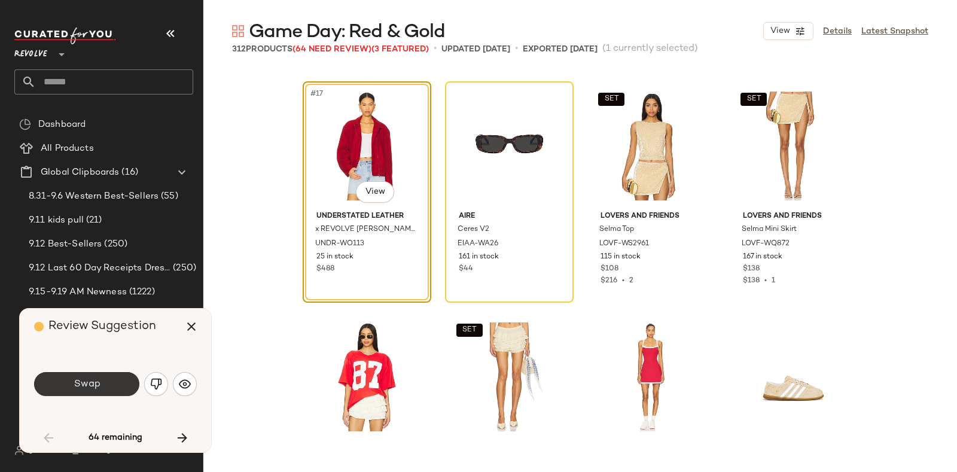
click at [110, 376] on button "Swap" at bounding box center [86, 384] width 105 height 24
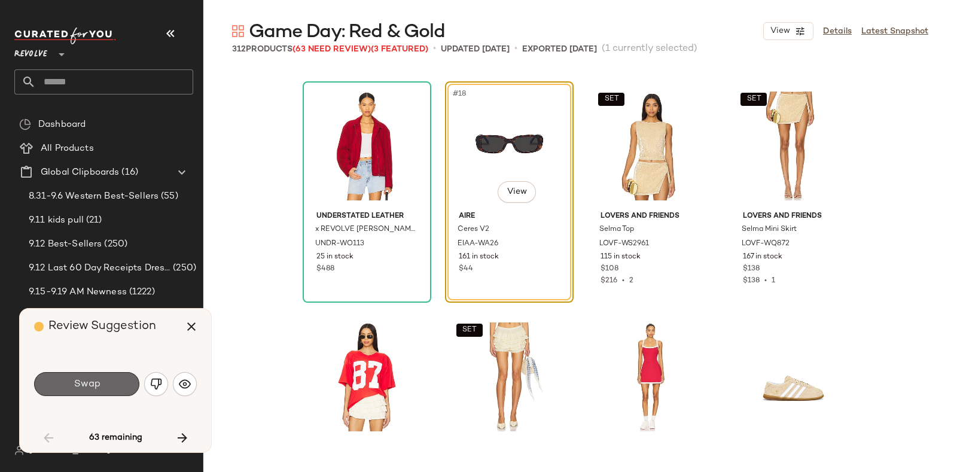
click at [99, 379] on span "Swap" at bounding box center [86, 384] width 27 height 11
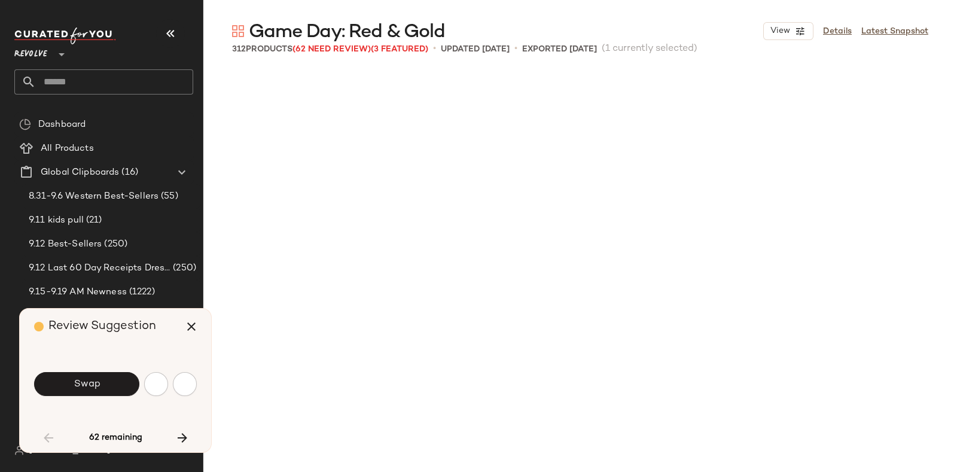
scroll to position [1385, 0]
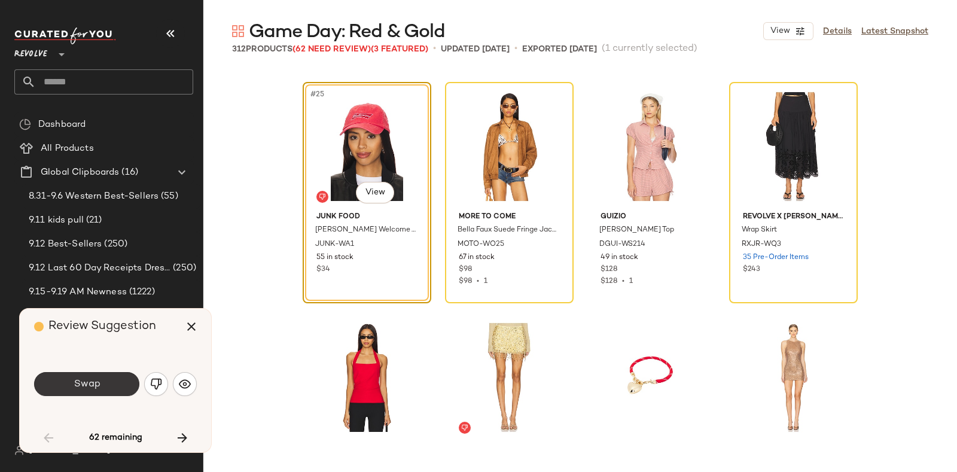
click at [105, 386] on button "Swap" at bounding box center [86, 384] width 105 height 24
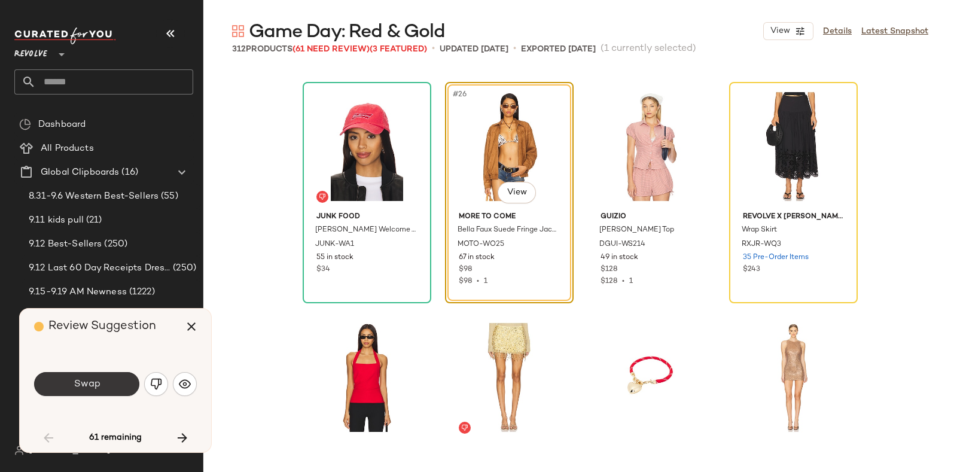
click at [110, 384] on button "Swap" at bounding box center [86, 384] width 105 height 24
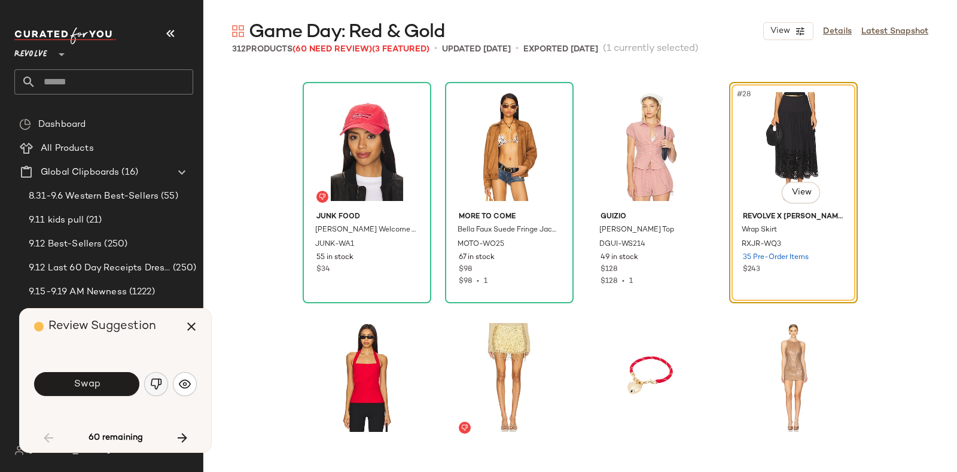
click at [150, 381] on img "button" at bounding box center [156, 384] width 12 height 12
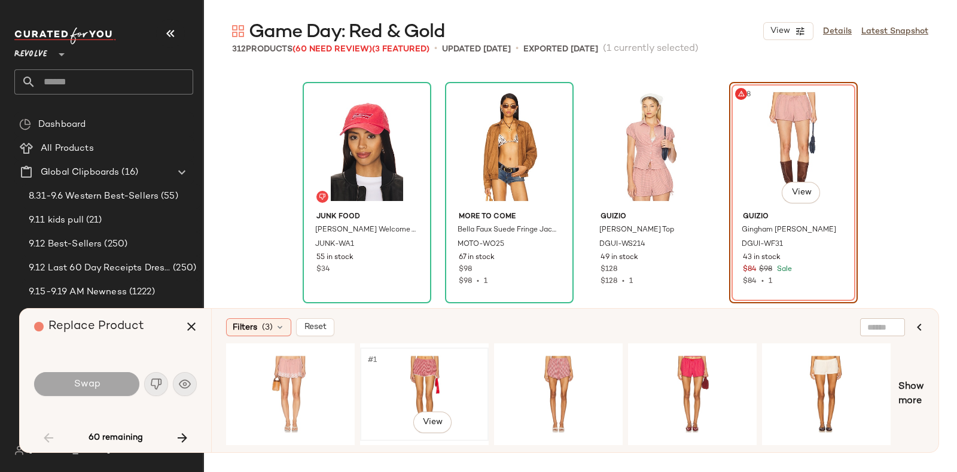
click at [414, 361] on div "#1 View" at bounding box center [424, 394] width 120 height 85
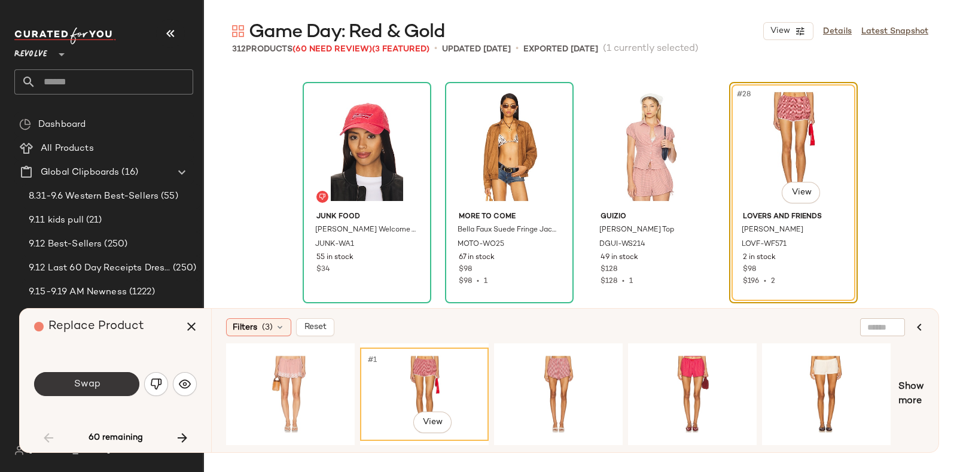
click at [96, 382] on span "Swap" at bounding box center [86, 384] width 27 height 11
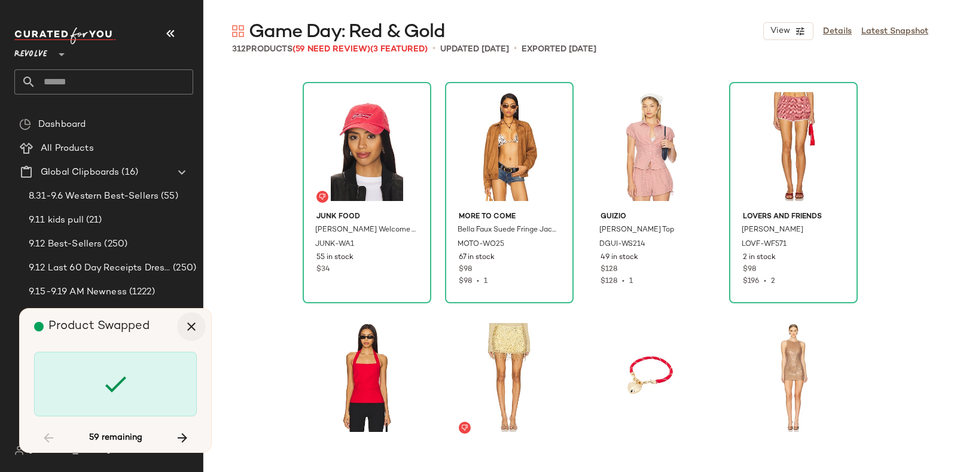
click at [187, 324] on icon "button" at bounding box center [191, 327] width 14 height 14
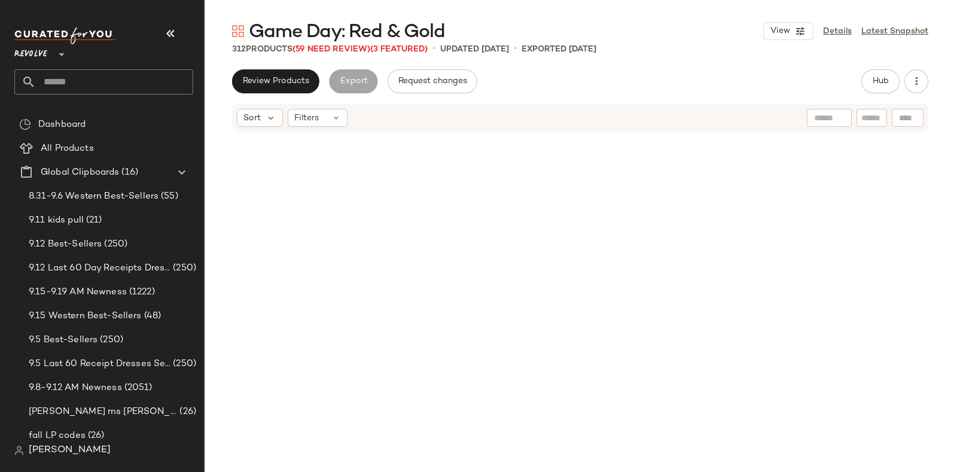
scroll to position [2309, 0]
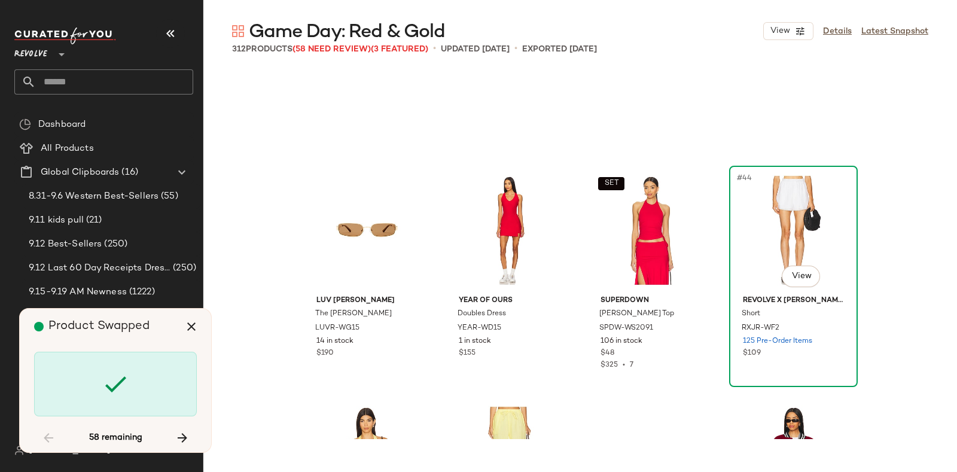
scroll to position [2221, 0]
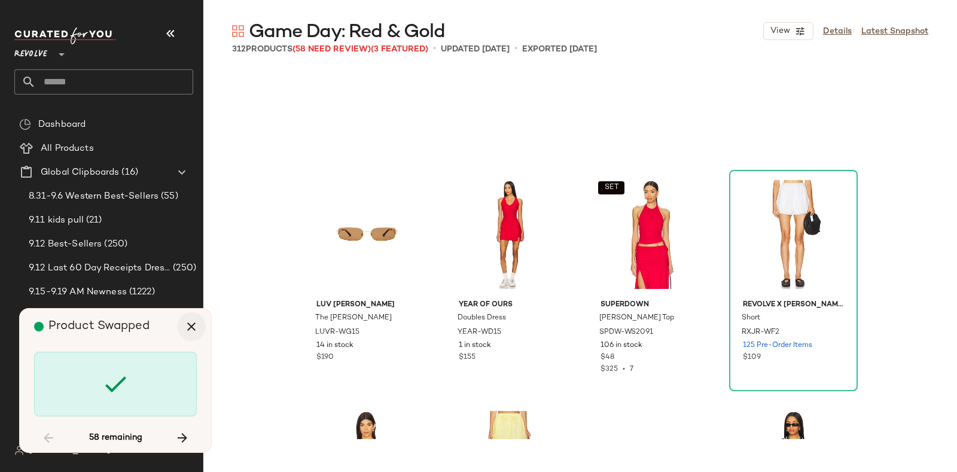
click at [181, 325] on button "button" at bounding box center [191, 326] width 29 height 29
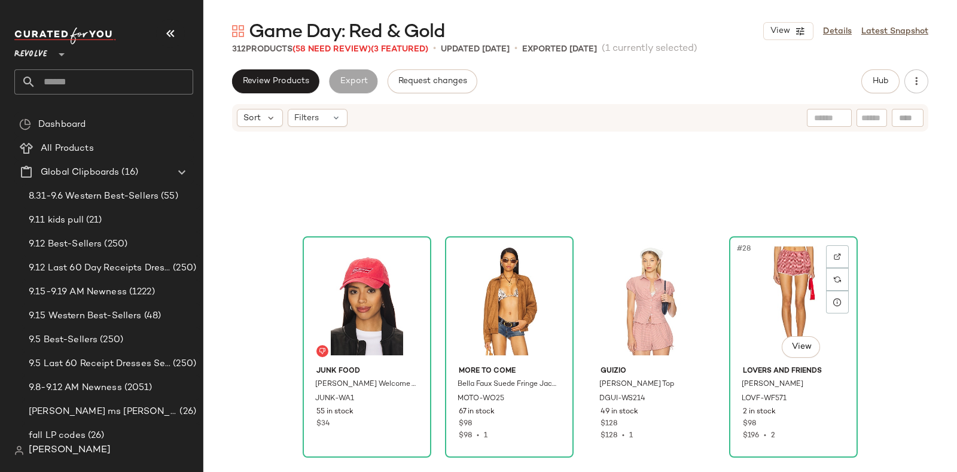
scroll to position [1319, 0]
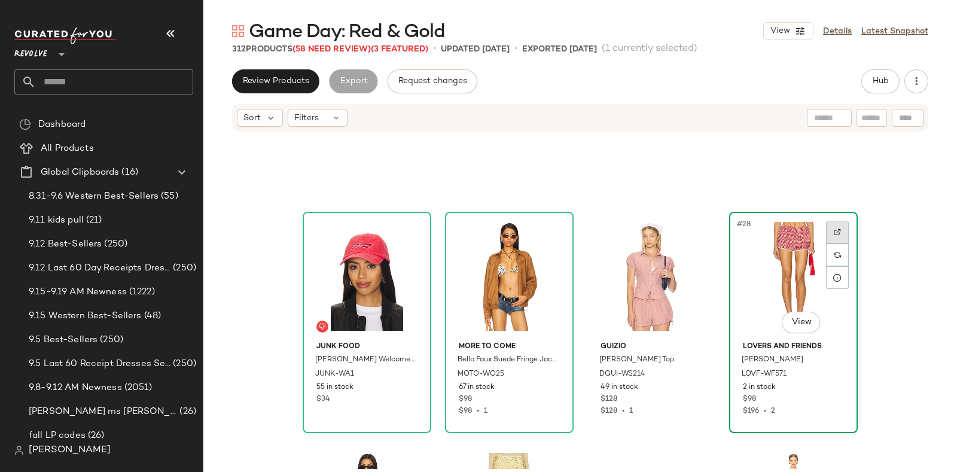
click at [831, 226] on div at bounding box center [837, 232] width 23 height 23
click at [874, 79] on span "Hub" at bounding box center [880, 82] width 17 height 10
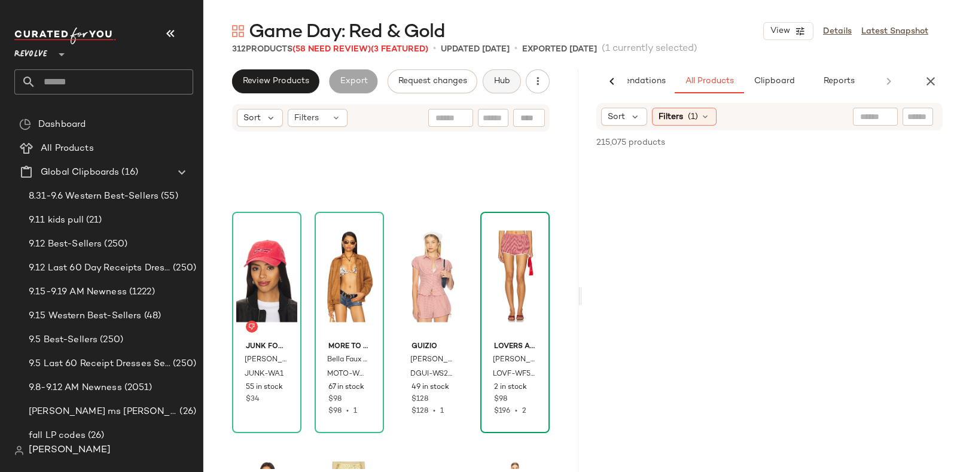
scroll to position [0, 58]
click at [928, 114] on icon "Clear Filter" at bounding box center [923, 117] width 14 height 14
paste input "**********"
type input "**********"
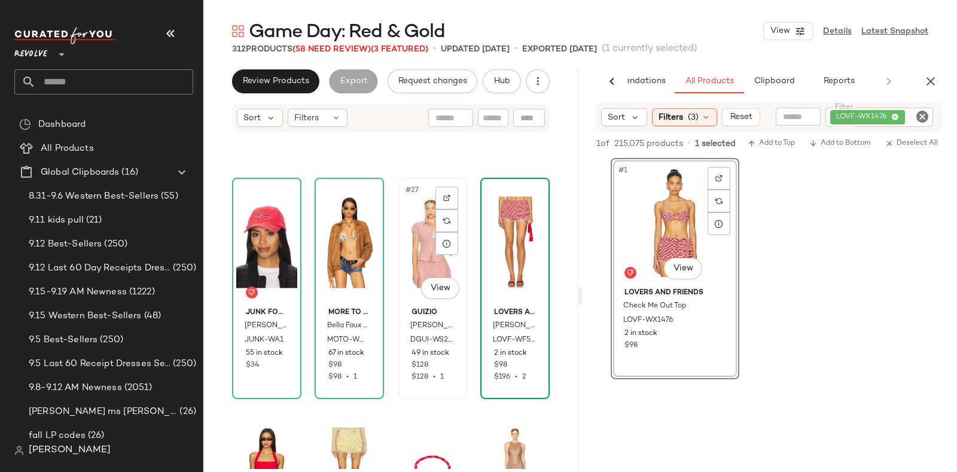
scroll to position [1363, 0]
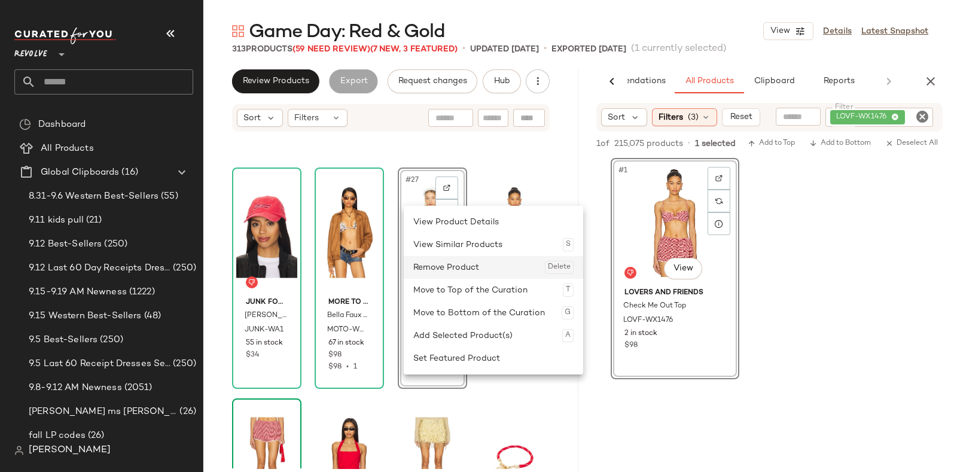
click at [435, 267] on div "Remove Product Delete" at bounding box center [494, 267] width 160 height 23
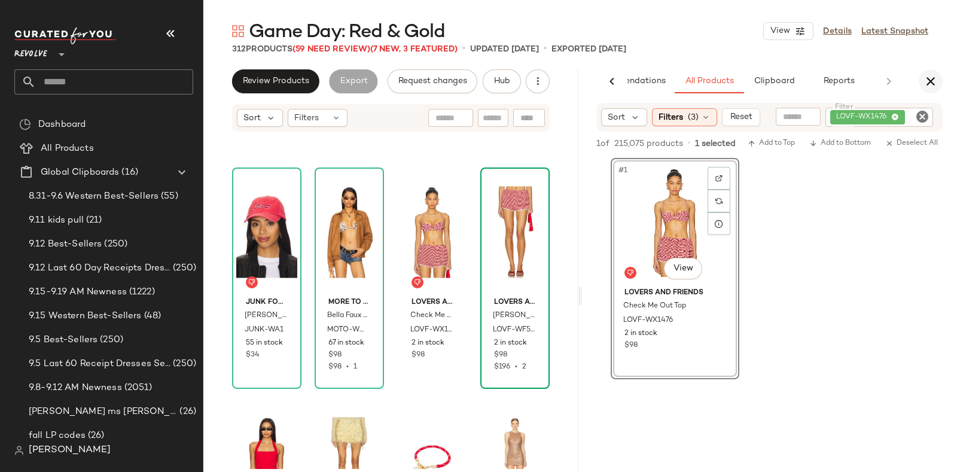
click at [931, 78] on icon "button" at bounding box center [931, 81] width 14 height 14
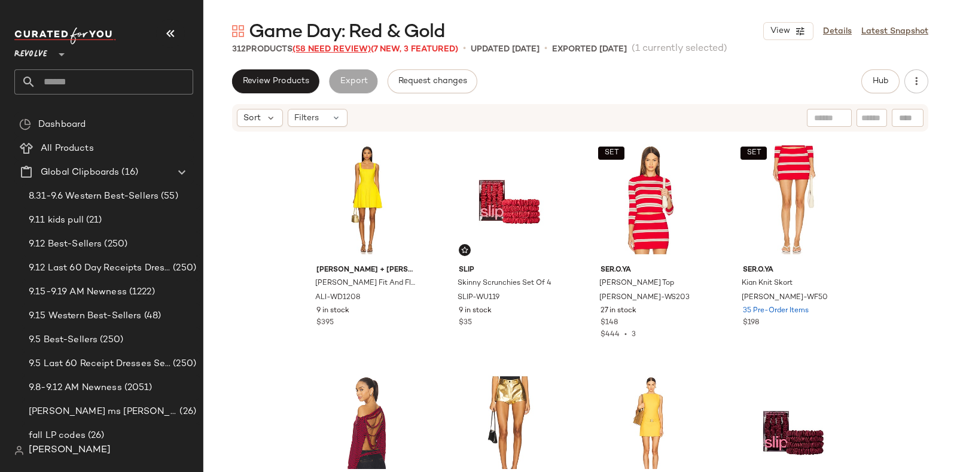
click at [319, 47] on span "(58 Need Review)" at bounding box center [332, 49] width 78 height 9
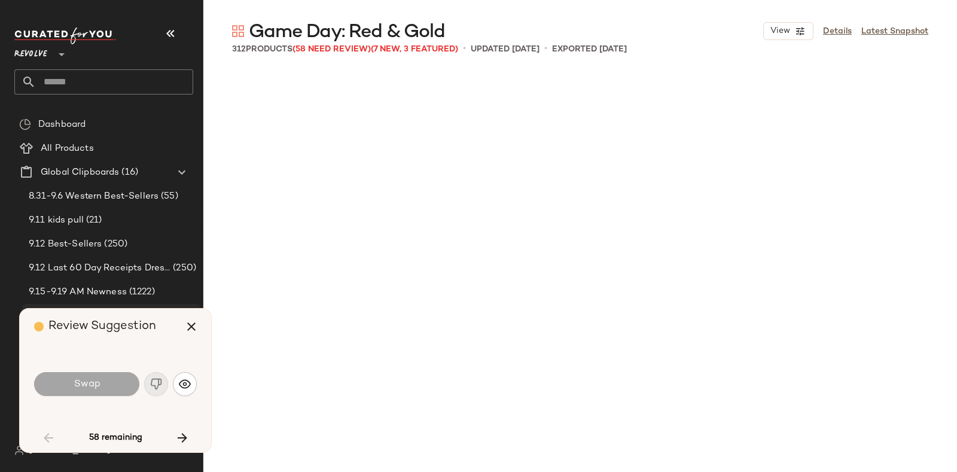
scroll to position [3003, 0]
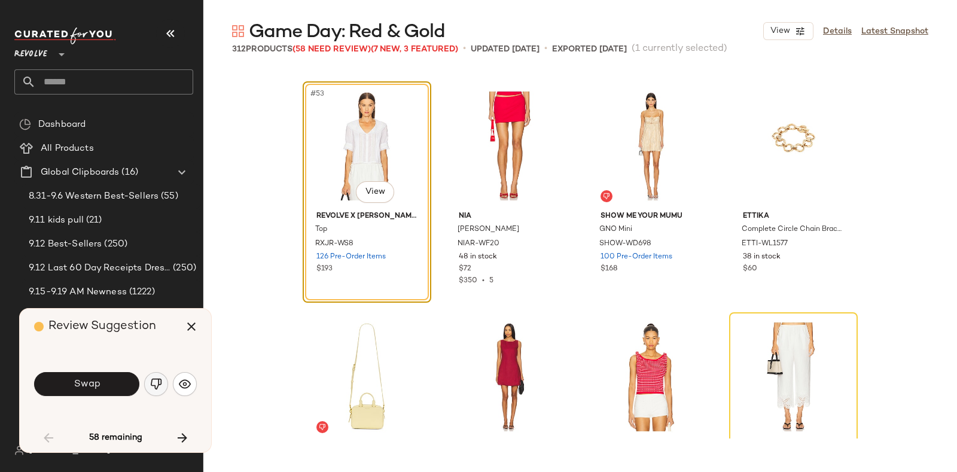
click at [156, 380] on img "button" at bounding box center [156, 384] width 12 height 12
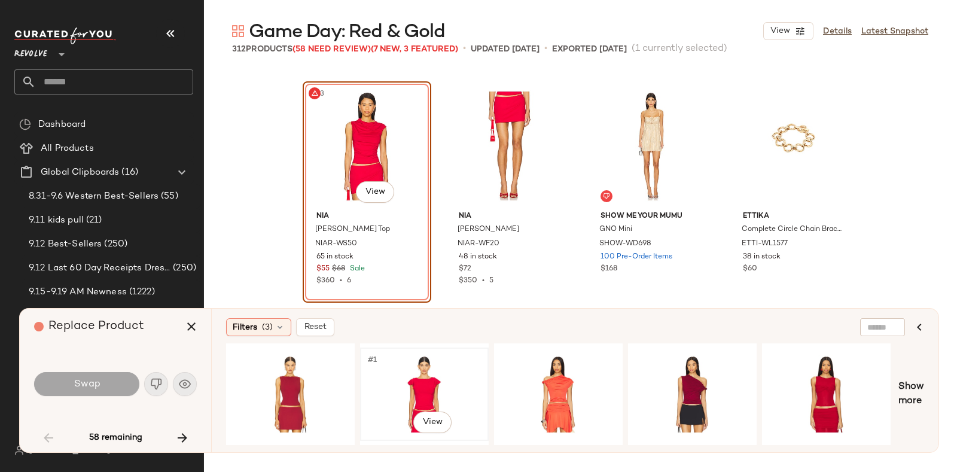
click at [427, 366] on div "#1 View" at bounding box center [424, 394] width 120 height 85
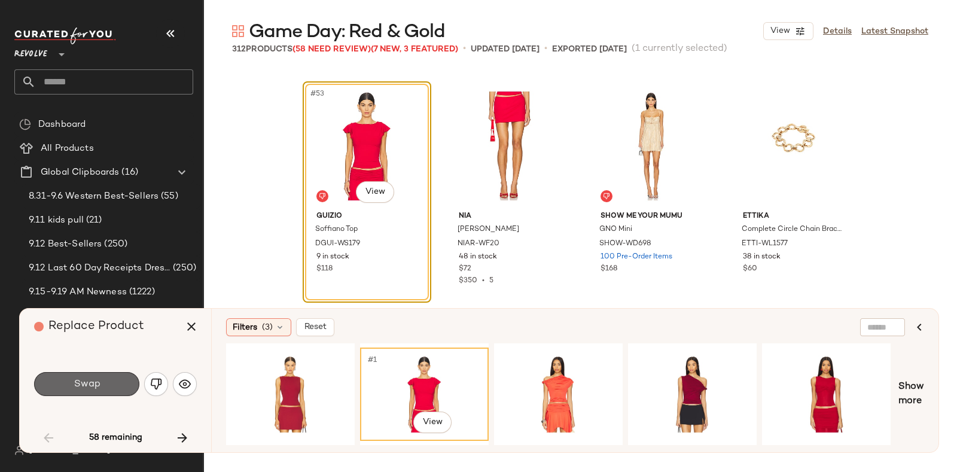
click at [86, 379] on span "Swap" at bounding box center [86, 384] width 27 height 11
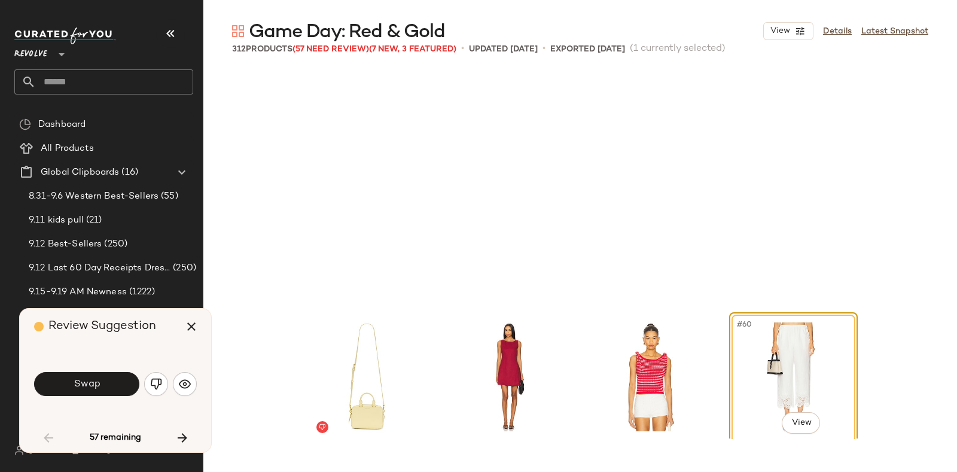
scroll to position [3234, 0]
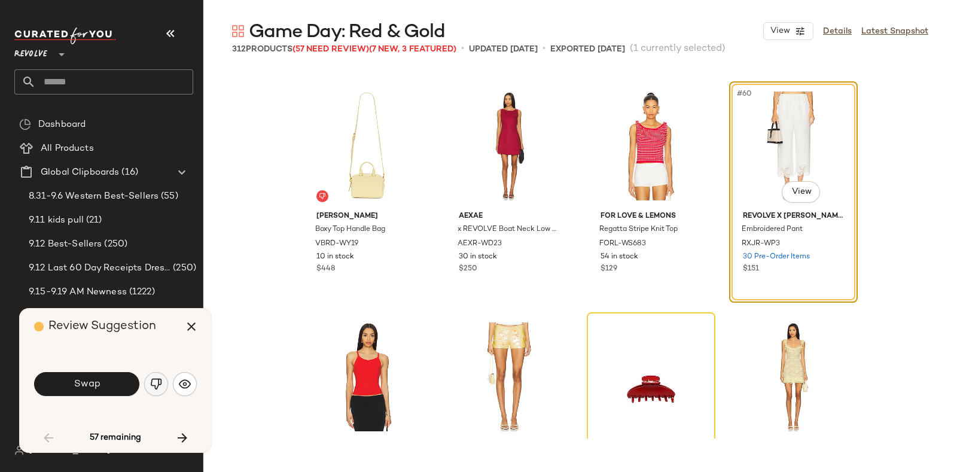
click at [157, 381] on img "button" at bounding box center [156, 384] width 12 height 12
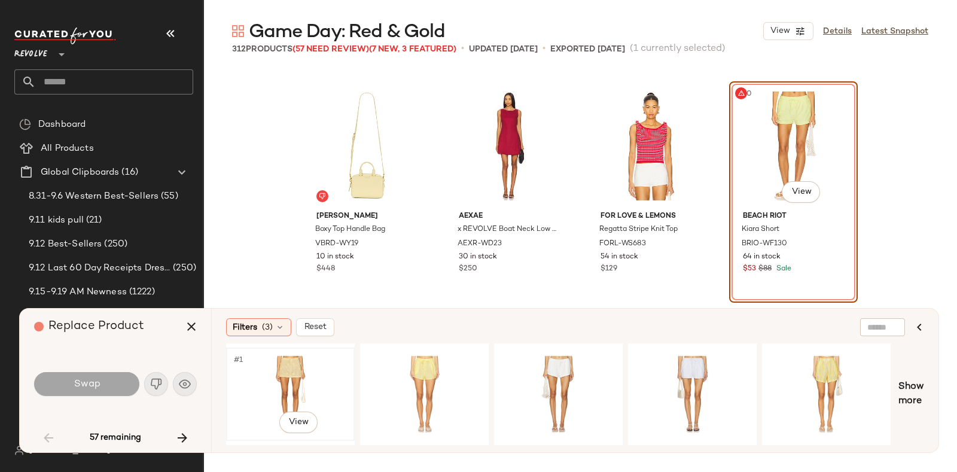
click at [290, 370] on div "#1 View" at bounding box center [290, 394] width 120 height 85
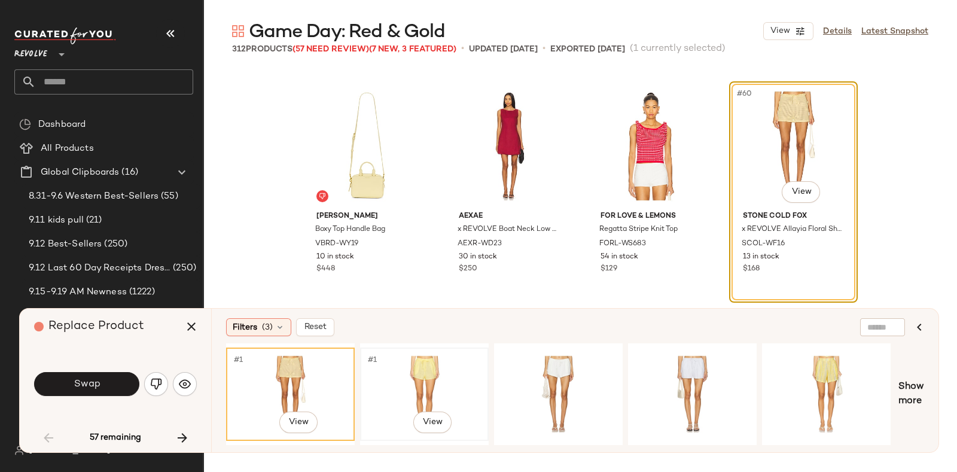
click at [374, 364] on div "#1 View" at bounding box center [424, 394] width 120 height 85
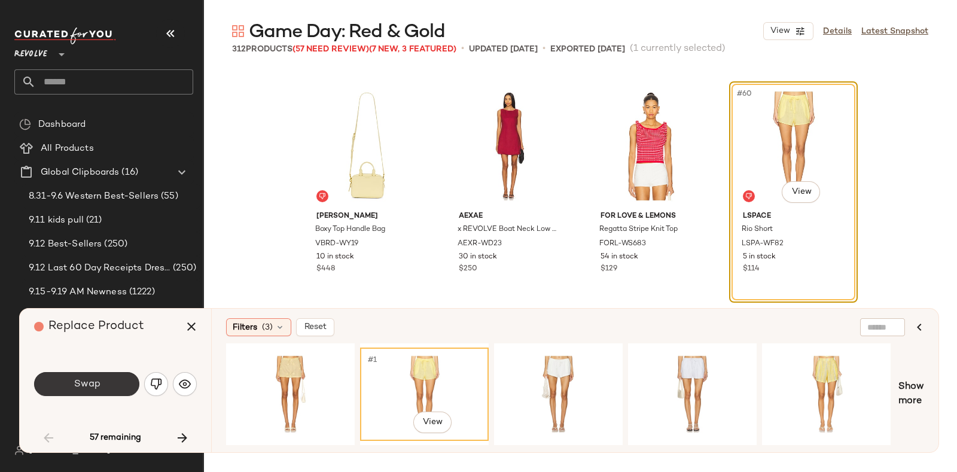
click at [92, 378] on button "Swap" at bounding box center [86, 384] width 105 height 24
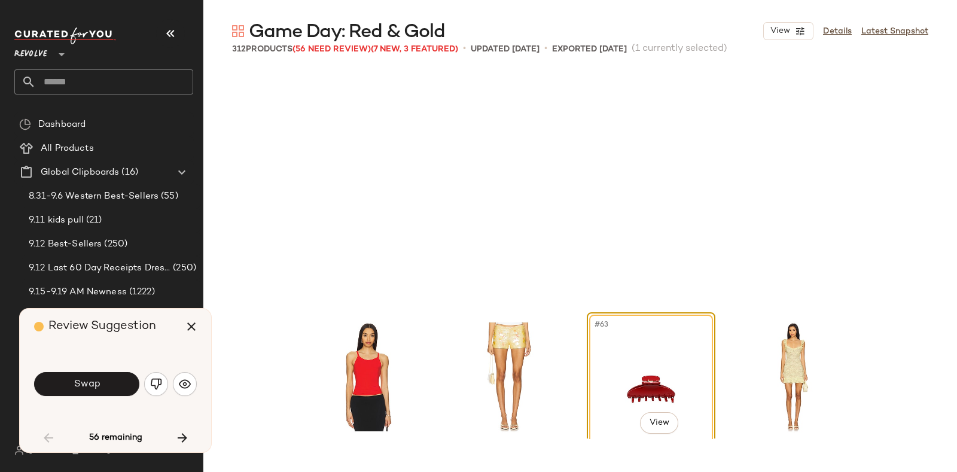
scroll to position [3465, 0]
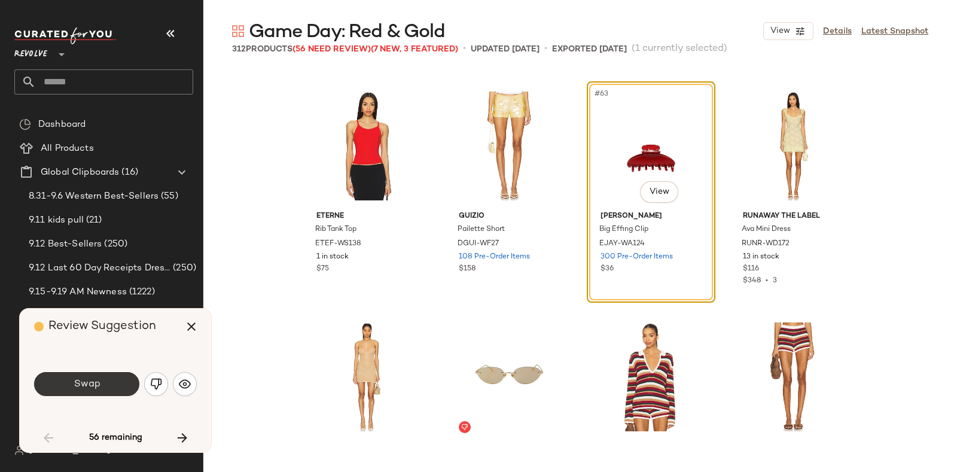
click at [93, 382] on span "Swap" at bounding box center [86, 384] width 27 height 11
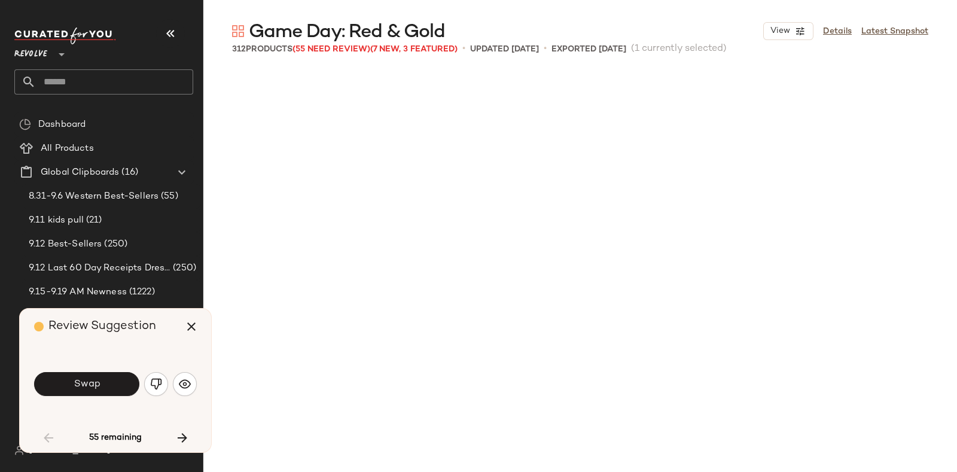
scroll to position [3926, 0]
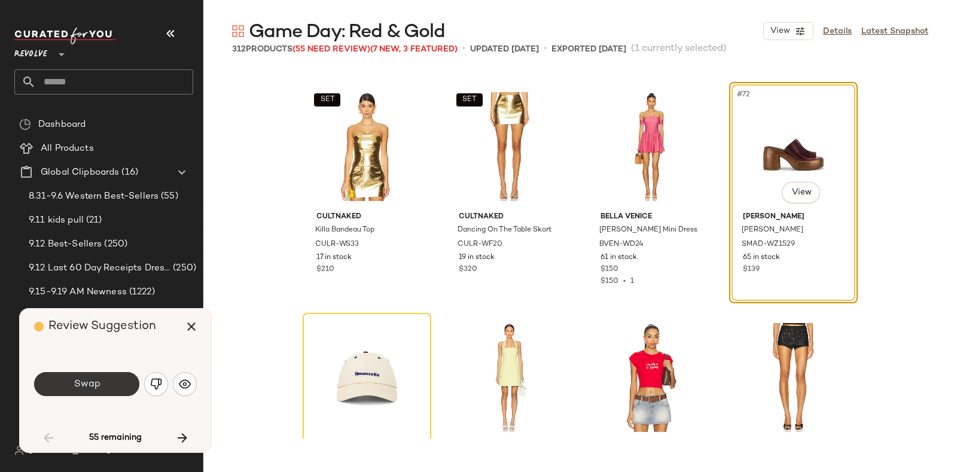
click at [100, 381] on button "Swap" at bounding box center [86, 384] width 105 height 24
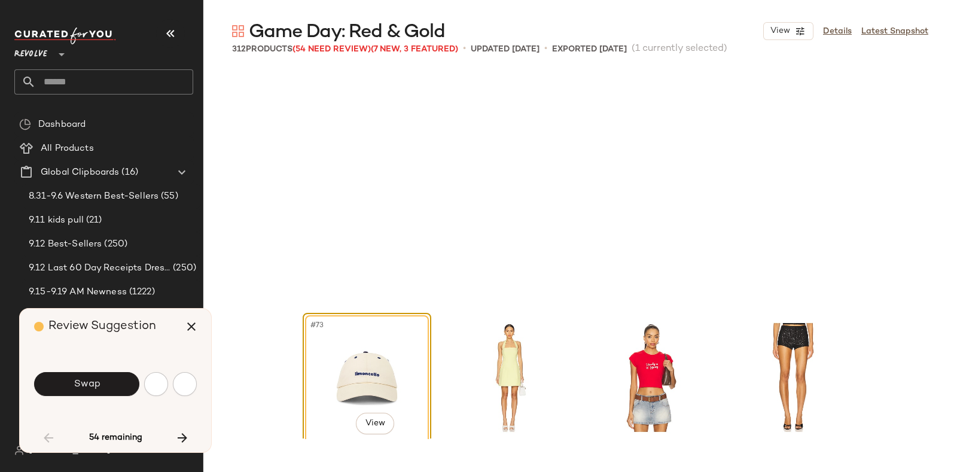
scroll to position [4158, 0]
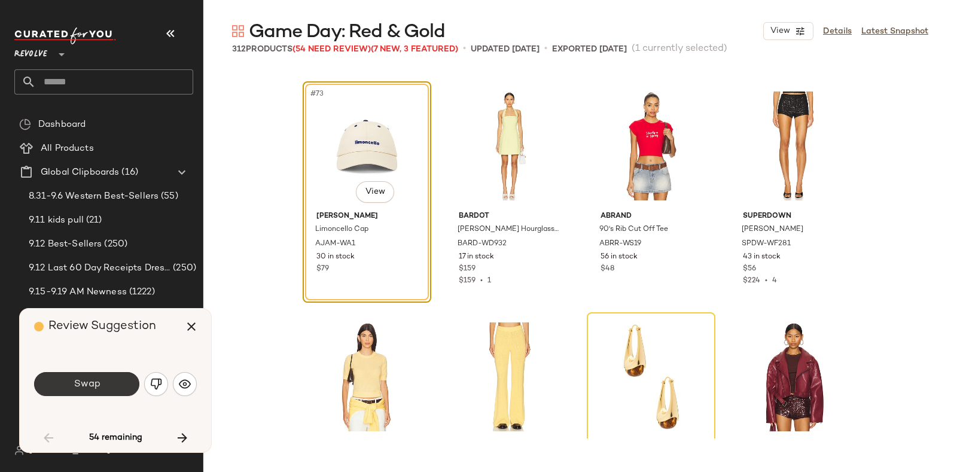
click at [104, 385] on button "Swap" at bounding box center [86, 384] width 105 height 24
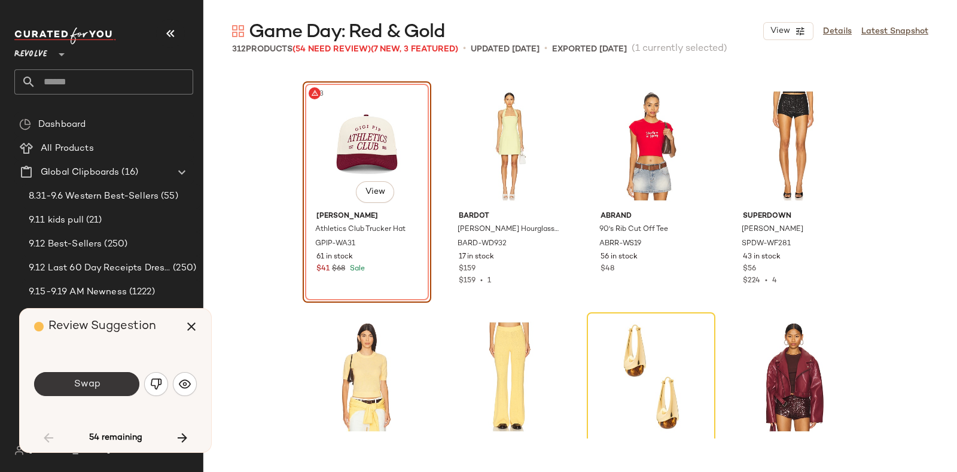
click at [89, 378] on button "Swap" at bounding box center [86, 384] width 105 height 24
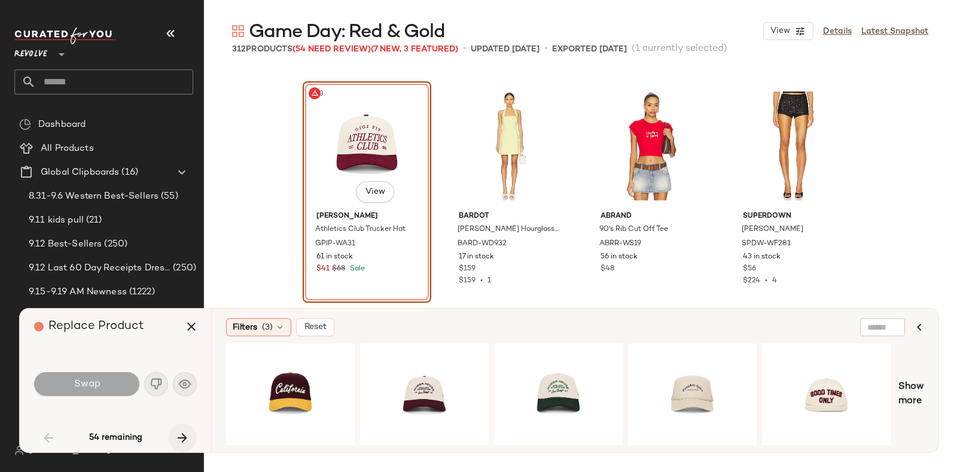
click at [183, 436] on icon "button" at bounding box center [182, 438] width 14 height 14
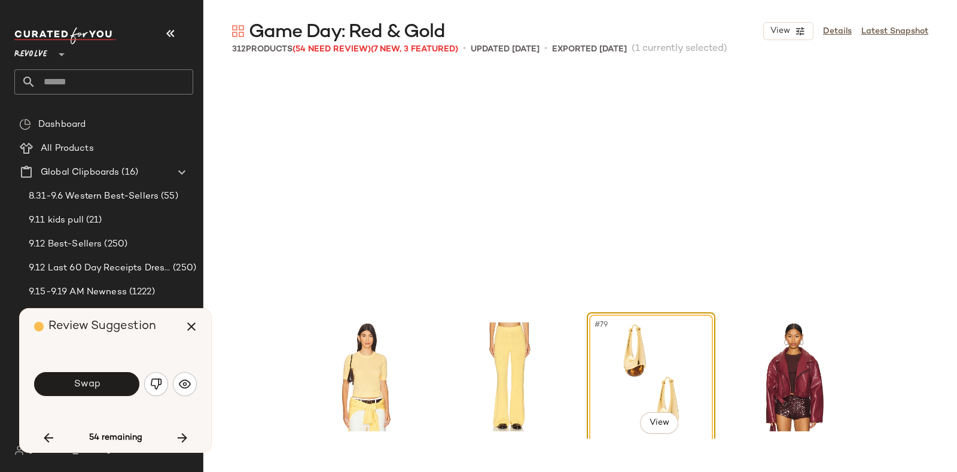
scroll to position [4389, 0]
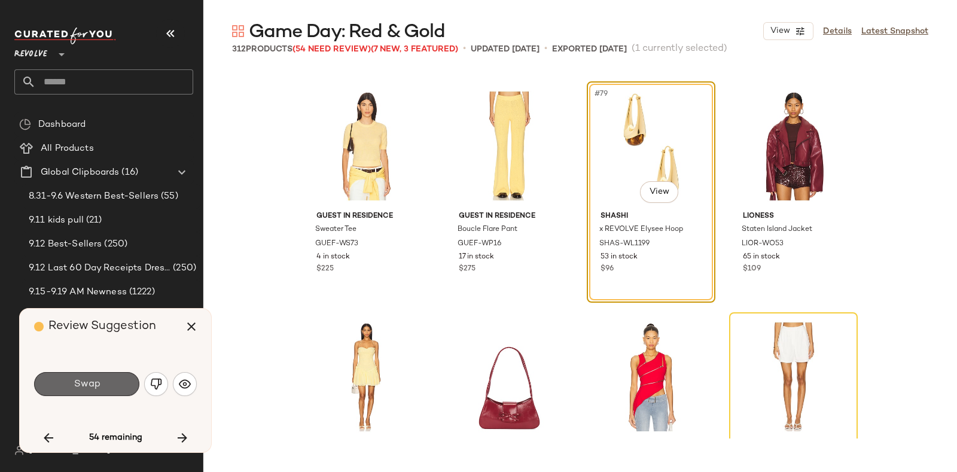
click at [99, 385] on span "Swap" at bounding box center [86, 384] width 27 height 11
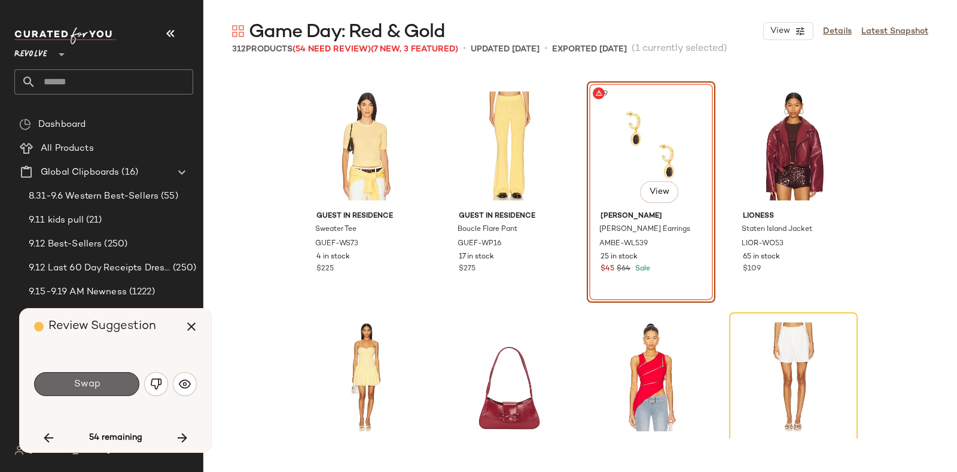
click at [119, 387] on button "Swap" at bounding box center [86, 384] width 105 height 24
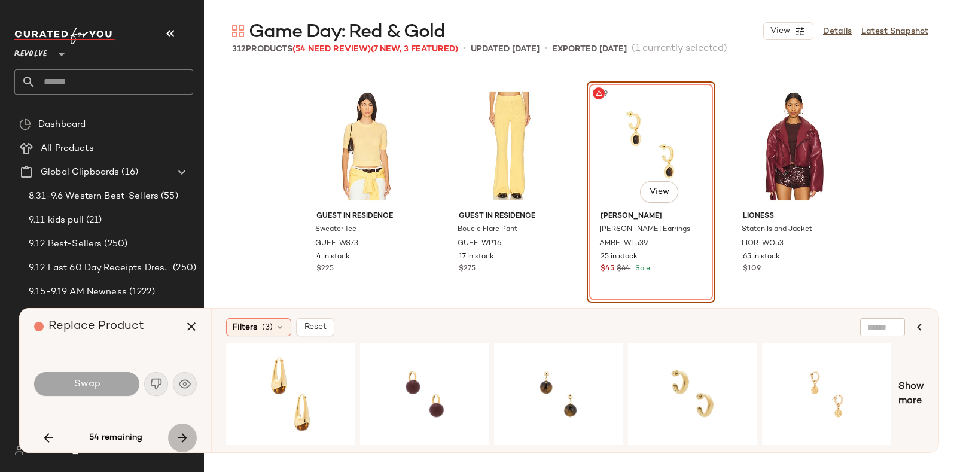
click at [177, 439] on icon "button" at bounding box center [182, 438] width 14 height 14
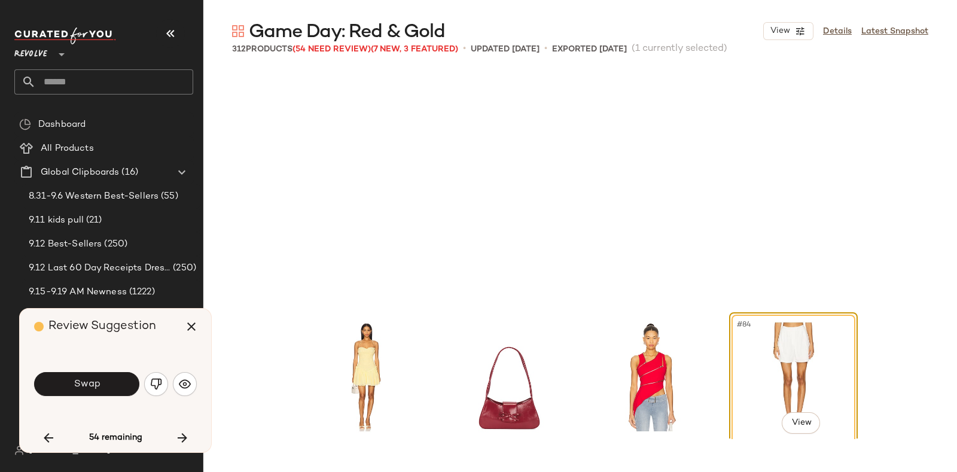
scroll to position [4619, 0]
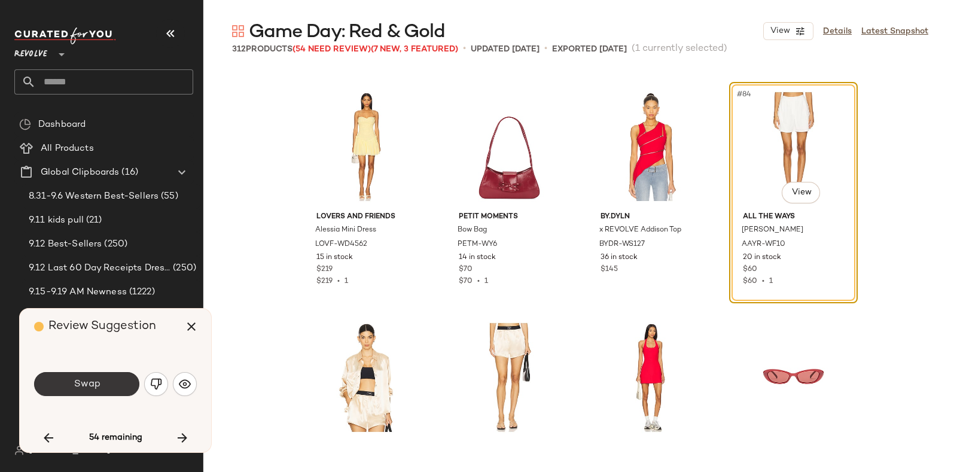
click at [112, 376] on button "Swap" at bounding box center [86, 384] width 105 height 24
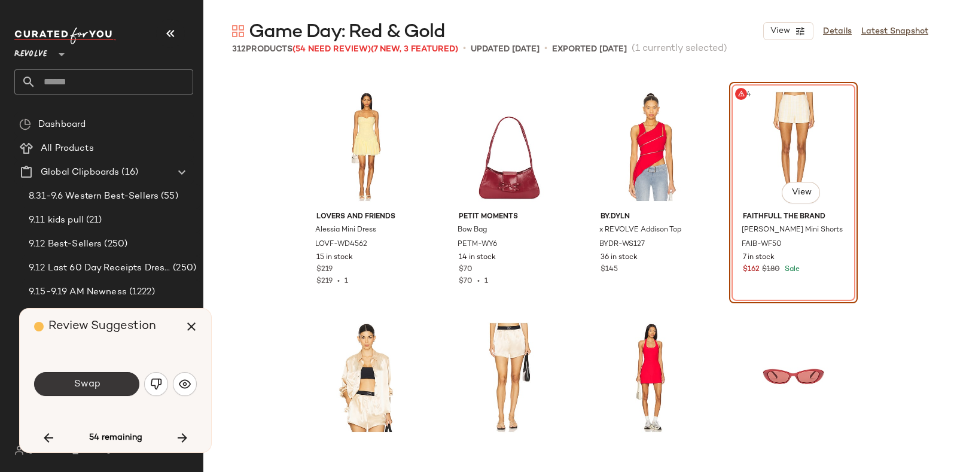
click at [115, 383] on button "Swap" at bounding box center [86, 384] width 105 height 24
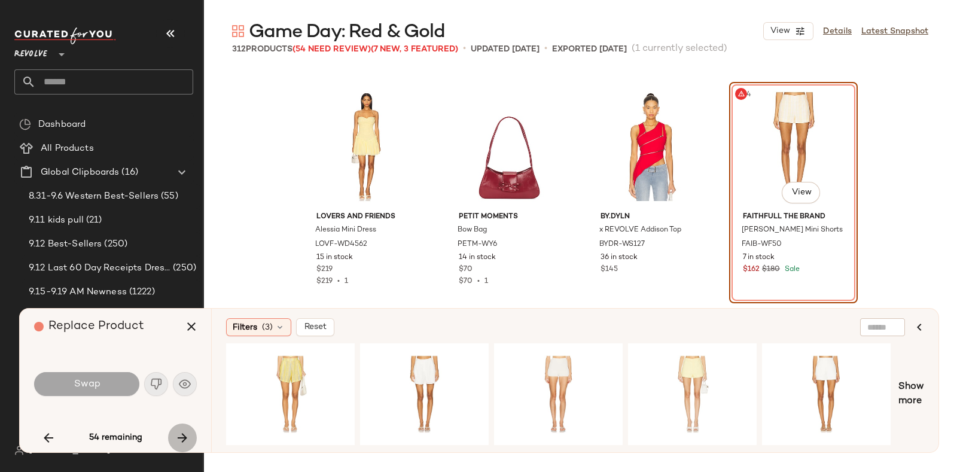
click at [179, 432] on icon "button" at bounding box center [182, 438] width 14 height 14
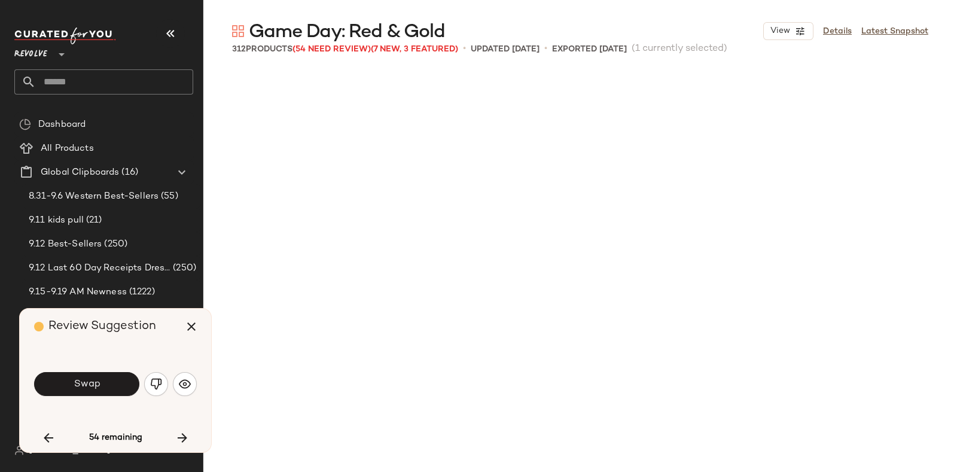
scroll to position [5313, 0]
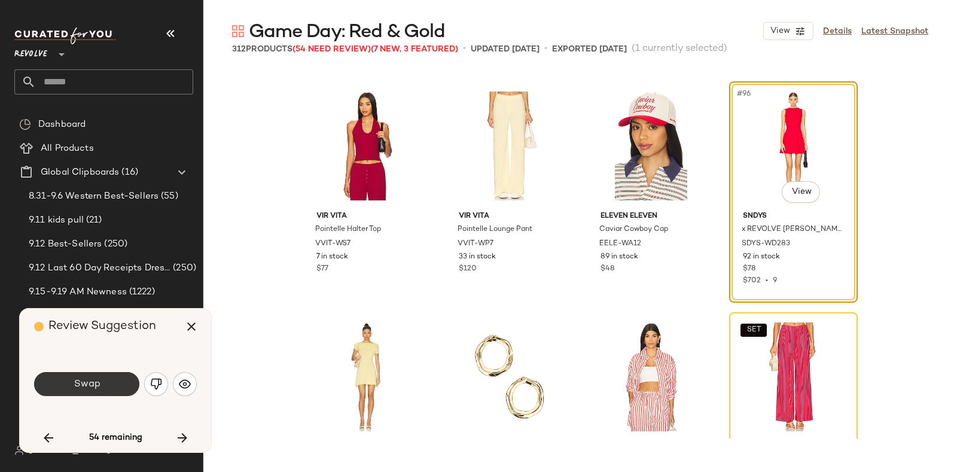
click at [116, 379] on button "Swap" at bounding box center [86, 384] width 105 height 24
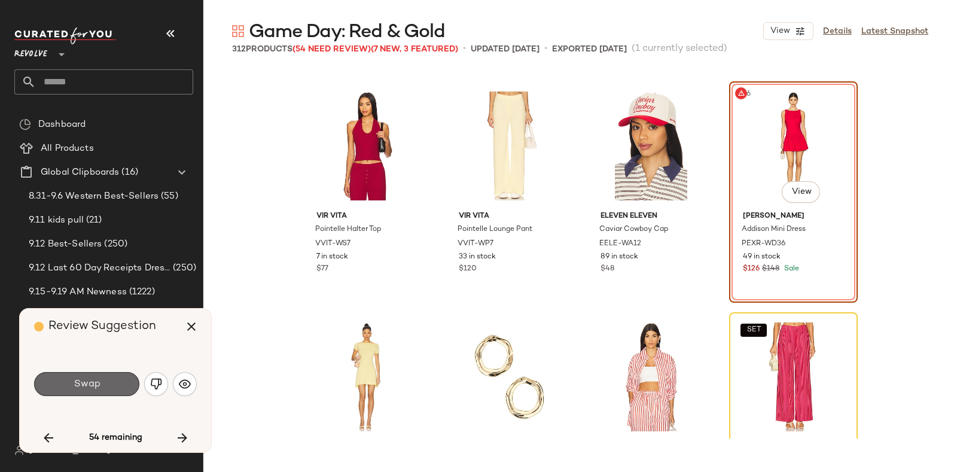
click at [110, 387] on button "Swap" at bounding box center [86, 384] width 105 height 24
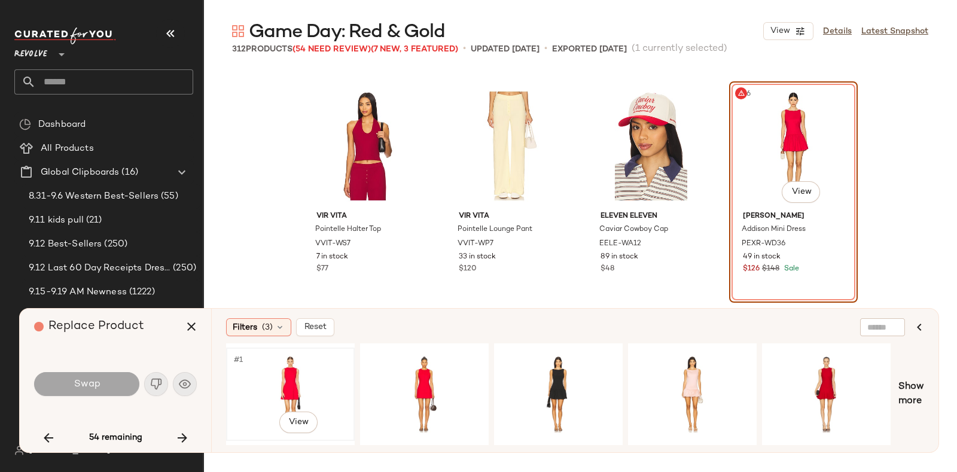
click at [274, 370] on div "#1 View" at bounding box center [290, 394] width 120 height 85
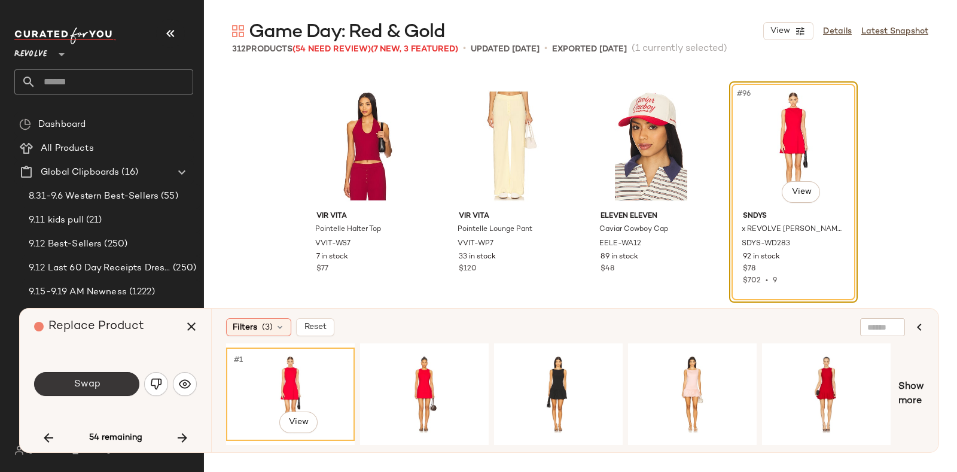
click at [90, 379] on span "Swap" at bounding box center [86, 384] width 27 height 11
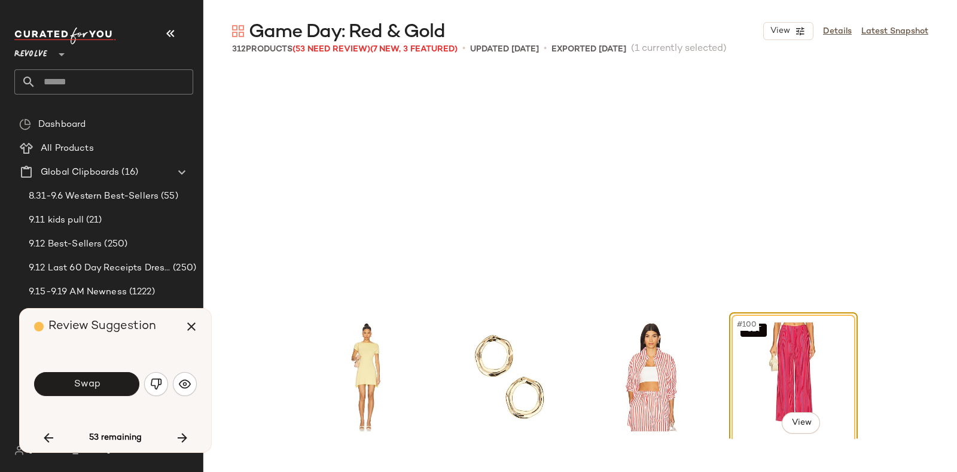
scroll to position [5544, 0]
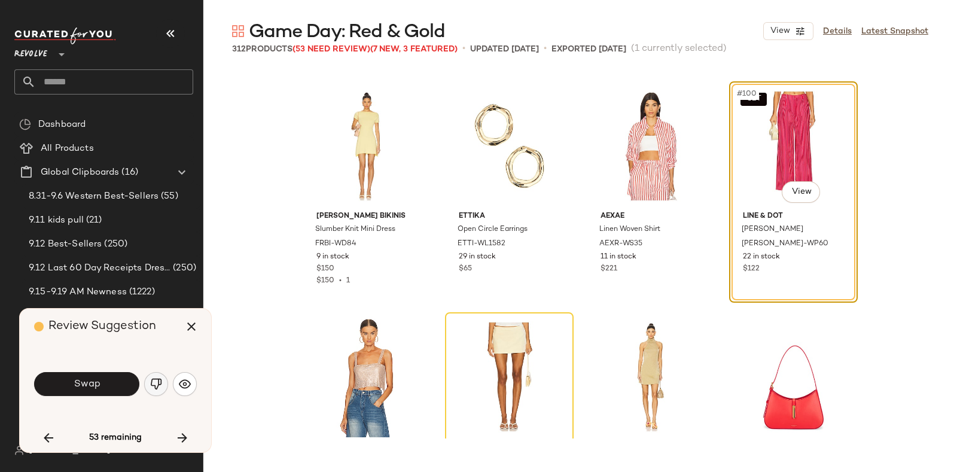
click at [149, 388] on button "button" at bounding box center [156, 384] width 24 height 24
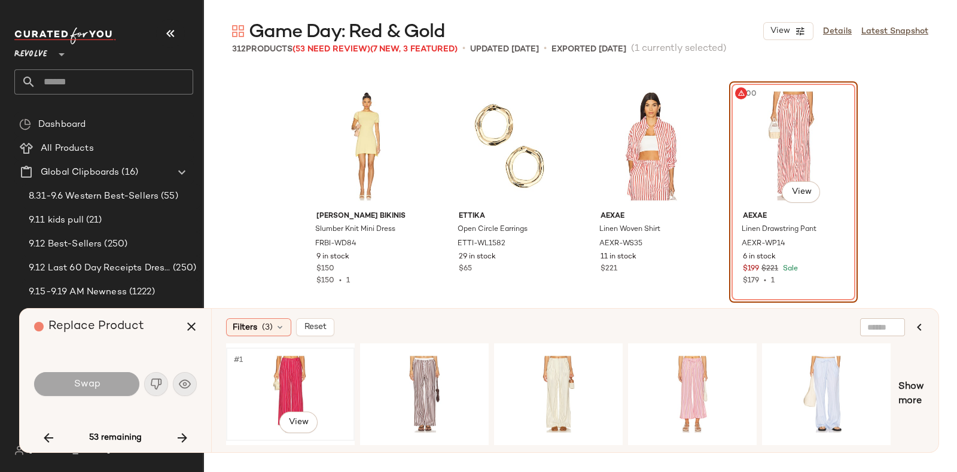
click at [260, 373] on div "#1 View" at bounding box center [290, 394] width 120 height 85
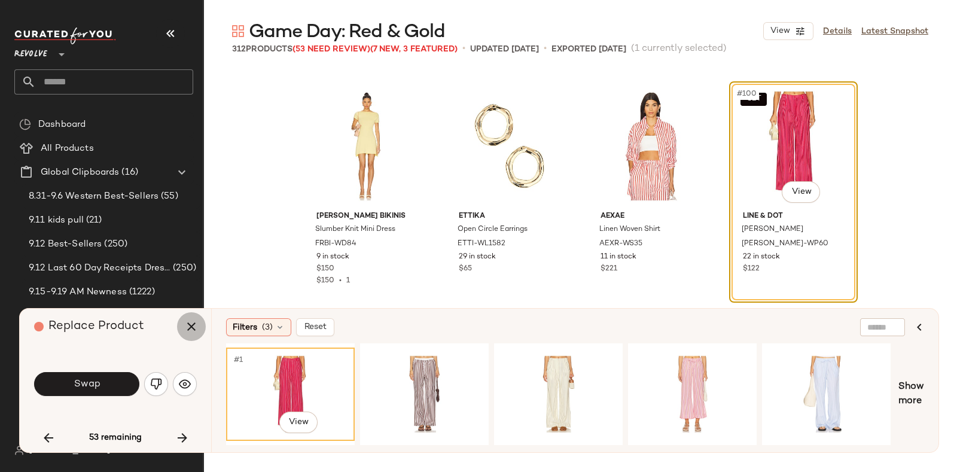
click at [193, 327] on icon "button" at bounding box center [191, 327] width 14 height 14
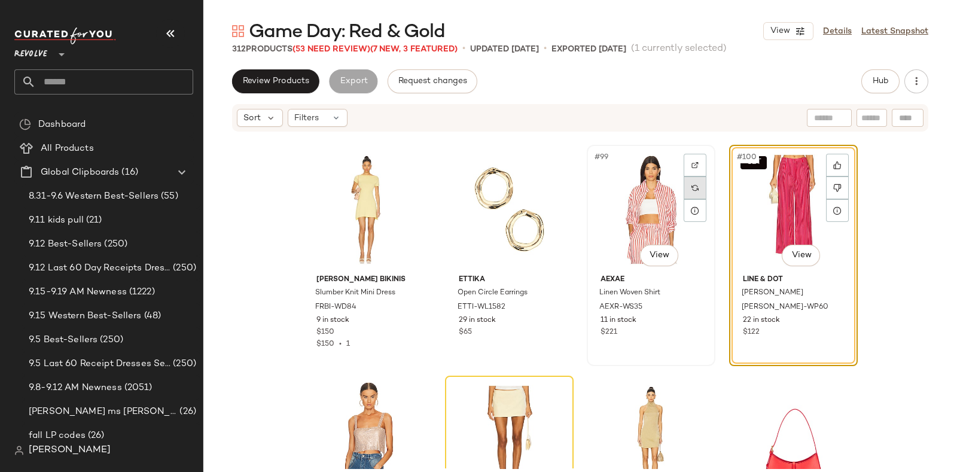
click at [684, 185] on div at bounding box center [695, 188] width 23 height 23
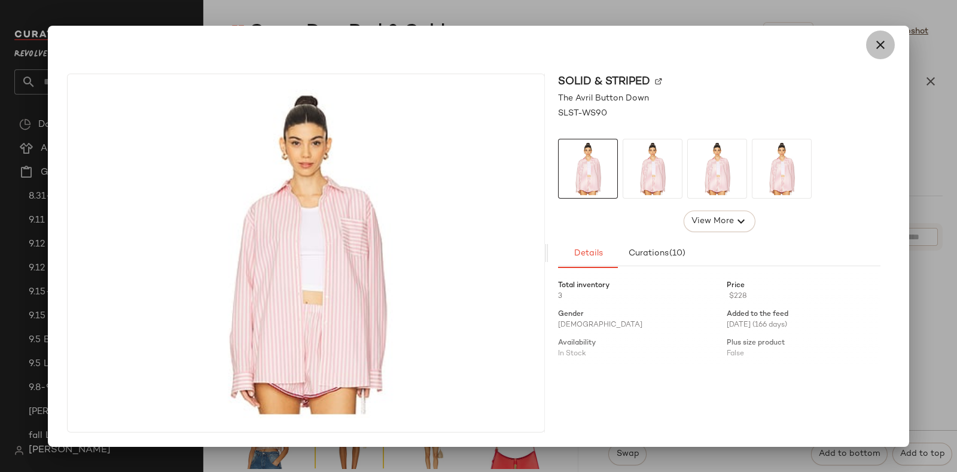
click at [886, 35] on button "button" at bounding box center [881, 45] width 29 height 29
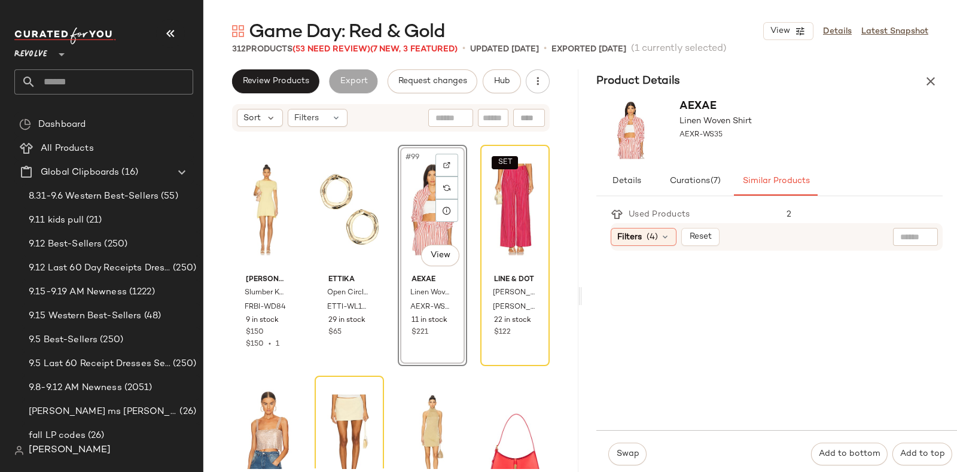
scroll to position [236, 0]
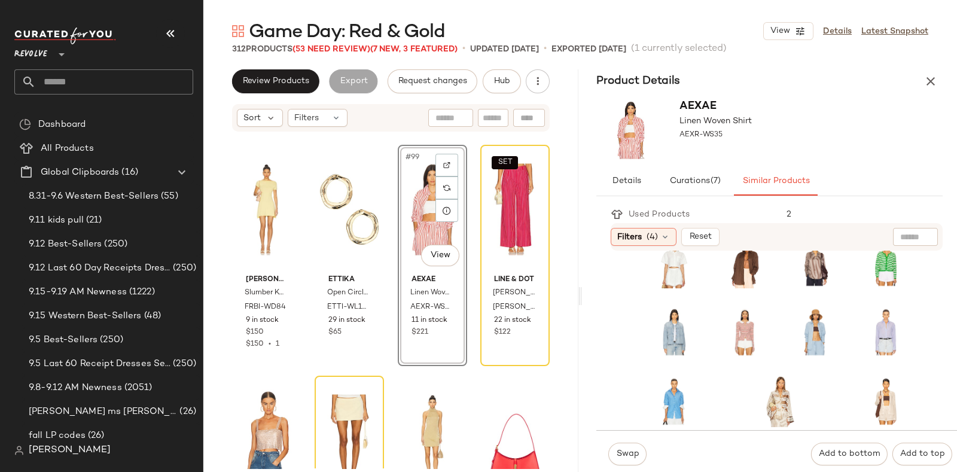
click at [712, 349] on div "SET" at bounding box center [780, 228] width 267 height 407
click at [722, 348] on div "#18 View" at bounding box center [745, 331] width 47 height 51
click at [629, 451] on span "Swap" at bounding box center [627, 454] width 23 height 10
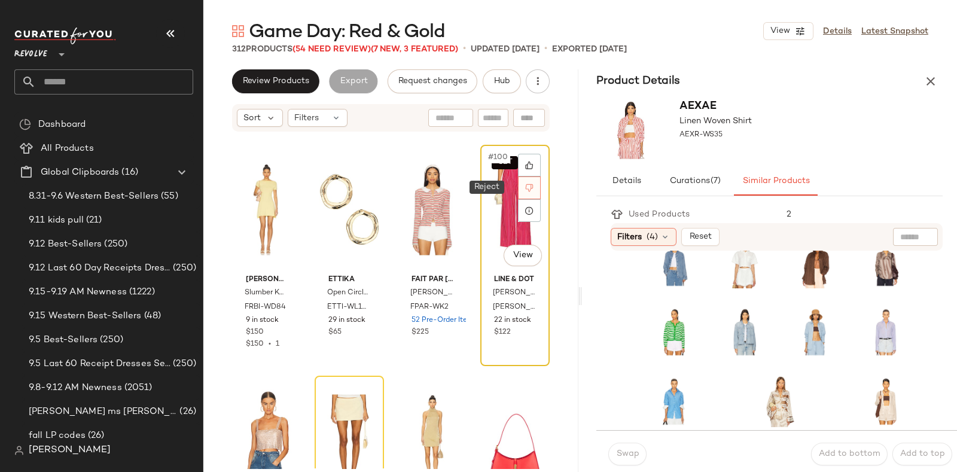
click at [526, 184] on icon at bounding box center [530, 188] width 8 height 8
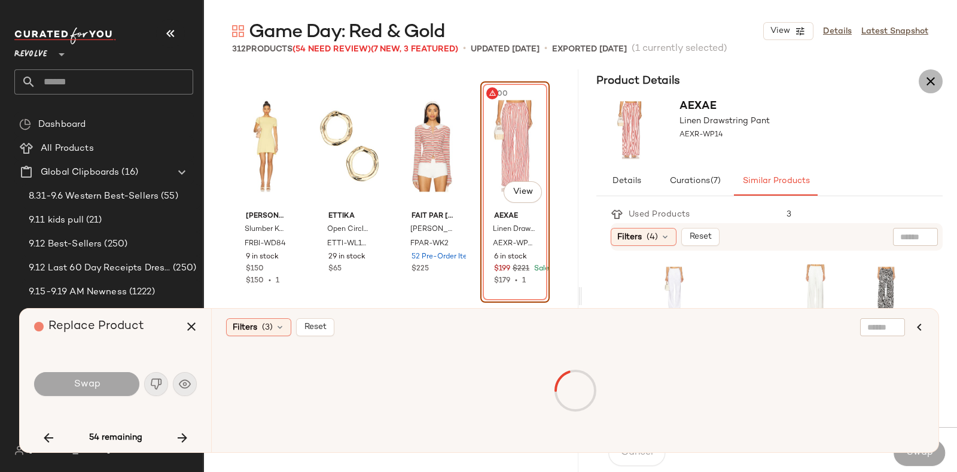
click at [932, 81] on icon "button" at bounding box center [931, 81] width 14 height 14
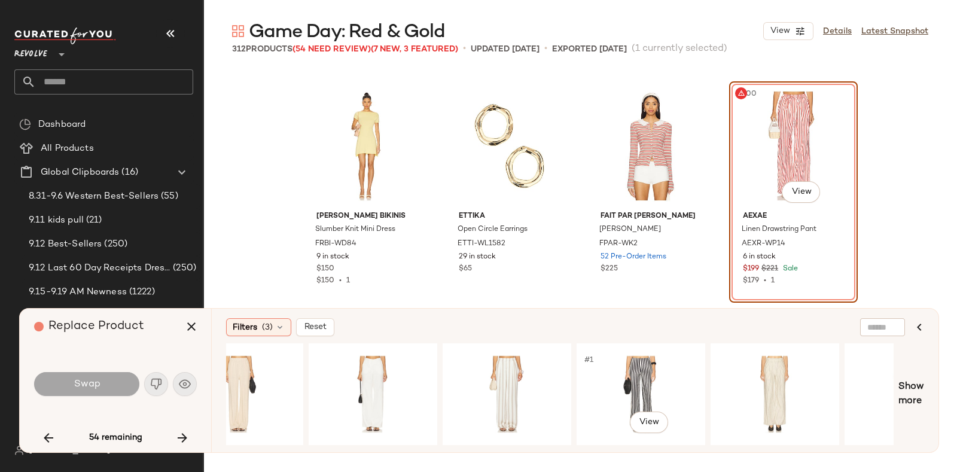
scroll to position [0, 1508]
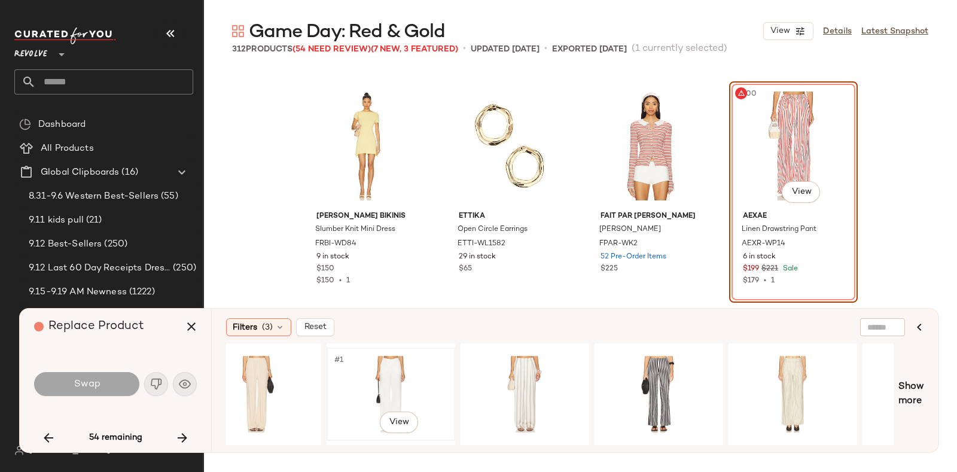
click at [365, 363] on div "#1 View" at bounding box center [391, 394] width 120 height 85
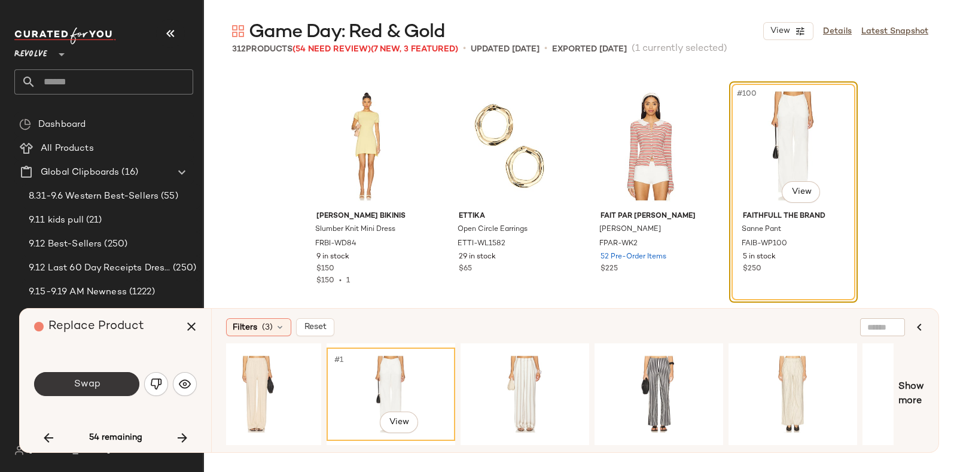
click at [72, 379] on button "Swap" at bounding box center [86, 384] width 105 height 24
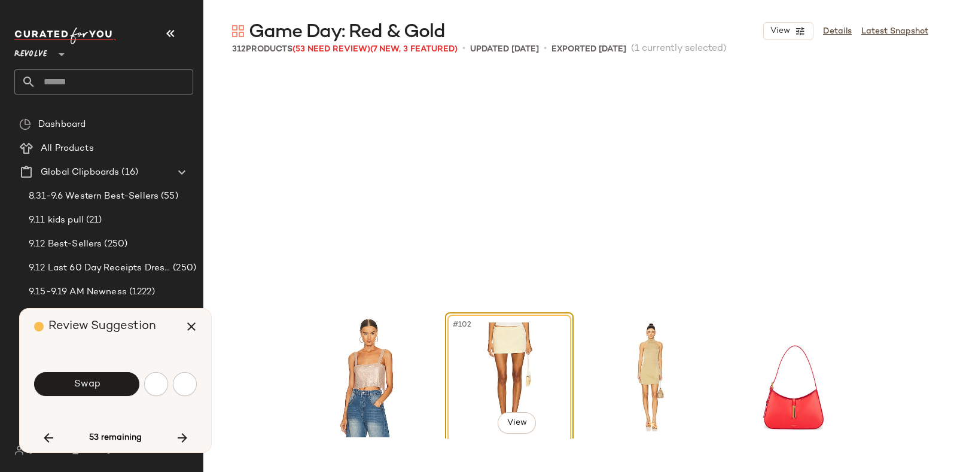
scroll to position [5775, 0]
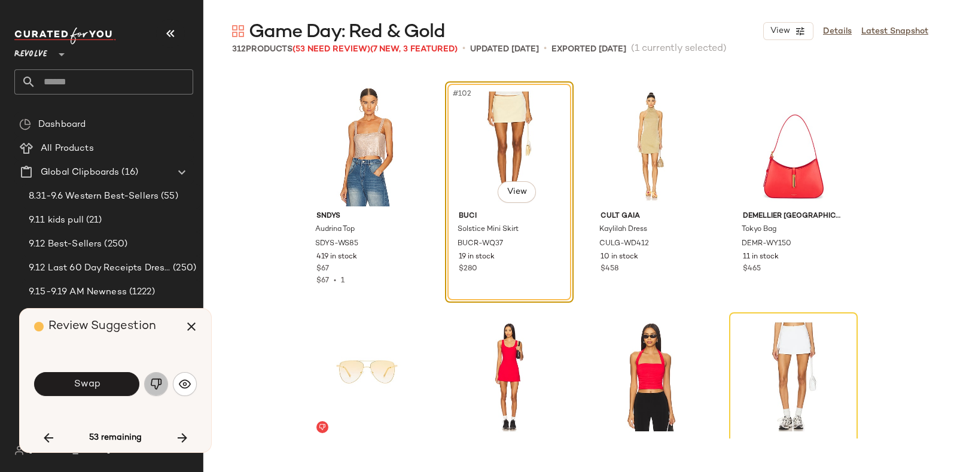
click at [153, 386] on img "button" at bounding box center [156, 384] width 12 height 12
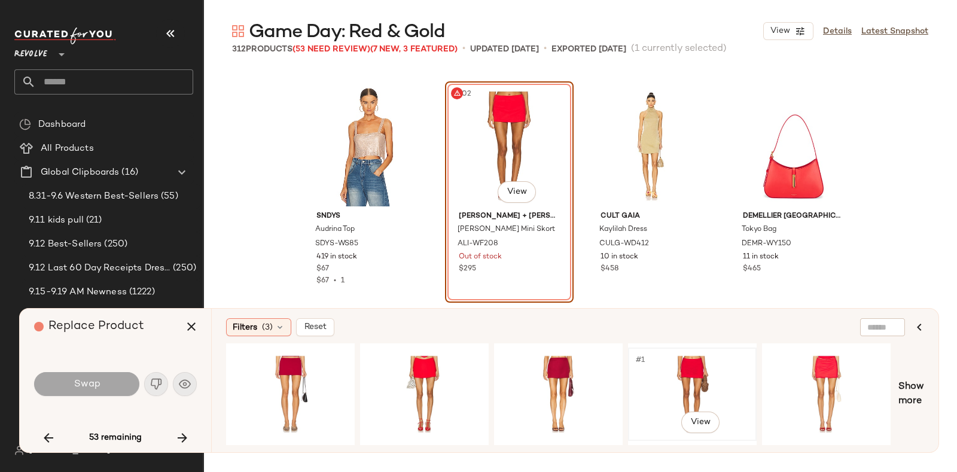
click at [683, 358] on div "#1 View" at bounding box center [693, 394] width 120 height 85
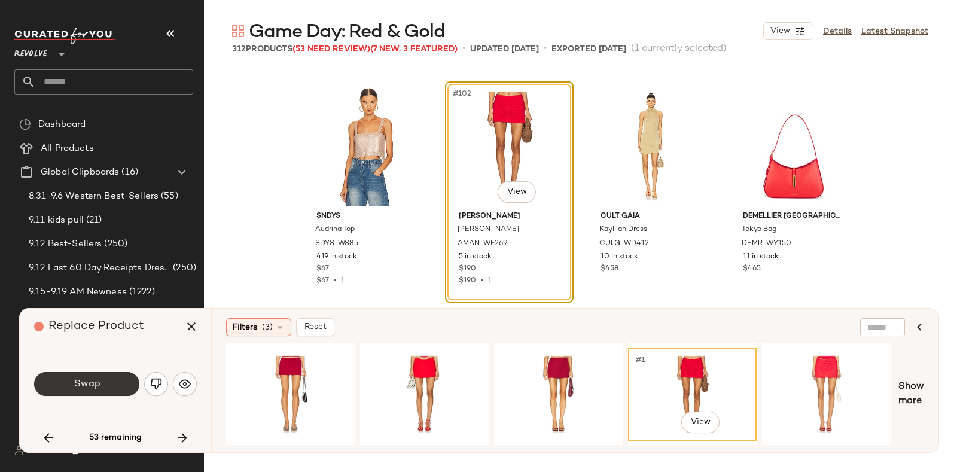
click at [100, 387] on button "Swap" at bounding box center [86, 384] width 105 height 24
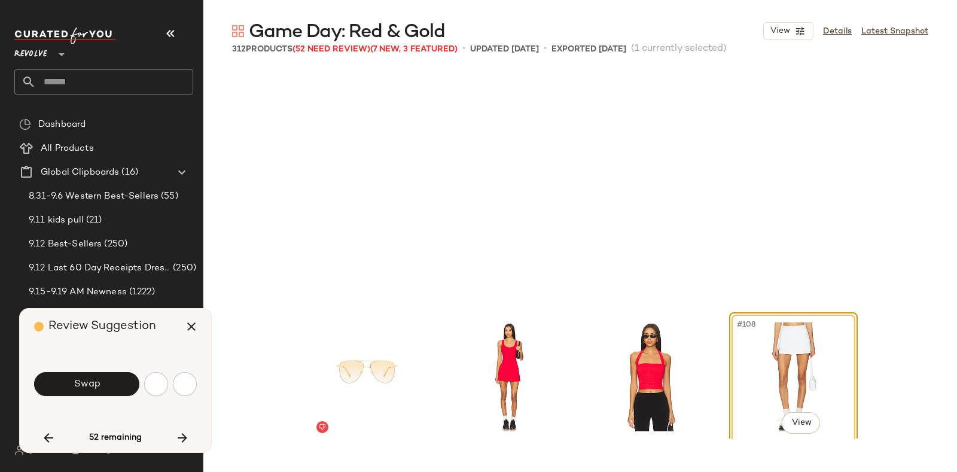
scroll to position [6005, 0]
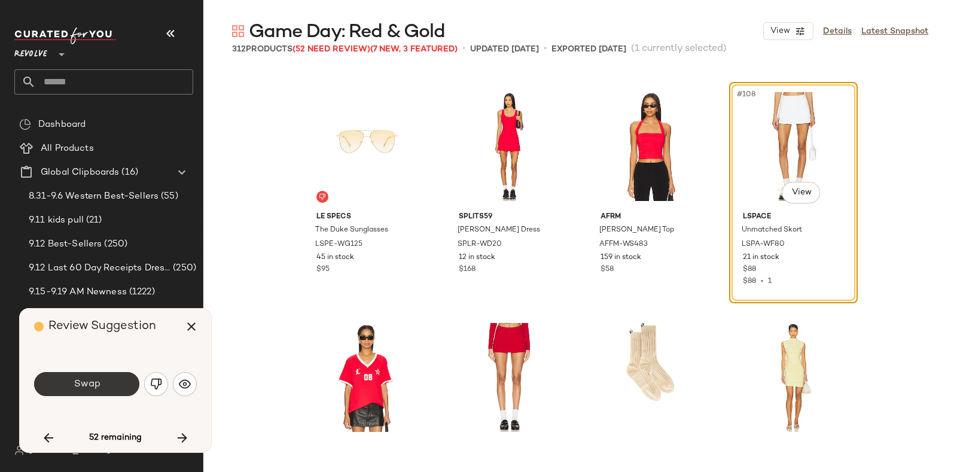
click at [107, 378] on button "Swap" at bounding box center [86, 384] width 105 height 24
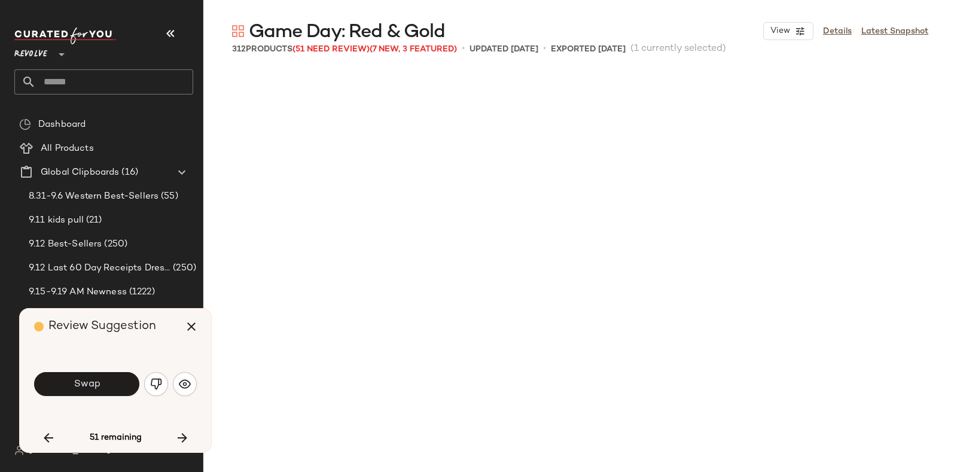
scroll to position [6468, 0]
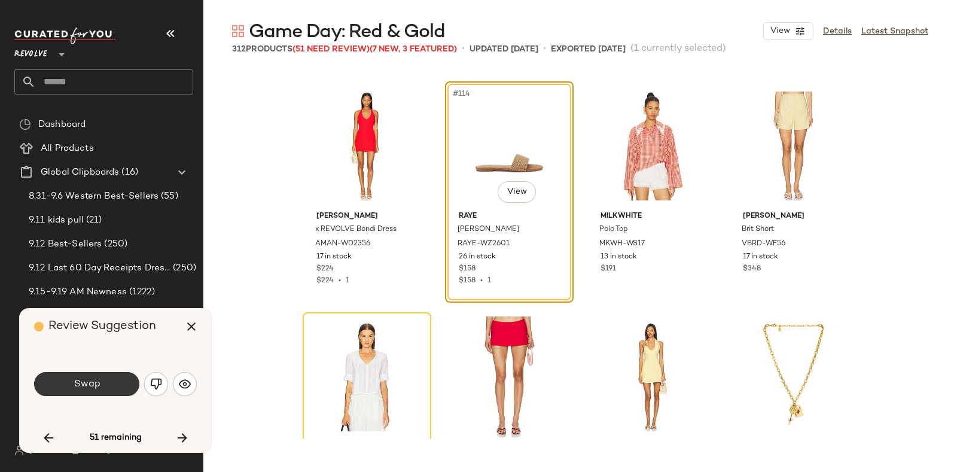
click at [108, 373] on button "Swap" at bounding box center [86, 384] width 105 height 24
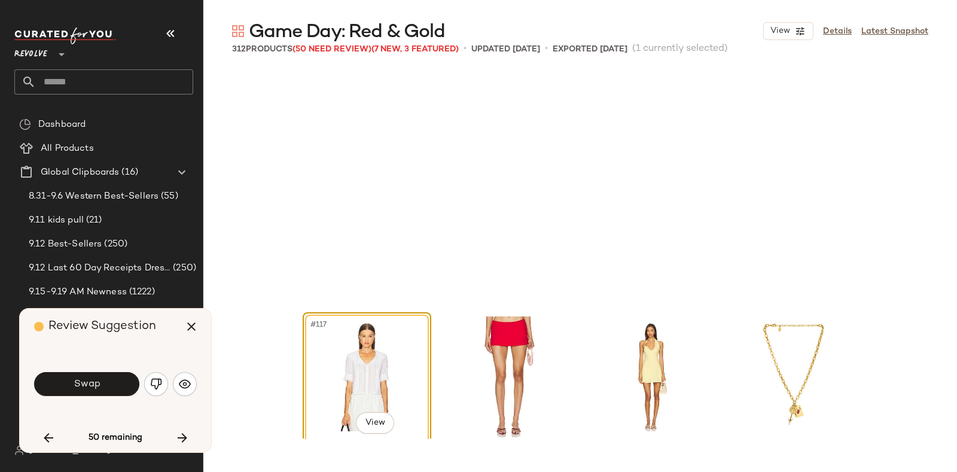
scroll to position [6699, 0]
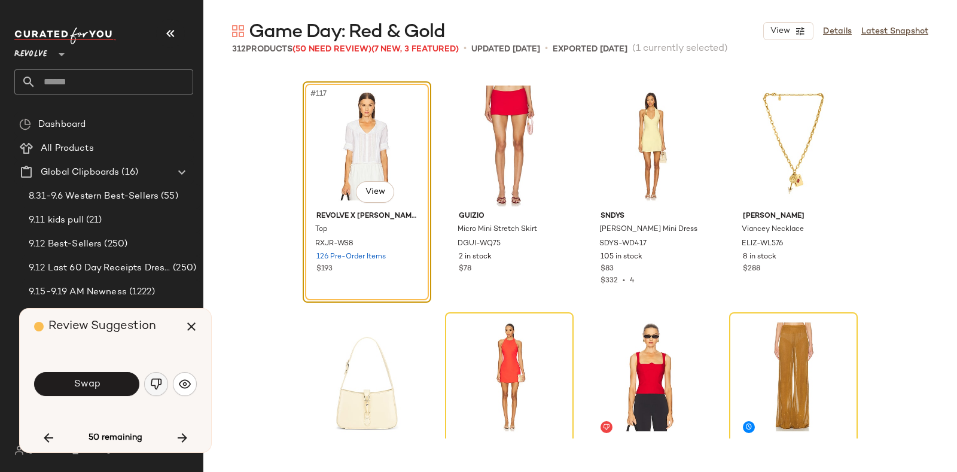
click at [150, 385] on img "button" at bounding box center [156, 384] width 12 height 12
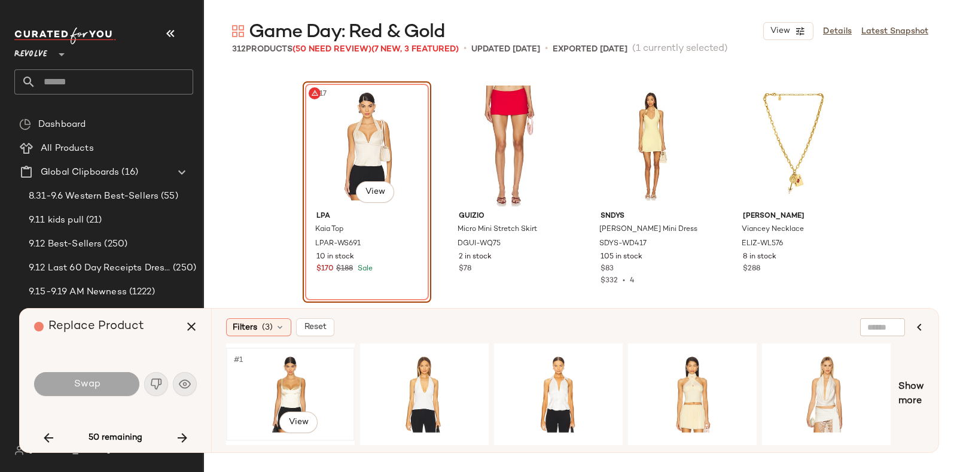
click at [276, 379] on div "#1 View" at bounding box center [290, 394] width 120 height 85
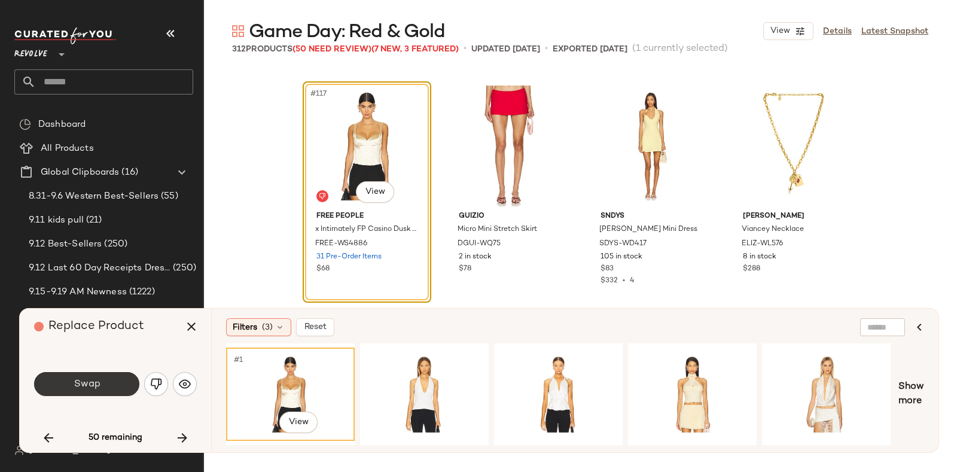
click at [111, 381] on button "Swap" at bounding box center [86, 384] width 105 height 24
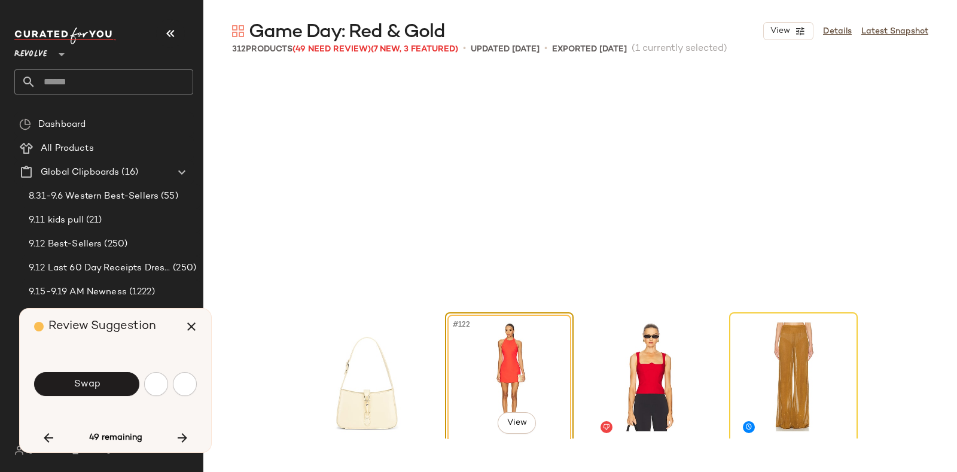
scroll to position [6930, 0]
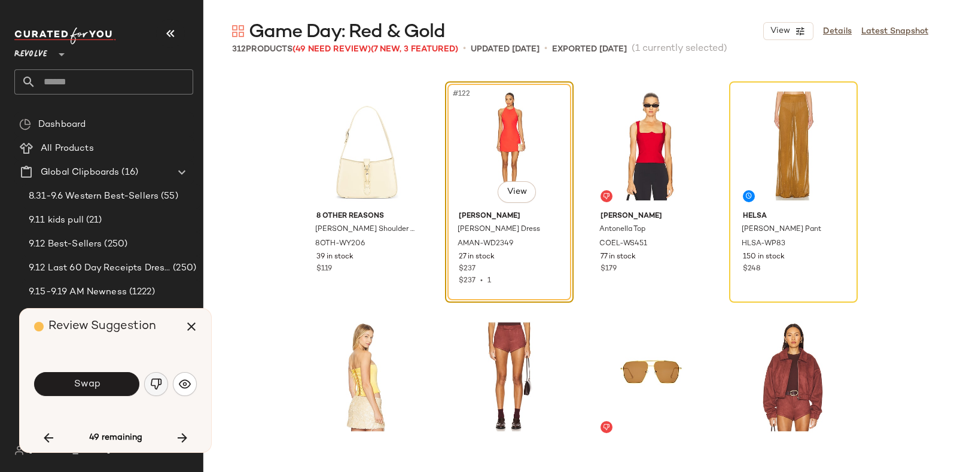
click at [159, 384] on img "button" at bounding box center [156, 384] width 12 height 12
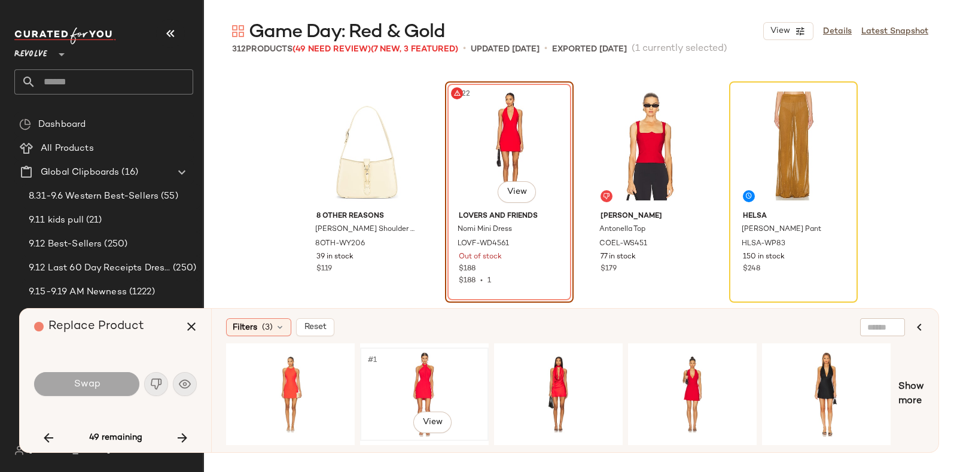
click at [444, 374] on div "#1 View" at bounding box center [424, 394] width 120 height 85
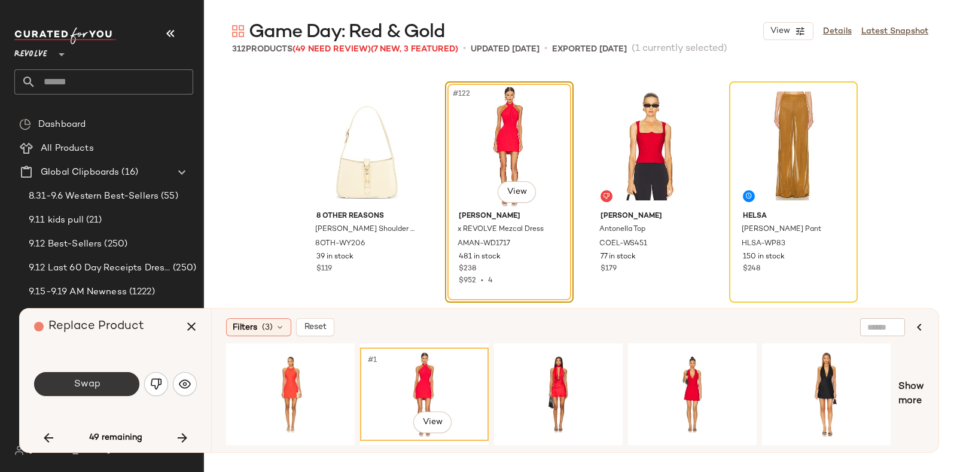
click at [102, 380] on button "Swap" at bounding box center [86, 384] width 105 height 24
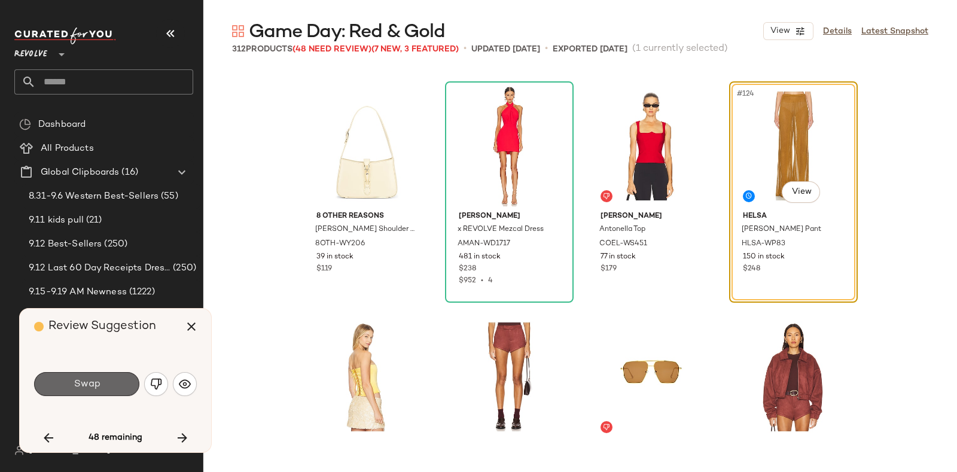
click at [101, 381] on button "Swap" at bounding box center [86, 384] width 105 height 24
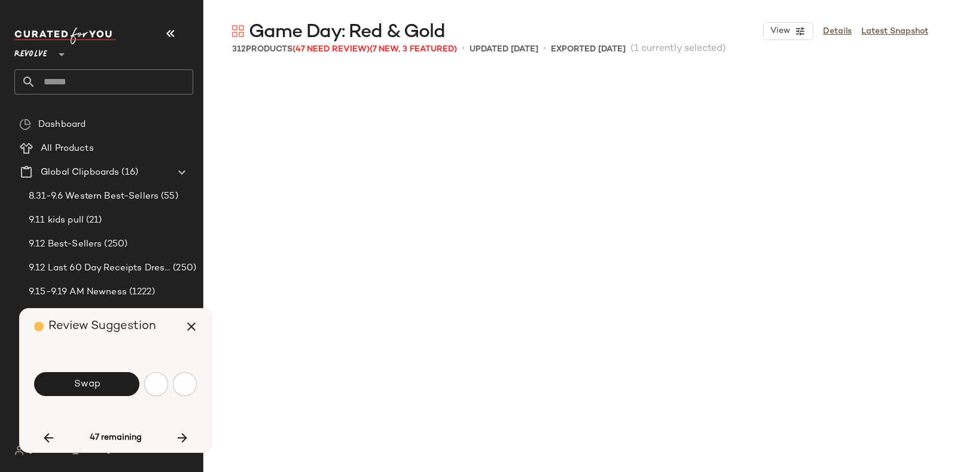
scroll to position [7391, 0]
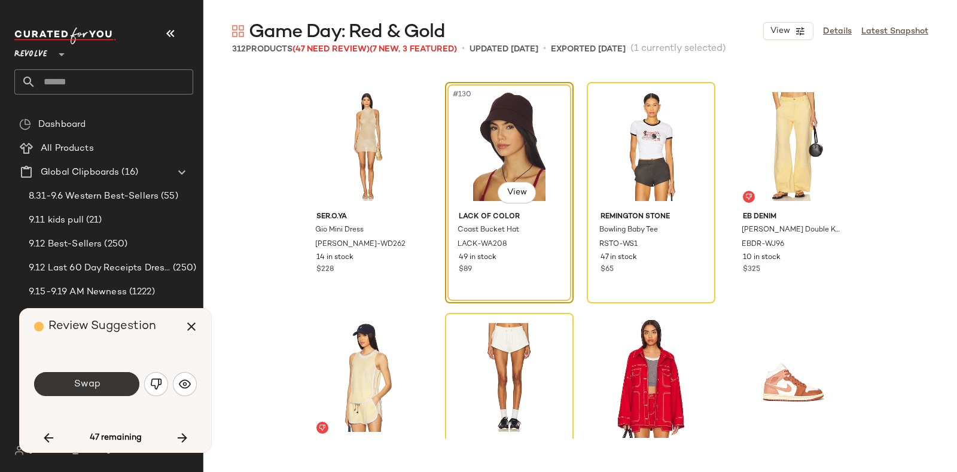
click at [104, 373] on button "Swap" at bounding box center [86, 384] width 105 height 24
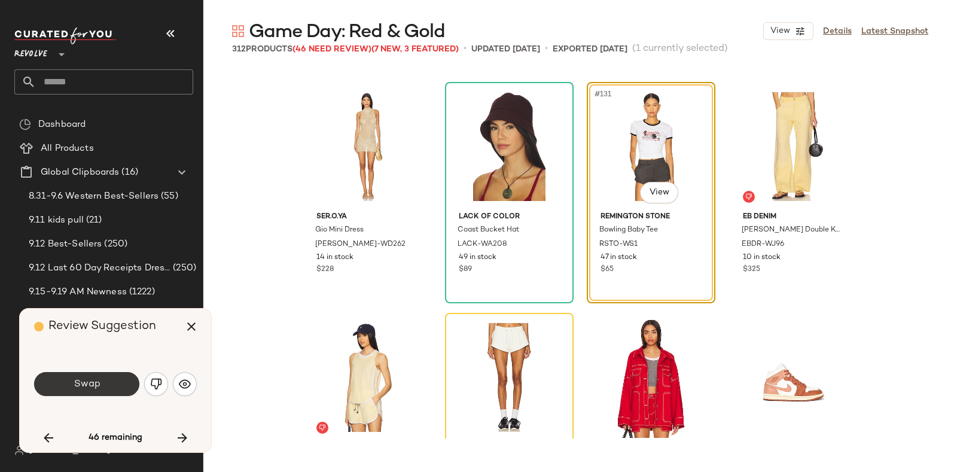
click at [108, 383] on button "Swap" at bounding box center [86, 384] width 105 height 24
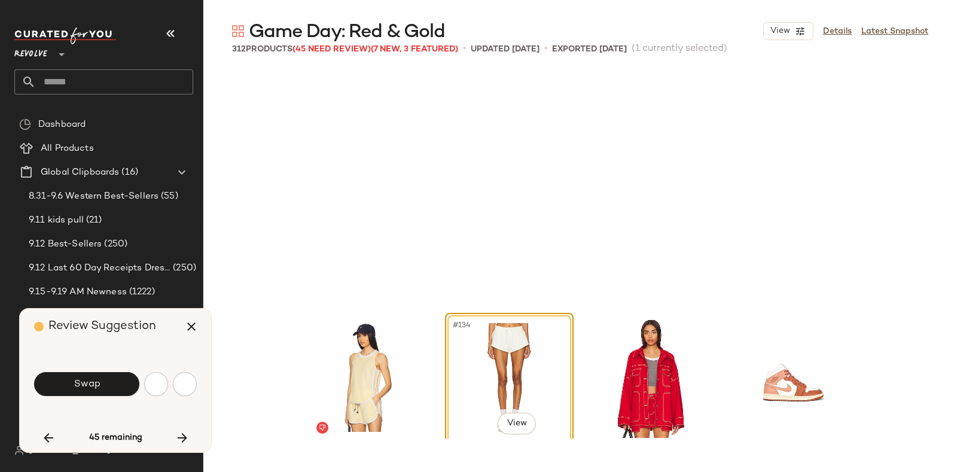
scroll to position [7623, 0]
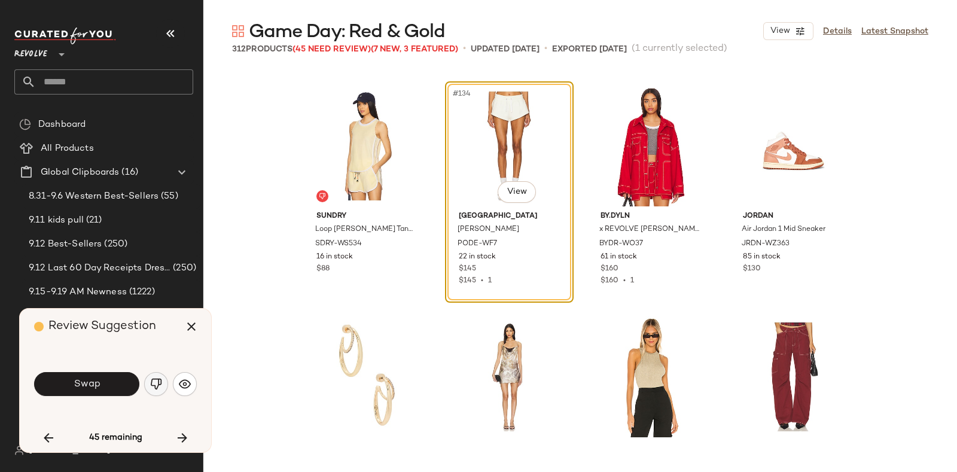
click at [150, 379] on img "button" at bounding box center [156, 384] width 12 height 12
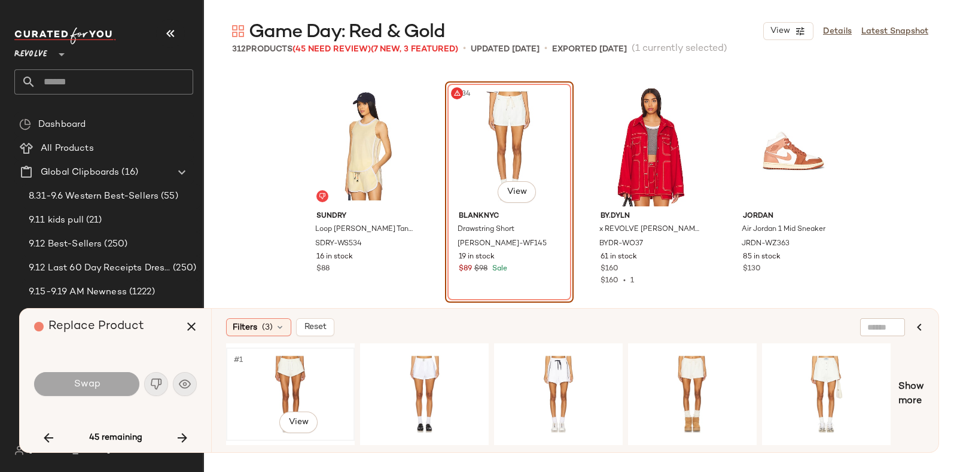
click at [293, 367] on div "#1 View" at bounding box center [290, 394] width 120 height 85
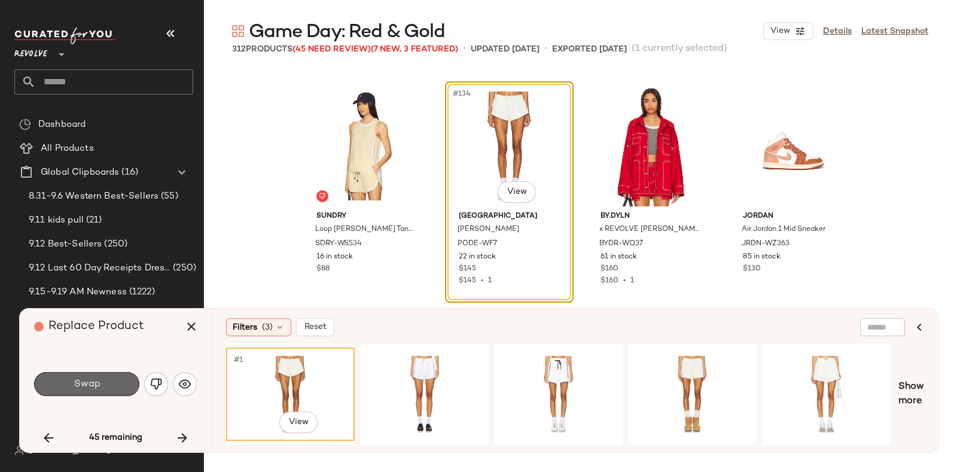
click at [106, 381] on button "Swap" at bounding box center [86, 384] width 105 height 24
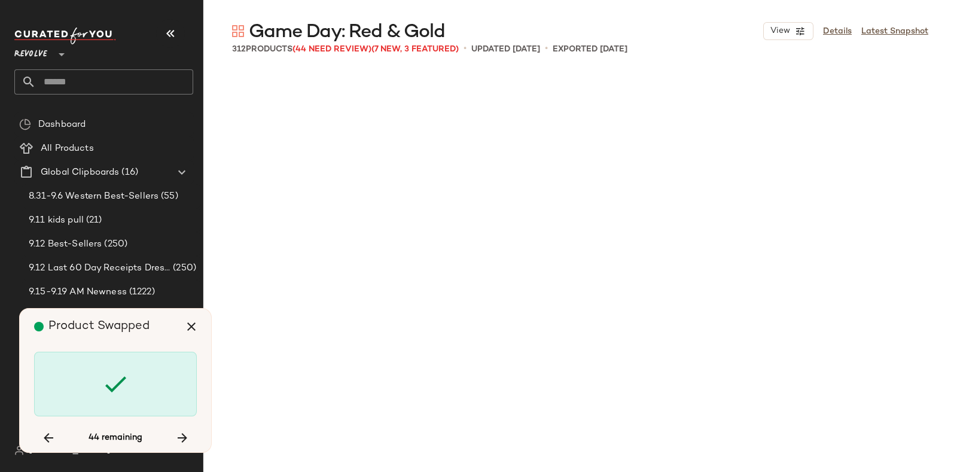
scroll to position [8546, 0]
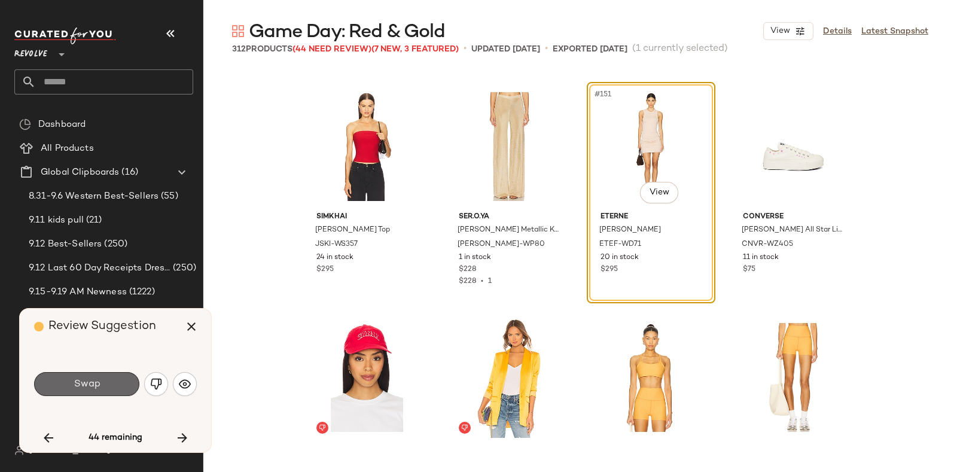
click at [120, 378] on button "Swap" at bounding box center [86, 384] width 105 height 24
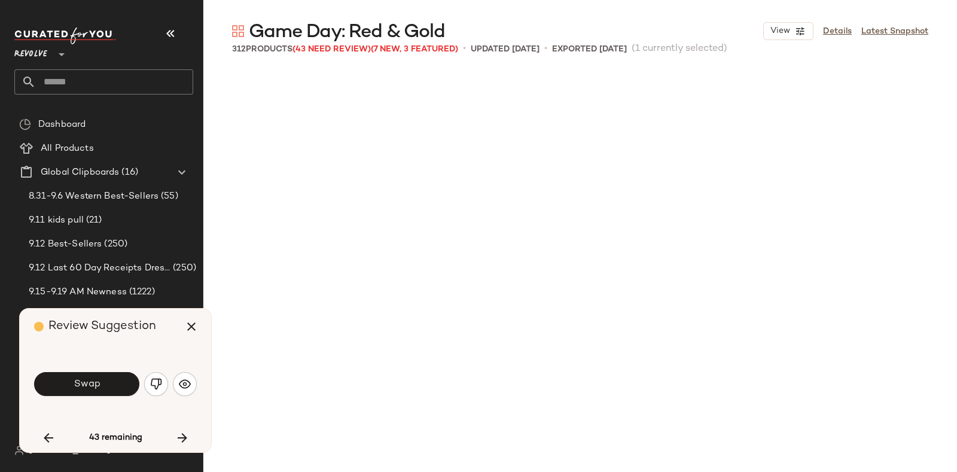
scroll to position [9009, 0]
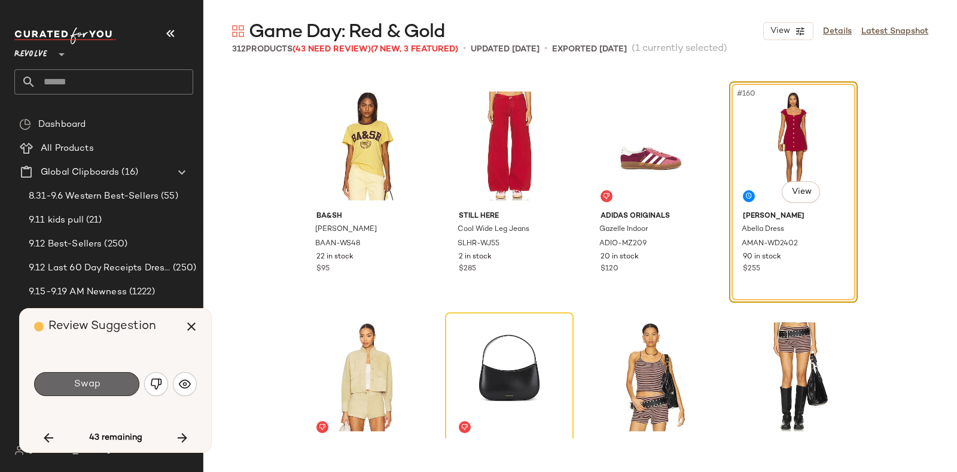
click at [93, 387] on span "Swap" at bounding box center [86, 384] width 27 height 11
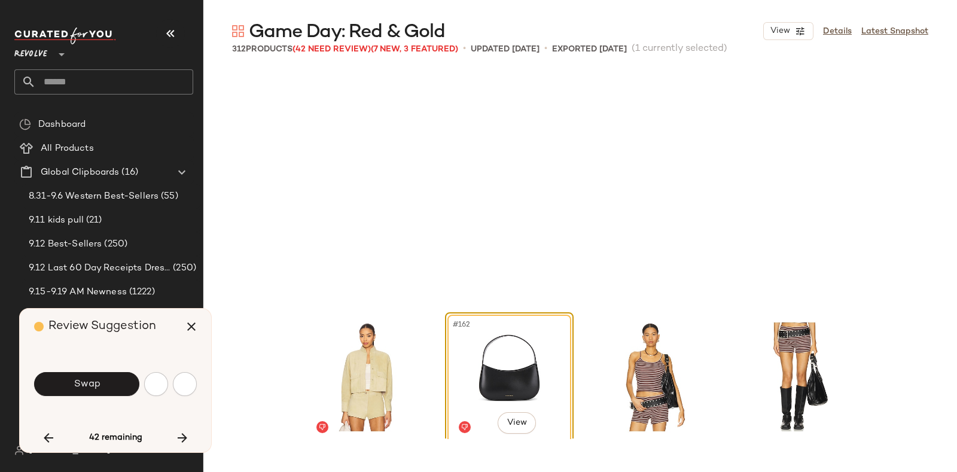
scroll to position [9239, 0]
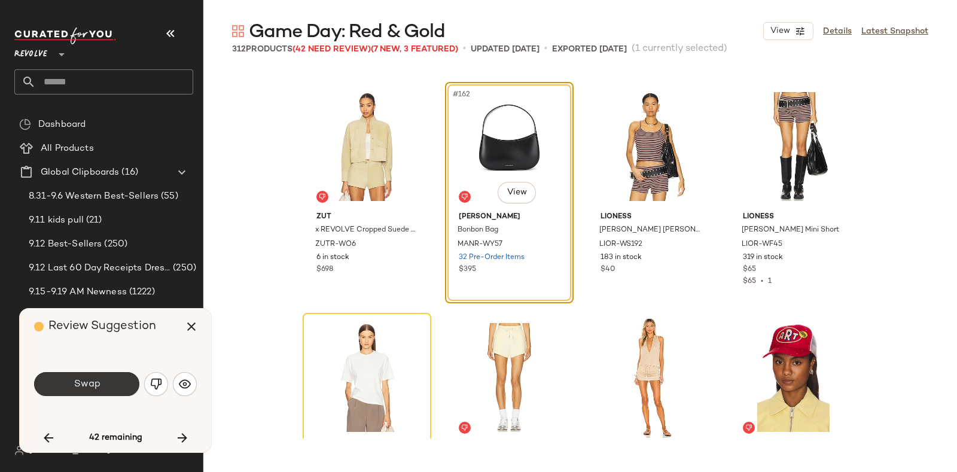
click at [98, 387] on span "Swap" at bounding box center [86, 384] width 27 height 11
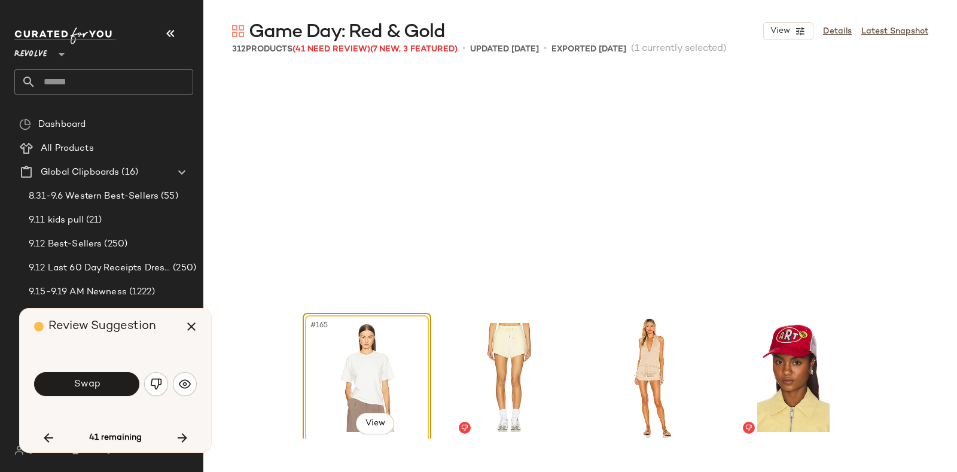
scroll to position [9470, 0]
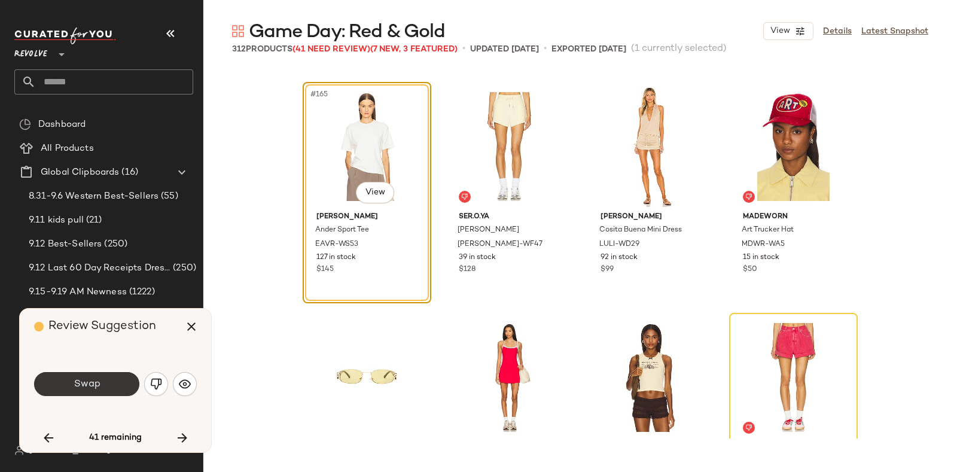
click at [99, 385] on span "Swap" at bounding box center [86, 384] width 27 height 11
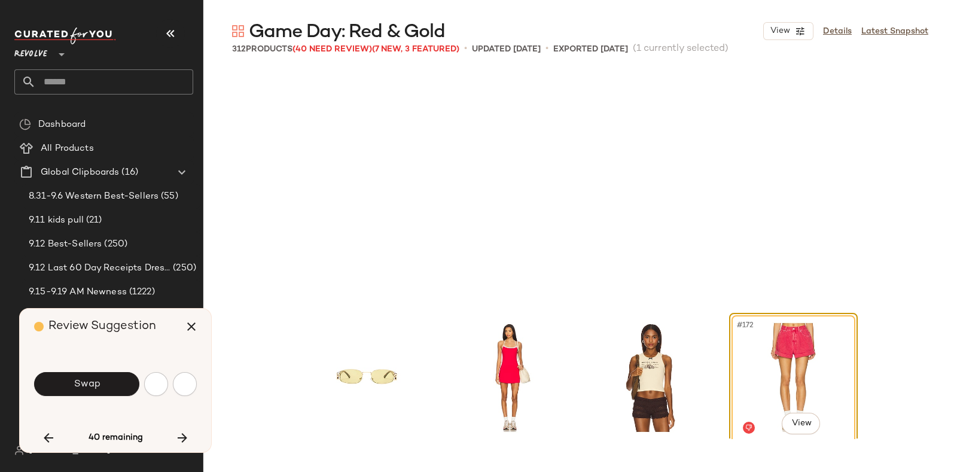
scroll to position [9701, 0]
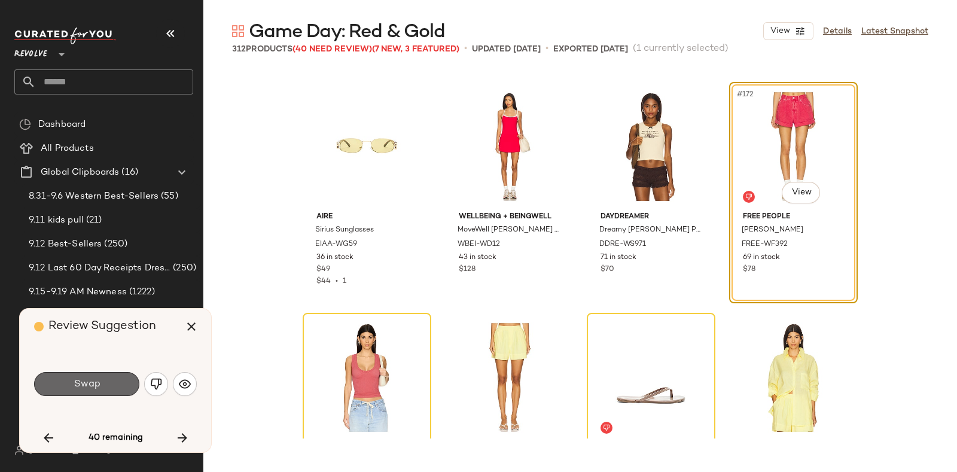
click at [111, 385] on button "Swap" at bounding box center [86, 384] width 105 height 24
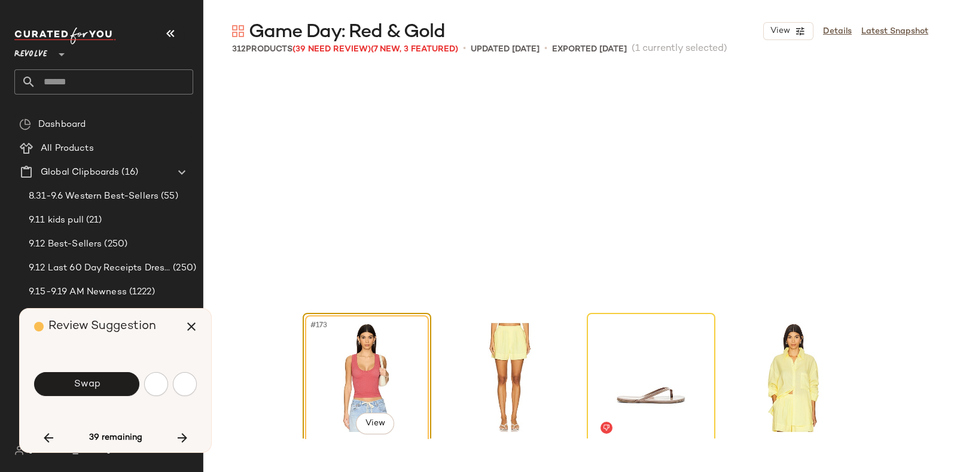
scroll to position [9933, 0]
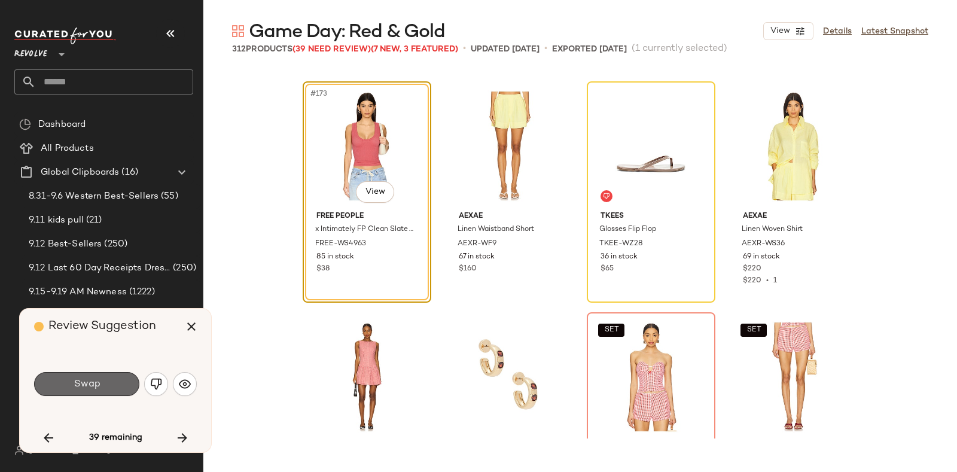
click at [103, 381] on button "Swap" at bounding box center [86, 384] width 105 height 24
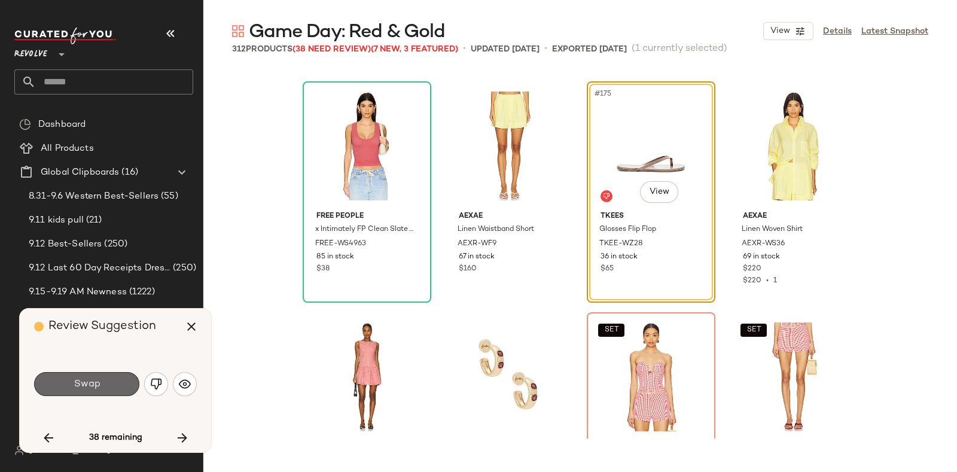
click at [84, 385] on span "Swap" at bounding box center [86, 384] width 27 height 11
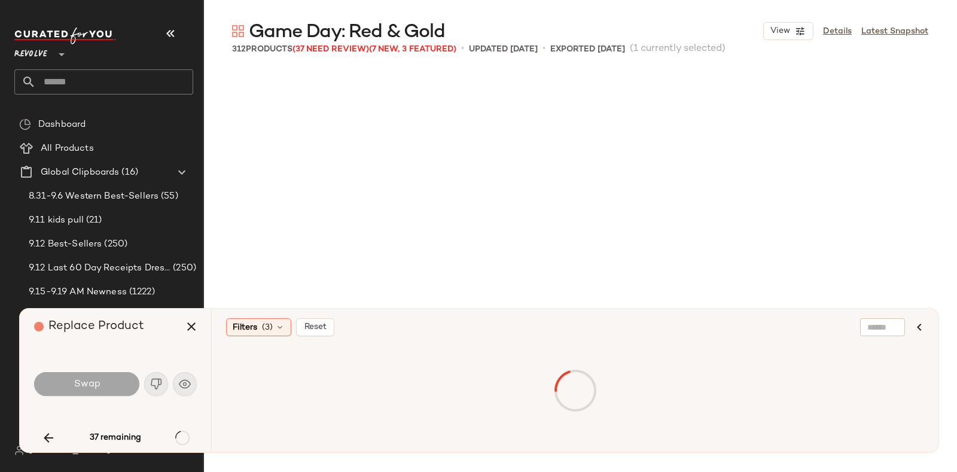
scroll to position [10164, 0]
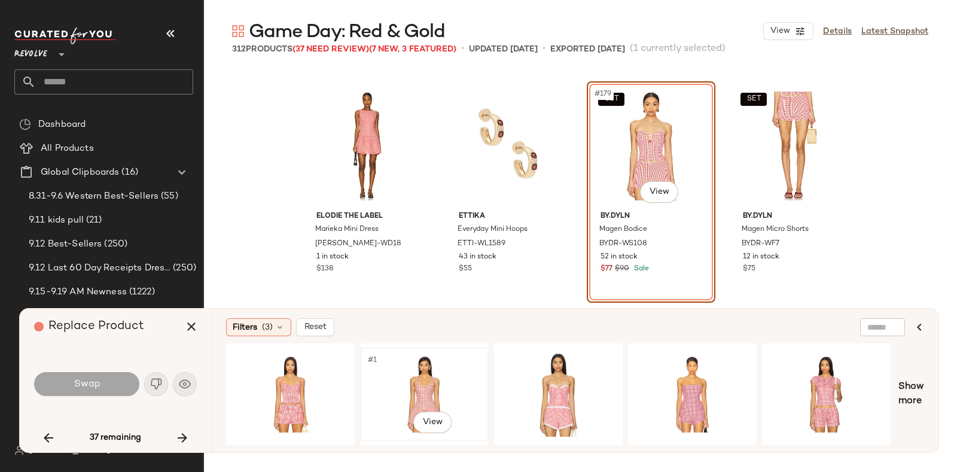
click at [455, 367] on div "#1 View" at bounding box center [424, 394] width 120 height 85
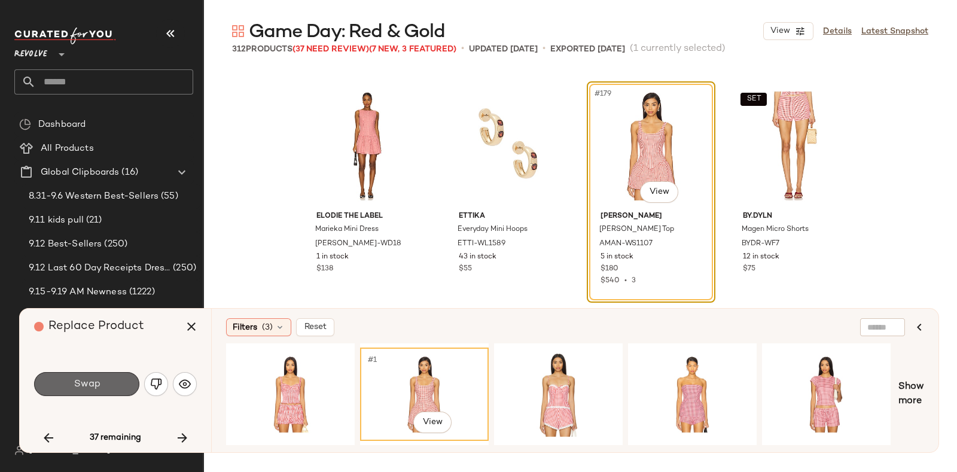
click at [115, 379] on button "Swap" at bounding box center [86, 384] width 105 height 24
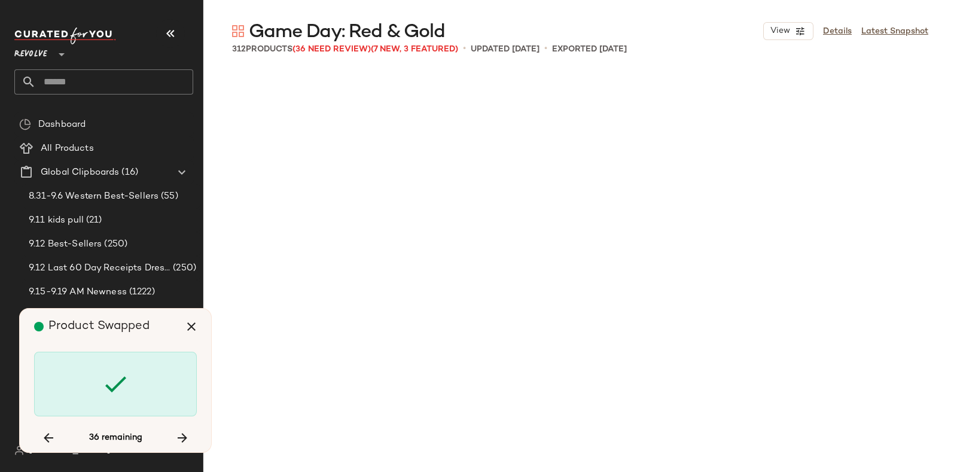
scroll to position [11088, 0]
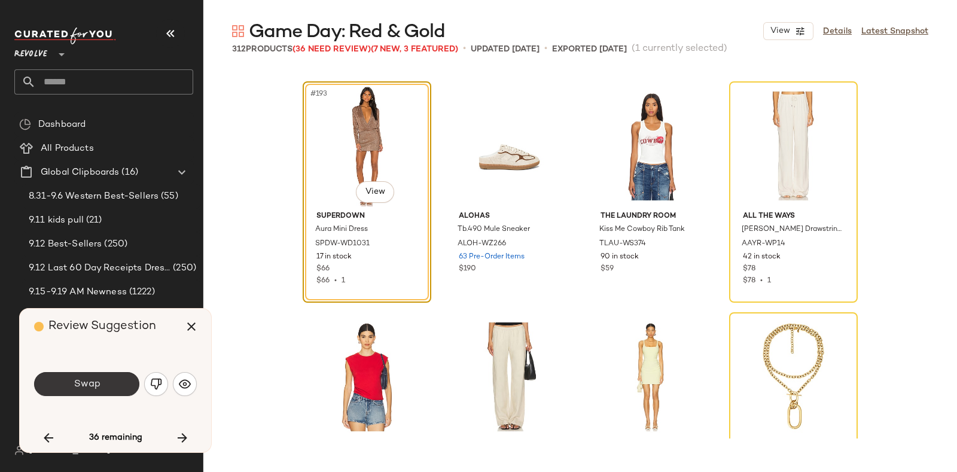
click at [103, 380] on button "Swap" at bounding box center [86, 384] width 105 height 24
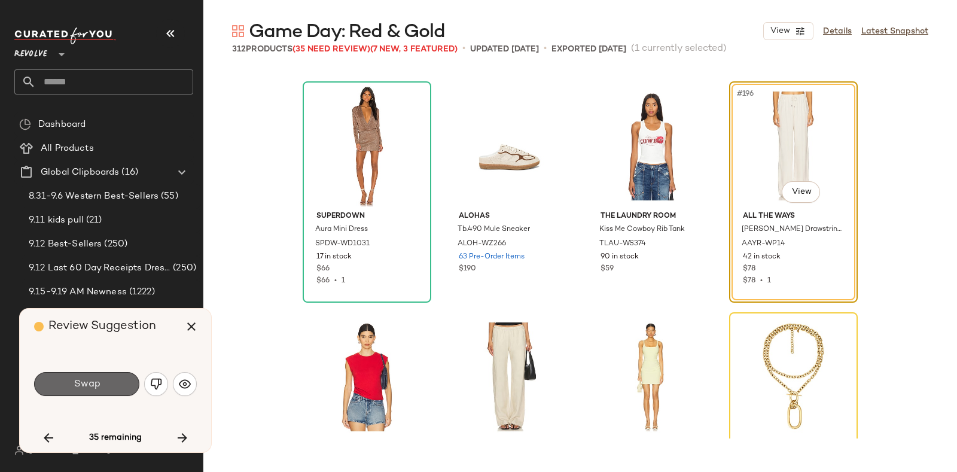
click at [93, 379] on span "Swap" at bounding box center [86, 384] width 27 height 11
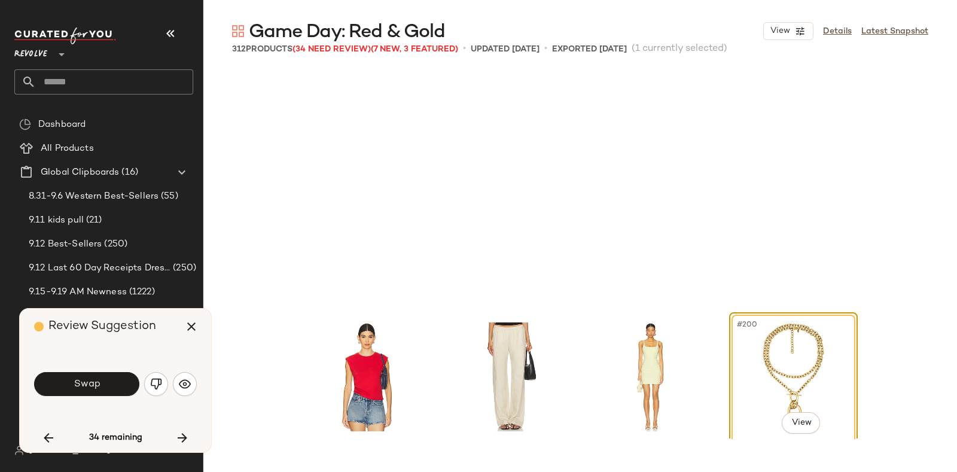
scroll to position [11319, 0]
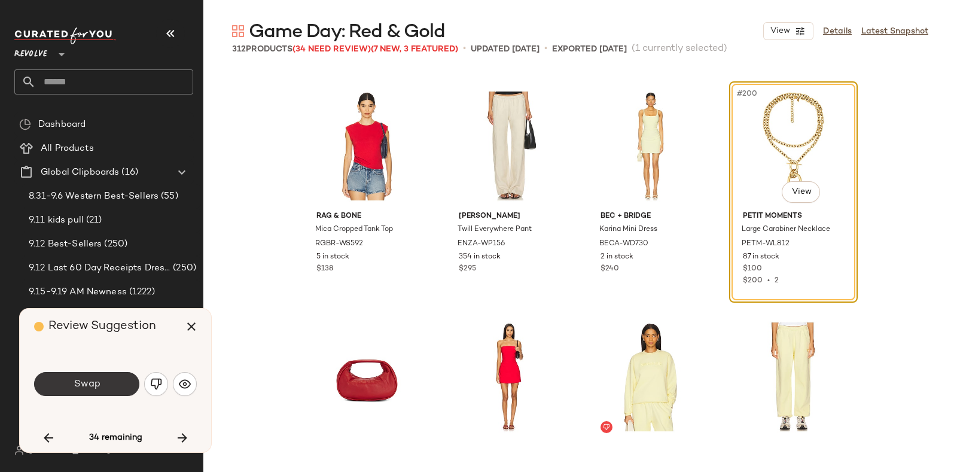
click at [96, 384] on span "Swap" at bounding box center [86, 384] width 27 height 11
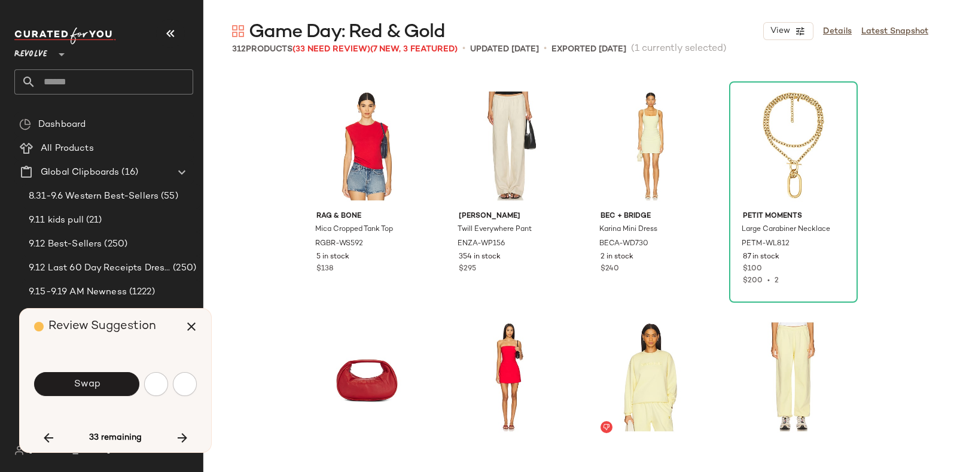
scroll to position [11780, 0]
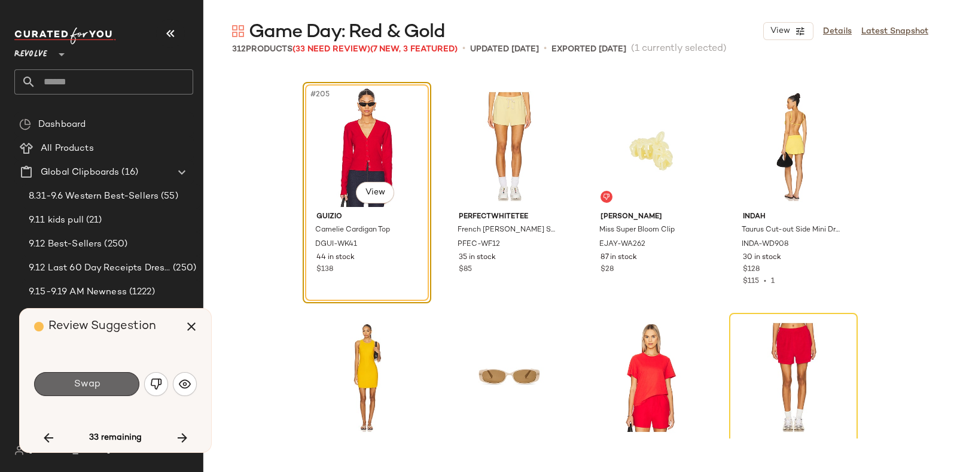
click at [110, 376] on button "Swap" at bounding box center [86, 384] width 105 height 24
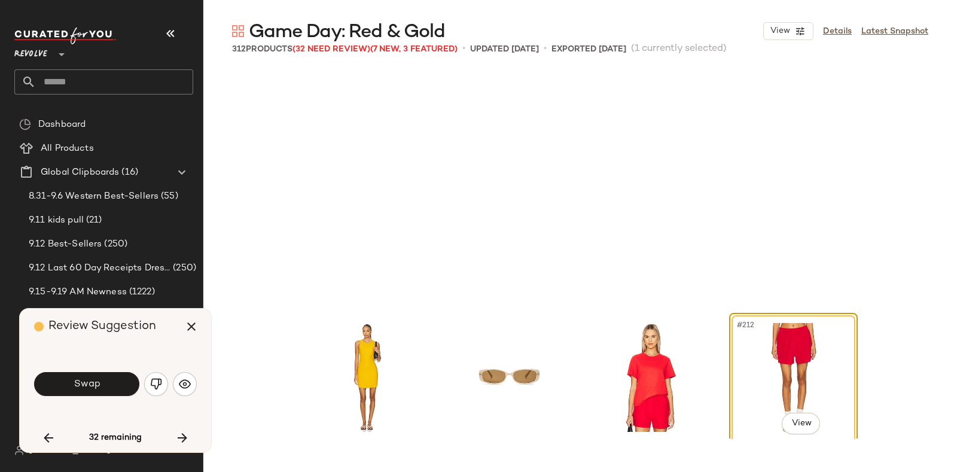
scroll to position [12011, 0]
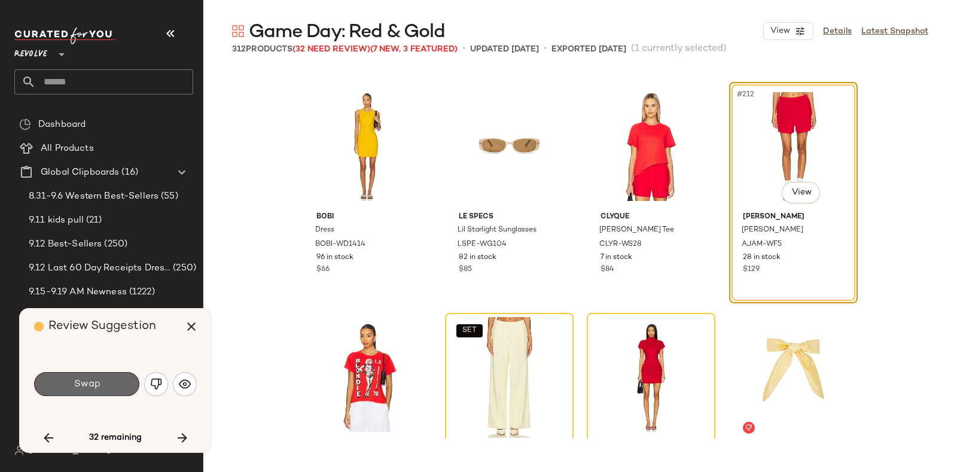
click at [113, 376] on button "Swap" at bounding box center [86, 384] width 105 height 24
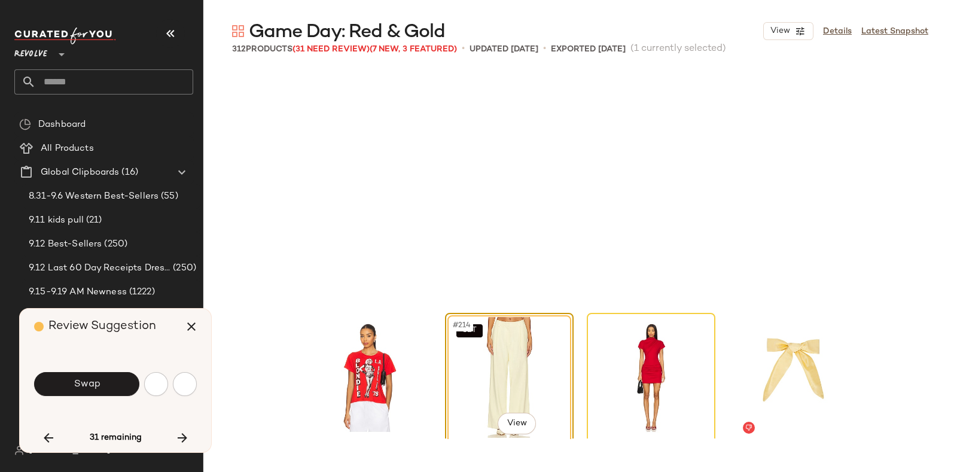
scroll to position [12242, 0]
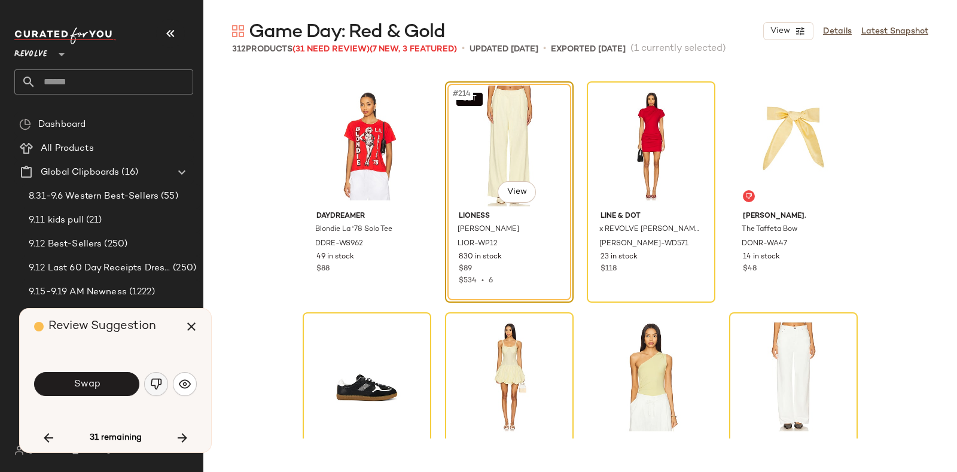
click at [151, 379] on img "button" at bounding box center [156, 384] width 12 height 12
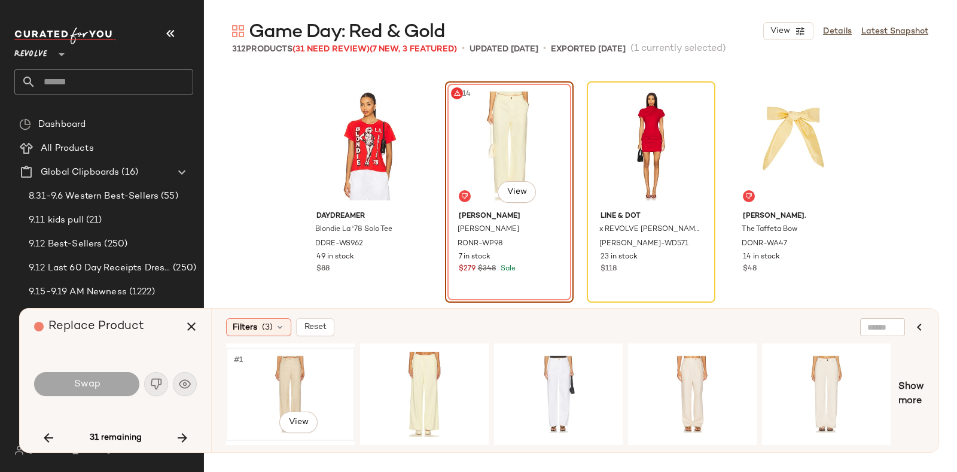
click at [276, 376] on div "#1 View" at bounding box center [290, 394] width 120 height 85
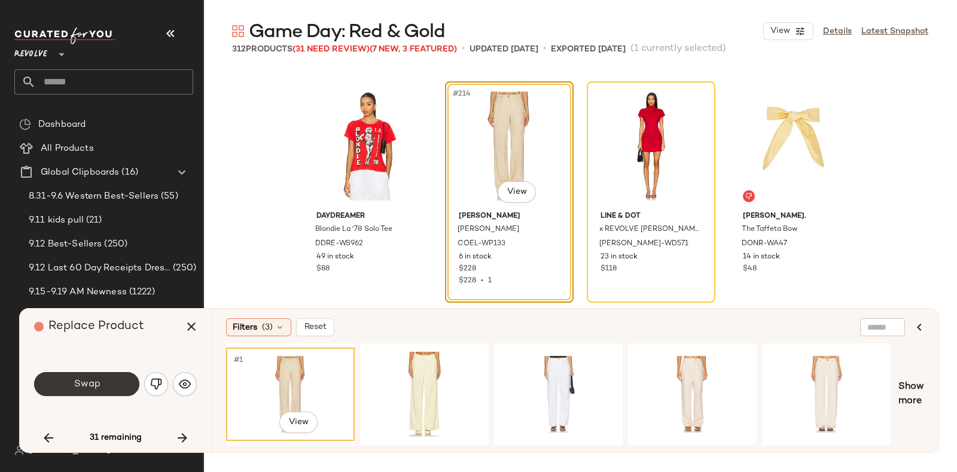
click at [117, 379] on button "Swap" at bounding box center [86, 384] width 105 height 24
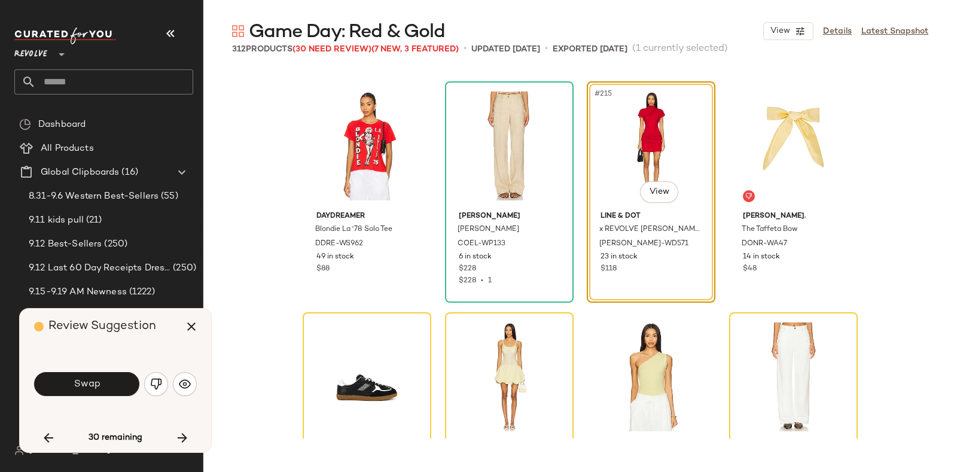
click at [117, 370] on div "Swap" at bounding box center [115, 384] width 163 height 29
click at [117, 381] on button "Swap" at bounding box center [86, 384] width 105 height 24
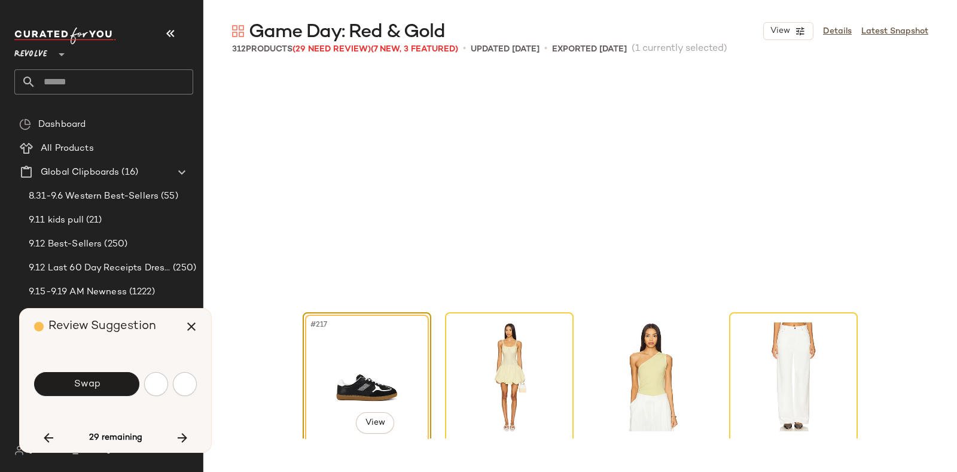
scroll to position [12473, 0]
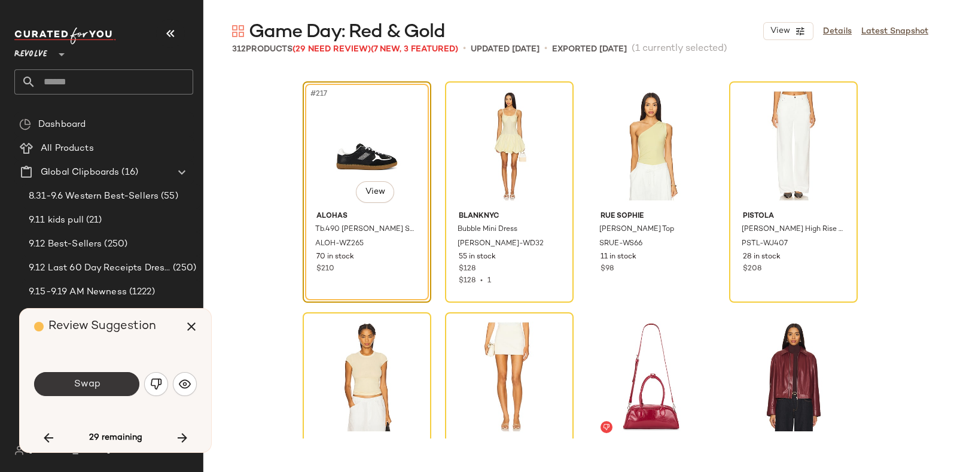
click at [101, 375] on button "Swap" at bounding box center [86, 384] width 105 height 24
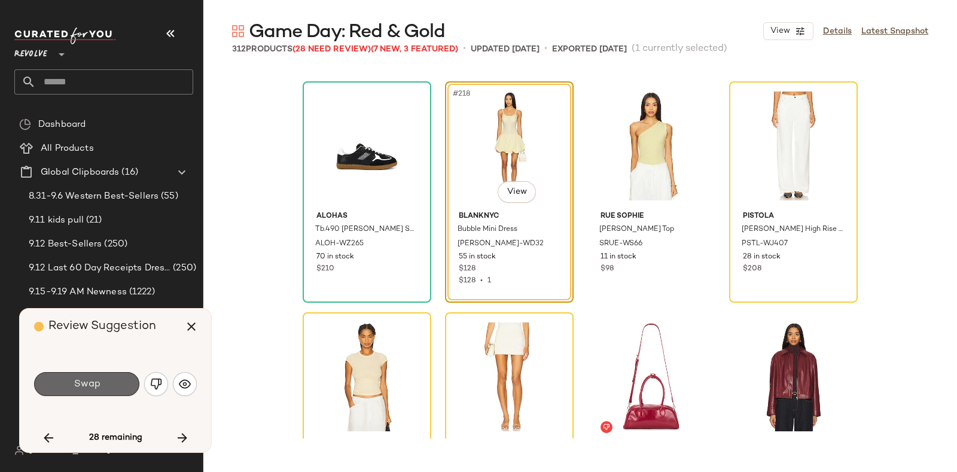
click at [113, 380] on button "Swap" at bounding box center [86, 384] width 105 height 24
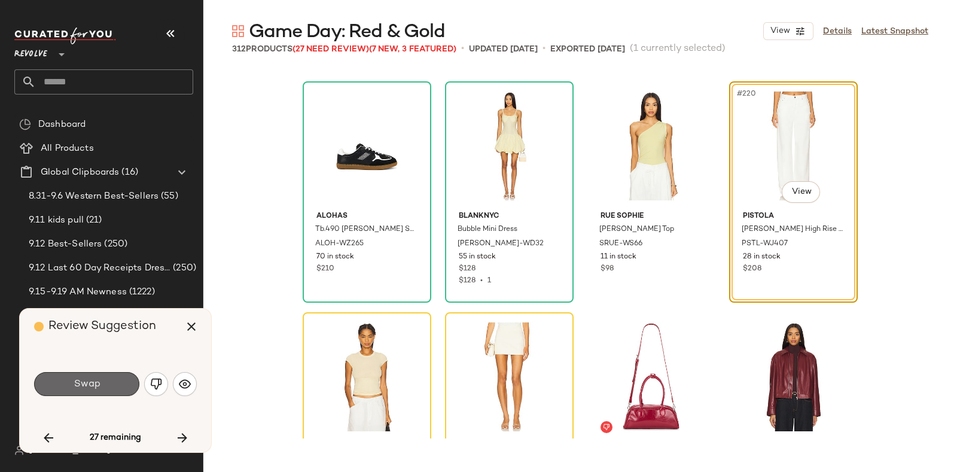
click at [83, 394] on button "Swap" at bounding box center [86, 384] width 105 height 24
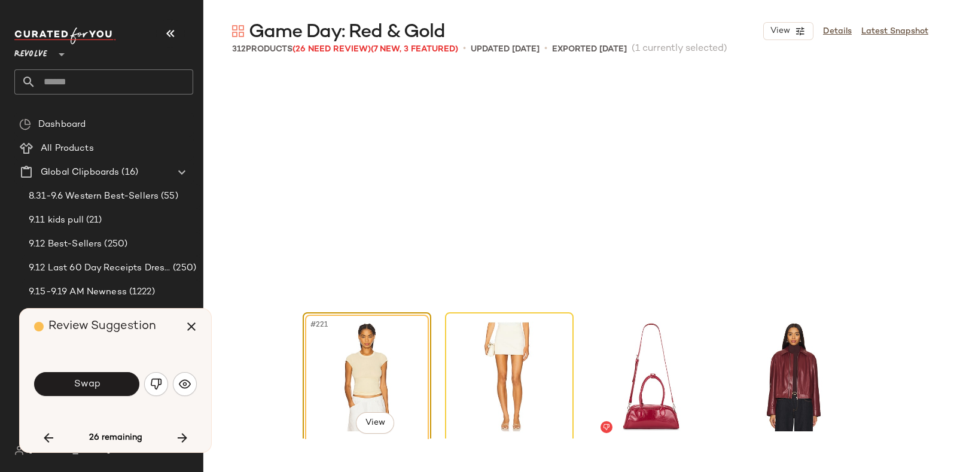
scroll to position [12704, 0]
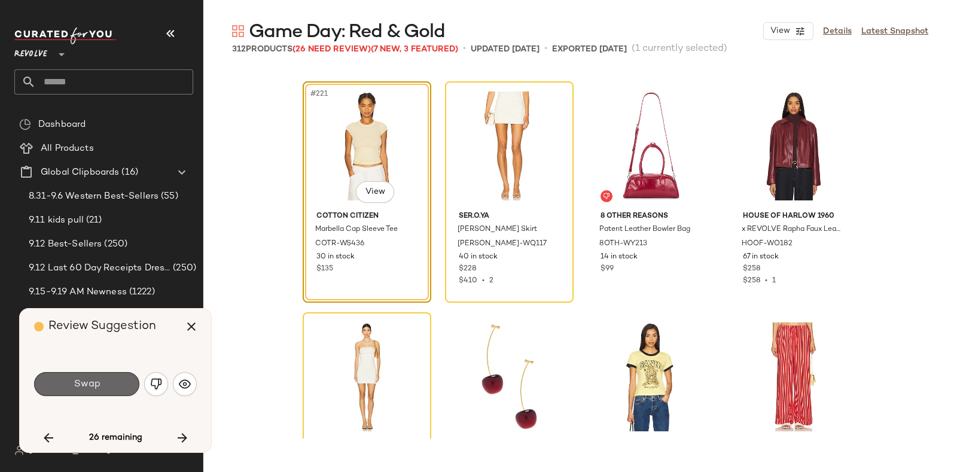
click at [114, 378] on button "Swap" at bounding box center [86, 384] width 105 height 24
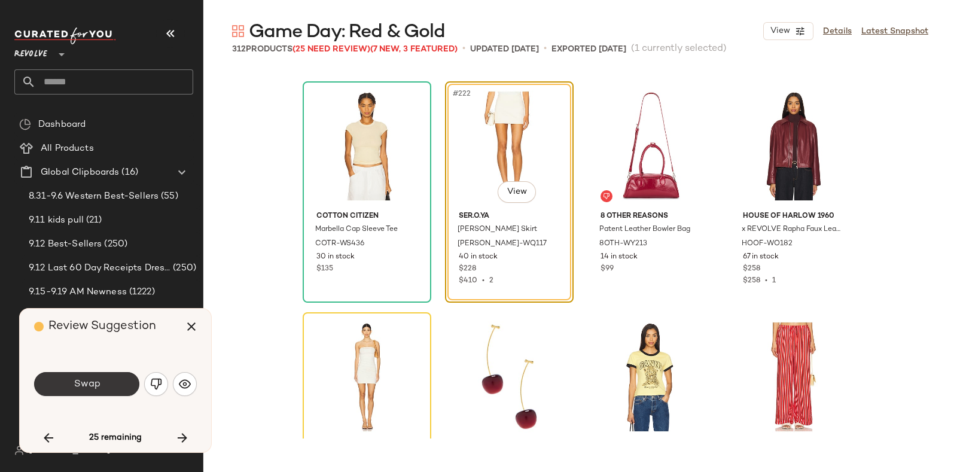
click at [107, 378] on button "Swap" at bounding box center [86, 384] width 105 height 24
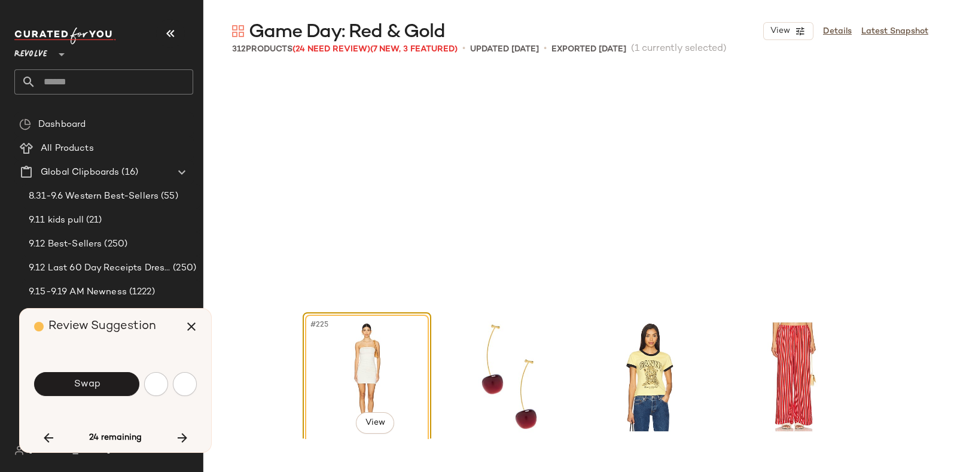
scroll to position [12935, 0]
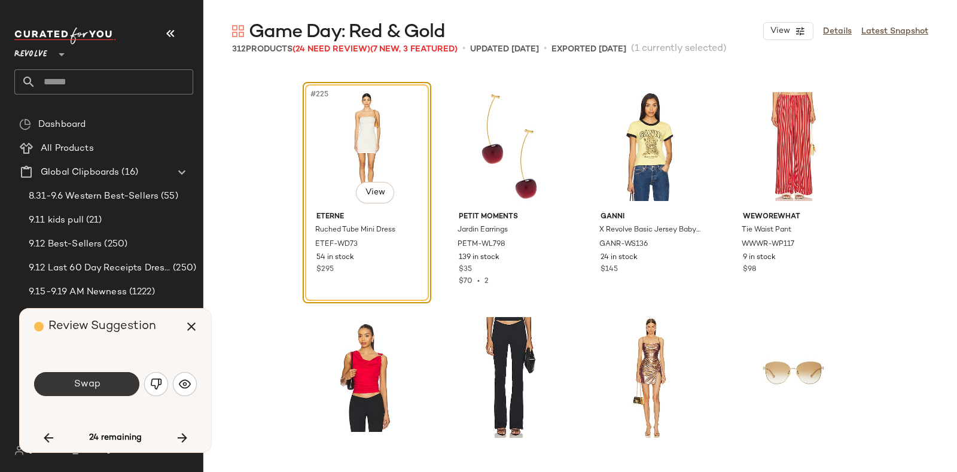
click at [97, 385] on span "Swap" at bounding box center [86, 384] width 27 height 11
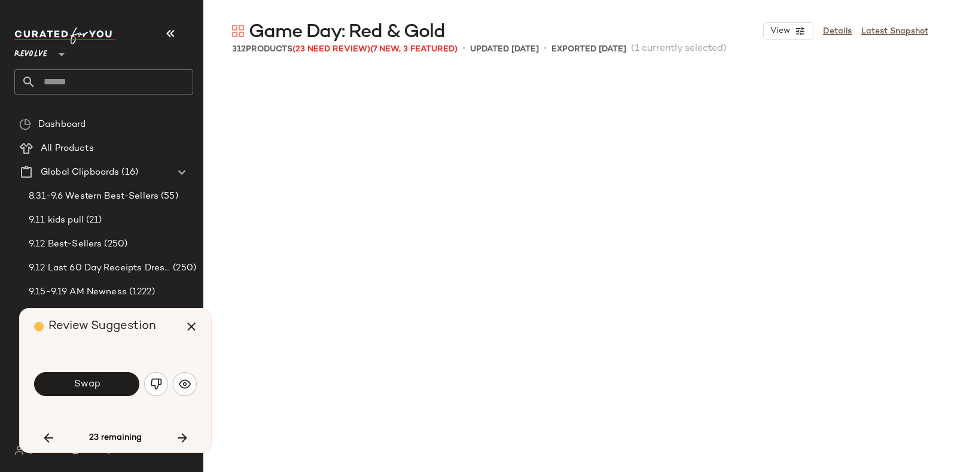
scroll to position [13397, 0]
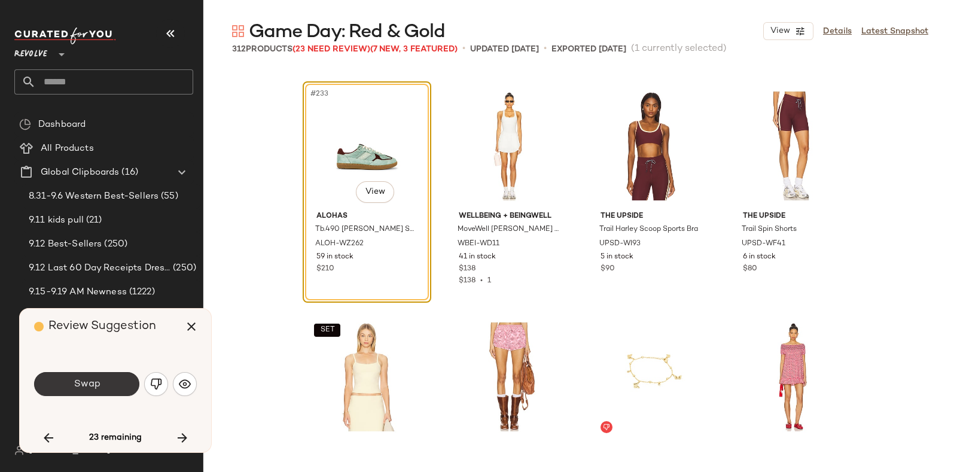
click at [117, 381] on button "Swap" at bounding box center [86, 384] width 105 height 24
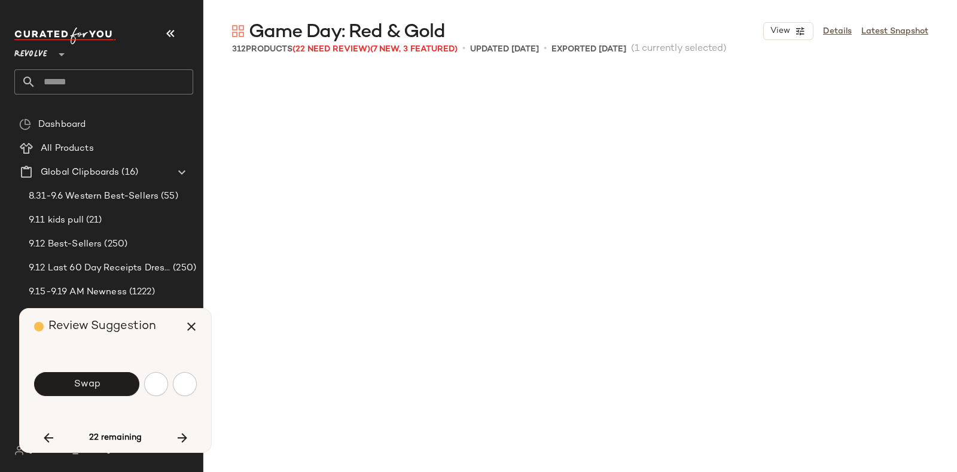
scroll to position [13859, 0]
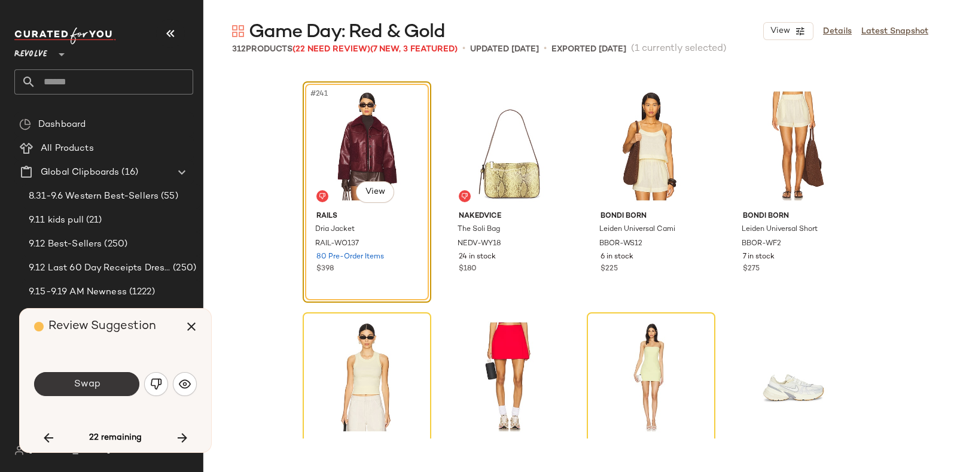
click at [99, 375] on button "Swap" at bounding box center [86, 384] width 105 height 24
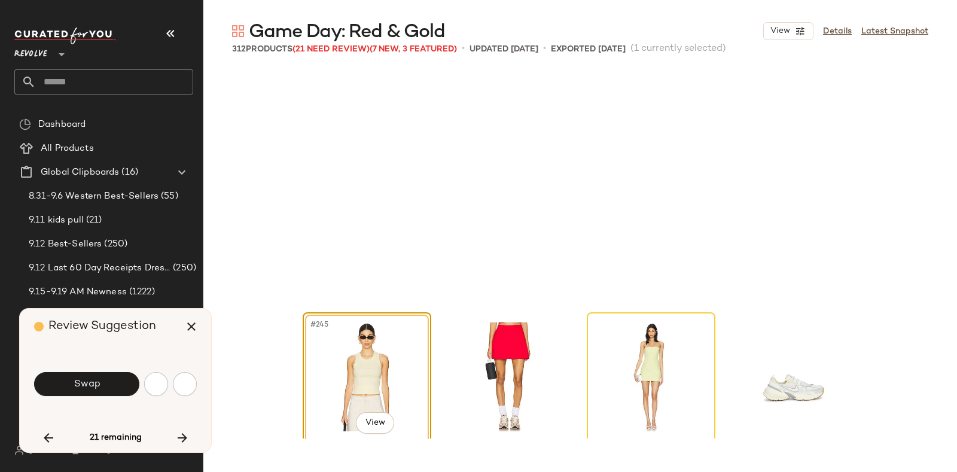
scroll to position [14090, 0]
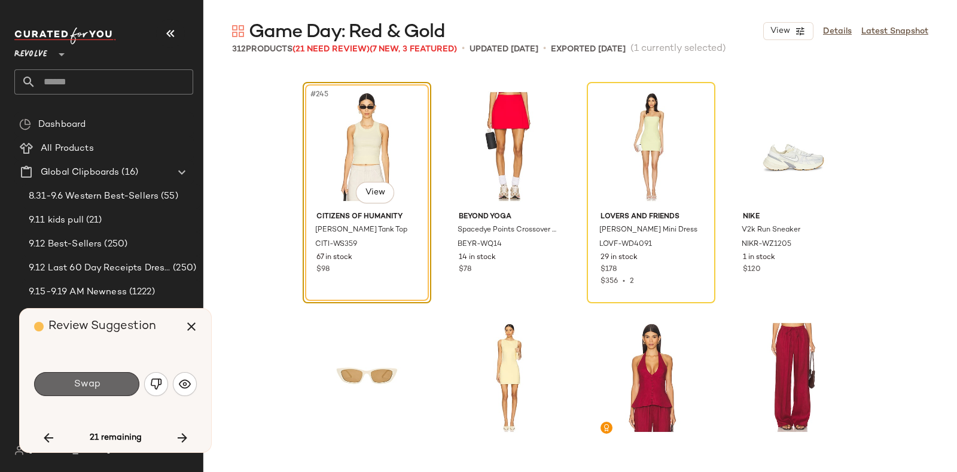
click at [112, 375] on button "Swap" at bounding box center [86, 384] width 105 height 24
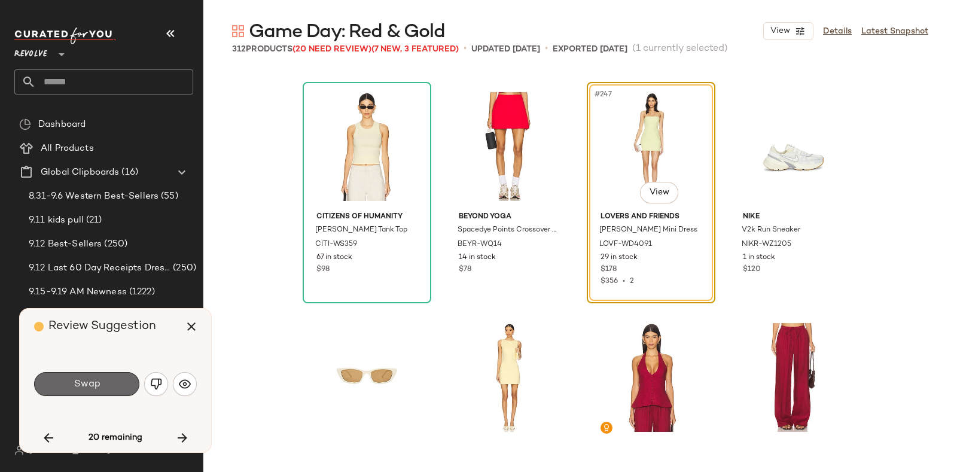
click at [80, 382] on span "Swap" at bounding box center [86, 384] width 27 height 11
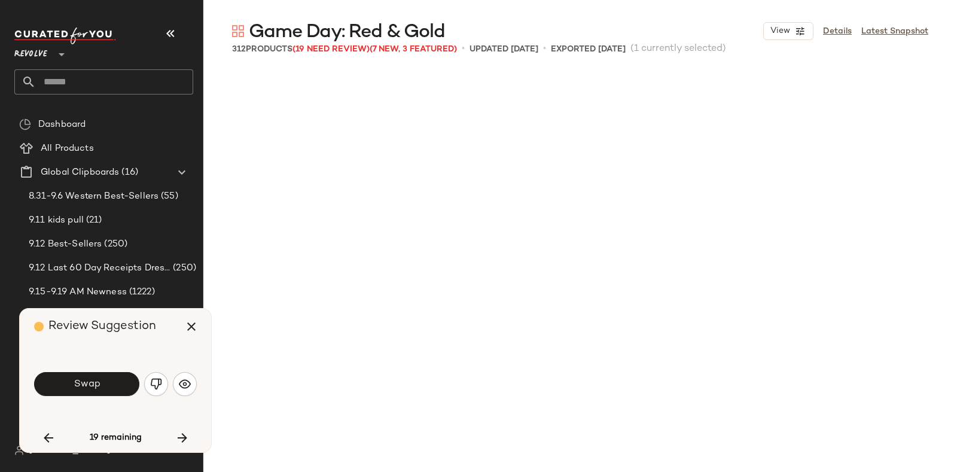
scroll to position [14552, 0]
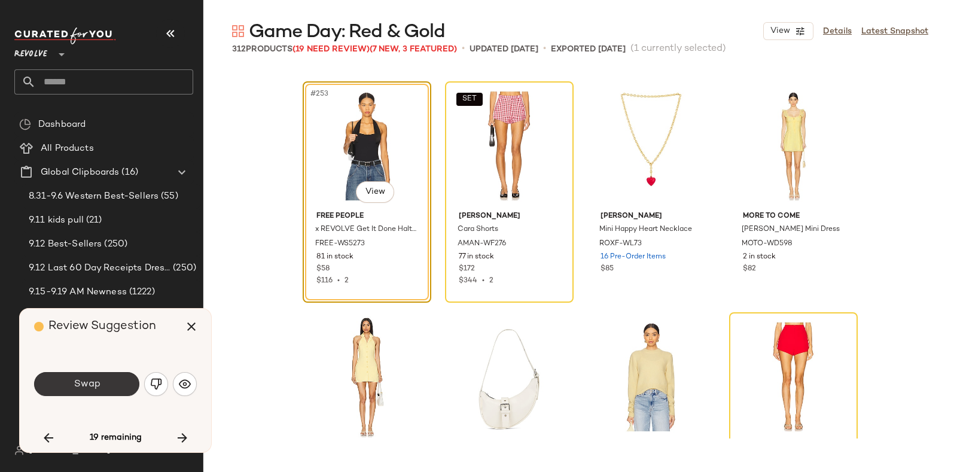
click at [106, 384] on button "Swap" at bounding box center [86, 384] width 105 height 24
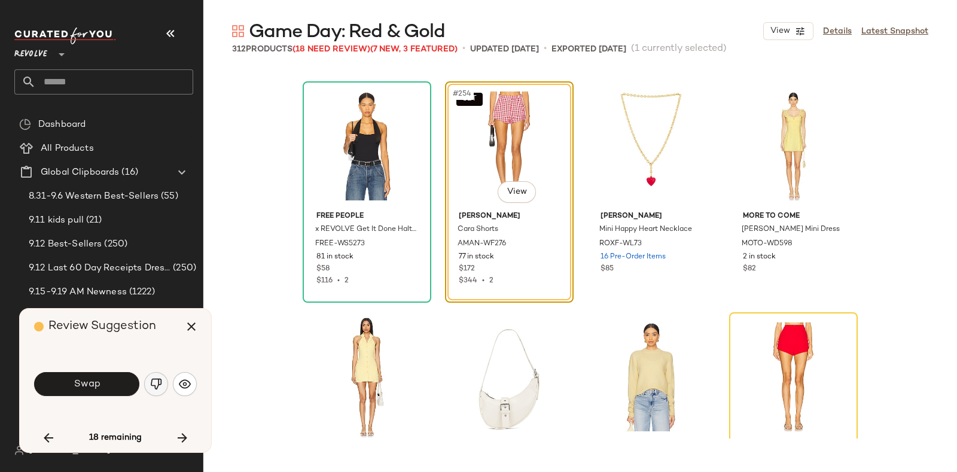
click at [147, 379] on button "button" at bounding box center [156, 384] width 24 height 24
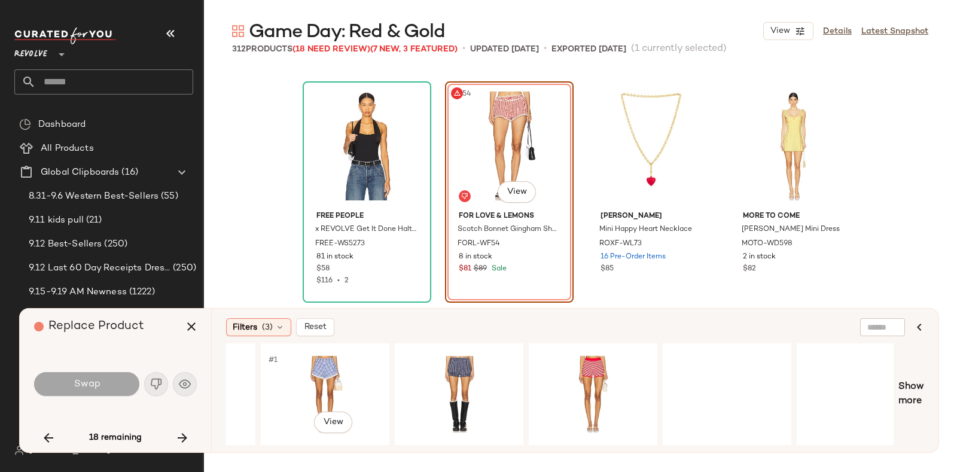
scroll to position [0, 1604]
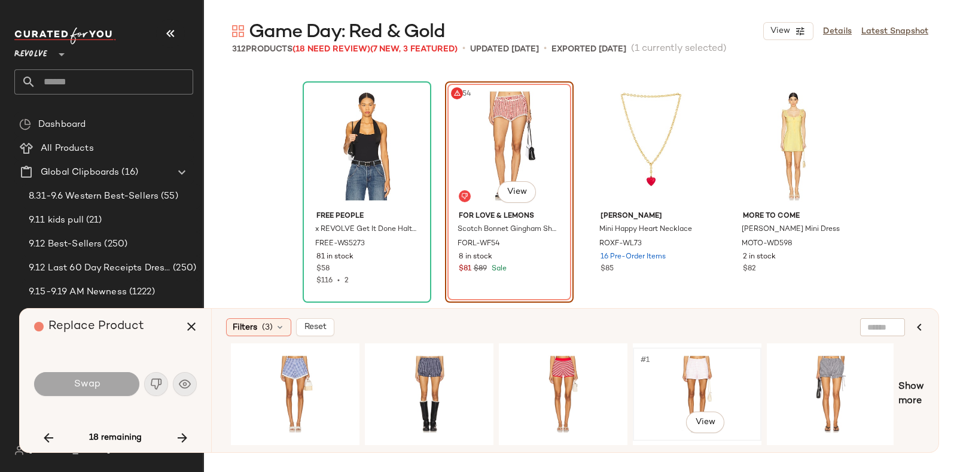
click at [666, 384] on div "#1 View" at bounding box center [697, 394] width 120 height 85
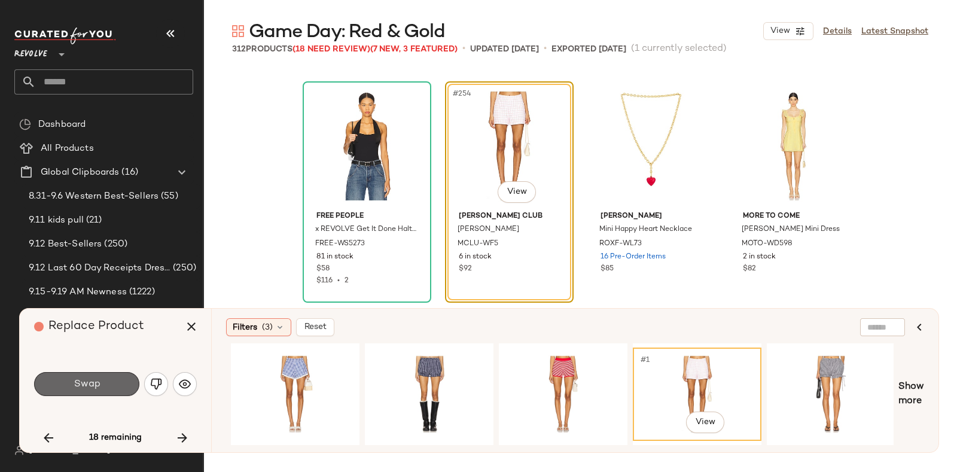
click at [114, 380] on button "Swap" at bounding box center [86, 384] width 105 height 24
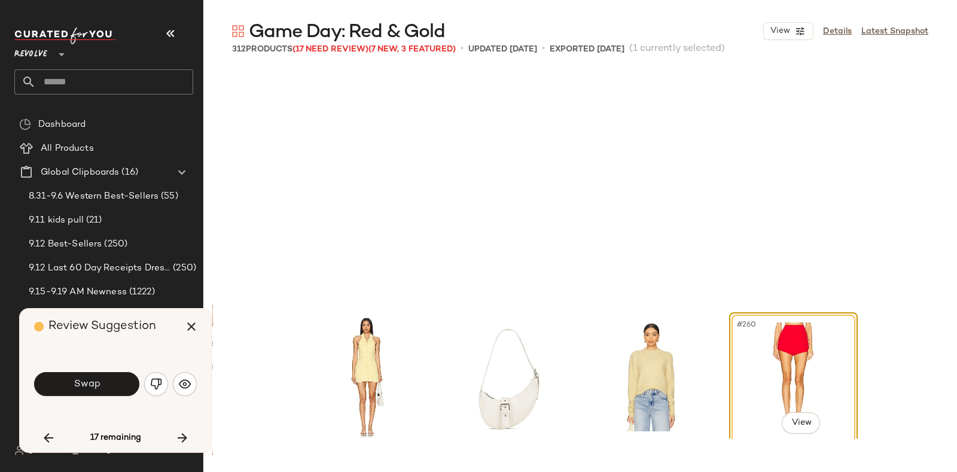
scroll to position [14783, 0]
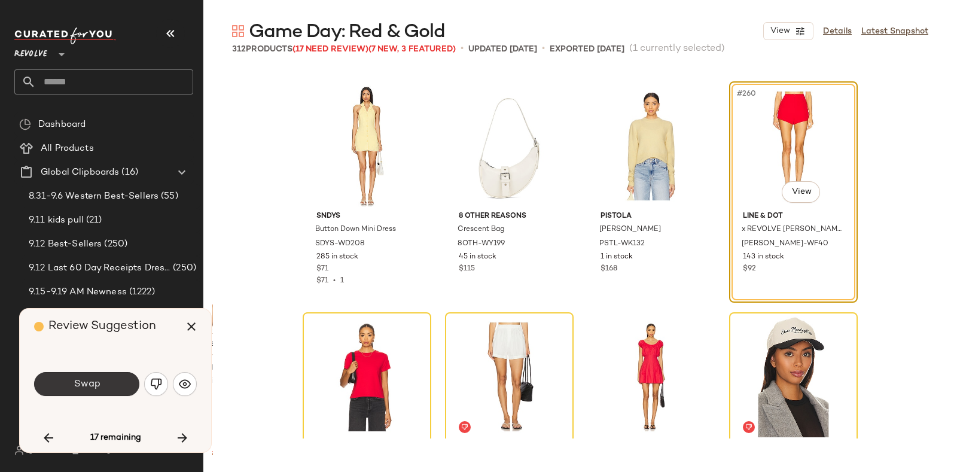
click at [92, 381] on span "Swap" at bounding box center [86, 384] width 27 height 11
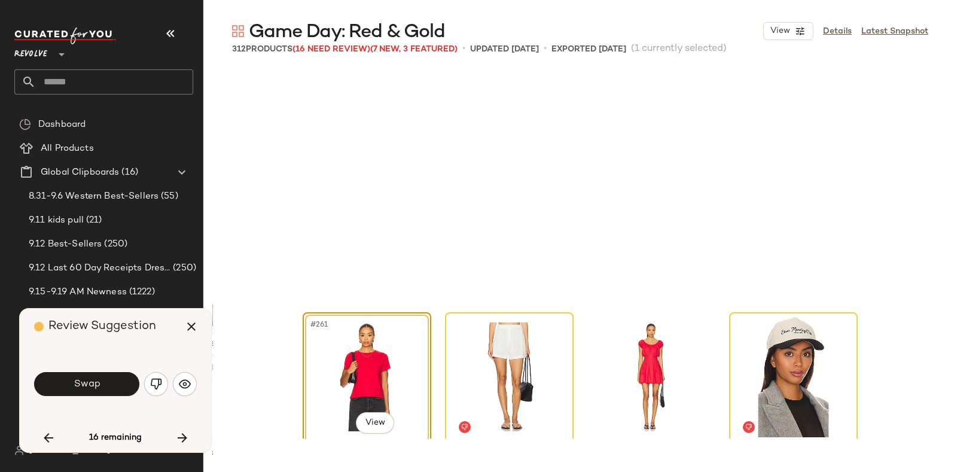
scroll to position [15014, 0]
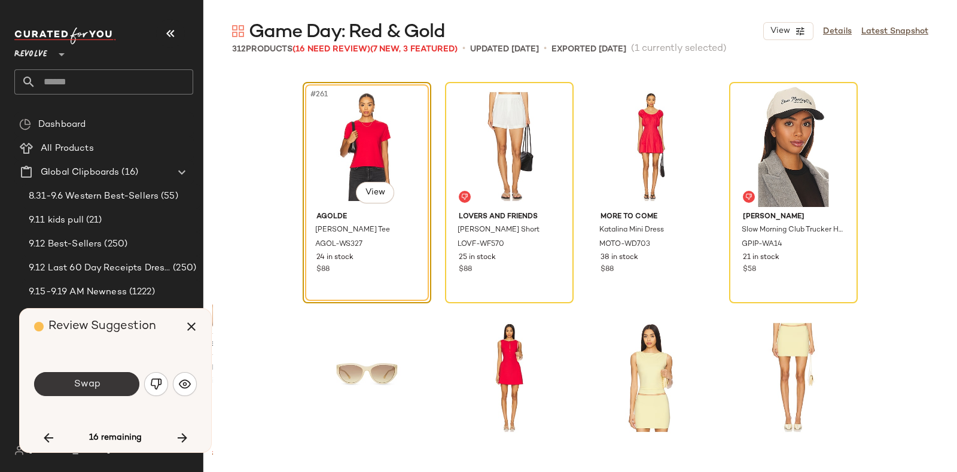
click at [107, 384] on button "Swap" at bounding box center [86, 384] width 105 height 24
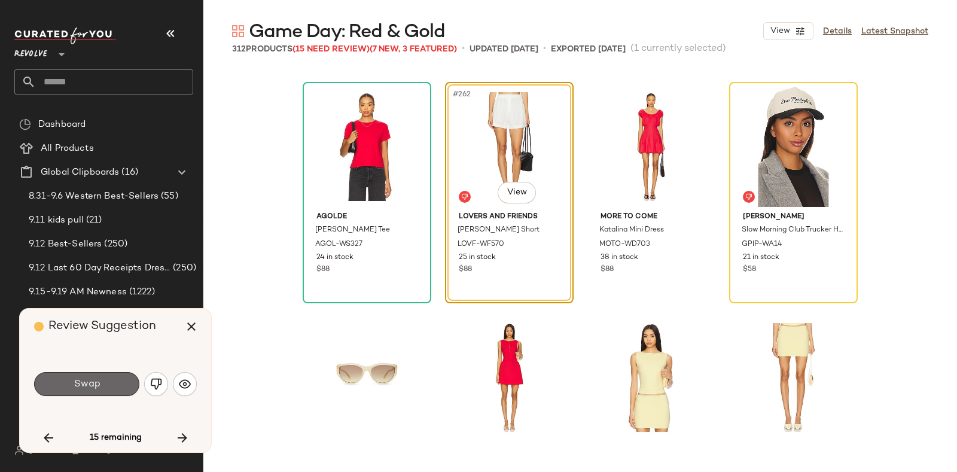
click at [118, 376] on button "Swap" at bounding box center [86, 384] width 105 height 24
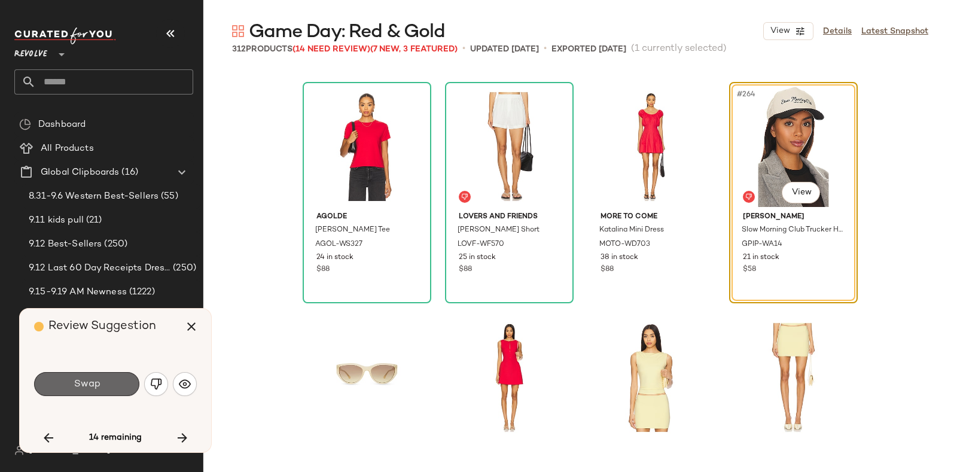
click at [117, 378] on button "Swap" at bounding box center [86, 384] width 105 height 24
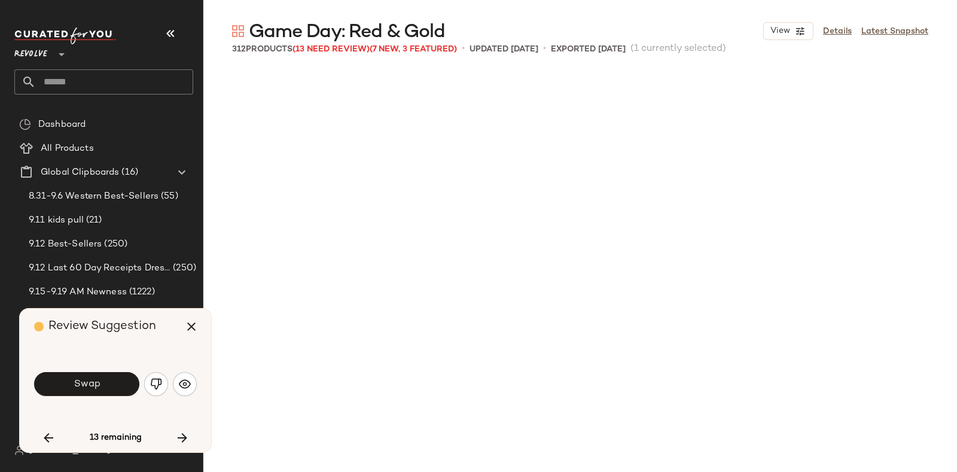
scroll to position [15476, 0]
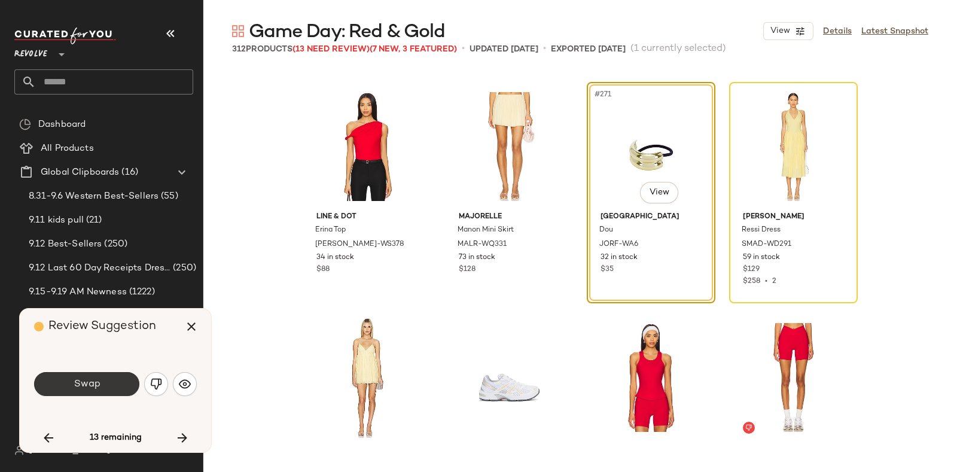
click at [105, 376] on button "Swap" at bounding box center [86, 384] width 105 height 24
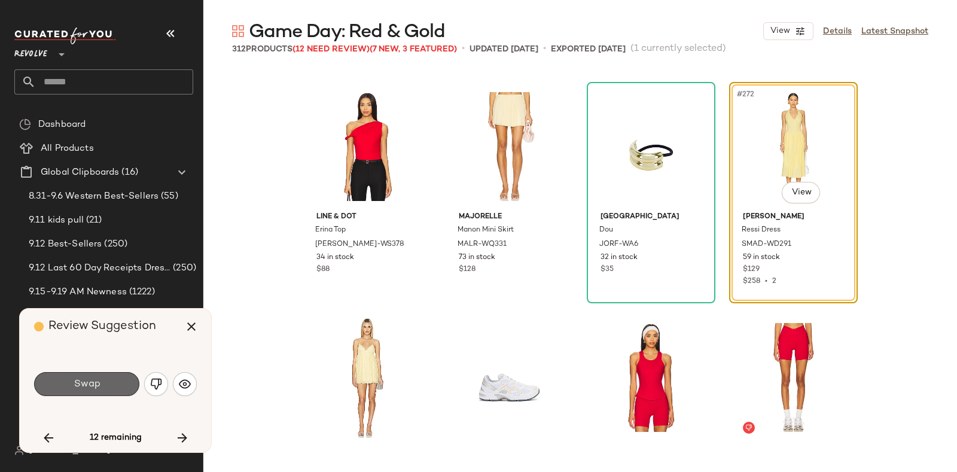
click at [111, 382] on button "Swap" at bounding box center [86, 384] width 105 height 24
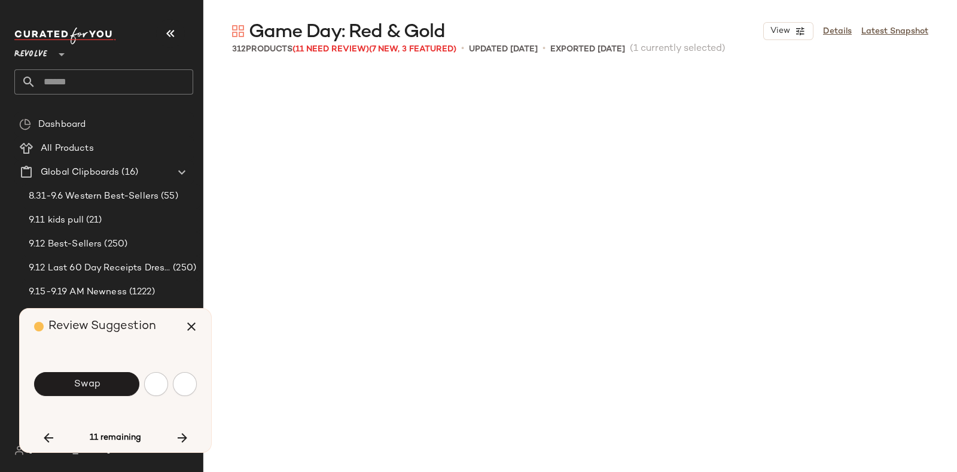
scroll to position [15938, 0]
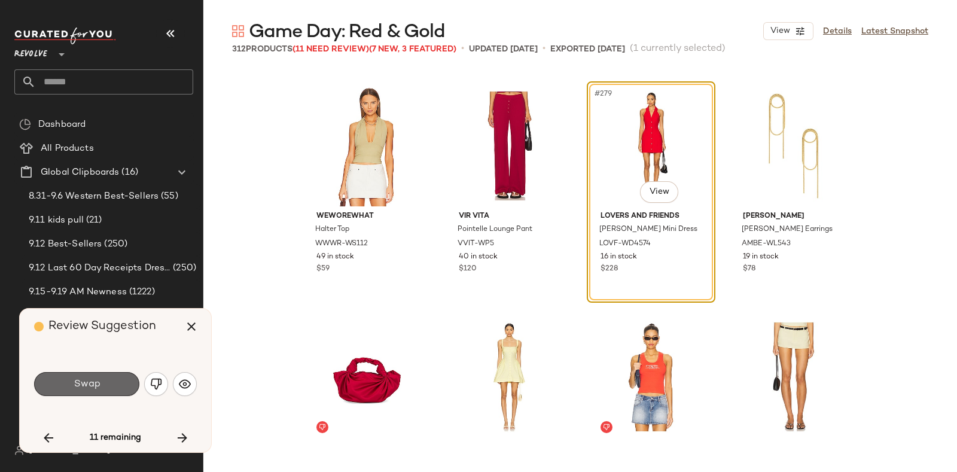
click at [102, 381] on button "Swap" at bounding box center [86, 384] width 105 height 24
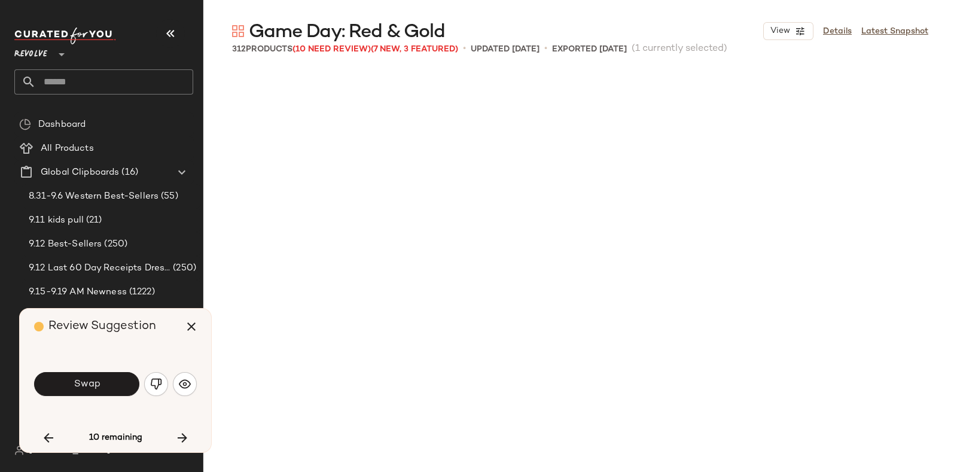
scroll to position [16631, 0]
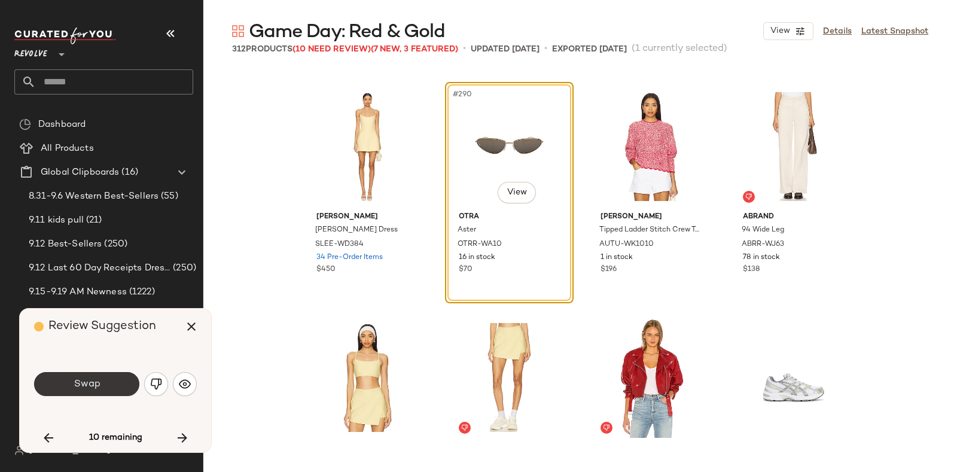
click at [117, 379] on button "Swap" at bounding box center [86, 384] width 105 height 24
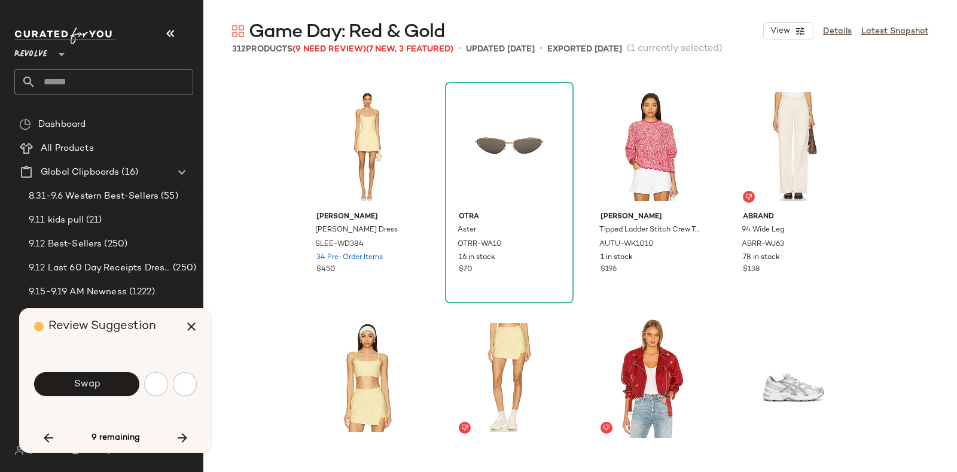
scroll to position [17093, 0]
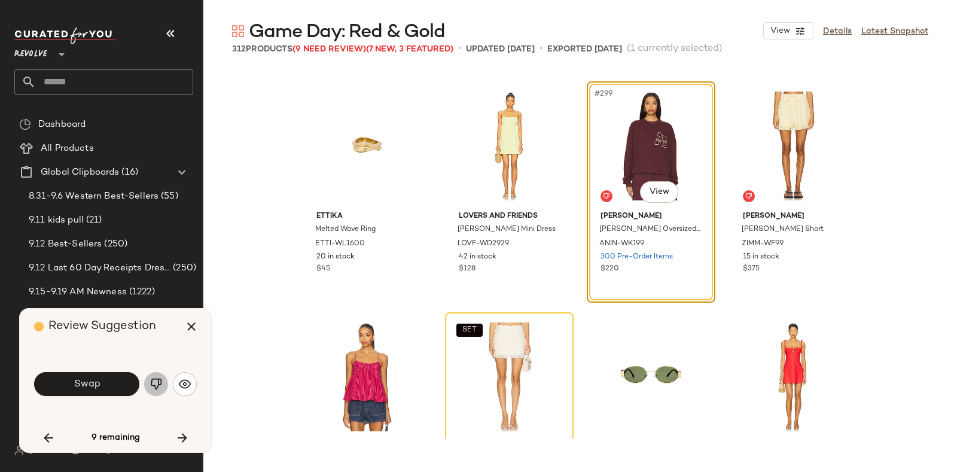
click at [154, 381] on img "button" at bounding box center [156, 384] width 12 height 12
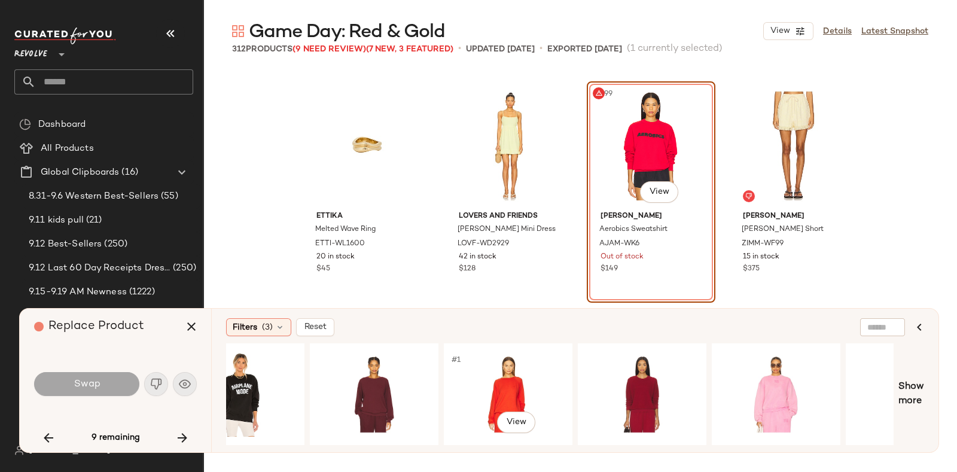
scroll to position [0, 666]
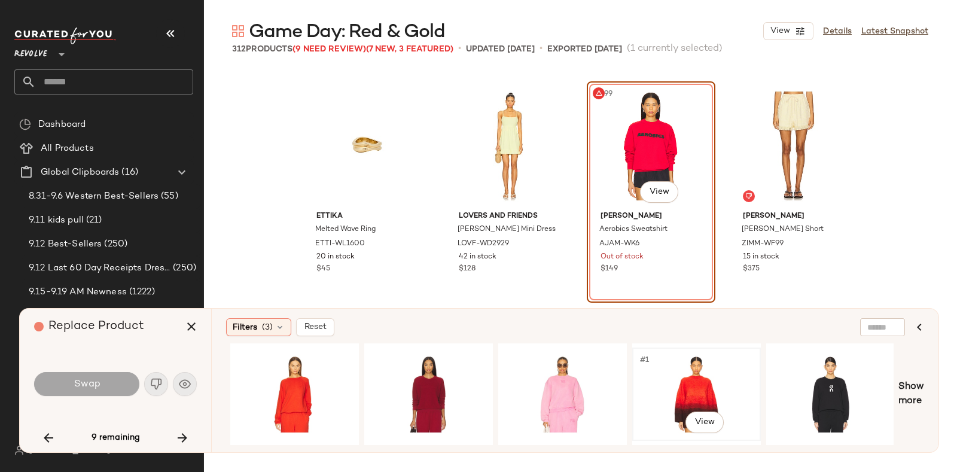
click at [706, 375] on div "#1 View" at bounding box center [697, 394] width 120 height 85
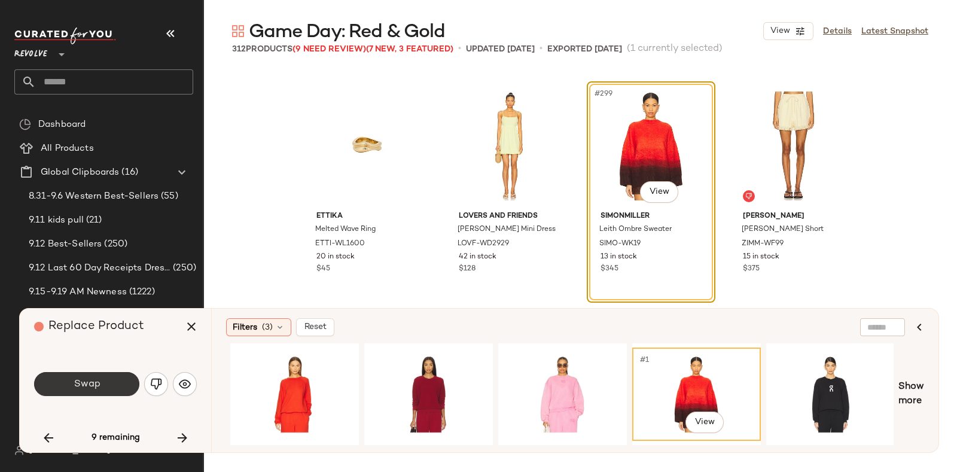
click at [102, 390] on button "Swap" at bounding box center [86, 384] width 105 height 24
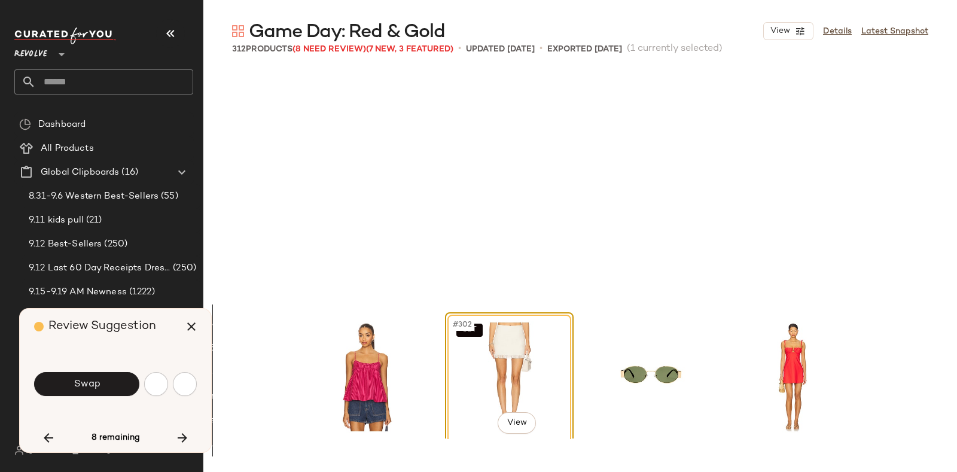
scroll to position [17324, 0]
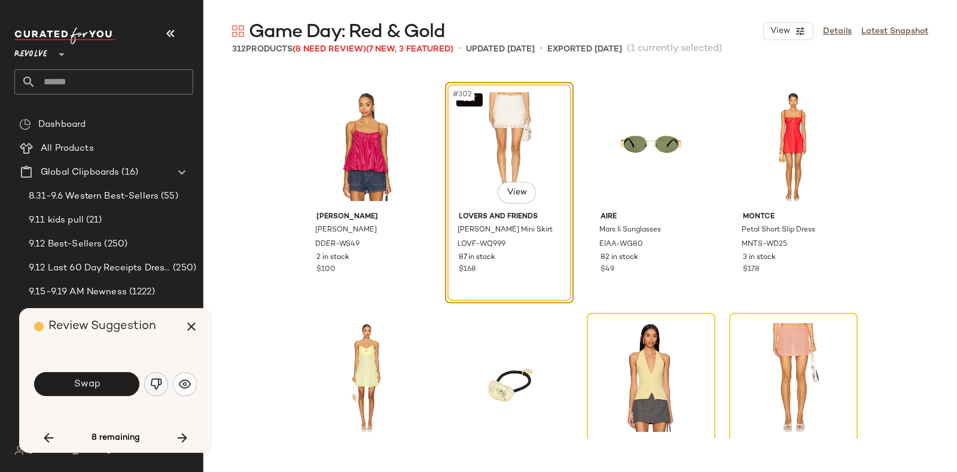
click at [159, 381] on img "button" at bounding box center [156, 384] width 12 height 12
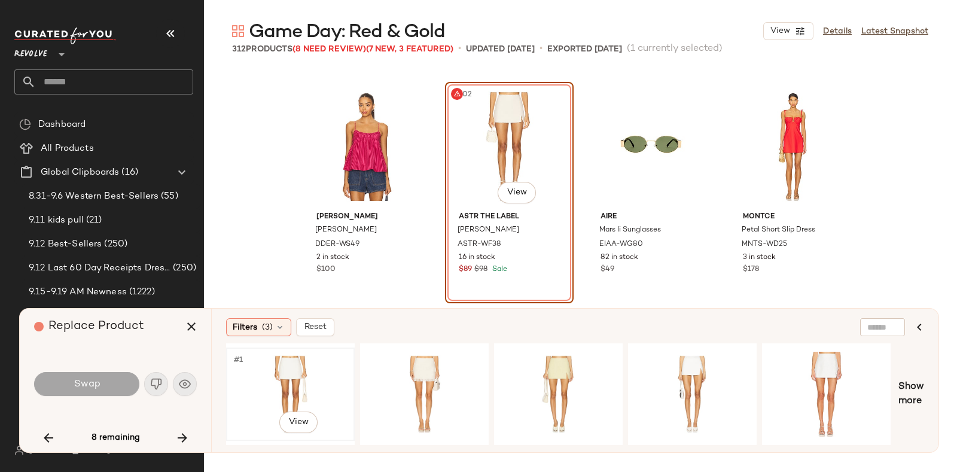
click at [294, 361] on div "#1 View" at bounding box center [290, 394] width 120 height 85
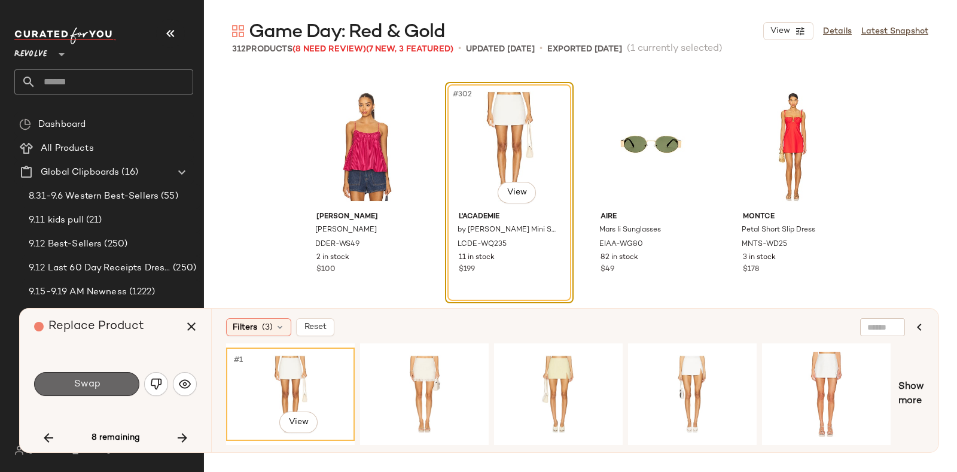
click at [110, 378] on button "Swap" at bounding box center [86, 384] width 105 height 24
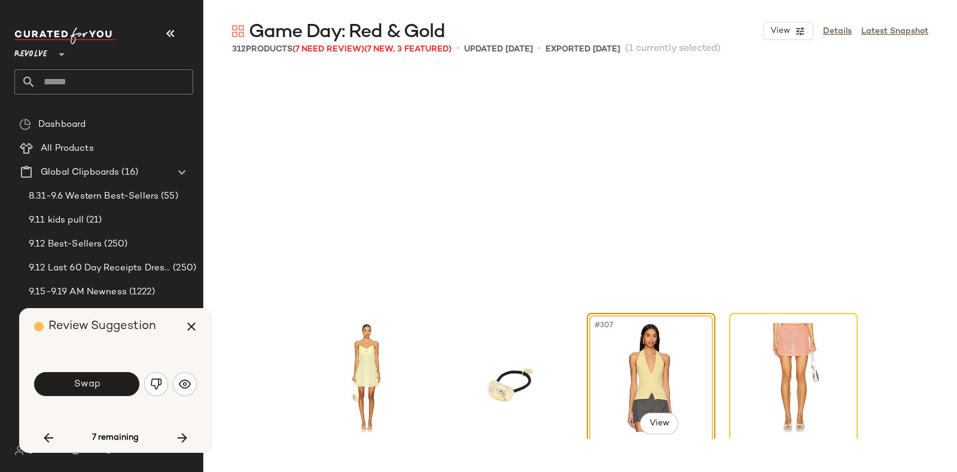
scroll to position [17555, 0]
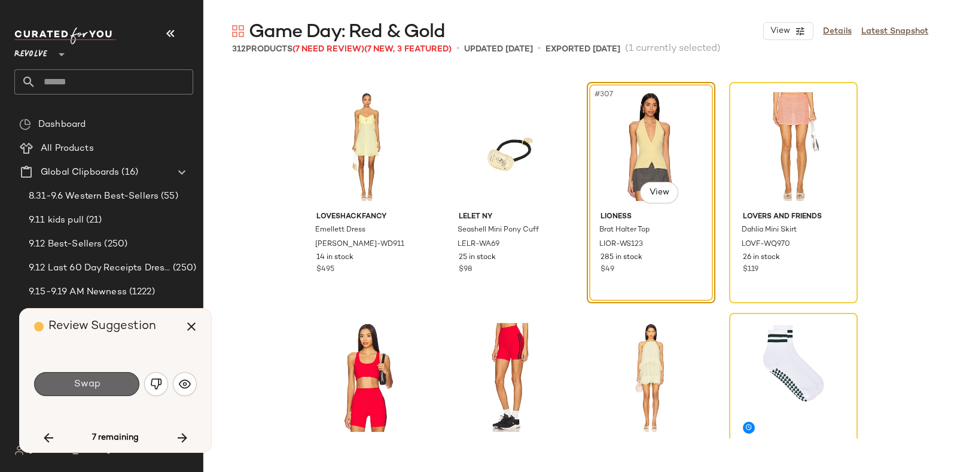
click at [110, 381] on button "Swap" at bounding box center [86, 384] width 105 height 24
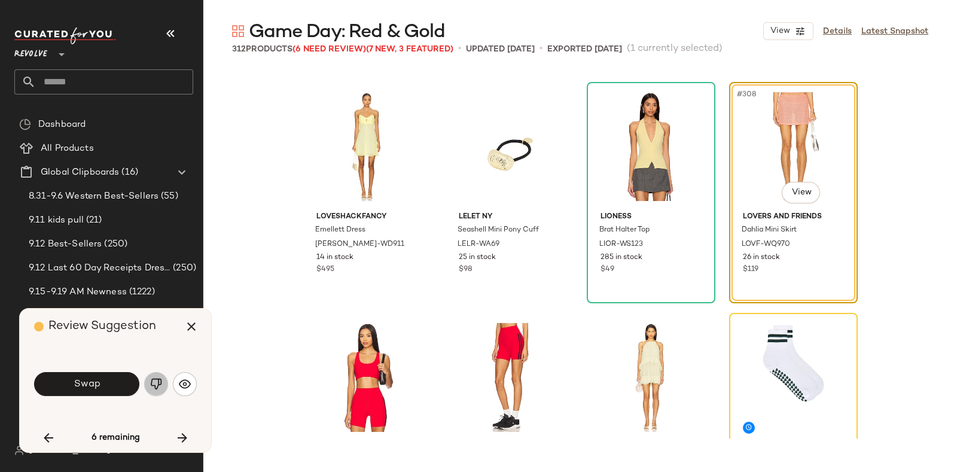
click at [151, 381] on img "button" at bounding box center [156, 384] width 12 height 12
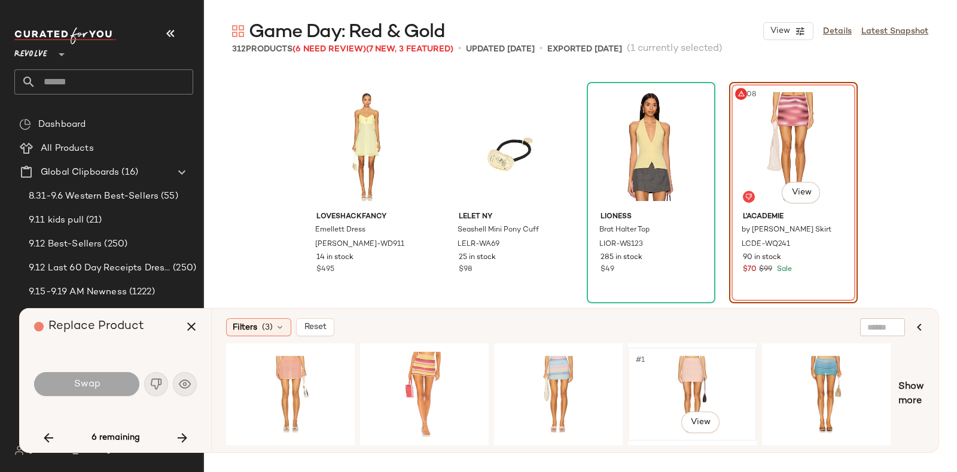
click at [689, 364] on div "#1 View" at bounding box center [693, 394] width 120 height 85
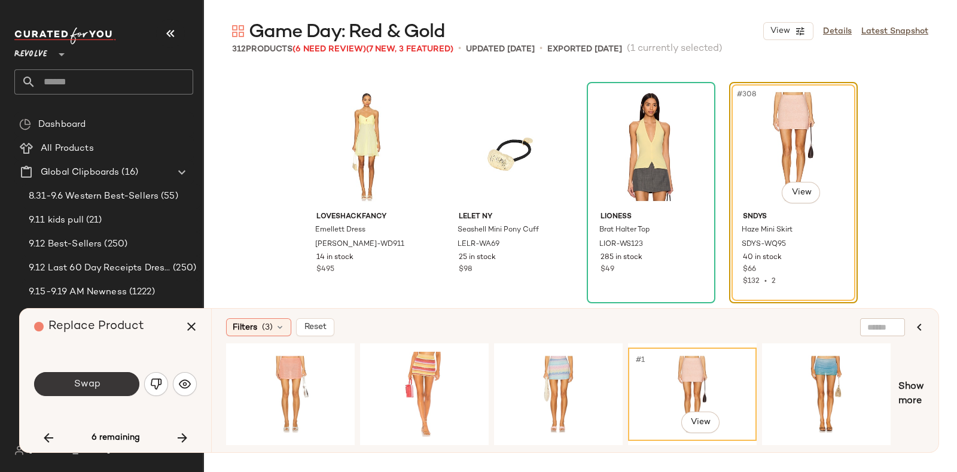
click at [91, 382] on span "Swap" at bounding box center [86, 384] width 27 height 11
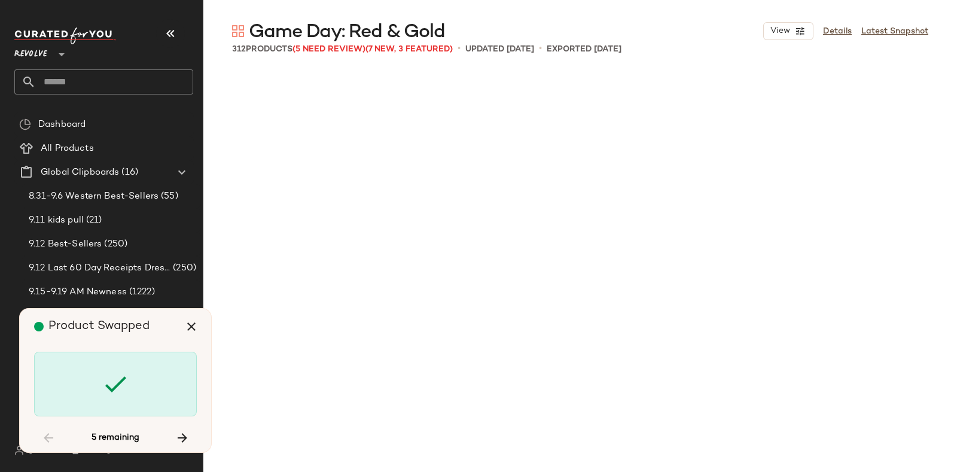
scroll to position [4158, 0]
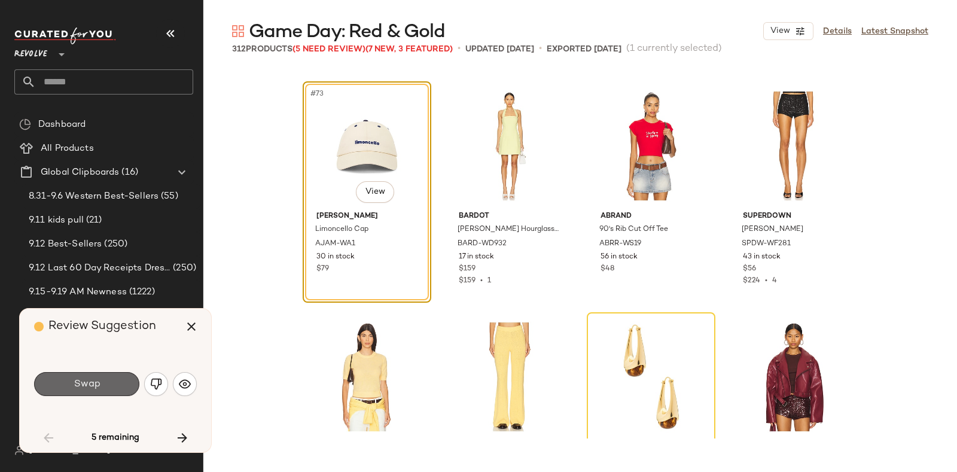
click at [107, 376] on button "Swap" at bounding box center [86, 384] width 105 height 24
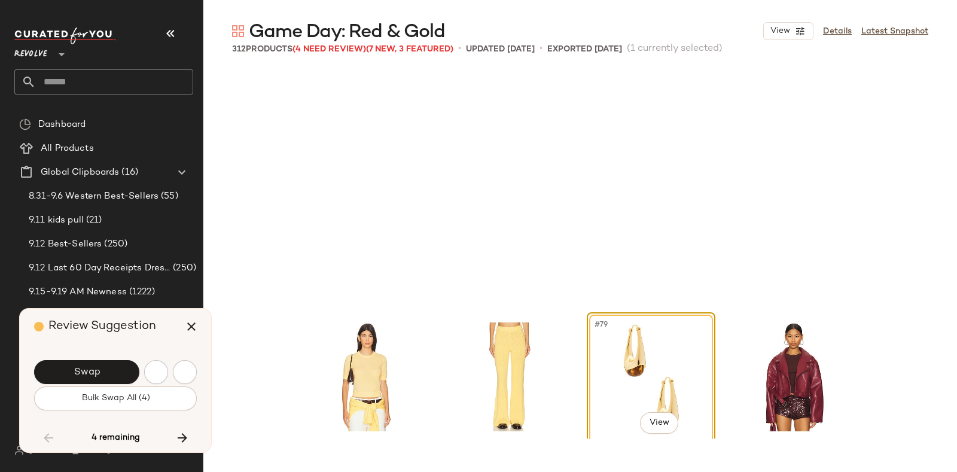
scroll to position [4389, 0]
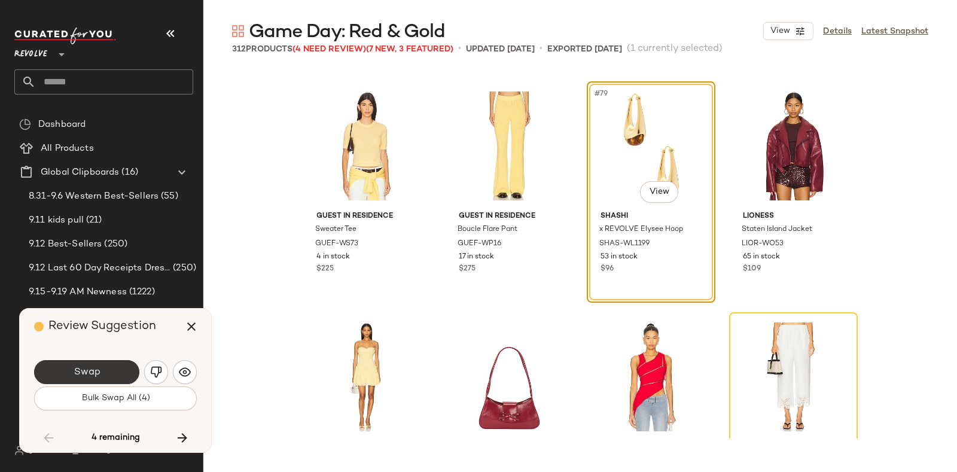
click at [111, 366] on button "Swap" at bounding box center [86, 372] width 105 height 24
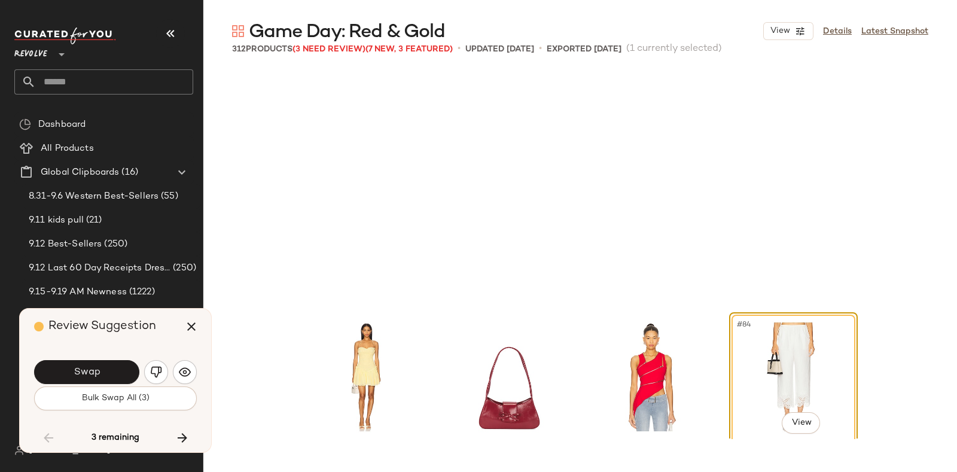
scroll to position [4619, 0]
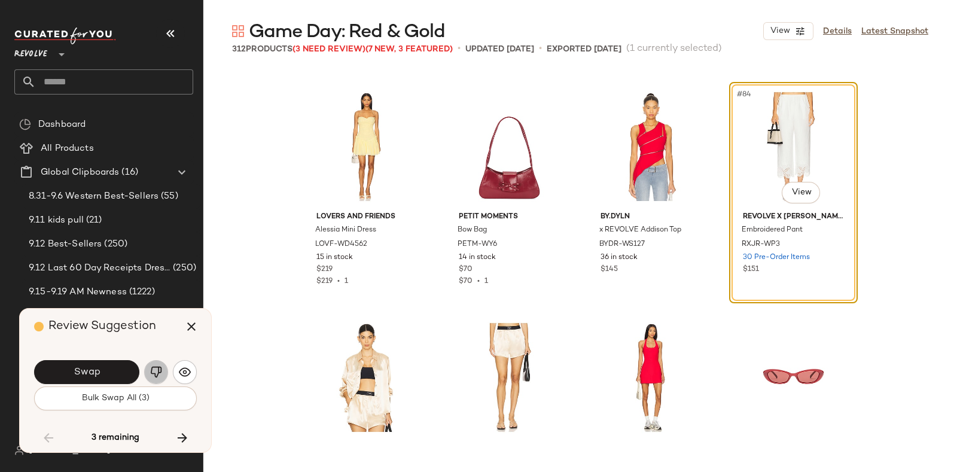
click at [154, 366] on img "button" at bounding box center [156, 372] width 12 height 12
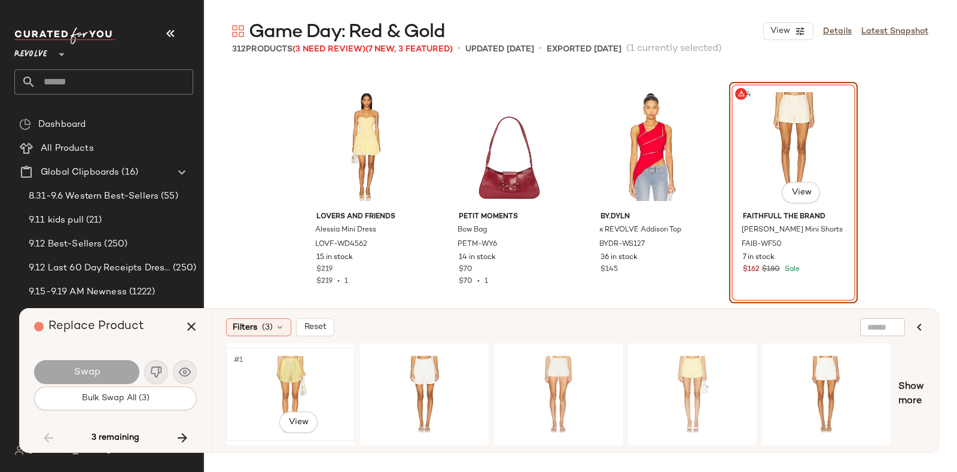
click at [282, 360] on div "#1 View" at bounding box center [290, 394] width 120 height 85
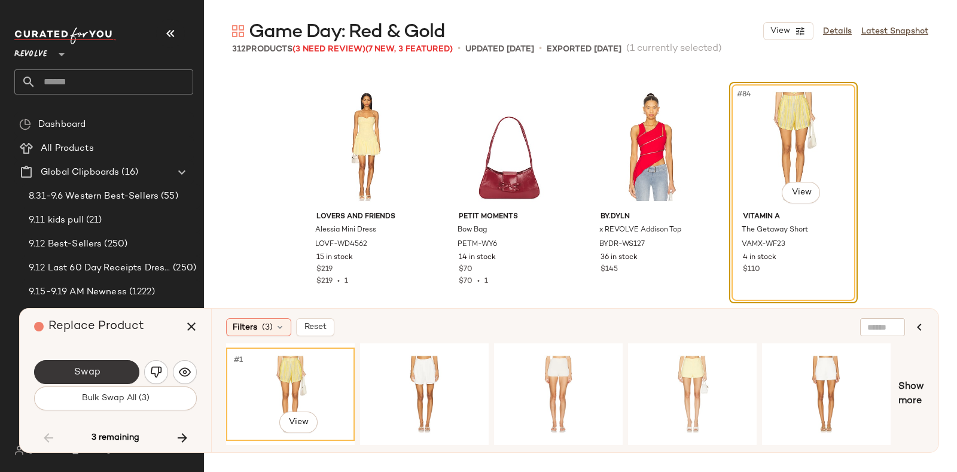
click at [105, 370] on button "Swap" at bounding box center [86, 372] width 105 height 24
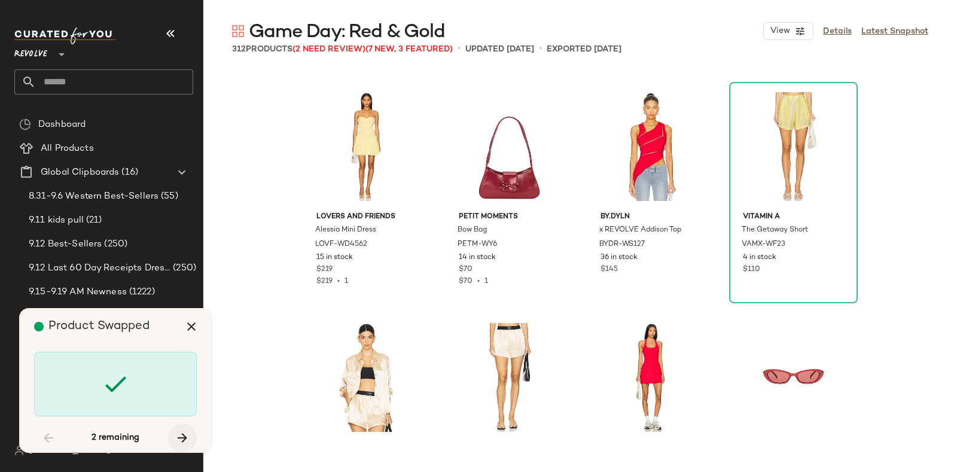
click at [187, 431] on icon "button" at bounding box center [182, 438] width 14 height 14
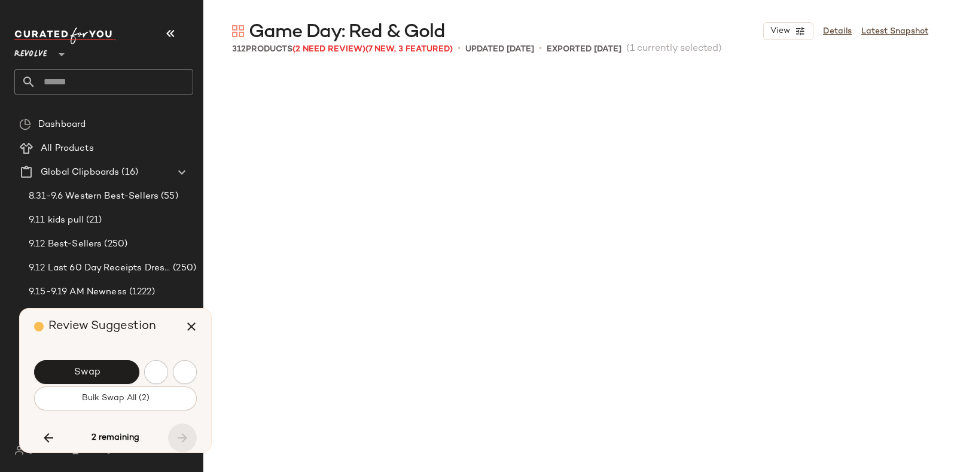
scroll to position [17650, 0]
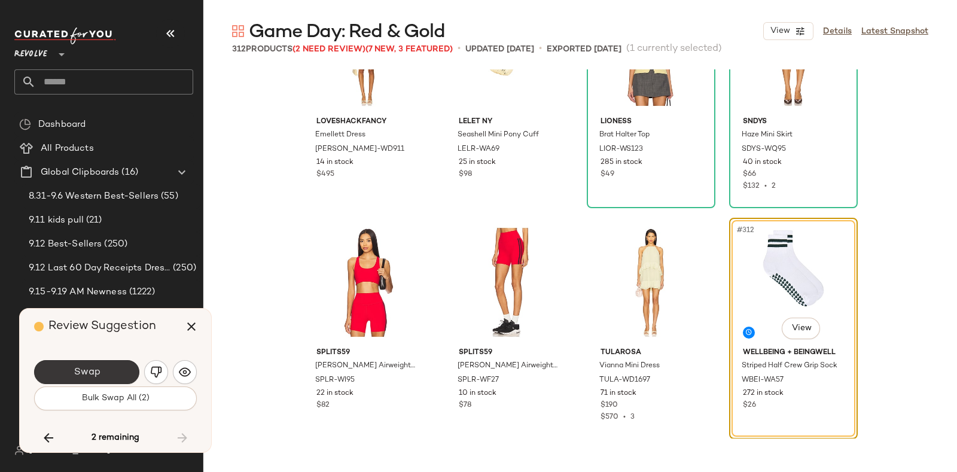
click at [116, 364] on button "Swap" at bounding box center [86, 372] width 105 height 24
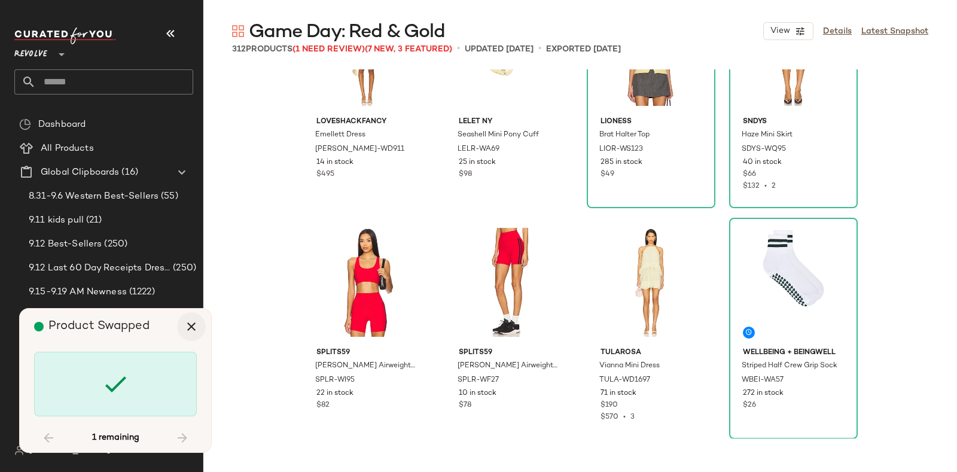
click at [184, 326] on icon "button" at bounding box center [191, 327] width 14 height 14
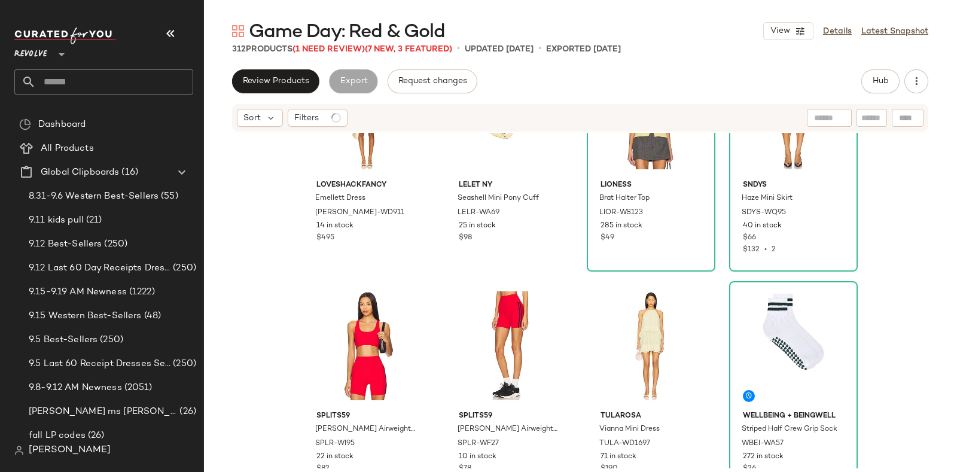
scroll to position [17659, 0]
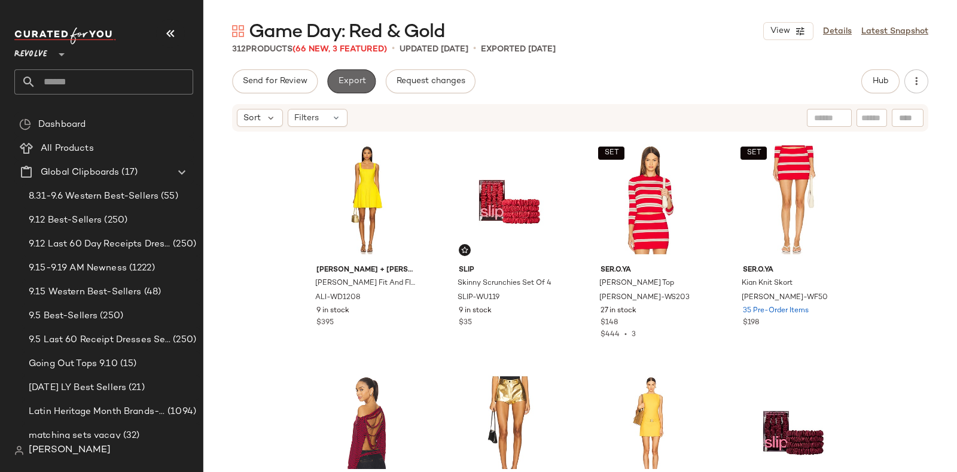
click at [352, 78] on span "Export" at bounding box center [352, 82] width 28 height 10
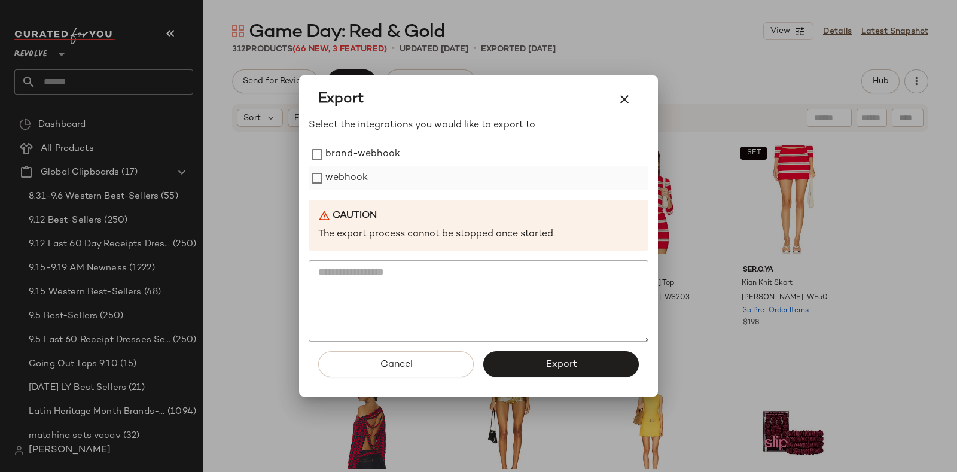
click at [351, 173] on label "webhook" at bounding box center [347, 178] width 42 height 24
click at [512, 366] on button "Export" at bounding box center [562, 364] width 156 height 26
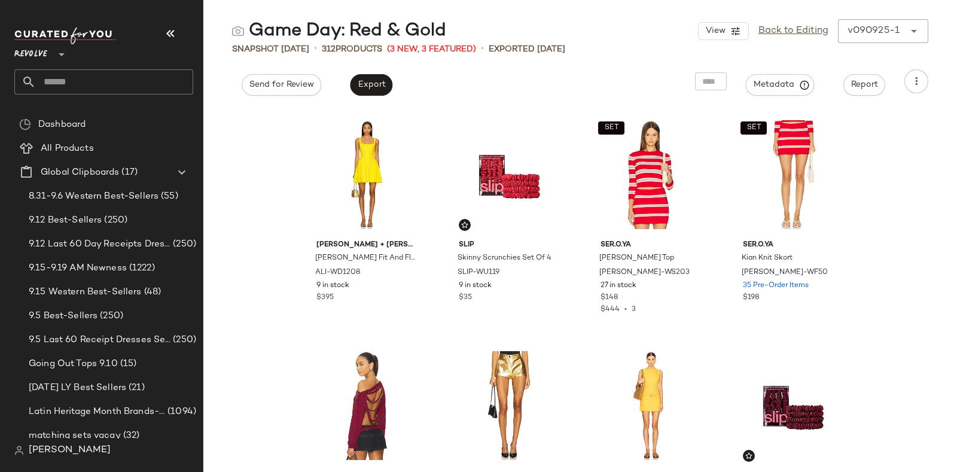
click at [93, 78] on input "text" at bounding box center [114, 81] width 157 height 25
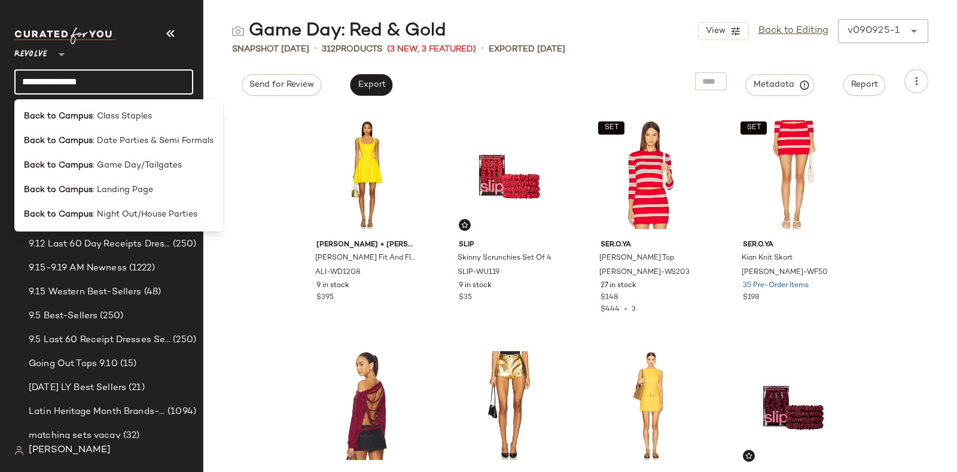
type input "**********"
click at [145, 166] on span ": Game Day/Tailgates" at bounding box center [137, 165] width 89 height 13
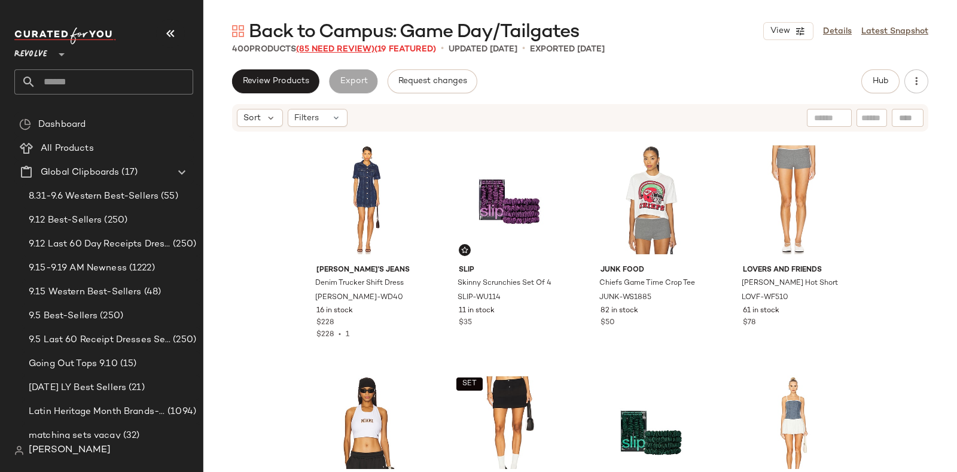
click at [338, 49] on span "(85 Need Review)" at bounding box center [335, 49] width 78 height 9
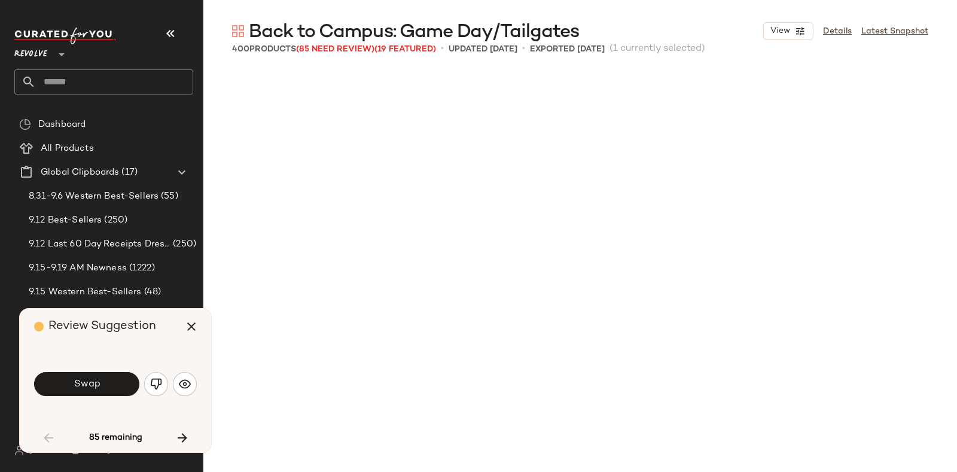
scroll to position [471, 0]
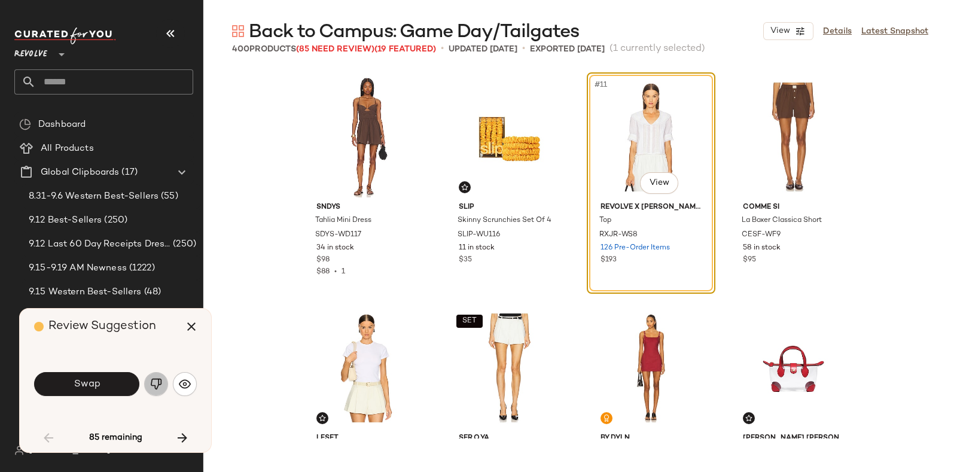
click at [153, 379] on img "button" at bounding box center [156, 384] width 12 height 12
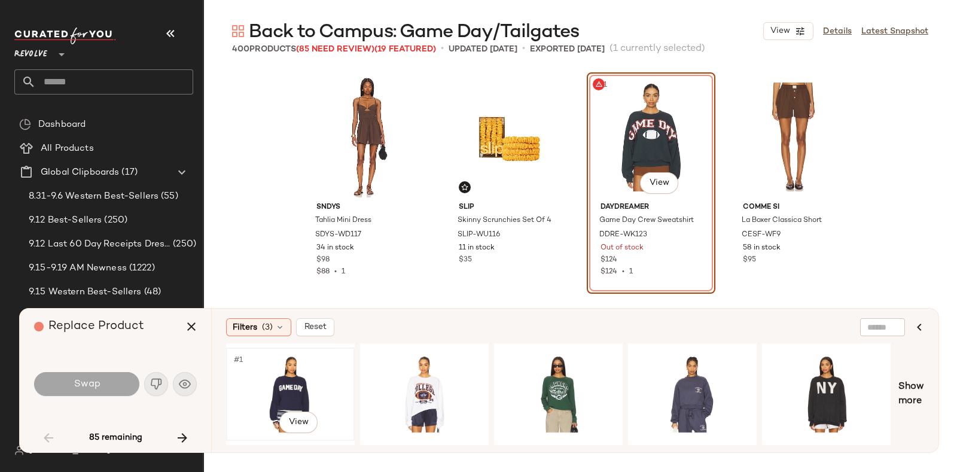
click at [268, 373] on div "#1 View" at bounding box center [290, 394] width 120 height 85
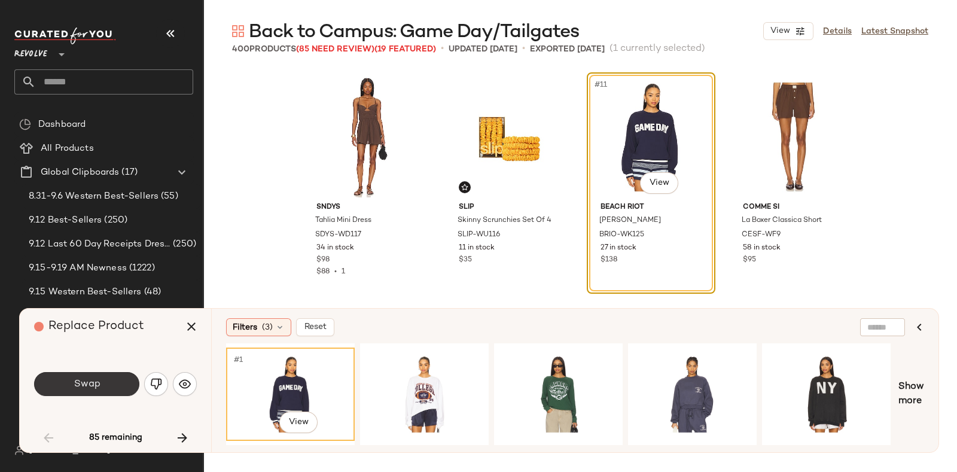
click at [108, 381] on button "Swap" at bounding box center [86, 384] width 105 height 24
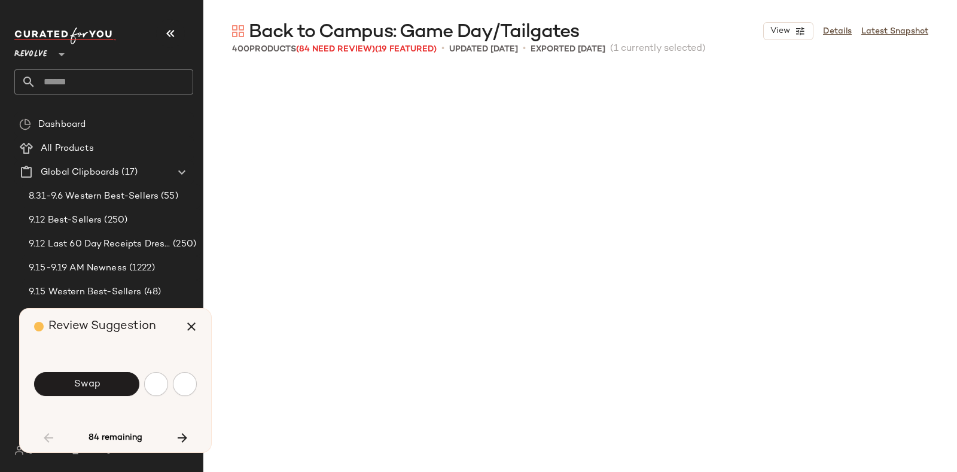
scroll to position [1154, 0]
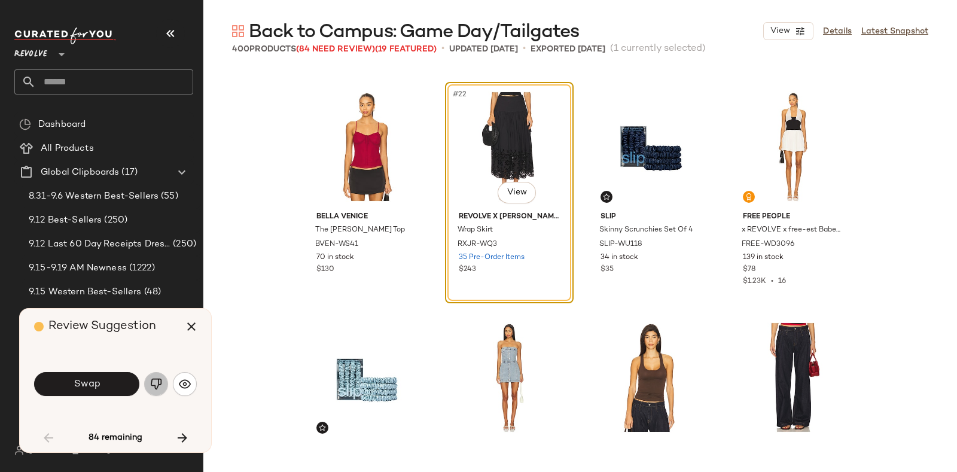
click at [153, 383] on img "button" at bounding box center [156, 384] width 12 height 12
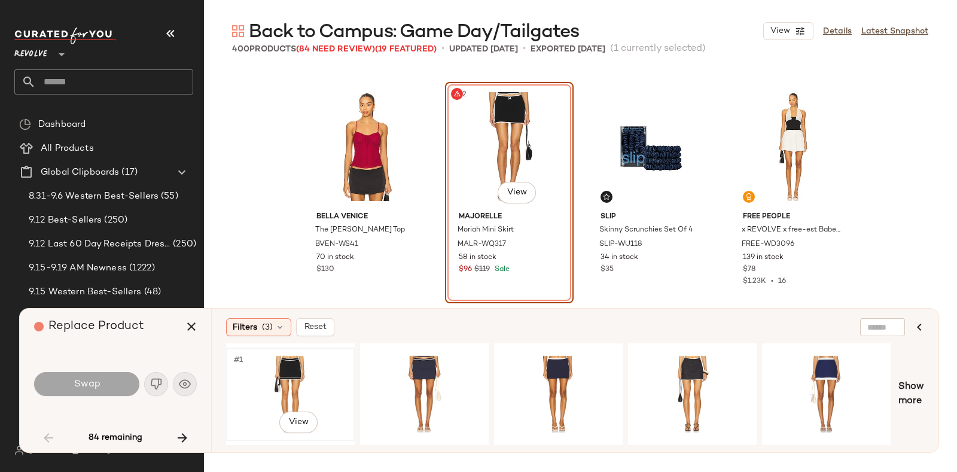
click at [299, 366] on div "#1 View" at bounding box center [290, 394] width 120 height 85
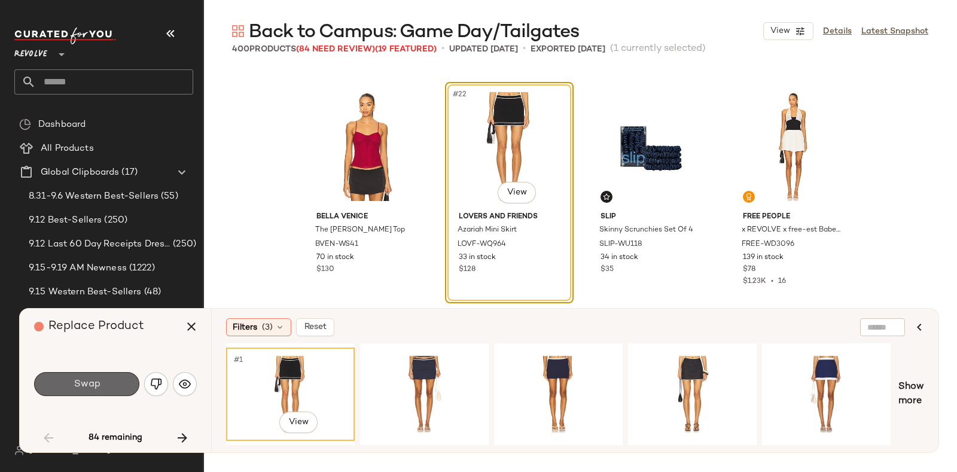
click at [109, 378] on button "Swap" at bounding box center [86, 384] width 105 height 24
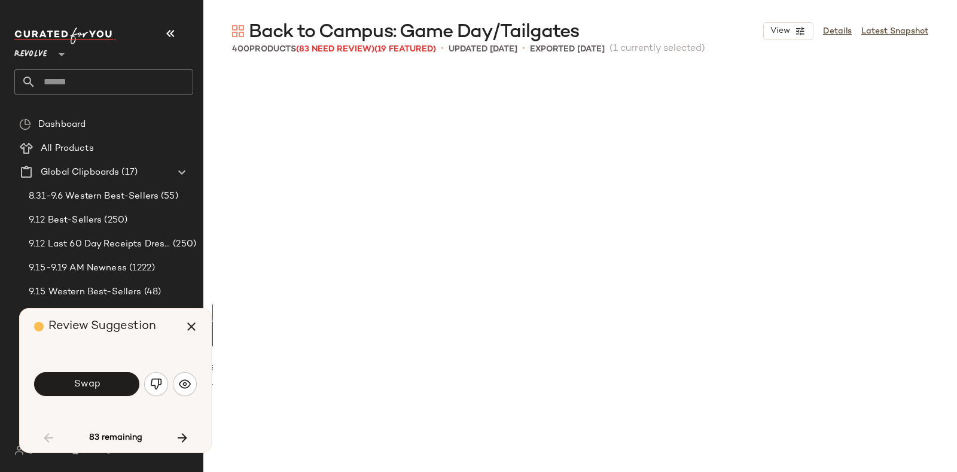
scroll to position [1848, 0]
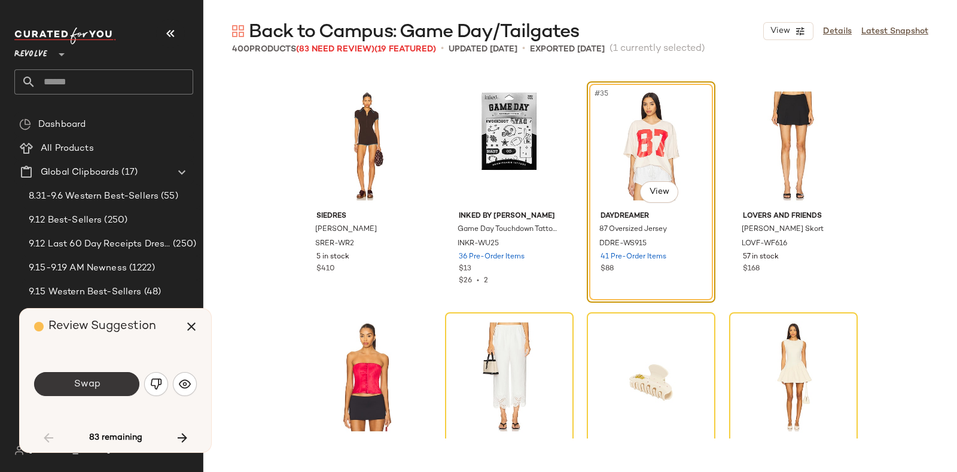
click at [96, 379] on span "Swap" at bounding box center [86, 384] width 27 height 11
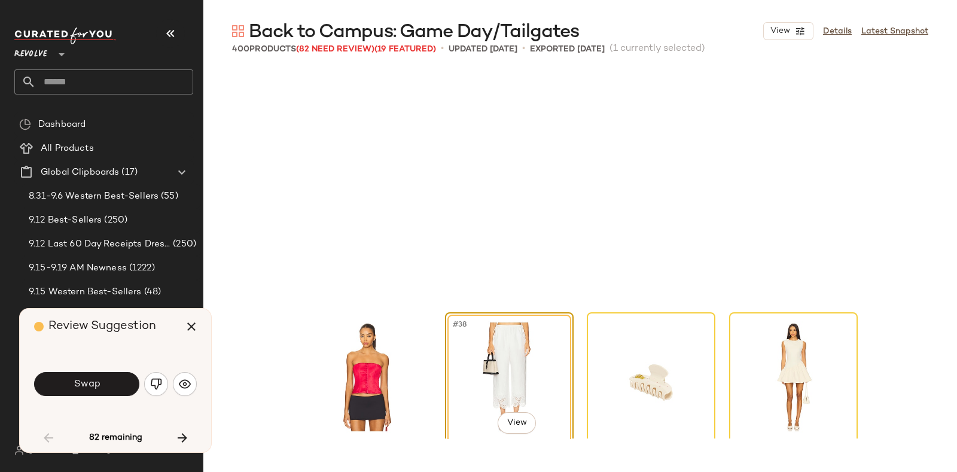
scroll to position [2079, 0]
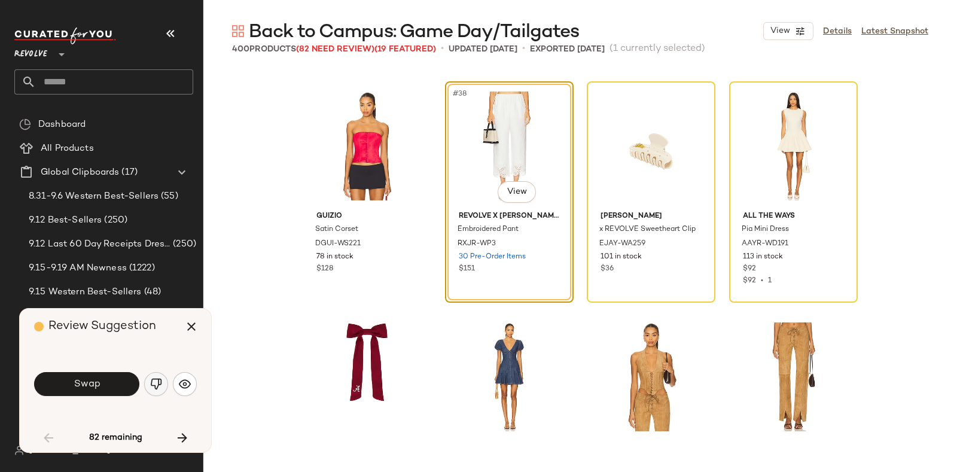
click at [148, 381] on button "button" at bounding box center [156, 384] width 24 height 24
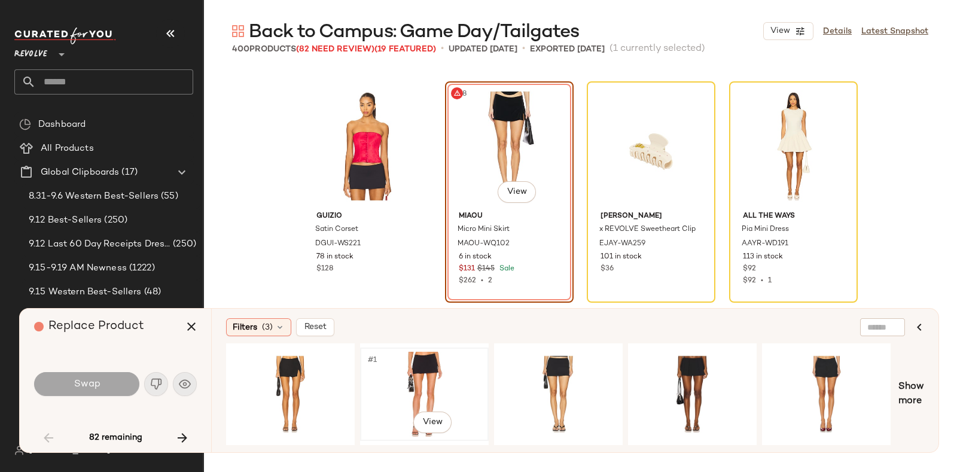
click at [408, 363] on div "#1 View" at bounding box center [424, 394] width 120 height 85
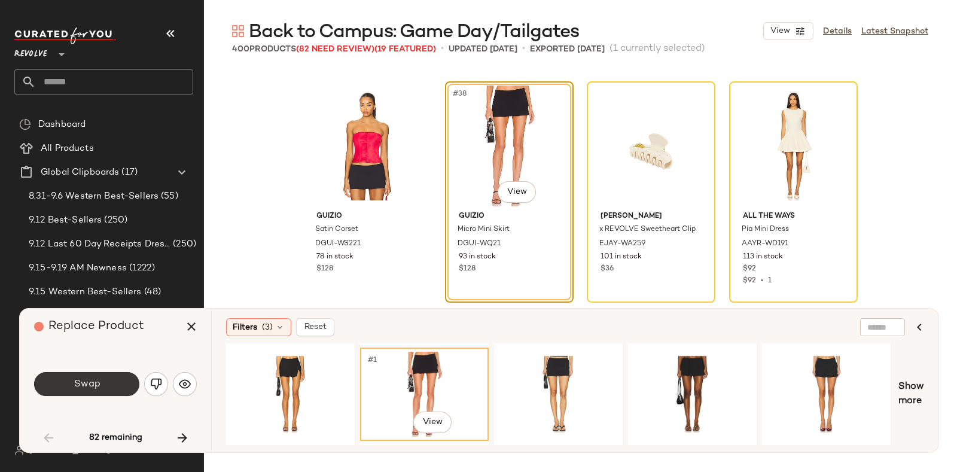
click at [109, 378] on button "Swap" at bounding box center [86, 384] width 105 height 24
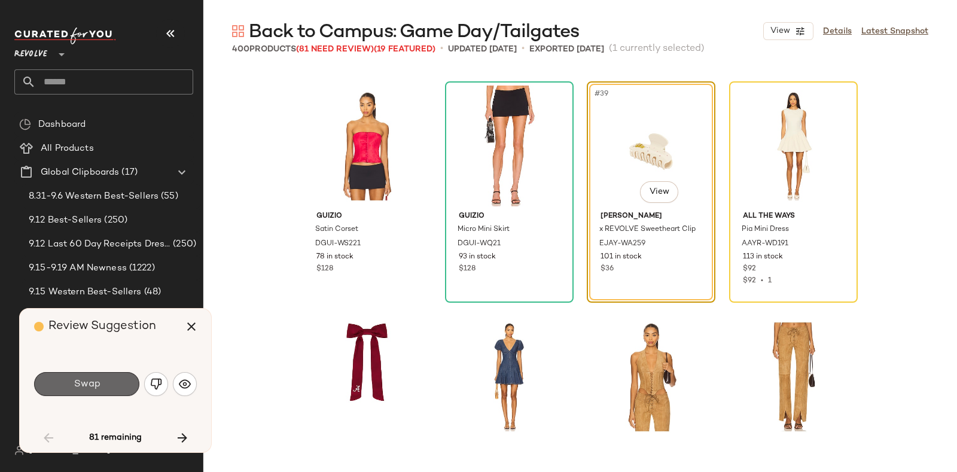
click at [121, 376] on button "Swap" at bounding box center [86, 384] width 105 height 24
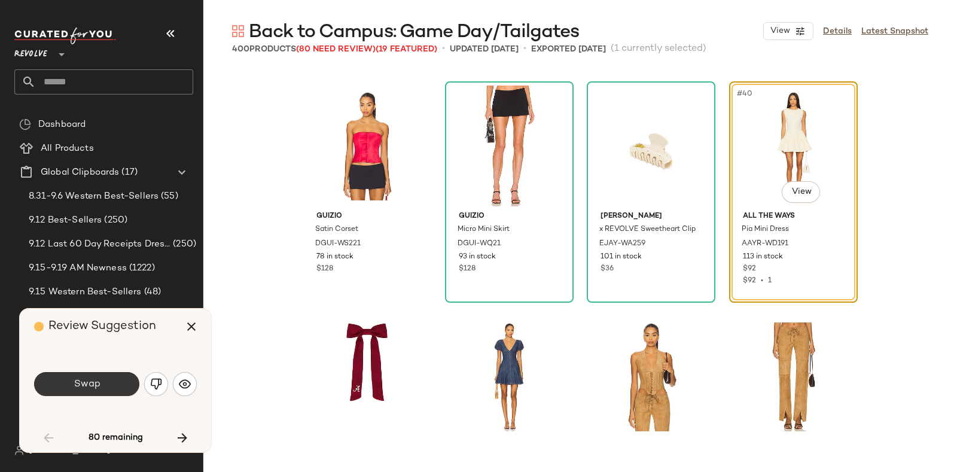
click at [110, 381] on button "Swap" at bounding box center [86, 384] width 105 height 24
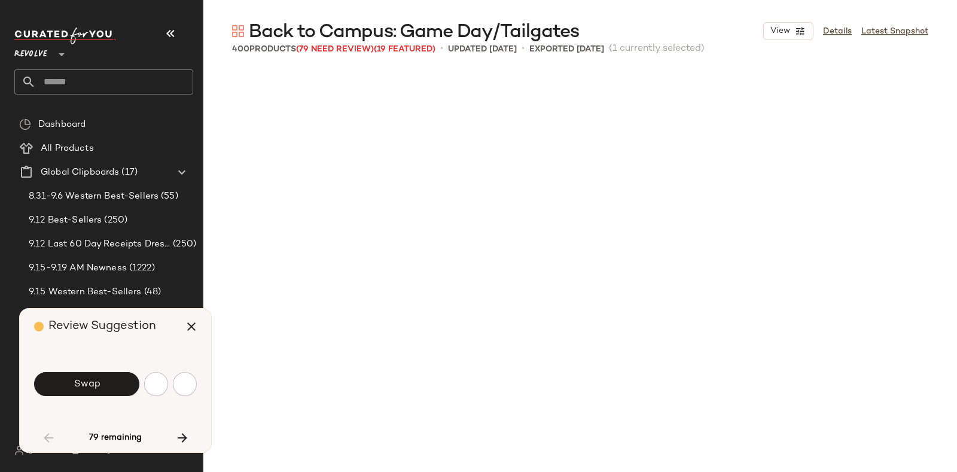
scroll to position [2771, 0]
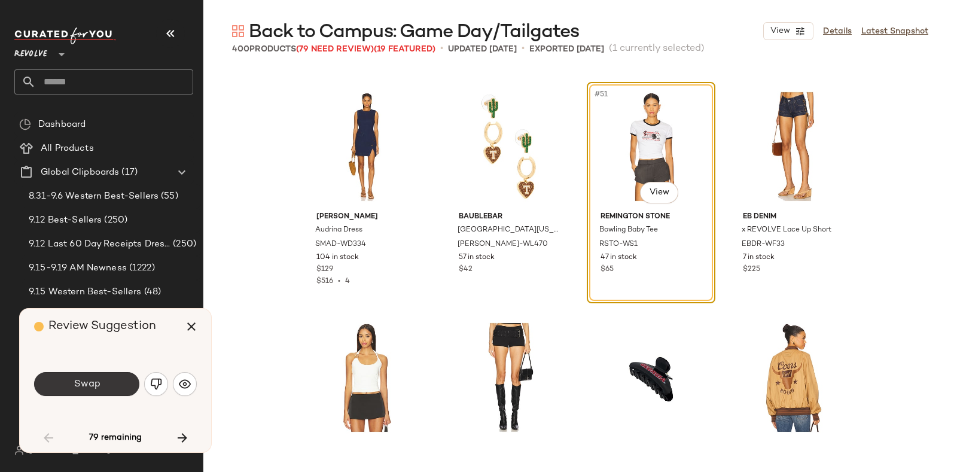
click at [117, 375] on button "Swap" at bounding box center [86, 384] width 105 height 24
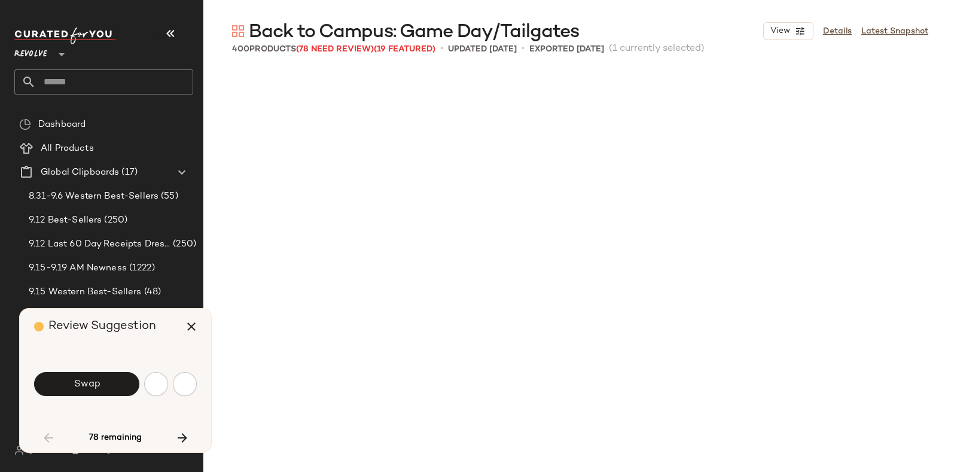
scroll to position [3465, 0]
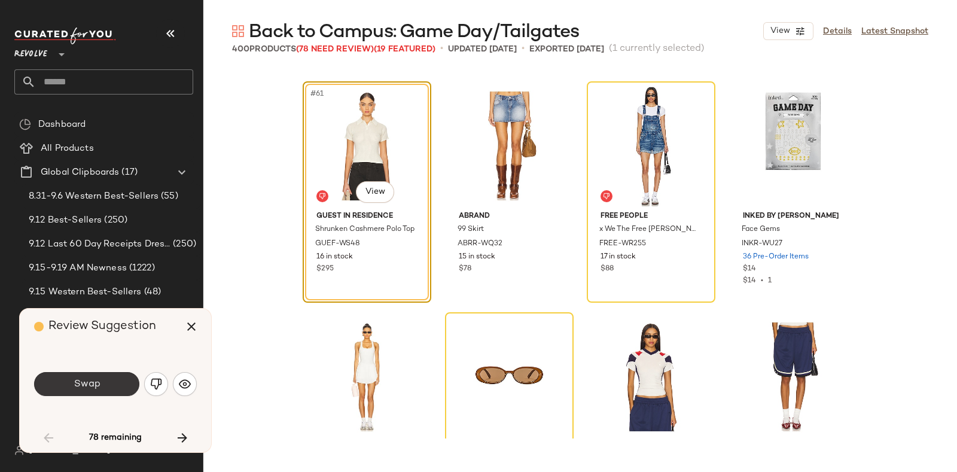
click at [119, 382] on button "Swap" at bounding box center [86, 384] width 105 height 24
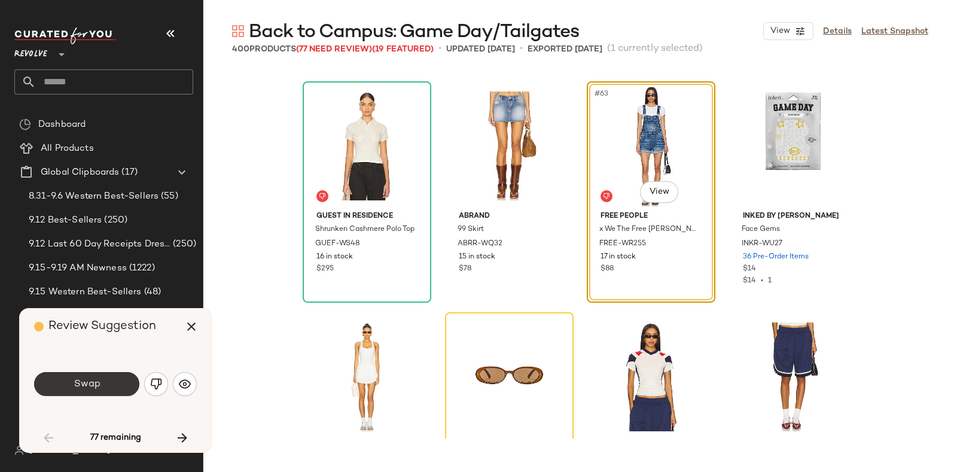
click at [109, 381] on button "Swap" at bounding box center [86, 384] width 105 height 24
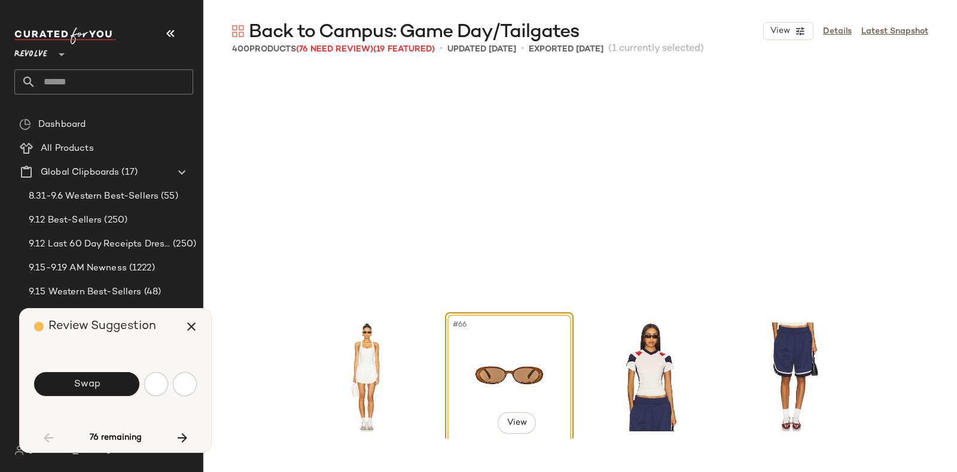
scroll to position [3695, 0]
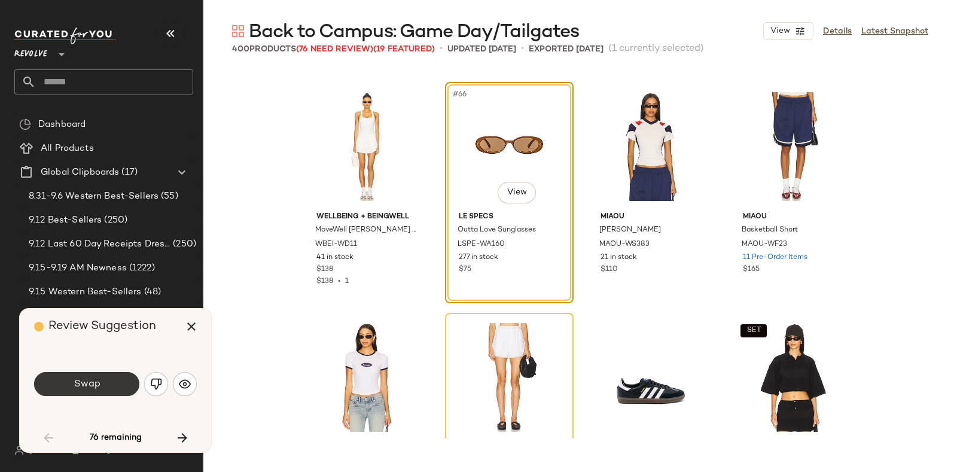
click at [93, 385] on span "Swap" at bounding box center [86, 384] width 27 height 11
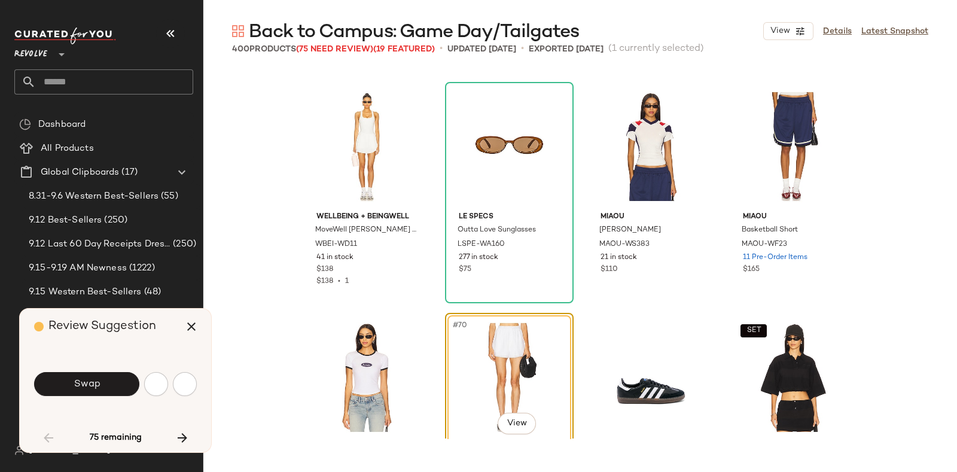
scroll to position [3926, 0]
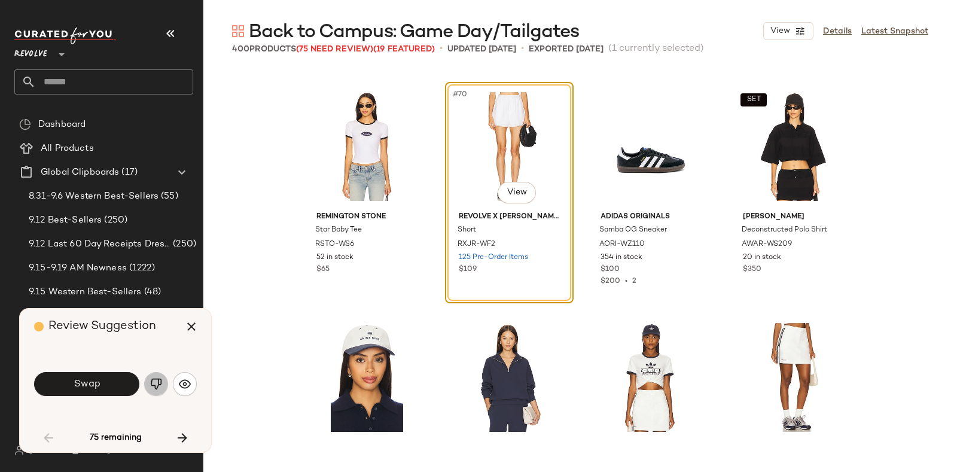
click at [153, 390] on button "button" at bounding box center [156, 384] width 24 height 24
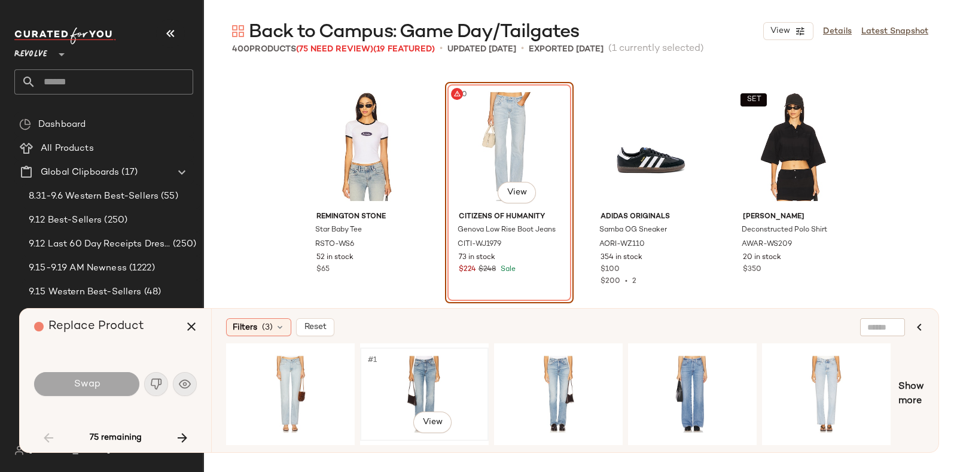
click at [398, 370] on div "#1 View" at bounding box center [424, 394] width 120 height 85
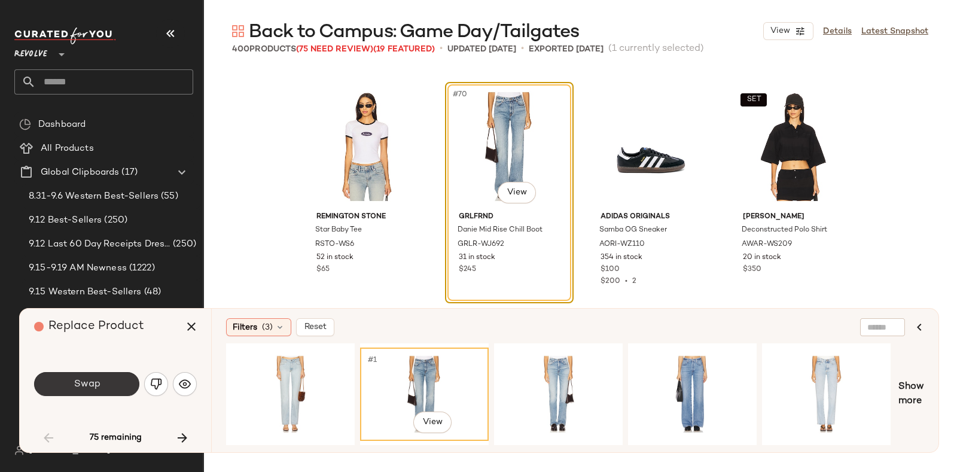
click at [117, 380] on button "Swap" at bounding box center [86, 384] width 105 height 24
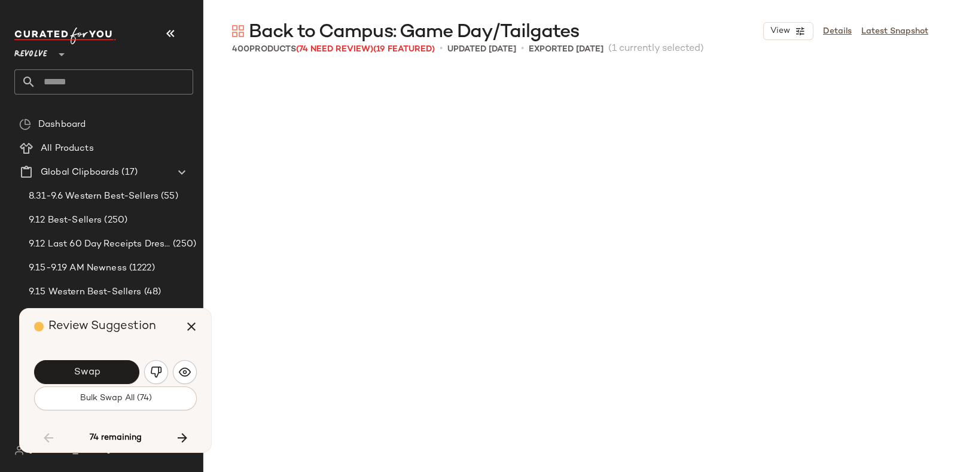
scroll to position [4389, 0]
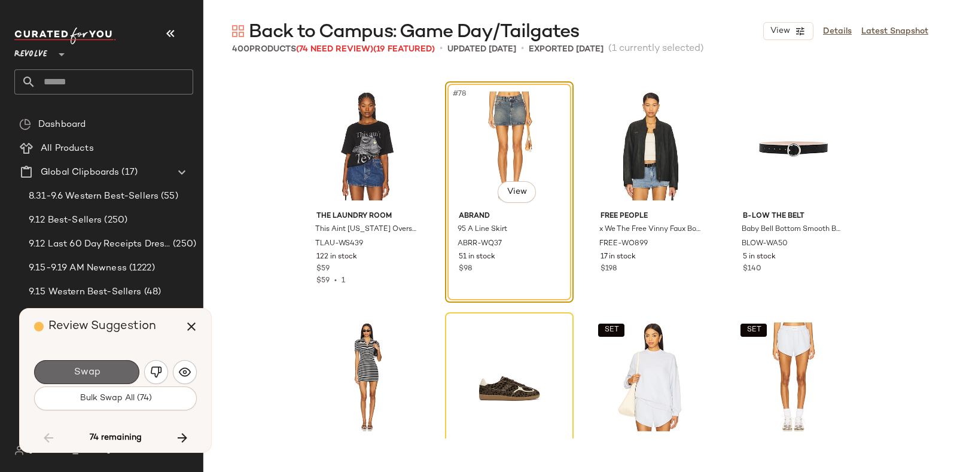
click at [105, 369] on button "Swap" at bounding box center [86, 372] width 105 height 24
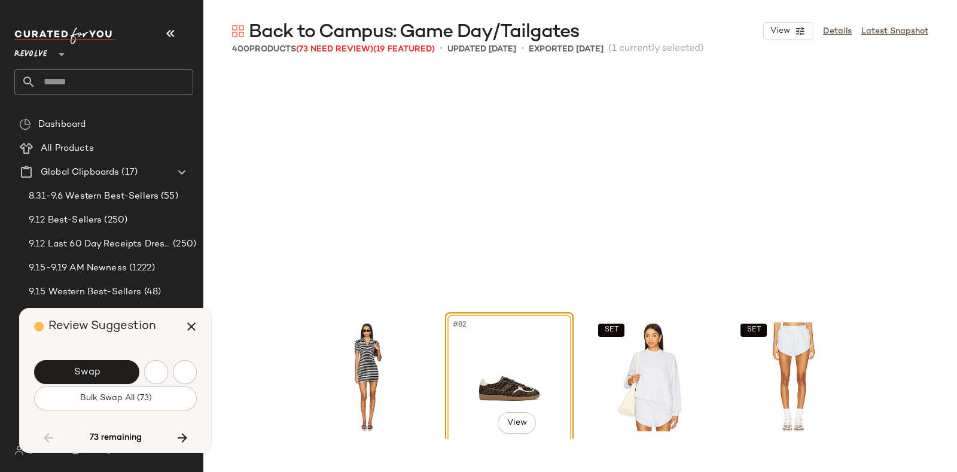
scroll to position [4619, 0]
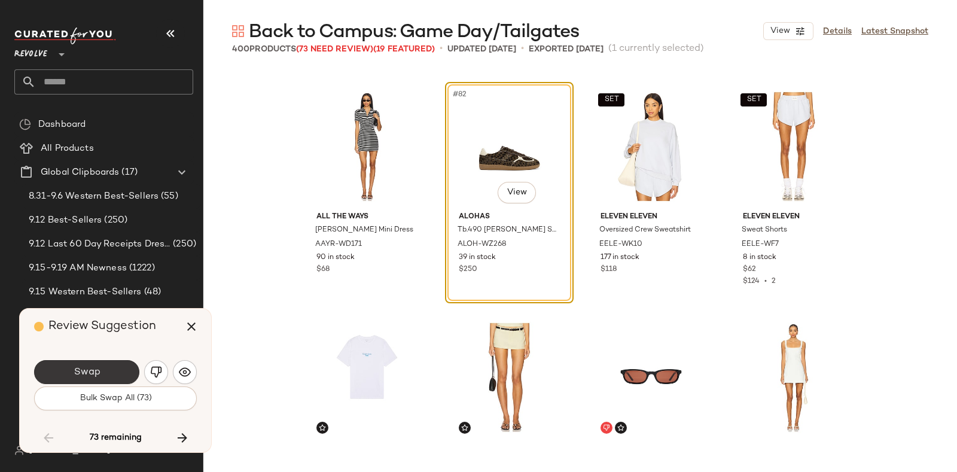
click at [96, 370] on span "Swap" at bounding box center [86, 372] width 27 height 11
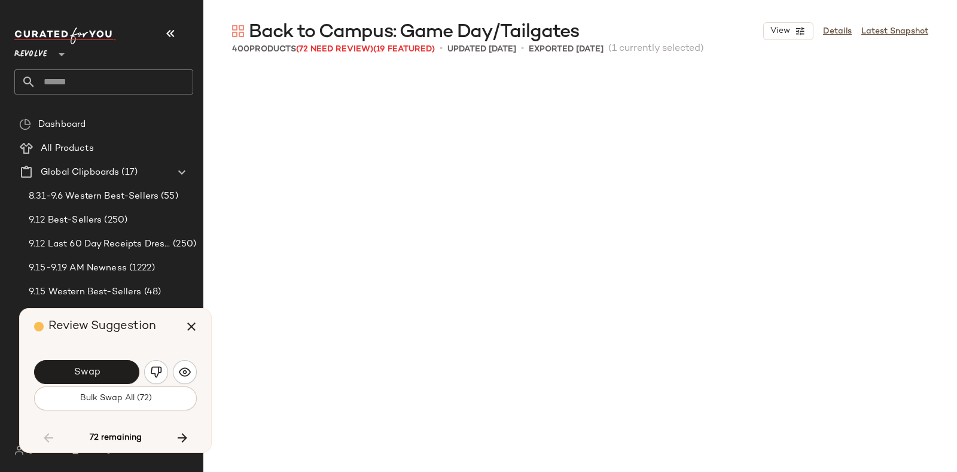
scroll to position [5081, 0]
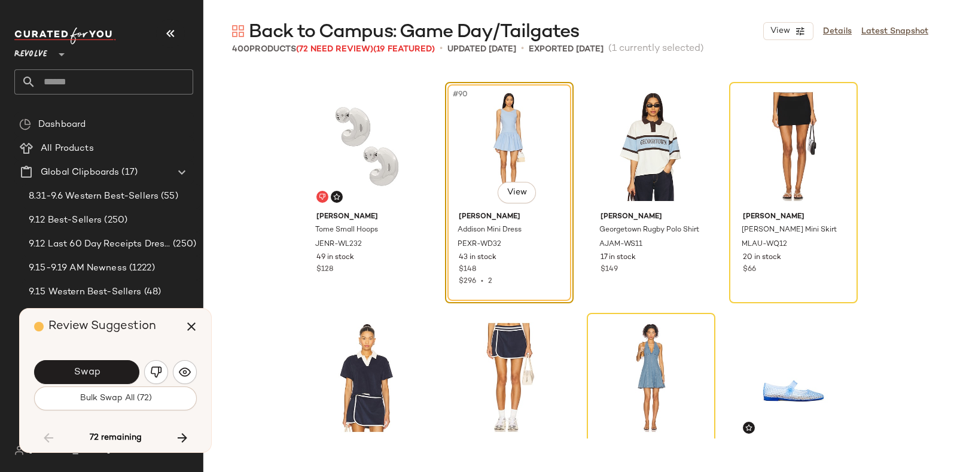
click at [161, 324] on div "Review Suggestion" at bounding box center [120, 327] width 172 height 36
click at [157, 324] on div "Review Suggestion" at bounding box center [120, 327] width 172 height 36
click at [114, 346] on div "Review Suggestion Swap Bulk Swap All (72) 72 remaining" at bounding box center [115, 381] width 191 height 144
click at [103, 366] on button "Swap" at bounding box center [86, 372] width 105 height 24
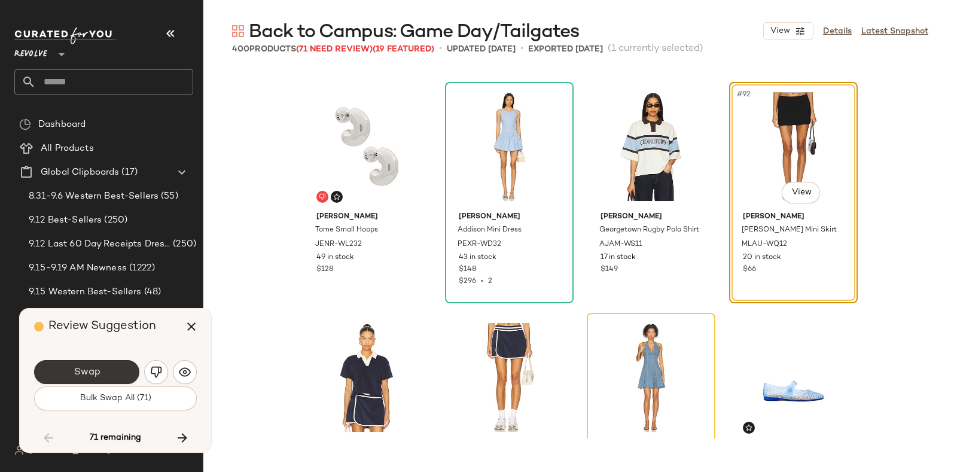
click at [117, 366] on button "Swap" at bounding box center [86, 372] width 105 height 24
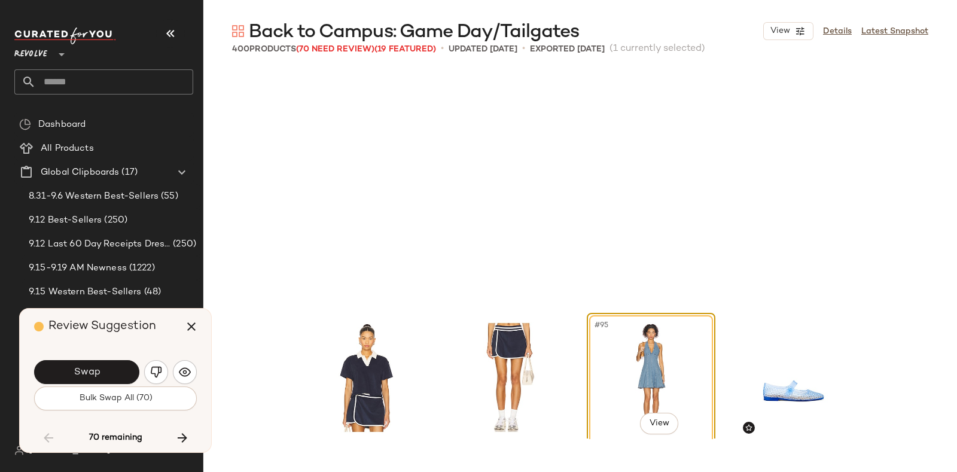
scroll to position [5313, 0]
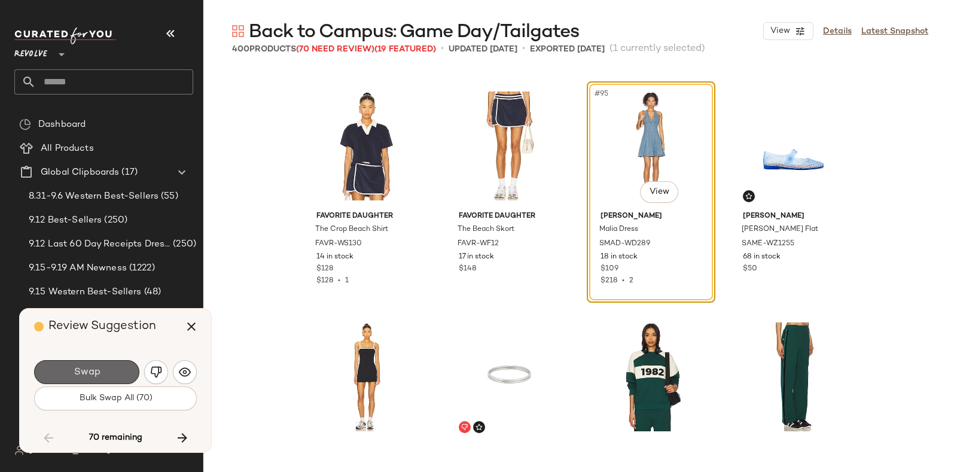
click at [120, 367] on button "Swap" at bounding box center [86, 372] width 105 height 24
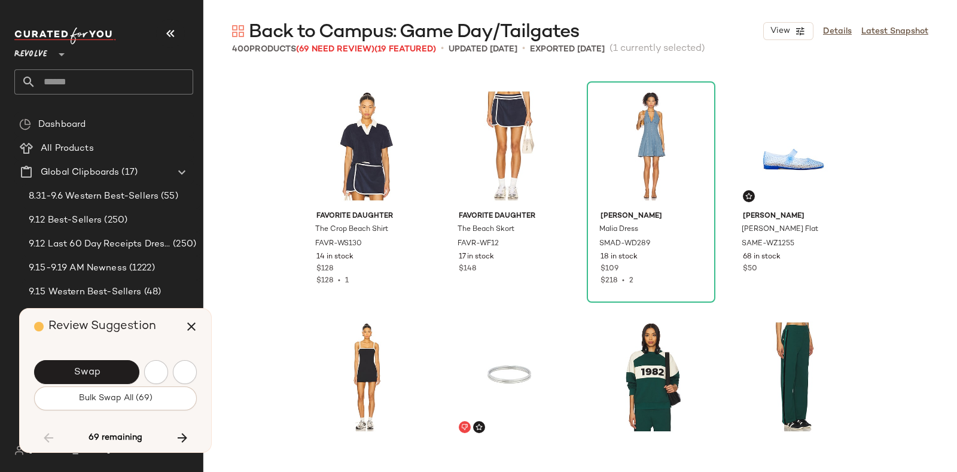
scroll to position [5775, 0]
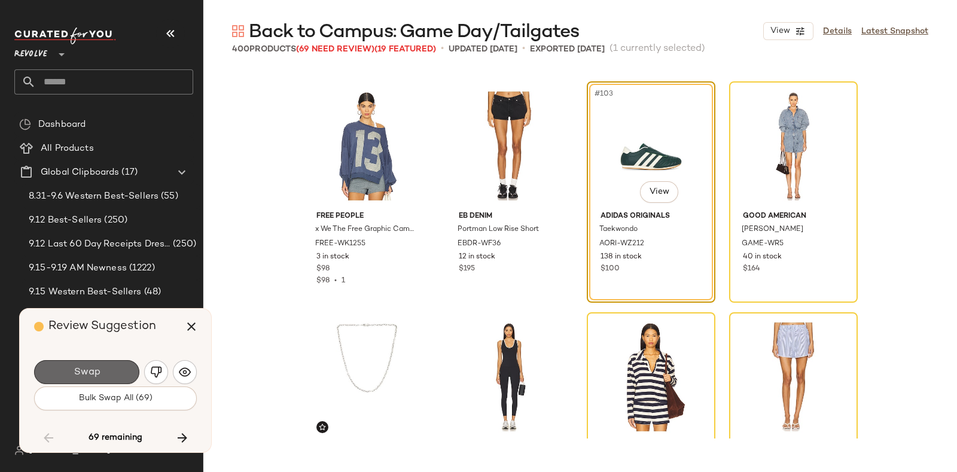
click at [71, 371] on button "Swap" at bounding box center [86, 372] width 105 height 24
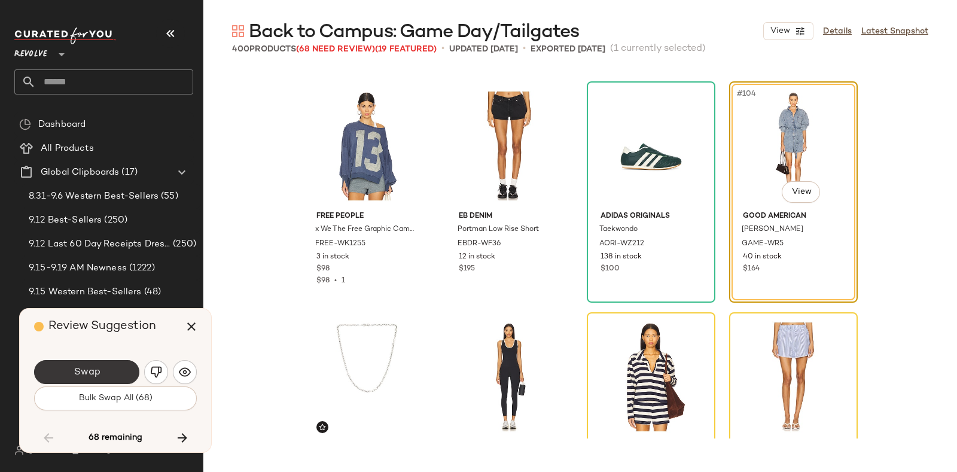
click at [117, 364] on button "Swap" at bounding box center [86, 372] width 105 height 24
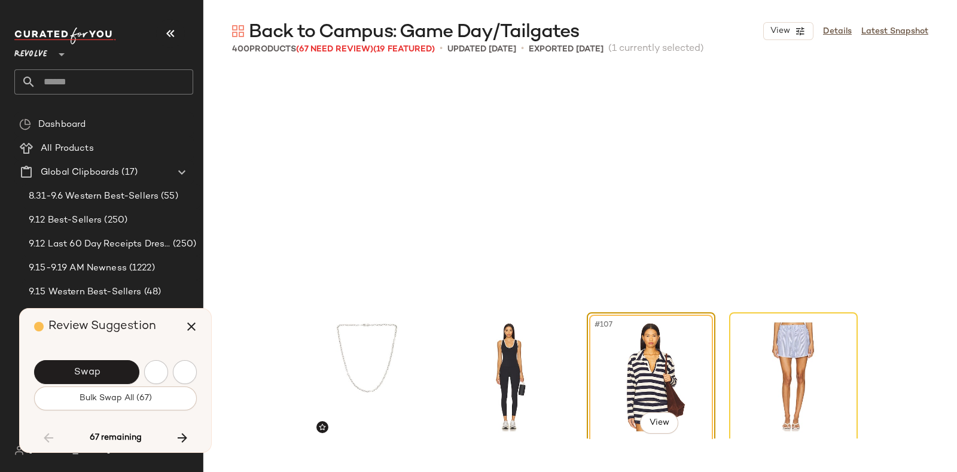
scroll to position [6005, 0]
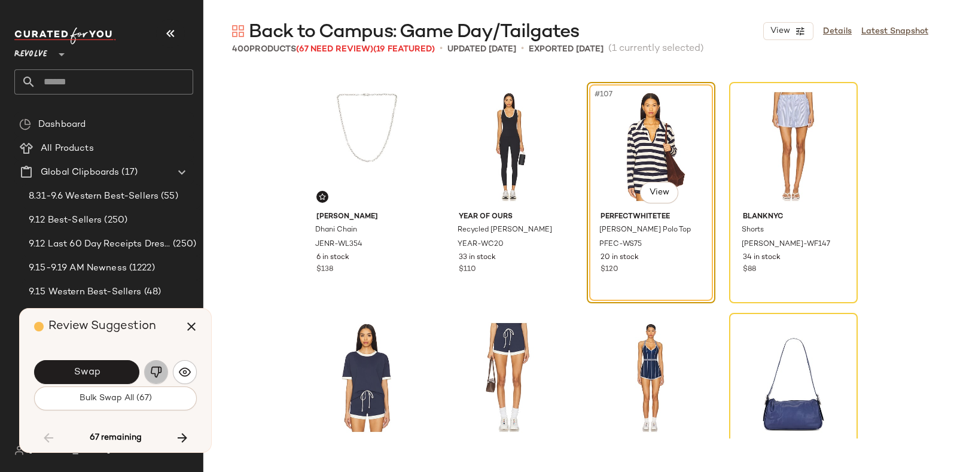
click at [150, 370] on img "button" at bounding box center [156, 372] width 12 height 12
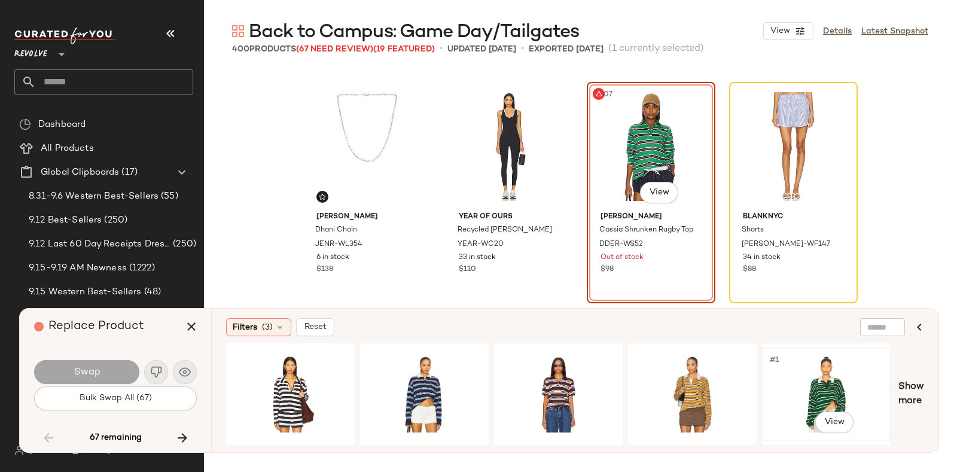
click at [796, 364] on div "#1 View" at bounding box center [827, 394] width 120 height 85
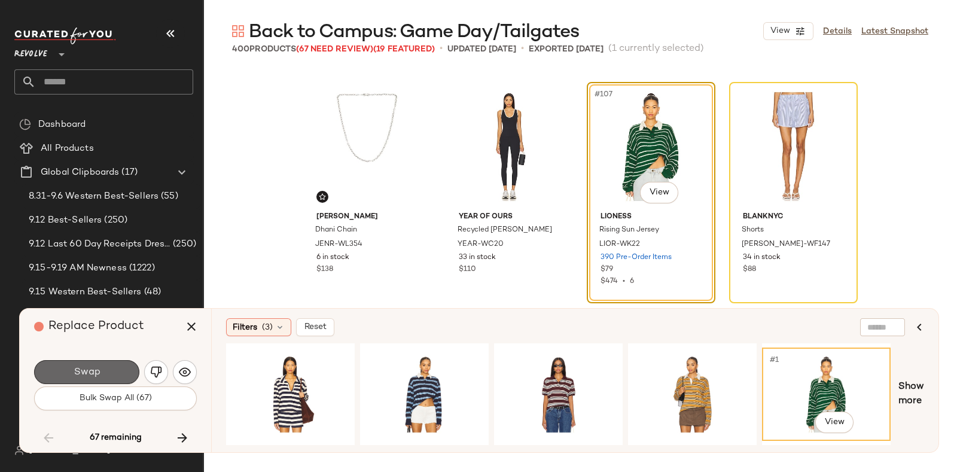
click at [118, 364] on button "Swap" at bounding box center [86, 372] width 105 height 24
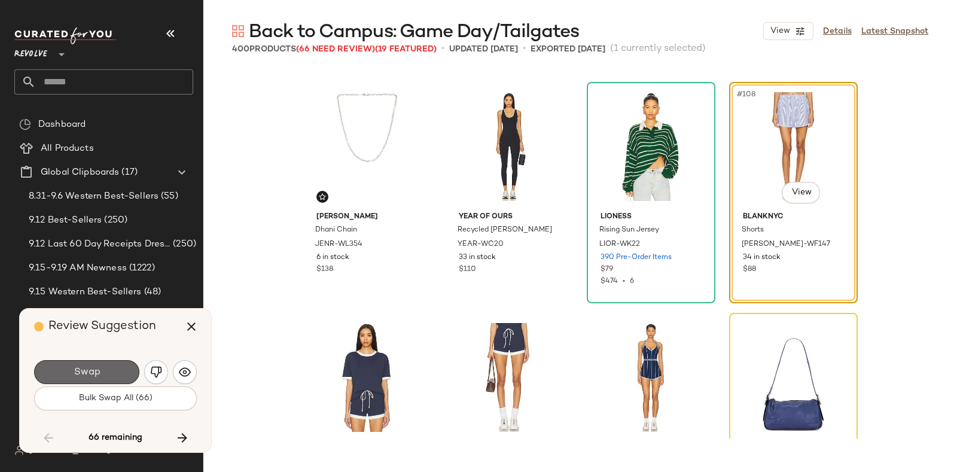
click at [108, 366] on button "Swap" at bounding box center [86, 372] width 105 height 24
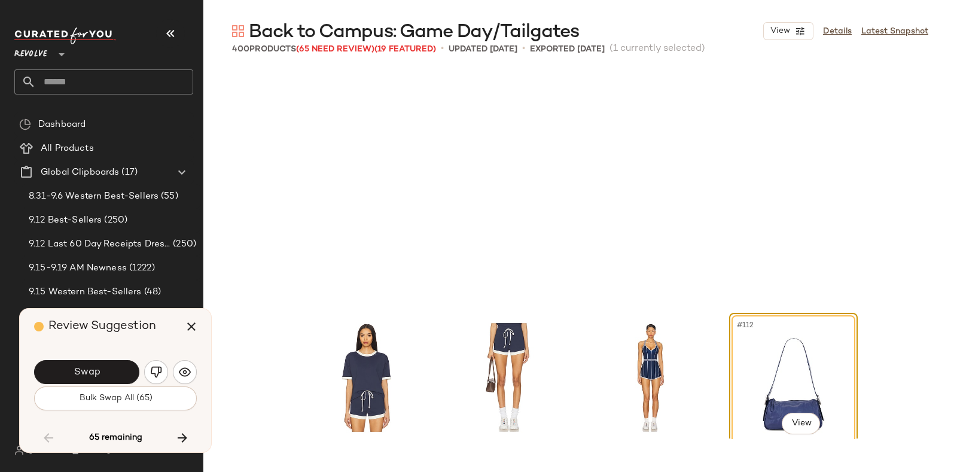
scroll to position [6236, 0]
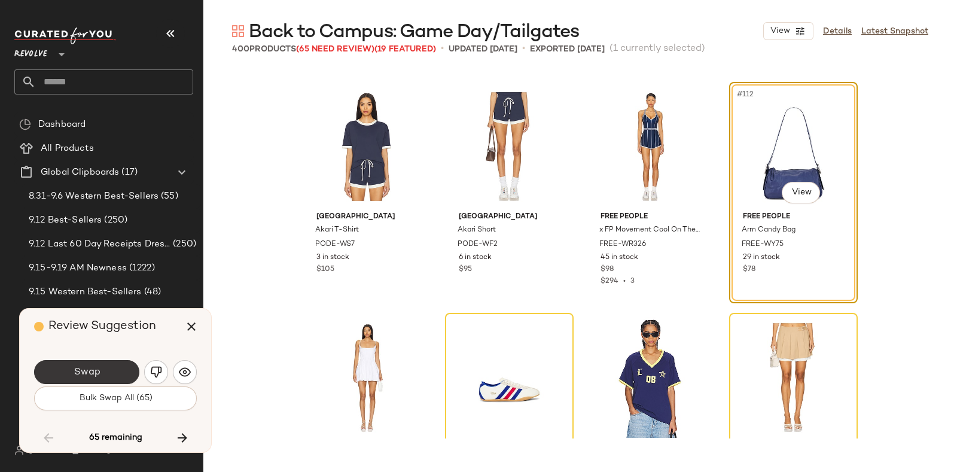
click at [105, 369] on button "Swap" at bounding box center [86, 372] width 105 height 24
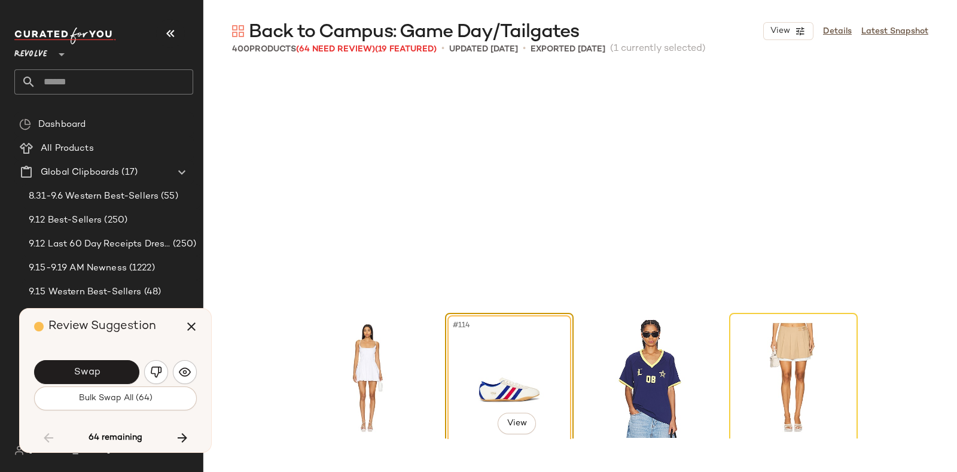
scroll to position [6468, 0]
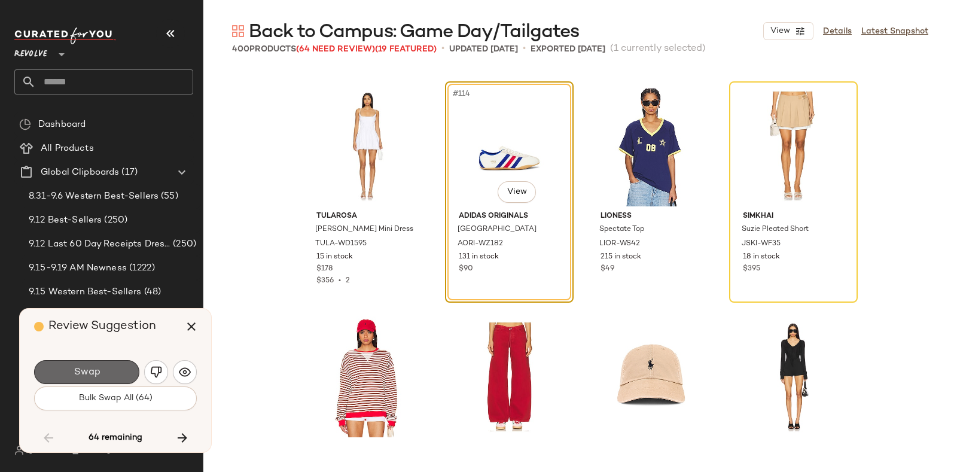
click at [120, 363] on button "Swap" at bounding box center [86, 372] width 105 height 24
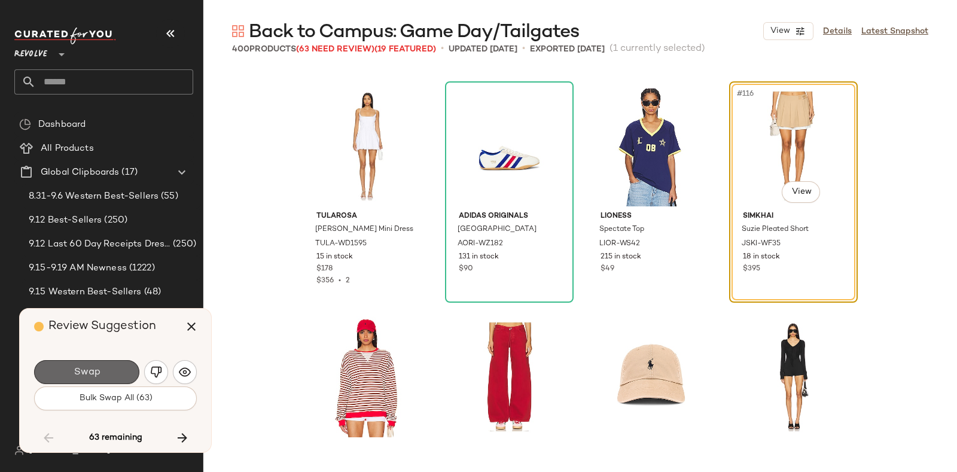
click at [98, 364] on button "Swap" at bounding box center [86, 372] width 105 height 24
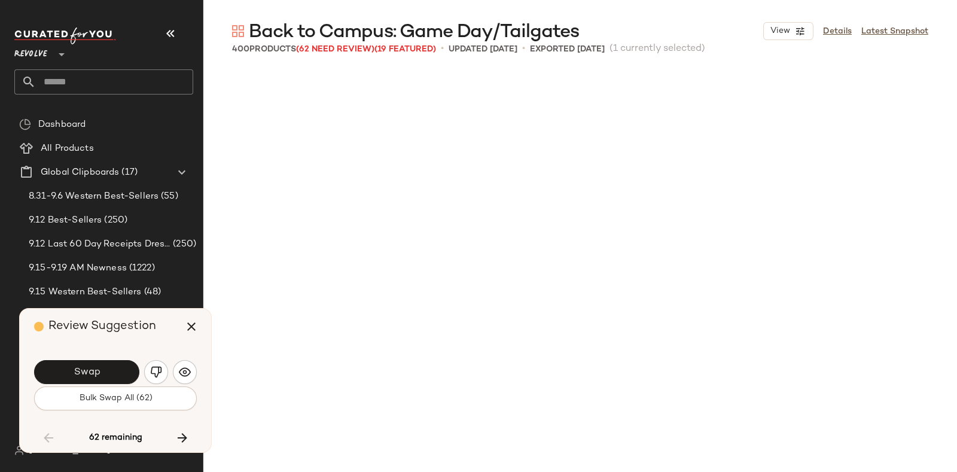
scroll to position [6930, 0]
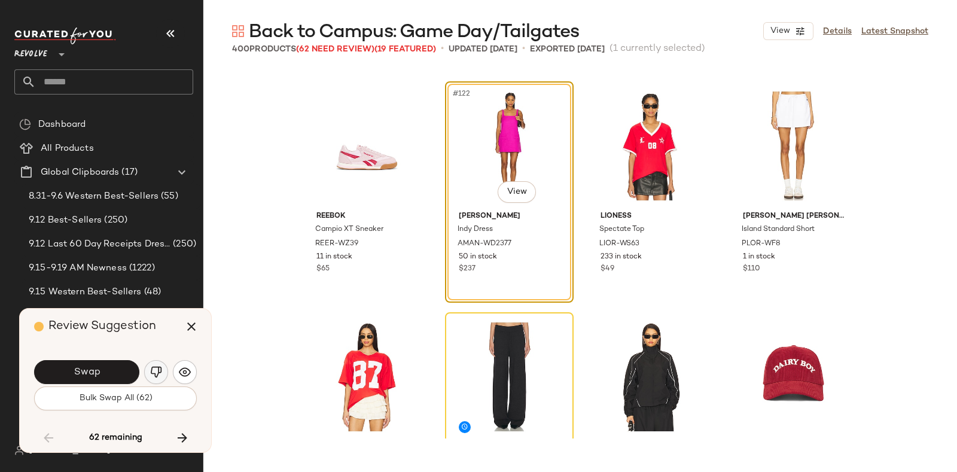
click at [154, 367] on img "button" at bounding box center [156, 372] width 12 height 12
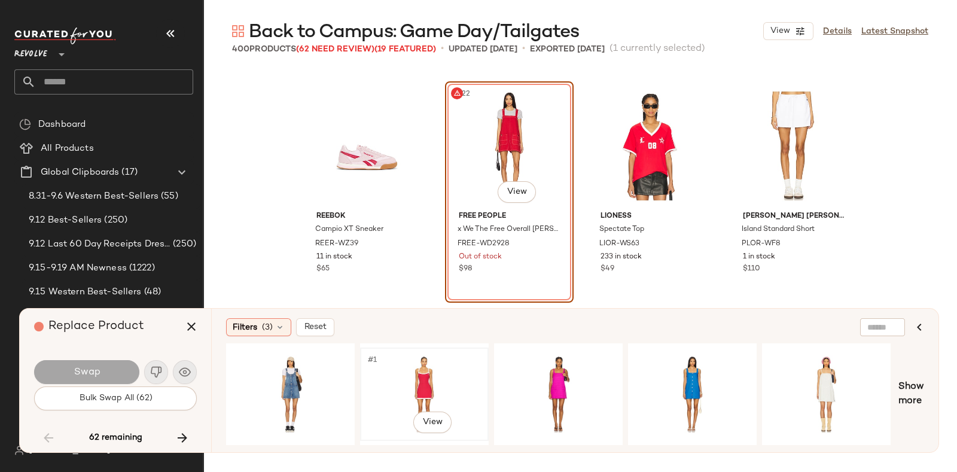
click at [413, 364] on div "#1 View" at bounding box center [424, 394] width 120 height 85
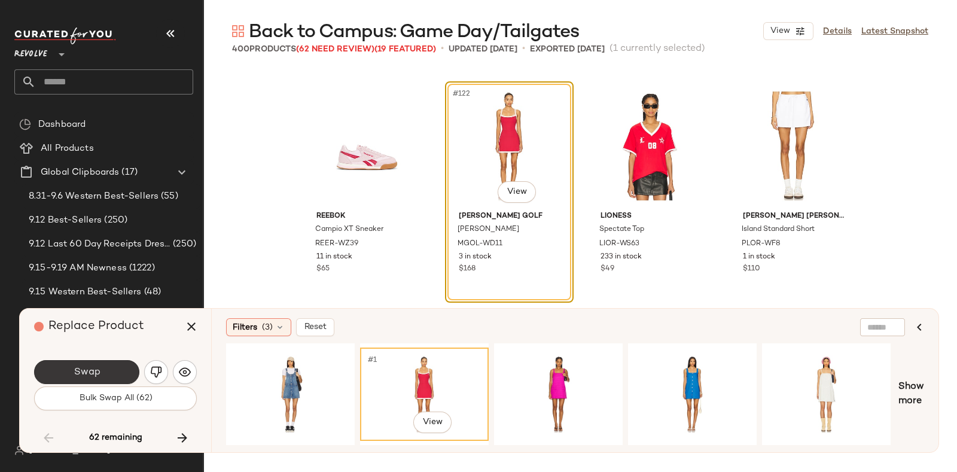
click at [111, 364] on button "Swap" at bounding box center [86, 372] width 105 height 24
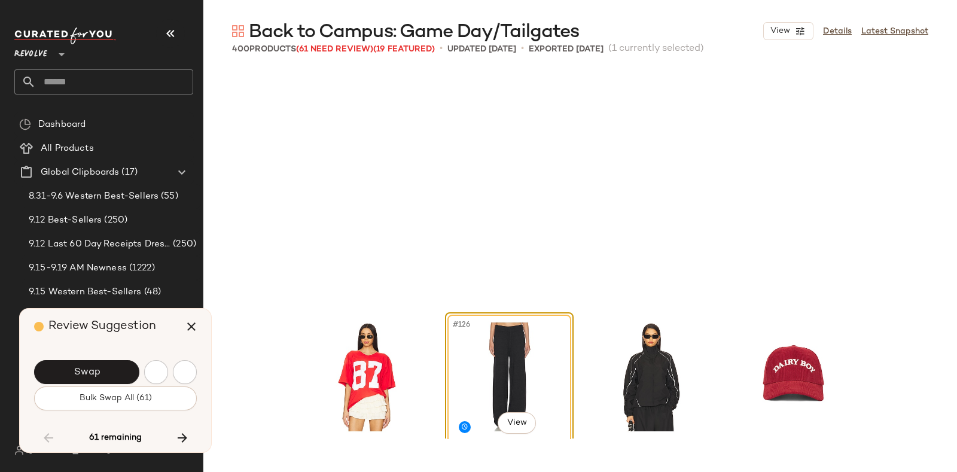
scroll to position [7160, 0]
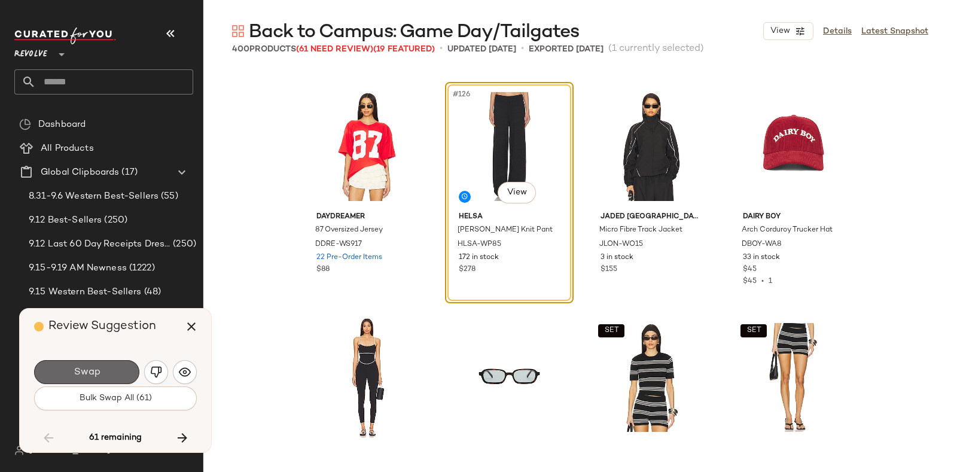
click at [120, 366] on button "Swap" at bounding box center [86, 372] width 105 height 24
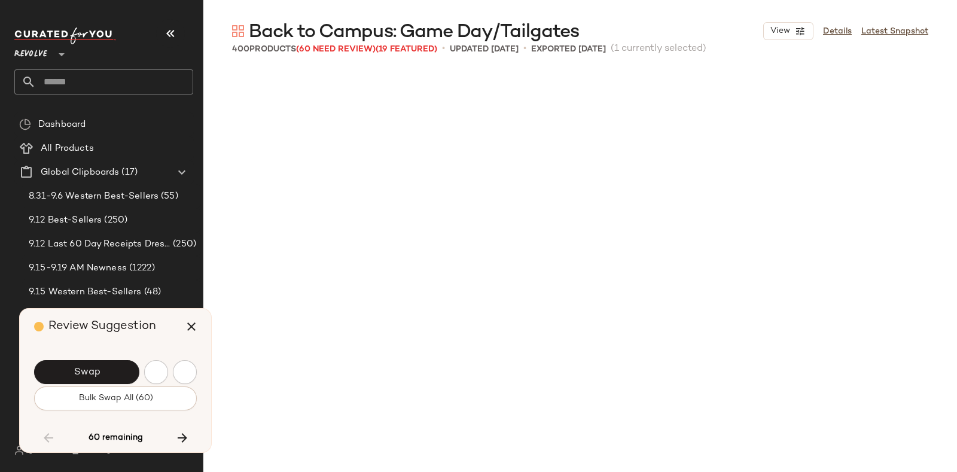
scroll to position [7623, 0]
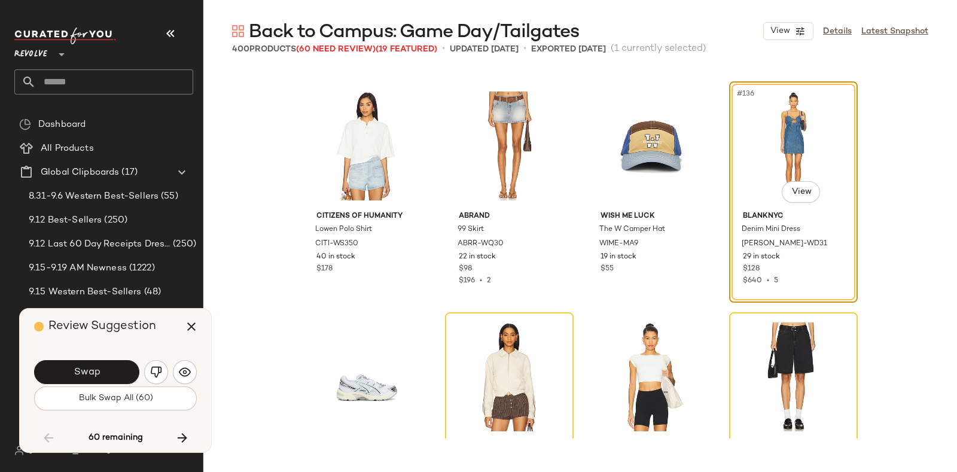
click at [117, 360] on button "Swap" at bounding box center [86, 372] width 105 height 24
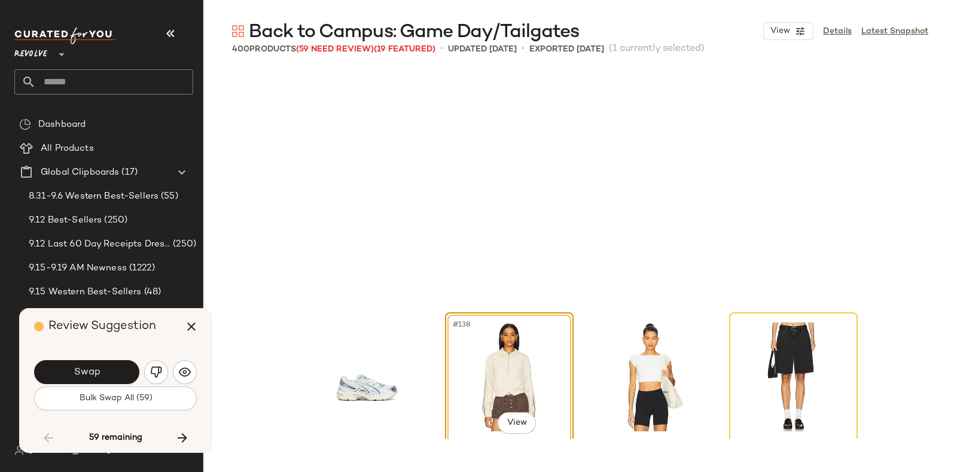
scroll to position [7854, 0]
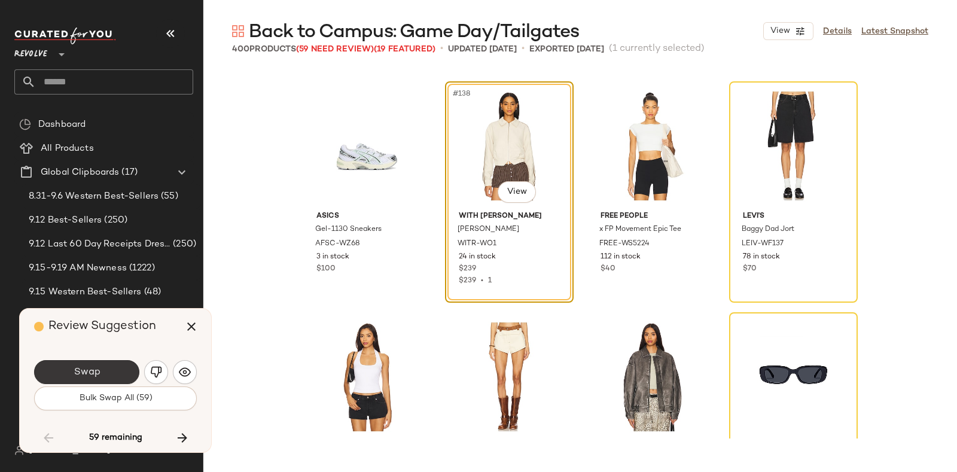
click at [115, 370] on button "Swap" at bounding box center [86, 372] width 105 height 24
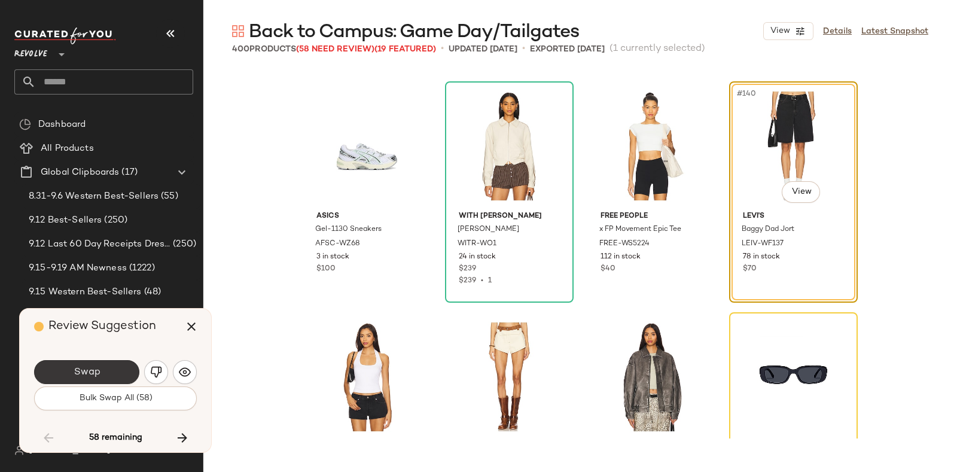
click at [82, 368] on span "Swap" at bounding box center [86, 372] width 27 height 11
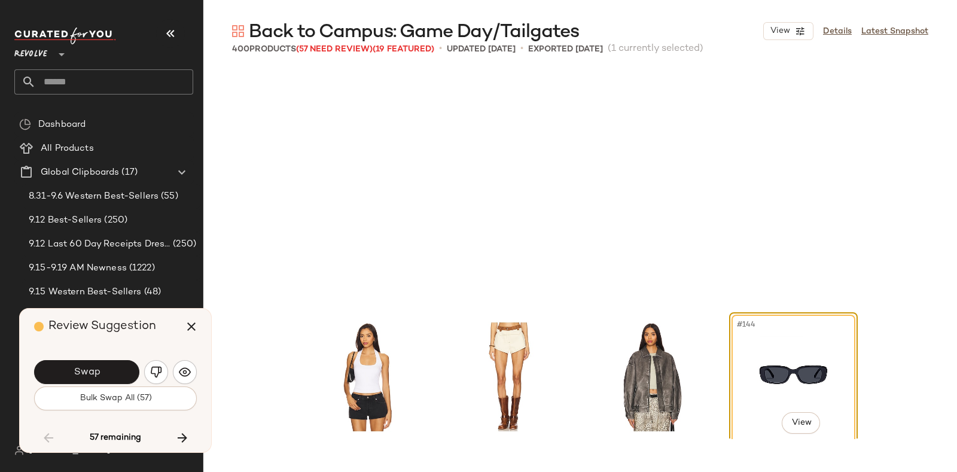
scroll to position [8084, 0]
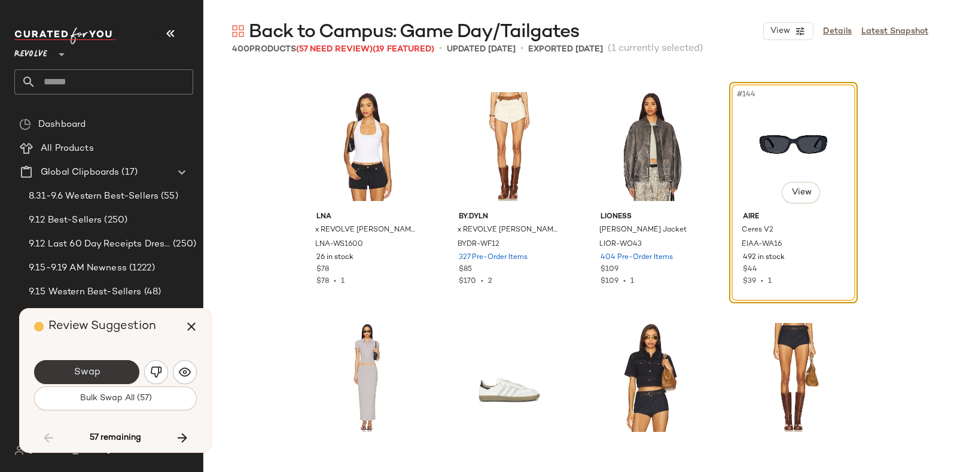
click at [108, 370] on button "Swap" at bounding box center [86, 372] width 105 height 24
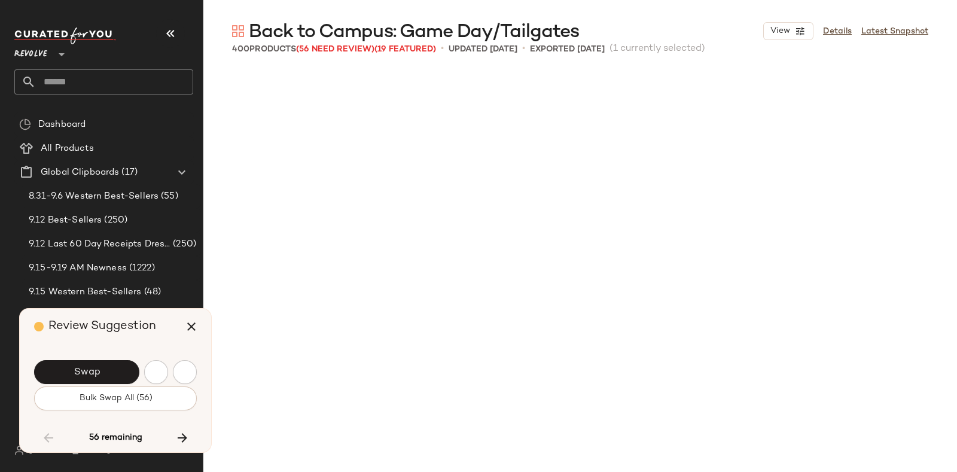
scroll to position [8546, 0]
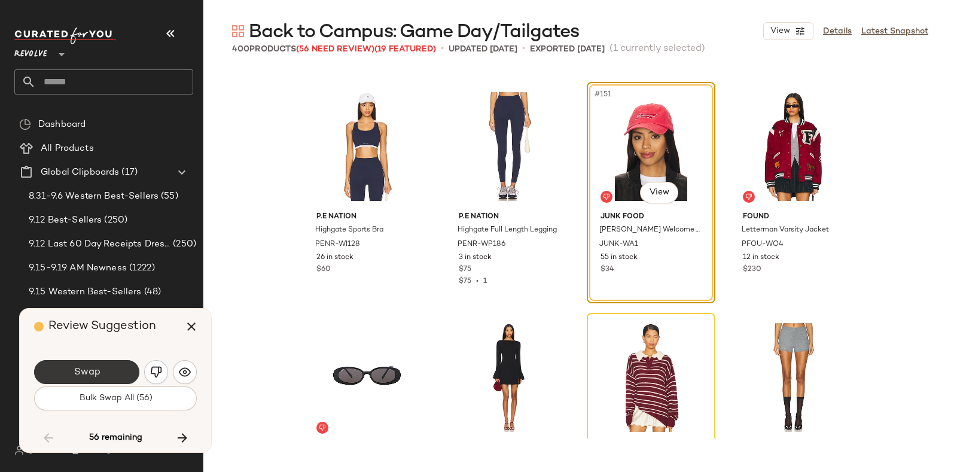
click at [80, 363] on button "Swap" at bounding box center [86, 372] width 105 height 24
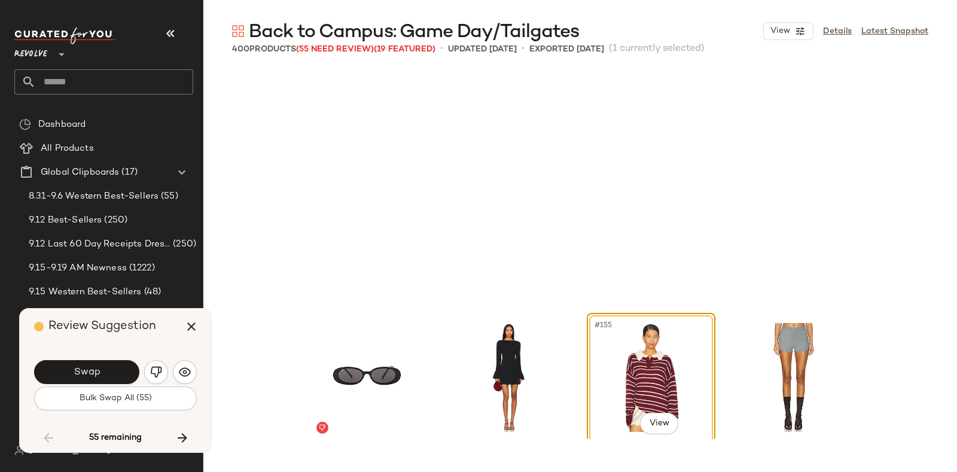
scroll to position [8778, 0]
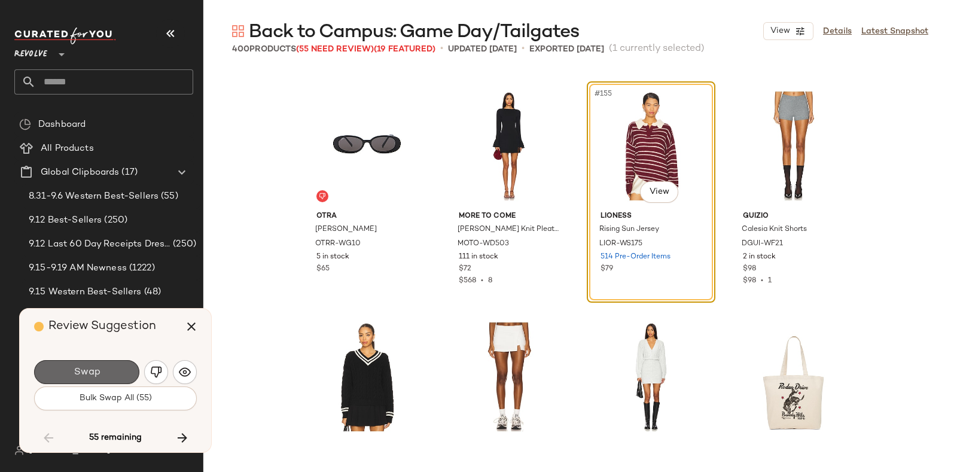
click at [105, 366] on button "Swap" at bounding box center [86, 372] width 105 height 24
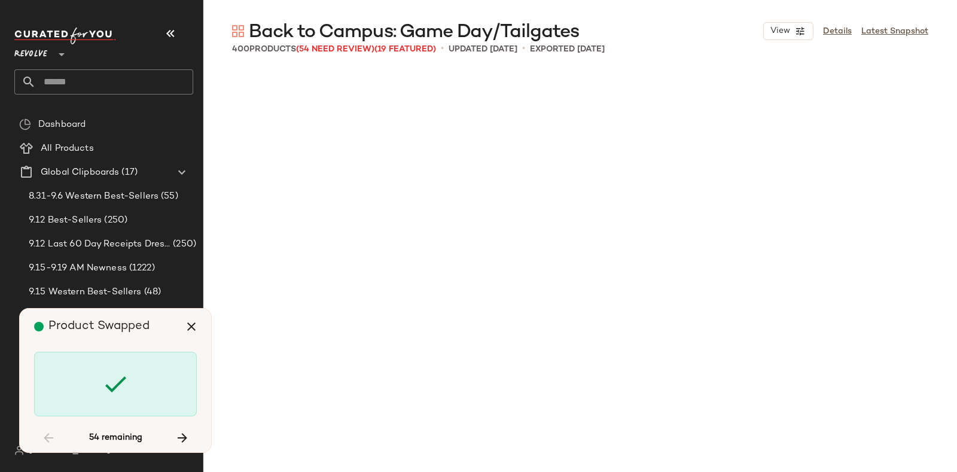
scroll to position [9701, 0]
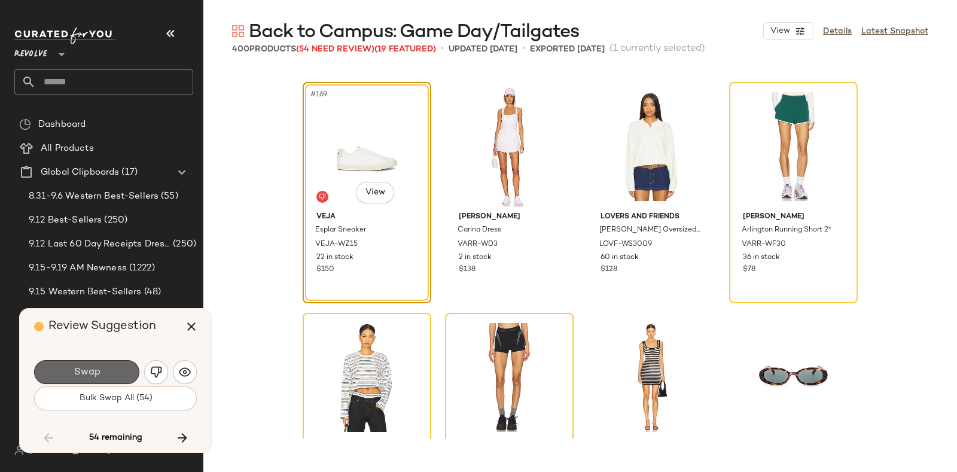
click at [111, 365] on button "Swap" at bounding box center [86, 372] width 105 height 24
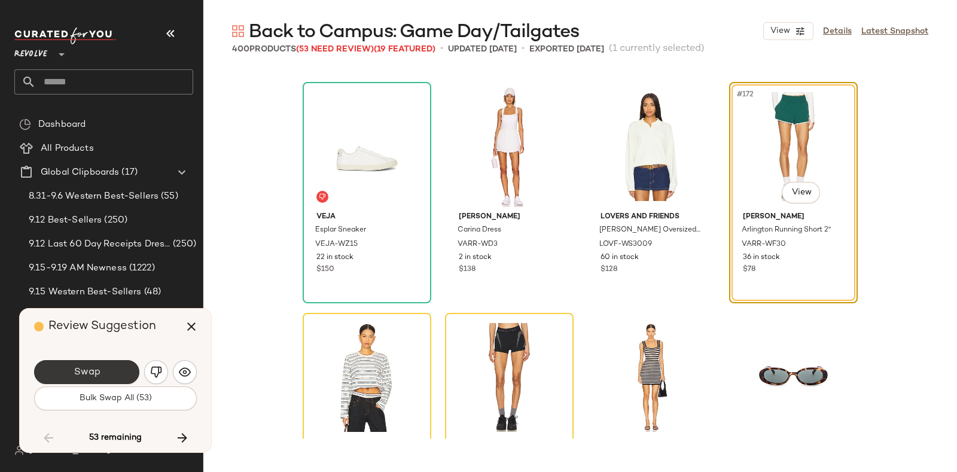
click at [101, 377] on button "Swap" at bounding box center [86, 372] width 105 height 24
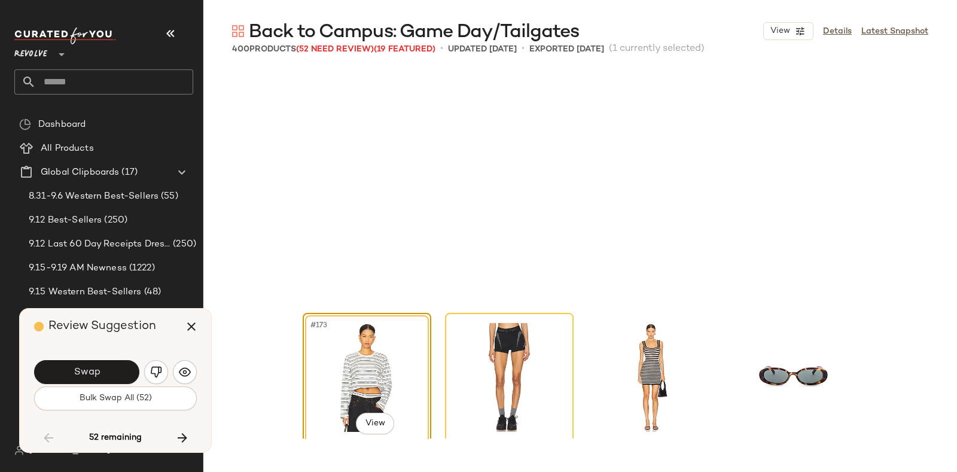
scroll to position [9933, 0]
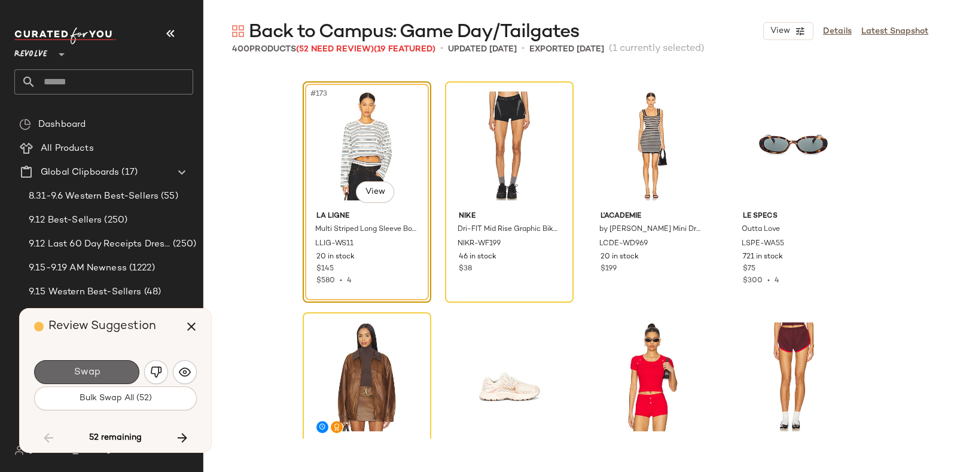
click at [100, 366] on button "Swap" at bounding box center [86, 372] width 105 height 24
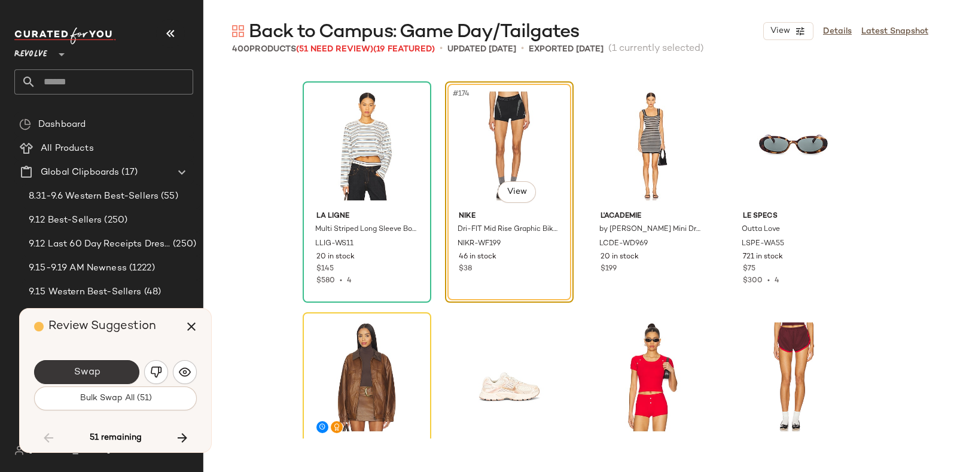
click at [126, 368] on button "Swap" at bounding box center [86, 372] width 105 height 24
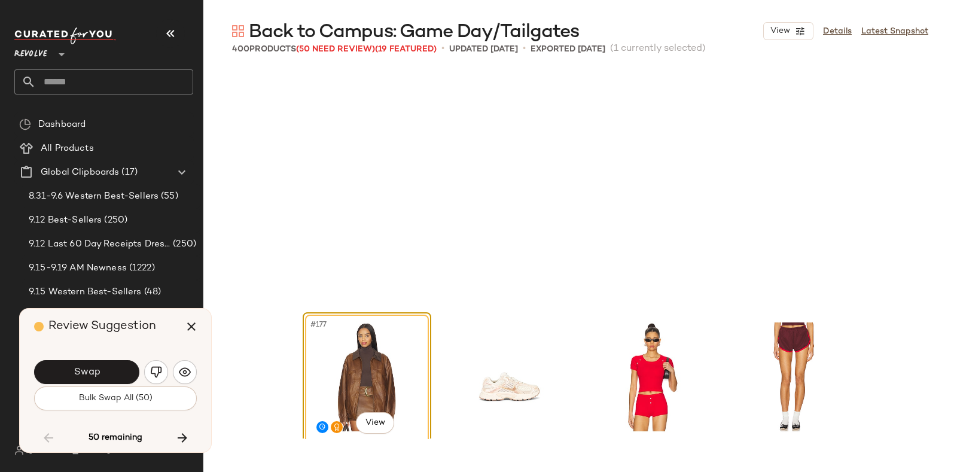
scroll to position [10164, 0]
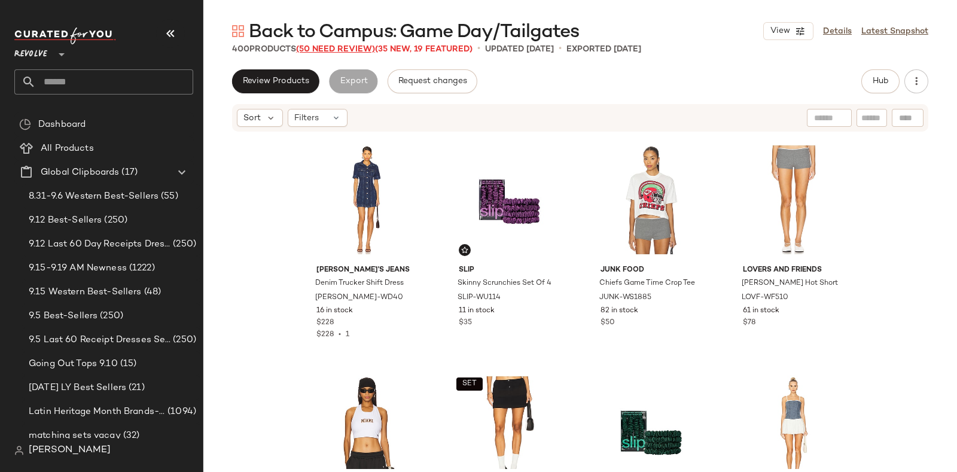
click at [323, 48] on span "(50 Need Review)" at bounding box center [335, 49] width 79 height 9
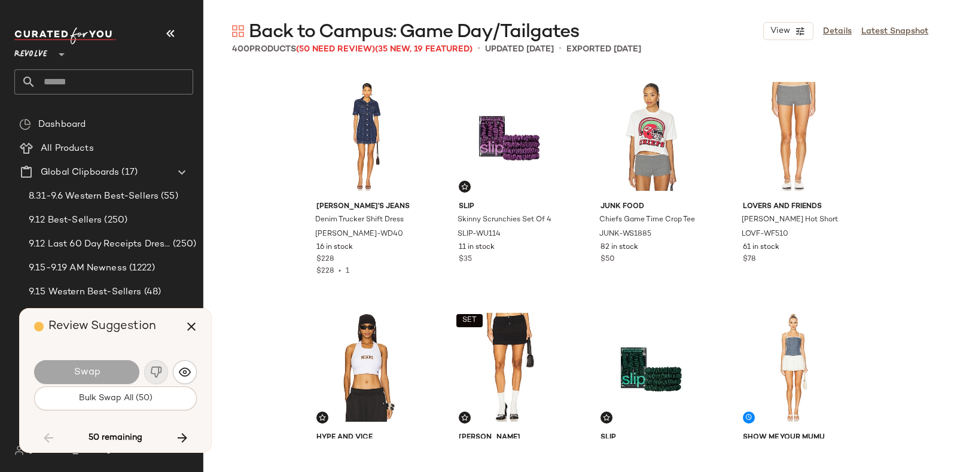
scroll to position [10164, 0]
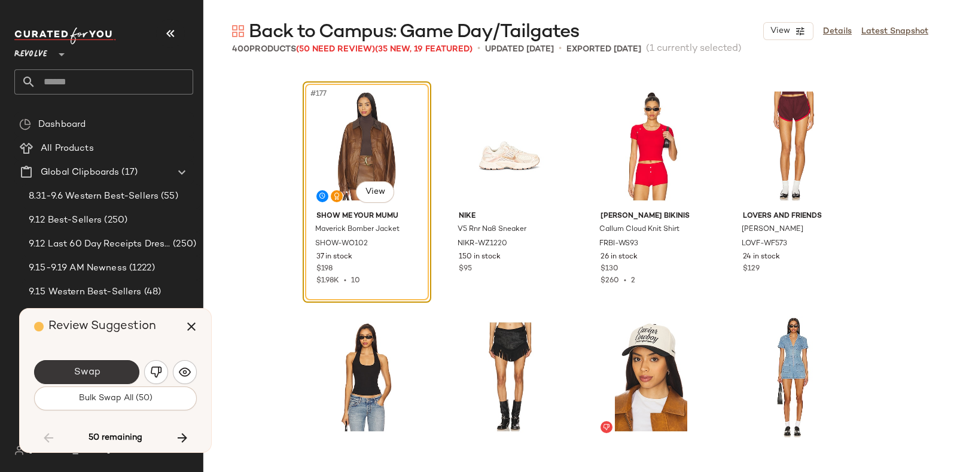
click at [111, 371] on button "Swap" at bounding box center [86, 372] width 105 height 24
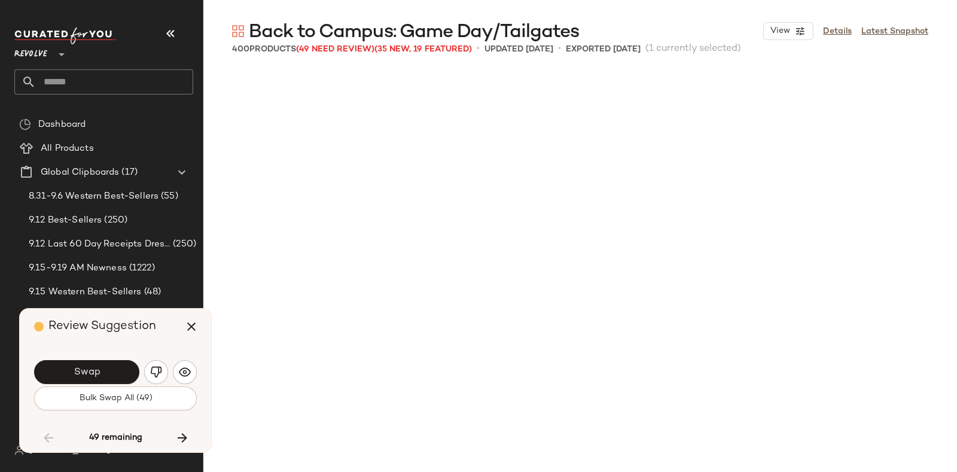
scroll to position [10856, 0]
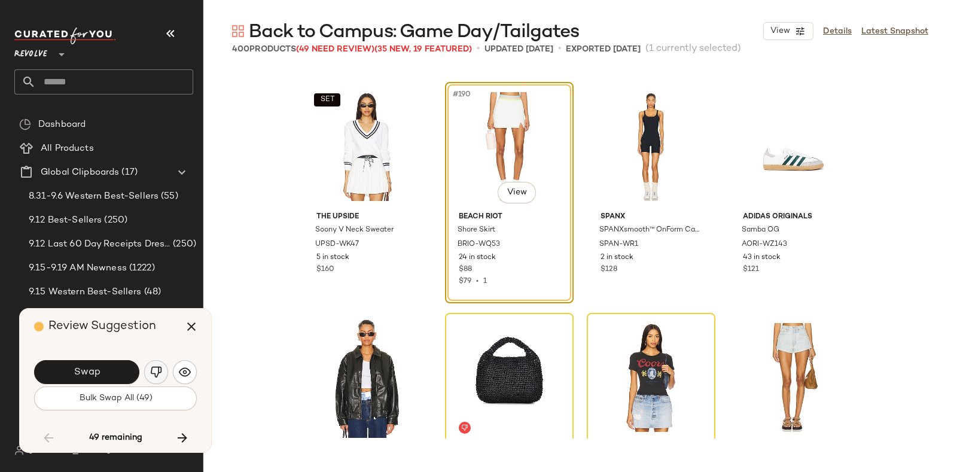
click at [153, 369] on img "button" at bounding box center [156, 372] width 12 height 12
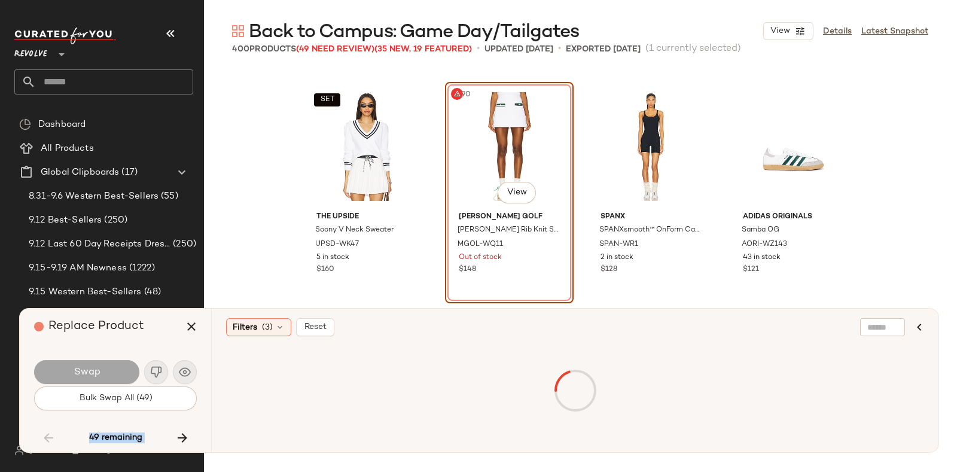
drag, startPoint x: 165, startPoint y: 336, endPoint x: 171, endPoint y: 423, distance: 87.0
click at [171, 423] on div "Replace Product Swap Bulk Swap All (49) 49 remaining" at bounding box center [115, 381] width 191 height 144
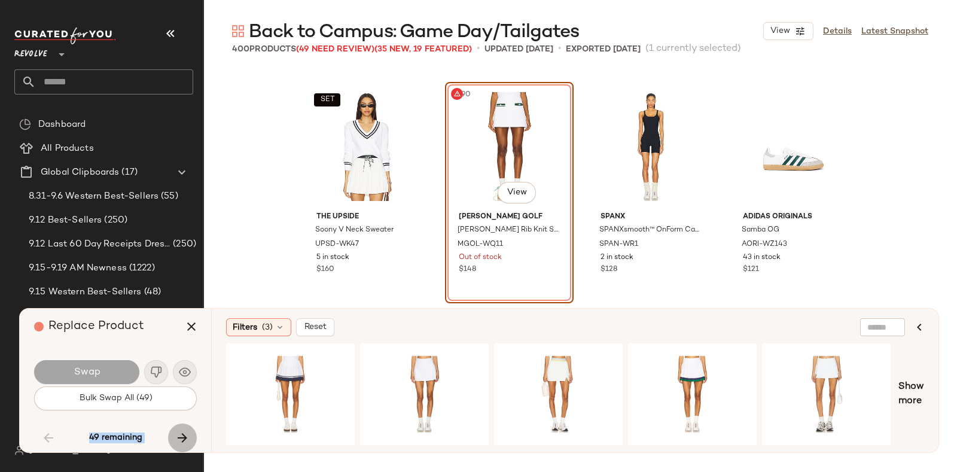
click at [183, 436] on icon "button" at bounding box center [182, 438] width 14 height 14
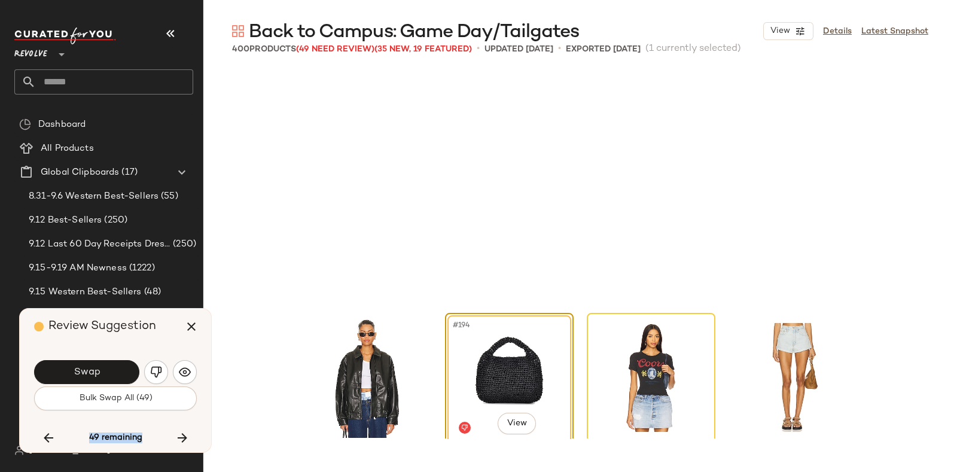
scroll to position [11088, 0]
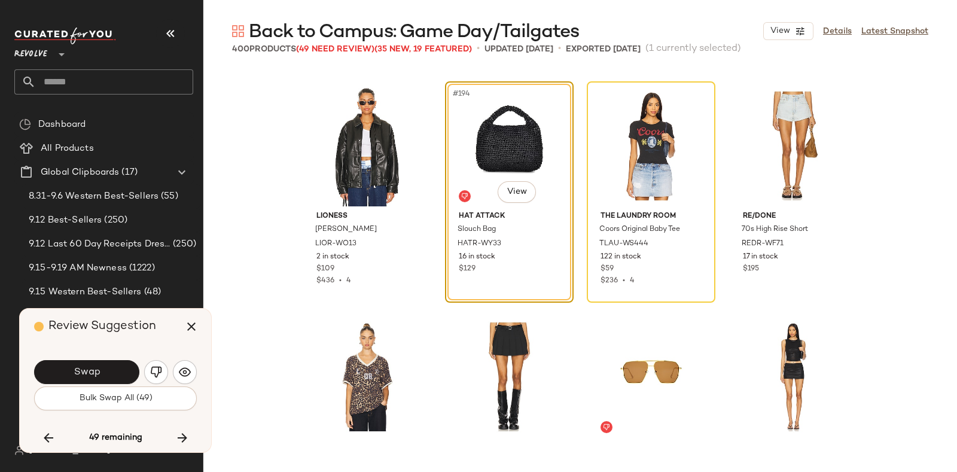
click at [165, 333] on div "Review Suggestion" at bounding box center [120, 327] width 172 height 36
click at [115, 366] on button "Swap" at bounding box center [86, 372] width 105 height 24
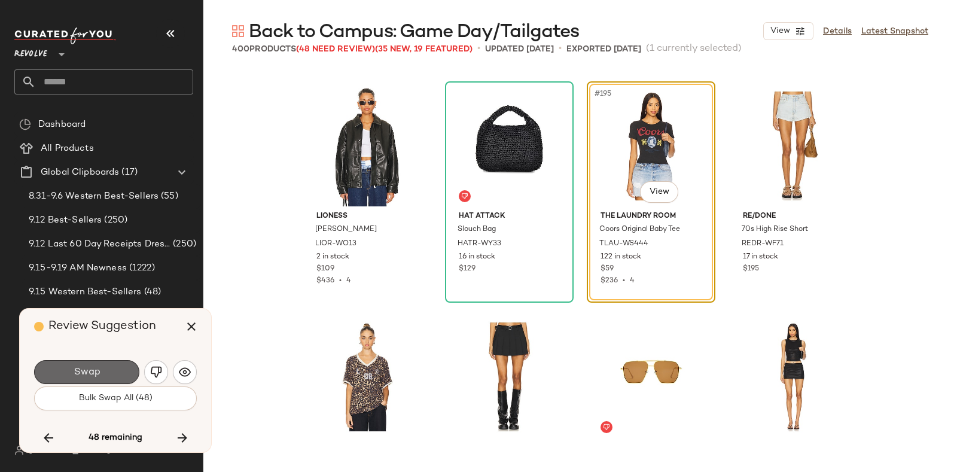
click at [120, 363] on button "Swap" at bounding box center [86, 372] width 105 height 24
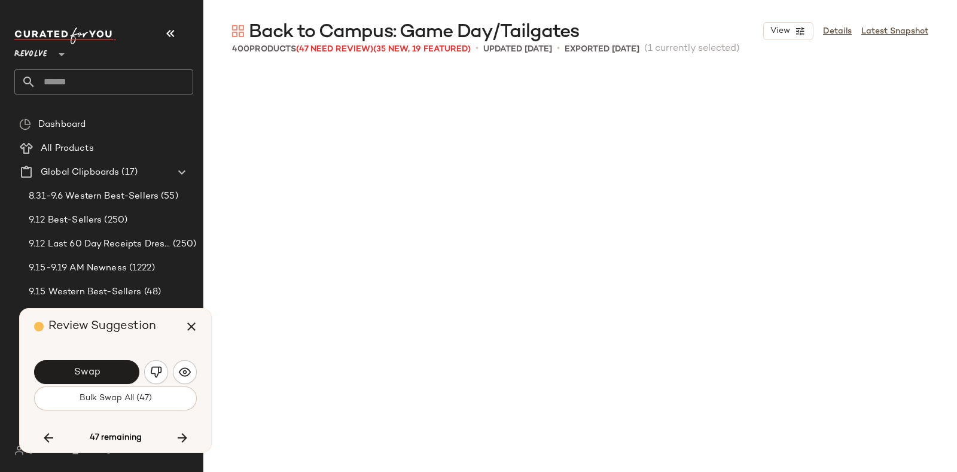
scroll to position [11780, 0]
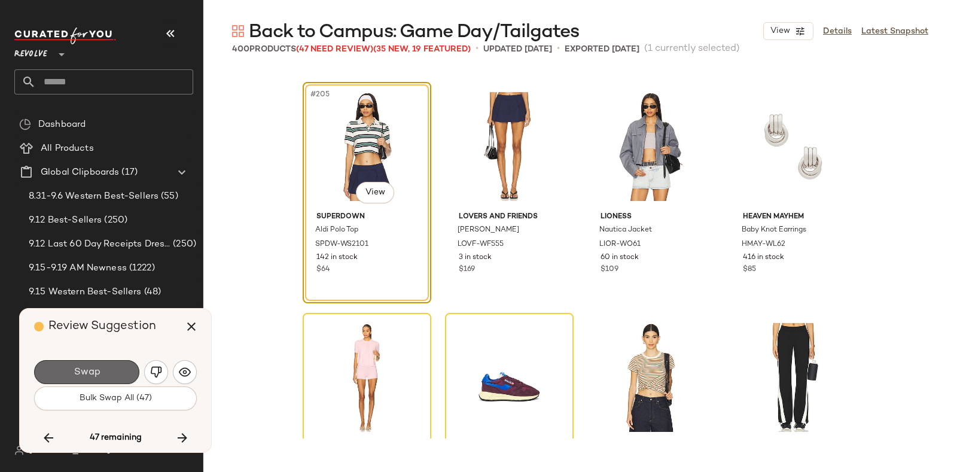
click at [105, 369] on button "Swap" at bounding box center [86, 372] width 105 height 24
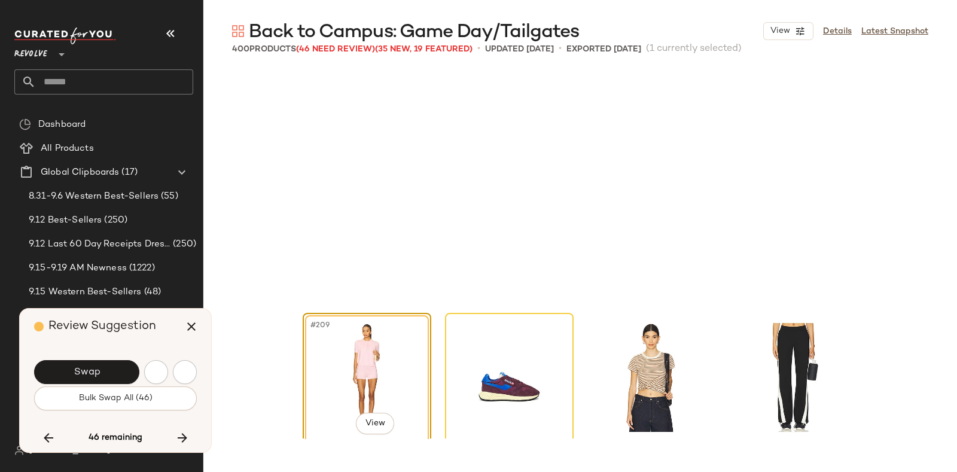
scroll to position [12011, 0]
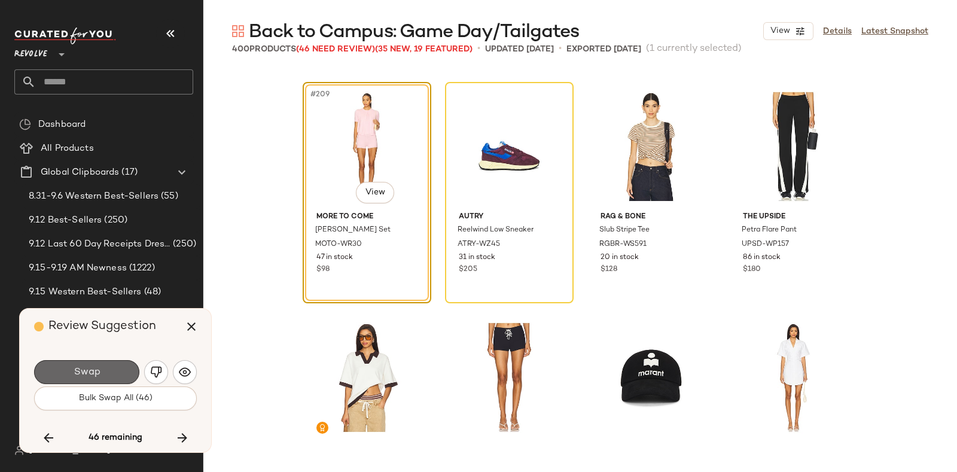
click at [118, 366] on button "Swap" at bounding box center [86, 372] width 105 height 24
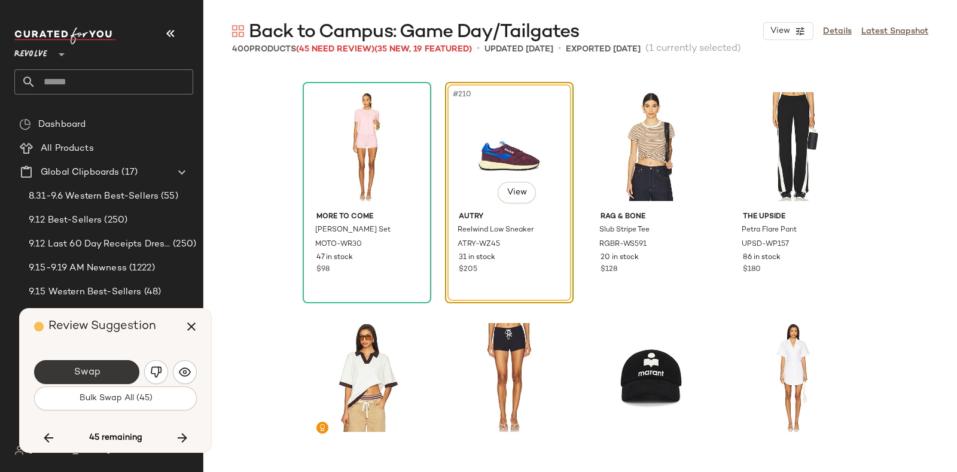
click at [102, 369] on button "Swap" at bounding box center [86, 372] width 105 height 24
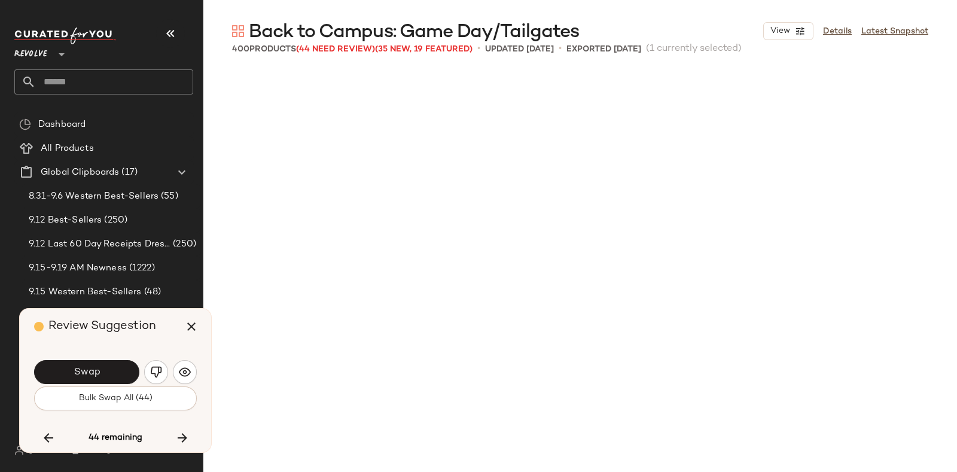
scroll to position [12473, 0]
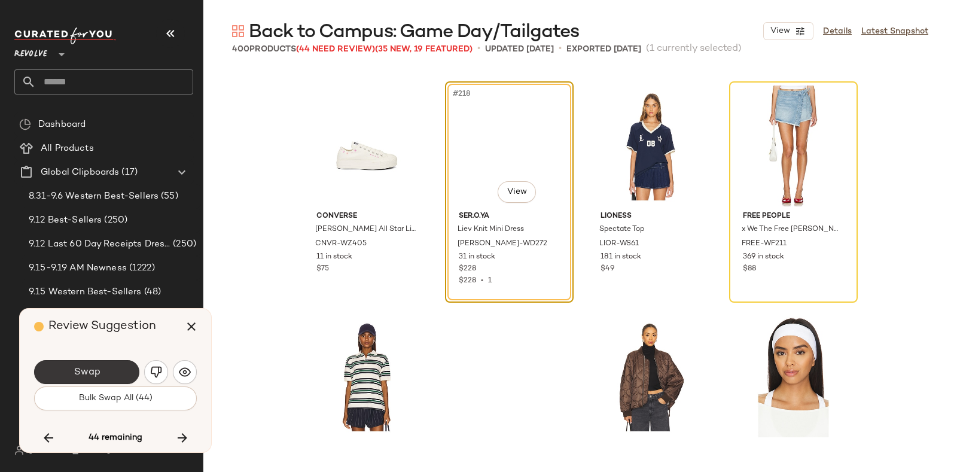
click at [121, 370] on button "Swap" at bounding box center [86, 372] width 105 height 24
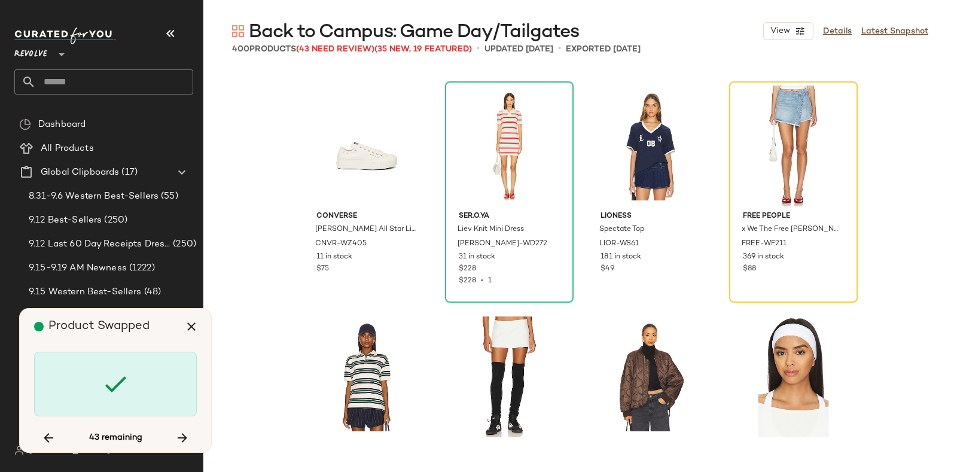
click at [157, 330] on div "Product Swapped" at bounding box center [120, 327] width 172 height 36
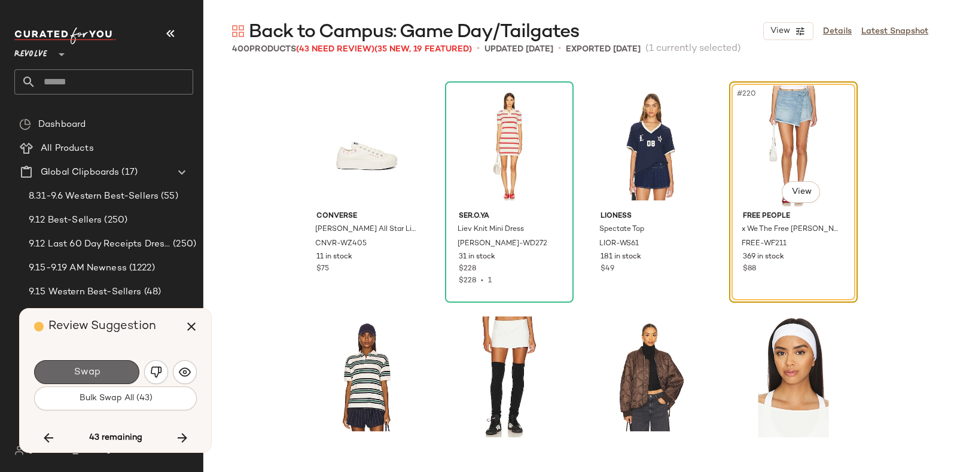
click at [105, 370] on button "Swap" at bounding box center [86, 372] width 105 height 24
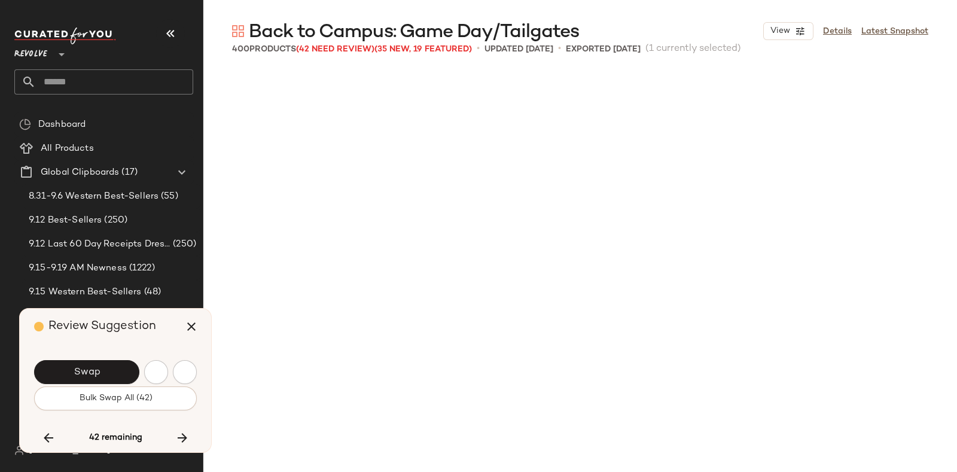
scroll to position [12935, 0]
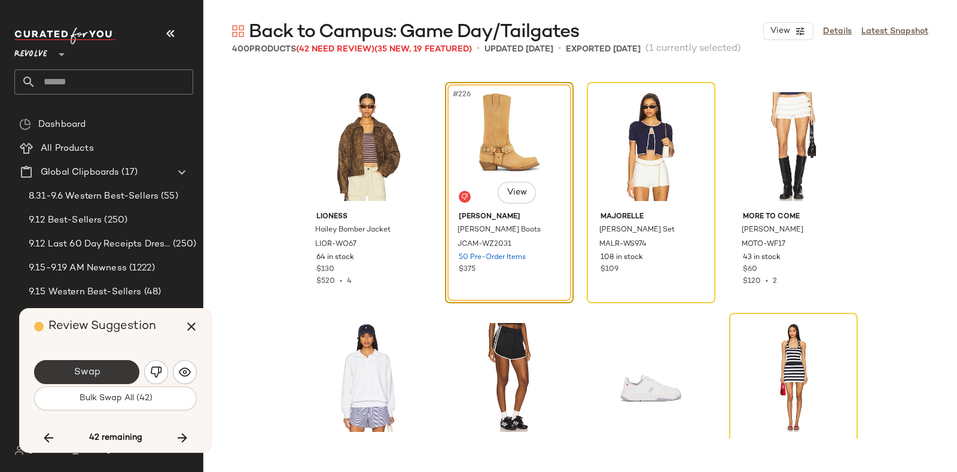
click at [117, 363] on button "Swap" at bounding box center [86, 372] width 105 height 24
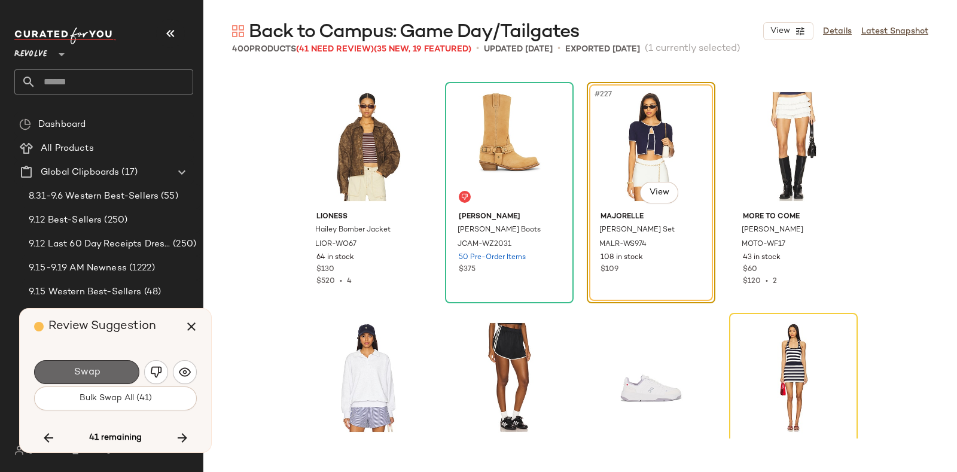
click at [116, 368] on button "Swap" at bounding box center [86, 372] width 105 height 24
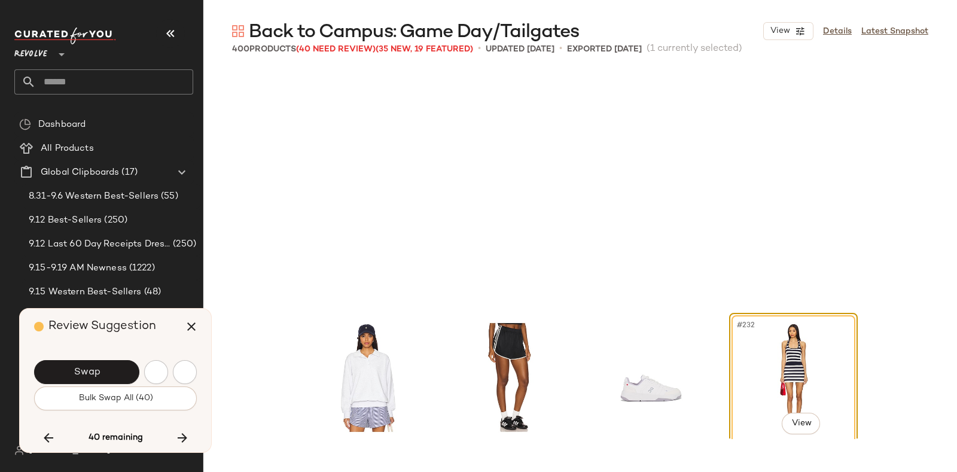
scroll to position [13166, 0]
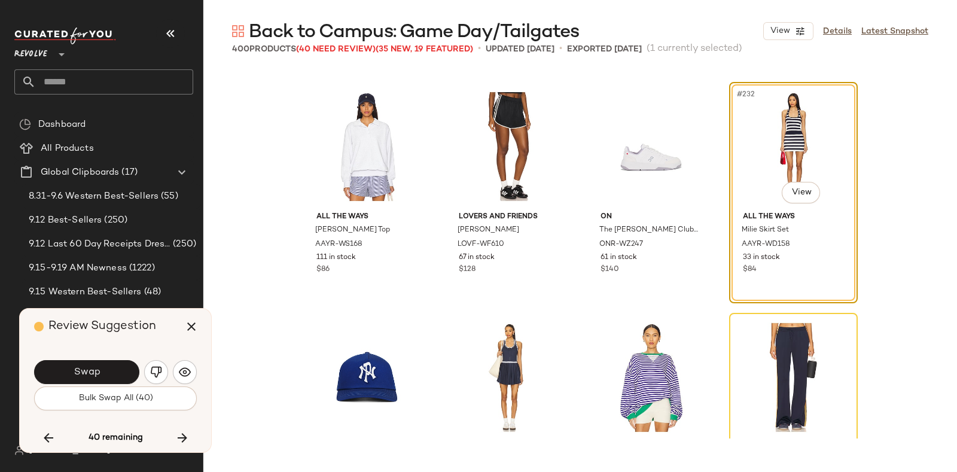
click at [163, 334] on div "Review Suggestion" at bounding box center [120, 327] width 172 height 36
click at [111, 365] on button "Swap" at bounding box center [86, 372] width 105 height 24
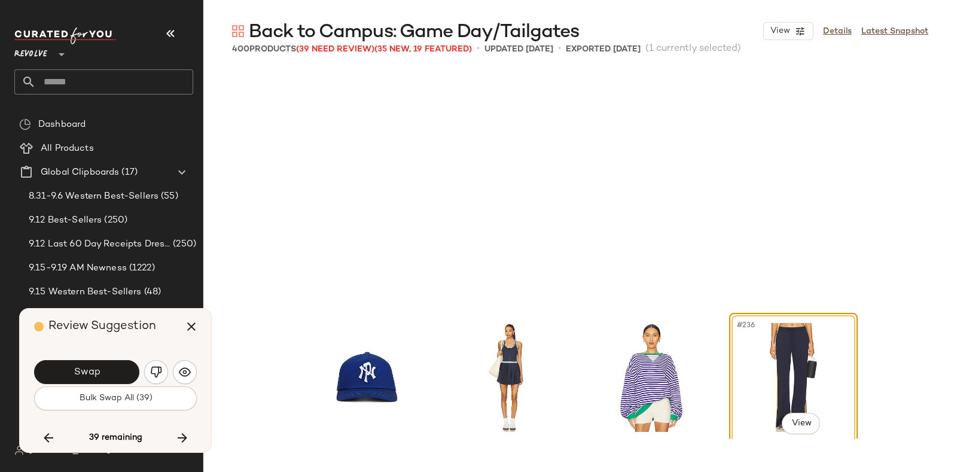
scroll to position [13397, 0]
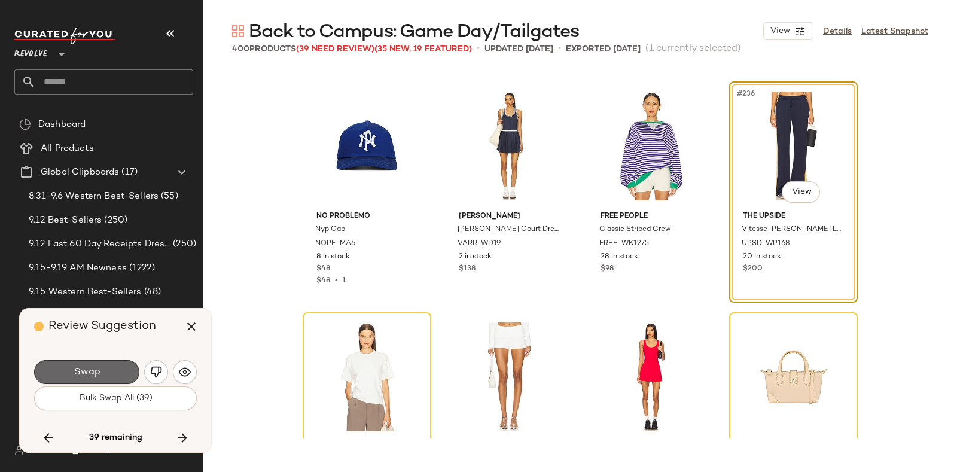
click at [121, 367] on button "Swap" at bounding box center [86, 372] width 105 height 24
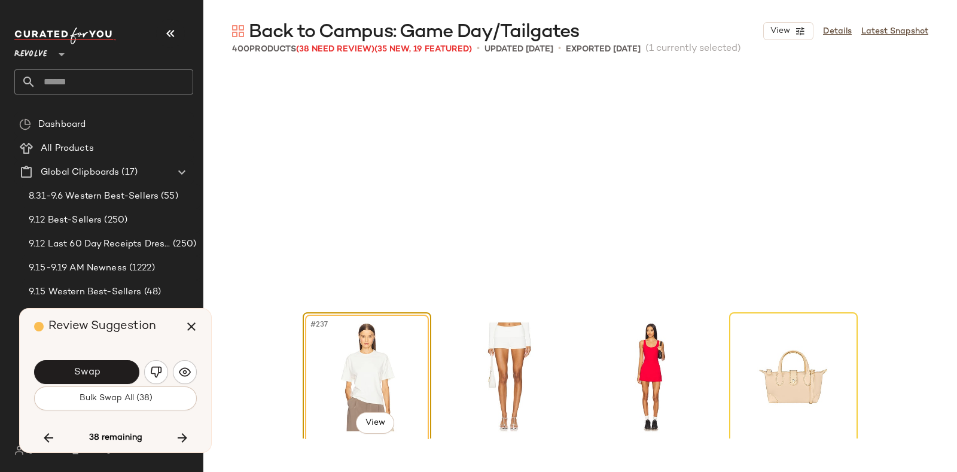
scroll to position [13628, 0]
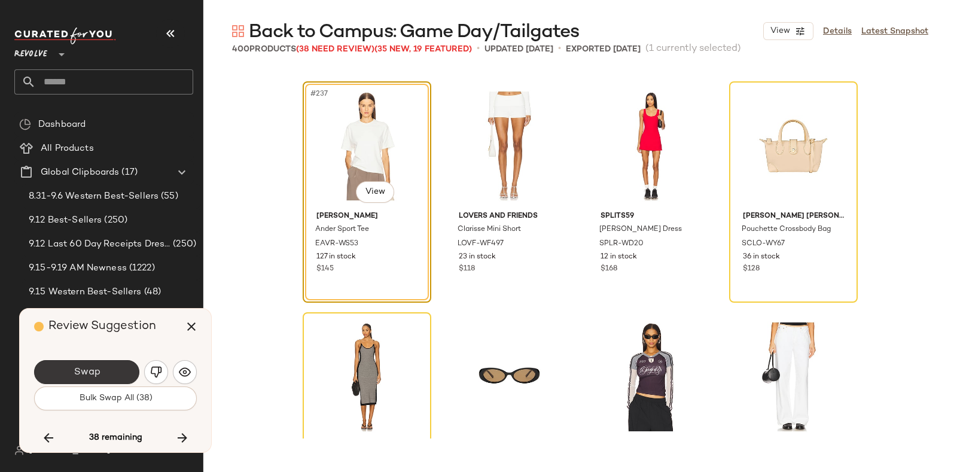
click at [117, 367] on button "Swap" at bounding box center [86, 372] width 105 height 24
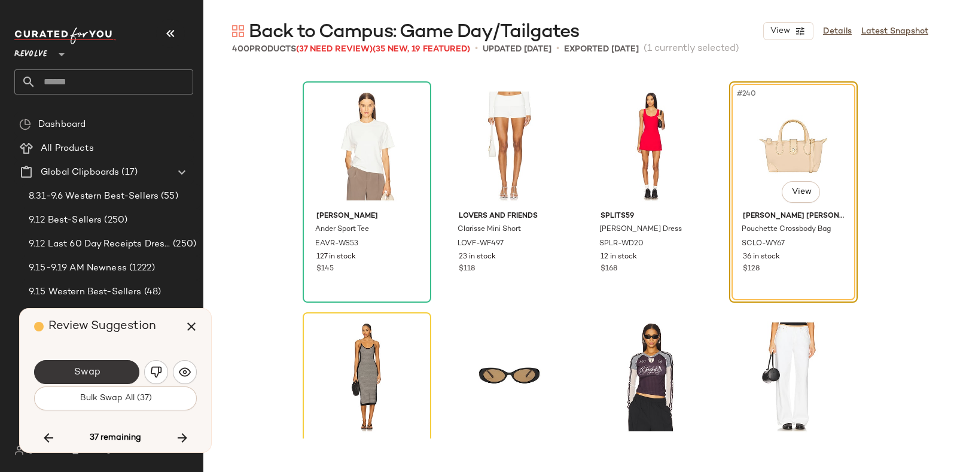
click at [117, 366] on button "Swap" at bounding box center [86, 372] width 105 height 24
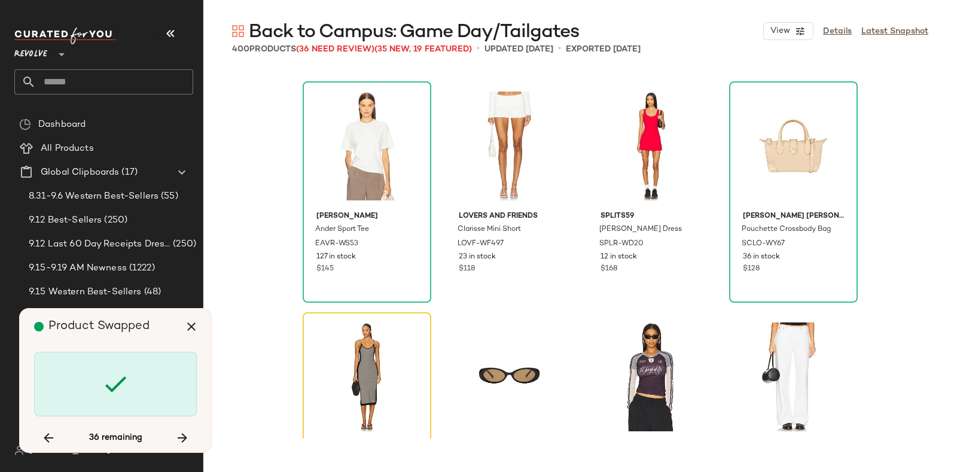
click at [166, 333] on div "Product Swapped" at bounding box center [120, 327] width 172 height 36
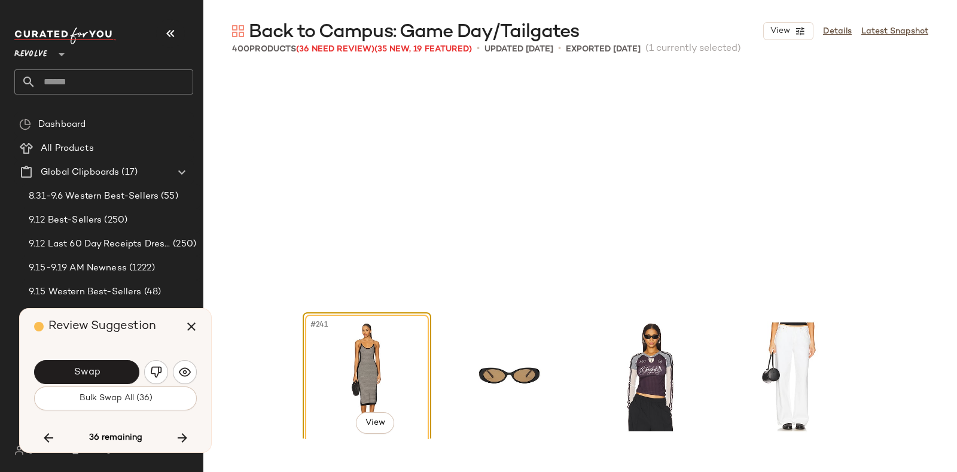
scroll to position [13859, 0]
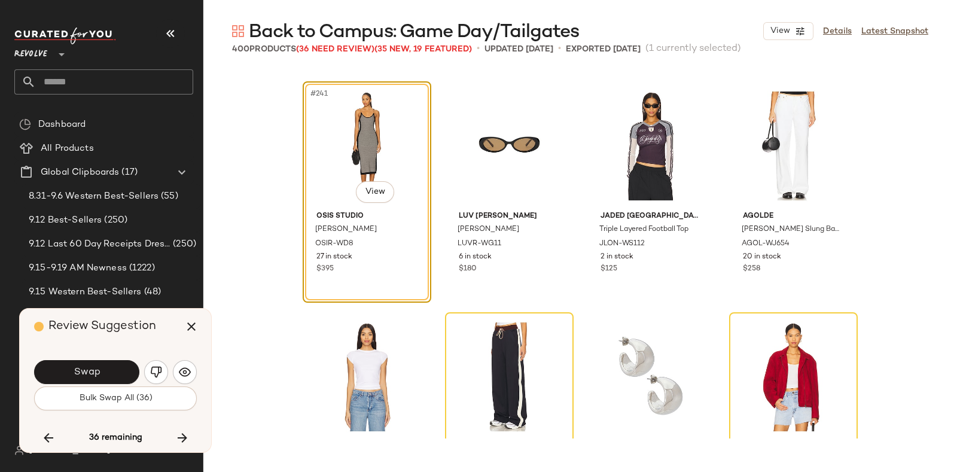
click at [165, 330] on div "Review Suggestion" at bounding box center [120, 327] width 172 height 36
click at [95, 364] on button "Swap" at bounding box center [86, 372] width 105 height 24
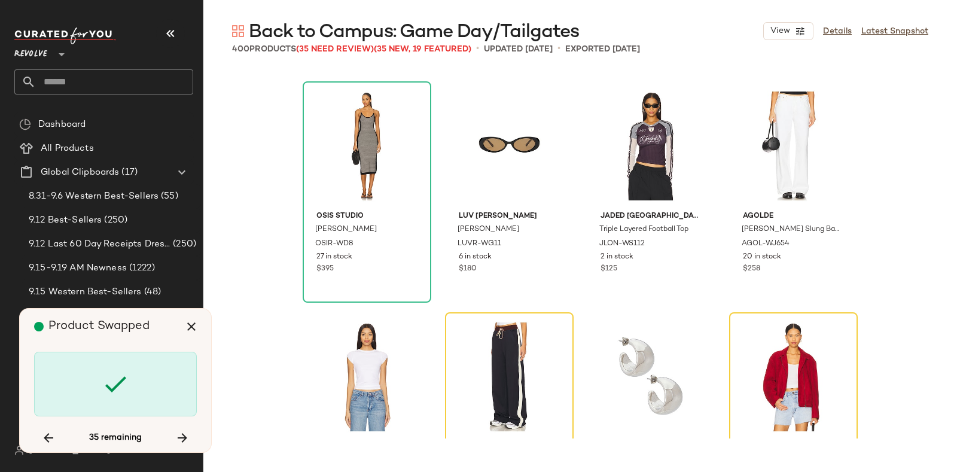
click at [162, 338] on div "Product Swapped" at bounding box center [120, 327] width 172 height 36
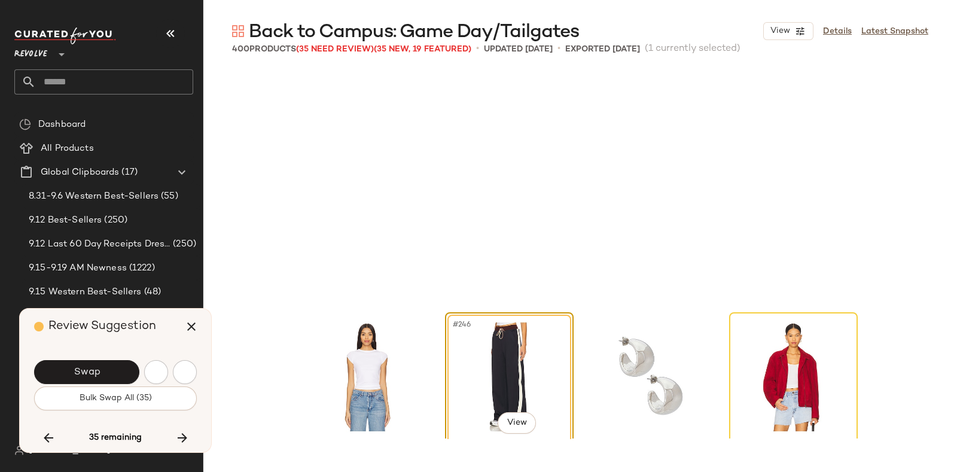
scroll to position [14090, 0]
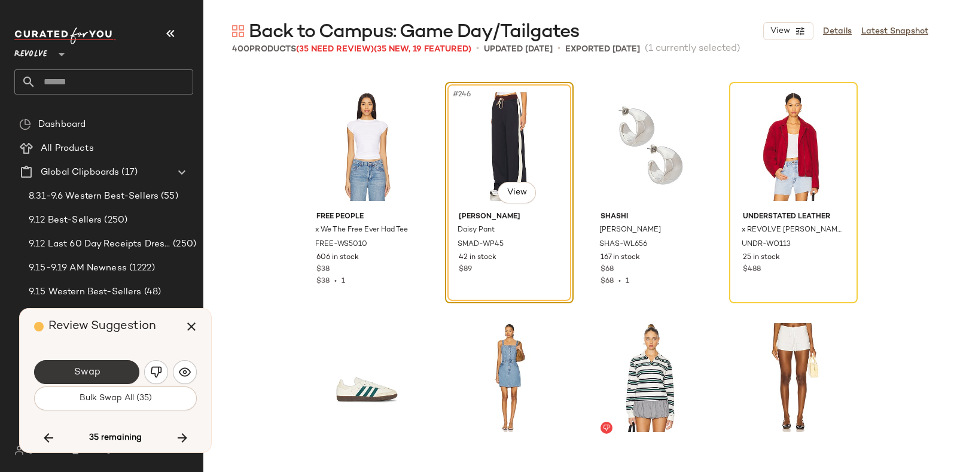
click at [105, 366] on button "Swap" at bounding box center [86, 372] width 105 height 24
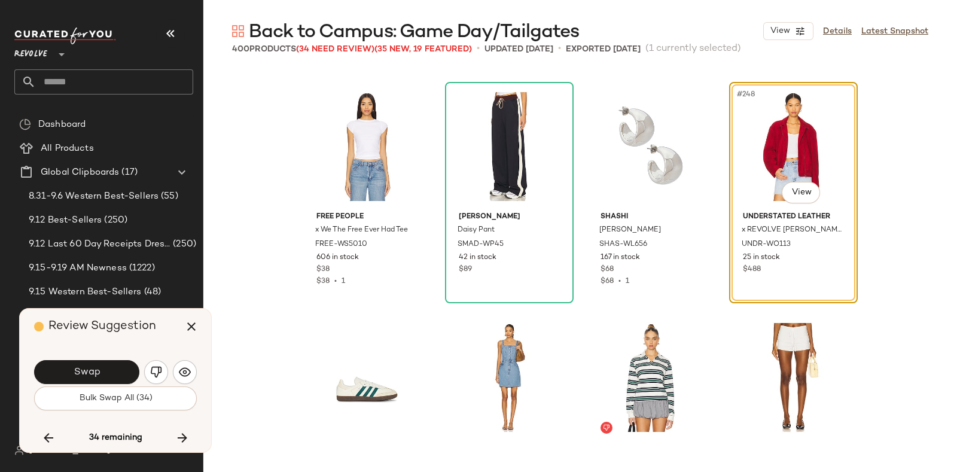
click at [159, 324] on div "Review Suggestion" at bounding box center [120, 327] width 172 height 36
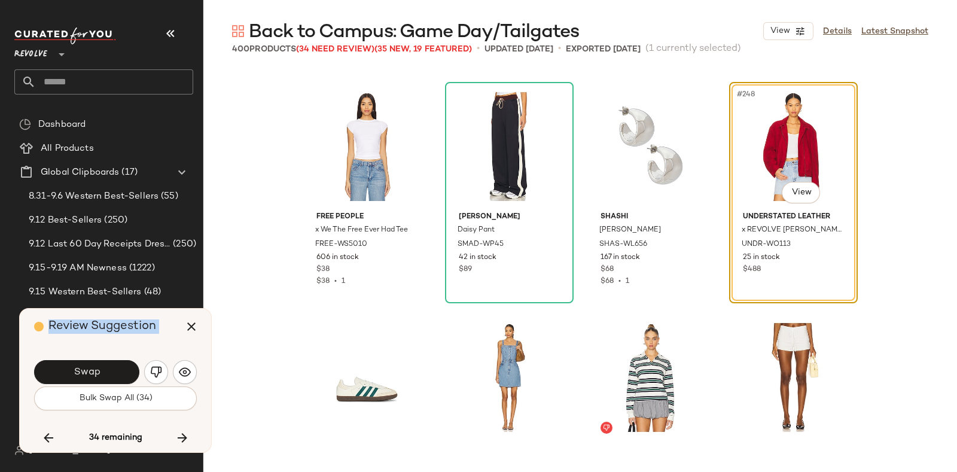
click at [159, 324] on div "Review Suggestion" at bounding box center [120, 327] width 172 height 36
click at [162, 324] on div "Review Suggestion" at bounding box center [120, 327] width 172 height 36
click at [110, 364] on button "Swap" at bounding box center [86, 372] width 105 height 24
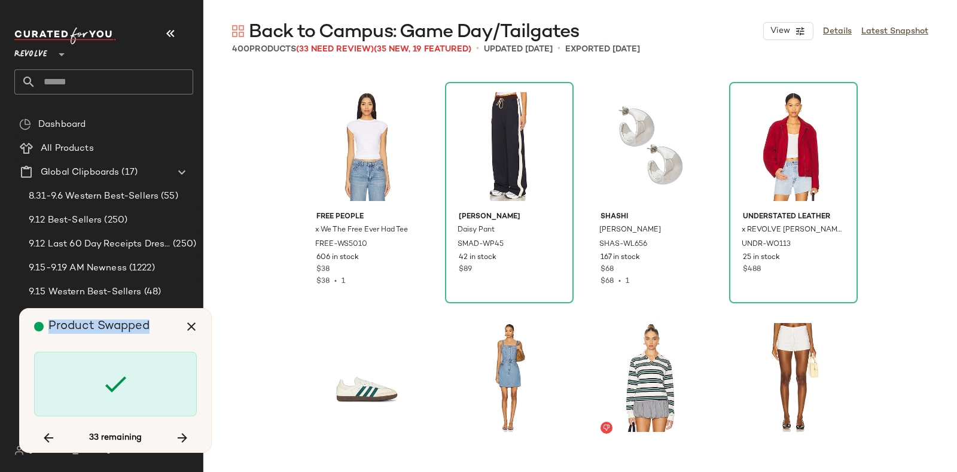
click at [159, 328] on div "Product Swapped" at bounding box center [120, 327] width 172 height 36
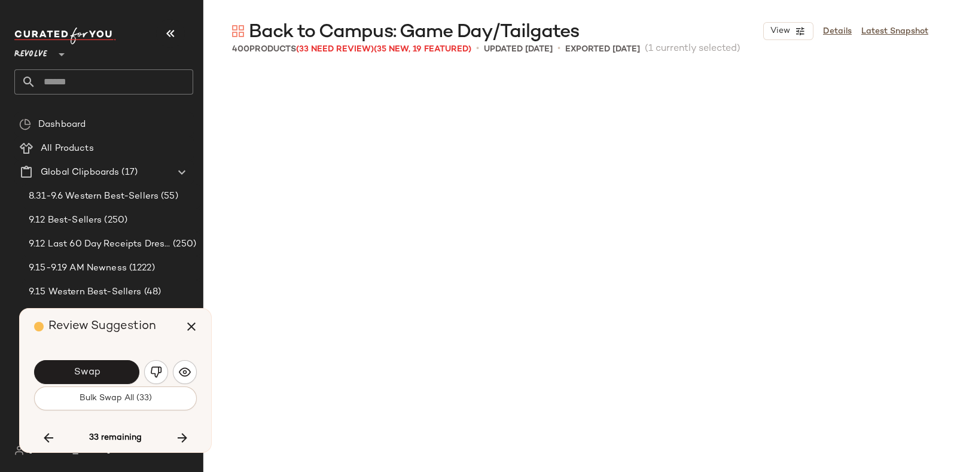
scroll to position [14552, 0]
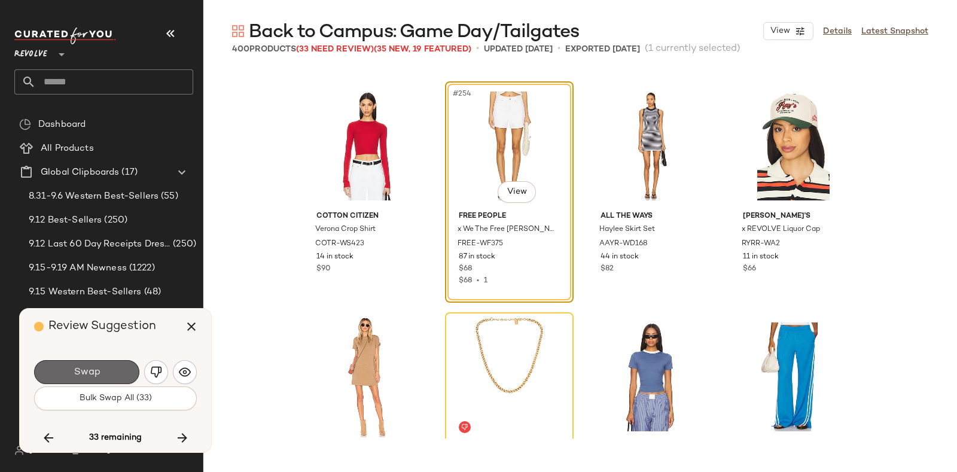
click at [111, 369] on button "Swap" at bounding box center [86, 372] width 105 height 24
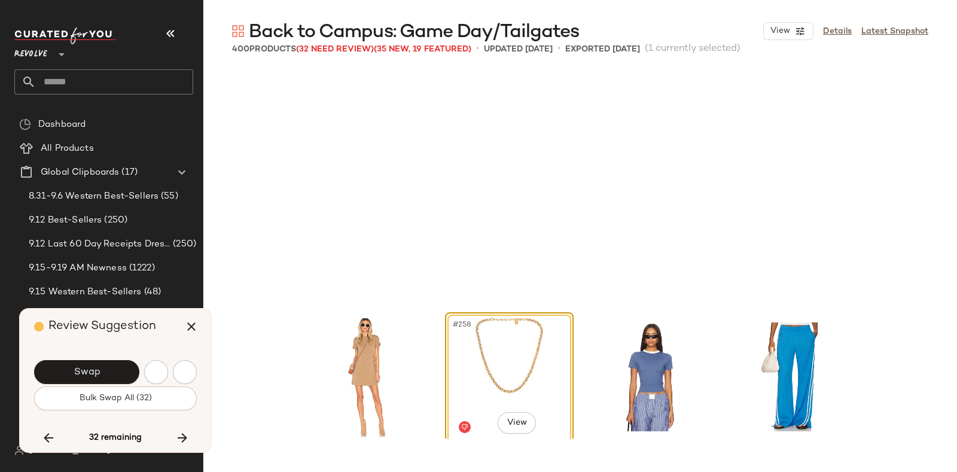
scroll to position [14783, 0]
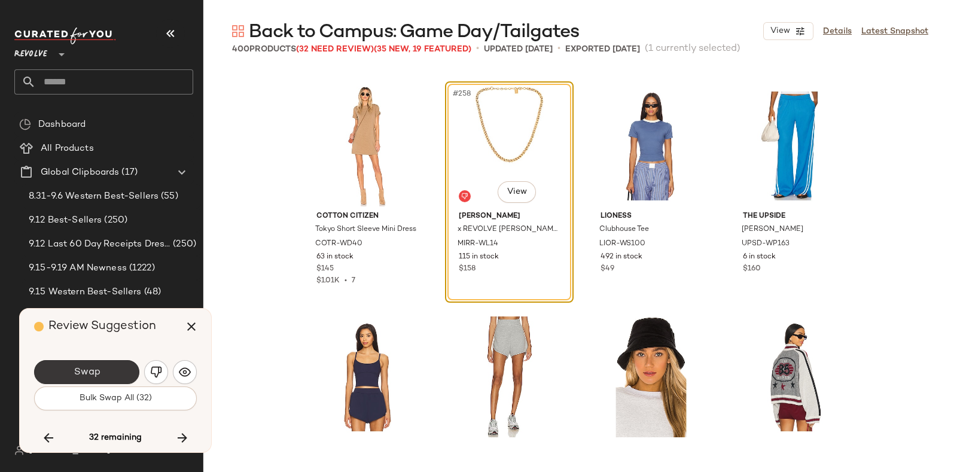
click at [108, 366] on button "Swap" at bounding box center [86, 372] width 105 height 24
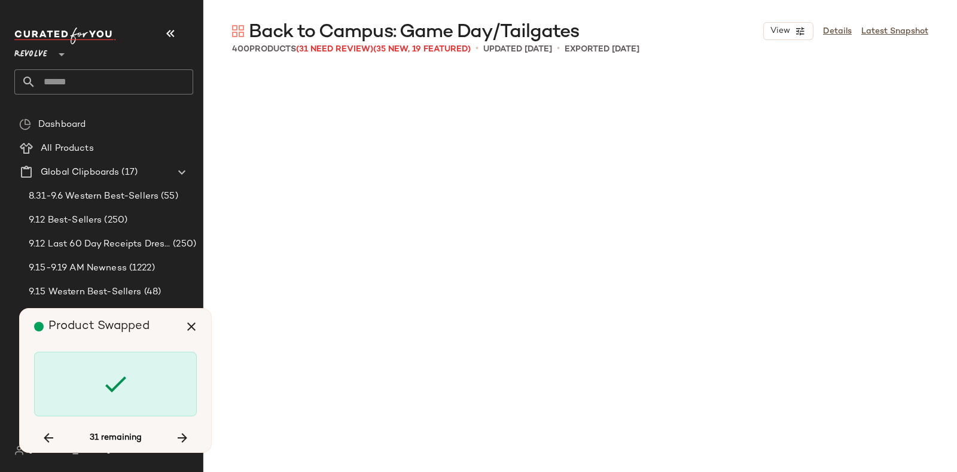
scroll to position [15938, 0]
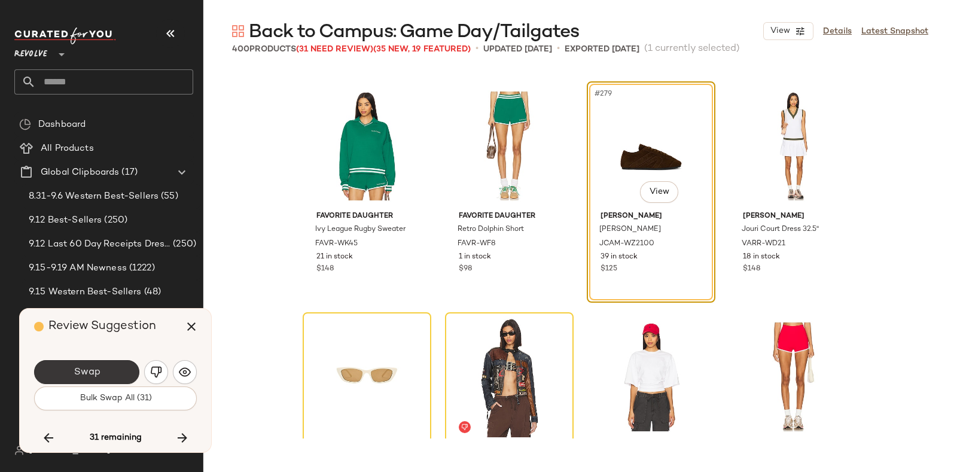
click at [116, 367] on button "Swap" at bounding box center [86, 372] width 105 height 24
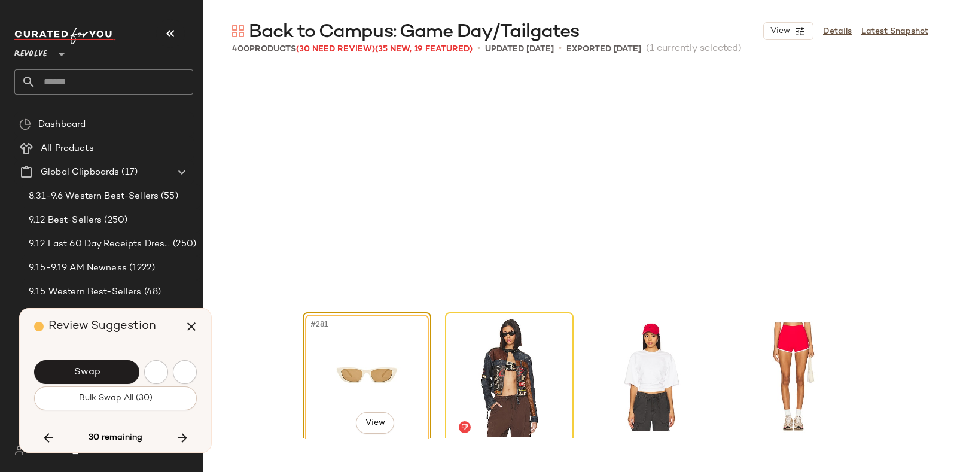
scroll to position [16169, 0]
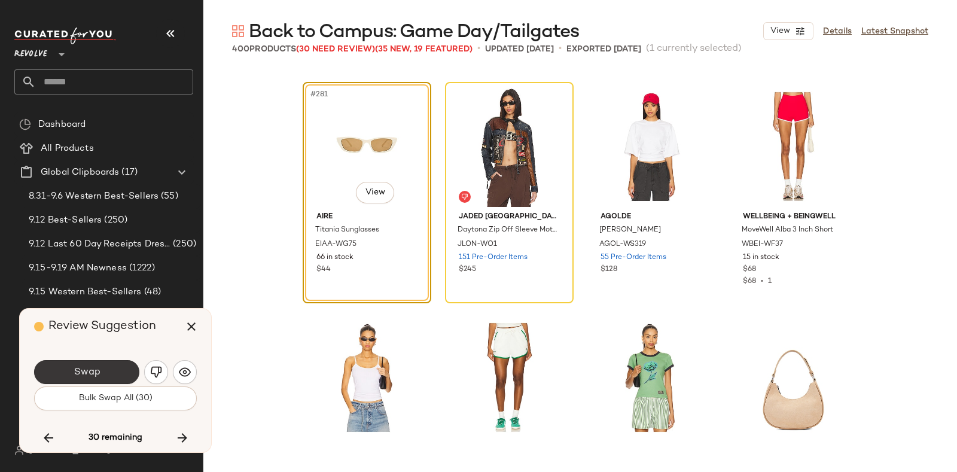
click at [107, 369] on button "Swap" at bounding box center [86, 372] width 105 height 24
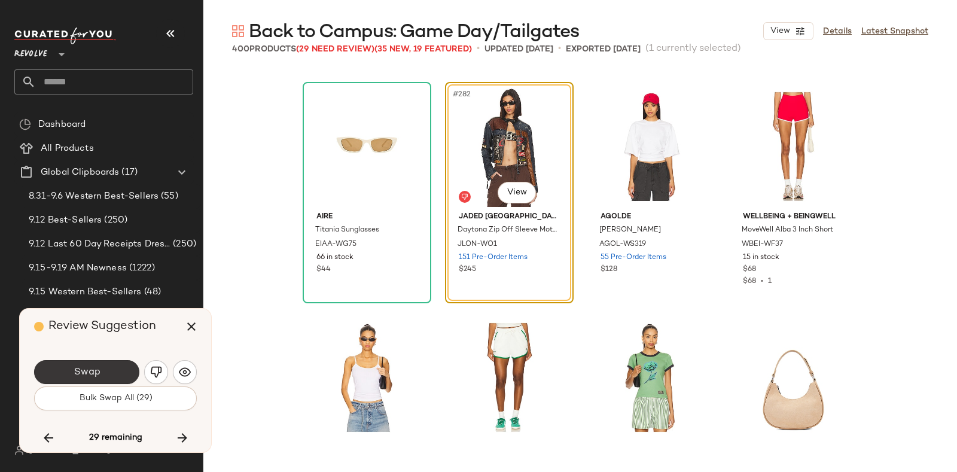
click at [115, 363] on button "Swap" at bounding box center [86, 372] width 105 height 24
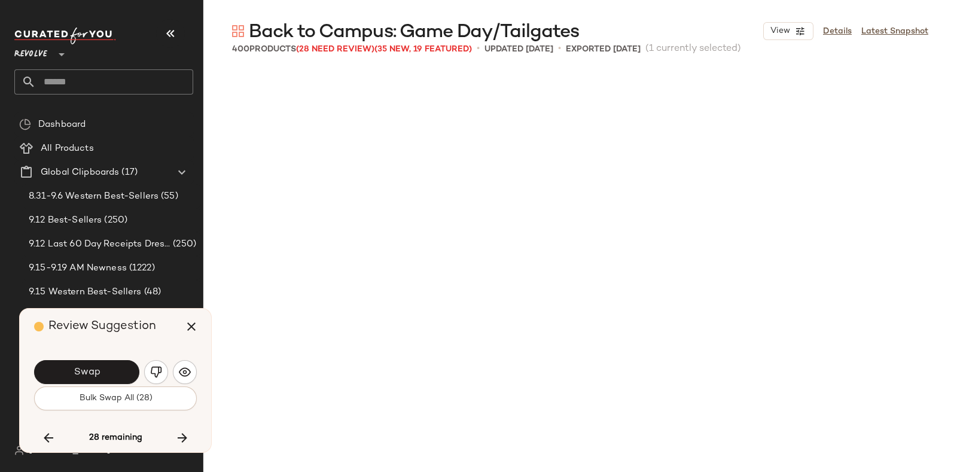
scroll to position [16862, 0]
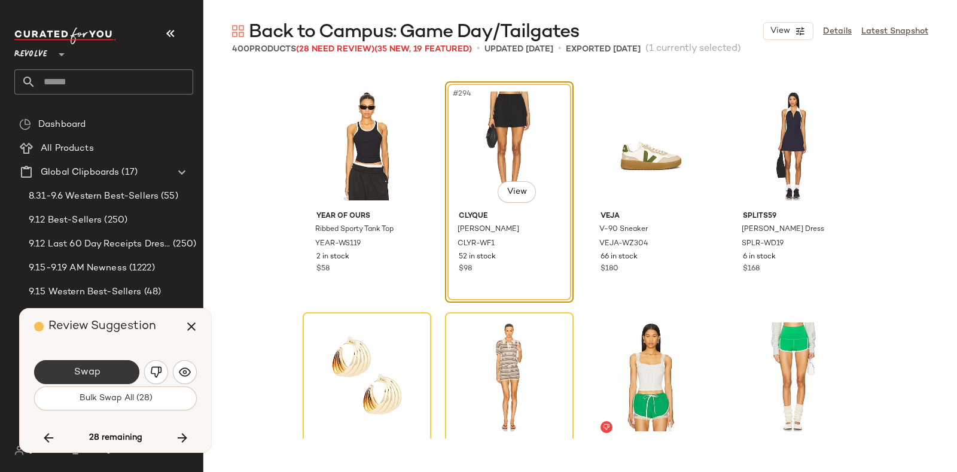
click at [111, 360] on button "Swap" at bounding box center [86, 372] width 105 height 24
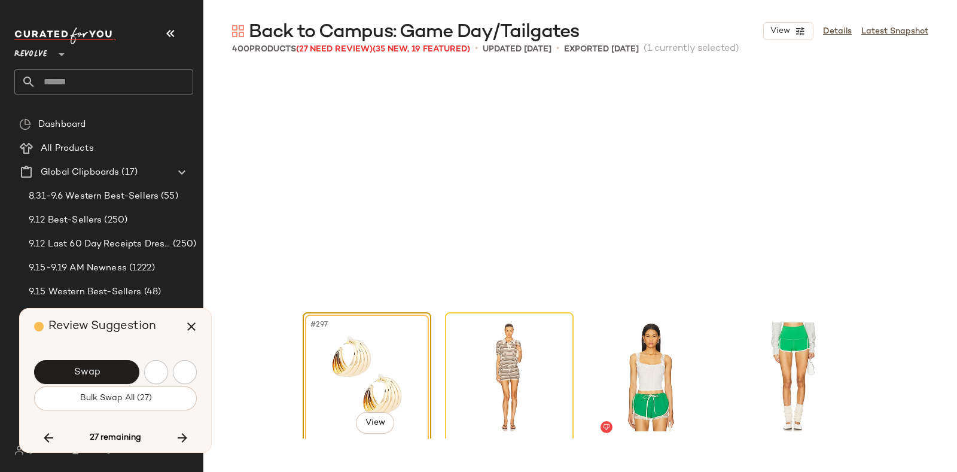
scroll to position [17093, 0]
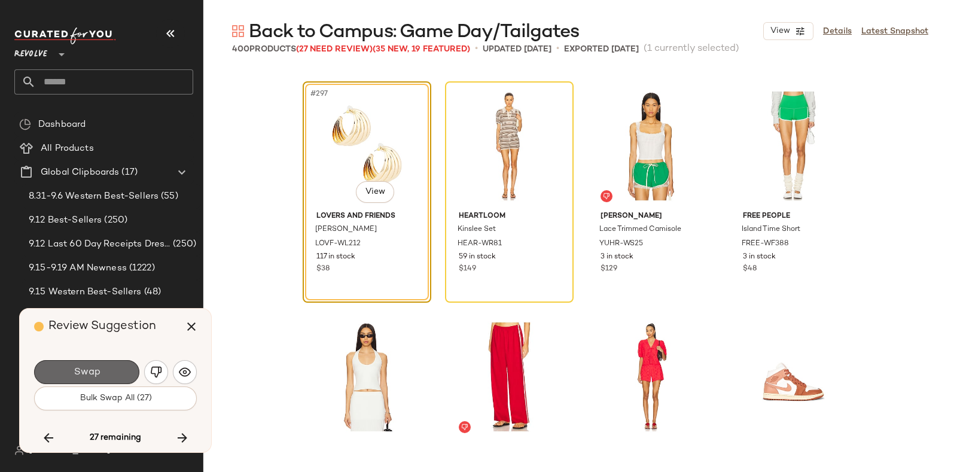
click at [117, 367] on button "Swap" at bounding box center [86, 372] width 105 height 24
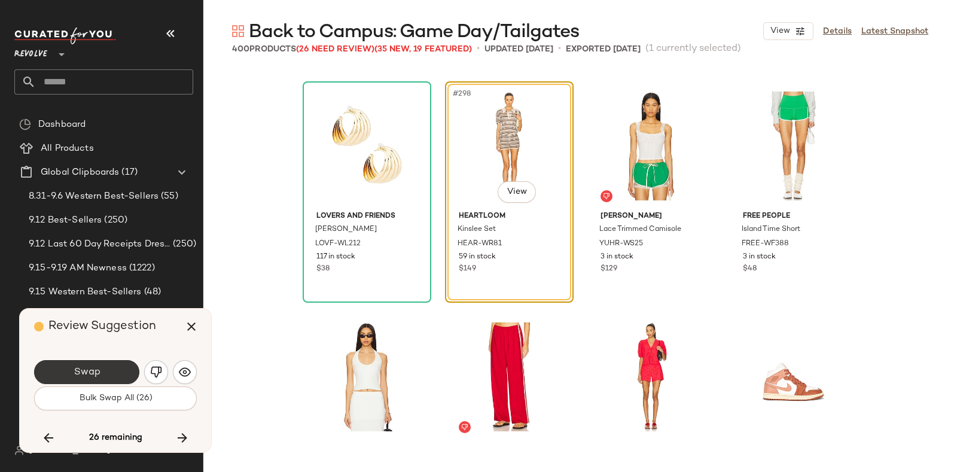
click at [108, 363] on button "Swap" at bounding box center [86, 372] width 105 height 24
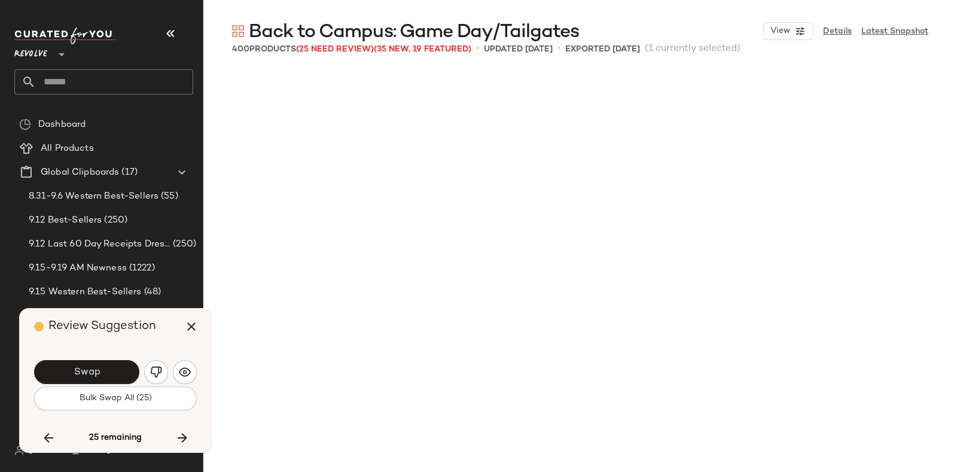
scroll to position [17786, 0]
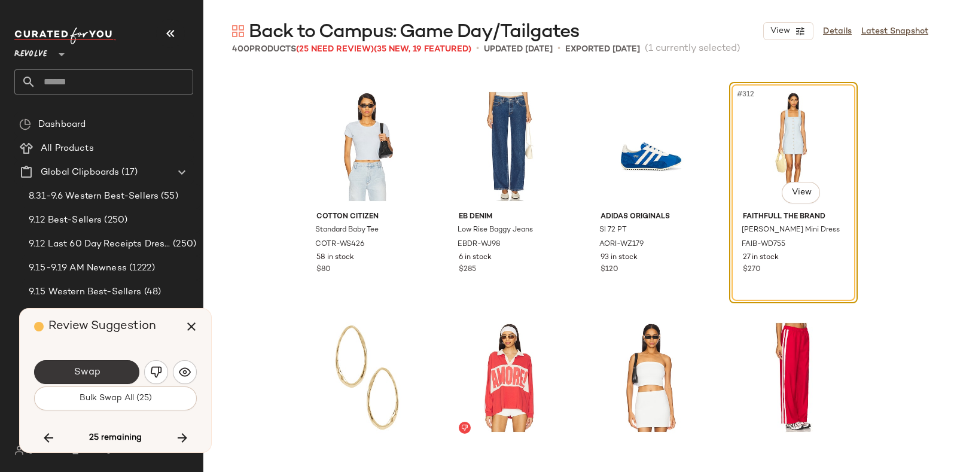
click at [107, 365] on button "Swap" at bounding box center [86, 372] width 105 height 24
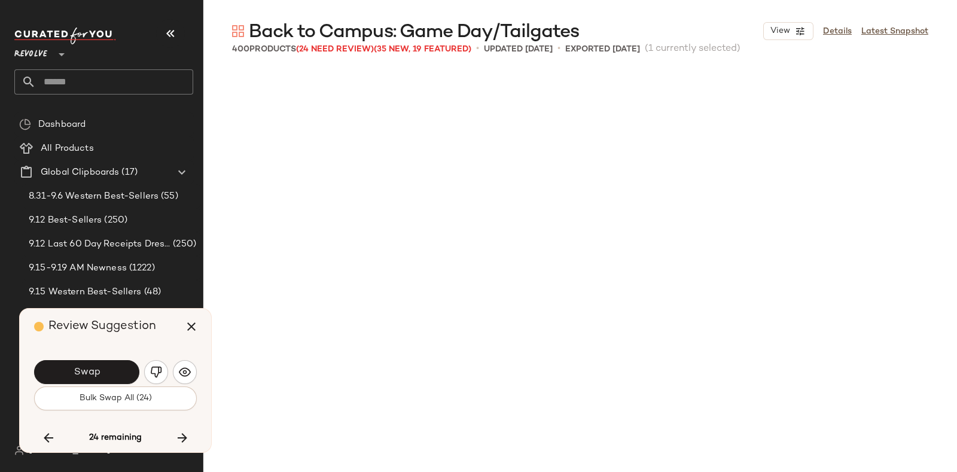
scroll to position [18248, 0]
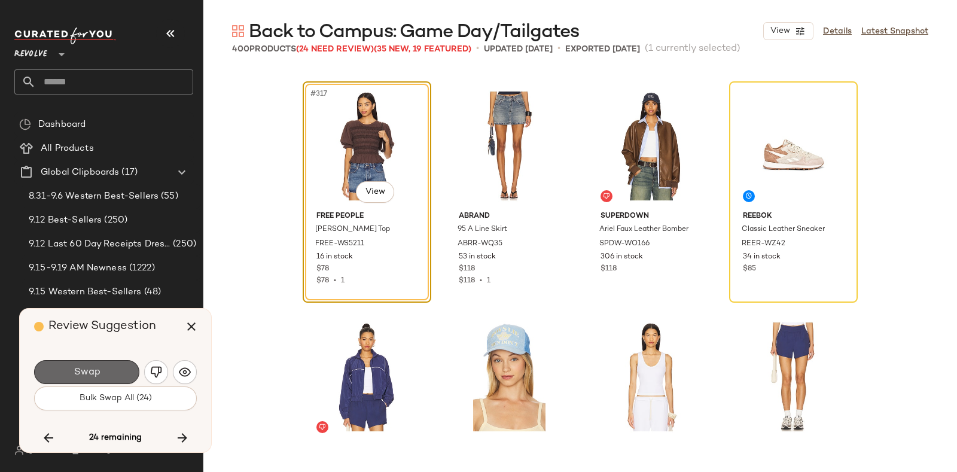
click at [117, 367] on button "Swap" at bounding box center [86, 372] width 105 height 24
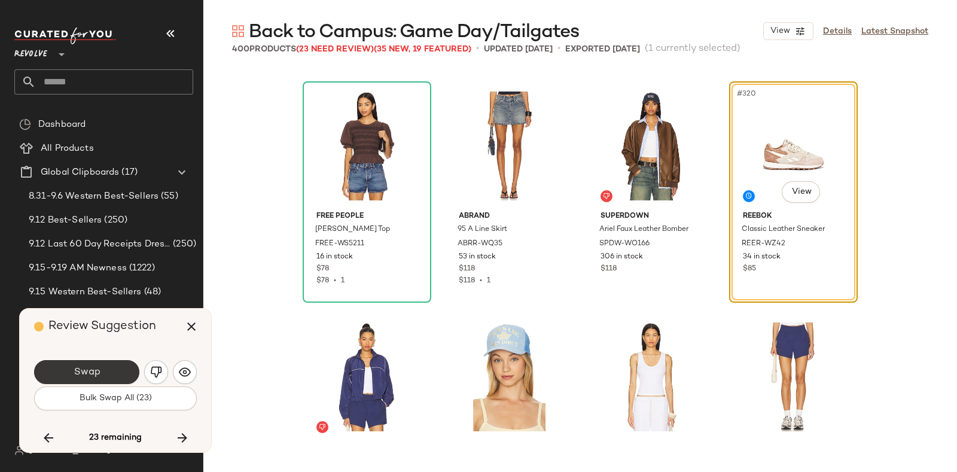
click at [84, 369] on span "Swap" at bounding box center [86, 372] width 27 height 11
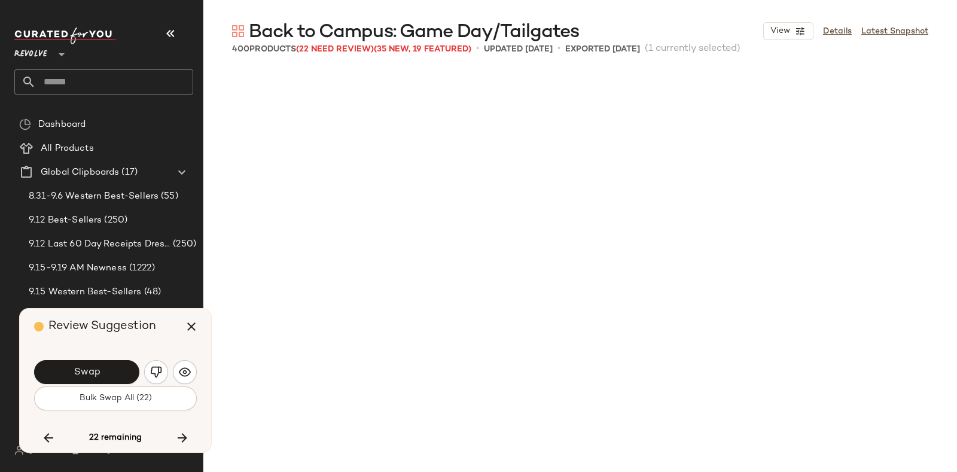
scroll to position [18941, 0]
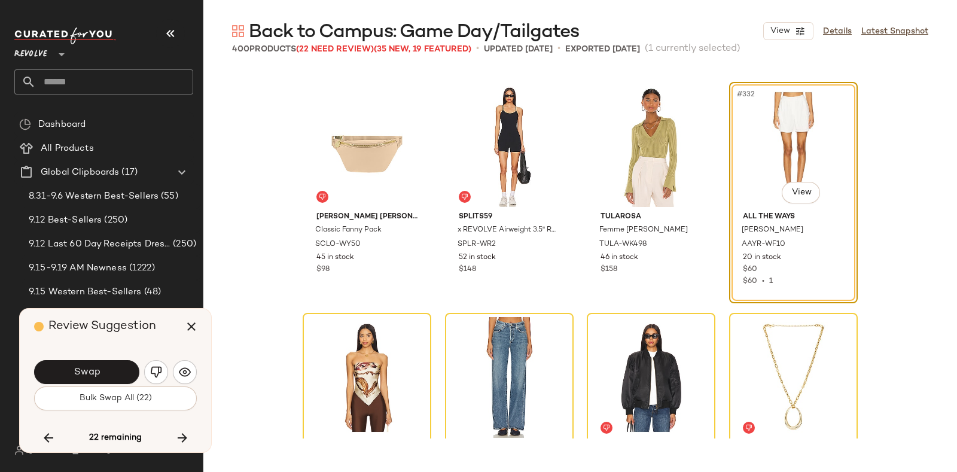
click at [615, 26] on div "Back to Campus: Game Day/Tailgates View Details Latest Snapshot" at bounding box center [580, 31] width 754 height 24
click at [151, 368] on img "button" at bounding box center [156, 372] width 12 height 12
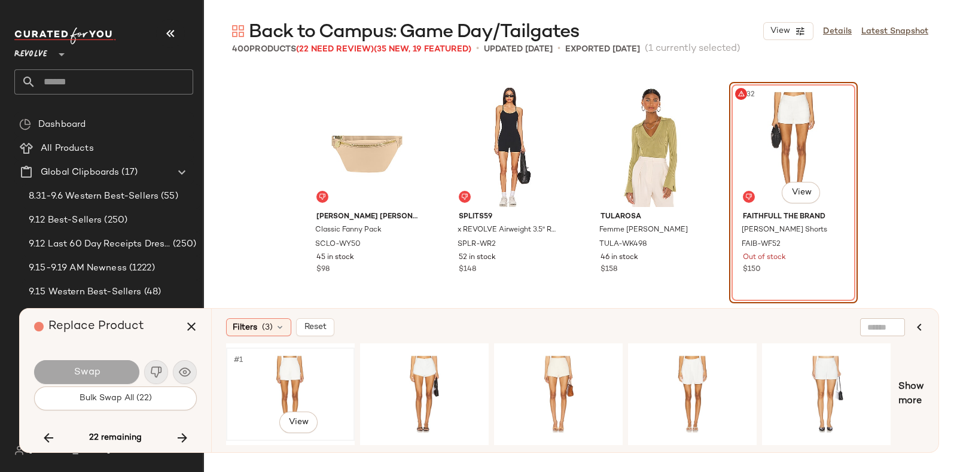
click at [293, 361] on div "#1 View" at bounding box center [290, 394] width 120 height 85
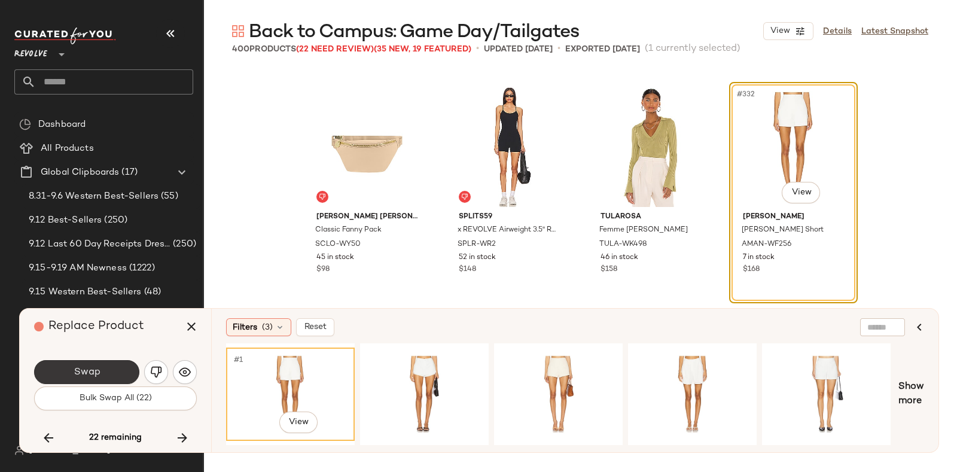
click at [121, 368] on button "Swap" at bounding box center [86, 372] width 105 height 24
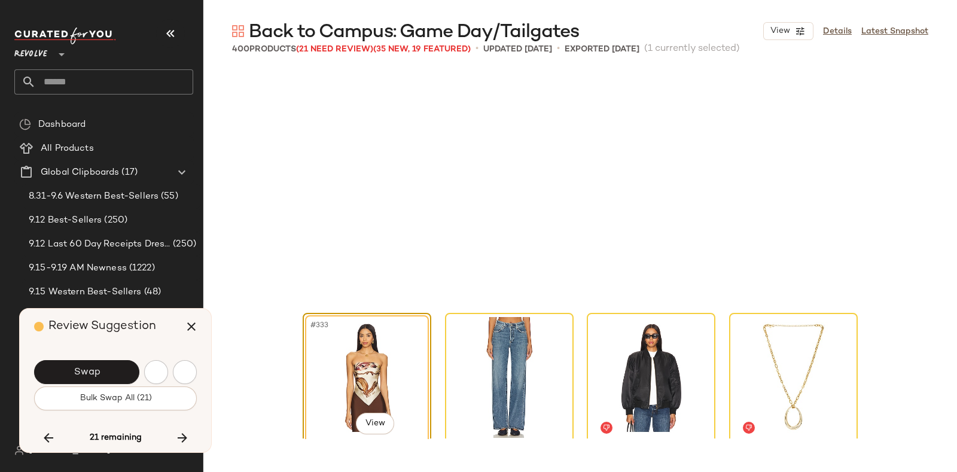
scroll to position [19172, 0]
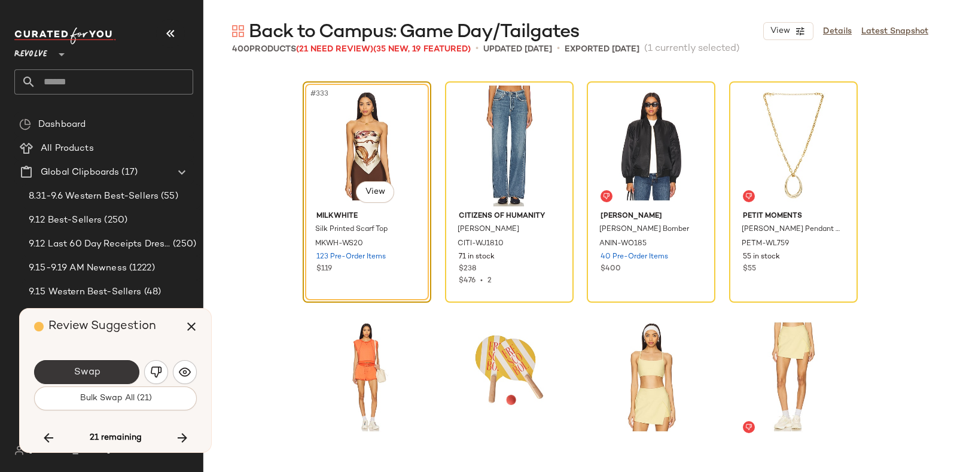
click at [105, 370] on button "Swap" at bounding box center [86, 372] width 105 height 24
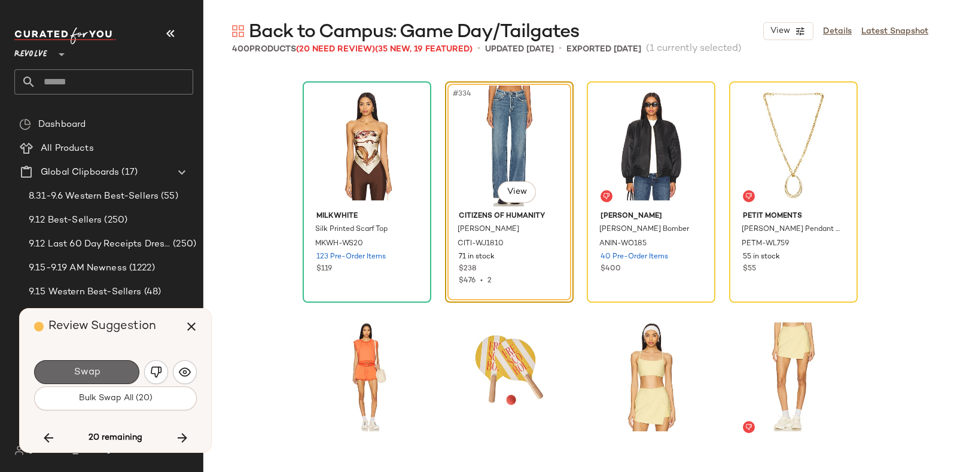
click at [110, 368] on button "Swap" at bounding box center [86, 372] width 105 height 24
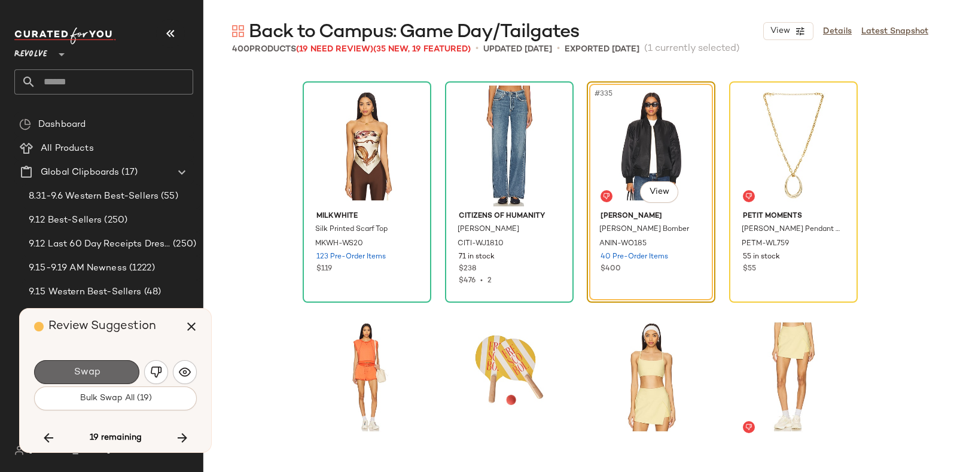
click at [89, 367] on span "Swap" at bounding box center [86, 372] width 27 height 11
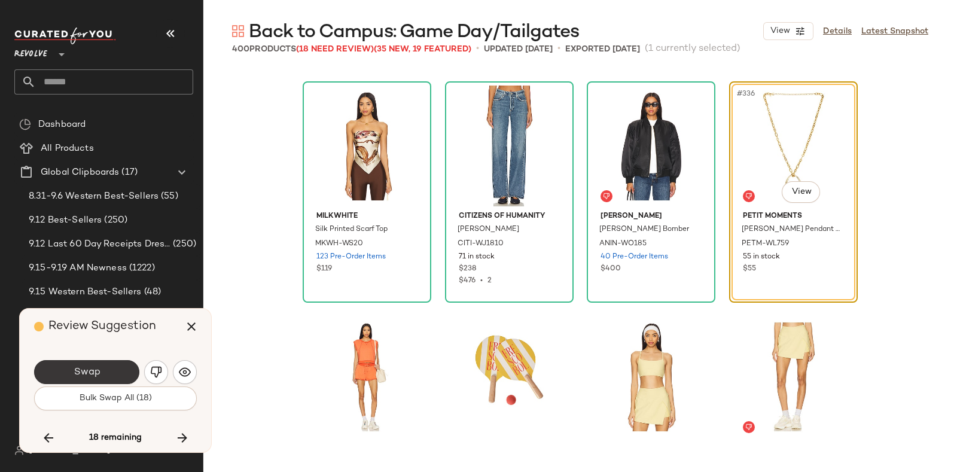
click at [110, 366] on button "Swap" at bounding box center [86, 372] width 105 height 24
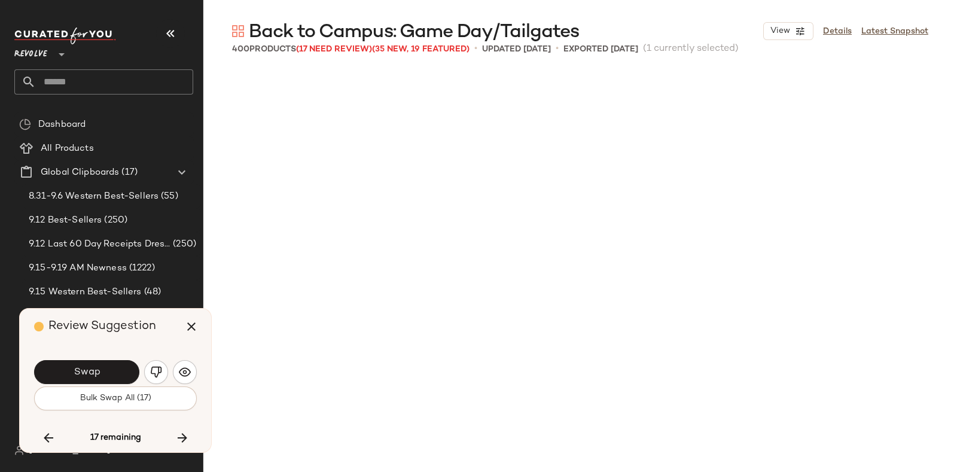
scroll to position [19634, 0]
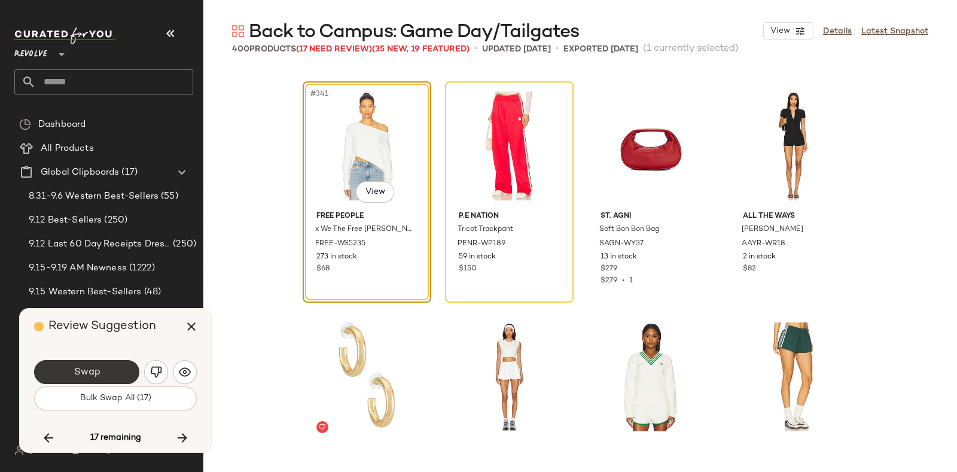
click at [107, 365] on button "Swap" at bounding box center [86, 372] width 105 height 24
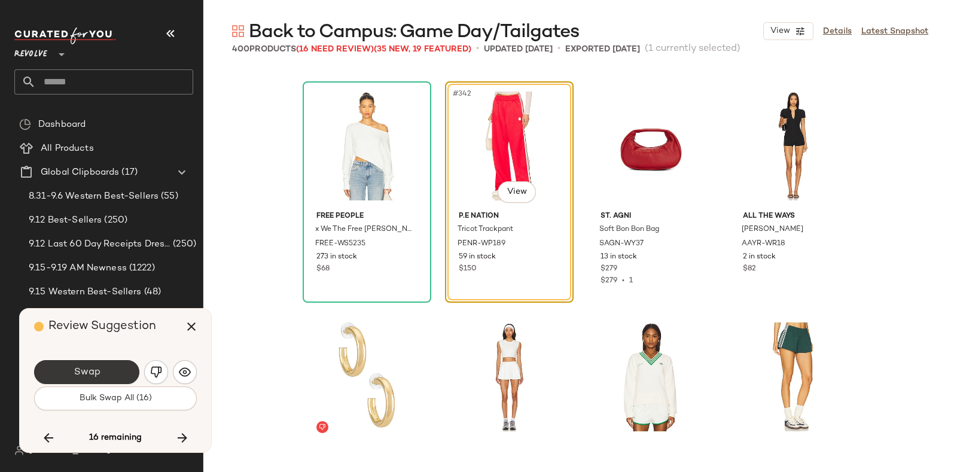
click at [111, 367] on button "Swap" at bounding box center [86, 372] width 105 height 24
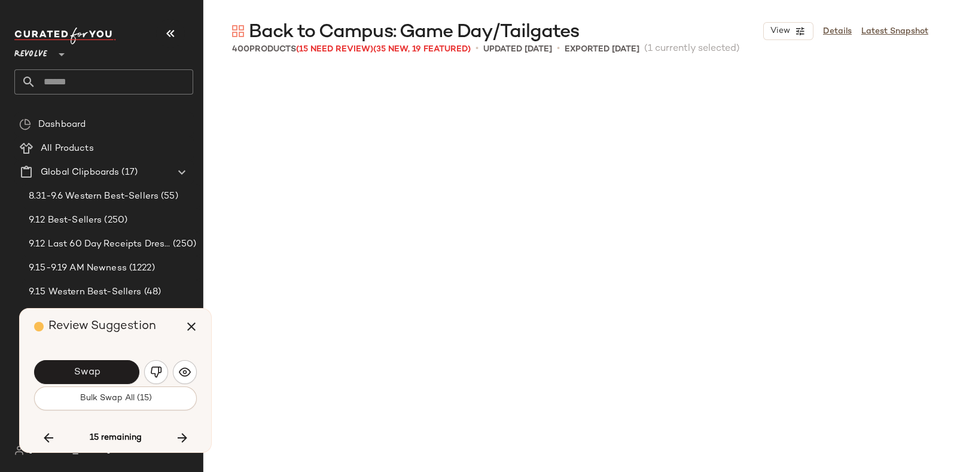
scroll to position [20096, 0]
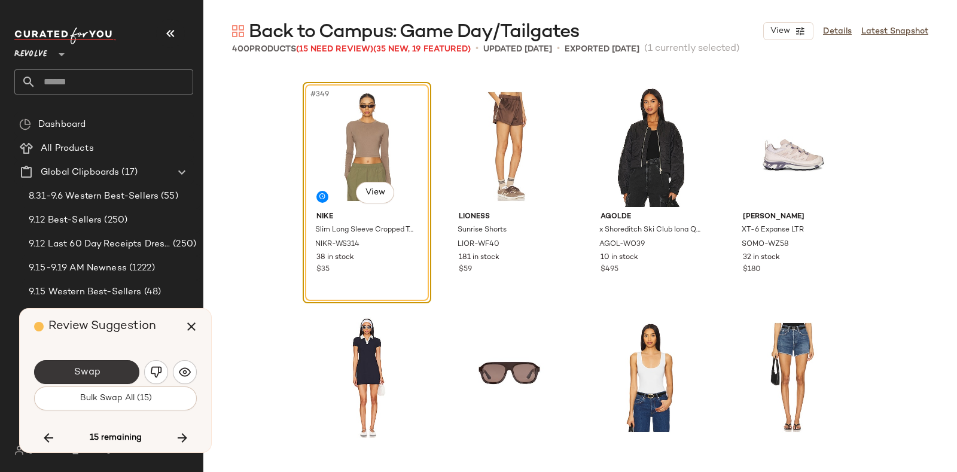
click at [108, 364] on button "Swap" at bounding box center [86, 372] width 105 height 24
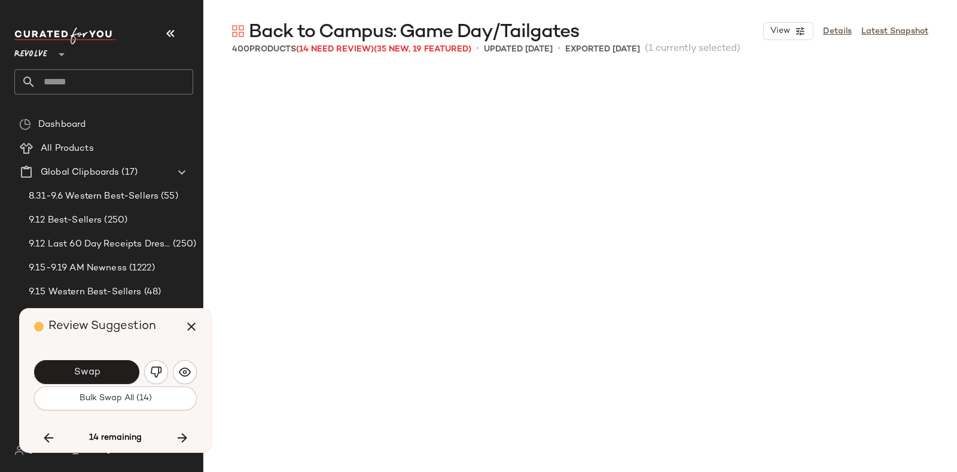
scroll to position [20558, 0]
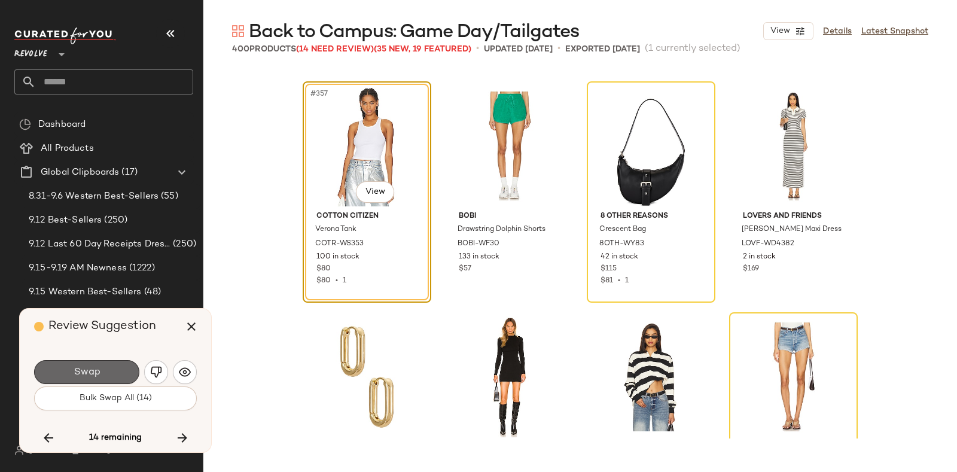
click at [113, 363] on button "Swap" at bounding box center [86, 372] width 105 height 24
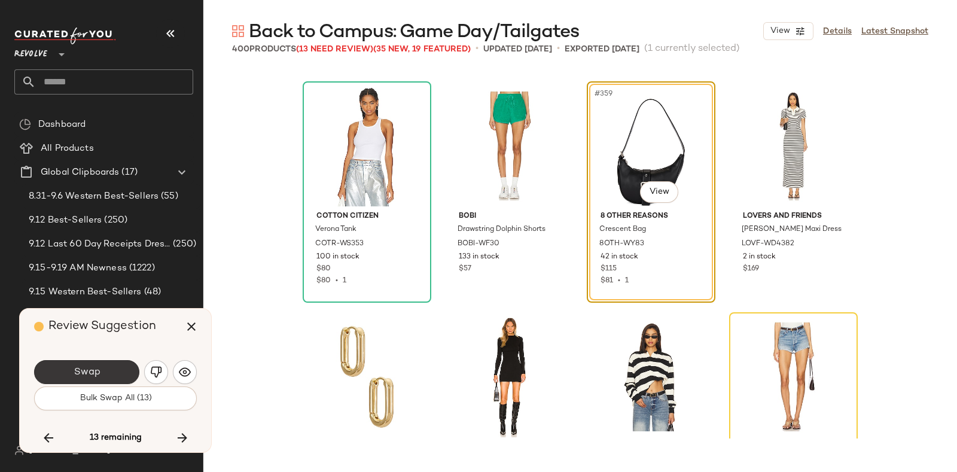
click at [114, 367] on button "Swap" at bounding box center [86, 372] width 105 height 24
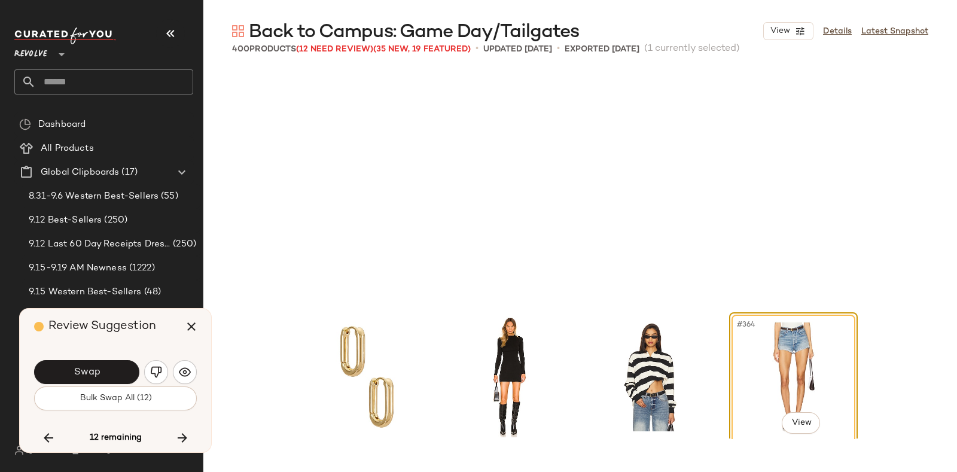
scroll to position [20789, 0]
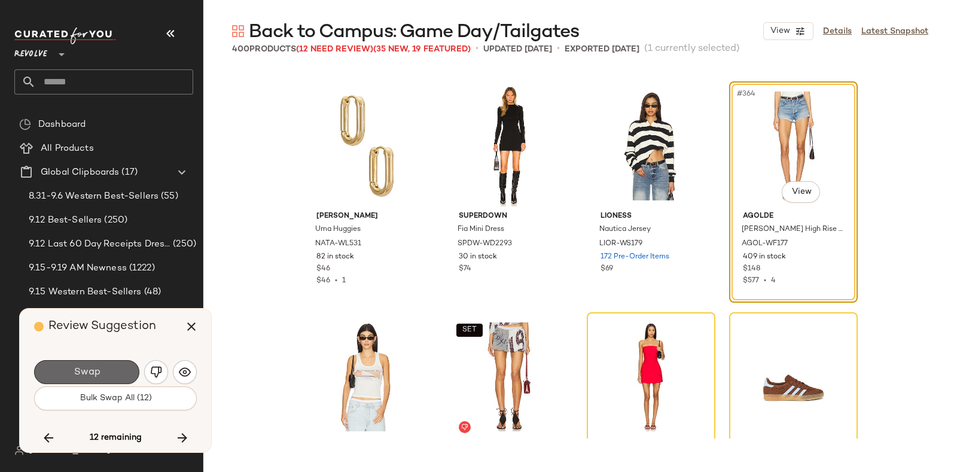
click at [118, 368] on button "Swap" at bounding box center [86, 372] width 105 height 24
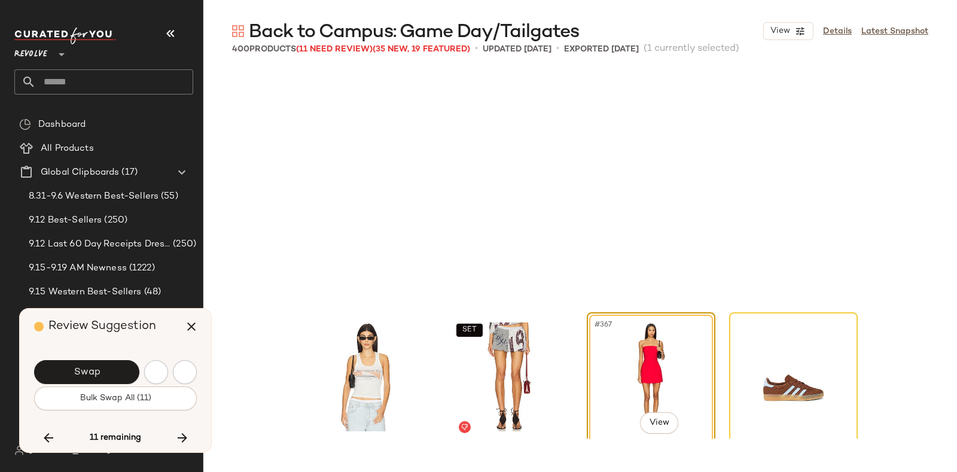
scroll to position [21019, 0]
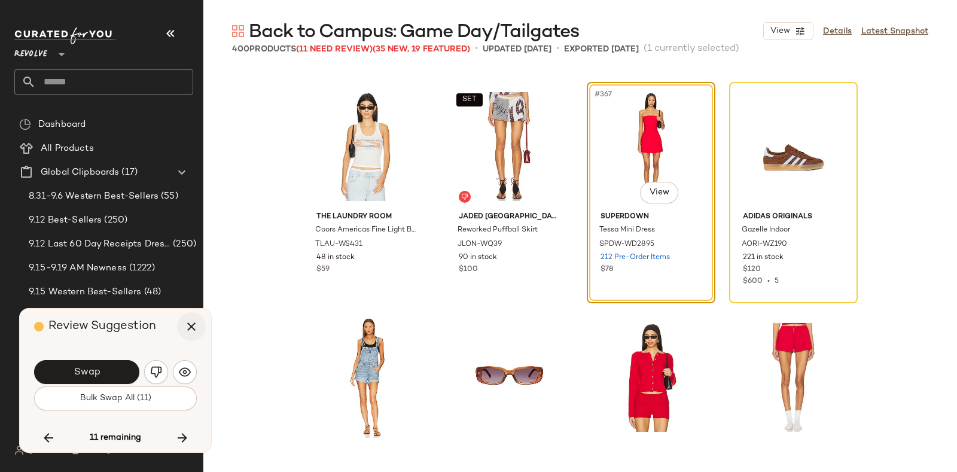
click at [191, 324] on icon "button" at bounding box center [191, 327] width 14 height 14
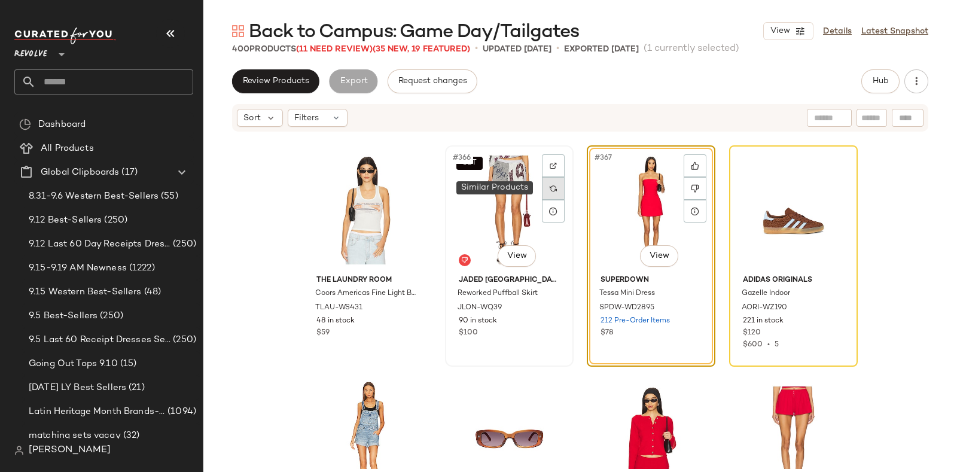
click div
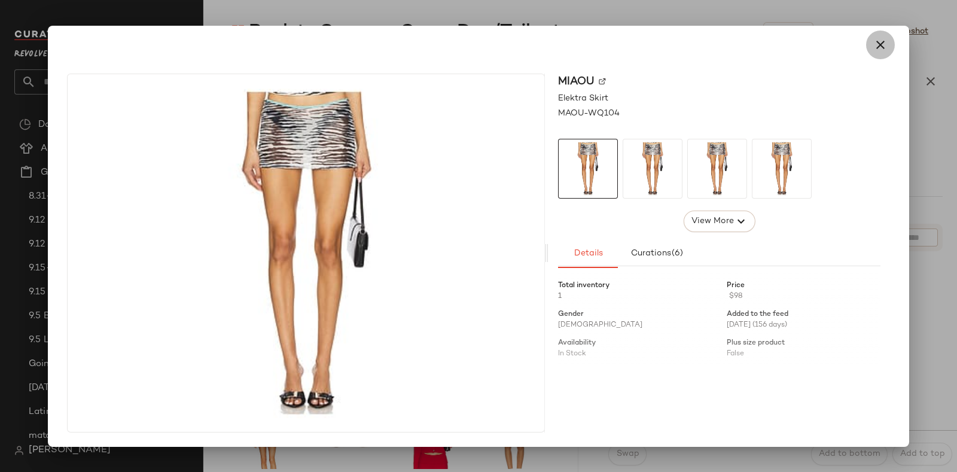
click icon "button"
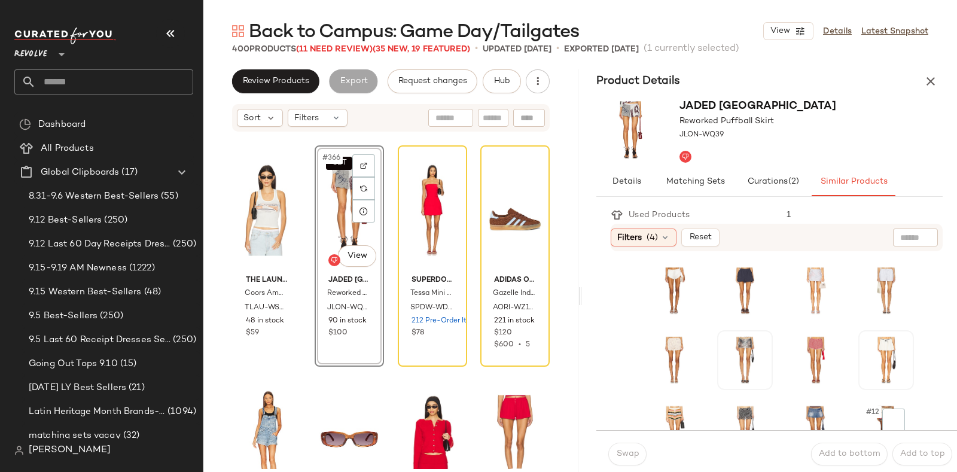
scroll to position [125, 0]
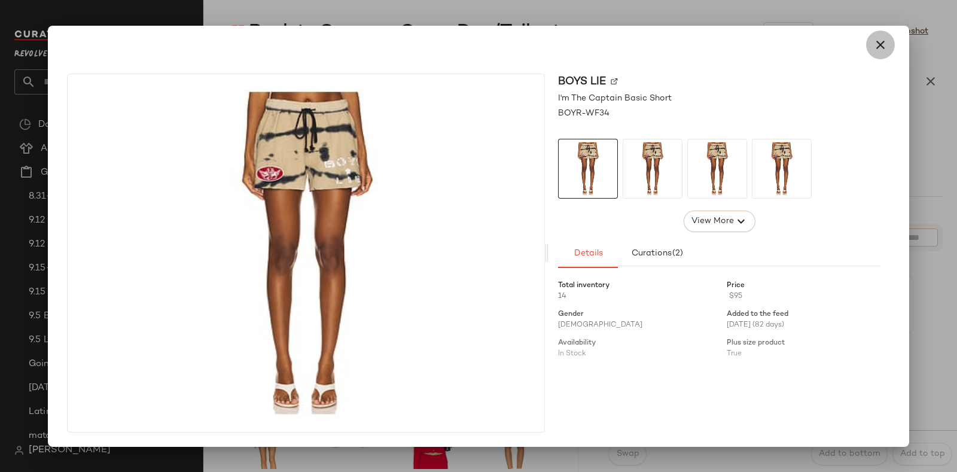
click icon "button"
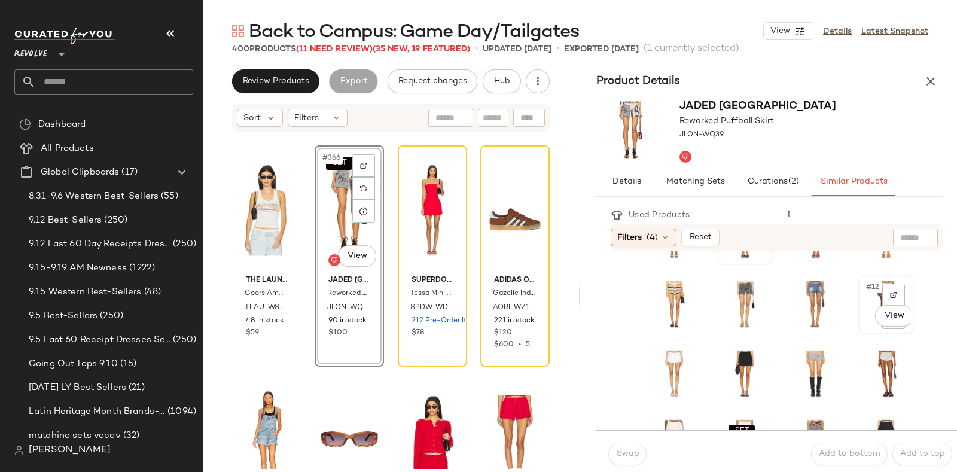
click div "#12 View"
click button "Swap"
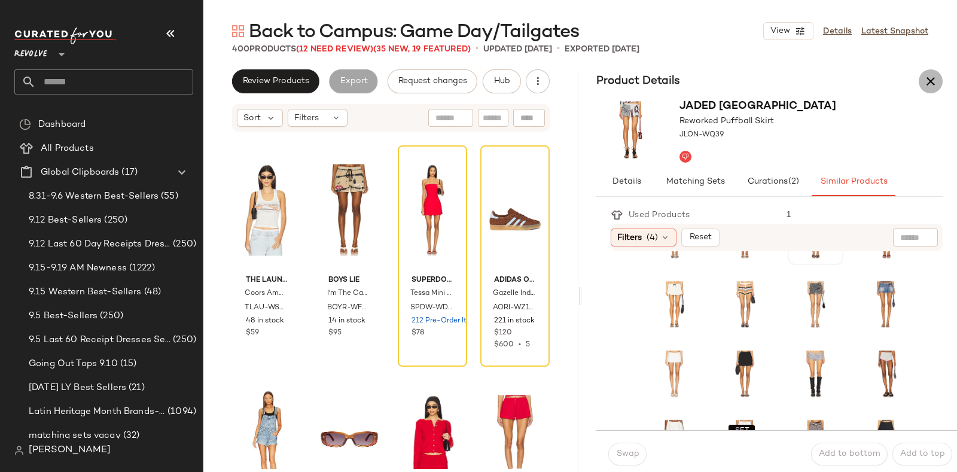
click icon "button"
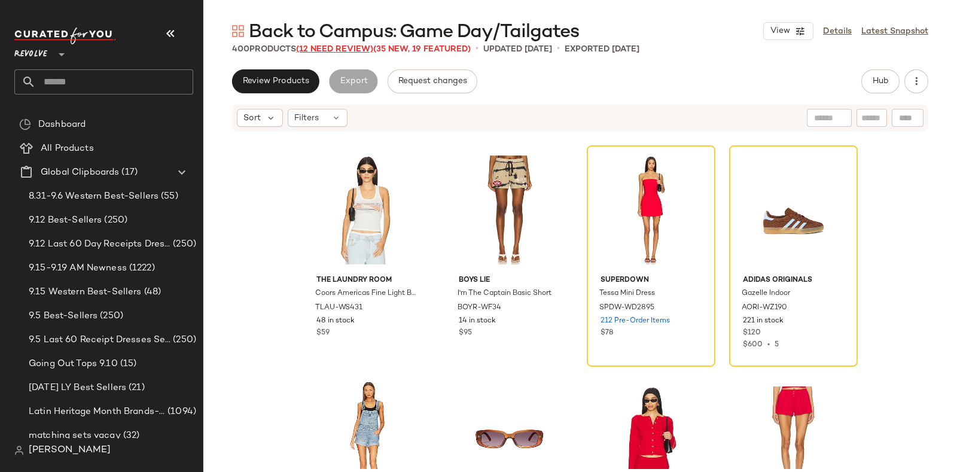
click span "(12 Need Review)"
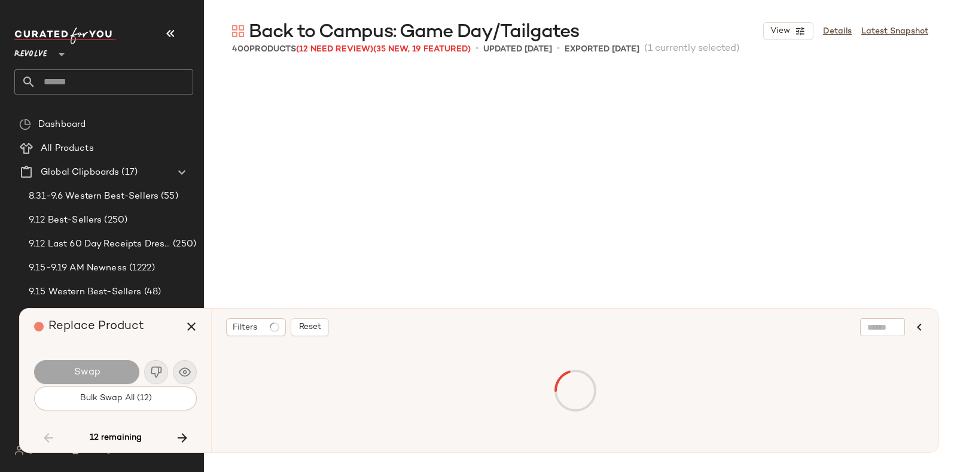
scroll to position [10856, 0]
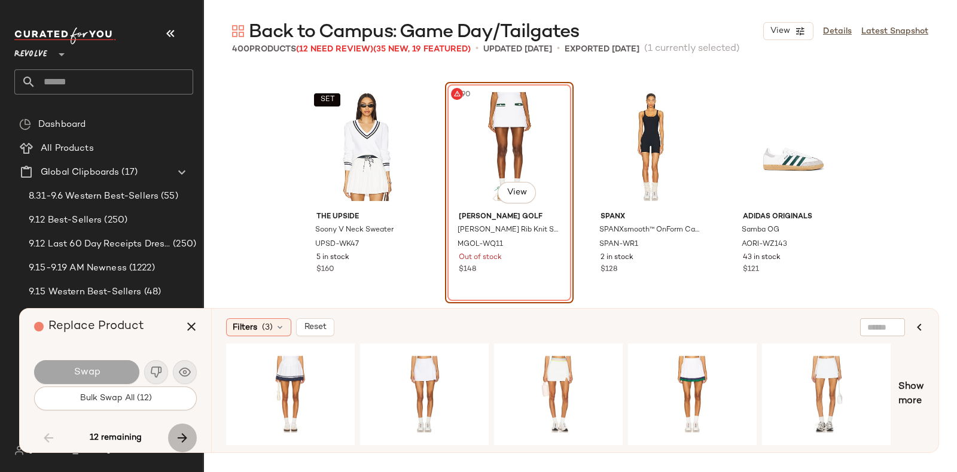
click icon "button"
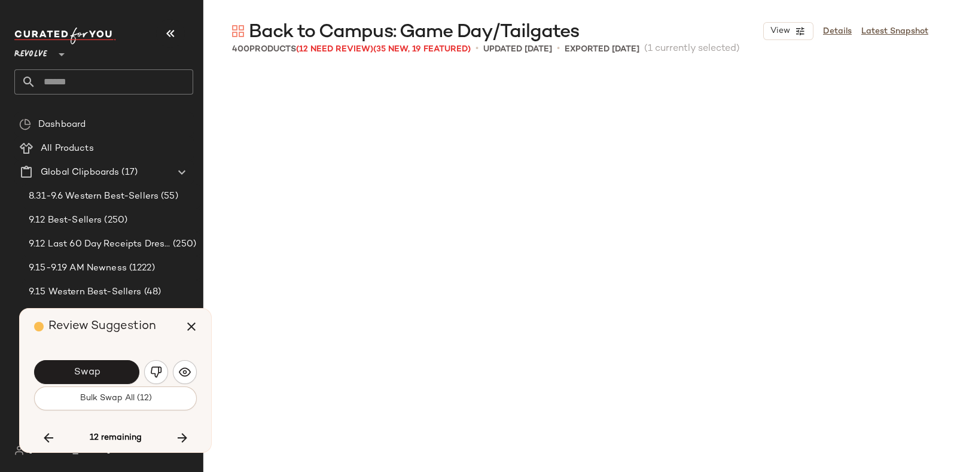
scroll to position [21019, 0]
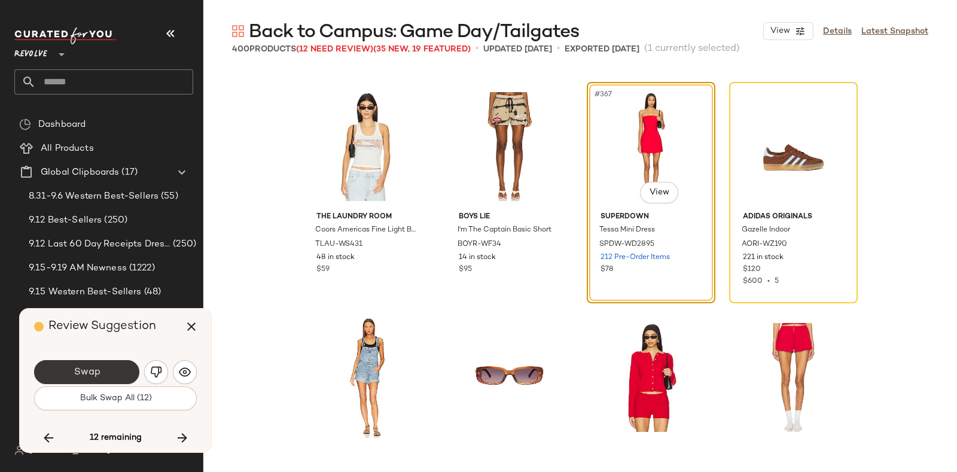
click button "Swap"
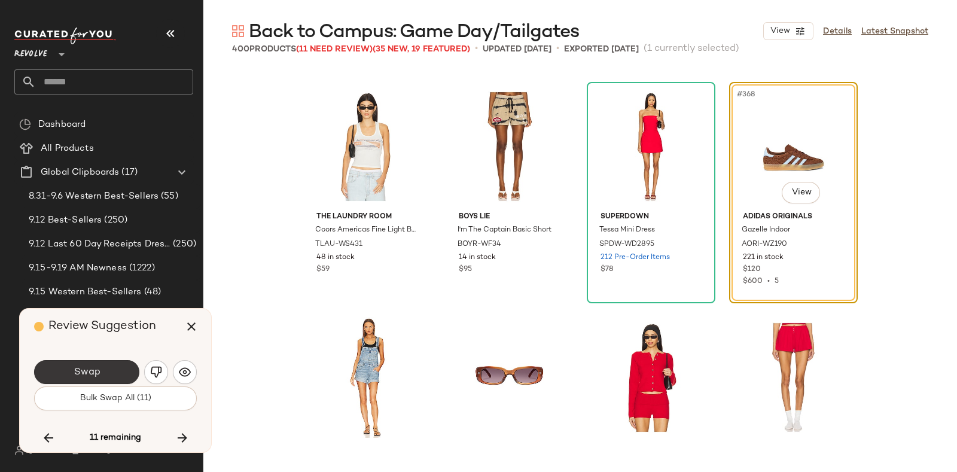
click button "Swap"
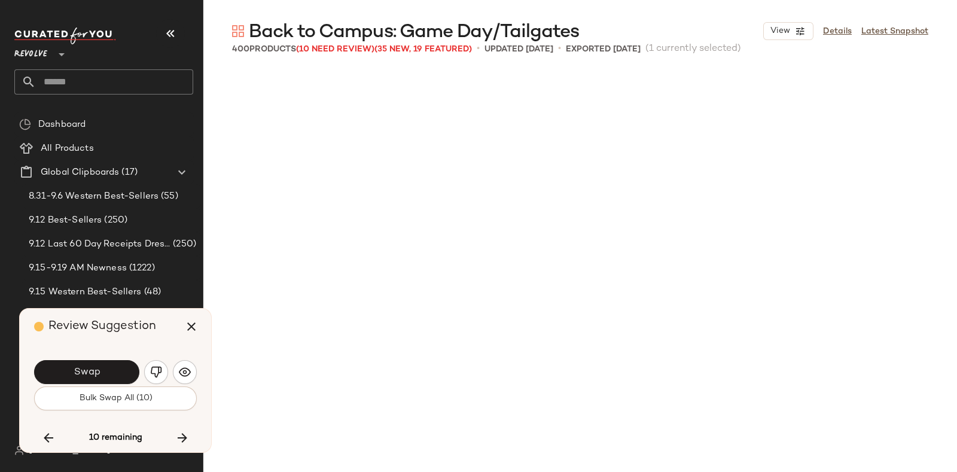
scroll to position [21482, 0]
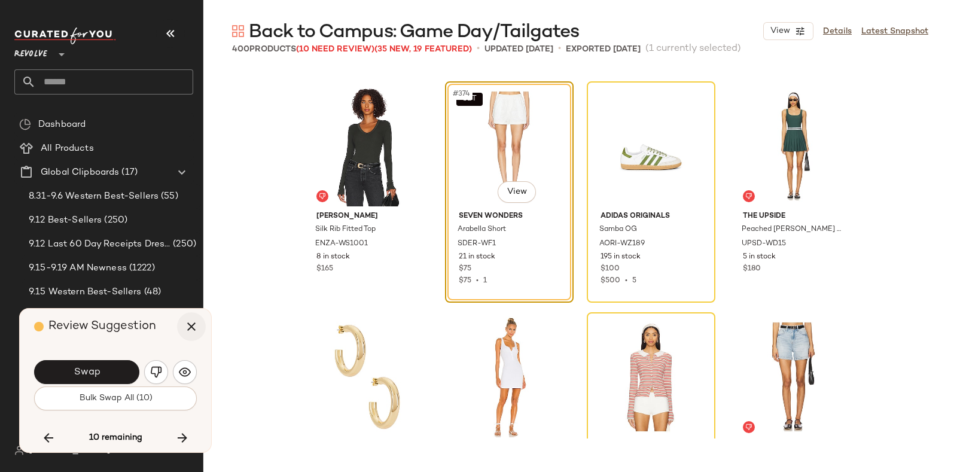
click icon "button"
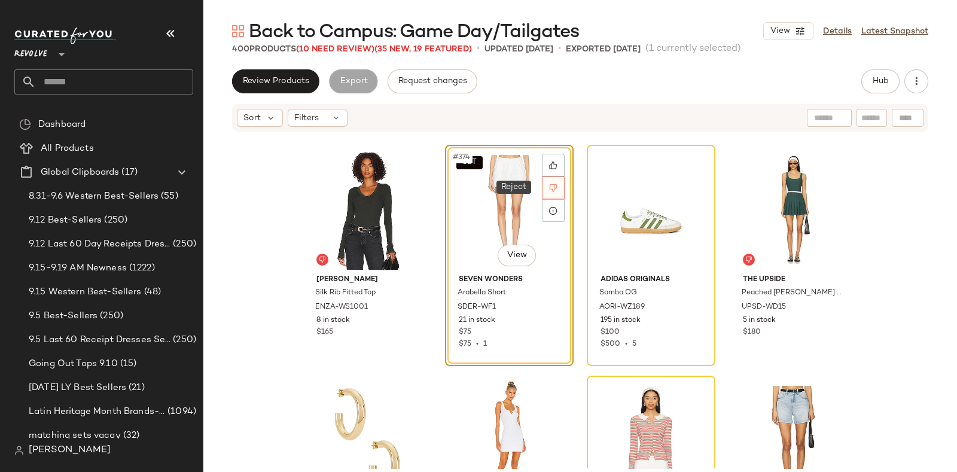
click icon
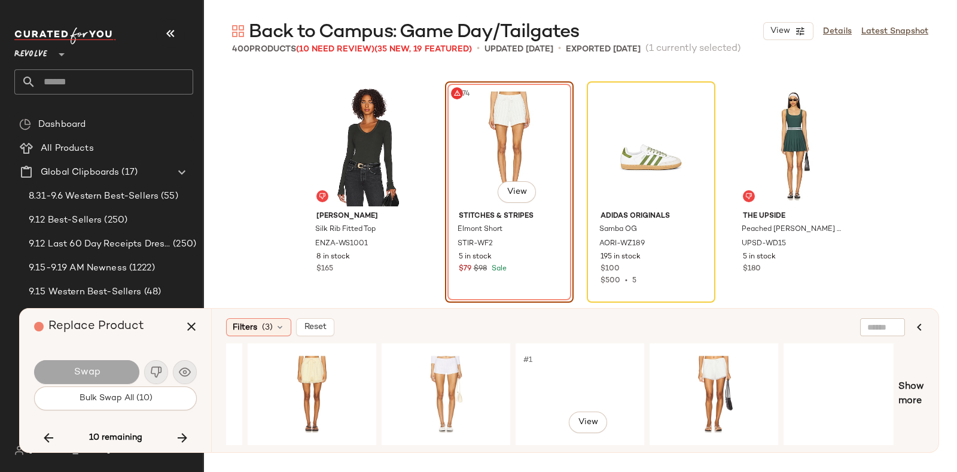
scroll to position [0, 666]
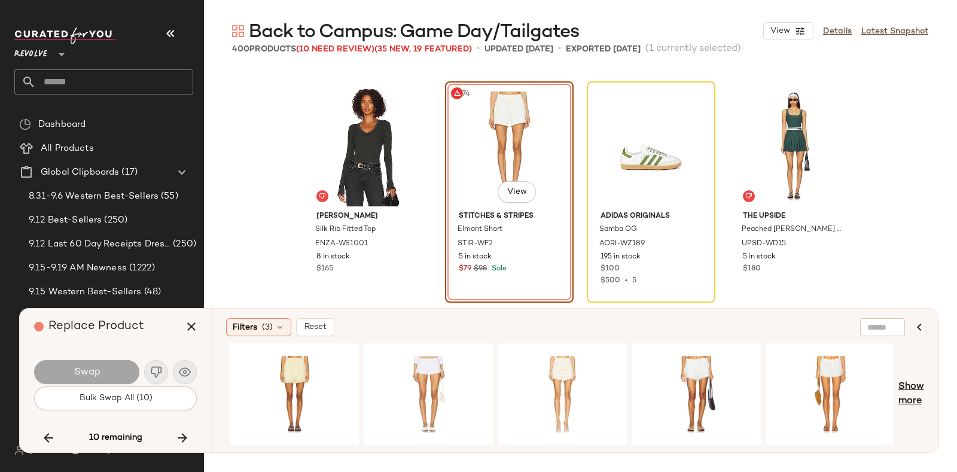
click span "Show more"
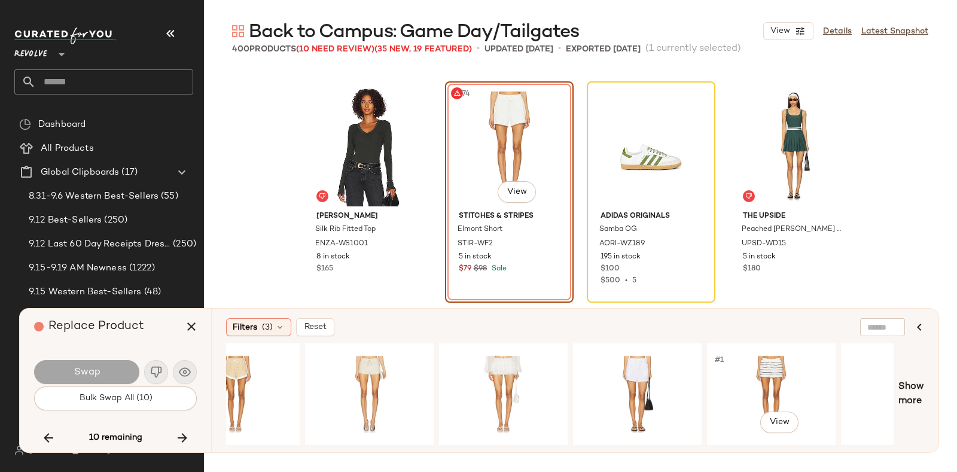
scroll to position [0, 2006]
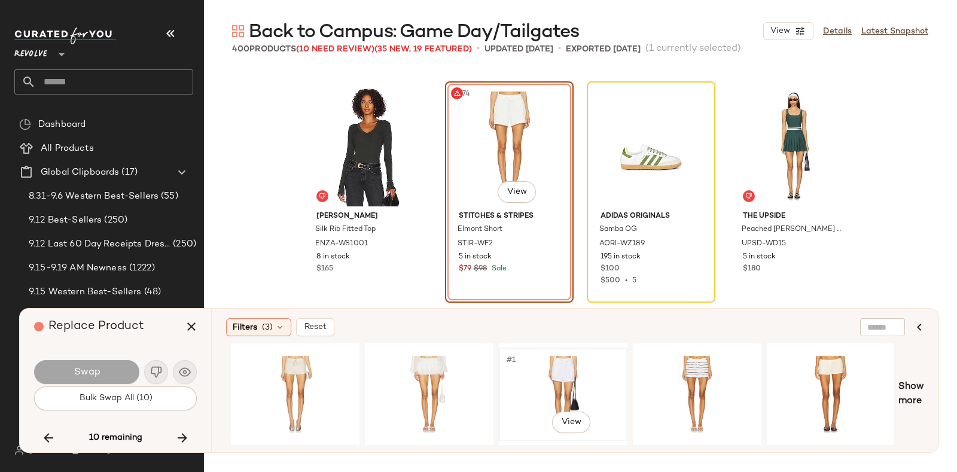
click div "#1 View"
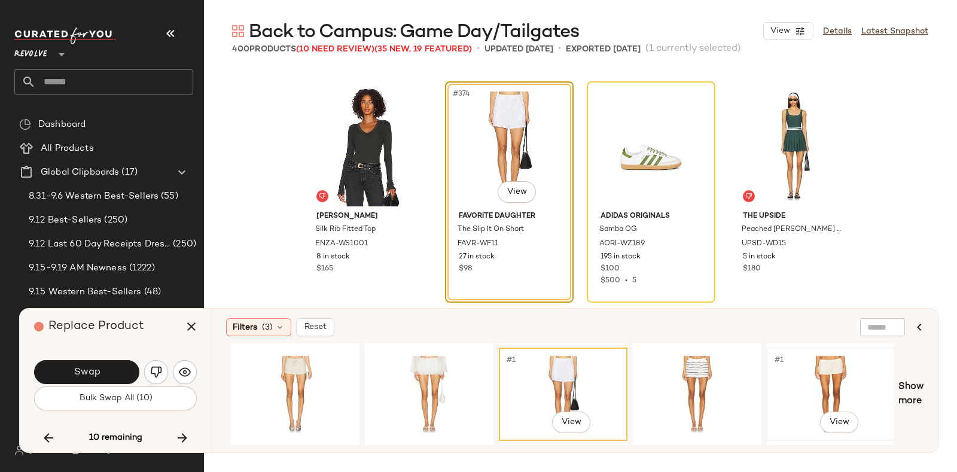
click div "#1 View"
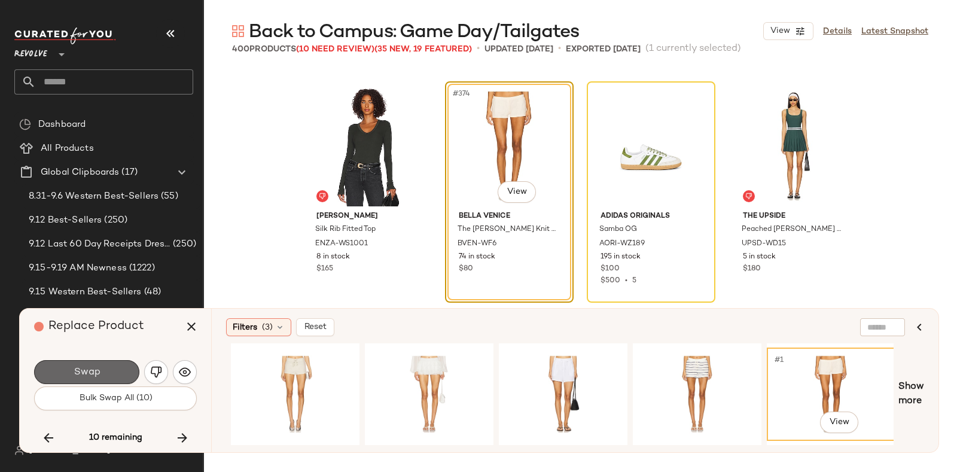
click button "Swap"
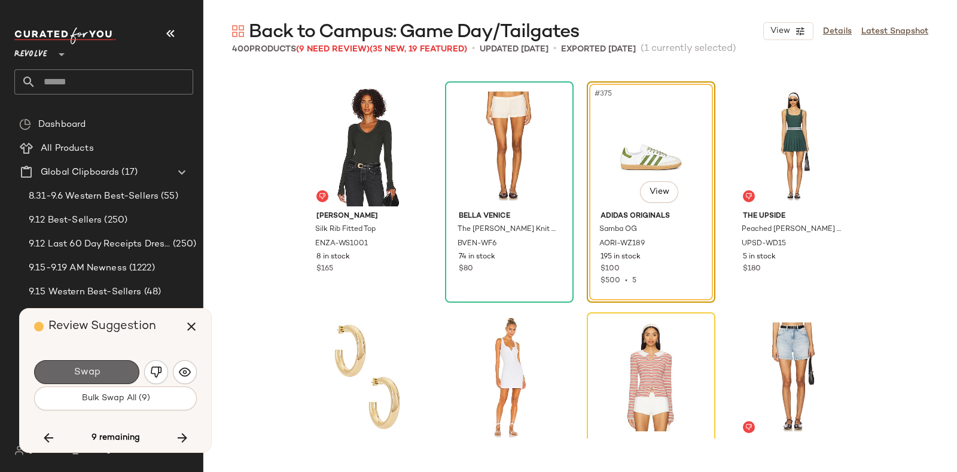
click button "Swap"
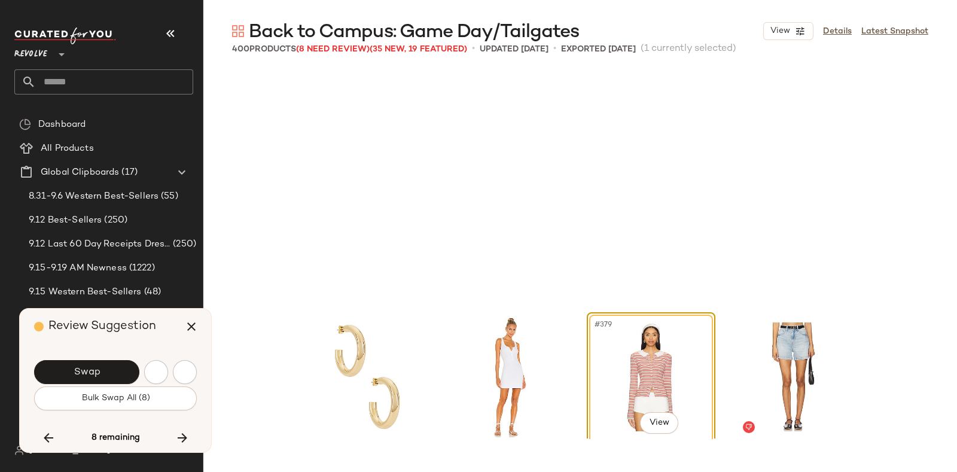
scroll to position [21713, 0]
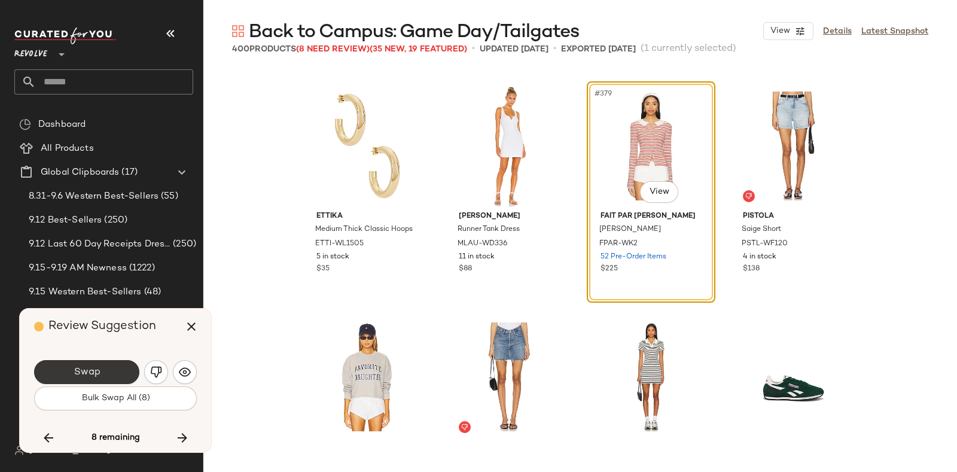
click span "Swap"
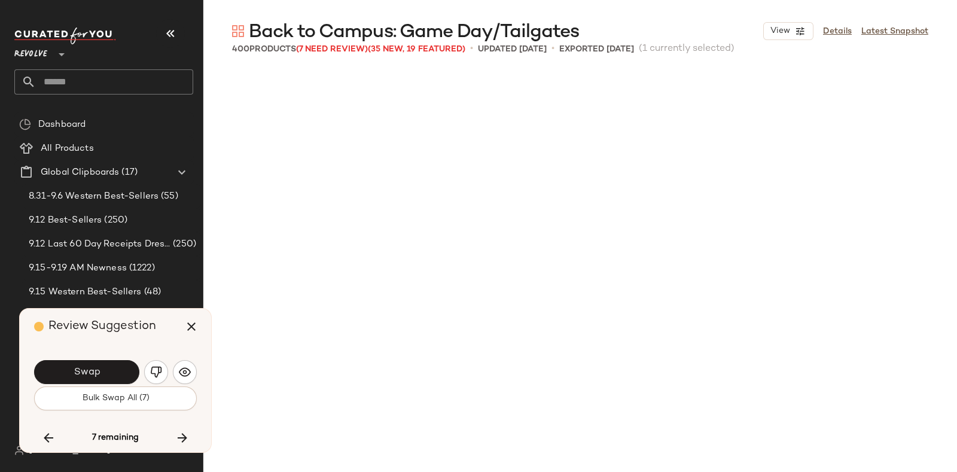
scroll to position [22174, 0]
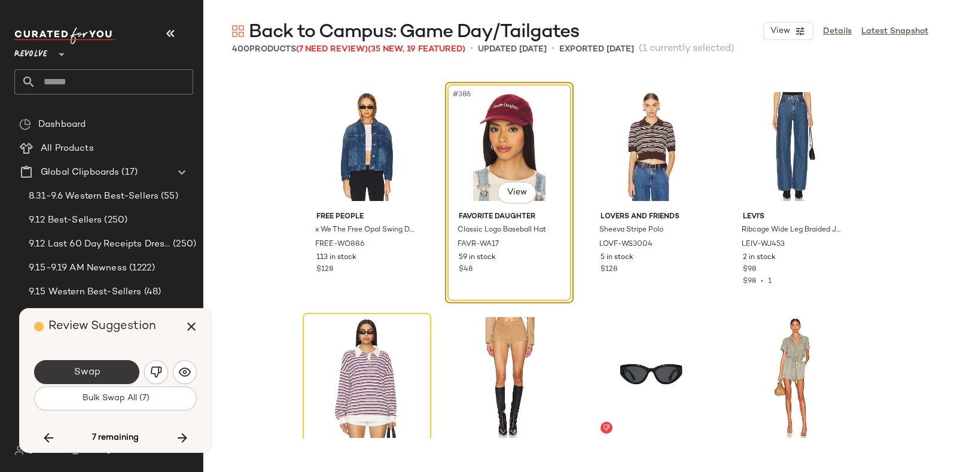
click button "Swap"
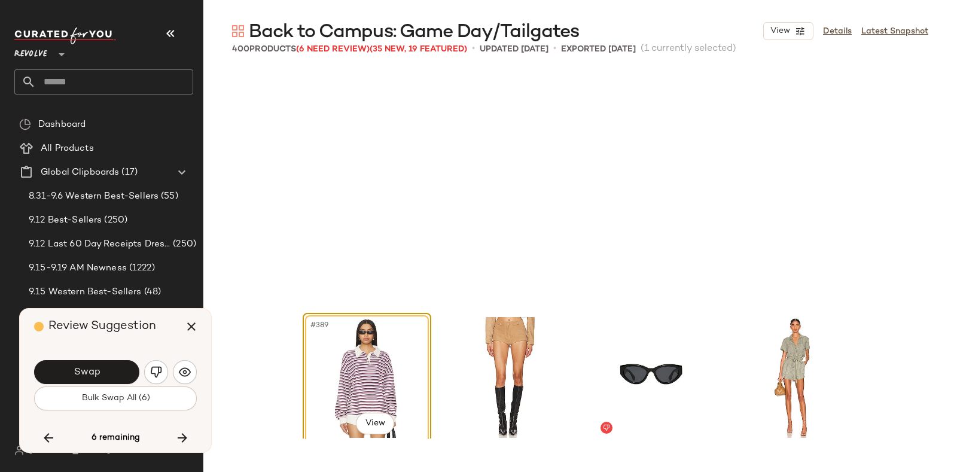
scroll to position [22405, 0]
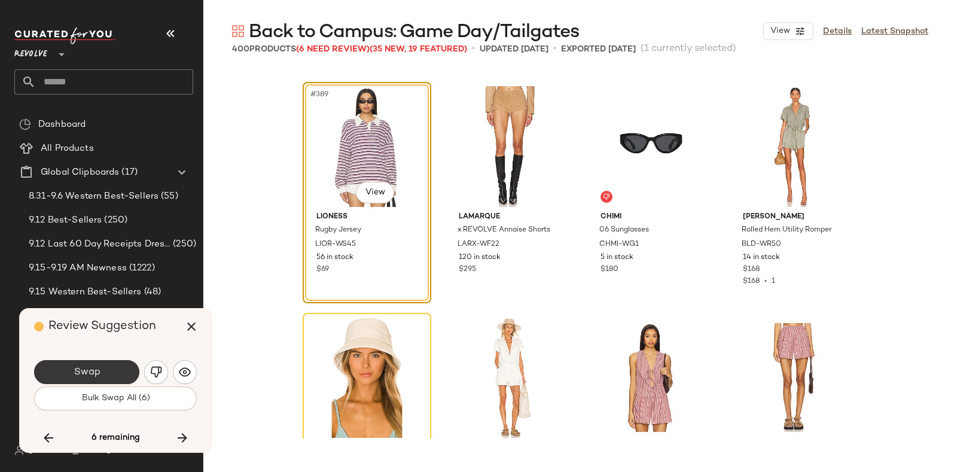
click button "Swap"
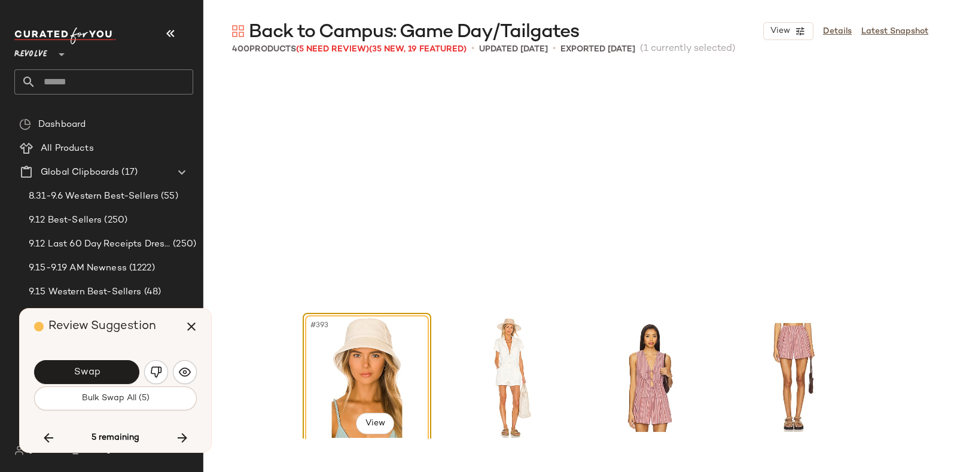
scroll to position [22637, 0]
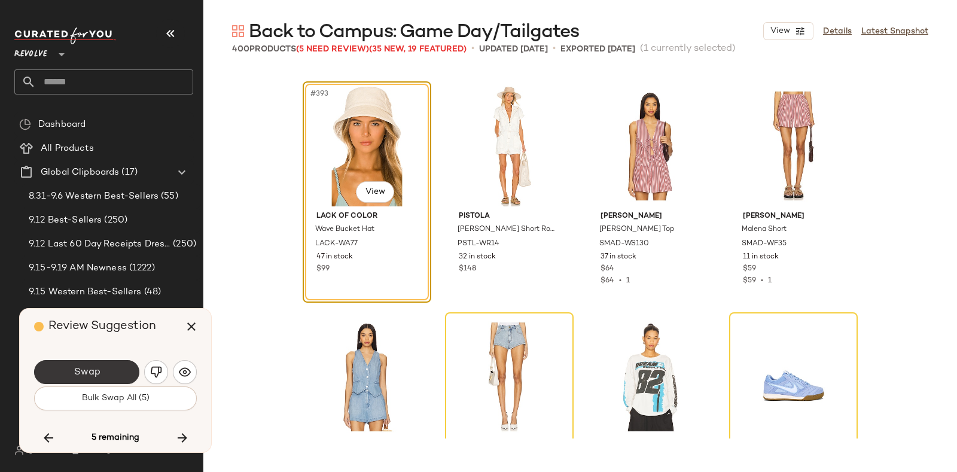
click button "Swap"
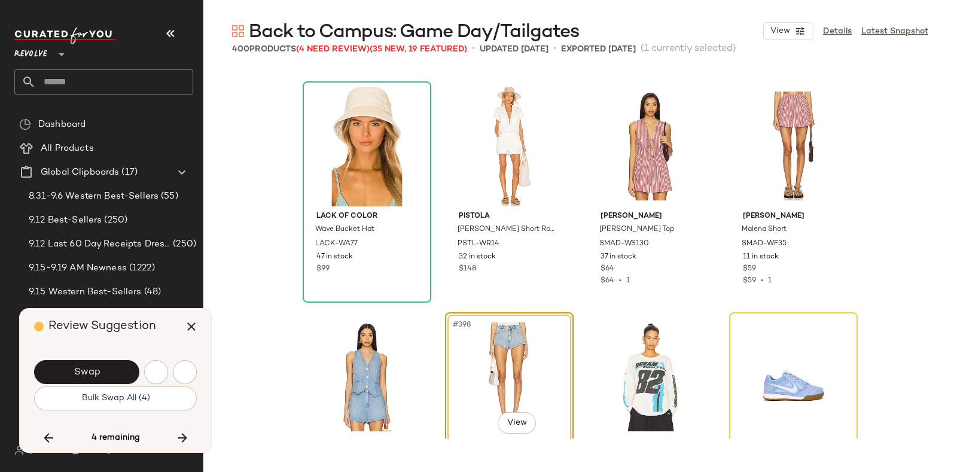
scroll to position [22732, 0]
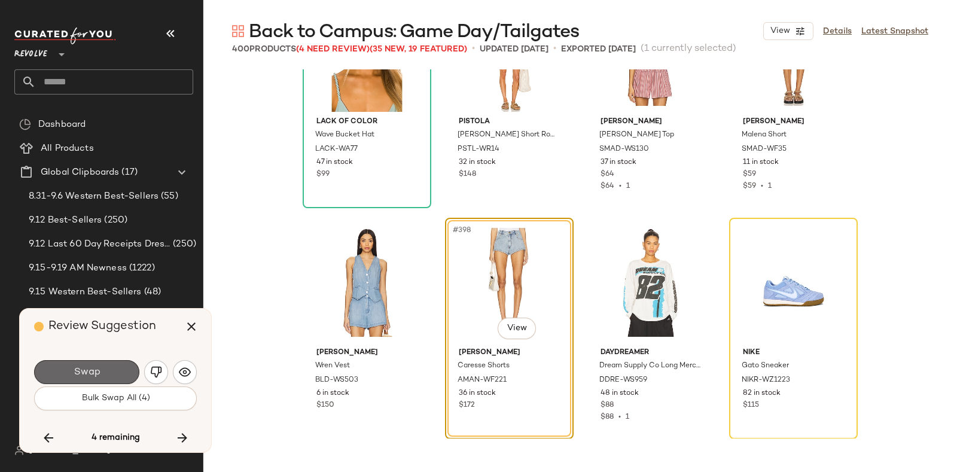
click button "Swap"
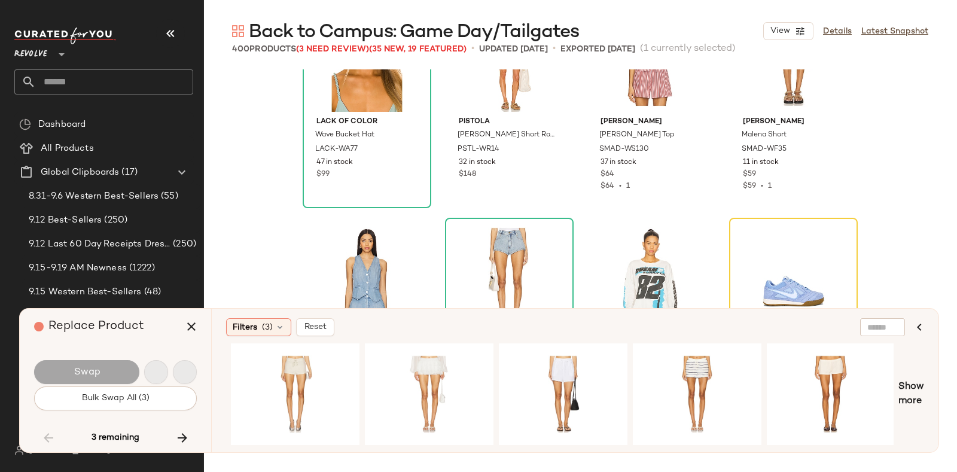
scroll to position [10856, 0]
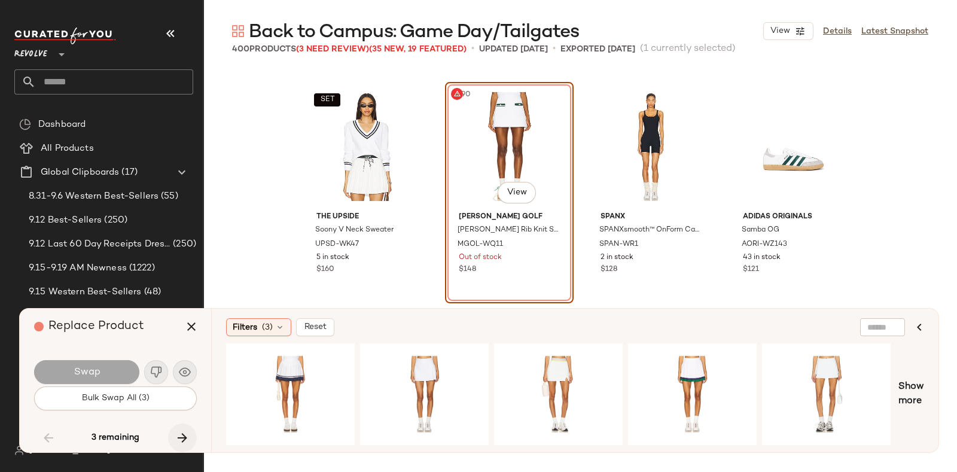
click button "button"
click icon "button"
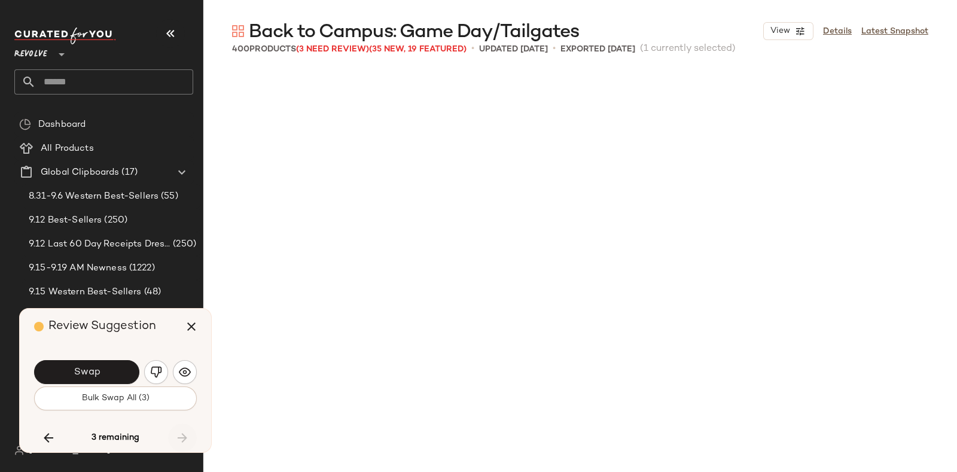
scroll to position [22732, 0]
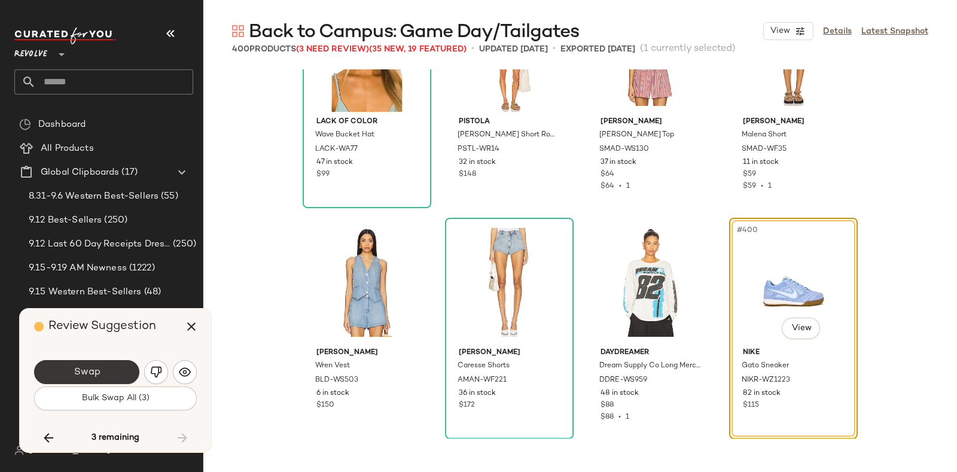
click button "Swap"
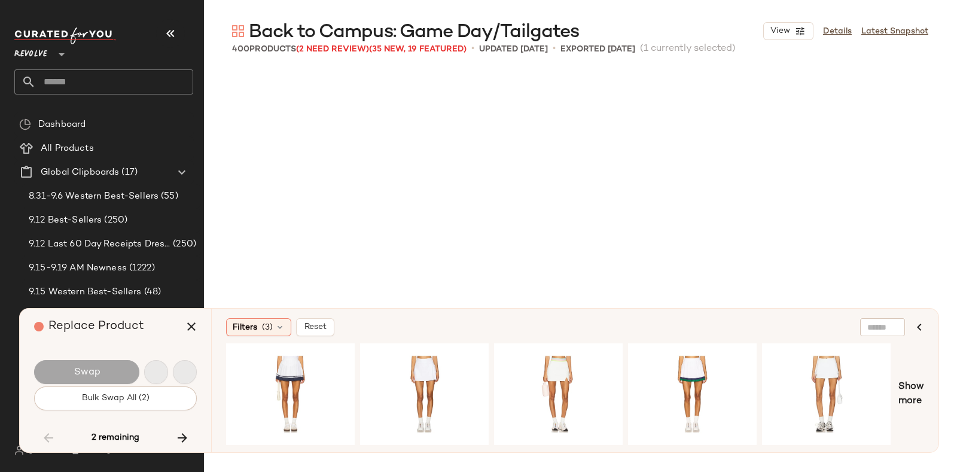
scroll to position [10856, 0]
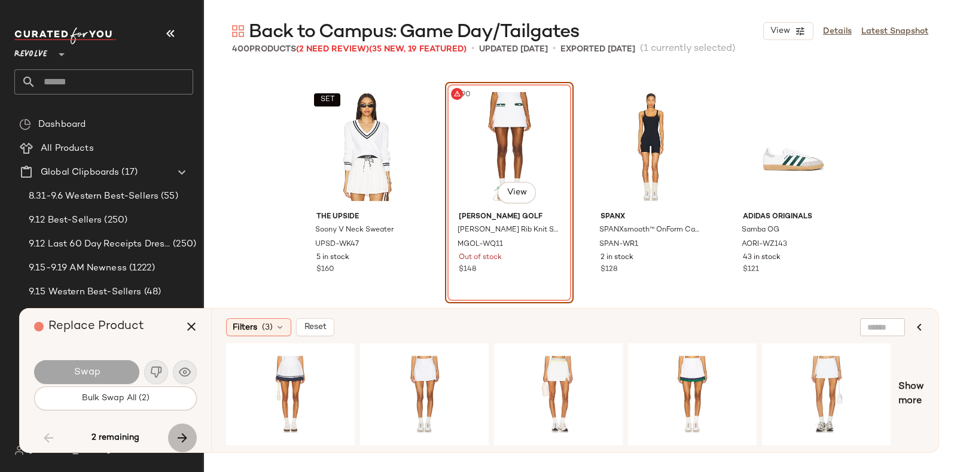
click icon "button"
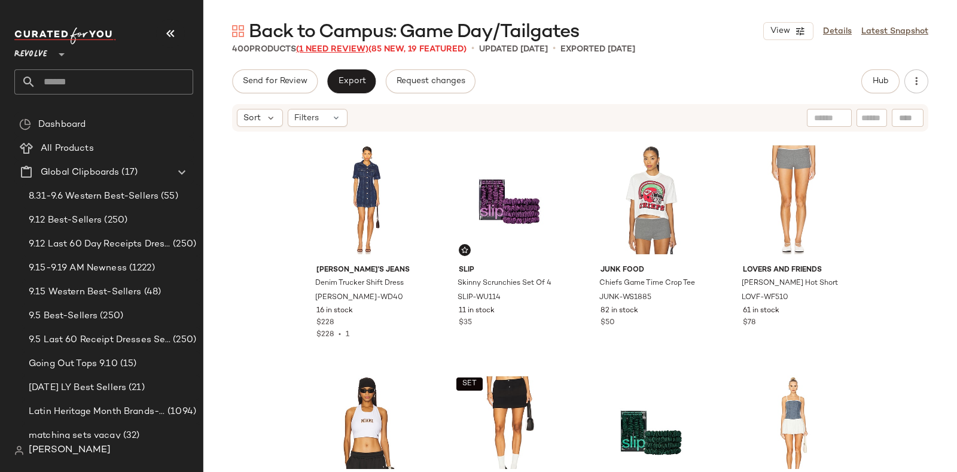
click at [343, 47] on span "(1 Need Review)" at bounding box center [332, 49] width 72 height 9
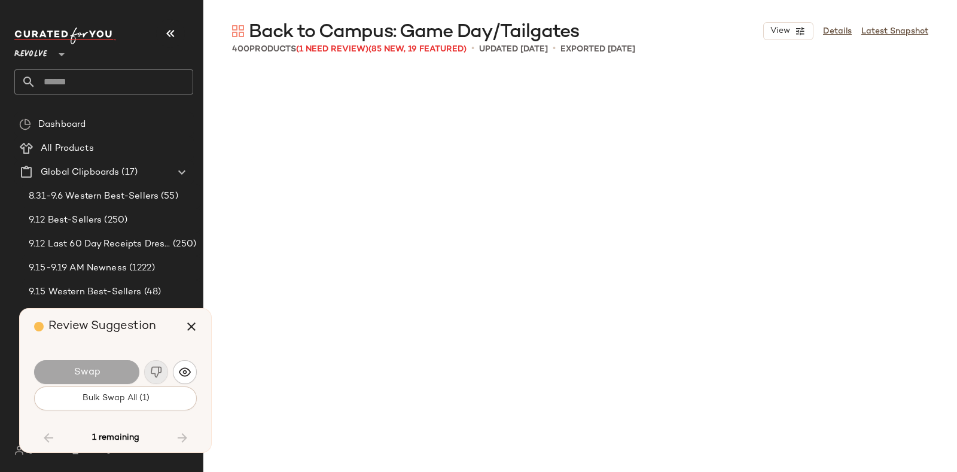
scroll to position [10856, 0]
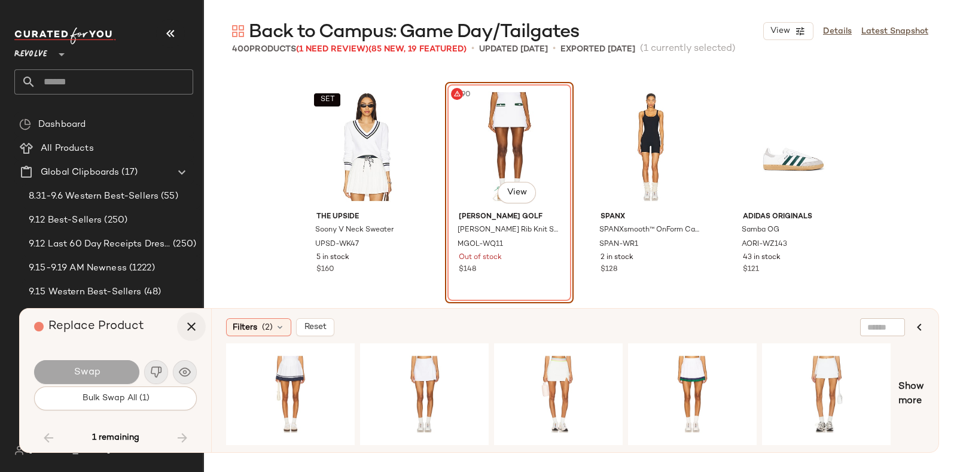
click at [190, 325] on icon "button" at bounding box center [191, 327] width 14 height 14
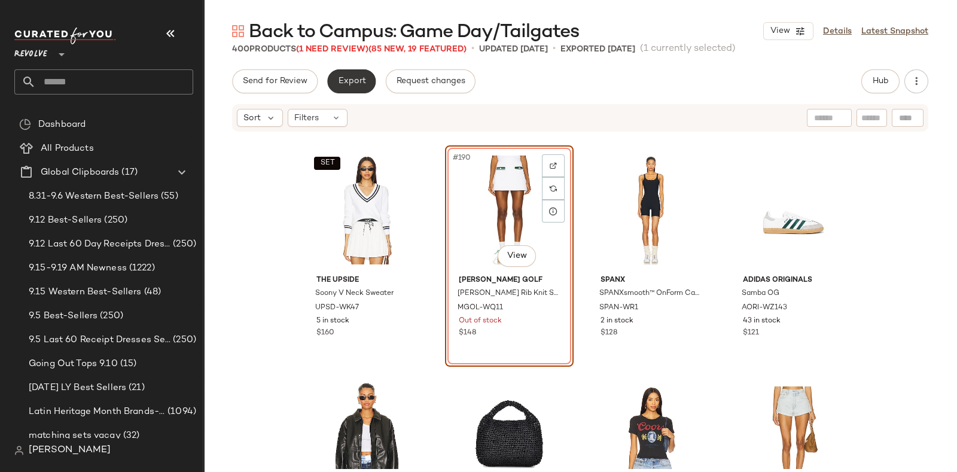
click at [351, 74] on button "Export" at bounding box center [351, 81] width 48 height 24
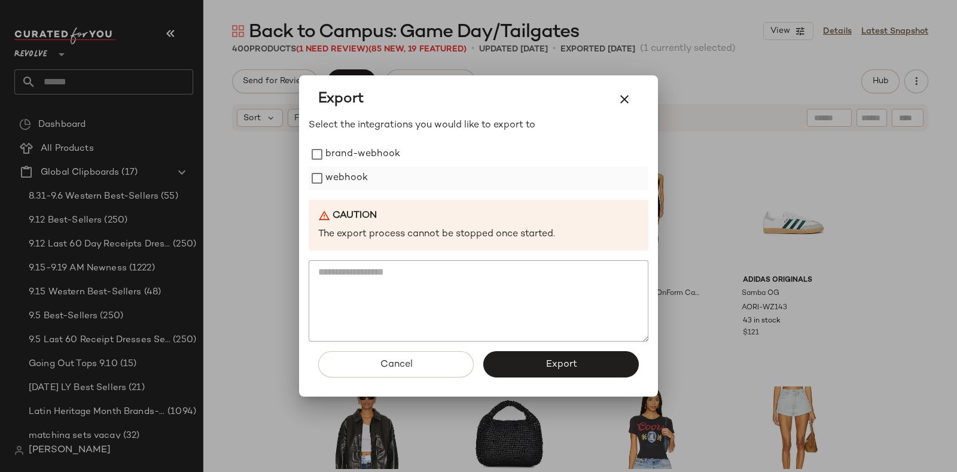
click at [353, 179] on label "webhook" at bounding box center [347, 178] width 42 height 24
click at [536, 361] on button "Export" at bounding box center [562, 364] width 156 height 26
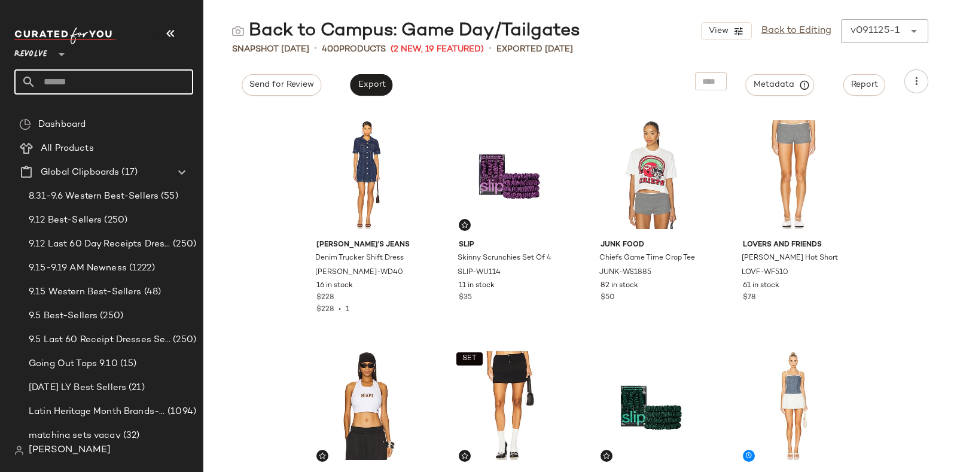
click at [81, 79] on input "text" at bounding box center [114, 81] width 157 height 25
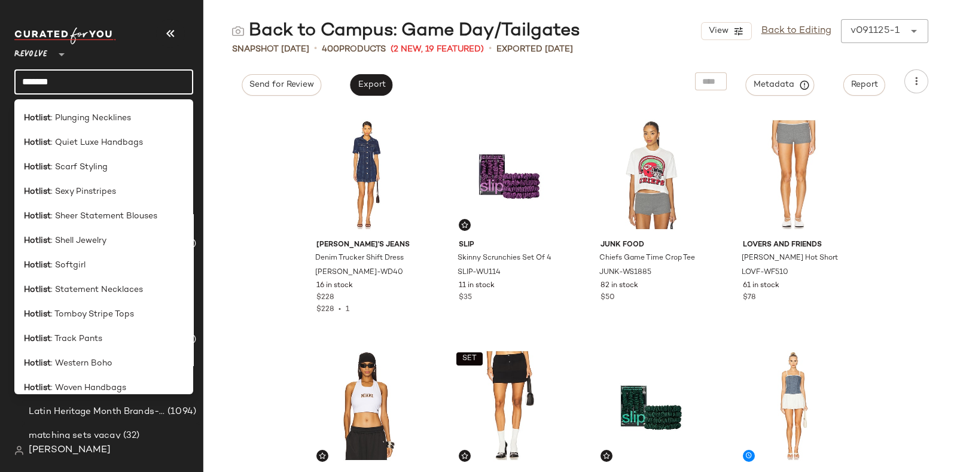
scroll to position [352, 0]
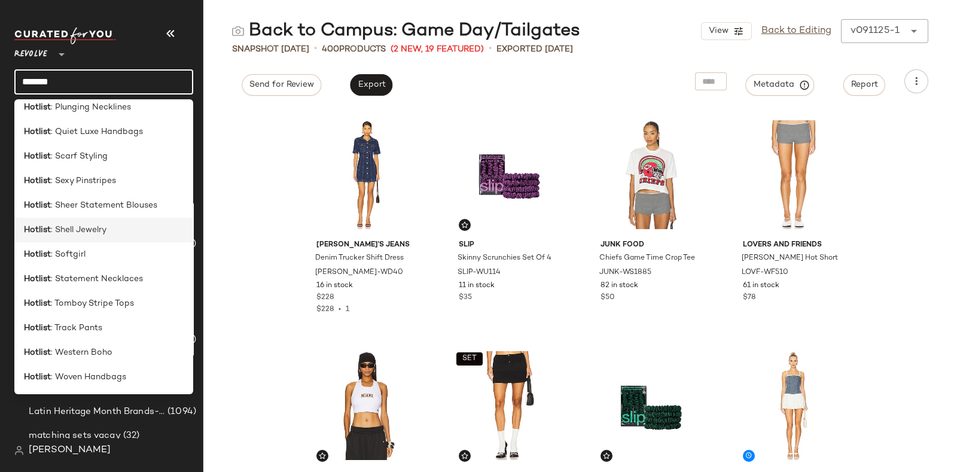
type input "*******"
click at [99, 233] on span ": Shell Jewelry" at bounding box center [79, 230] width 56 height 13
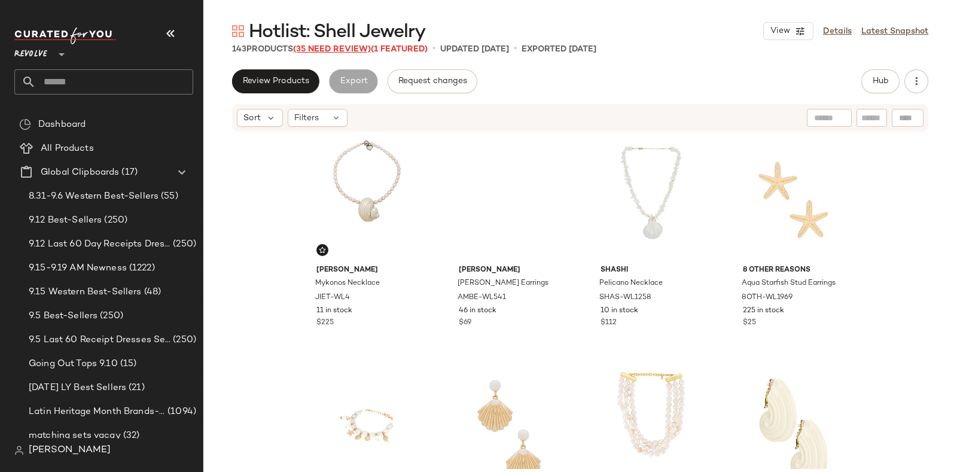
click at [330, 48] on span "(35 Need Review)" at bounding box center [332, 49] width 78 height 9
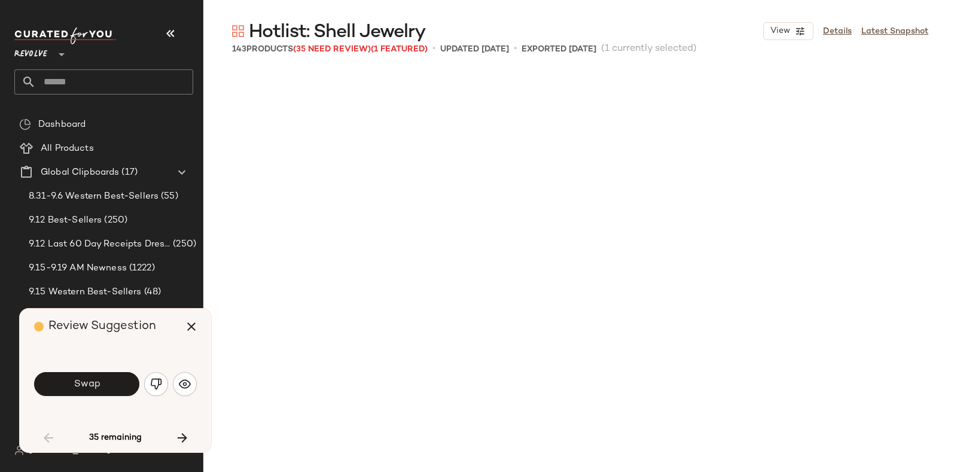
scroll to position [703, 0]
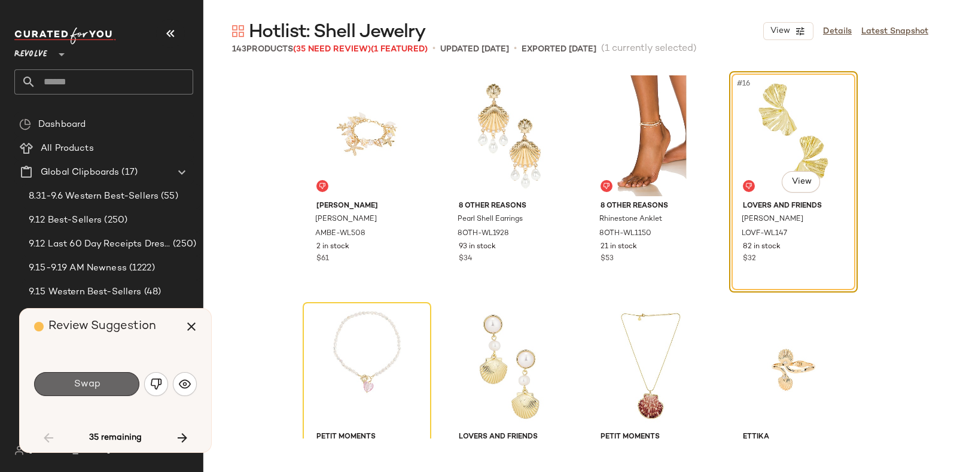
click at [112, 380] on button "Swap" at bounding box center [86, 384] width 105 height 24
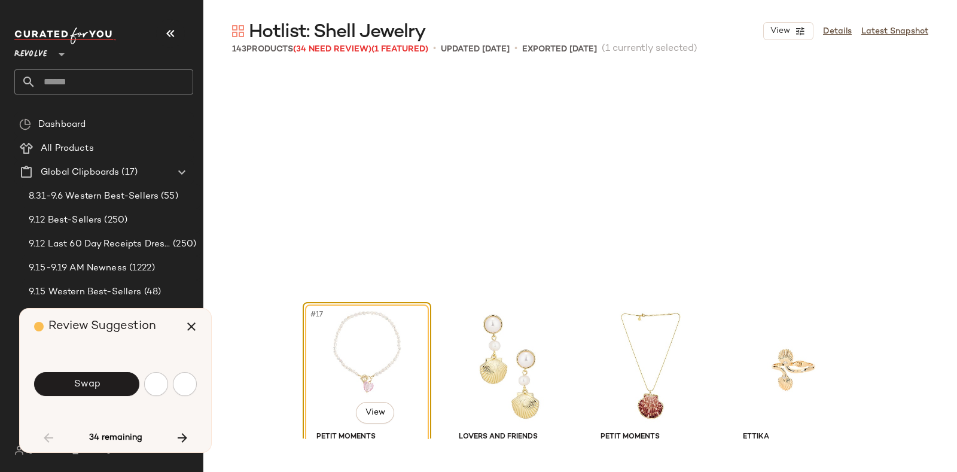
scroll to position [924, 0]
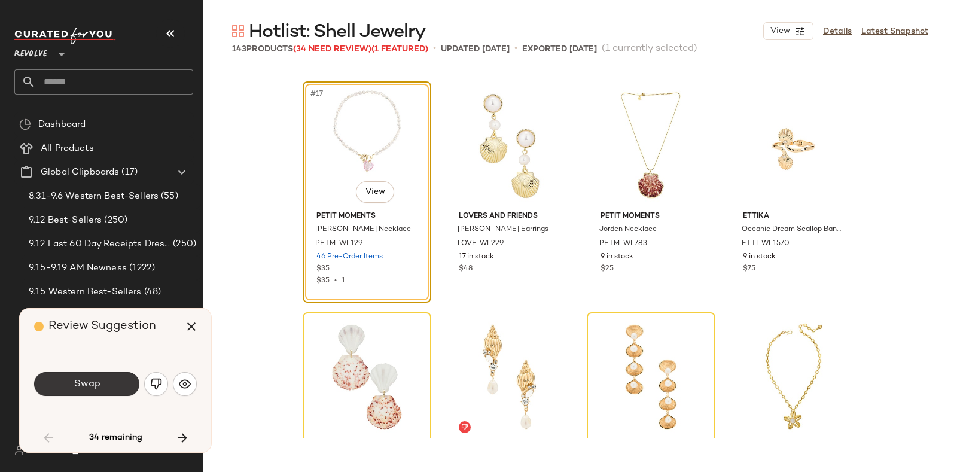
click at [96, 388] on span "Swap" at bounding box center [86, 384] width 27 height 11
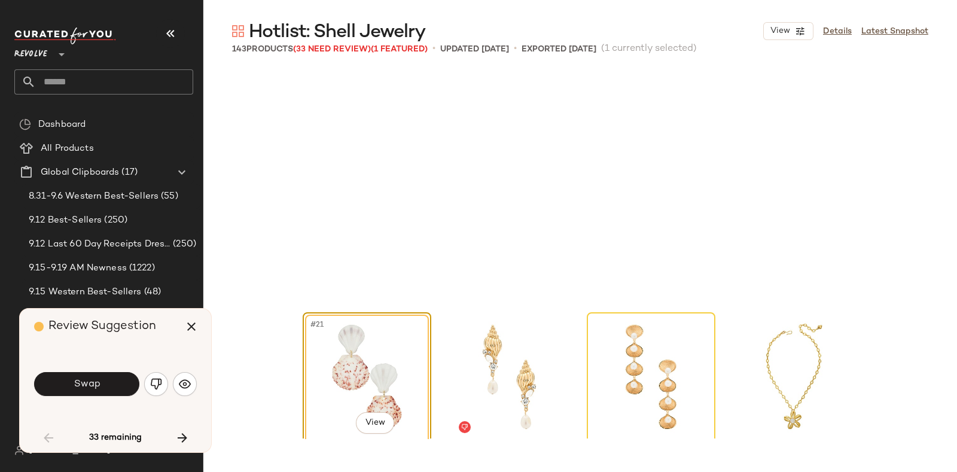
scroll to position [1154, 0]
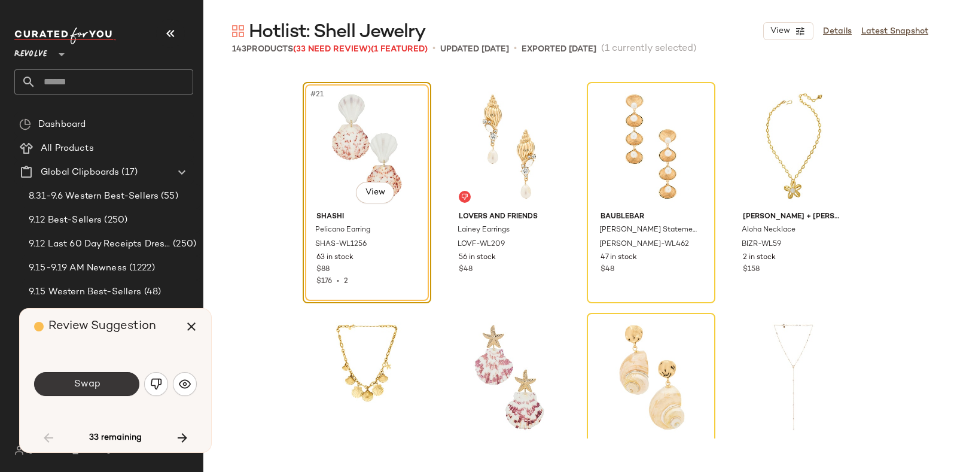
click at [77, 384] on span "Swap" at bounding box center [86, 384] width 27 height 11
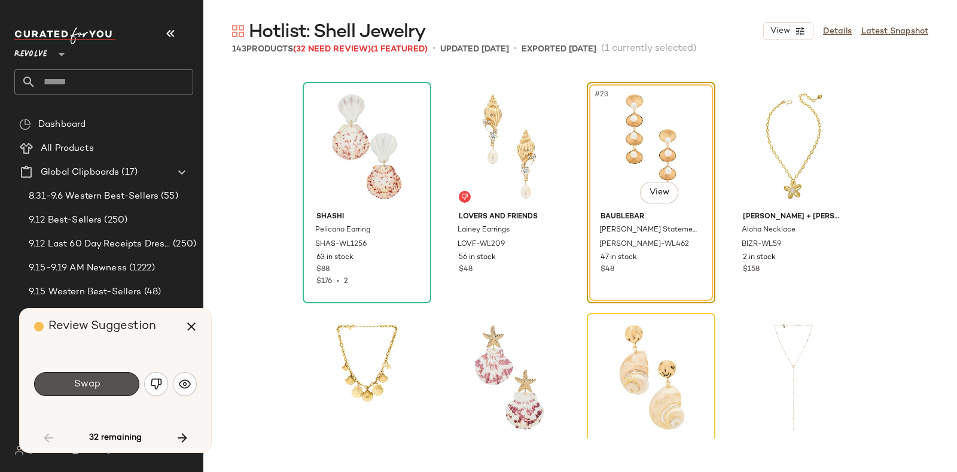
click at [77, 384] on span "Swap" at bounding box center [86, 384] width 27 height 11
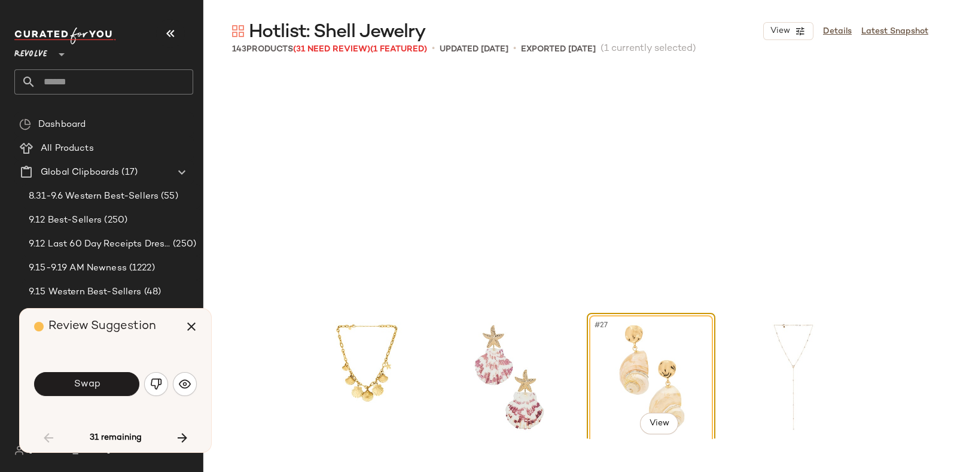
scroll to position [1385, 0]
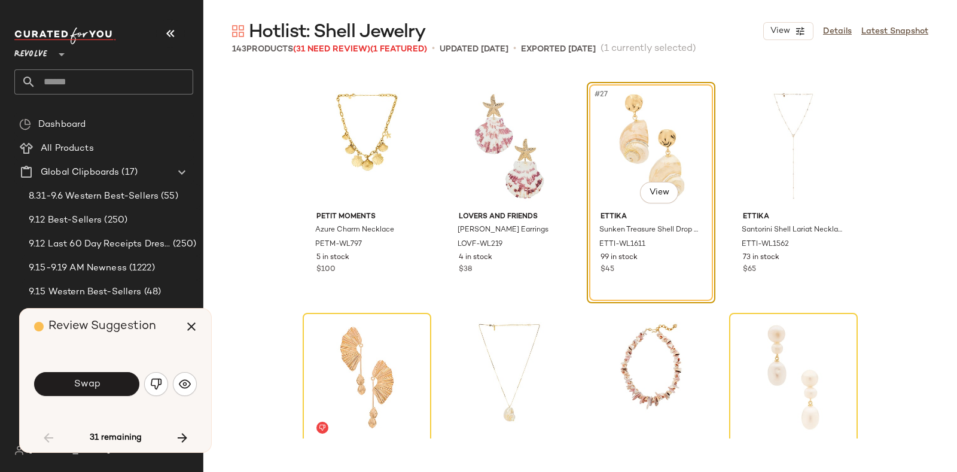
click at [77, 384] on span "Swap" at bounding box center [86, 384] width 27 height 11
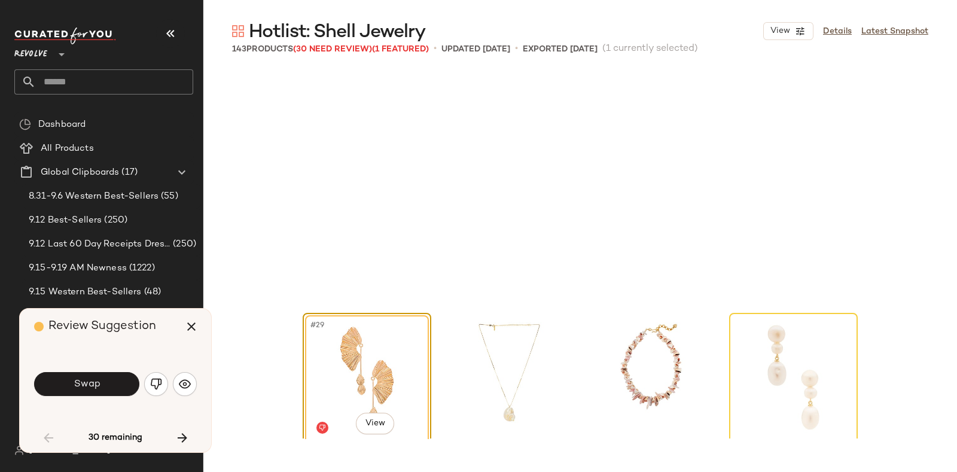
scroll to position [1616, 0]
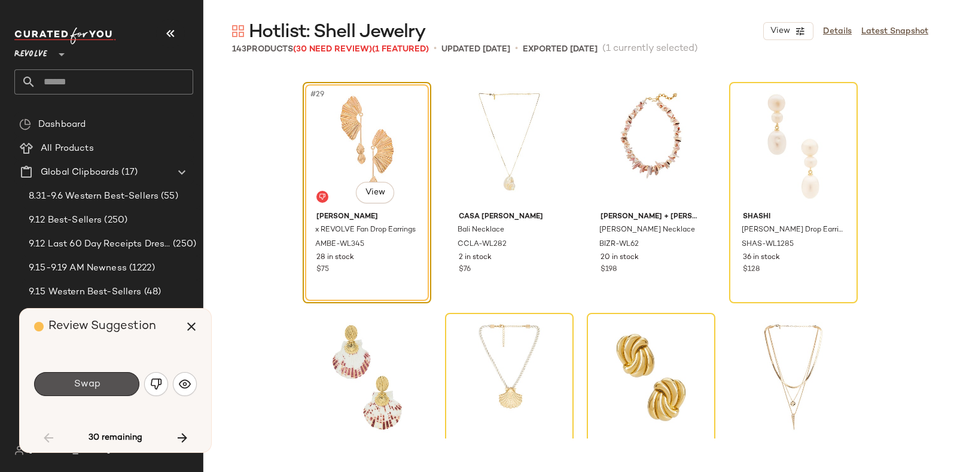
click at [77, 384] on span "Swap" at bounding box center [86, 384] width 27 height 11
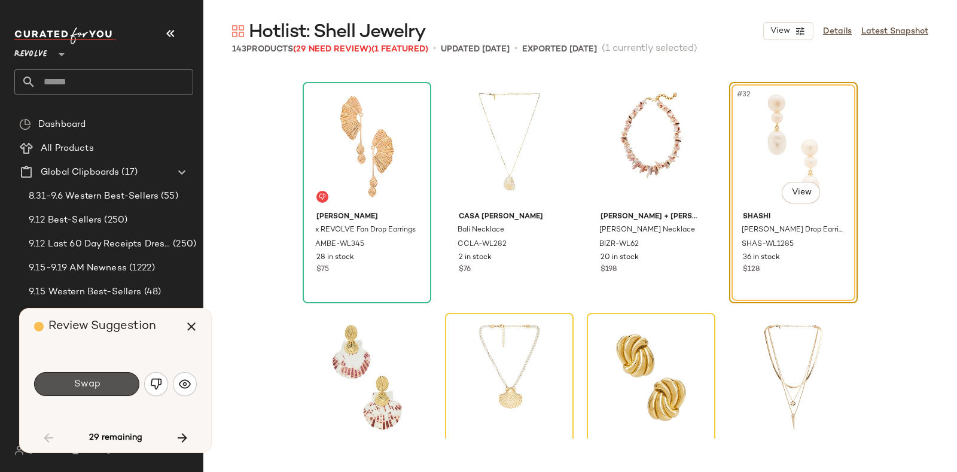
click at [77, 384] on span "Swap" at bounding box center [86, 384] width 27 height 11
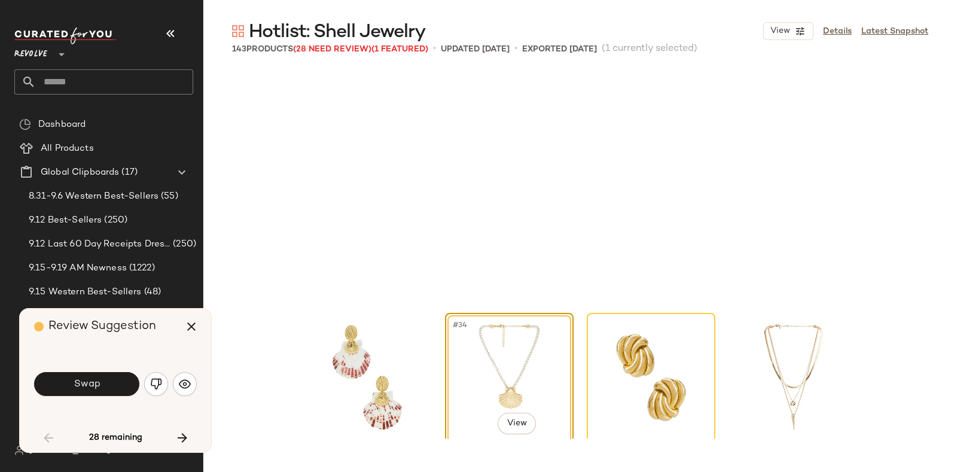
scroll to position [1848, 0]
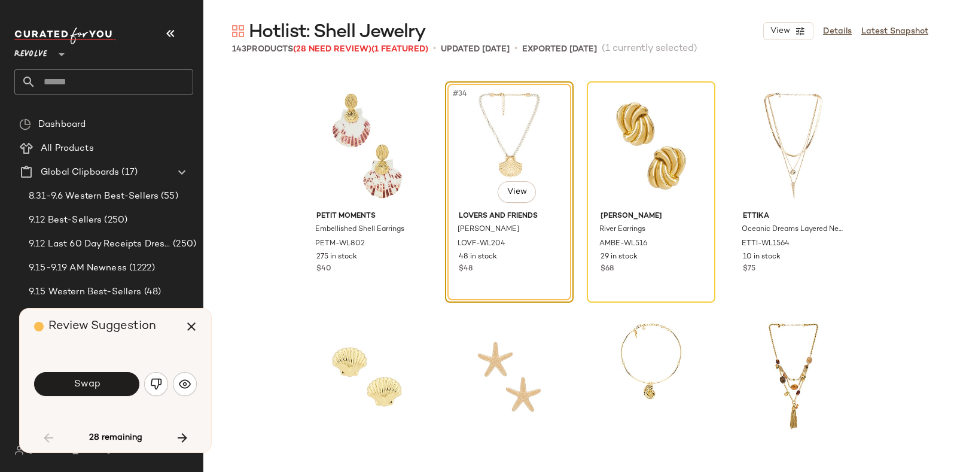
click at [77, 384] on span "Swap" at bounding box center [86, 384] width 27 height 11
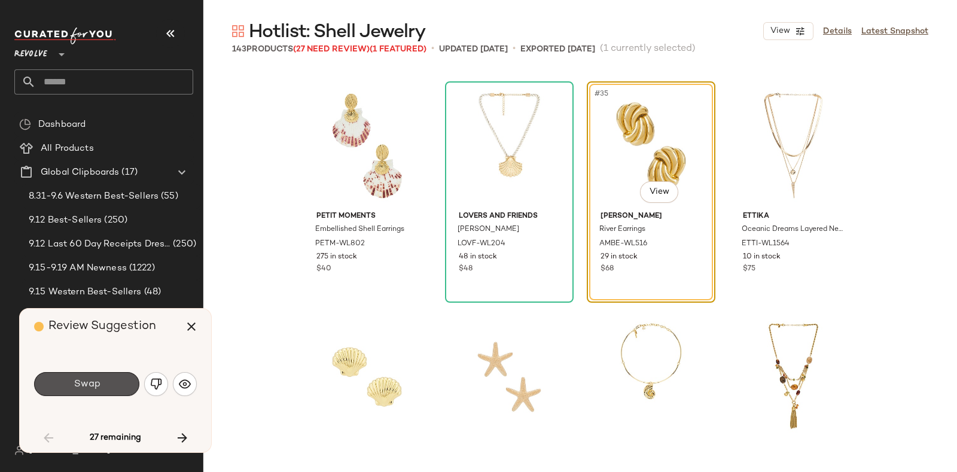
click at [77, 384] on span "Swap" at bounding box center [86, 384] width 27 height 11
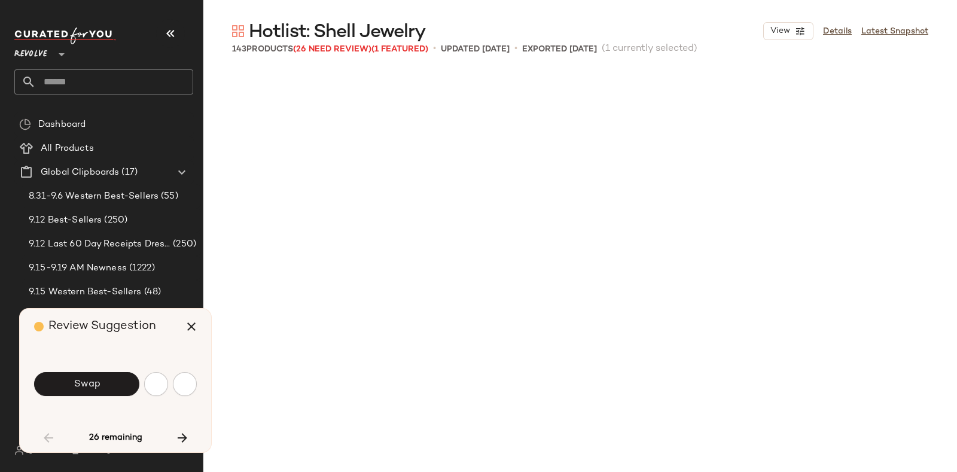
scroll to position [2540, 0]
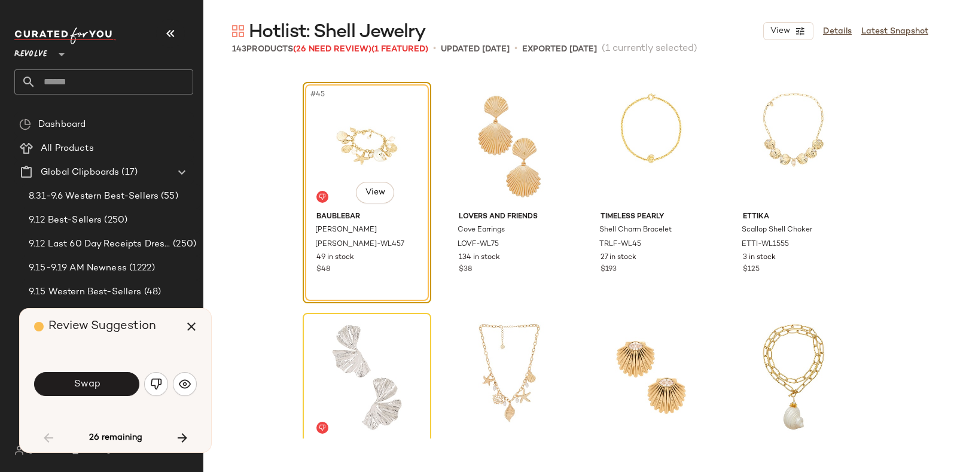
click at [77, 384] on span "Swap" at bounding box center [86, 384] width 27 height 11
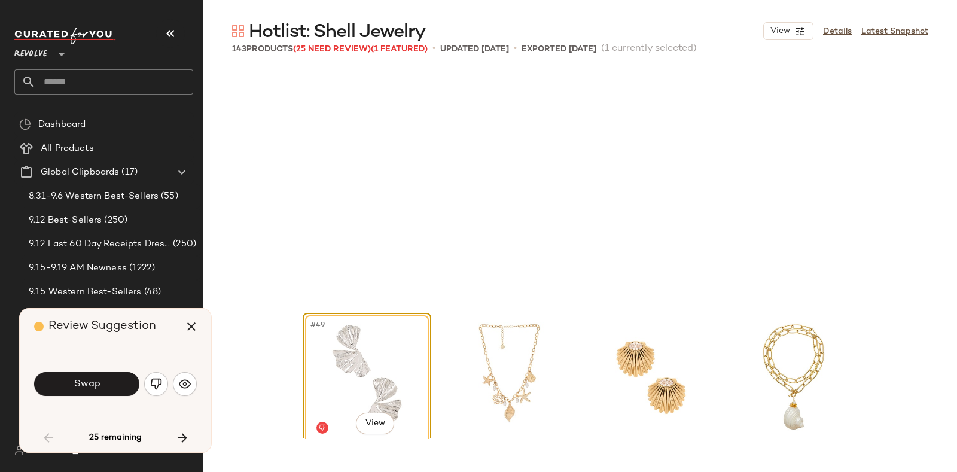
scroll to position [2771, 0]
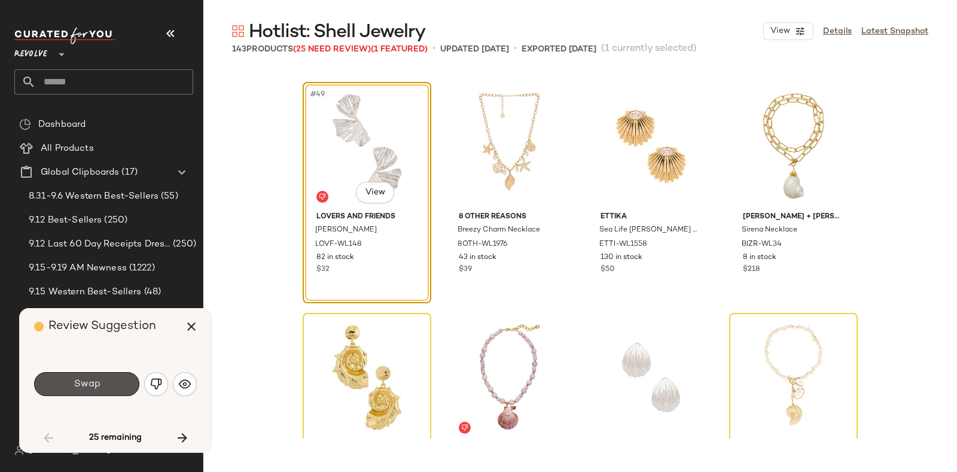
click at [77, 384] on span "Swap" at bounding box center [86, 384] width 27 height 11
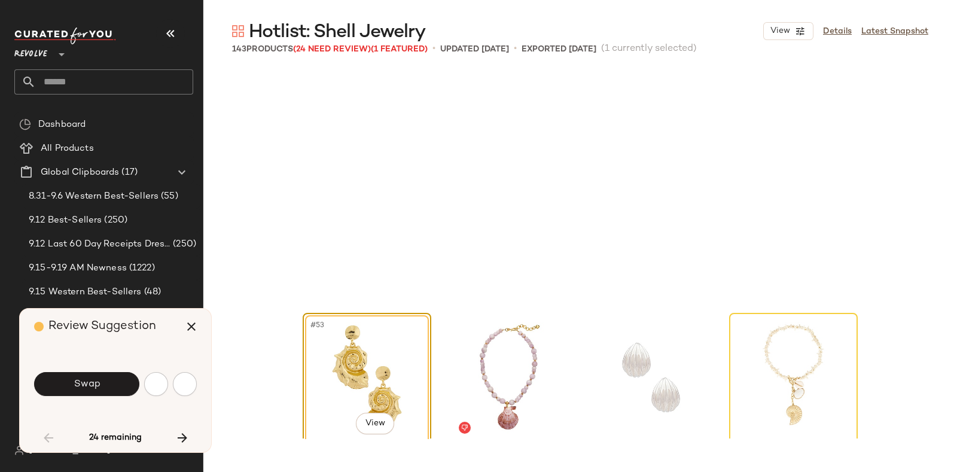
scroll to position [3003, 0]
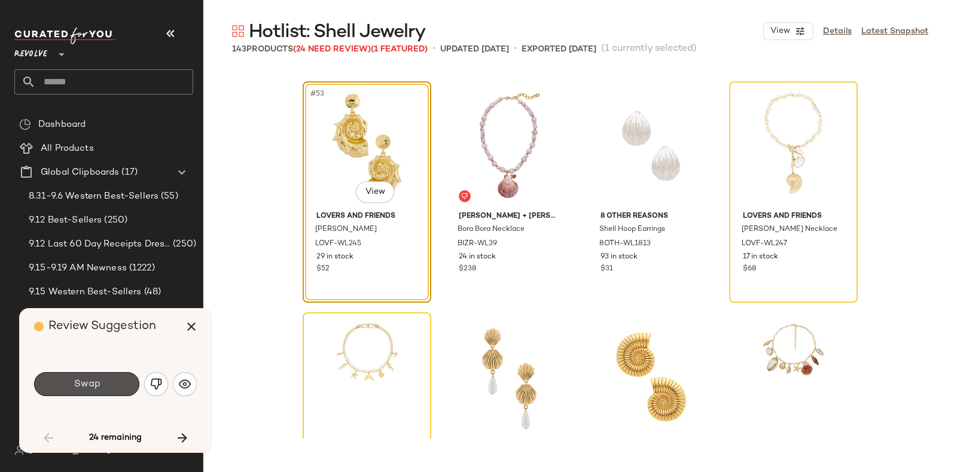
click at [77, 384] on span "Swap" at bounding box center [86, 384] width 27 height 11
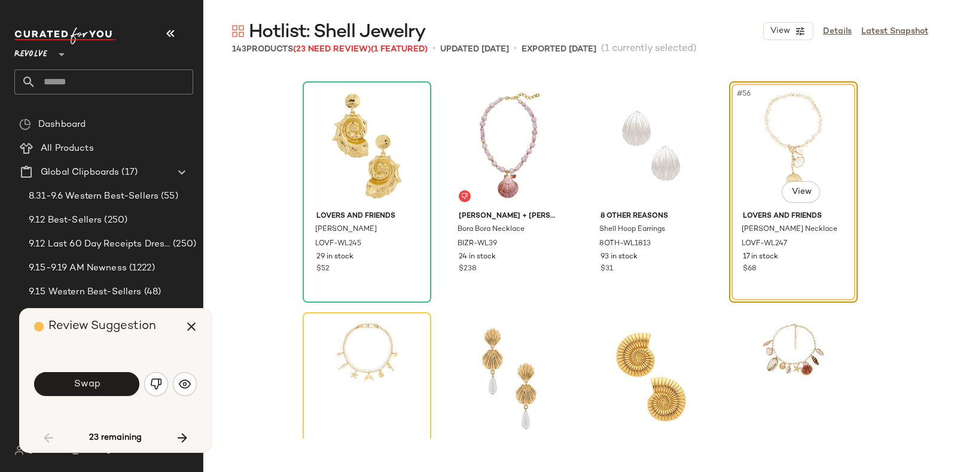
click at [77, 384] on span "Swap" at bounding box center [86, 384] width 27 height 11
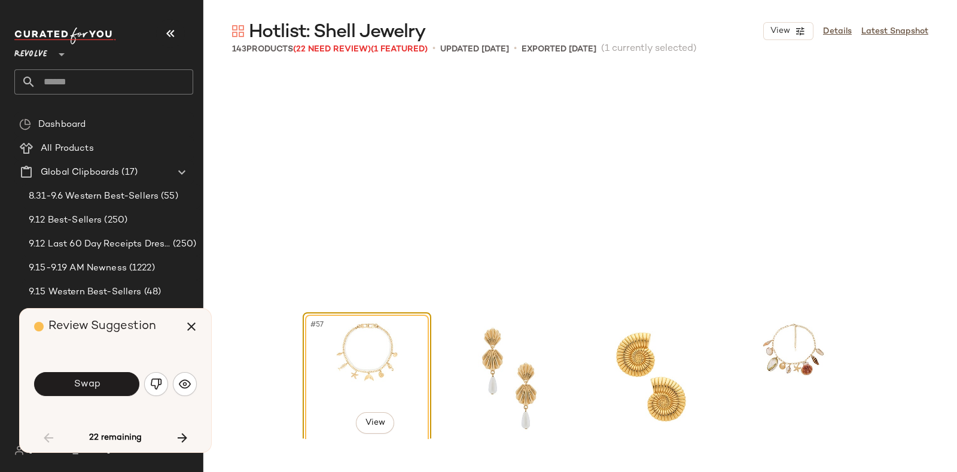
scroll to position [3234, 0]
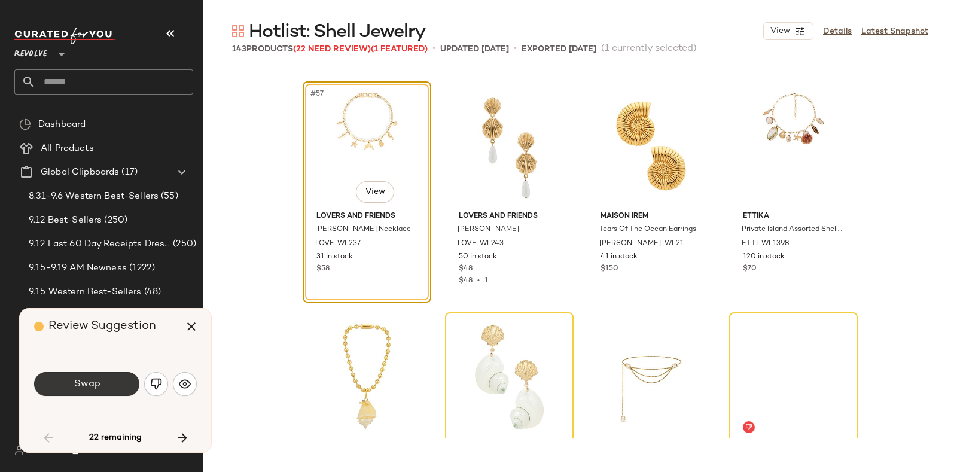
click at [81, 384] on span "Swap" at bounding box center [86, 384] width 27 height 11
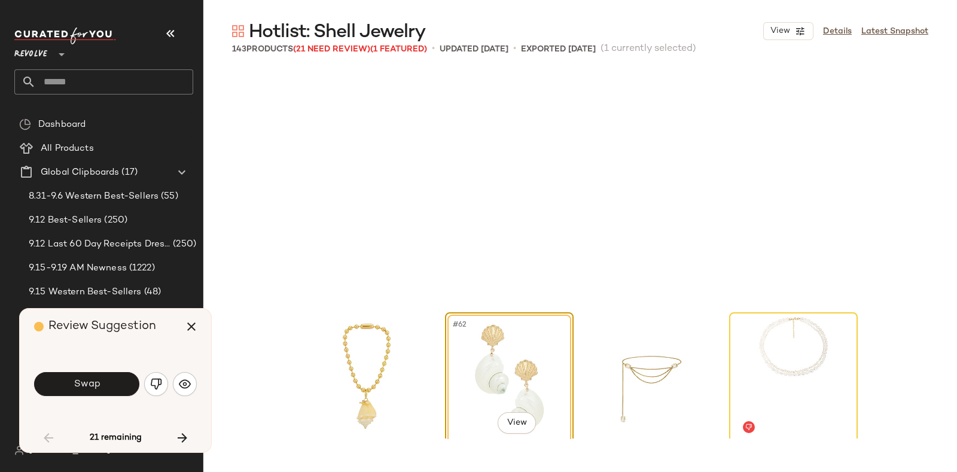
scroll to position [3465, 0]
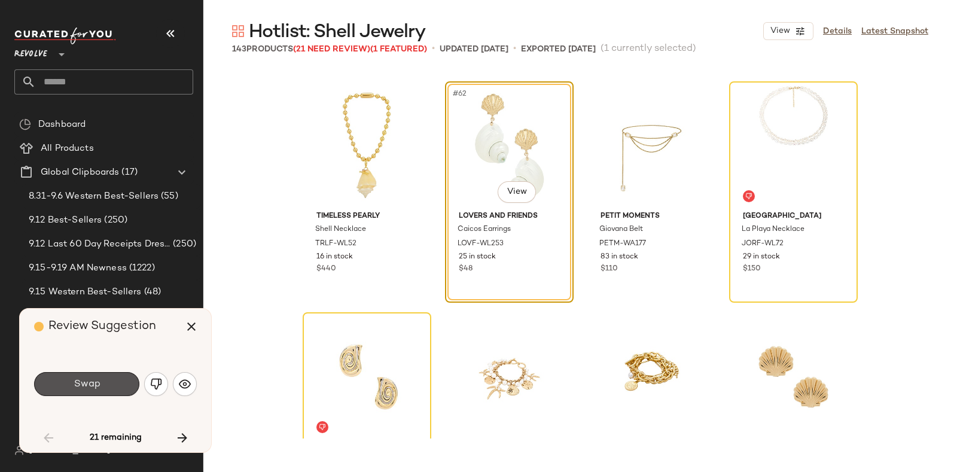
click at [81, 384] on span "Swap" at bounding box center [86, 384] width 27 height 11
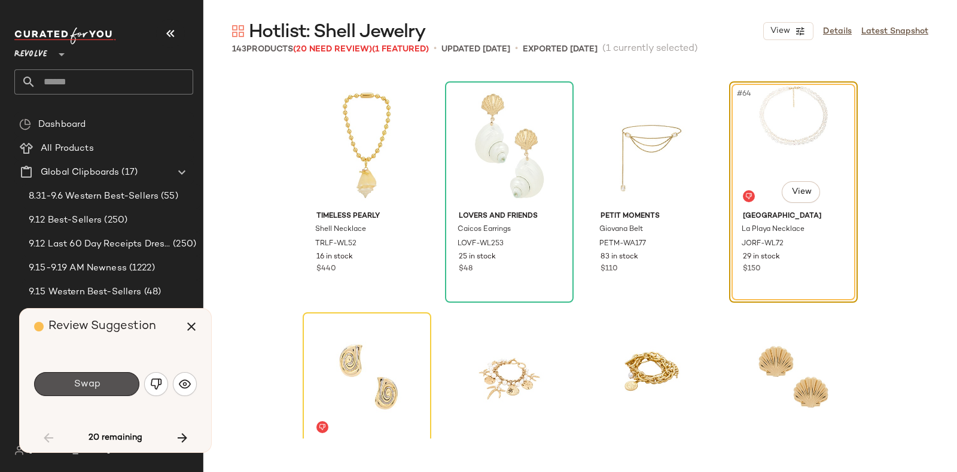
click at [81, 384] on span "Swap" at bounding box center [86, 384] width 27 height 11
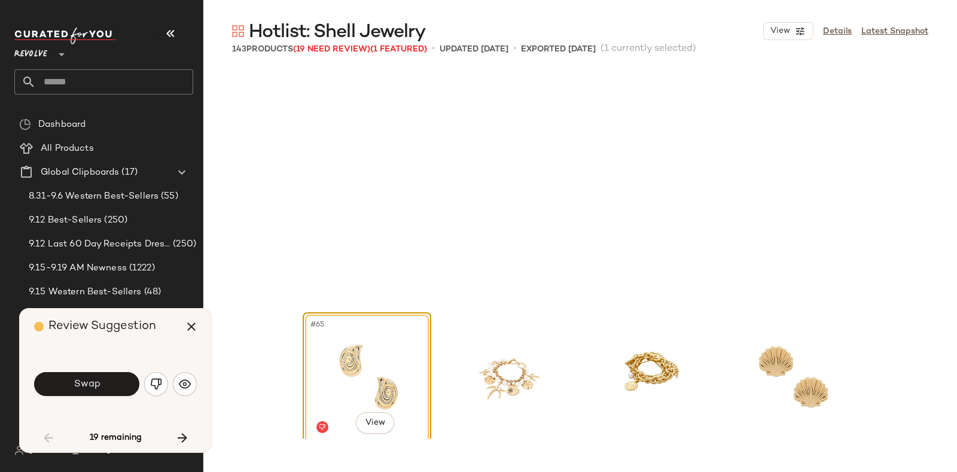
scroll to position [3695, 0]
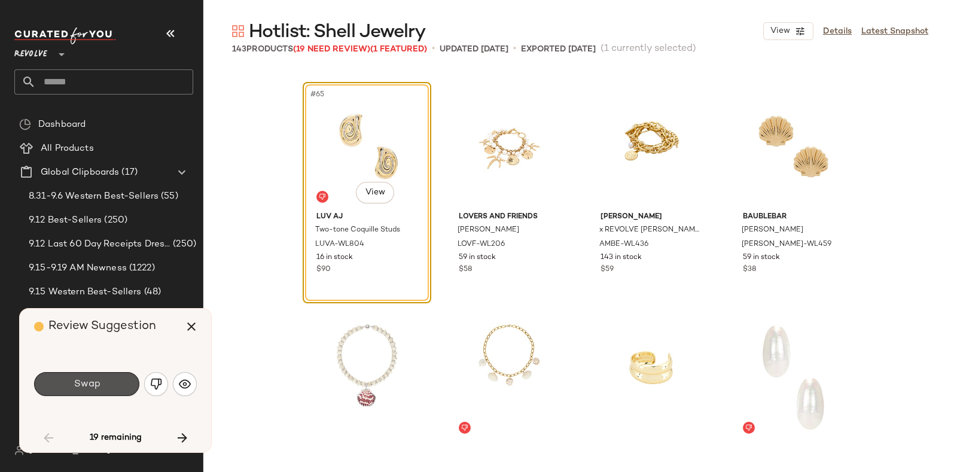
click at [81, 384] on span "Swap" at bounding box center [86, 384] width 27 height 11
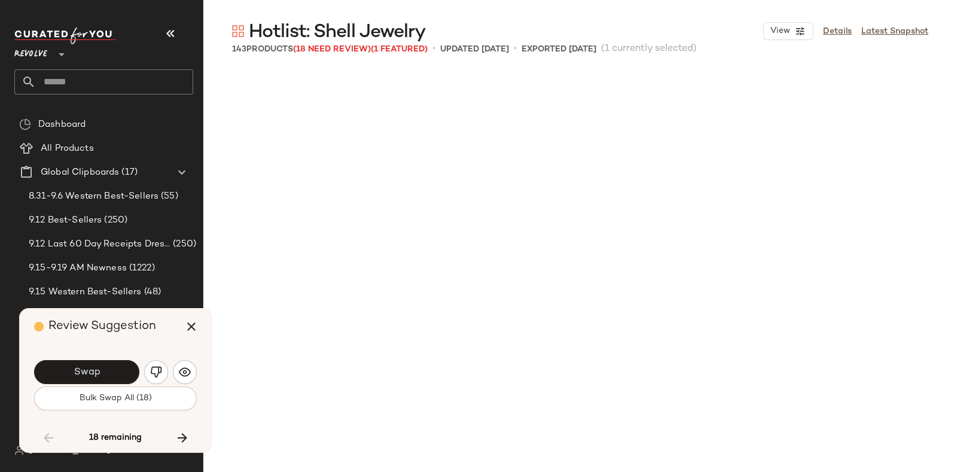
scroll to position [4389, 0]
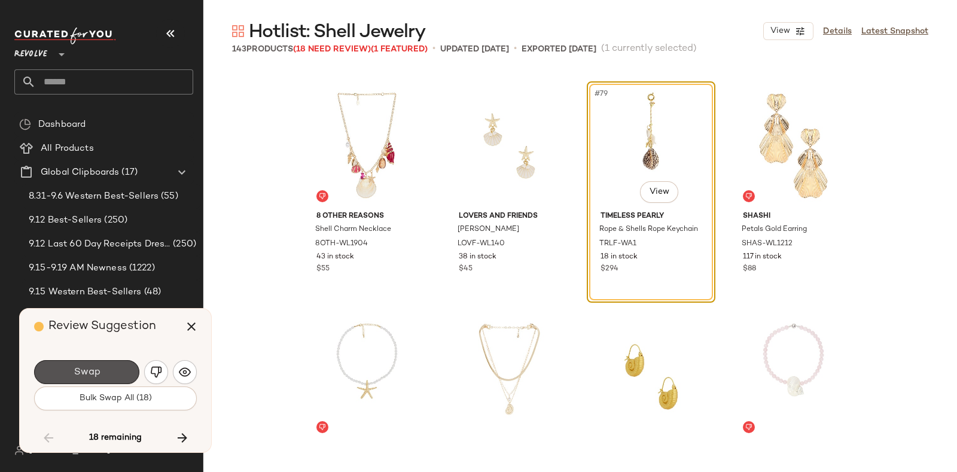
click at [81, 384] on button "Swap" at bounding box center [86, 372] width 105 height 24
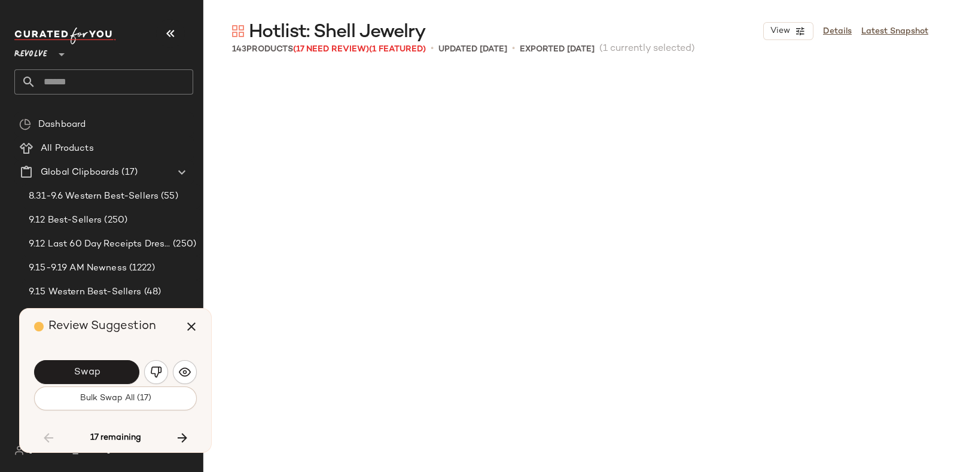
scroll to position [4850, 0]
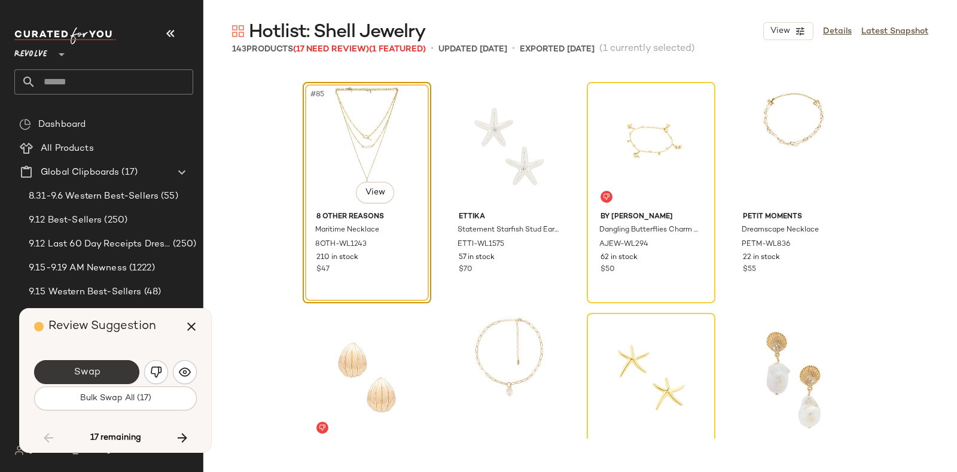
click at [89, 370] on span "Swap" at bounding box center [86, 372] width 27 height 11
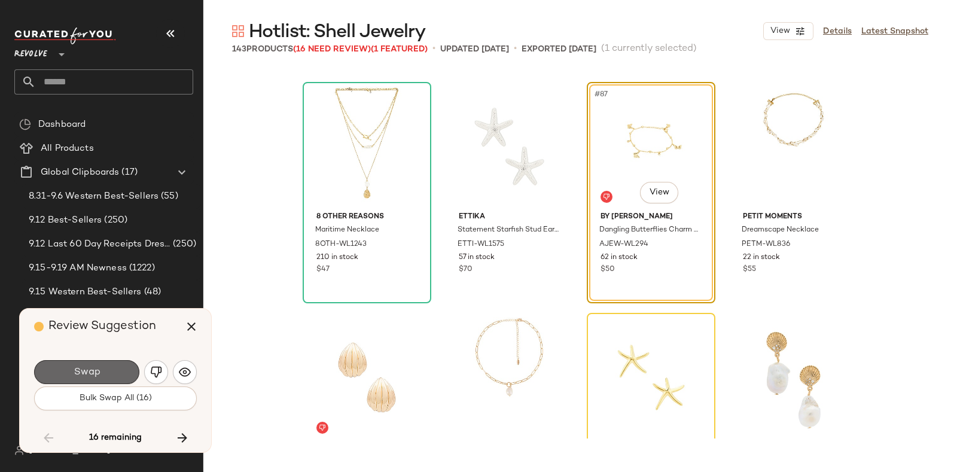
click at [80, 365] on button "Swap" at bounding box center [86, 372] width 105 height 24
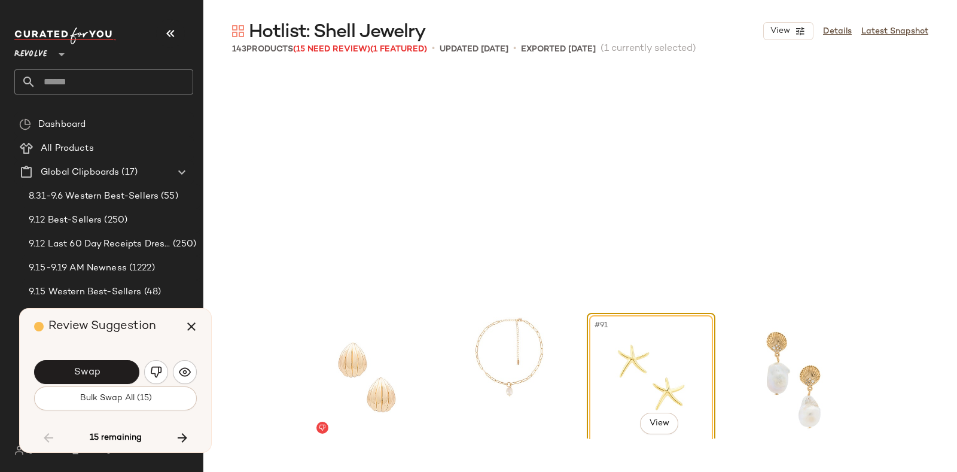
scroll to position [5081, 0]
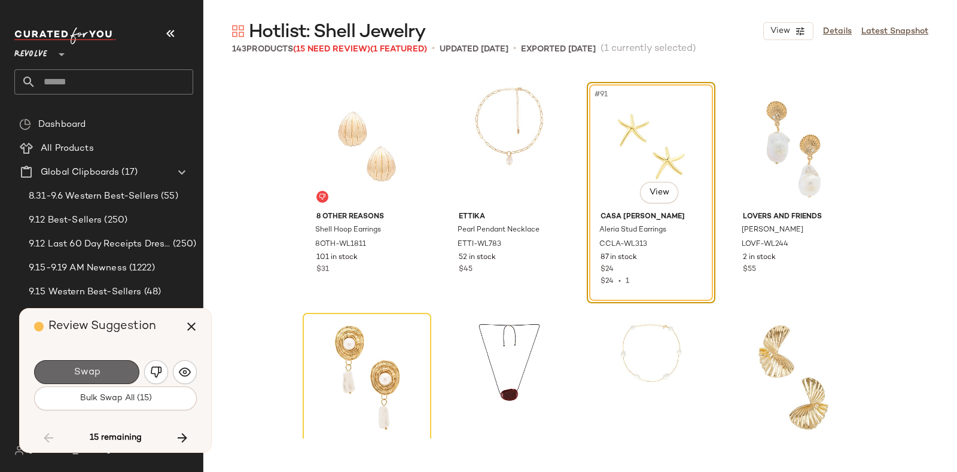
click at [80, 365] on button "Swap" at bounding box center [86, 372] width 105 height 24
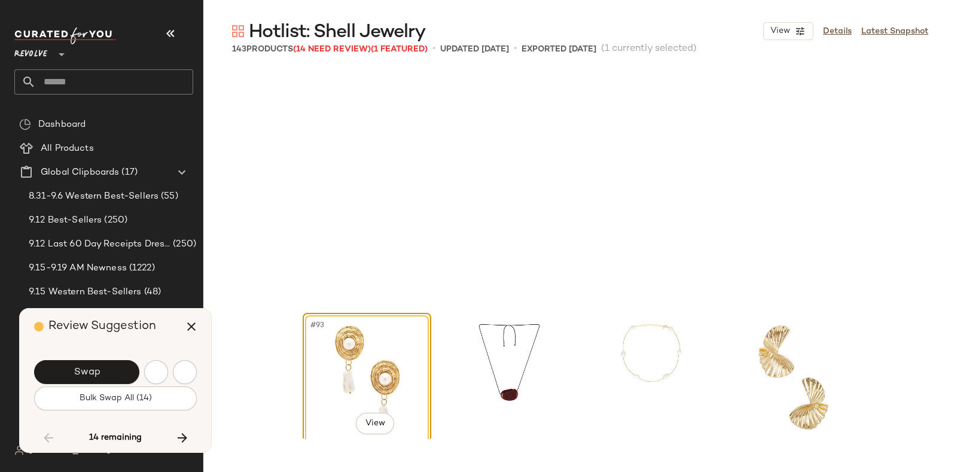
scroll to position [5313, 0]
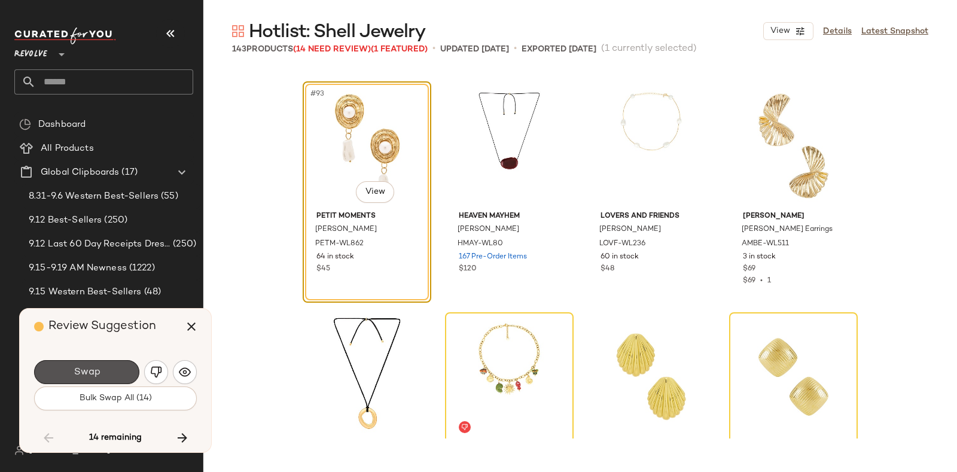
click at [80, 365] on button "Swap" at bounding box center [86, 372] width 105 height 24
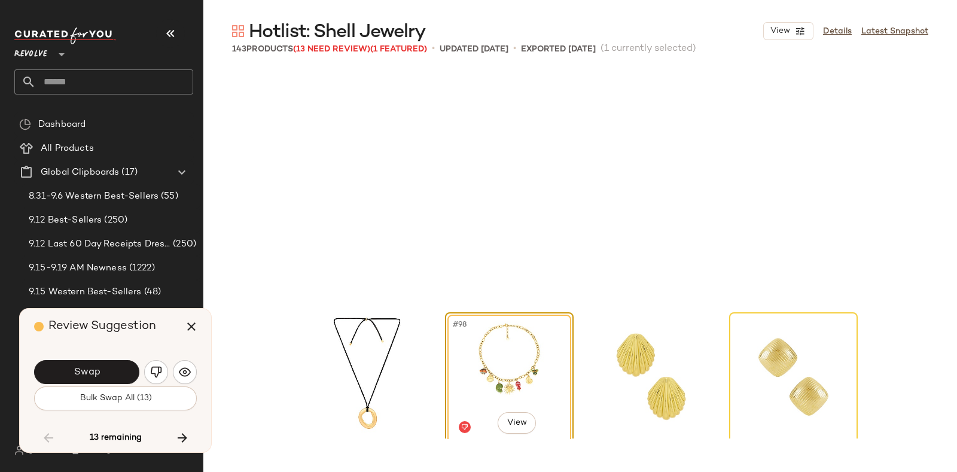
scroll to position [5544, 0]
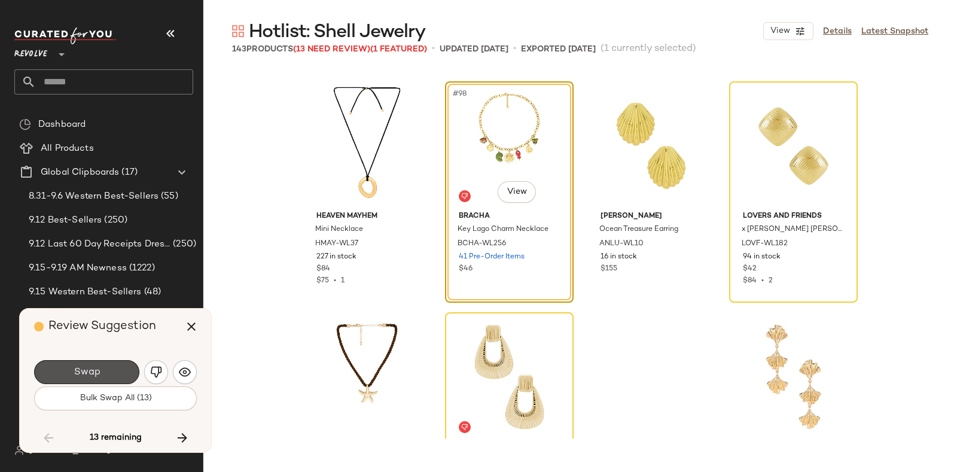
click at [80, 365] on button "Swap" at bounding box center [86, 372] width 105 height 24
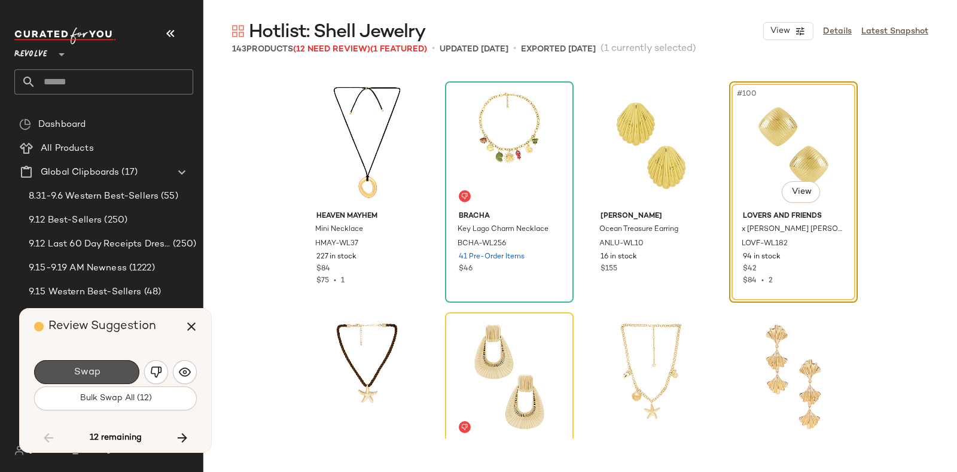
click at [80, 365] on button "Swap" at bounding box center [86, 372] width 105 height 24
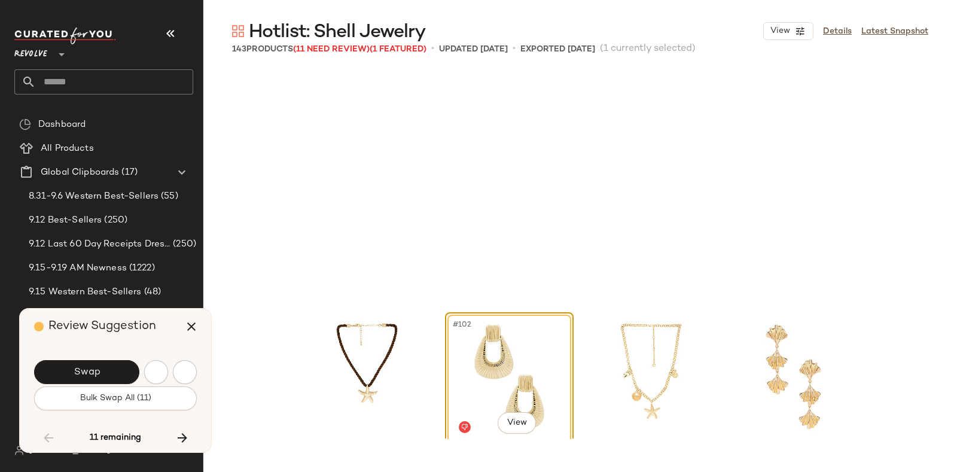
scroll to position [5775, 0]
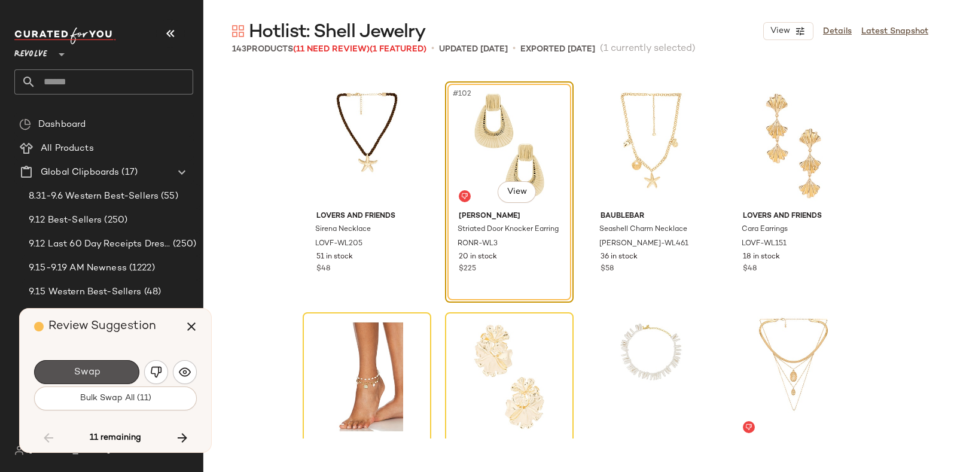
click at [80, 365] on button "Swap" at bounding box center [86, 372] width 105 height 24
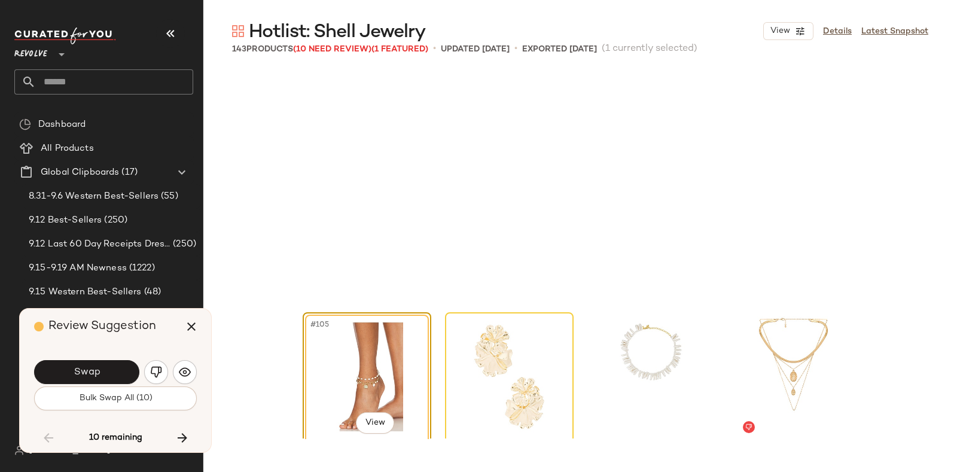
scroll to position [6005, 0]
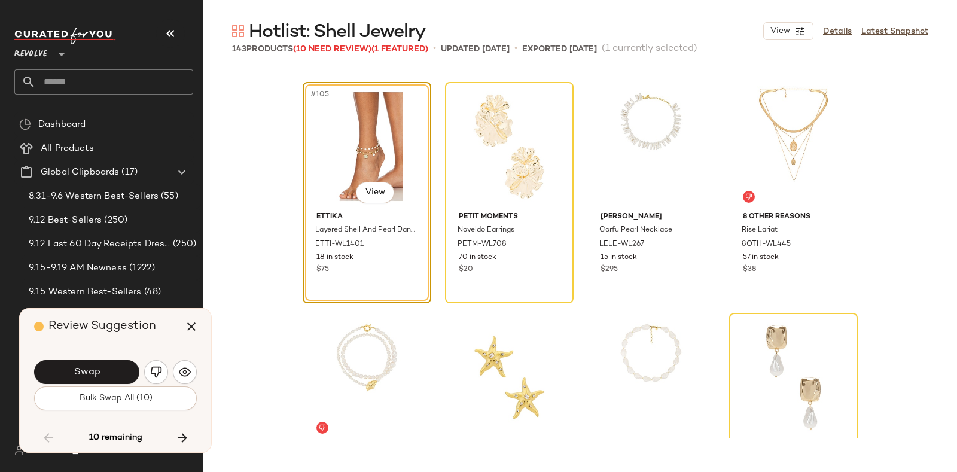
click at [80, 365] on button "Swap" at bounding box center [86, 372] width 105 height 24
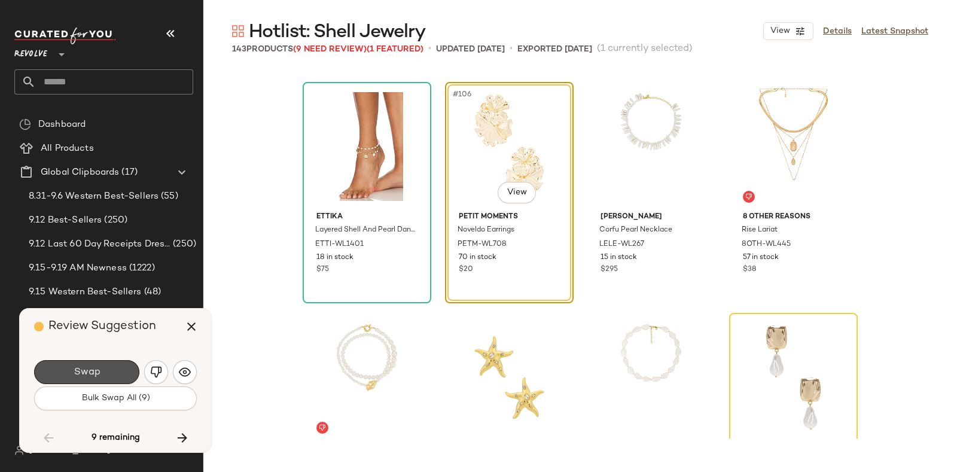
click at [80, 365] on button "Swap" at bounding box center [86, 372] width 105 height 24
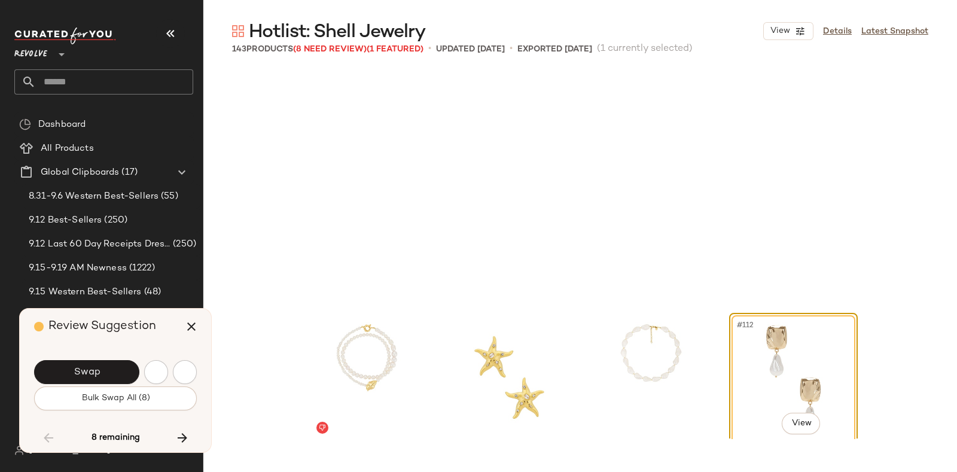
scroll to position [6236, 0]
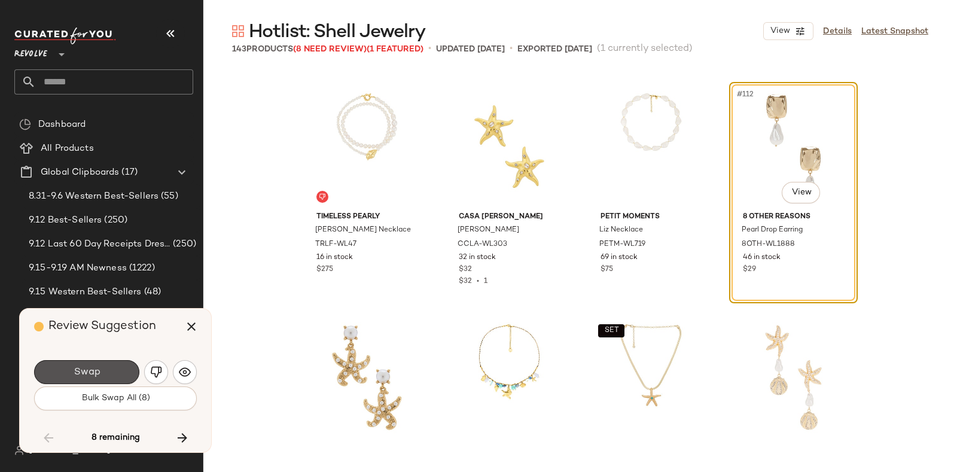
click at [80, 365] on button "Swap" at bounding box center [86, 372] width 105 height 24
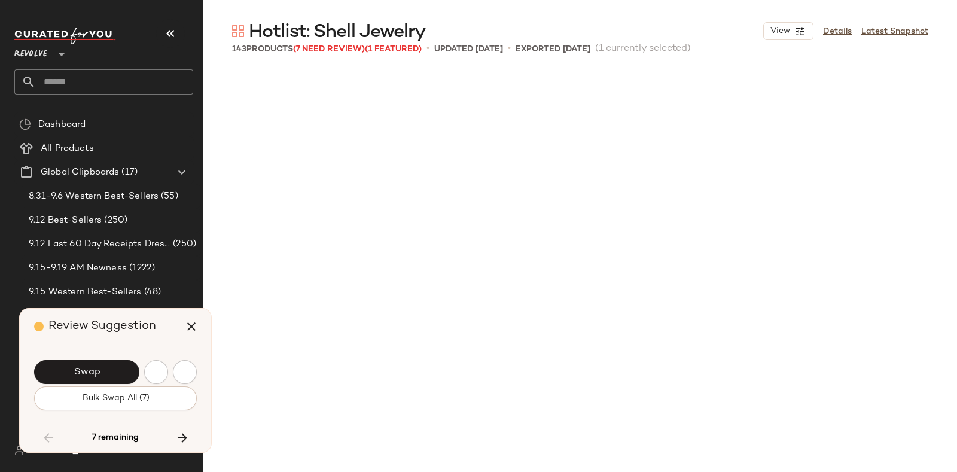
scroll to position [6930, 0]
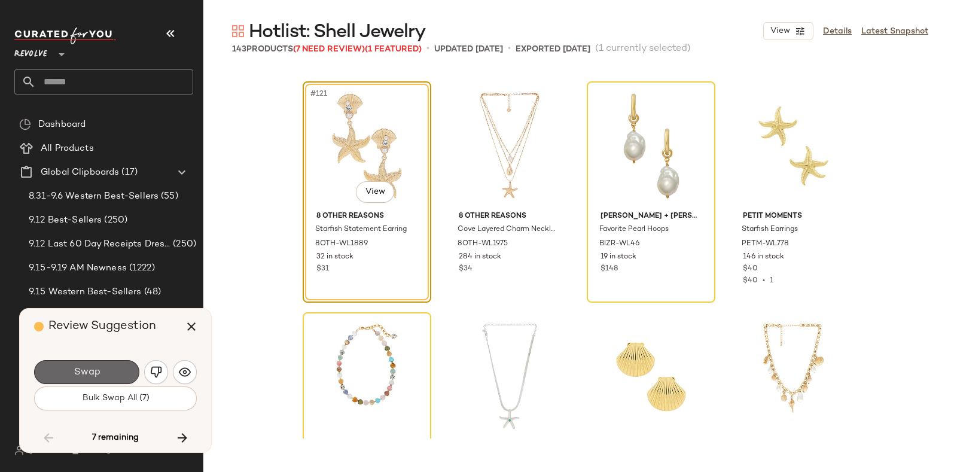
click at [79, 367] on span "Swap" at bounding box center [86, 372] width 27 height 11
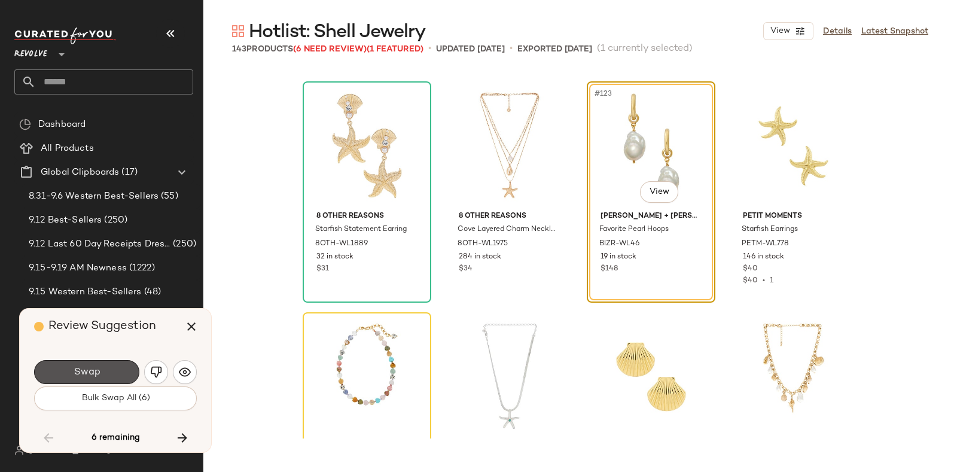
click at [79, 367] on span "Swap" at bounding box center [86, 372] width 27 height 11
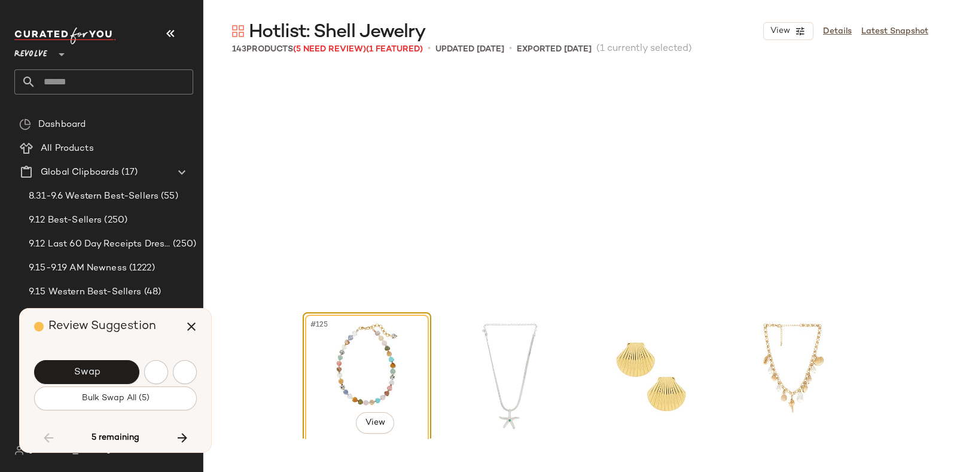
scroll to position [7160, 0]
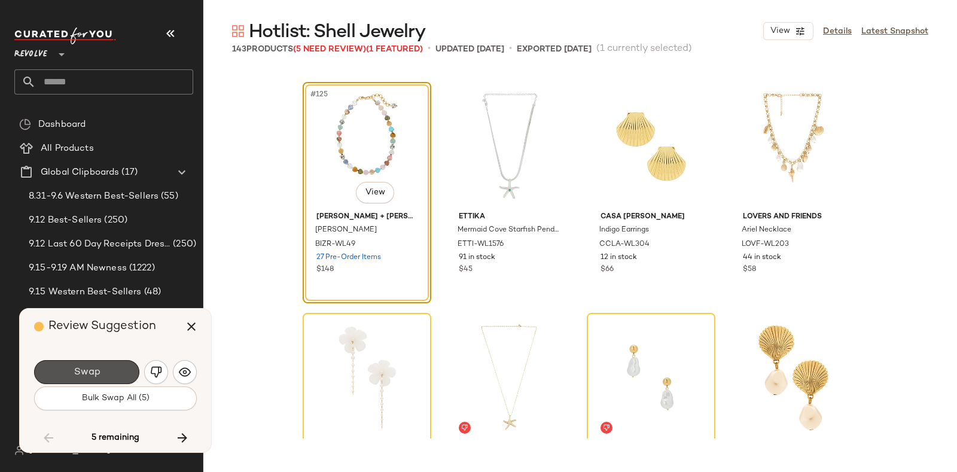
click at [79, 367] on span "Swap" at bounding box center [86, 372] width 27 height 11
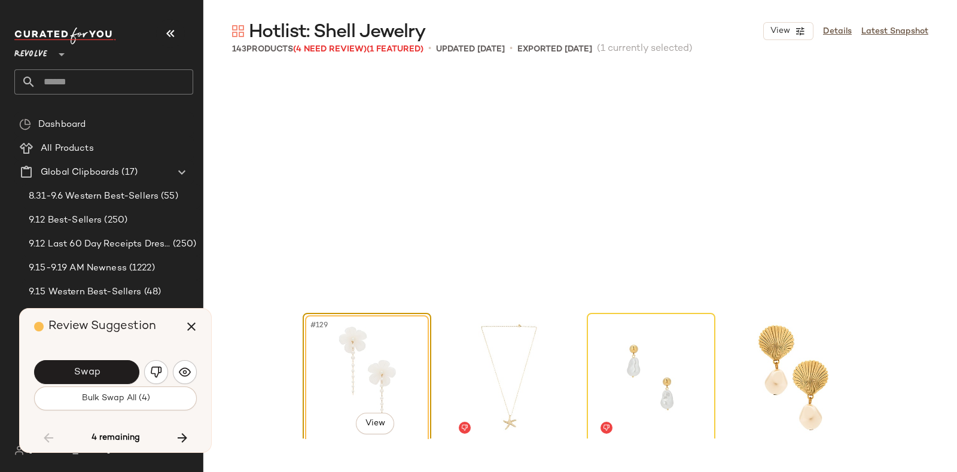
scroll to position [7391, 0]
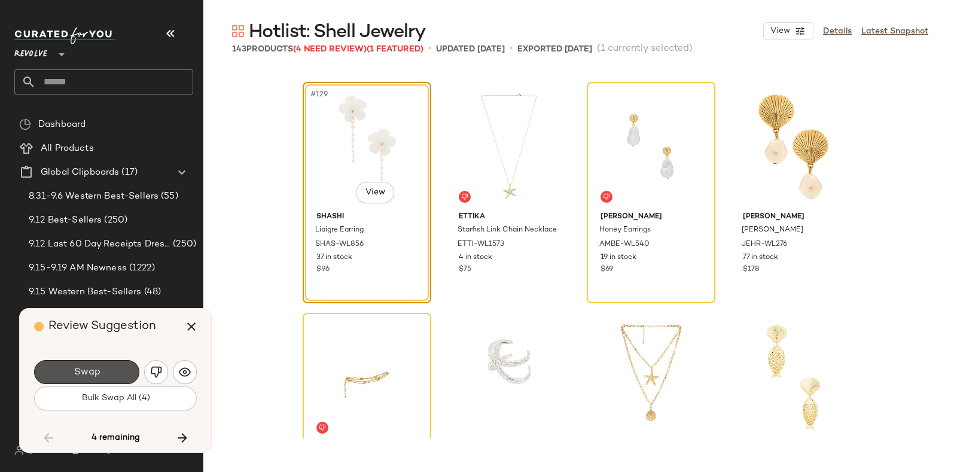
click at [79, 367] on span "Swap" at bounding box center [86, 372] width 27 height 11
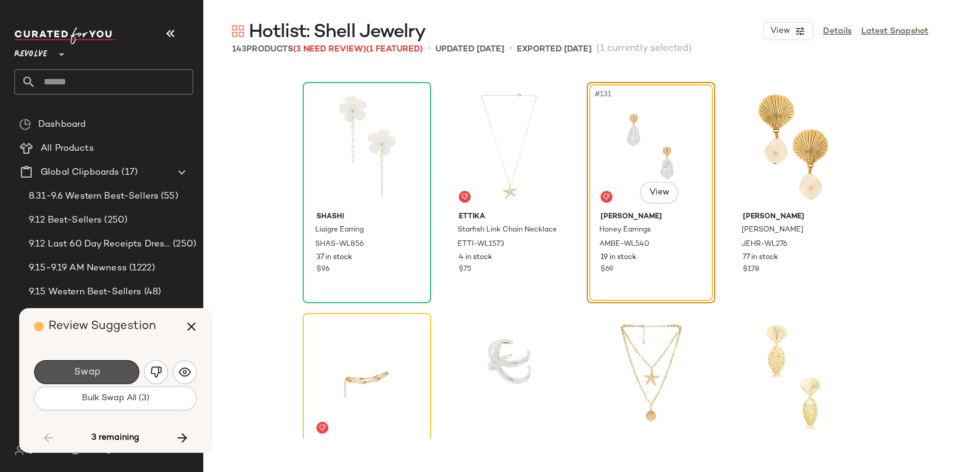
click at [79, 367] on span "Swap" at bounding box center [86, 372] width 27 height 11
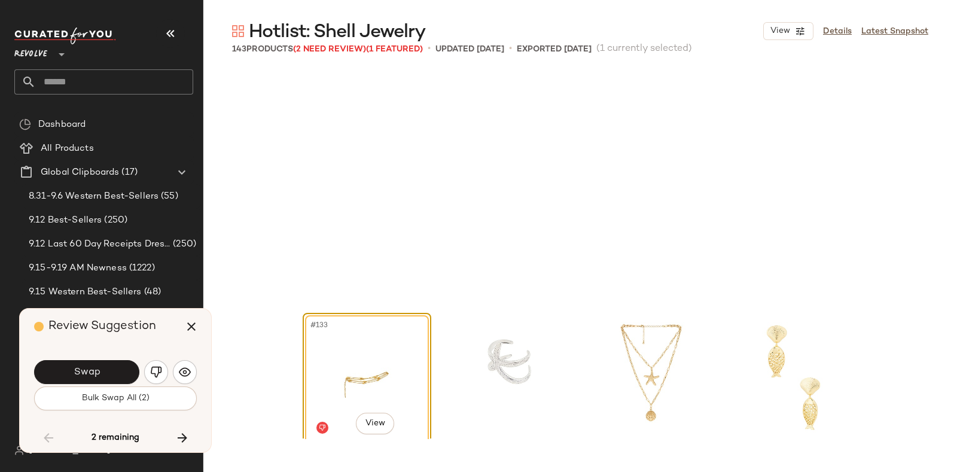
scroll to position [7623, 0]
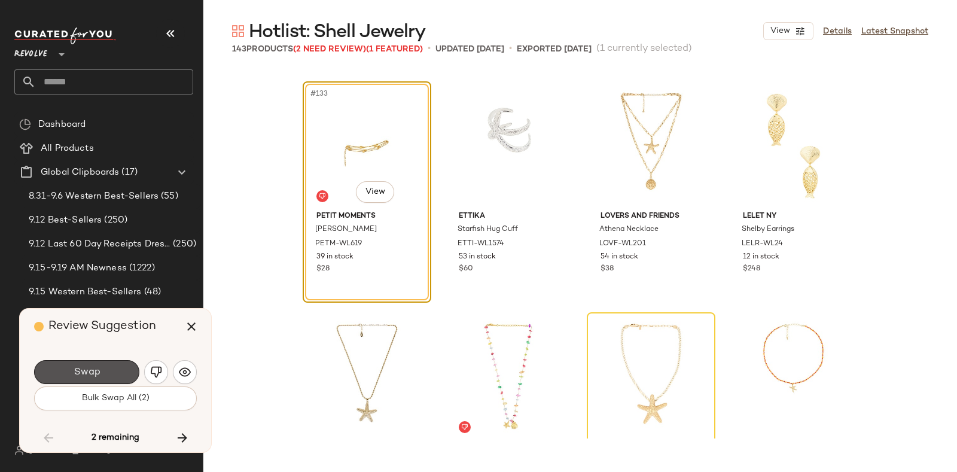
click at [79, 367] on span "Swap" at bounding box center [86, 372] width 27 height 11
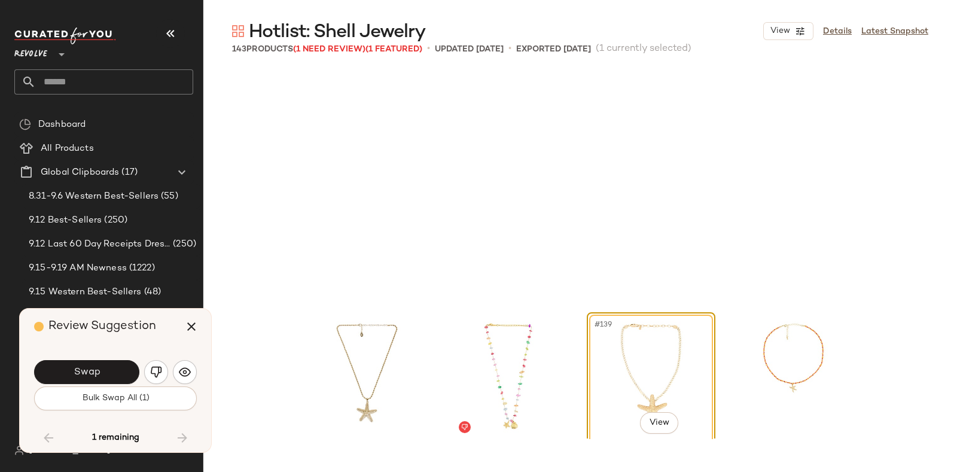
scroll to position [7854, 0]
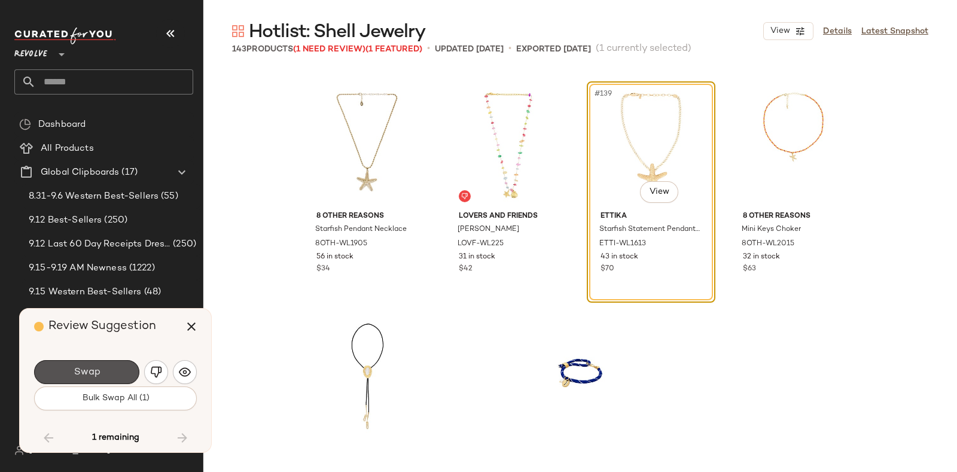
click at [79, 367] on span "Swap" at bounding box center [86, 372] width 27 height 11
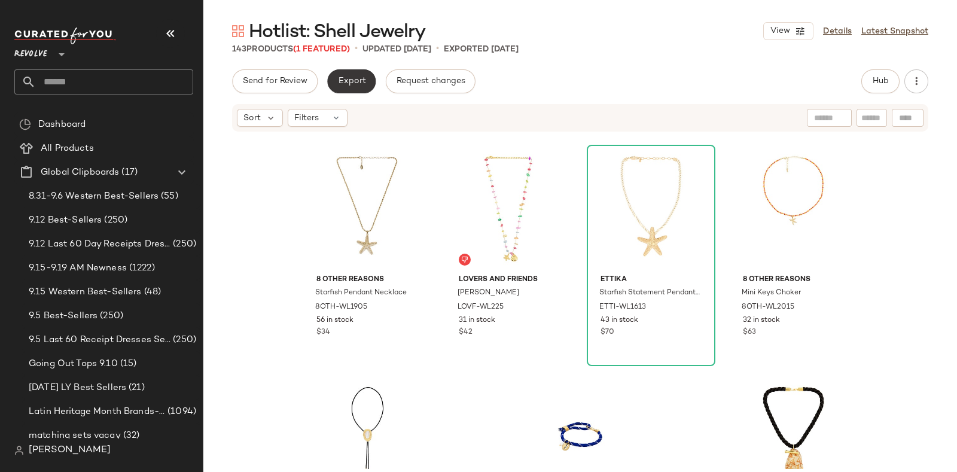
click at [348, 74] on button "Export" at bounding box center [351, 81] width 48 height 24
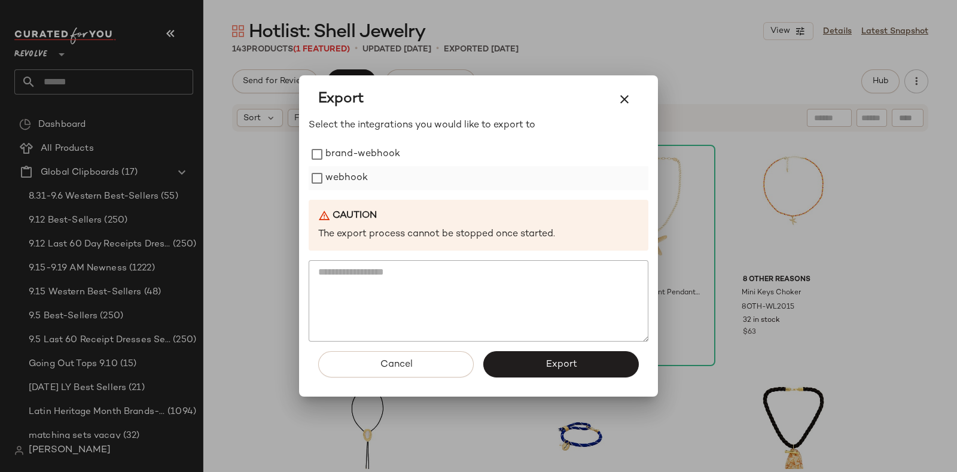
click at [349, 178] on label "webhook" at bounding box center [347, 178] width 42 height 24
click at [551, 364] on span "Export" at bounding box center [561, 364] width 32 height 11
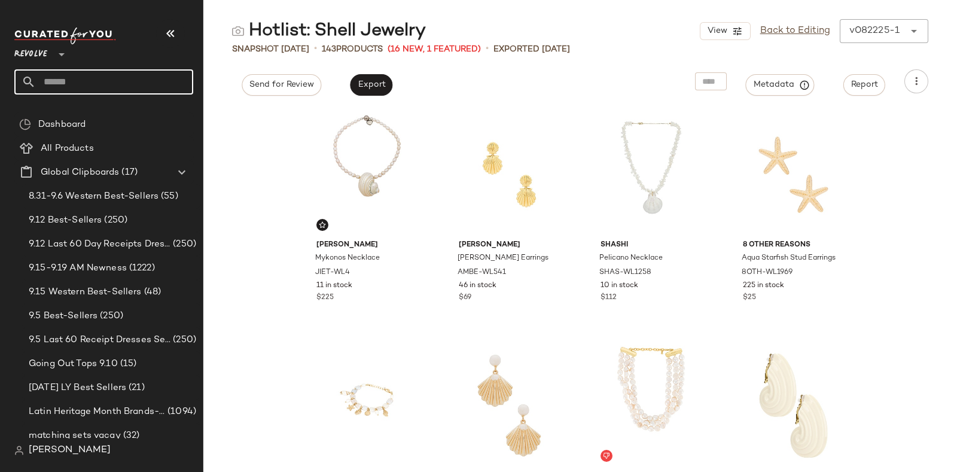
click at [87, 80] on input "text" at bounding box center [114, 81] width 157 height 25
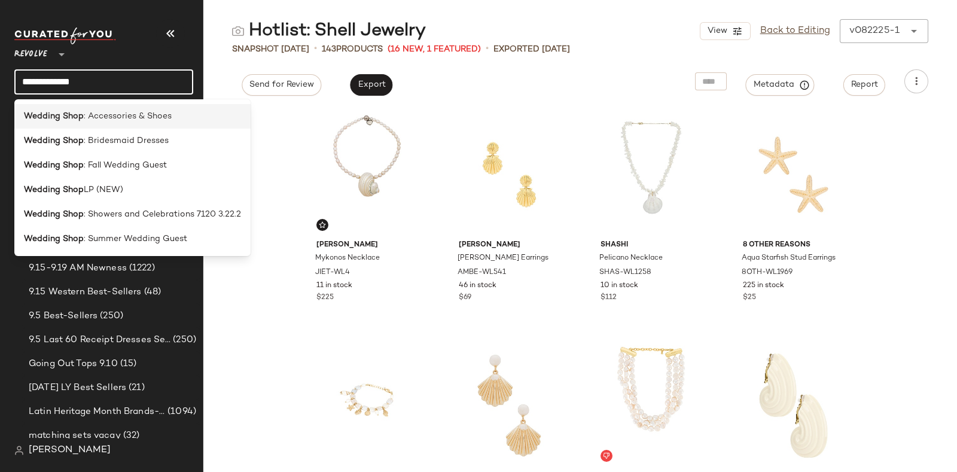
type input "**********"
click at [171, 120] on div "Wedding Shop : Accessories & Shoes" at bounding box center [132, 116] width 217 height 13
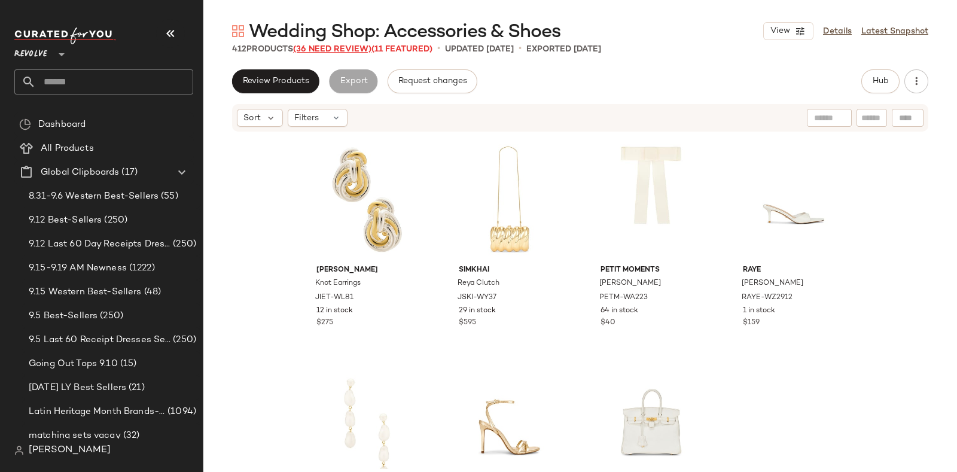
click at [328, 46] on span "(36 Need Review)" at bounding box center [332, 49] width 78 height 9
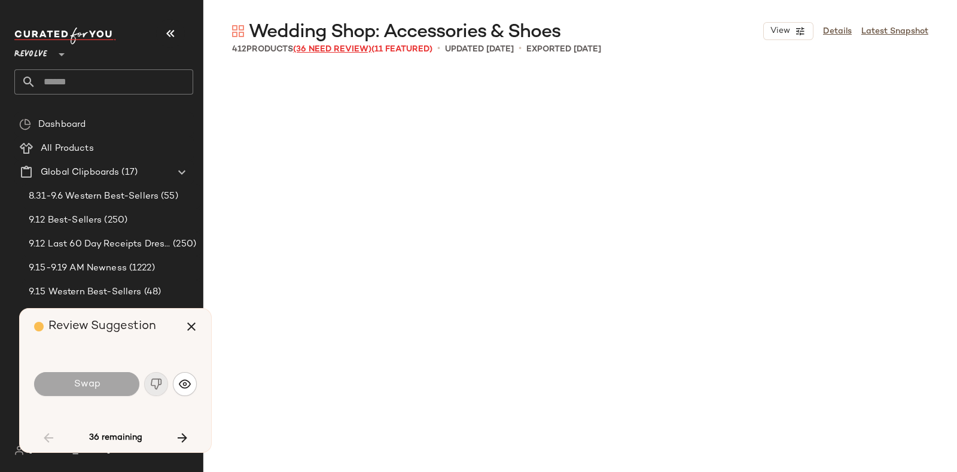
scroll to position [2079, 0]
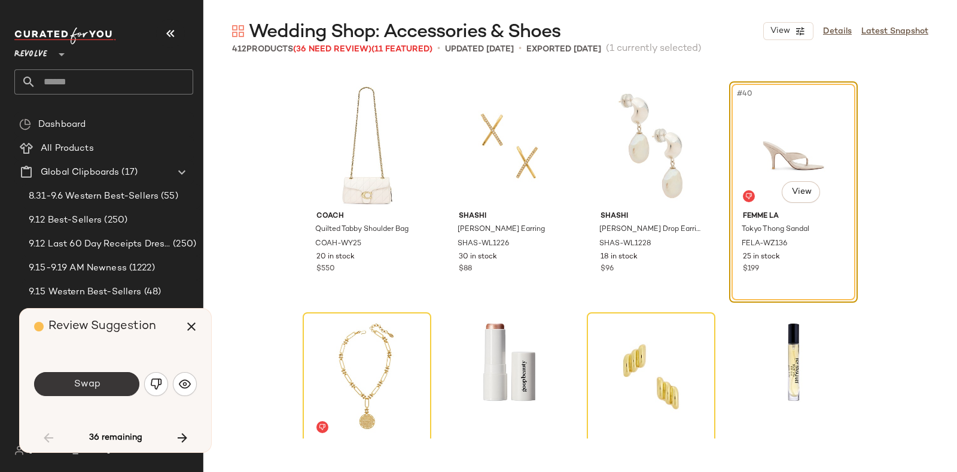
click at [99, 379] on span "Swap" at bounding box center [86, 384] width 27 height 11
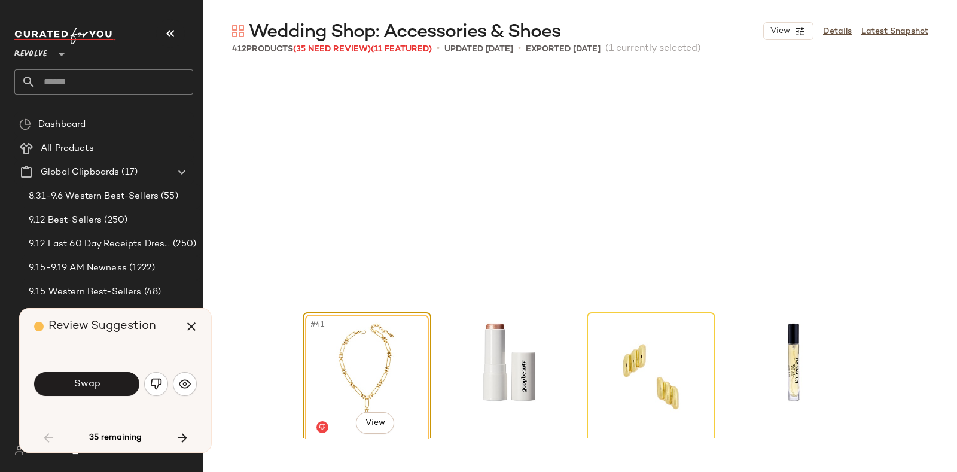
scroll to position [2309, 0]
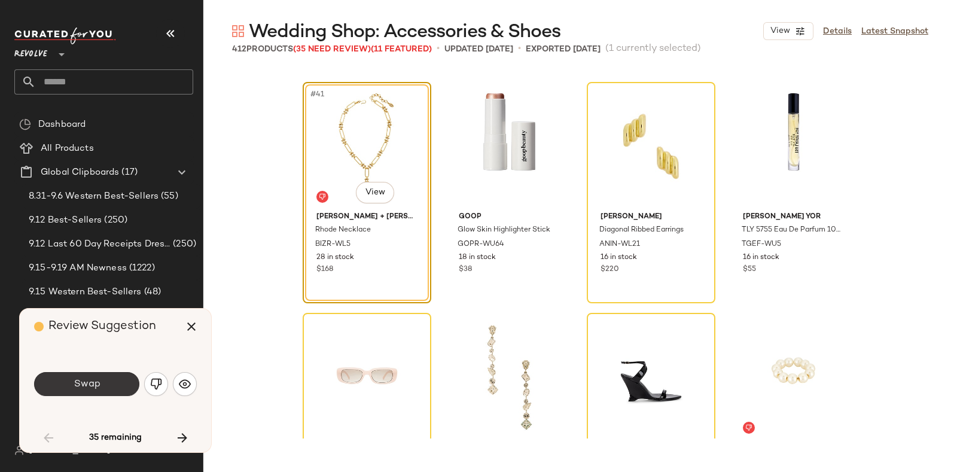
click at [113, 376] on button "Swap" at bounding box center [86, 384] width 105 height 24
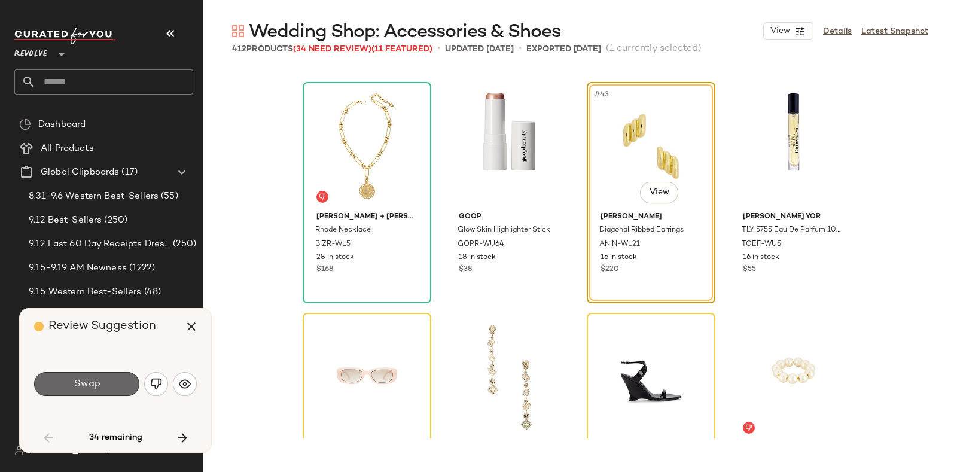
click at [102, 382] on button "Swap" at bounding box center [86, 384] width 105 height 24
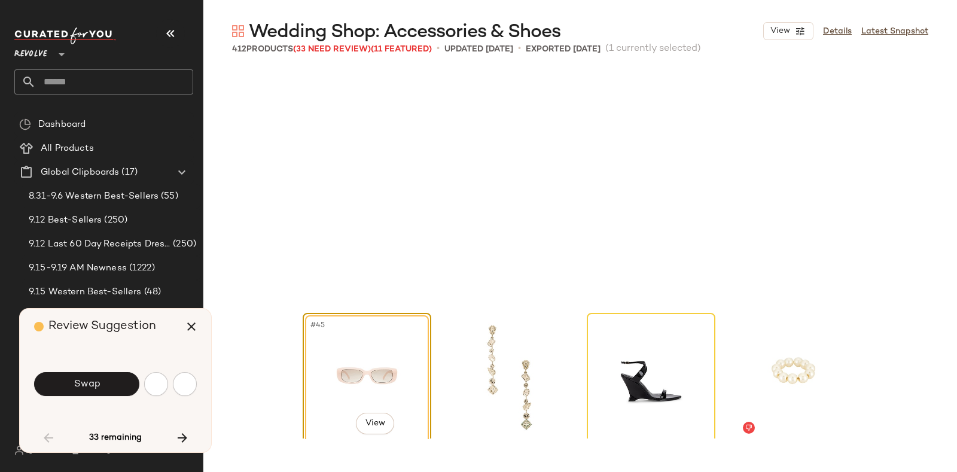
scroll to position [2540, 0]
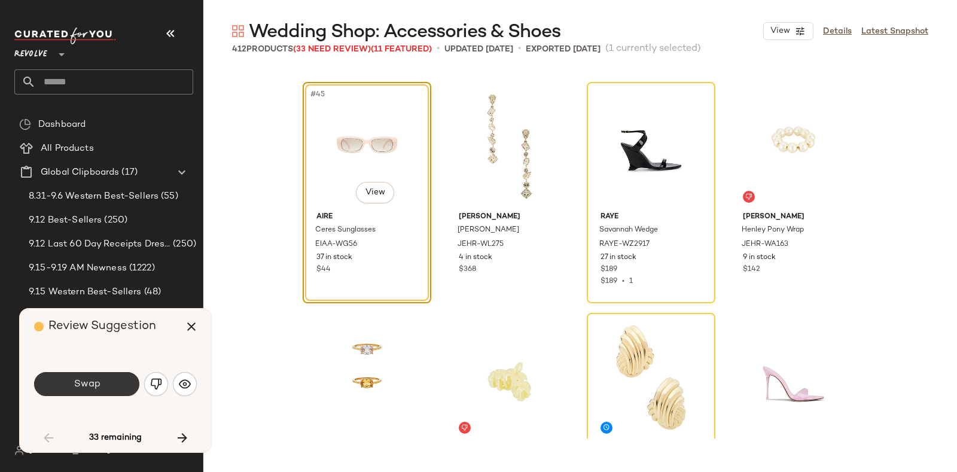
click at [114, 378] on button "Swap" at bounding box center [86, 384] width 105 height 24
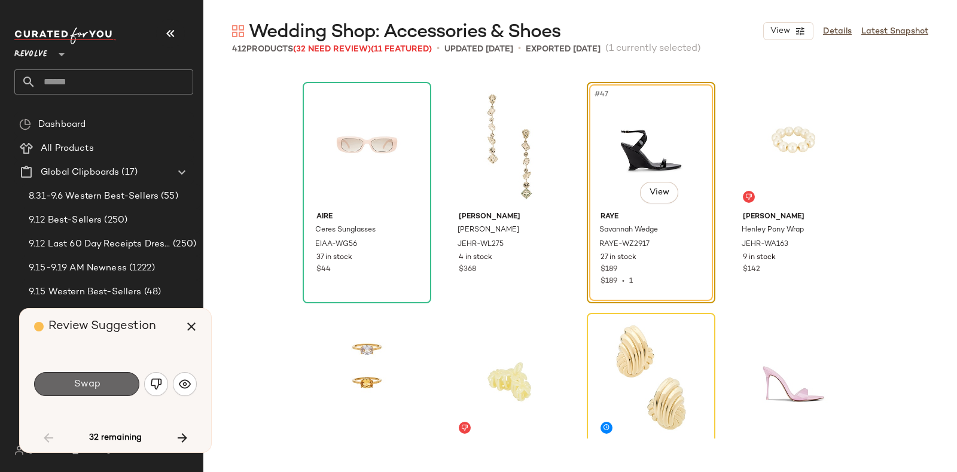
click at [104, 382] on button "Swap" at bounding box center [86, 384] width 105 height 24
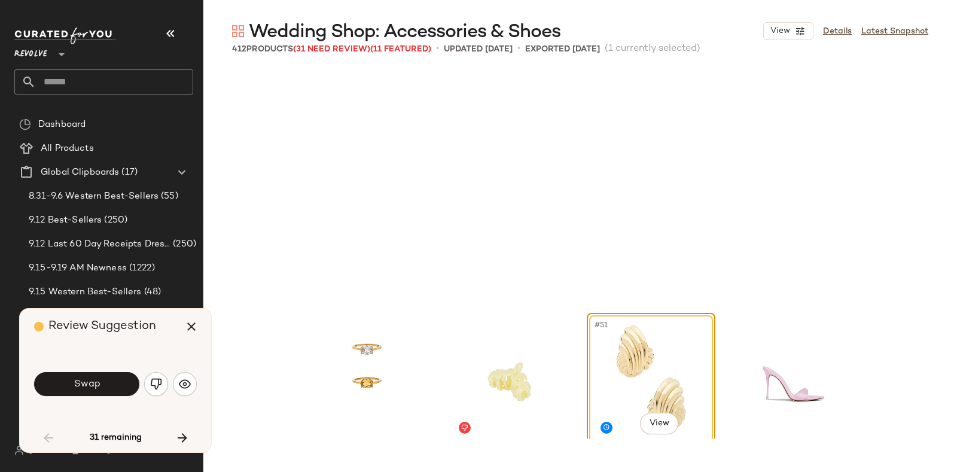
scroll to position [2771, 0]
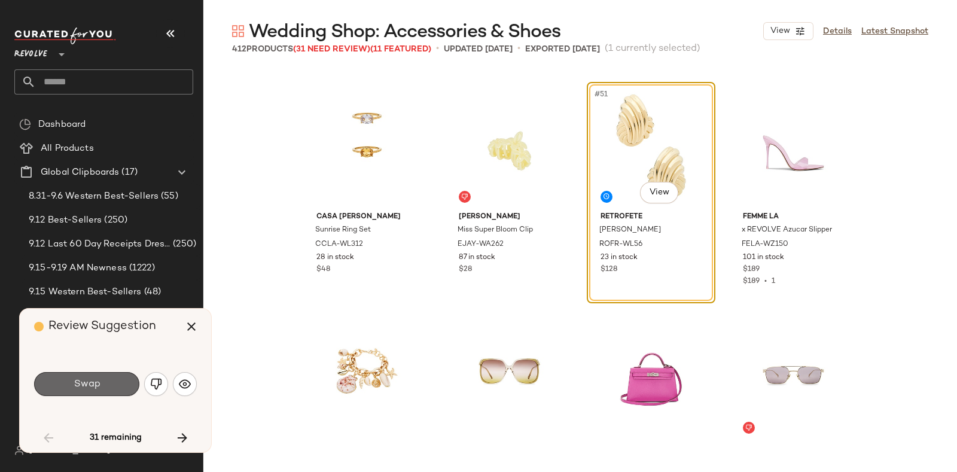
click at [115, 381] on button "Swap" at bounding box center [86, 384] width 105 height 24
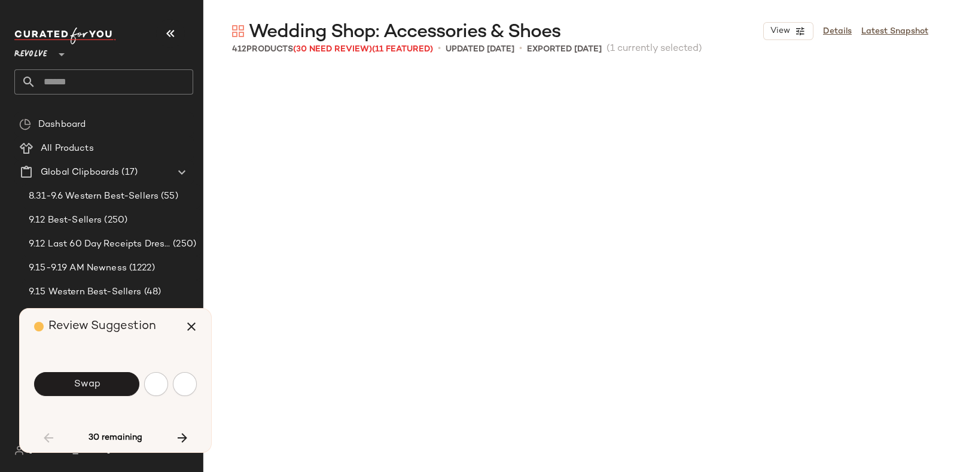
scroll to position [3465, 0]
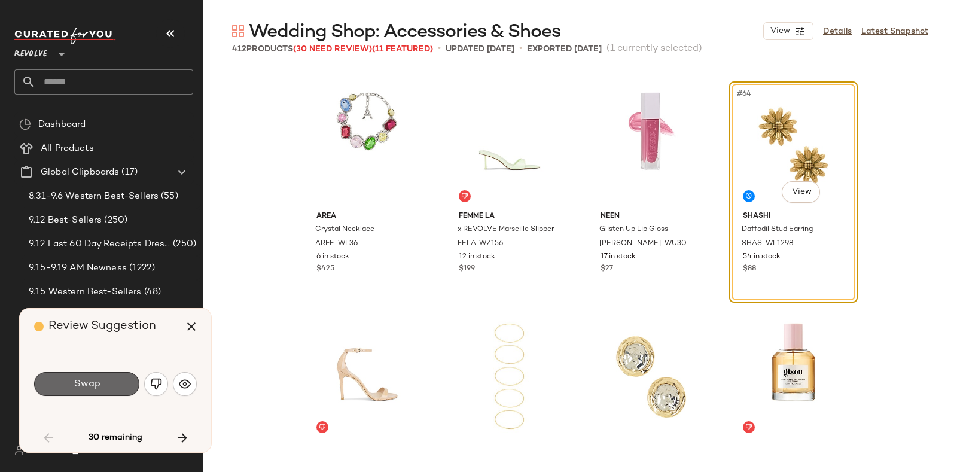
click at [101, 385] on button "Swap" at bounding box center [86, 384] width 105 height 24
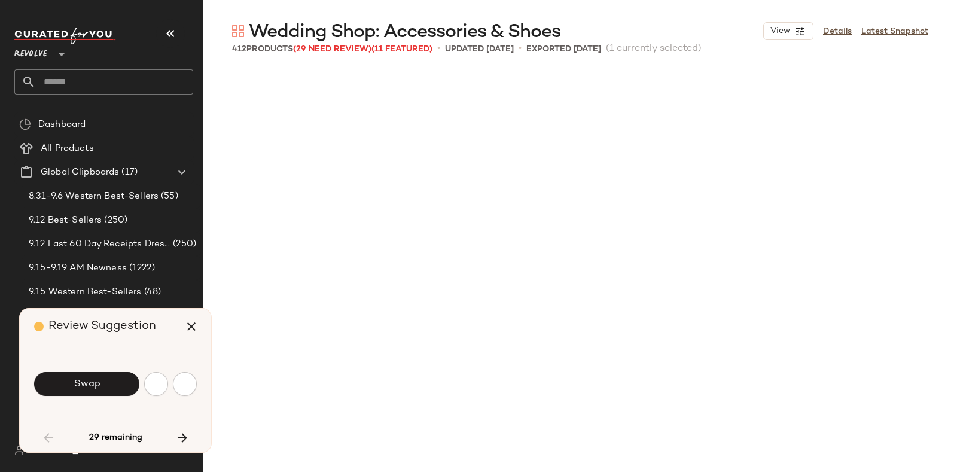
scroll to position [4158, 0]
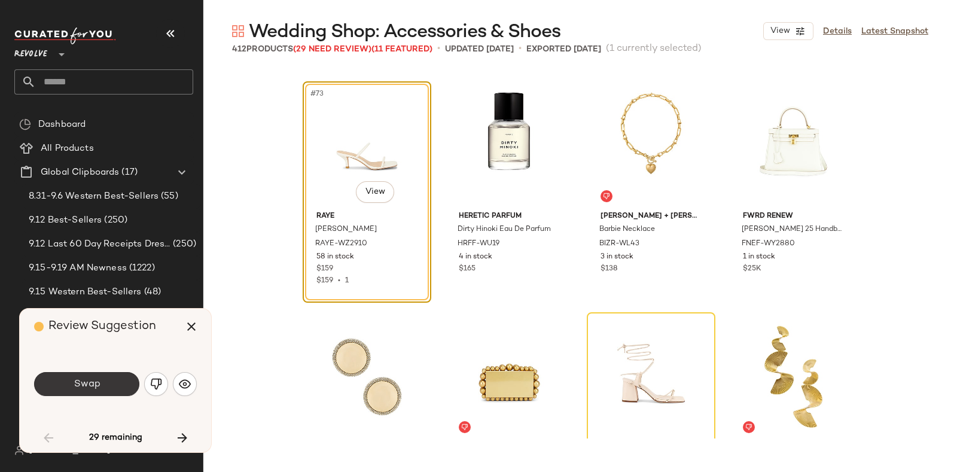
click at [103, 382] on button "Swap" at bounding box center [86, 384] width 105 height 24
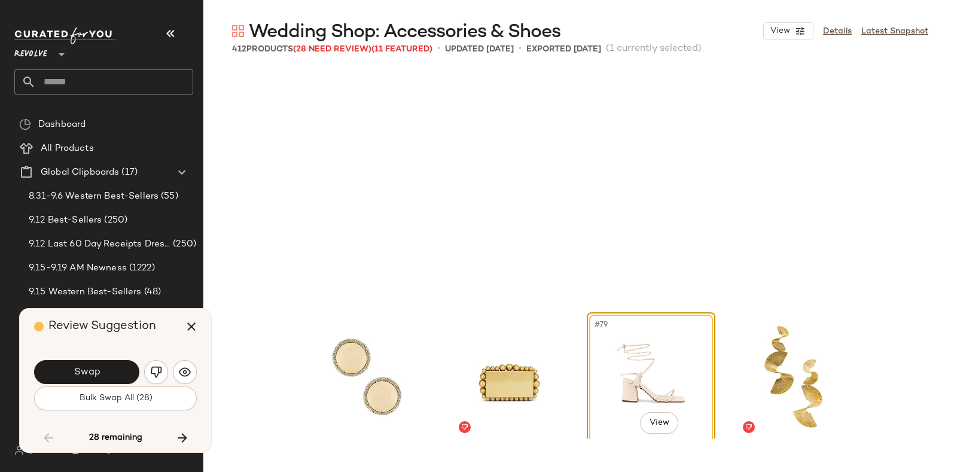
scroll to position [4389, 0]
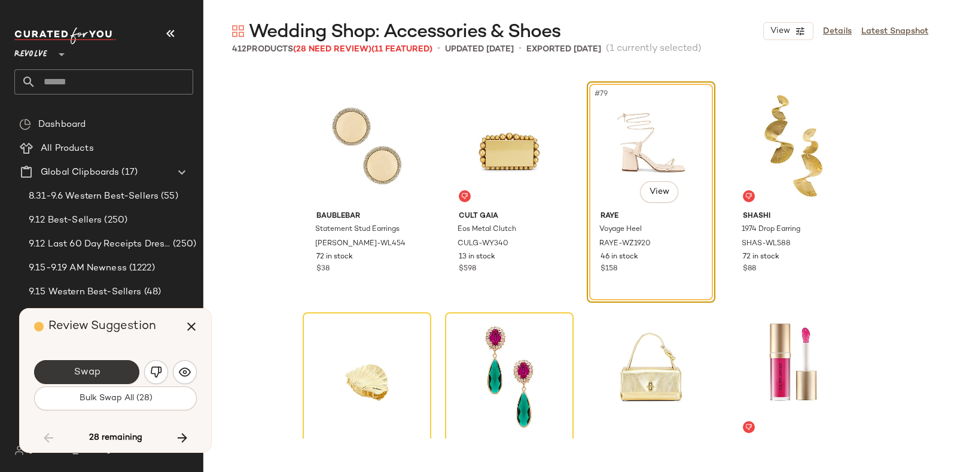
click at [114, 375] on button "Swap" at bounding box center [86, 372] width 105 height 24
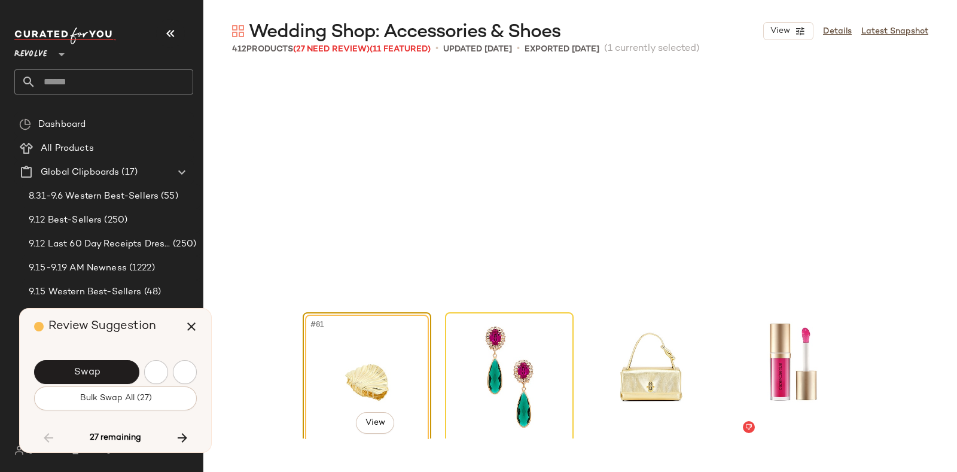
scroll to position [4619, 0]
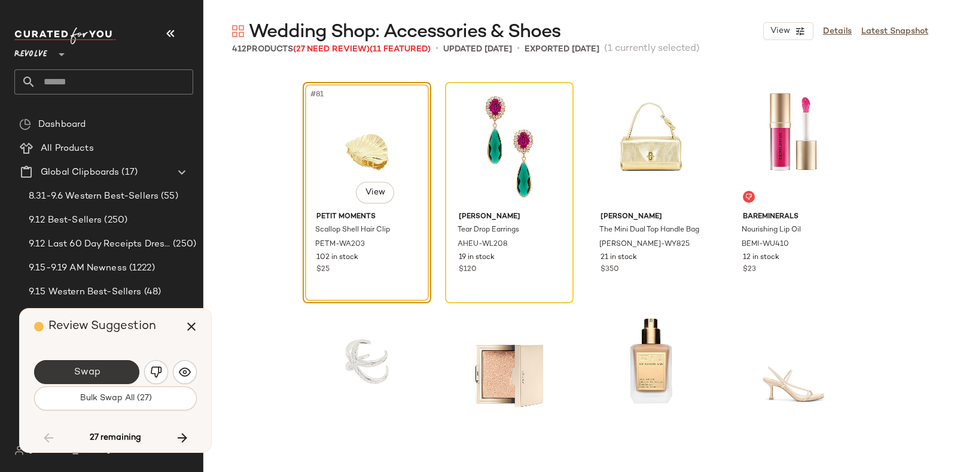
click at [99, 367] on span "Swap" at bounding box center [86, 372] width 27 height 11
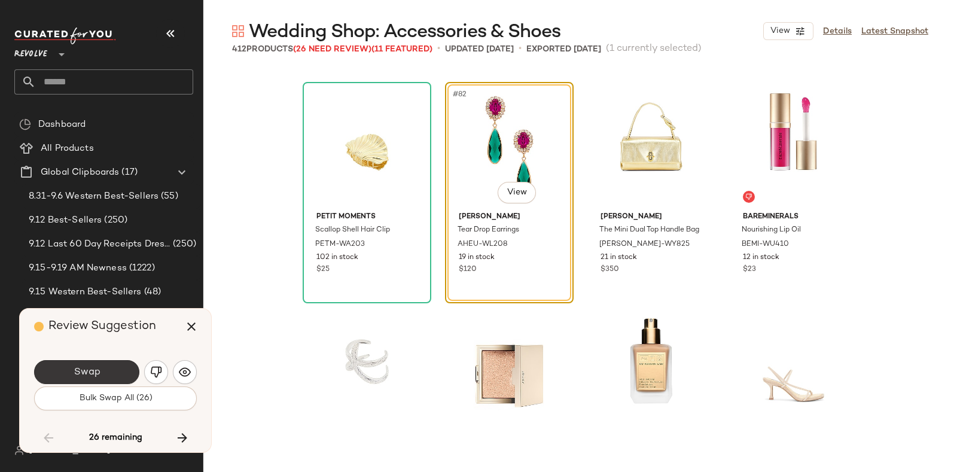
click at [110, 367] on button "Swap" at bounding box center [86, 372] width 105 height 24
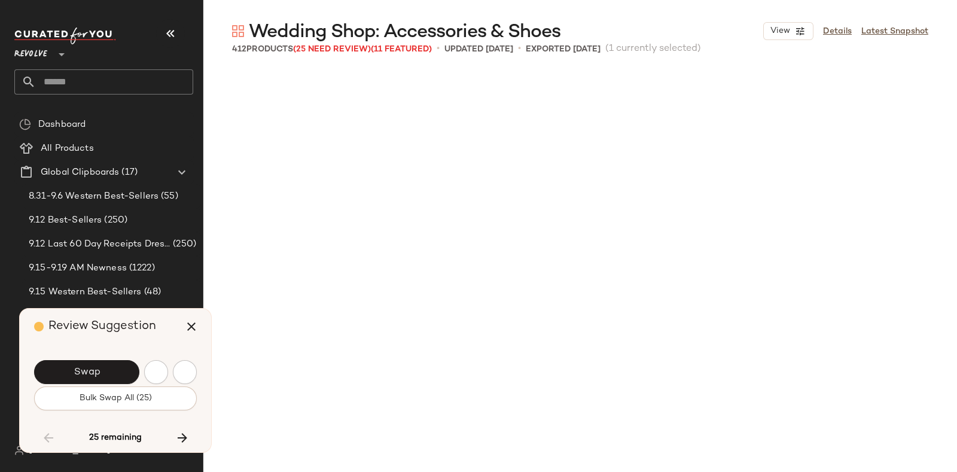
scroll to position [5081, 0]
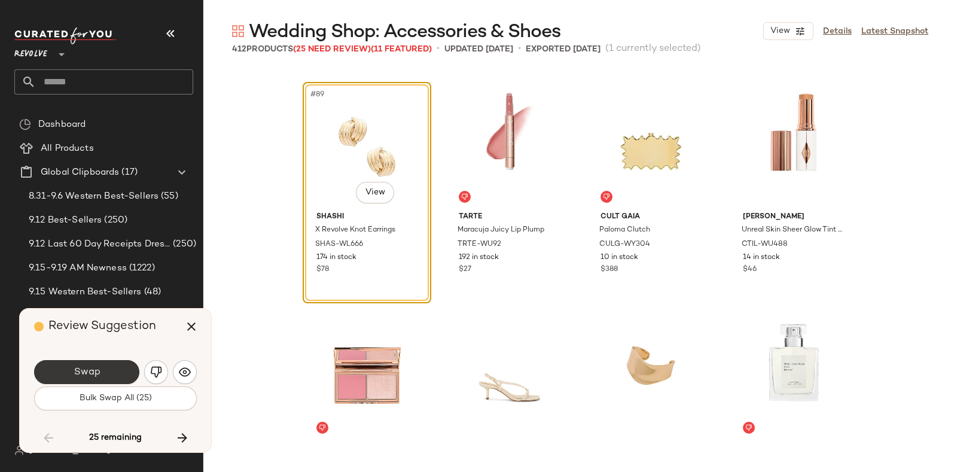
click at [123, 366] on button "Swap" at bounding box center [86, 372] width 105 height 24
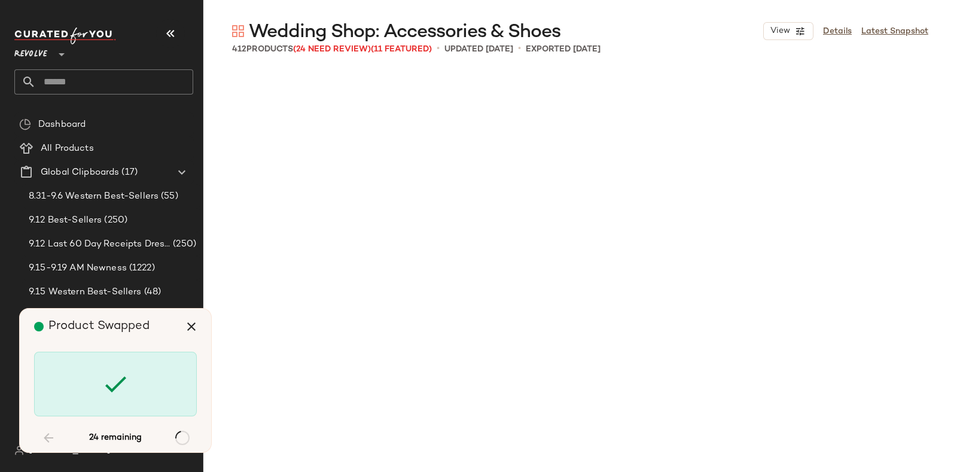
scroll to position [6468, 0]
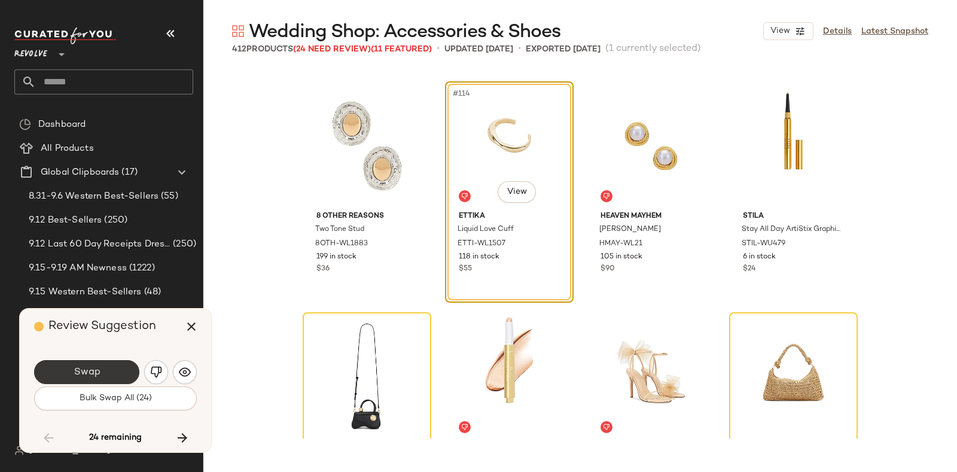
click at [123, 362] on button "Swap" at bounding box center [86, 372] width 105 height 24
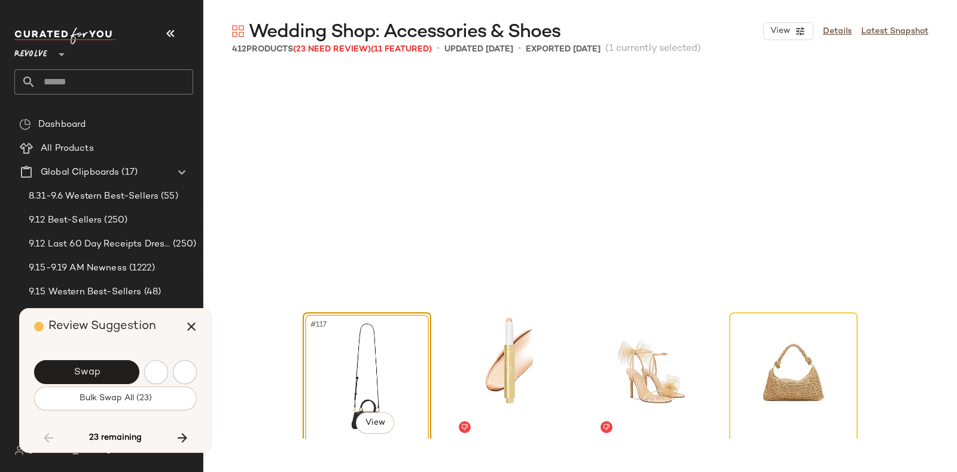
scroll to position [6699, 0]
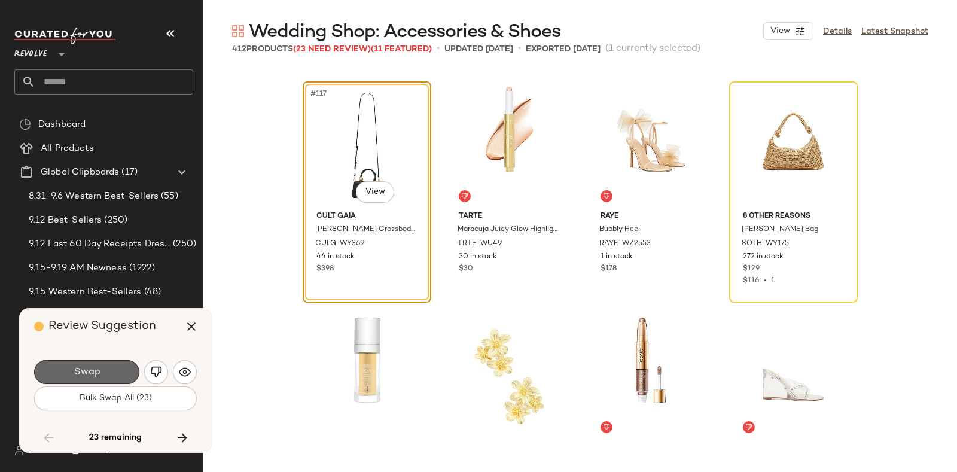
click at [110, 367] on button "Swap" at bounding box center [86, 372] width 105 height 24
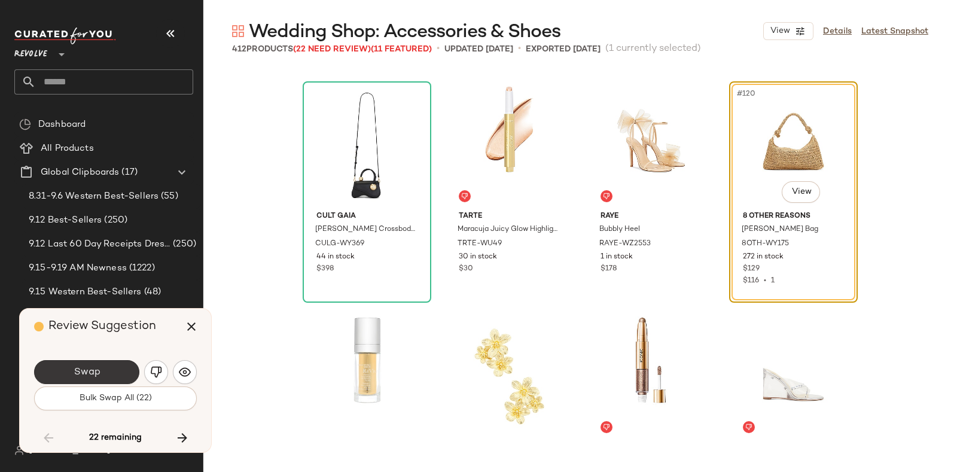
click at [107, 375] on button "Swap" at bounding box center [86, 372] width 105 height 24
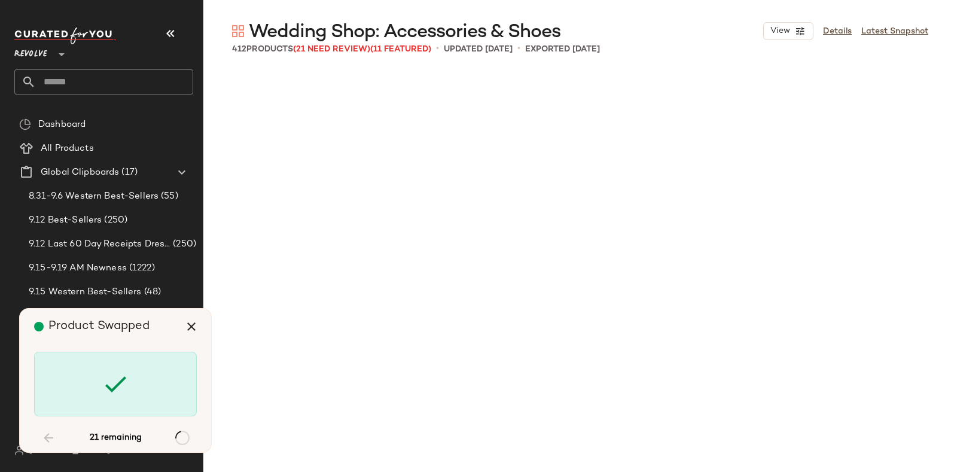
scroll to position [8084, 0]
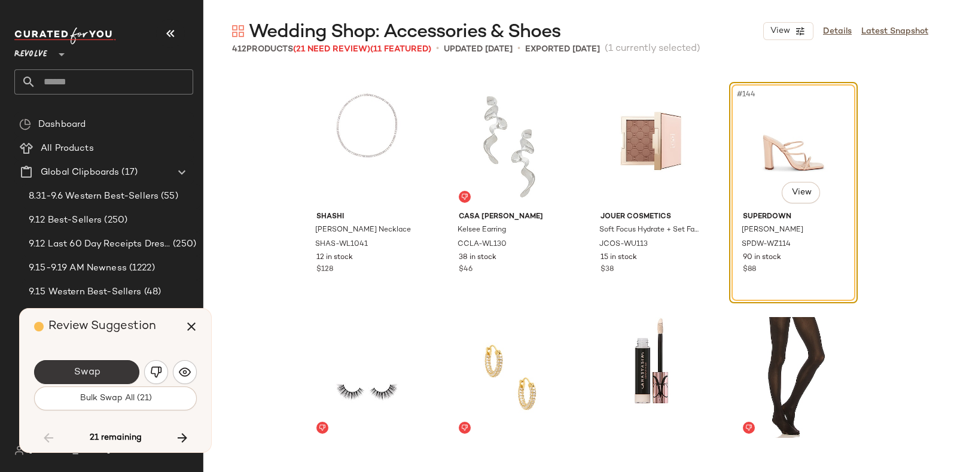
click at [101, 366] on button "Swap" at bounding box center [86, 372] width 105 height 24
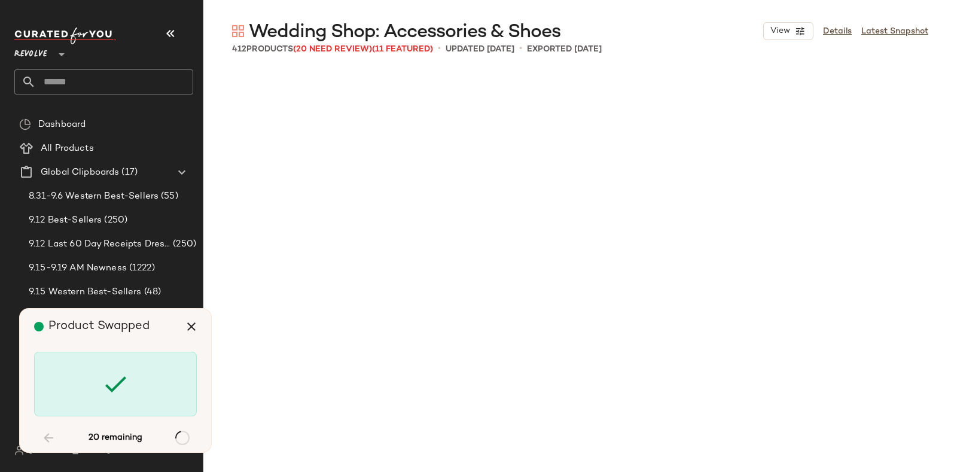
scroll to position [9239, 0]
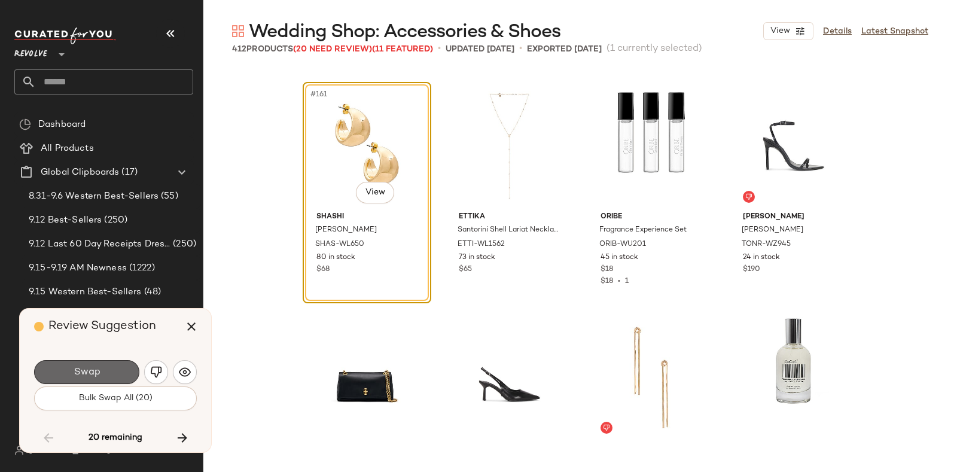
click at [112, 362] on button "Swap" at bounding box center [86, 372] width 105 height 24
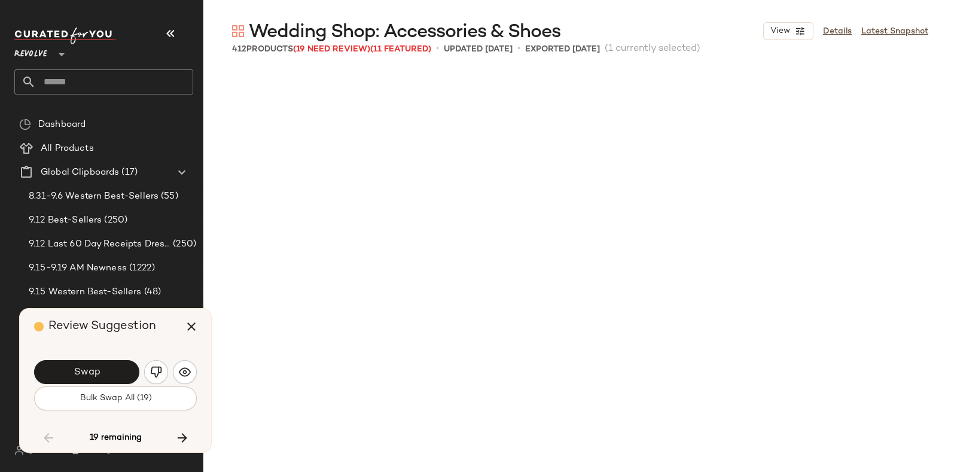
scroll to position [9701, 0]
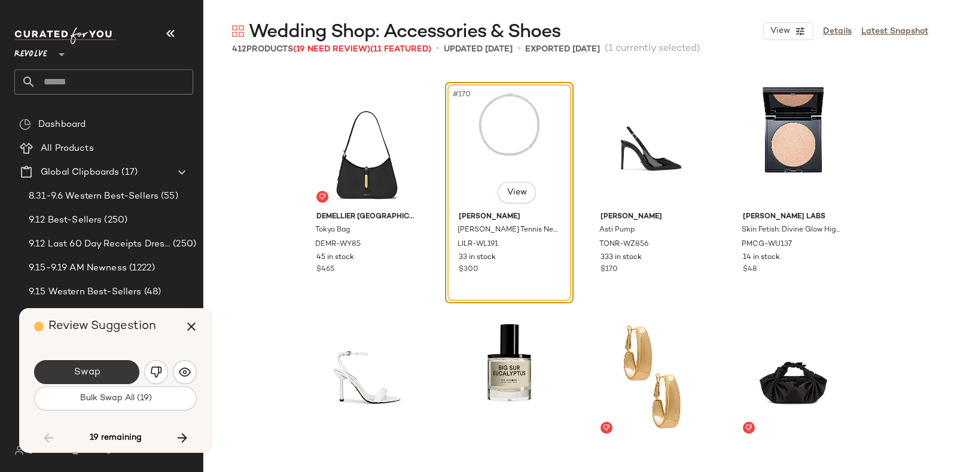
click at [119, 366] on button "Swap" at bounding box center [86, 372] width 105 height 24
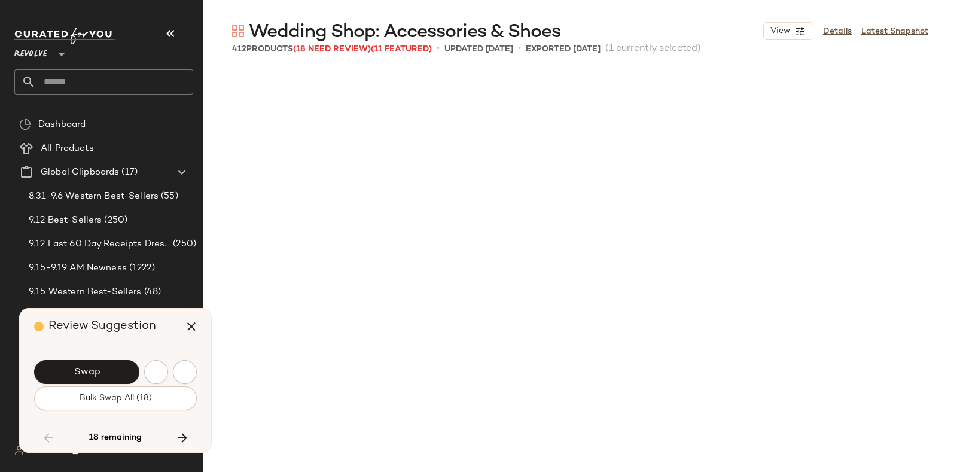
scroll to position [10164, 0]
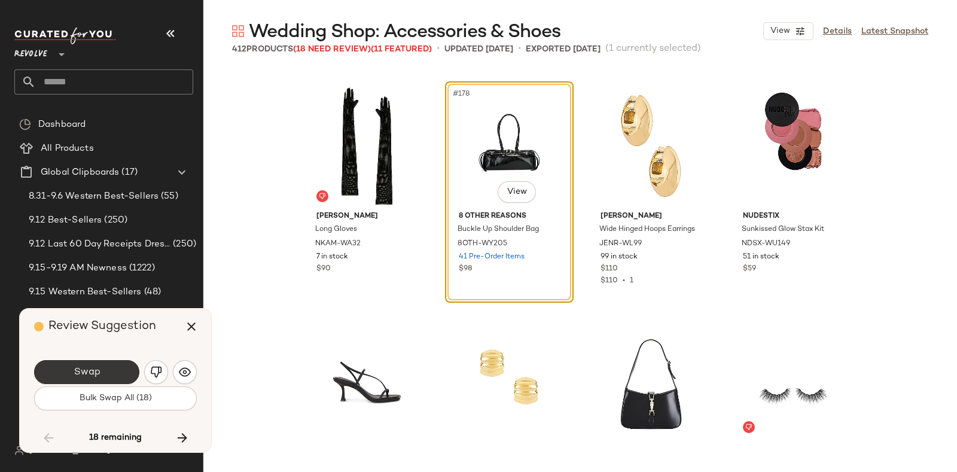
click at [102, 374] on button "Swap" at bounding box center [86, 372] width 105 height 24
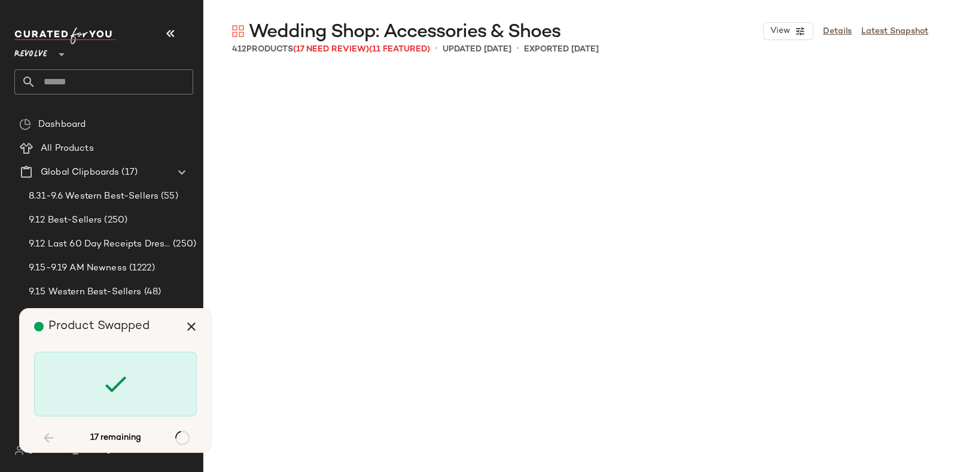
scroll to position [11319, 0]
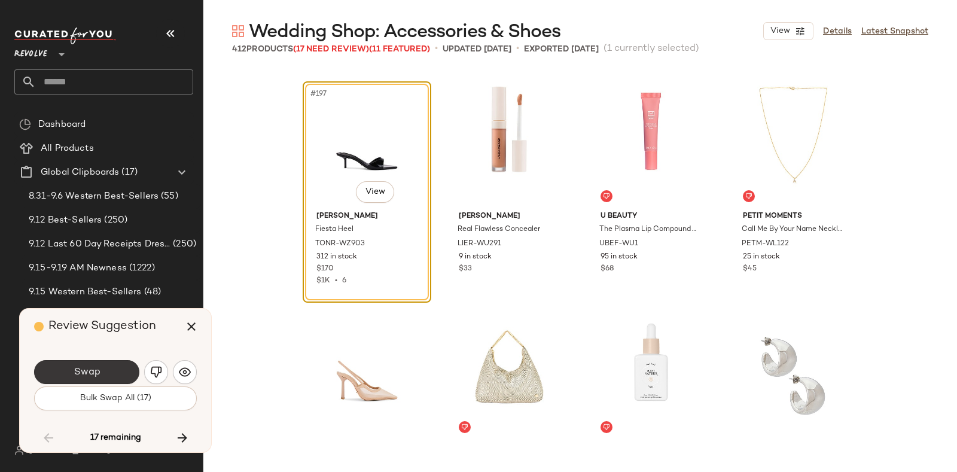
click at [120, 367] on button "Swap" at bounding box center [86, 372] width 105 height 24
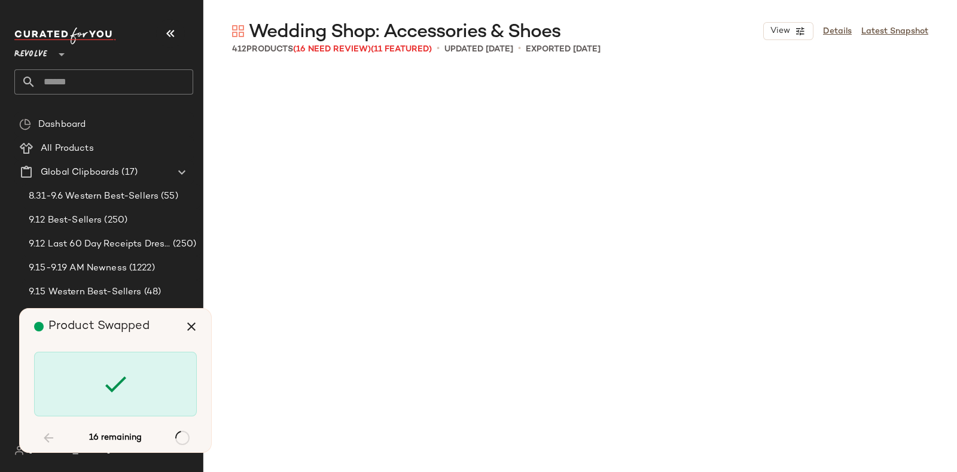
scroll to position [12473, 0]
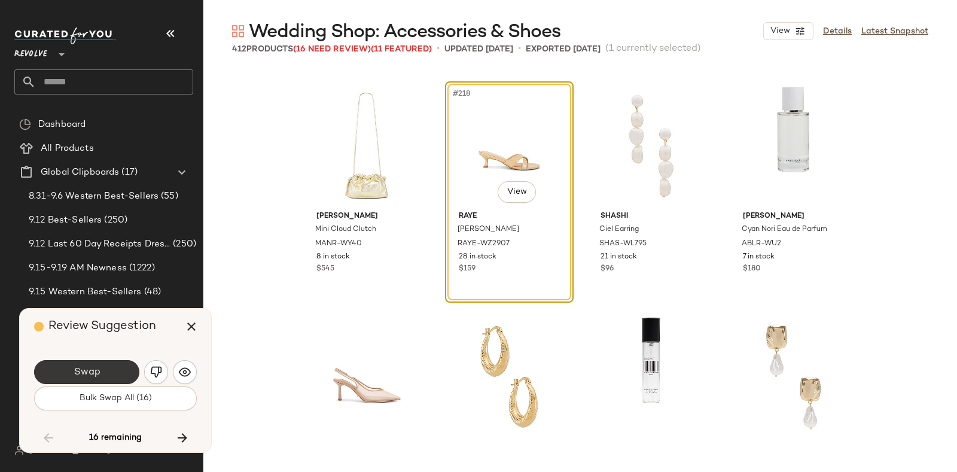
click at [108, 367] on button "Swap" at bounding box center [86, 372] width 105 height 24
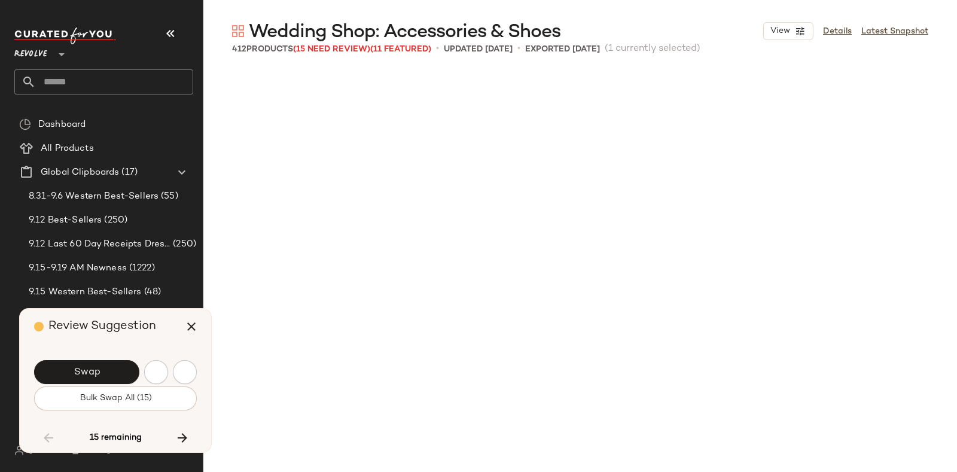
scroll to position [12935, 0]
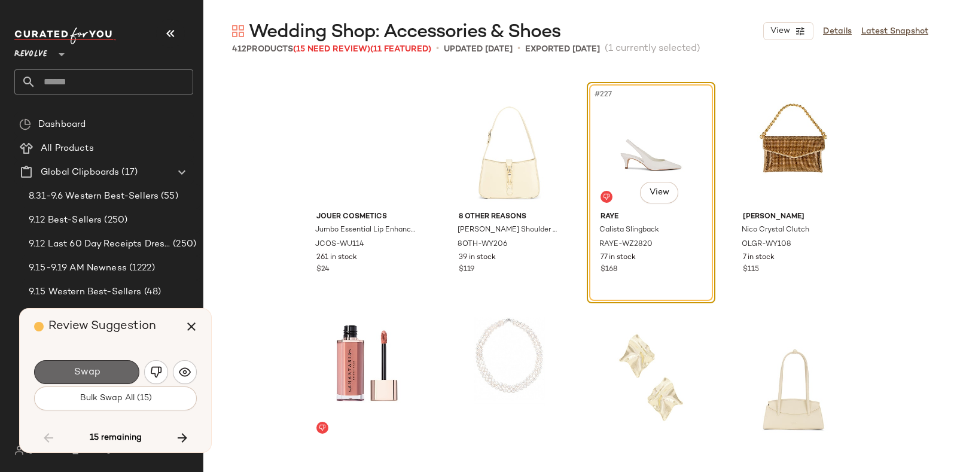
click at [124, 368] on button "Swap" at bounding box center [86, 372] width 105 height 24
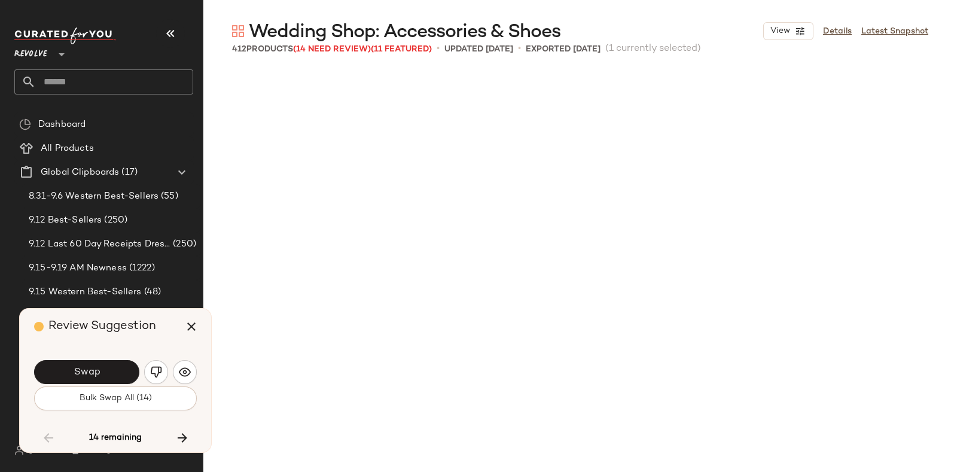
scroll to position [13628, 0]
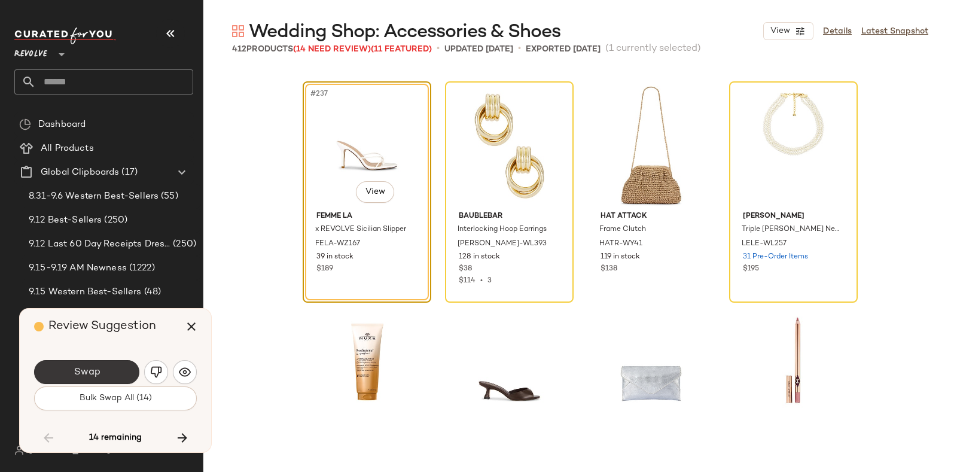
click at [123, 366] on button "Swap" at bounding box center [86, 372] width 105 height 24
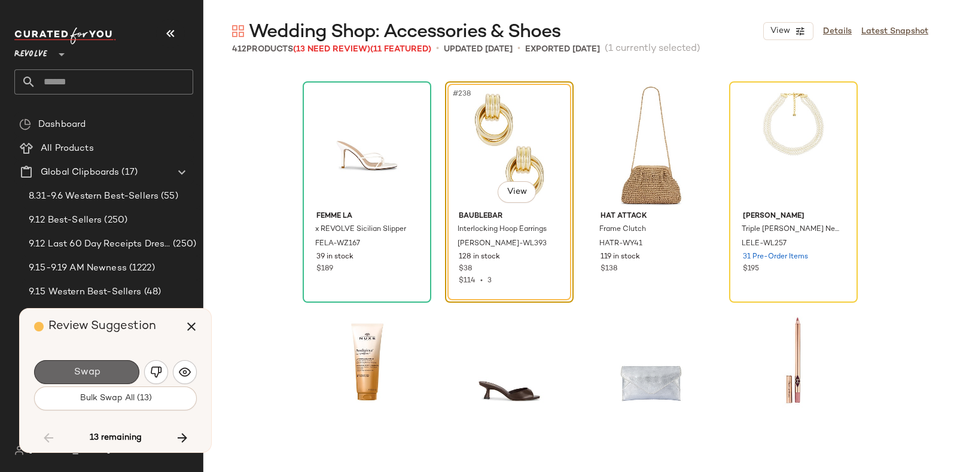
click at [111, 363] on button "Swap" at bounding box center [86, 372] width 105 height 24
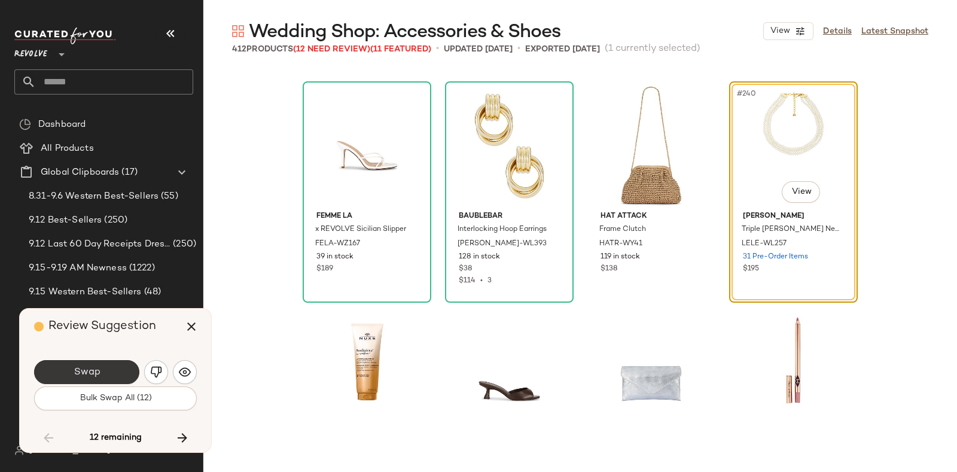
click at [124, 366] on button "Swap" at bounding box center [86, 372] width 105 height 24
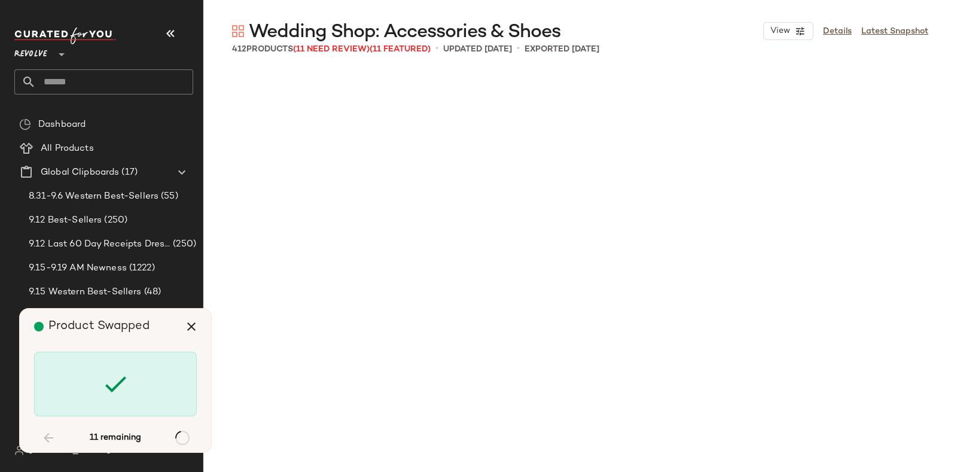
scroll to position [15476, 0]
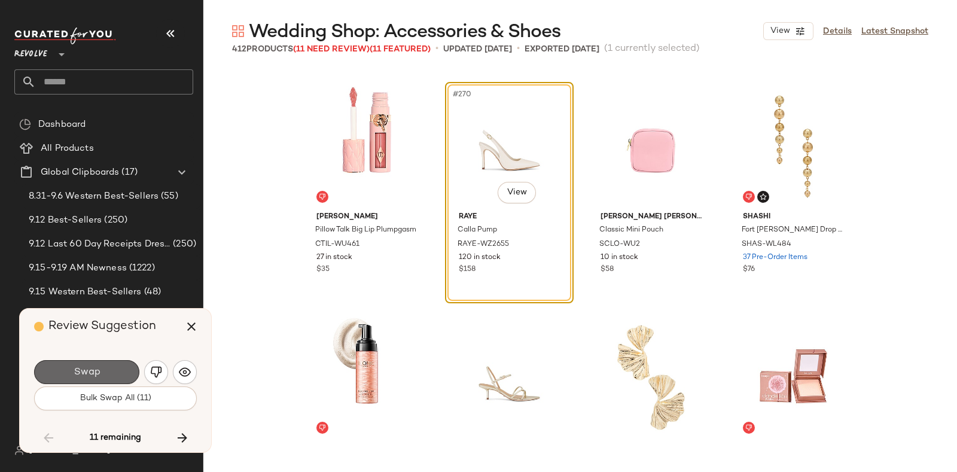
click at [109, 369] on button "Swap" at bounding box center [86, 372] width 105 height 24
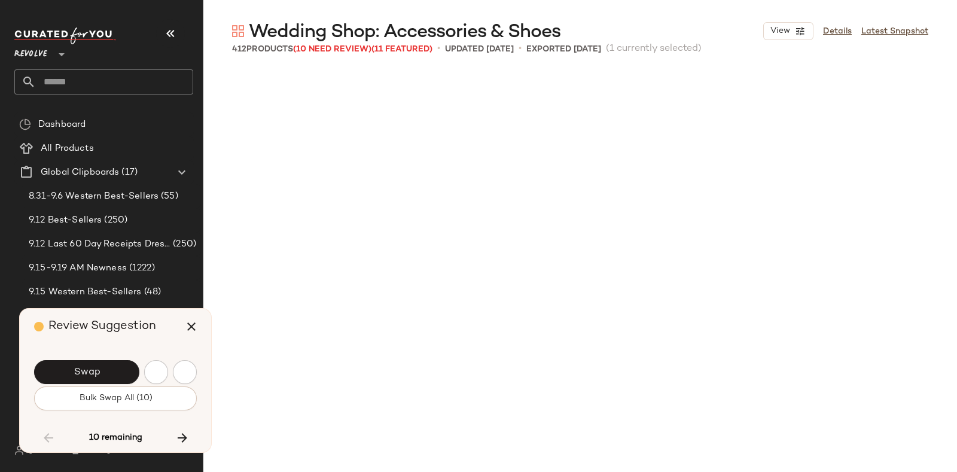
scroll to position [16169, 0]
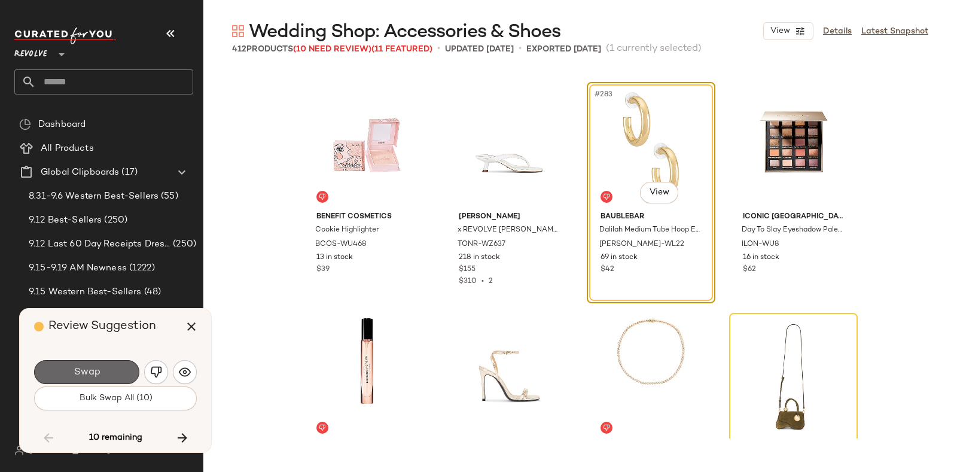
click at [110, 363] on button "Swap" at bounding box center [86, 372] width 105 height 24
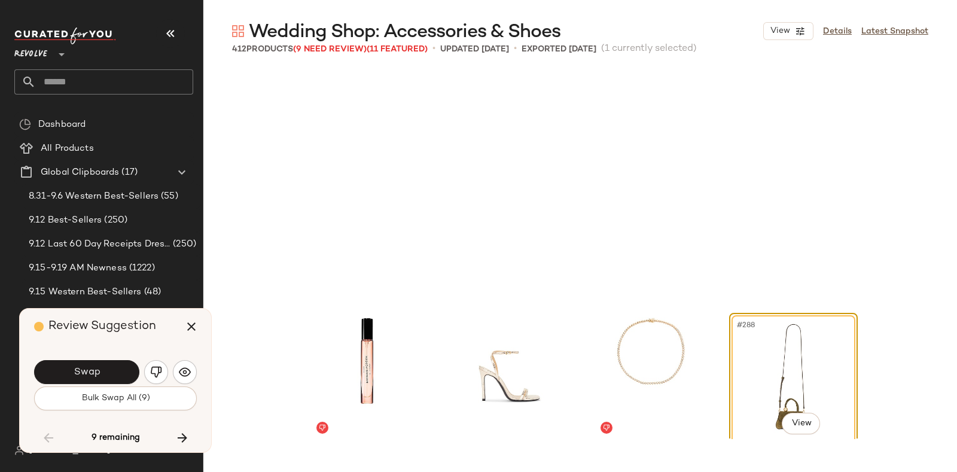
scroll to position [16400, 0]
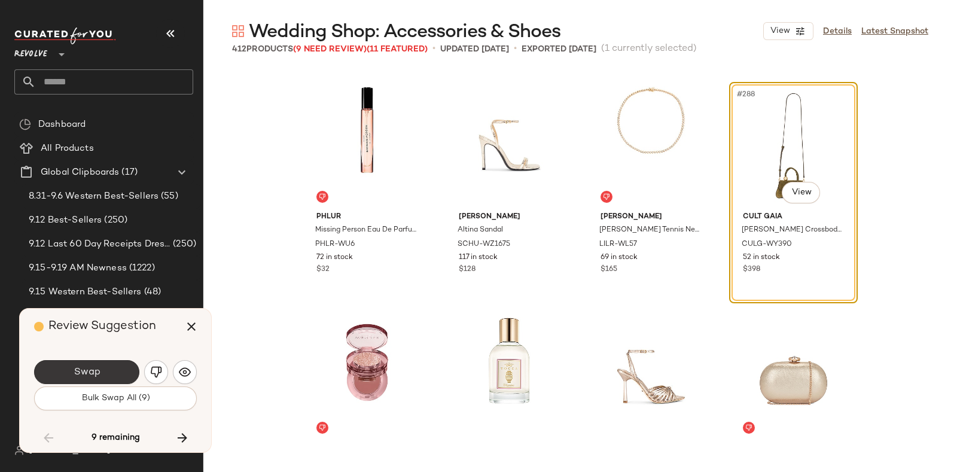
click at [98, 374] on span "Swap" at bounding box center [86, 372] width 27 height 11
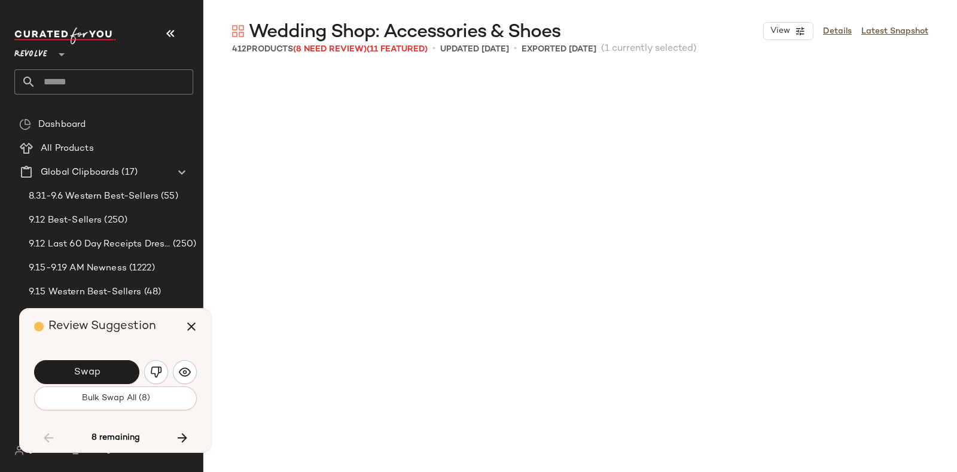
scroll to position [16862, 0]
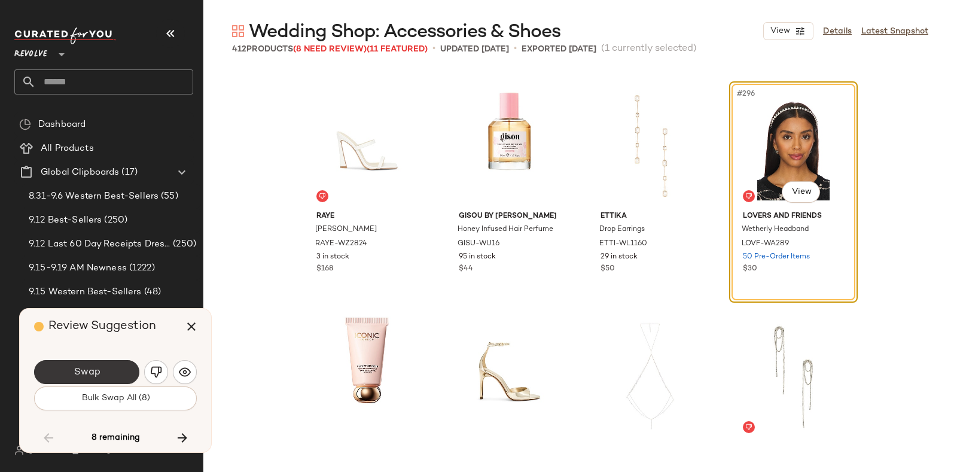
click at [108, 367] on button "Swap" at bounding box center [86, 372] width 105 height 24
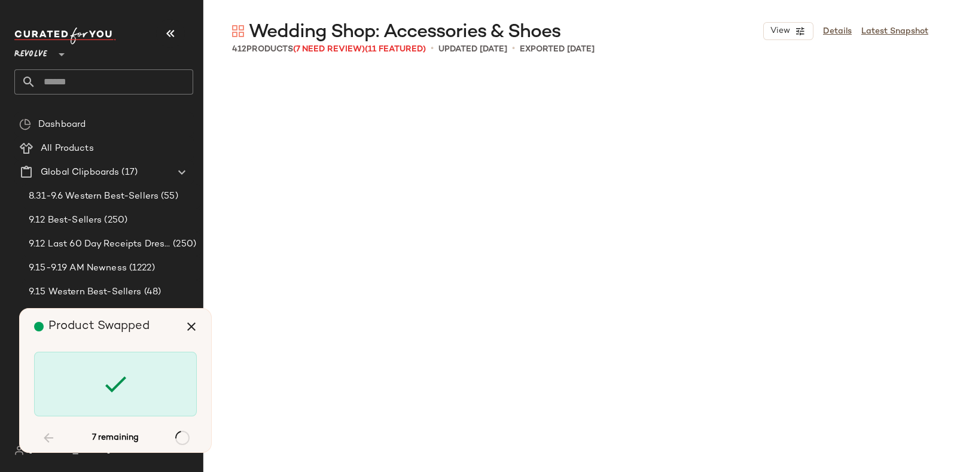
scroll to position [18017, 0]
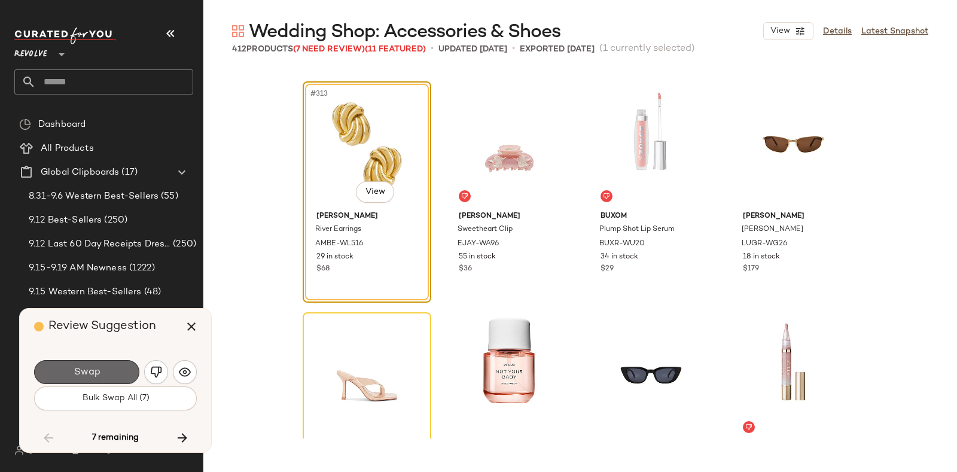
click at [110, 369] on button "Swap" at bounding box center [86, 372] width 105 height 24
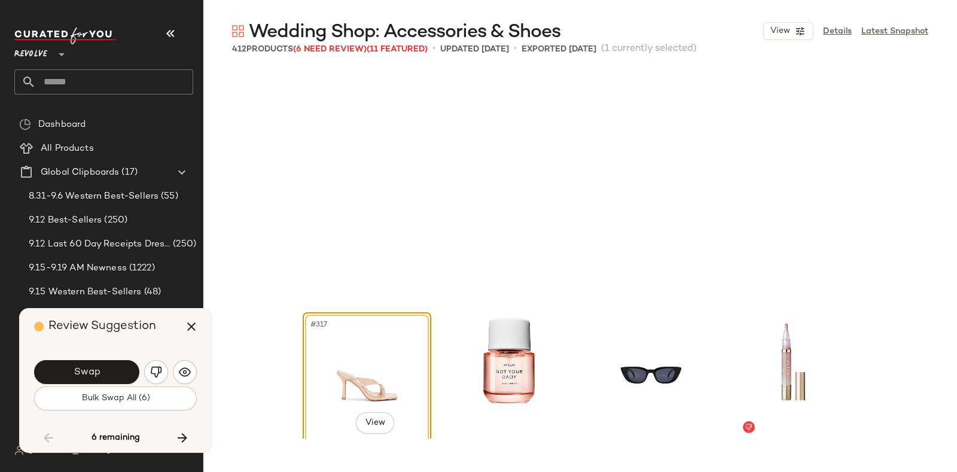
scroll to position [18248, 0]
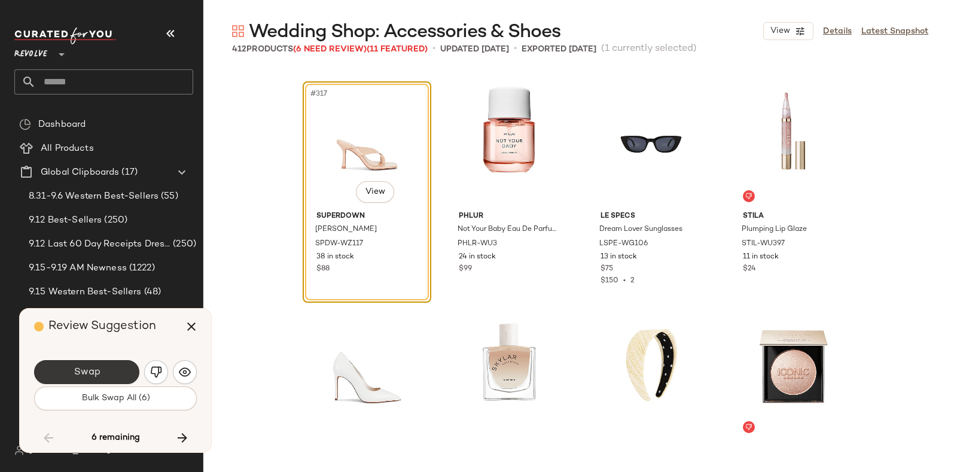
click at [117, 366] on button "Swap" at bounding box center [86, 372] width 105 height 24
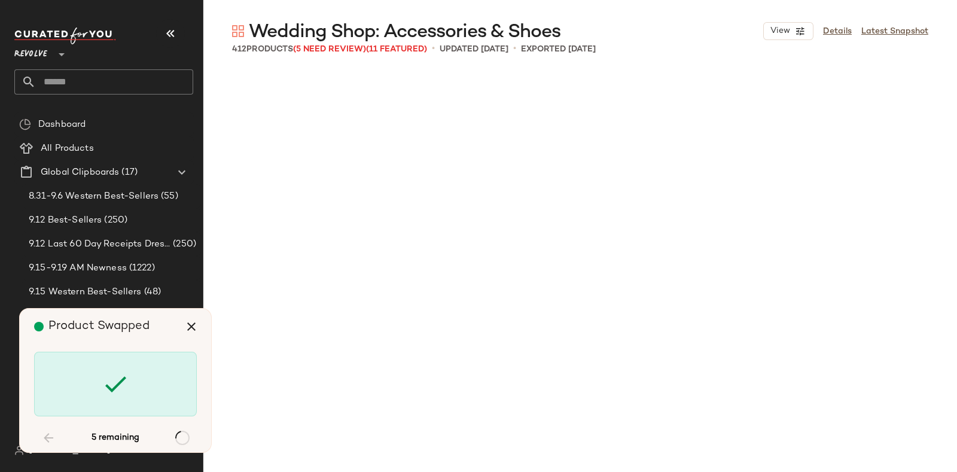
scroll to position [19172, 0]
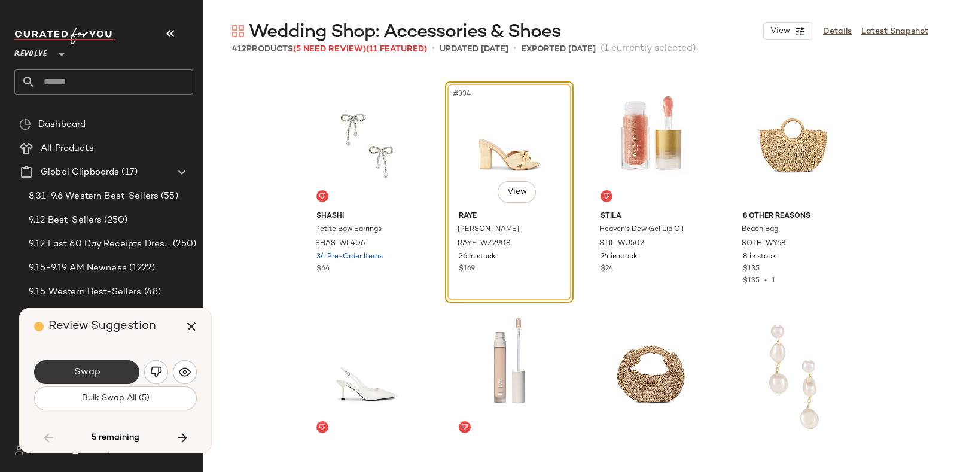
click at [96, 367] on span "Swap" at bounding box center [86, 372] width 27 height 11
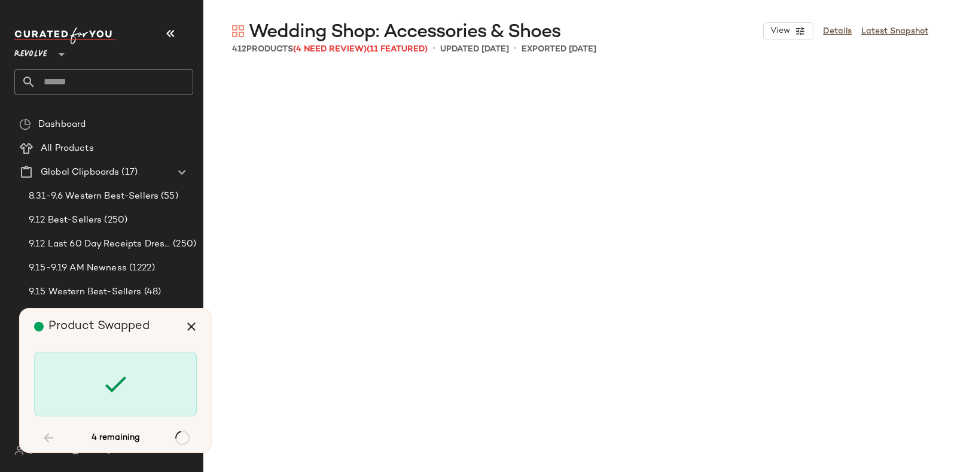
scroll to position [20327, 0]
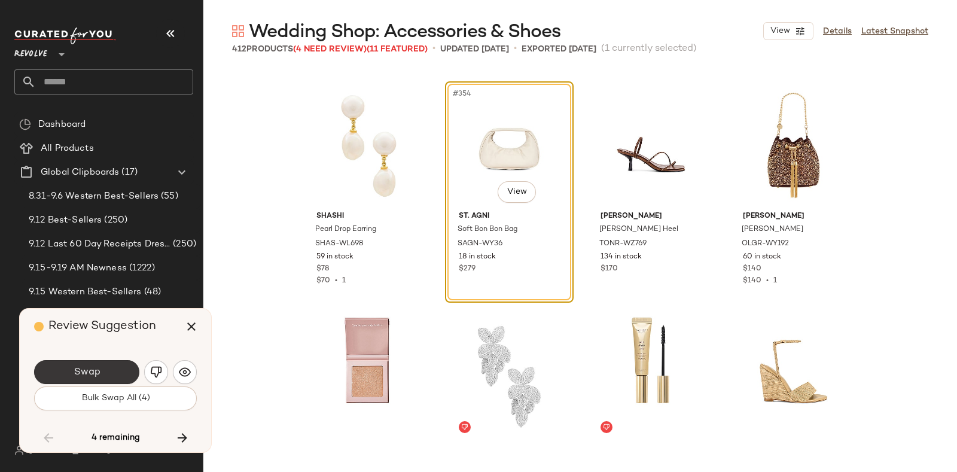
click at [116, 370] on button "Swap" at bounding box center [86, 372] width 105 height 24
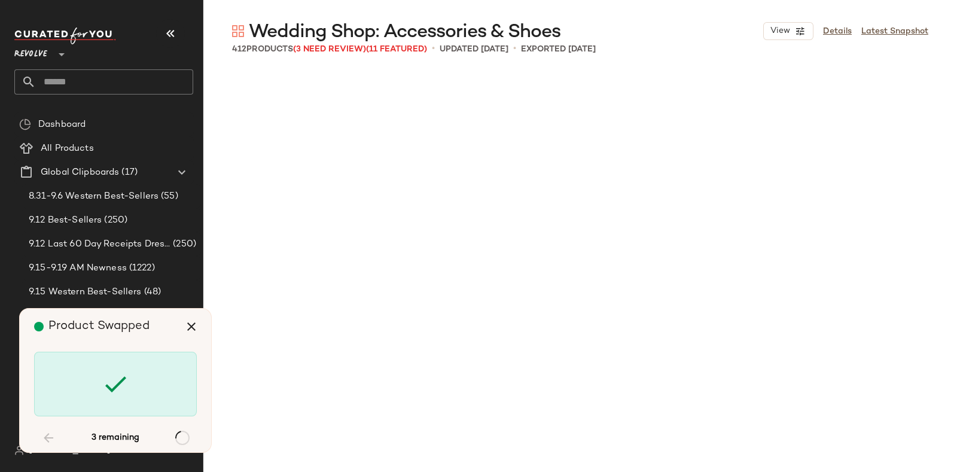
scroll to position [21482, 0]
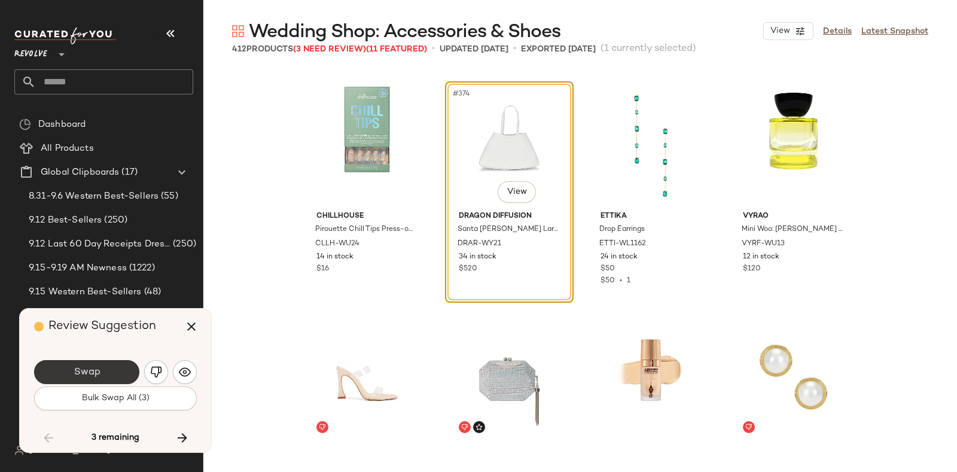
click at [105, 367] on button "Swap" at bounding box center [86, 372] width 105 height 24
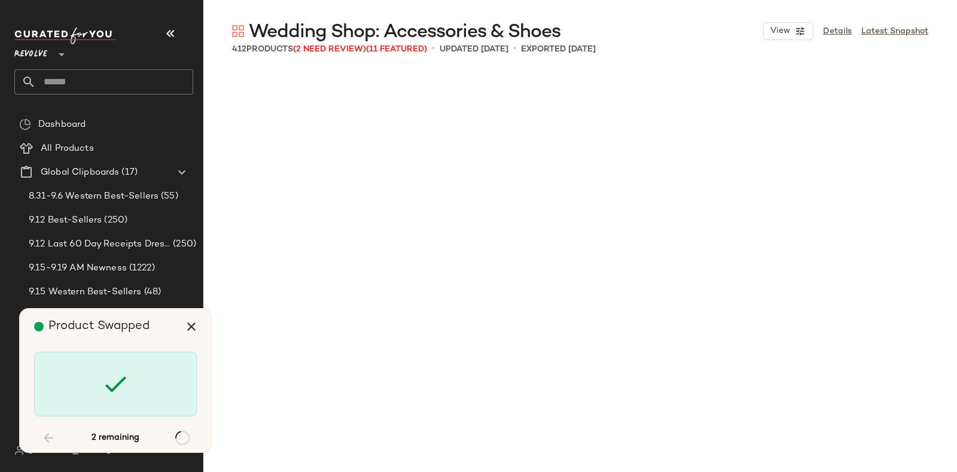
scroll to position [23099, 0]
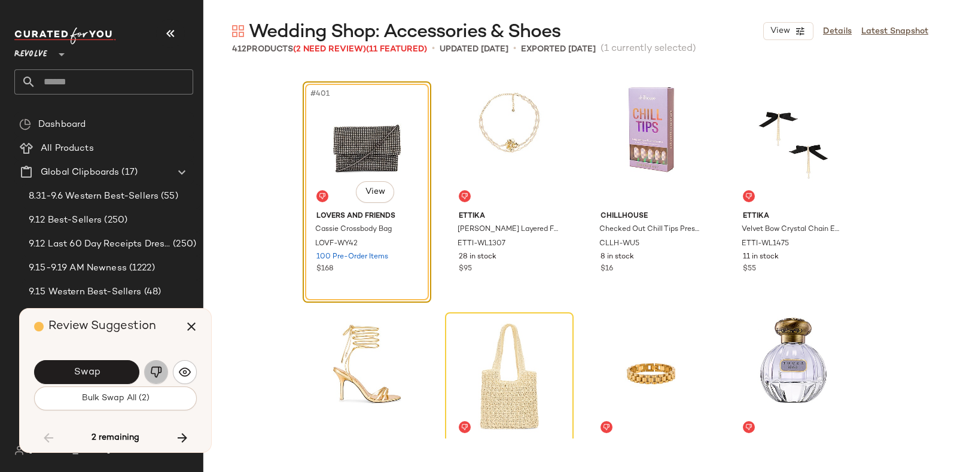
click at [157, 369] on img "button" at bounding box center [156, 372] width 12 height 12
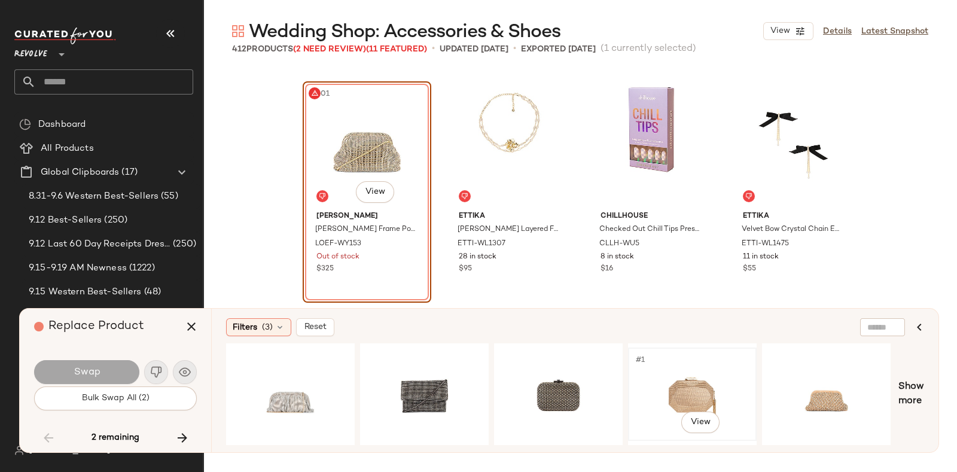
click at [696, 373] on div "#1 View" at bounding box center [693, 394] width 120 height 85
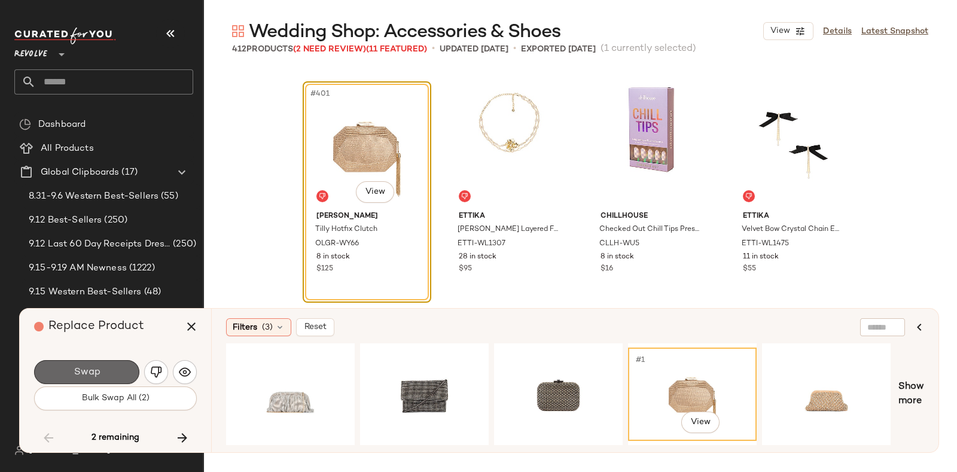
click at [108, 369] on button "Swap" at bounding box center [86, 372] width 105 height 24
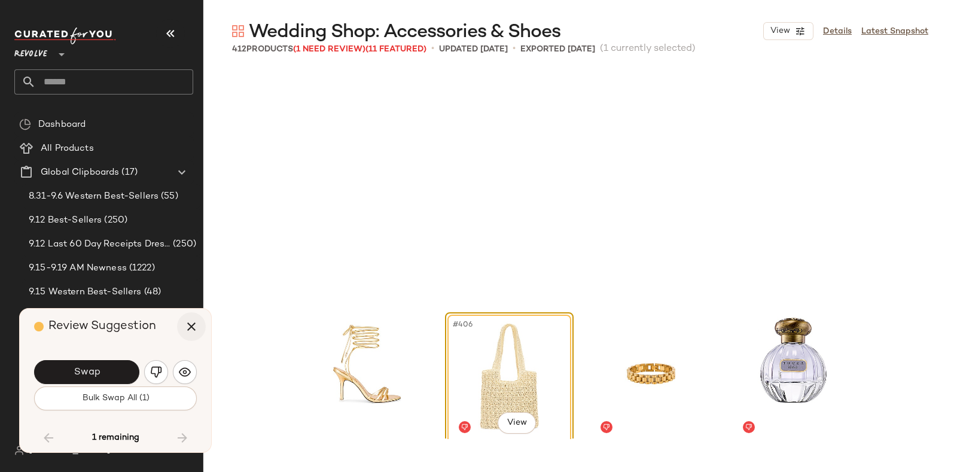
scroll to position [23329, 0]
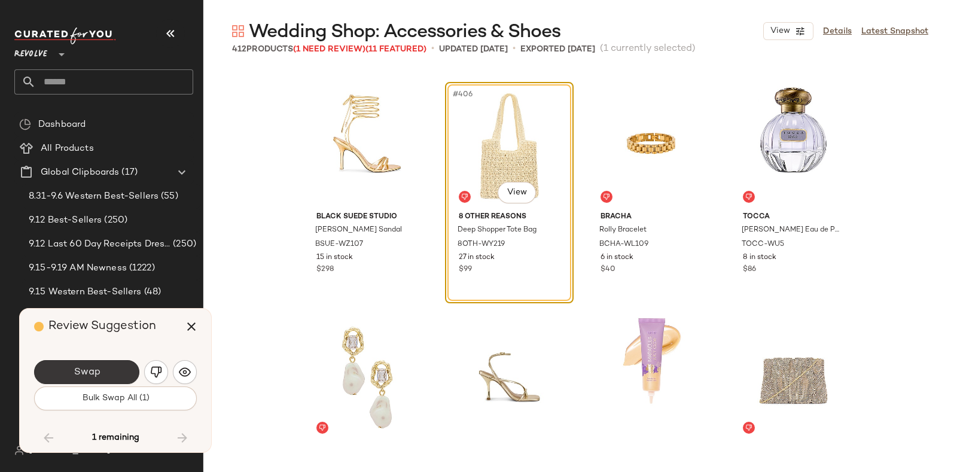
click at [114, 370] on button "Swap" at bounding box center [86, 372] width 105 height 24
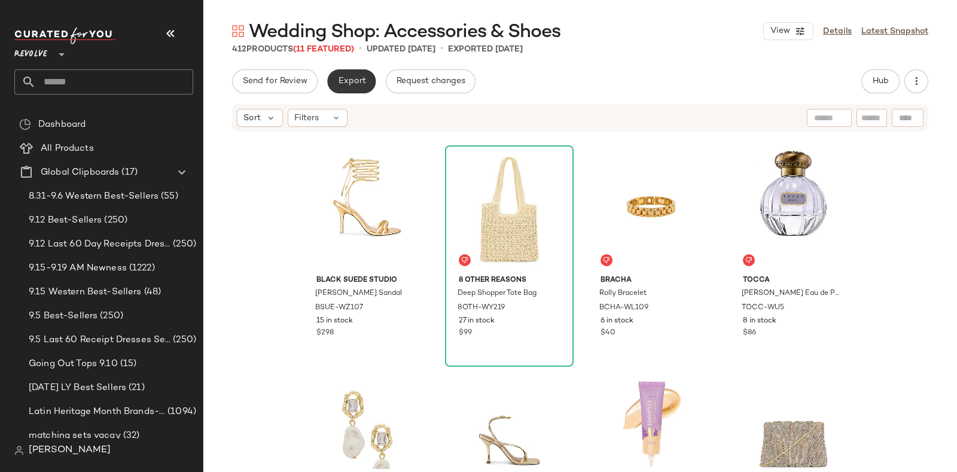
click at [345, 80] on span "Export" at bounding box center [352, 82] width 28 height 10
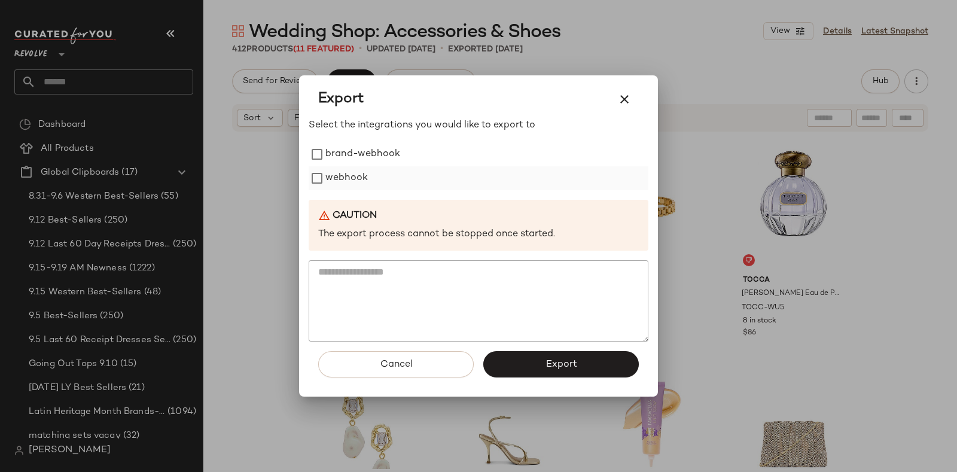
click at [350, 174] on label "webhook" at bounding box center [347, 178] width 42 height 24
click at [598, 375] on button "Export" at bounding box center [562, 364] width 156 height 26
